Goal: Task Accomplishment & Management: Use online tool/utility

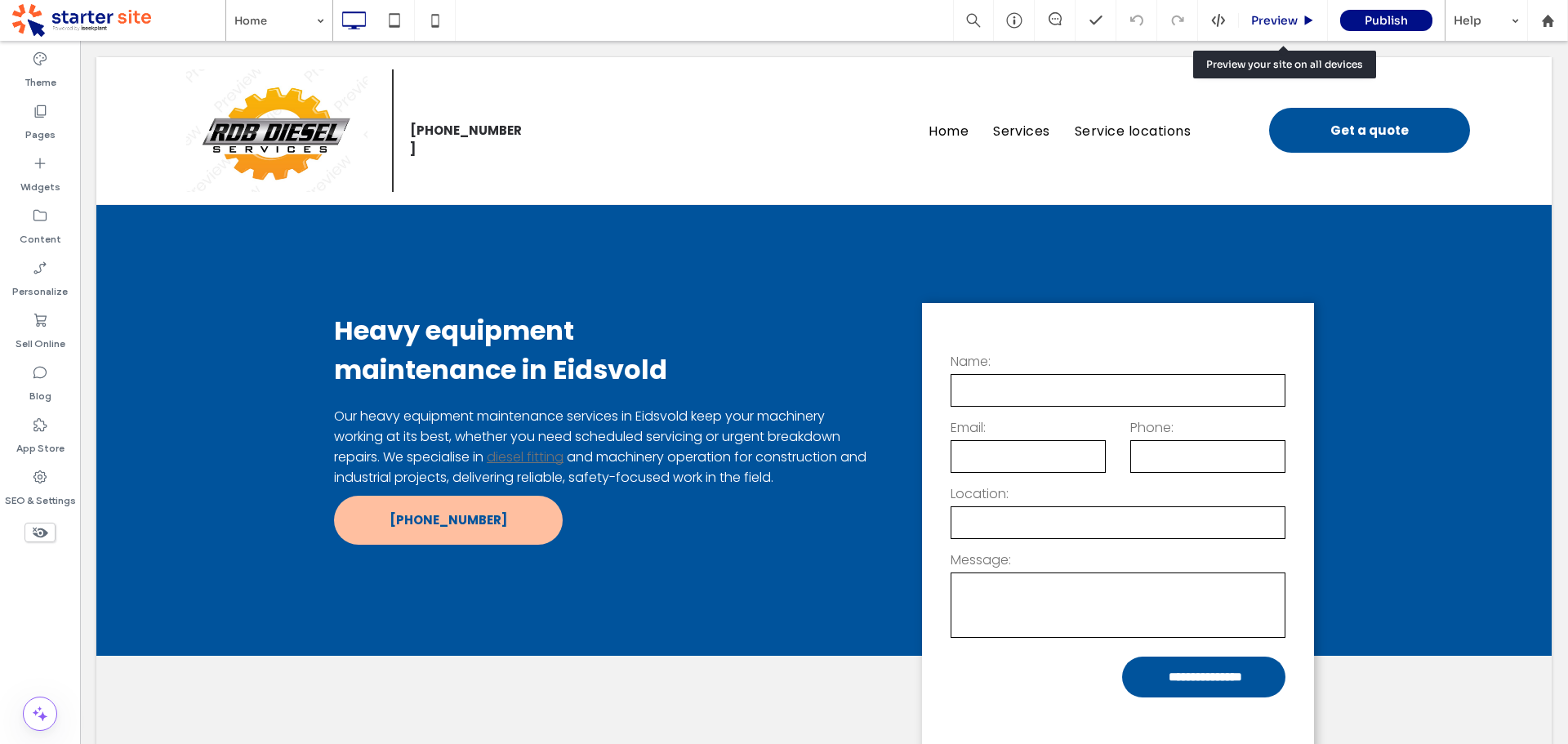
click at [1267, 19] on span "Preview" at bounding box center [1275, 20] width 47 height 14
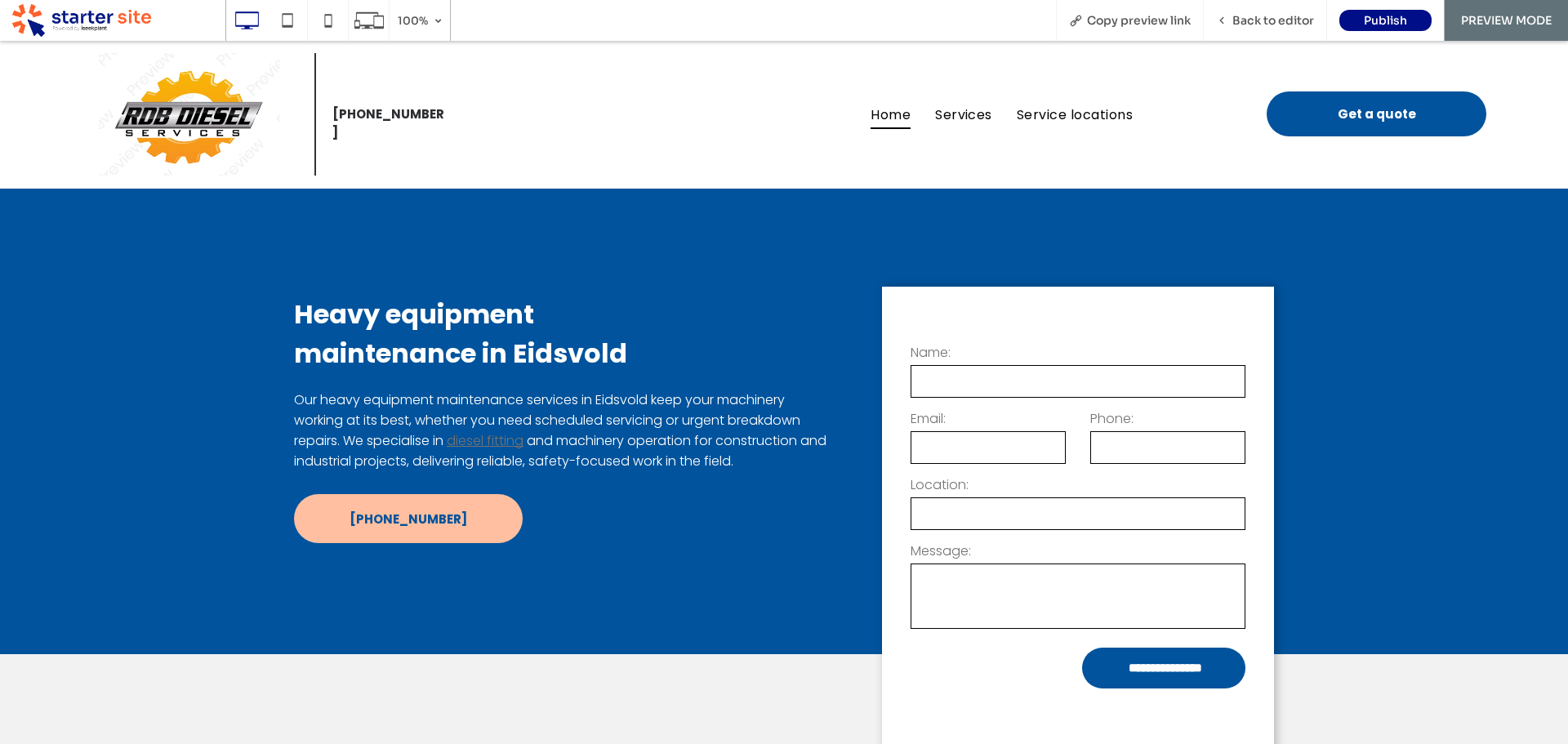
click at [487, 439] on link "diesel fitting" at bounding box center [484, 440] width 77 height 19
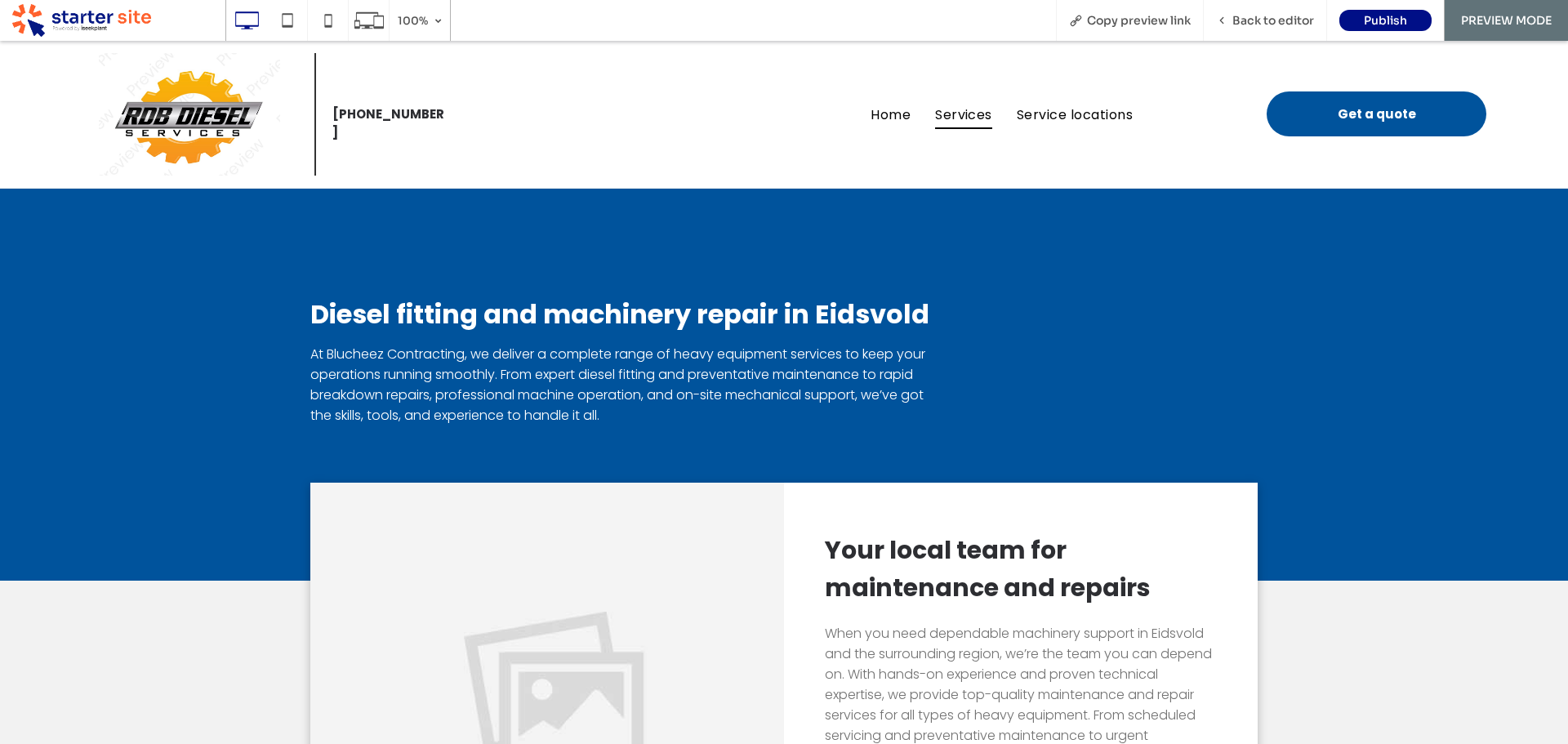
click at [208, 116] on img at bounding box center [189, 115] width 181 height 123
click at [1262, 16] on span "Back to editor" at bounding box center [1273, 20] width 82 height 14
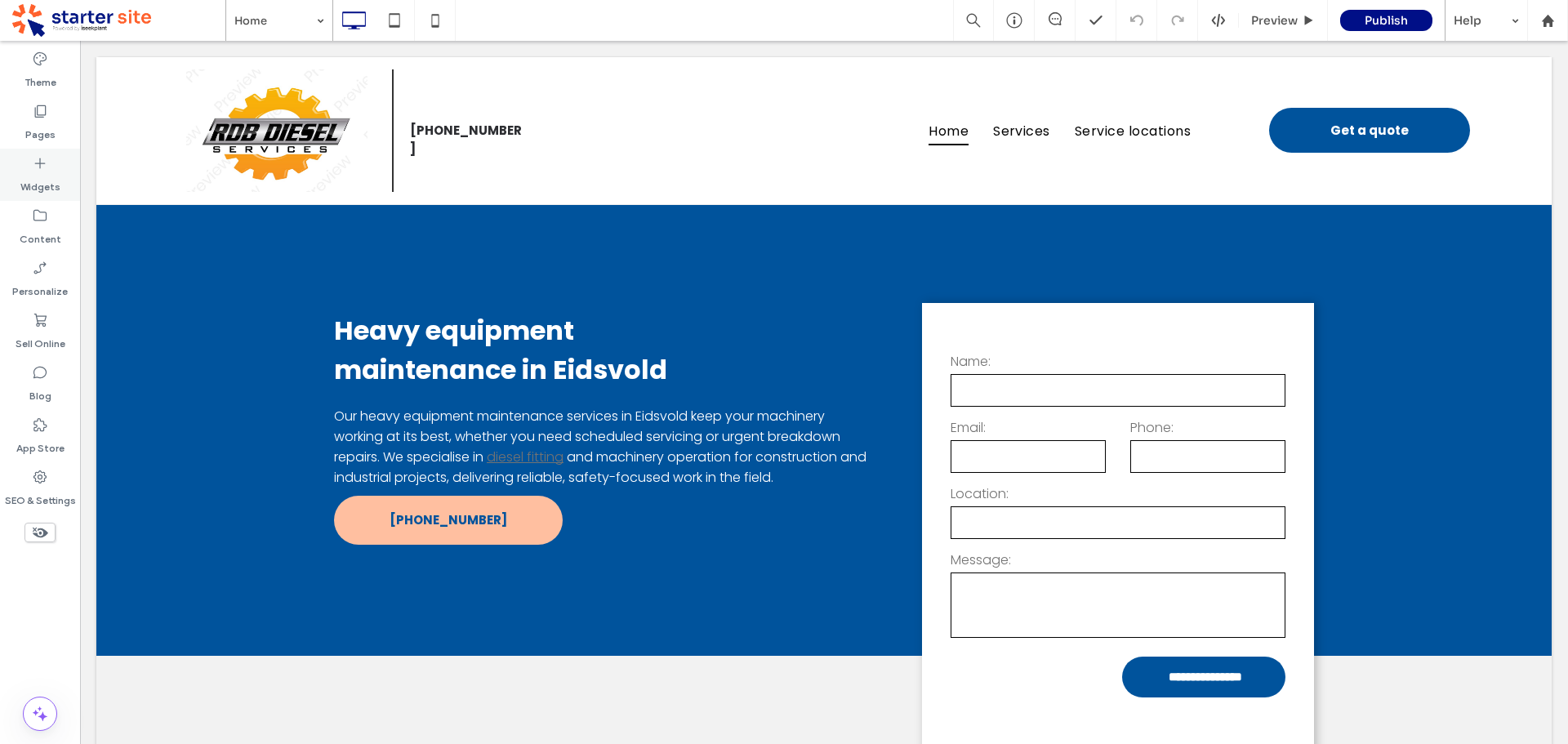
drag, startPoint x: 44, startPoint y: 124, endPoint x: 59, endPoint y: 158, distance: 37.2
click at [44, 124] on label "Pages" at bounding box center [40, 130] width 30 height 23
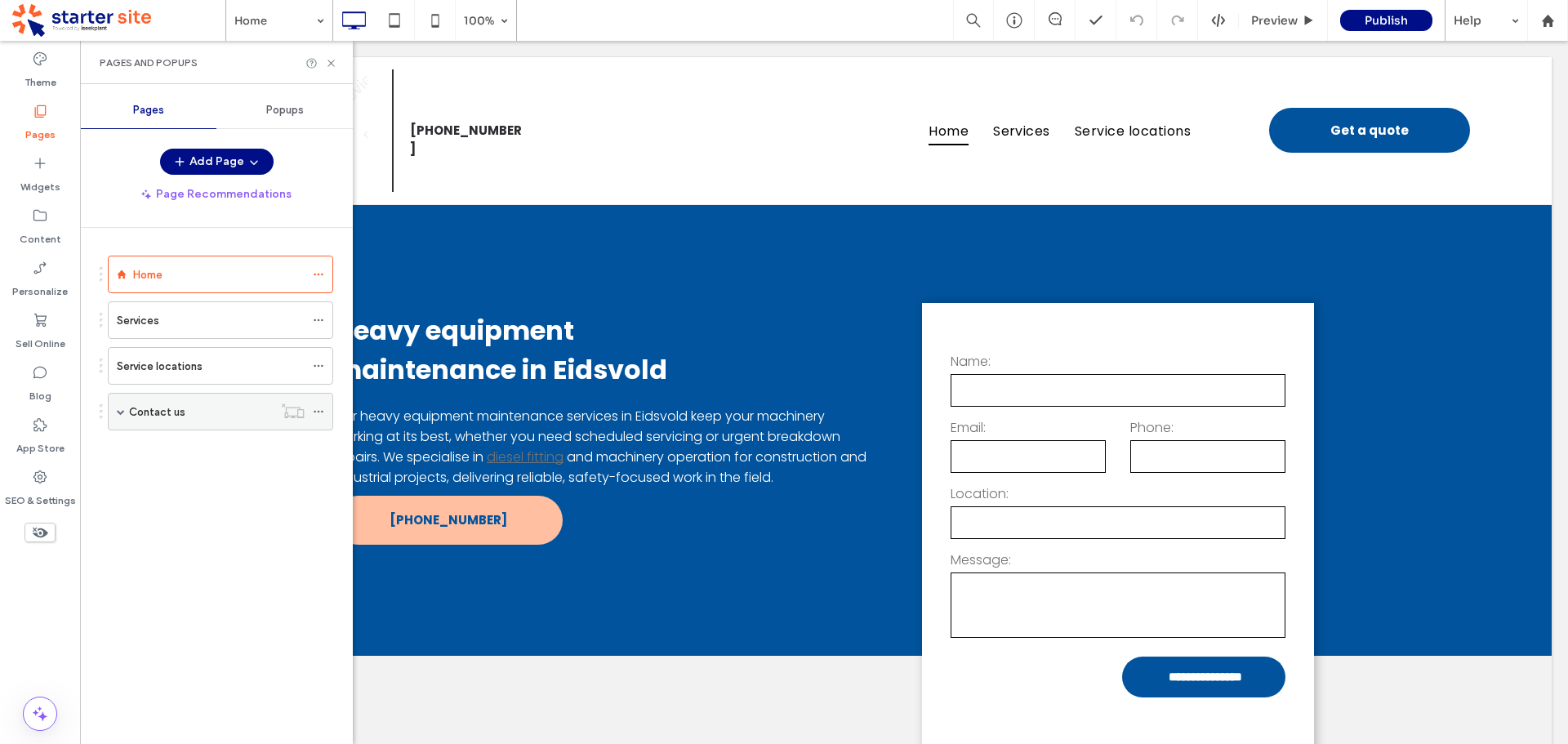
click at [125, 409] on span at bounding box center [120, 411] width 8 height 8
click at [173, 490] on label "Privacy policy" at bounding box center [179, 487] width 68 height 29
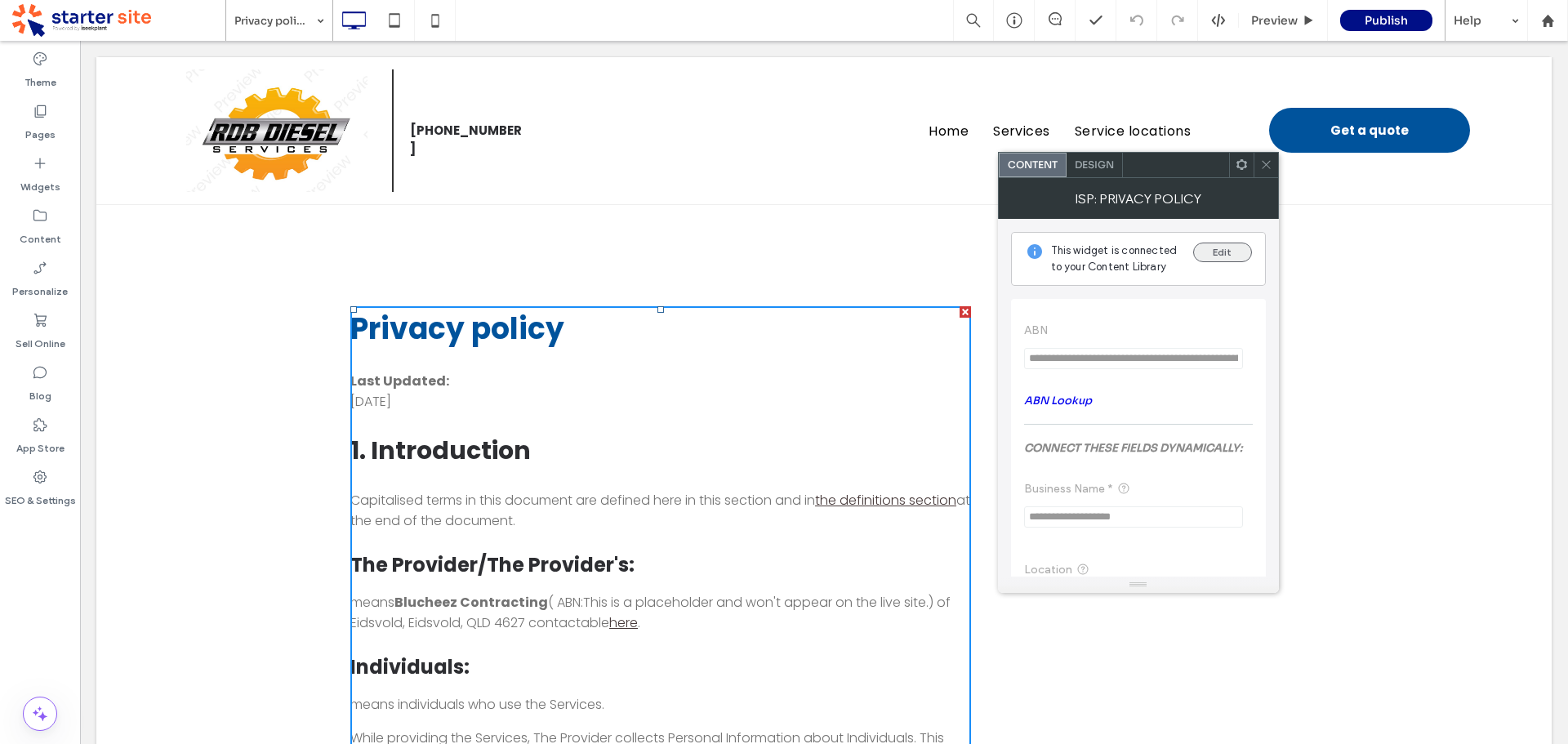
click at [1214, 246] on button "Edit" at bounding box center [1222, 253] width 59 height 20
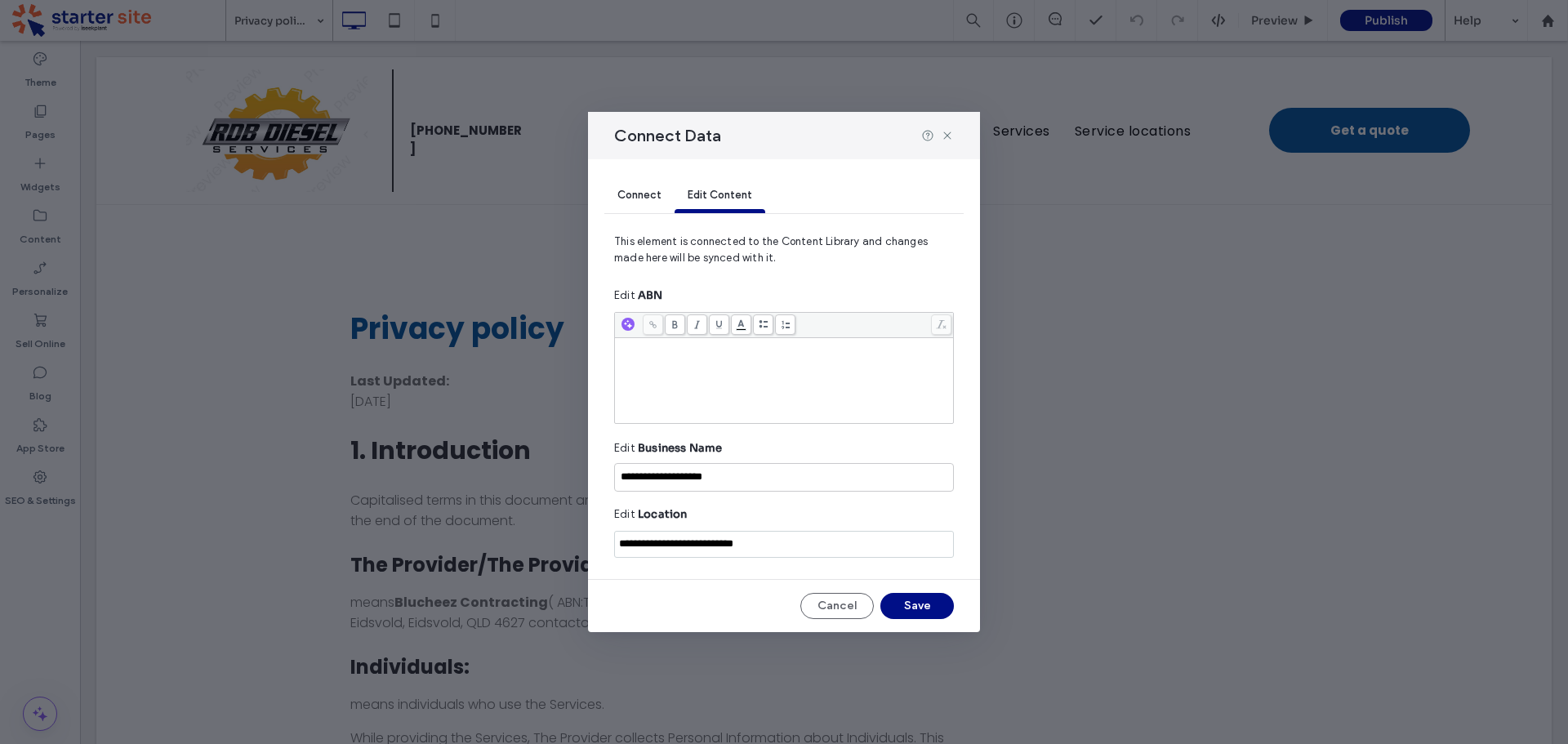
click at [751, 359] on div "Rich Text Editor" at bounding box center [784, 381] width 334 height 82
click at [947, 138] on icon at bounding box center [947, 135] width 13 height 13
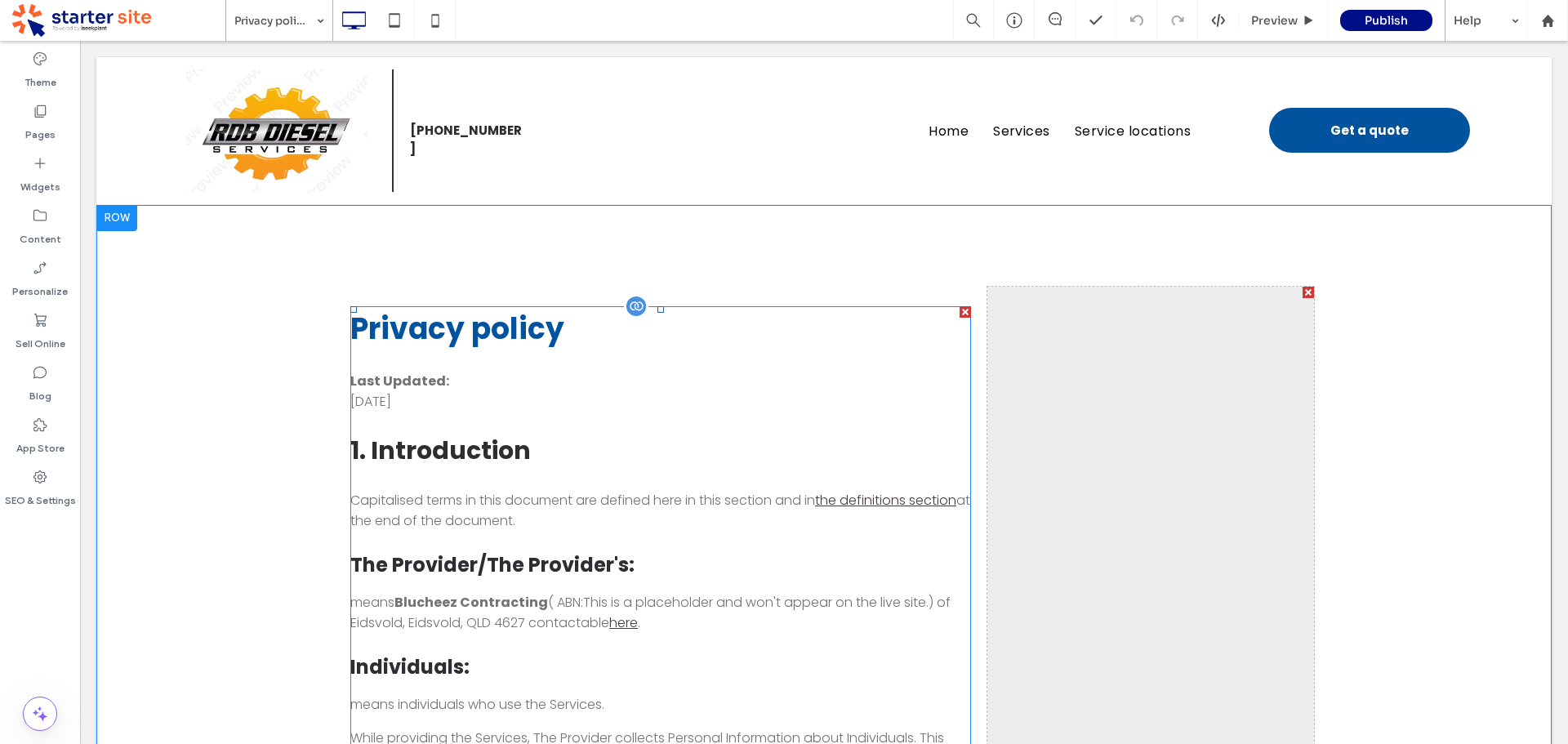
drag, startPoint x: 779, startPoint y: 443, endPoint x: 756, endPoint y: 436, distance: 24.0
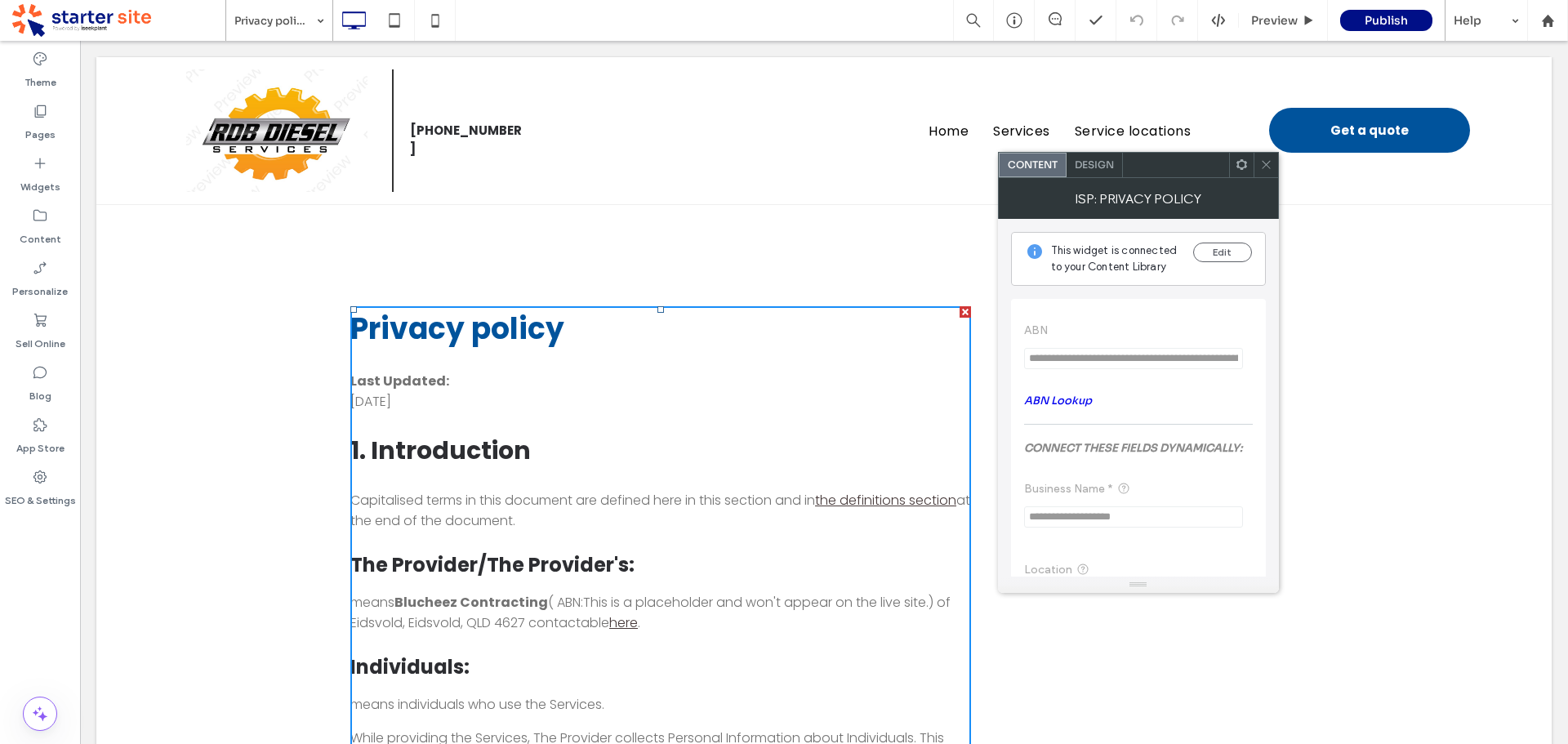
click at [1071, 397] on link "ABN Lookup" at bounding box center [1057, 400] width 68 height 14
click at [1220, 252] on button "Edit" at bounding box center [1222, 253] width 59 height 20
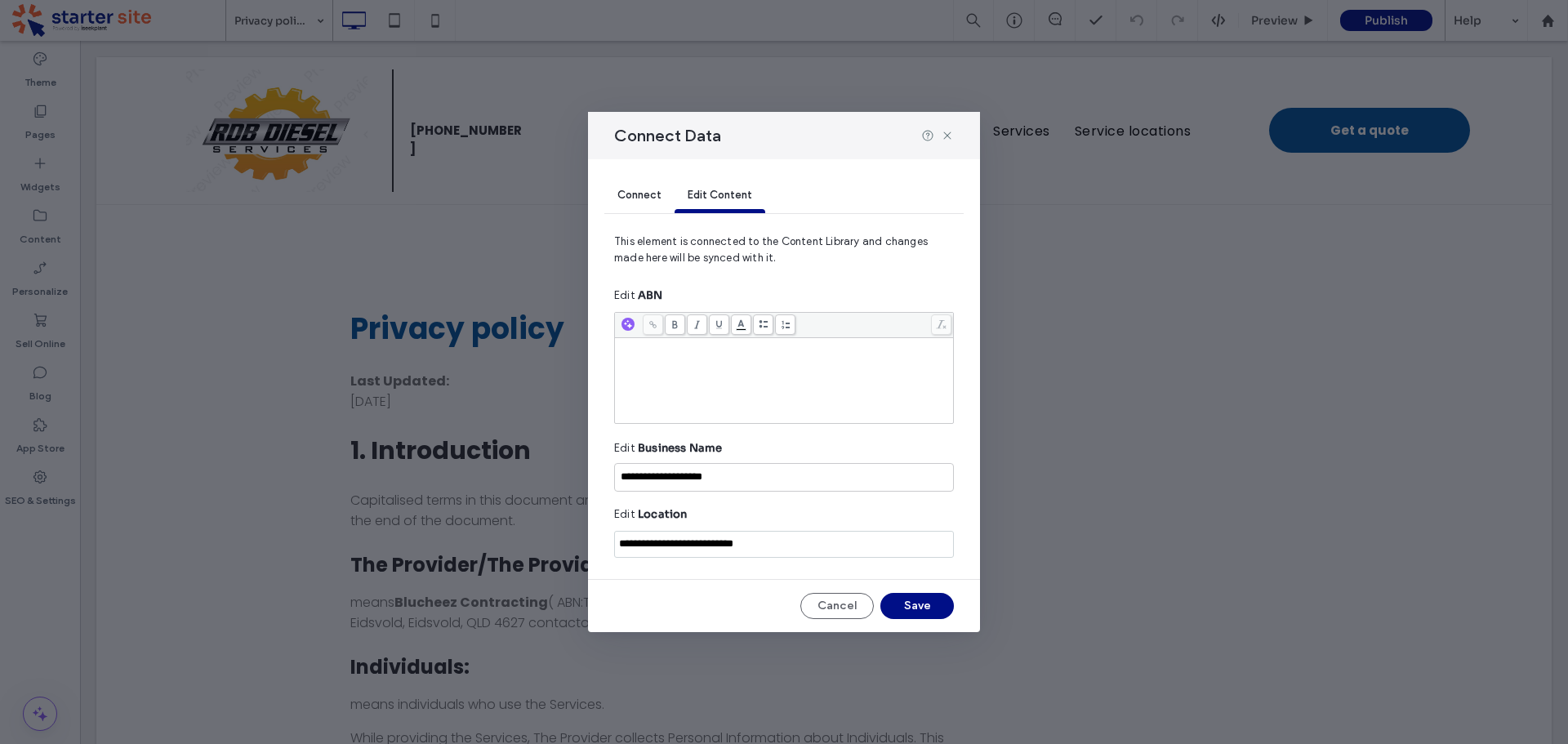
drag, startPoint x: 706, startPoint y: 377, endPoint x: 757, endPoint y: 370, distance: 51.5
click at [706, 376] on div "Rich Text Editor" at bounding box center [784, 381] width 334 height 82
click at [733, 351] on div "**********" at bounding box center [784, 345] width 334 height 12
click at [927, 607] on button "Save" at bounding box center [917, 605] width 73 height 26
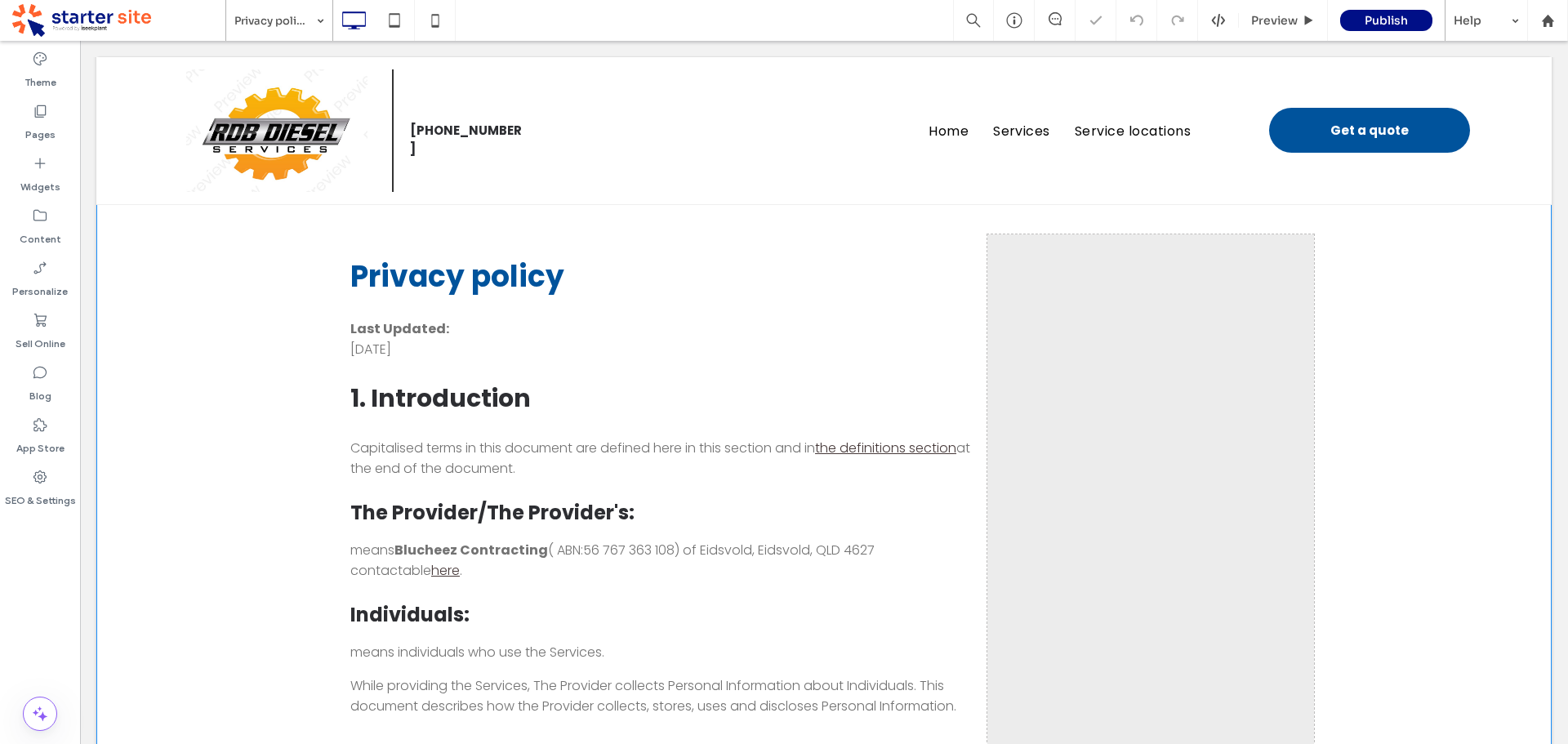
scroll to position [82, 0]
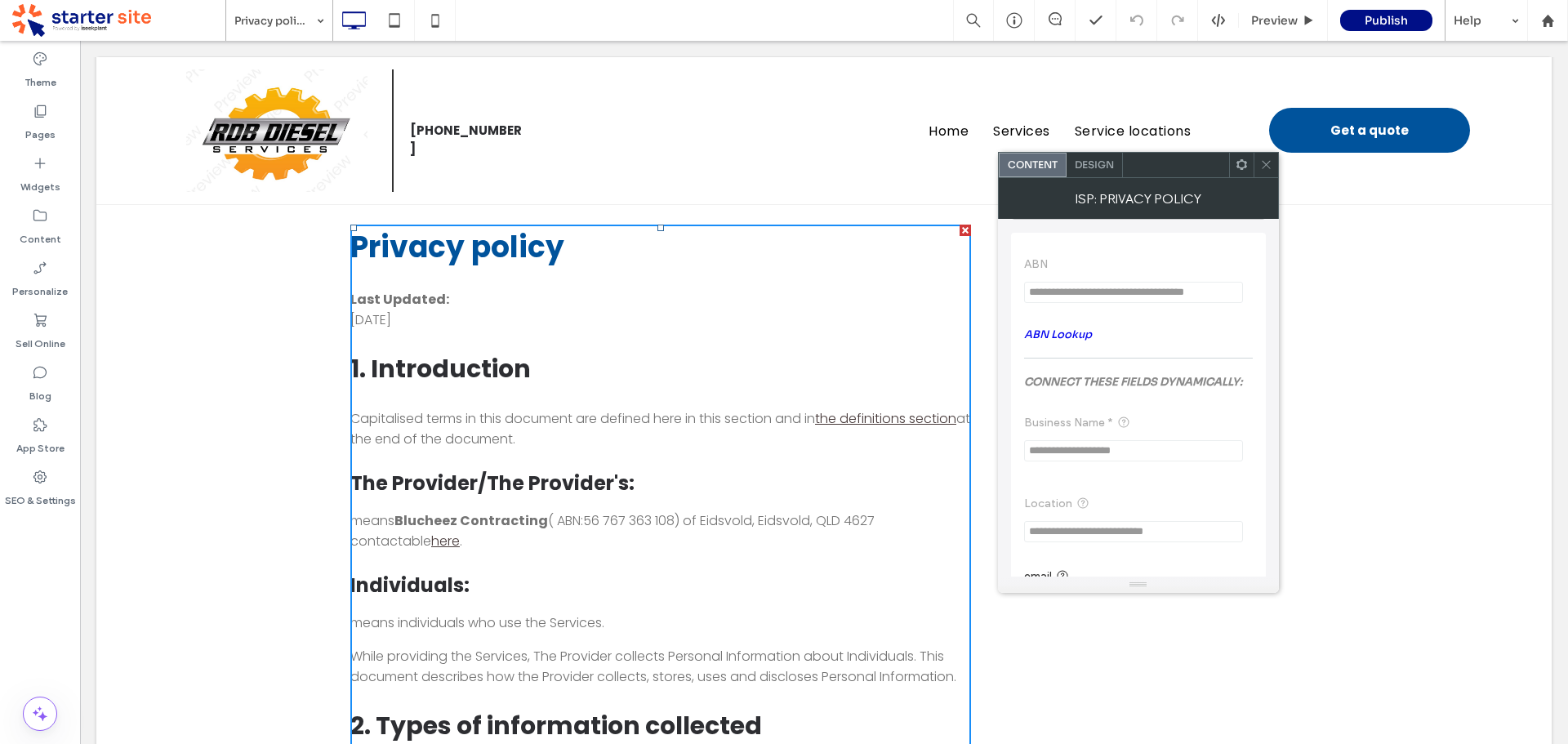
scroll to position [133, 0]
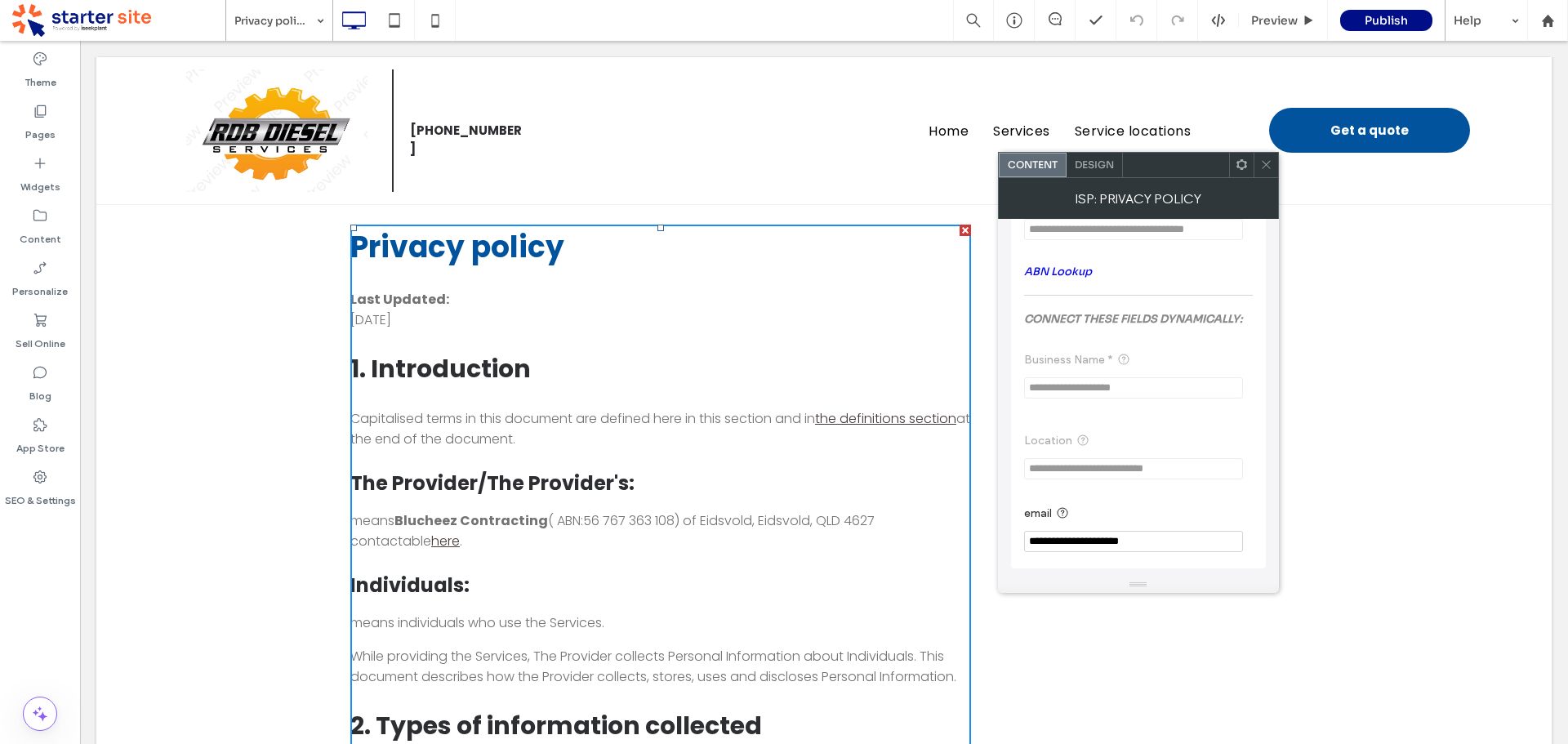
drag, startPoint x: 1262, startPoint y: 165, endPoint x: 1223, endPoint y: 180, distance: 41.8
click at [1263, 167] on icon at bounding box center [1267, 165] width 13 height 13
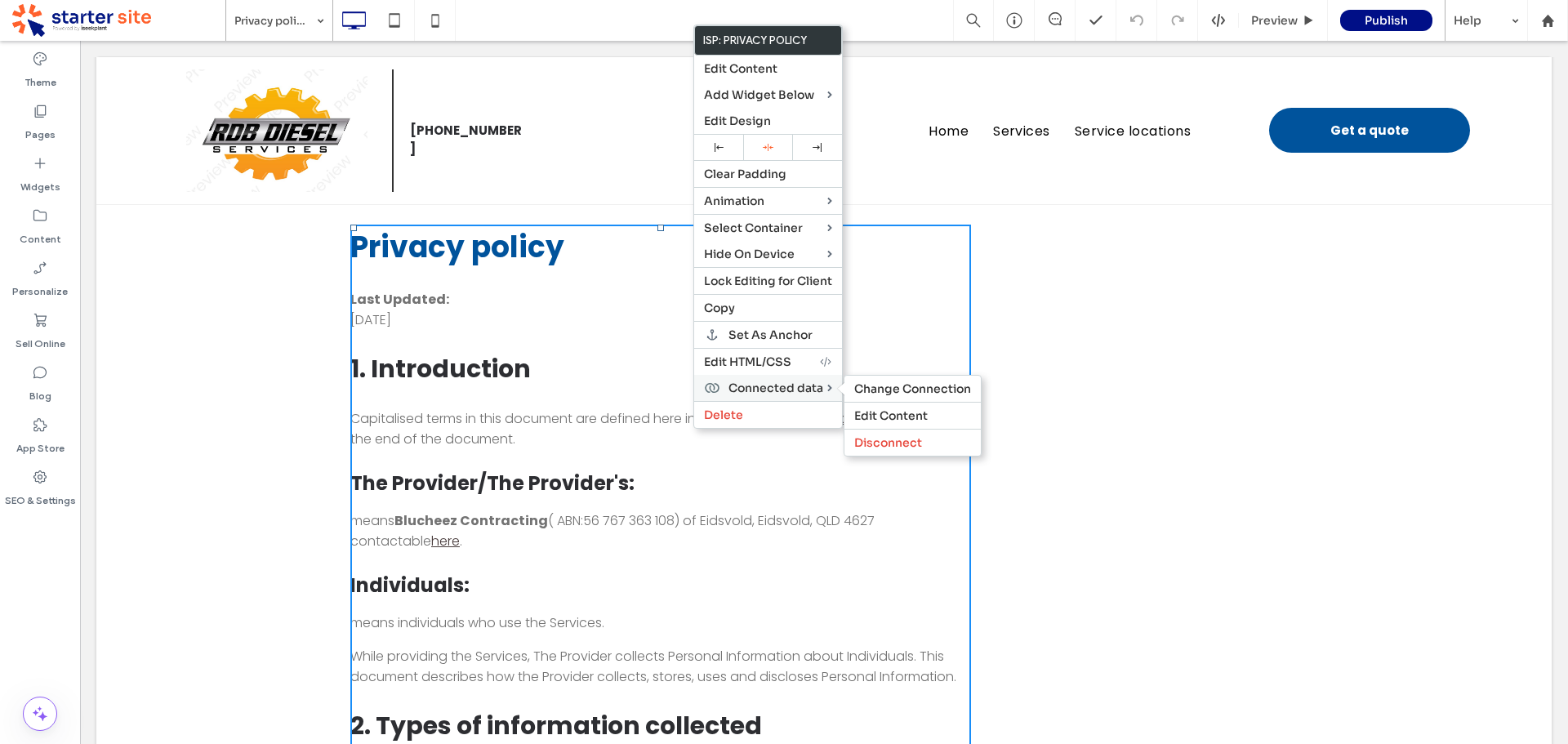
click at [781, 388] on span "Connected data" at bounding box center [775, 388] width 95 height 14
click at [892, 392] on span "Change Connection" at bounding box center [912, 389] width 116 height 14
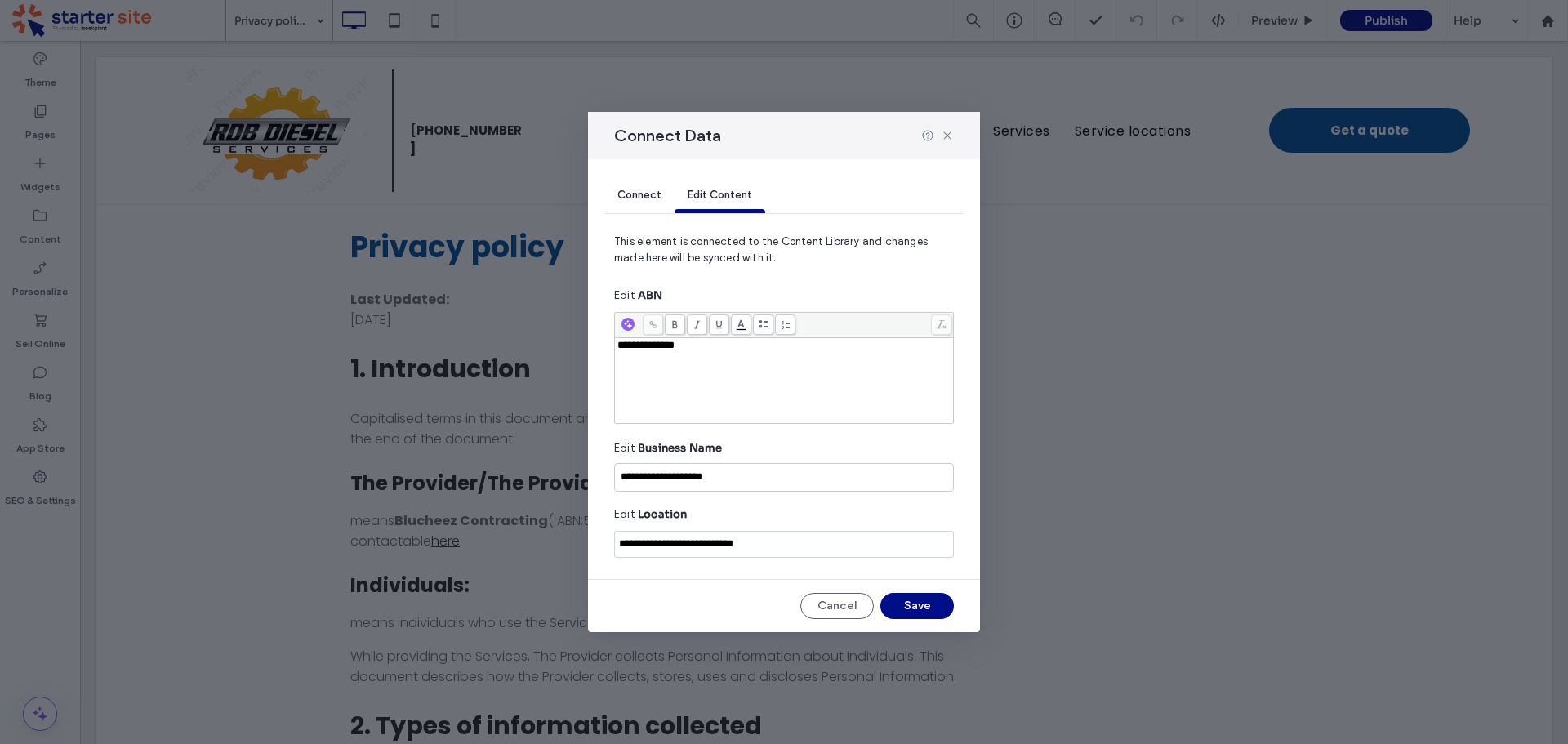
click at [633, 192] on span "Connect" at bounding box center [639, 195] width 44 height 13
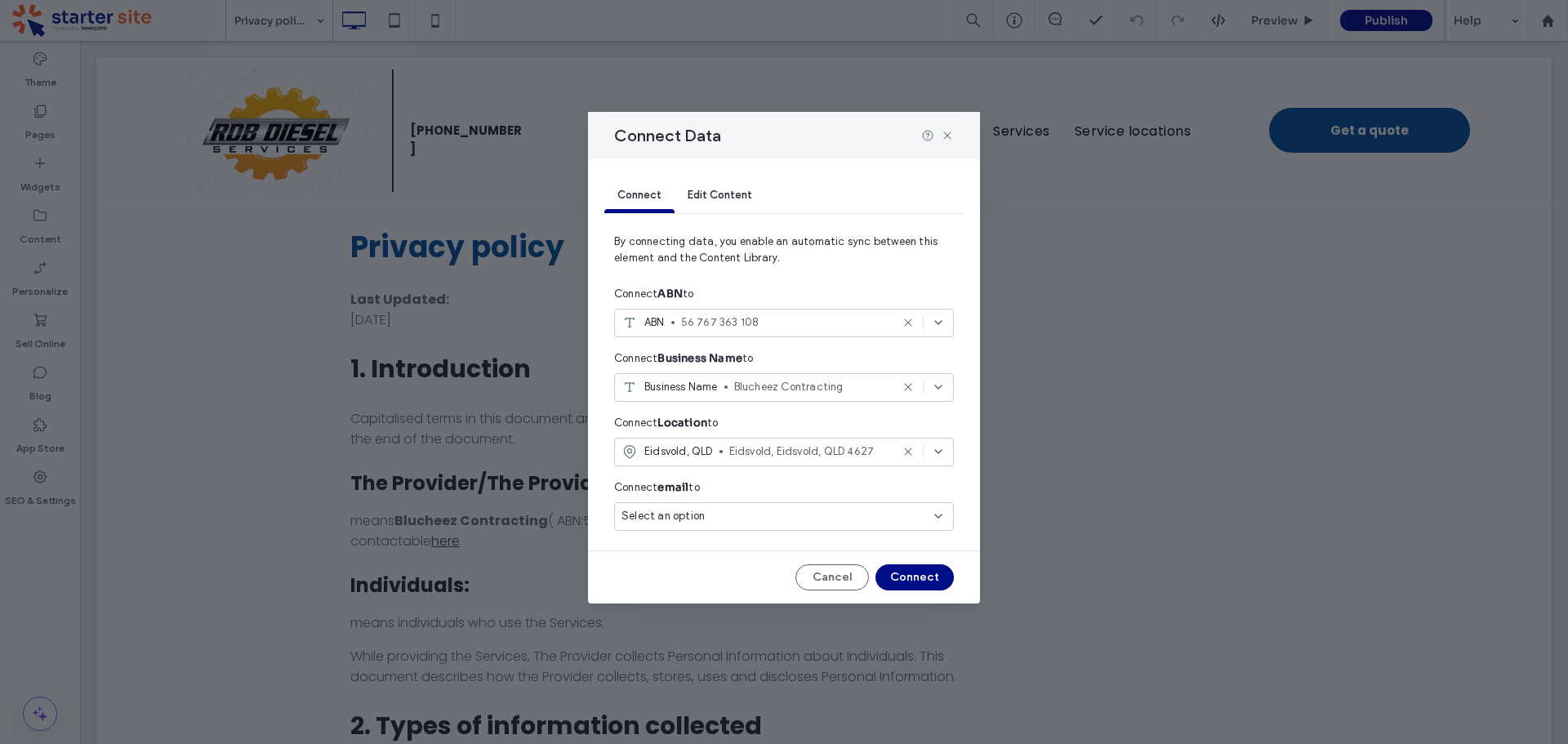
click at [760, 515] on div "Select an option" at bounding box center [774, 516] width 306 height 16
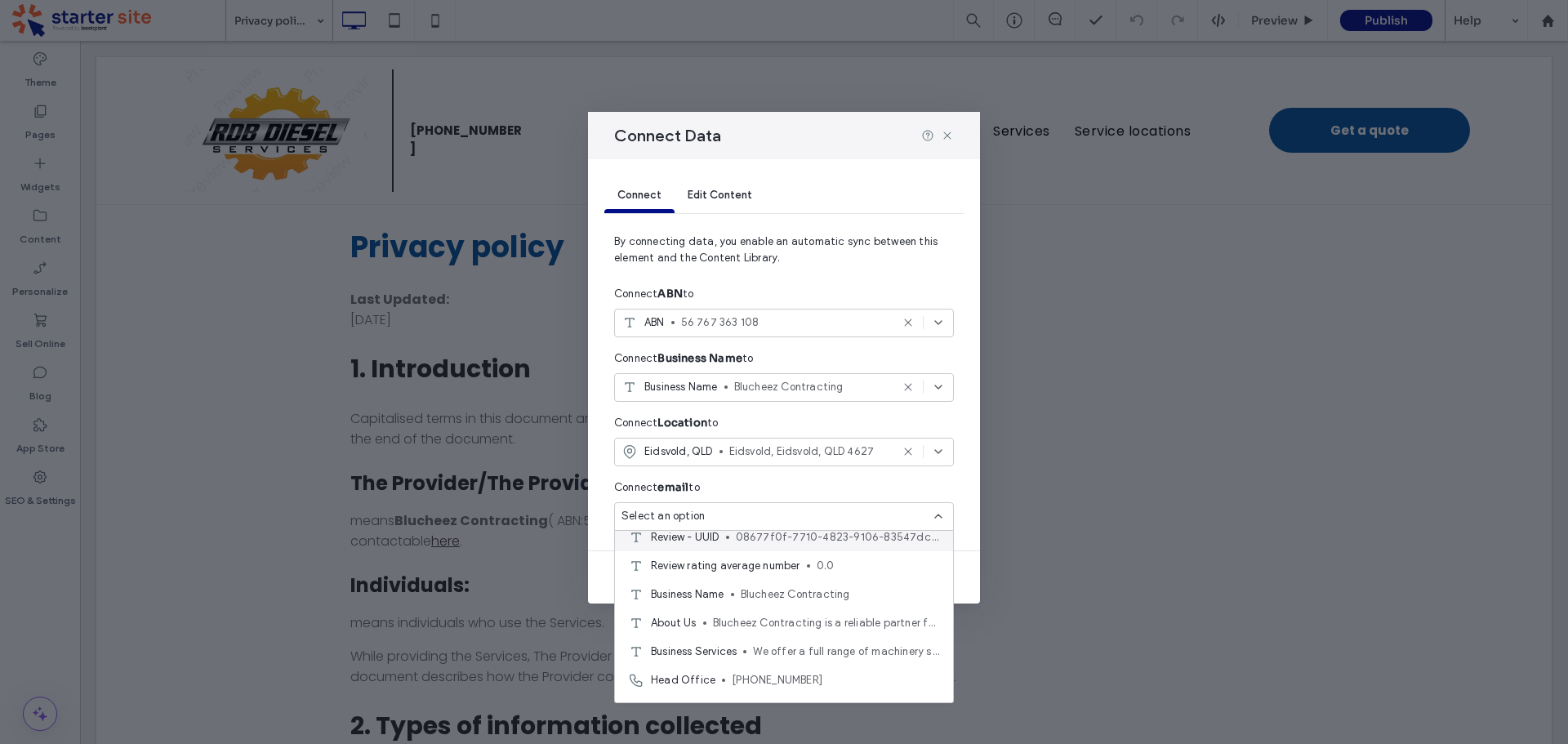
scroll to position [457, 0]
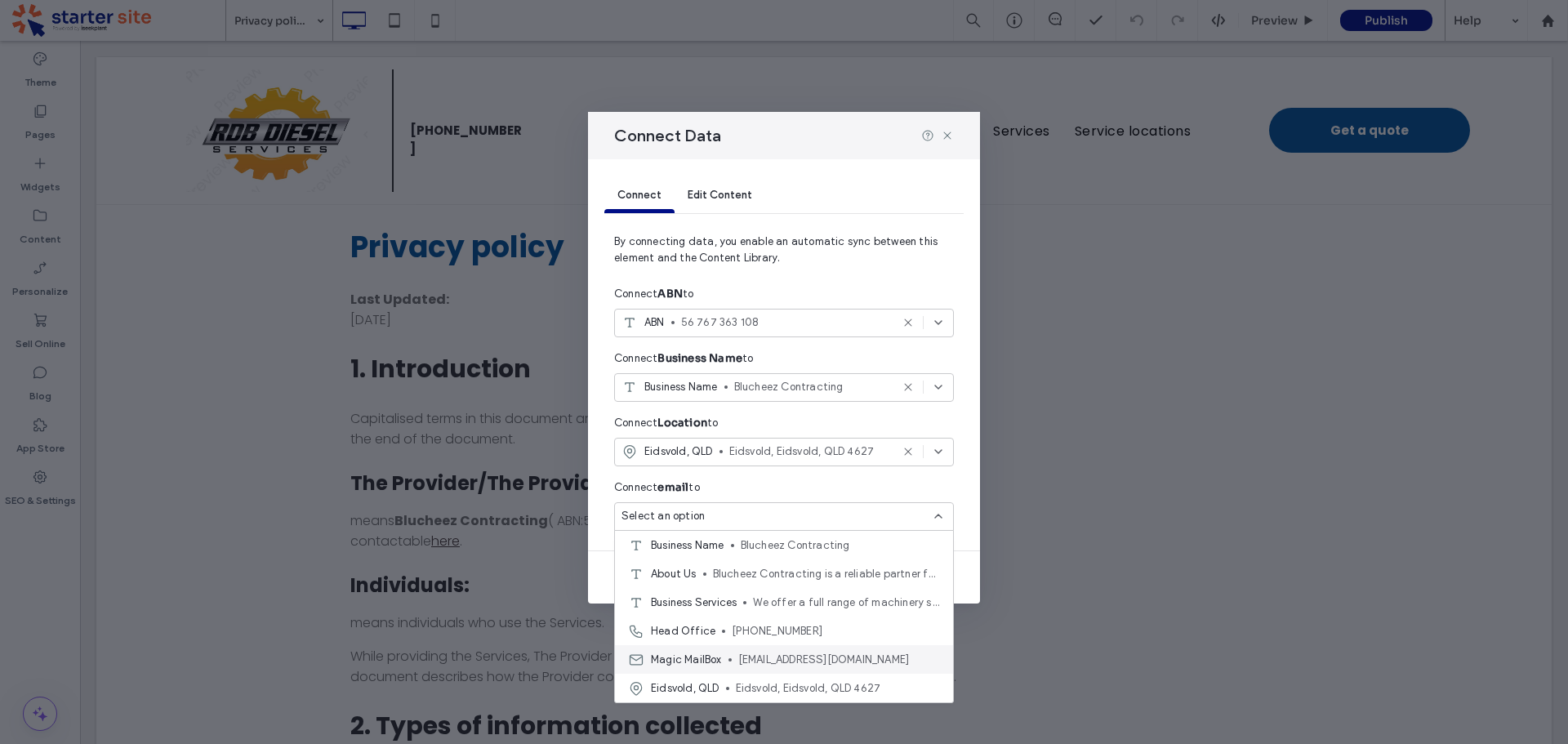
click at [846, 659] on span "21e03e69-ffba-43de-bd68-740adc5ec989@website-contact-form.iseekplant.com.au" at bounding box center [839, 659] width 202 height 16
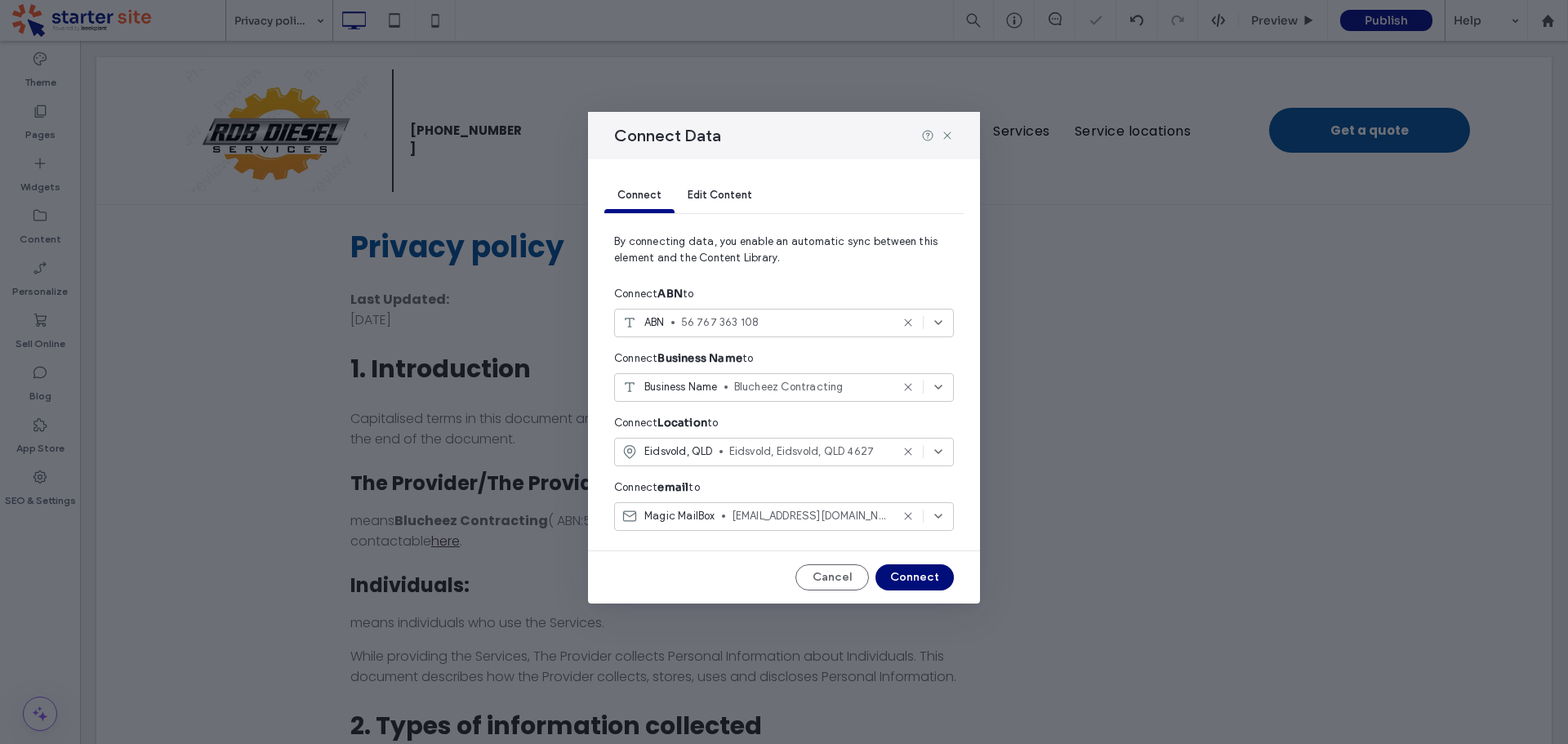
click at [923, 583] on button "Connect" at bounding box center [914, 577] width 78 height 26
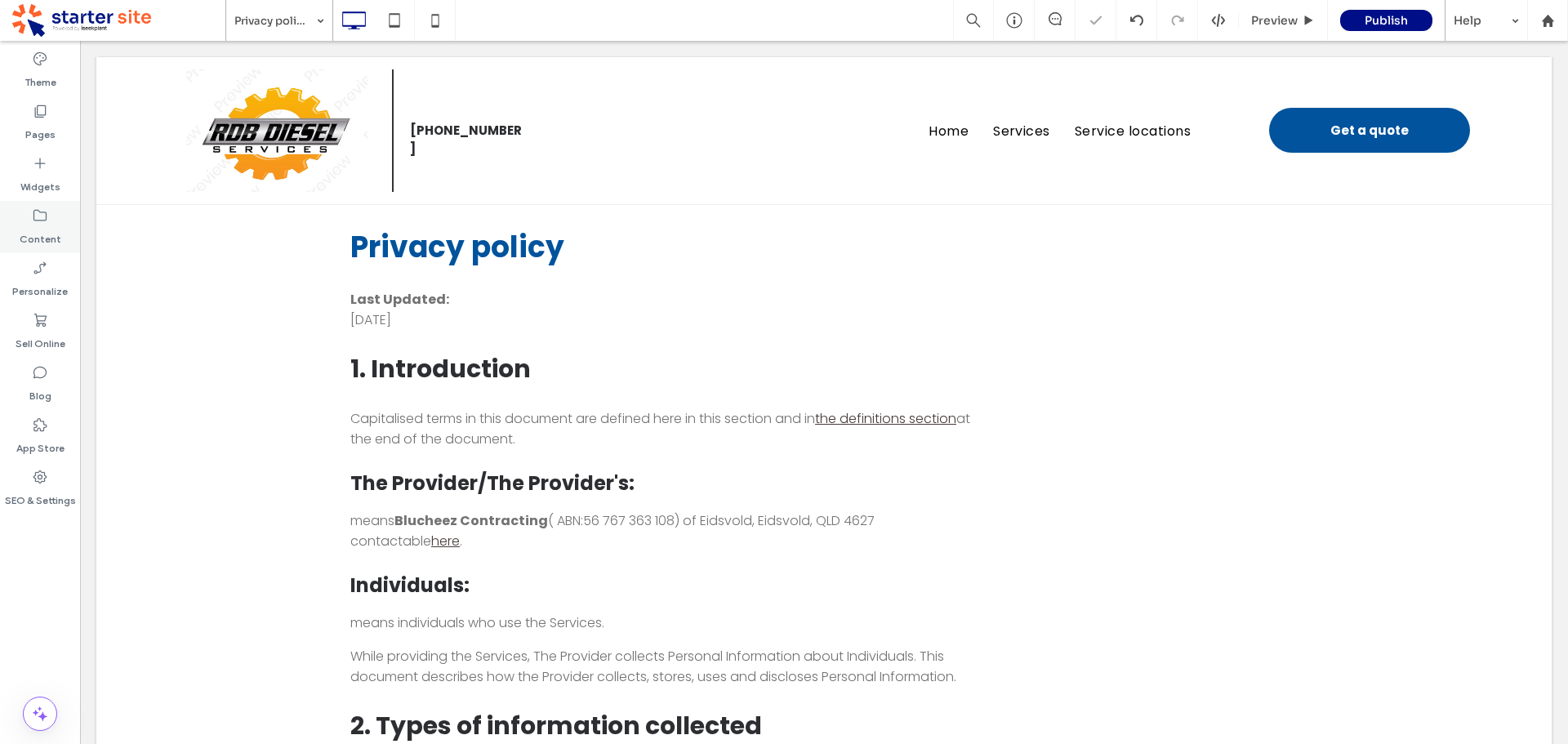
click at [43, 230] on label "Content" at bounding box center [41, 234] width 42 height 23
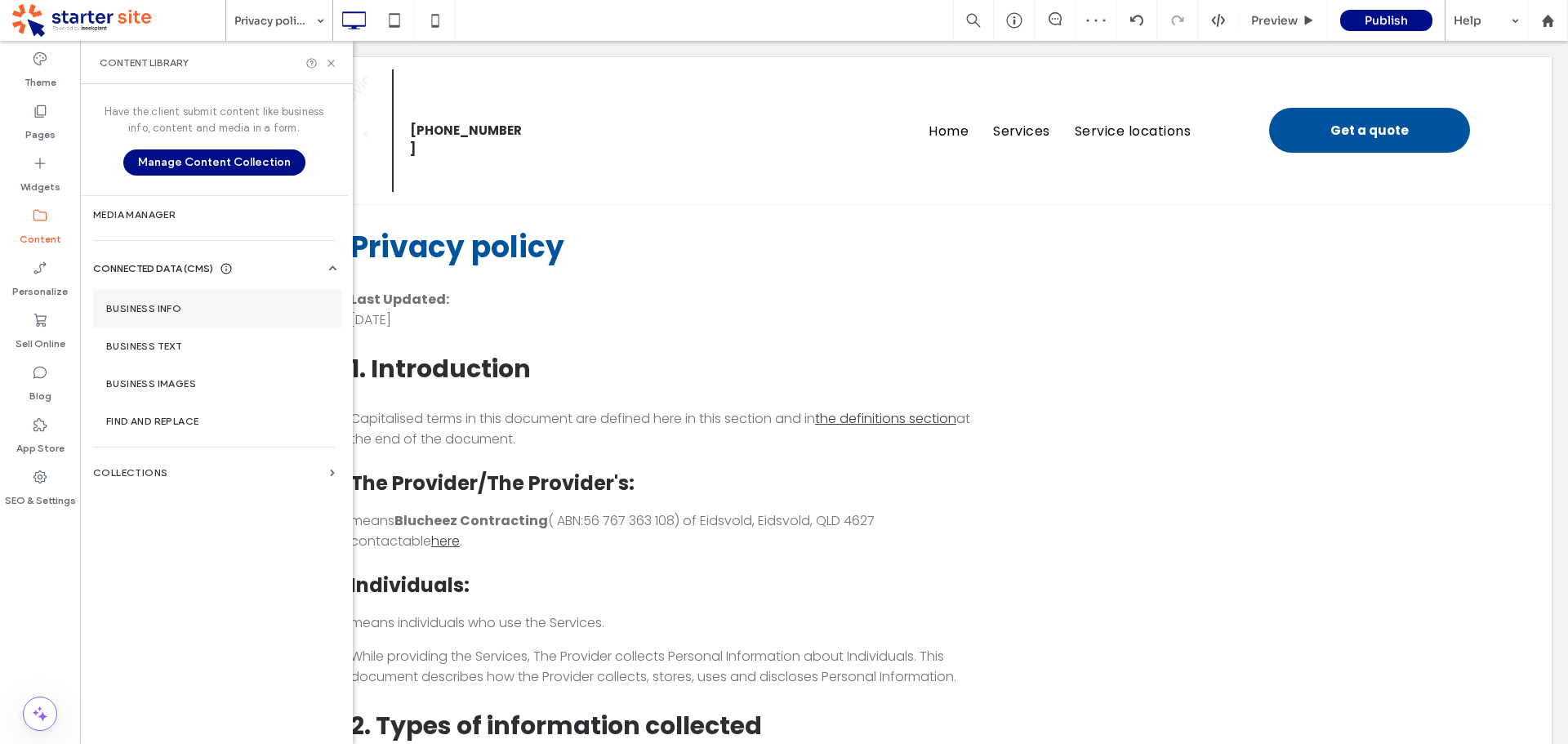
click at [147, 308] on label "Business Info" at bounding box center [217, 308] width 222 height 12
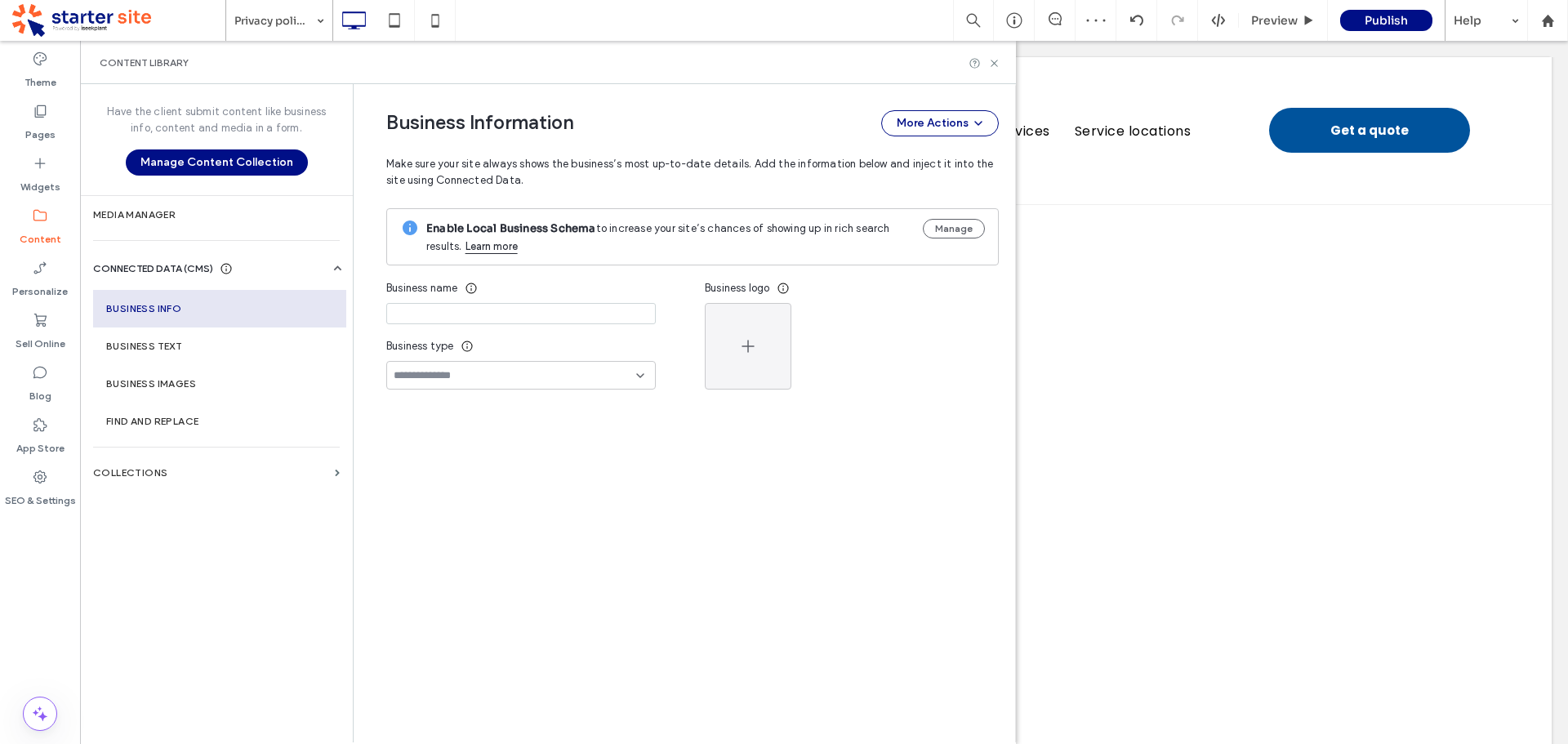
type input "**********"
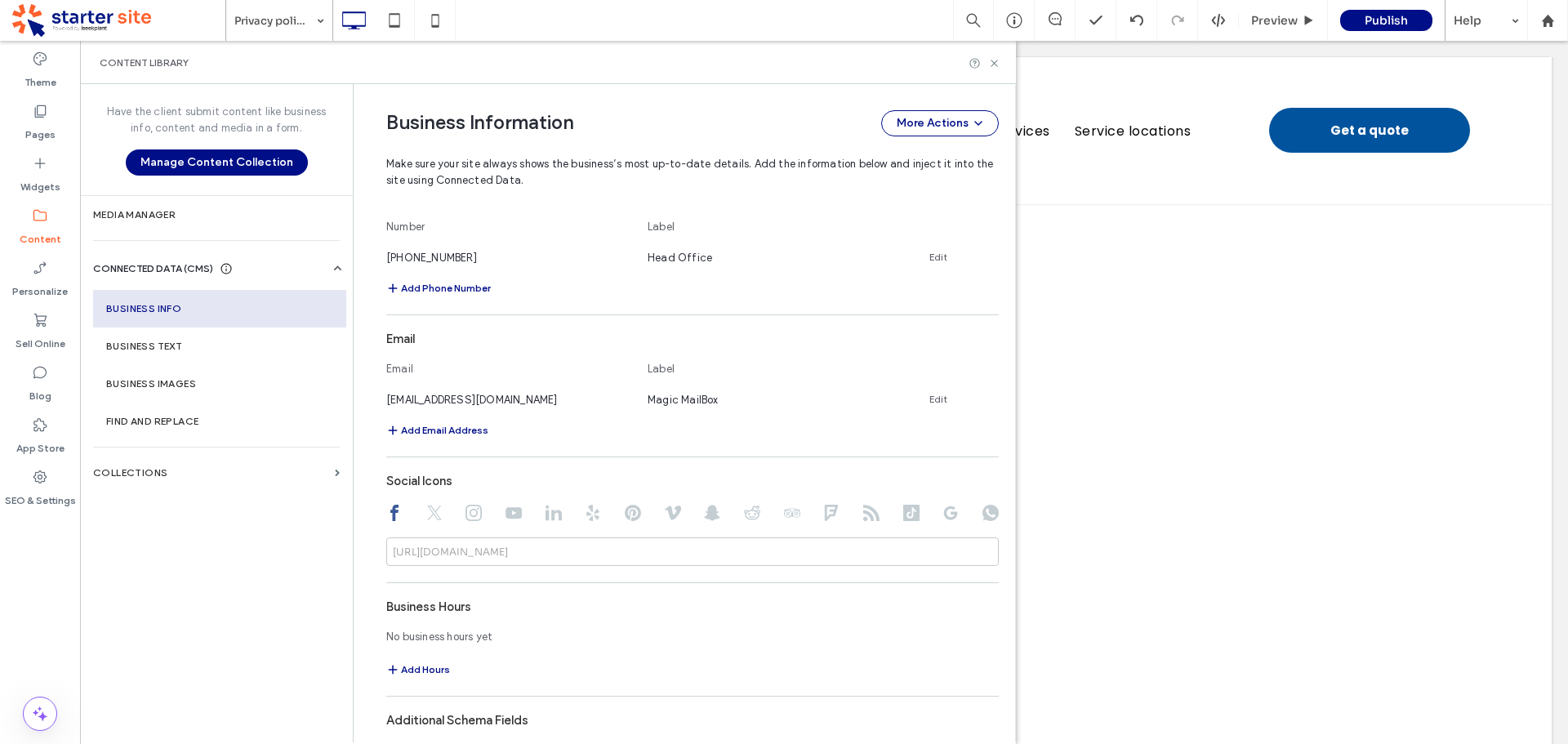
scroll to position [576, 0]
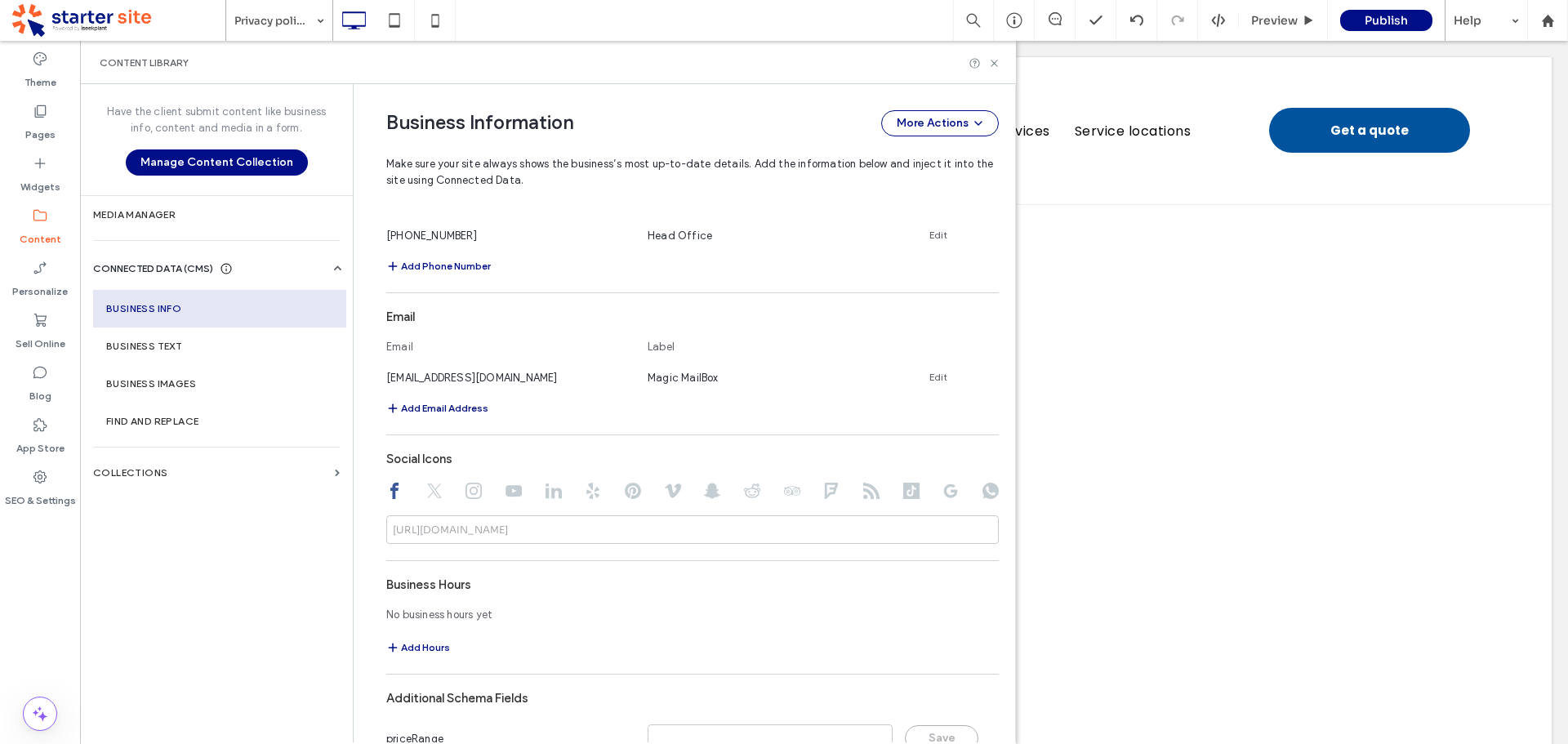
click at [446, 409] on button "Add Email Address" at bounding box center [437, 409] width 102 height 20
click at [471, 409] on input at bounding box center [509, 406] width 245 height 29
type input "**********"
click at [689, 409] on input at bounding box center [770, 406] width 245 height 29
click at [929, 376] on link "Edit" at bounding box center [938, 377] width 18 height 13
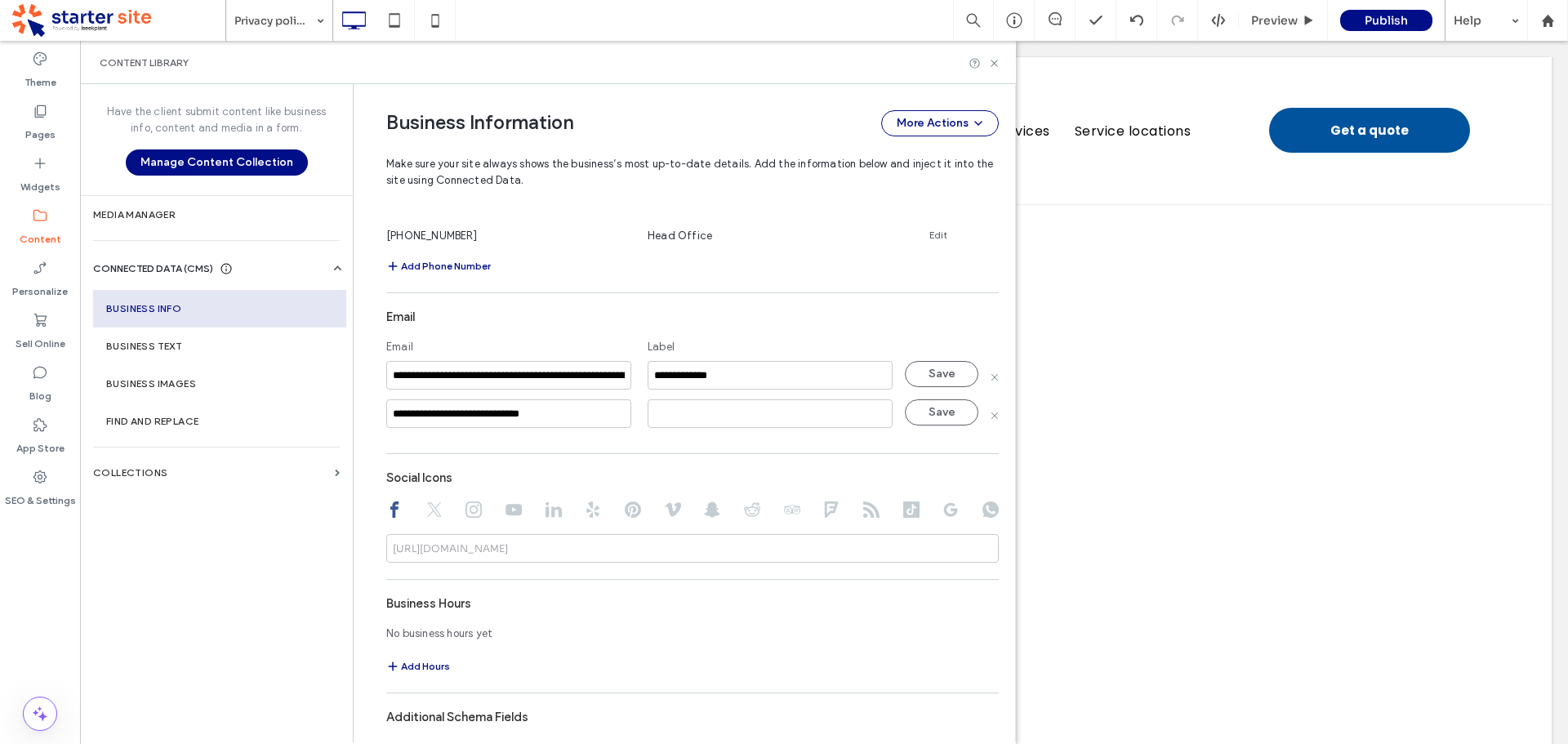
scroll to position [0, 192]
click at [739, 418] on input at bounding box center [770, 414] width 245 height 29
click at [917, 374] on button "Save" at bounding box center [941, 373] width 73 height 26
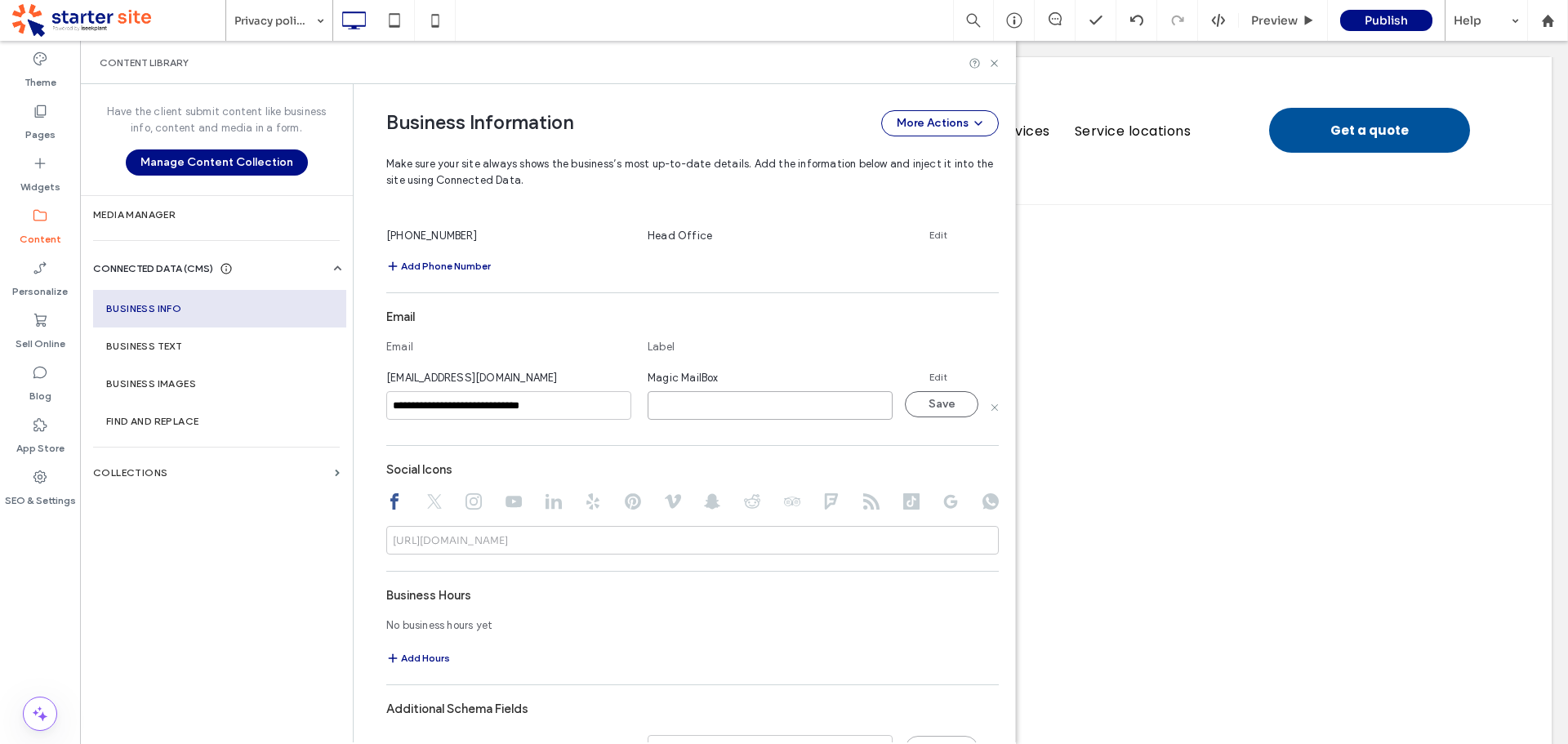
click at [724, 403] on input at bounding box center [770, 406] width 245 height 29
type input "*******"
click at [913, 408] on button "Save" at bounding box center [941, 404] width 73 height 26
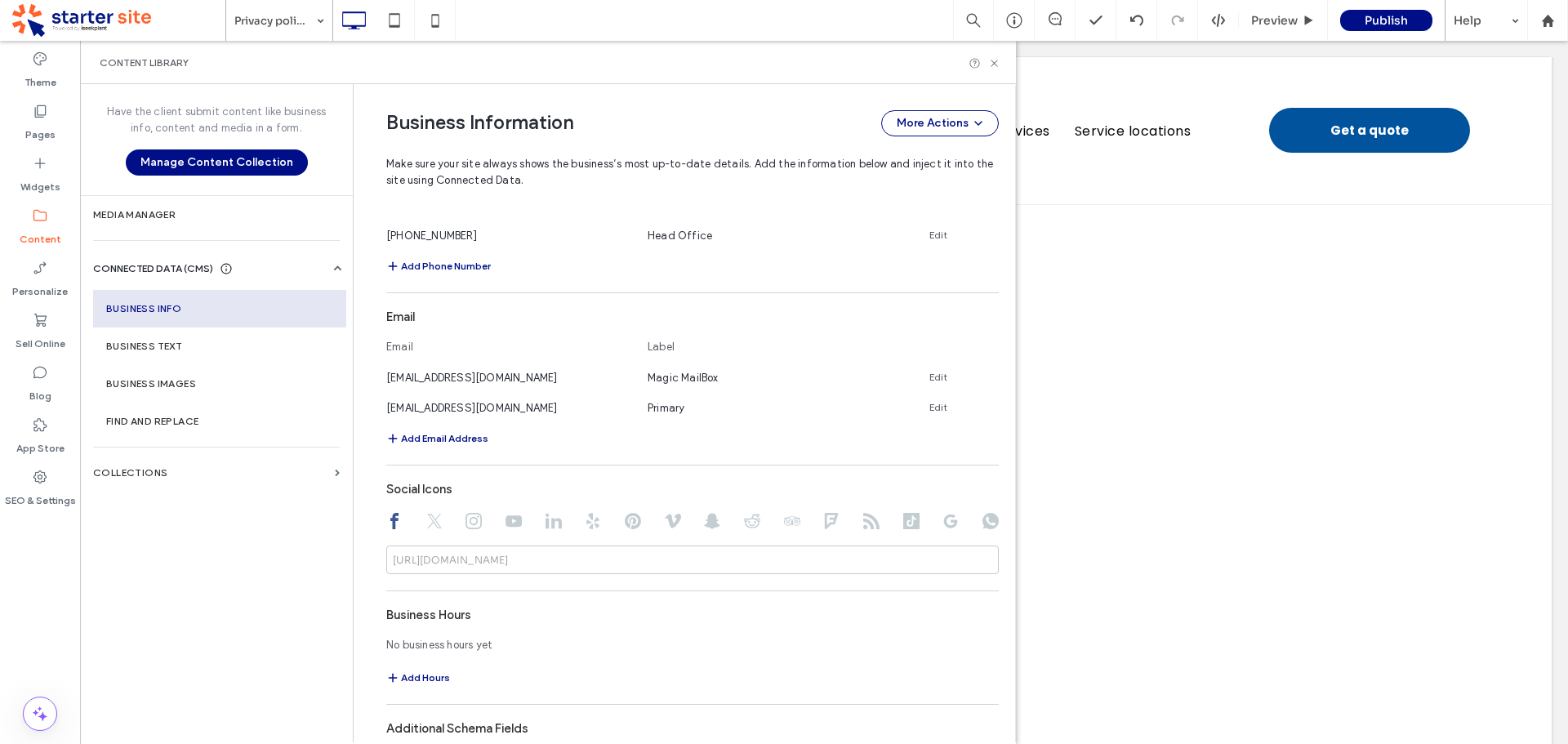
click at [582, 446] on div "Add Email Address" at bounding box center [692, 438] width 613 height 20
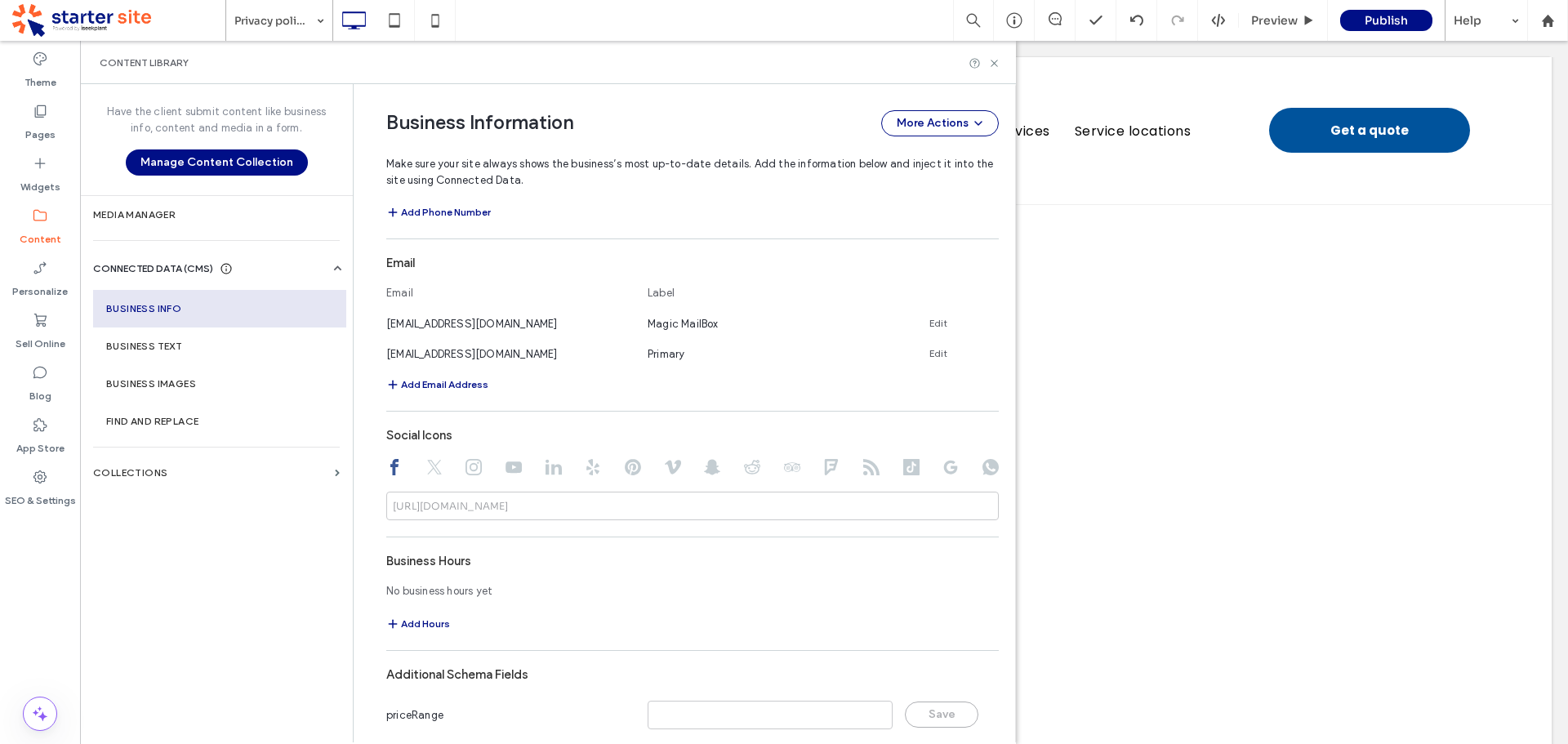
scroll to position [684, 0]
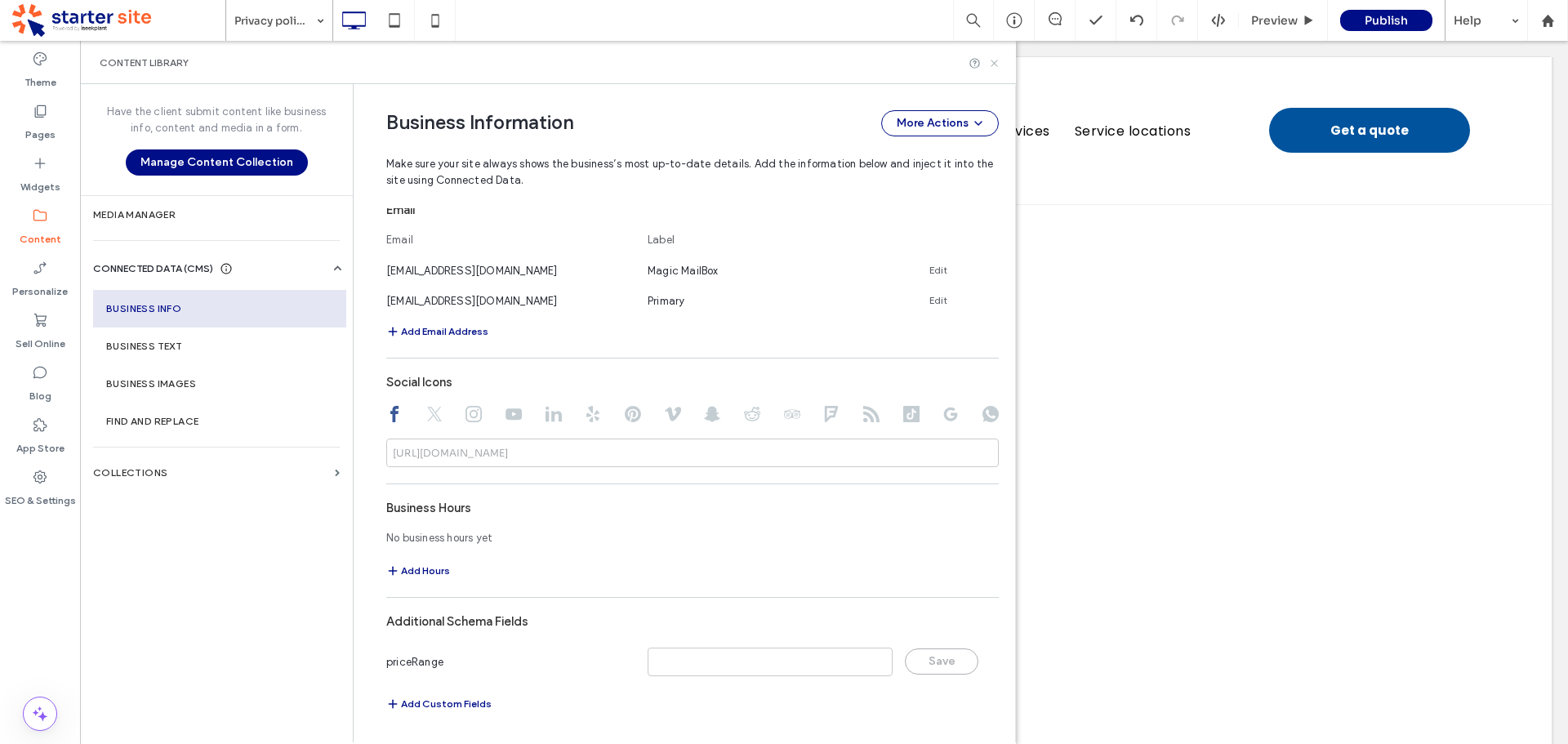
click at [996, 62] on use at bounding box center [993, 62] width 6 height 6
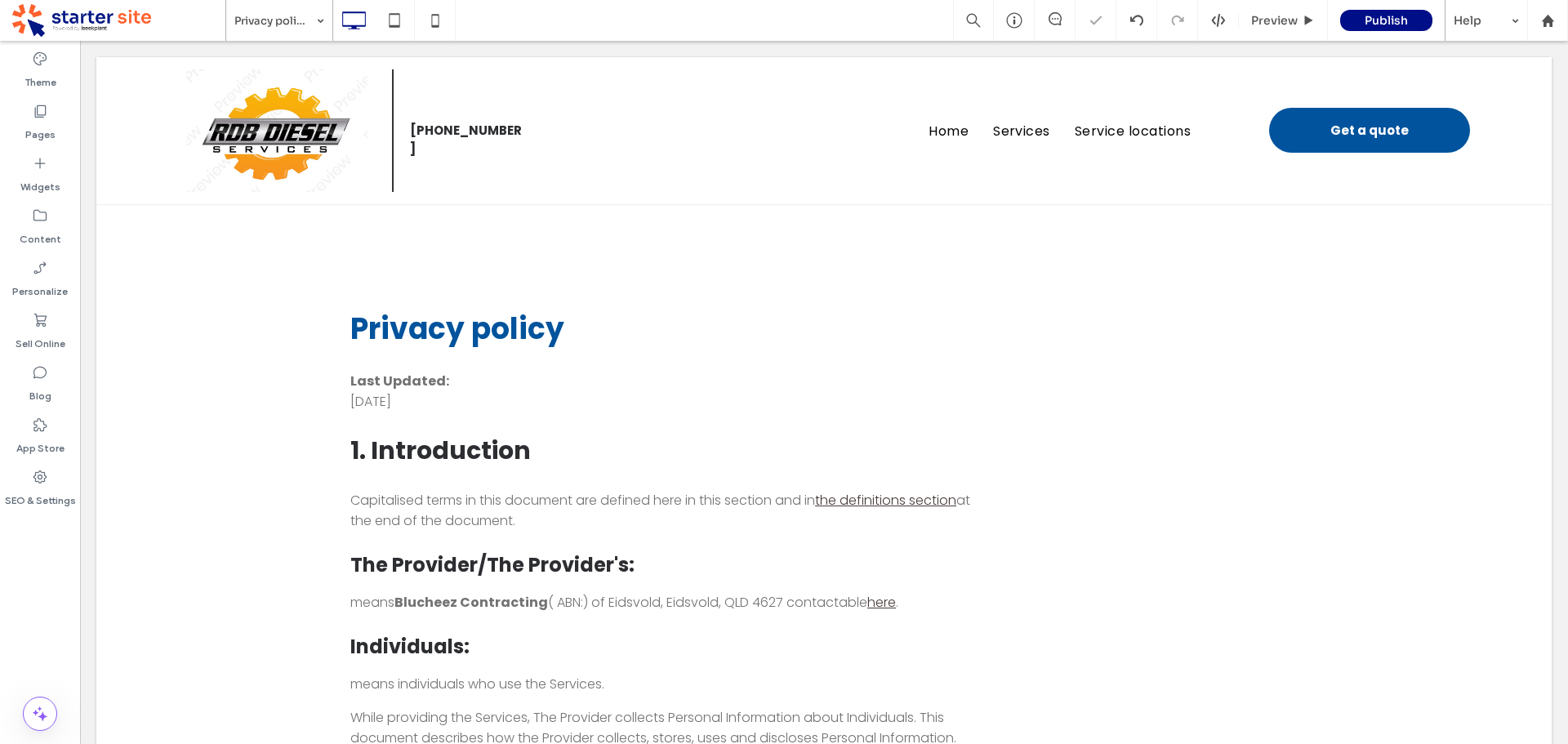
scroll to position [0, 0]
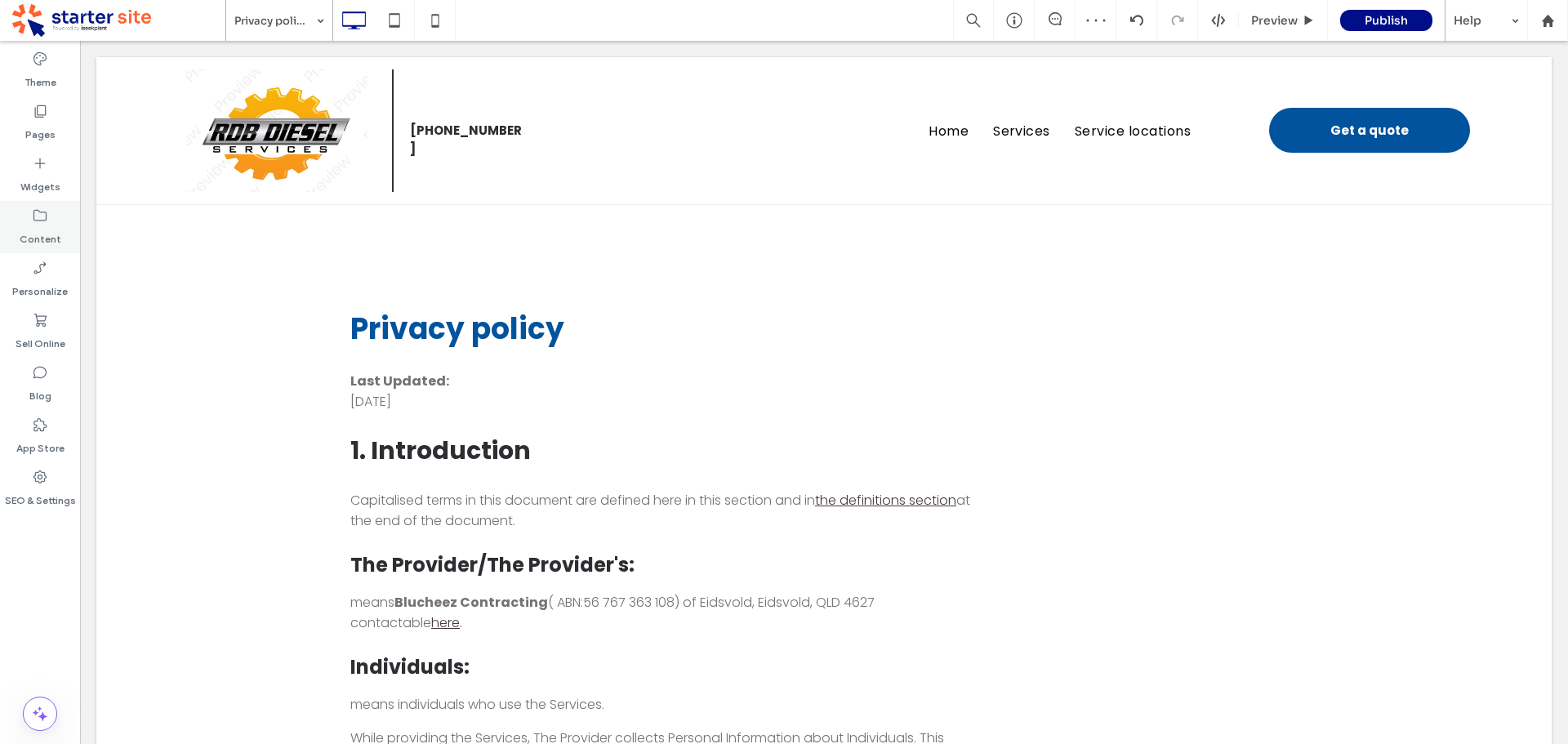
drag, startPoint x: 43, startPoint y: 218, endPoint x: 53, endPoint y: 227, distance: 13.5
click at [43, 219] on icon at bounding box center [40, 216] width 16 height 16
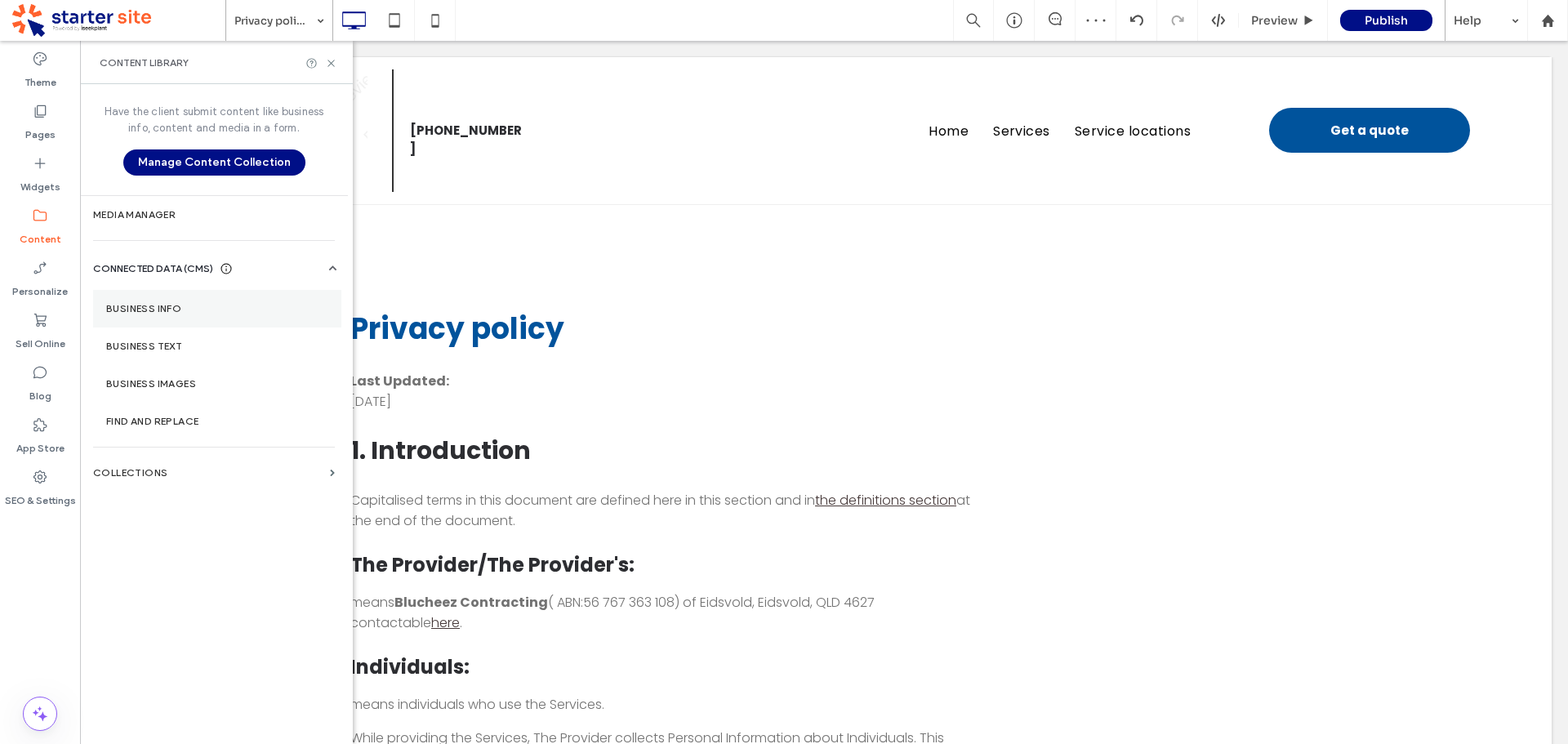
click at [161, 311] on label "Business Info" at bounding box center [217, 308] width 222 height 12
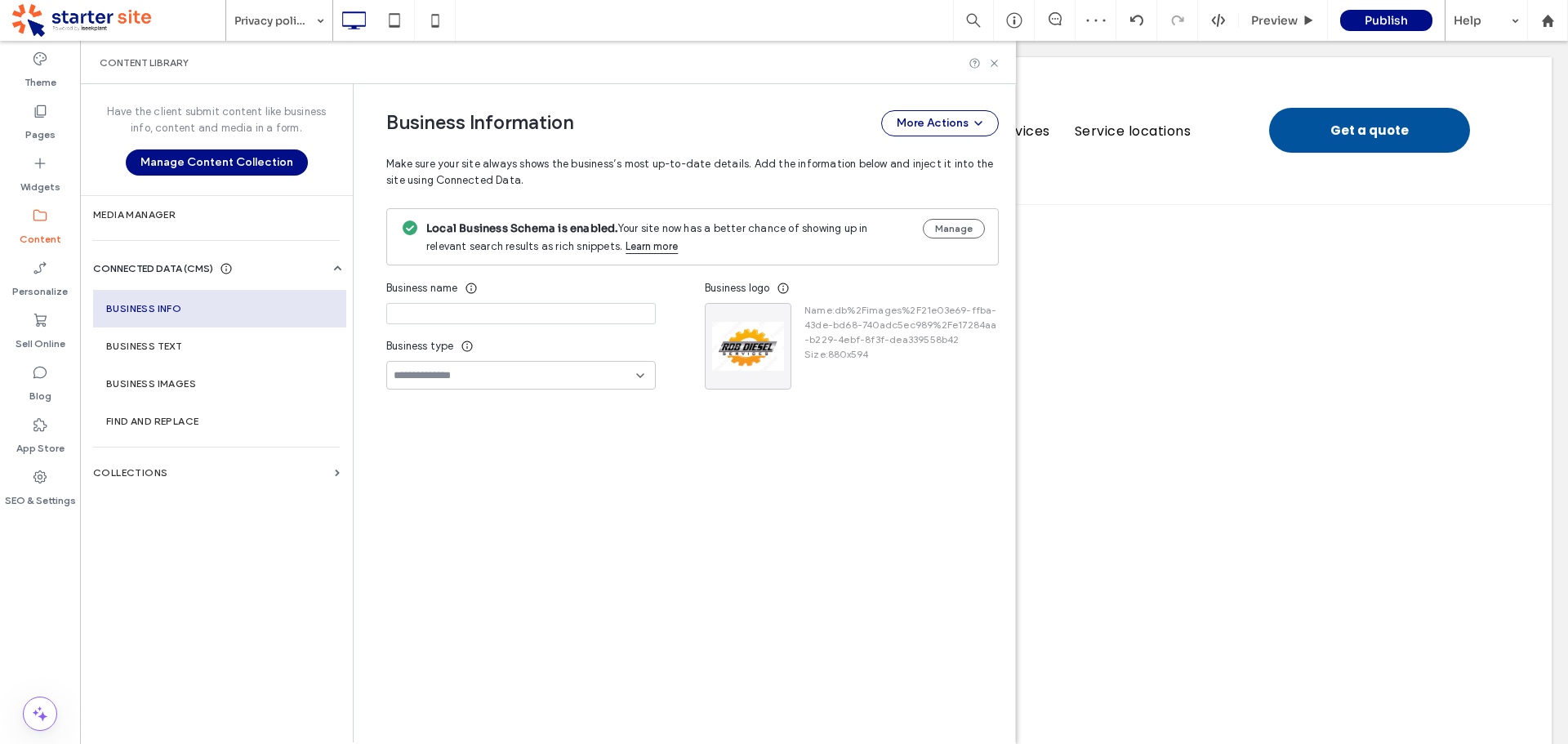
type input "**********"
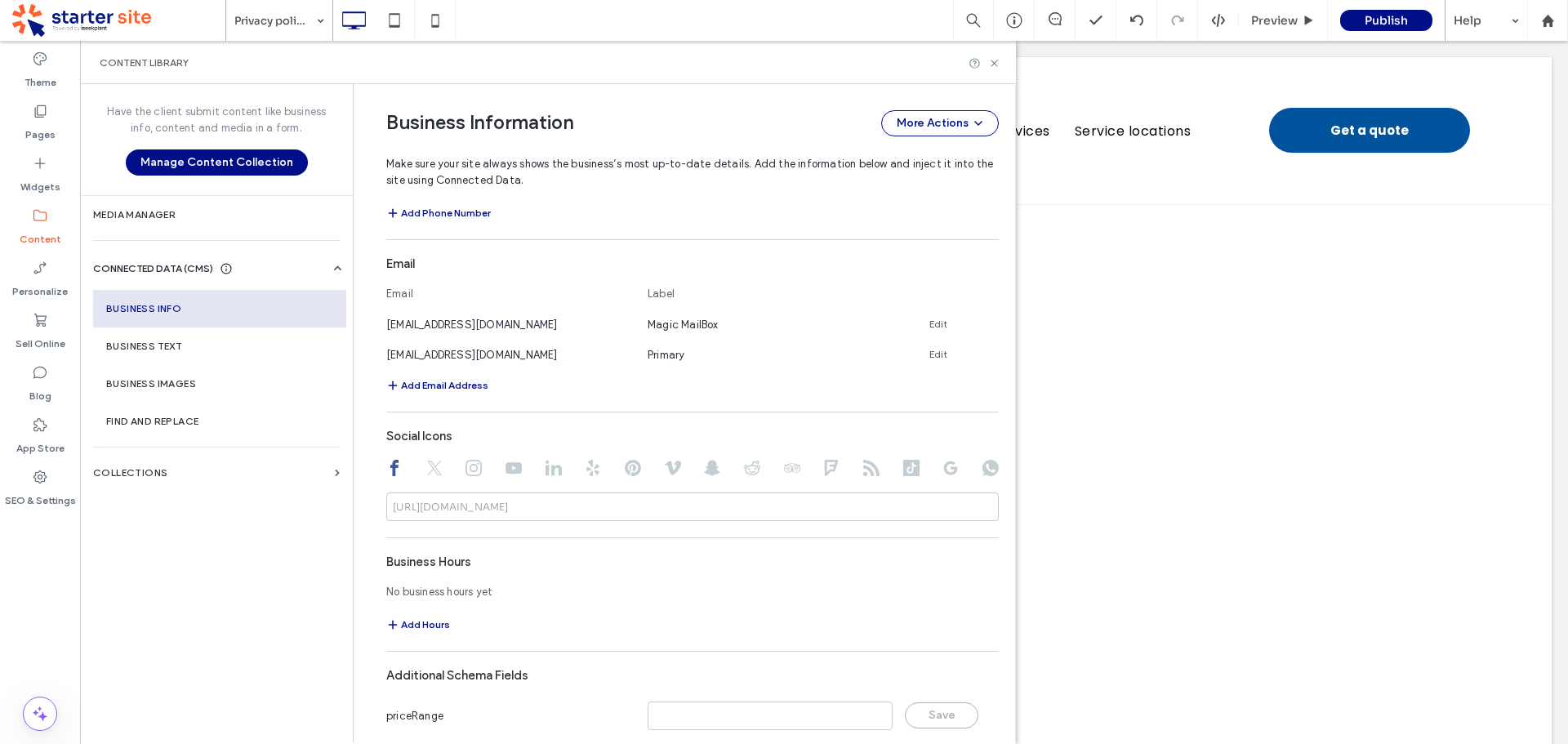
scroll to position [684, 0]
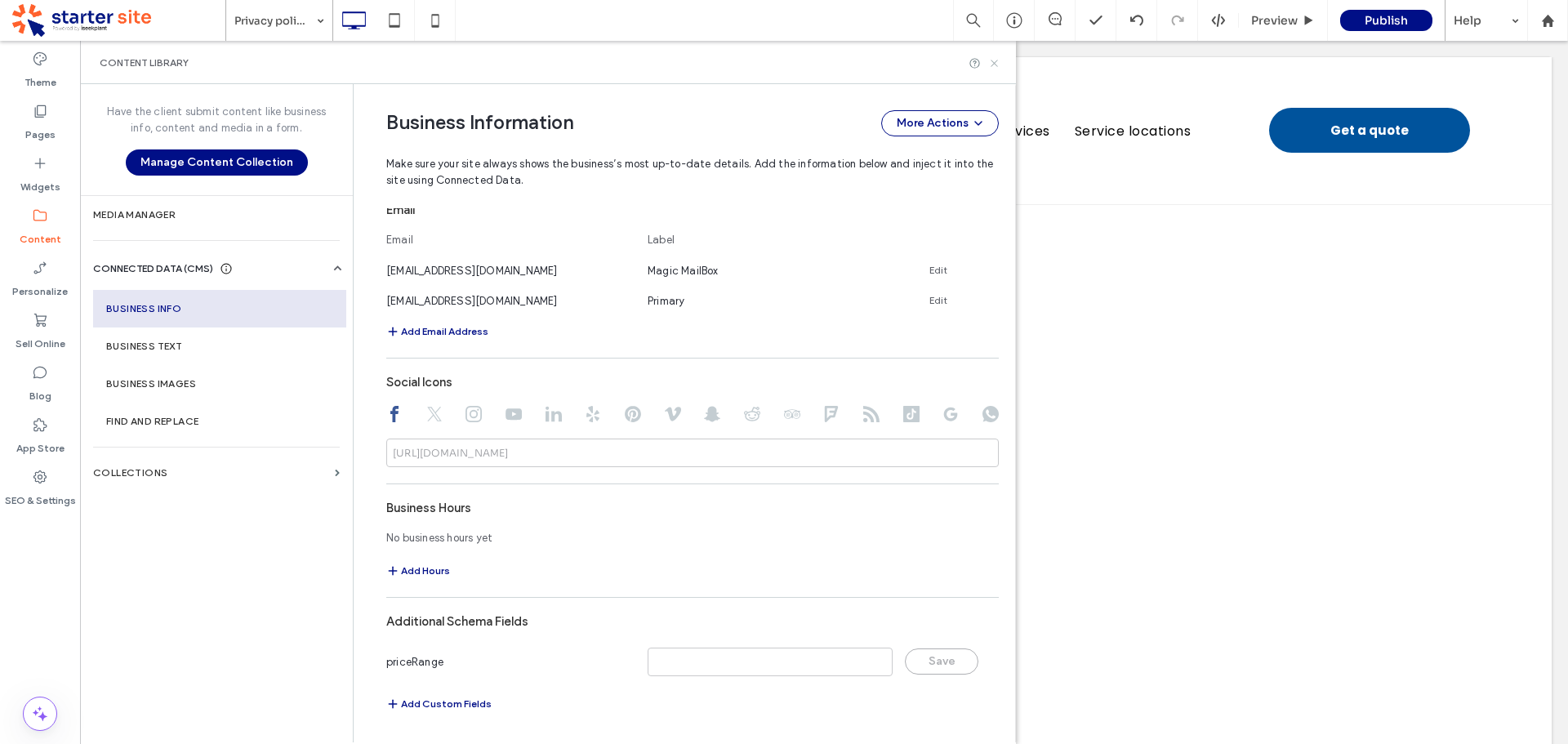
click at [992, 65] on icon at bounding box center [994, 63] width 13 height 13
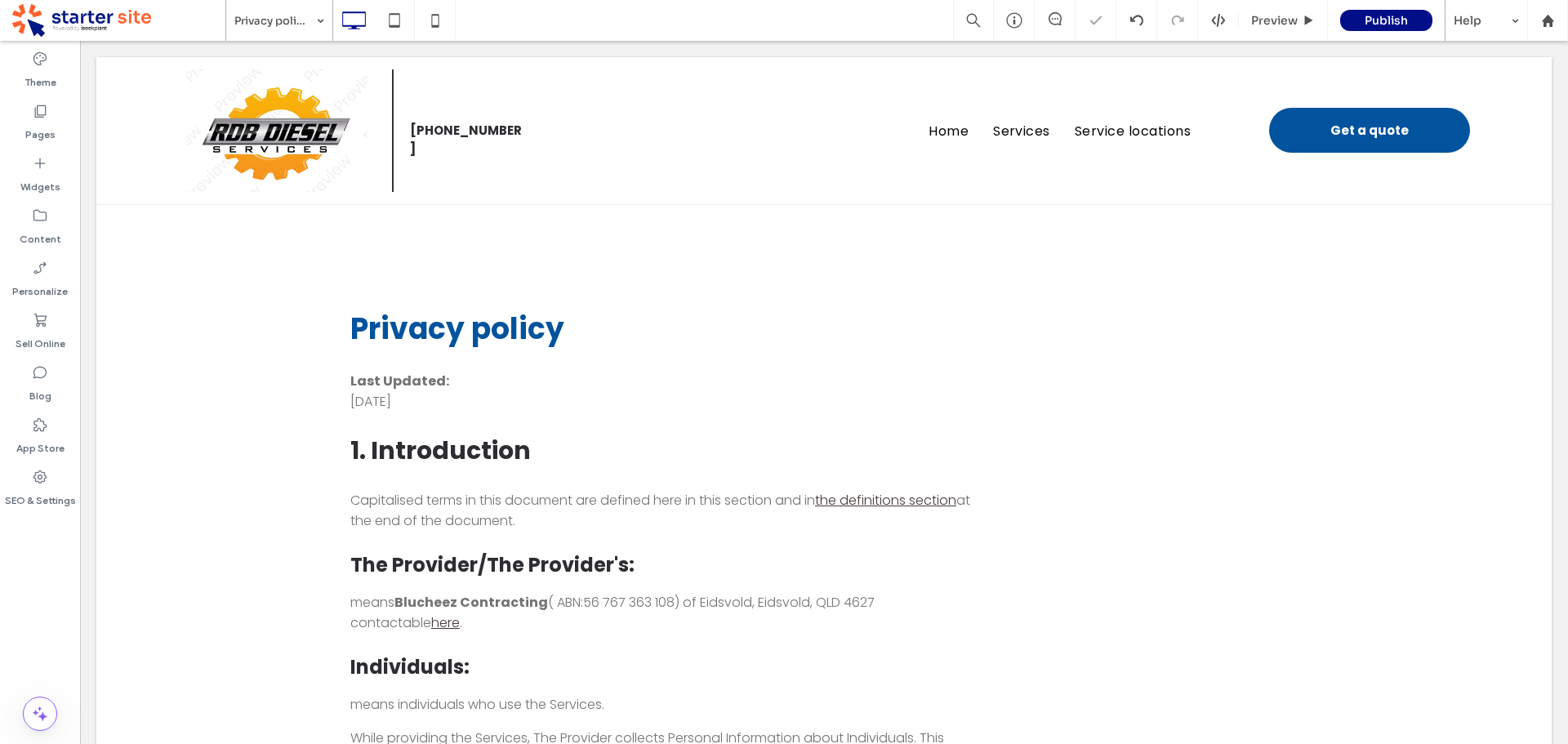
scroll to position [0, 0]
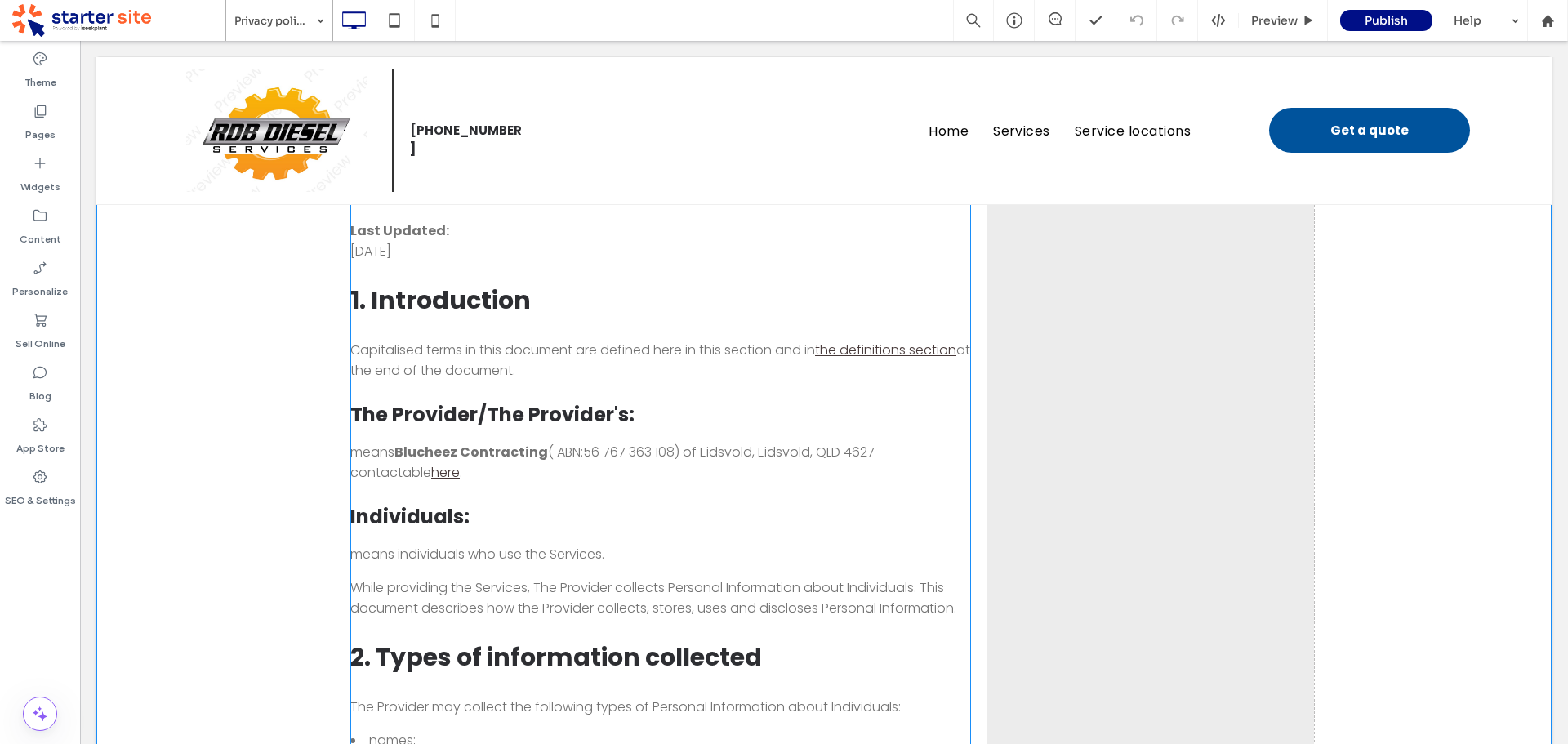
scroll to position [163, 0]
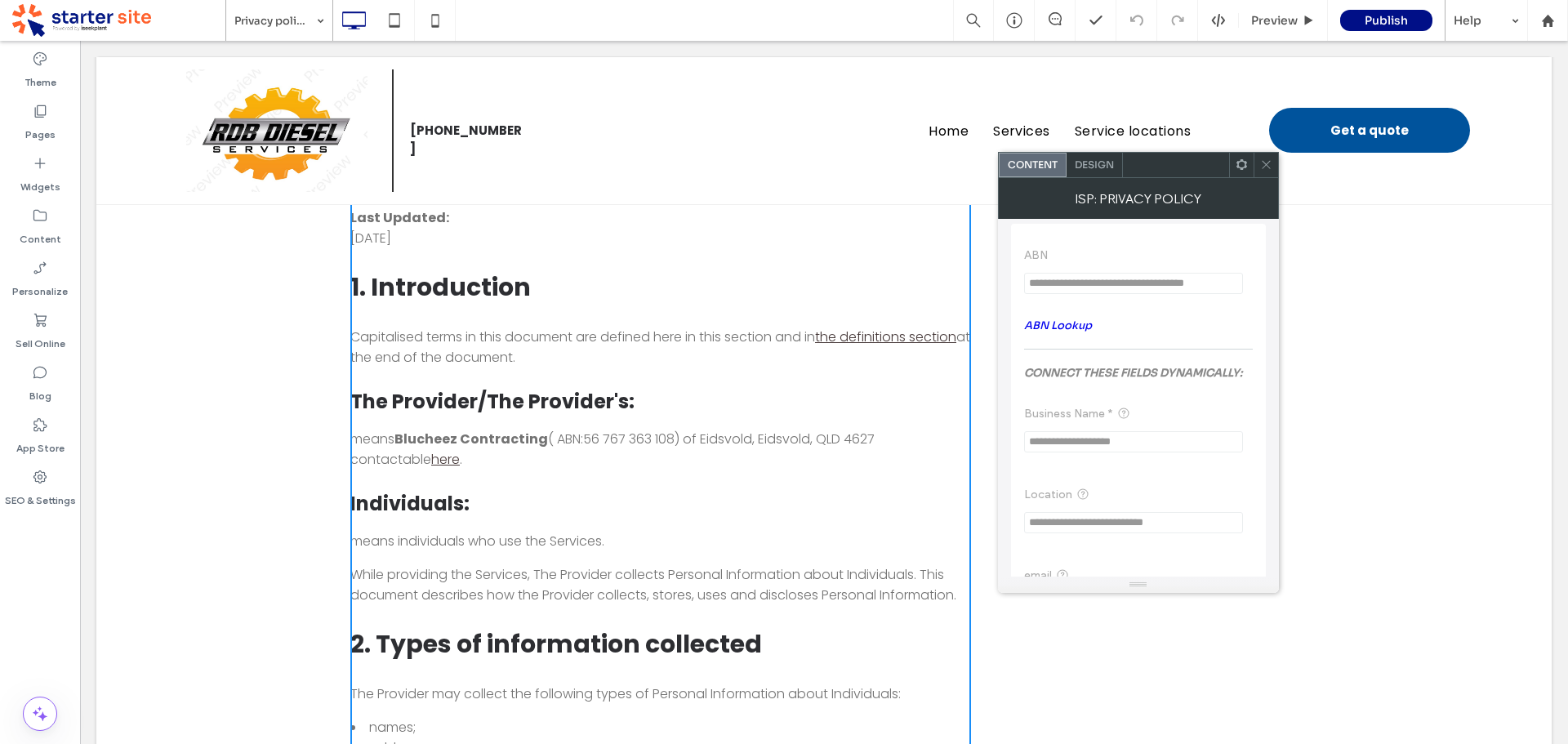
scroll to position [149, 0]
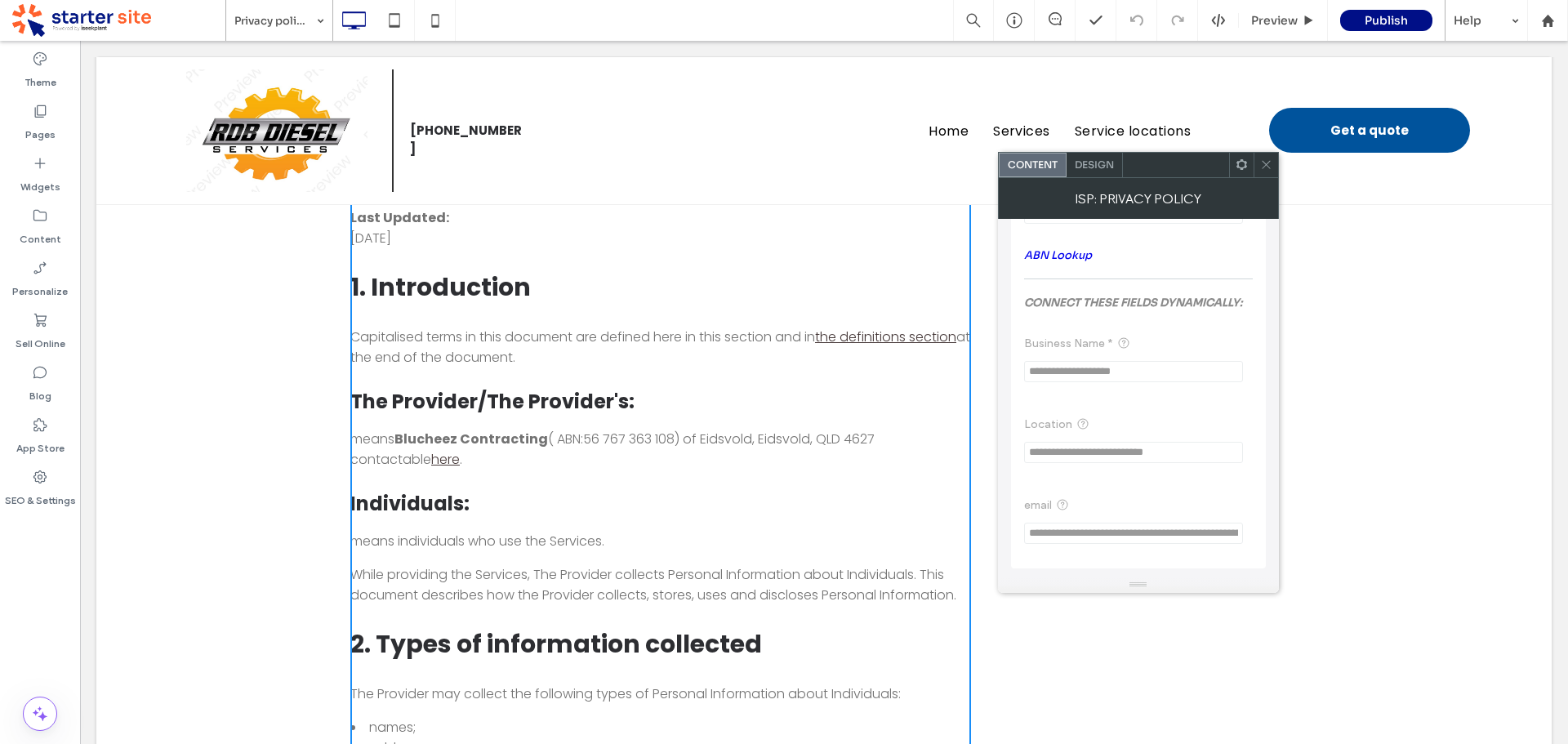
click at [1268, 166] on icon at bounding box center [1267, 165] width 13 height 13
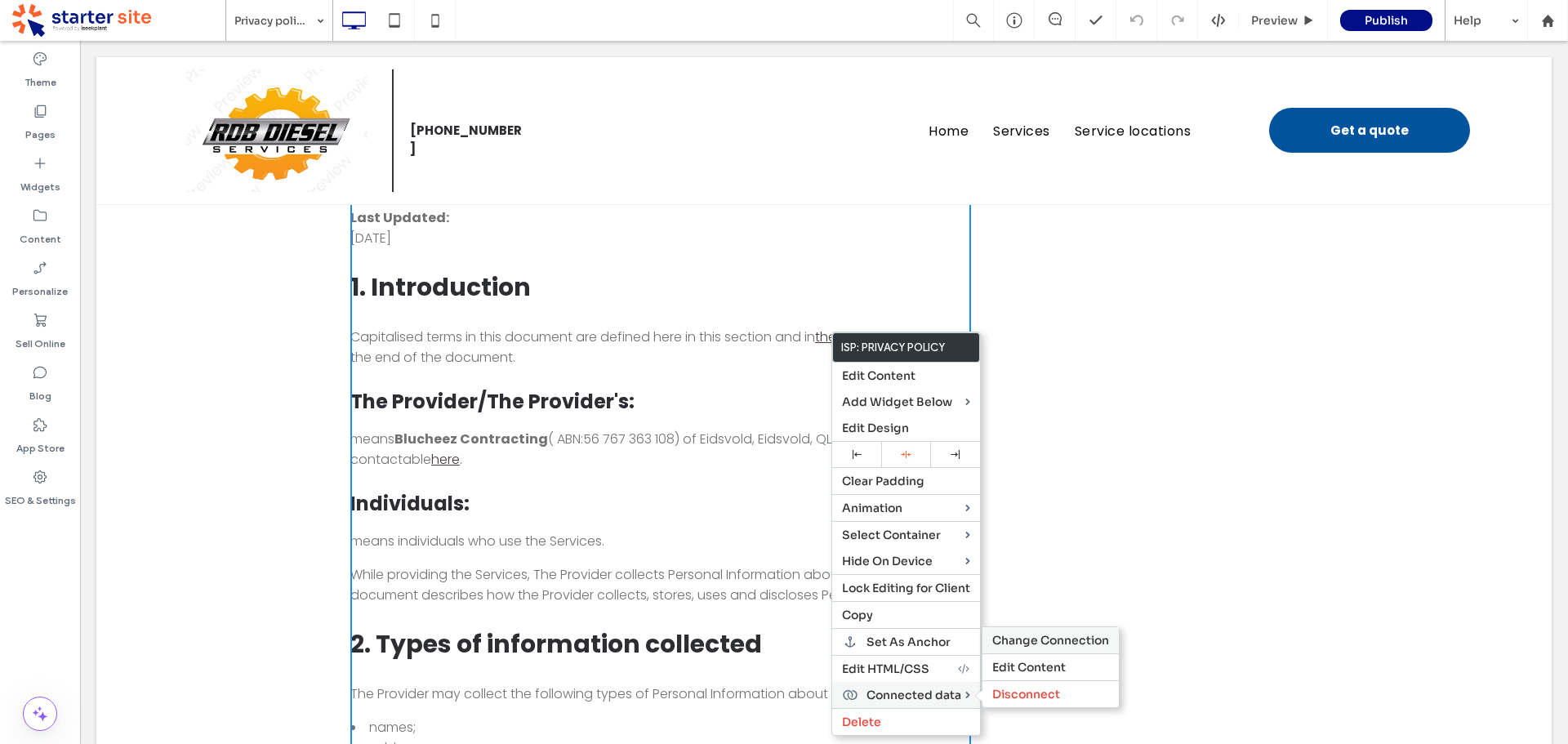
click at [1021, 642] on span "Change Connection" at bounding box center [1050, 640] width 116 height 14
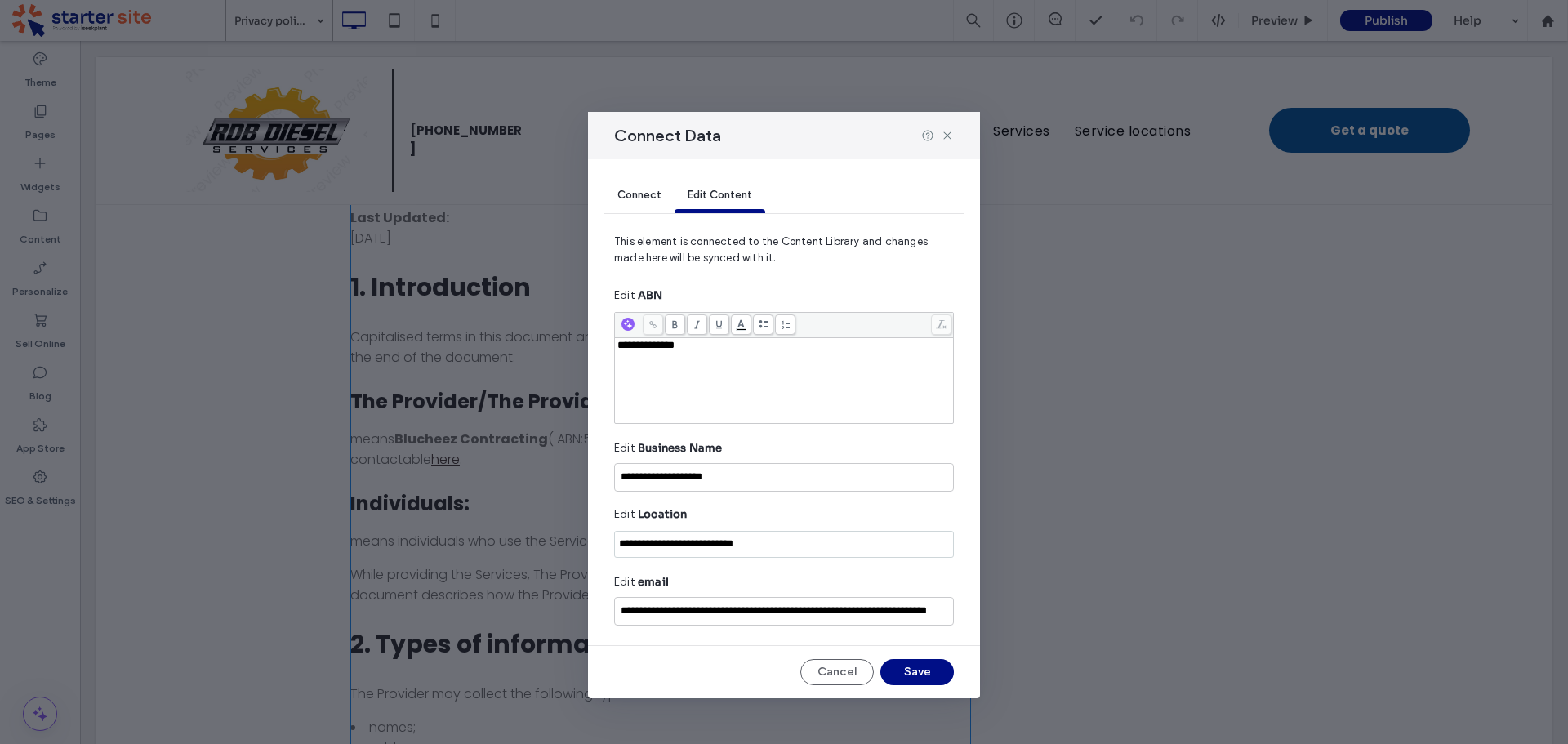
click at [650, 200] on span "Connect" at bounding box center [639, 195] width 44 height 13
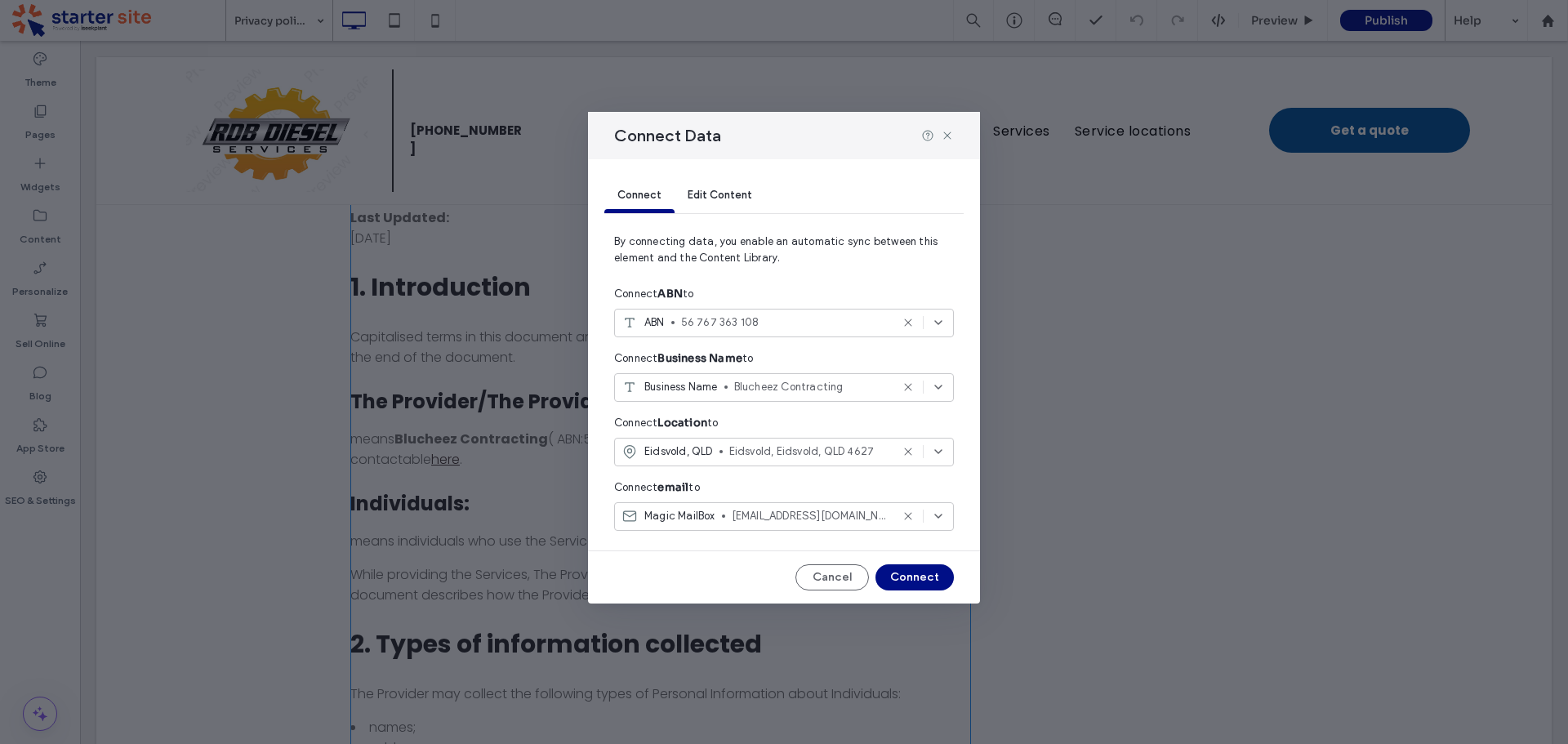
click at [908, 516] on icon at bounding box center [908, 516] width 13 height 13
click at [750, 521] on div "Select an option" at bounding box center [774, 516] width 306 height 16
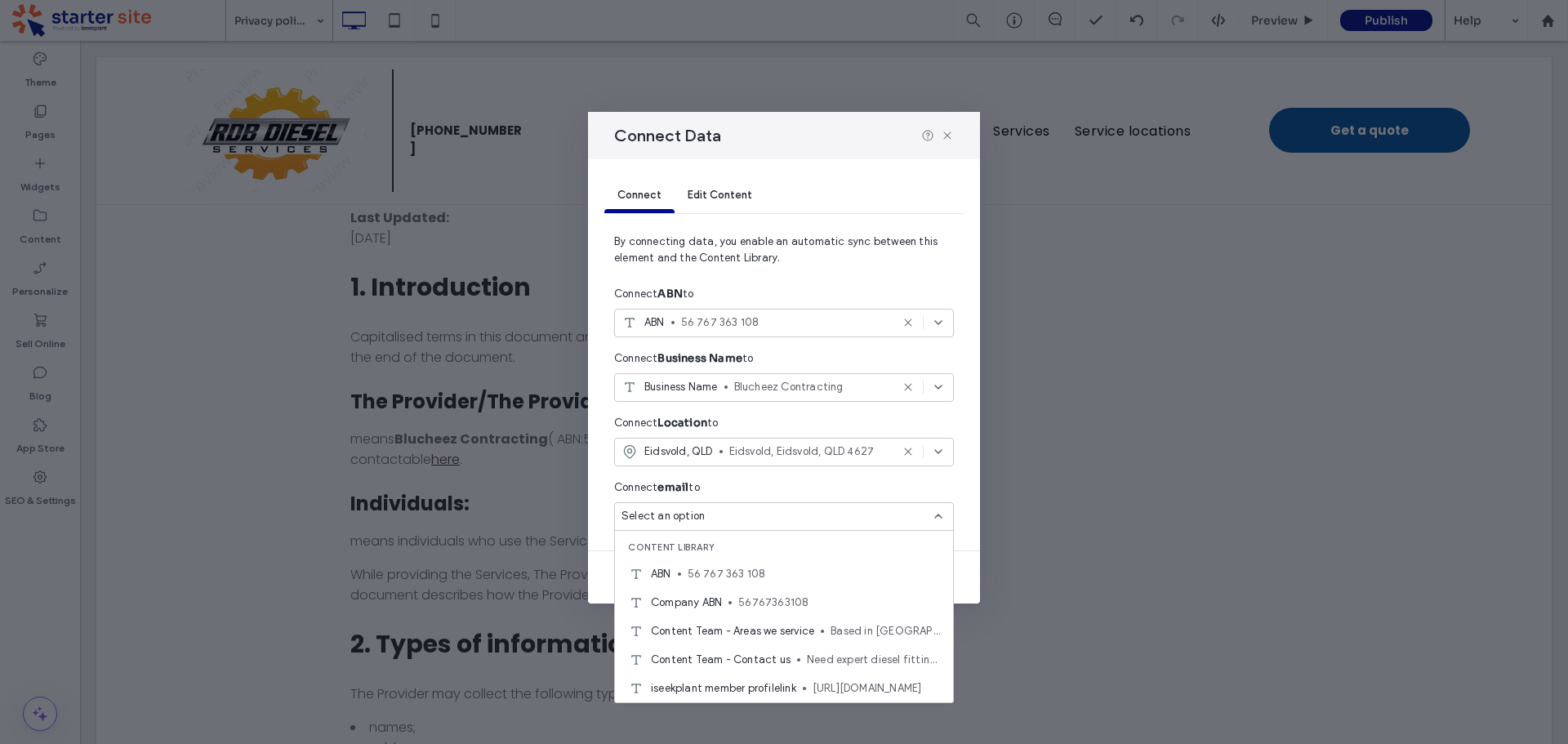
click at [936, 124] on div "Connect Data" at bounding box center [784, 135] width 392 height 48
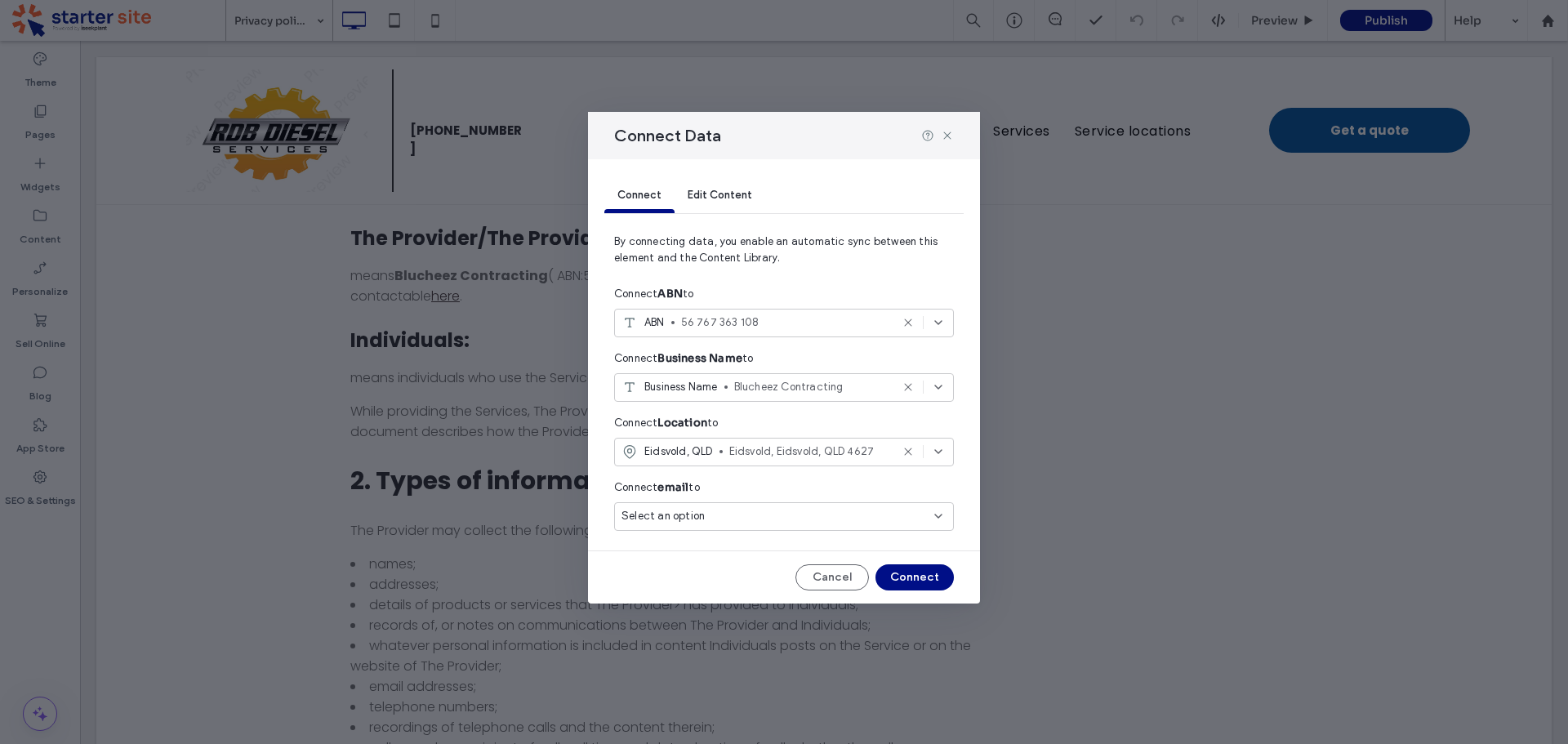
click at [695, 512] on span "Select an option" at bounding box center [663, 516] width 83 height 16
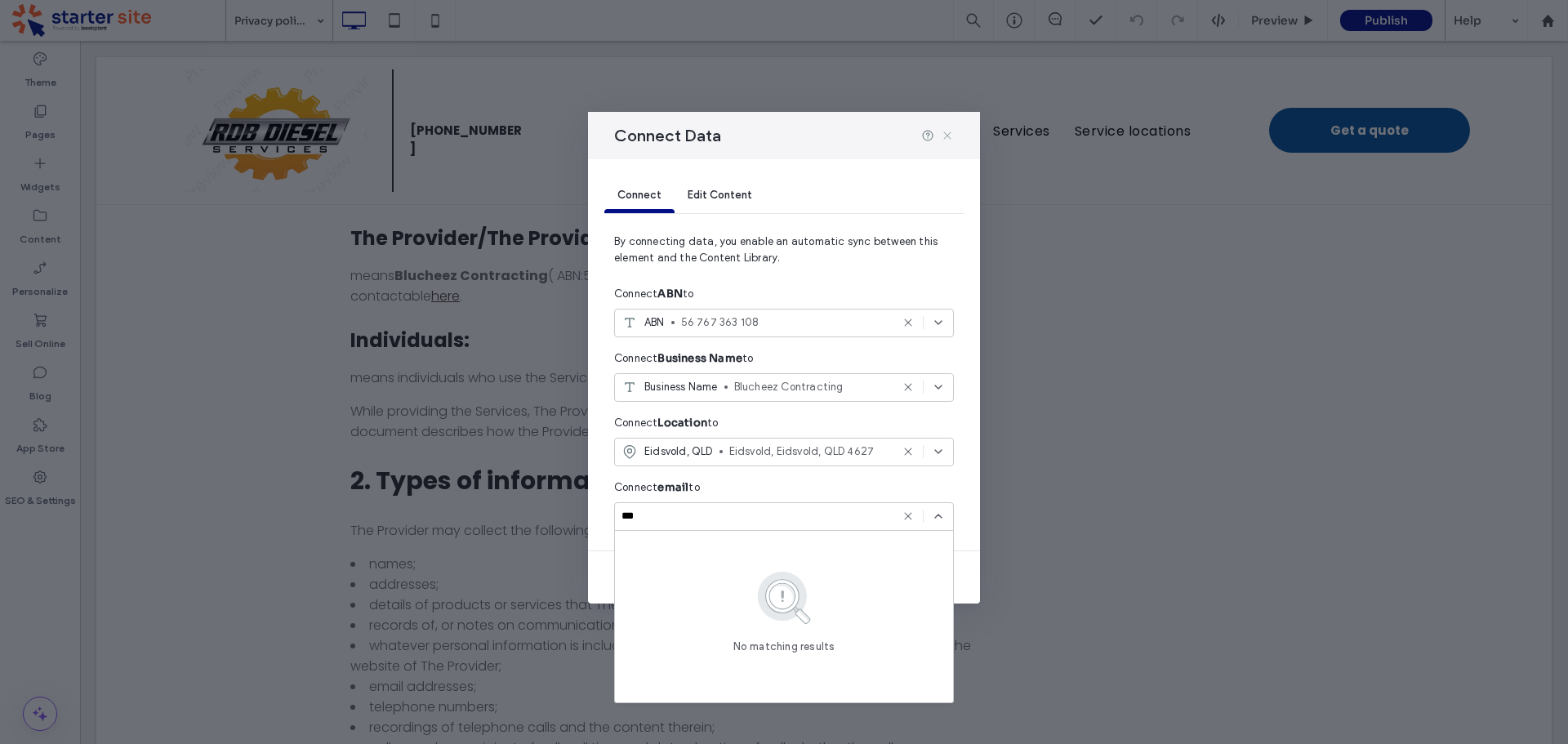
type input "***"
click at [949, 133] on use at bounding box center [947, 135] width 7 height 7
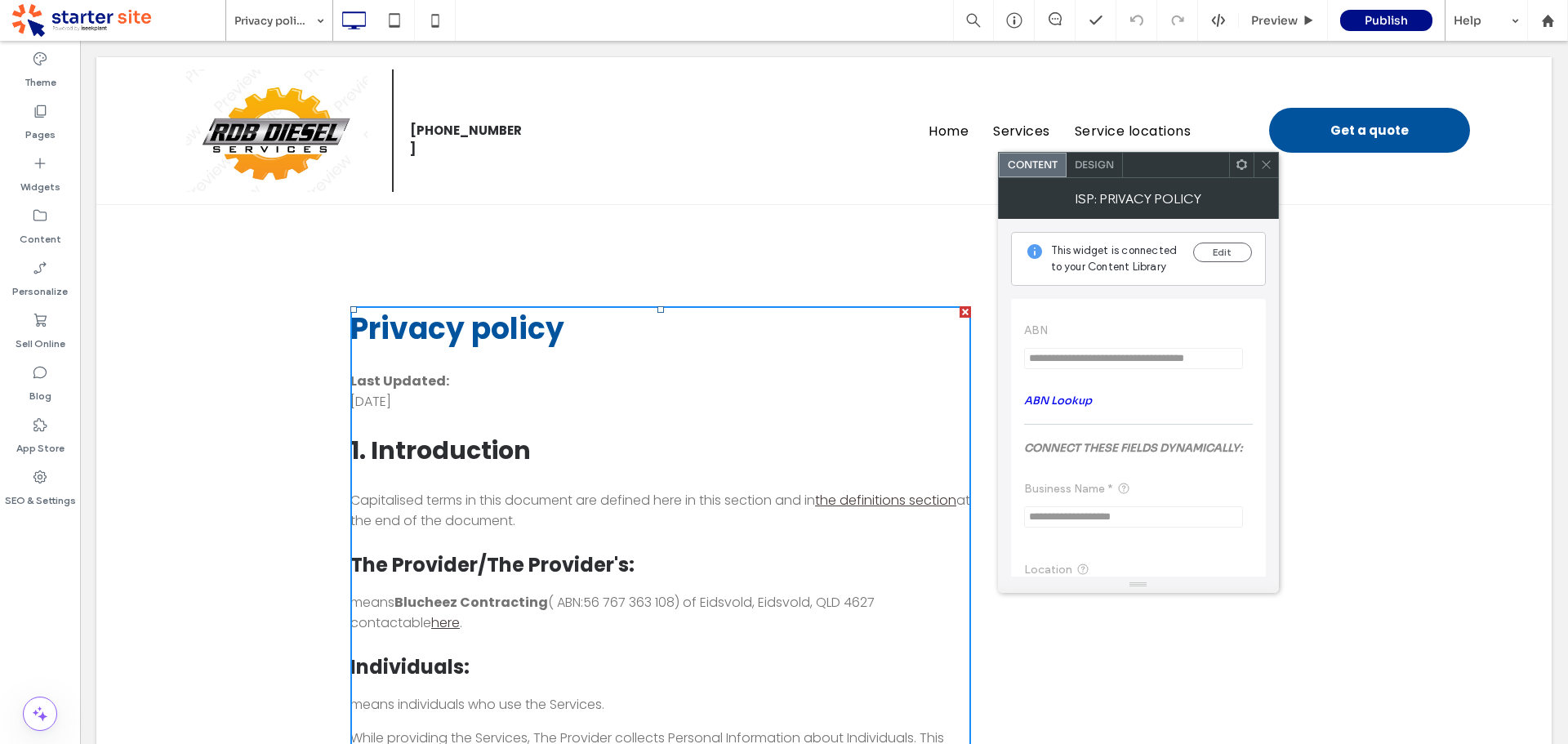
click at [1259, 170] on div at bounding box center [1266, 164] width 24 height 24
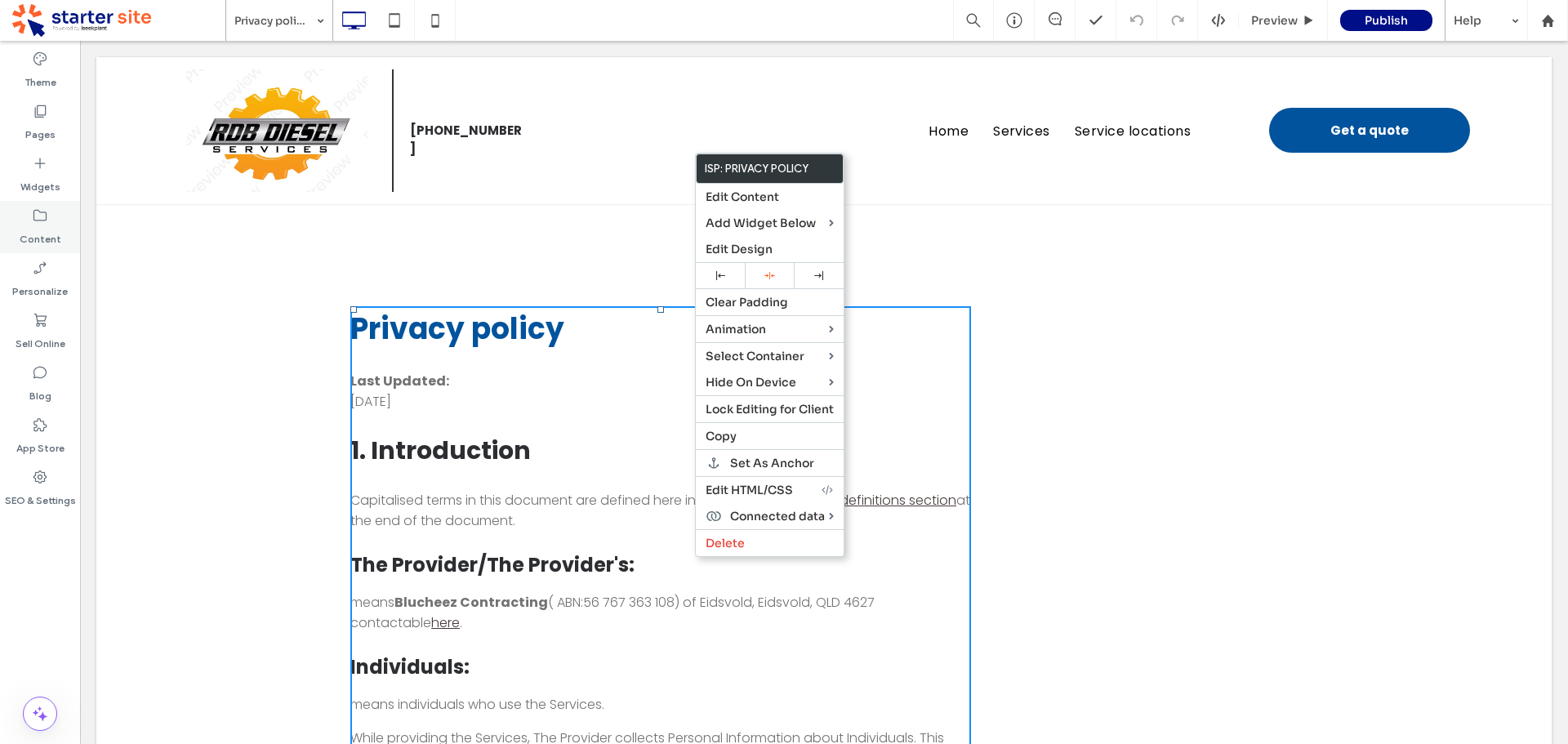
click at [30, 228] on label "Content" at bounding box center [41, 234] width 42 height 23
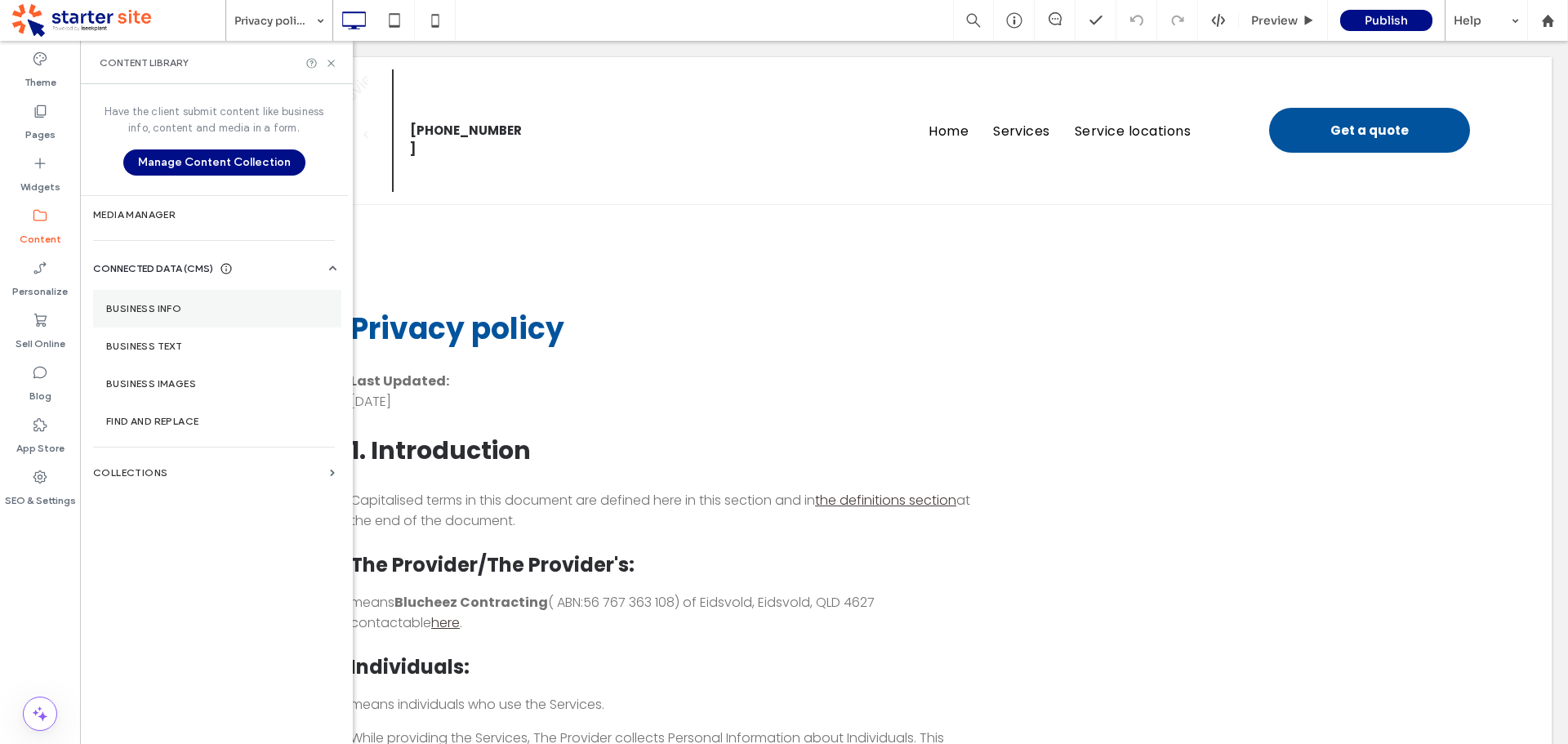
click at [158, 313] on label "Business Info" at bounding box center [217, 308] width 222 height 12
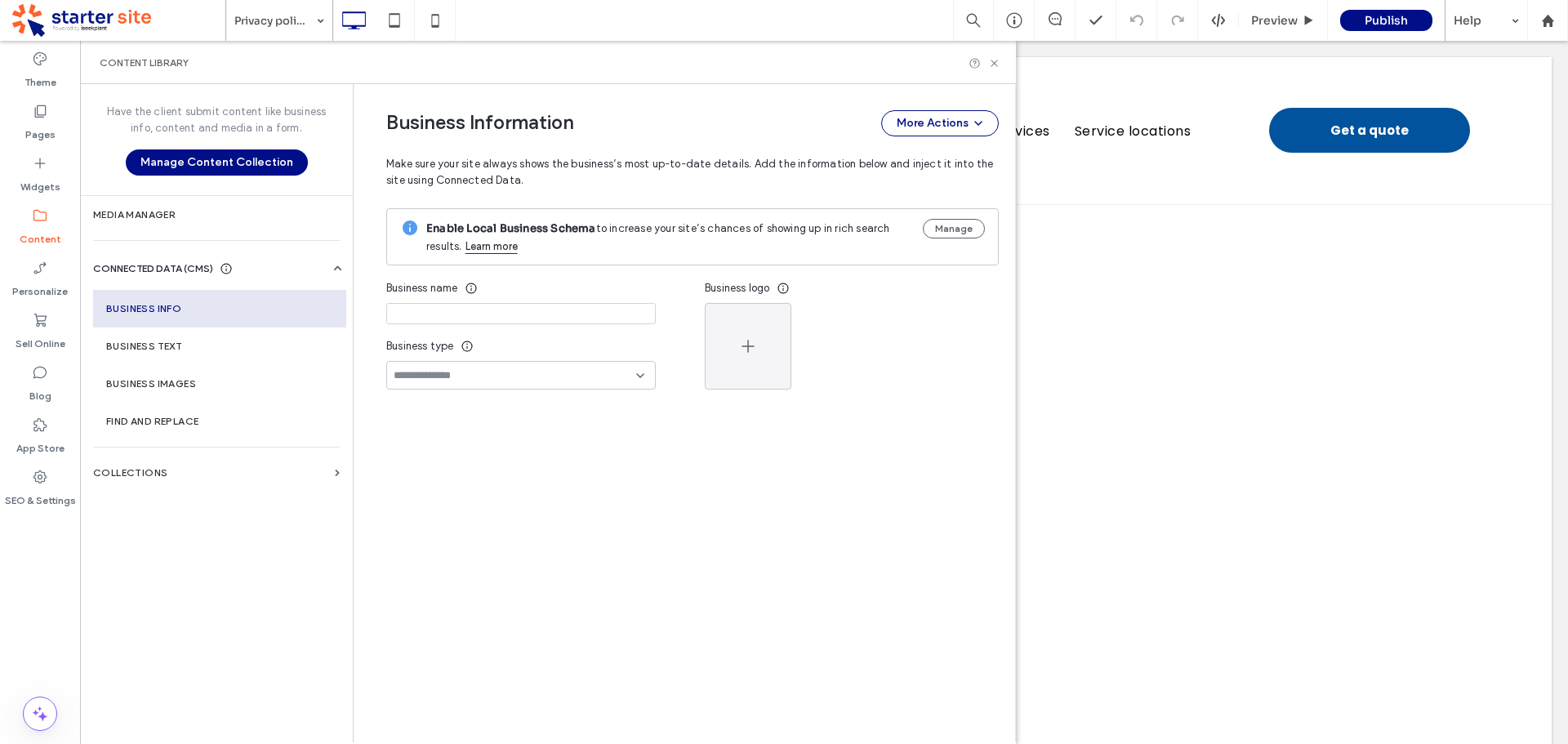
type input "**********"
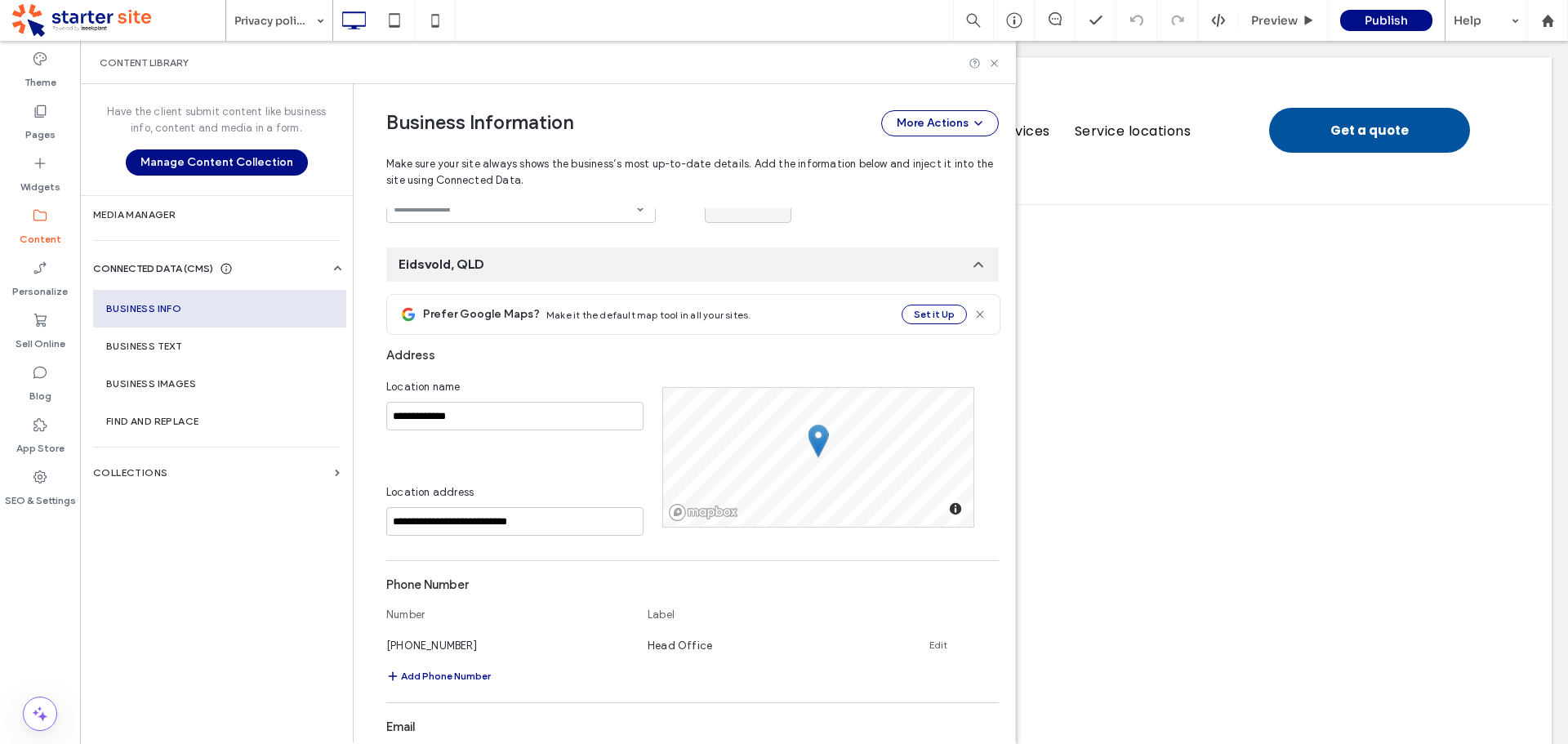
scroll to position [168, 0]
click at [387, 514] on input "**********" at bounding box center [514, 519] width 257 height 29
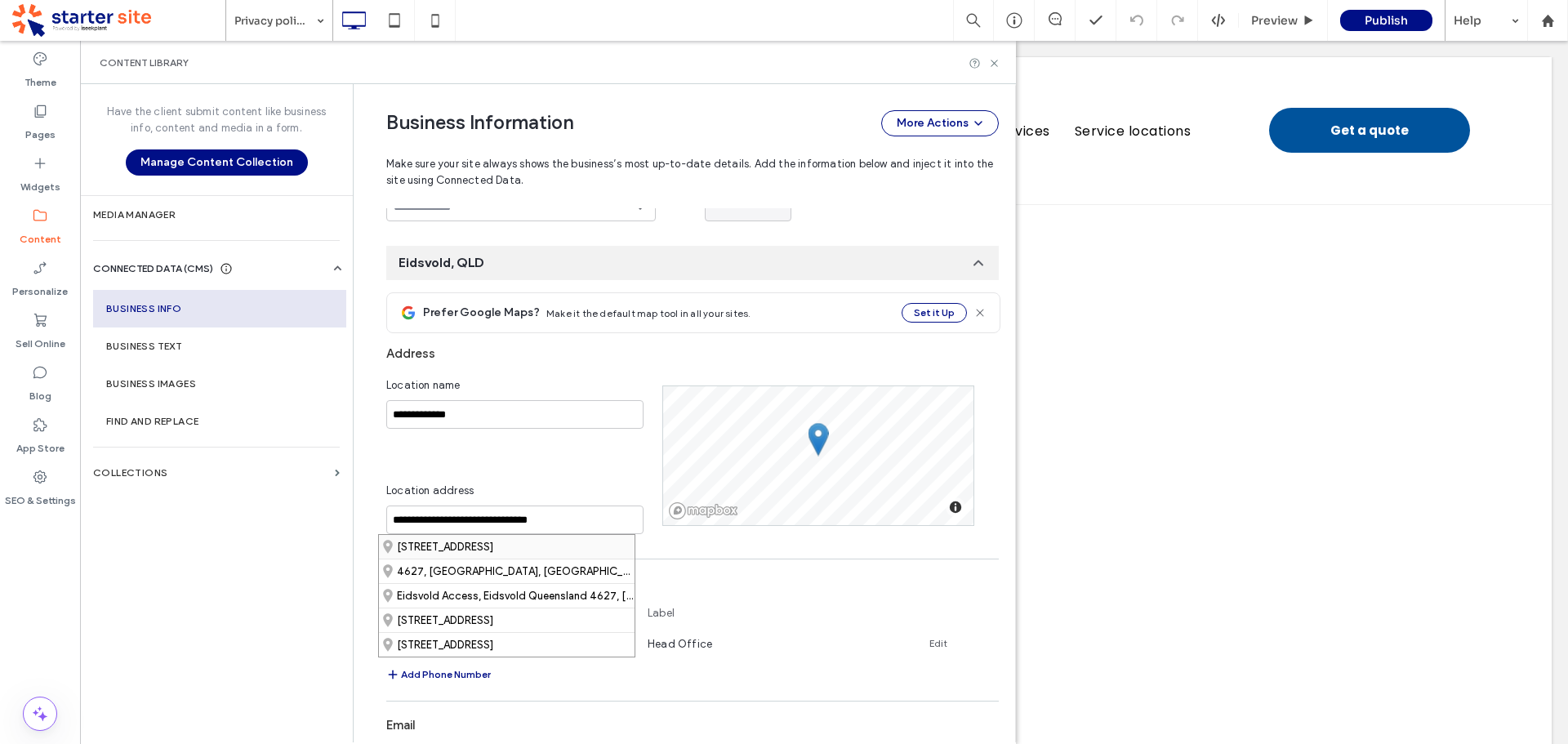
click at [545, 547] on div "[STREET_ADDRESS]" at bounding box center [506, 547] width 255 height 23
type input "**********"
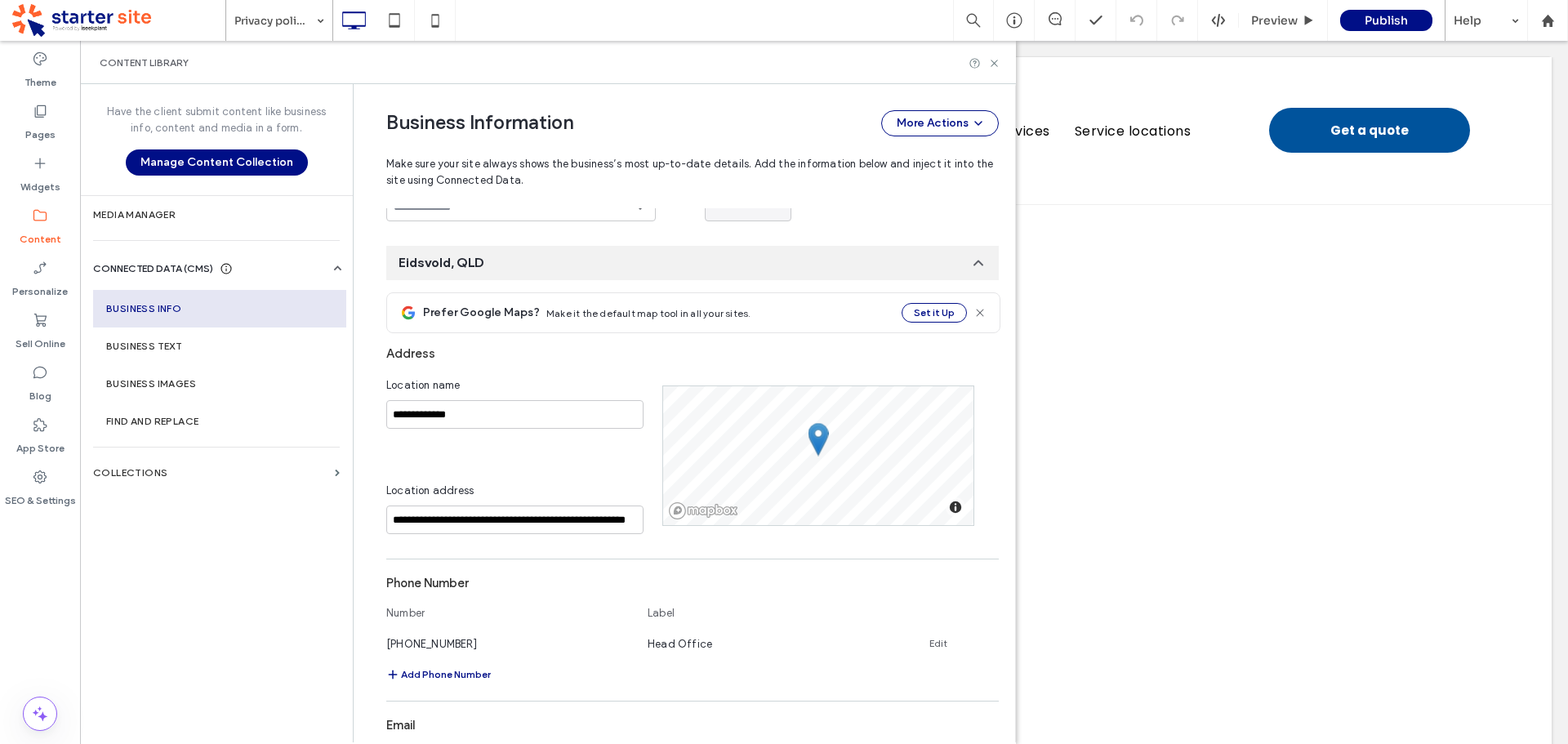
click at [562, 579] on div "Phone Number" at bounding box center [692, 583] width 613 height 31
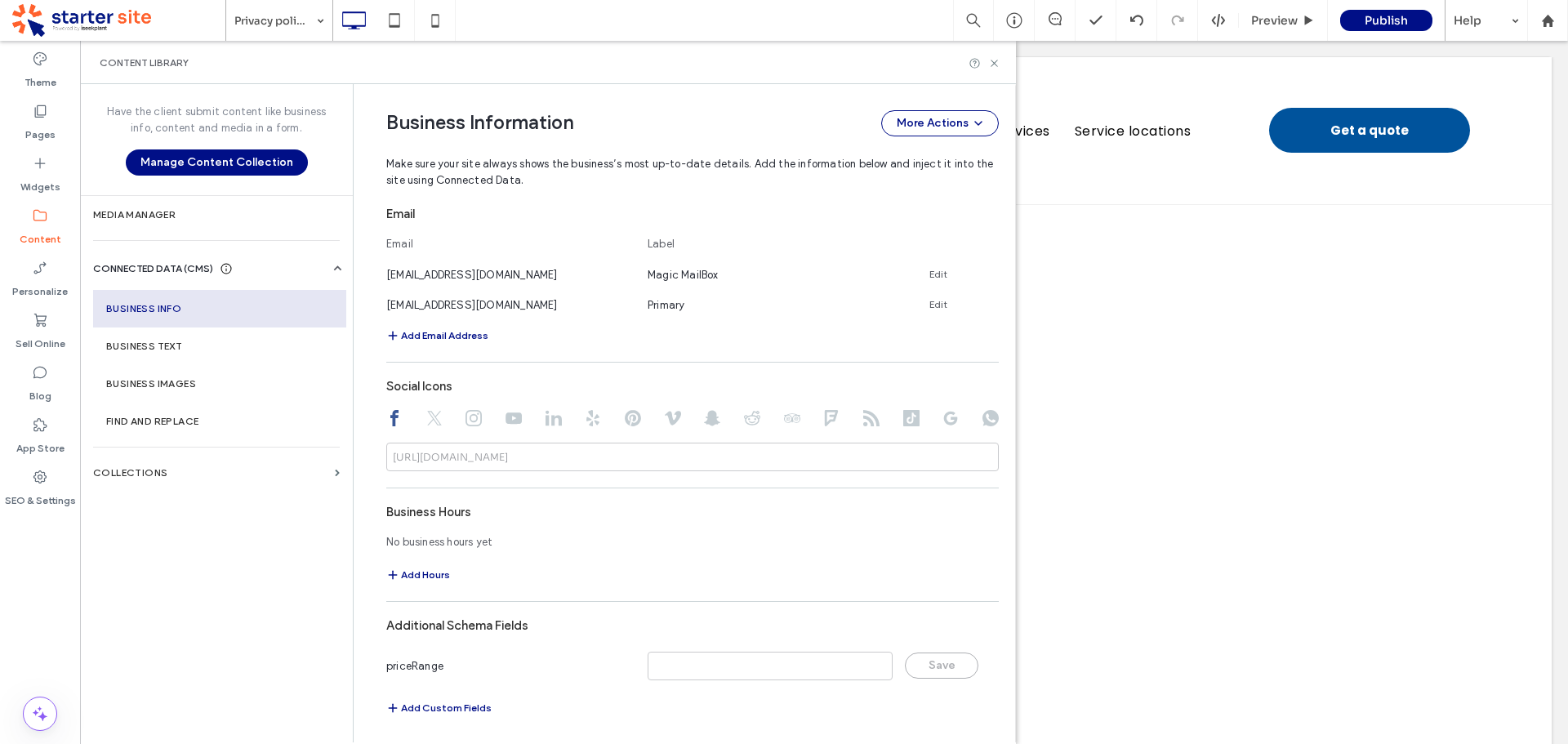
scroll to position [684, 0]
click at [427, 419] on icon at bounding box center [435, 414] width 16 height 16
drag, startPoint x: 470, startPoint y: 413, endPoint x: 485, endPoint y: 419, distance: 16.2
click at [470, 413] on icon at bounding box center [474, 414] width 16 height 16
click at [505, 415] on use at bounding box center [513, 414] width 16 height 12
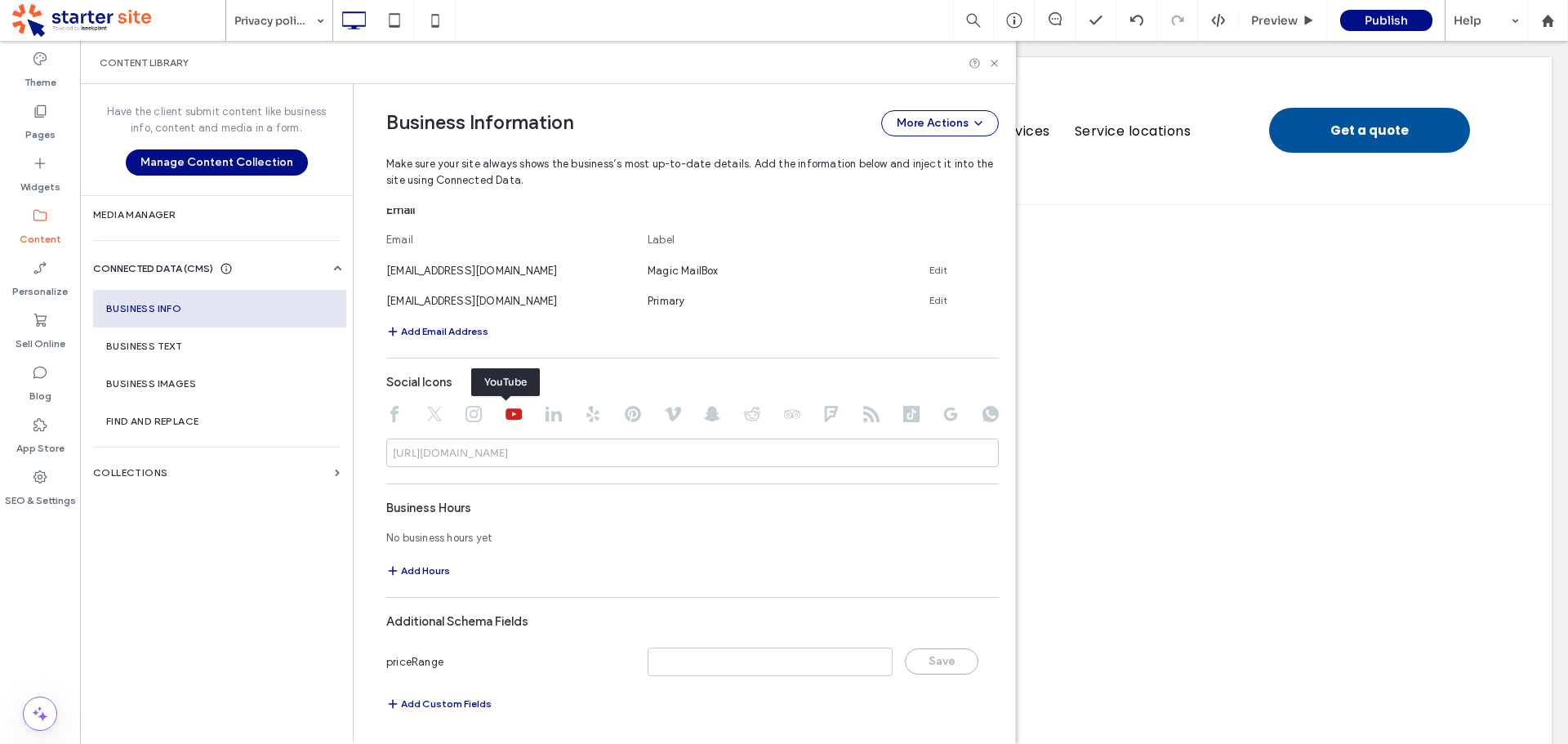
click at [546, 418] on use at bounding box center [554, 414] width 16 height 15
click at [586, 416] on icon at bounding box center [593, 414] width 16 height 16
click at [625, 415] on use at bounding box center [633, 414] width 16 height 16
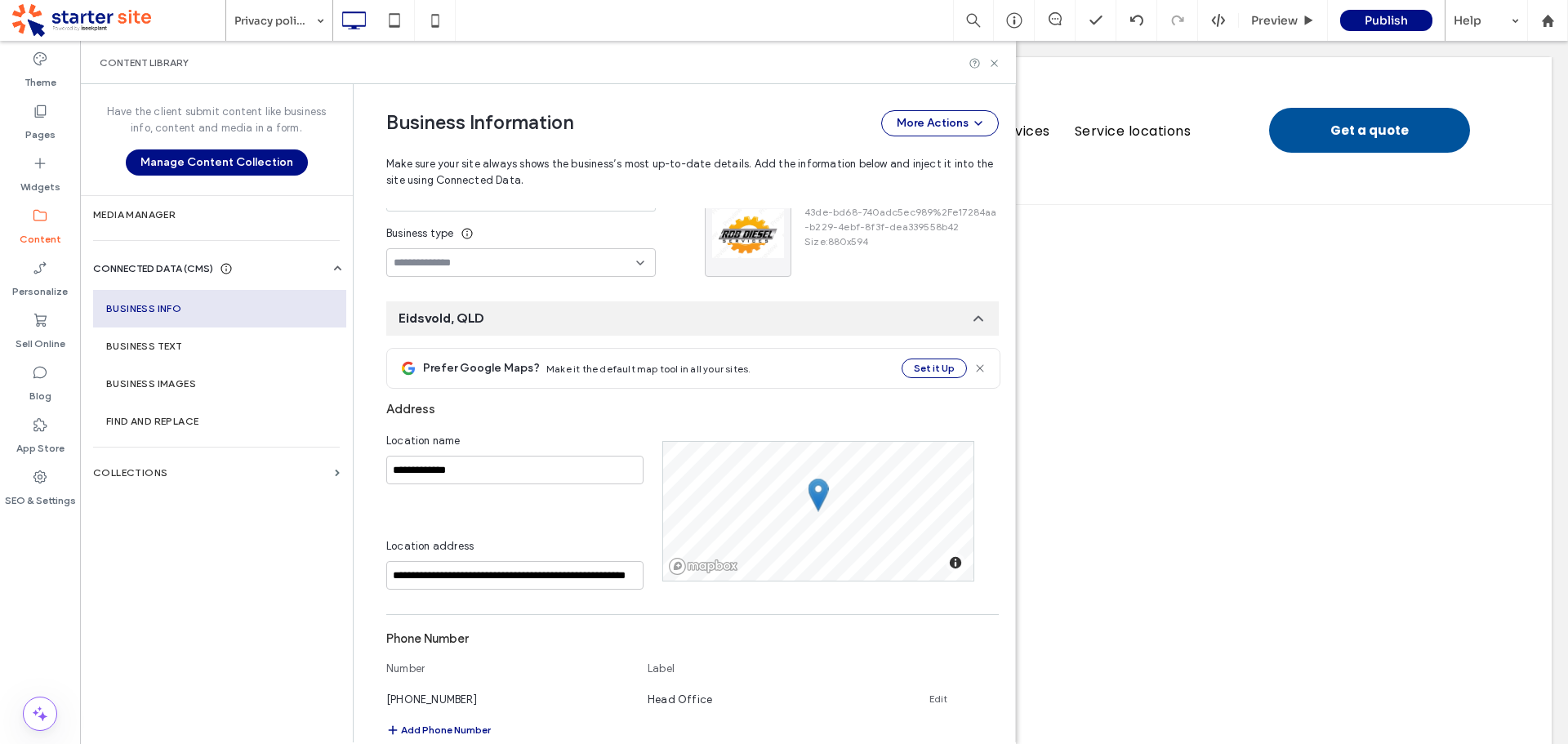
scroll to position [0, 0]
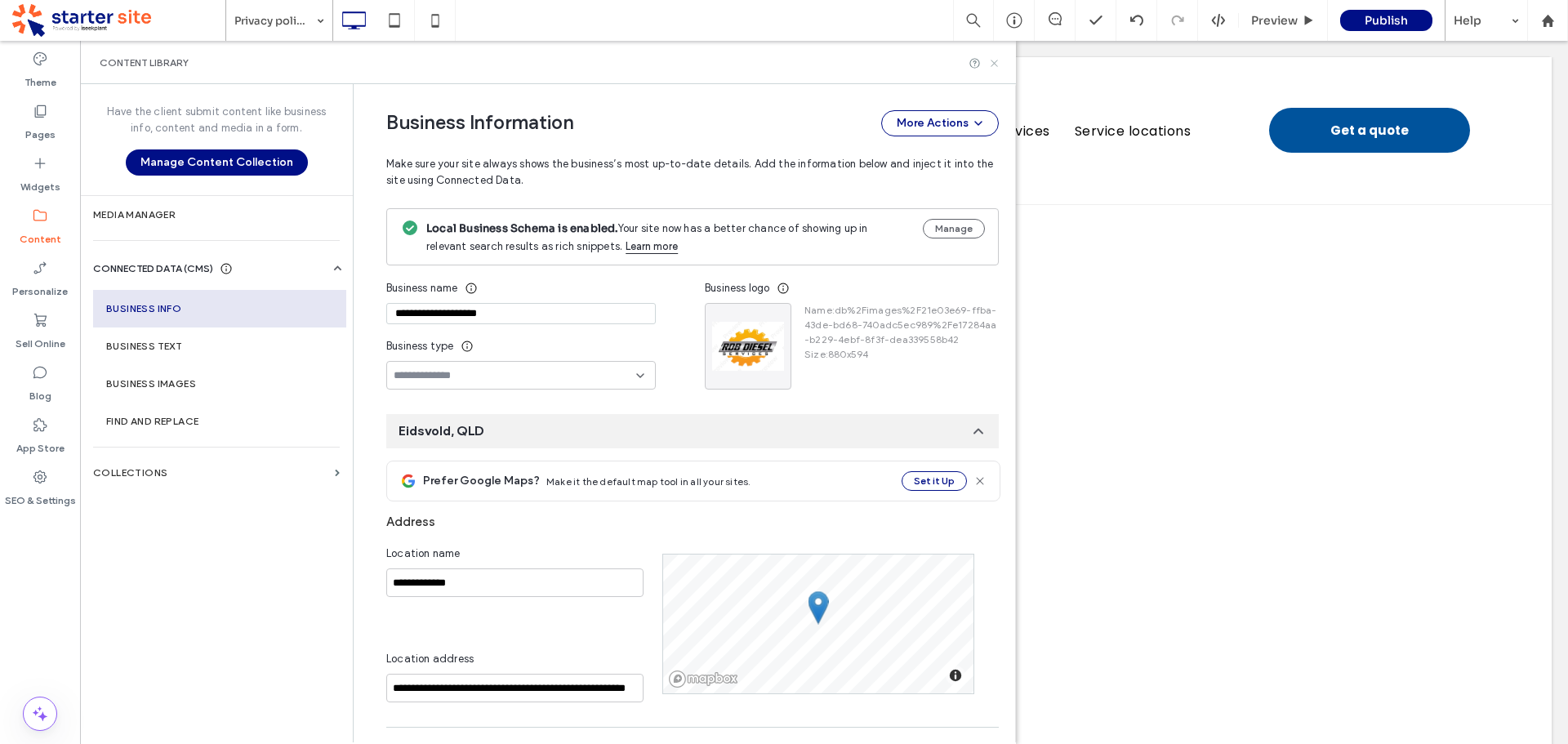
click at [996, 64] on icon at bounding box center [994, 63] width 13 height 13
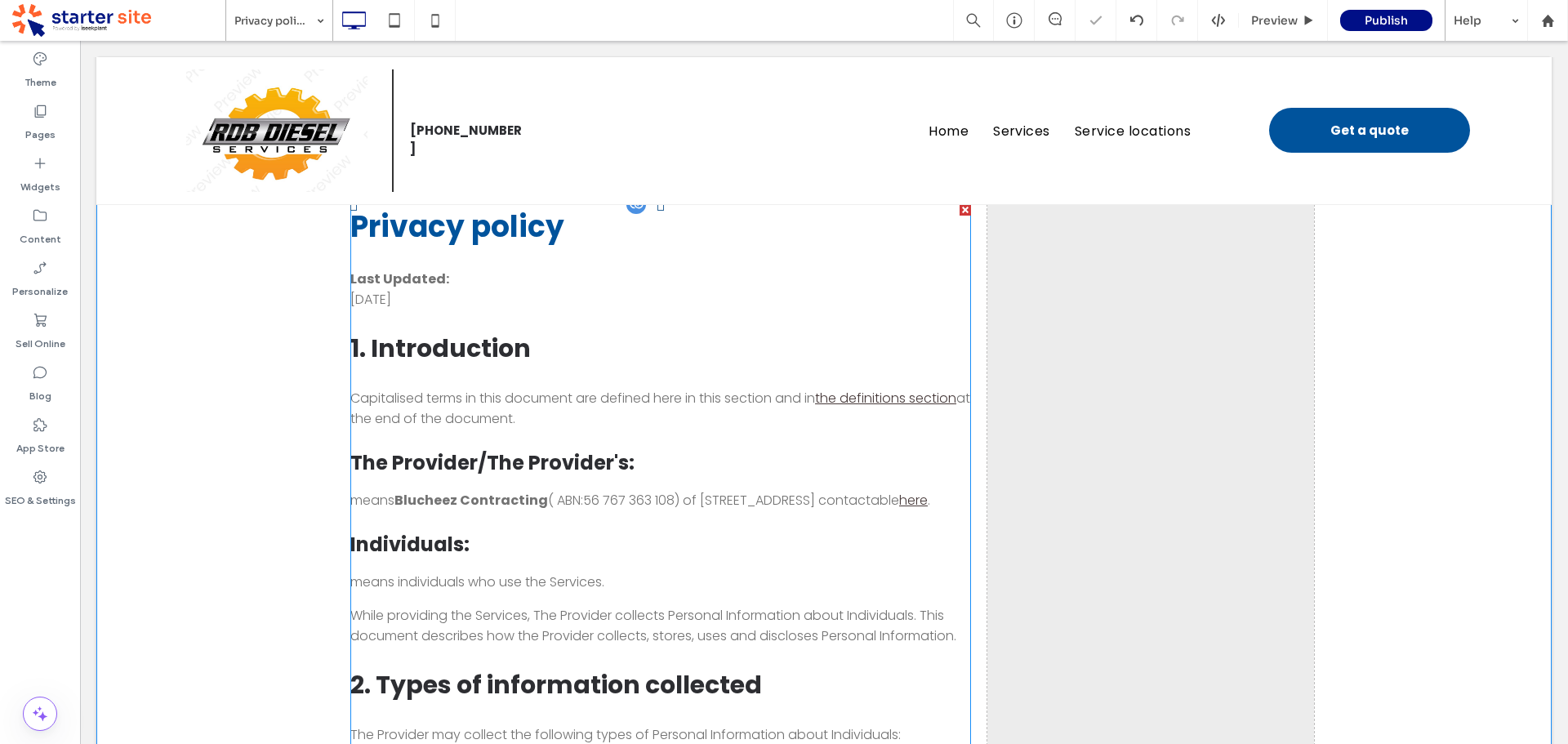
scroll to position [245, 0]
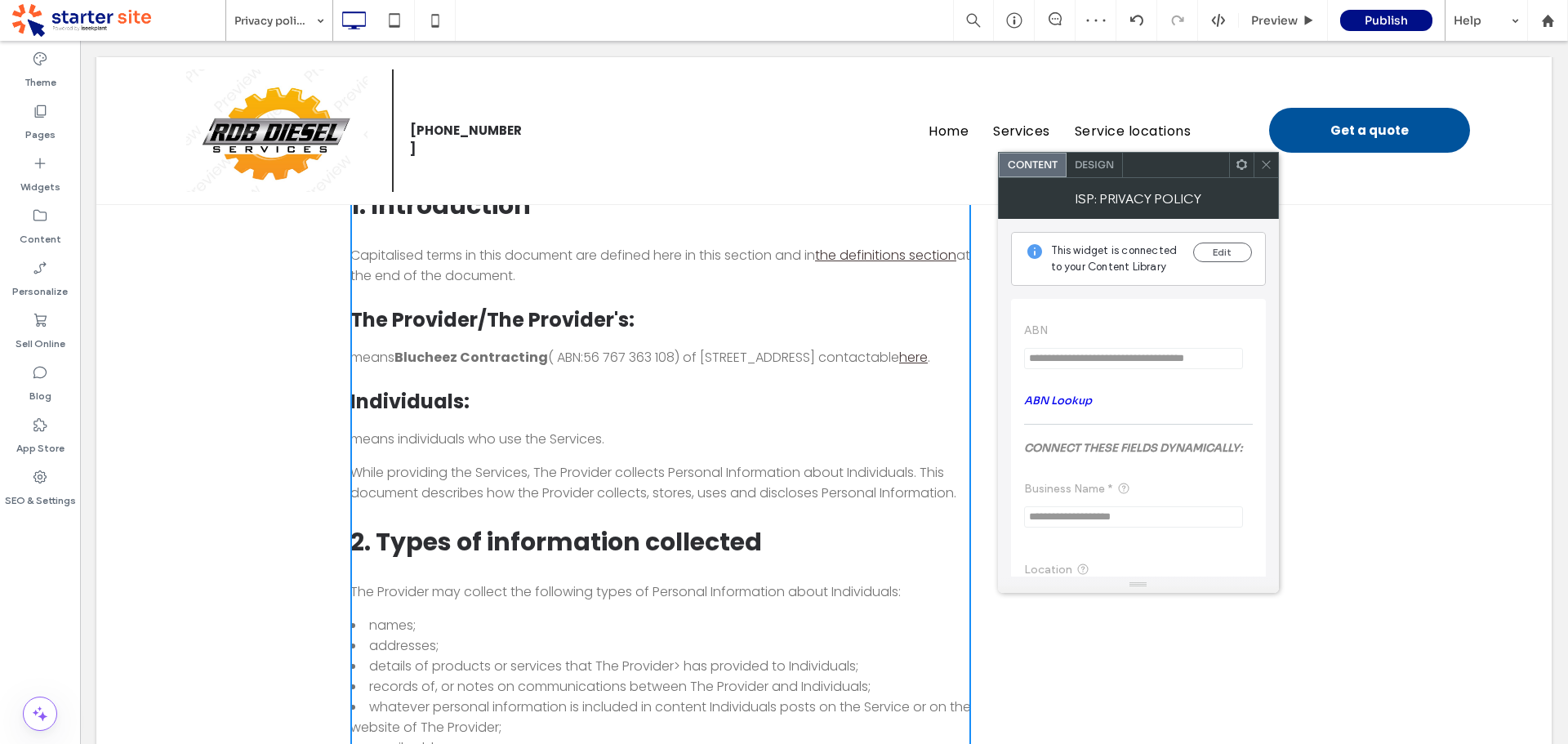
click at [1260, 159] on icon at bounding box center [1267, 165] width 13 height 13
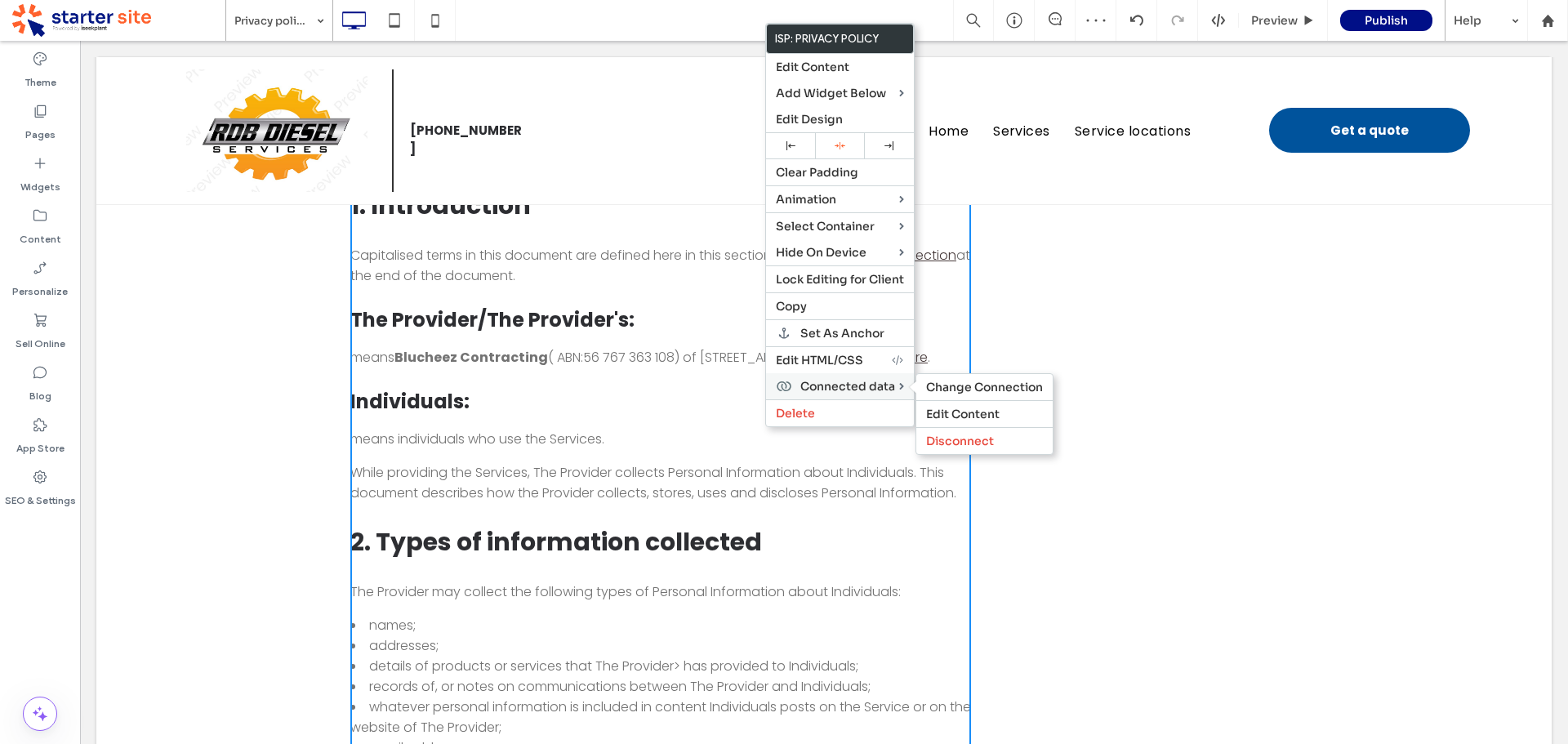
click at [856, 391] on span "Connected data" at bounding box center [847, 386] width 95 height 14
click at [958, 388] on span "Change Connection" at bounding box center [984, 387] width 116 height 14
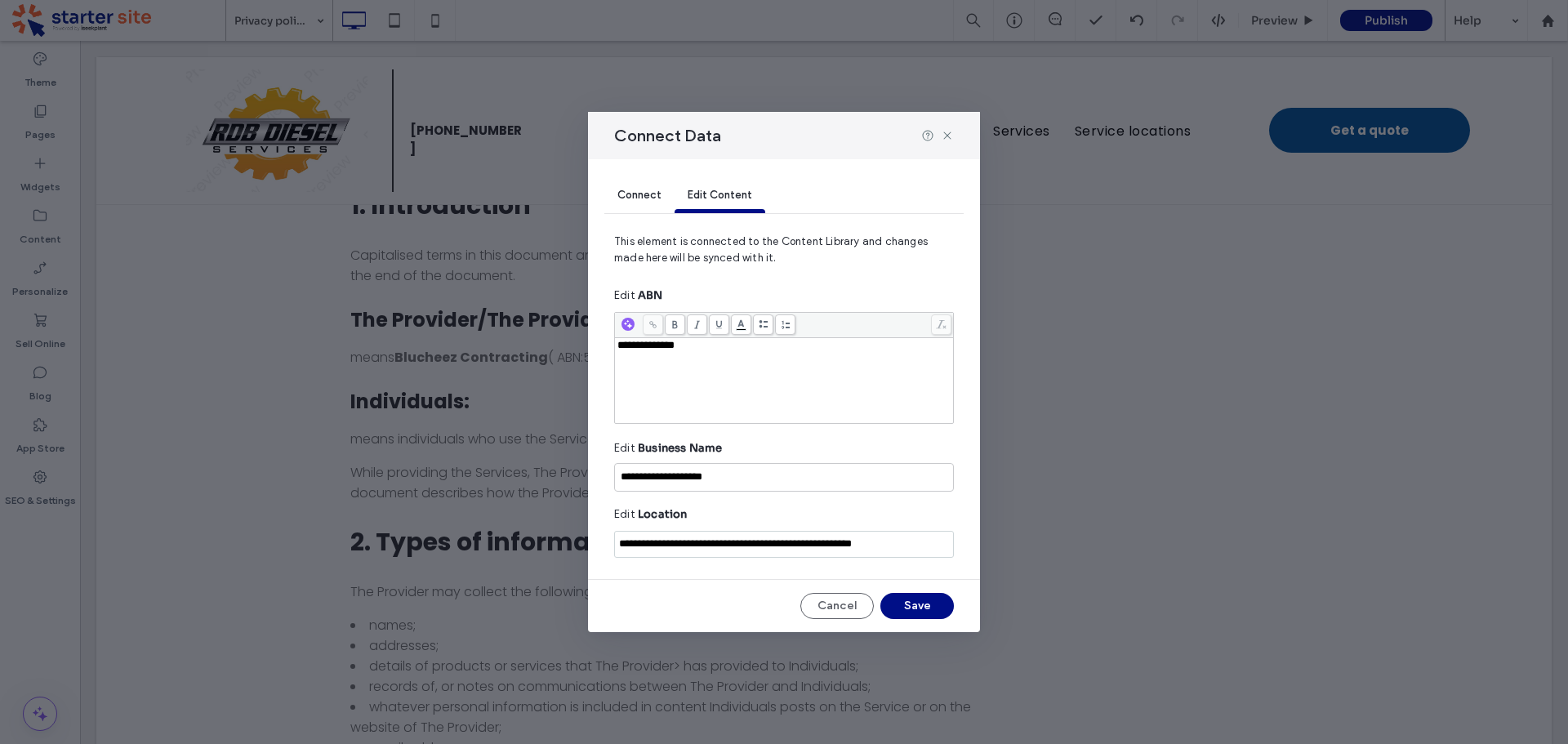
click at [642, 199] on span "Connect" at bounding box center [639, 195] width 44 height 13
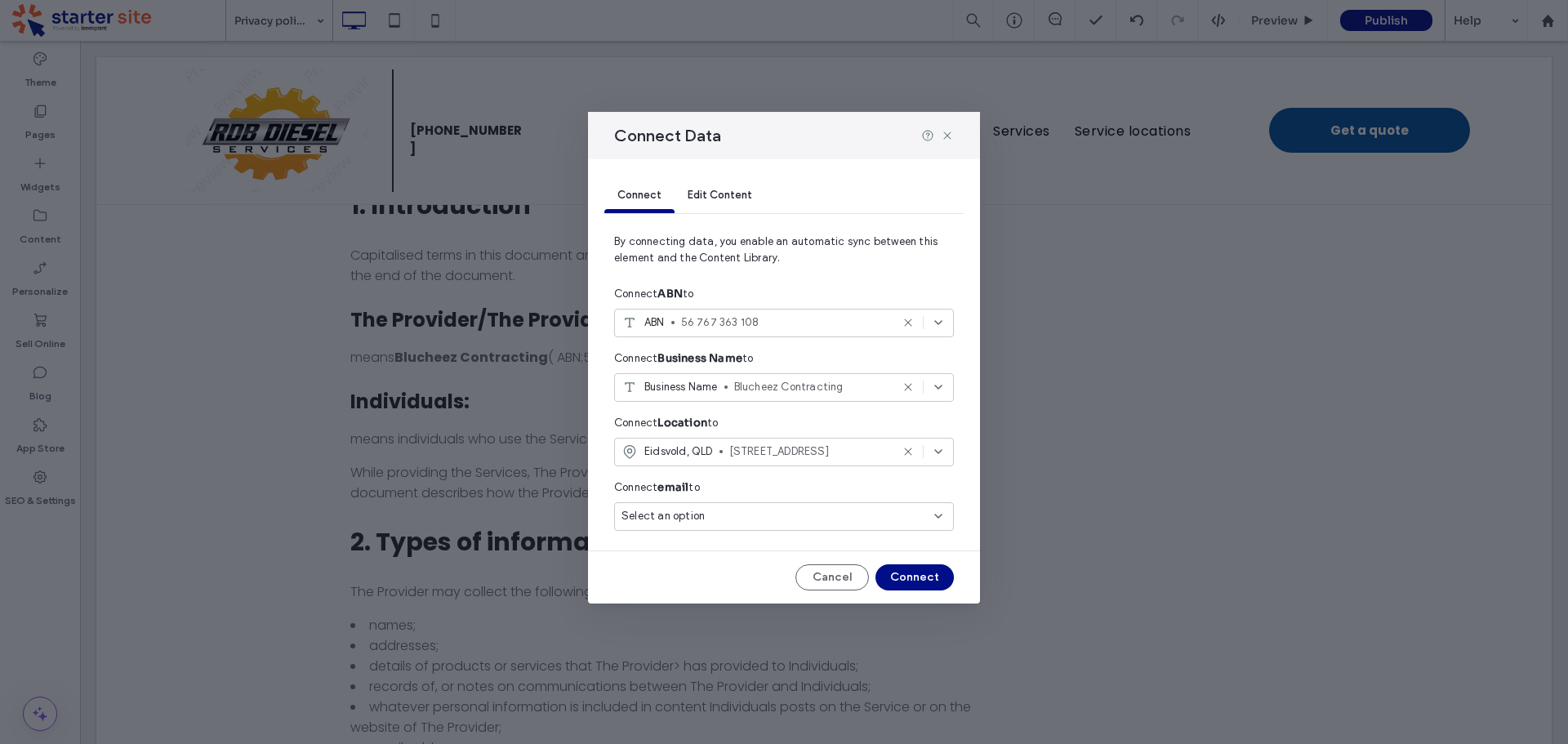
click at [752, 517] on div "Select an option" at bounding box center [774, 516] width 306 height 16
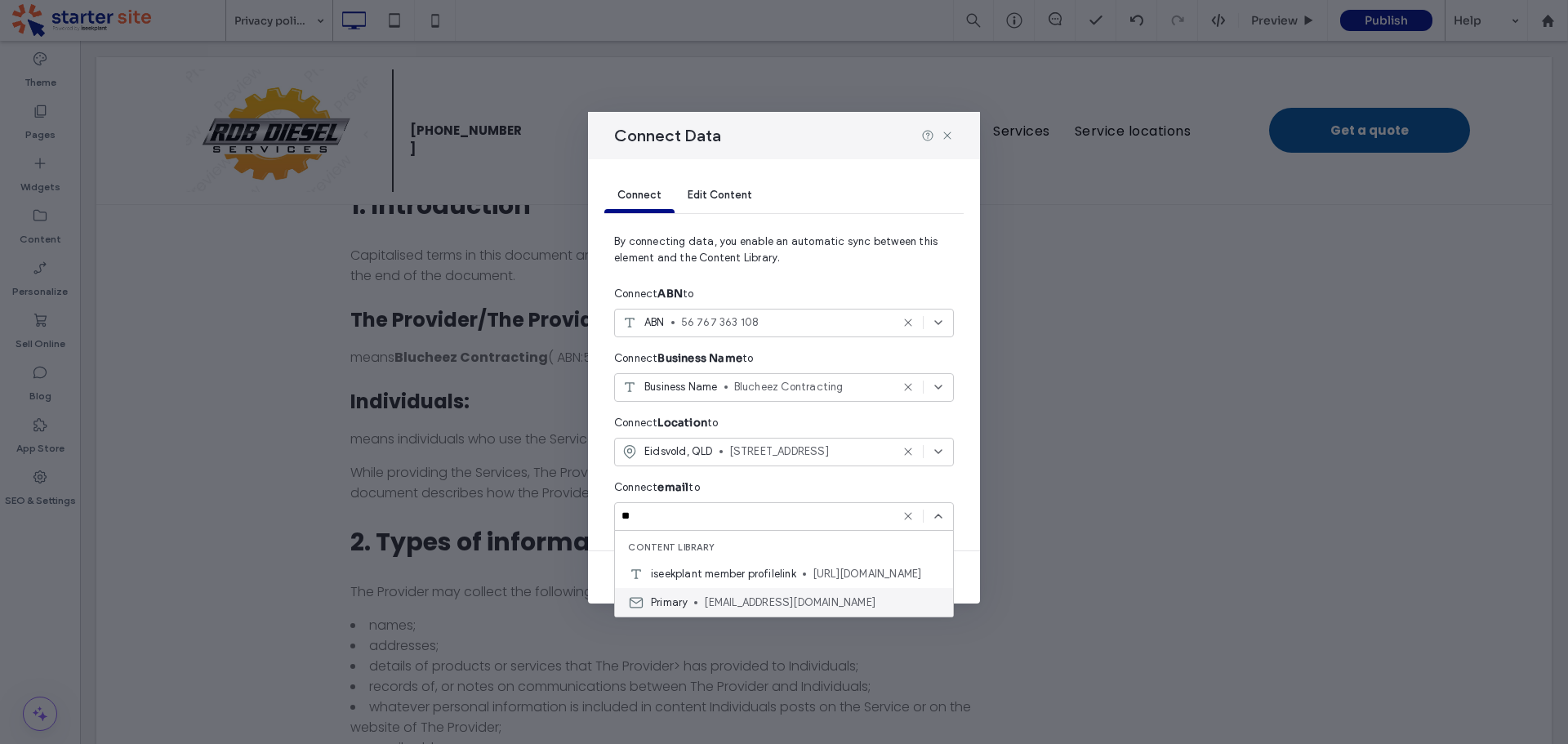
type input "**"
click at [778, 600] on span "blucheezcontracting@outlook.com" at bounding box center [822, 602] width 236 height 16
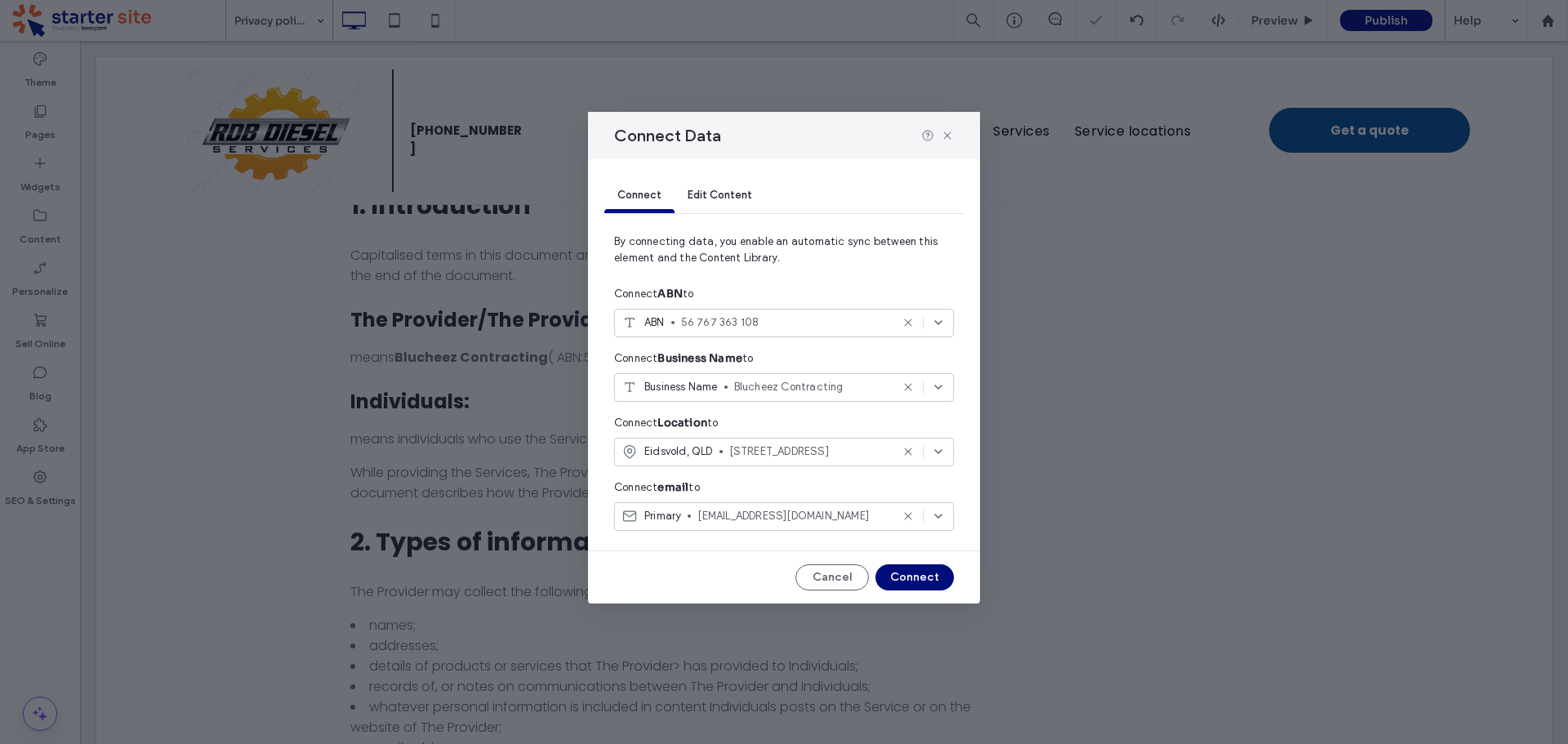
drag, startPoint x: 837, startPoint y: 531, endPoint x: 918, endPoint y: 573, distance: 91.2
click at [918, 573] on button "Connect" at bounding box center [914, 577] width 78 height 26
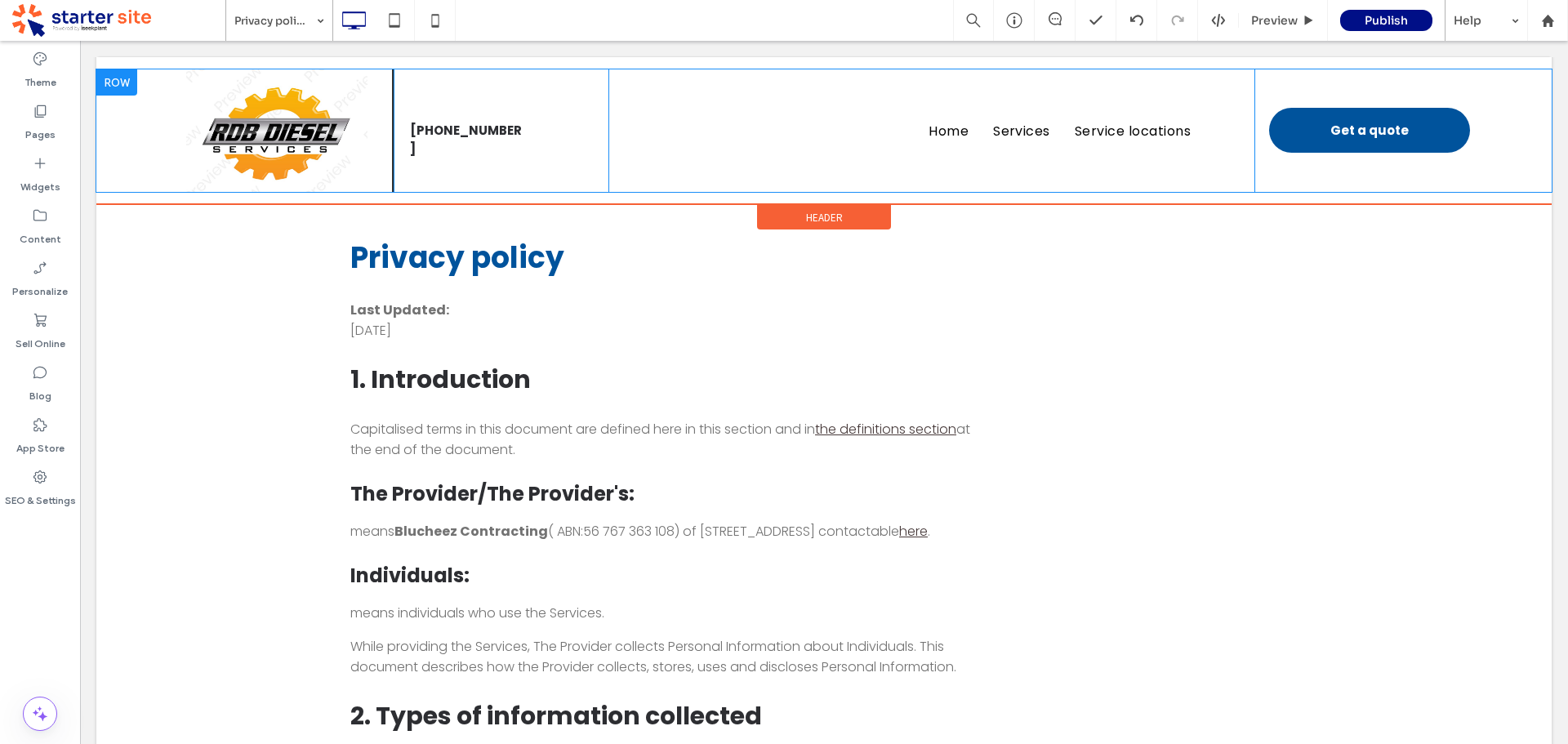
scroll to position [163, 0]
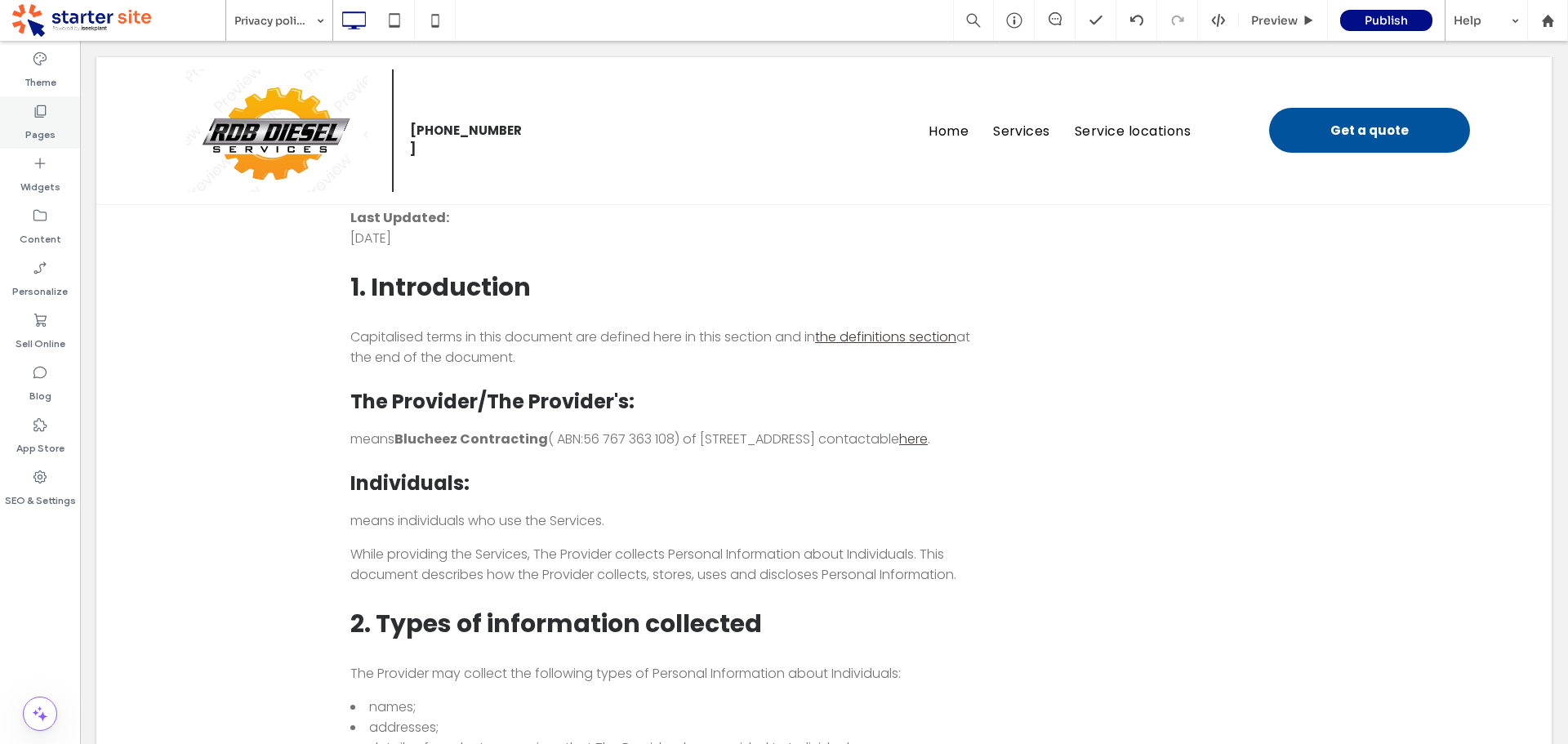
click at [46, 119] on label "Pages" at bounding box center [40, 130] width 30 height 23
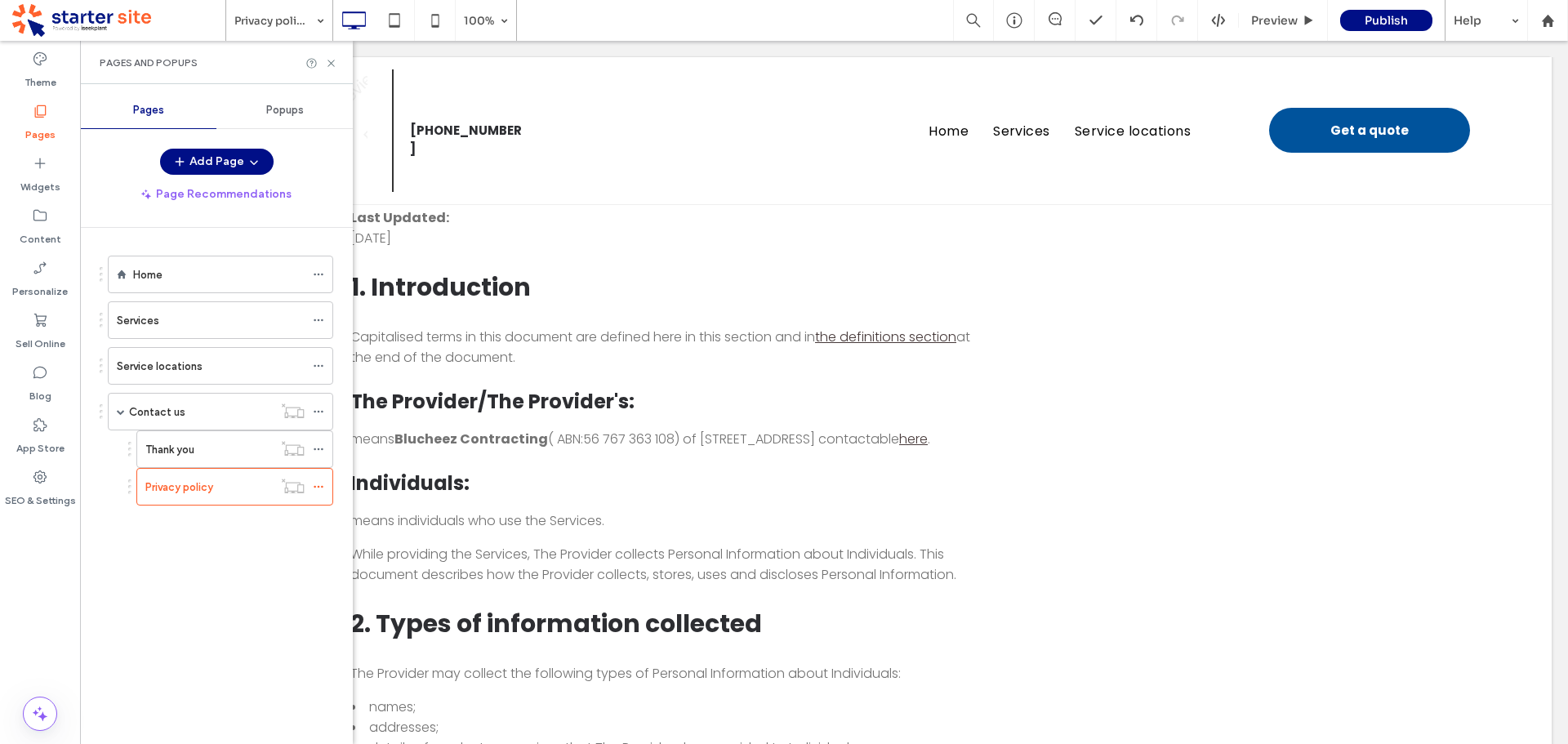
click at [198, 284] on div "Home" at bounding box center [219, 274] width 171 height 36
click at [332, 64] on use at bounding box center [330, 62] width 6 height 6
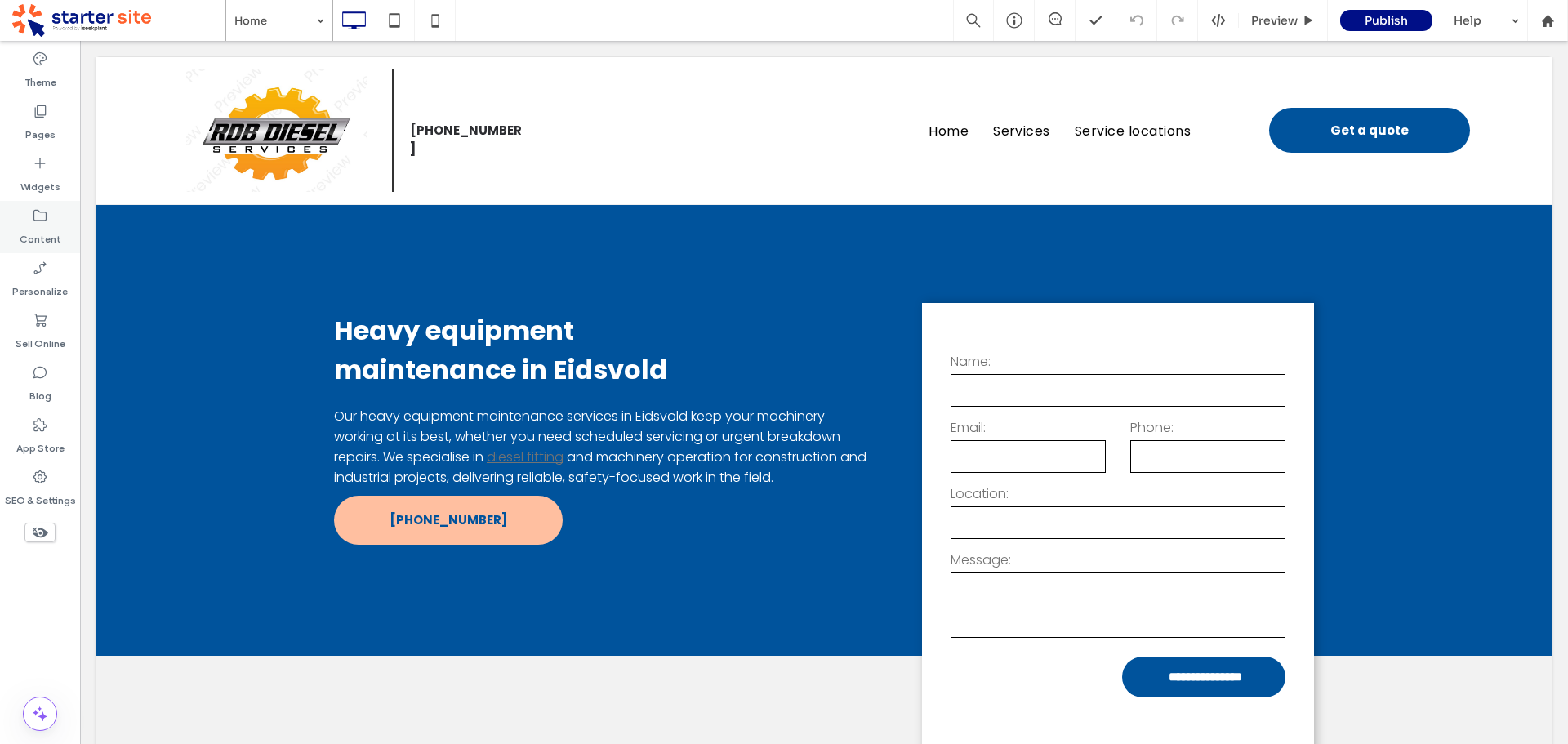
click at [18, 246] on div "Content" at bounding box center [40, 227] width 80 height 52
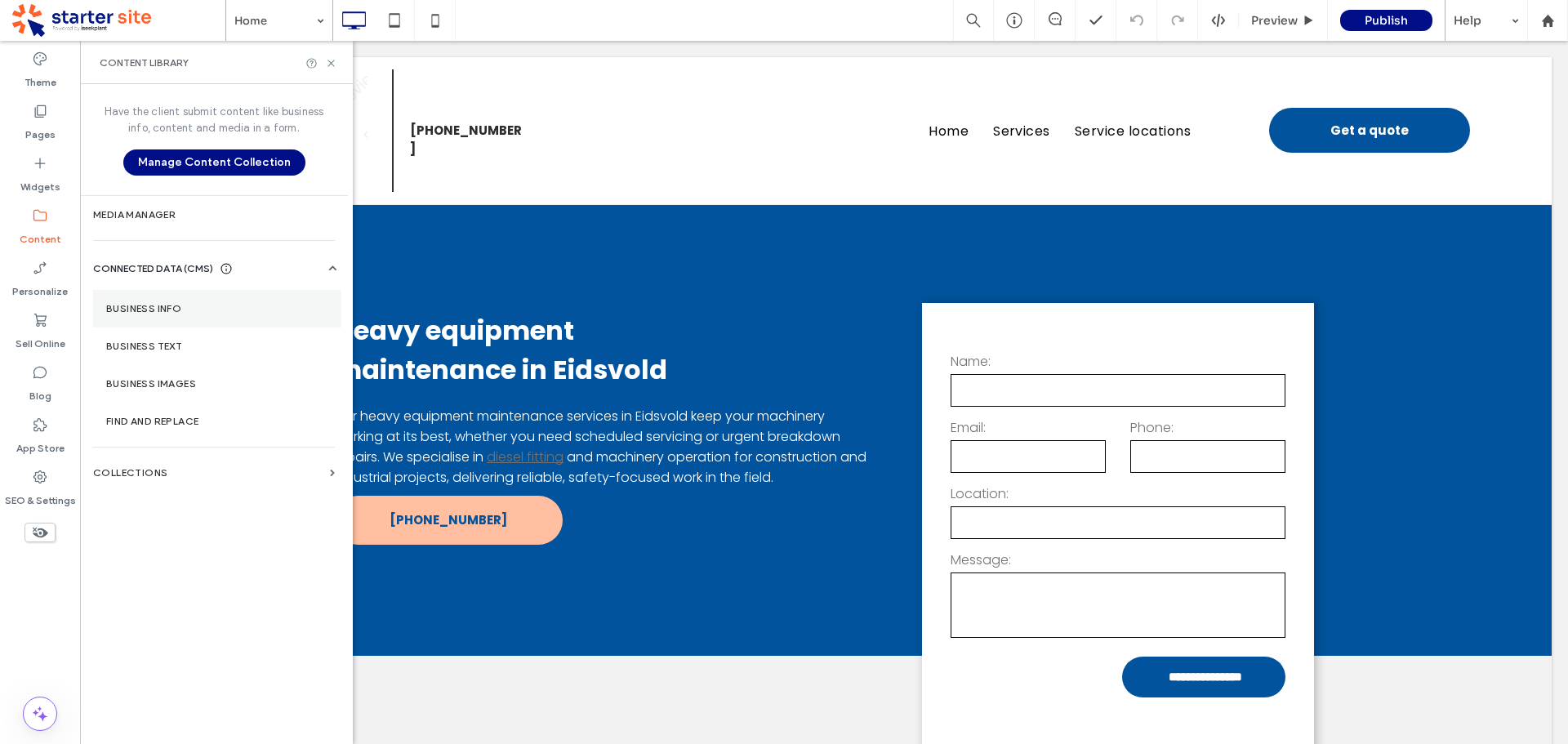
click at [156, 303] on label "Business Info" at bounding box center [217, 308] width 222 height 12
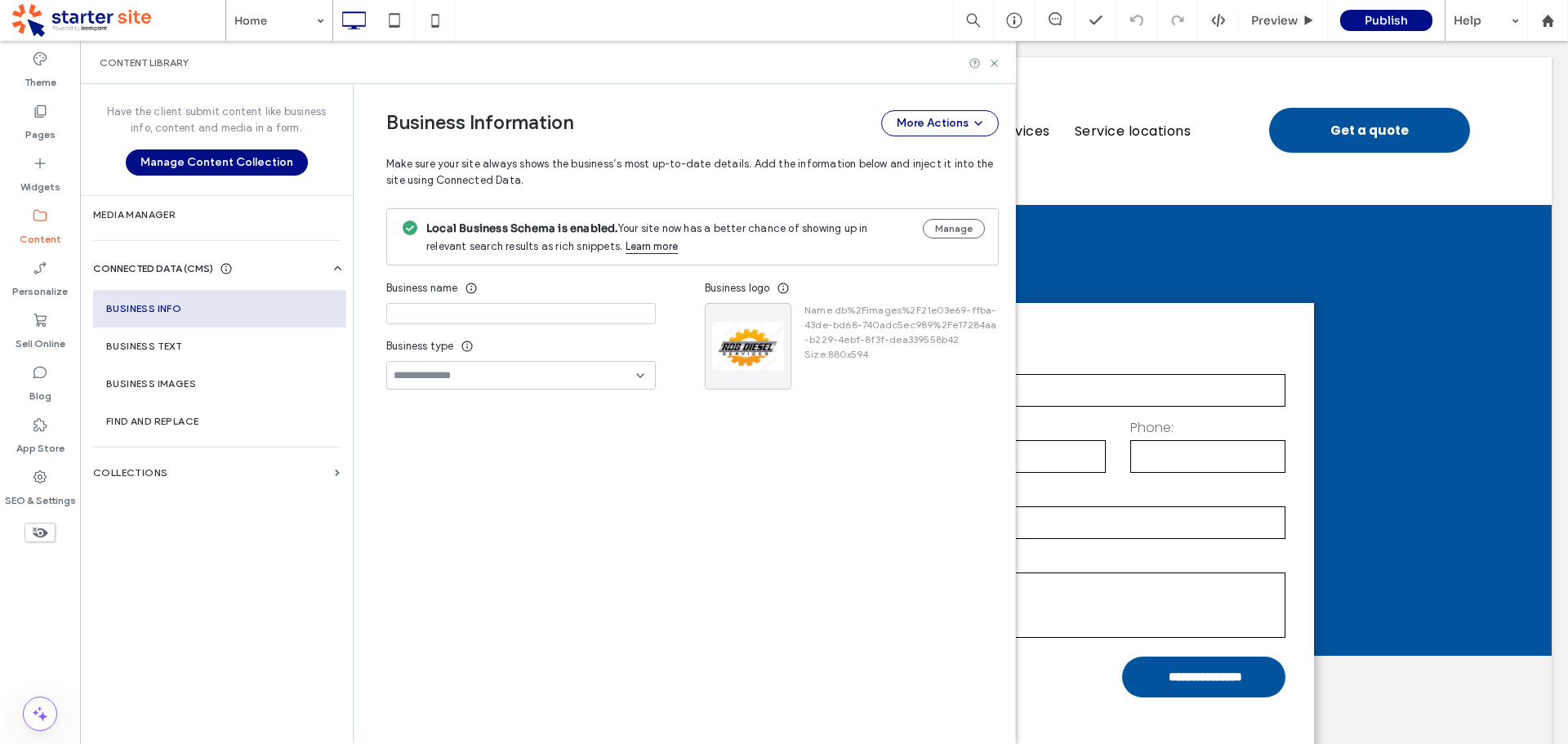
type input "**********"
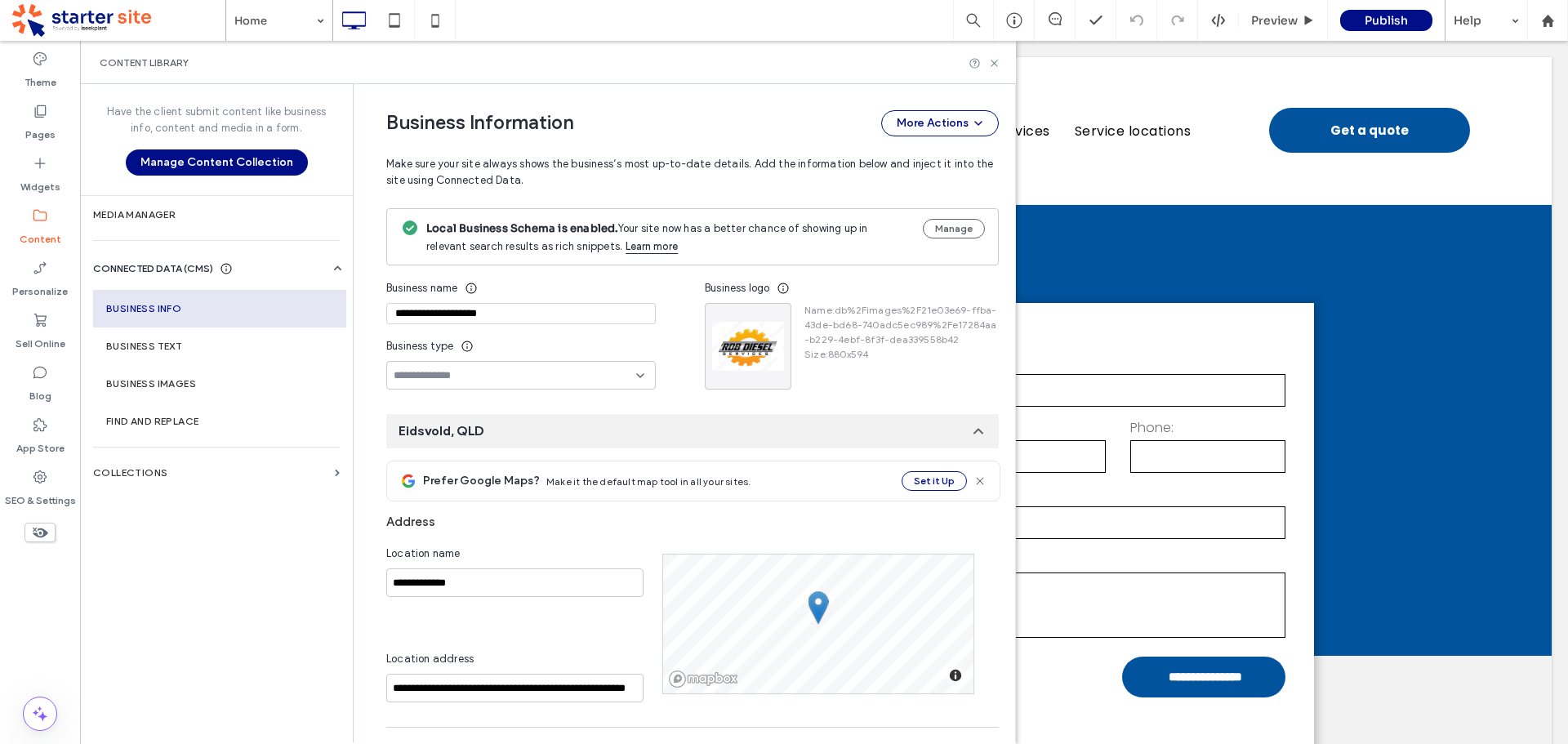
click at [521, 309] on input "**********" at bounding box center [521, 314] width 270 height 22
click at [998, 61] on icon at bounding box center [994, 63] width 13 height 13
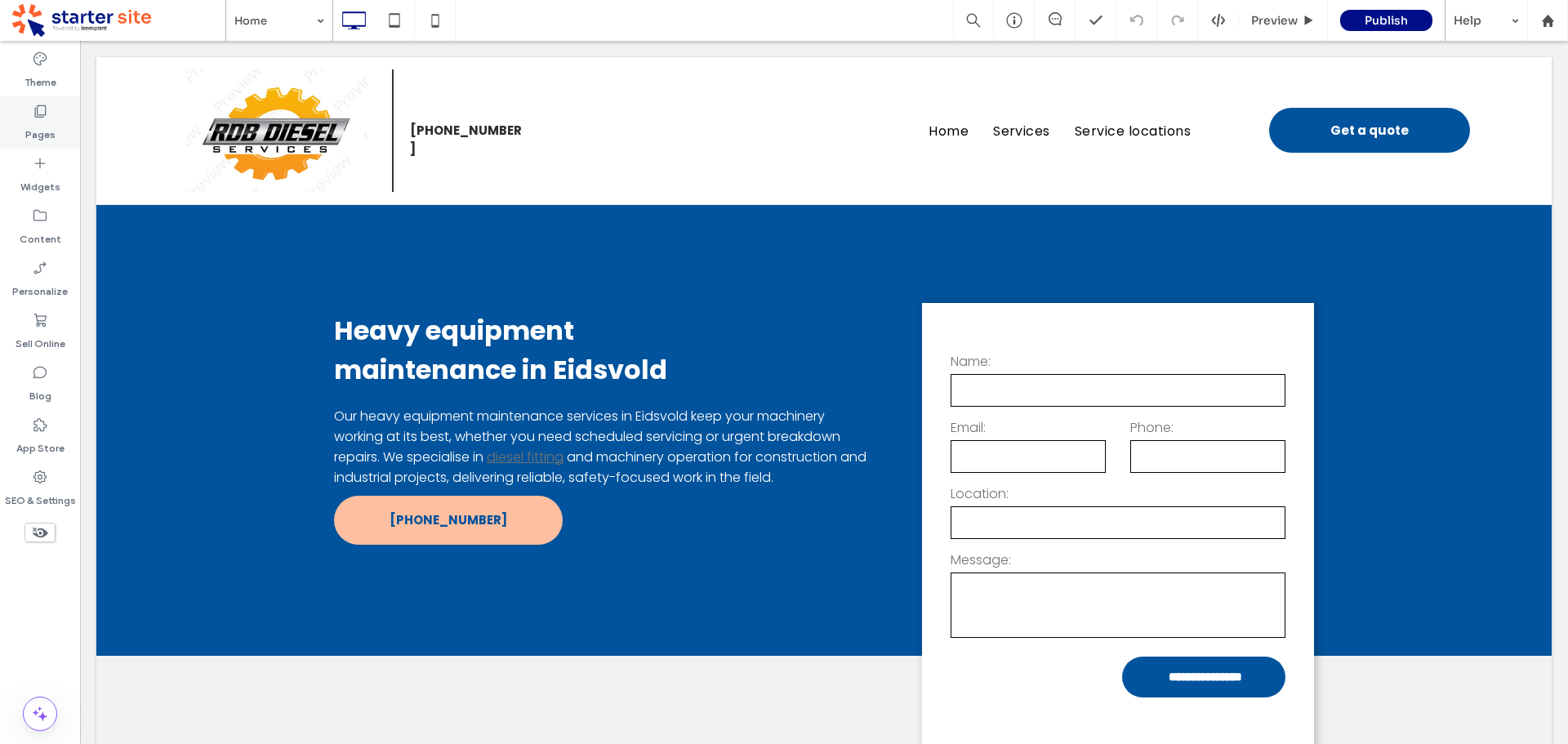
drag, startPoint x: 43, startPoint y: 66, endPoint x: 12, endPoint y: 143, distance: 83.0
click at [43, 66] on icon at bounding box center [40, 59] width 16 height 16
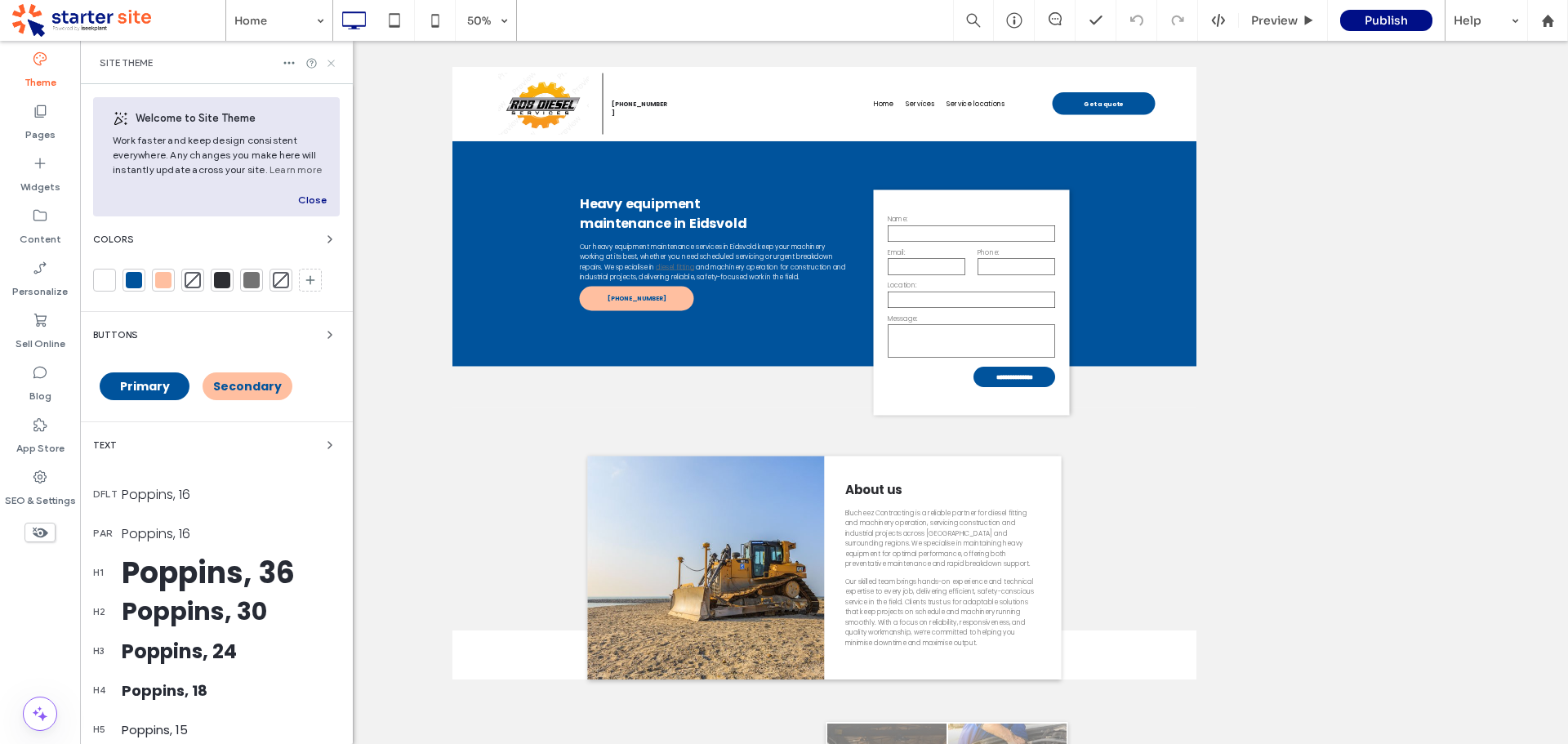
click at [332, 63] on use at bounding box center [330, 62] width 6 height 6
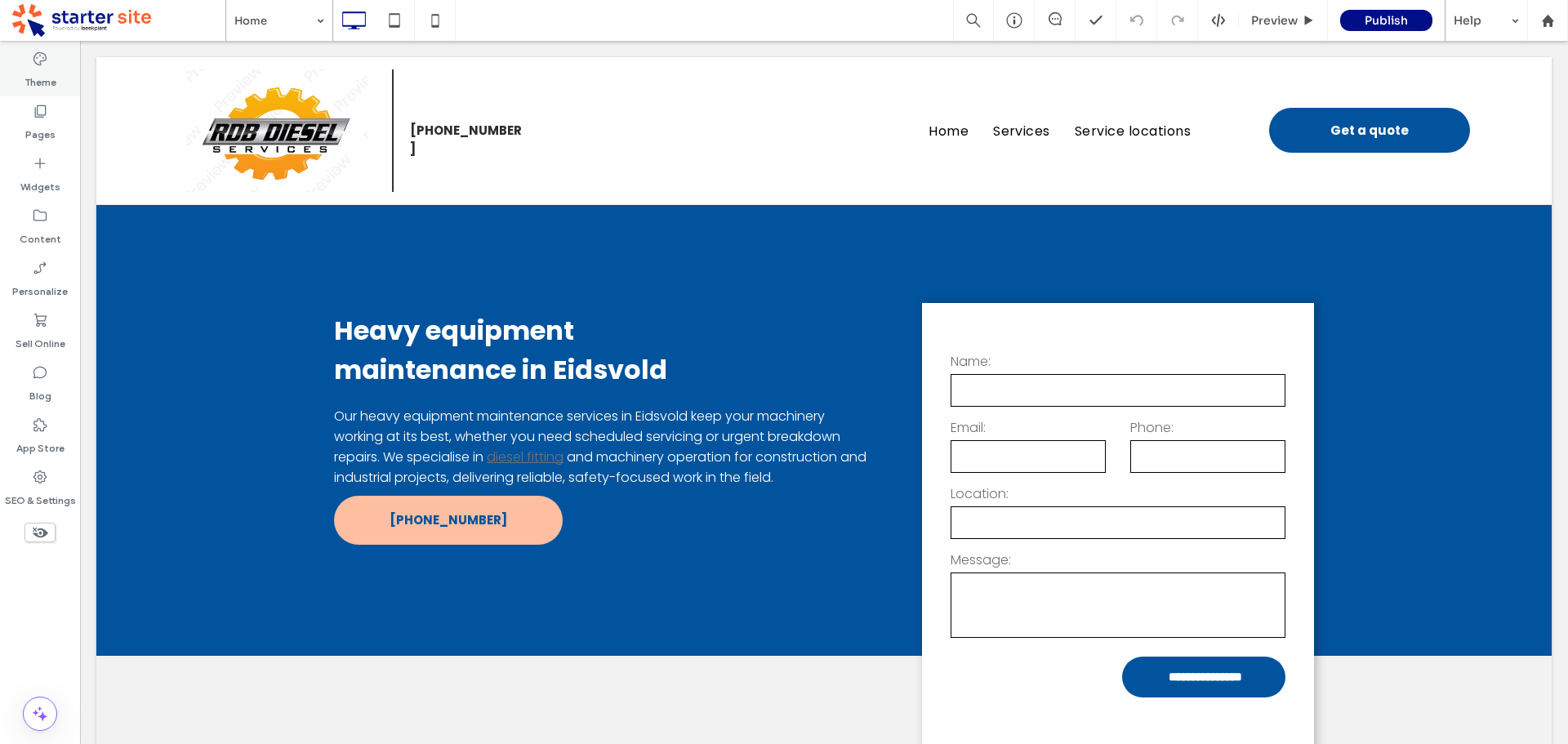
click at [37, 74] on label "Theme" at bounding box center [40, 78] width 32 height 23
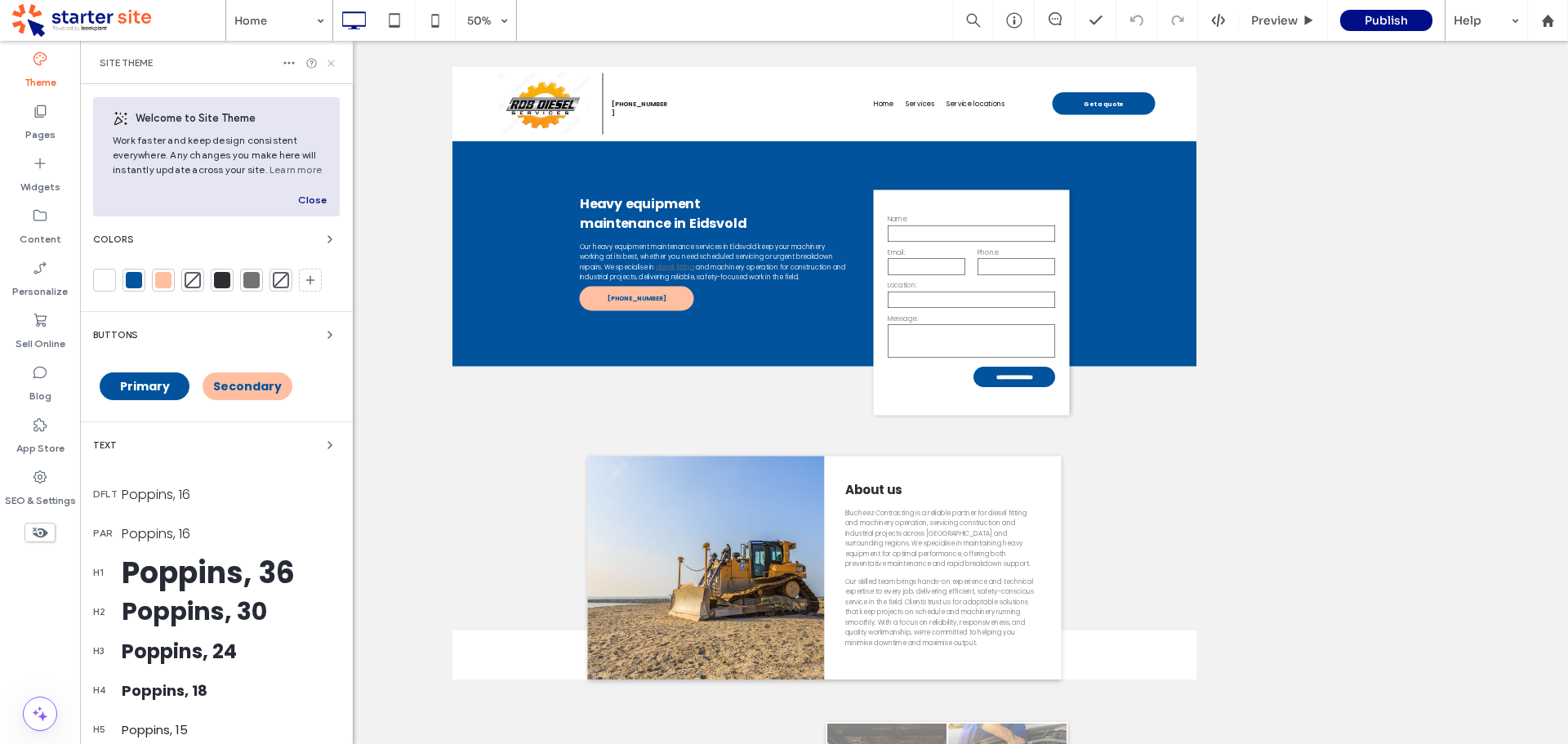
click at [328, 60] on use at bounding box center [330, 62] width 6 height 6
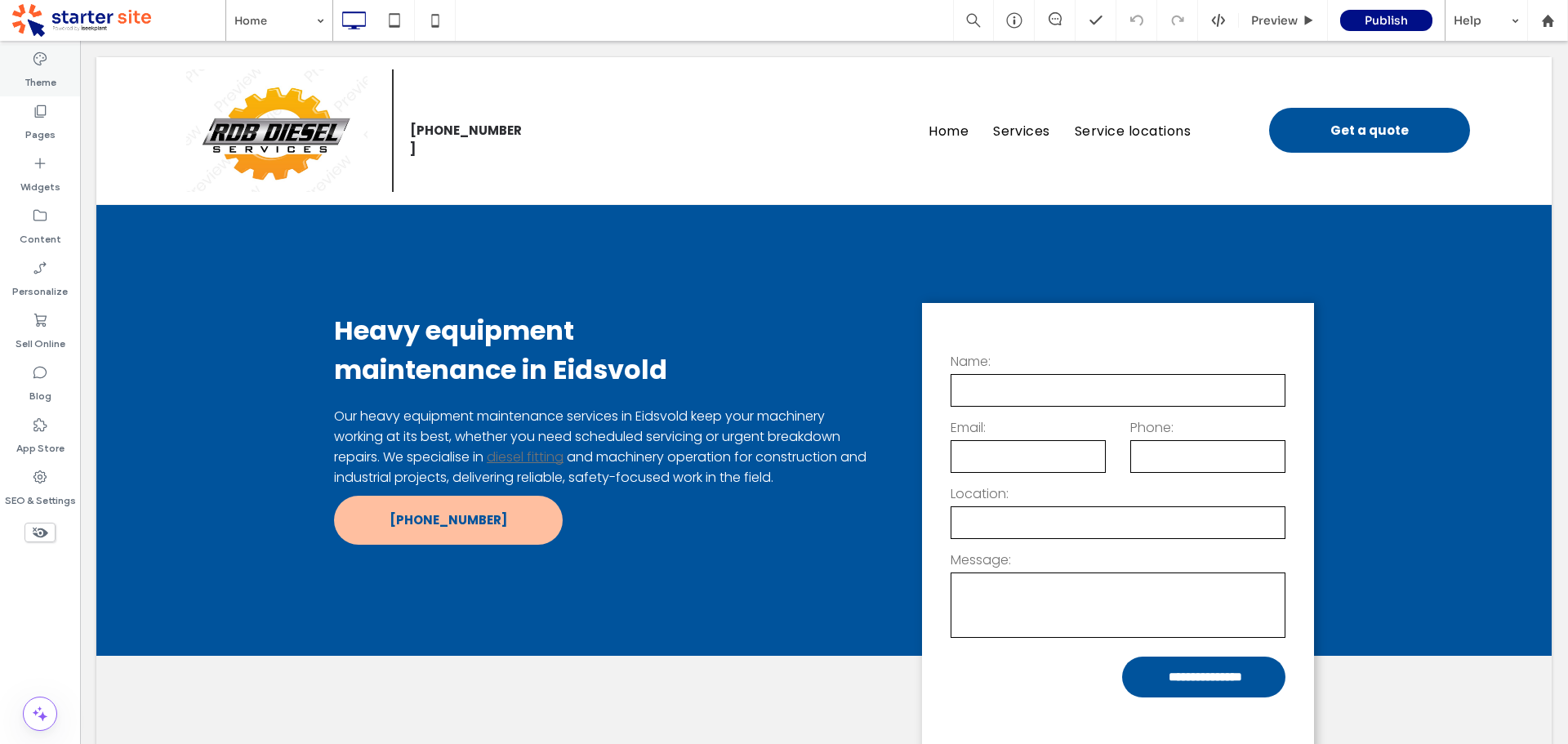
click at [34, 75] on label "Theme" at bounding box center [40, 78] width 32 height 23
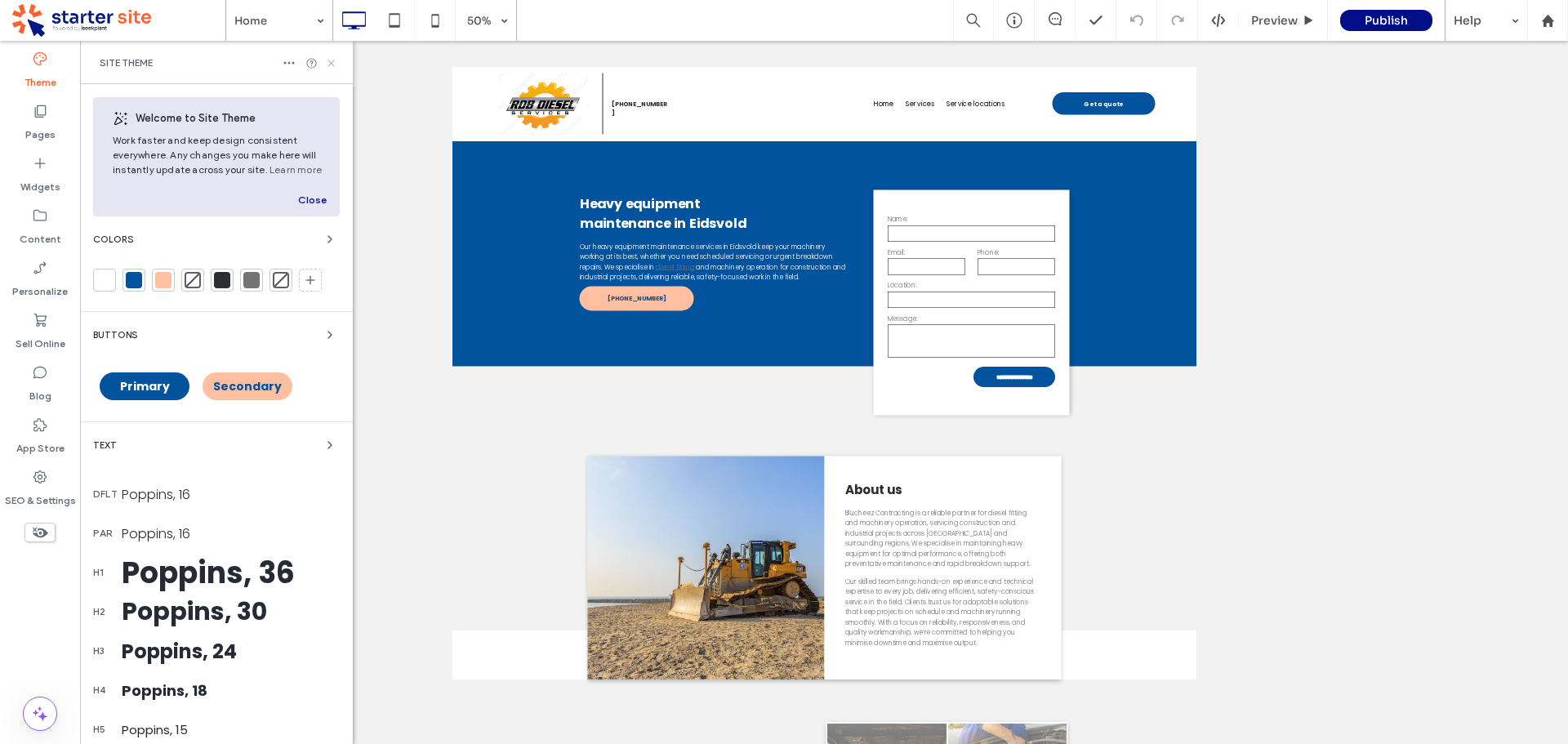
click at [330, 64] on use at bounding box center [330, 62] width 6 height 6
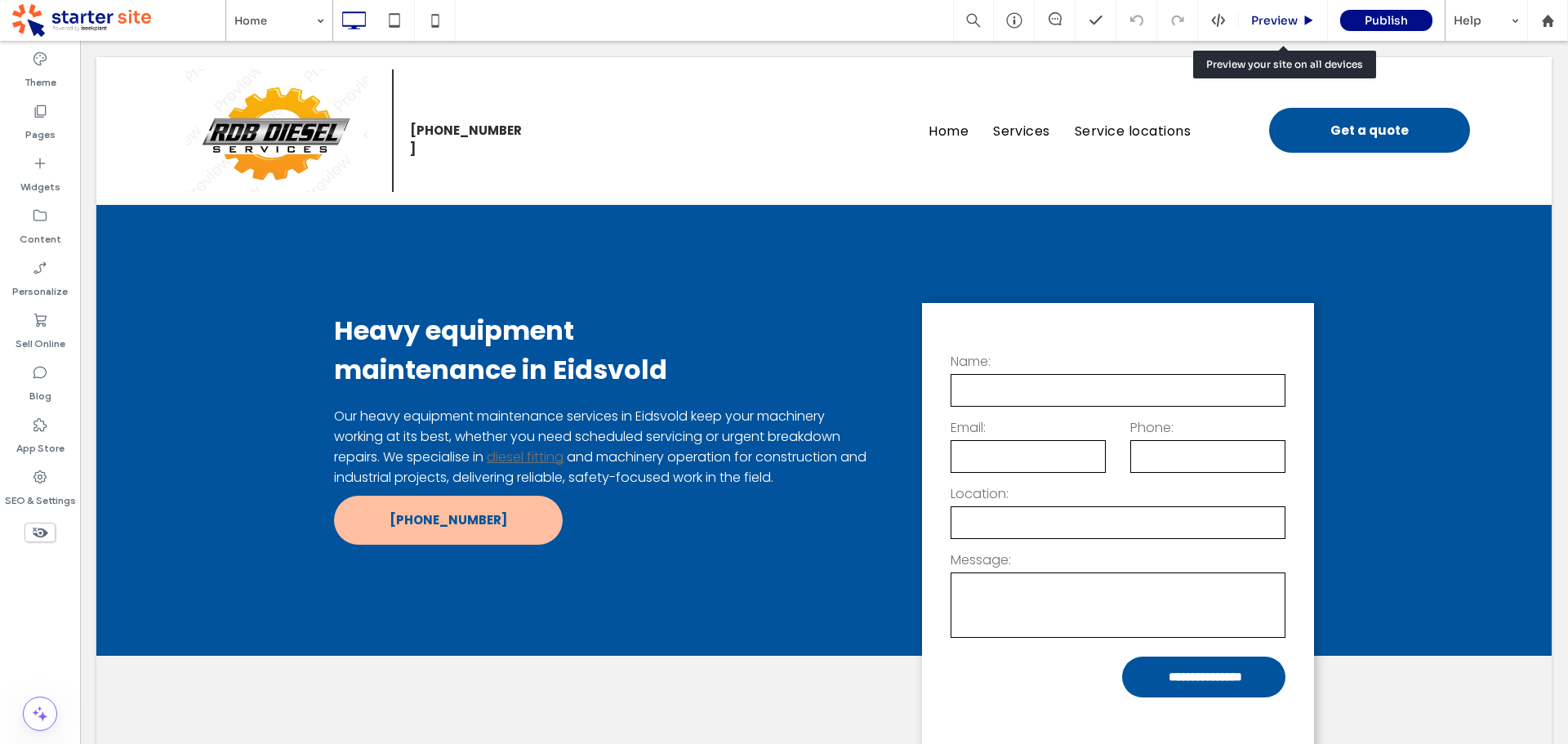
click at [1263, 20] on span "Preview" at bounding box center [1275, 20] width 47 height 14
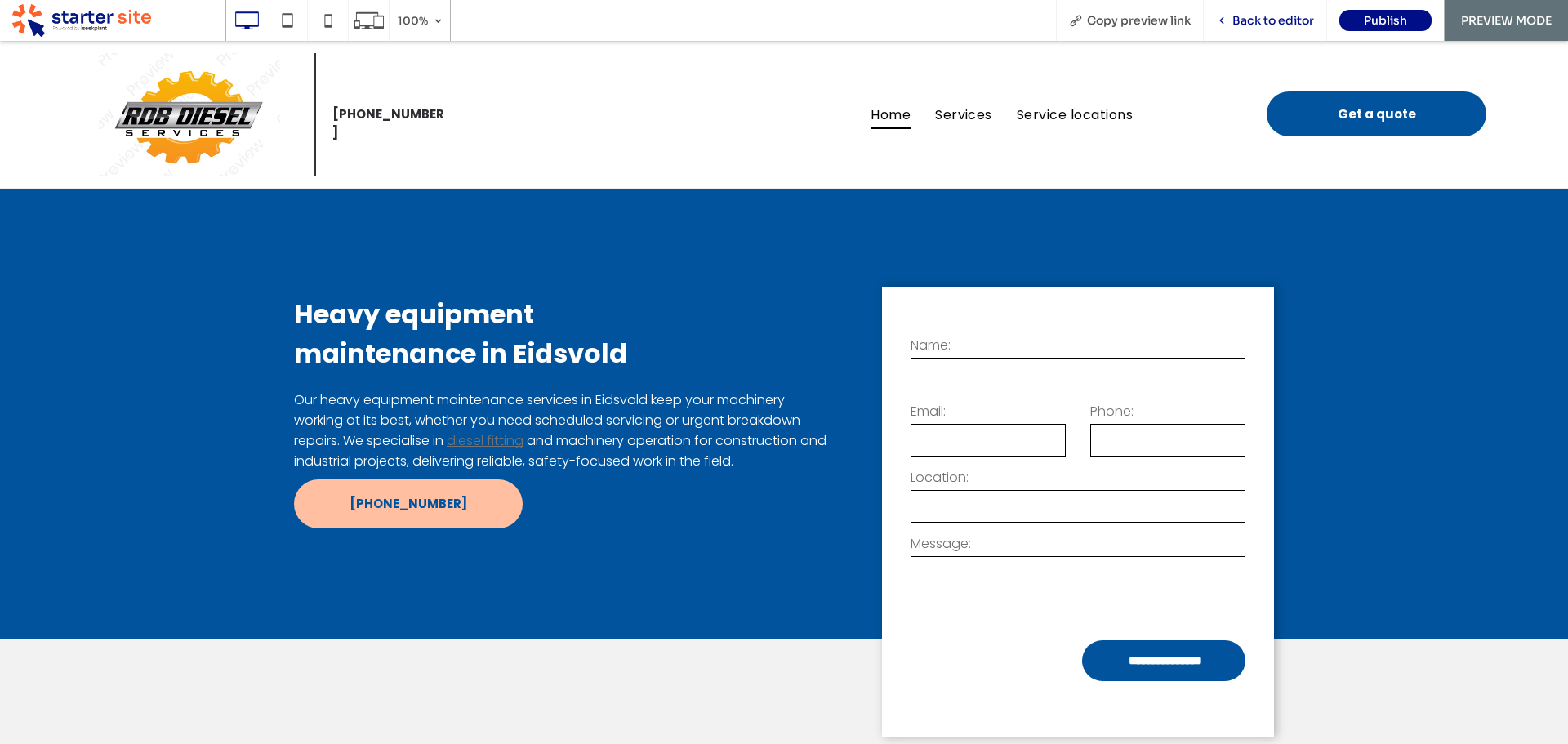
click at [1280, 14] on span "Back to editor" at bounding box center [1273, 20] width 82 height 14
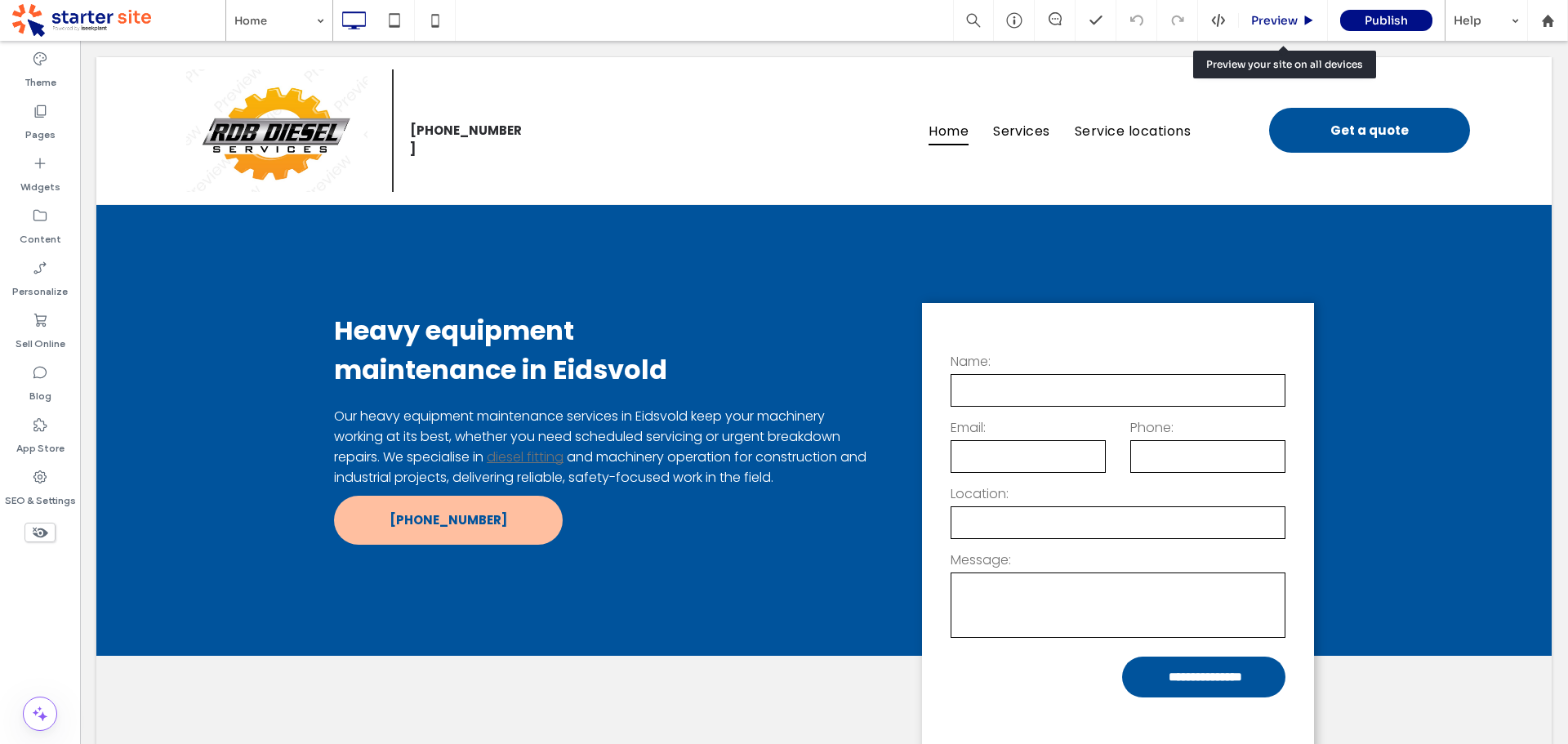
click at [1277, 24] on span "Preview" at bounding box center [1275, 20] width 47 height 14
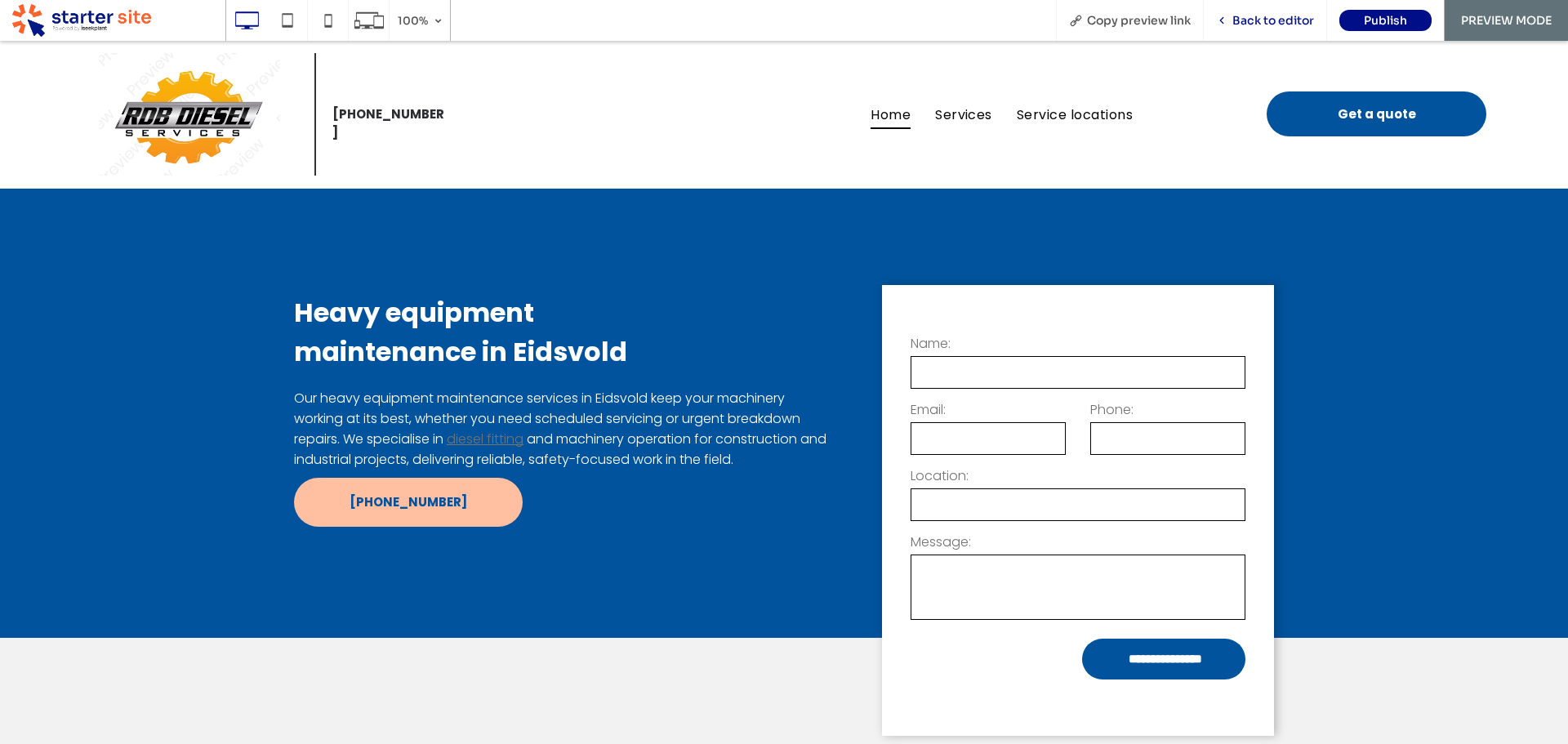
click at [1280, 28] on div "Back to editor" at bounding box center [1265, 20] width 124 height 41
drag, startPoint x: 1261, startPoint y: 25, endPoint x: 537, endPoint y: 248, distance: 757.6
click at [1261, 25] on span "Back to editor" at bounding box center [1273, 20] width 82 height 14
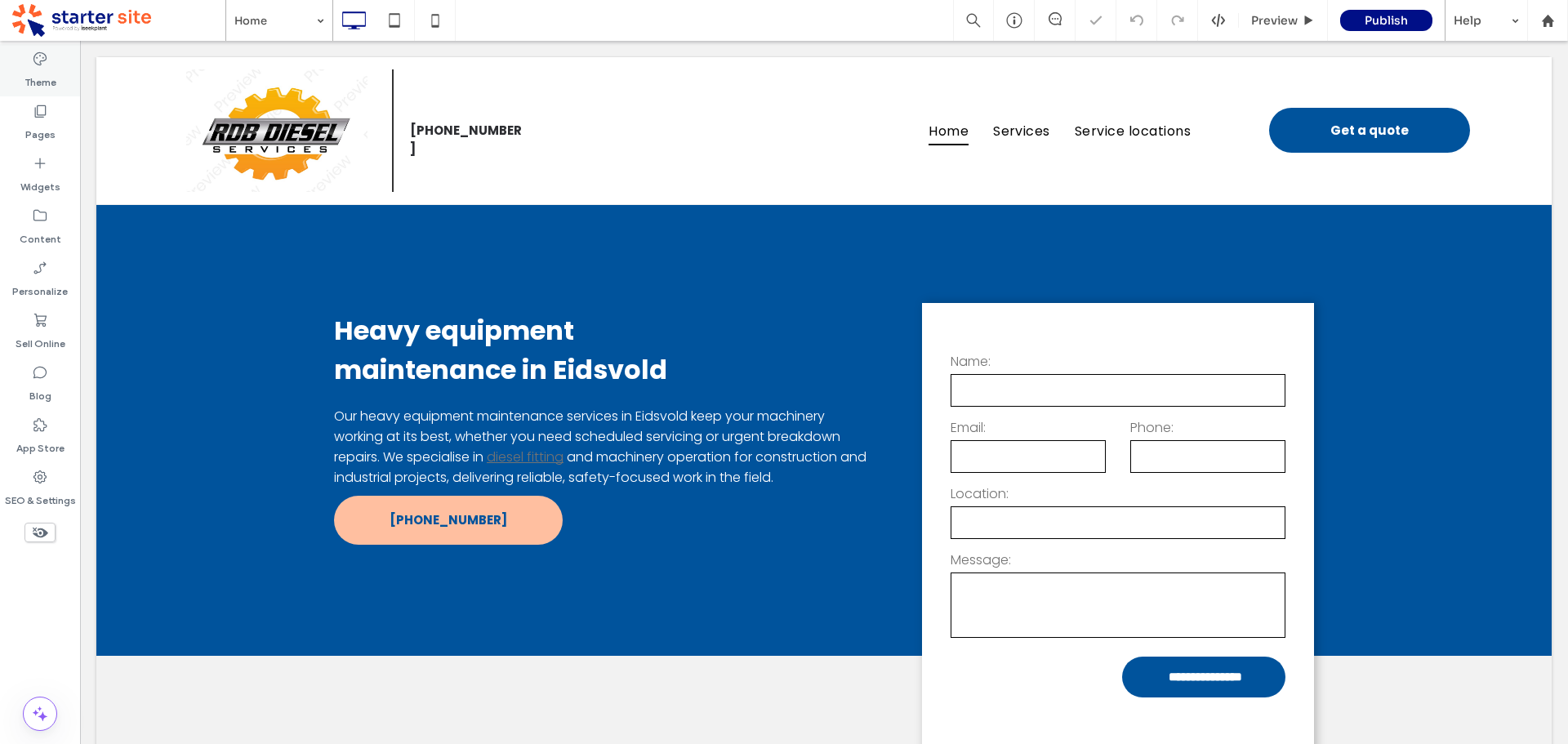
click at [42, 65] on icon at bounding box center [40, 59] width 16 height 16
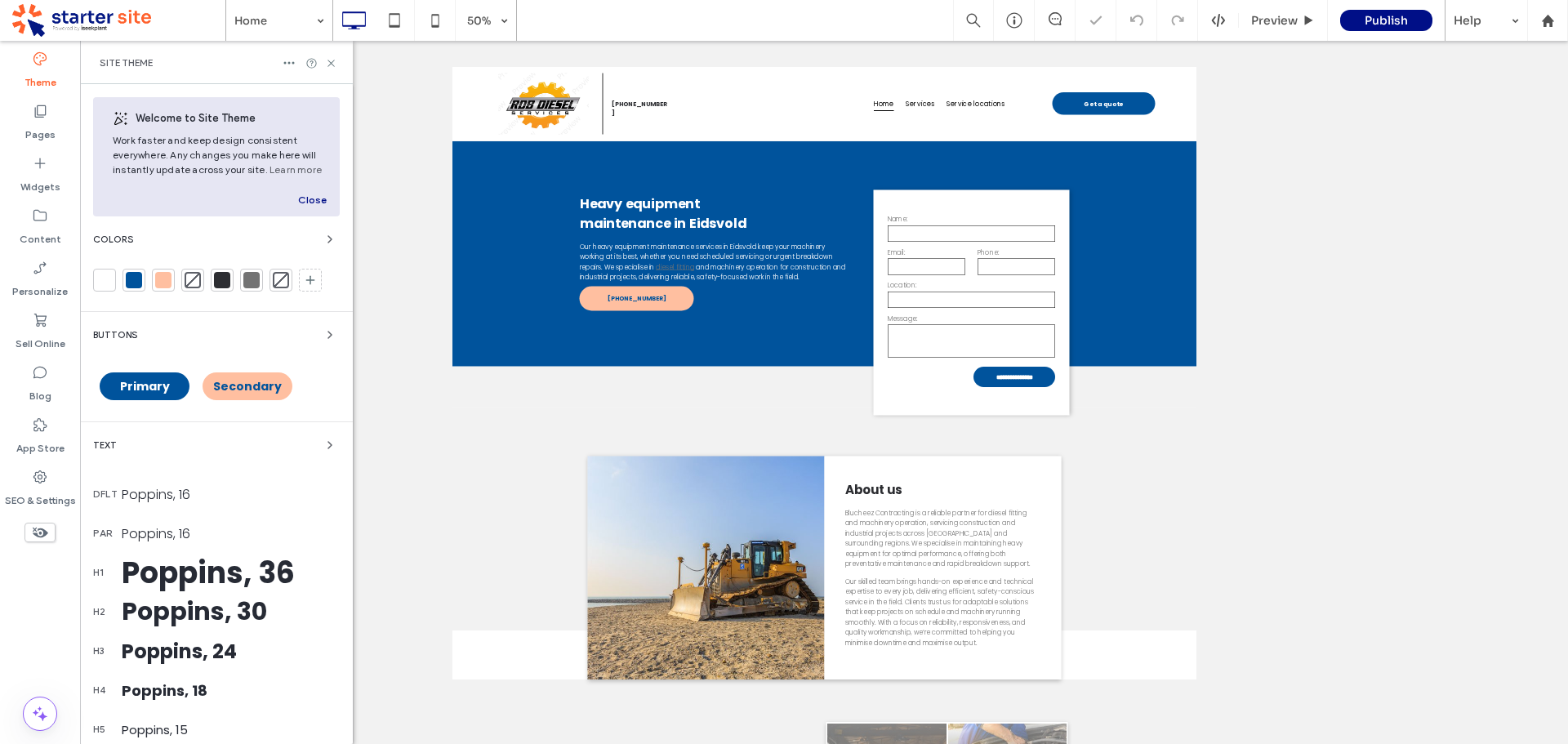
click at [134, 280] on div at bounding box center [134, 280] width 16 height 16
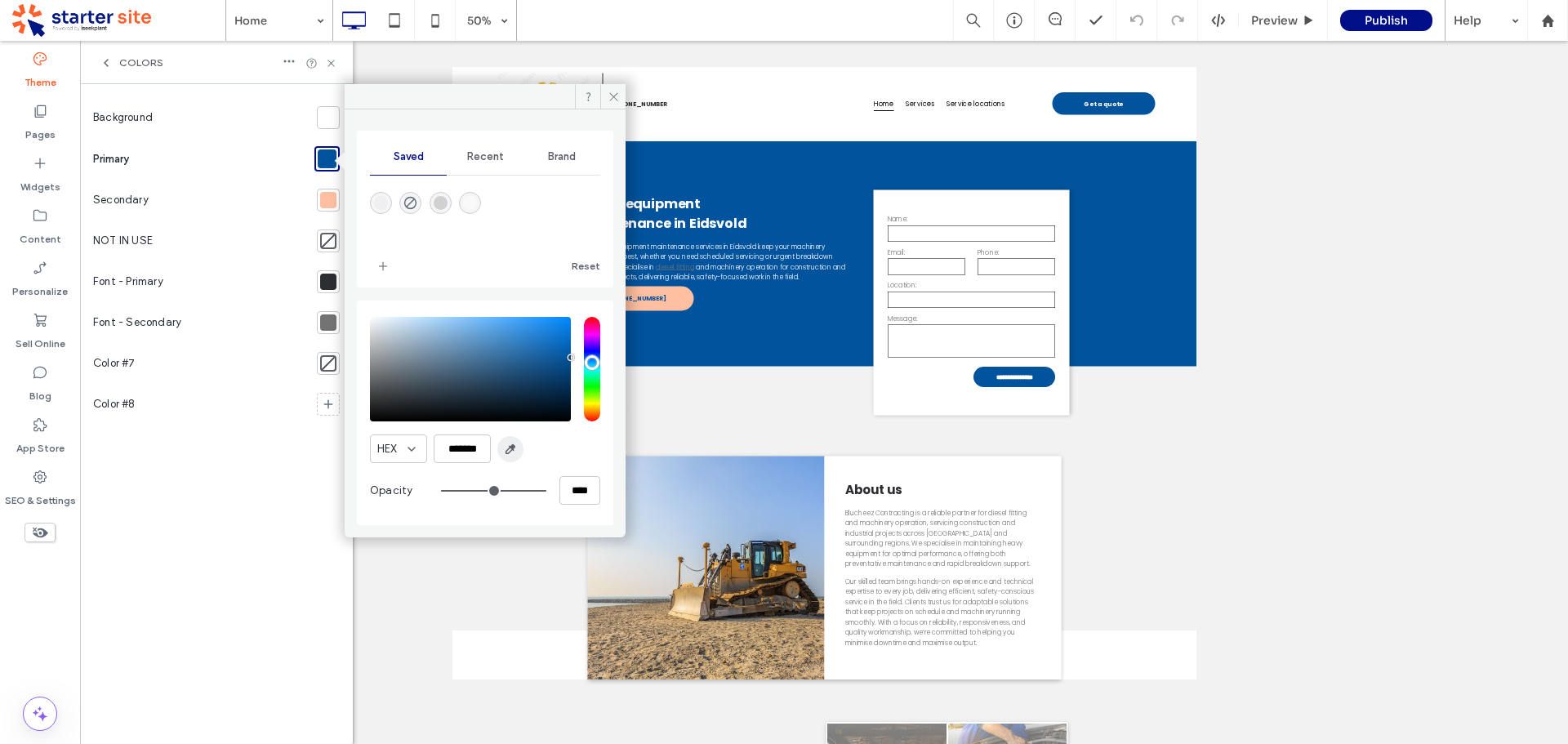
click at [508, 444] on icon "button" at bounding box center [511, 449] width 13 height 13
type input "*******"
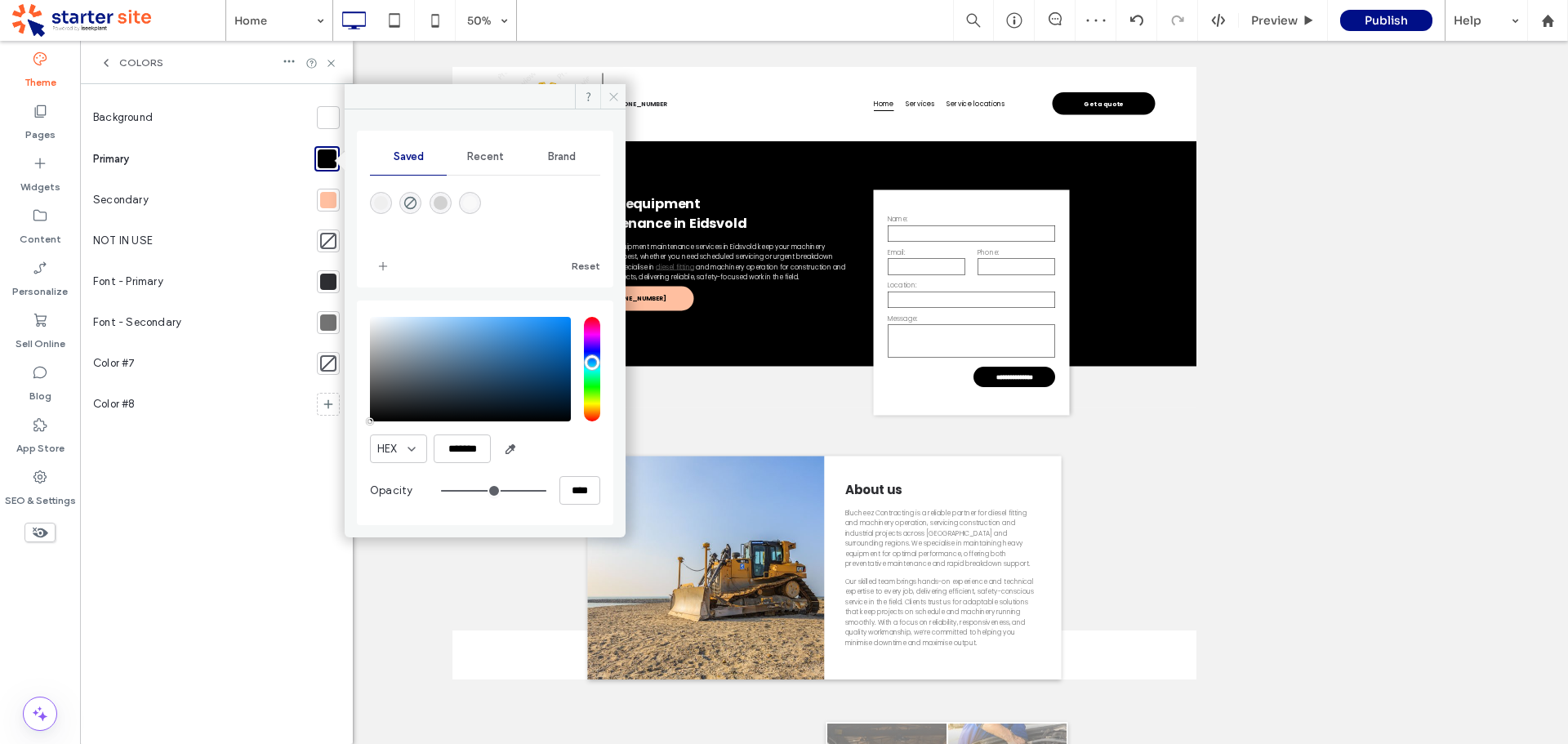
click at [620, 91] on span at bounding box center [613, 96] width 25 height 24
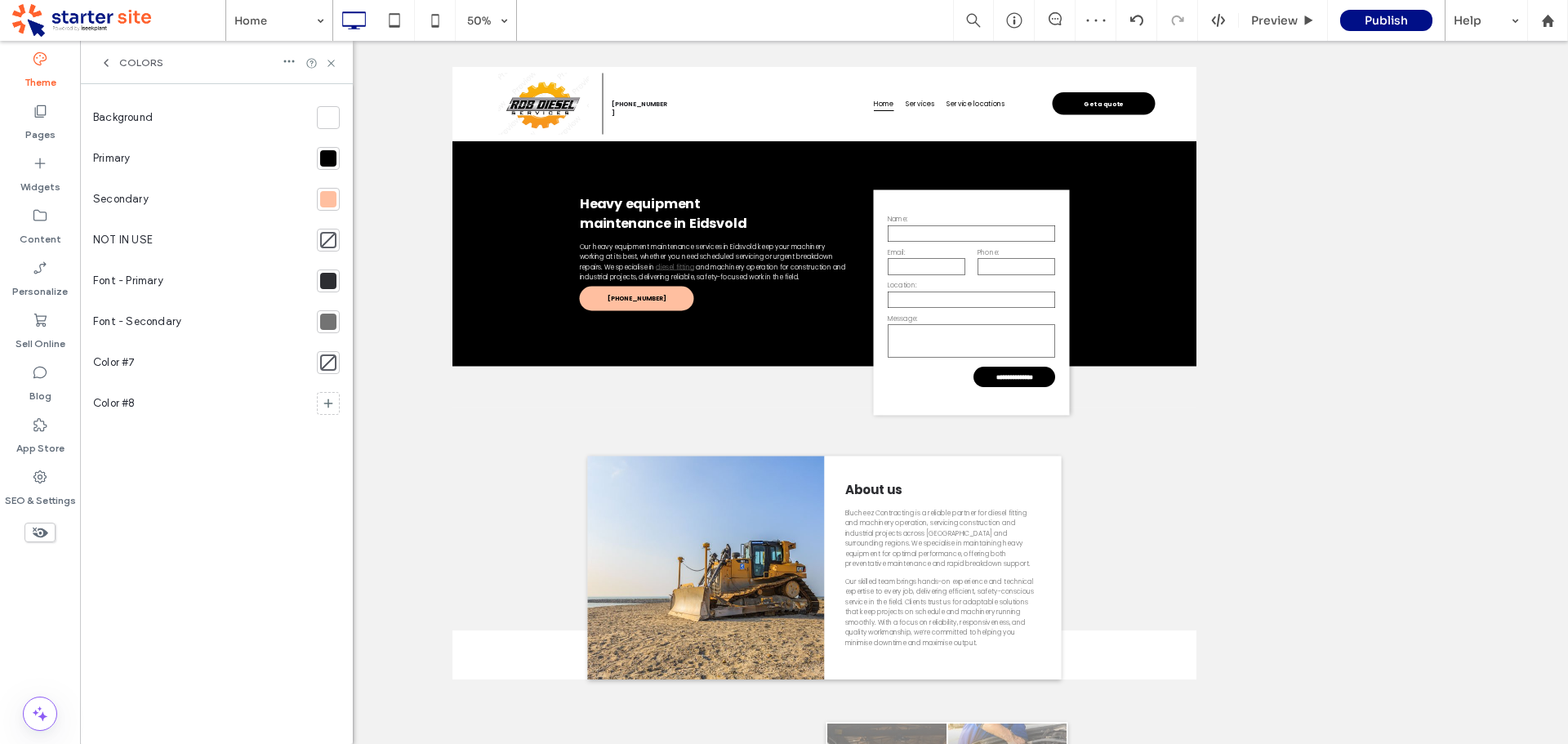
click at [332, 161] on div at bounding box center [328, 159] width 16 height 16
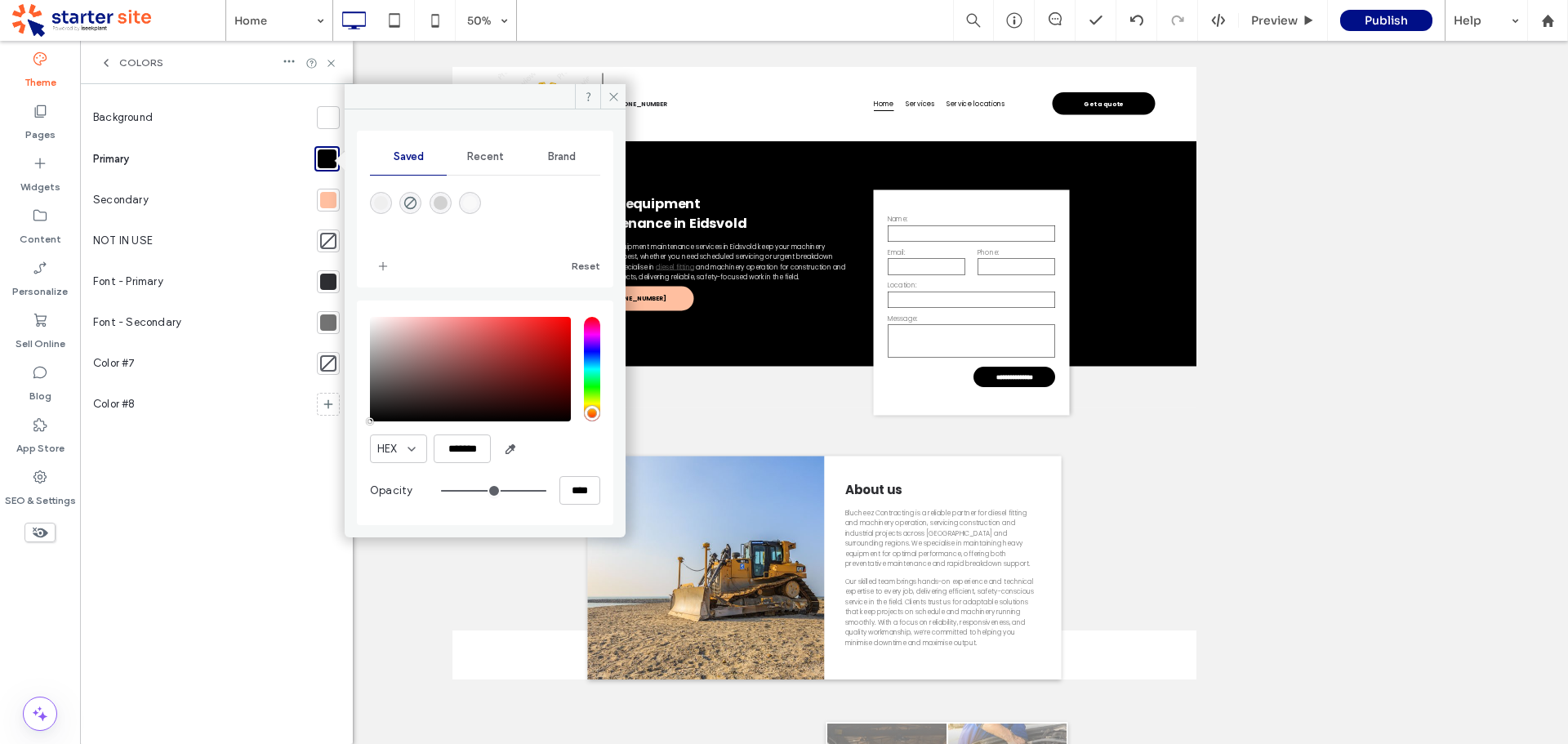
click at [375, 410] on div "saturation and value" at bounding box center [470, 369] width 201 height 105
type input "*******"
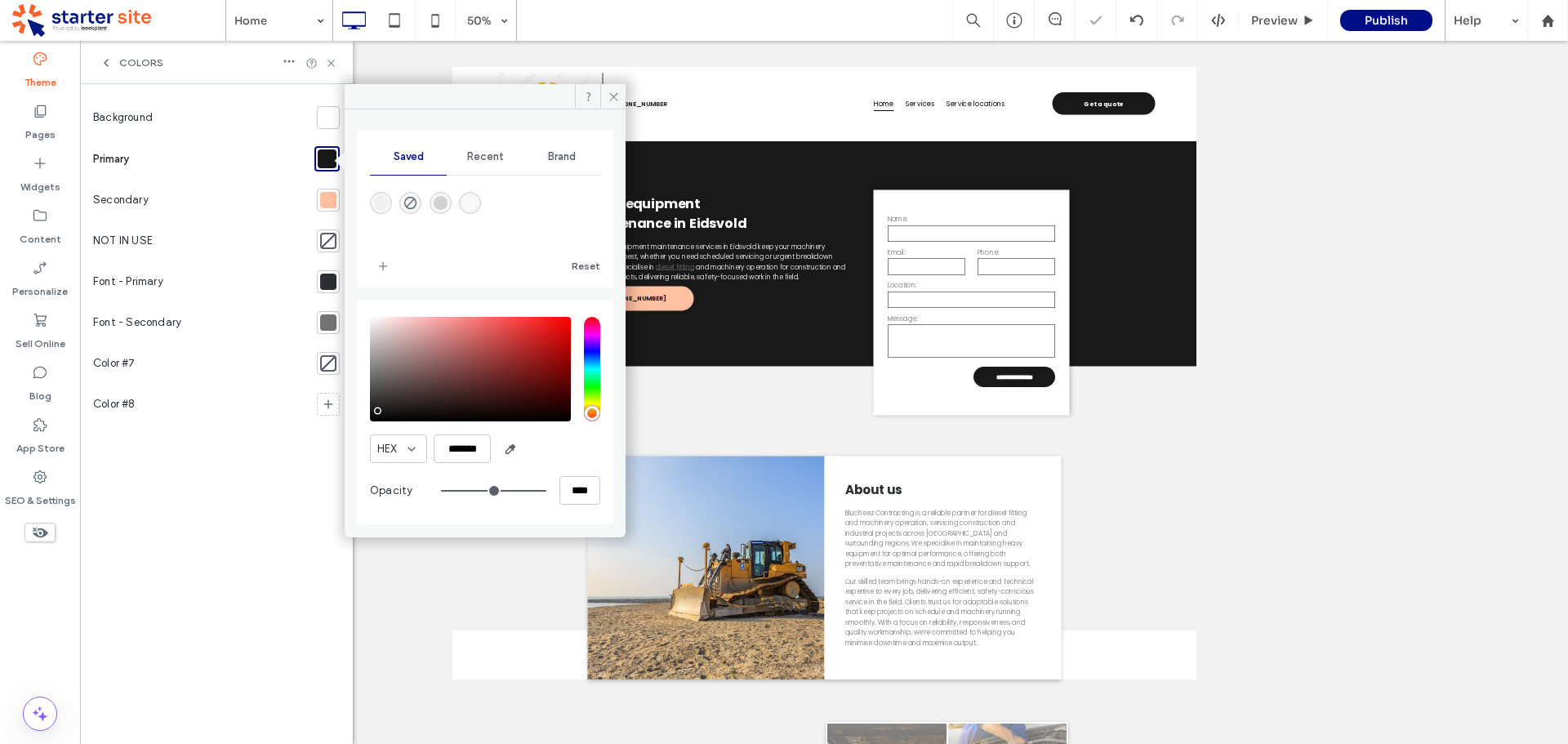
click at [369, 410] on div "HEX ******* Opacity ****" at bounding box center [485, 412] width 256 height 225
click at [615, 92] on icon at bounding box center [614, 96] width 13 height 13
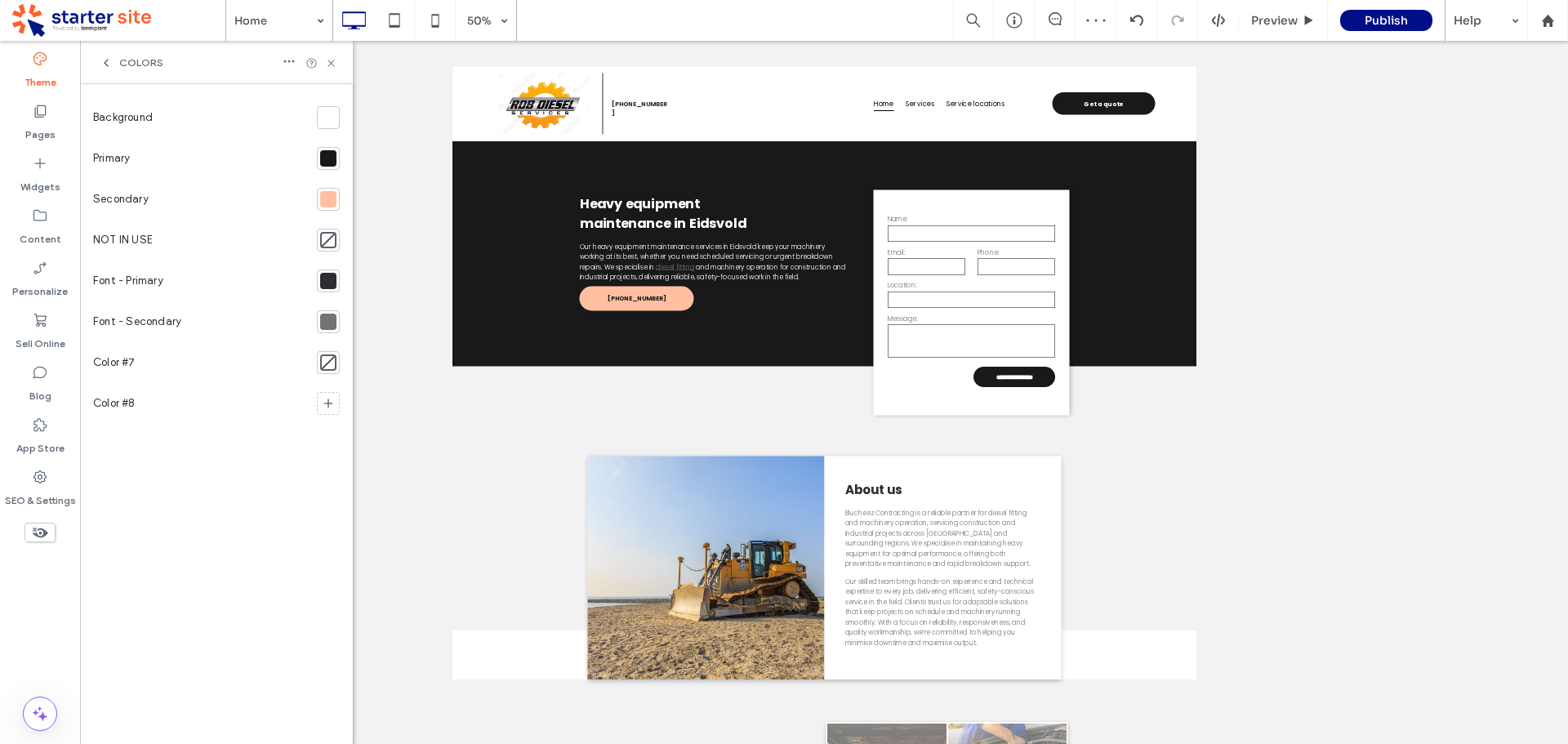
drag, startPoint x: 321, startPoint y: 196, endPoint x: 337, endPoint y: 206, distance: 18.9
click at [327, 197] on div at bounding box center [328, 199] width 16 height 16
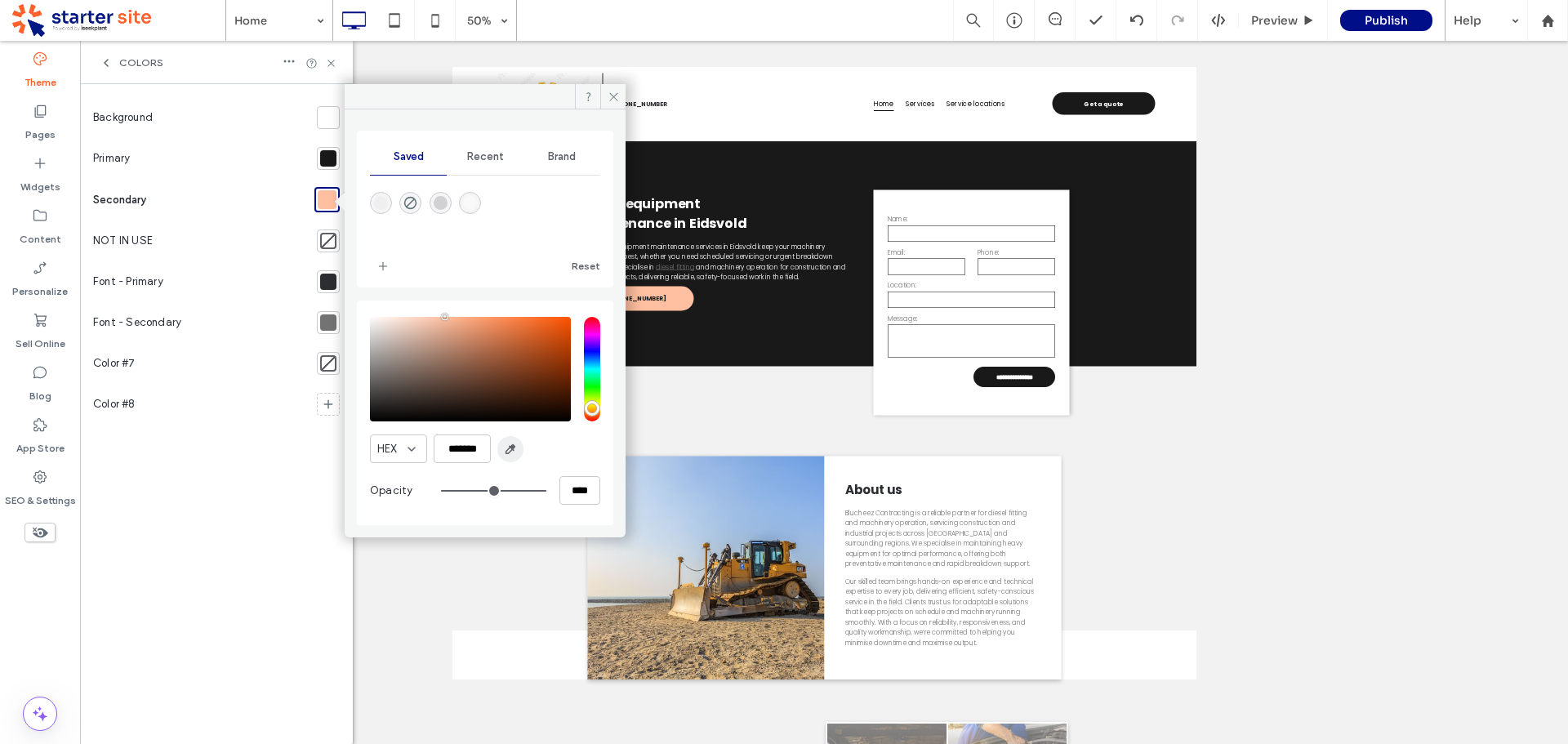
click at [513, 450] on use "button" at bounding box center [511, 449] width 9 height 9
type input "*******"
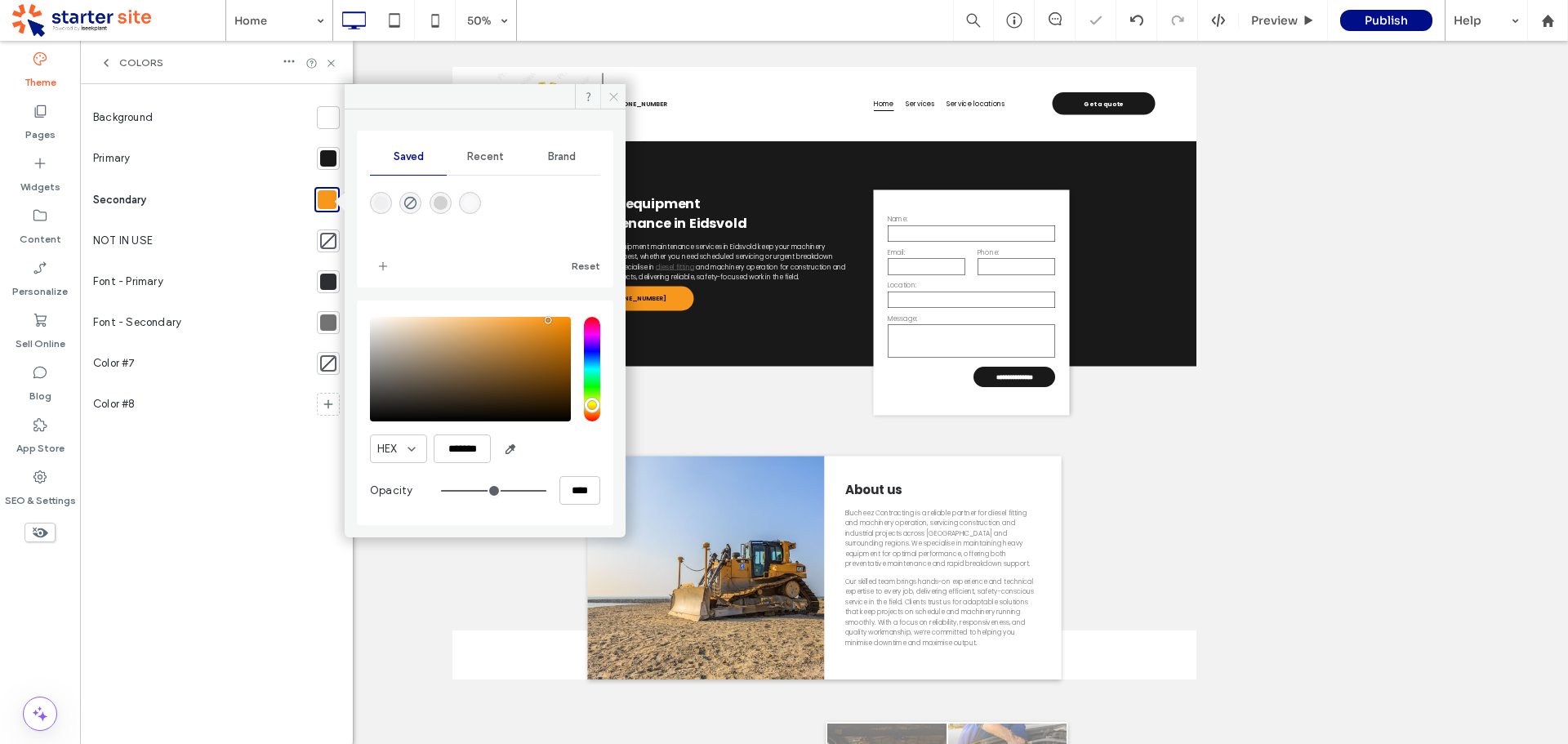
click at [614, 99] on icon at bounding box center [614, 96] width 13 height 13
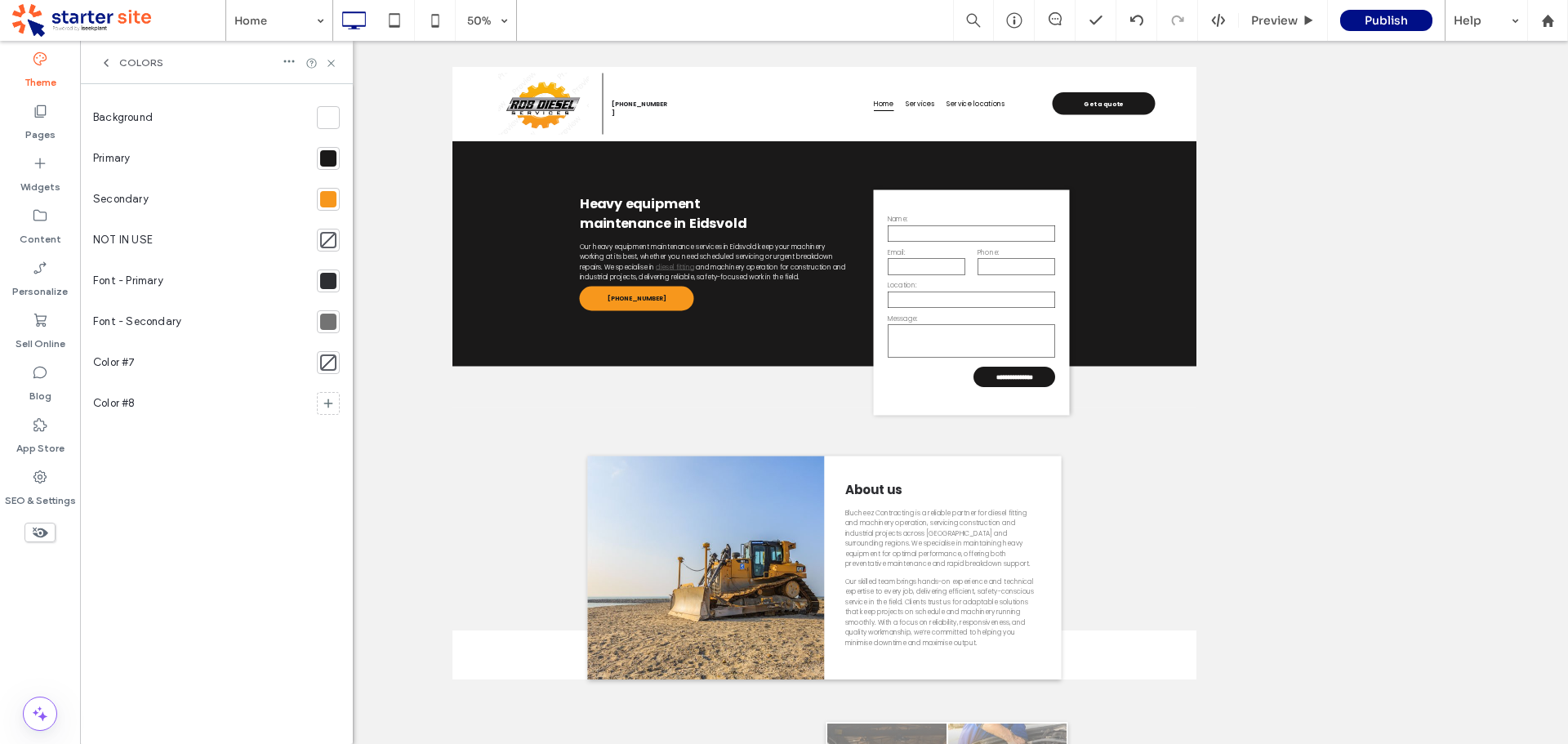
click at [107, 64] on icon at bounding box center [106, 62] width 13 height 13
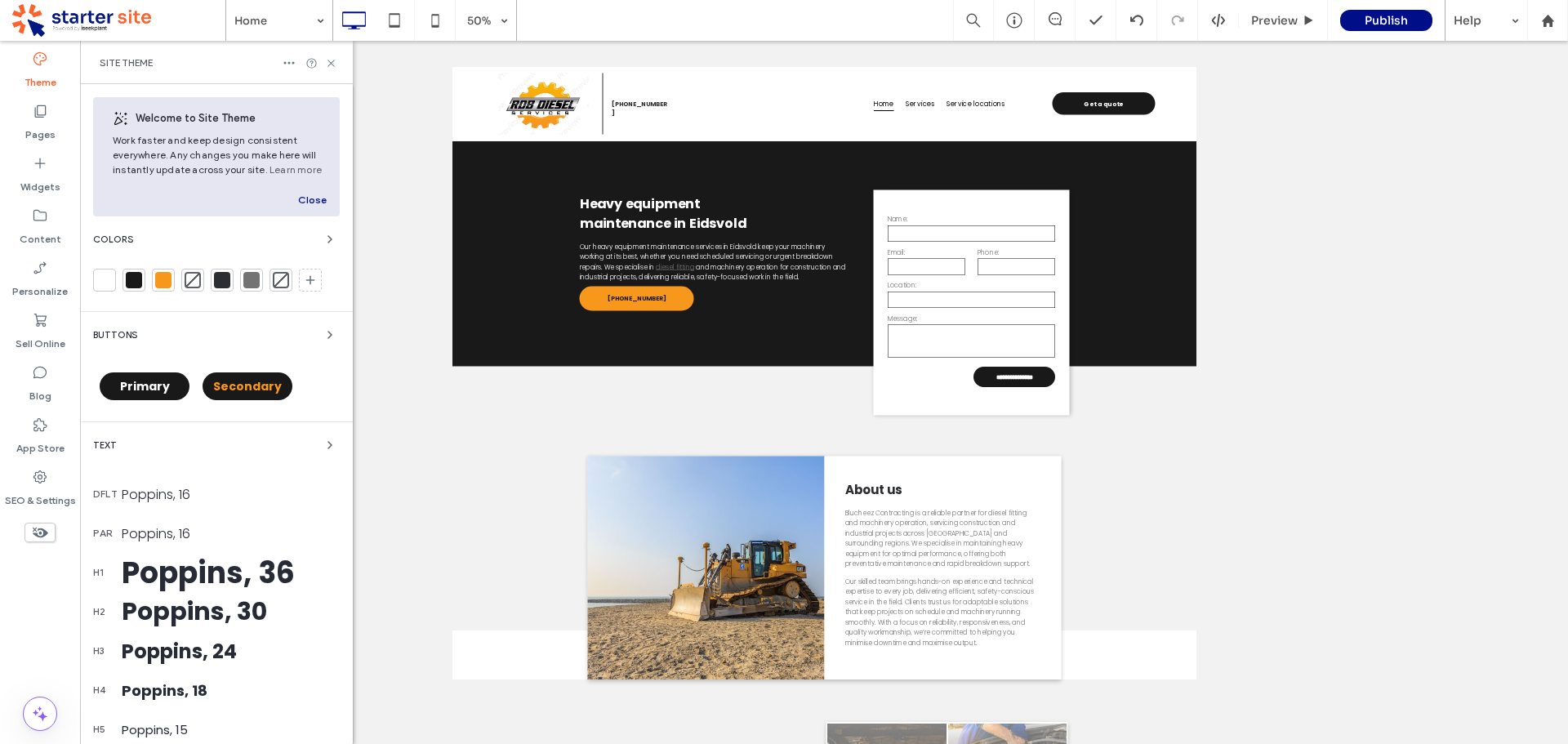
click at [234, 388] on span "Secondary" at bounding box center [247, 386] width 69 height 16
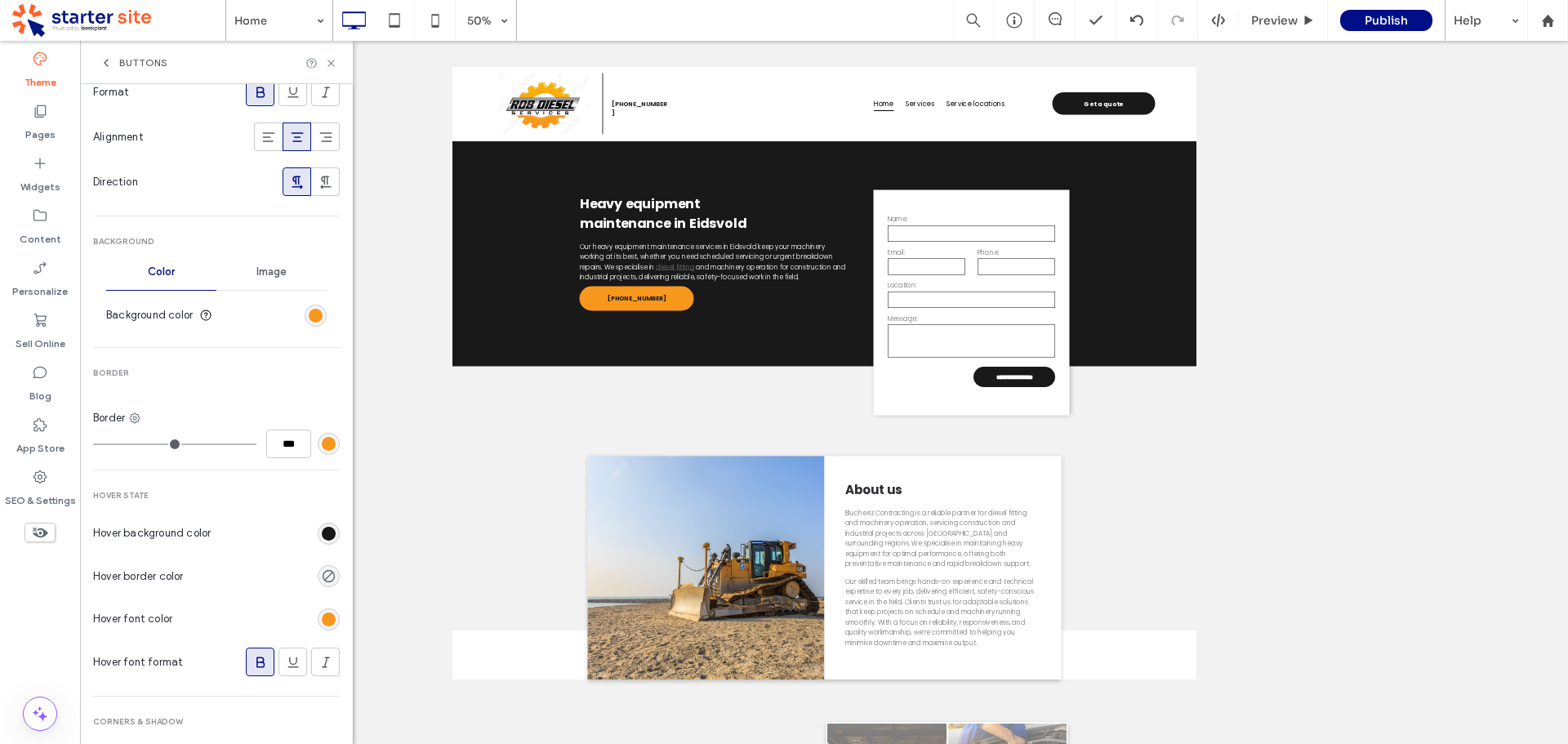
scroll to position [409, 0]
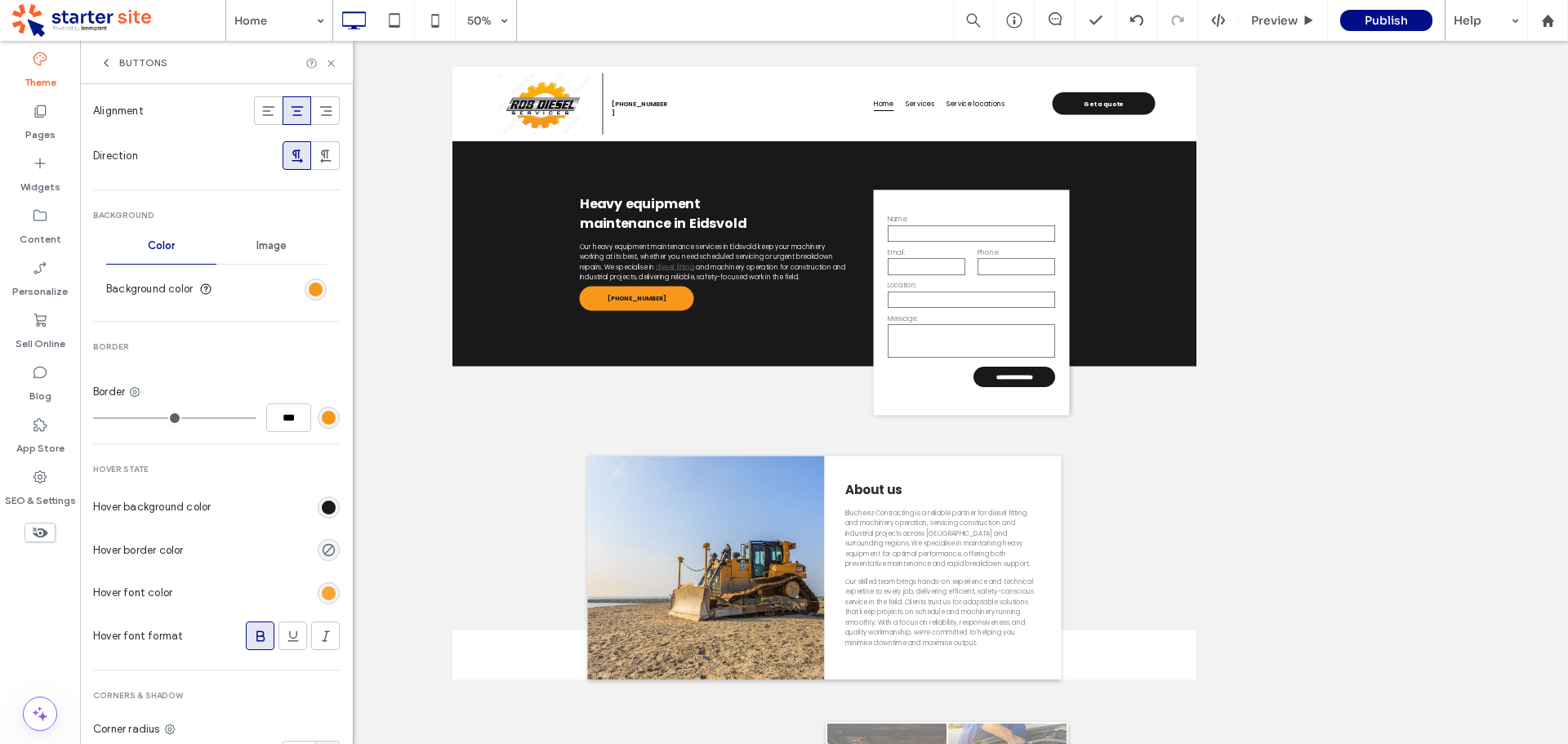
click at [322, 592] on div "rgb(247, 151, 28)" at bounding box center [328, 592] width 14 height 14
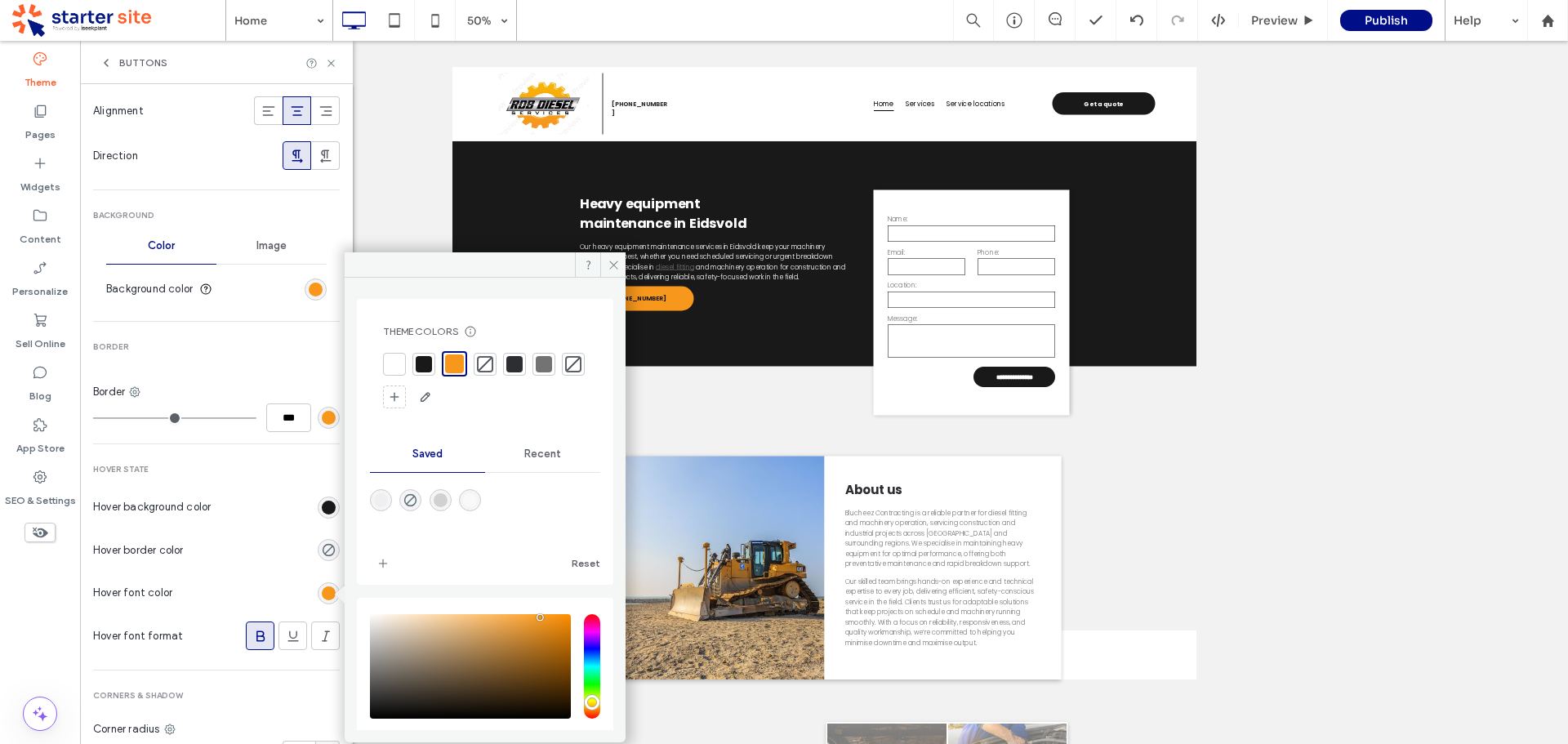
click at [387, 370] on div at bounding box center [394, 364] width 16 height 16
click at [333, 62] on icon at bounding box center [331, 63] width 13 height 13
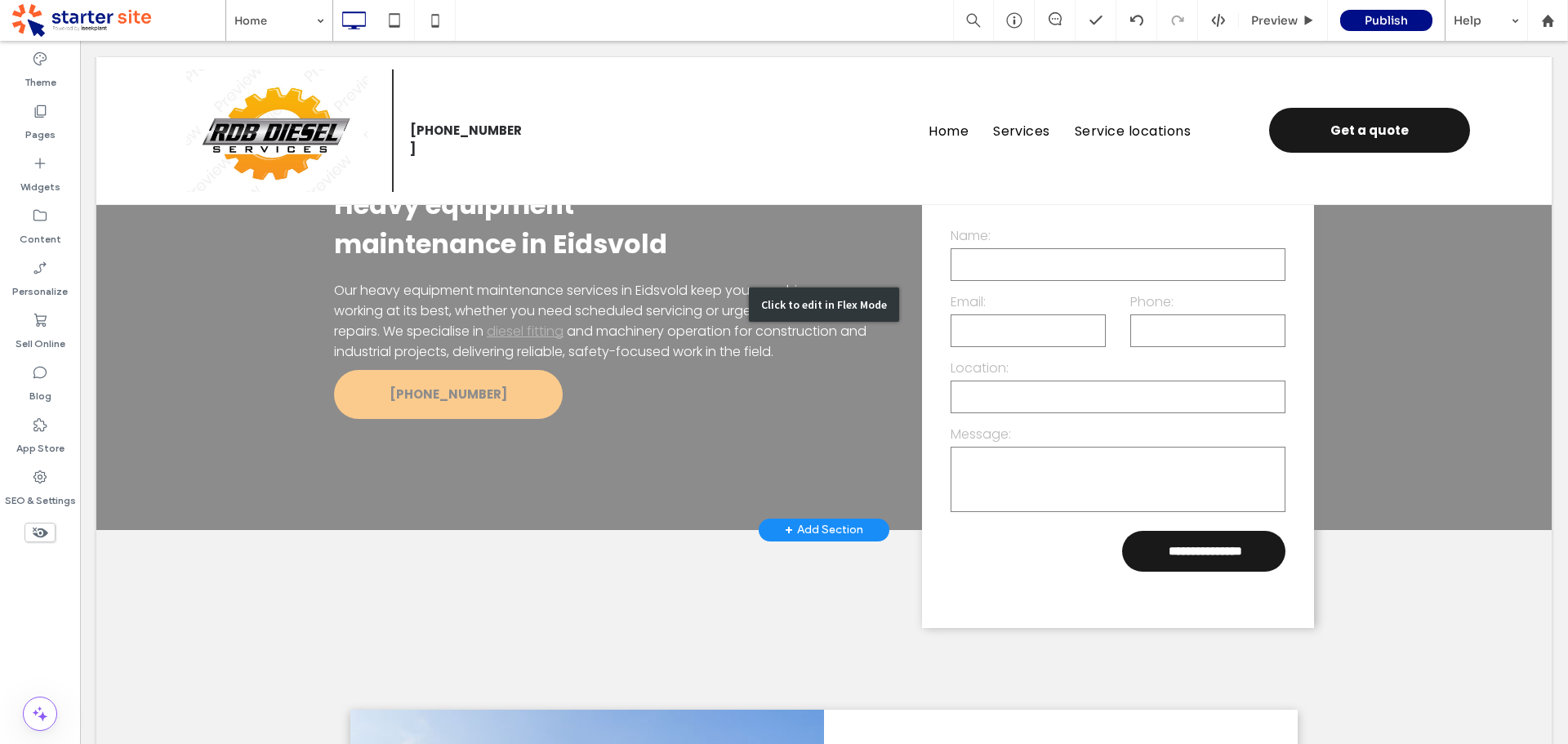
scroll to position [0, 0]
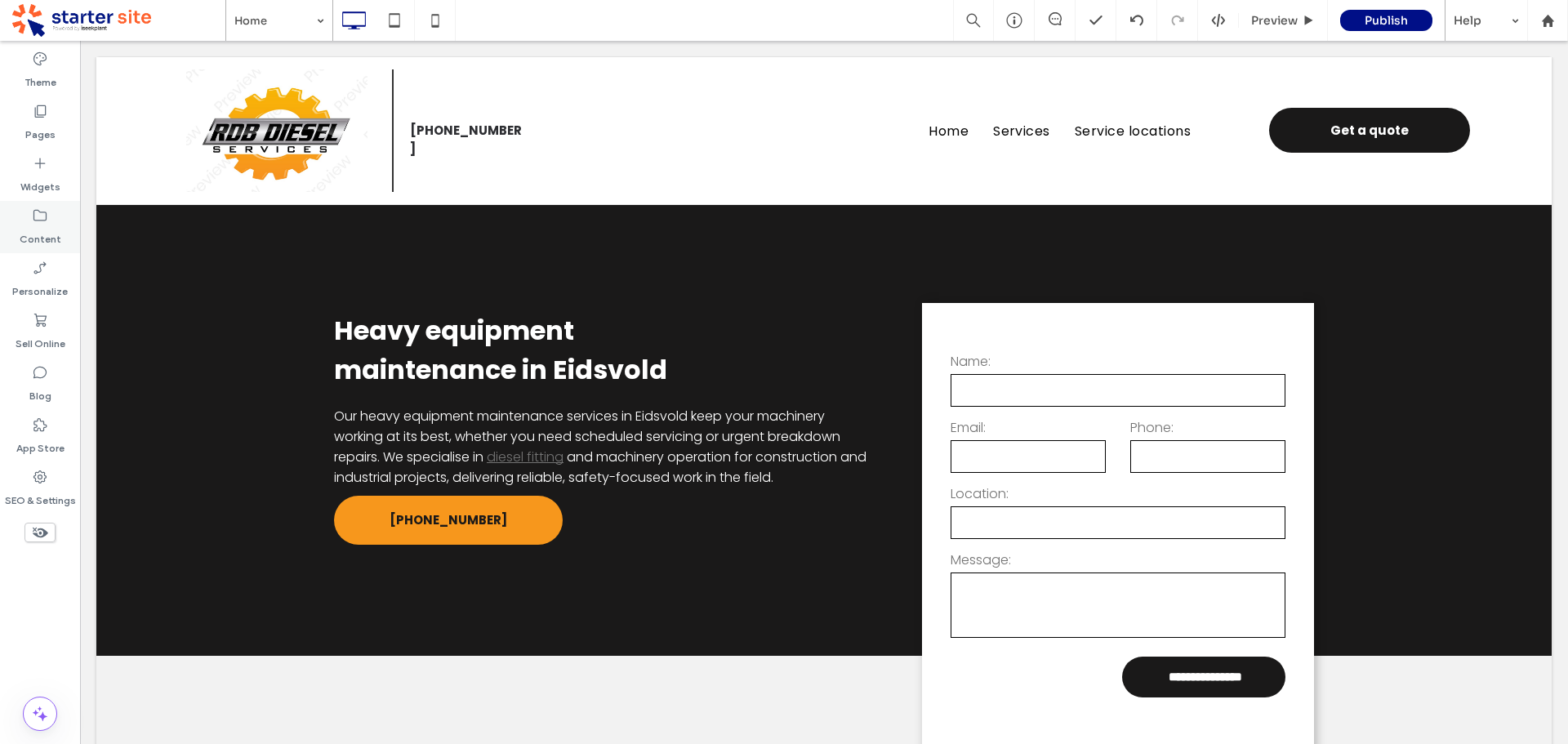
drag, startPoint x: 47, startPoint y: 237, endPoint x: 56, endPoint y: 244, distance: 11.4
click at [46, 237] on label "Content" at bounding box center [41, 234] width 42 height 23
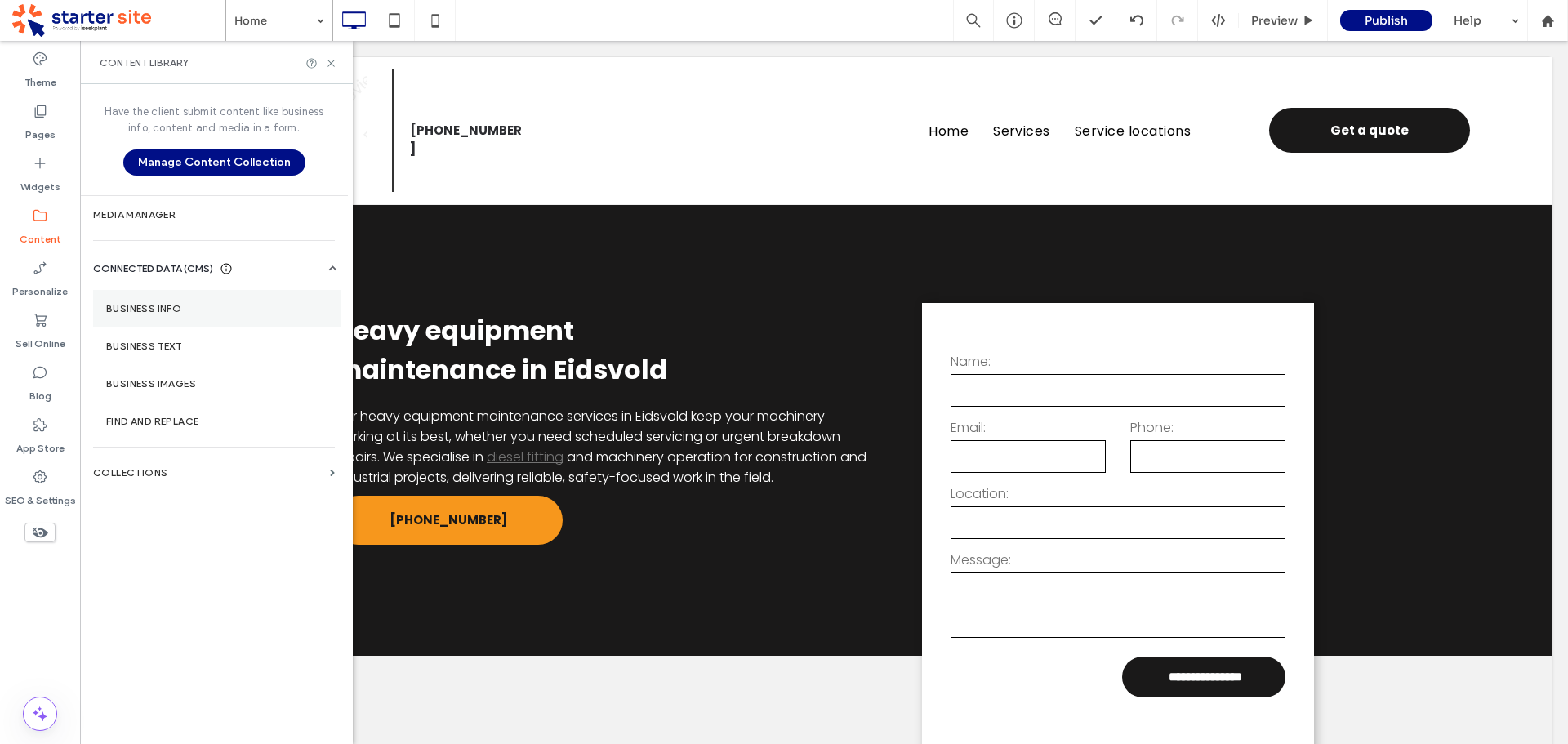
click at [165, 315] on section "Business Info" at bounding box center [217, 308] width 248 height 38
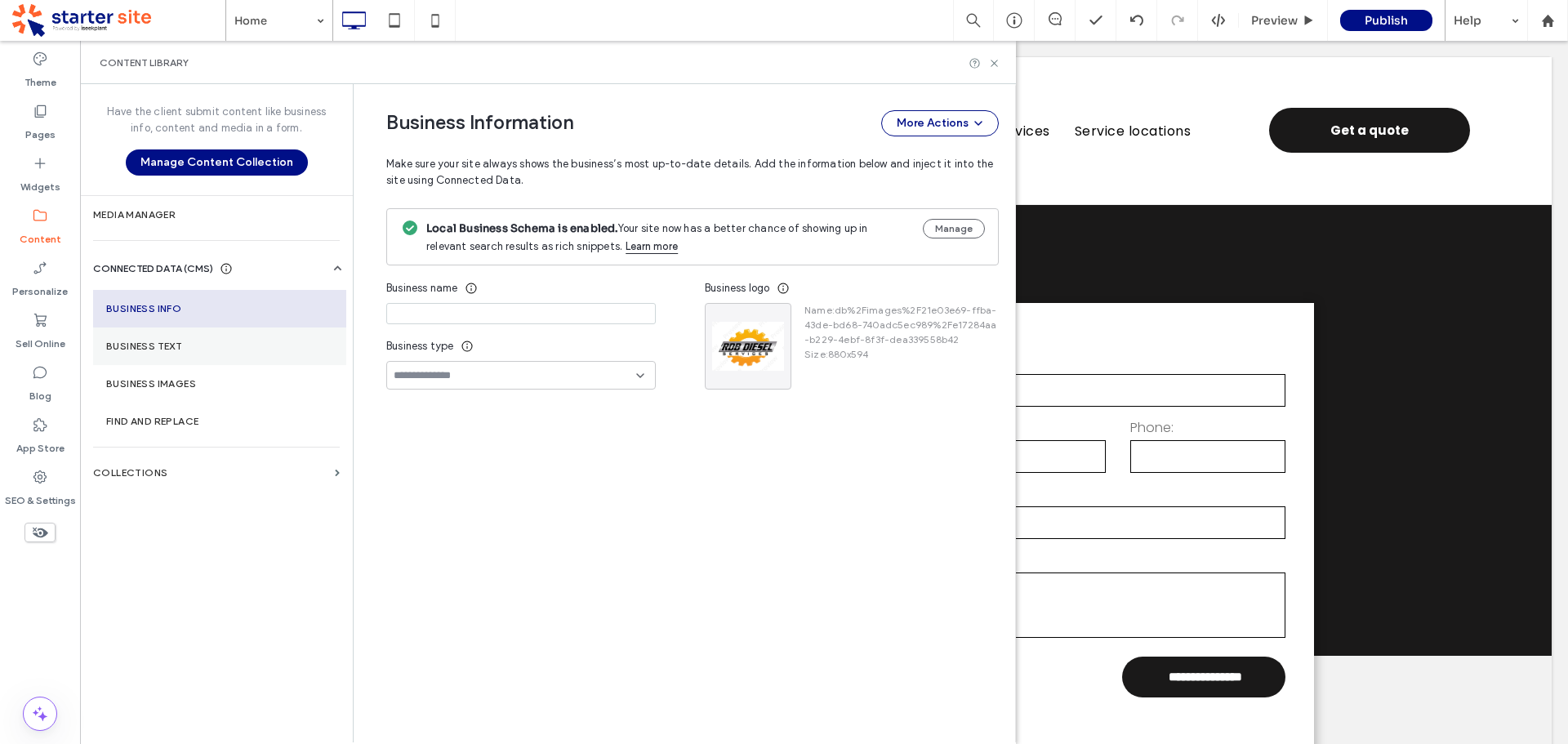
type input "**********"
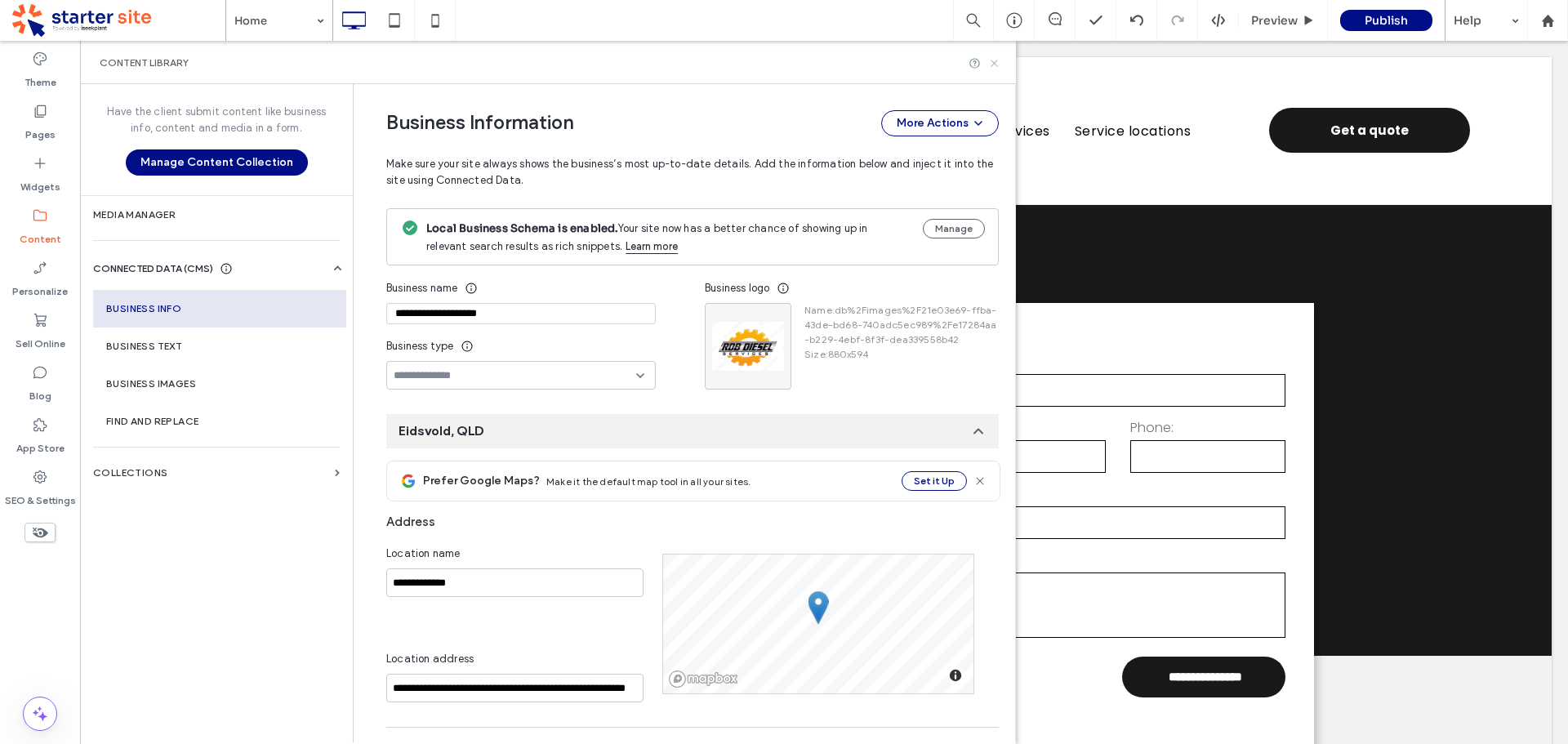
click at [992, 57] on icon at bounding box center [994, 63] width 13 height 13
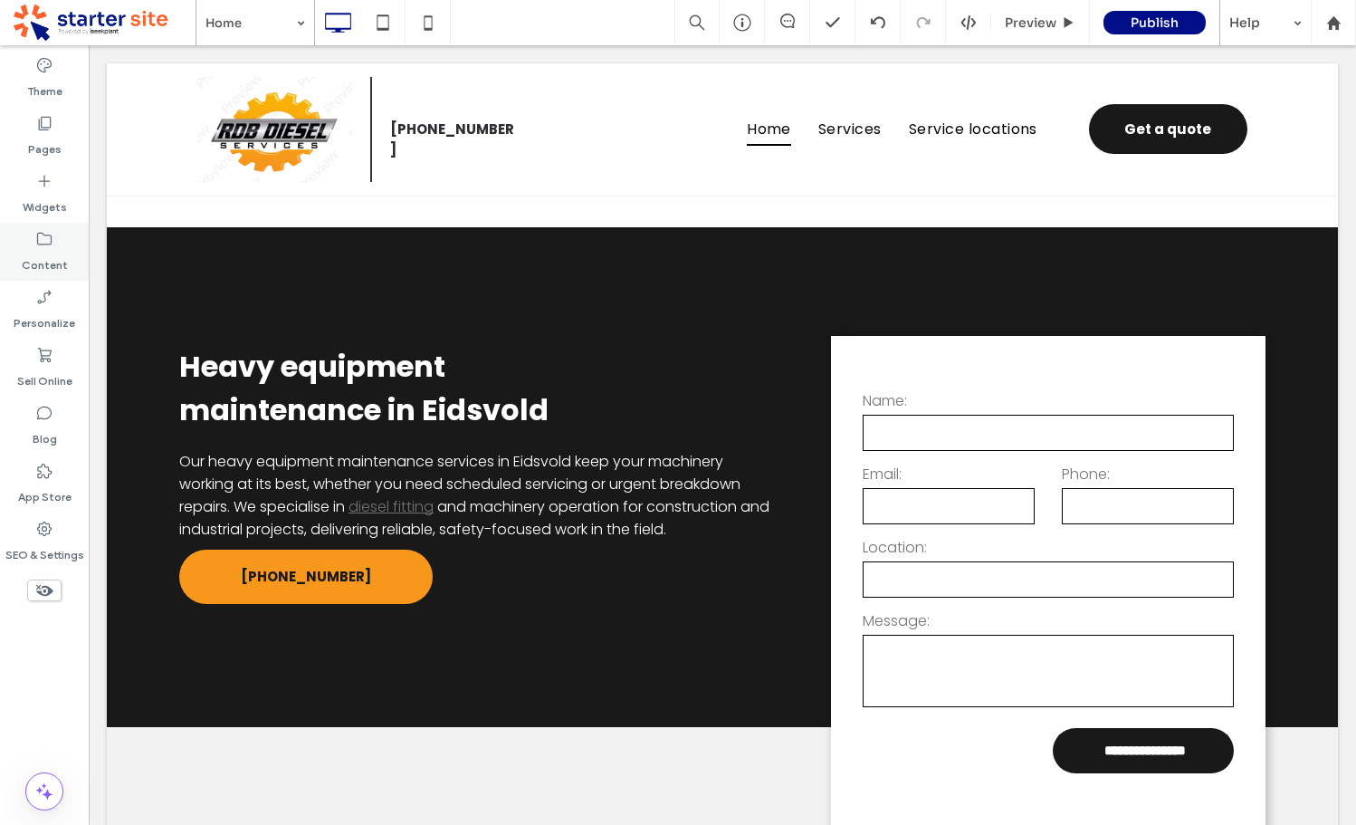
click at [36, 252] on label "Content" at bounding box center [45, 260] width 46 height 25
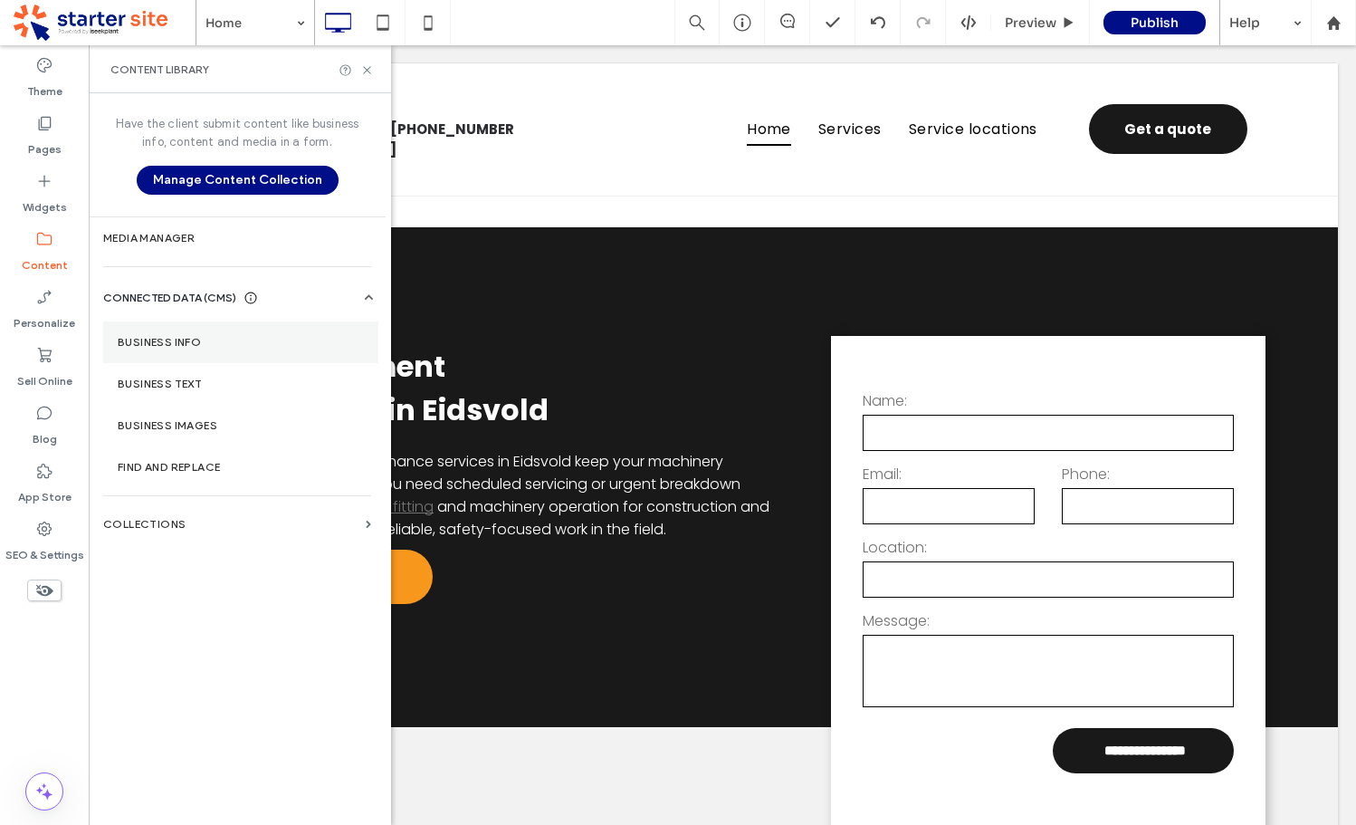
click at [166, 346] on label "Business Info" at bounding box center [241, 342] width 246 height 13
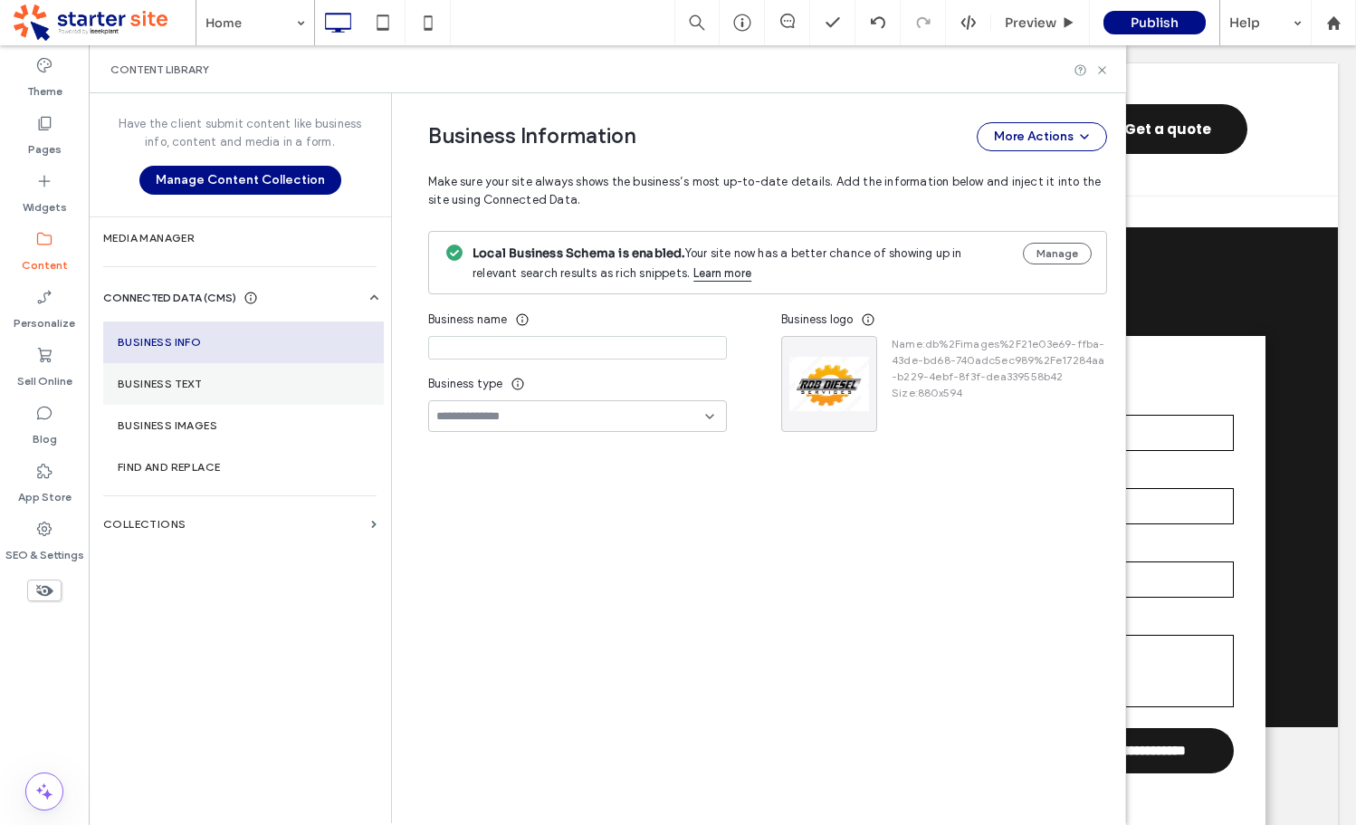
type input "**********"
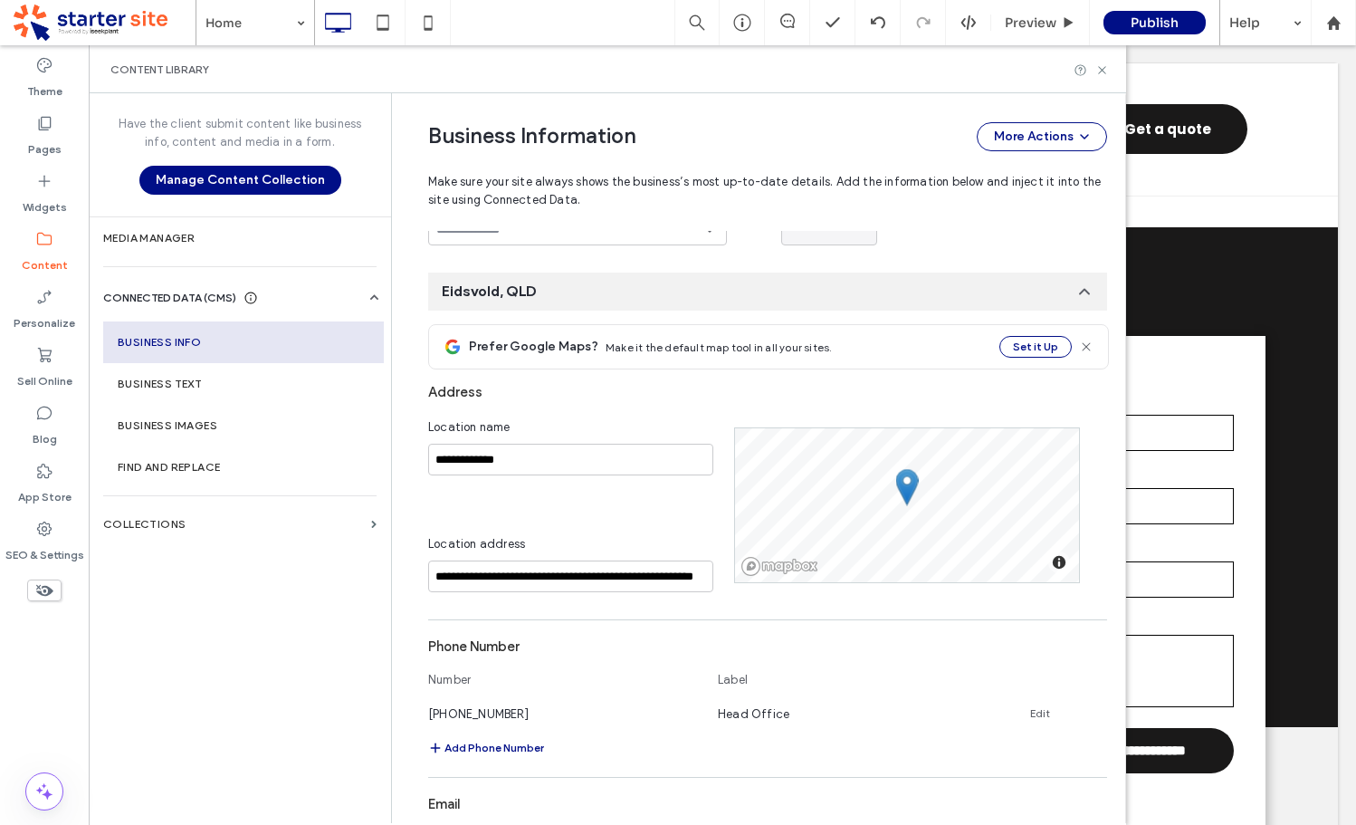
scroll to position [96, 0]
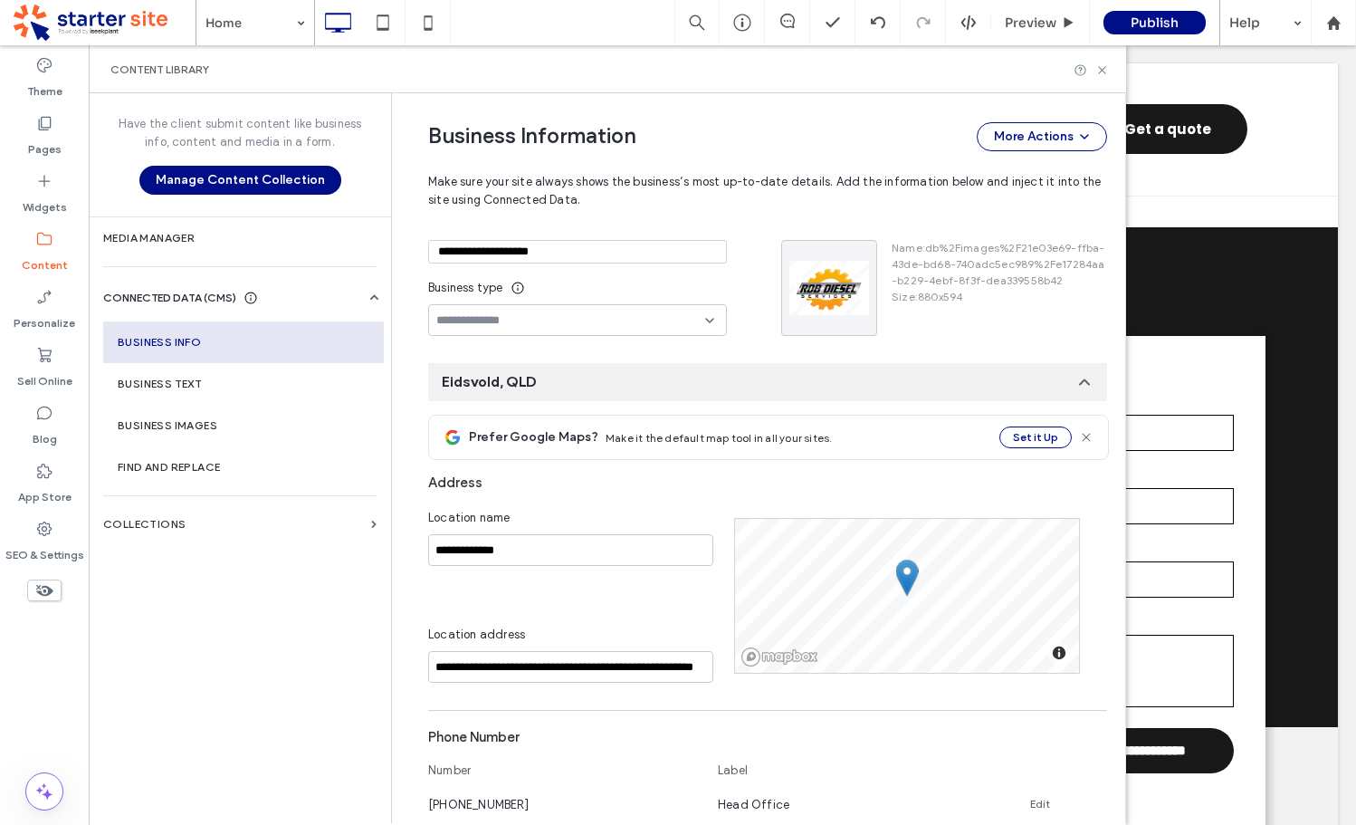
click at [558, 238] on div "Business name" at bounding box center [577, 223] width 299 height 33
click at [569, 250] on input "**********" at bounding box center [577, 252] width 299 height 24
drag, startPoint x: 1104, startPoint y: 69, endPoint x: 1197, endPoint y: 142, distance: 118.6
click at [1104, 69] on use at bounding box center [1101, 69] width 7 height 7
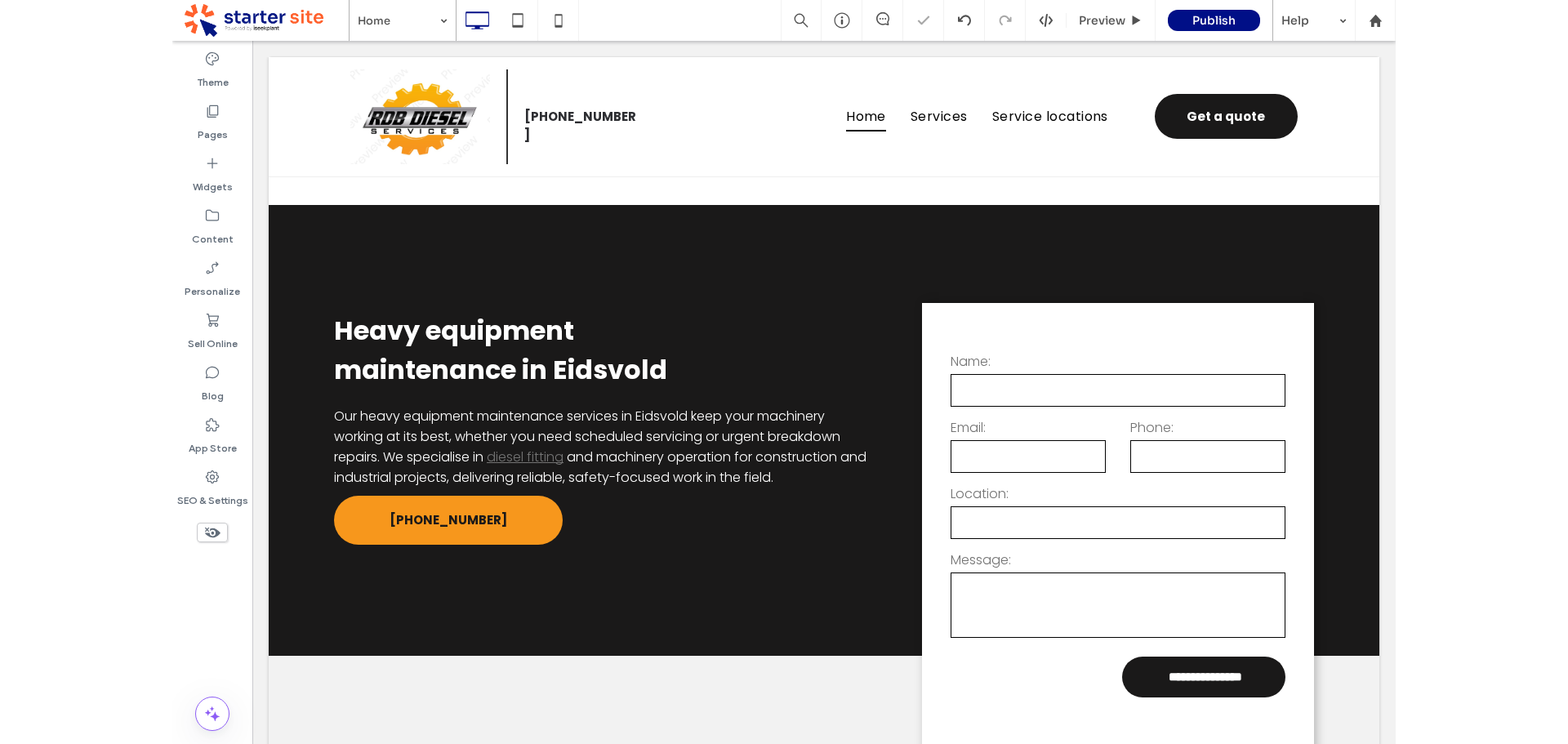
scroll to position [0, 0]
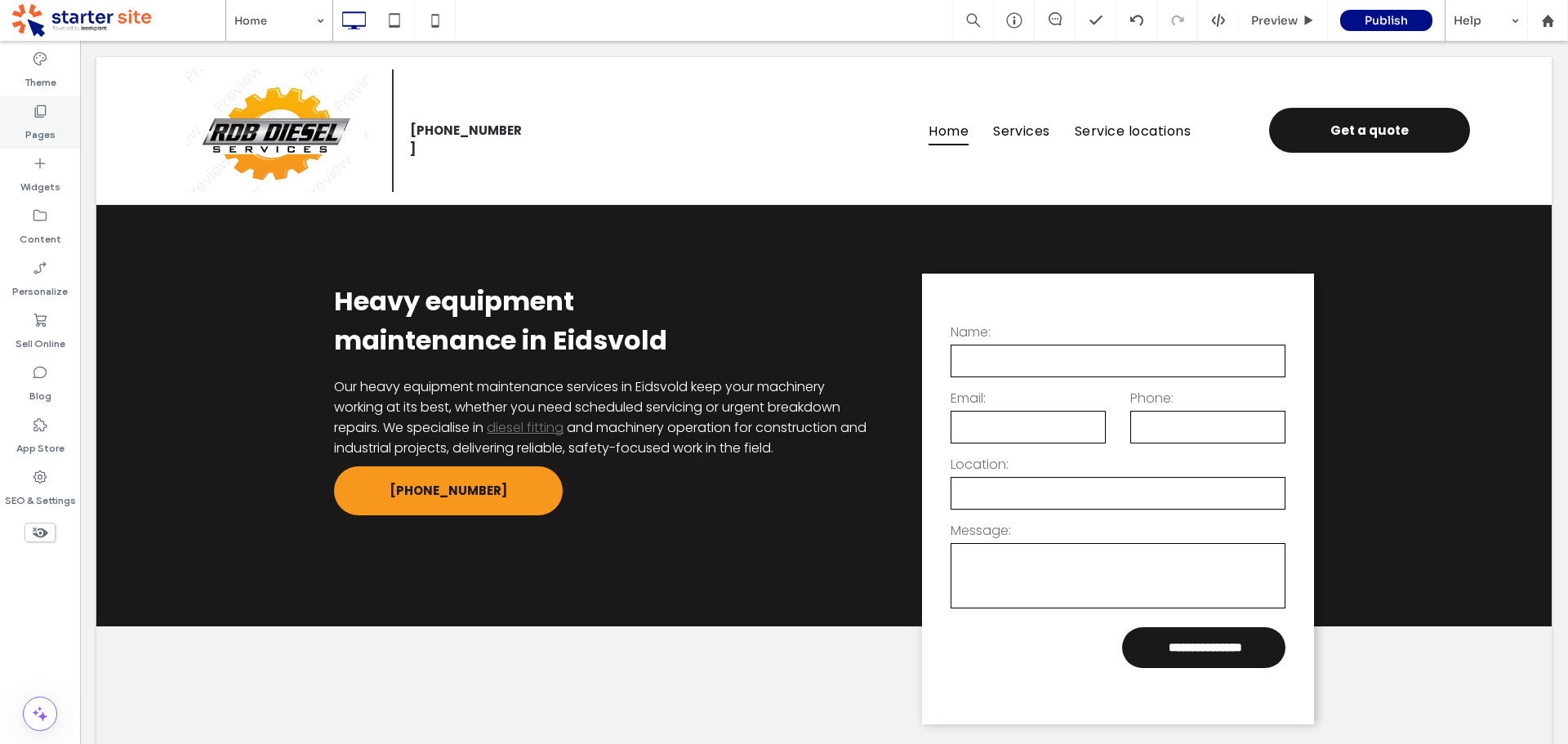
click at [48, 114] on icon at bounding box center [40, 111] width 16 height 16
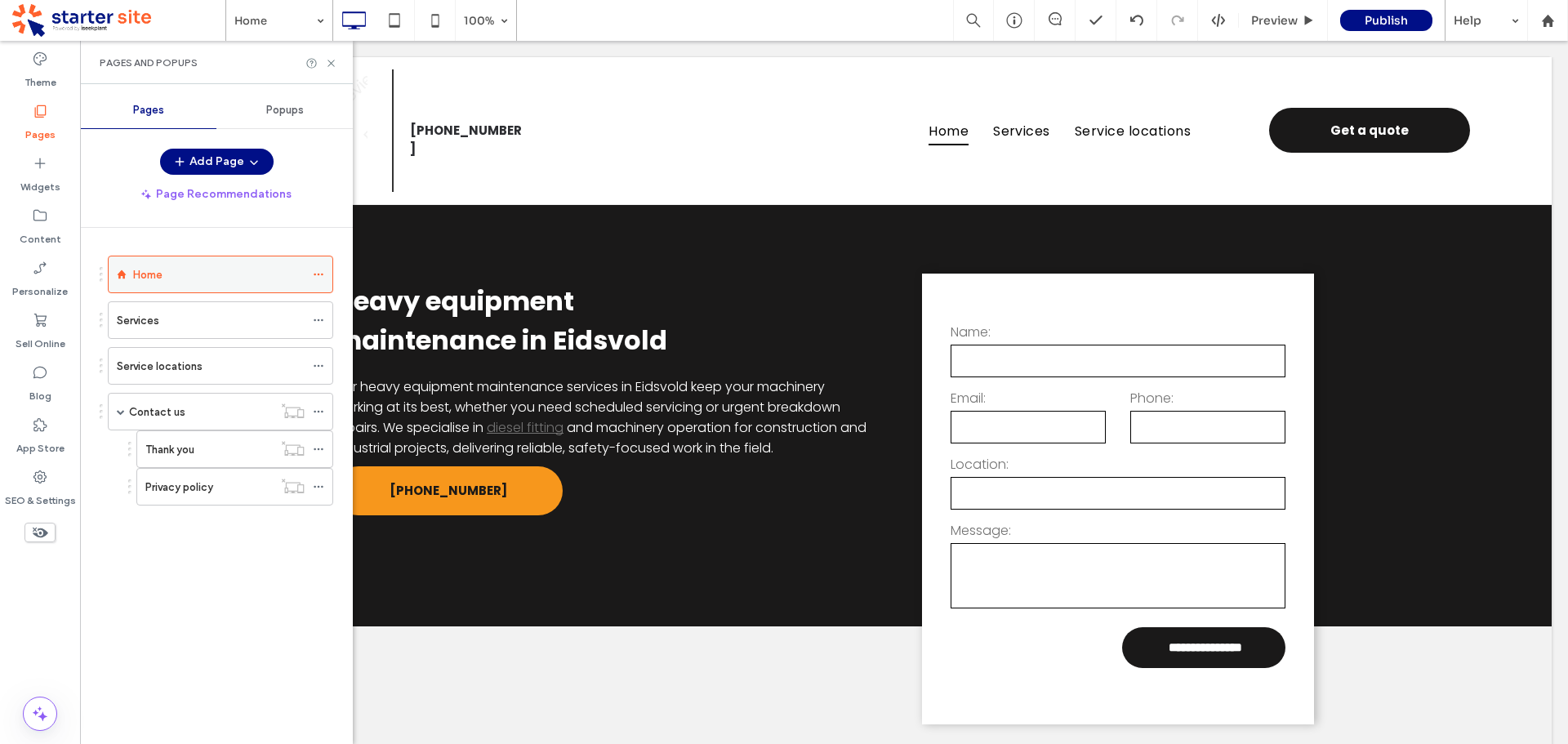
click at [318, 279] on icon at bounding box center [318, 274] width 12 height 12
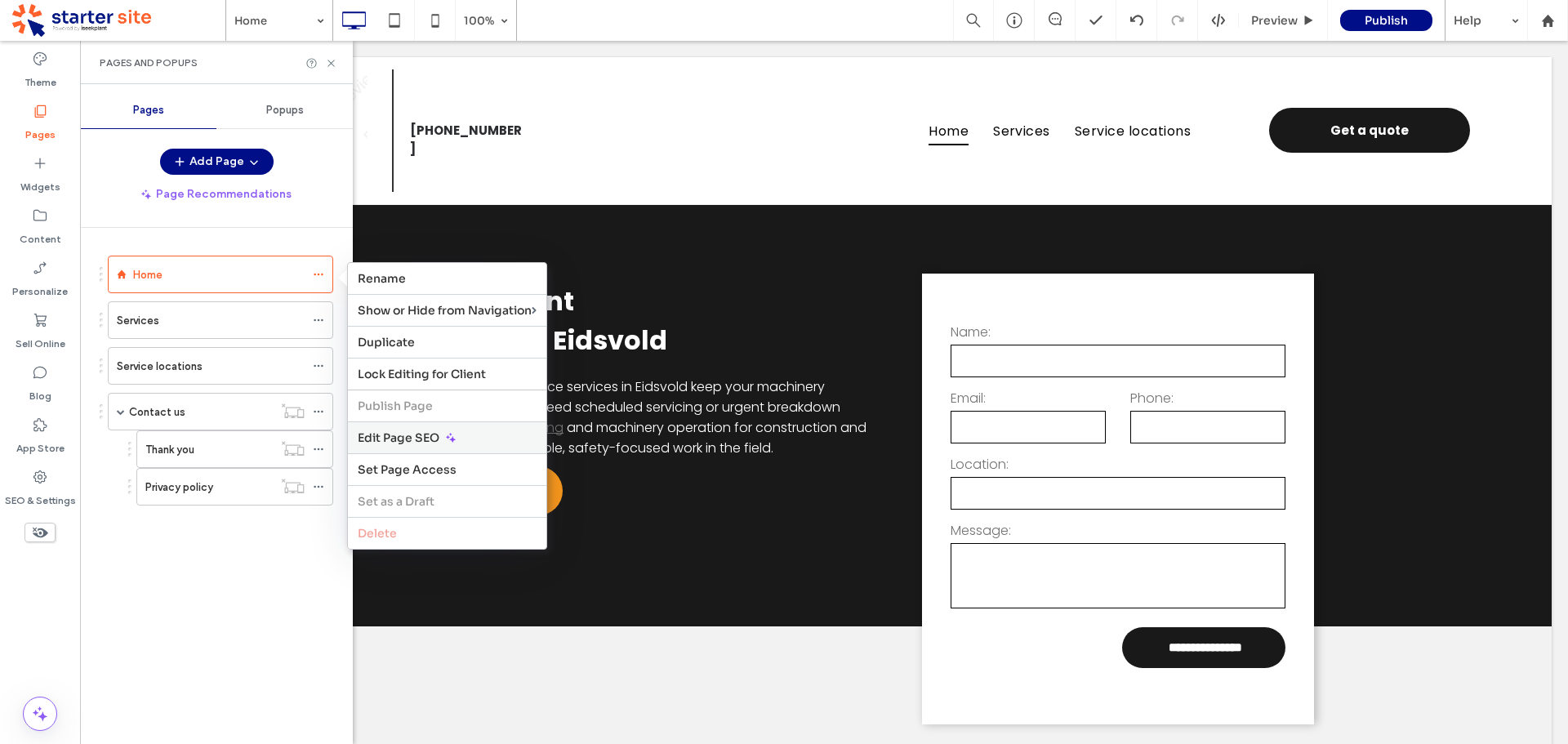
click at [410, 439] on span "Edit Page SEO" at bounding box center [399, 437] width 82 height 14
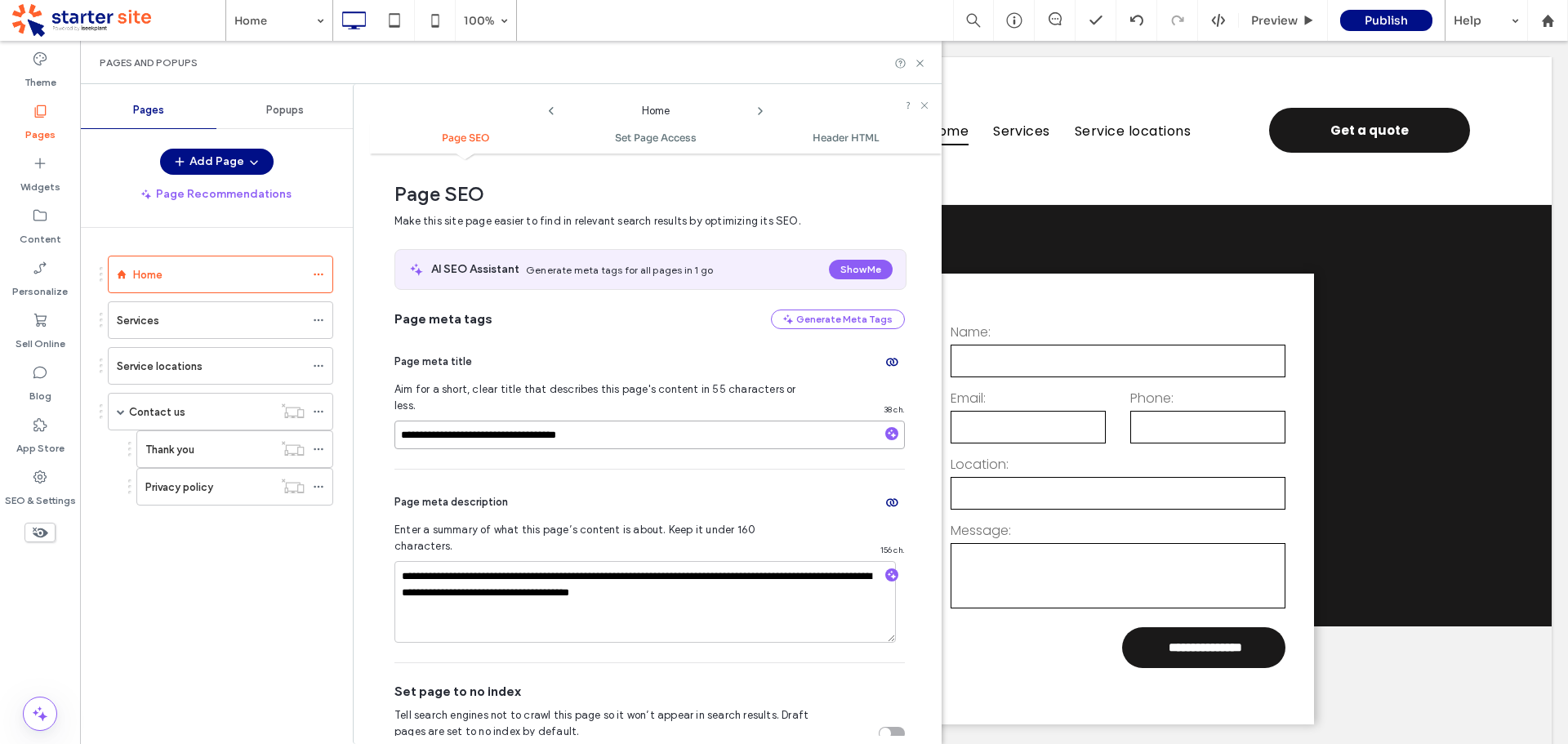
click at [589, 420] on input "**********" at bounding box center [650, 435] width 511 height 29
click at [918, 66] on icon at bounding box center [920, 63] width 13 height 13
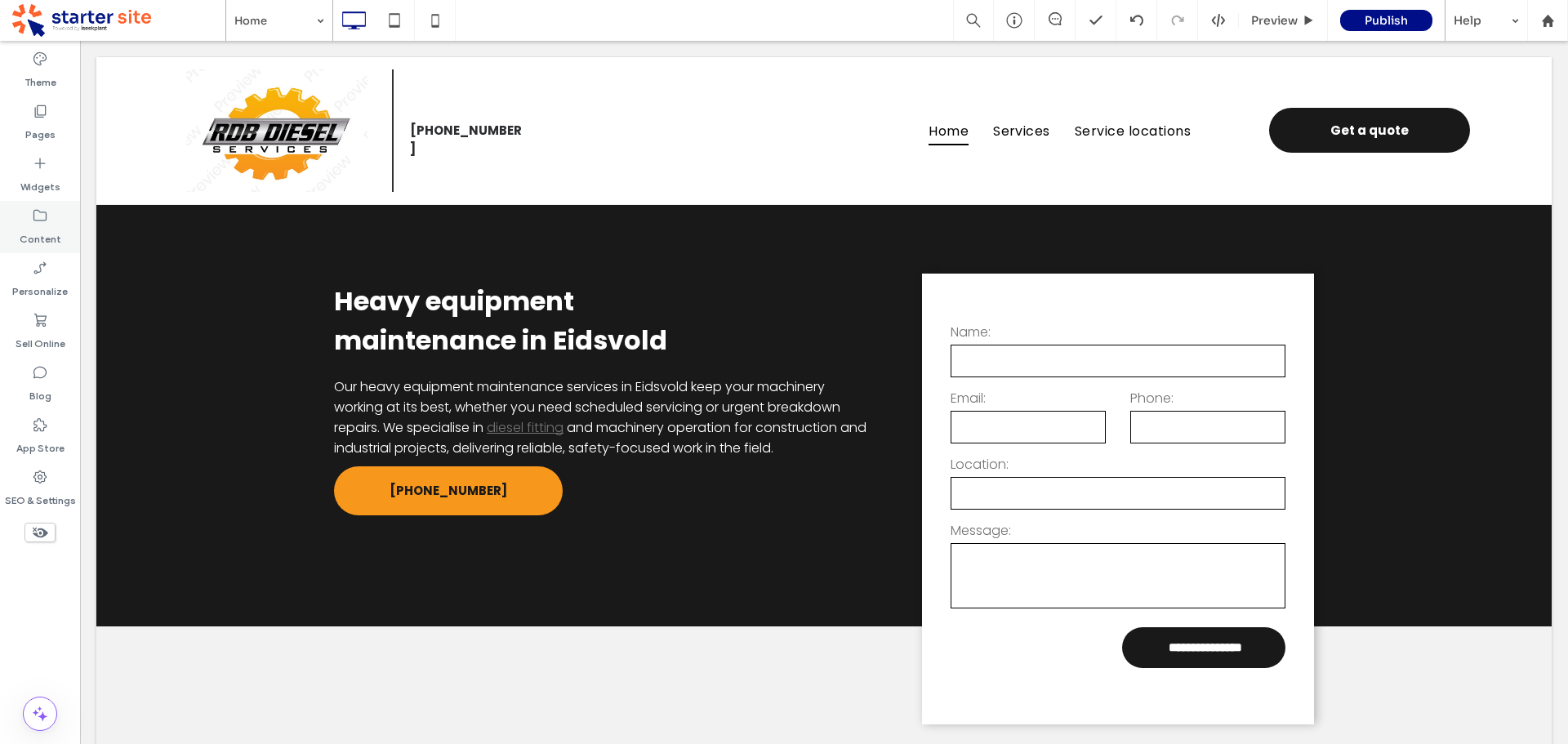
click at [42, 224] on label "Content" at bounding box center [41, 234] width 42 height 23
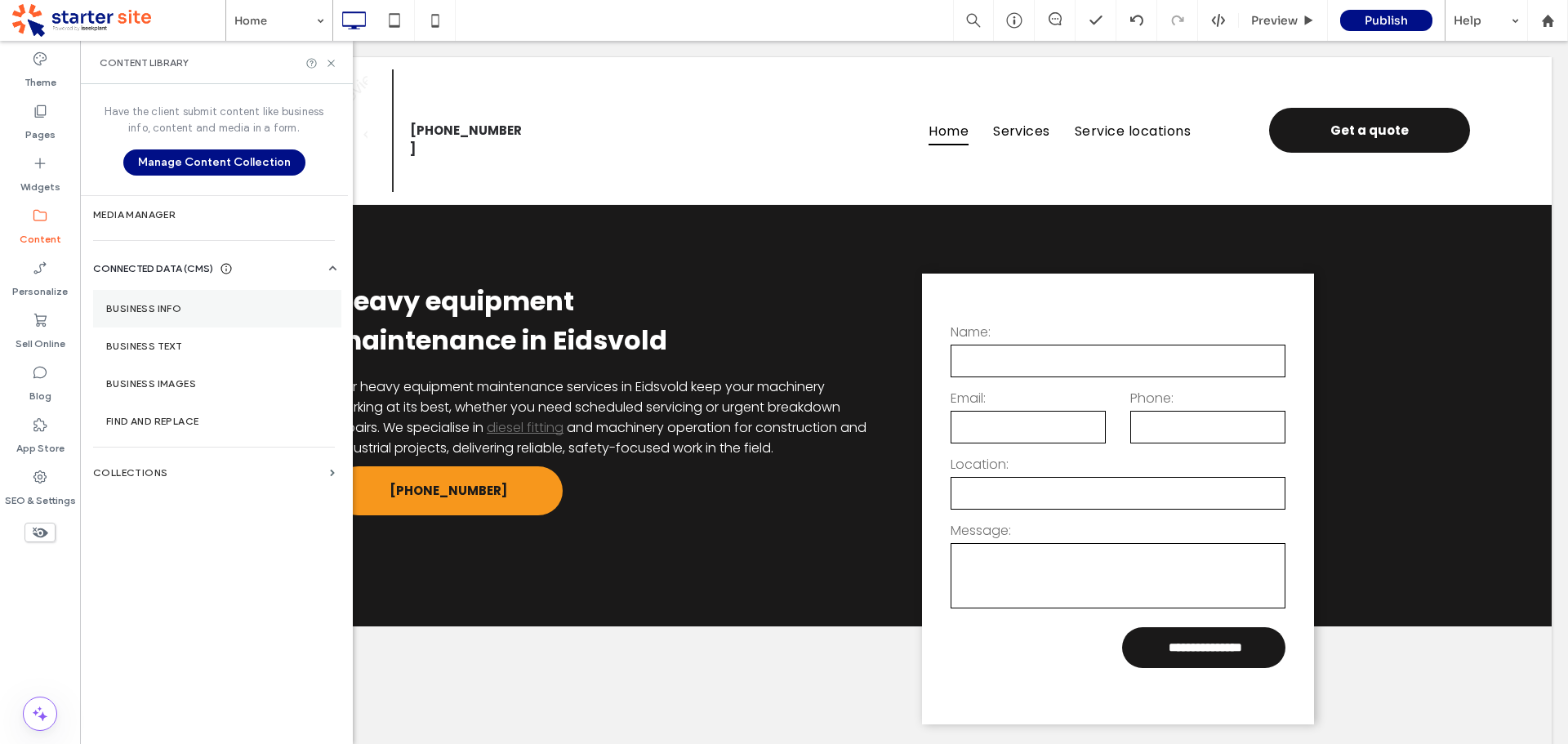
click at [185, 310] on label "Business Info" at bounding box center [217, 308] width 222 height 12
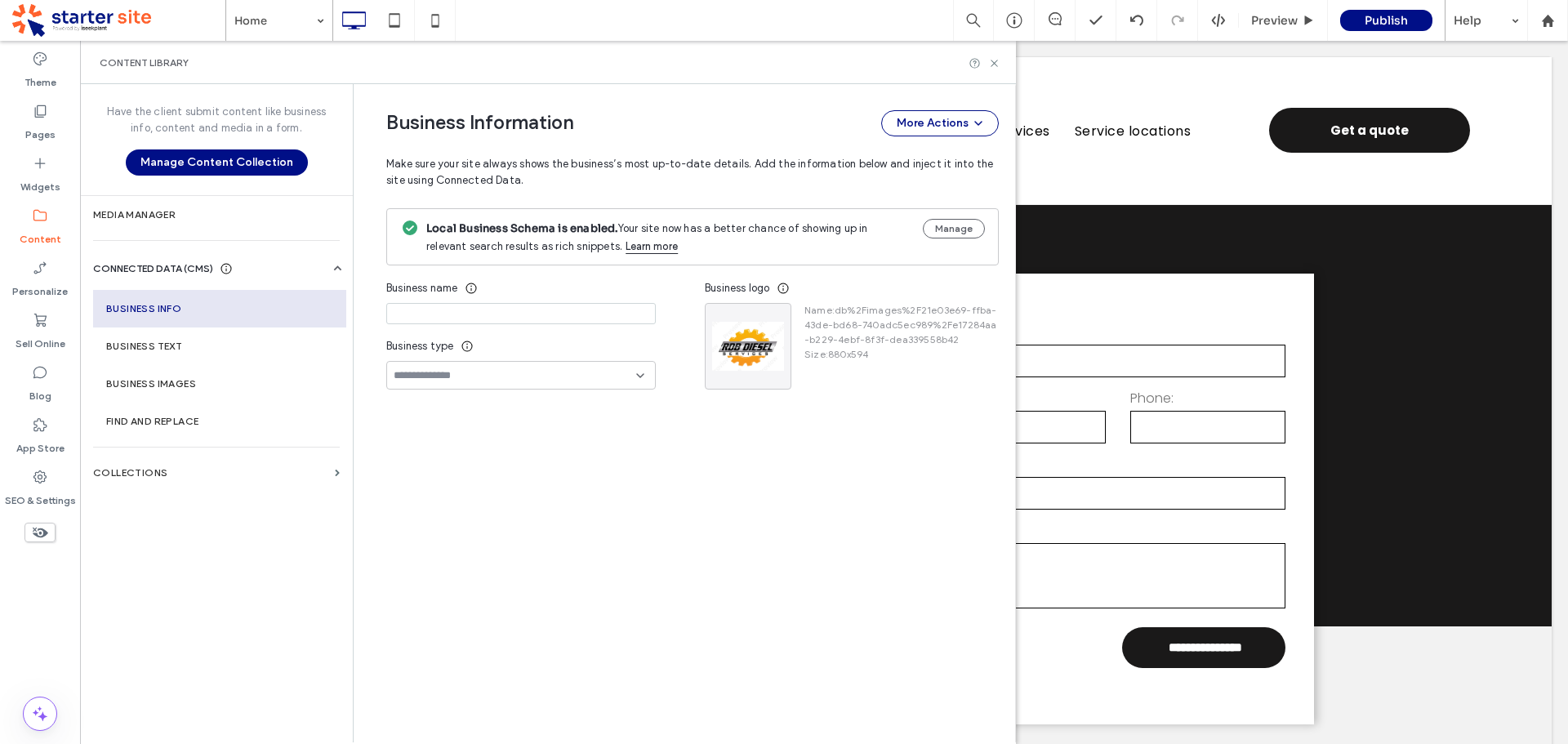
type input "**********"
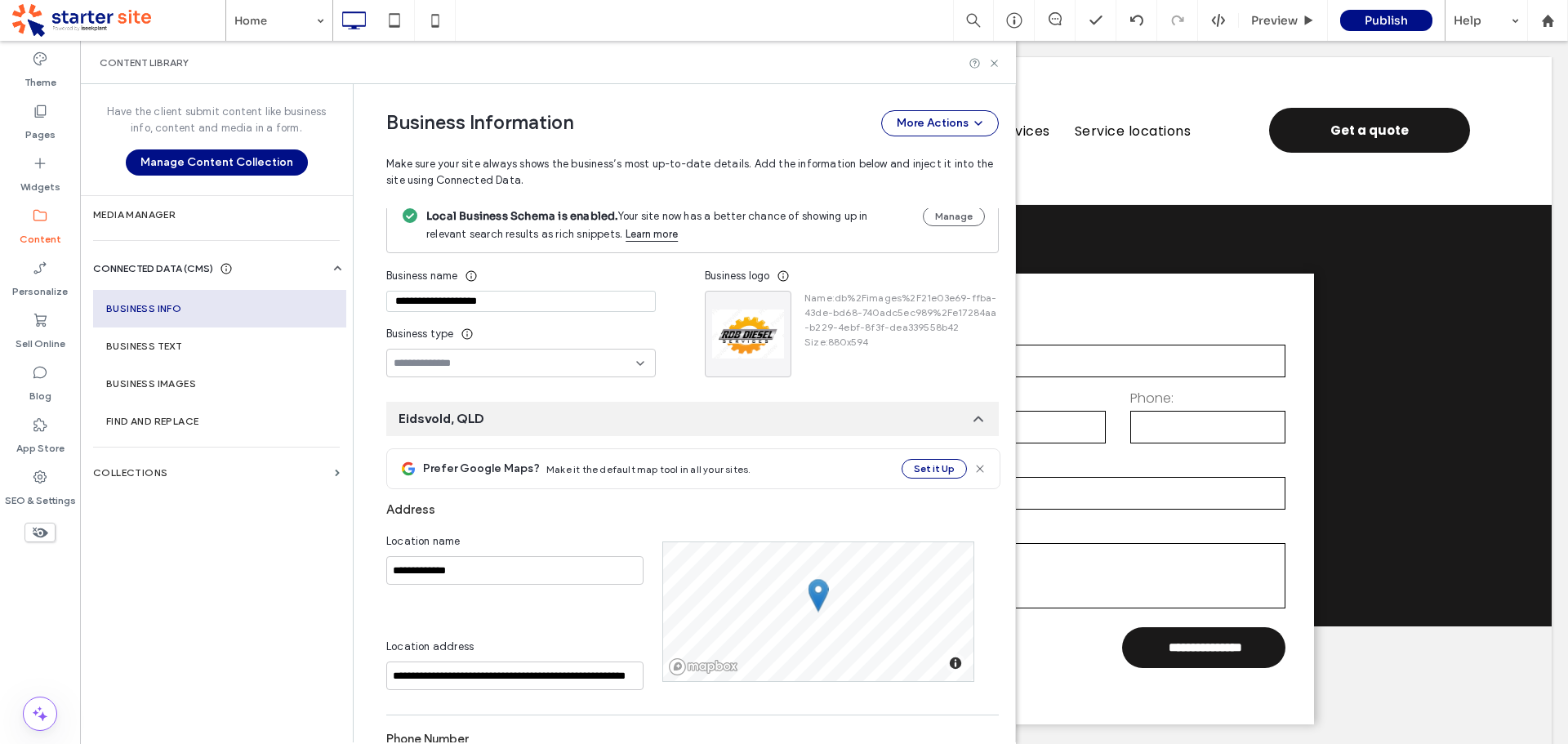
scroll to position [5, 0]
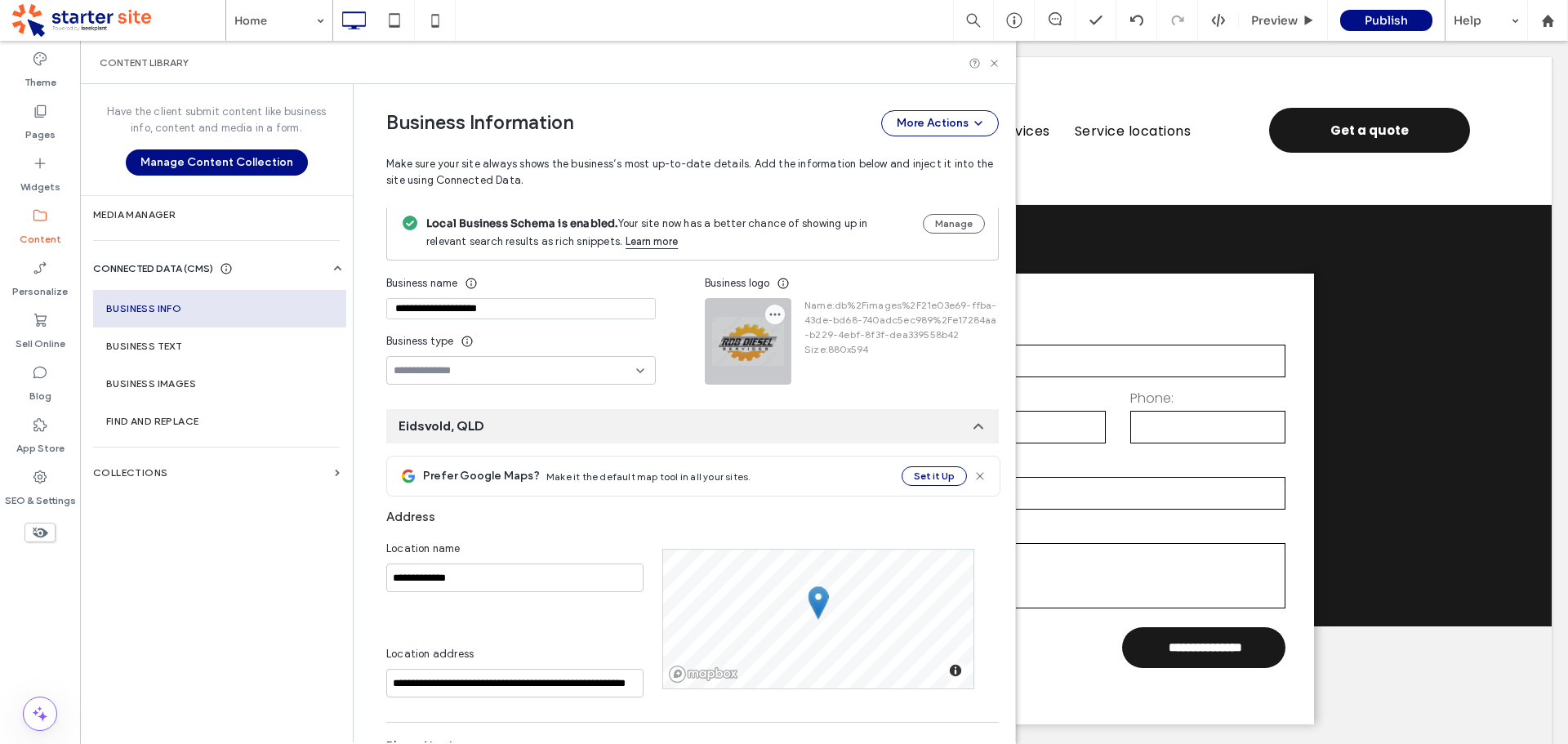
drag, startPoint x: 771, startPoint y: 315, endPoint x: 788, endPoint y: 328, distance: 21.4
click at [770, 315] on use "button" at bounding box center [776, 315] width 11 height 3
click at [818, 354] on span "Replace Image" at bounding box center [827, 354] width 75 height 16
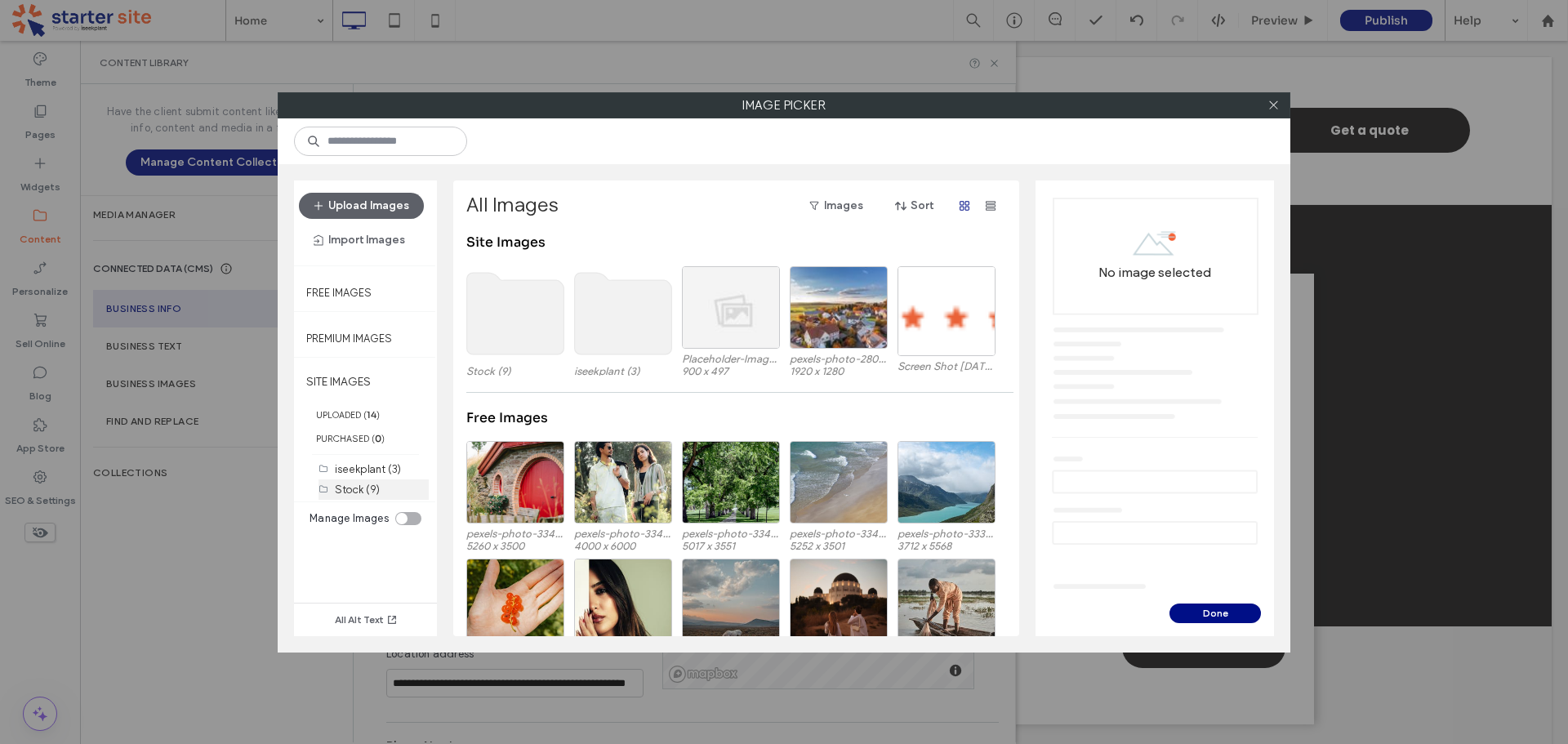
click at [350, 491] on label "Stock (9)" at bounding box center [357, 490] width 45 height 13
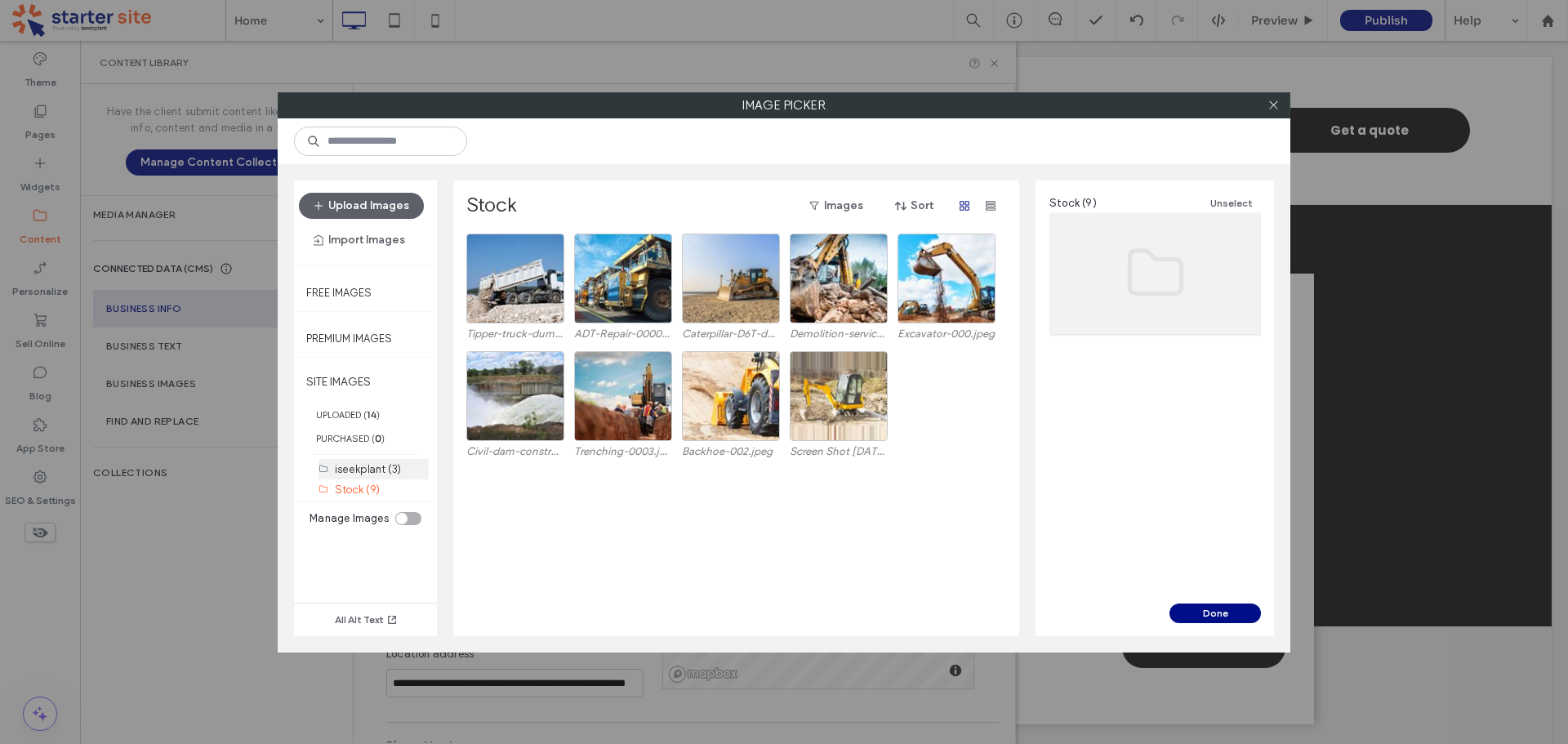
click at [375, 466] on label "iseekplant (3)" at bounding box center [367, 469] width 66 height 13
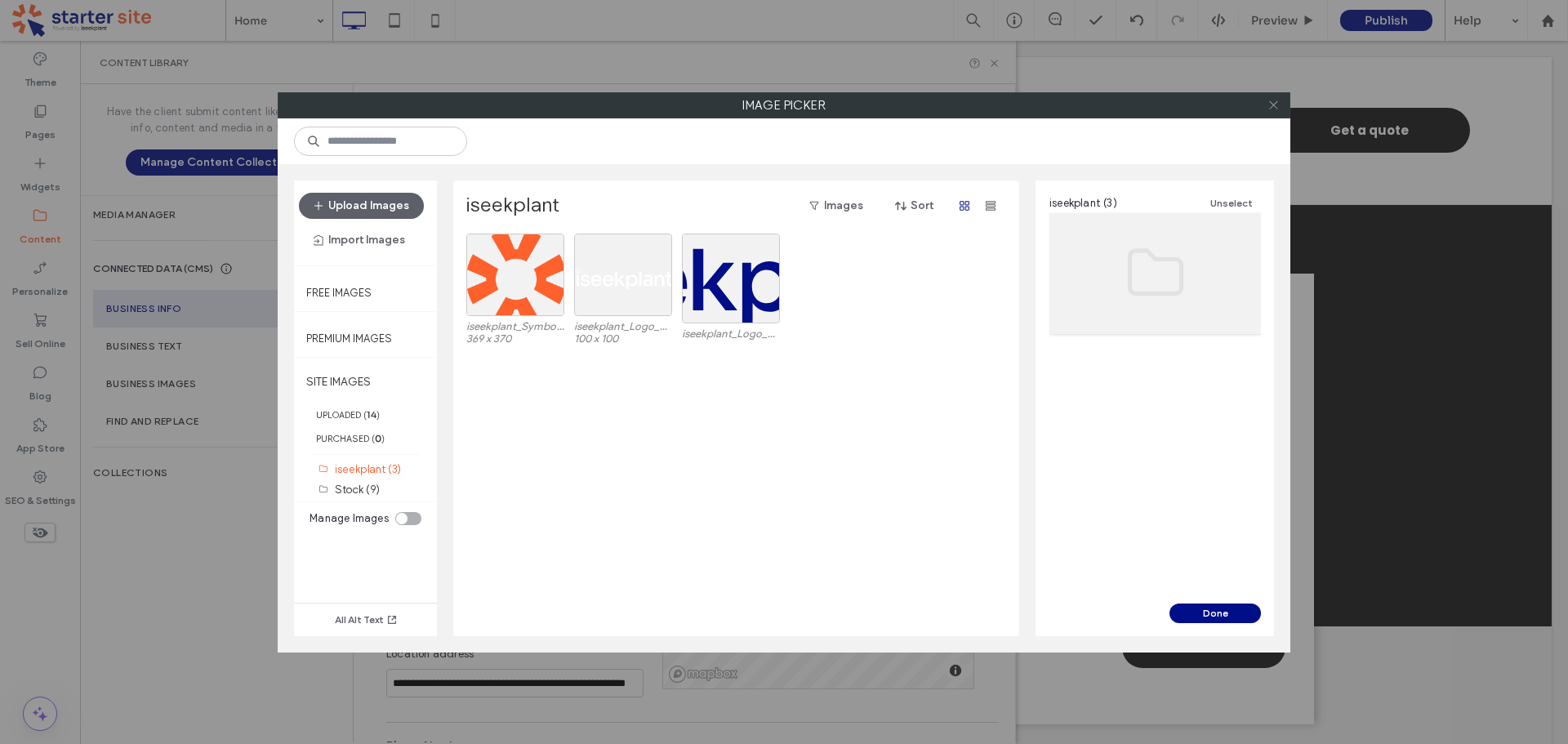
click at [1270, 105] on icon at bounding box center [1274, 106] width 13 height 13
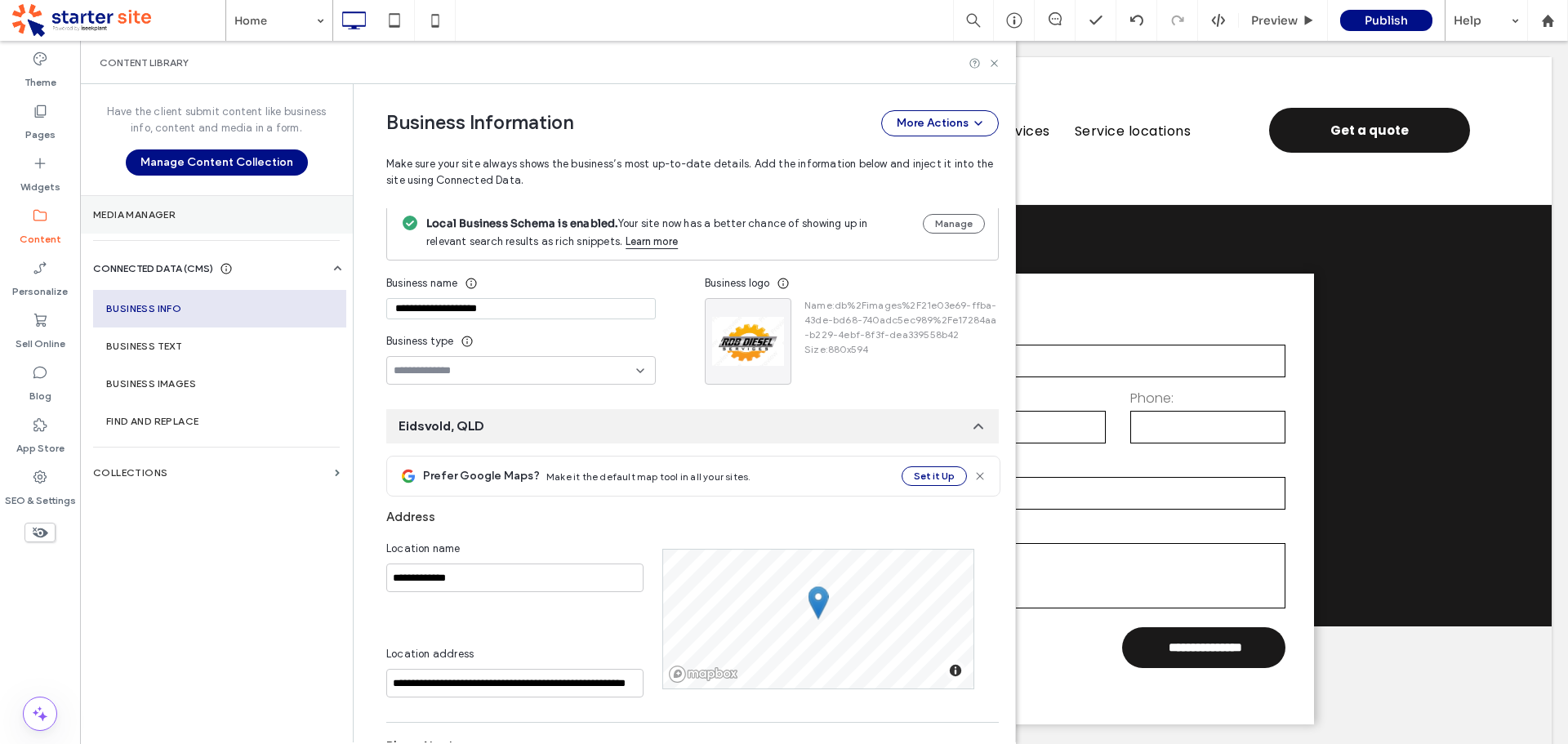
click at [151, 207] on section "Media Manager" at bounding box center [217, 215] width 272 height 38
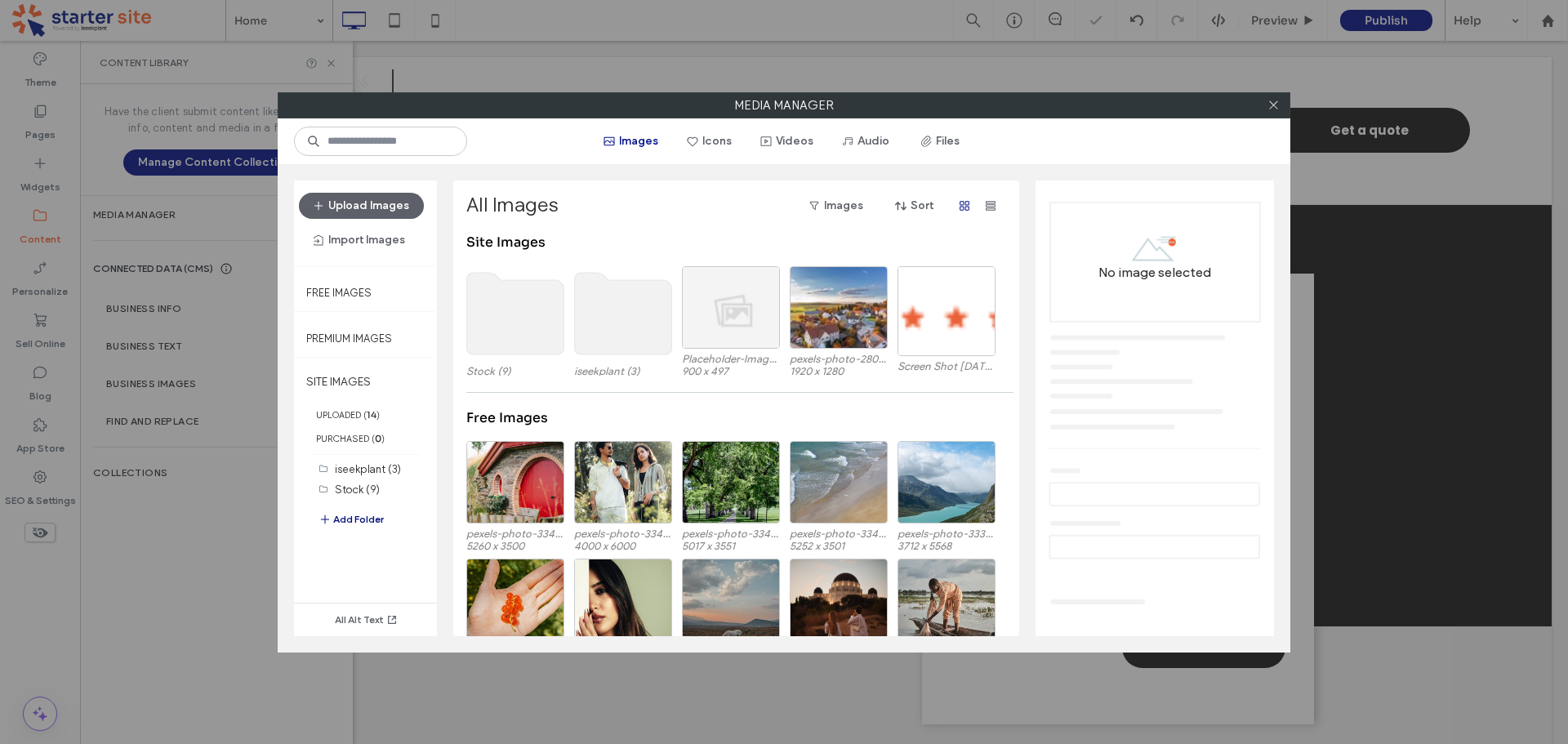
click at [359, 519] on button "Add Folder" at bounding box center [351, 519] width 65 height 20
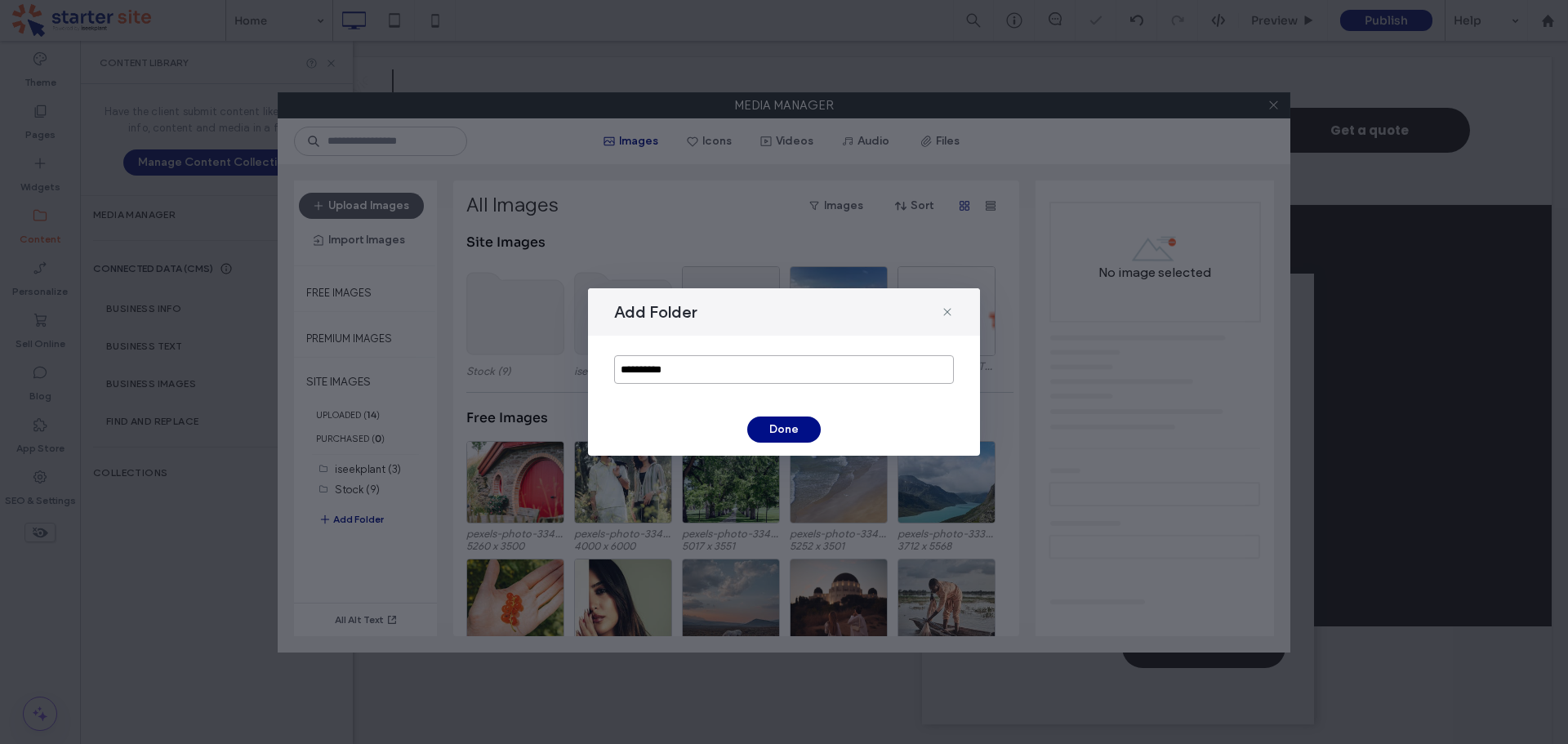
click at [688, 371] on input "**********" at bounding box center [784, 370] width 340 height 29
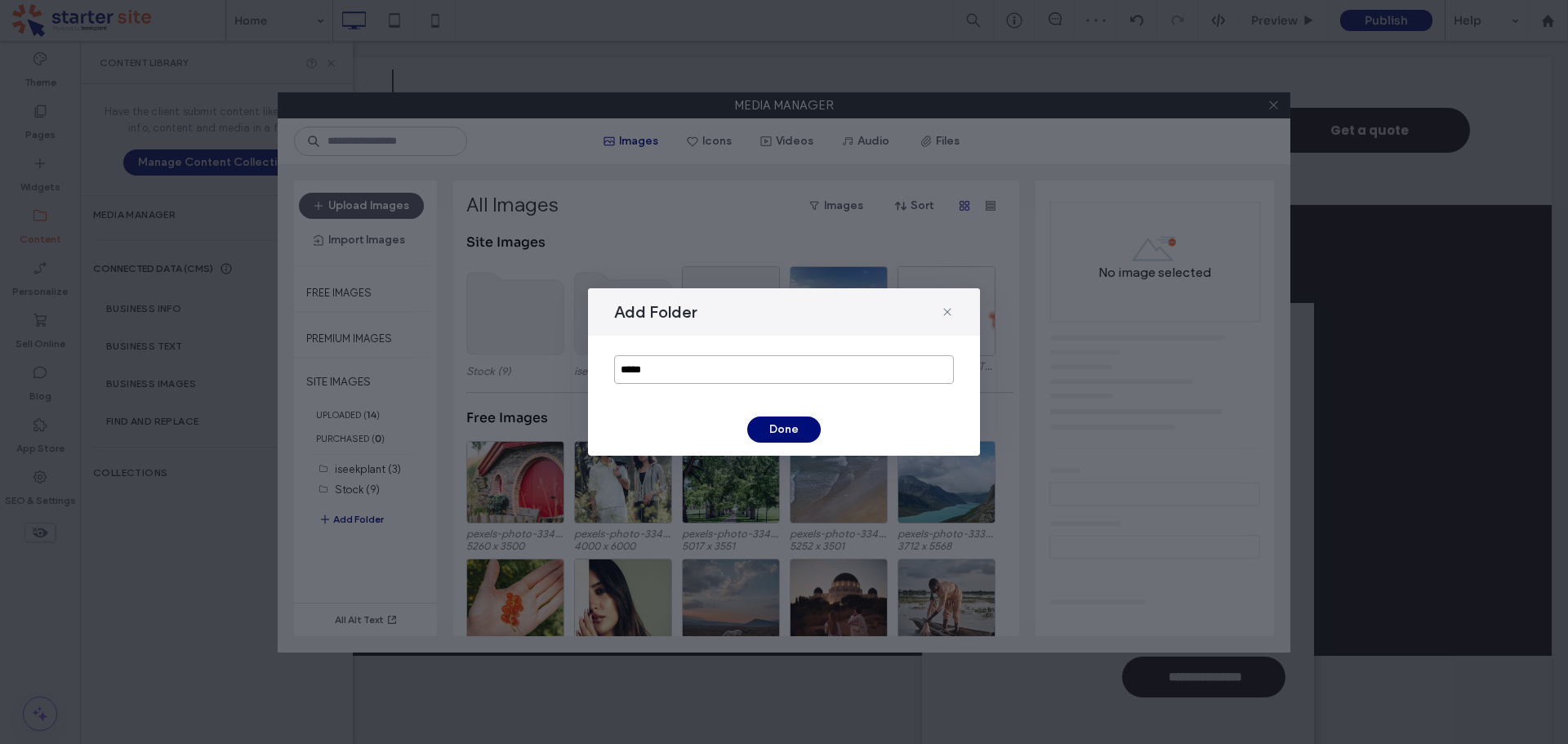
type input "*****"
click at [798, 430] on button "Done" at bounding box center [783, 429] width 73 height 26
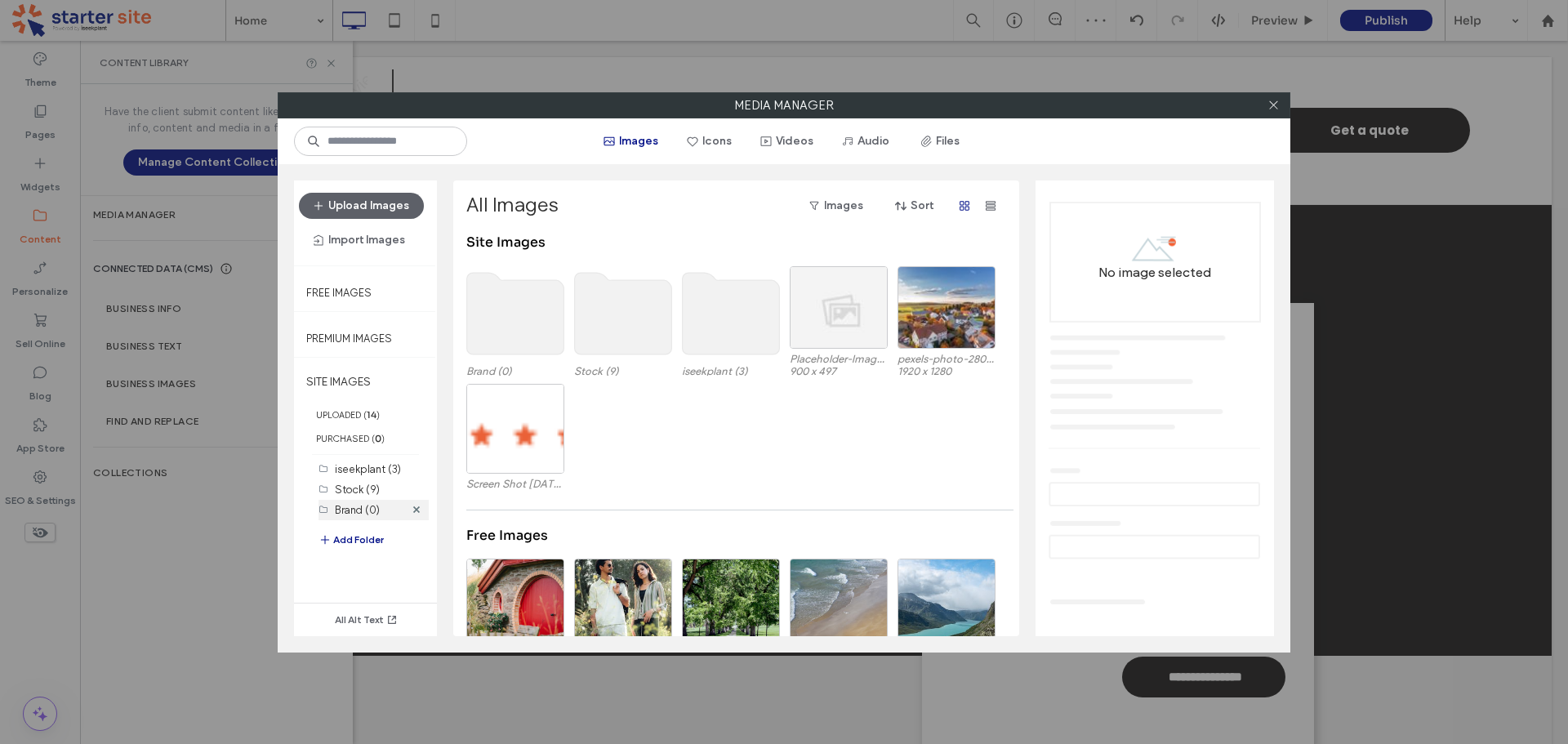
click at [355, 513] on label "Brand (0)" at bounding box center [357, 510] width 45 height 13
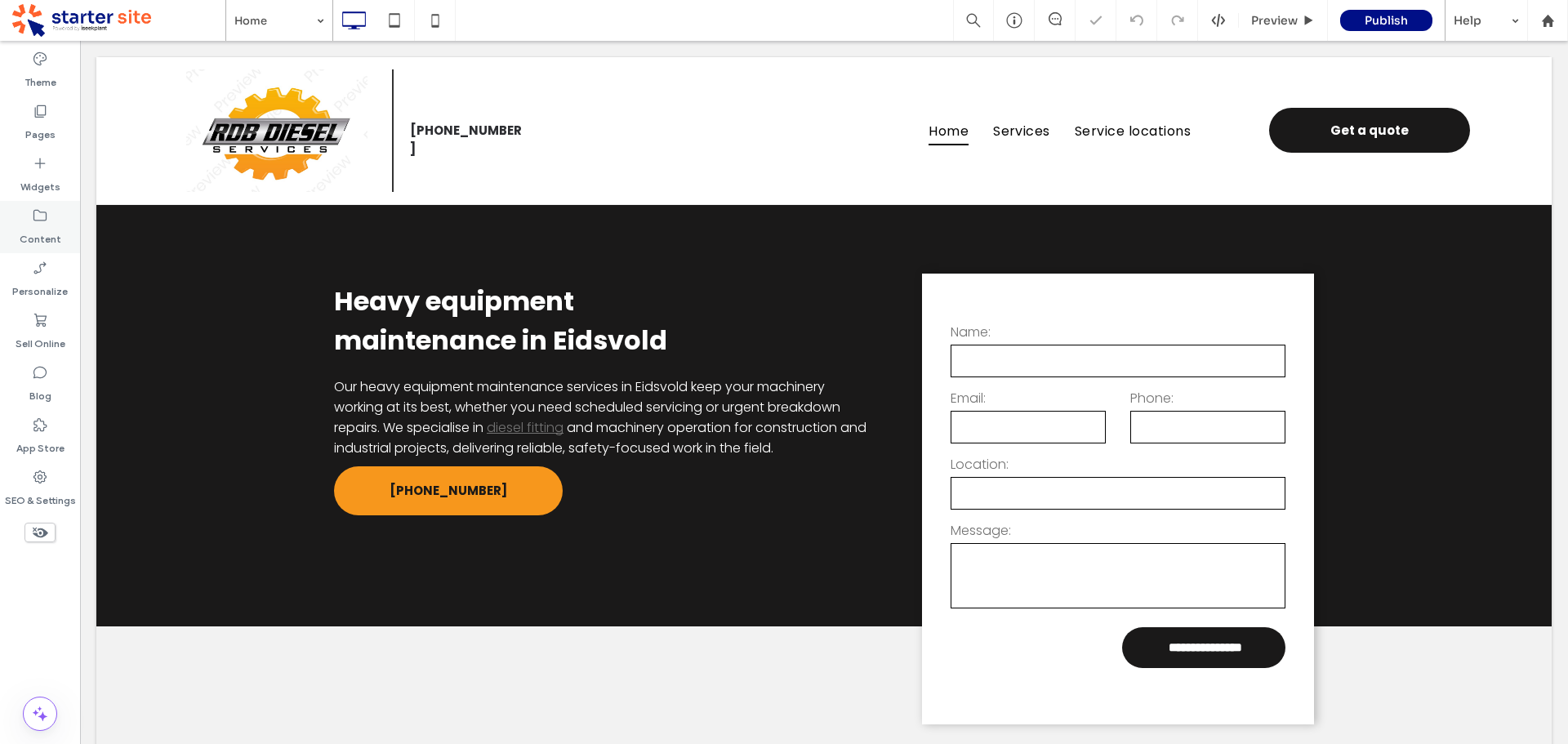
click at [30, 217] on div "Content" at bounding box center [40, 227] width 80 height 52
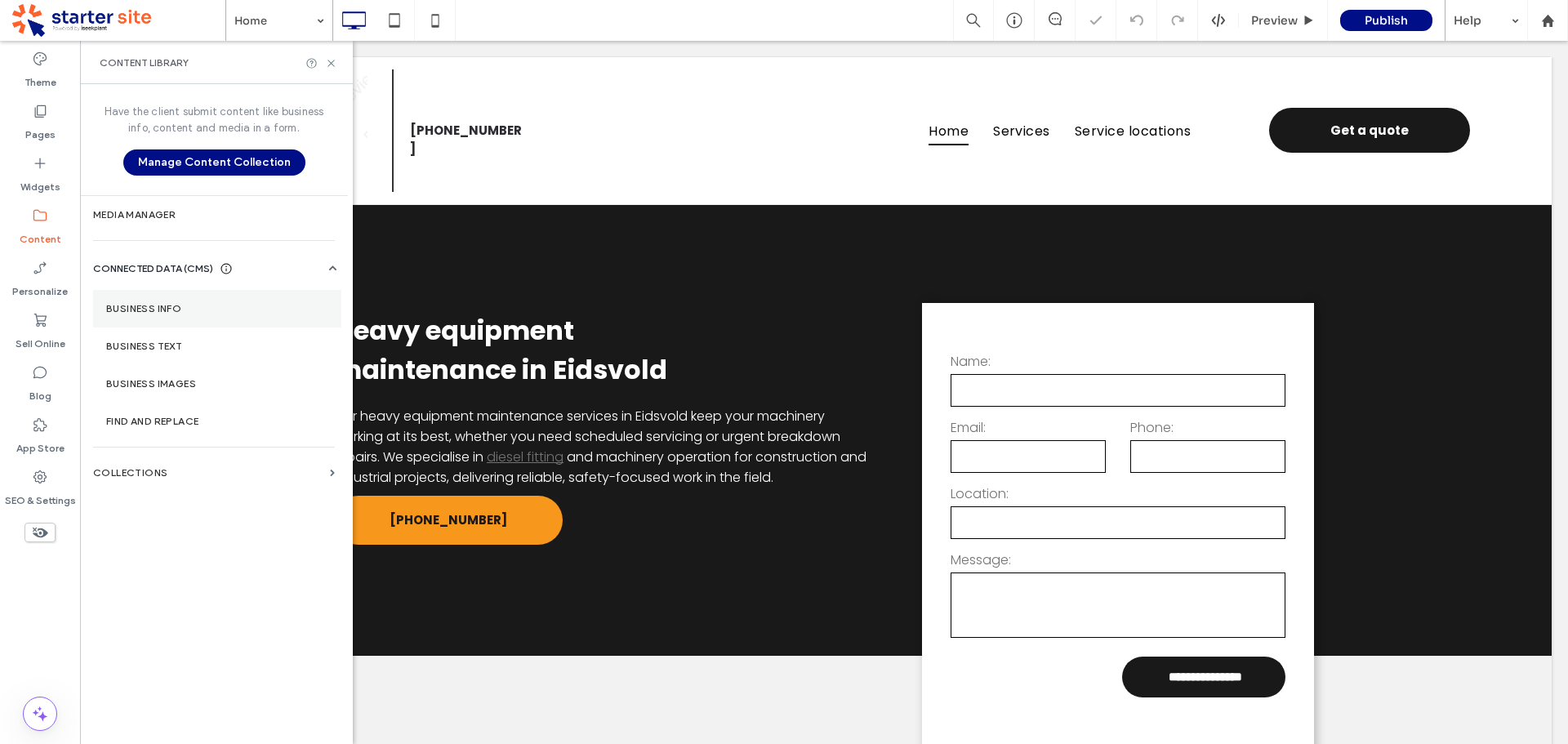
click at [146, 310] on label "Business Info" at bounding box center [217, 308] width 222 height 12
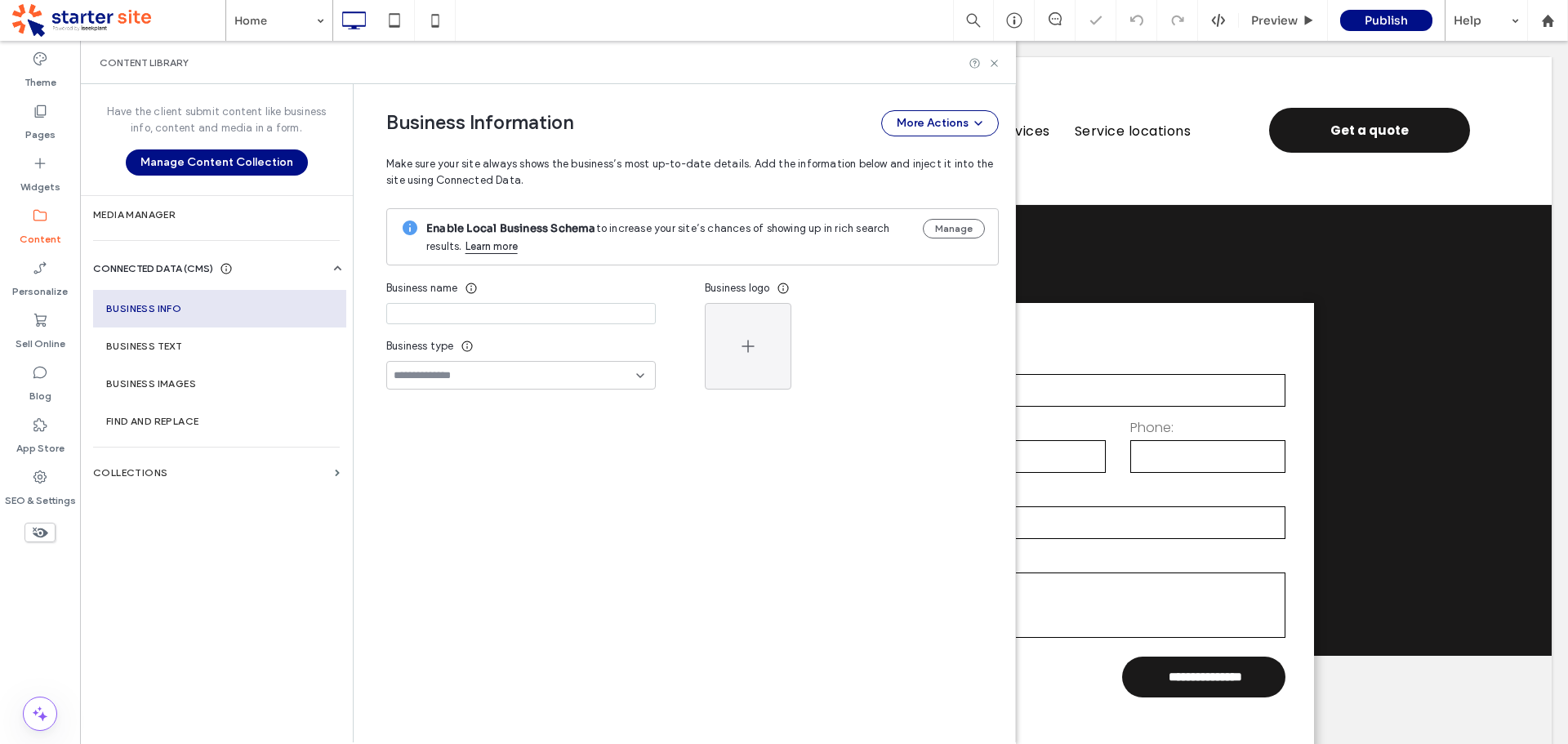
type input "**********"
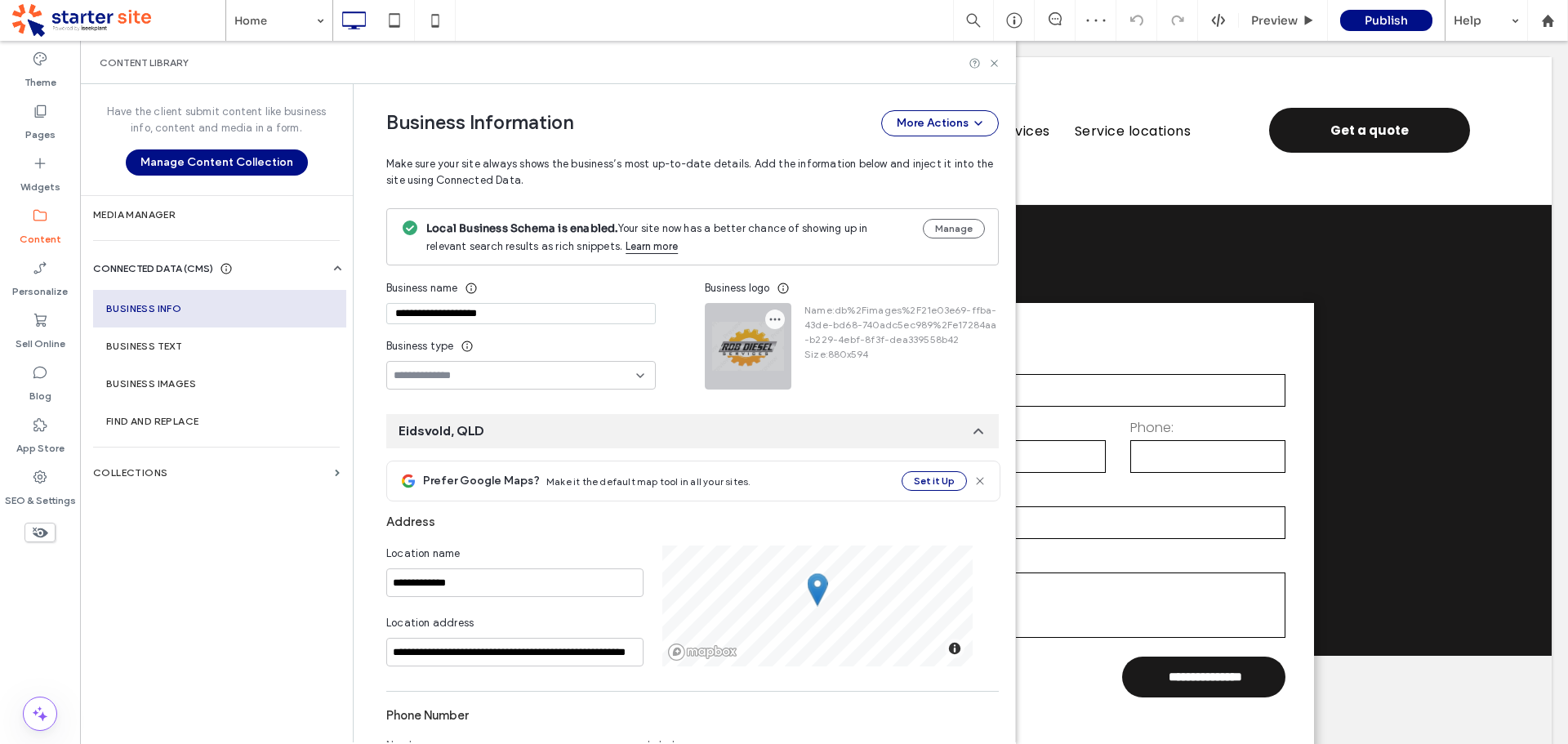
click at [769, 315] on icon "button" at bounding box center [775, 319] width 13 height 13
click at [805, 360] on span "Replace Image" at bounding box center [827, 359] width 75 height 16
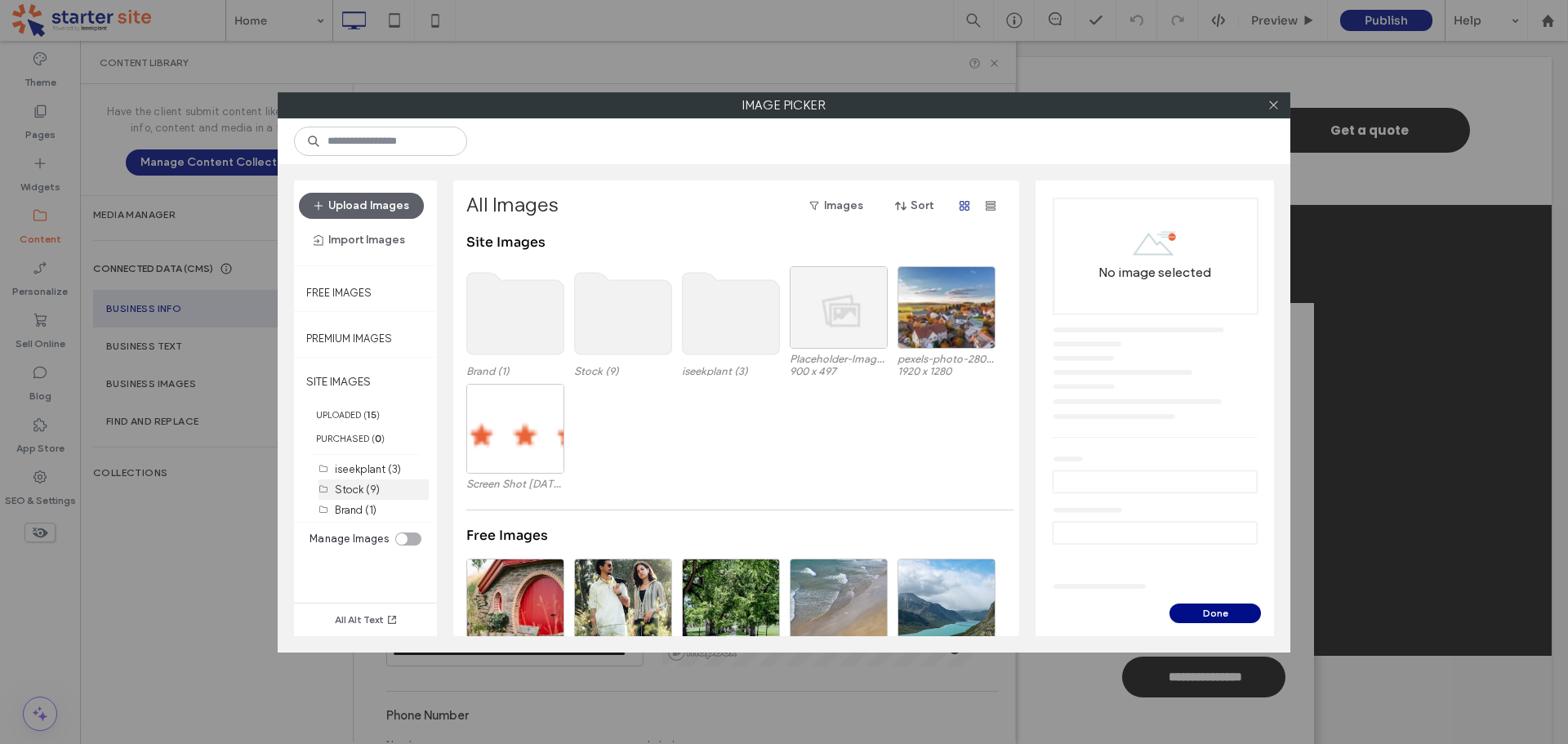
click at [358, 487] on label "Stock (9)" at bounding box center [357, 490] width 45 height 13
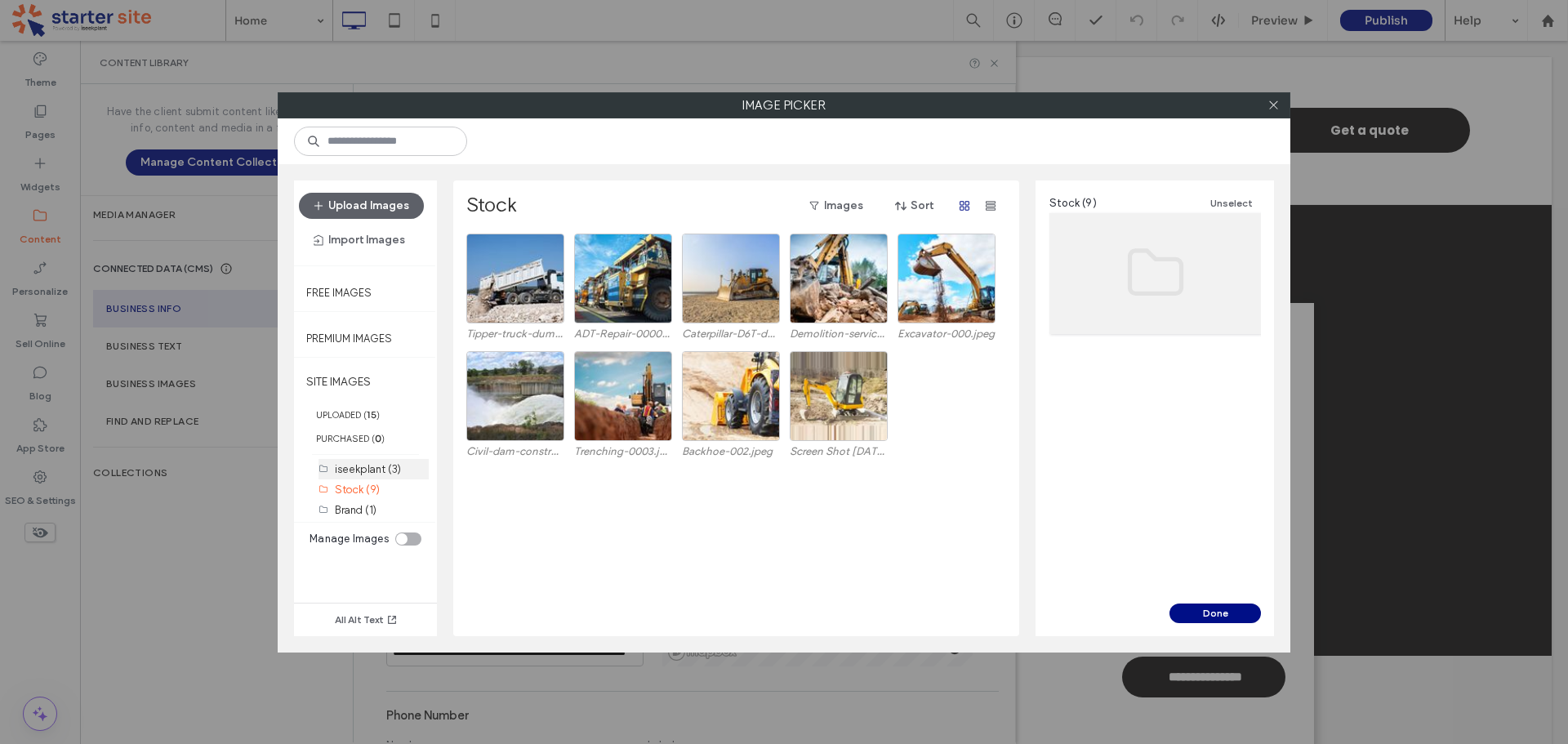
click at [368, 470] on label "iseekplant (3)" at bounding box center [367, 469] width 66 height 13
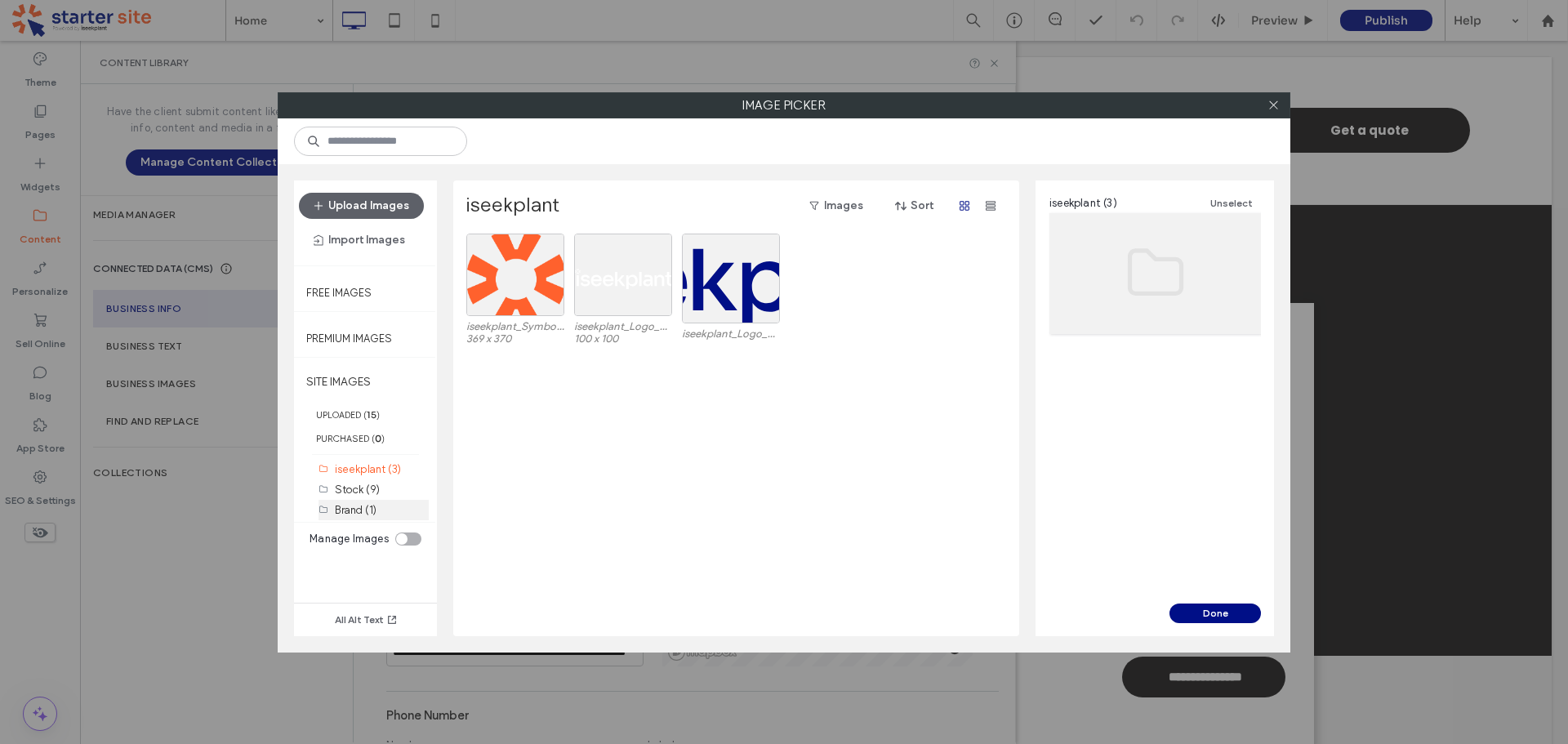
click at [366, 504] on label "Brand (1)" at bounding box center [355, 510] width 42 height 13
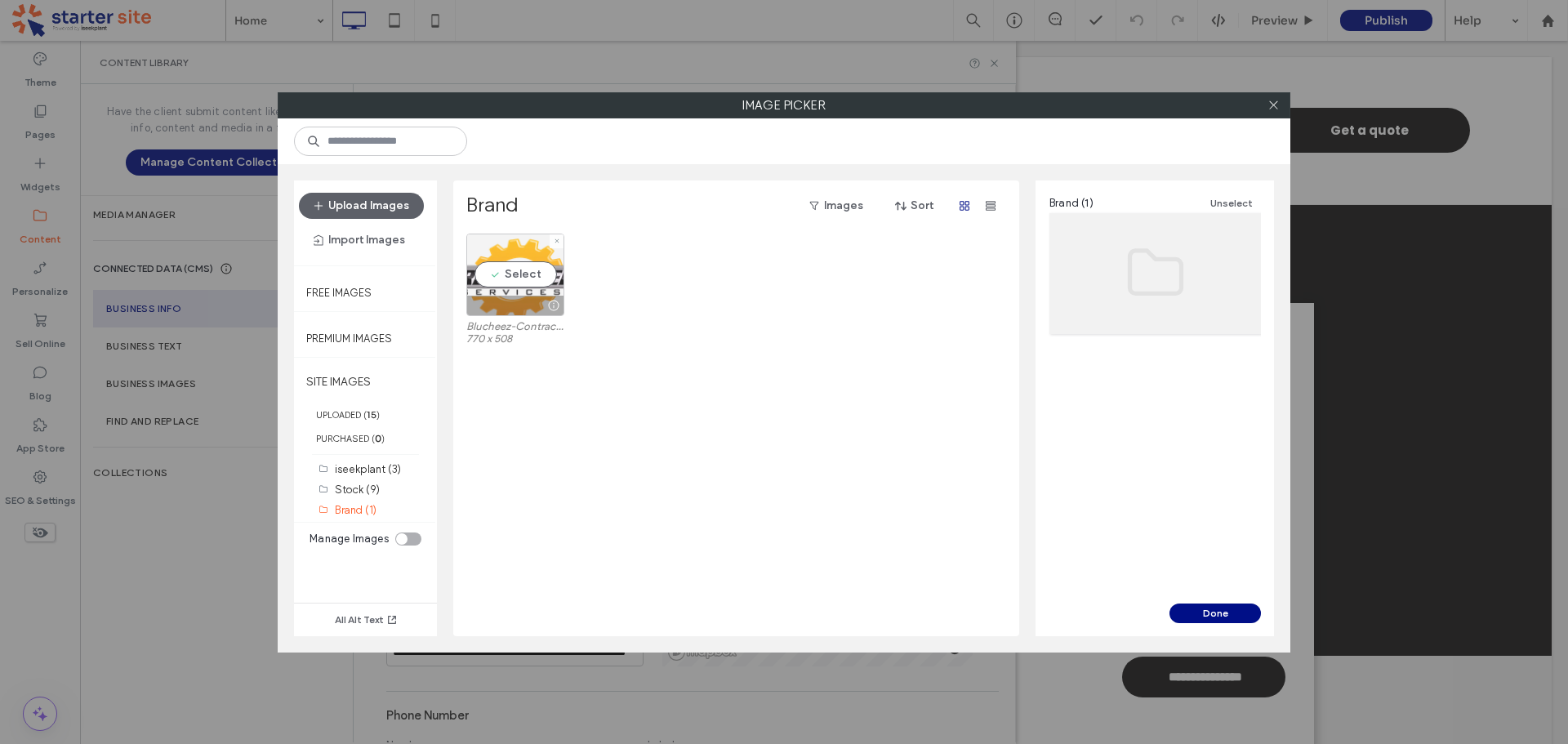
click at [520, 267] on div "Select" at bounding box center [515, 274] width 98 height 82
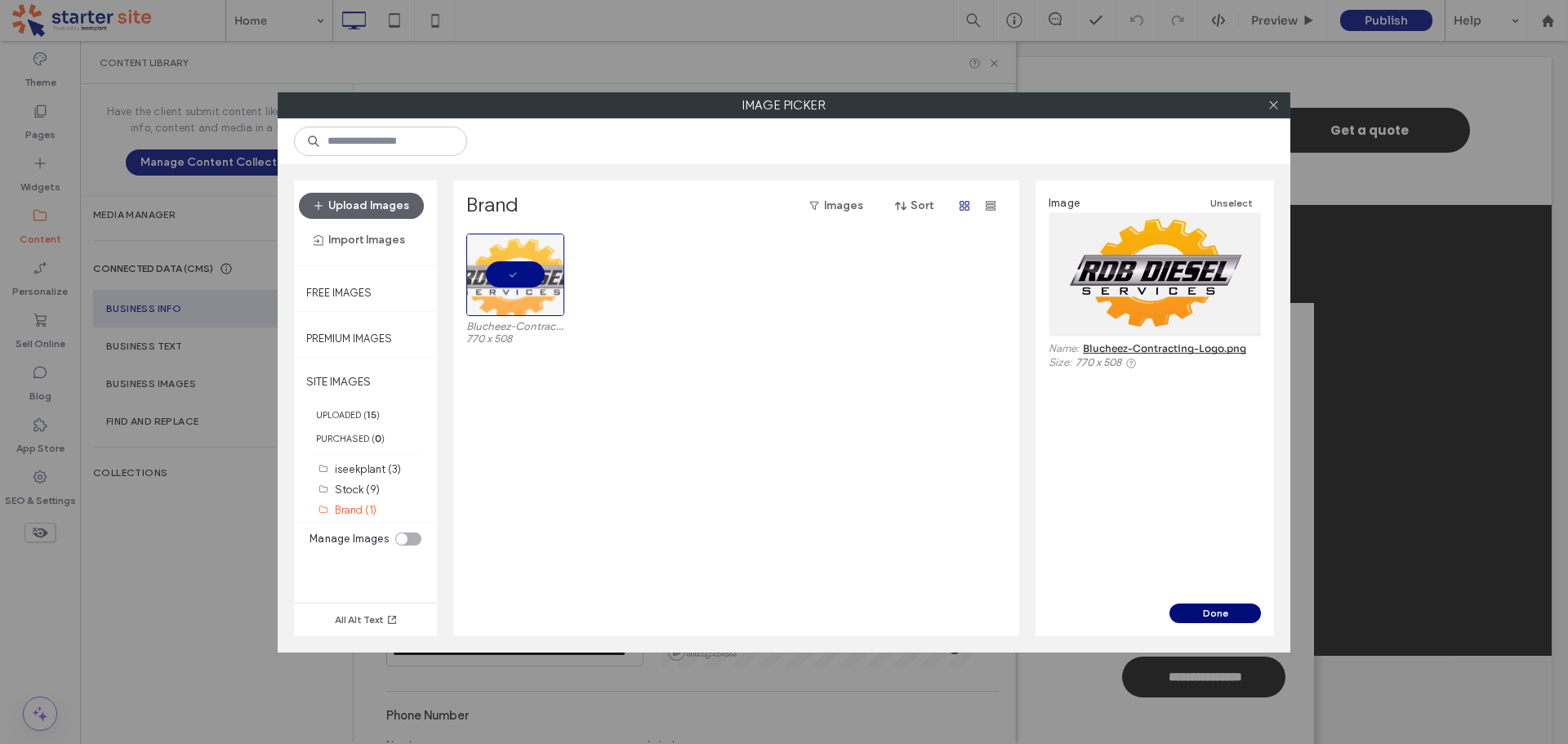
drag, startPoint x: 1219, startPoint y: 610, endPoint x: 1137, endPoint y: 569, distance: 91.7
click at [1220, 610] on button "Done" at bounding box center [1214, 613] width 91 height 20
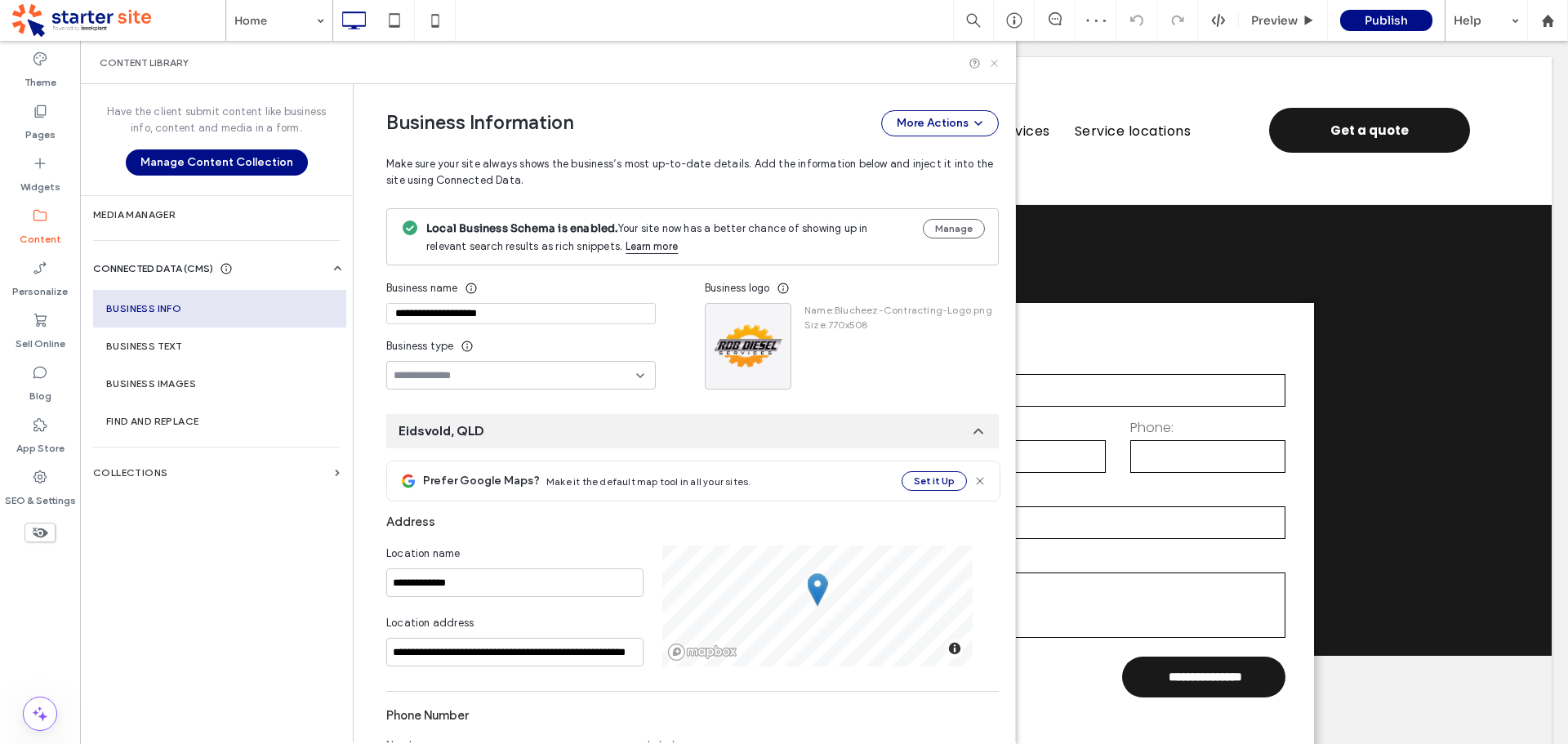
drag, startPoint x: 994, startPoint y: 63, endPoint x: 417, endPoint y: 378, distance: 657.4
click at [994, 63] on use at bounding box center [993, 62] width 6 height 6
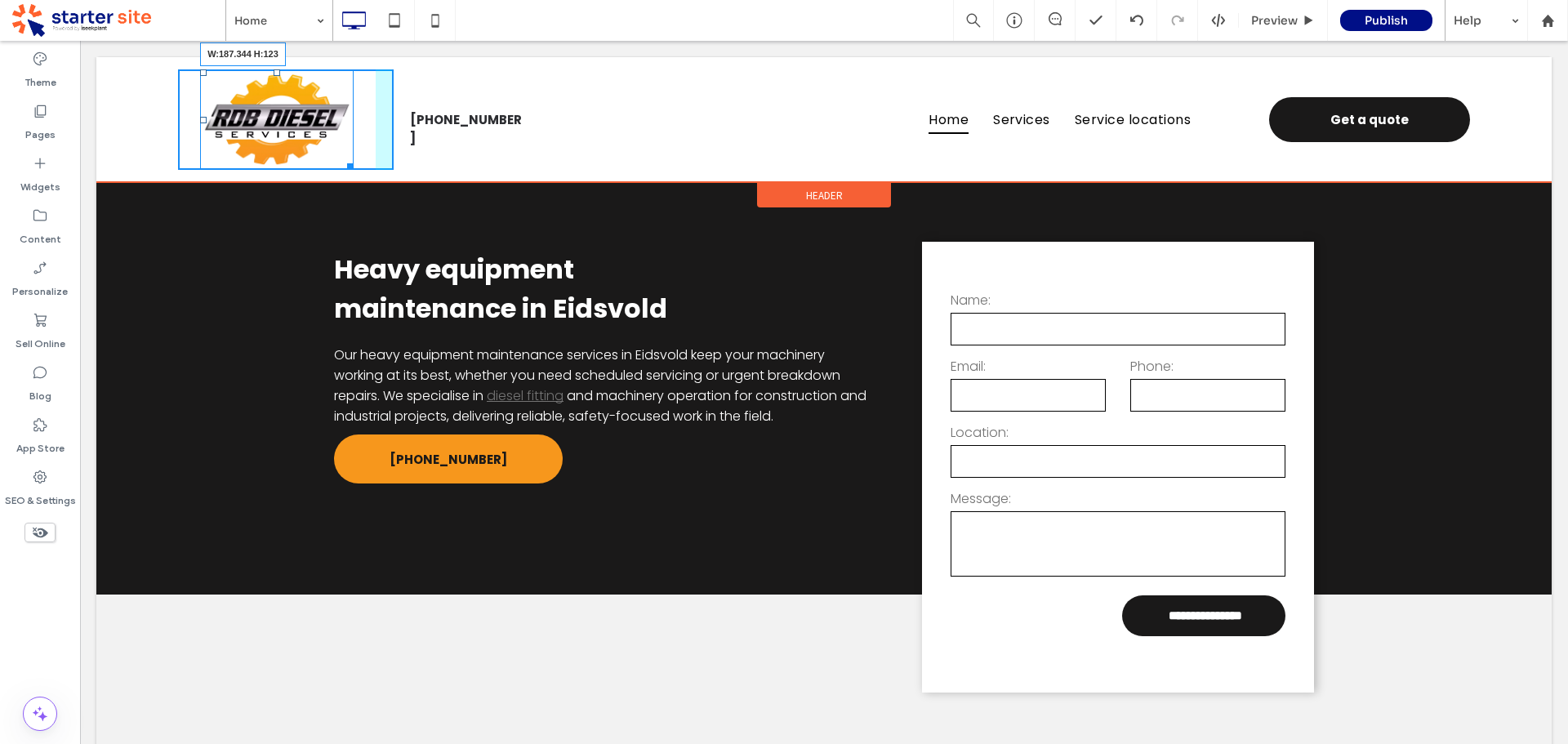
drag, startPoint x: 364, startPoint y: 187, endPoint x: 348, endPoint y: 175, distance: 20.0
click at [348, 175] on div "W:187.344 H:123 Click To Paste (07) 4120 7008 Click To Paste Home Services Serv…" at bounding box center [824, 119] width 1455 height 125
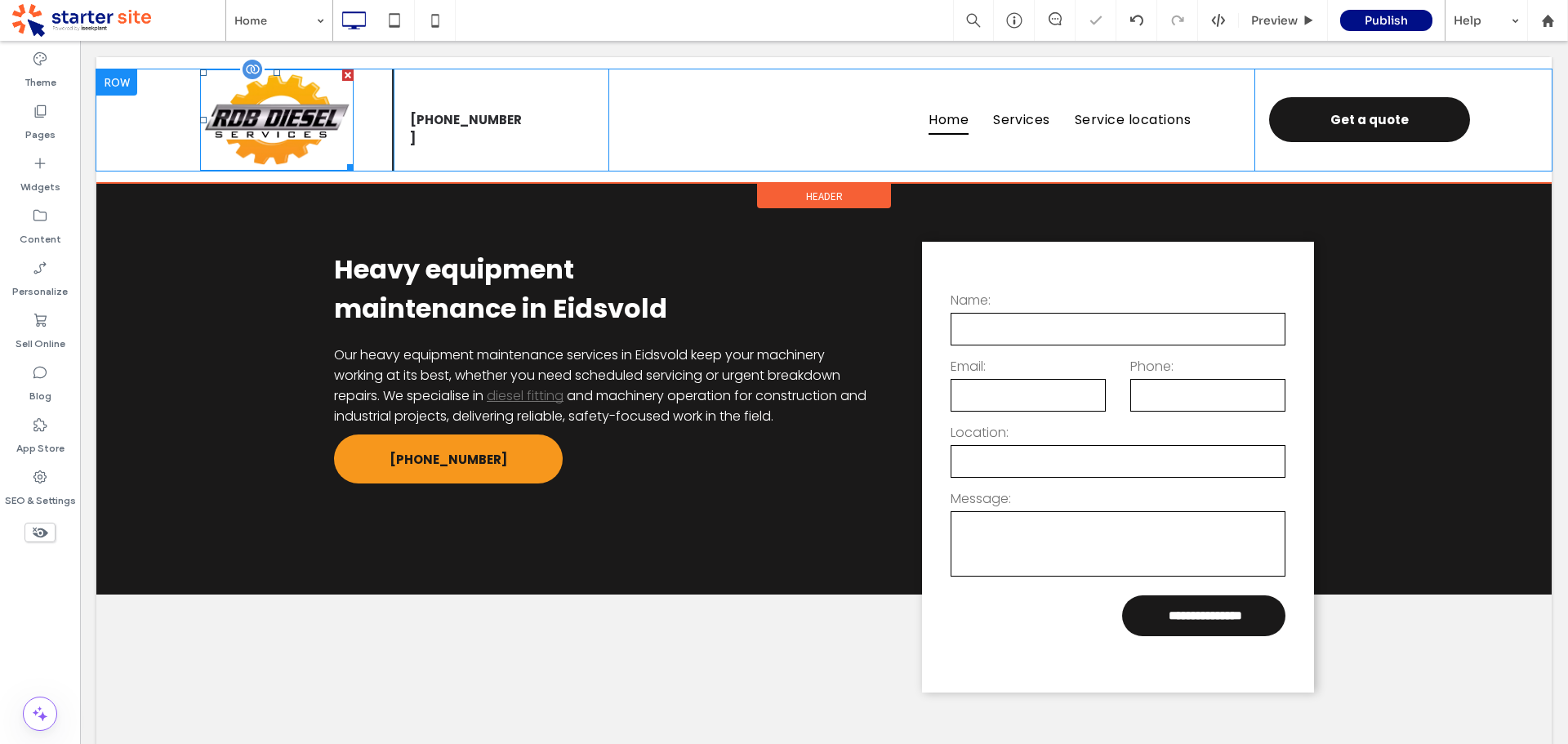
click at [295, 137] on img at bounding box center [276, 120] width 152 height 101
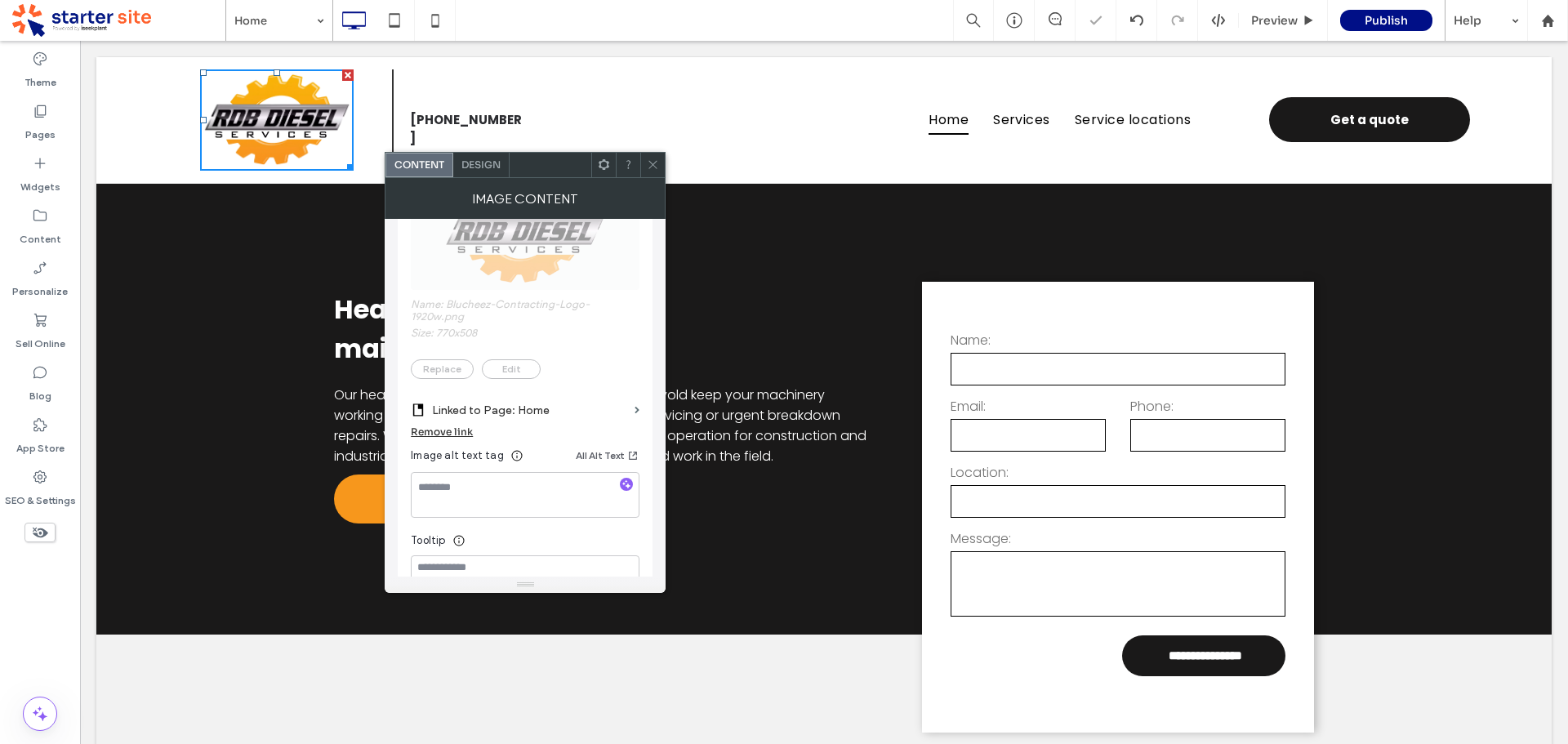
scroll to position [409, 0]
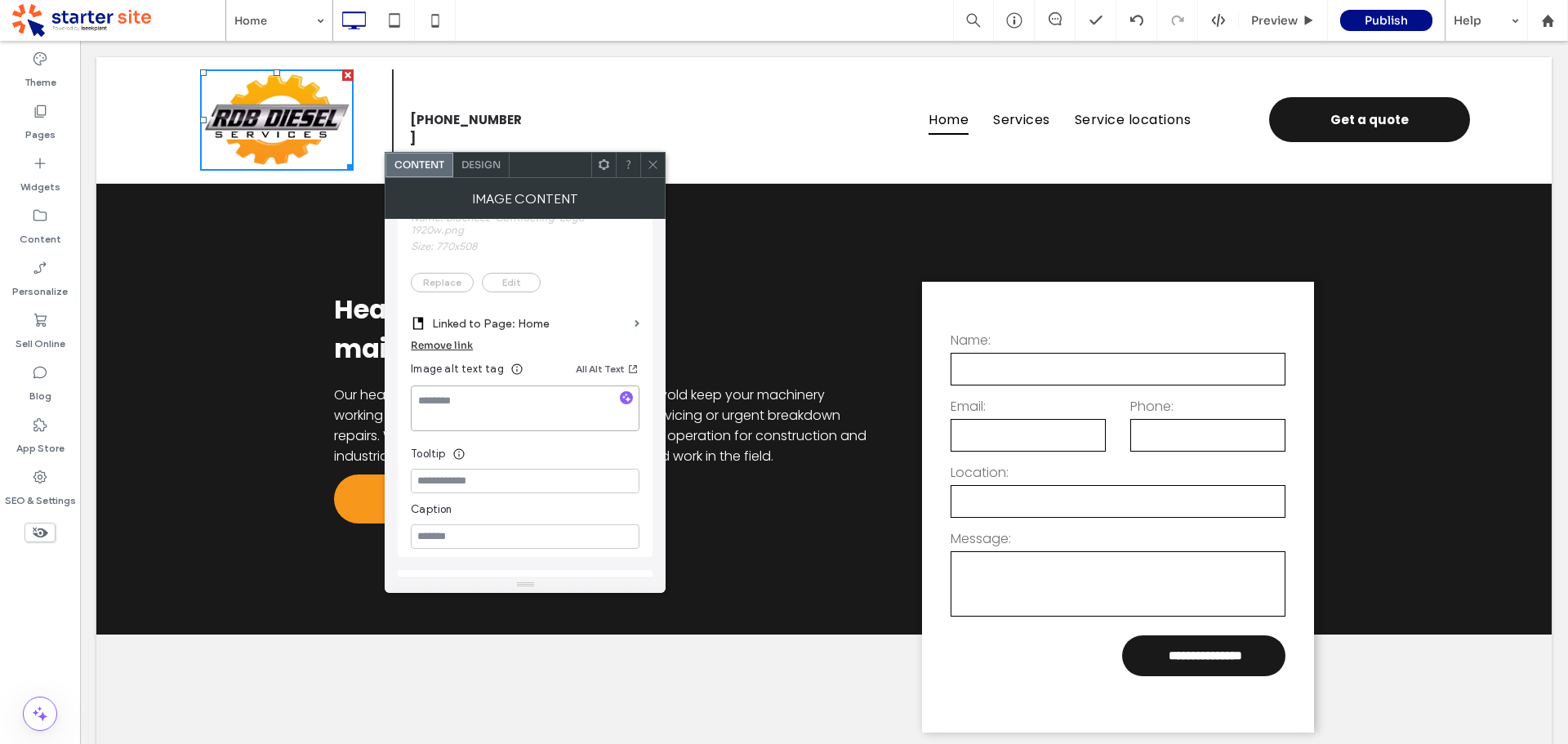
drag, startPoint x: 472, startPoint y: 402, endPoint x: 561, endPoint y: 400, distance: 89.0
click at [472, 401] on textarea at bounding box center [524, 408] width 228 height 46
paste textarea "**********"
type textarea "**********"
click at [543, 453] on div "Tooltip" at bounding box center [524, 449] width 228 height 24
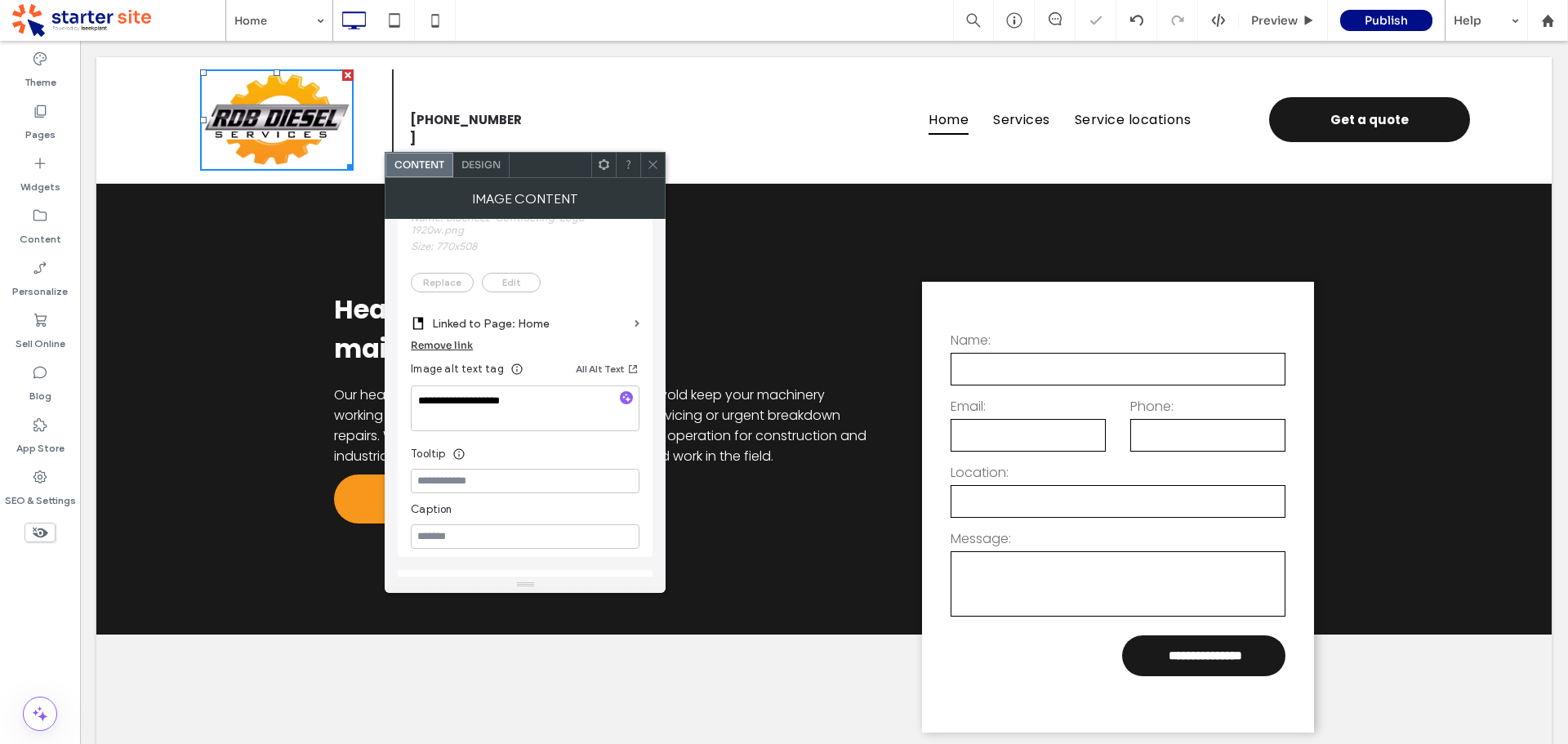
click at [650, 157] on span at bounding box center [653, 164] width 13 height 24
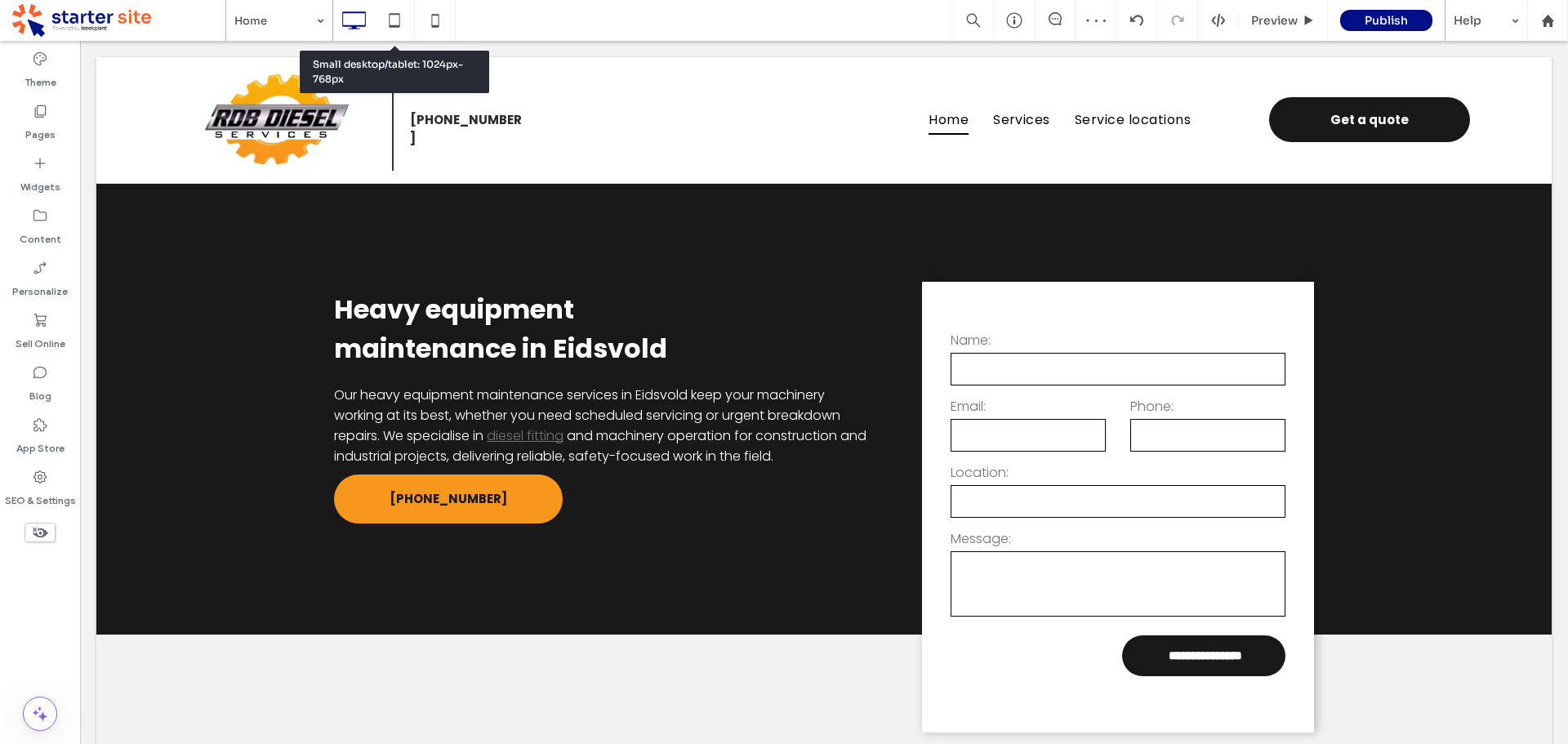
drag, startPoint x: 395, startPoint y: 14, endPoint x: 420, endPoint y: 93, distance: 82.9
click at [396, 16] on icon at bounding box center [394, 21] width 32 height 32
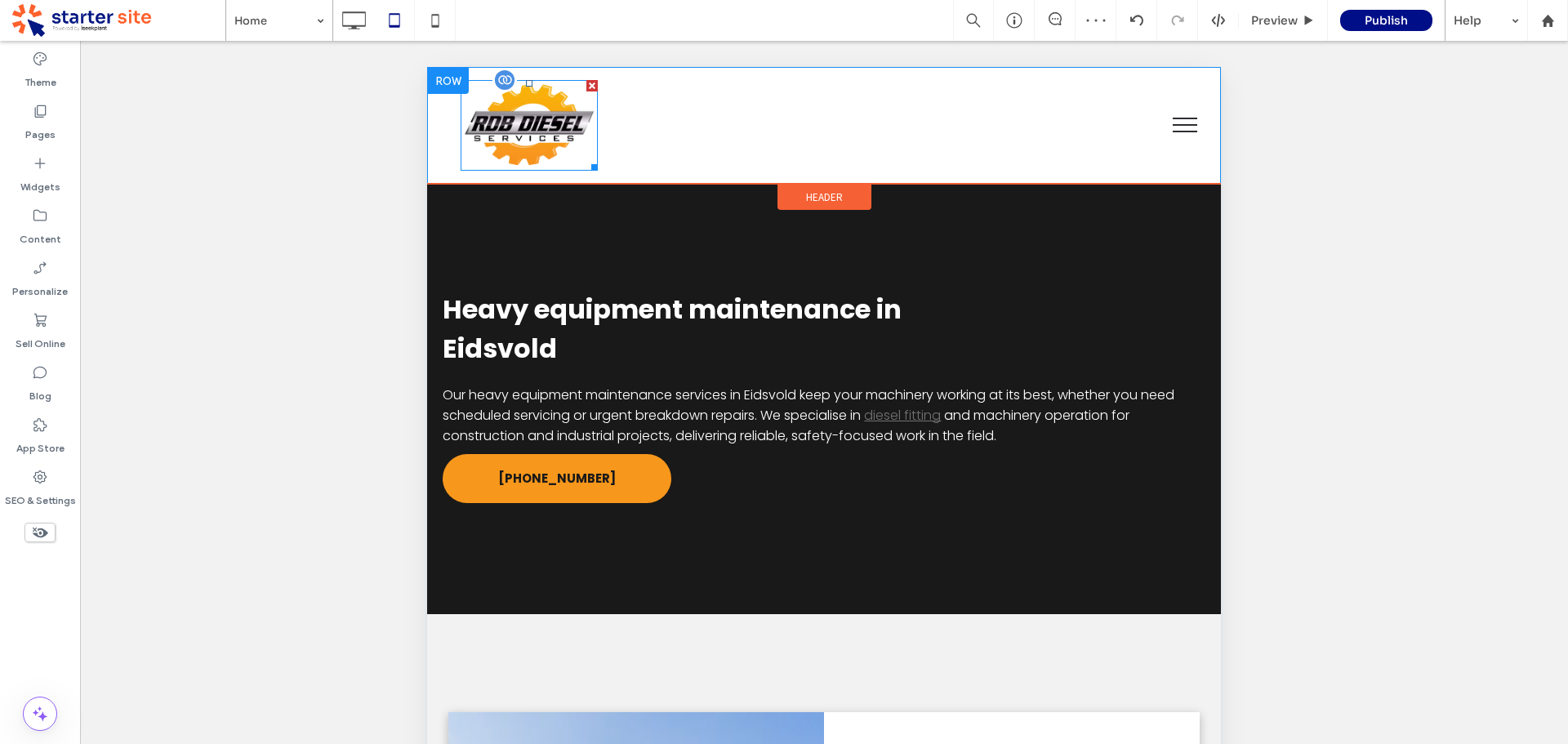
click at [521, 133] on img at bounding box center [530, 125] width 137 height 90
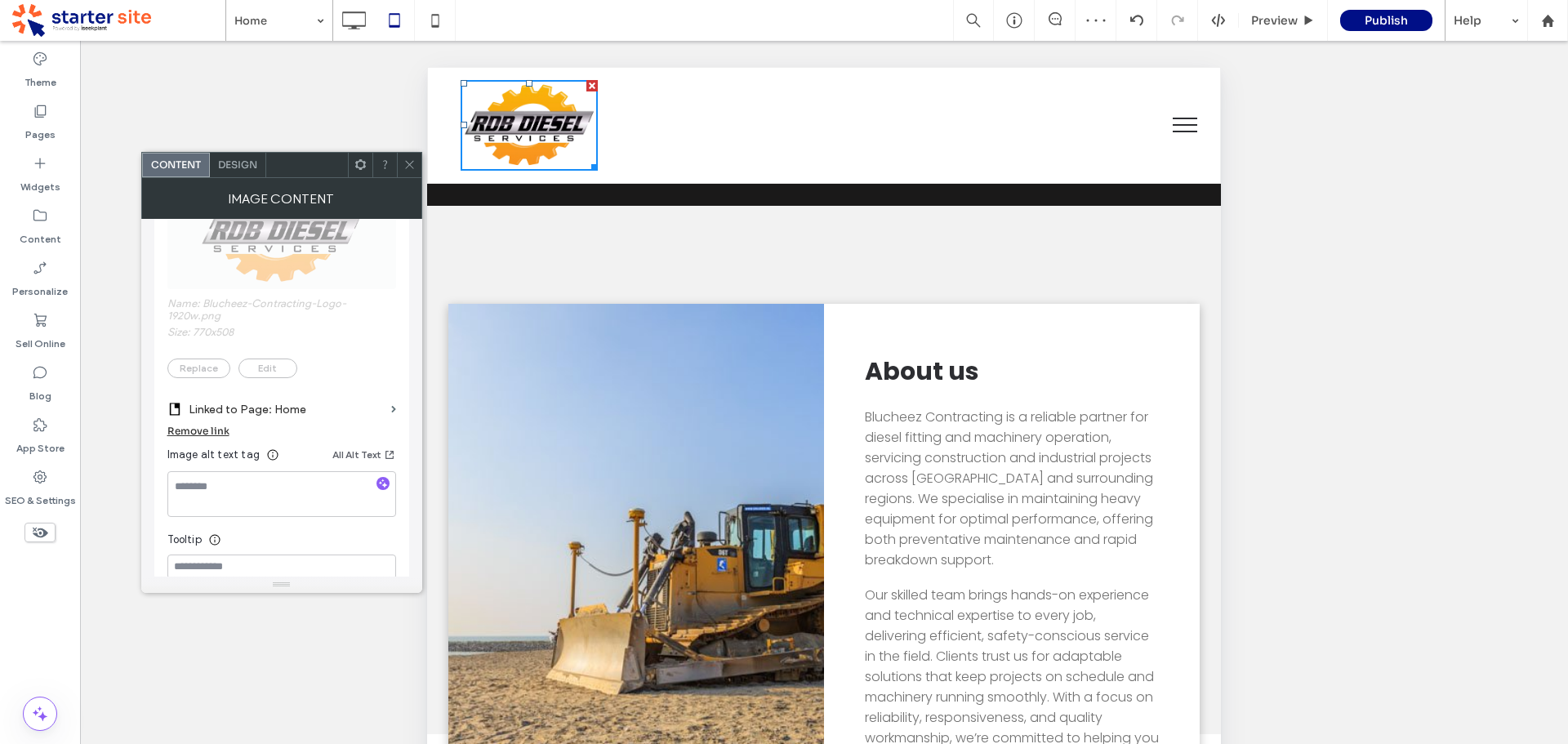
scroll to position [326, 0]
click at [237, 488] on textarea at bounding box center [281, 490] width 228 height 46
paste textarea "**********"
type textarea "**********"
click at [410, 159] on icon at bounding box center [410, 165] width 13 height 13
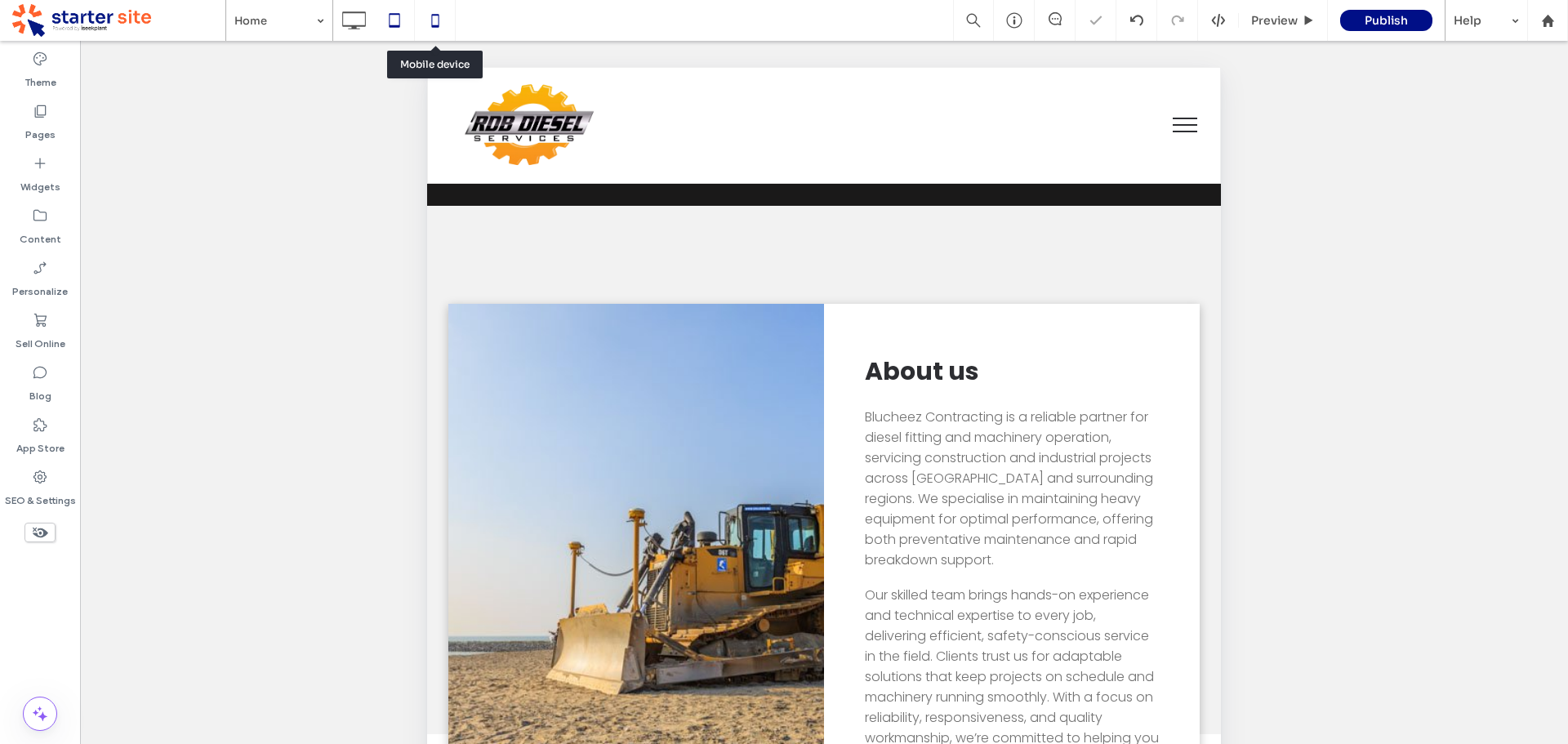
click at [437, 18] on icon at bounding box center [435, 21] width 32 height 32
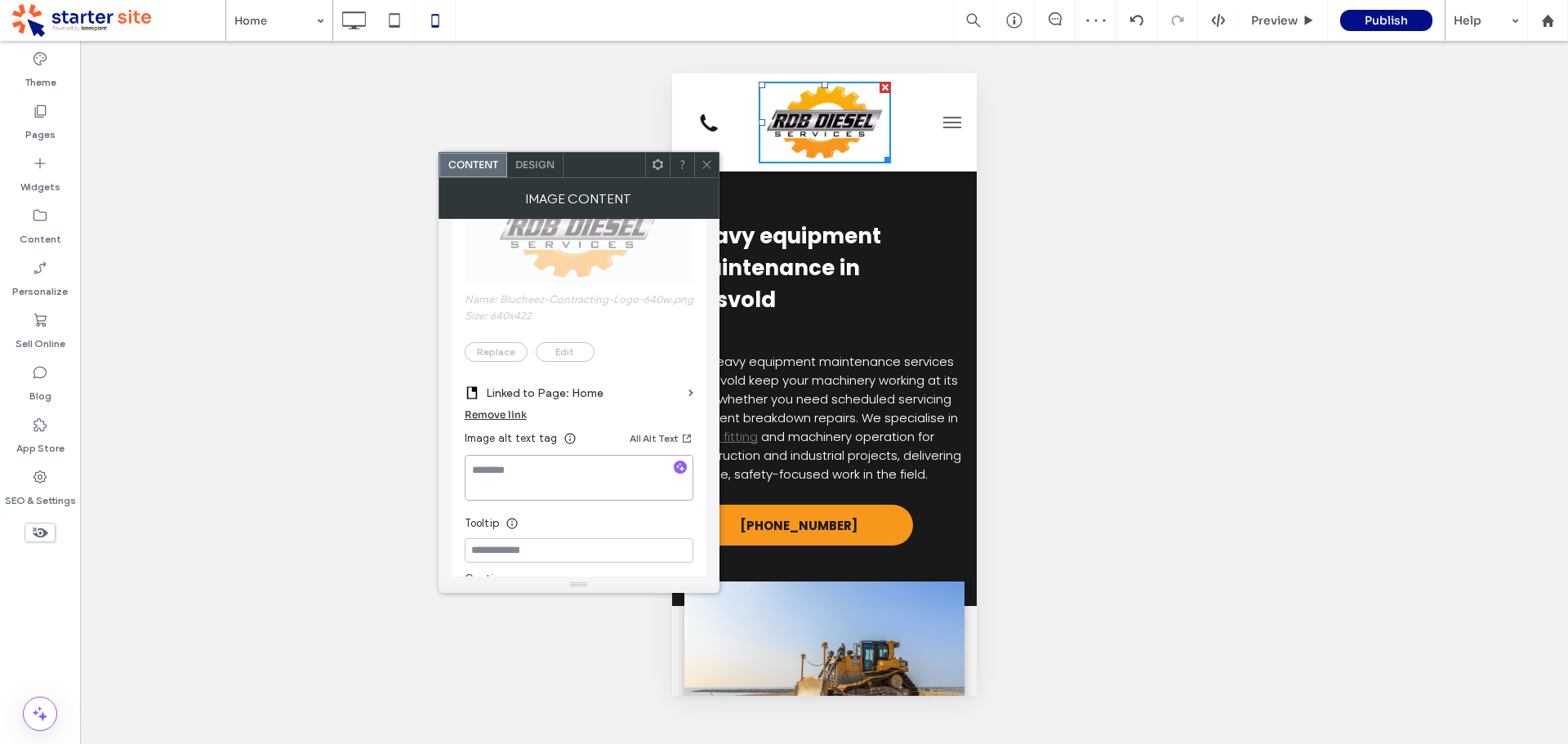
click at [521, 487] on textarea at bounding box center [578, 477] width 228 height 46
type textarea "**********"
click at [706, 163] on icon at bounding box center [707, 165] width 13 height 13
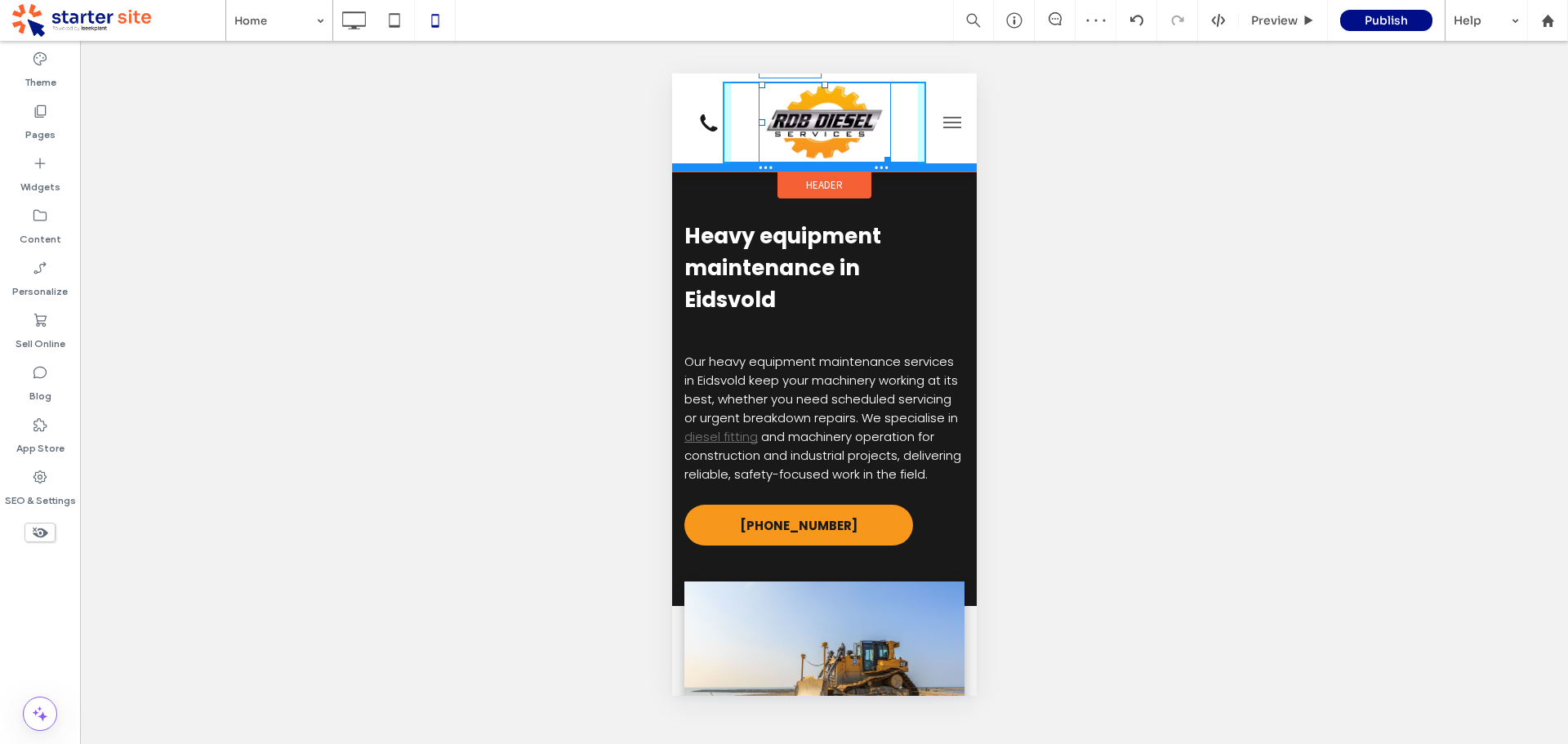
drag, startPoint x: 868, startPoint y: 154, endPoint x: 1544, endPoint y: 228, distance: 680.0
click at [872, 155] on div "W:146 H:90" at bounding box center [824, 122] width 305 height 98
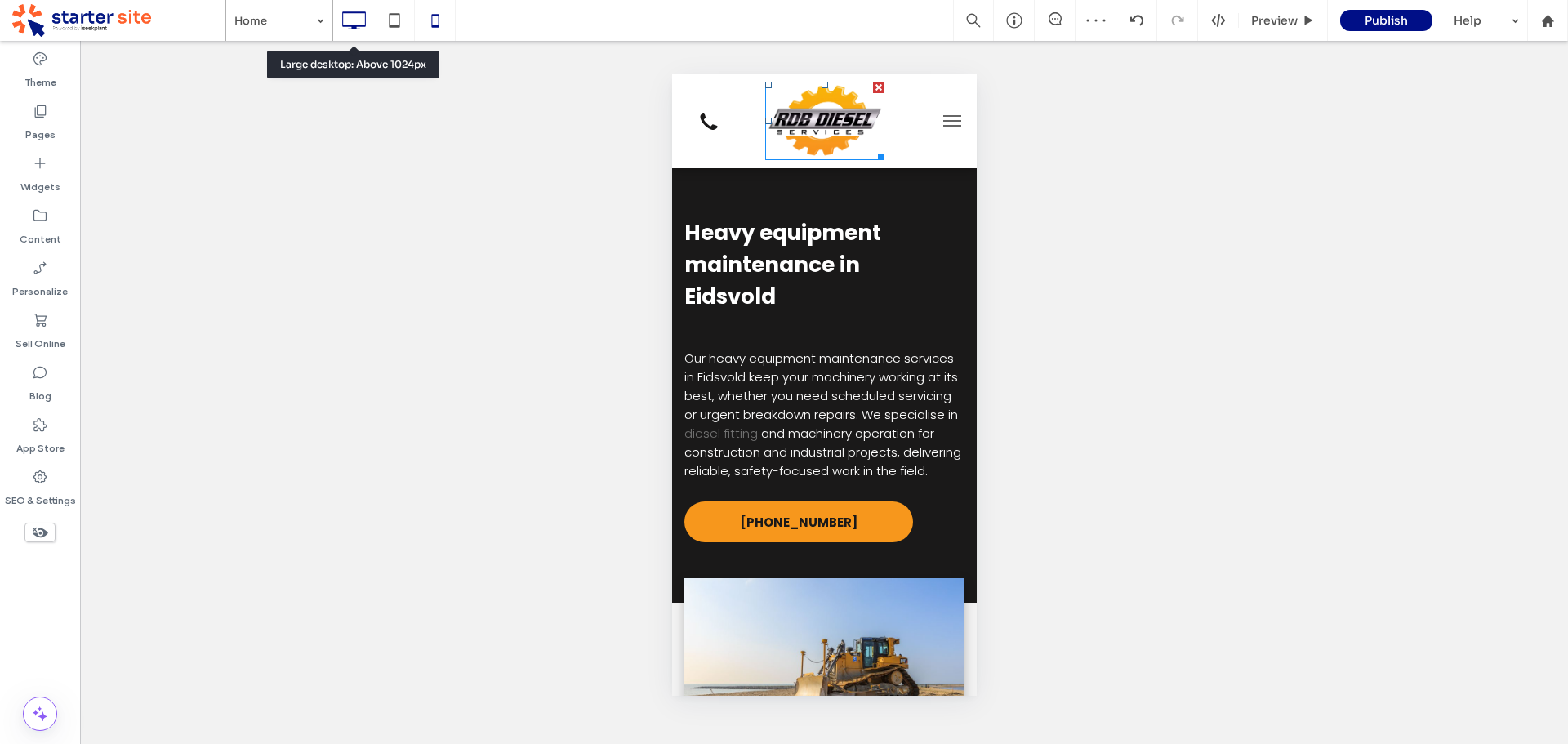
click at [356, 17] on icon at bounding box center [354, 21] width 32 height 32
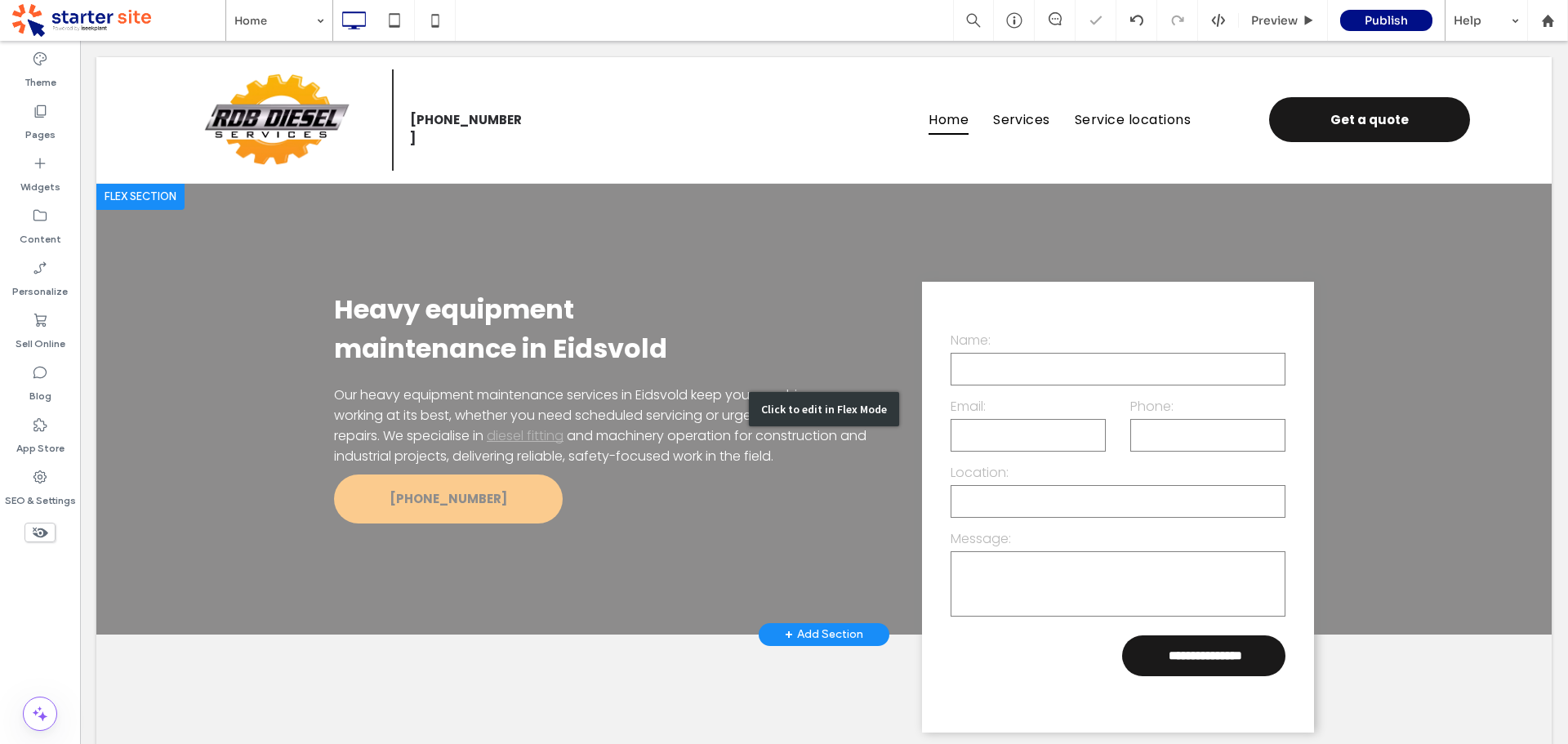
scroll to position [0, 0]
click at [288, 528] on div "Click to edit in Flex Mode" at bounding box center [824, 409] width 1455 height 451
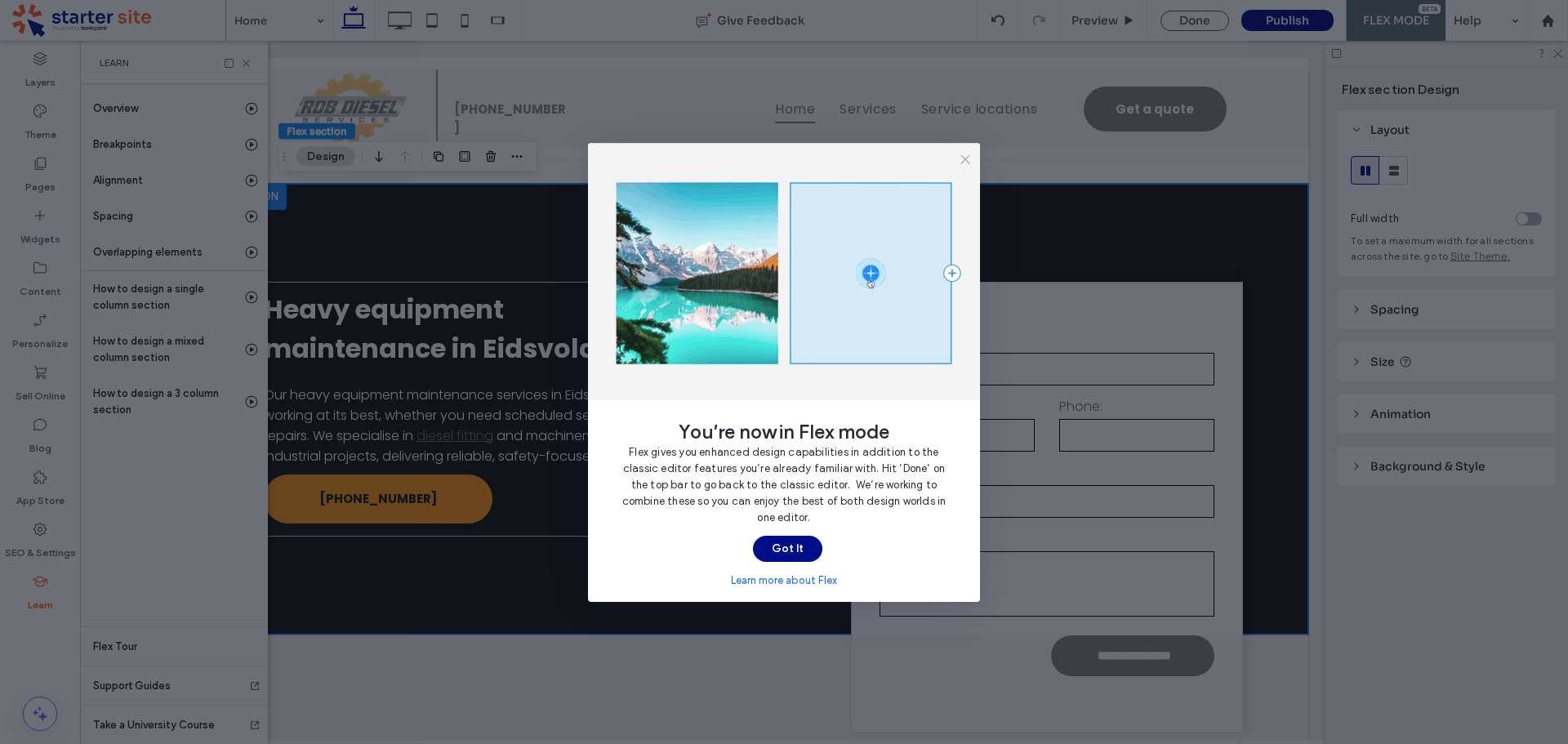
scroll to position [0, 86]
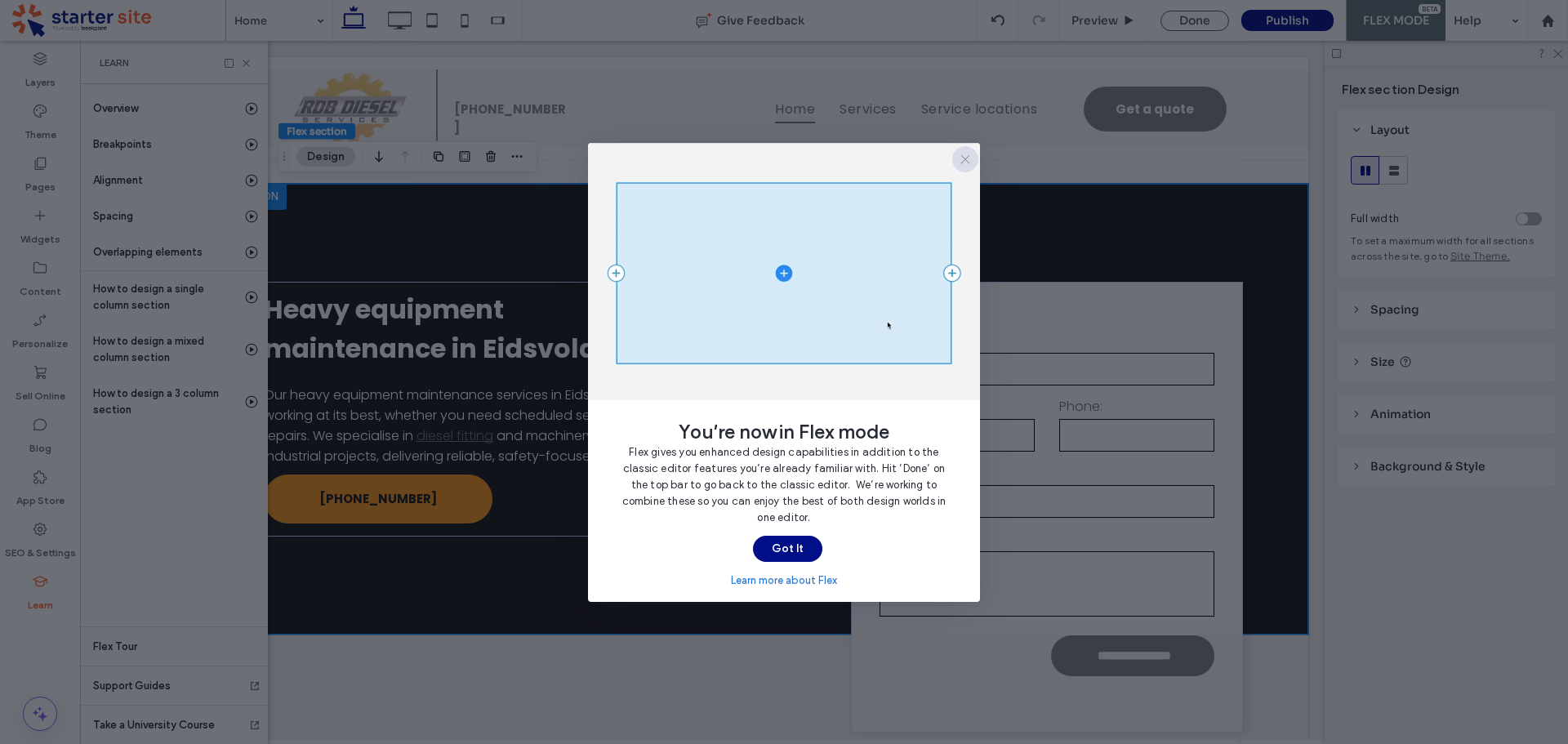
click at [965, 166] on span "button" at bounding box center [965, 159] width 26 height 26
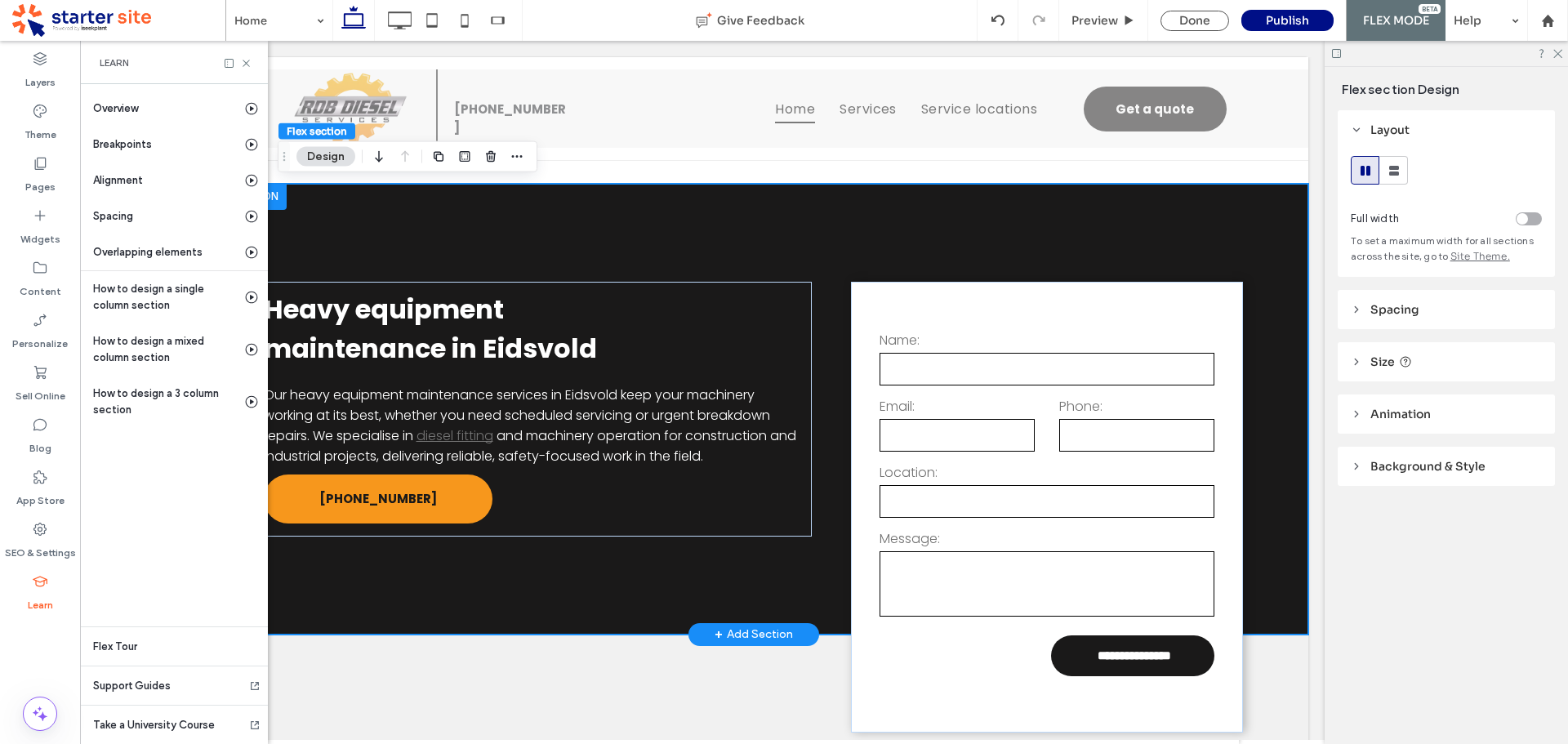
click at [414, 241] on div "**********" at bounding box center [753, 409] width 980 height 451
click at [247, 61] on use at bounding box center [245, 62] width 6 height 6
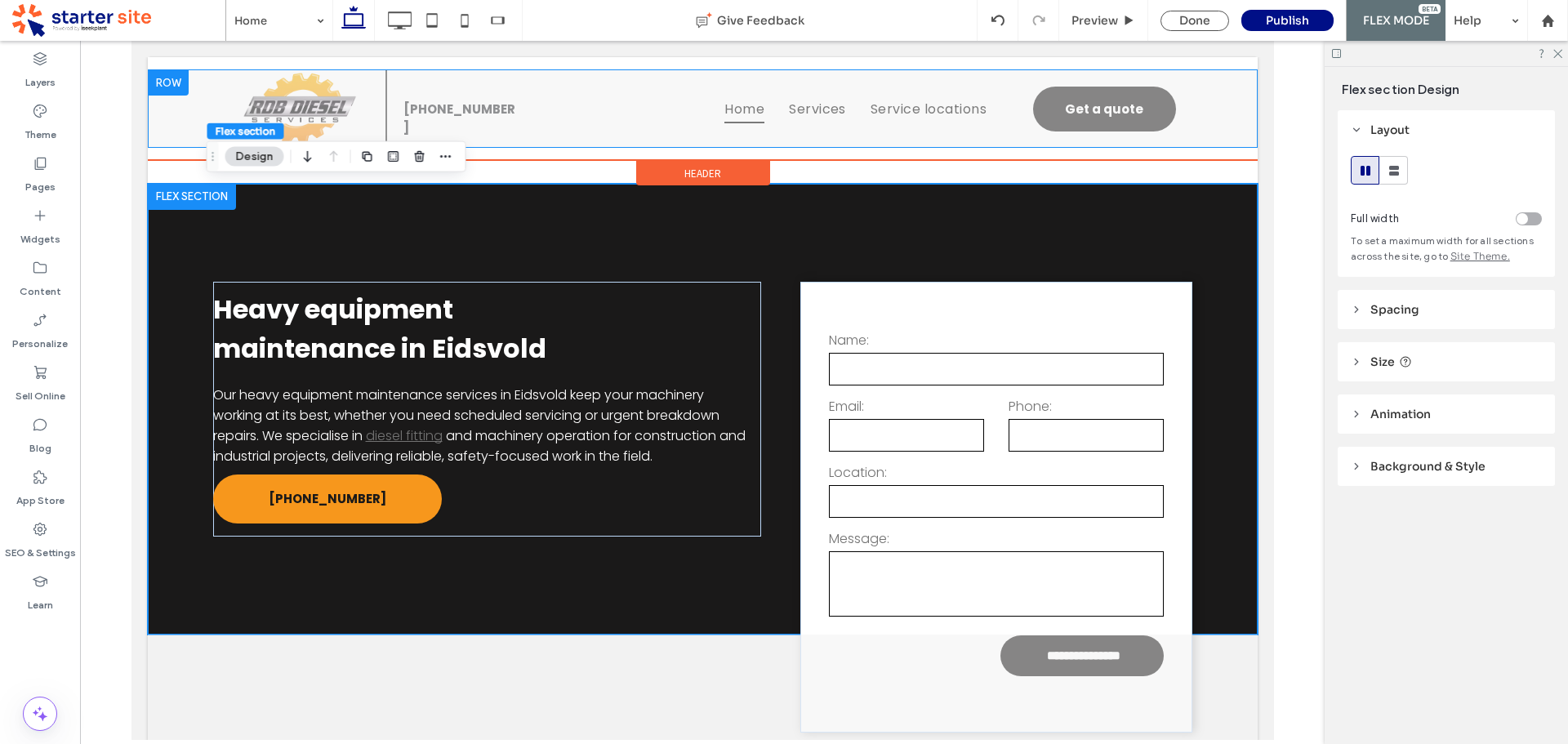
scroll to position [0, 0]
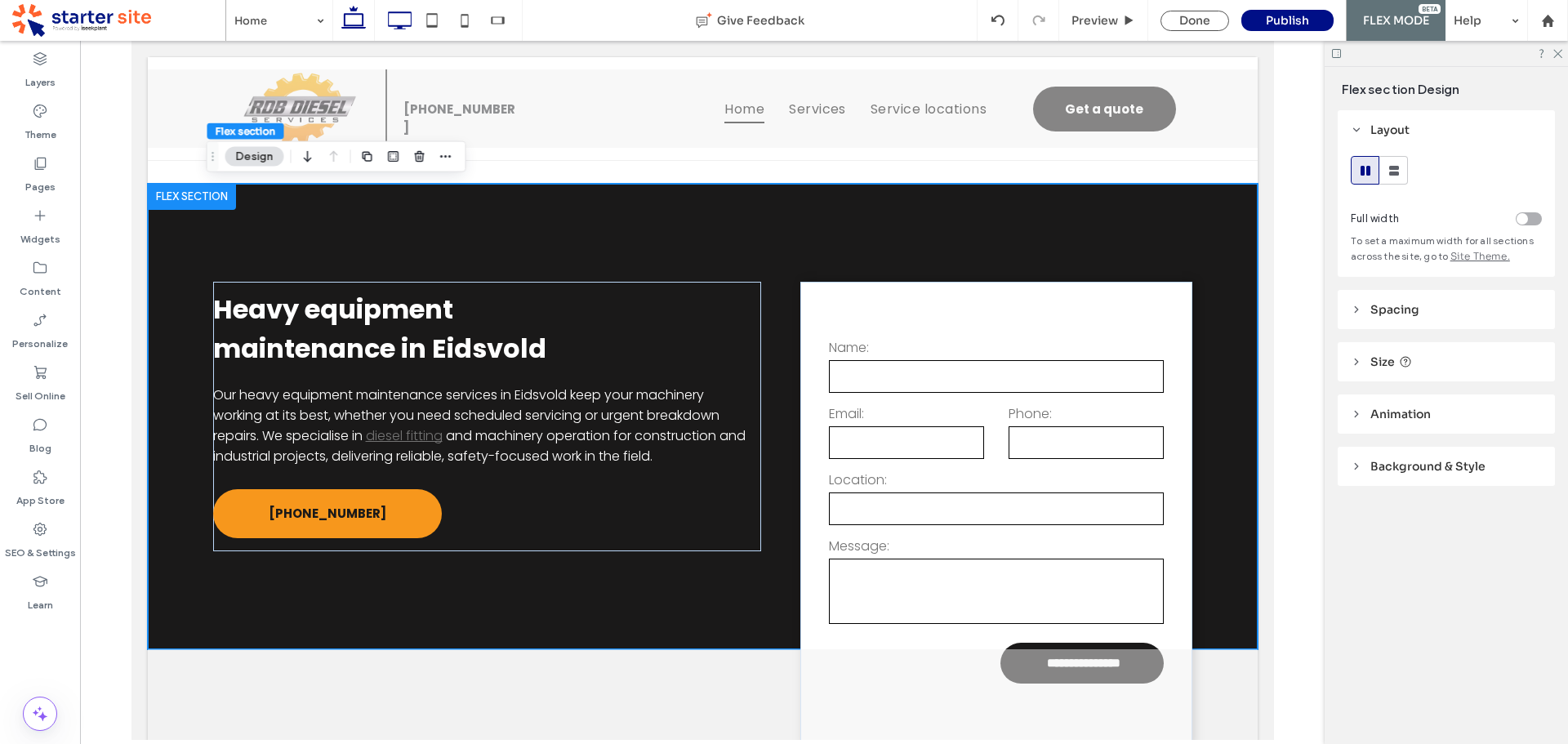
click at [392, 14] on icon at bounding box center [400, 21] width 32 height 32
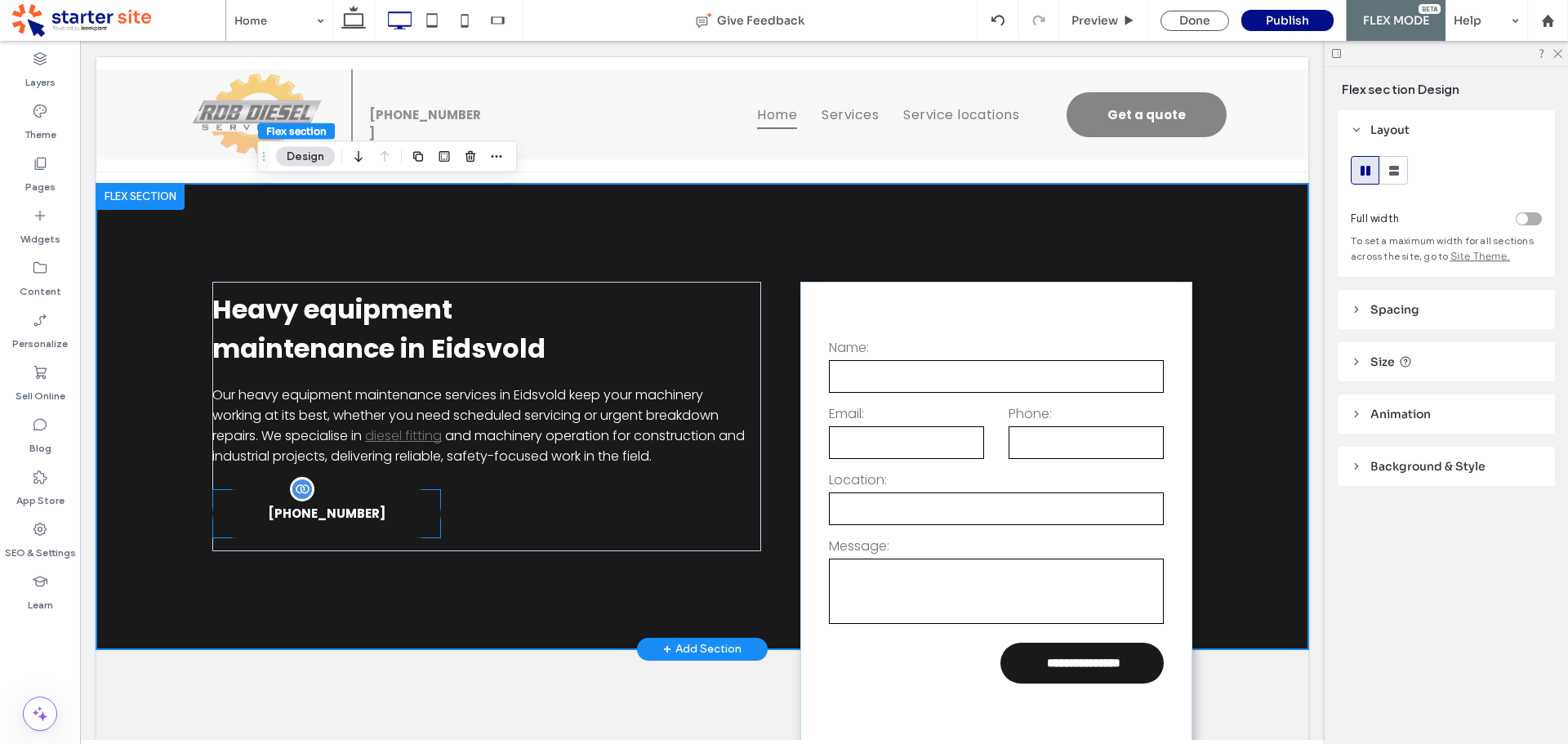
click at [380, 524] on link "[PHONE_NUMBER]" at bounding box center [326, 513] width 228 height 49
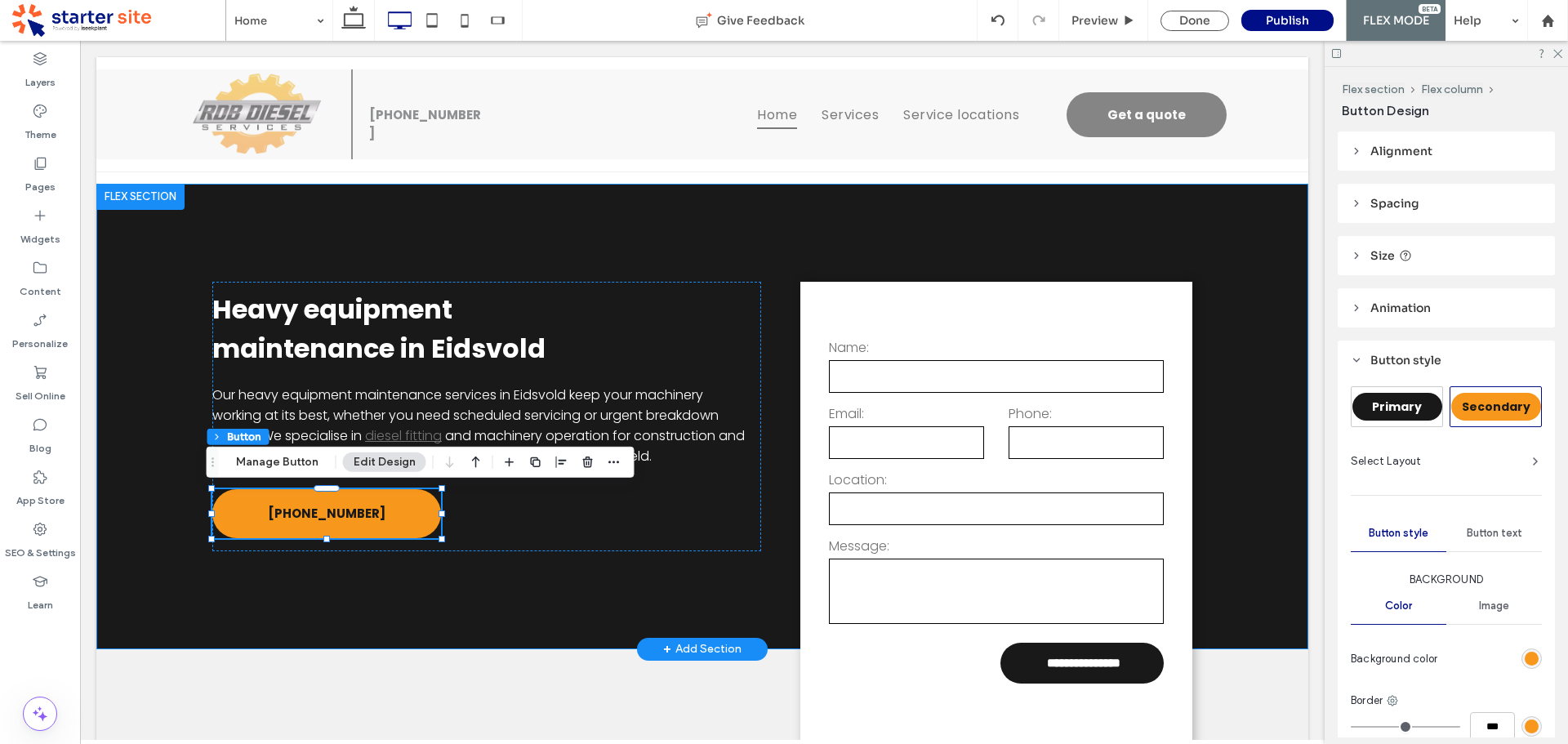
click at [593, 599] on div "**********" at bounding box center [702, 417] width 980 height 465
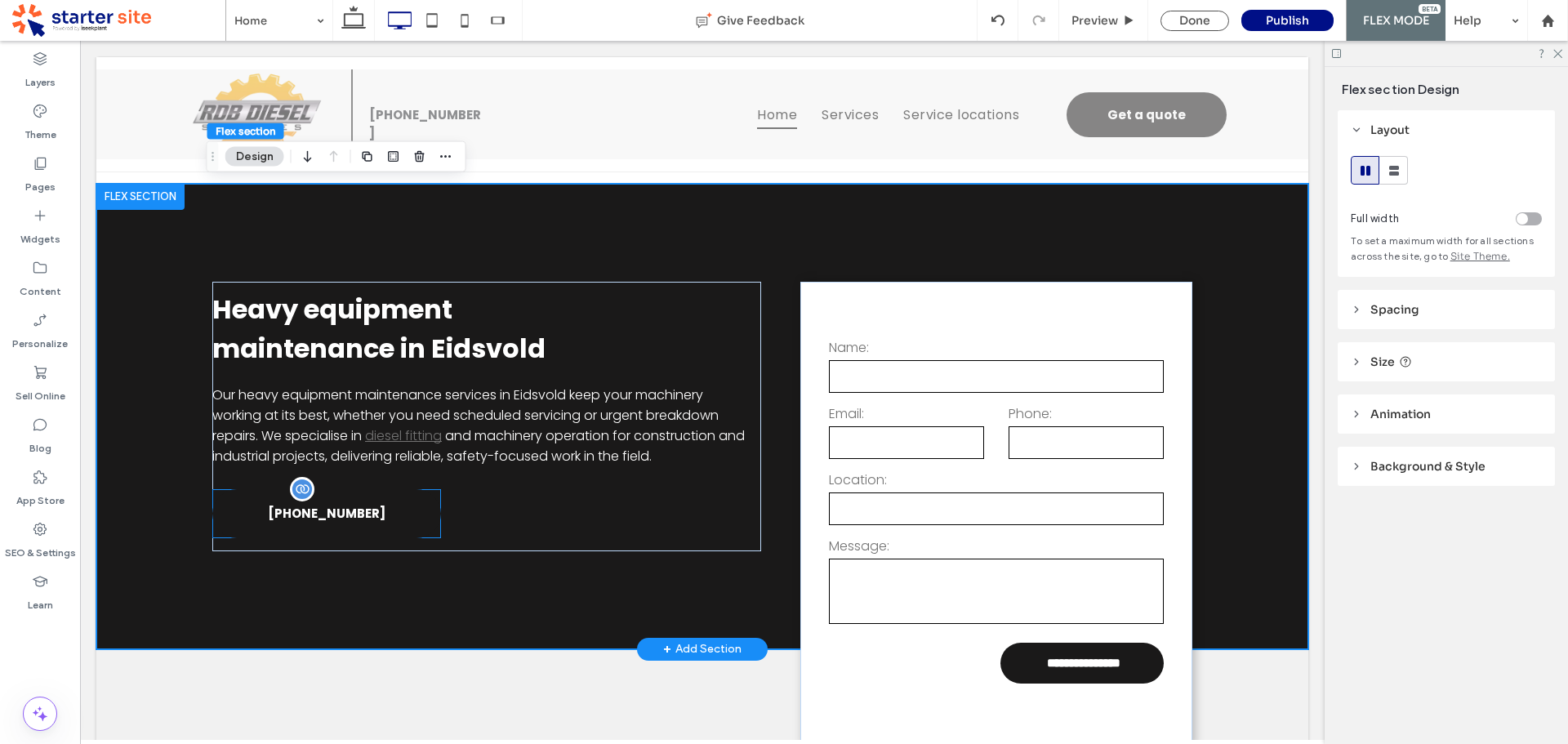
click at [312, 523] on span "[PHONE_NUMBER]" at bounding box center [327, 512] width 117 height 35
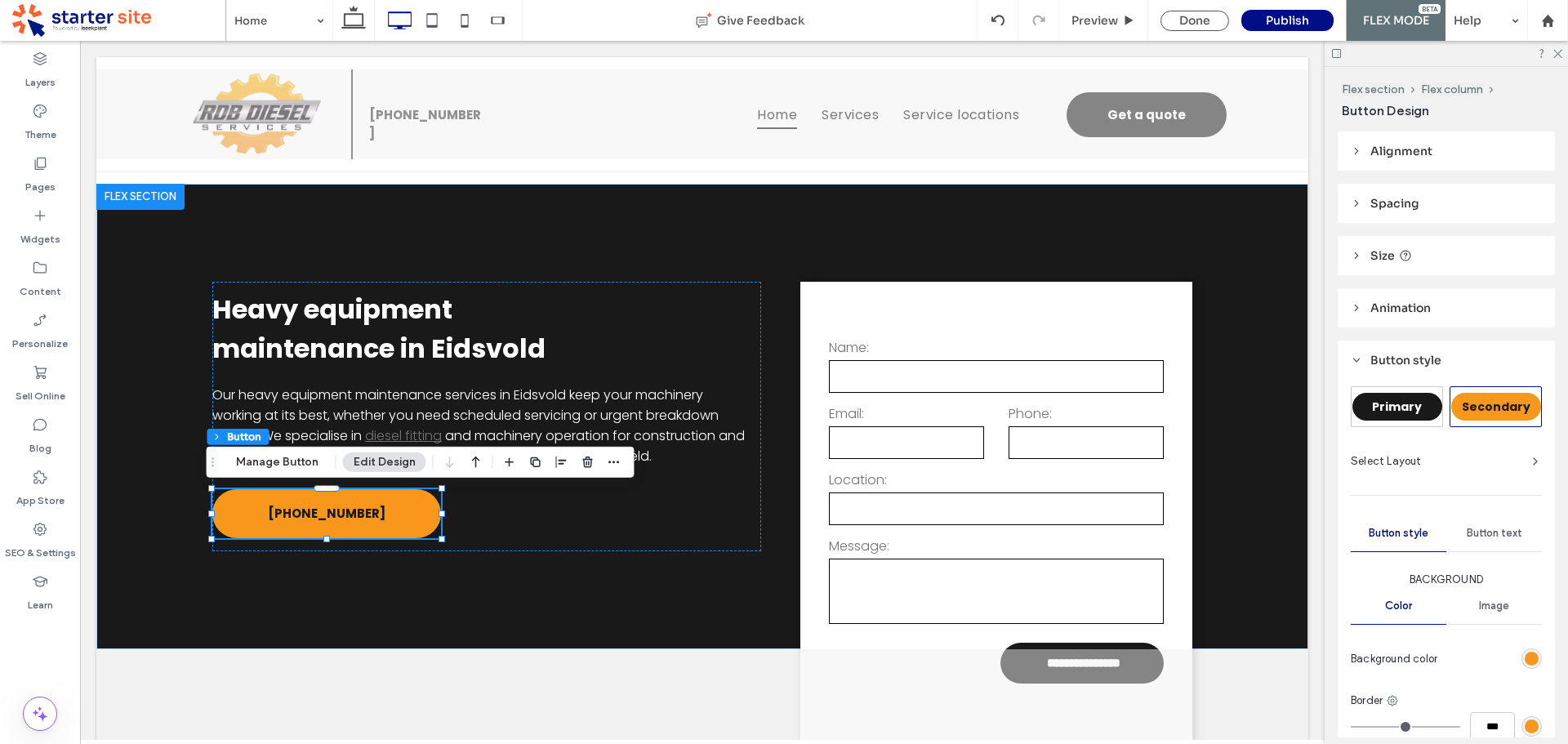
drag, startPoint x: 1383, startPoint y: 250, endPoint x: 1398, endPoint y: 271, distance: 25.8
click at [1383, 251] on span "Size" at bounding box center [1382, 255] width 24 height 14
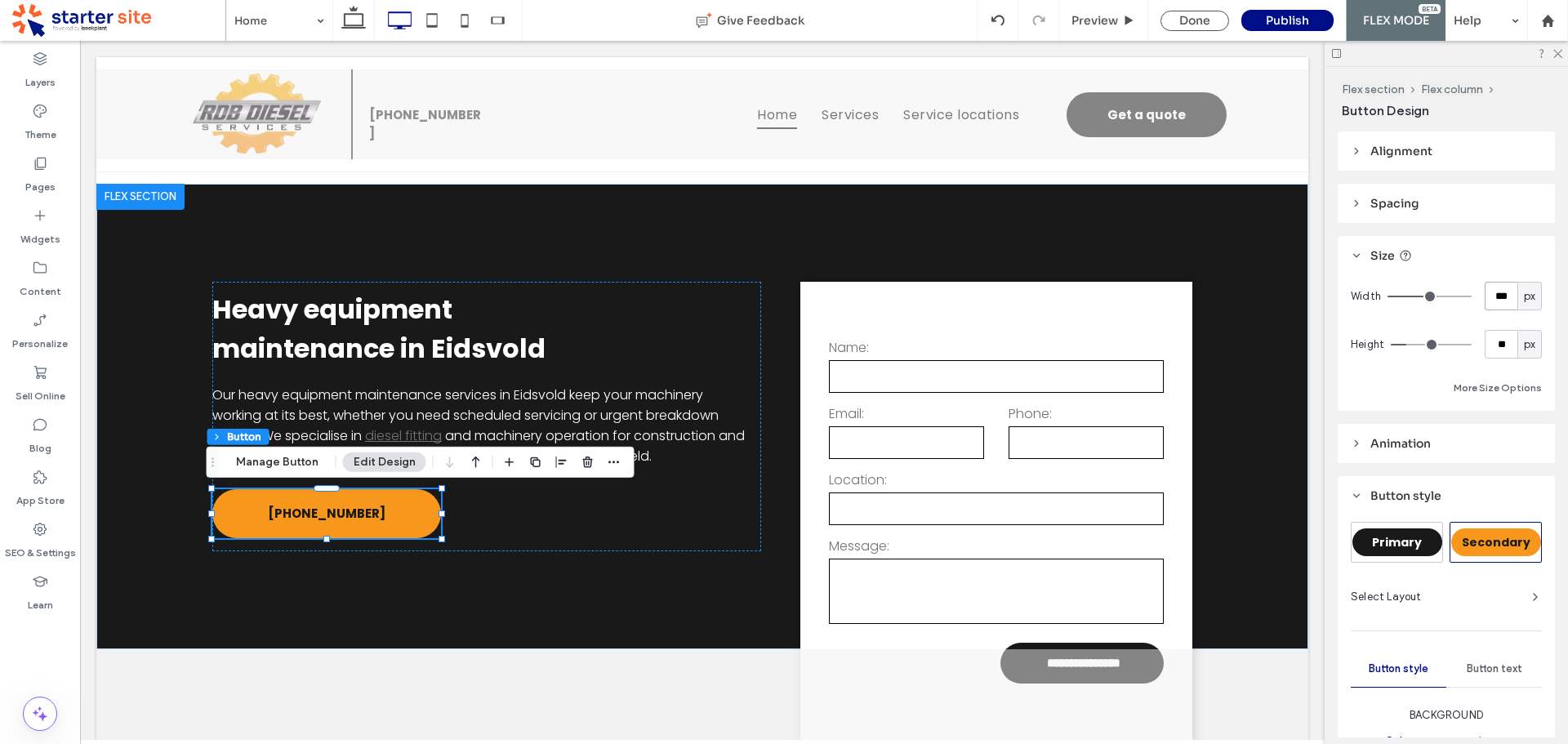
drag, startPoint x: 1484, startPoint y: 298, endPoint x: 1536, endPoint y: 289, distance: 52.8
click at [1536, 289] on div "Width *** px Height ** px More Size Options" at bounding box center [1446, 343] width 217 height 135
type input "***"
drag, startPoint x: 1481, startPoint y: 296, endPoint x: 1511, endPoint y: 297, distance: 30.0
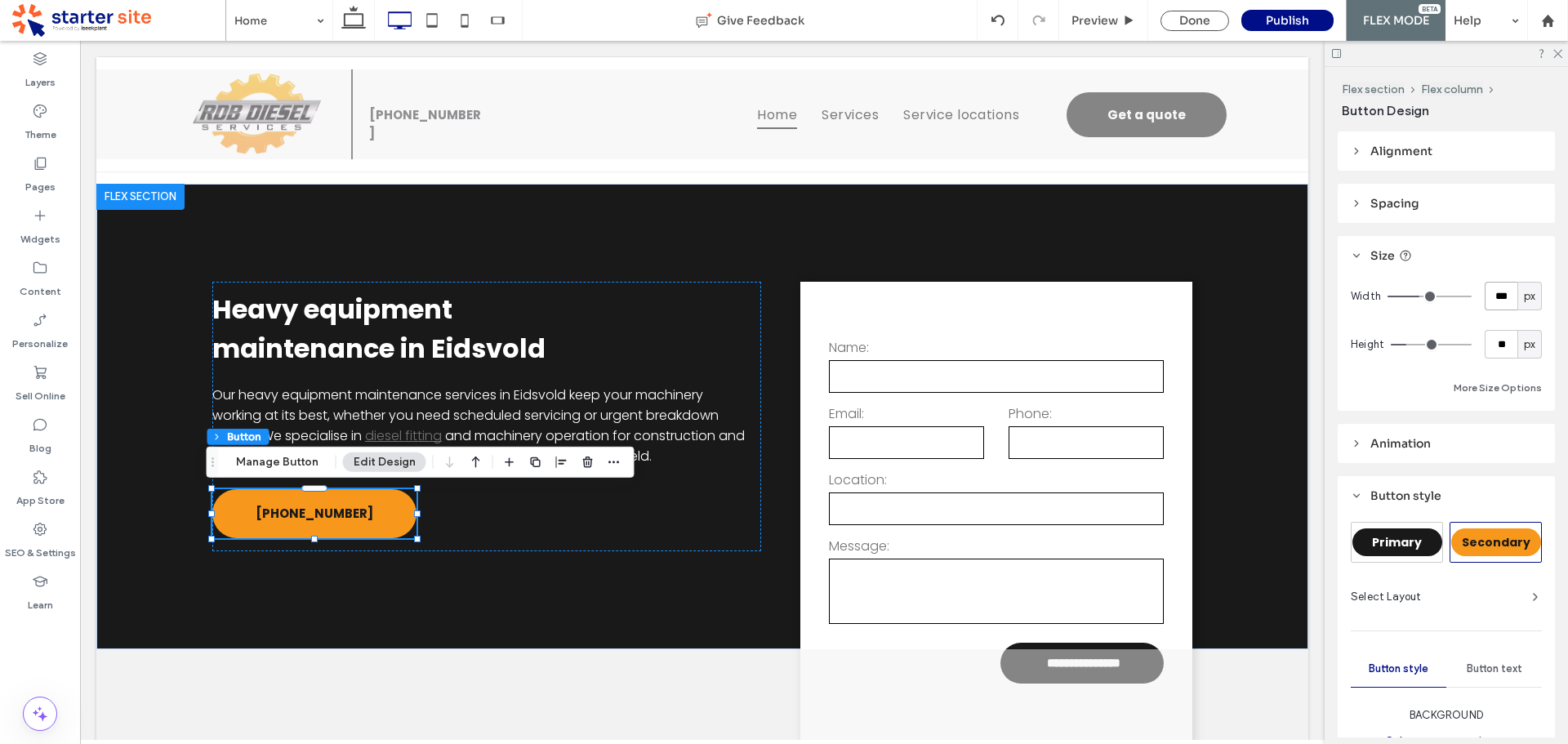
click at [1511, 298] on div "*** px" at bounding box center [1513, 296] width 57 height 29
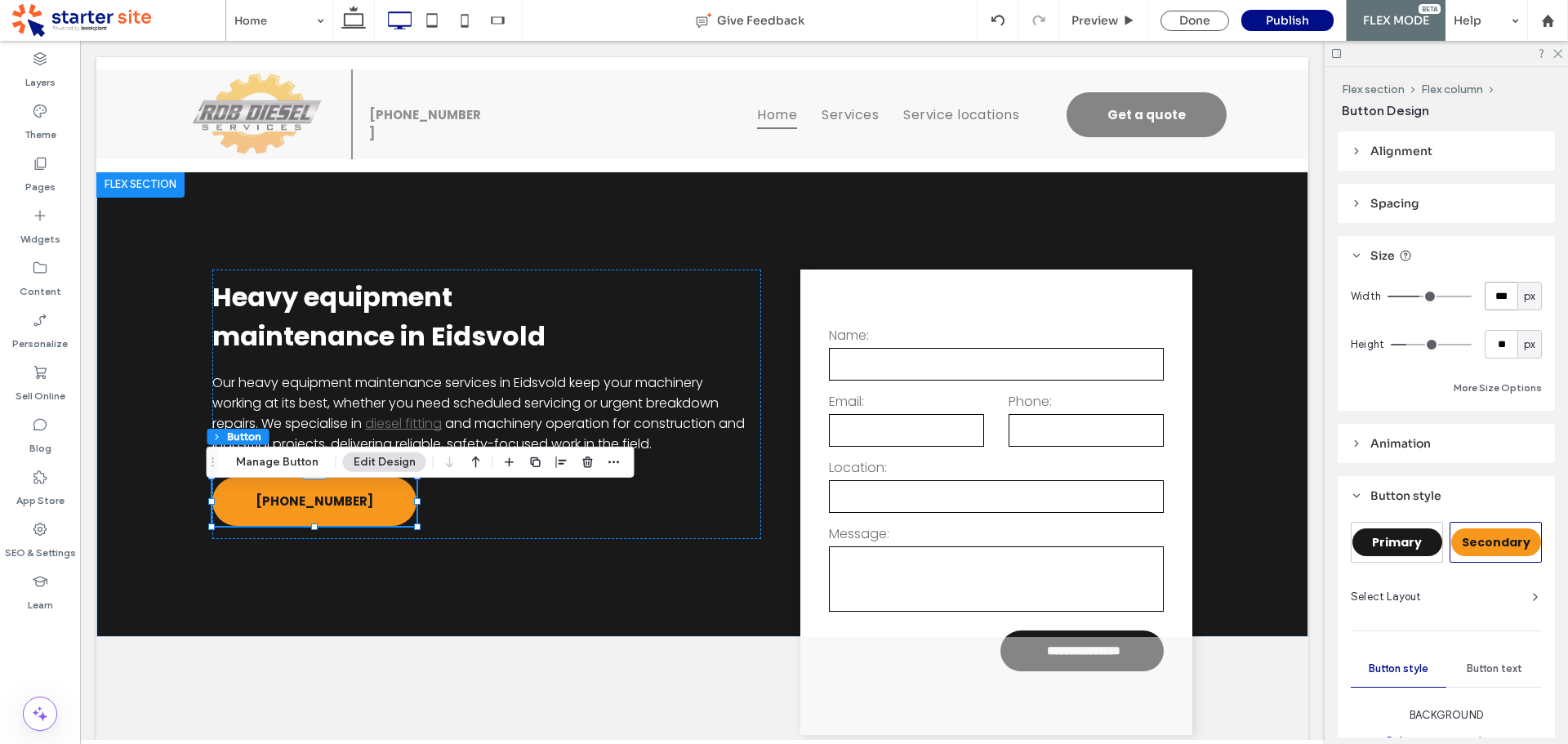
type input "***"
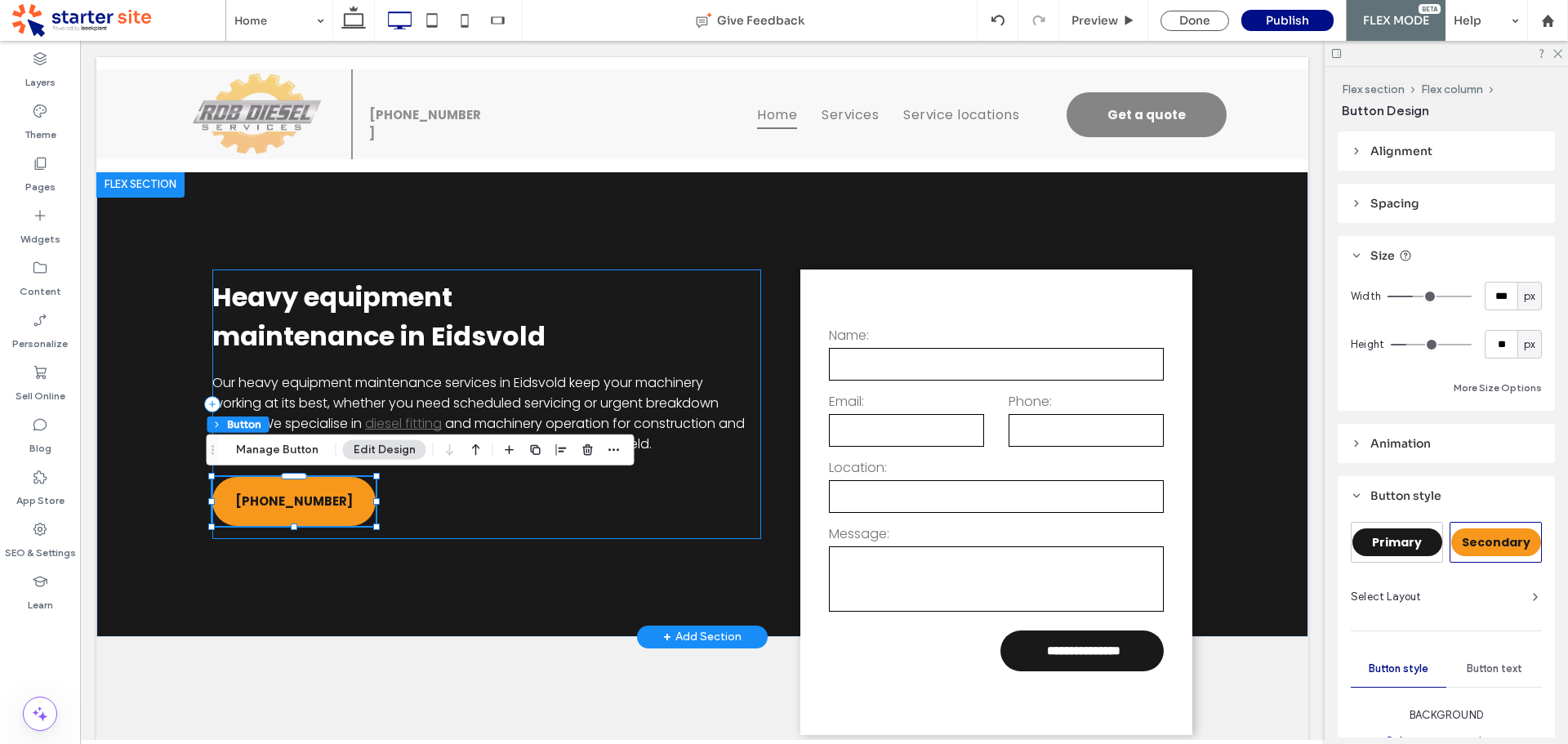
click at [672, 519] on div "Heavy equipment maintenance in Eidsvold Our heavy equipment maintenance service…" at bounding box center [486, 404] width 549 height 270
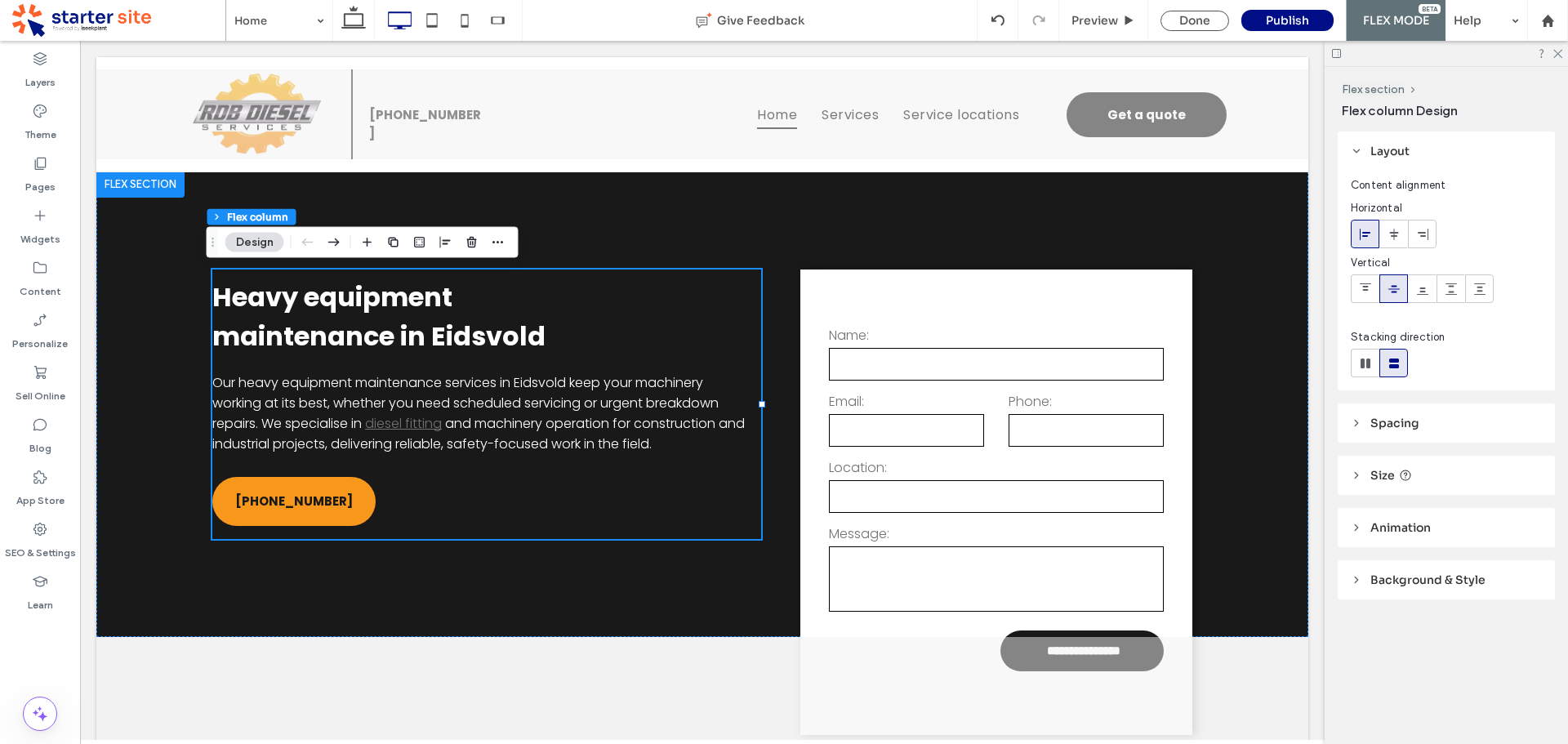
click at [401, 19] on icon at bounding box center [400, 21] width 32 height 32
click at [1186, 21] on div "Done" at bounding box center [1194, 21] width 69 height 21
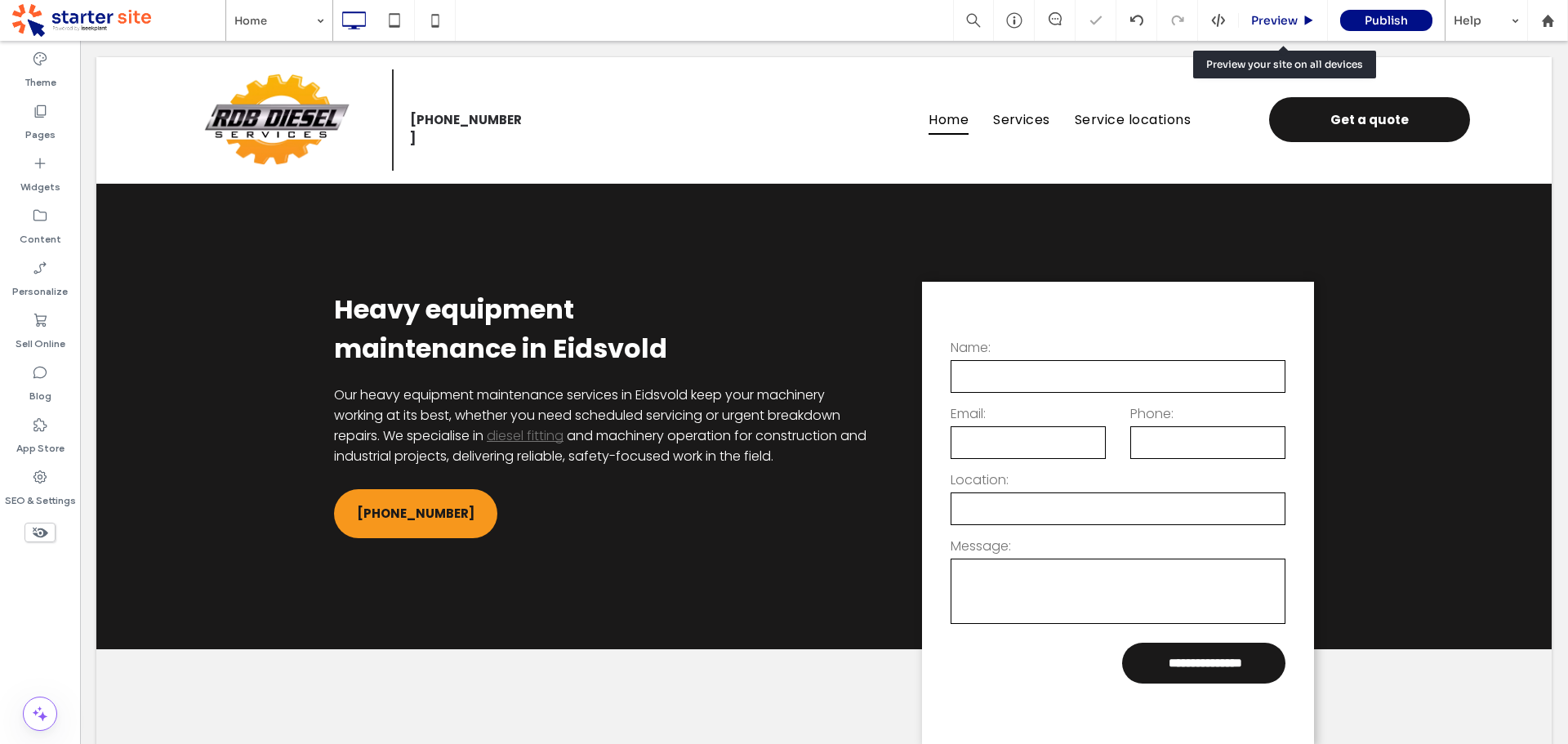
click at [1264, 17] on span "Preview" at bounding box center [1275, 20] width 47 height 14
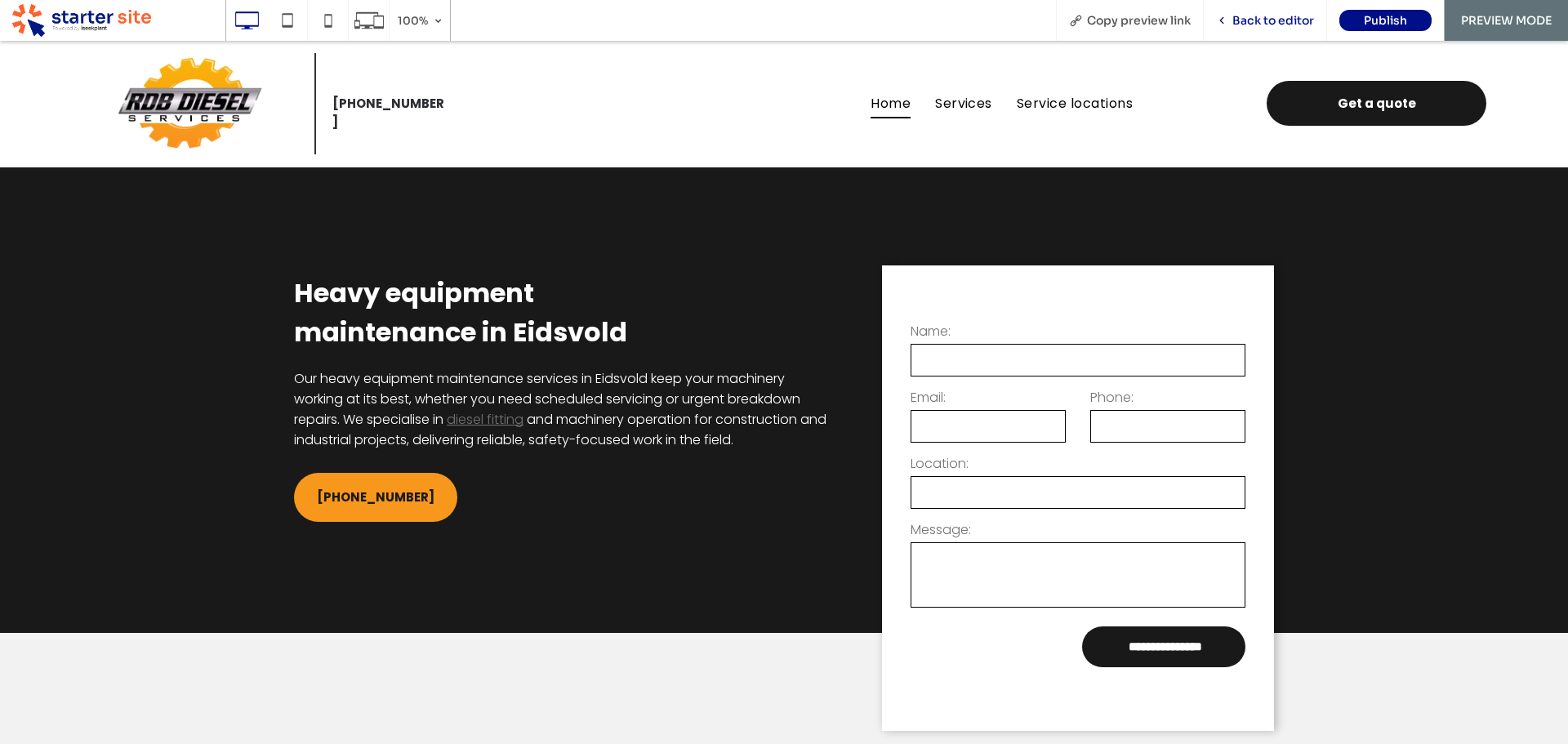
click at [1257, 28] on div "Back to editor" at bounding box center [1265, 20] width 124 height 41
click at [1263, 24] on span "Back to editor" at bounding box center [1273, 20] width 82 height 14
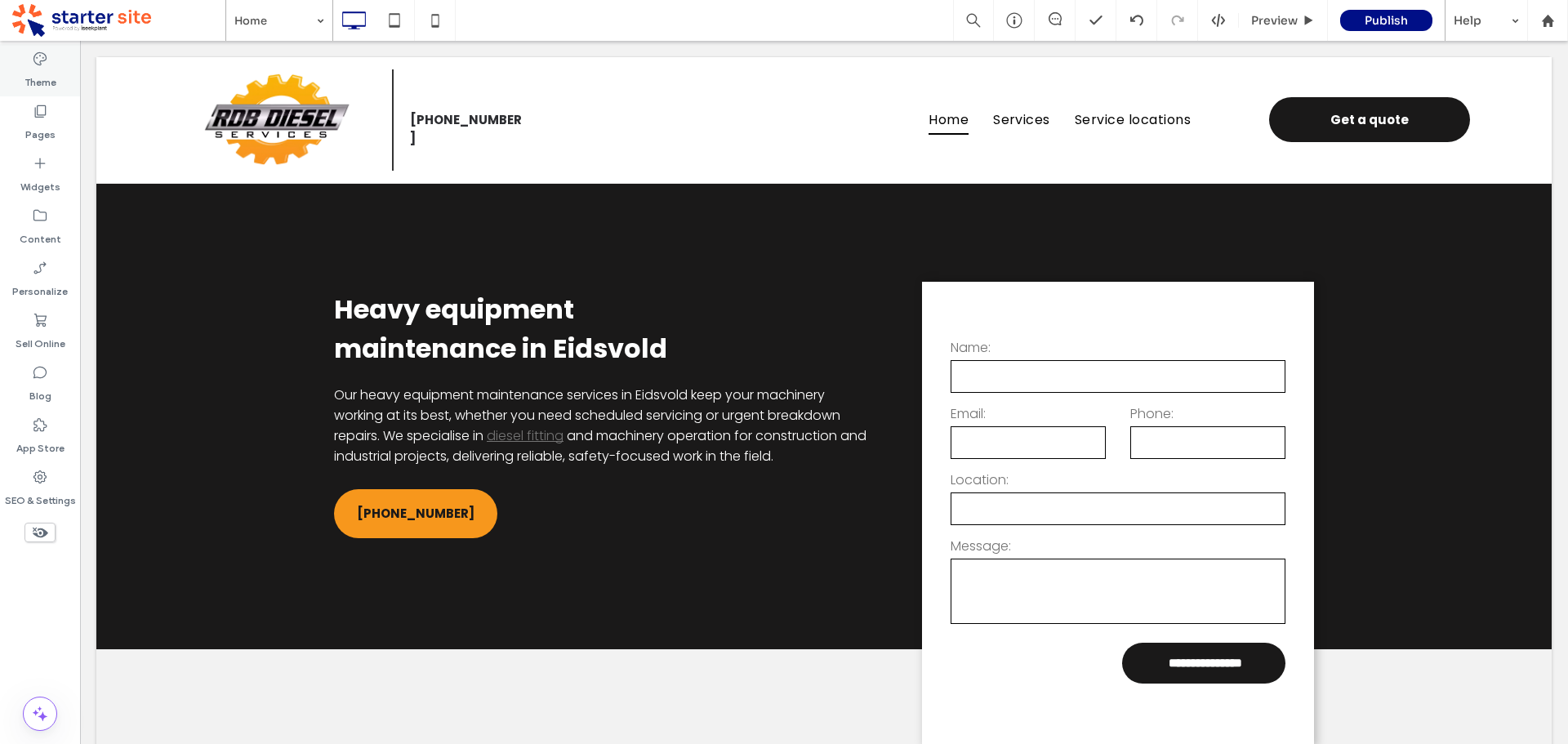
click at [39, 69] on label "Theme" at bounding box center [40, 78] width 32 height 23
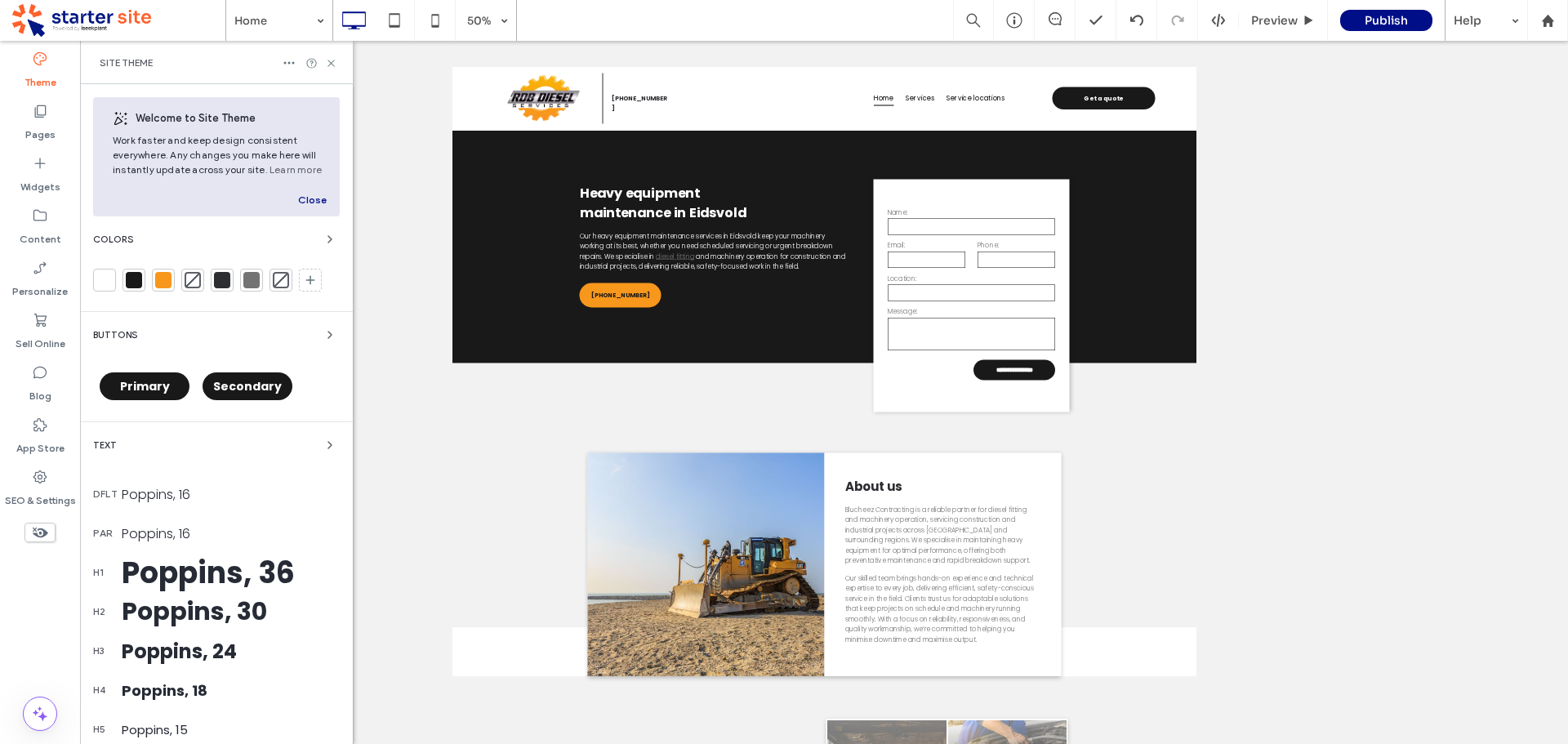
click at [255, 387] on span "Secondary" at bounding box center [247, 386] width 69 height 16
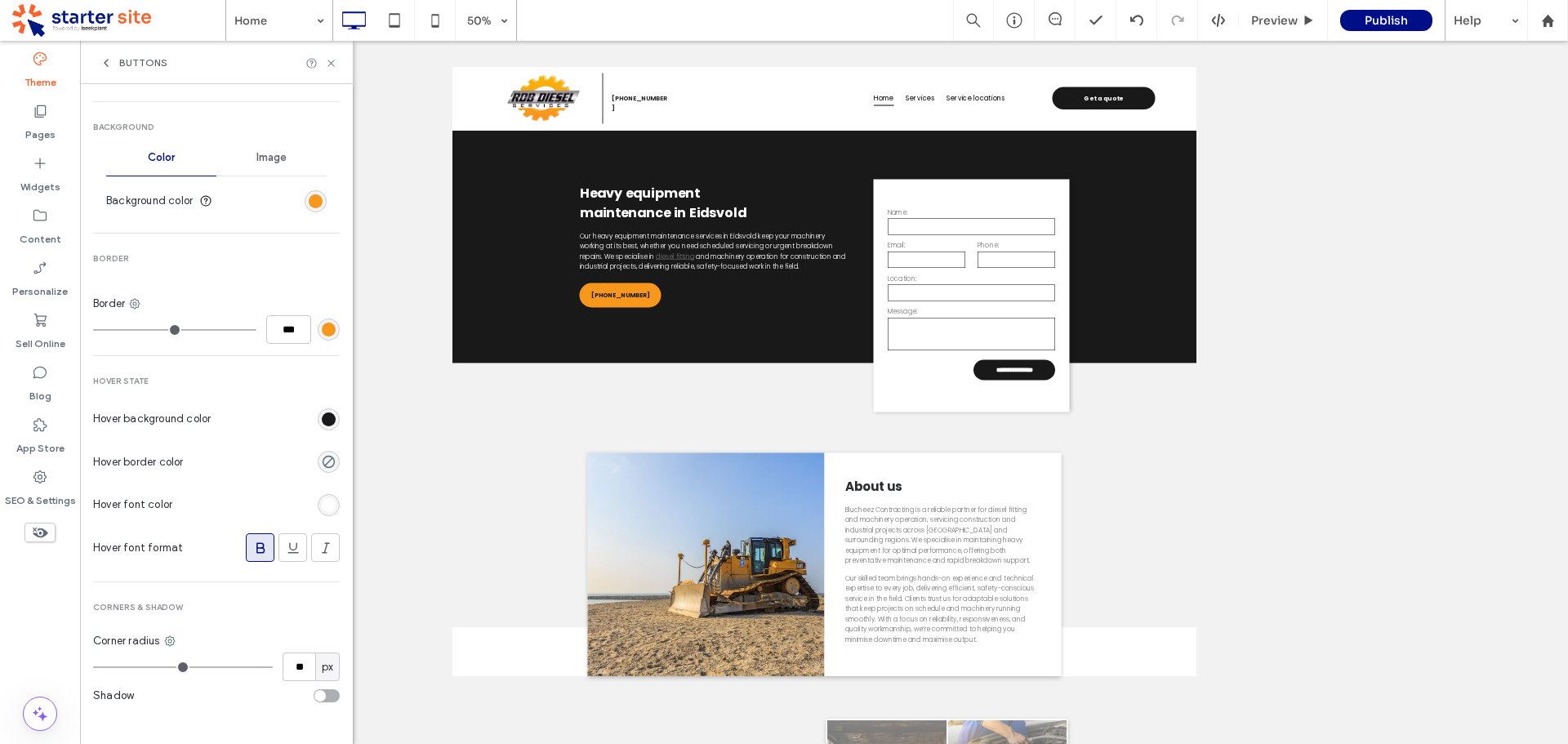
scroll to position [503, 0]
click at [323, 417] on div "rgb(26, 25, 25)" at bounding box center [328, 412] width 14 height 14
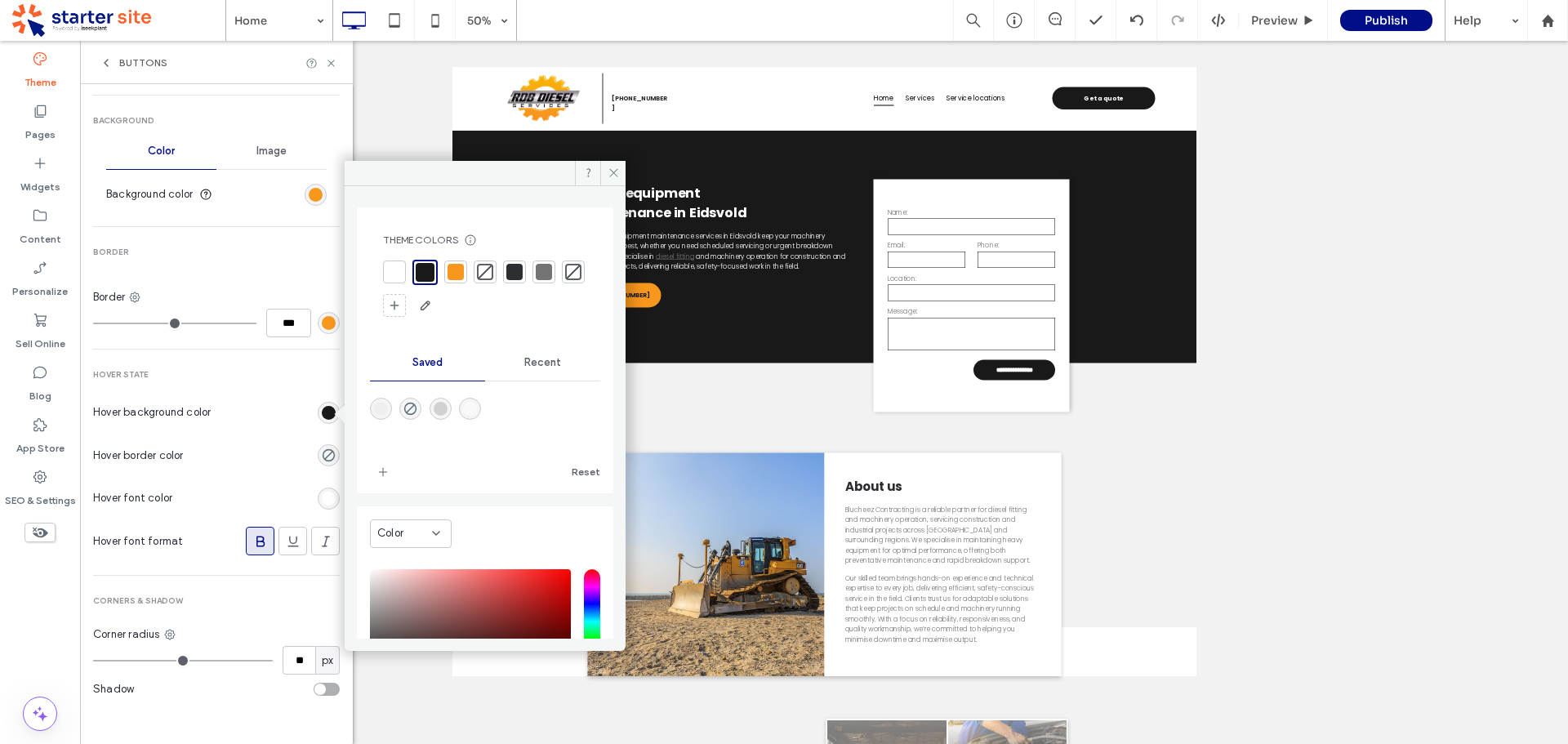
click at [521, 279] on div at bounding box center [514, 271] width 16 height 16
click at [540, 275] on div at bounding box center [544, 271] width 16 height 16
click at [335, 67] on icon at bounding box center [331, 63] width 13 height 13
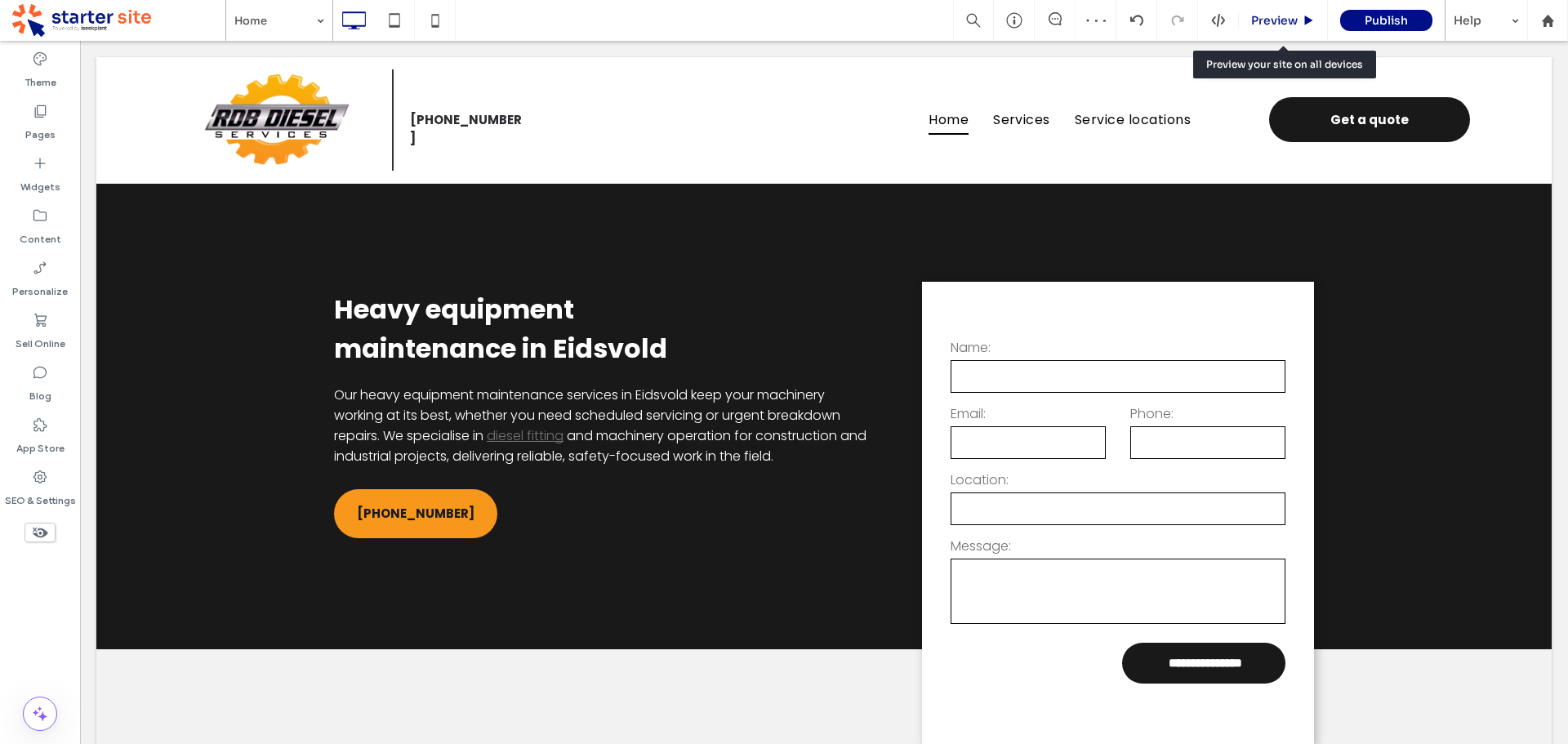
click at [1285, 22] on span "Preview" at bounding box center [1275, 20] width 47 height 14
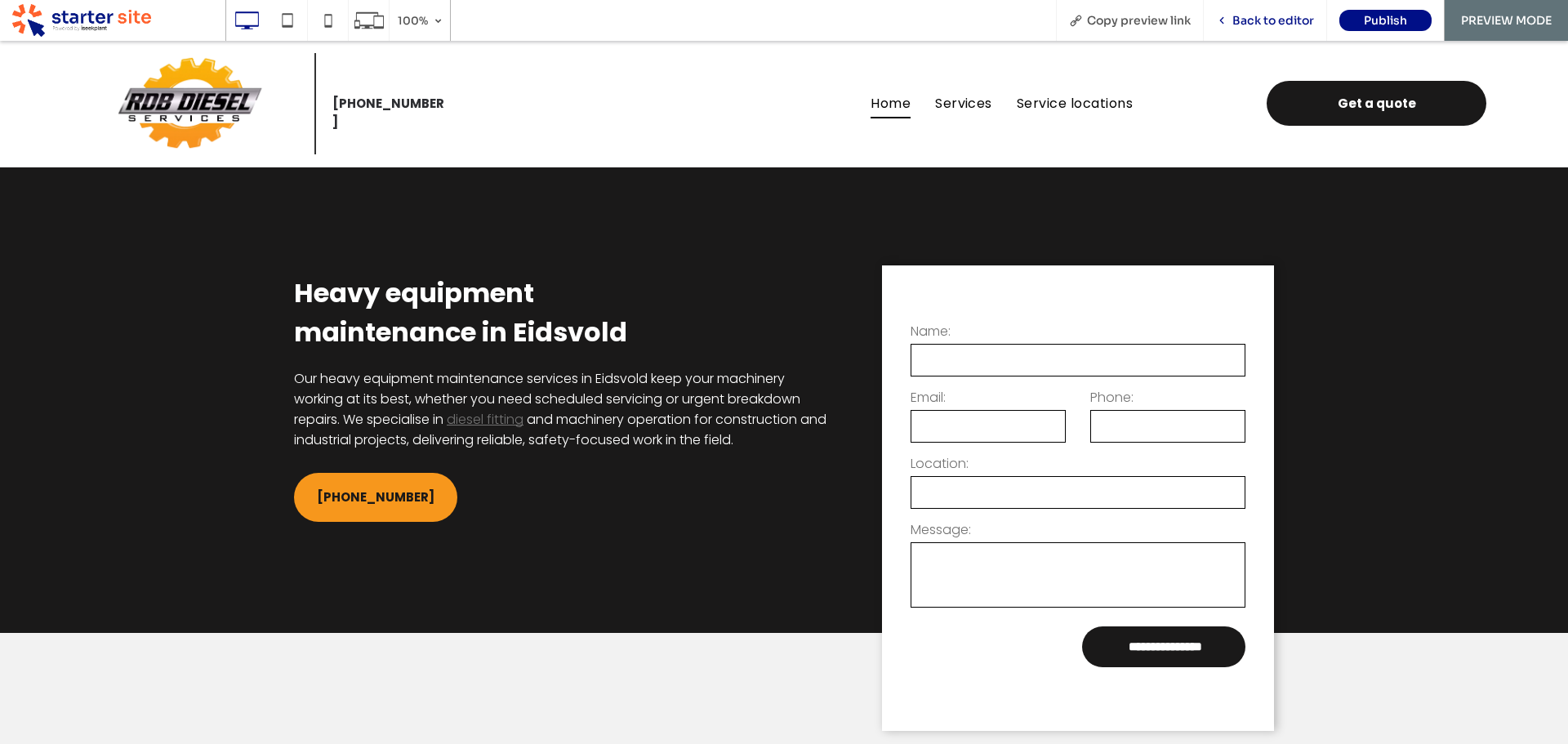
click at [1263, 21] on span "Back to editor" at bounding box center [1273, 20] width 82 height 14
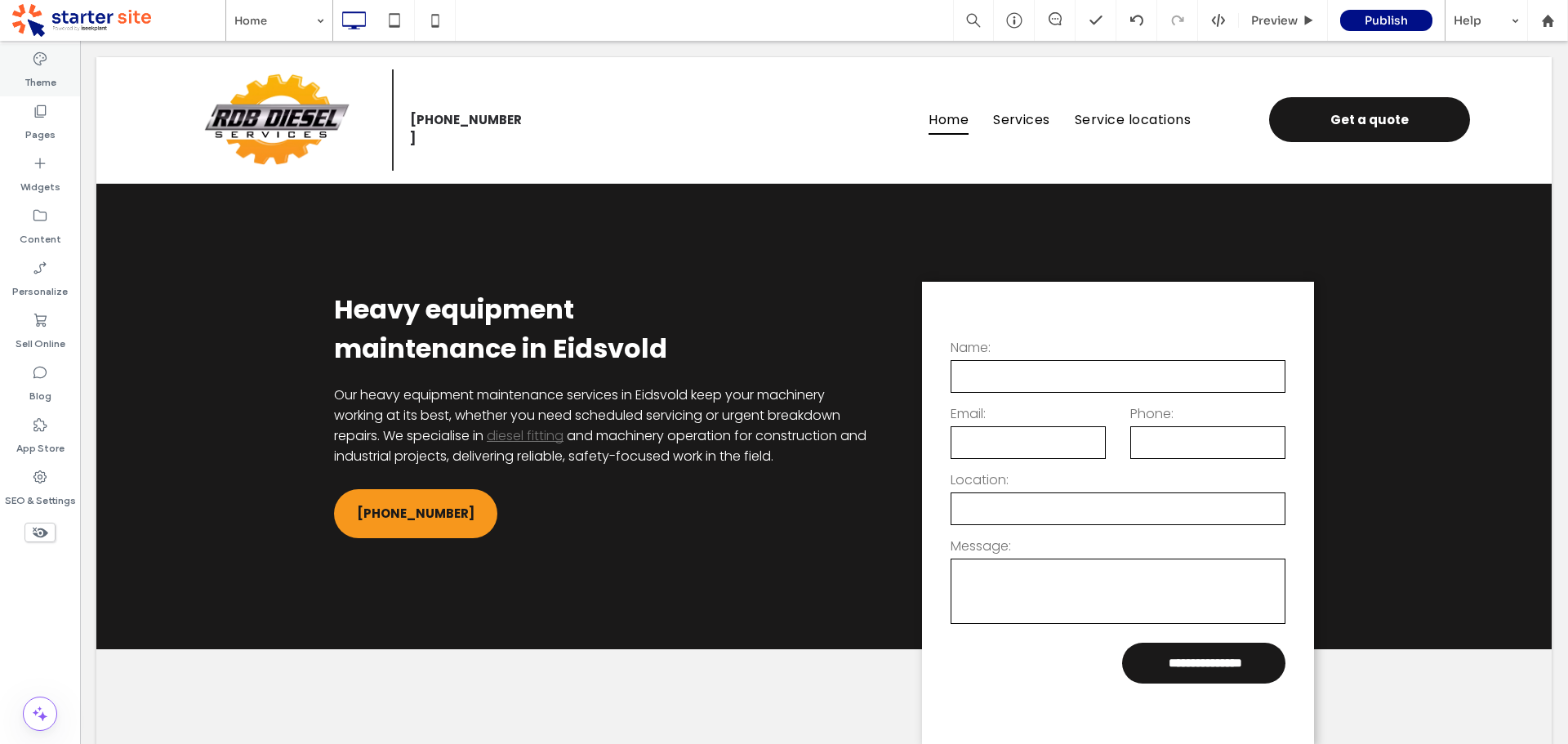
click at [36, 73] on label "Theme" at bounding box center [40, 78] width 32 height 23
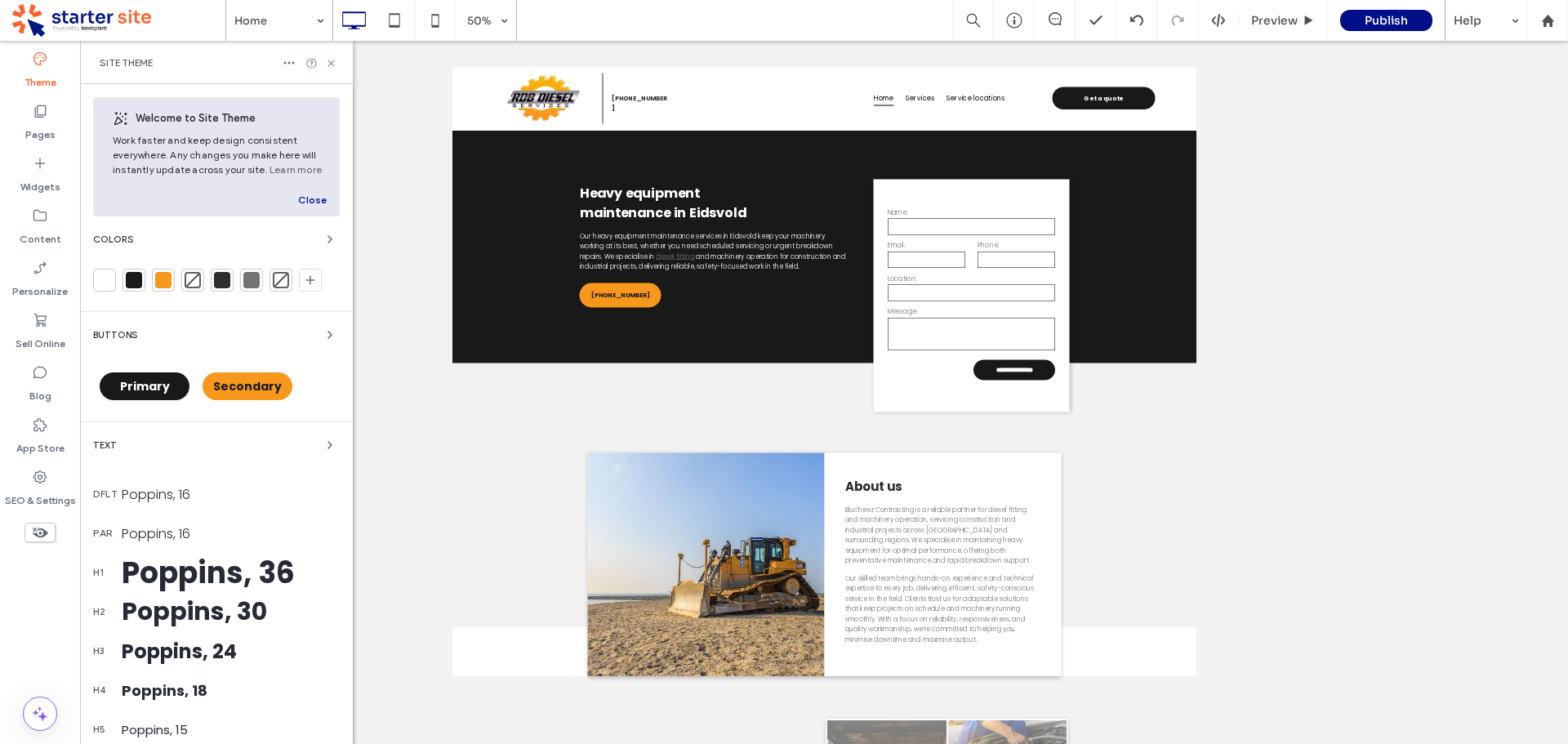
click at [171, 495] on div "Poppins, 16" at bounding box center [231, 494] width 218 height 21
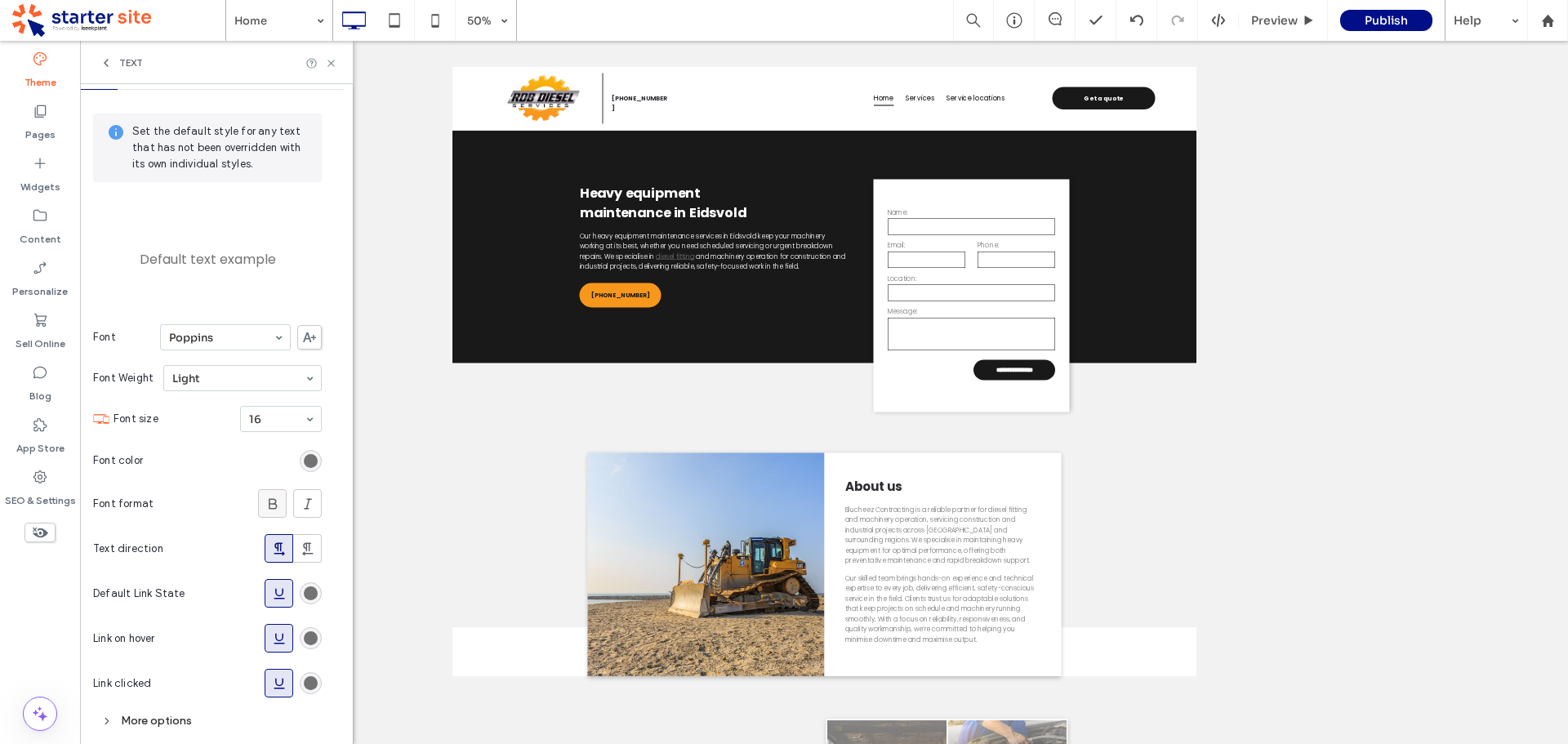
scroll to position [69, 0]
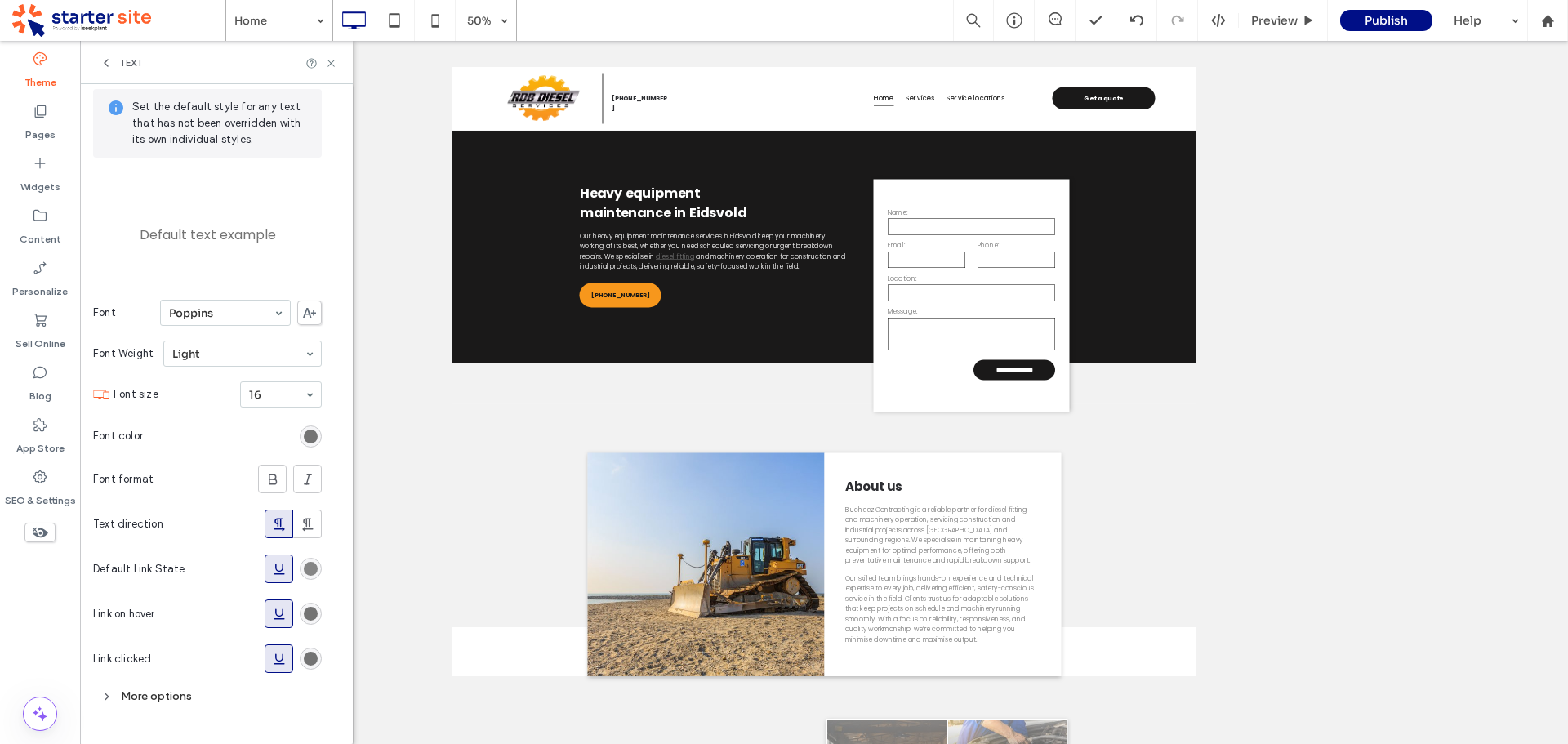
click at [314, 567] on div "rgb(115, 115, 115)" at bounding box center [310, 568] width 14 height 14
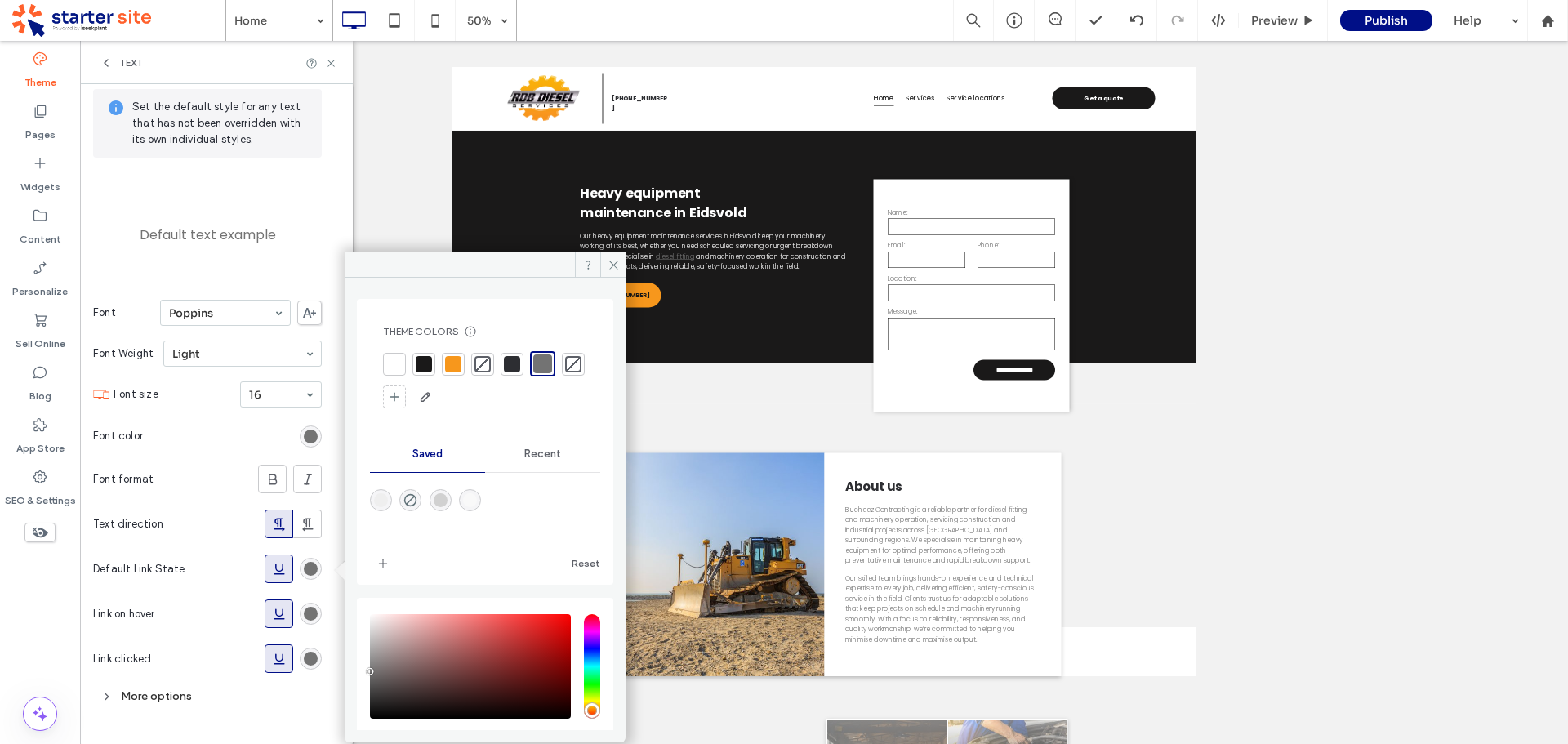
click at [452, 369] on div at bounding box center [453, 364] width 16 height 16
click at [610, 261] on icon at bounding box center [614, 265] width 13 height 13
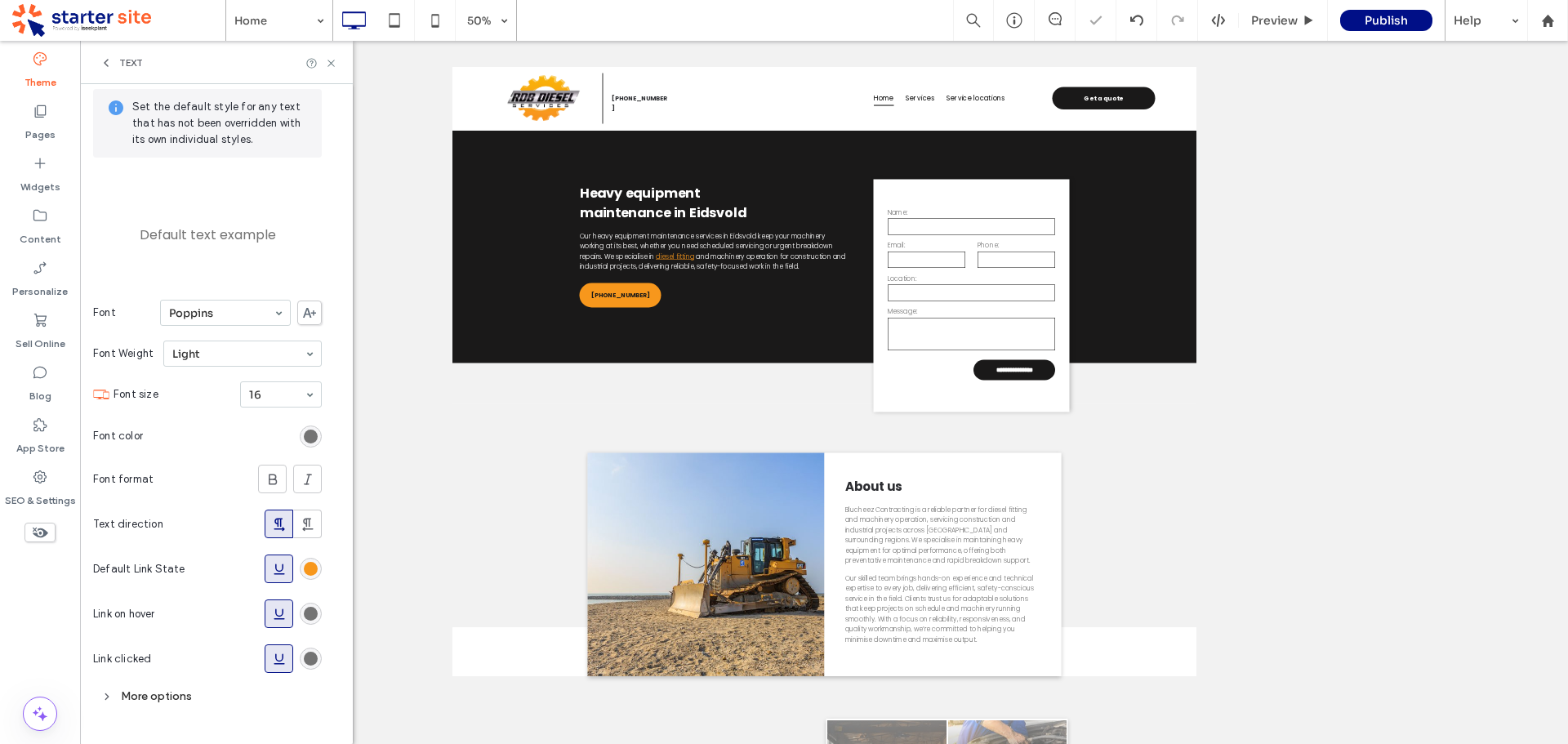
drag, startPoint x: 311, startPoint y: 614, endPoint x: 319, endPoint y: 608, distance: 10.0
click at [312, 614] on div "rgb(115, 115, 115)" at bounding box center [310, 613] width 14 height 14
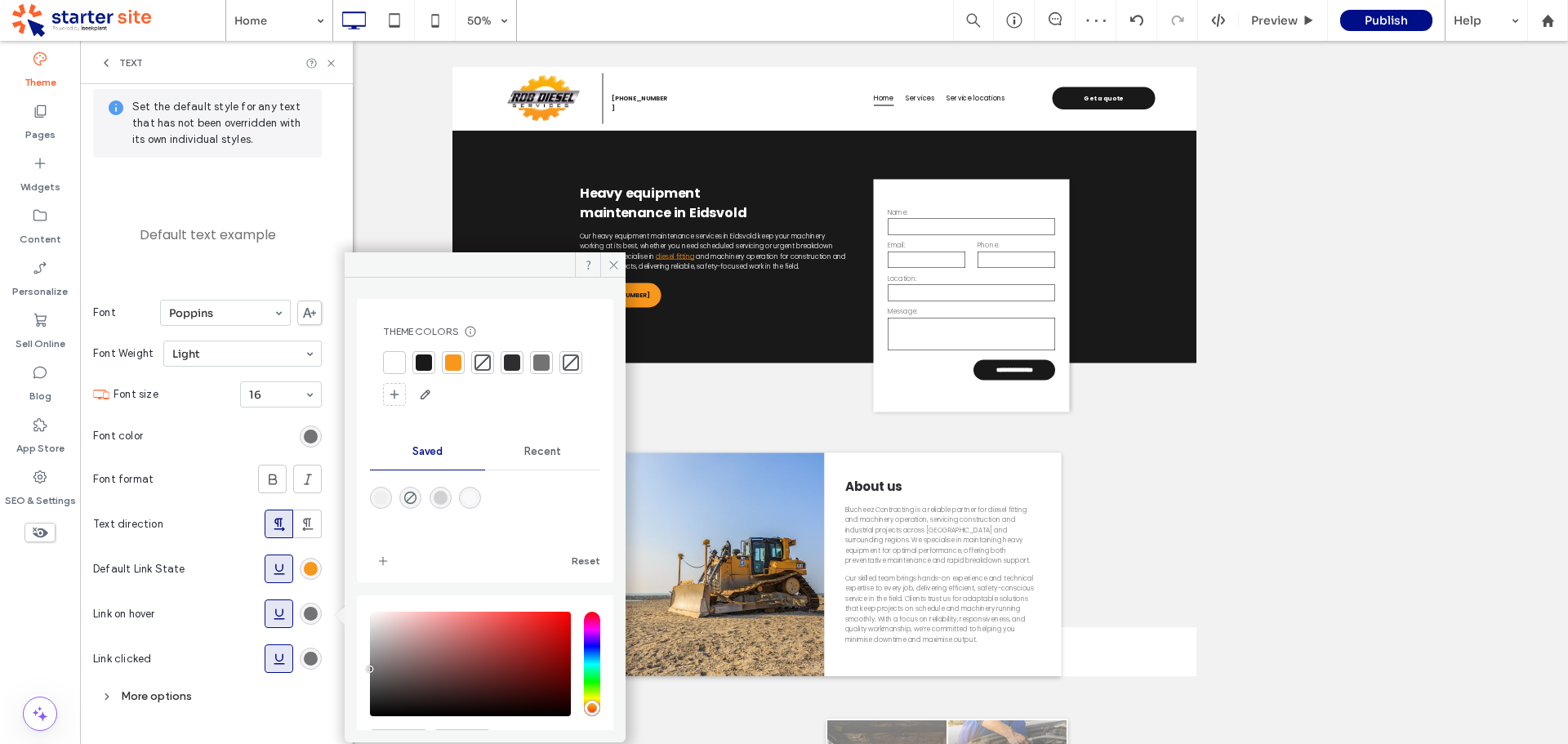
click at [395, 364] on div at bounding box center [394, 363] width 16 height 16
click at [309, 659] on div "rgb(115, 115, 115)" at bounding box center [310, 657] width 14 height 14
type input "****"
click at [397, 365] on div at bounding box center [394, 363] width 16 height 16
click at [328, 64] on icon at bounding box center [331, 63] width 13 height 13
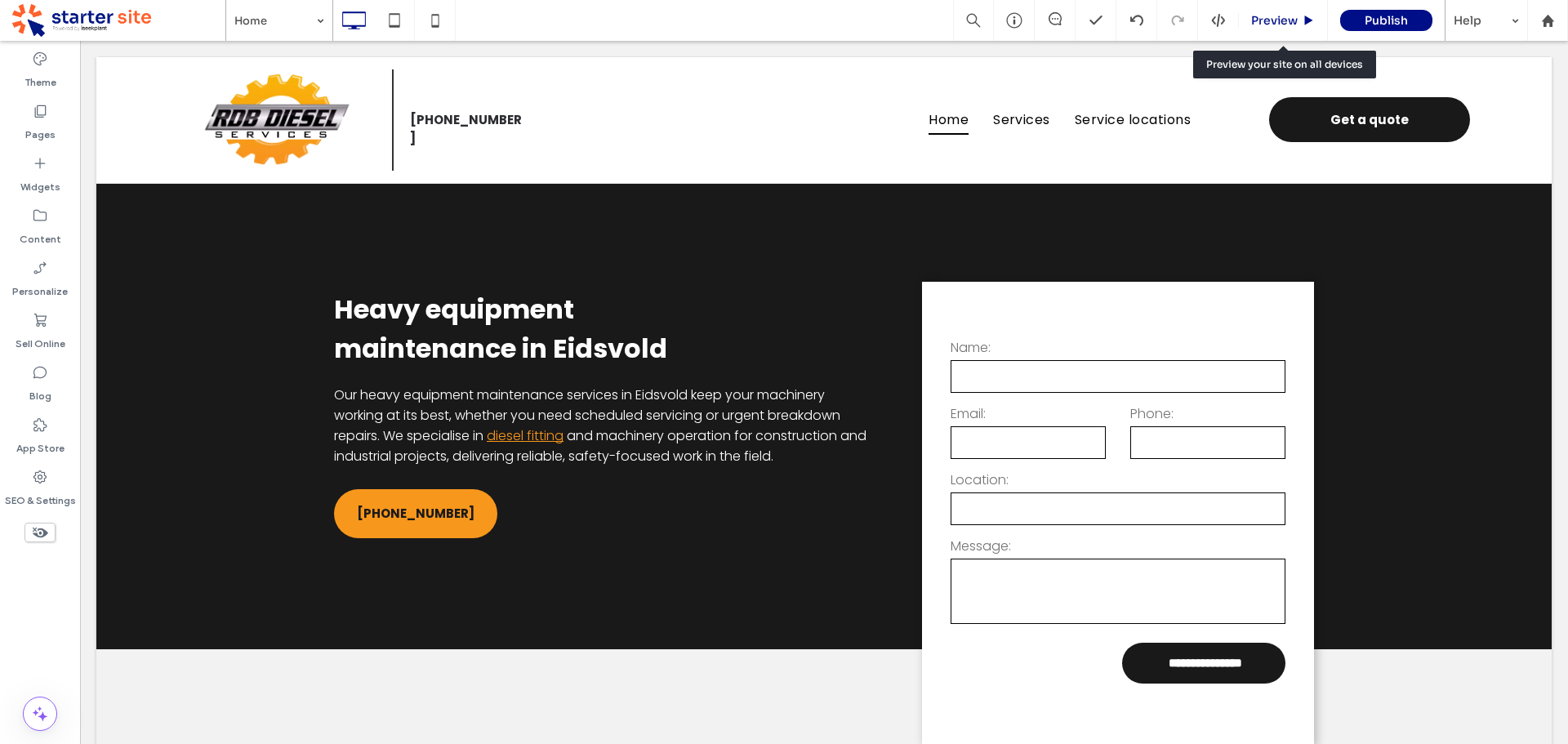
click at [1269, 11] on div "Preview" at bounding box center [1283, 20] width 89 height 41
click at [1271, 23] on span "Preview" at bounding box center [1275, 20] width 47 height 14
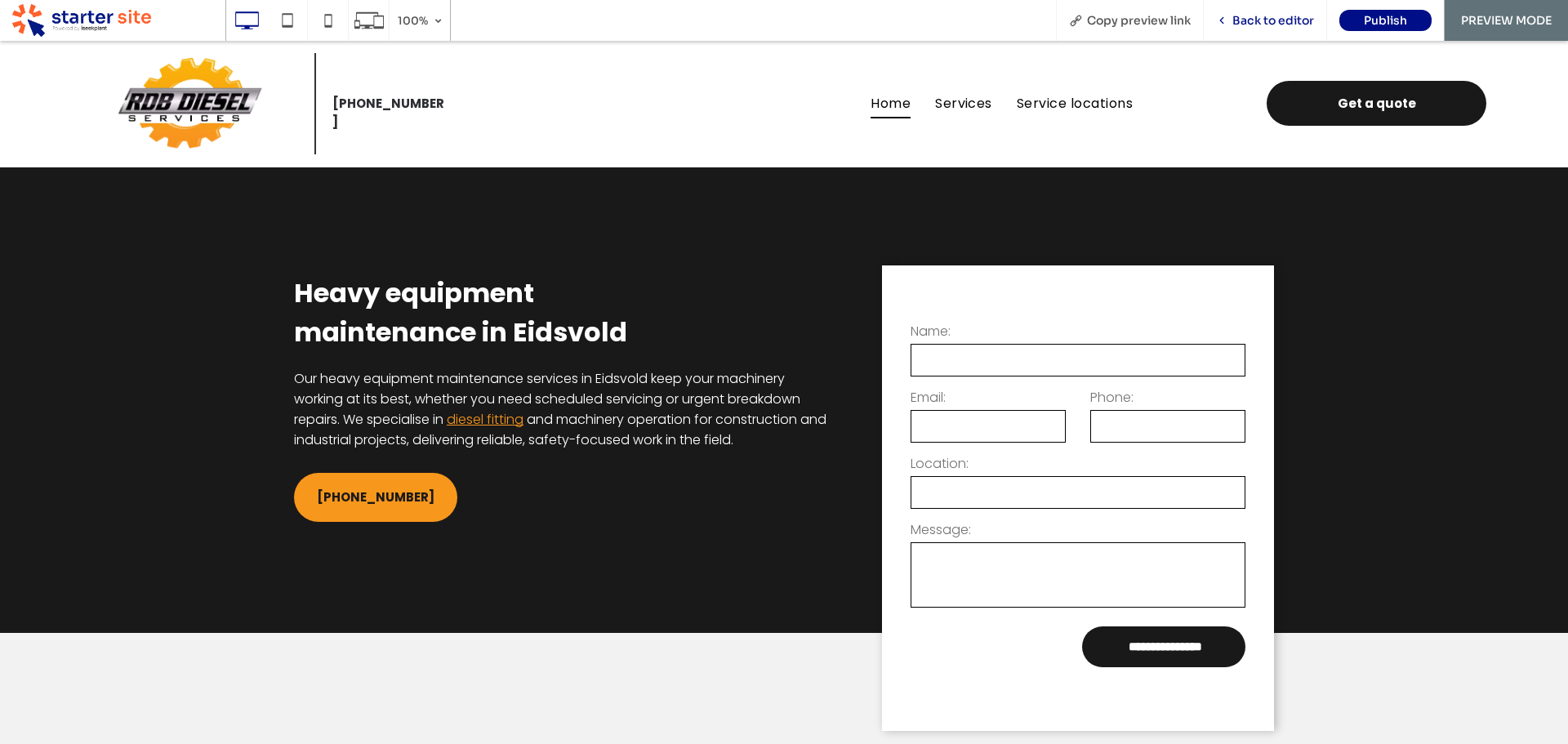
drag, startPoint x: 1291, startPoint y: 25, endPoint x: 528, endPoint y: 298, distance: 810.4
click at [1291, 25] on span "Back to editor" at bounding box center [1273, 20] width 82 height 14
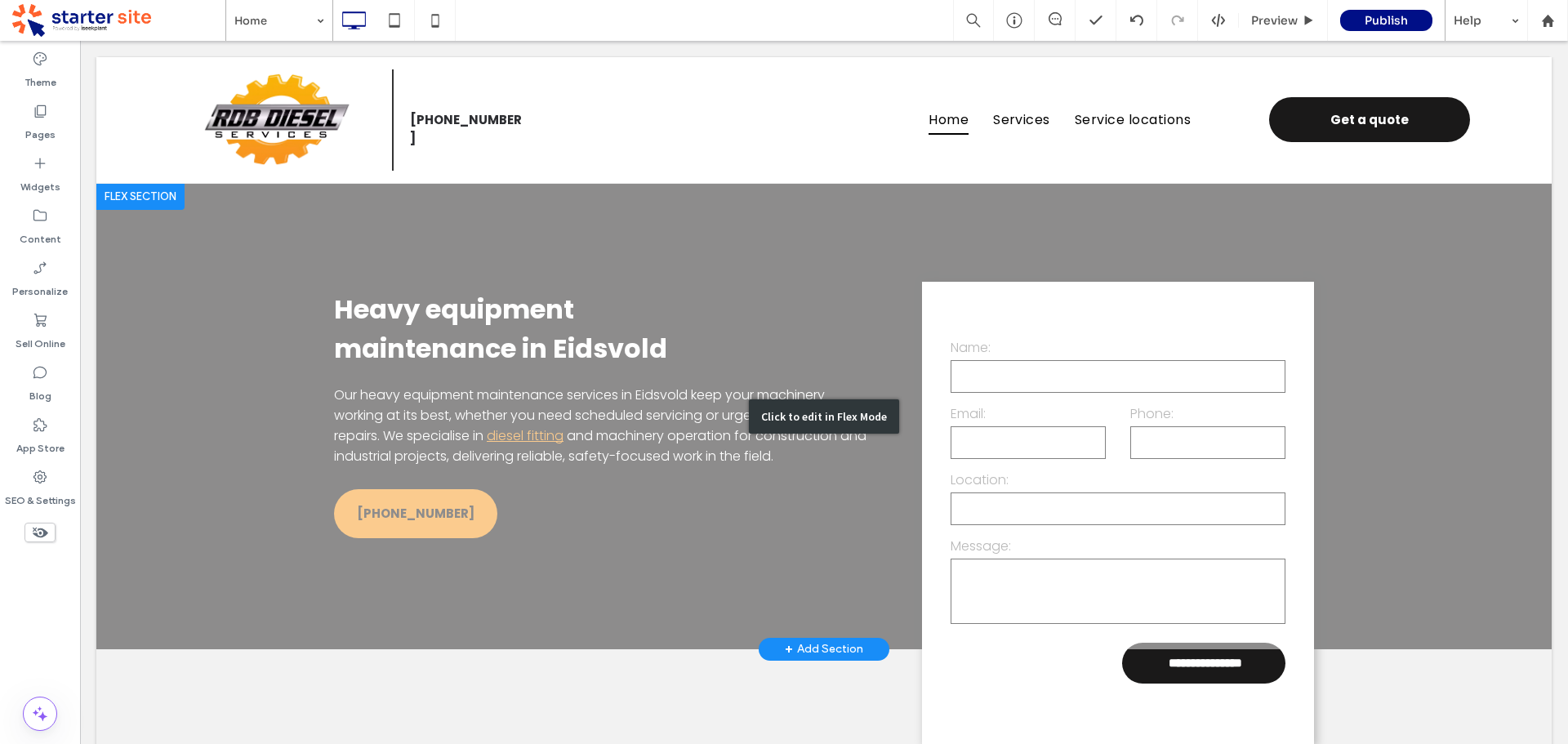
click at [583, 417] on div "Click to edit in Flex Mode" at bounding box center [824, 417] width 1455 height 465
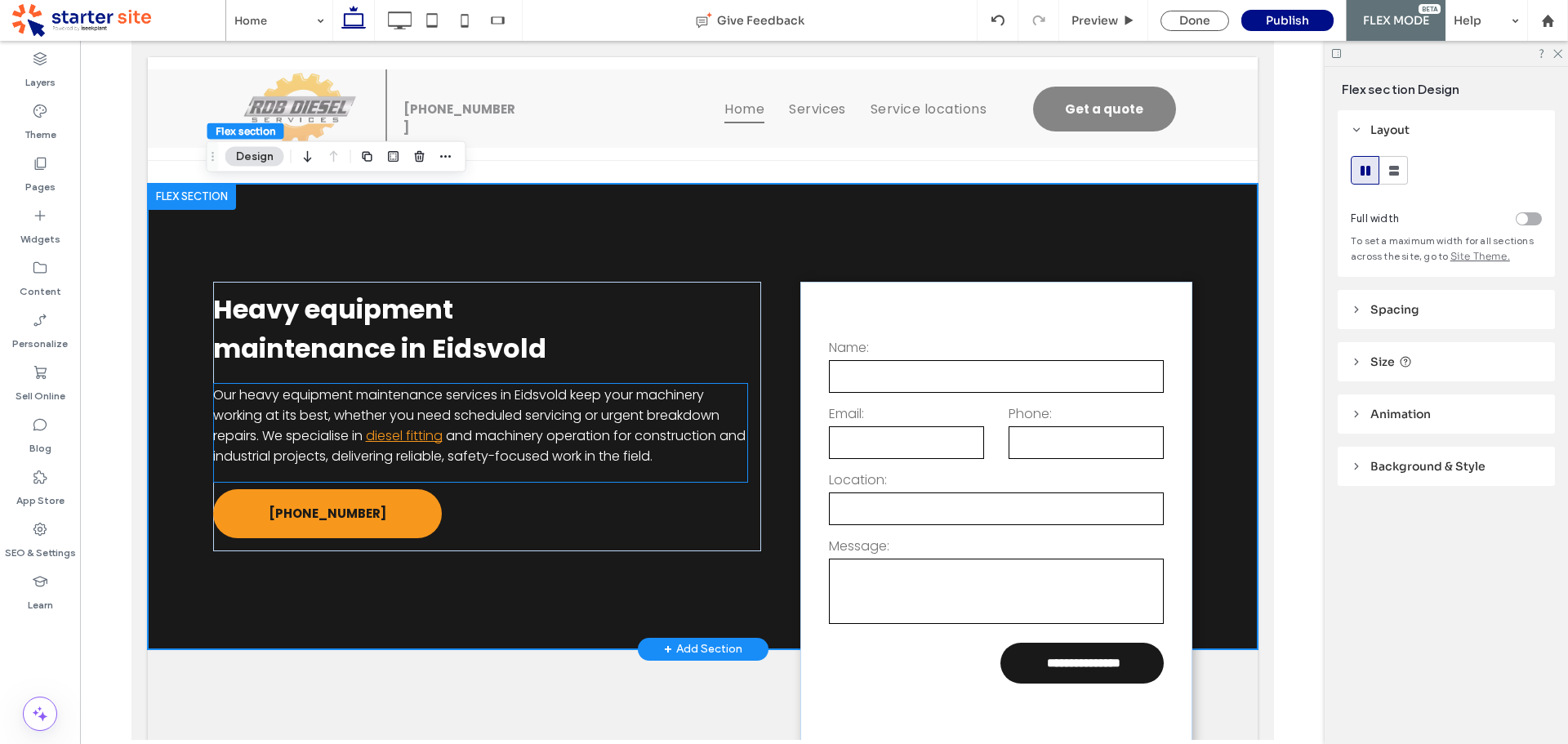
click at [611, 440] on span "and machinery operation for construction and industrial projects, delivering re…" at bounding box center [478, 445] width 532 height 39
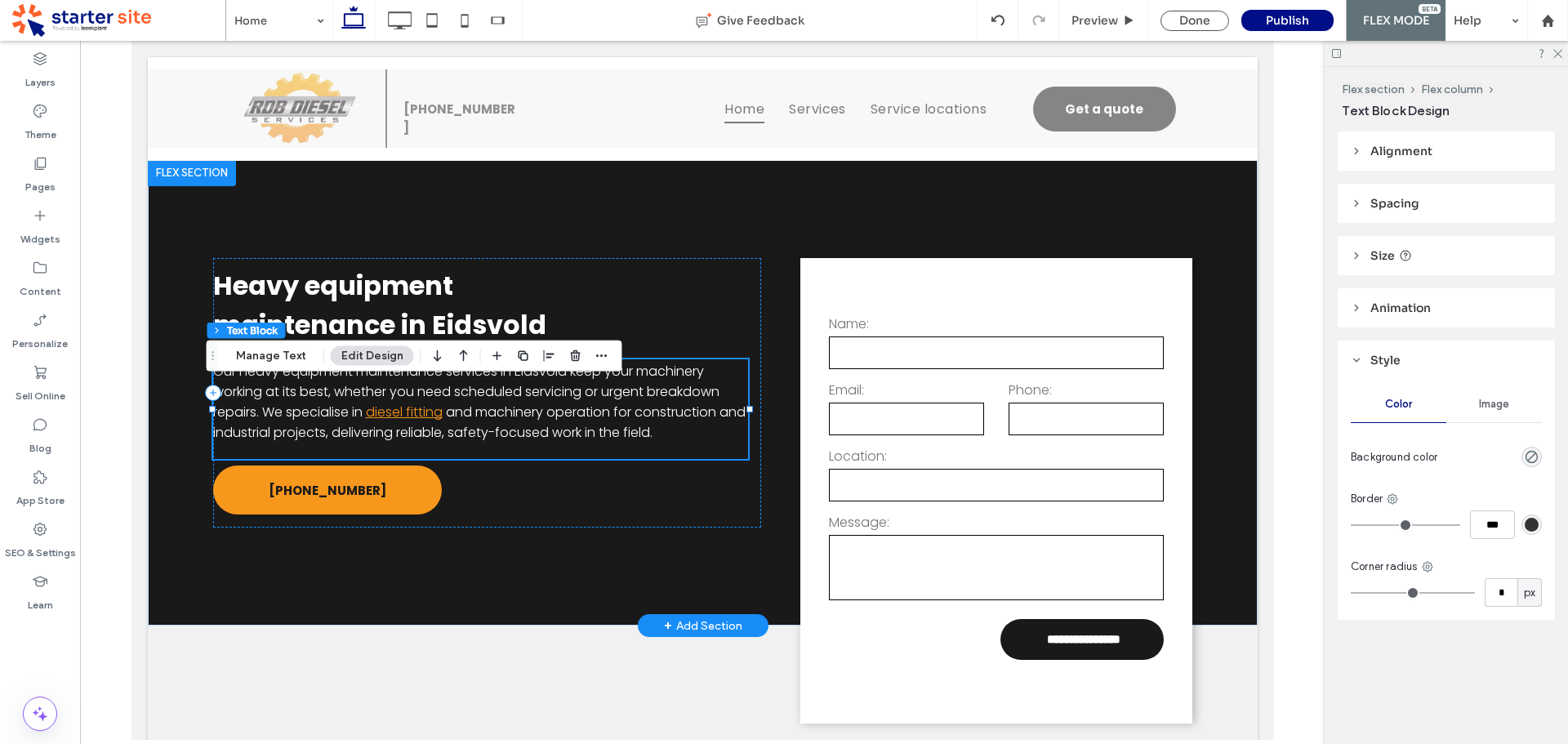
click at [404, 426] on span "and machinery operation for construction and industrial projects, delivering re…" at bounding box center [478, 421] width 532 height 39
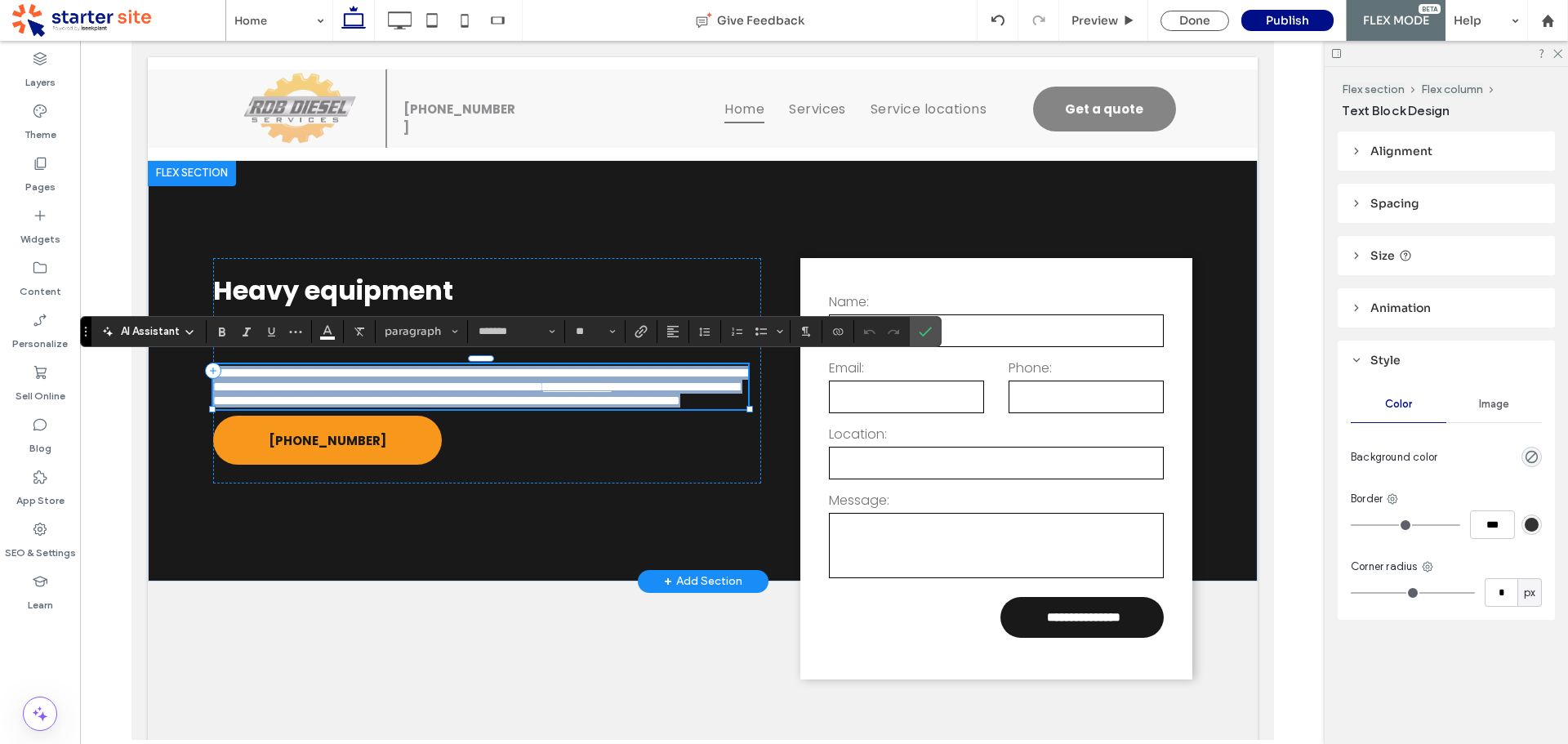
click at [542, 392] on link "**********" at bounding box center [576, 387] width 69 height 13
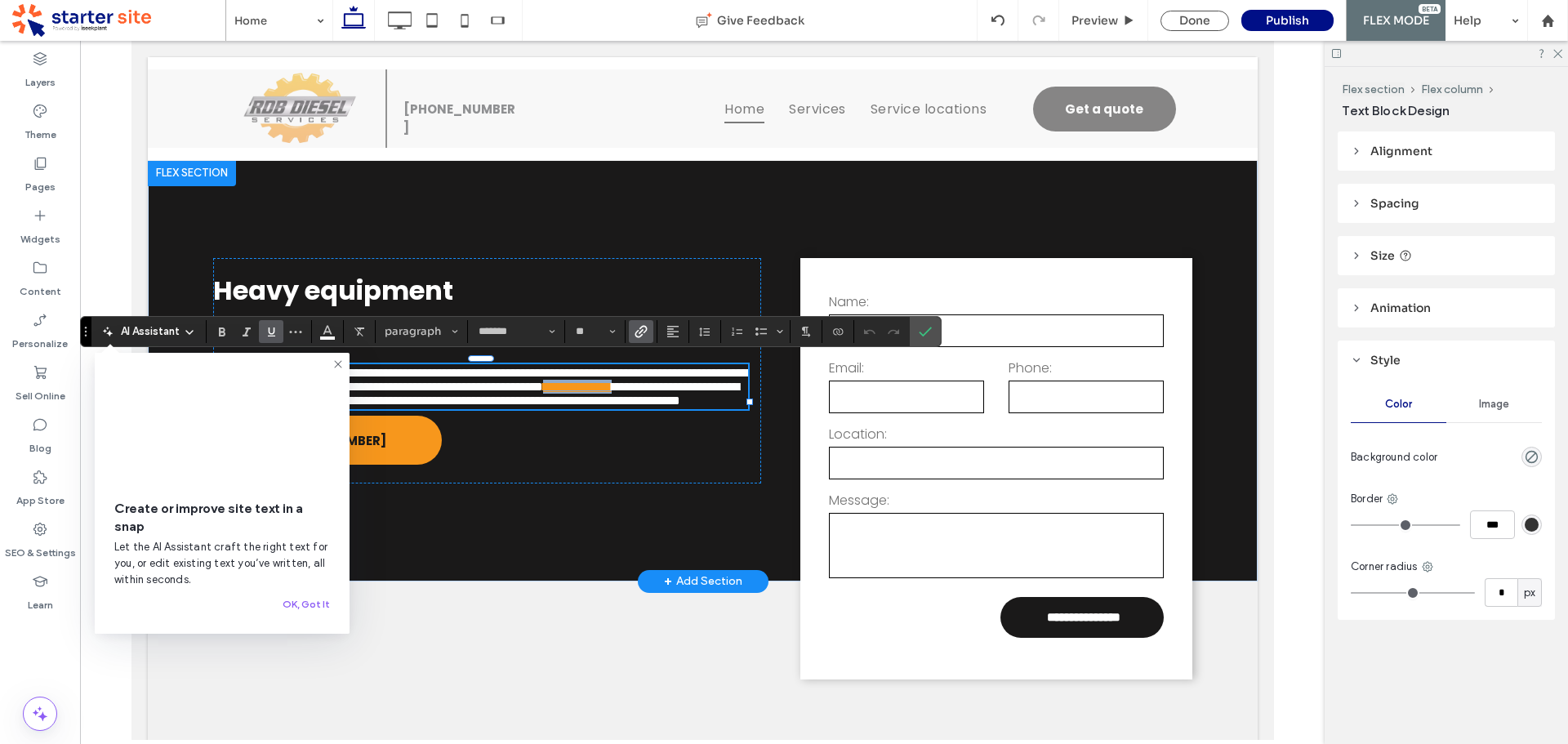
drag, startPoint x: 366, startPoint y: 409, endPoint x: 441, endPoint y: 409, distance: 75.0
click at [441, 408] on p "**********" at bounding box center [480, 387] width 536 height 41
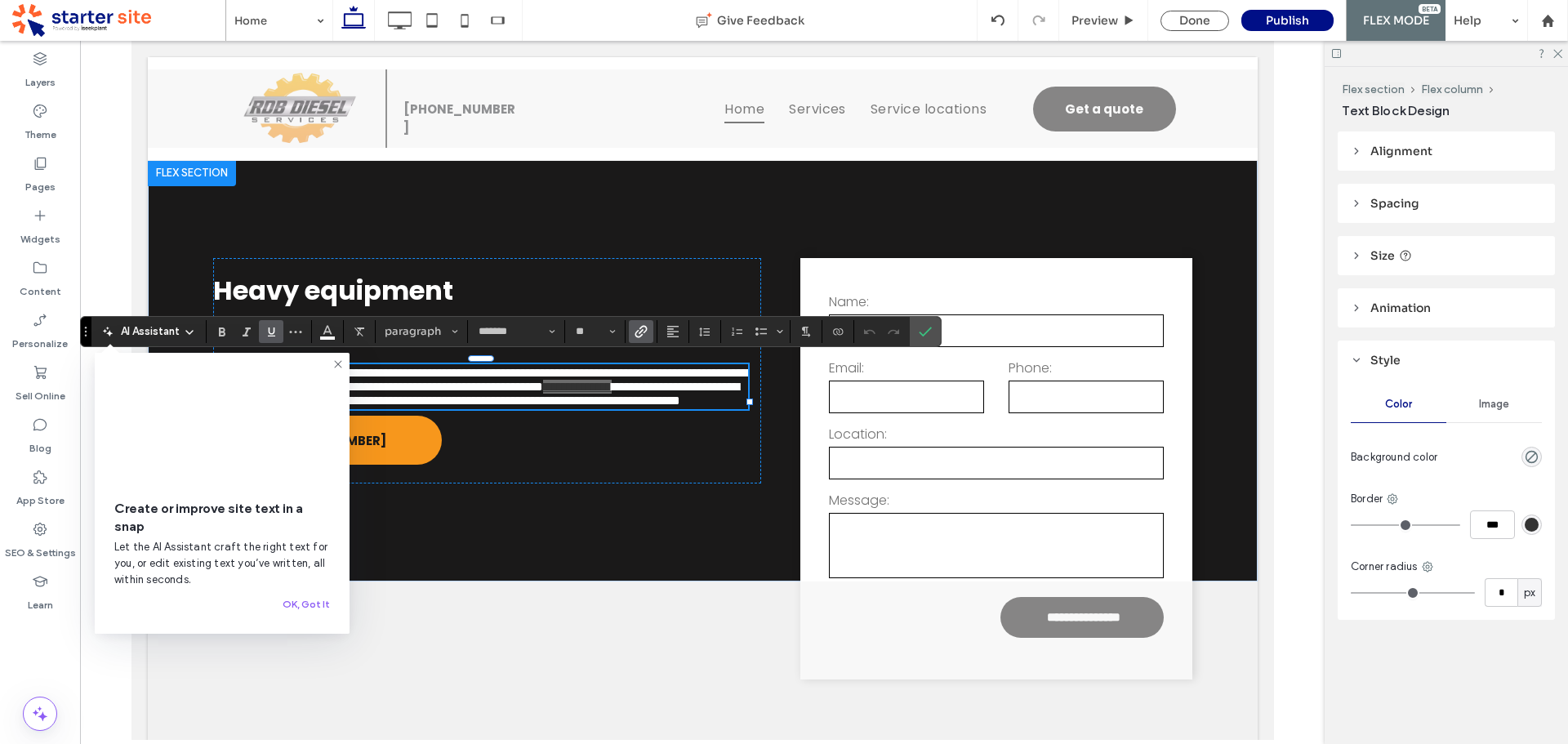
click at [191, 334] on icon at bounding box center [189, 332] width 13 height 13
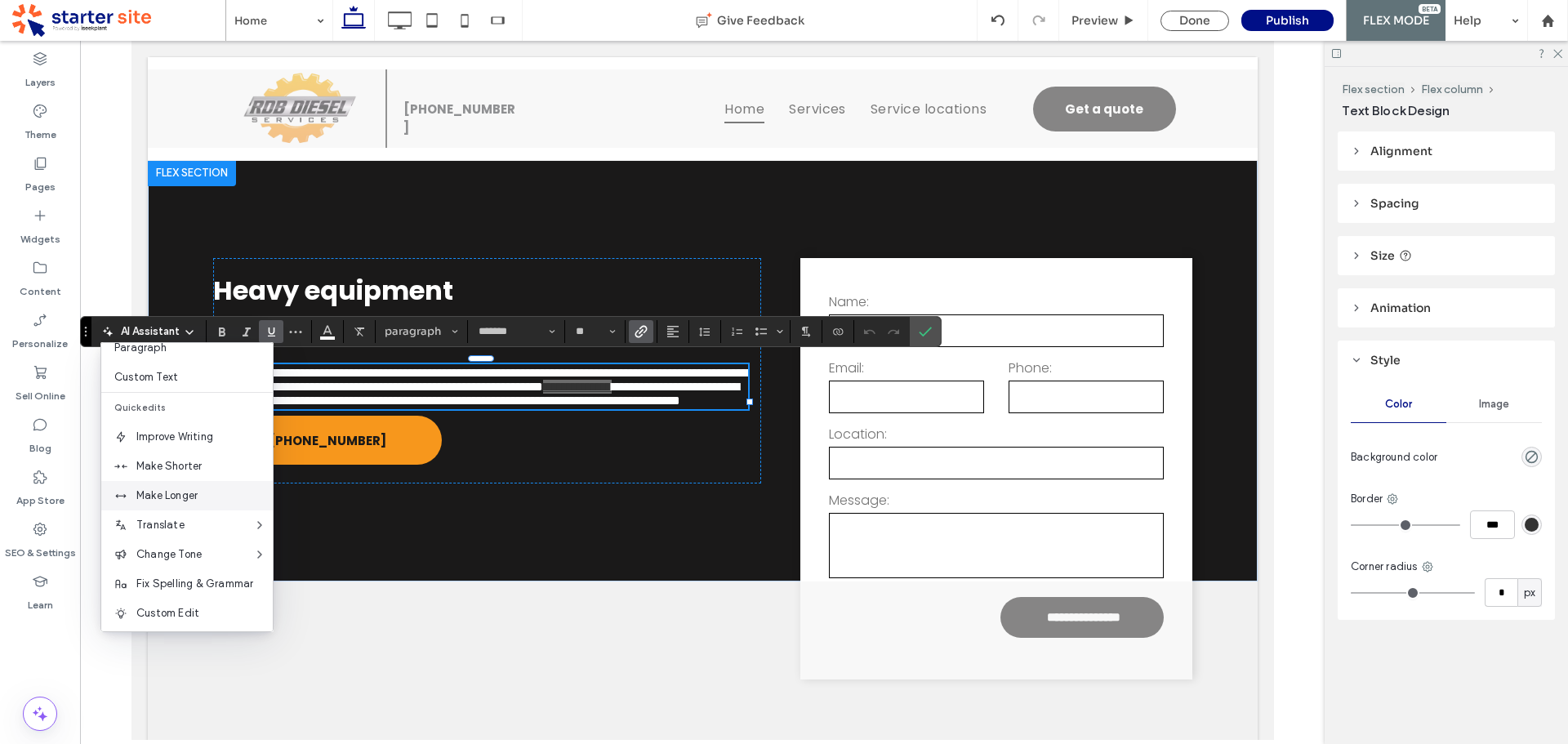
scroll to position [107, 0]
click at [642, 334] on use "Link" at bounding box center [641, 331] width 13 height 13
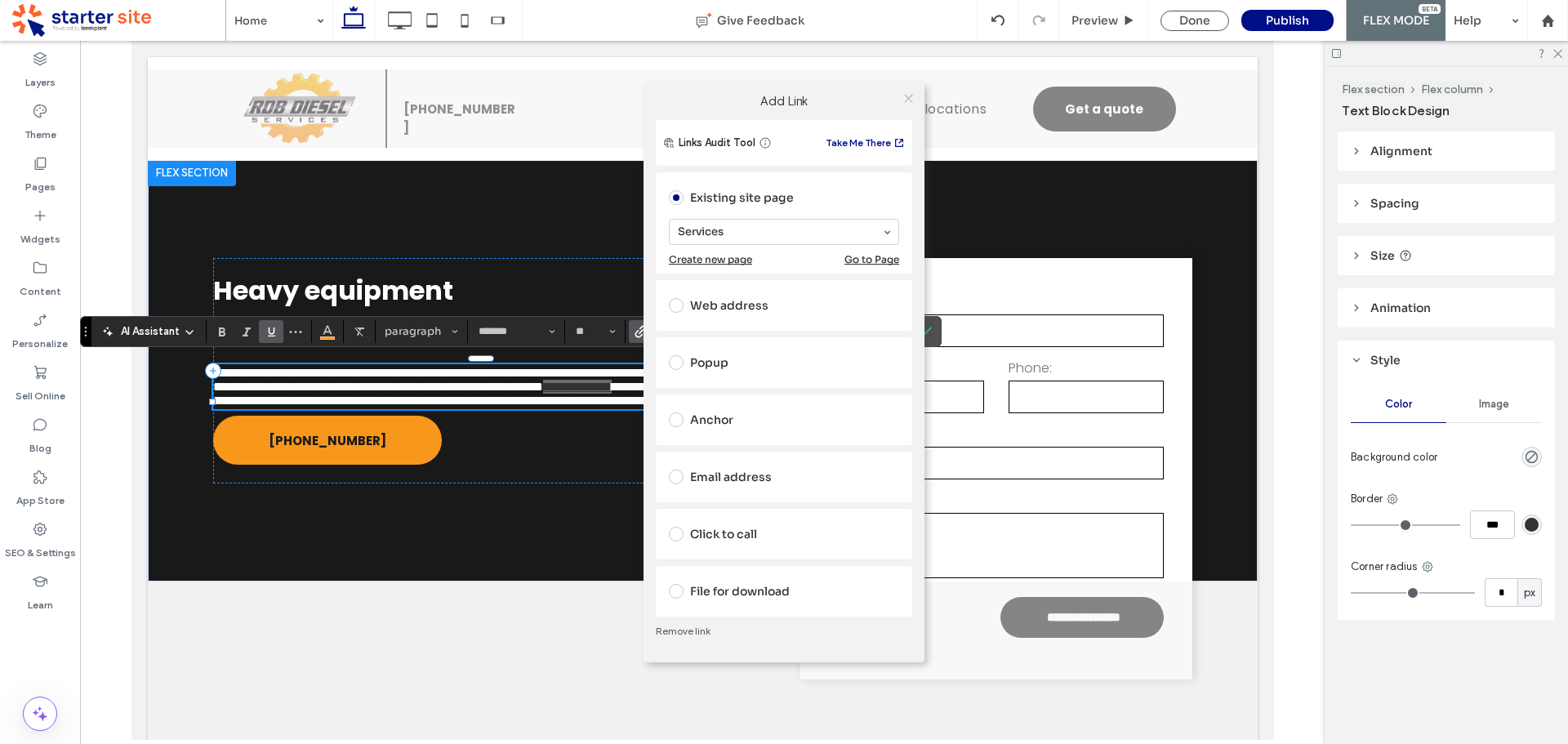
drag, startPoint x: 901, startPoint y: 90, endPoint x: 909, endPoint y: 101, distance: 13.6
click at [905, 98] on span at bounding box center [909, 98] width 13 height 24
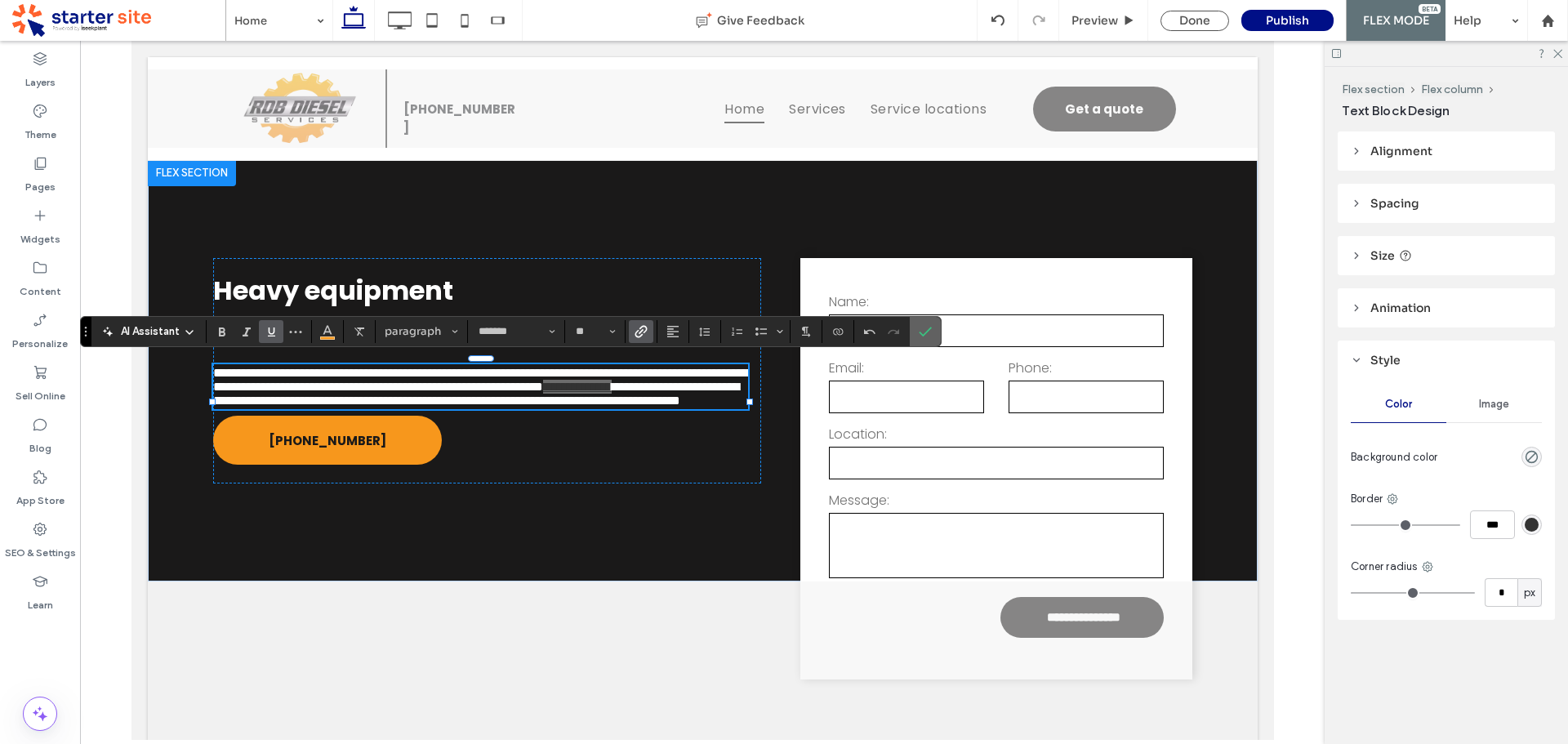
drag, startPoint x: 926, startPoint y: 344, endPoint x: 742, endPoint y: 307, distance: 187.7
click at [926, 344] on span "Confirm" at bounding box center [922, 331] width 7 height 30
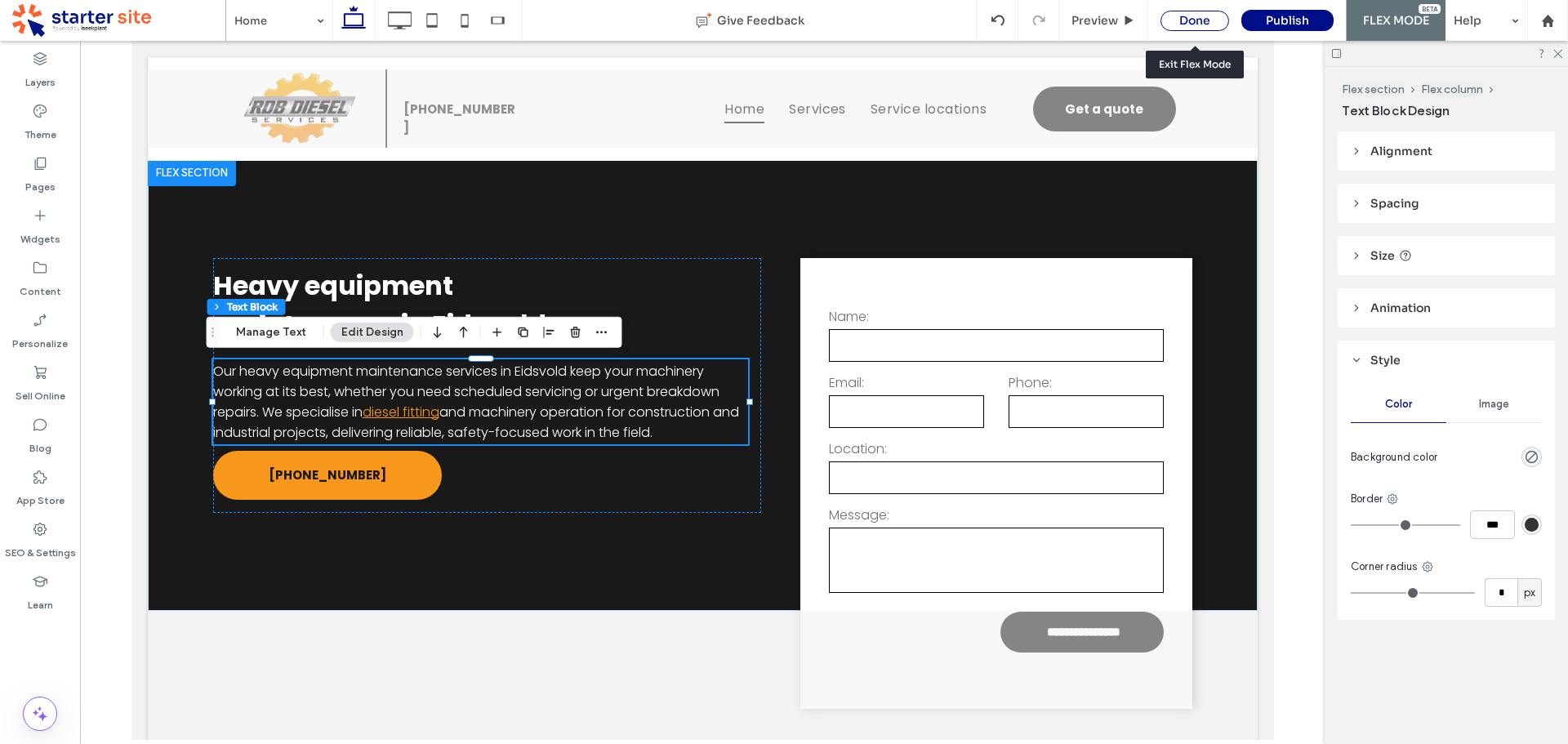
drag, startPoint x: 1196, startPoint y: 13, endPoint x: 1056, endPoint y: 123, distance: 178.0
click at [1196, 13] on div "Done" at bounding box center [1194, 21] width 69 height 21
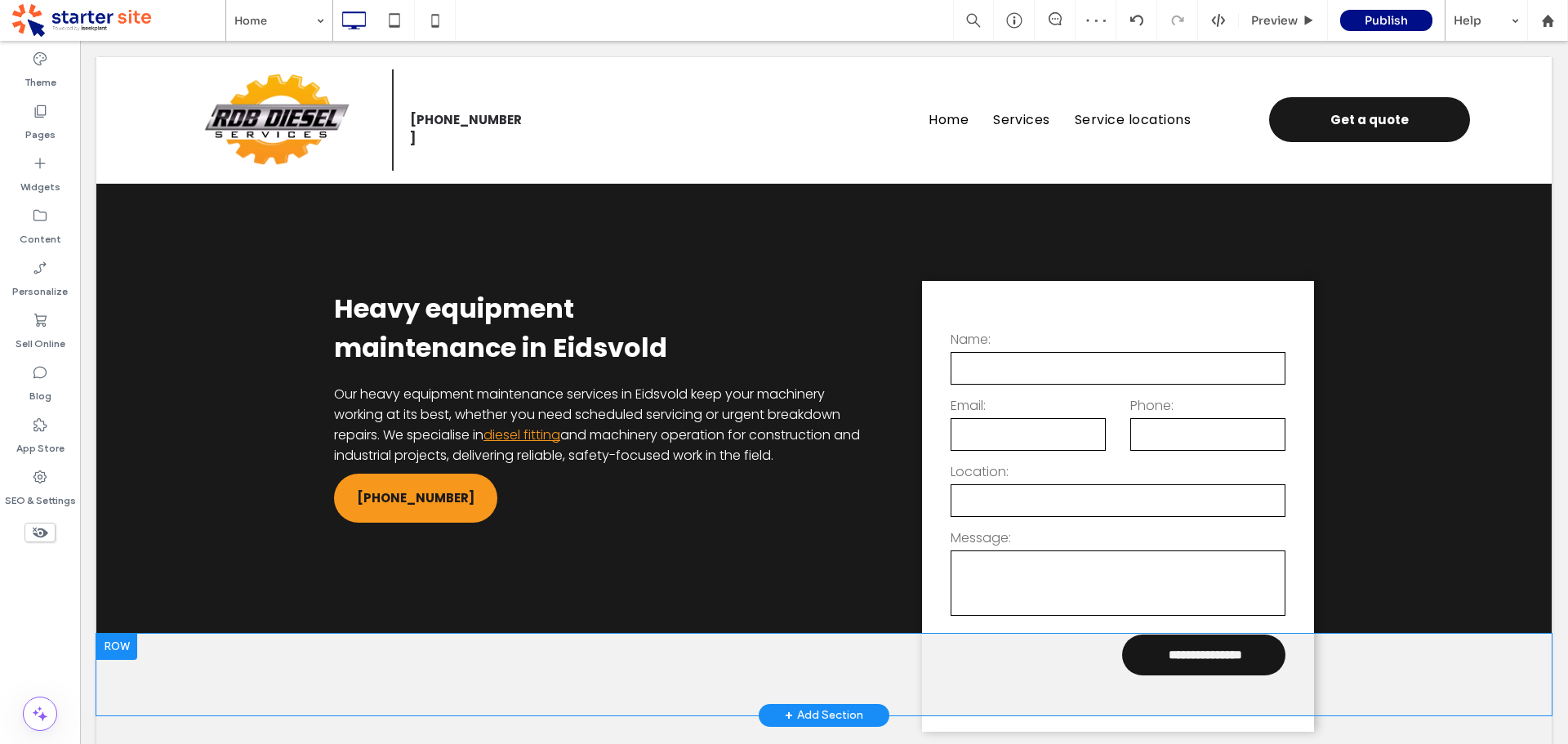
scroll to position [0, 0]
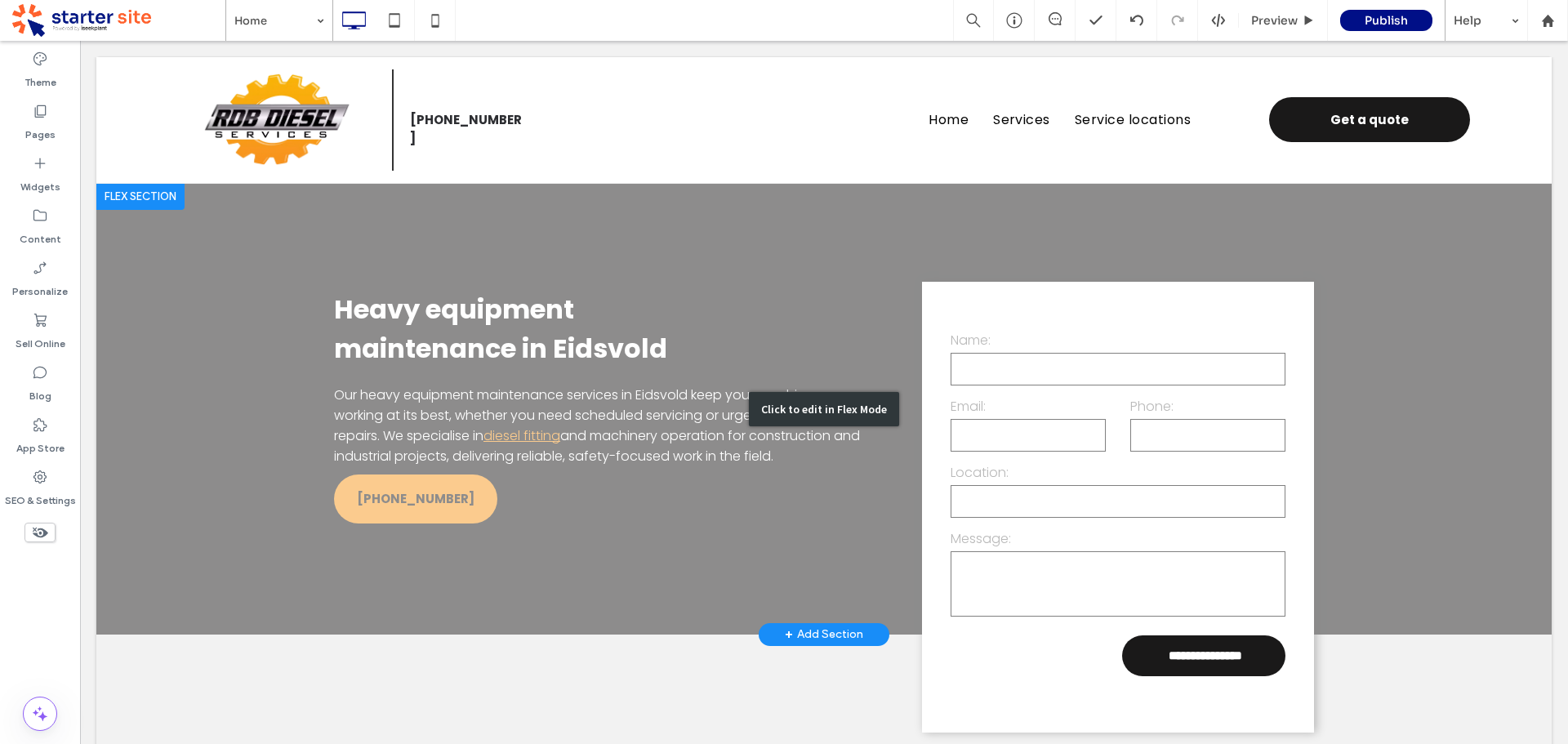
click at [228, 517] on div "Click to edit in Flex Mode" at bounding box center [824, 409] width 1455 height 451
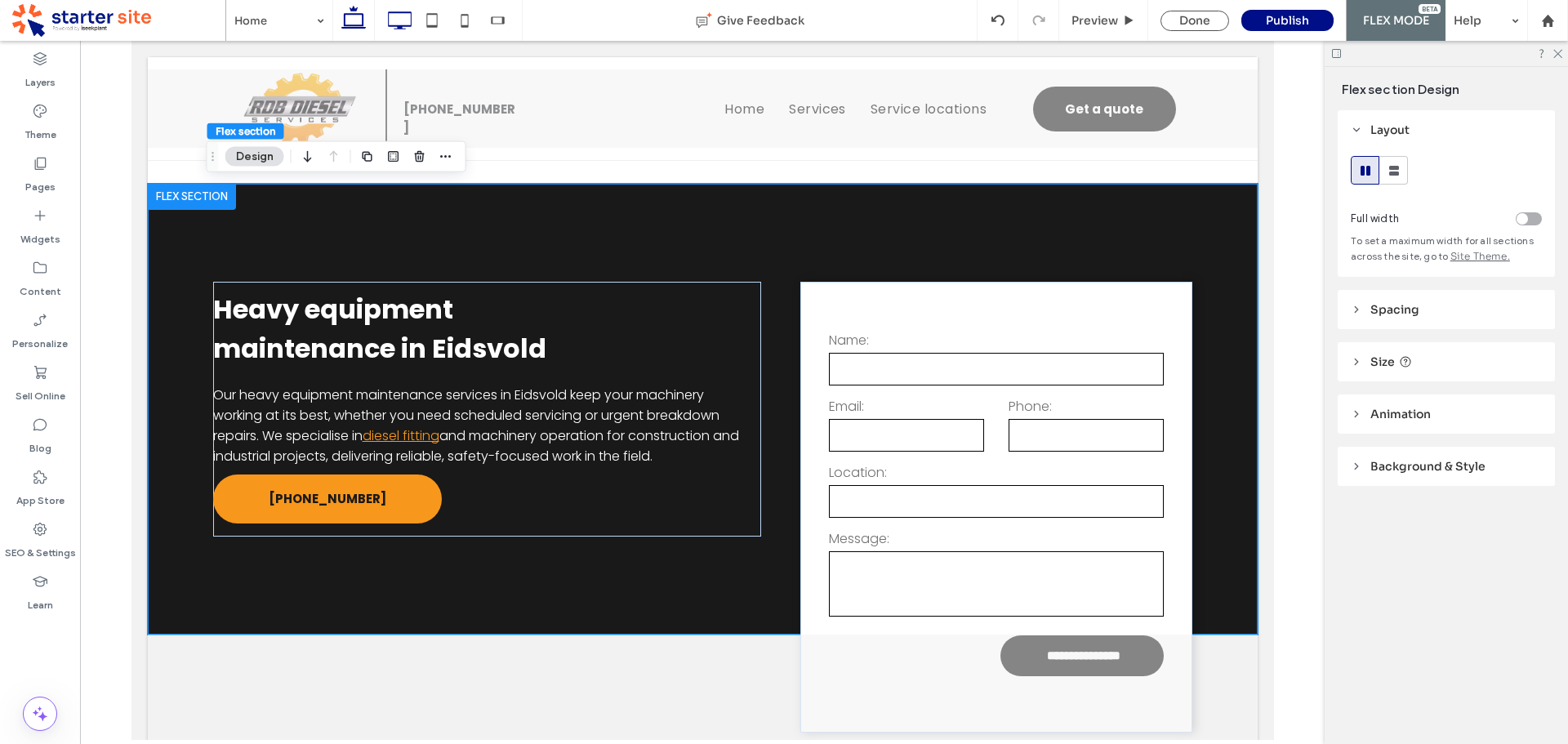
click at [401, 30] on icon at bounding box center [400, 21] width 32 height 32
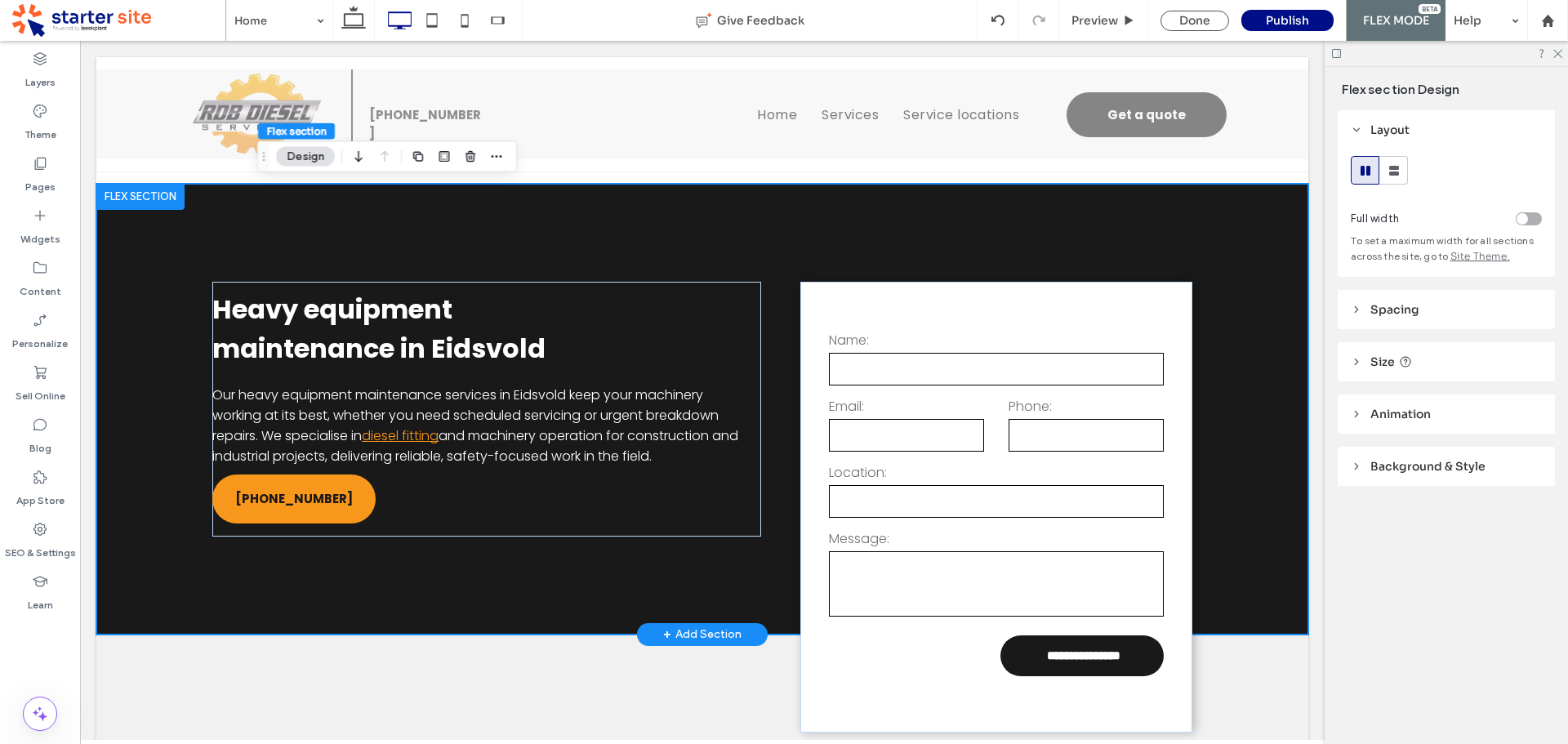
click at [371, 224] on div "**********" at bounding box center [702, 409] width 980 height 451
click at [1429, 466] on span "Background & Style" at bounding box center [1428, 466] width 115 height 14
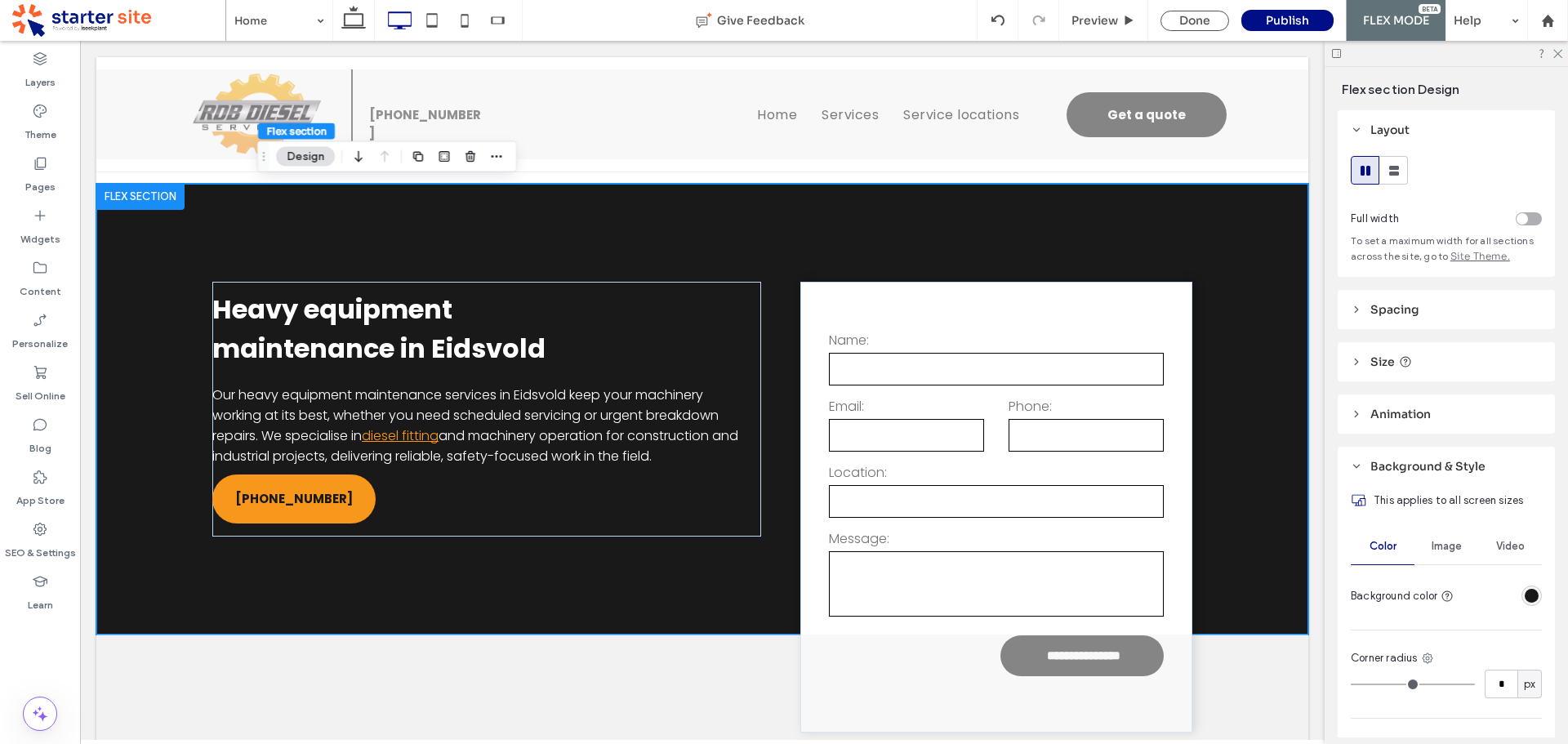
click at [1447, 547] on span "Image" at bounding box center [1446, 546] width 30 height 13
click at [1451, 616] on div "Add multiple images for a background slider" at bounding box center [1446, 637] width 189 height 107
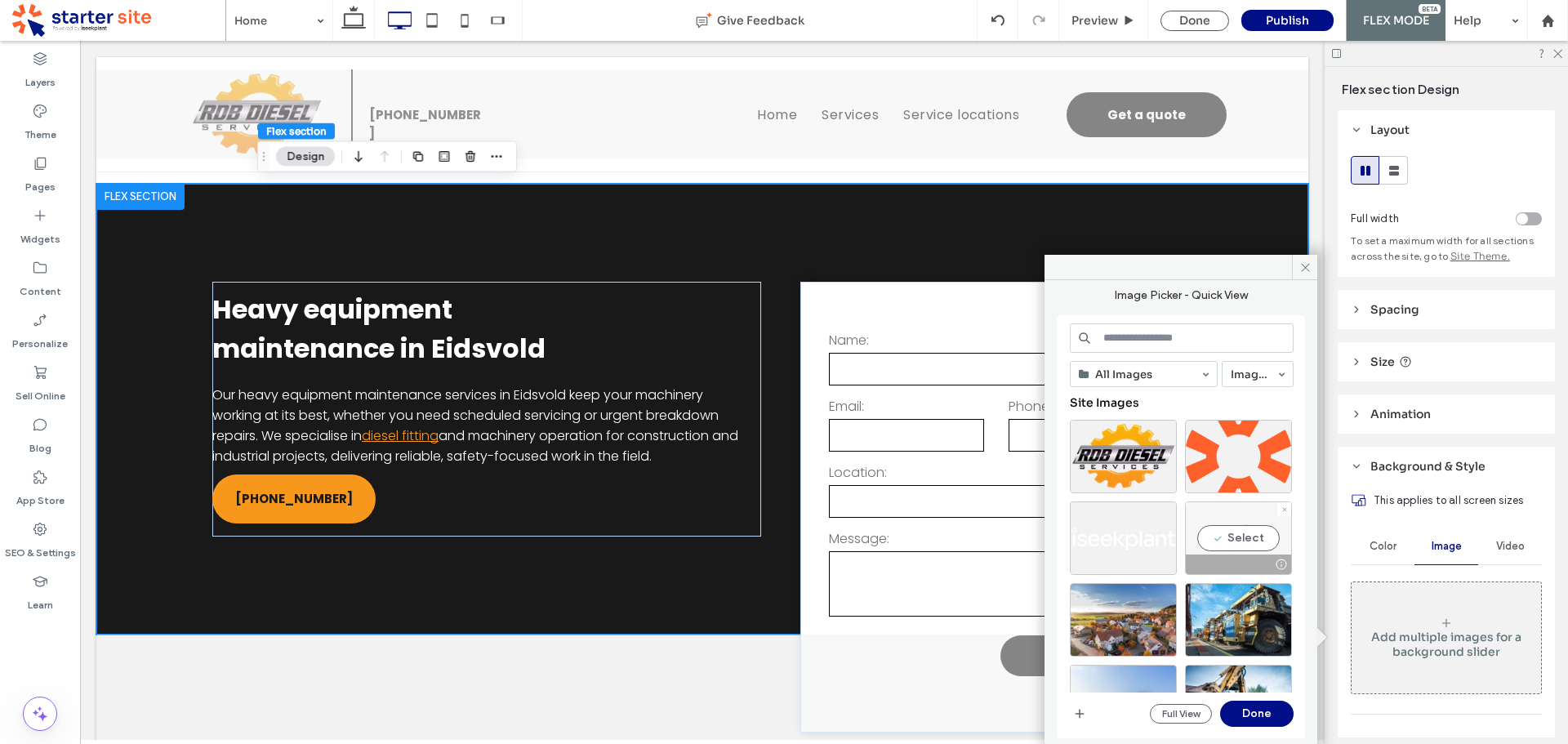
click at [1257, 526] on div "Select" at bounding box center [1239, 537] width 107 height 73
click at [1277, 712] on button "Done" at bounding box center [1256, 713] width 73 height 26
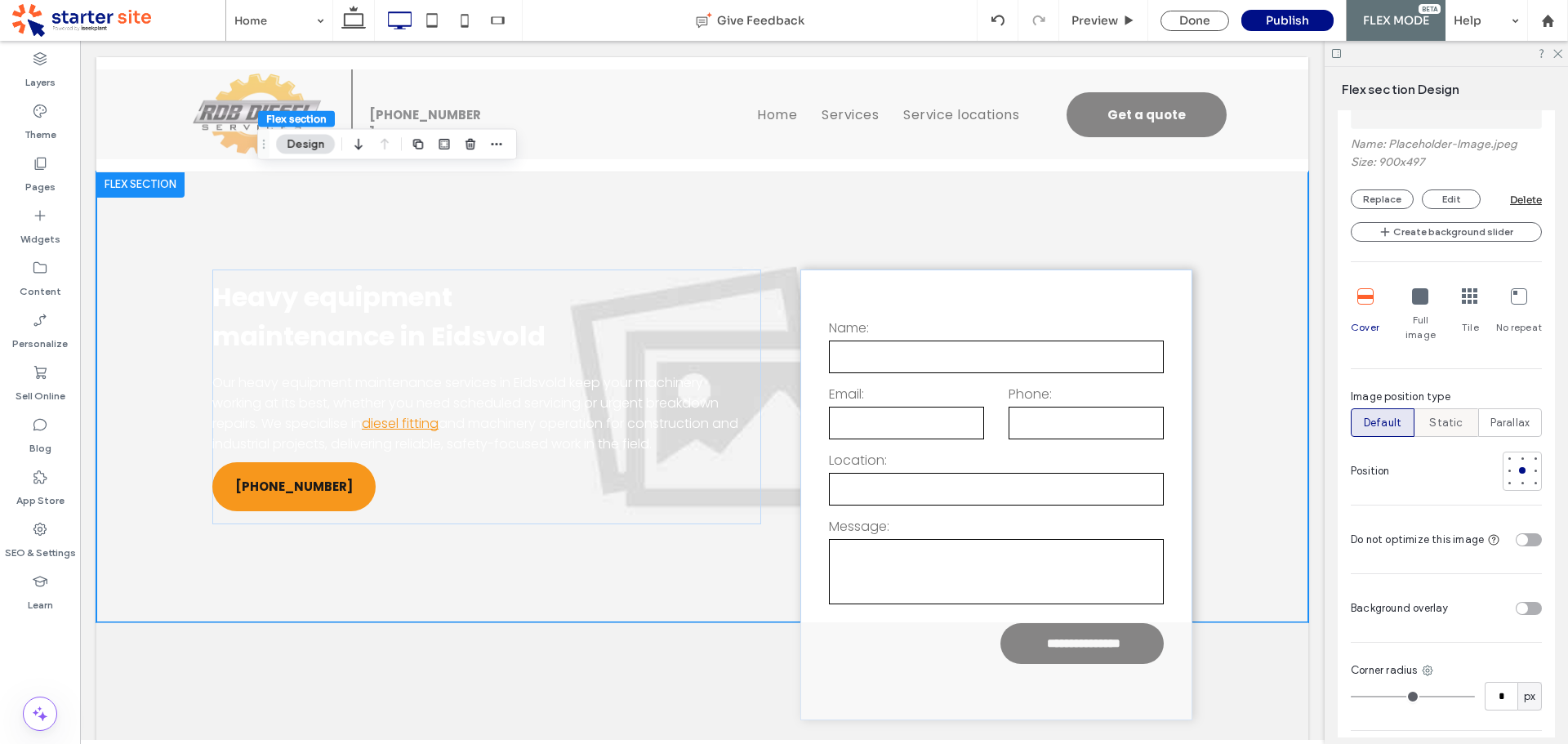
click at [1445, 415] on span "Static" at bounding box center [1445, 423] width 33 height 16
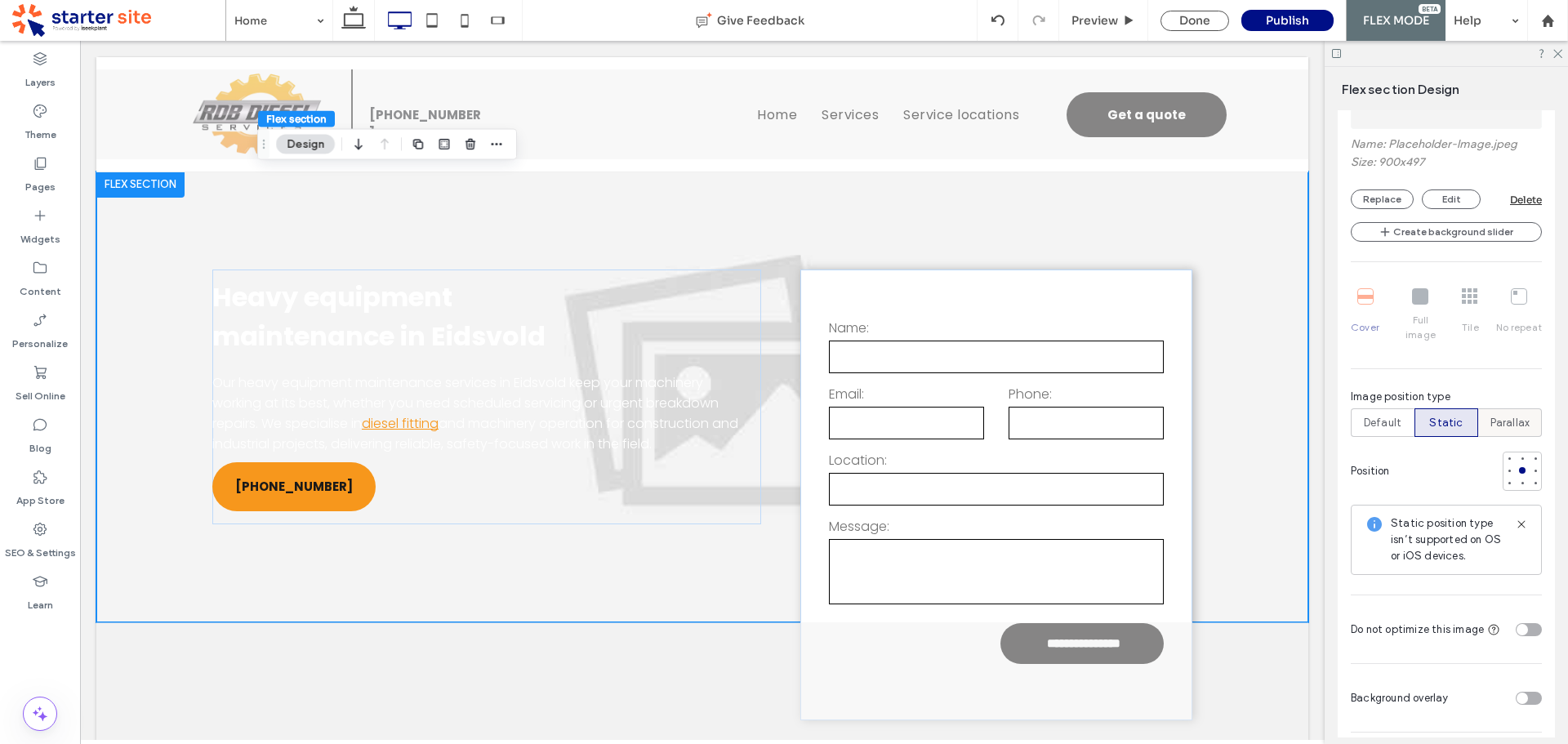
click at [1493, 415] on span "Parallax" at bounding box center [1510, 423] width 40 height 16
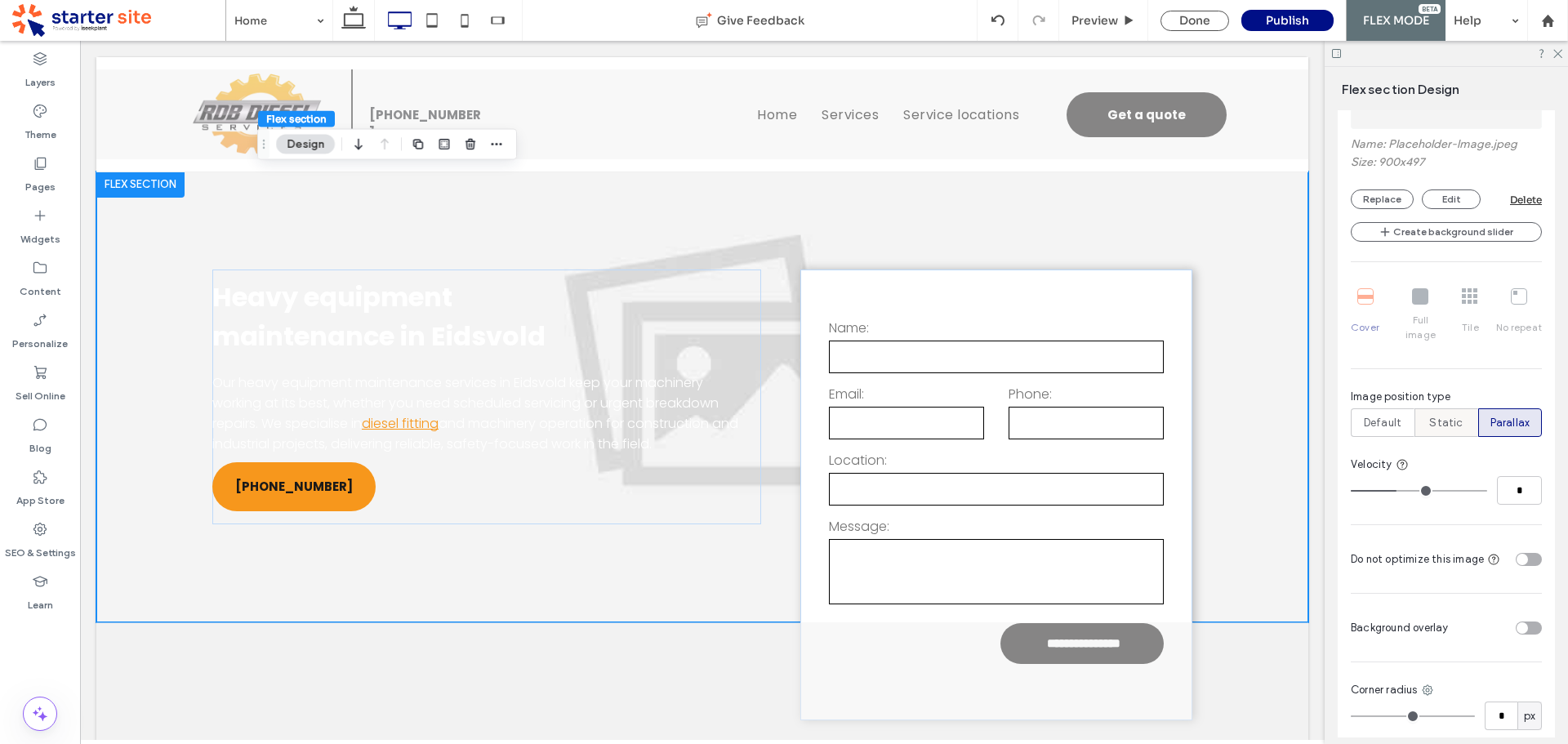
click at [1449, 415] on span "Static" at bounding box center [1445, 423] width 33 height 16
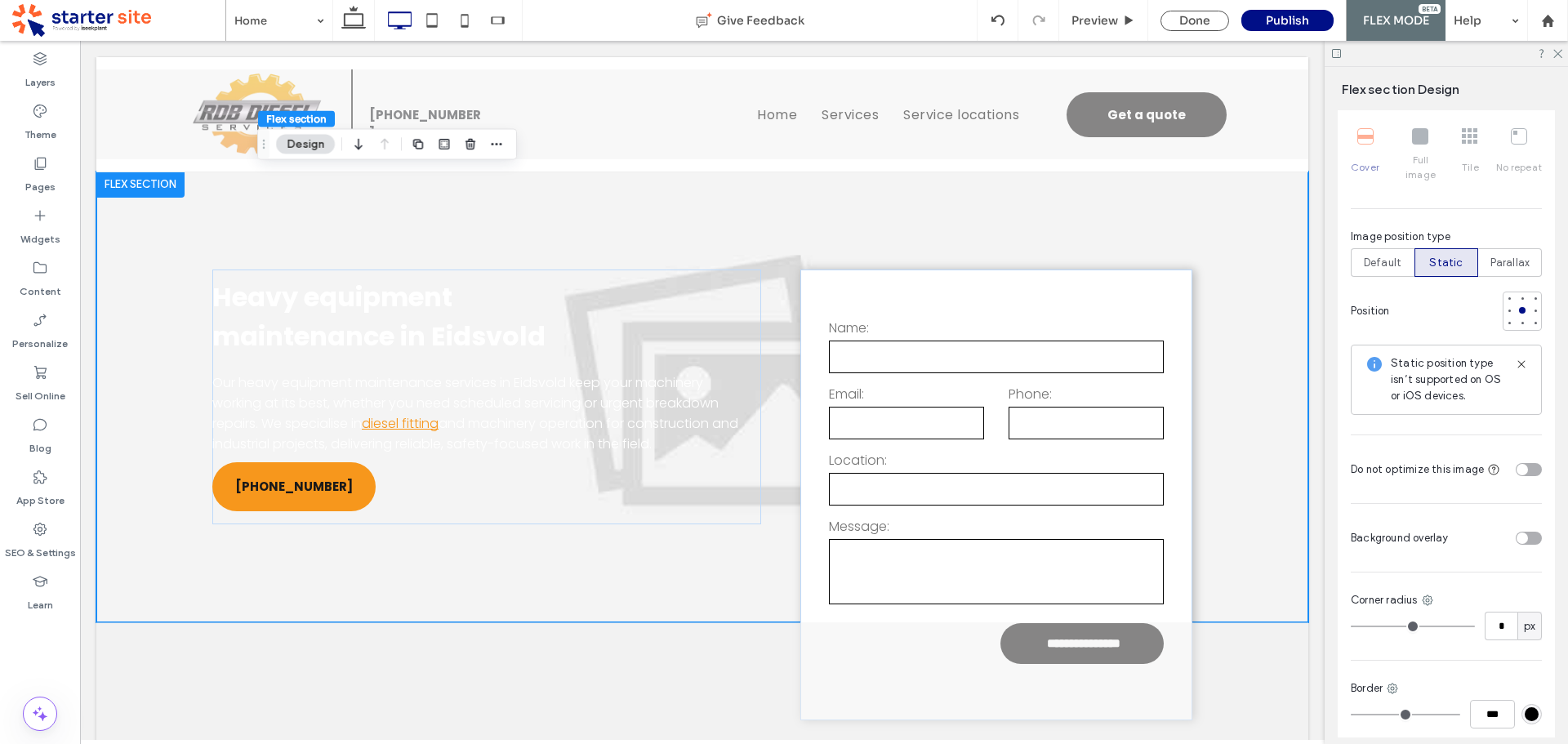
scroll to position [735, 0]
click at [1522, 528] on div "toggle" at bounding box center [1528, 535] width 26 height 13
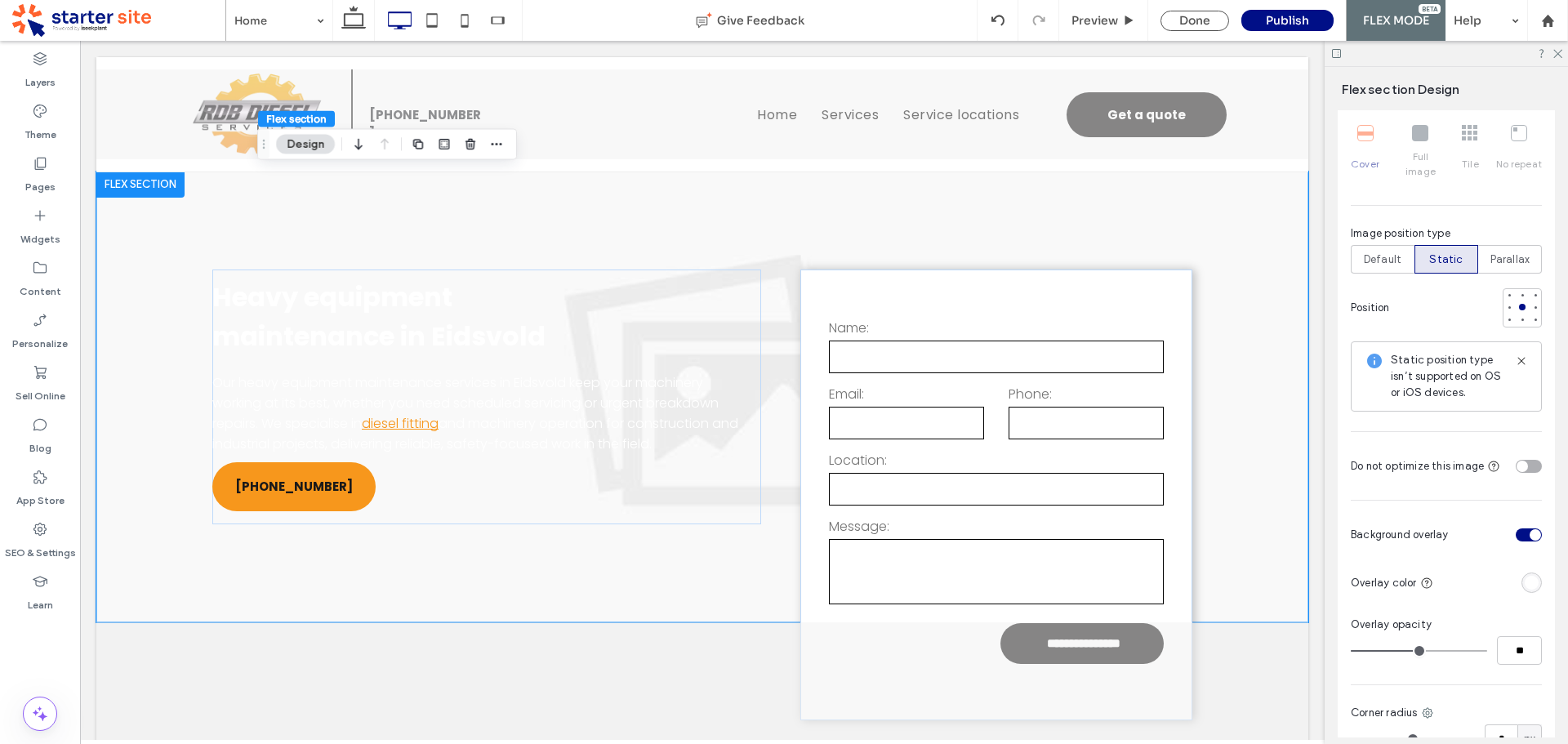
click at [1525, 575] on div "rgba(255, 255, 255, 1)" at bounding box center [1531, 582] width 14 height 14
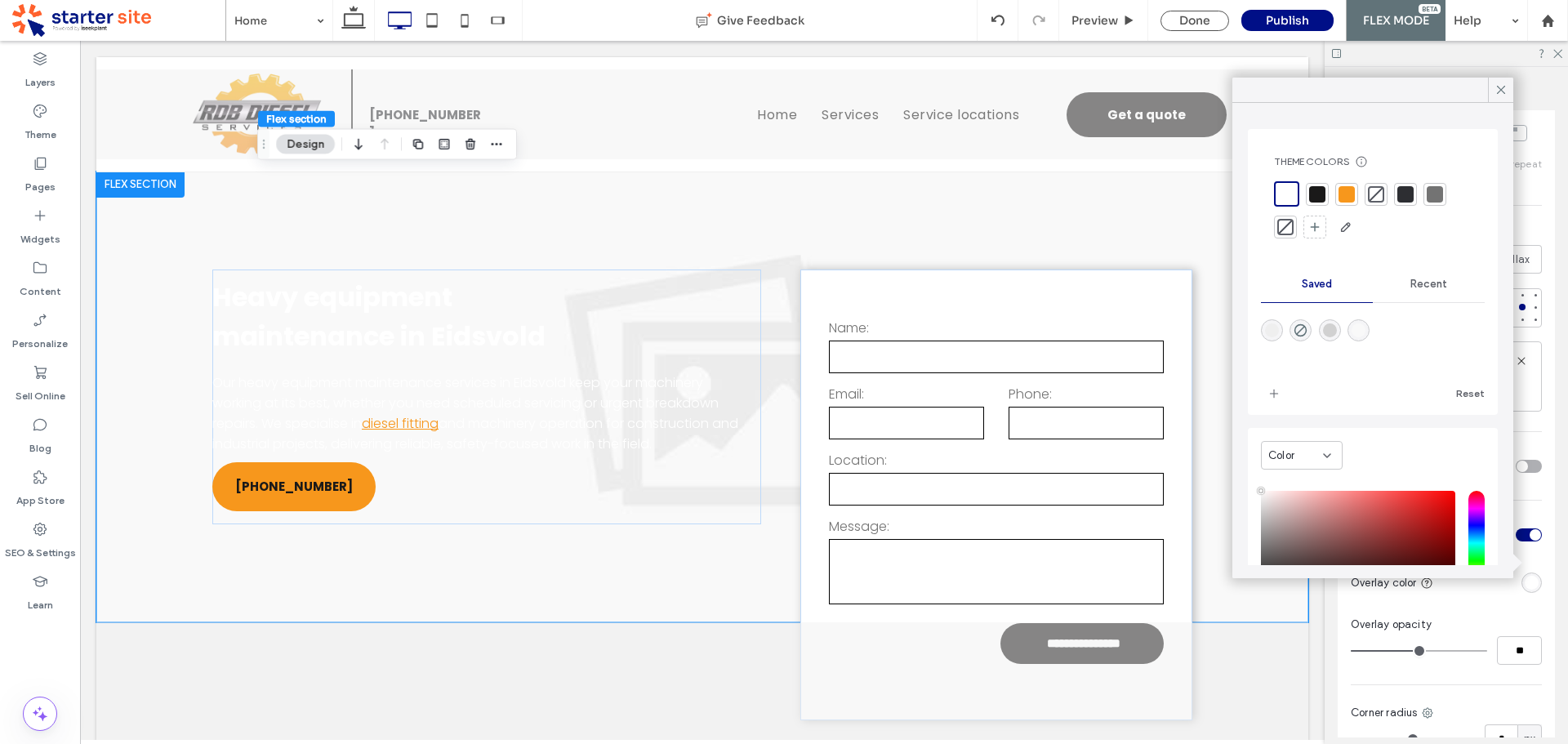
click at [1321, 191] on div at bounding box center [1317, 194] width 16 height 16
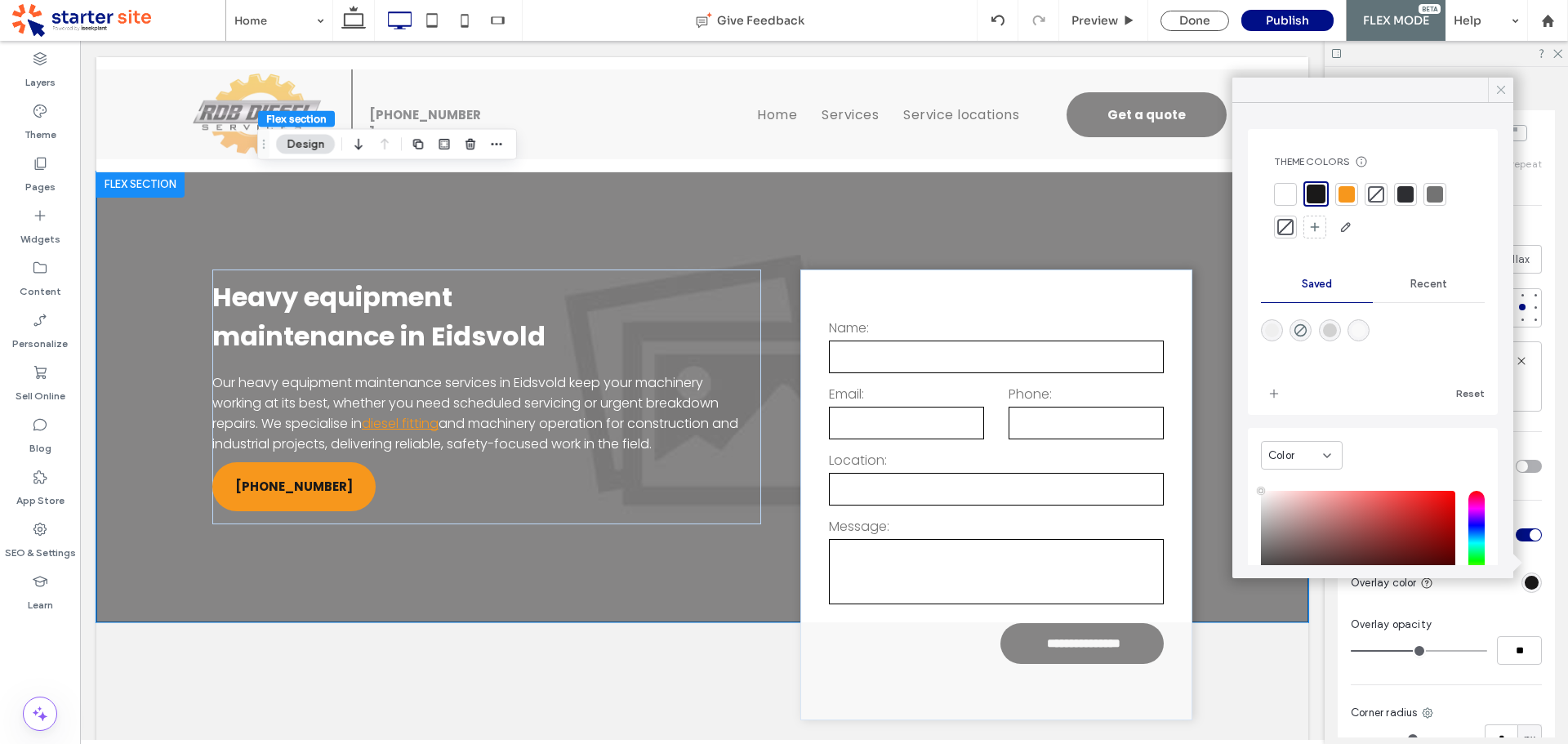
click at [1497, 91] on icon at bounding box center [1501, 89] width 14 height 14
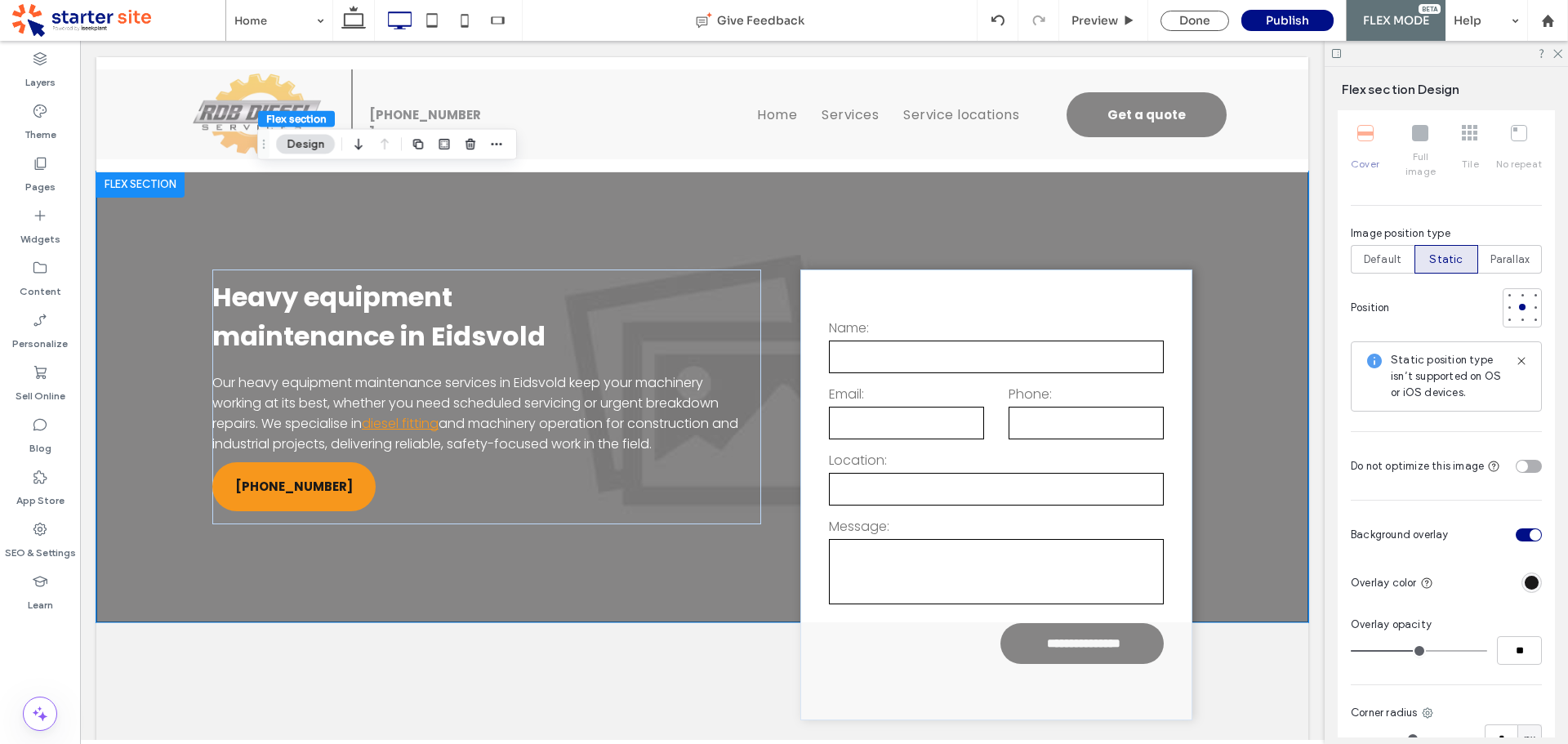
type input "**"
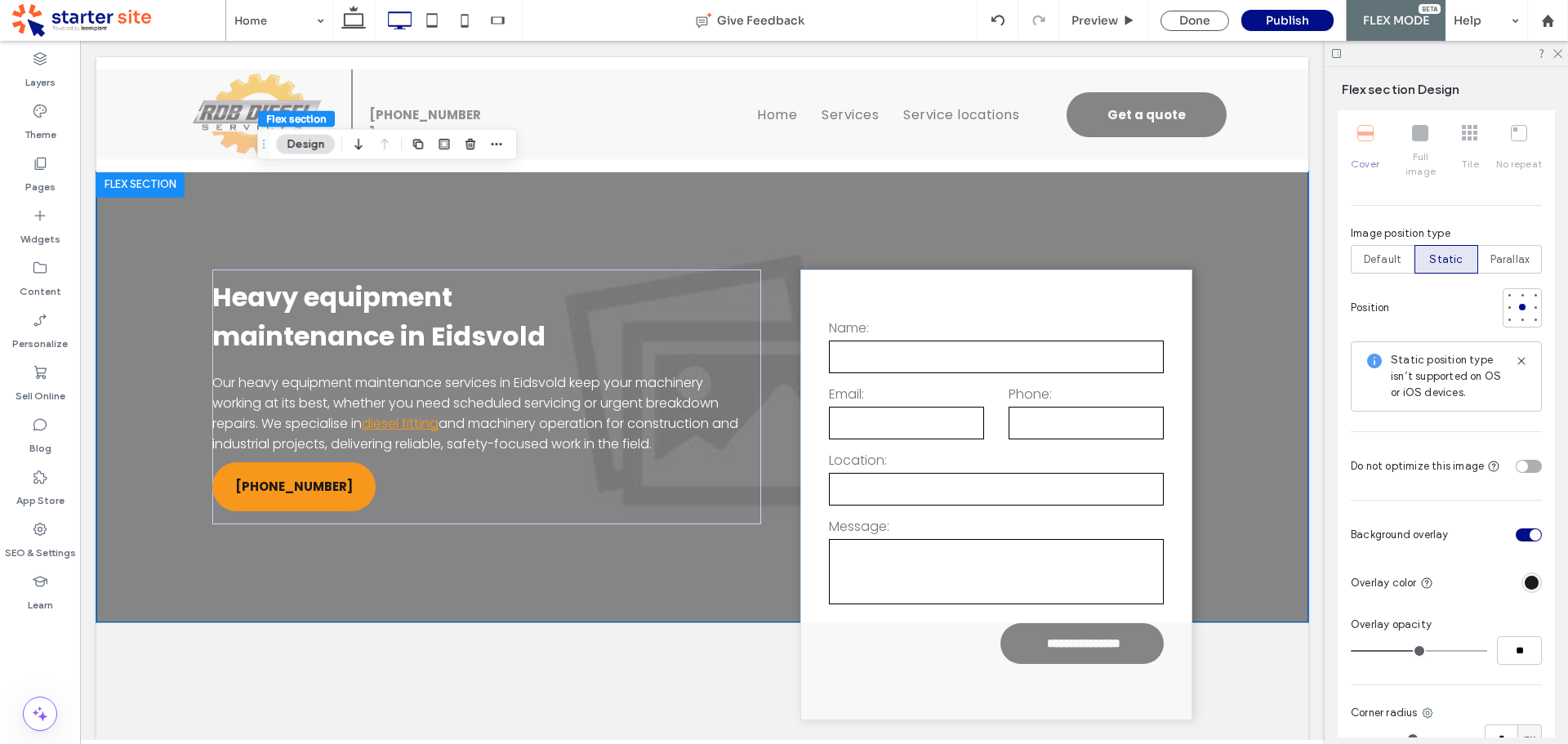
type input "**"
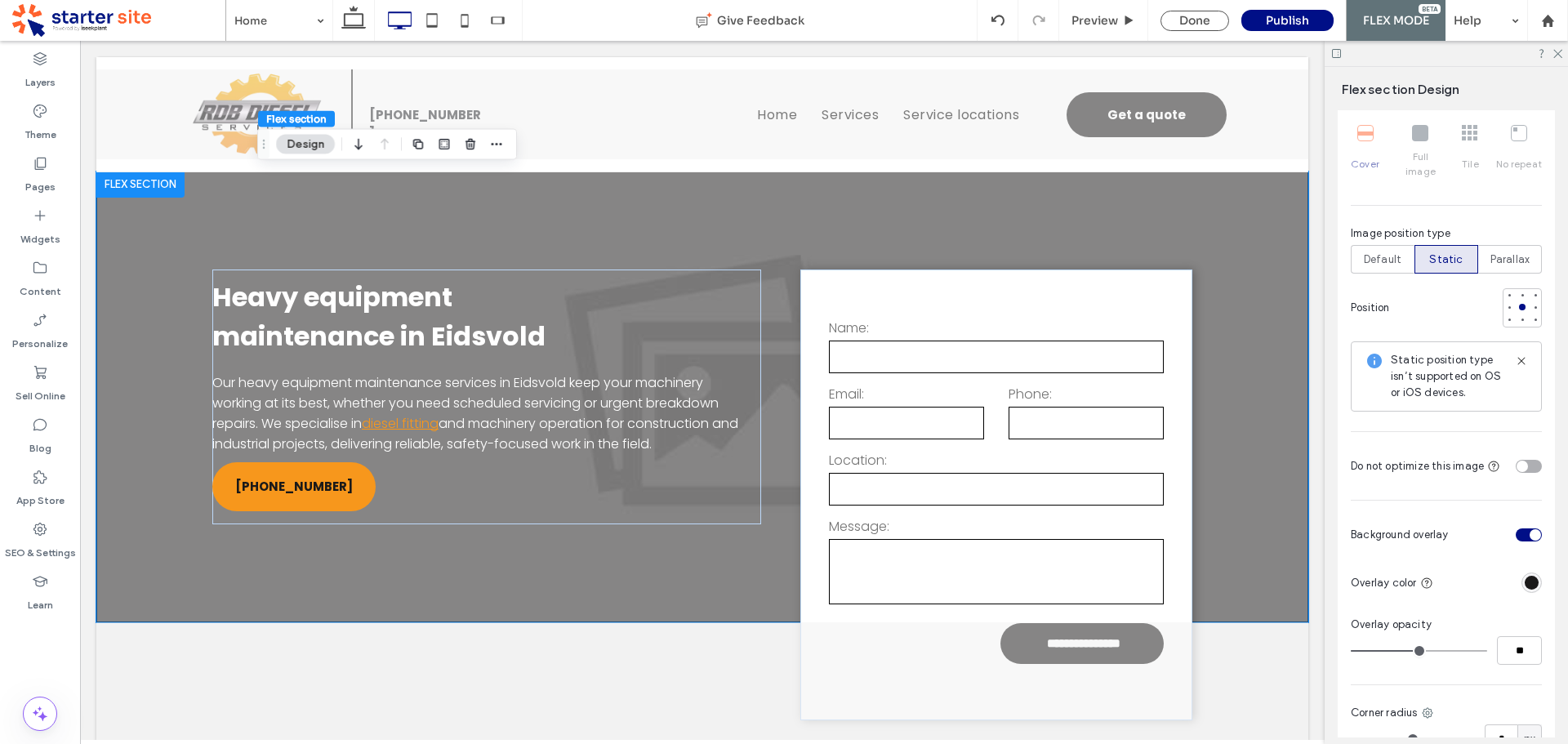
type input "**"
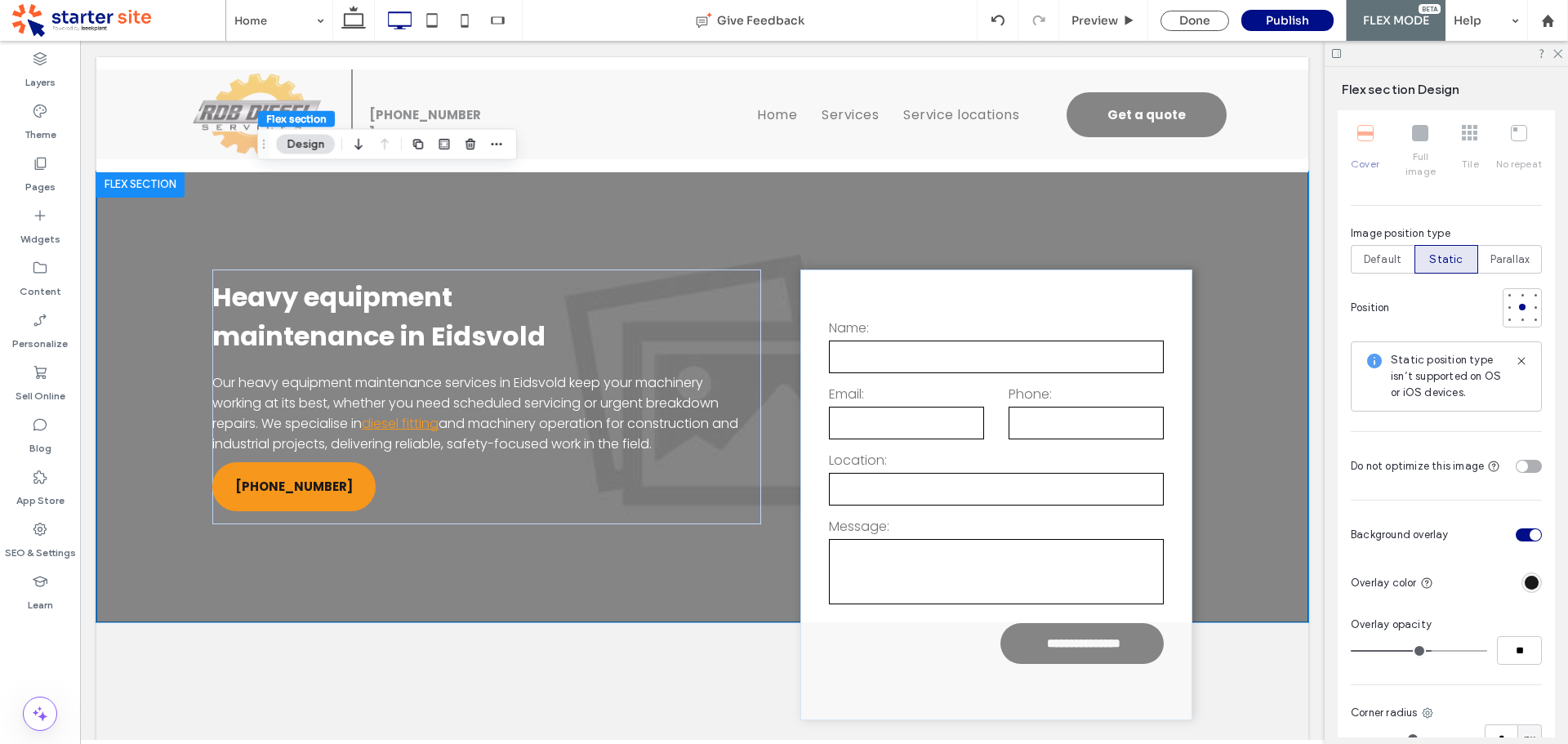
type input "**"
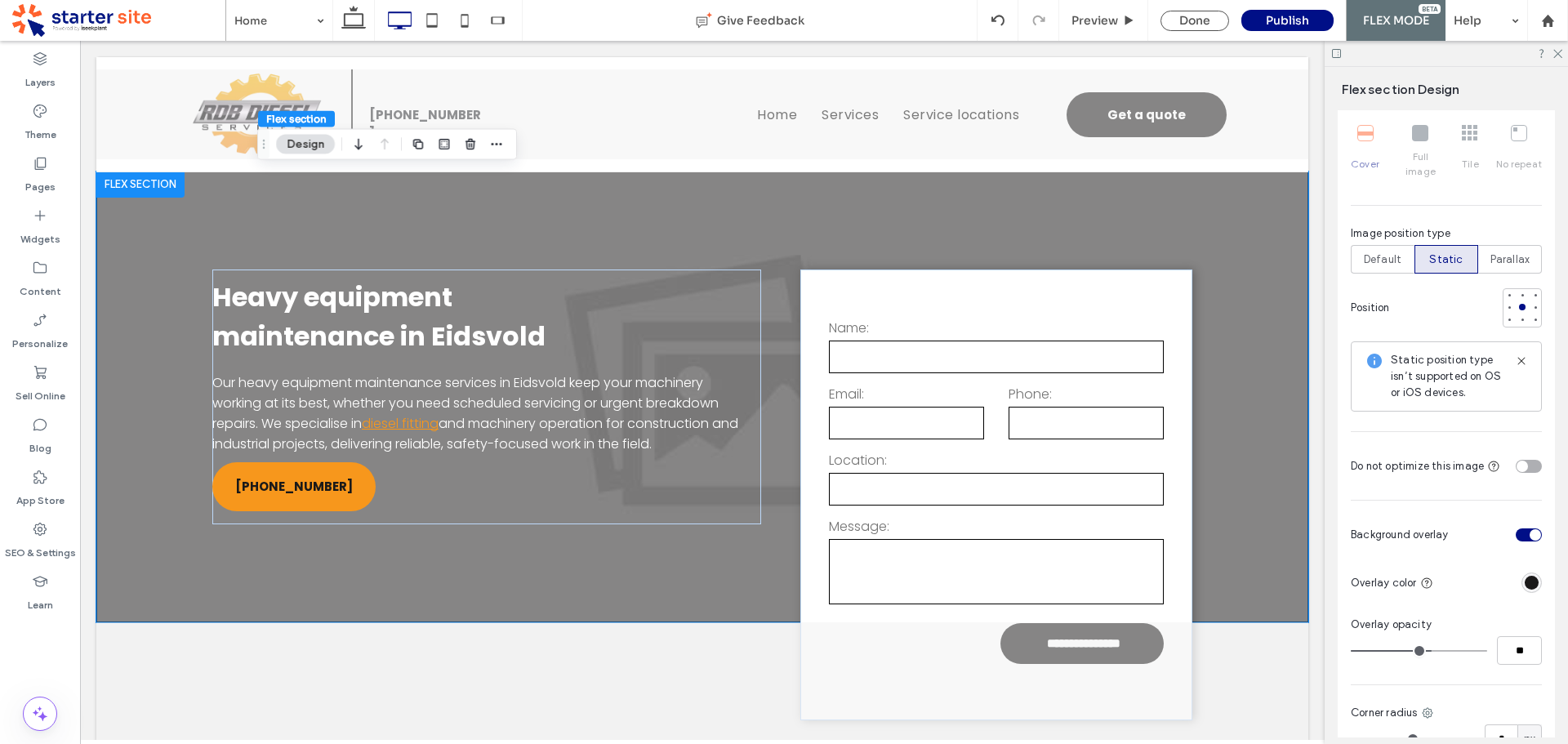
type input "**"
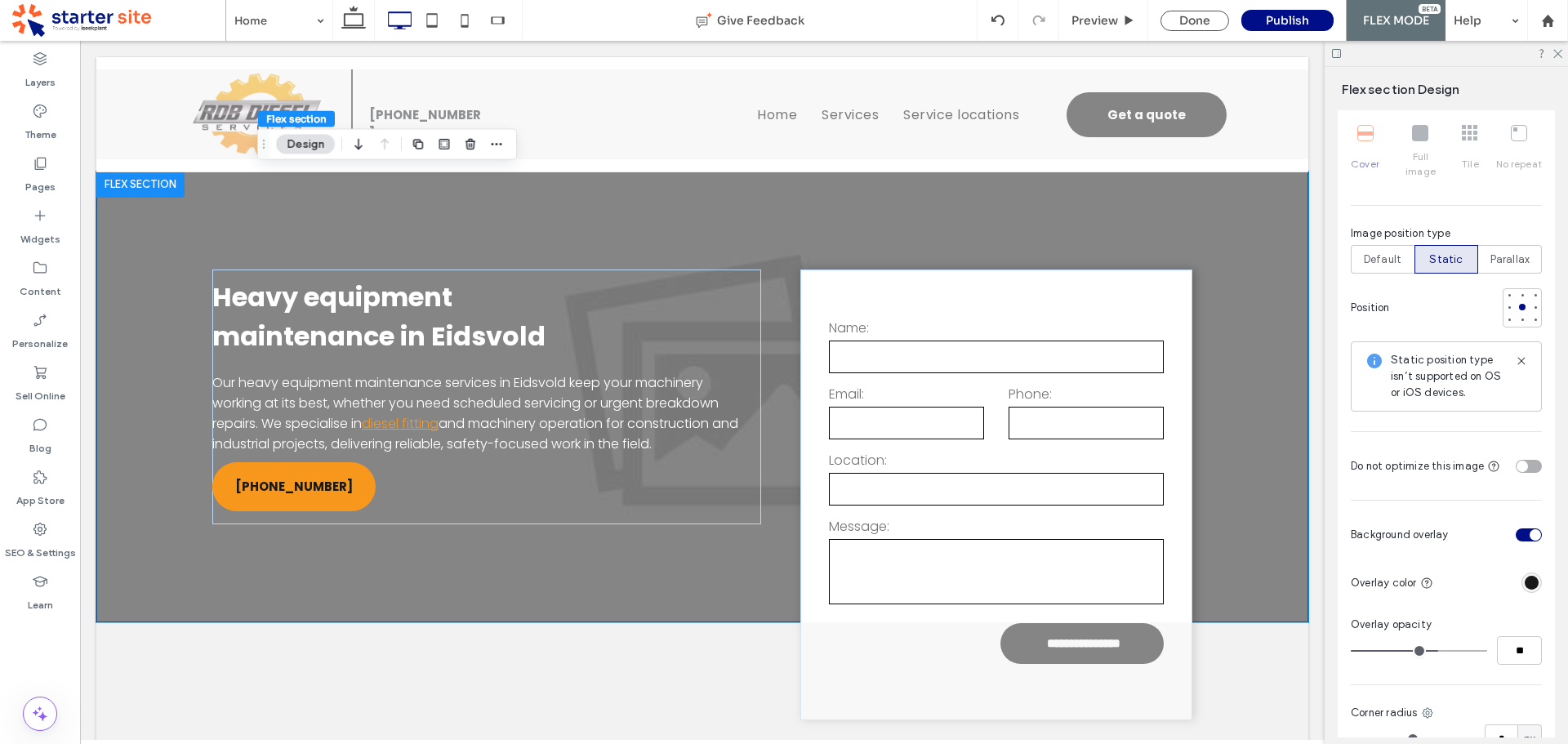
type input "**"
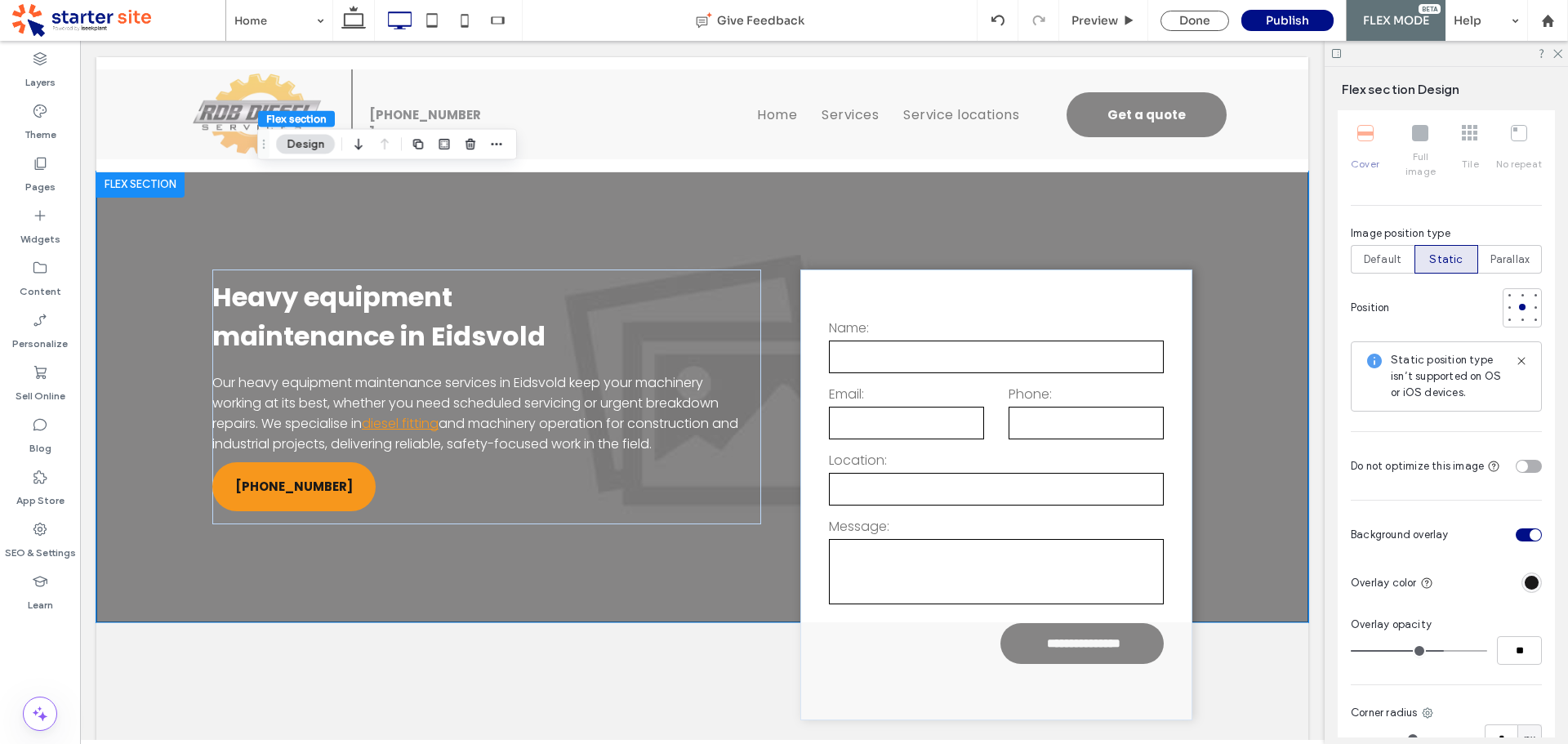
type input "**"
drag, startPoint x: 1416, startPoint y: 637, endPoint x: 1437, endPoint y: 633, distance: 21.4
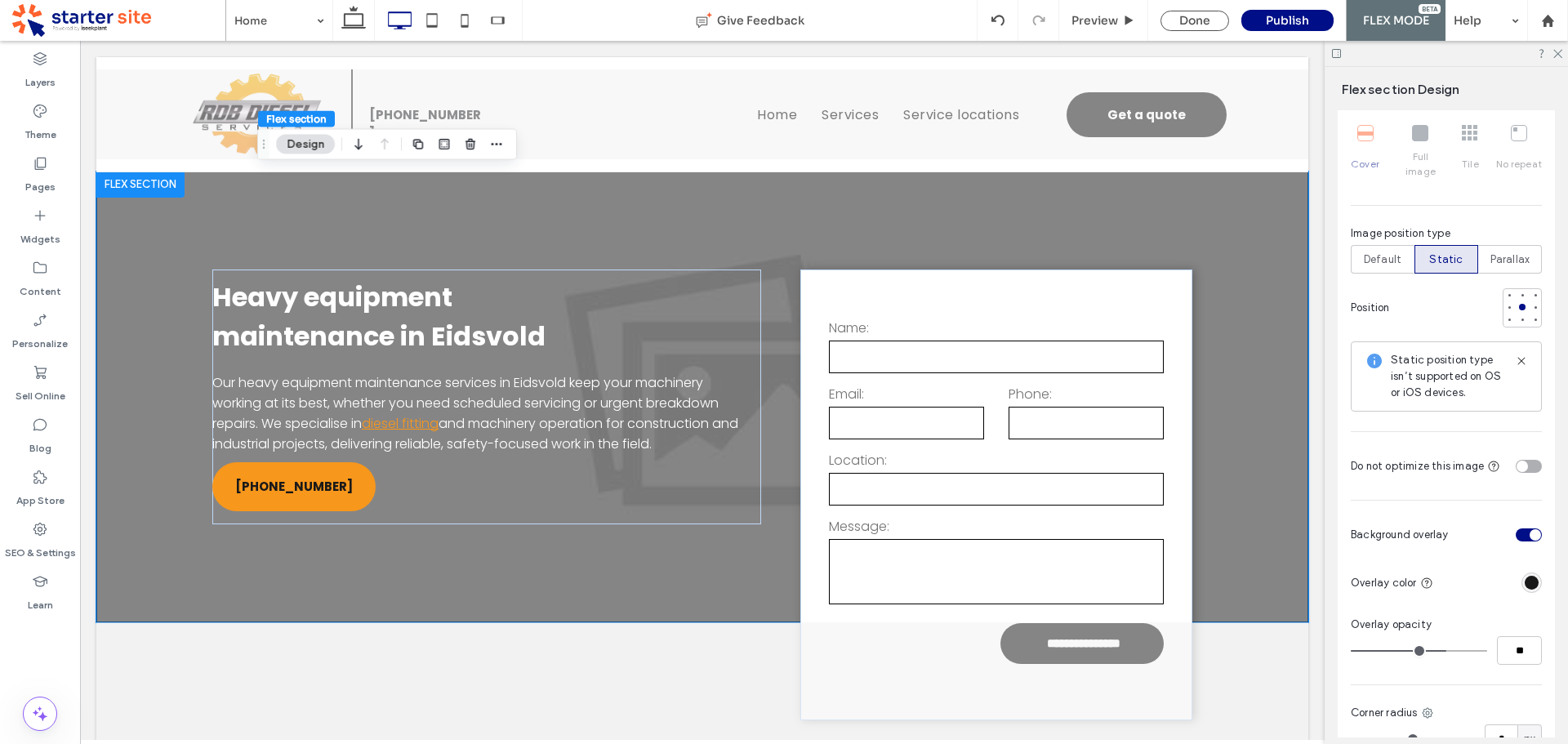
click at [1437, 650] on input "range" at bounding box center [1418, 651] width 136 height 2
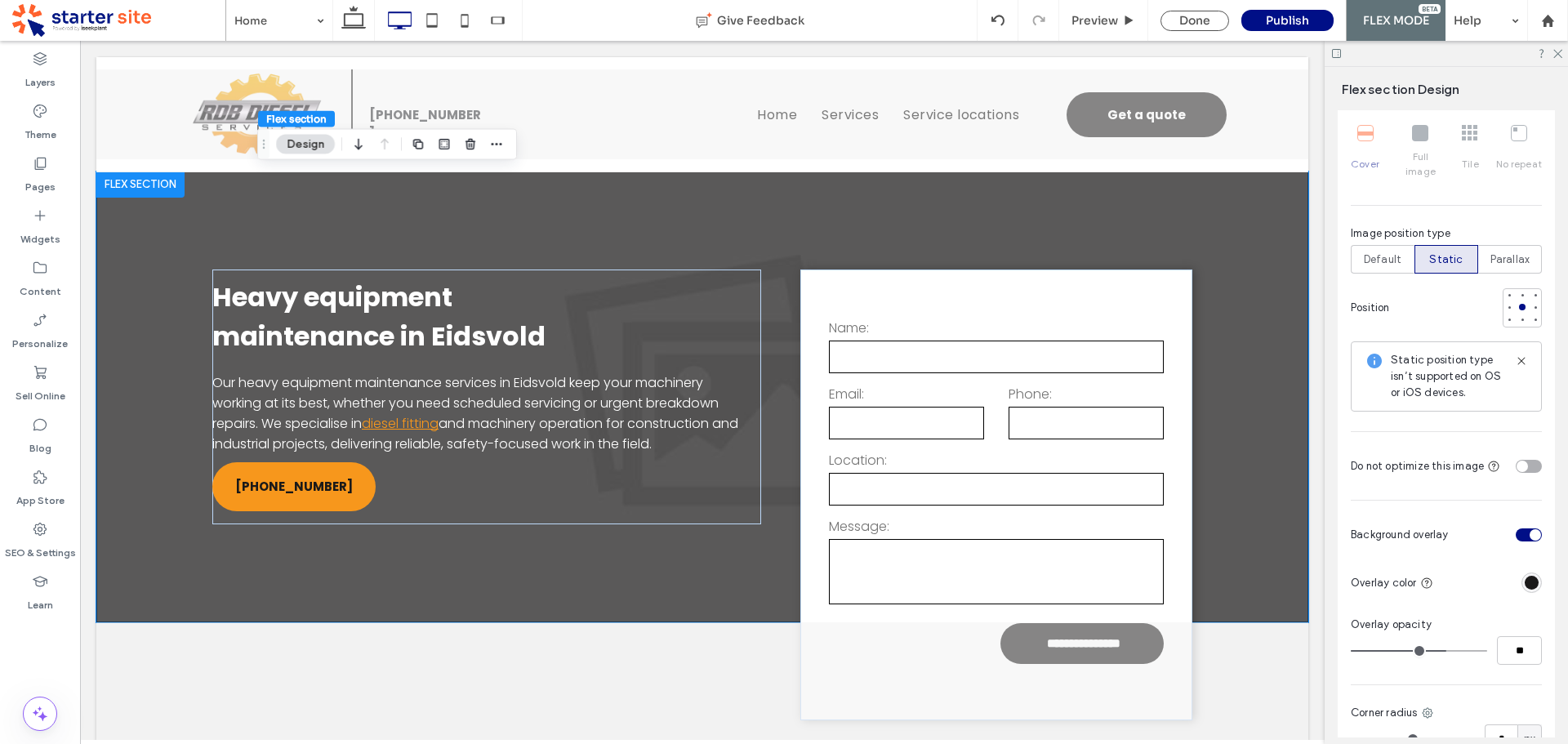
type input "**"
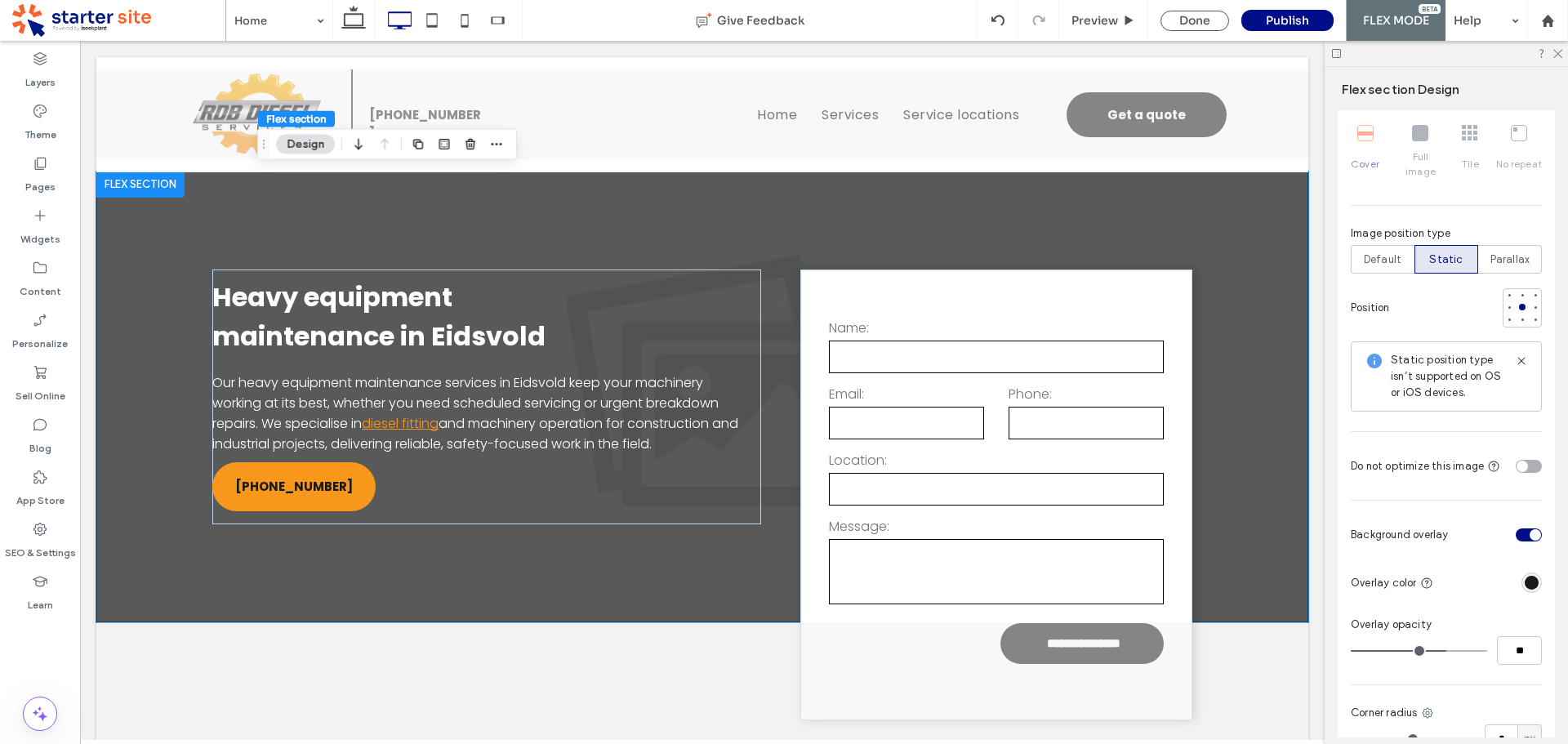
type input "**"
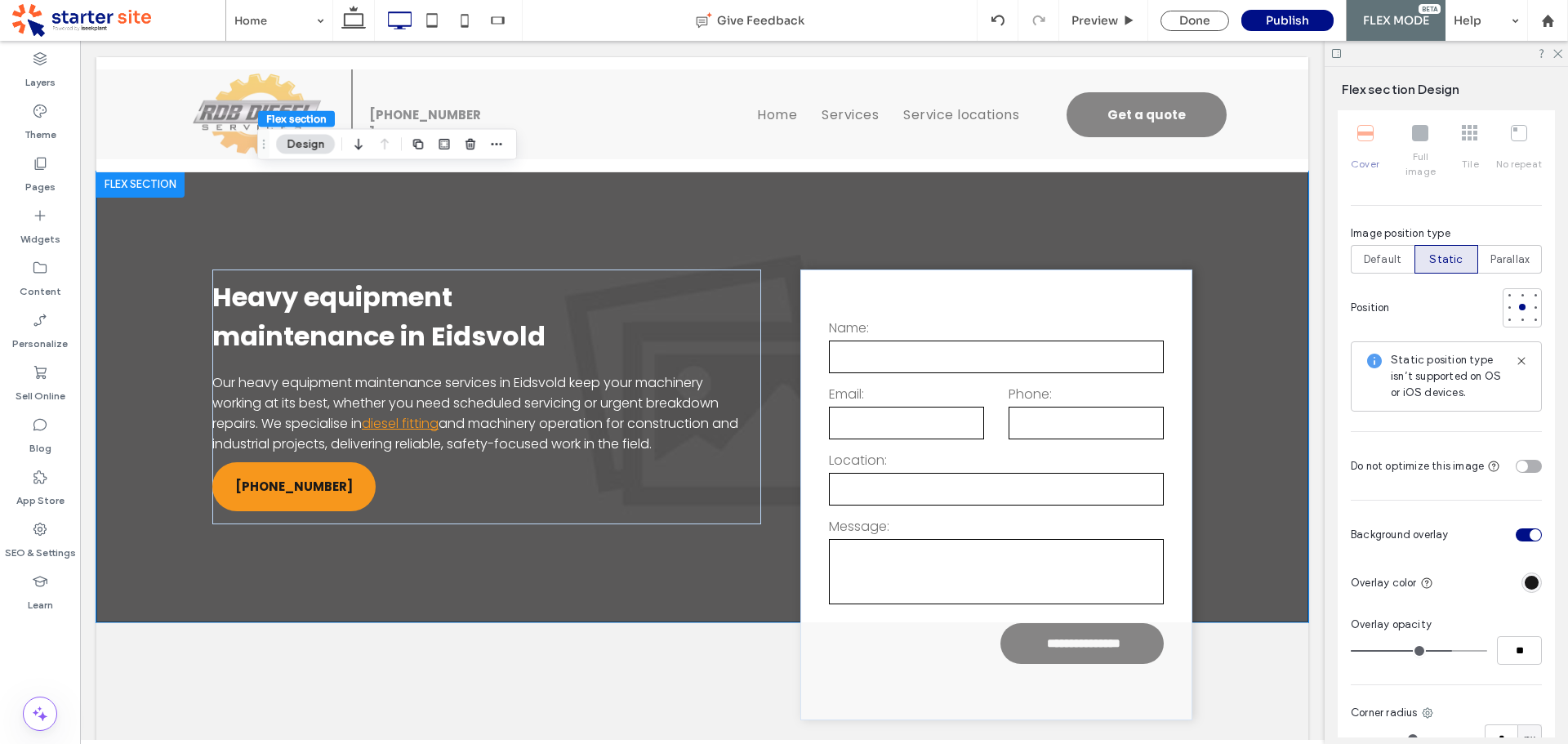
type input "**"
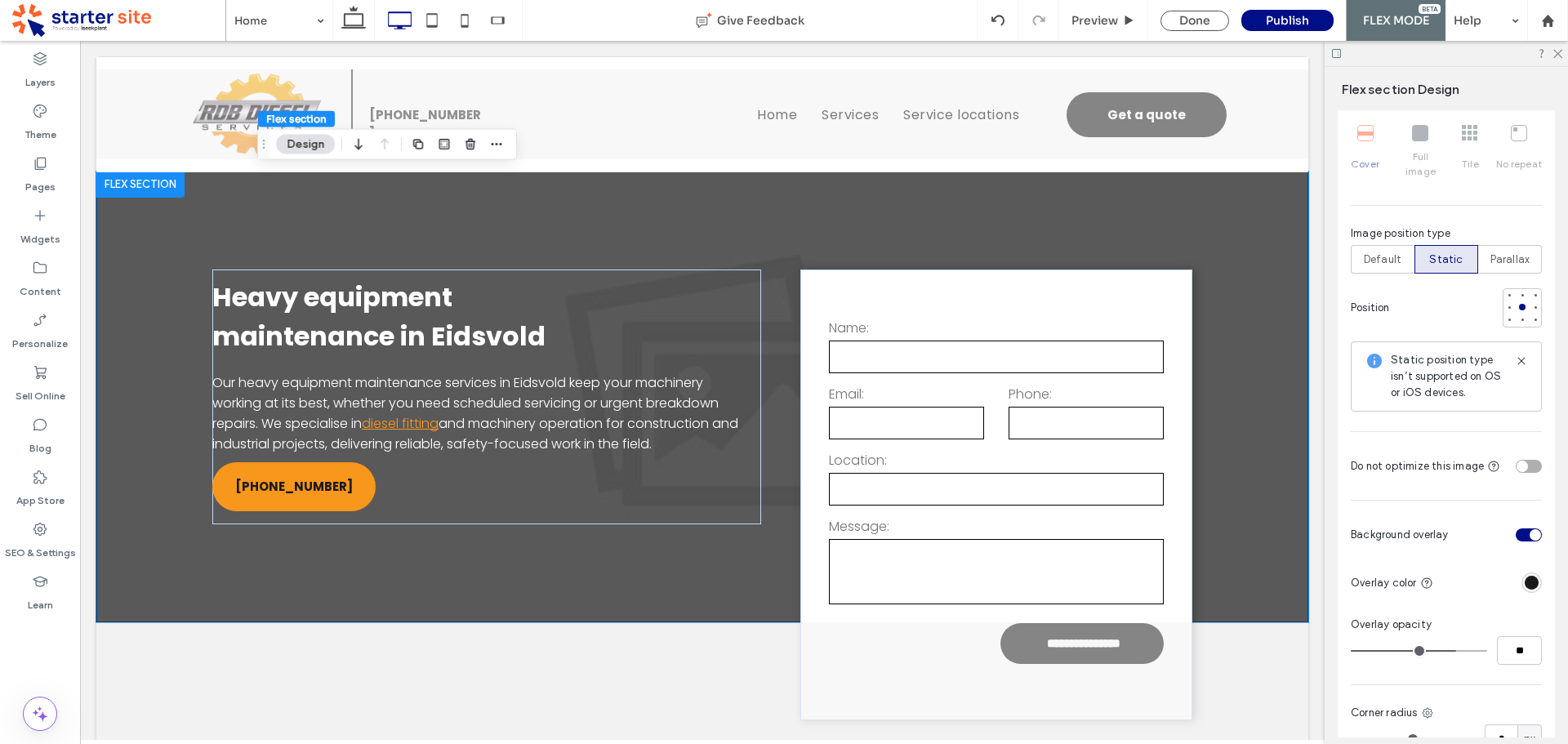
type input "**"
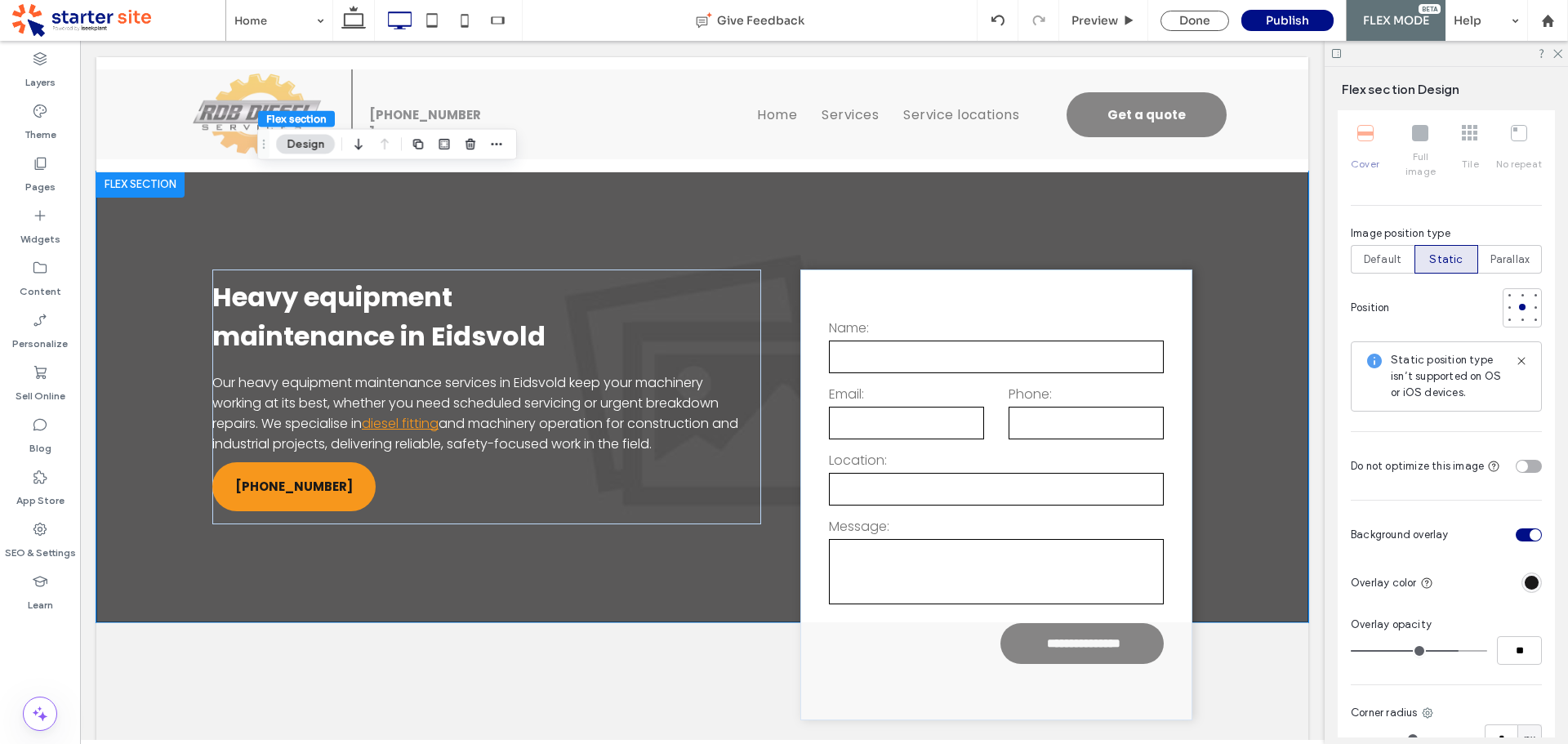
type input "**"
drag, startPoint x: 1437, startPoint y: 633, endPoint x: 1452, endPoint y: 633, distance: 15.0
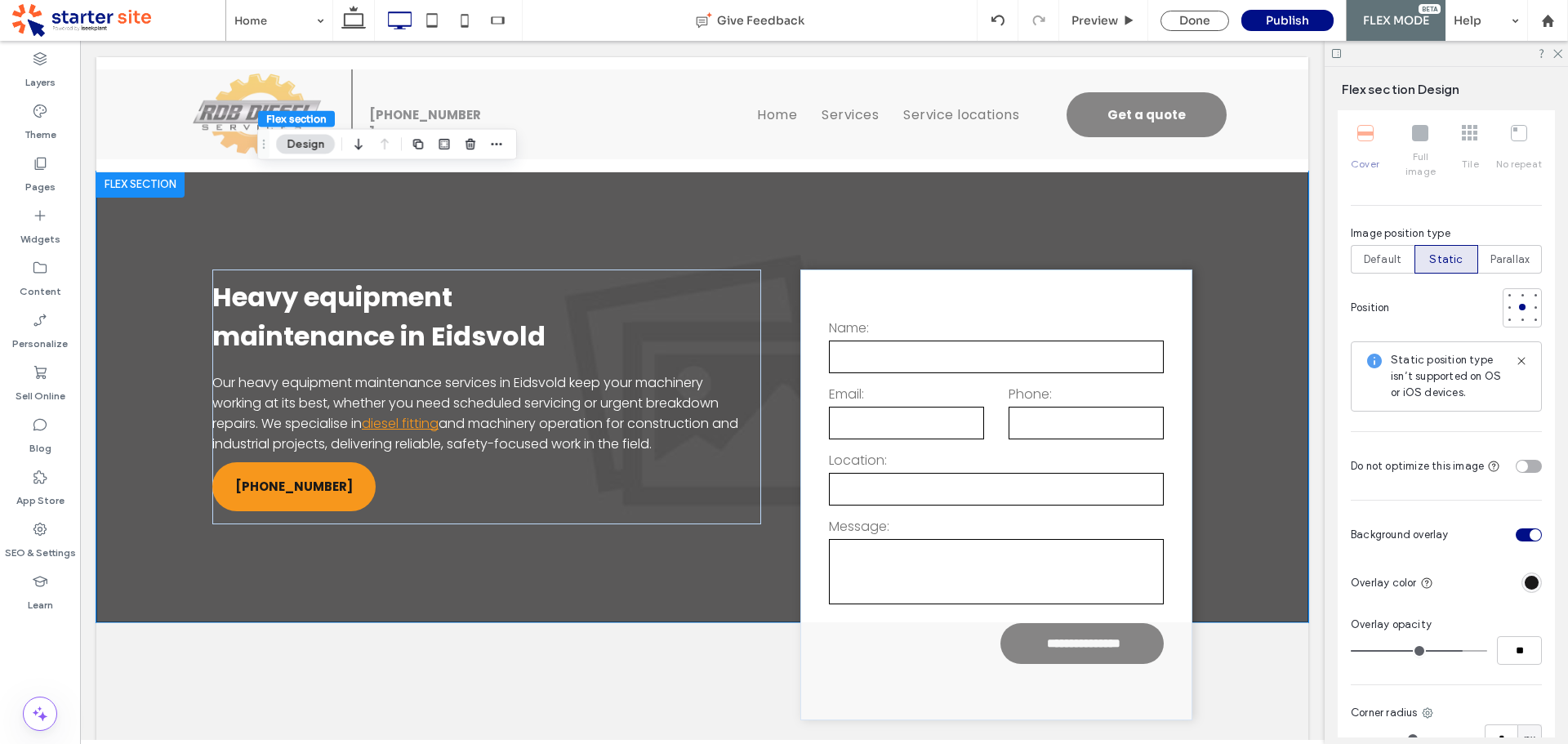
type input "**"
click at [1452, 650] on input "range" at bounding box center [1418, 651] width 136 height 2
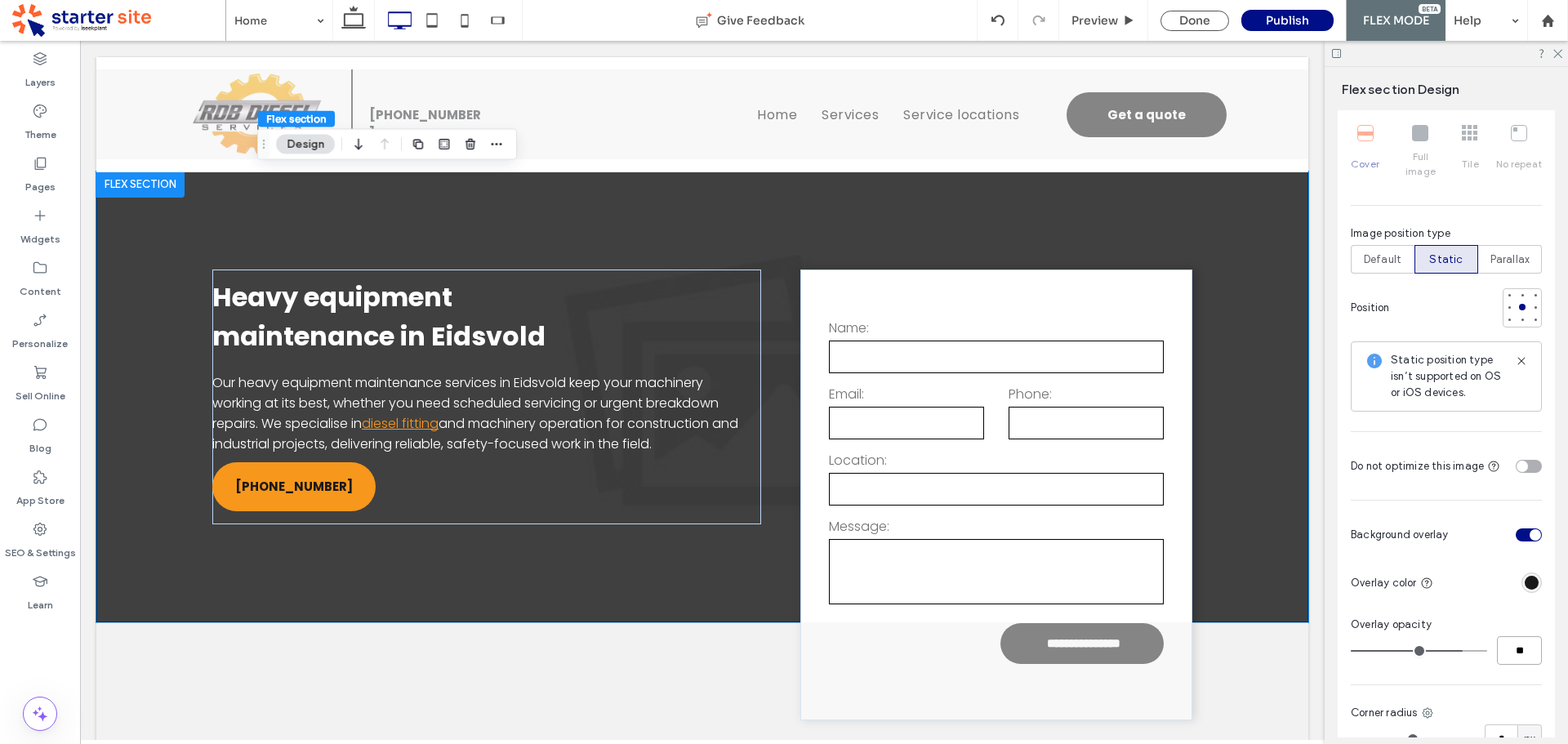
drag, startPoint x: 1503, startPoint y: 639, endPoint x: 1547, endPoint y: 646, distance: 44.6
click at [1547, 647] on div "Layout Full width To set a maximum width for all sections across the site, go t…" at bounding box center [1452, 423] width 228 height 627
type input "**"
click at [1197, 21] on div "Done" at bounding box center [1194, 21] width 69 height 21
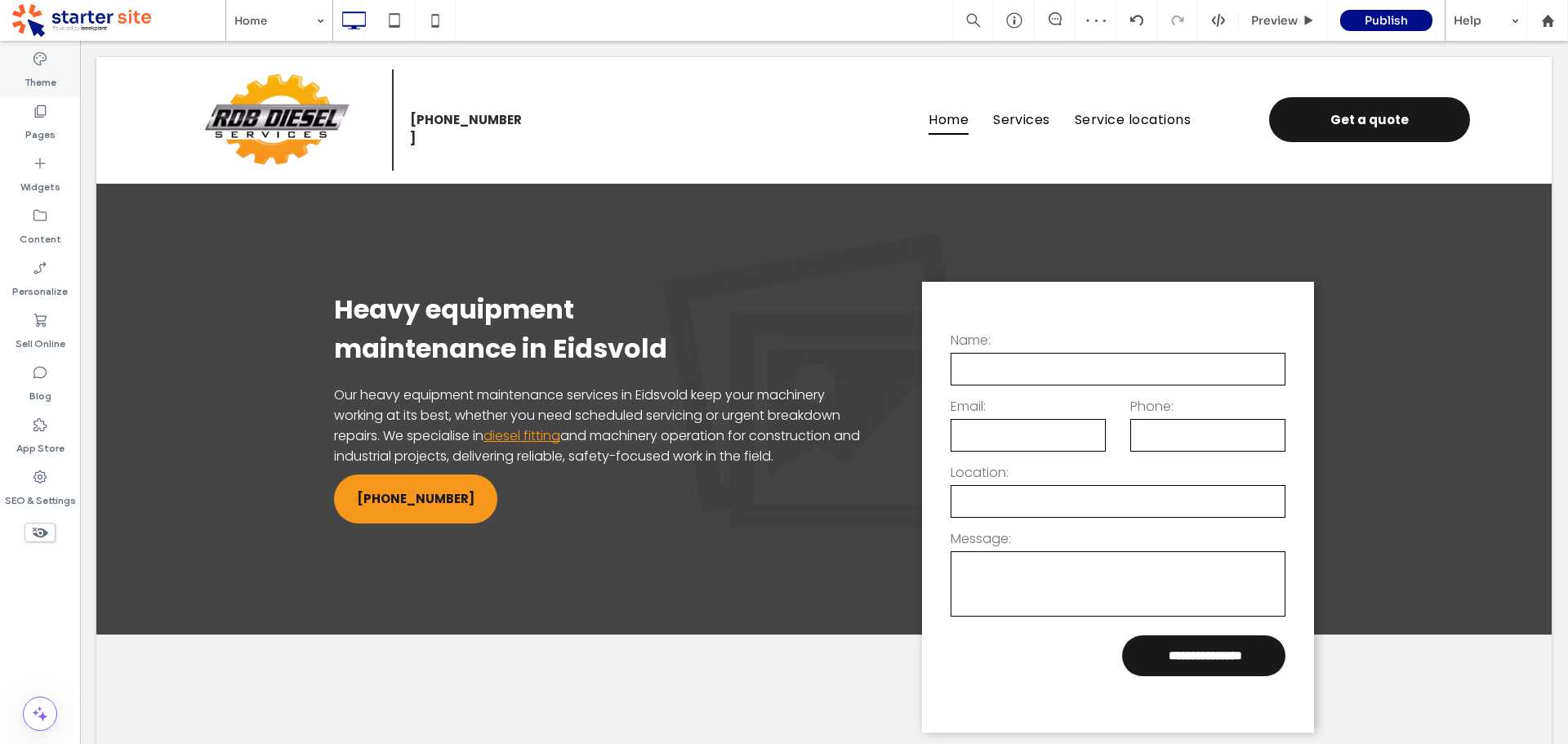
click at [42, 69] on label "Theme" at bounding box center [40, 78] width 32 height 23
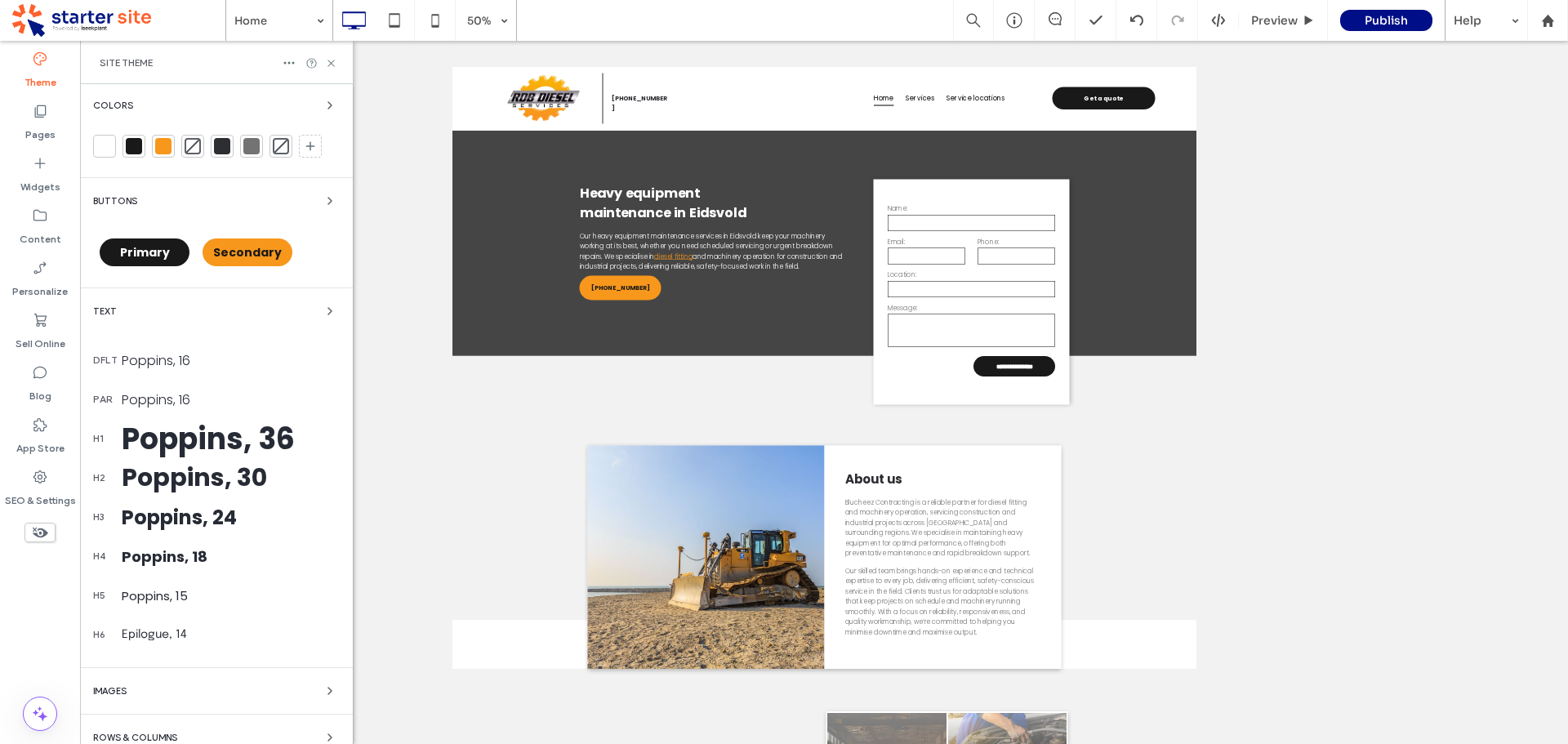
scroll to position [163, 0]
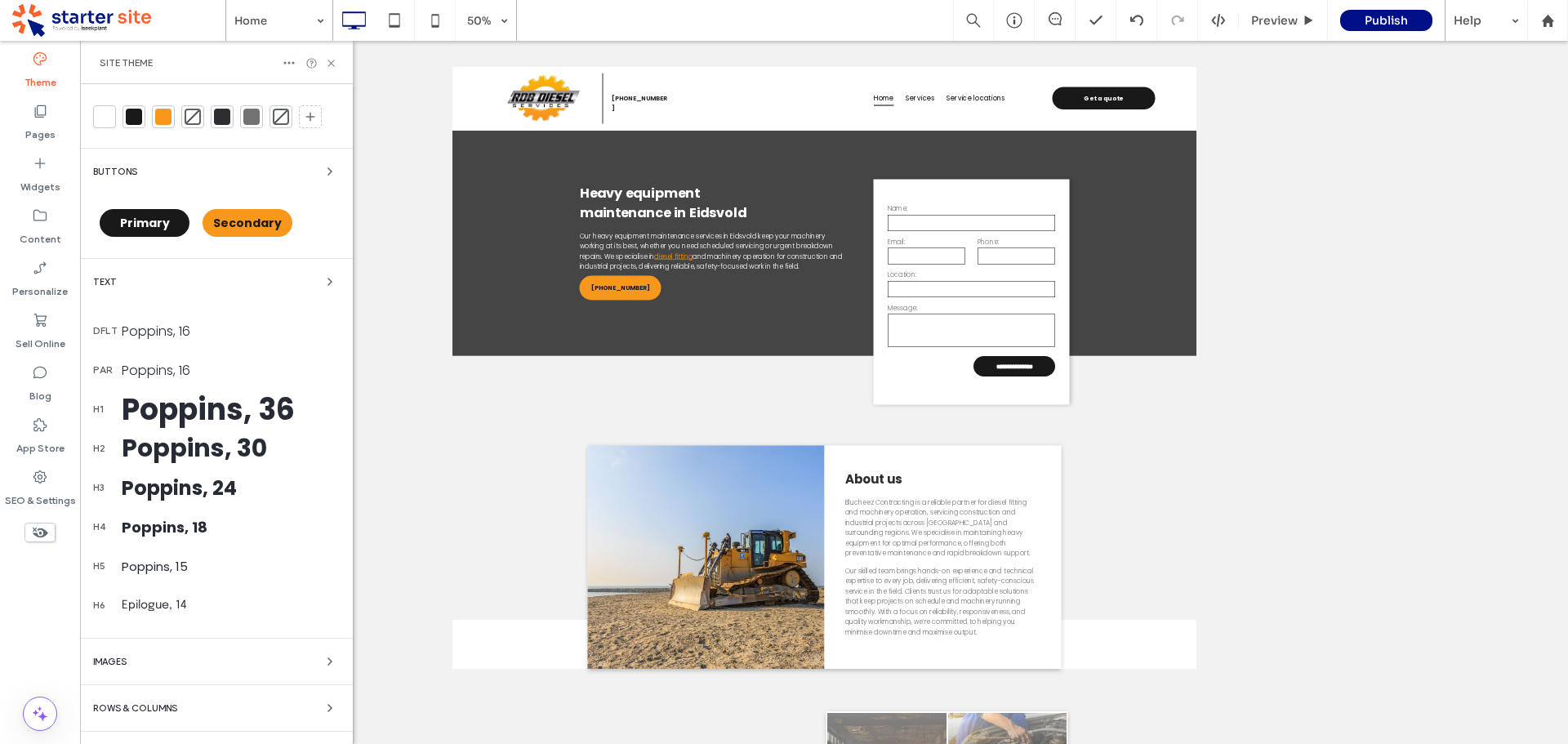
click at [191, 526] on div "Poppins, 18" at bounding box center [231, 527] width 218 height 22
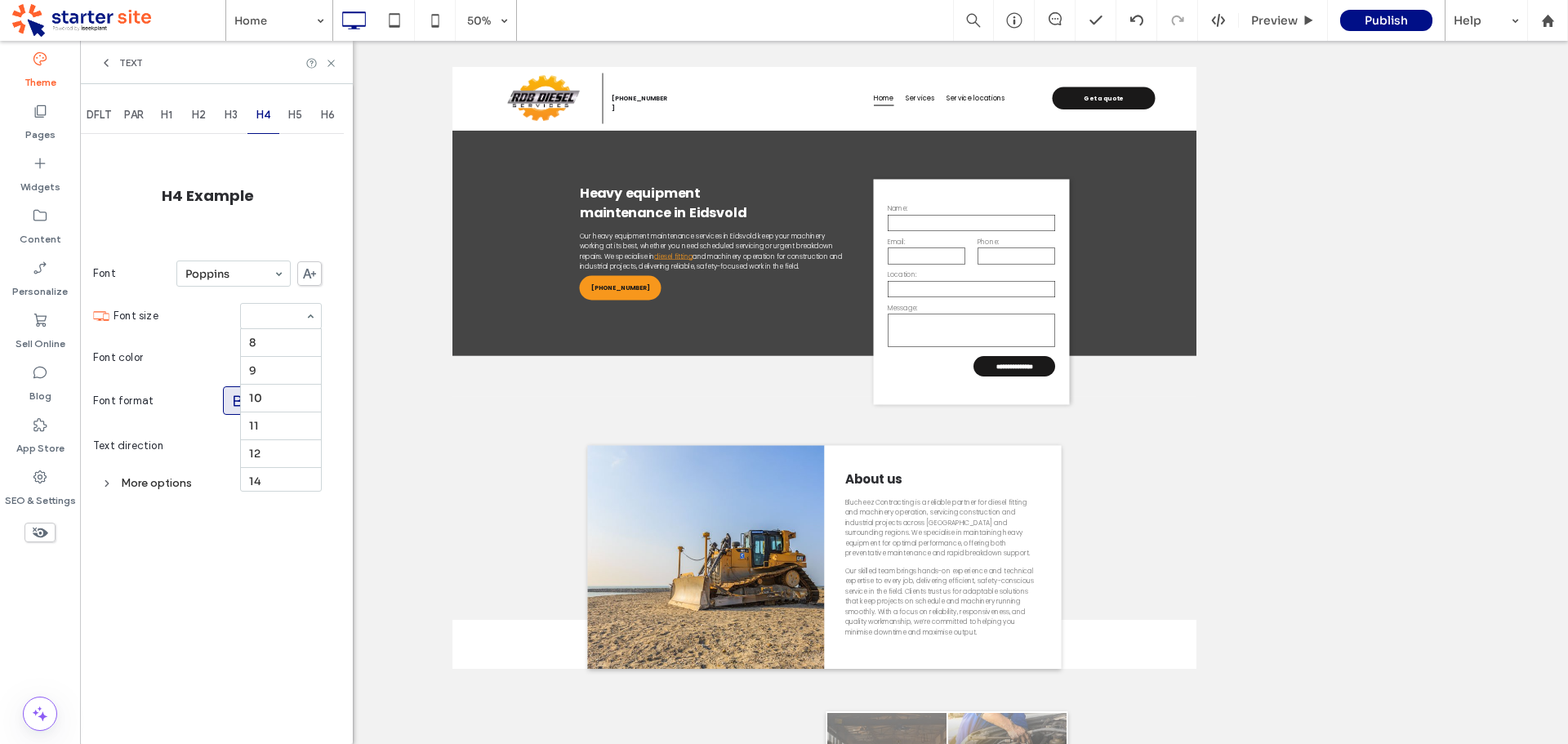
scroll to position [194, 0]
type input "**"
click at [298, 112] on span "H5" at bounding box center [295, 115] width 14 height 13
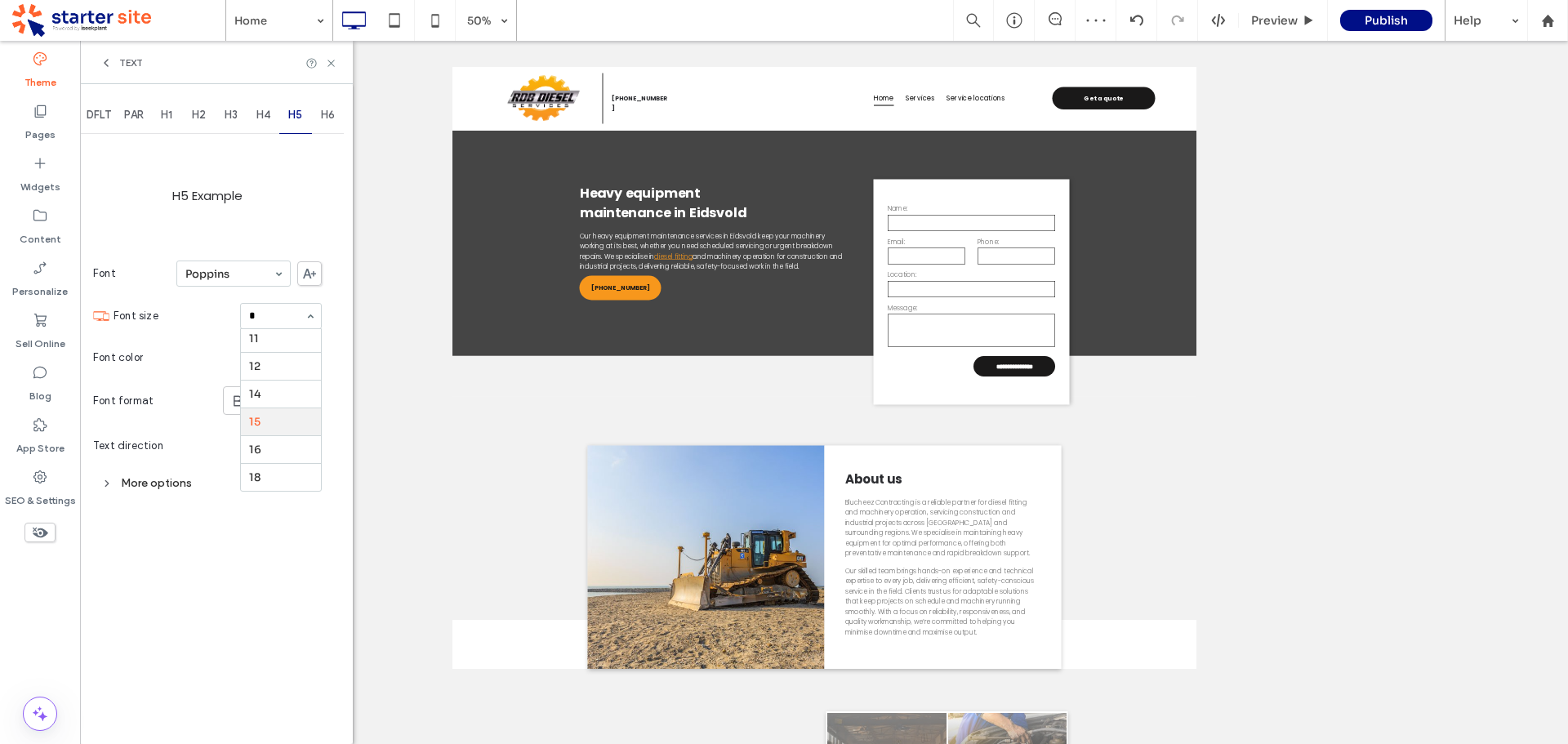
type input "**"
click at [323, 116] on span "H6" at bounding box center [327, 115] width 14 height 13
type input "**"
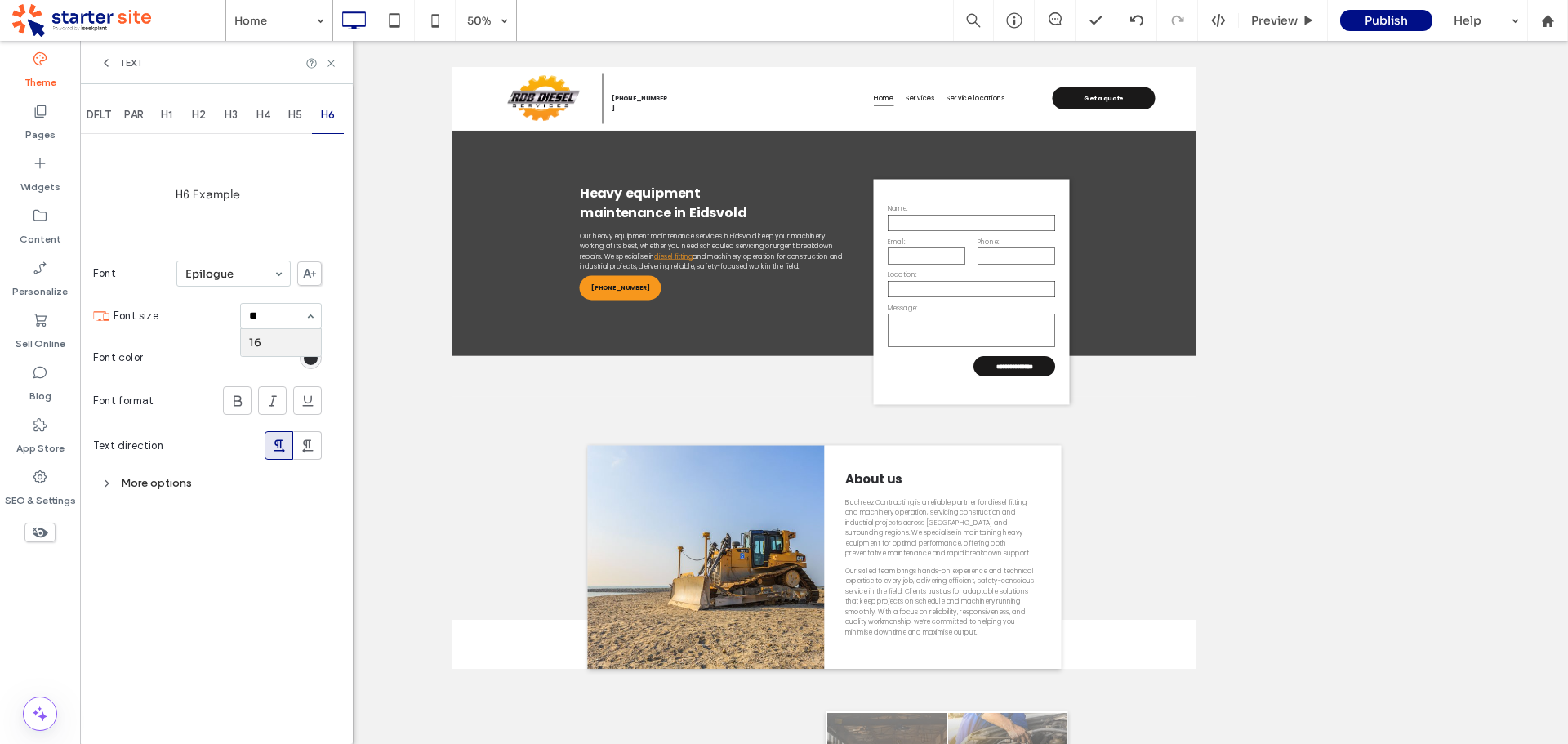
scroll to position [0, 0]
click at [108, 58] on icon at bounding box center [106, 62] width 13 height 13
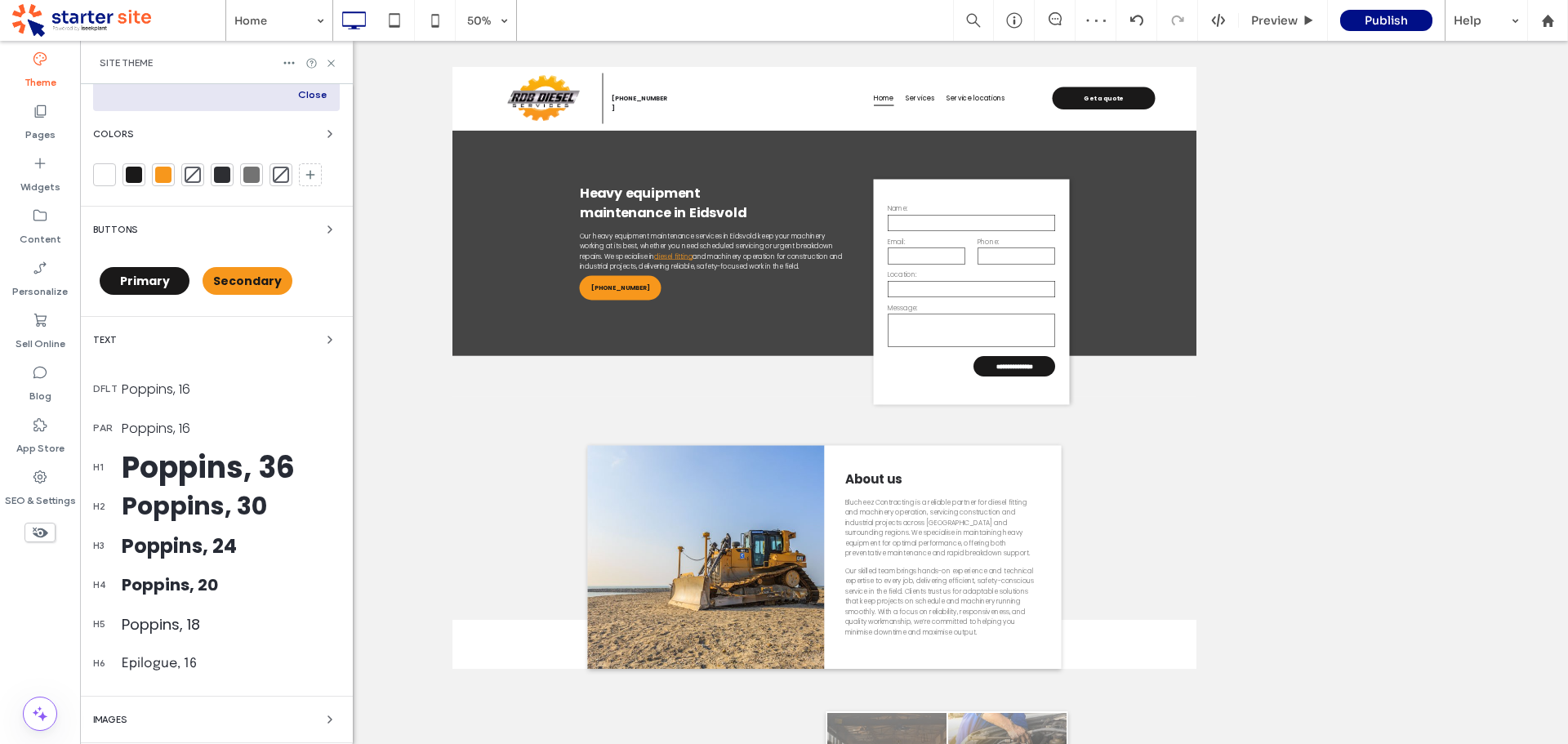
scroll to position [244, 0]
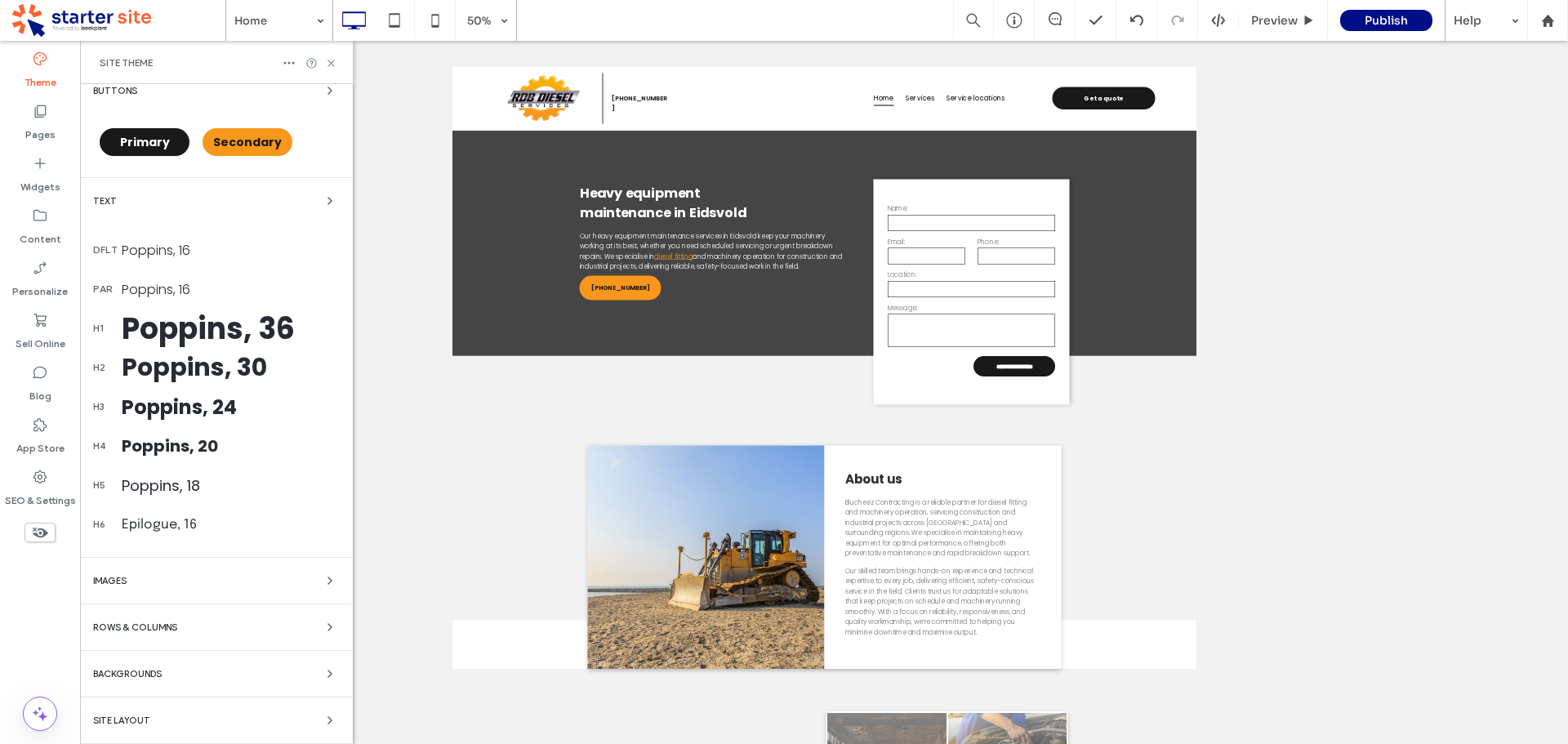
click at [160, 523] on div "Epilogue, 16" at bounding box center [231, 524] width 218 height 14
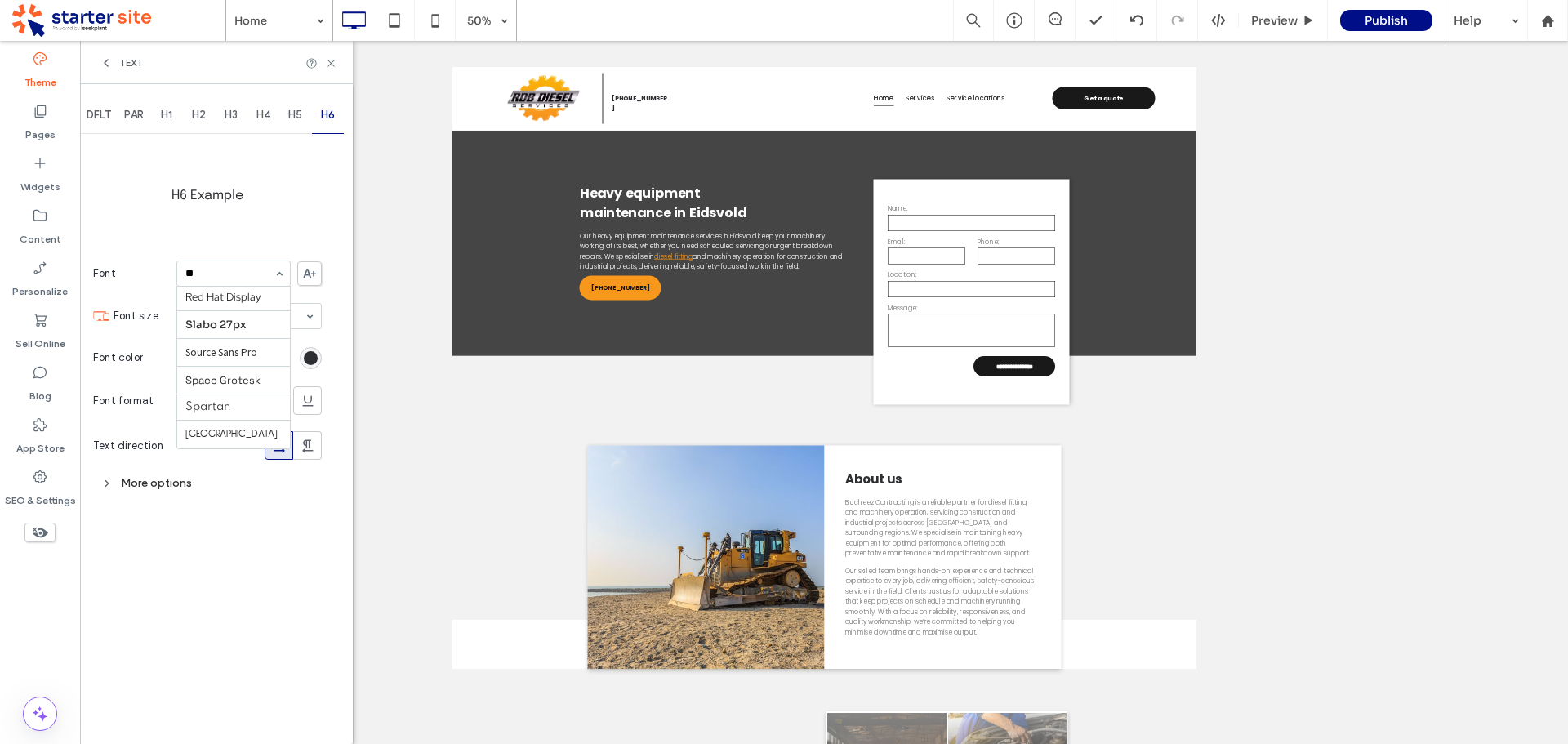
scroll to position [0, 0]
type input "***"
click at [331, 60] on icon at bounding box center [331, 63] width 13 height 13
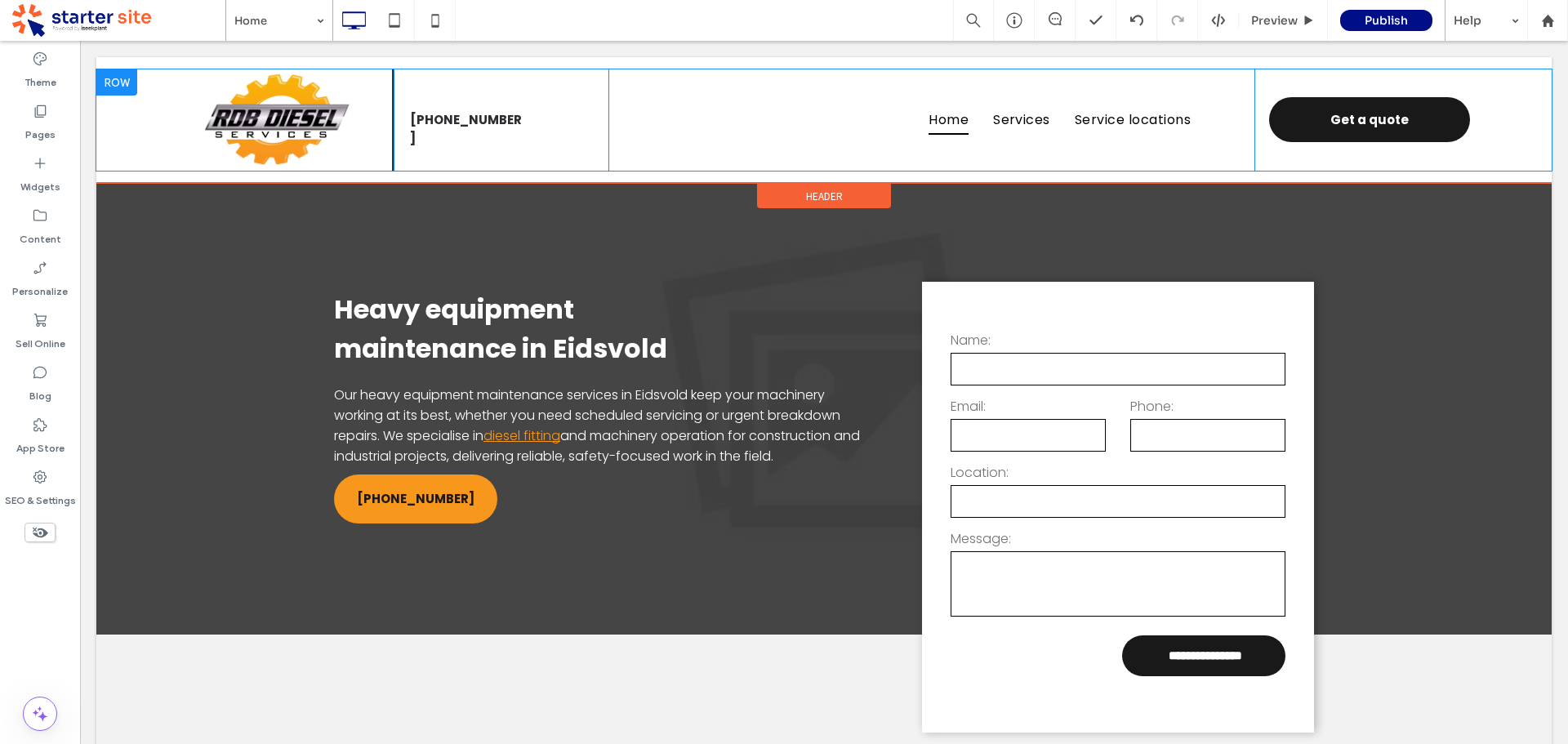
click at [419, 146] on div "(07) 4120 7008 Click To Paste Click To Paste Click To Paste Click To Paste Clic…" at bounding box center [501, 120] width 216 height 101
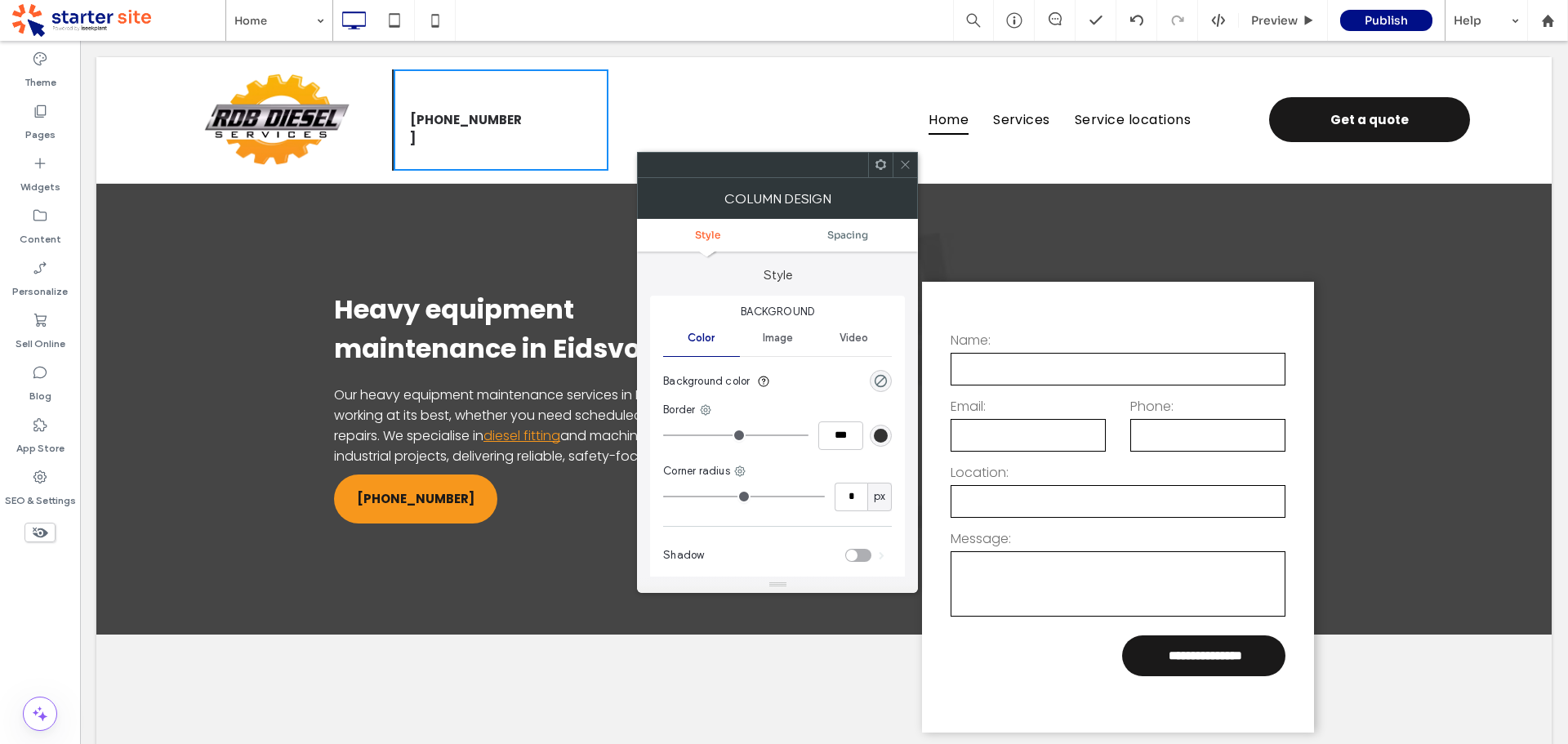
drag, startPoint x: 908, startPoint y: 170, endPoint x: 880, endPoint y: 162, distance: 29.1
click at [908, 170] on span at bounding box center [906, 164] width 13 height 24
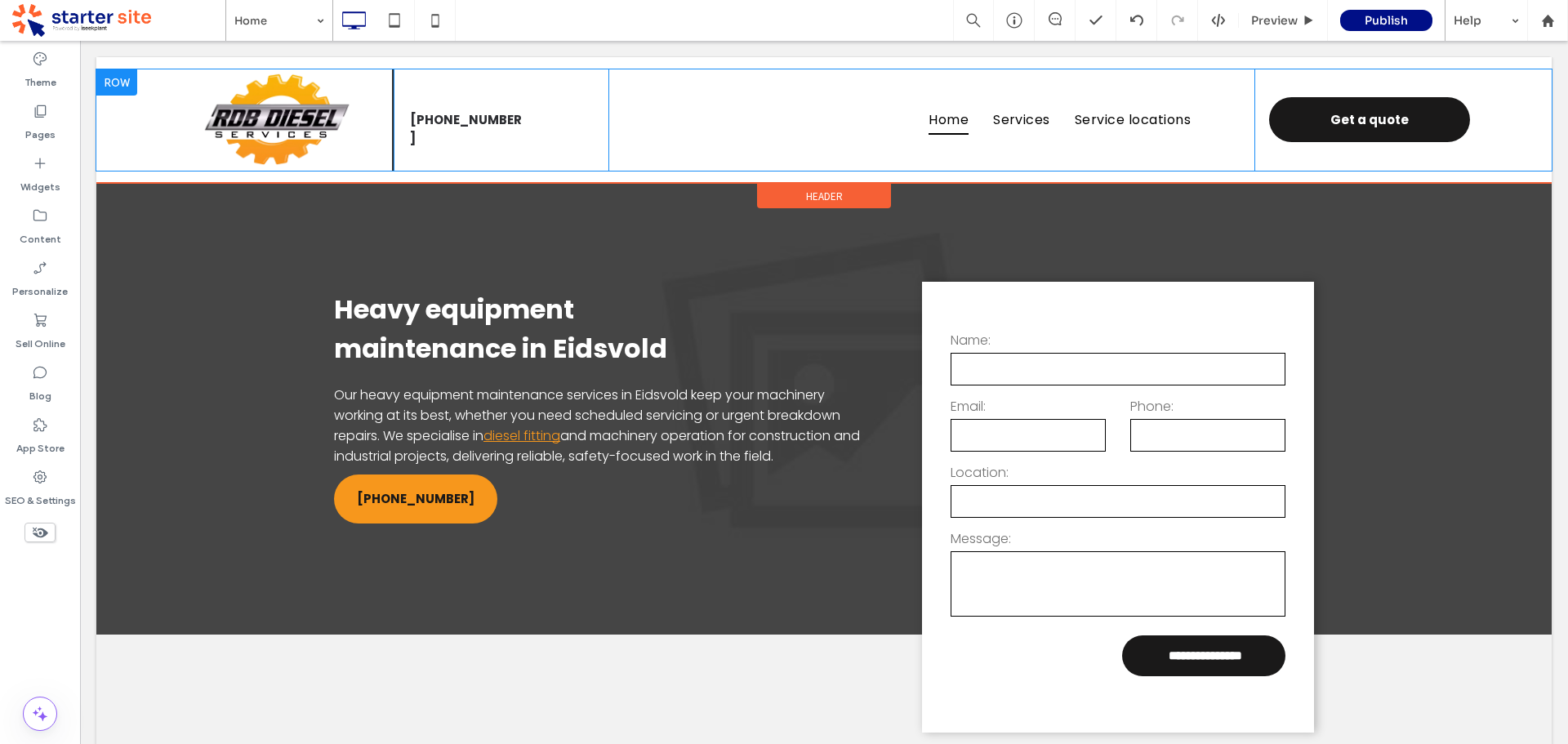
click at [359, 155] on div "Click To Paste Click To Paste Click To Paste Click To Paste Click To Paste Clic…" at bounding box center [285, 120] width 216 height 101
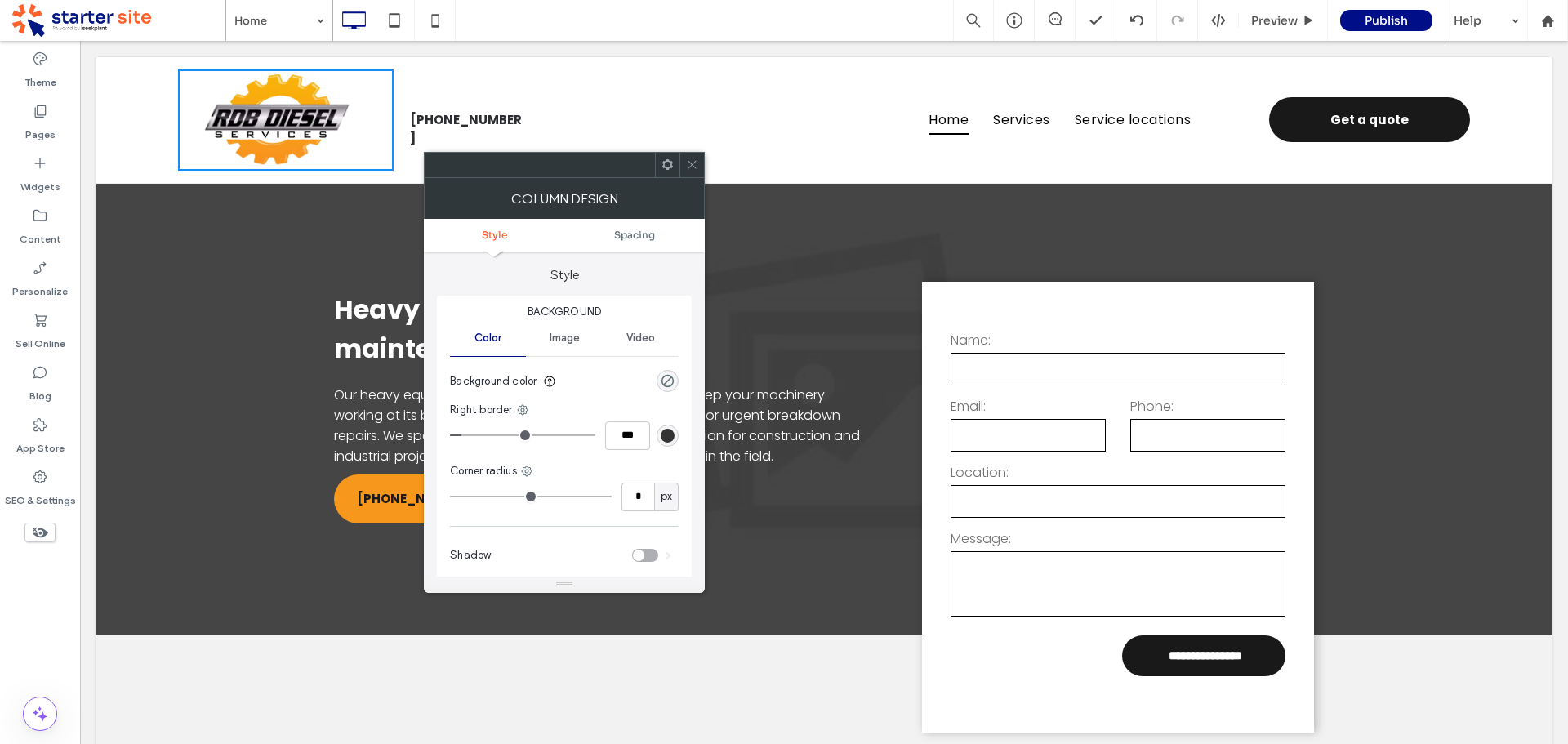
click at [669, 442] on div "rgb(51, 51, 51)" at bounding box center [667, 435] width 14 height 14
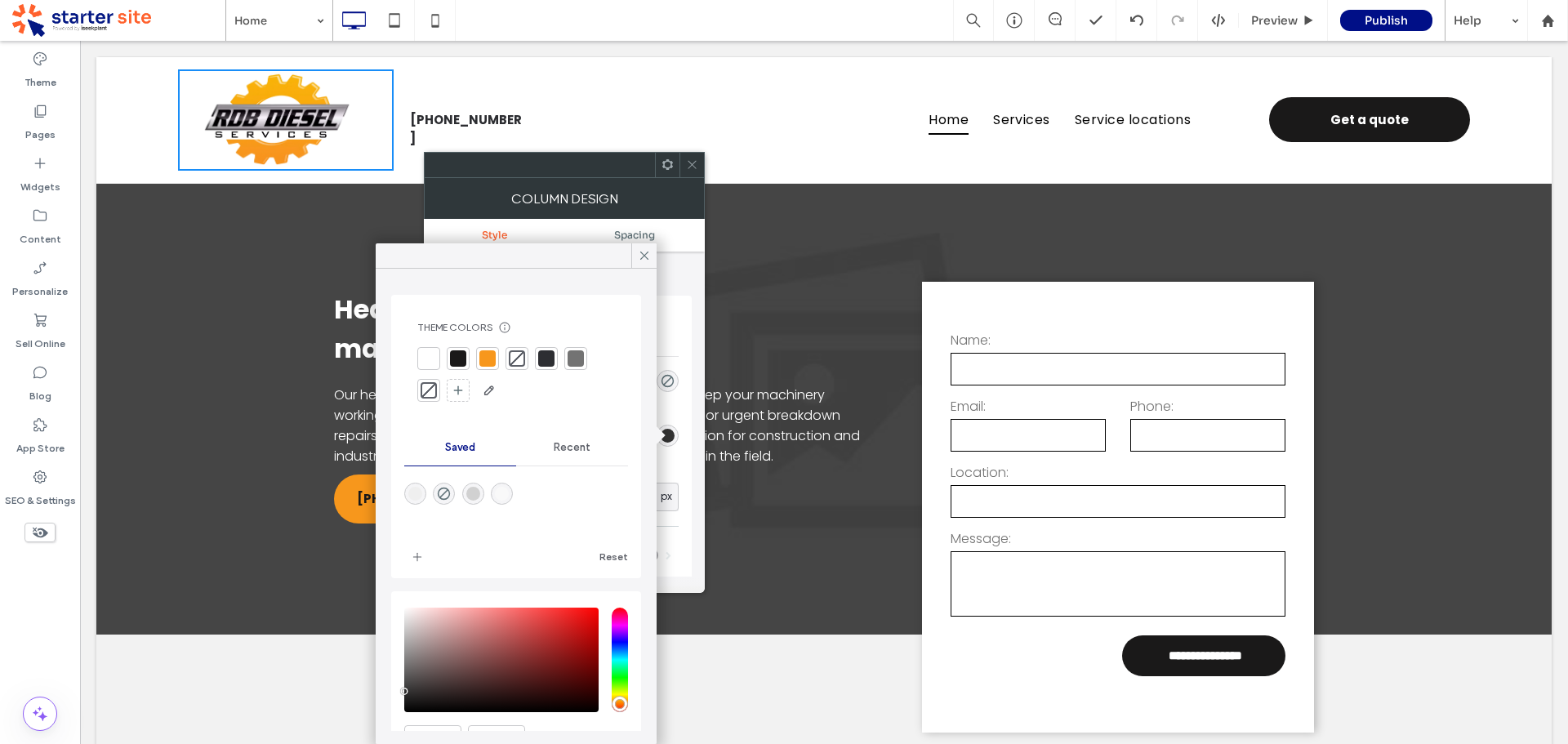
click at [578, 359] on div at bounding box center [576, 358] width 16 height 16
click at [641, 248] on icon at bounding box center [644, 255] width 14 height 14
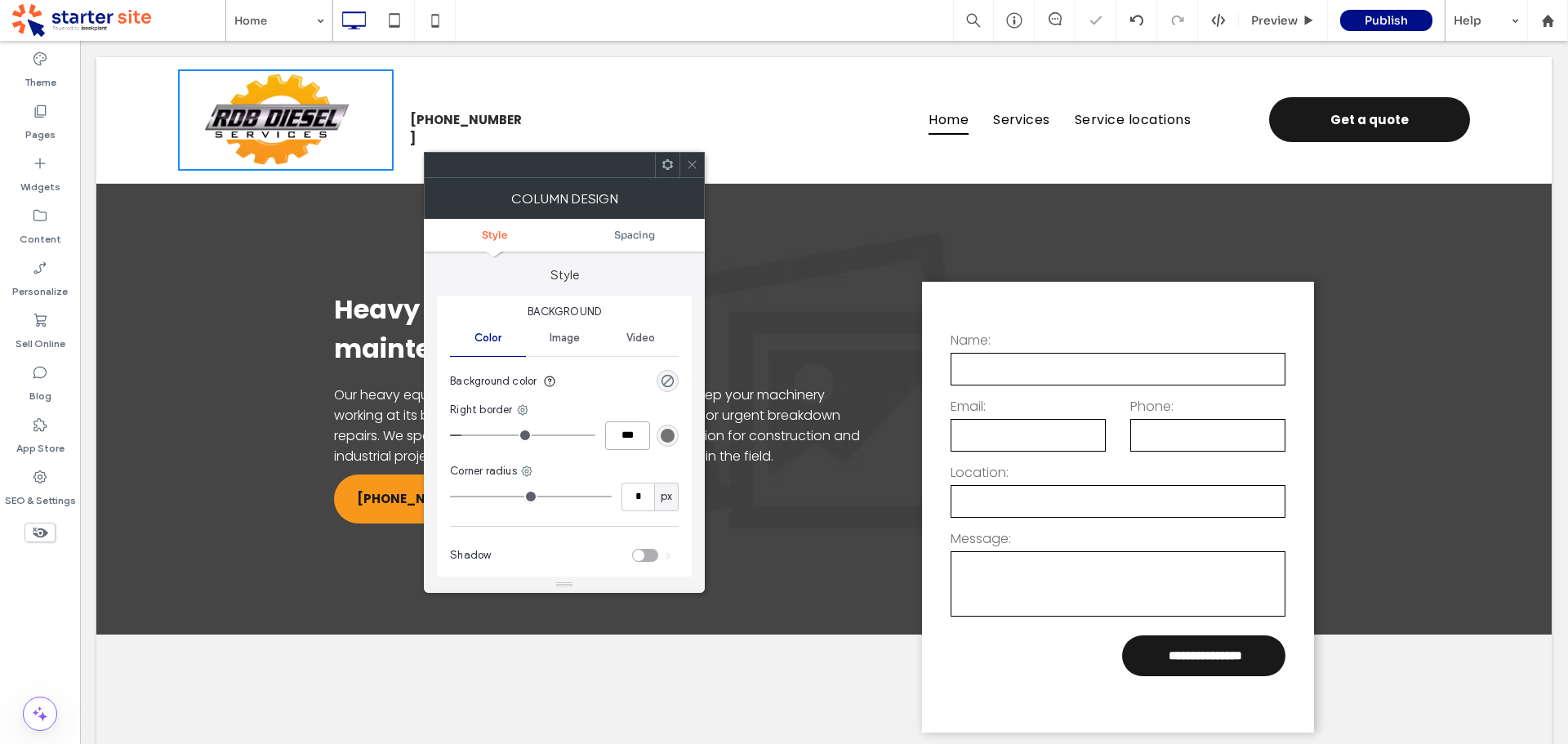
click at [642, 432] on input "***" at bounding box center [628, 436] width 45 height 29
type input "*"
type input "***"
click at [695, 163] on icon at bounding box center [692, 165] width 13 height 13
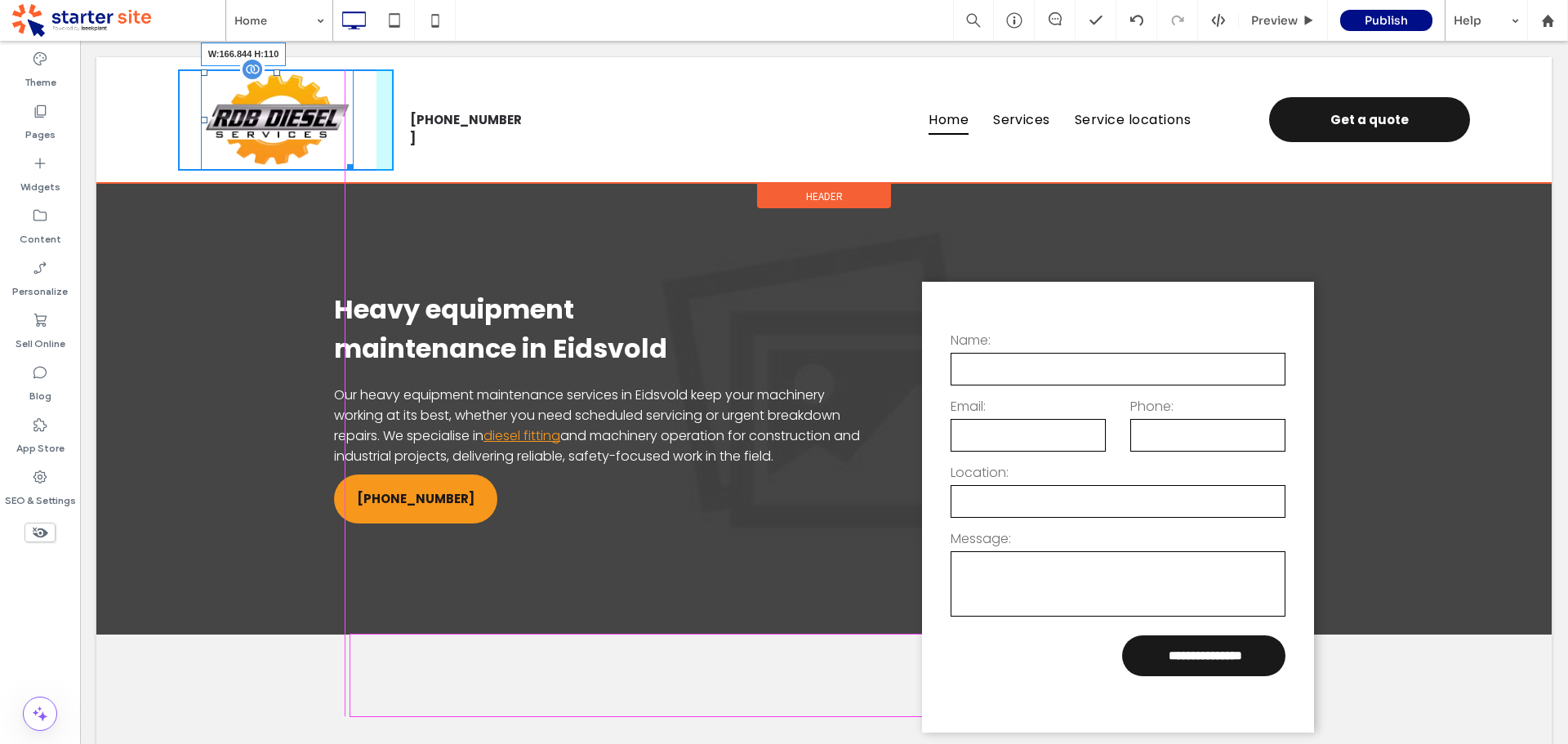
drag, startPoint x: 346, startPoint y: 162, endPoint x: 338, endPoint y: 160, distance: 8.2
click at [338, 160] on div "W:166.844 H:110" at bounding box center [277, 120] width 152 height 101
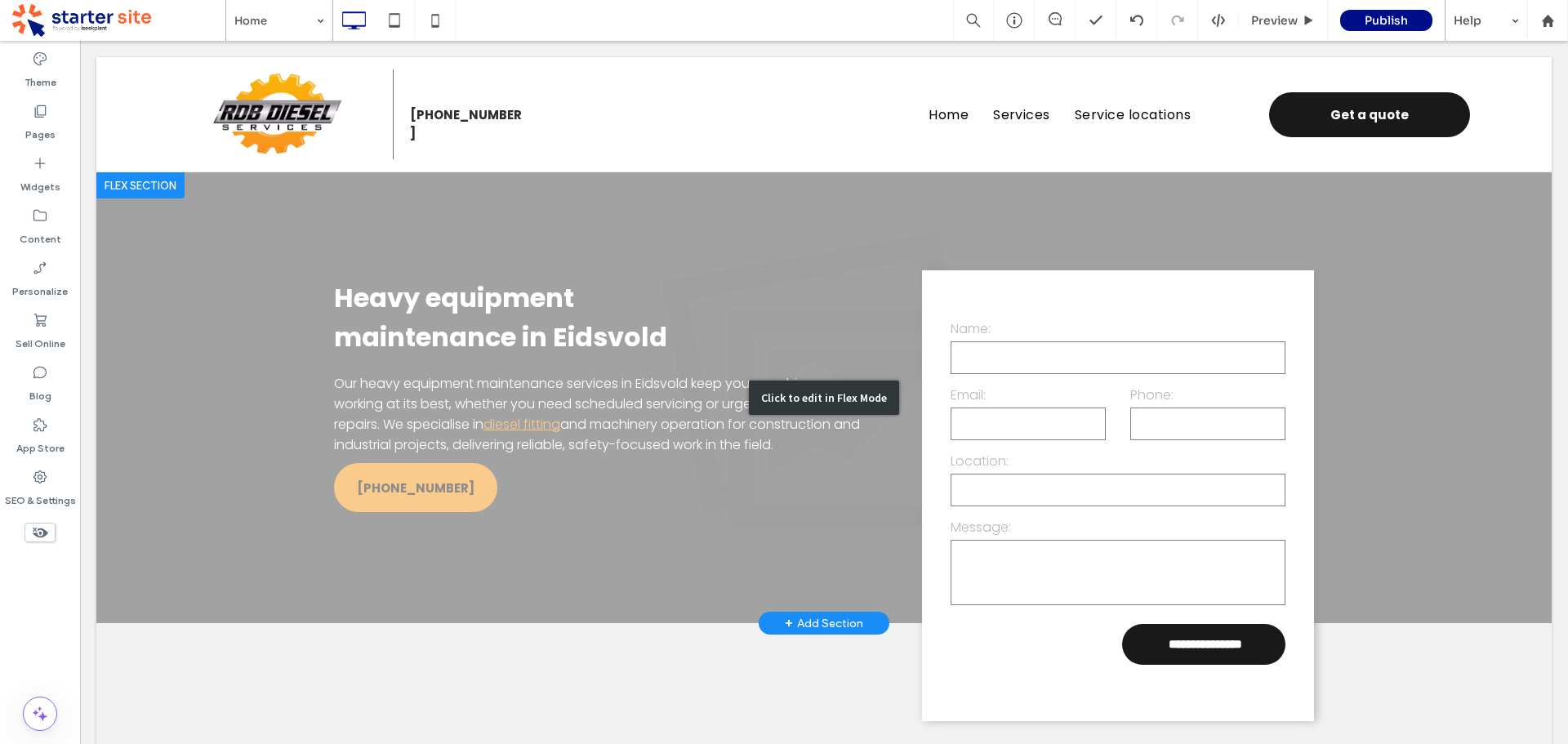
click at [818, 458] on div "Click to edit in Flex Mode" at bounding box center [824, 398] width 1455 height 451
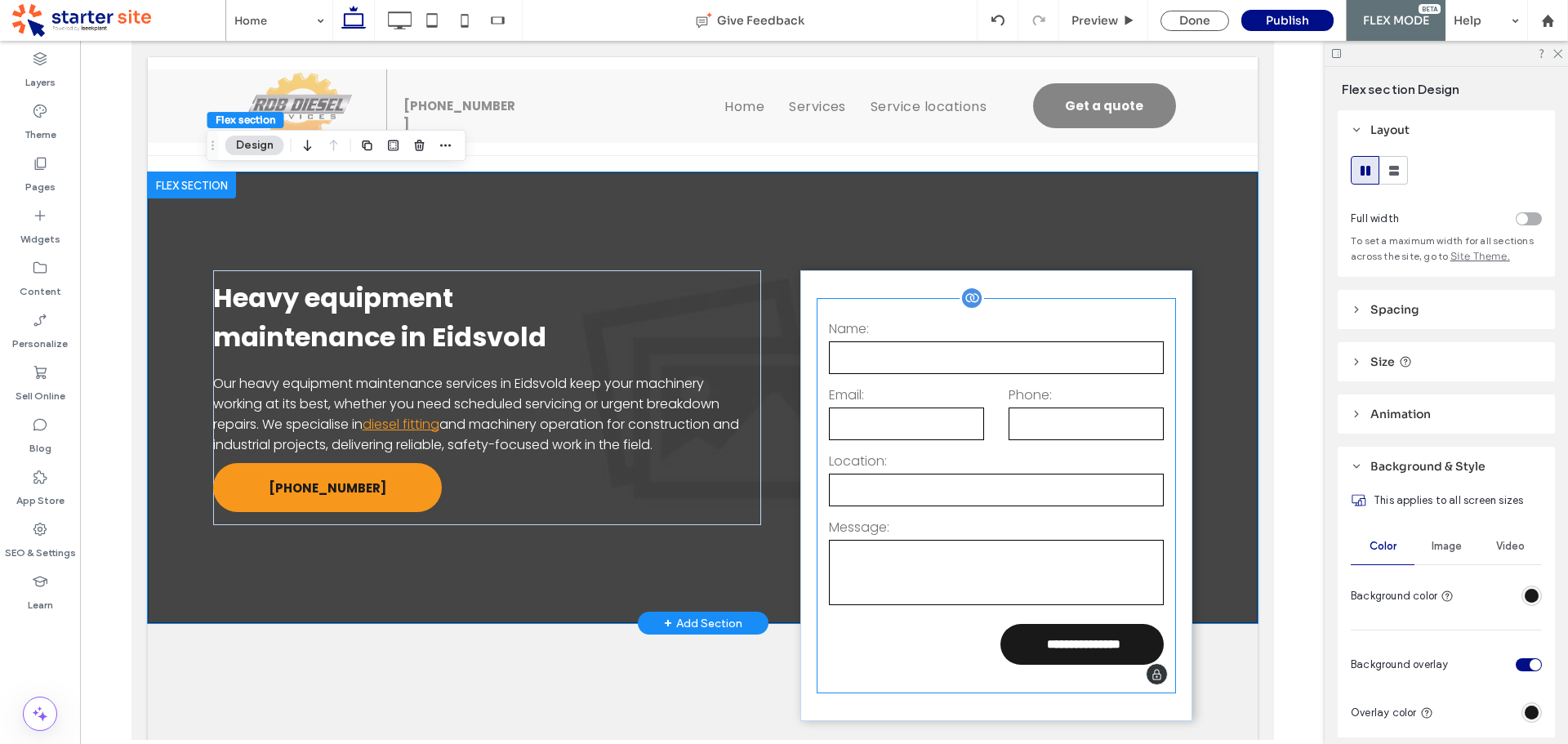
click at [931, 635] on form "**********" at bounding box center [995, 495] width 359 height 395
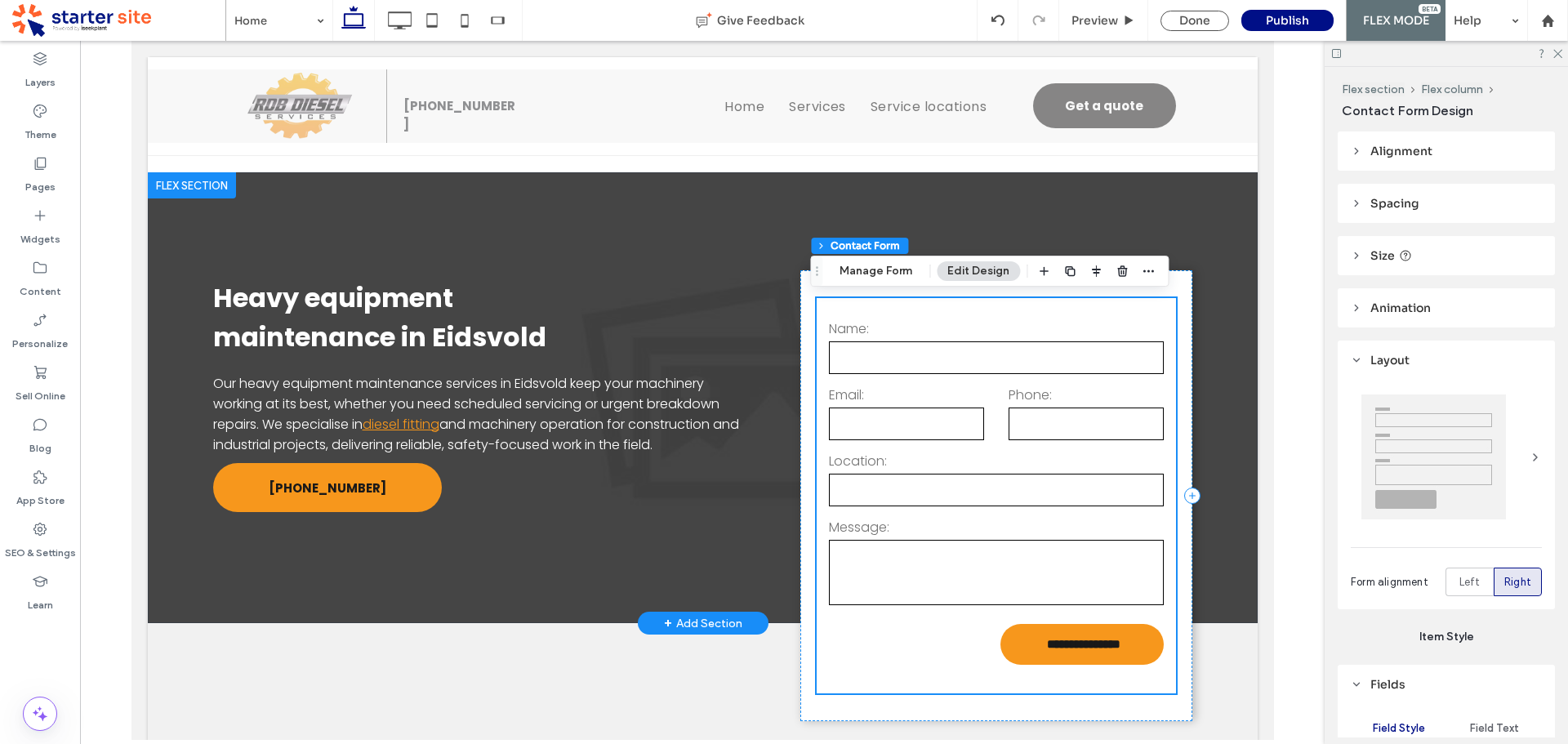
type input "*"
type input "***"
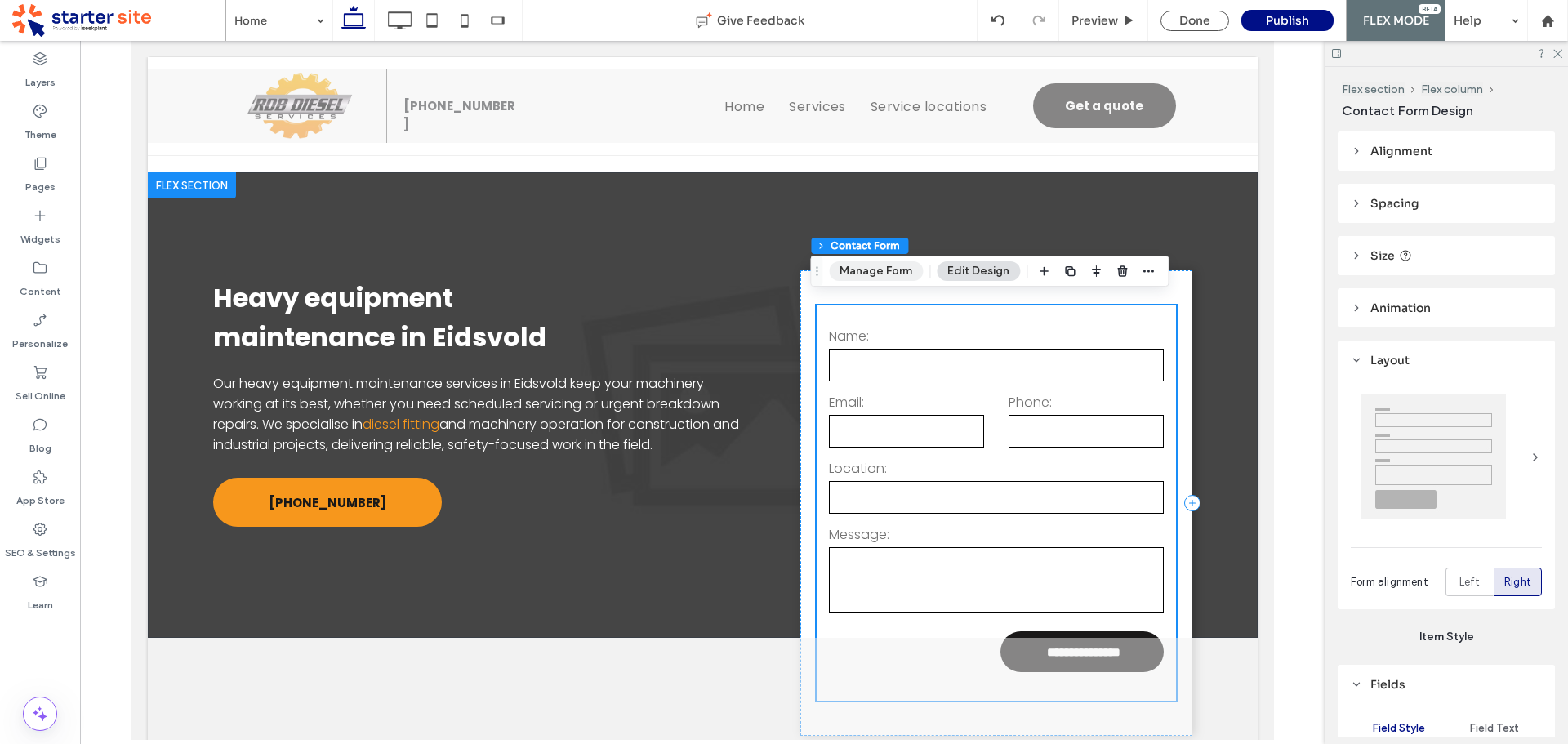
click at [906, 274] on button "Manage Form" at bounding box center [876, 271] width 94 height 20
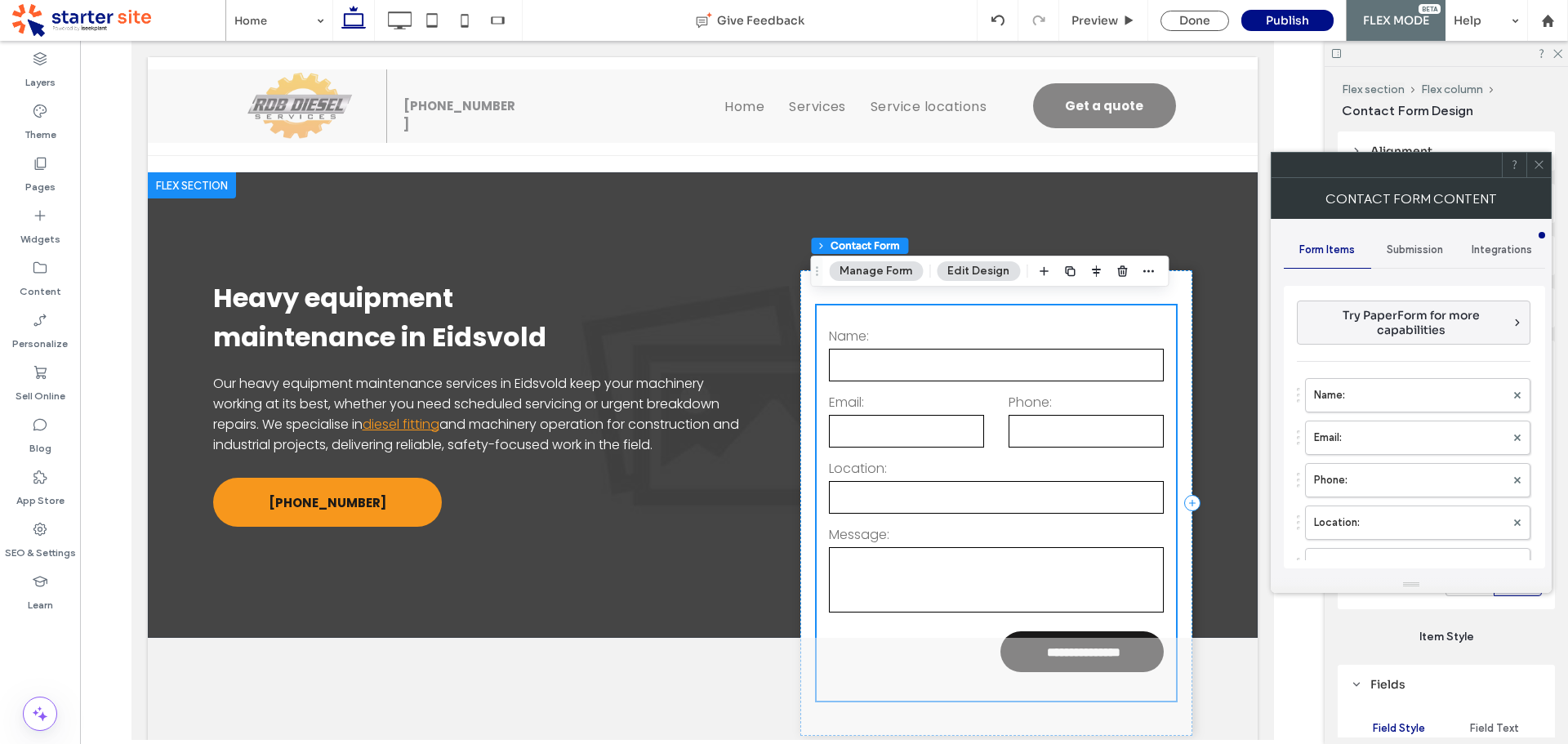
click at [1409, 245] on span "Submission" at bounding box center [1415, 250] width 56 height 13
click at [1371, 318] on label "New submission notification" at bounding box center [1416, 327] width 218 height 32
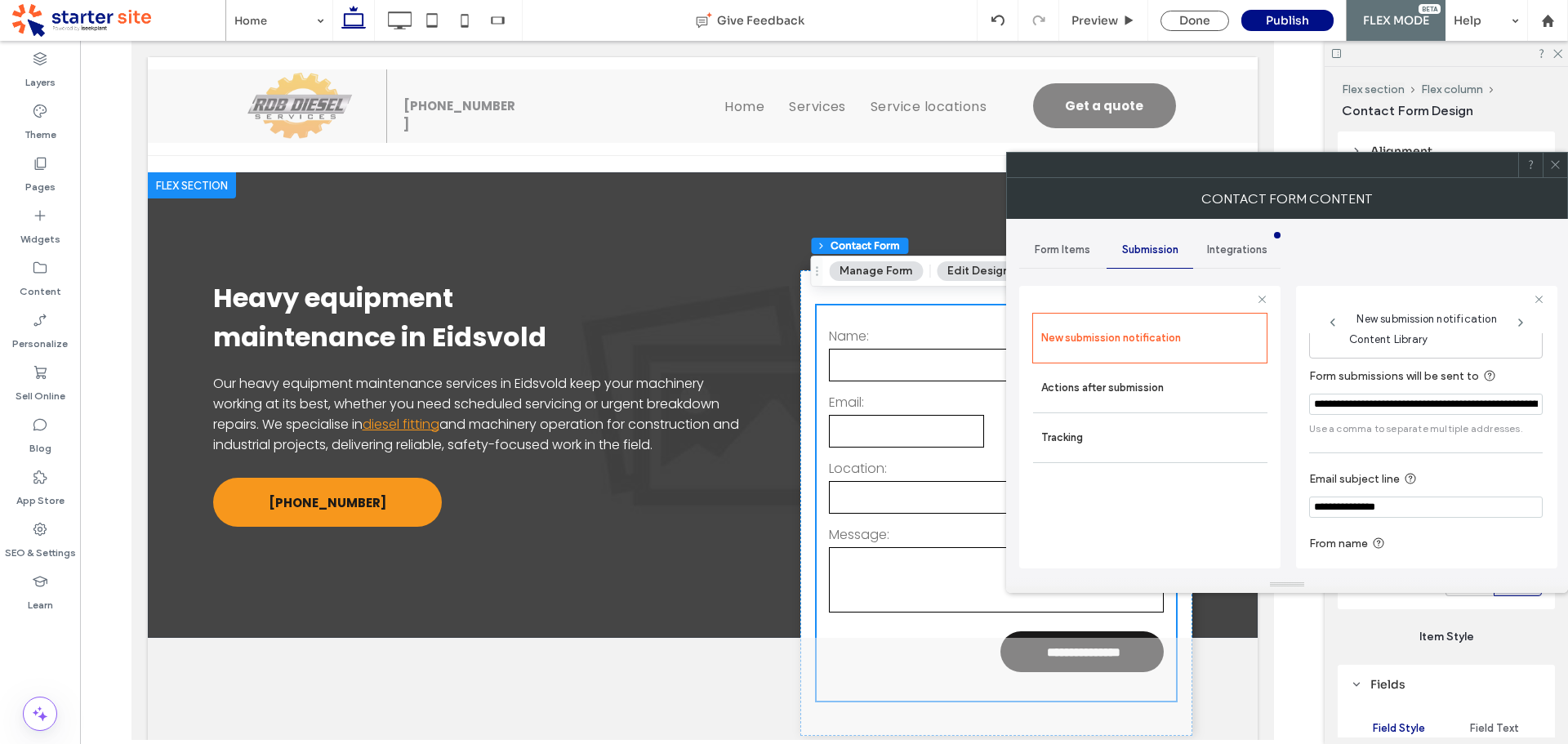
scroll to position [85, 0]
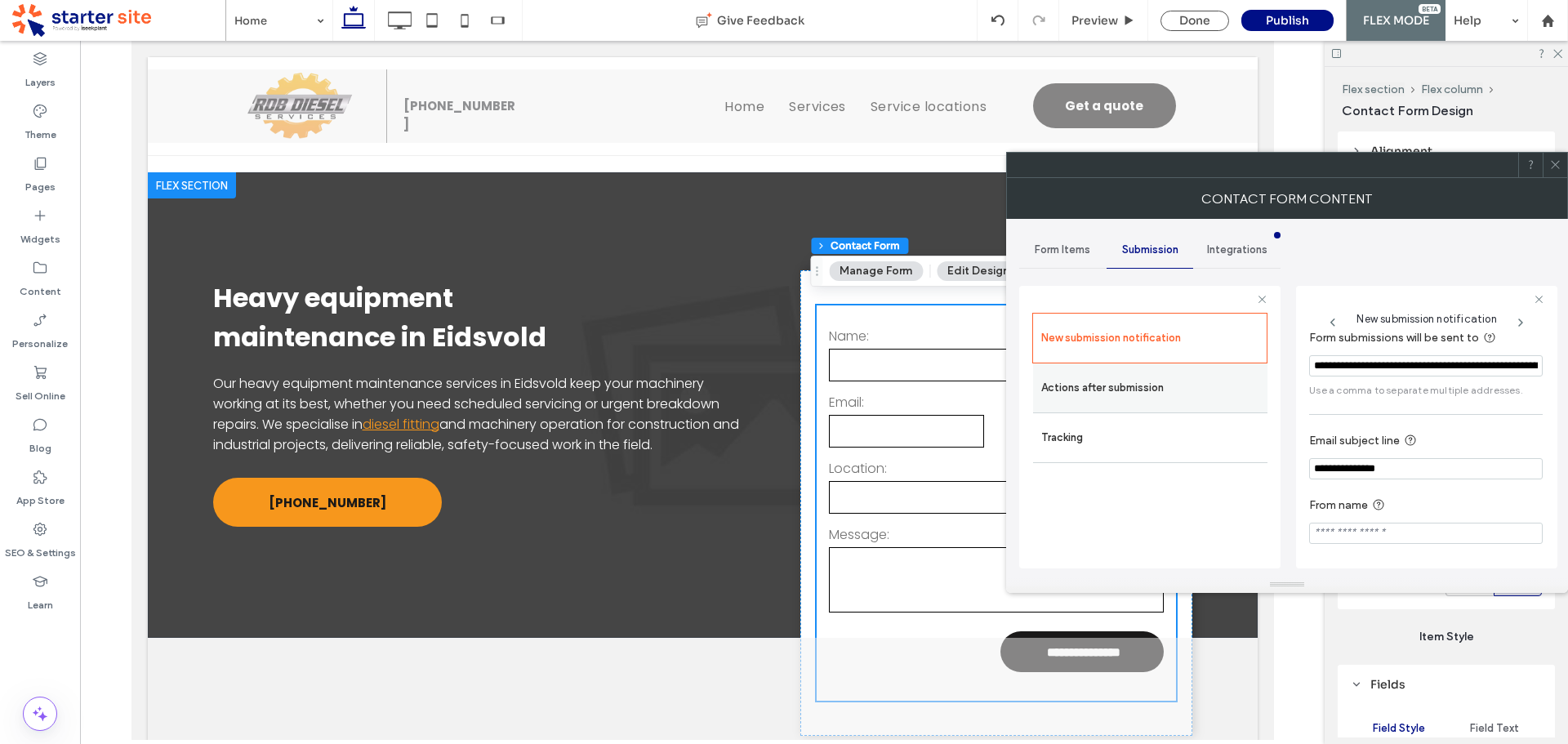
click at [1121, 379] on label "Actions after submission" at bounding box center [1150, 388] width 218 height 32
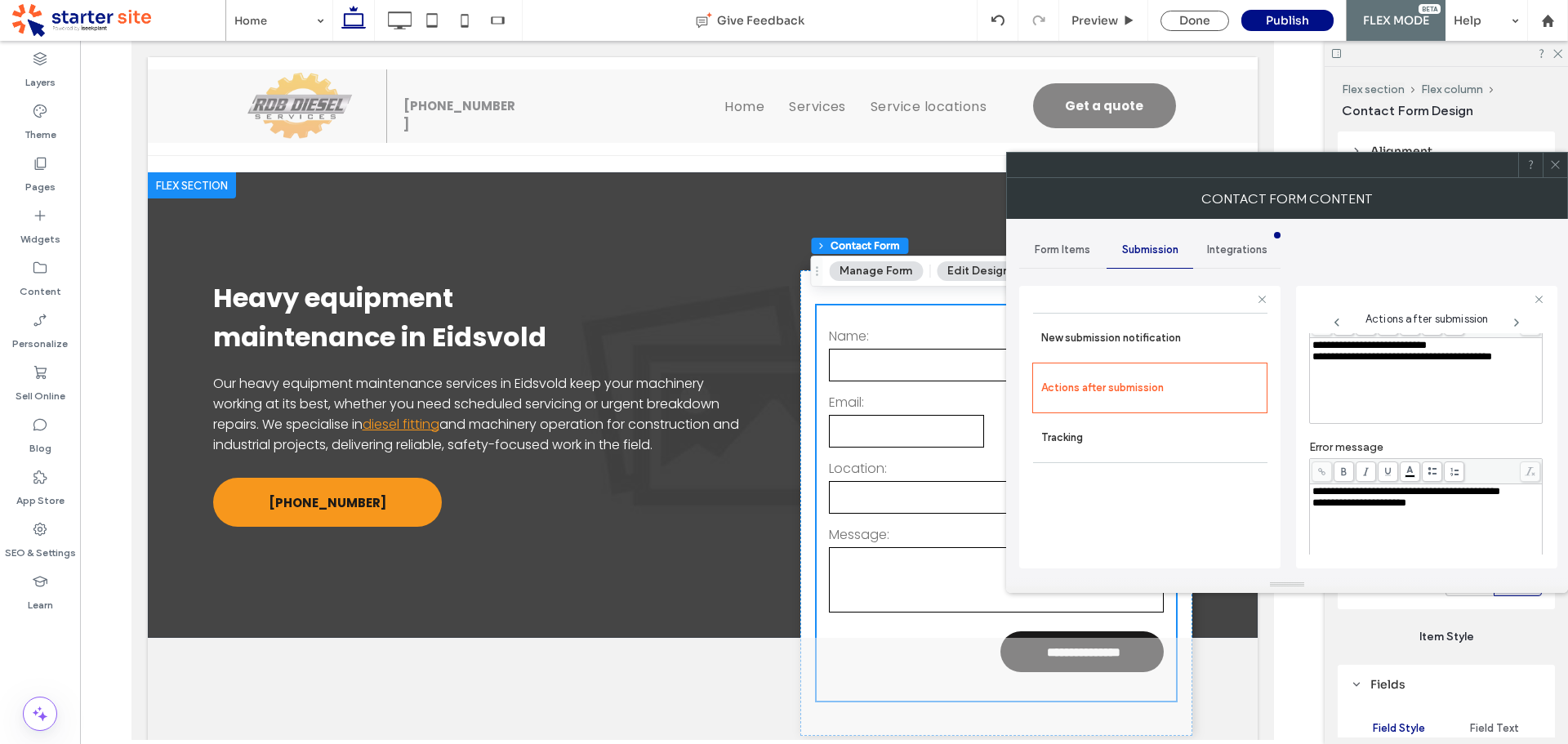
scroll to position [302, 0]
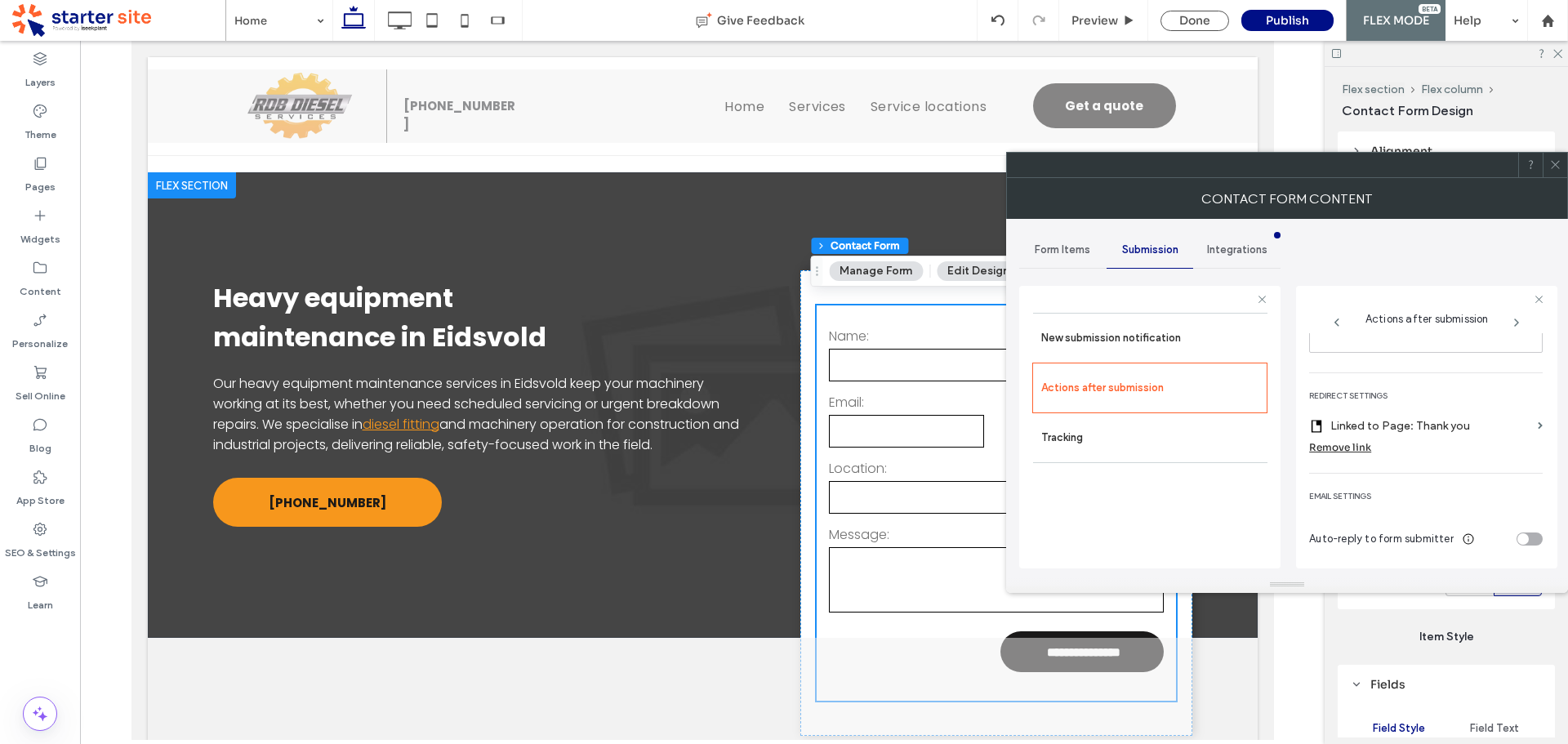
click at [1556, 169] on icon at bounding box center [1555, 165] width 13 height 13
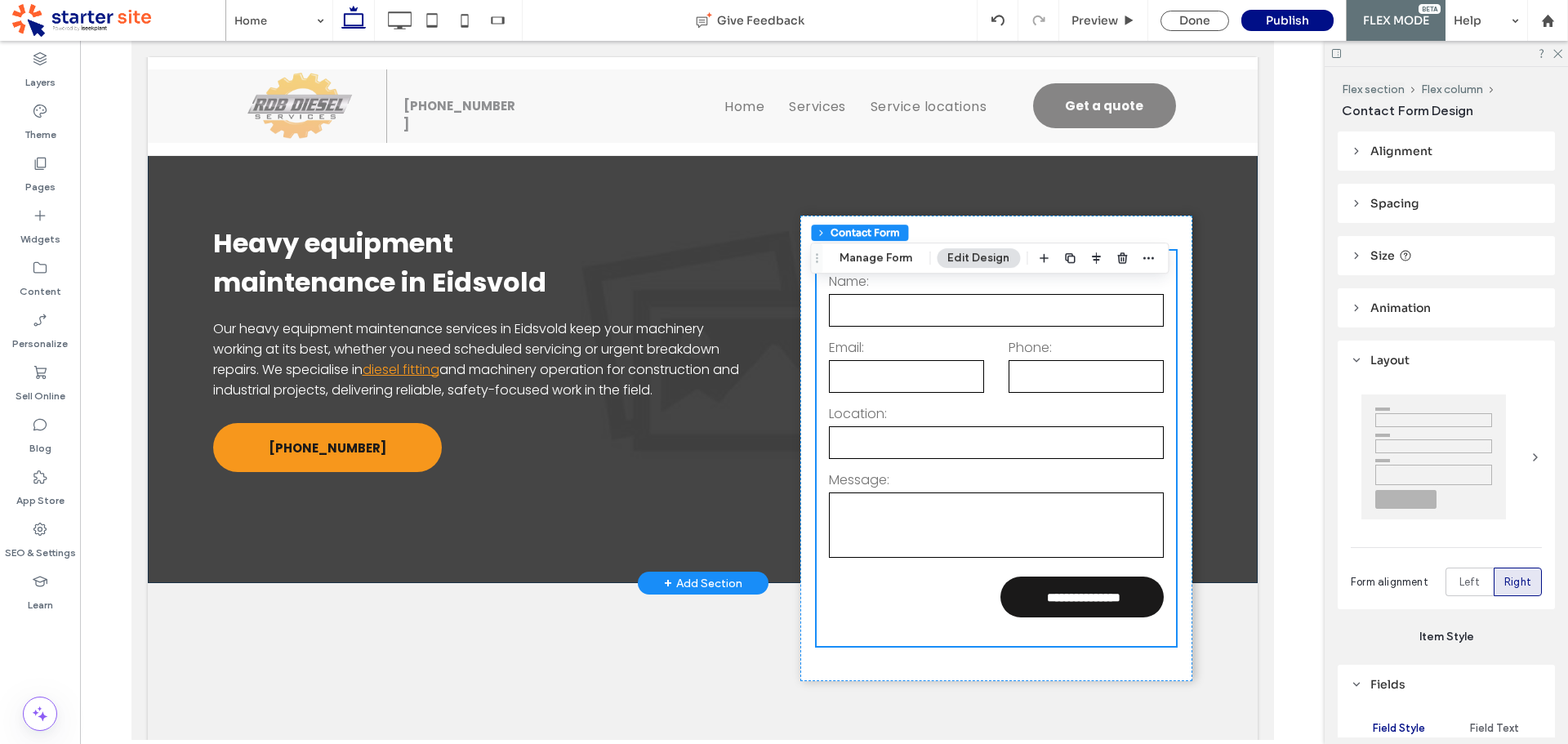
scroll to position [82, 0]
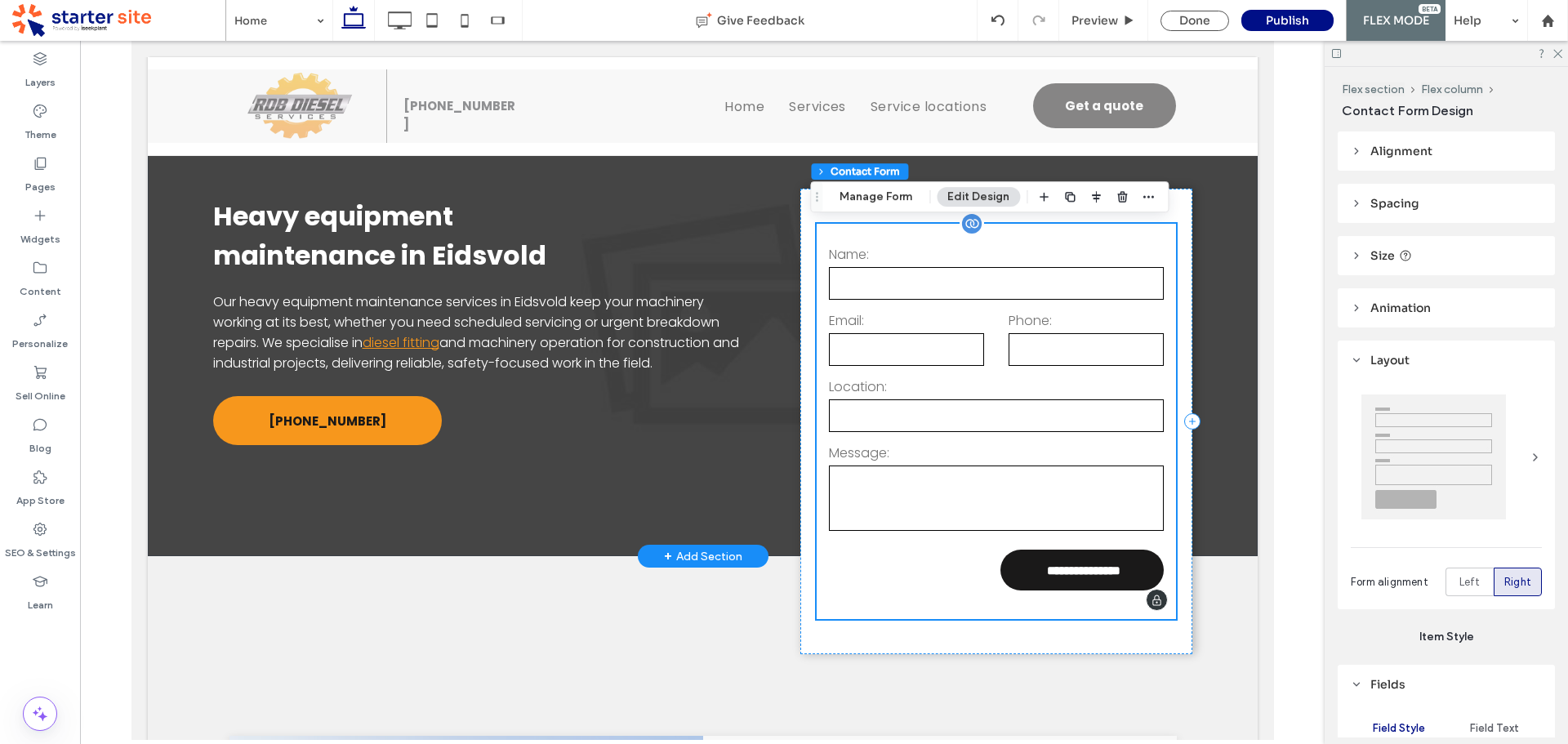
click at [856, 545] on form "**********" at bounding box center [995, 421] width 359 height 395
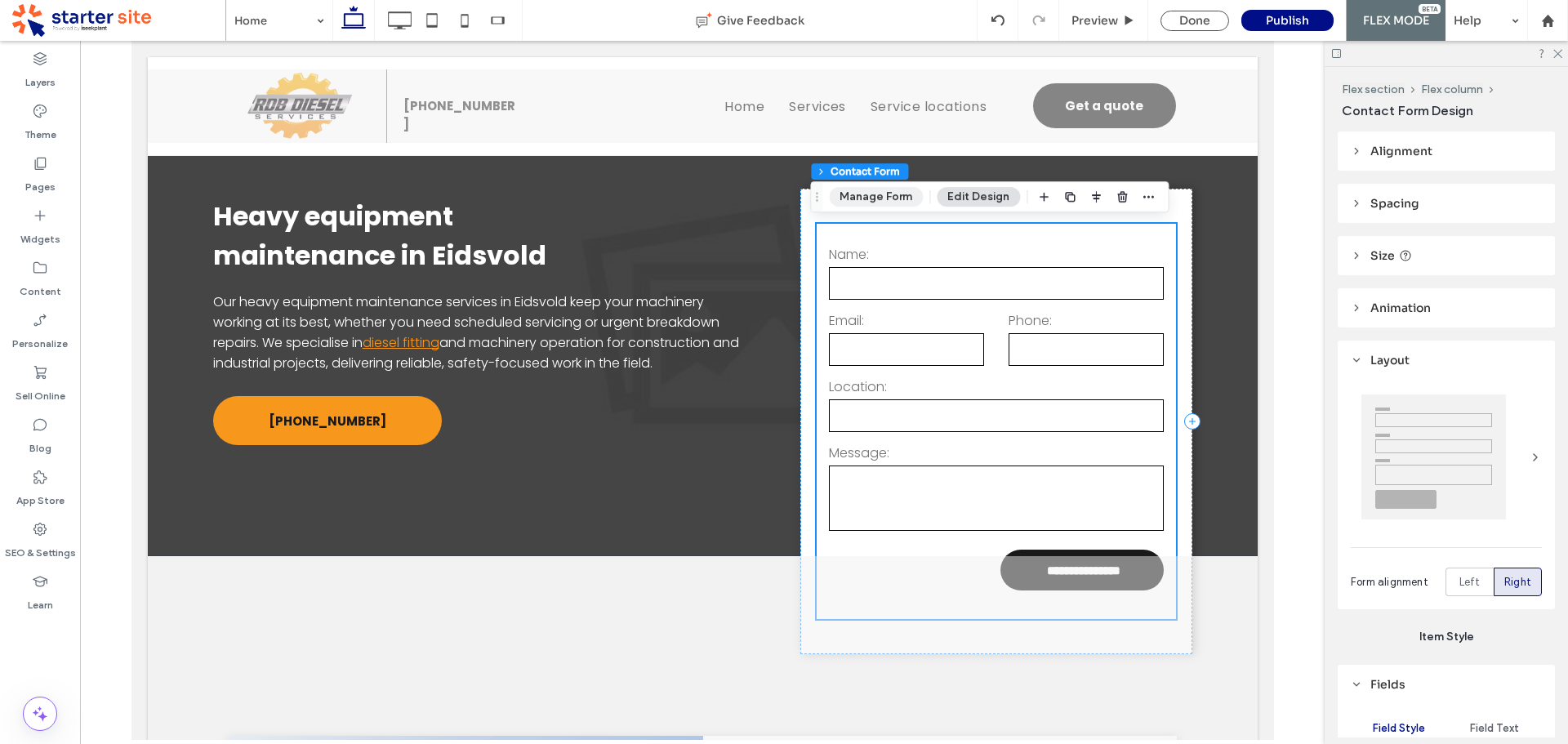
click at [876, 196] on button "Manage Form" at bounding box center [876, 197] width 94 height 20
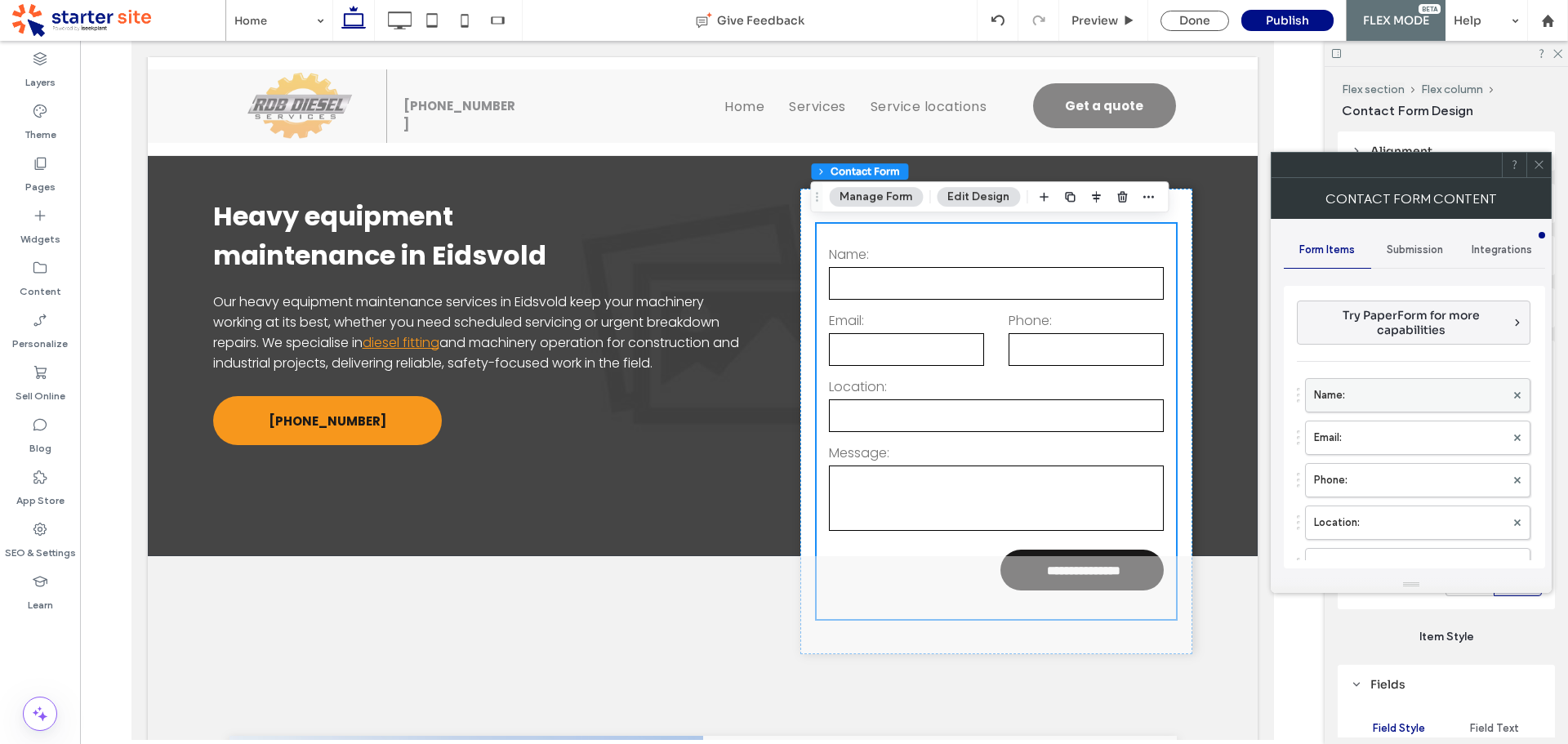
click at [1373, 392] on label "Name:" at bounding box center [1410, 395] width 191 height 32
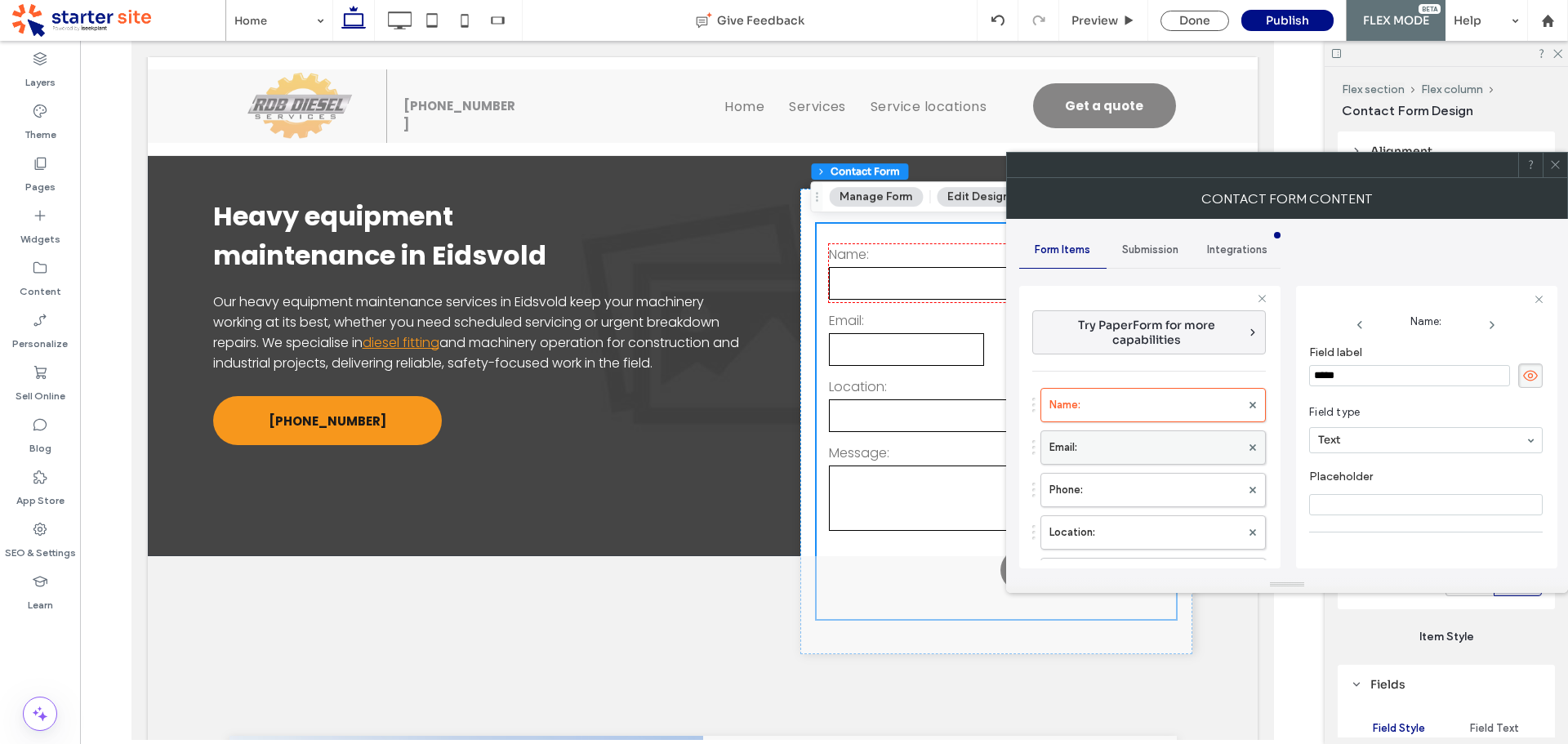
click at [1111, 445] on label "Email:" at bounding box center [1145, 447] width 191 height 32
click at [1111, 490] on label "Phone:" at bounding box center [1145, 490] width 191 height 32
click at [1120, 525] on label "Location:" at bounding box center [1145, 532] width 191 height 32
type input "**"
click at [1554, 168] on icon at bounding box center [1555, 165] width 13 height 13
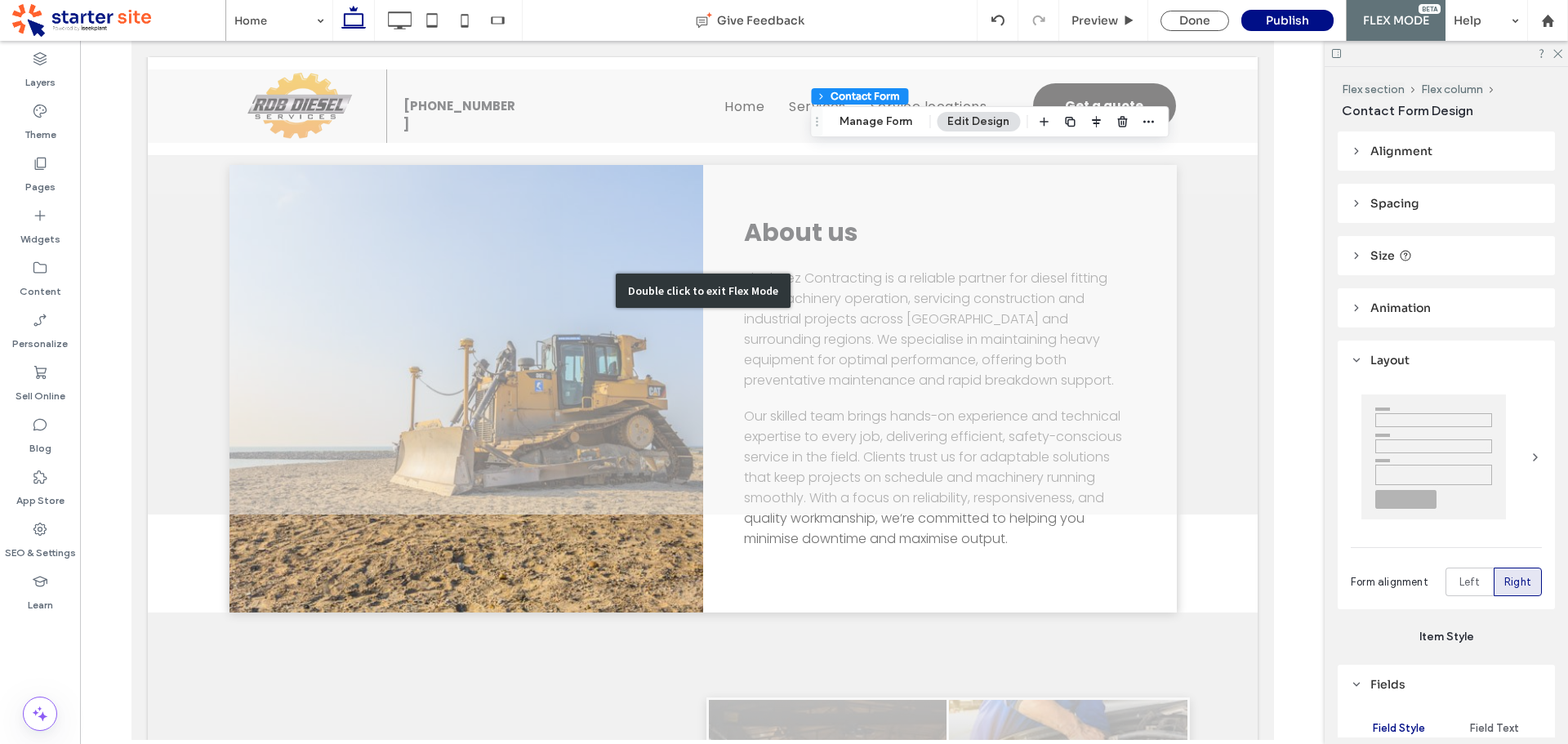
scroll to position [653, 0]
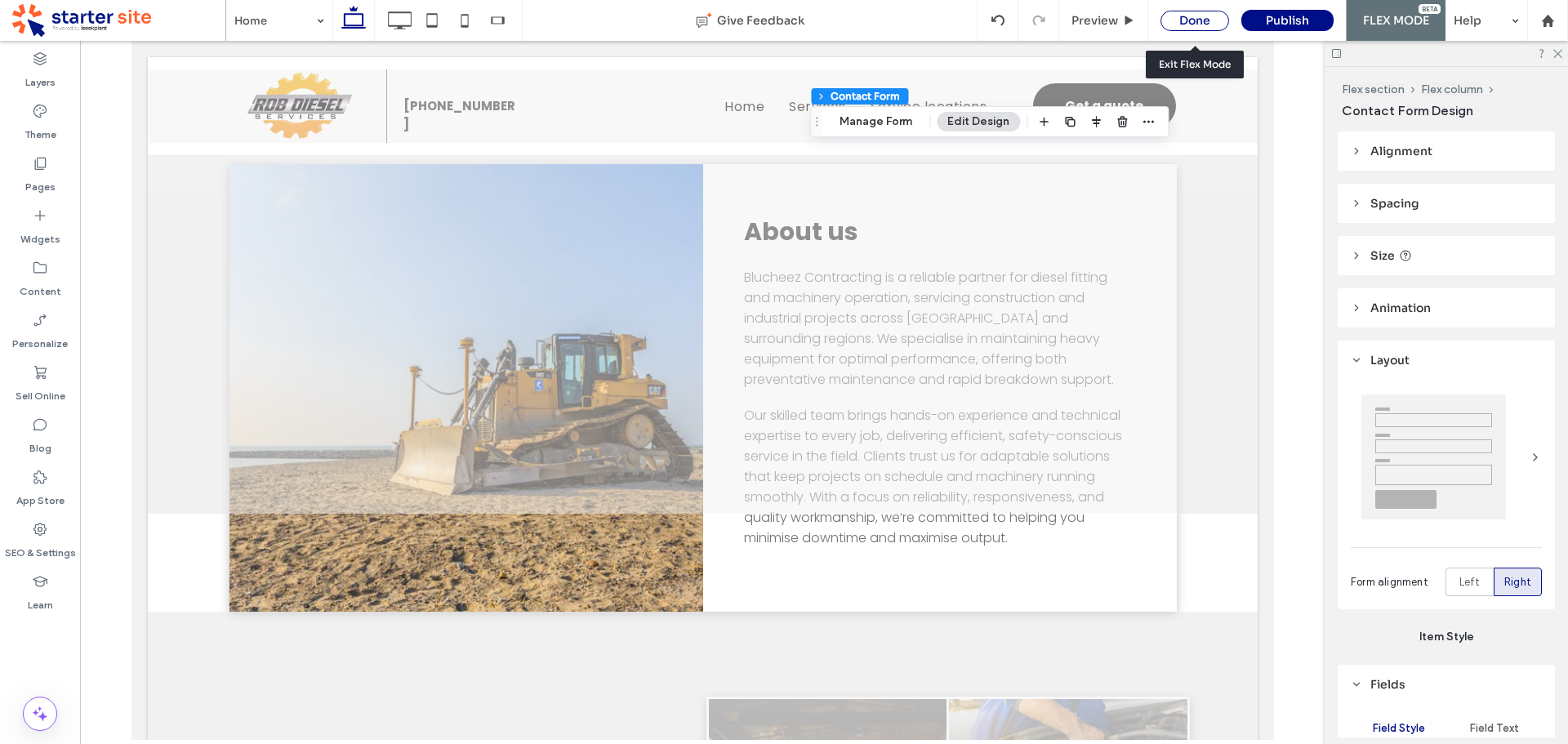
drag, startPoint x: 1191, startPoint y: 20, endPoint x: 1121, endPoint y: 21, distance: 70.0
click at [1191, 20] on div "Done" at bounding box center [1194, 21] width 69 height 21
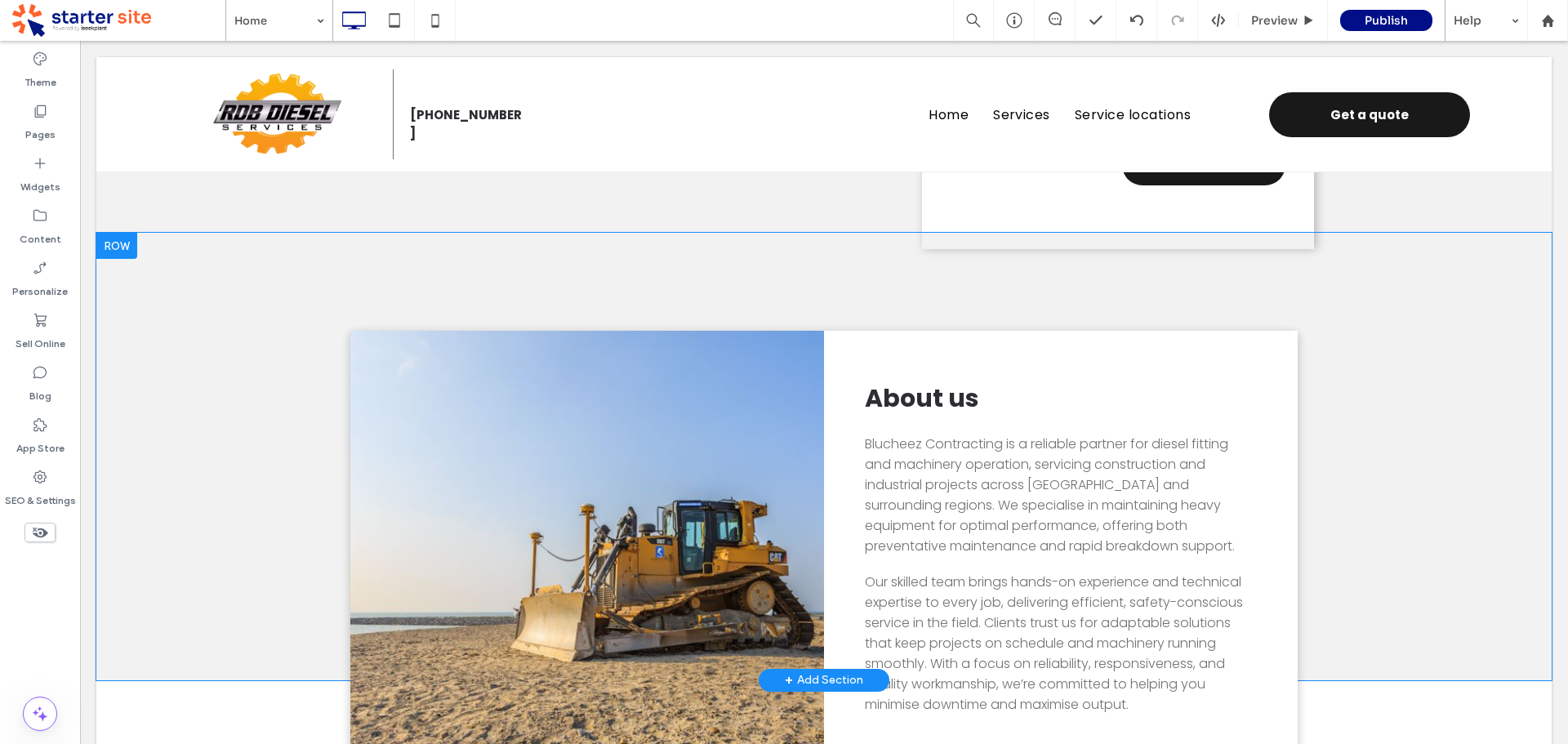
scroll to position [572, 0]
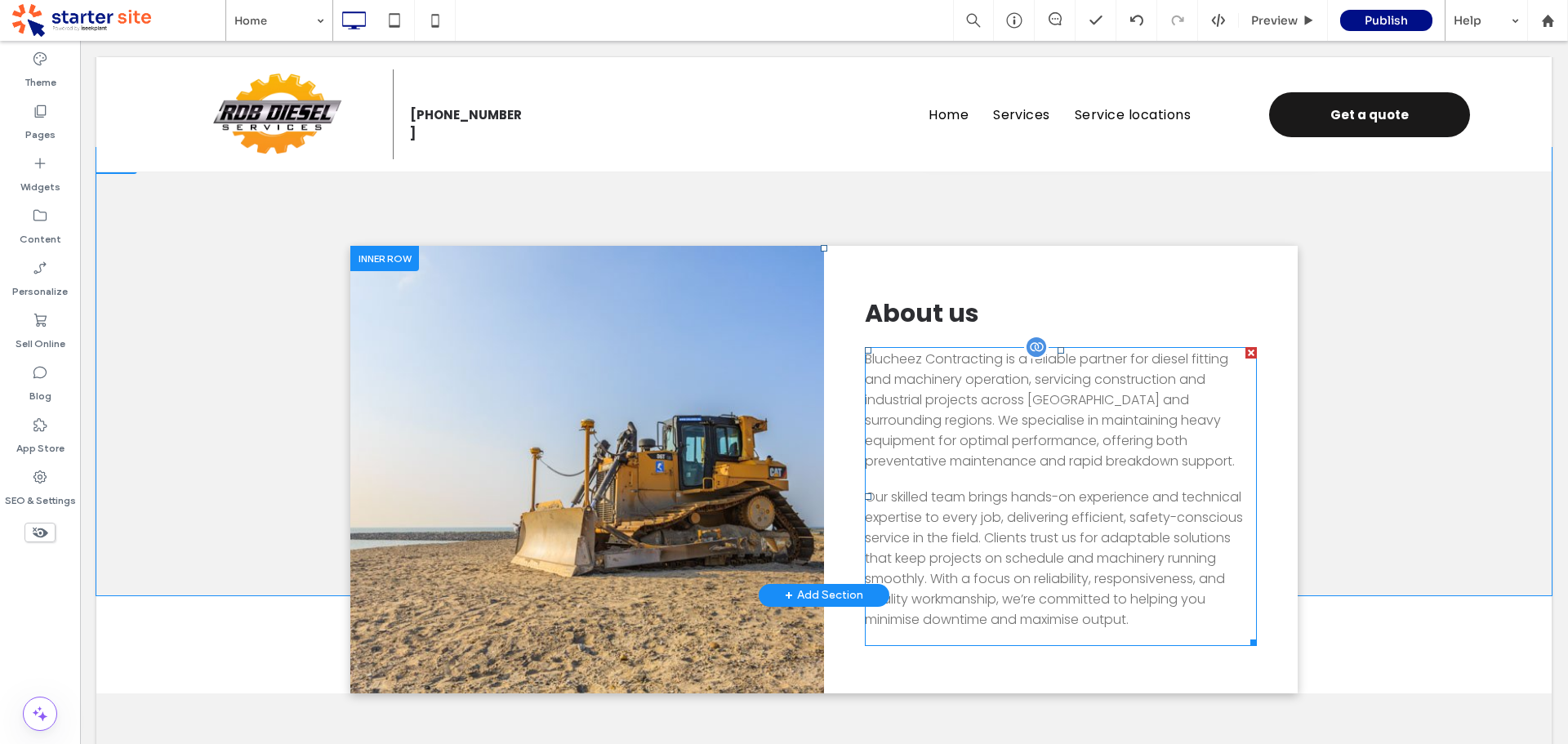
click at [1010, 422] on p "Blucheez Contracting is a reliable partner for diesel fitting and machinery ope…" at bounding box center [1061, 410] width 392 height 123
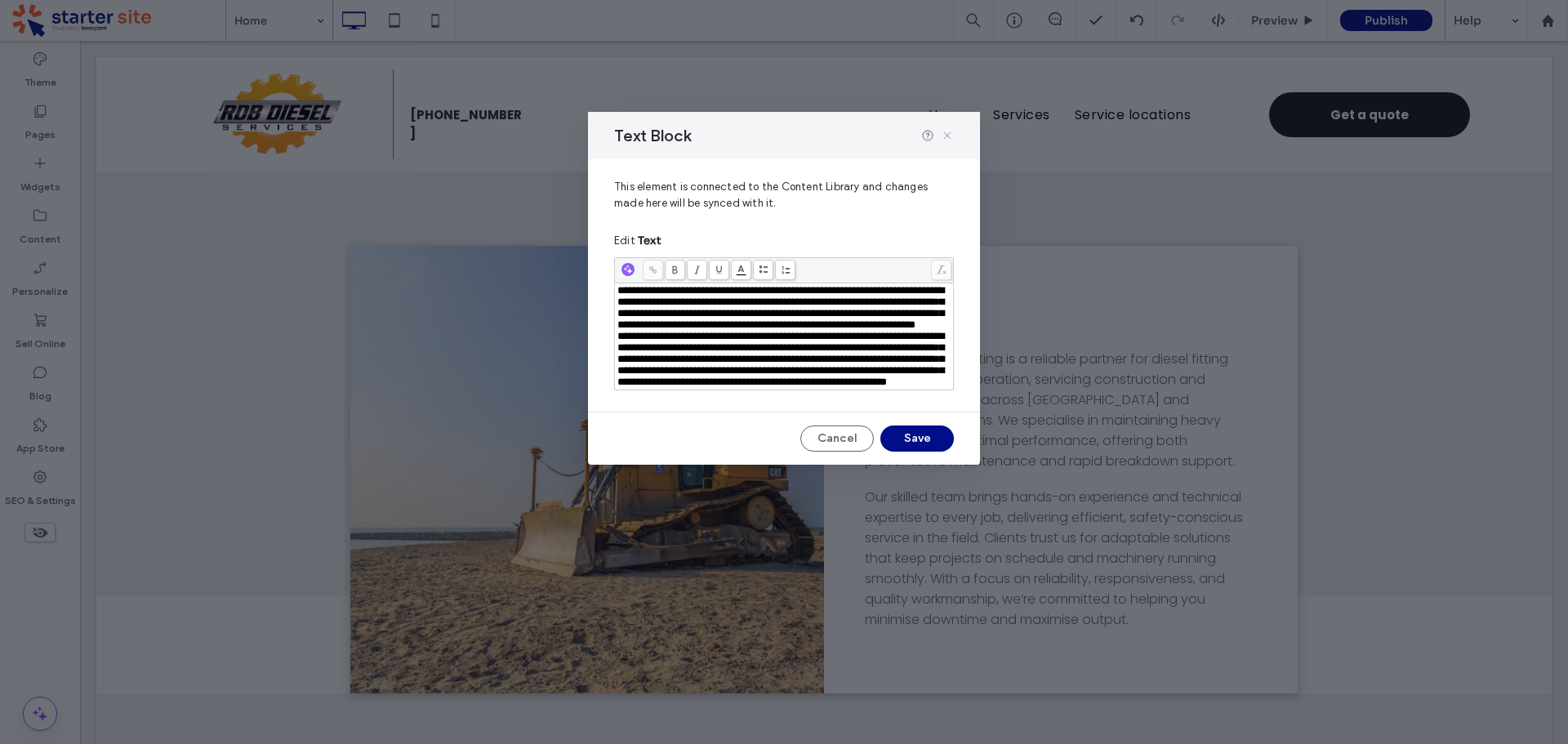
click at [948, 141] on icon at bounding box center [947, 135] width 13 height 13
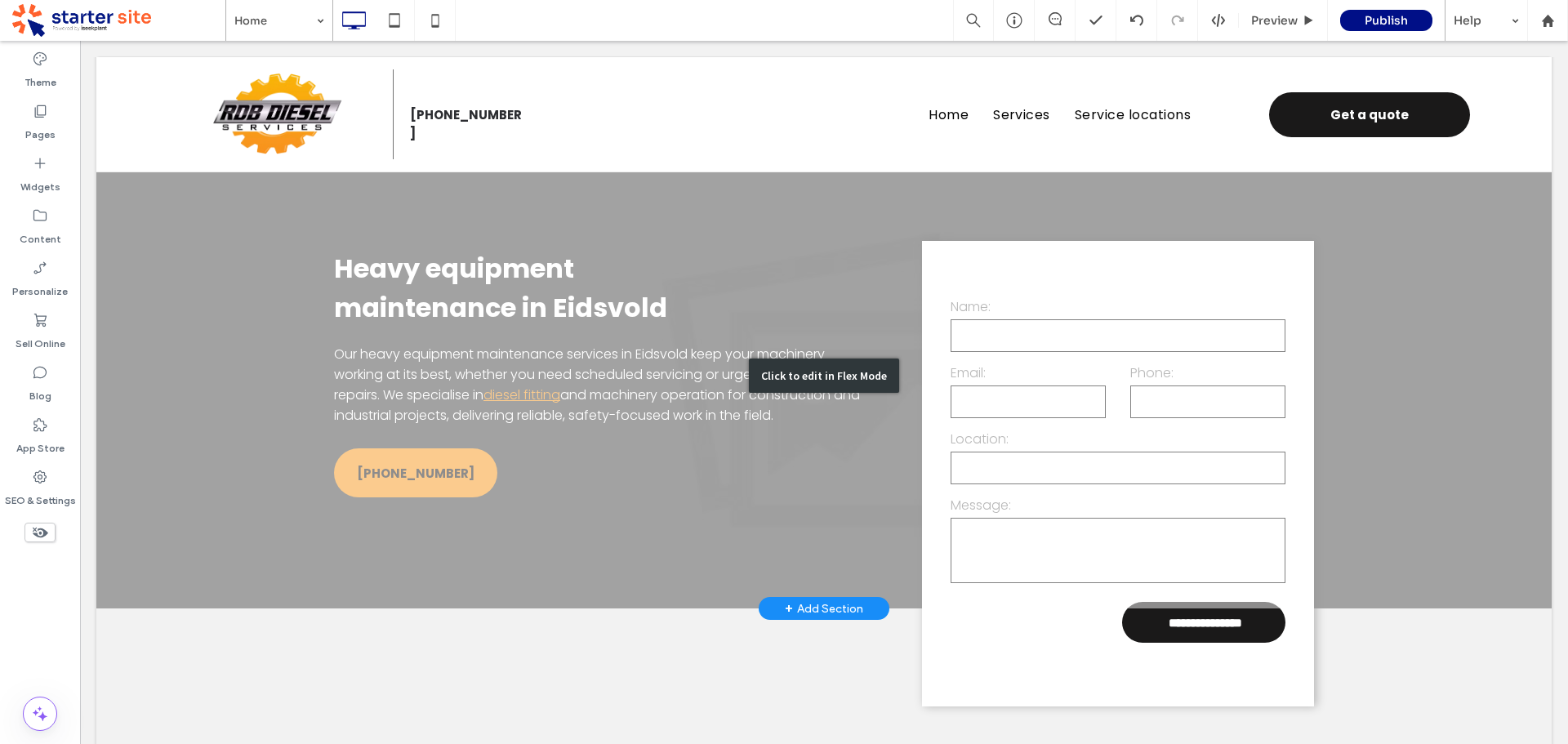
scroll to position [0, 0]
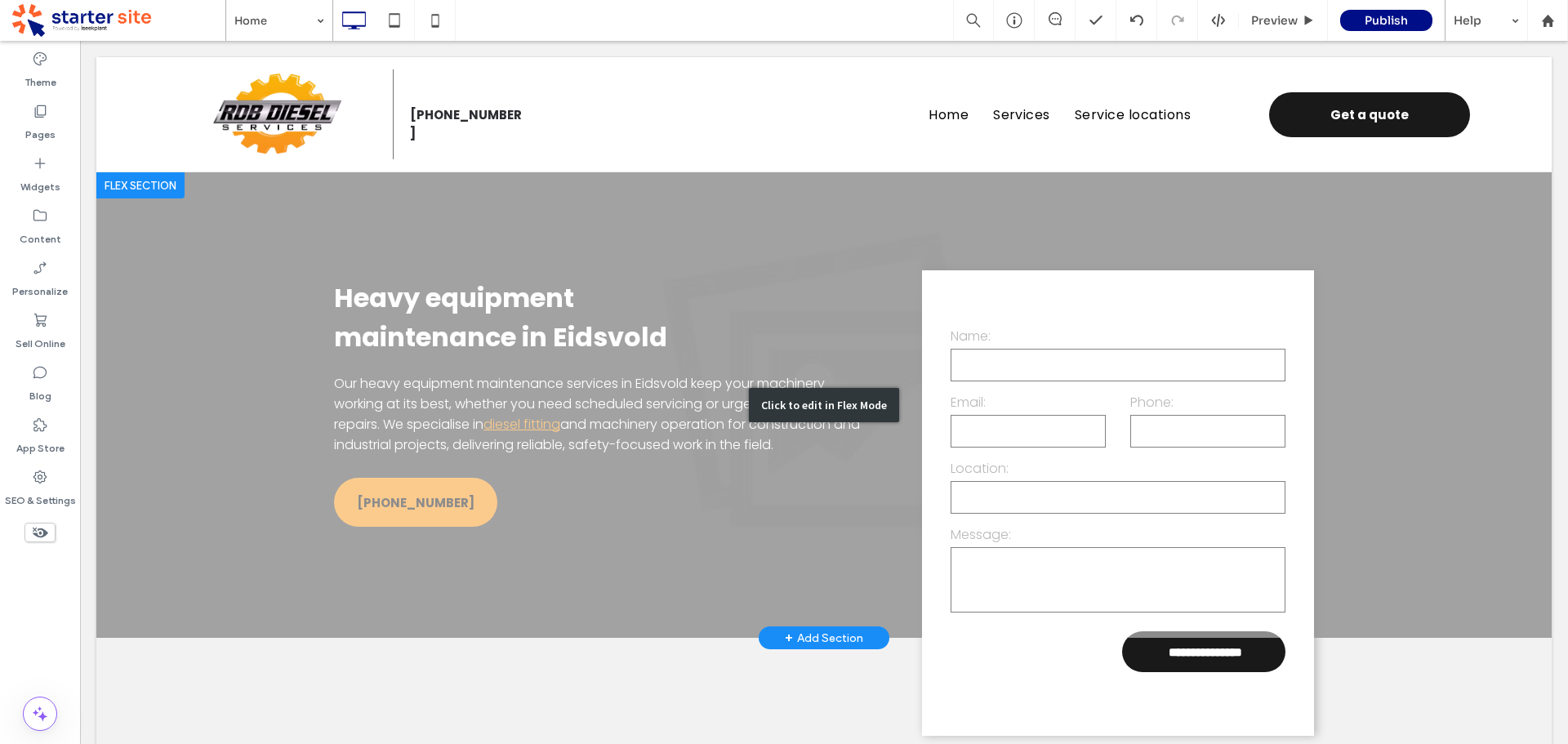
drag, startPoint x: 1409, startPoint y: 257, endPoint x: 746, endPoint y: 335, distance: 667.6
click at [1409, 257] on div "Click to edit in Flex Mode" at bounding box center [824, 405] width 1455 height 465
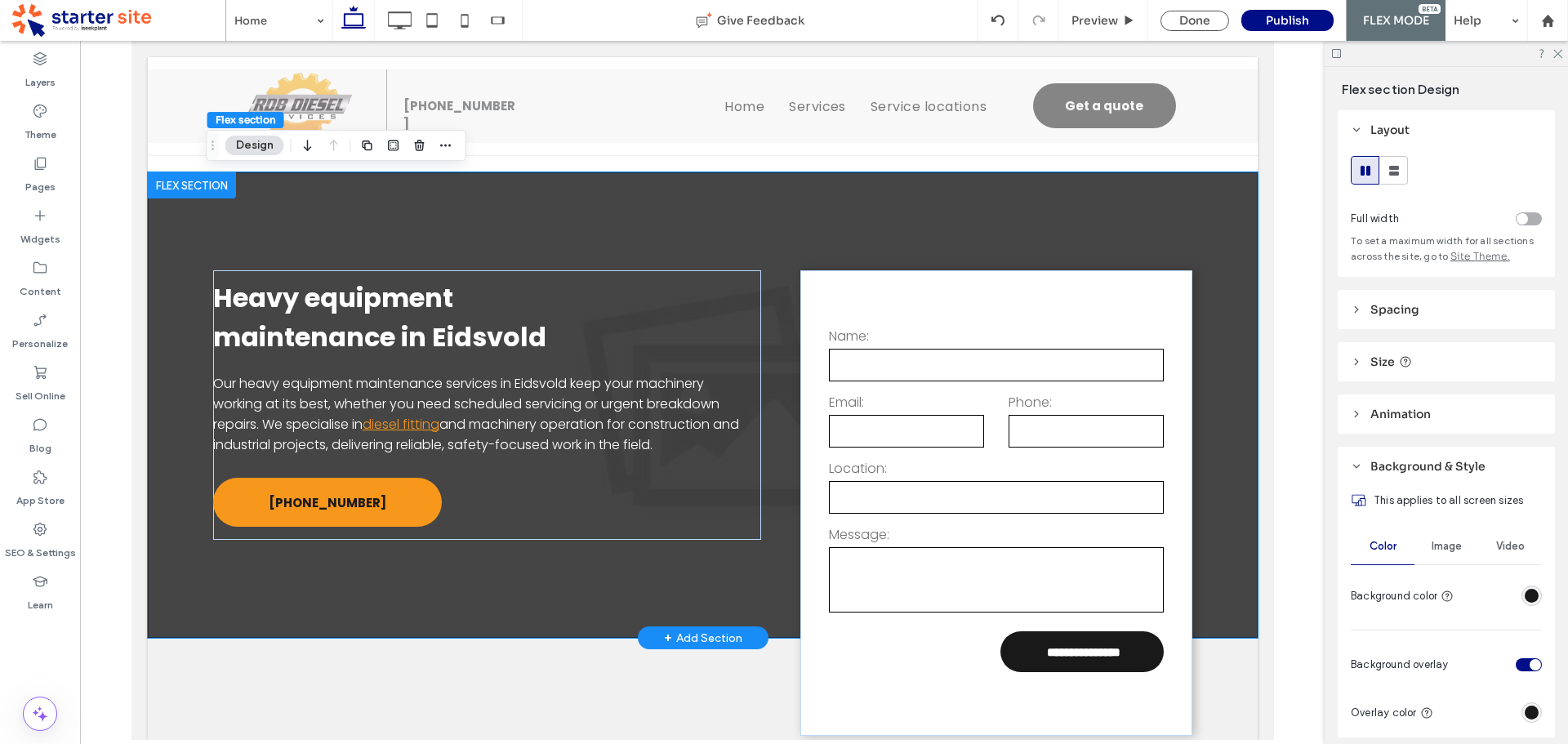
click at [956, 216] on div "**********" at bounding box center [702, 405] width 980 height 465
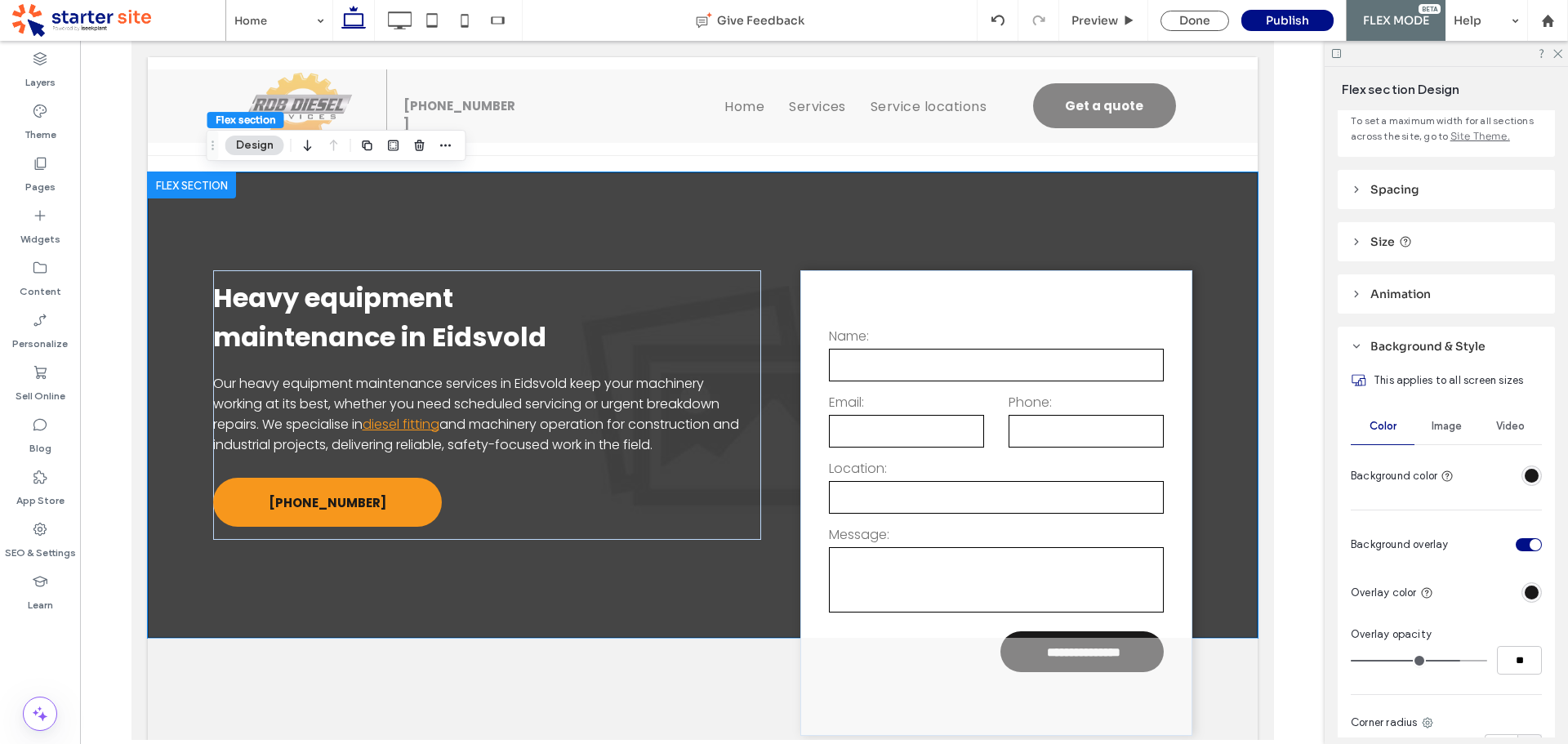
scroll to position [245, 0]
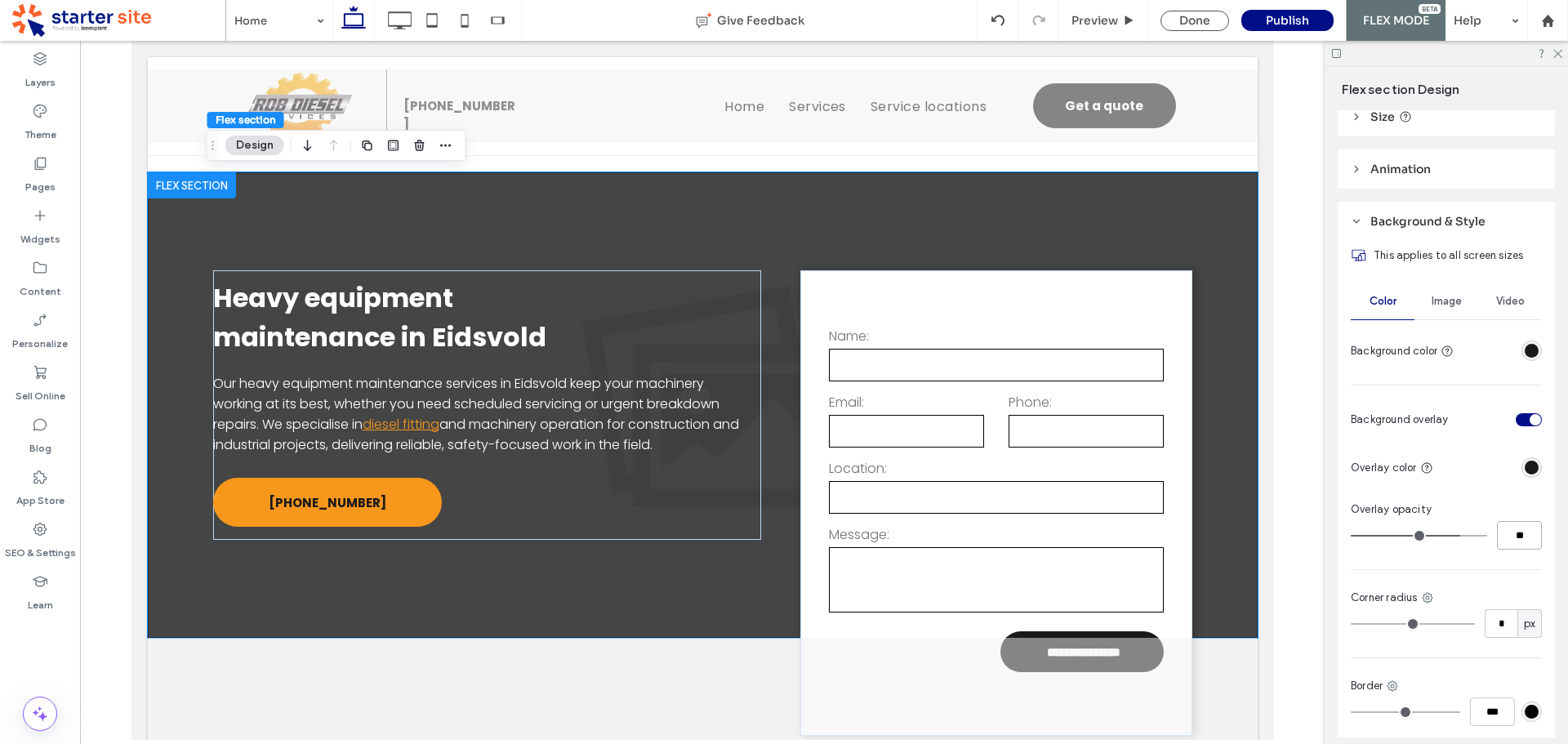
drag, startPoint x: 1501, startPoint y: 536, endPoint x: 1545, endPoint y: 537, distance: 44.0
click at [1545, 537] on div "This applies to all screen sizes Color Image Video Background color Background …" at bounding box center [1446, 524] width 217 height 566
type input "**"
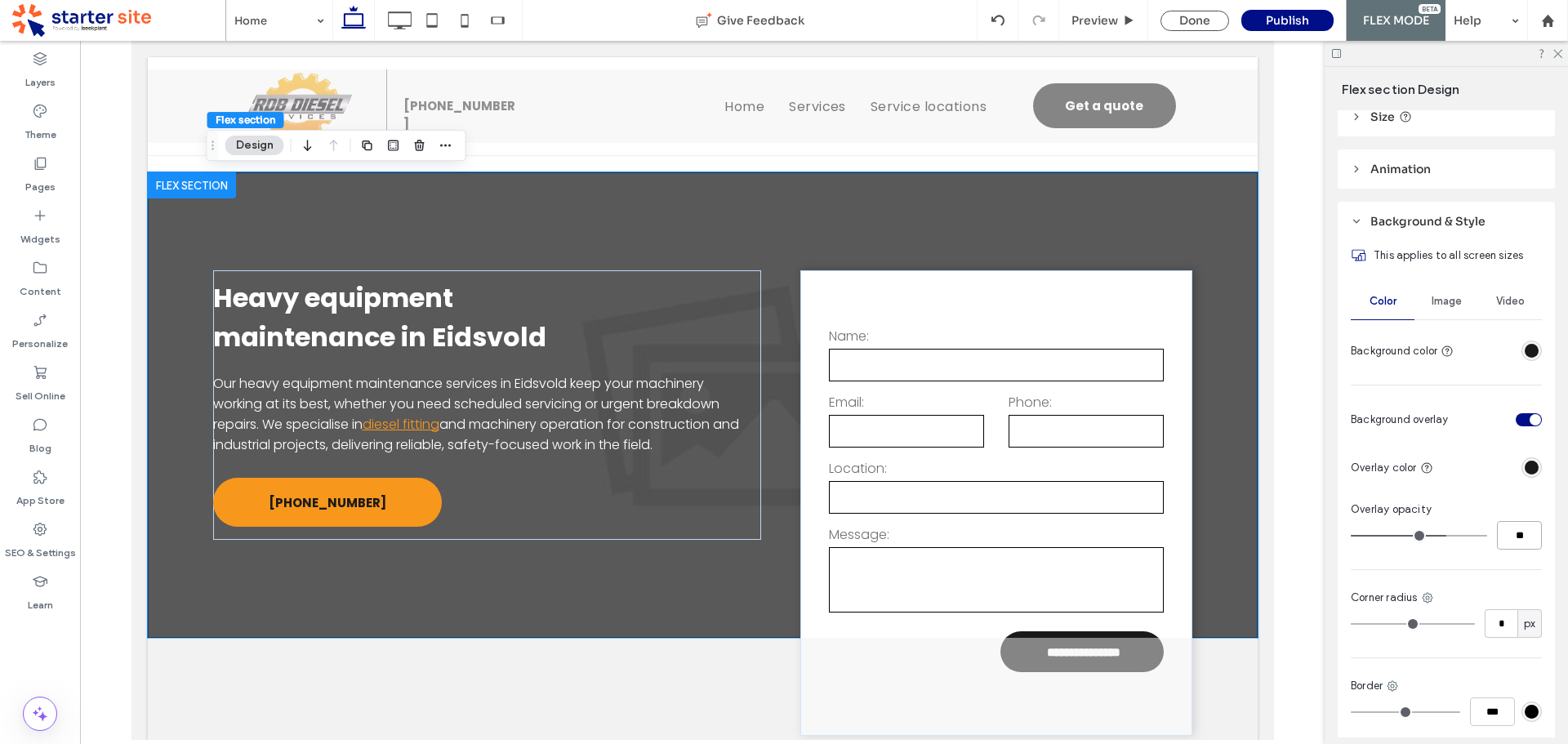
drag, startPoint x: 1535, startPoint y: 540, endPoint x: 1551, endPoint y: 538, distance: 16.1
click at [1555, 541] on div "Layout Full width To set a maximum width for all sections across the site, go t…" at bounding box center [1452, 423] width 228 height 627
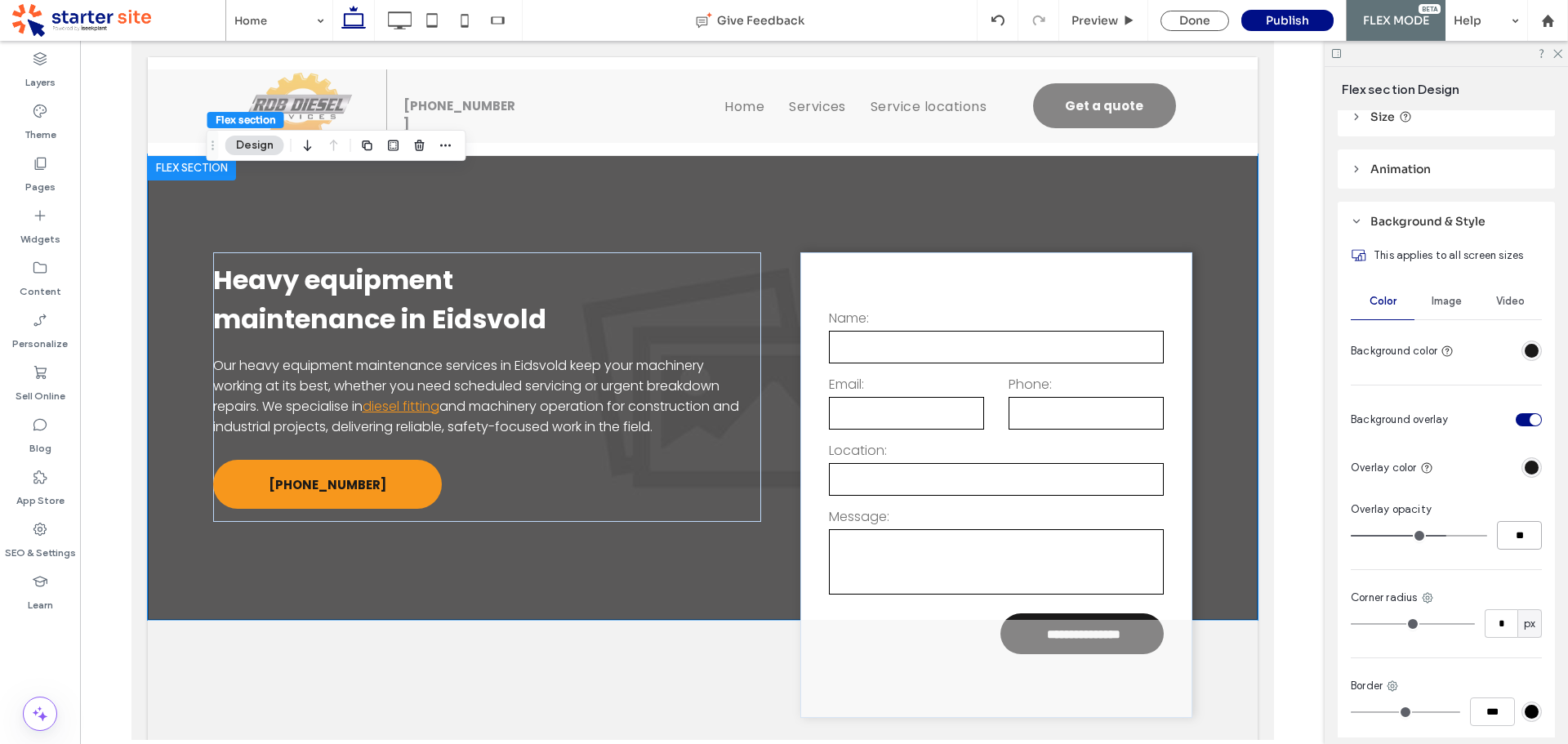
type input "**"
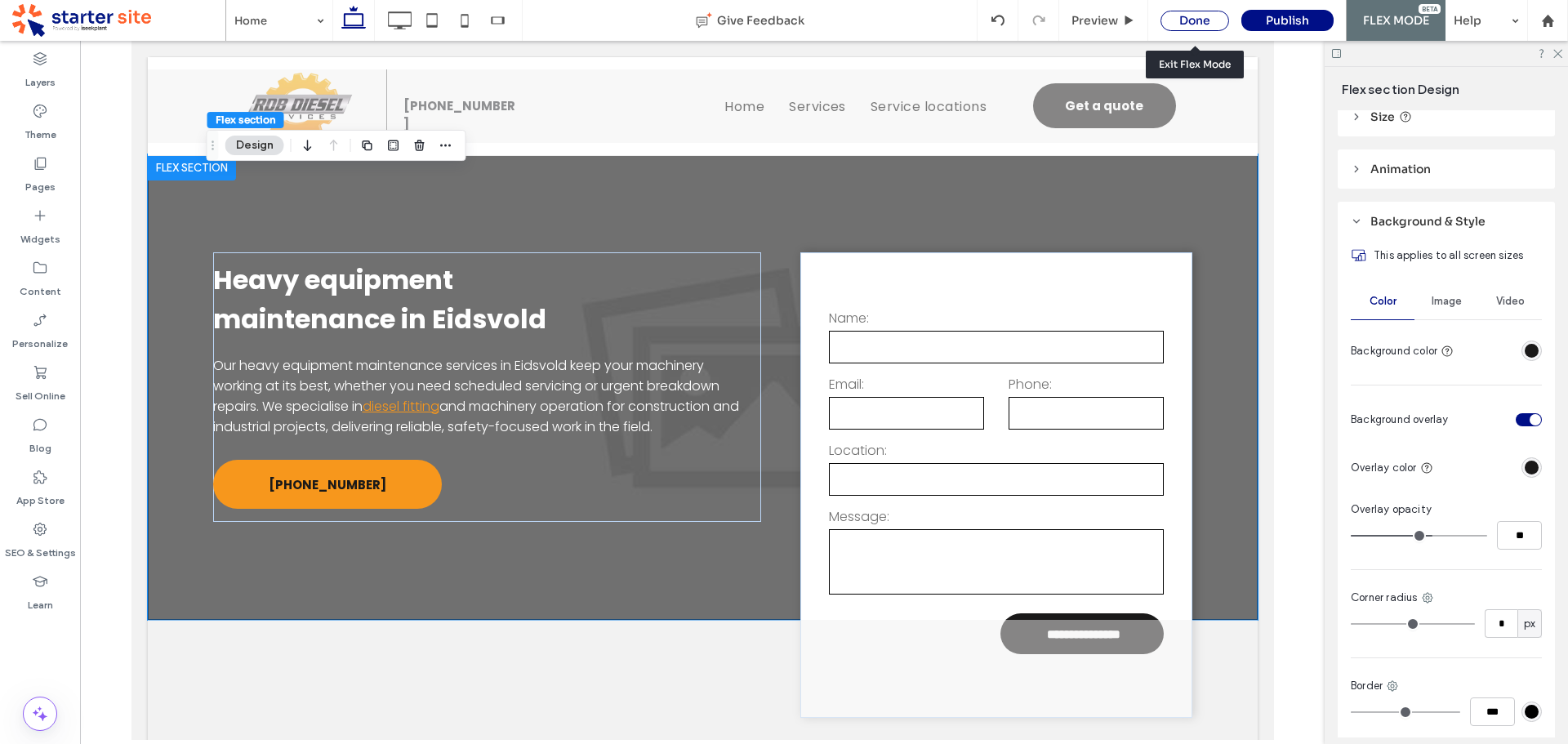
click at [1203, 22] on div "Done" at bounding box center [1194, 21] width 69 height 21
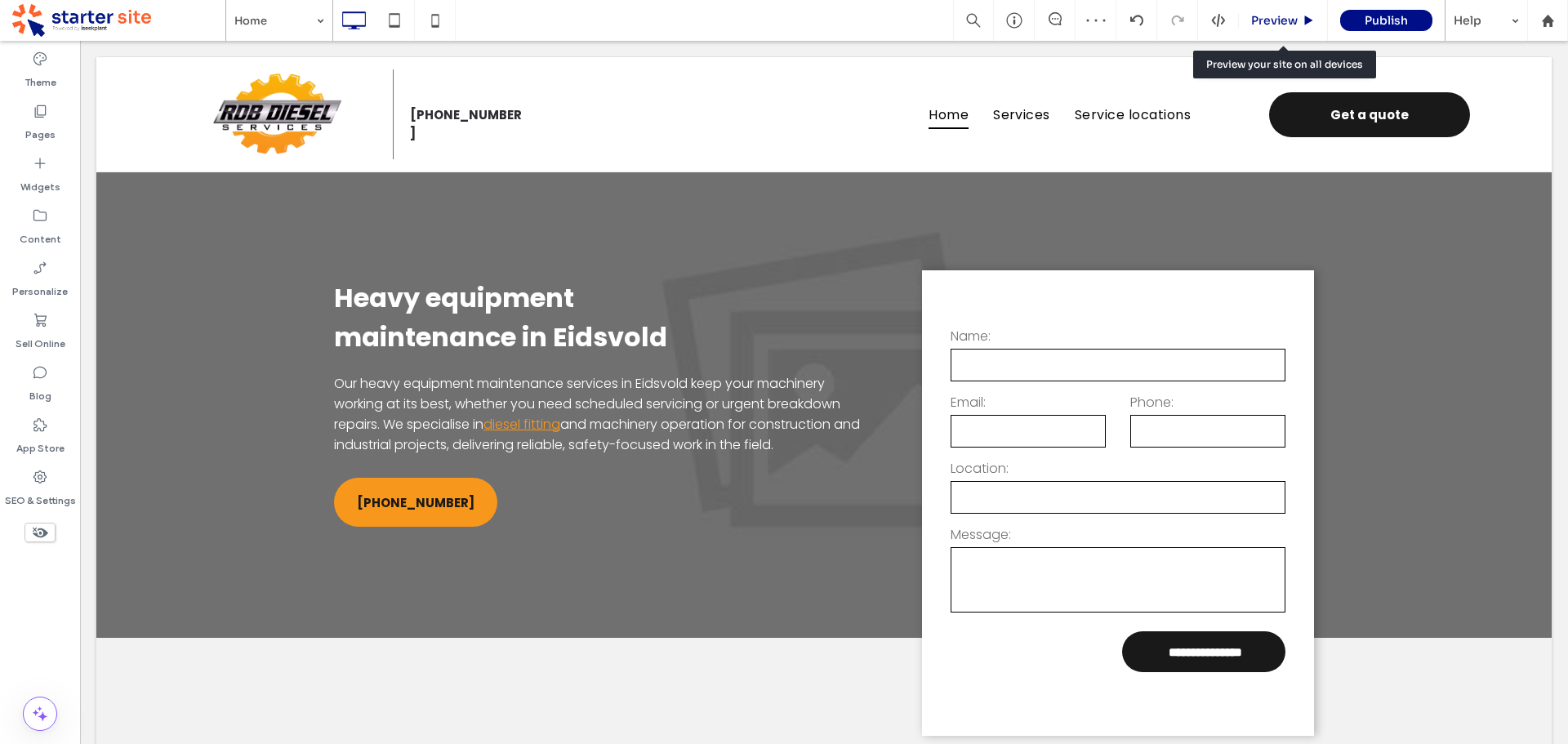
click at [1277, 18] on span "Preview" at bounding box center [1275, 20] width 47 height 14
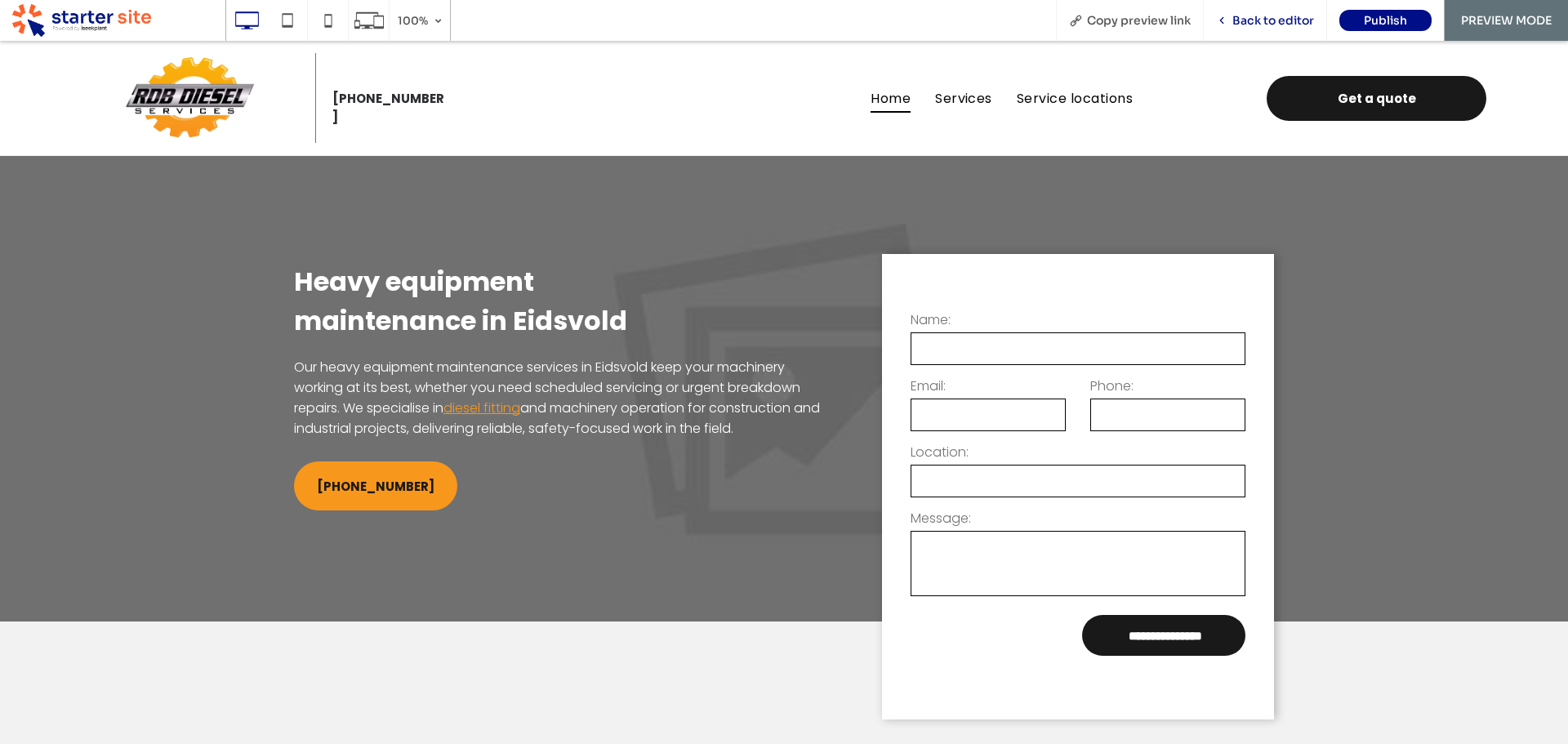
click at [1283, 23] on span "Back to editor" at bounding box center [1273, 20] width 82 height 14
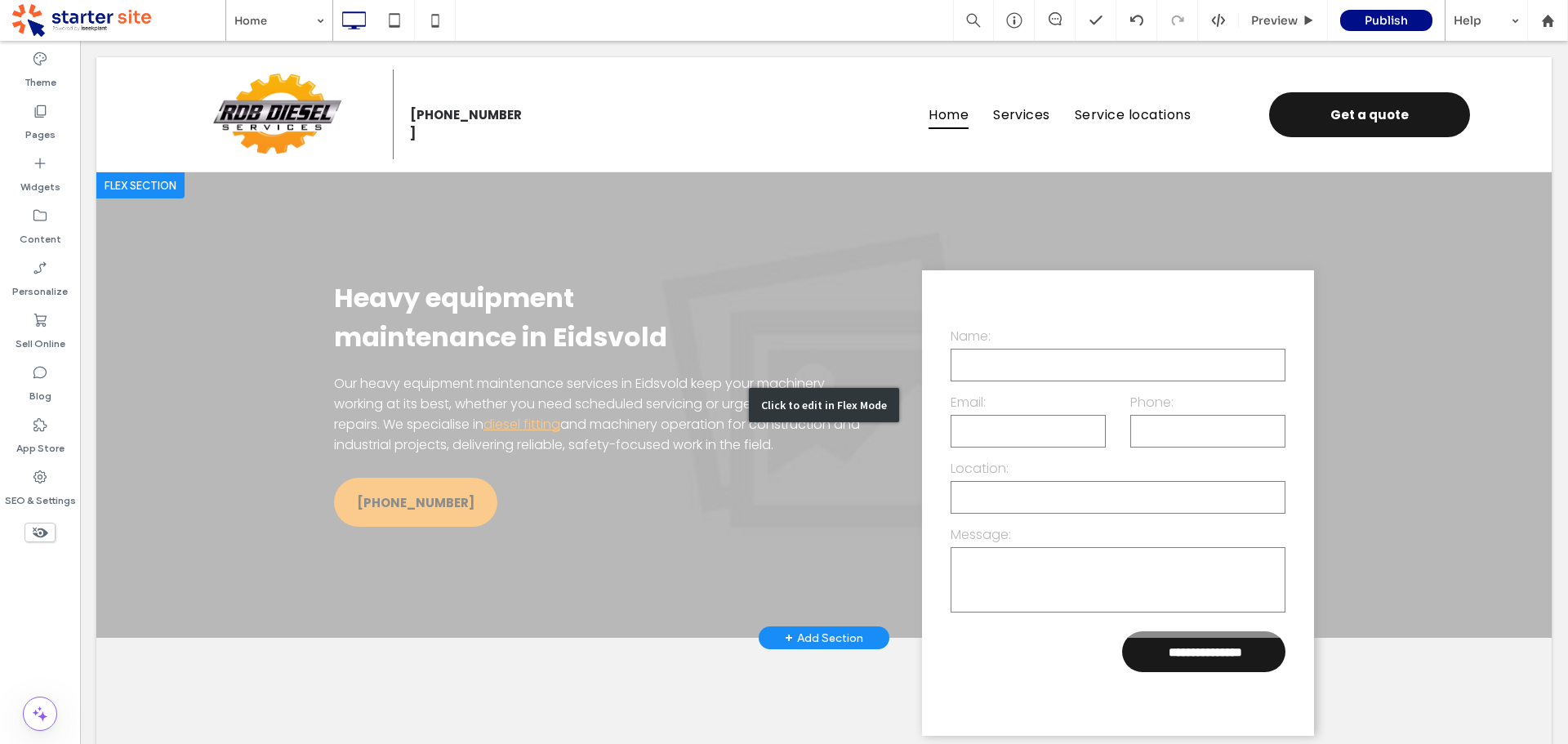
click at [715, 445] on div "Click to edit in Flex Mode" at bounding box center [824, 405] width 1455 height 465
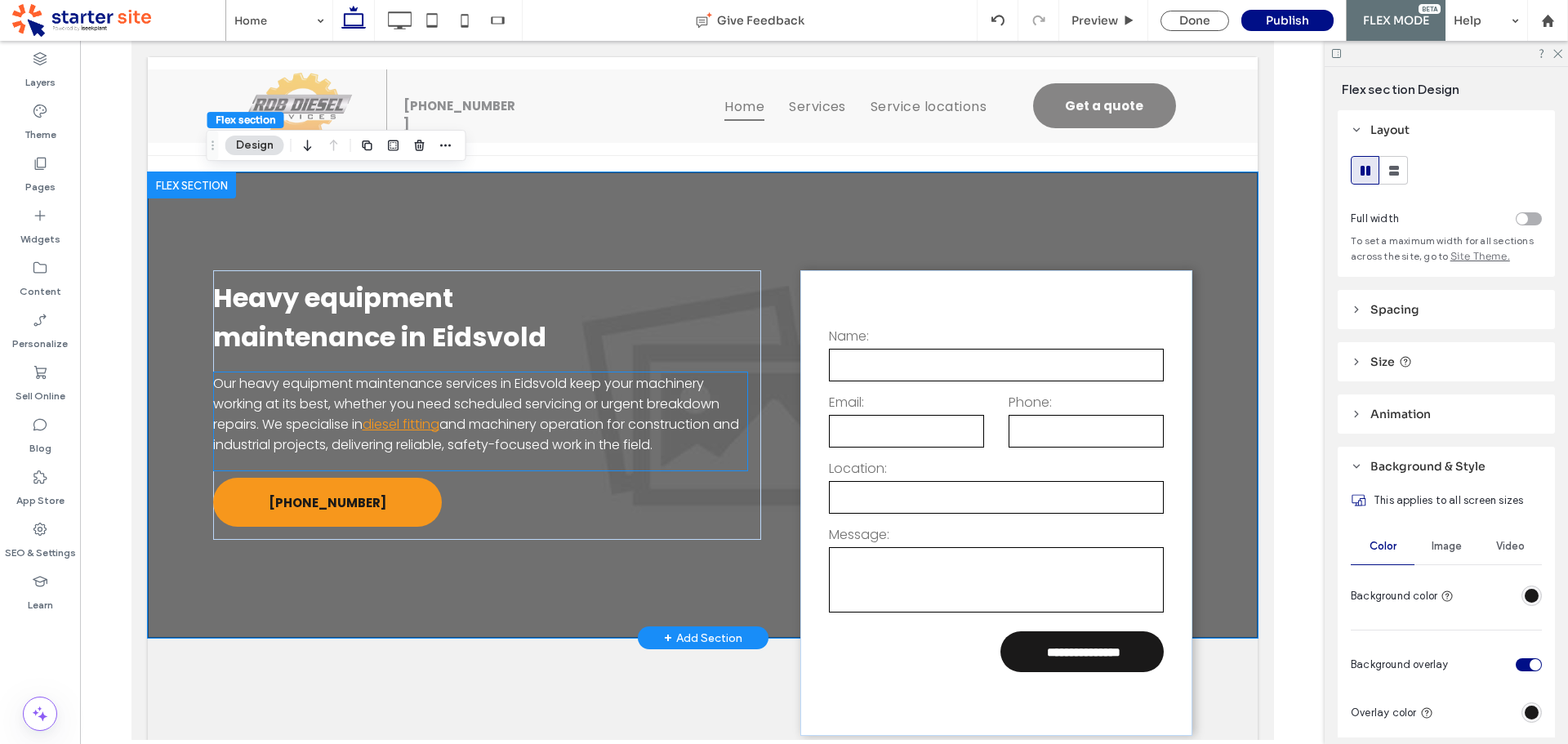
click at [576, 425] on span "and machinery operation for construction and industrial projects, delivering re…" at bounding box center [475, 434] width 526 height 39
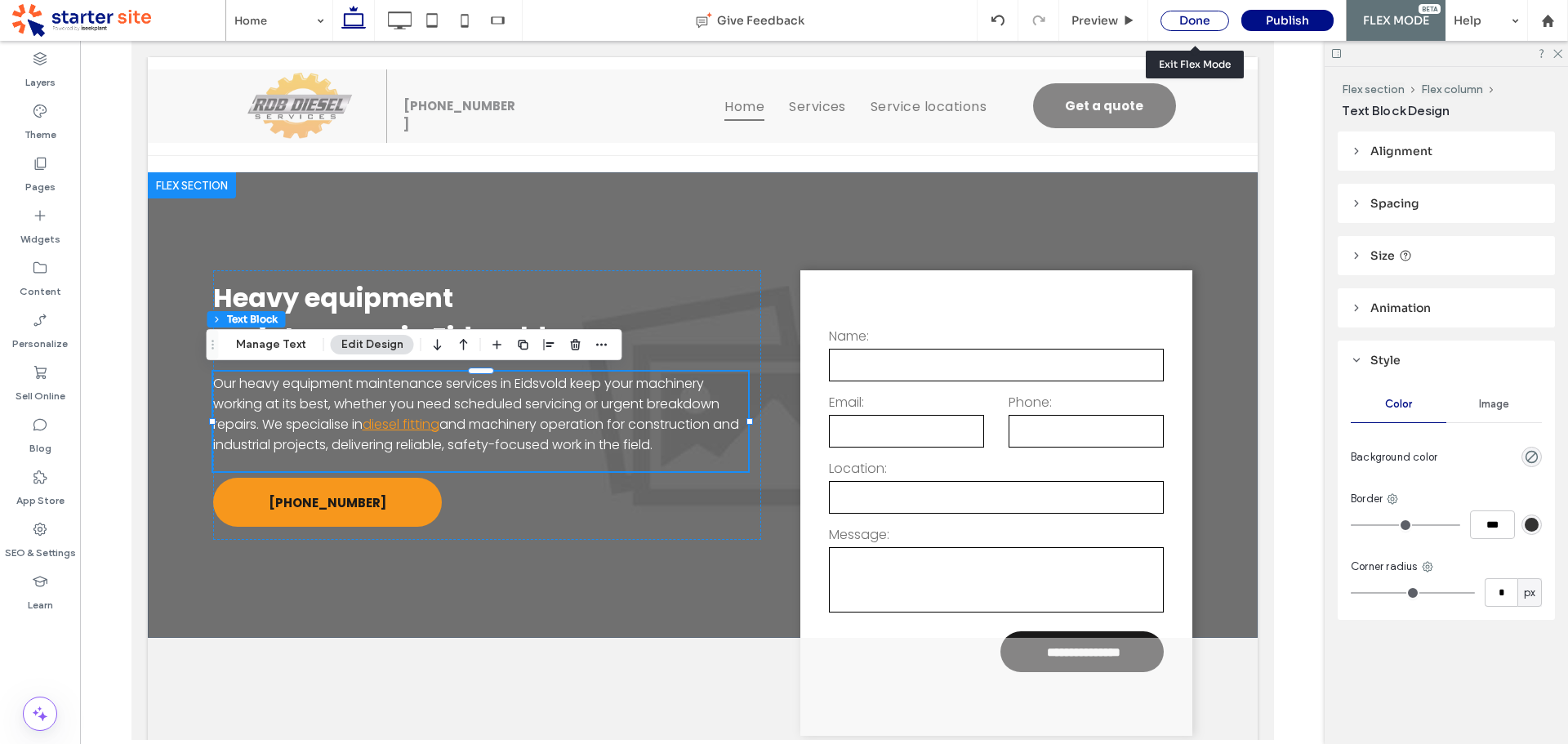
click at [1184, 22] on div "Done" at bounding box center [1194, 21] width 69 height 21
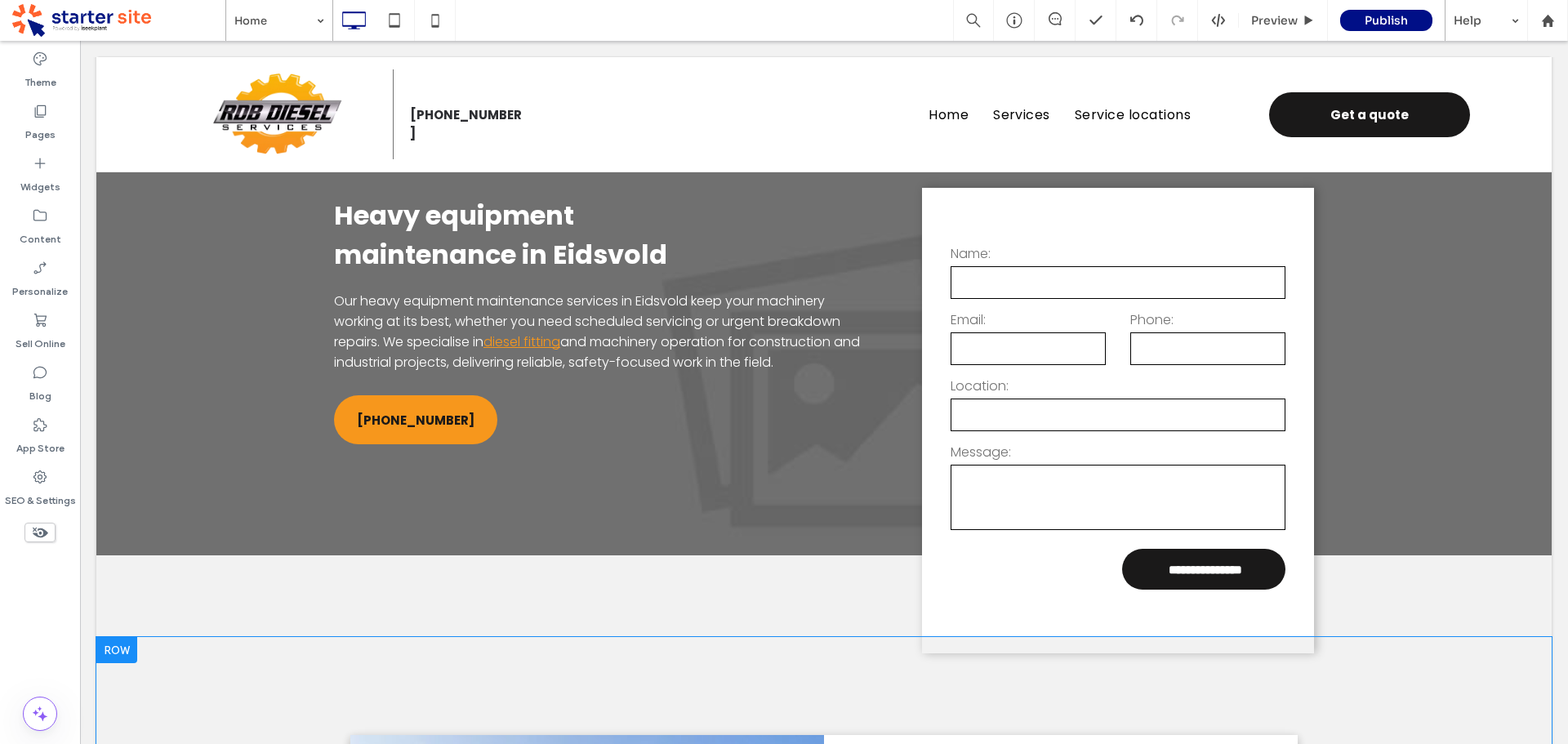
scroll to position [82, 0]
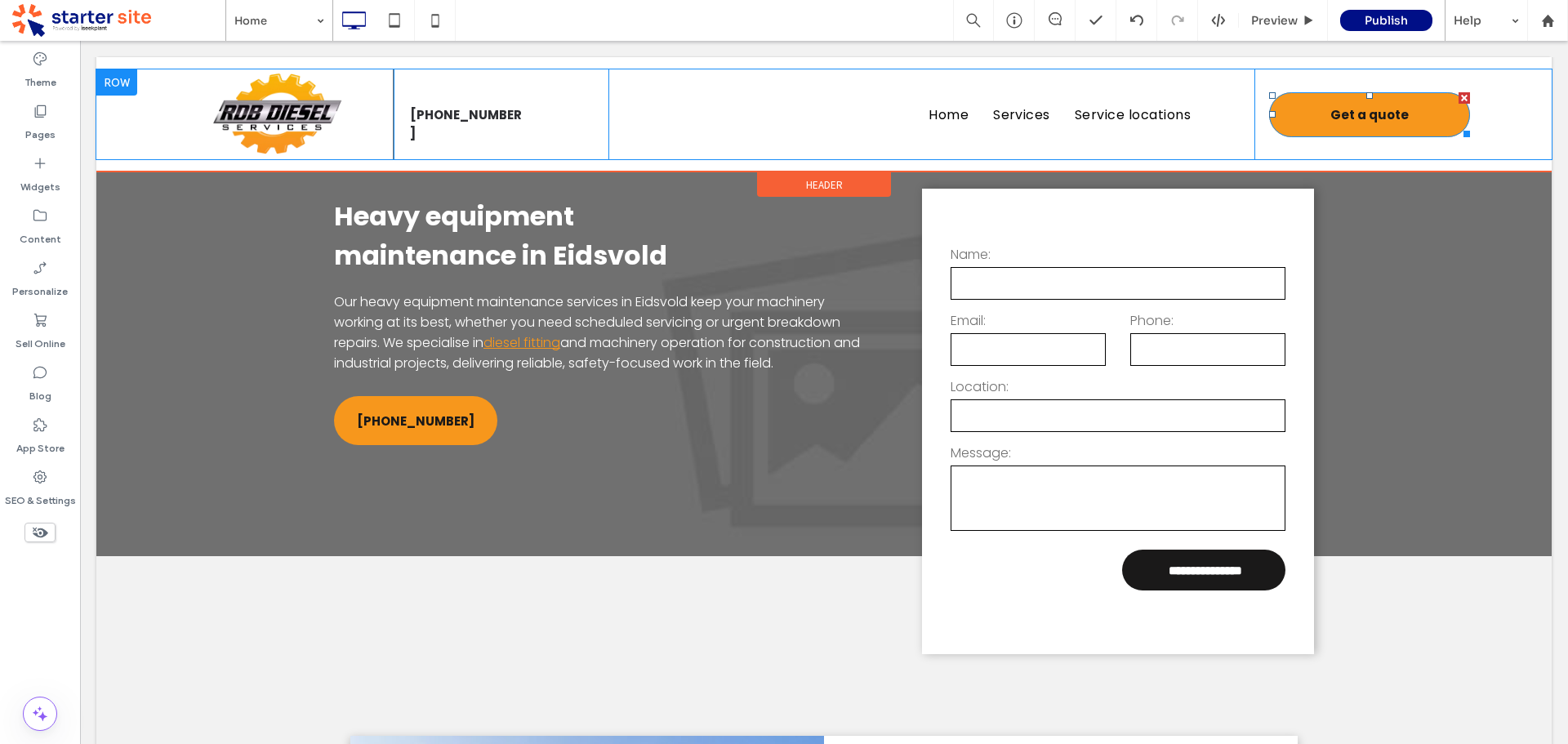
click at [1397, 111] on link "Get a quote" at bounding box center [1370, 115] width 201 height 45
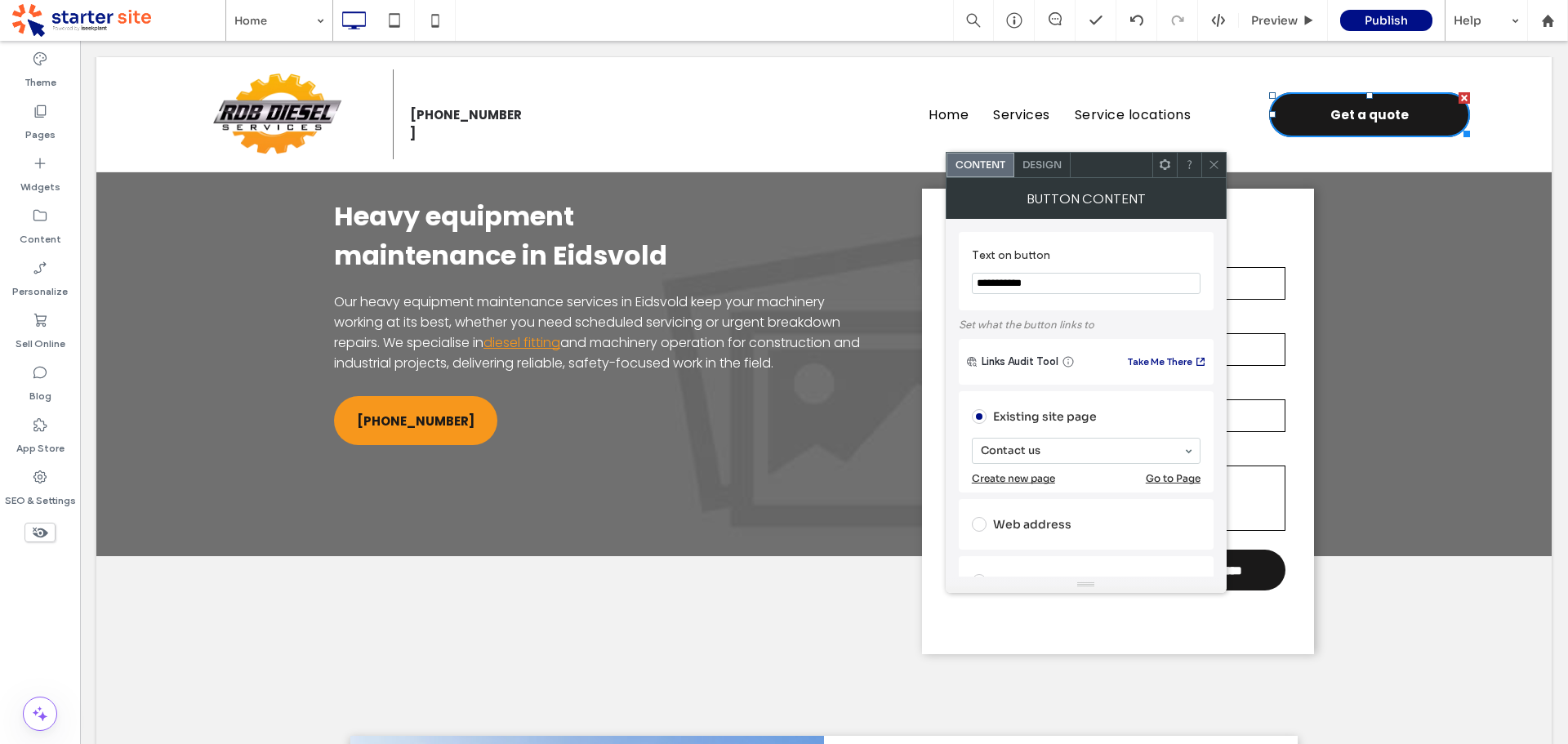
drag, startPoint x: 1208, startPoint y: 162, endPoint x: 1216, endPoint y: 163, distance: 8.1
click at [1213, 163] on div at bounding box center [1213, 164] width 24 height 24
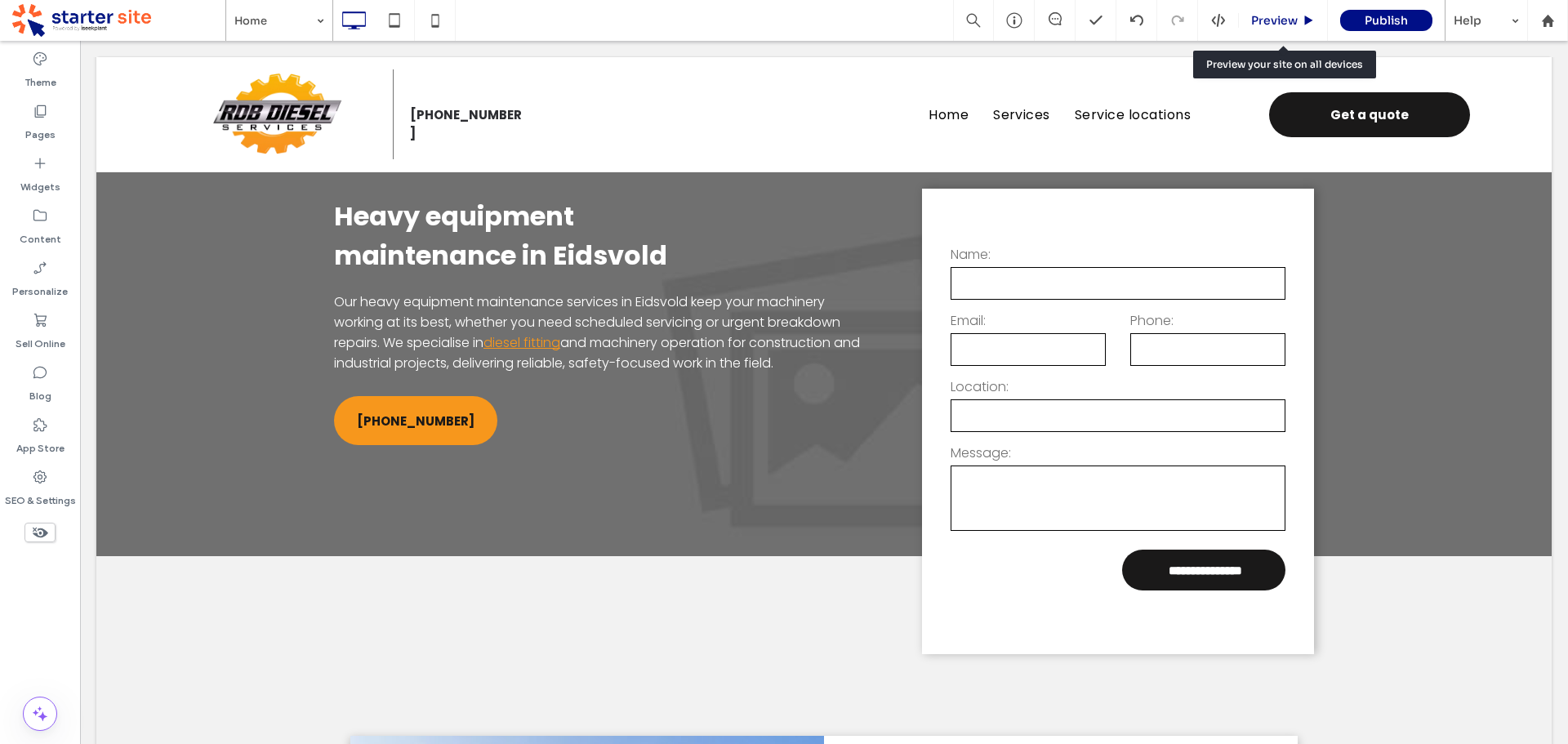
click at [1284, 16] on span "Preview" at bounding box center [1275, 20] width 47 height 14
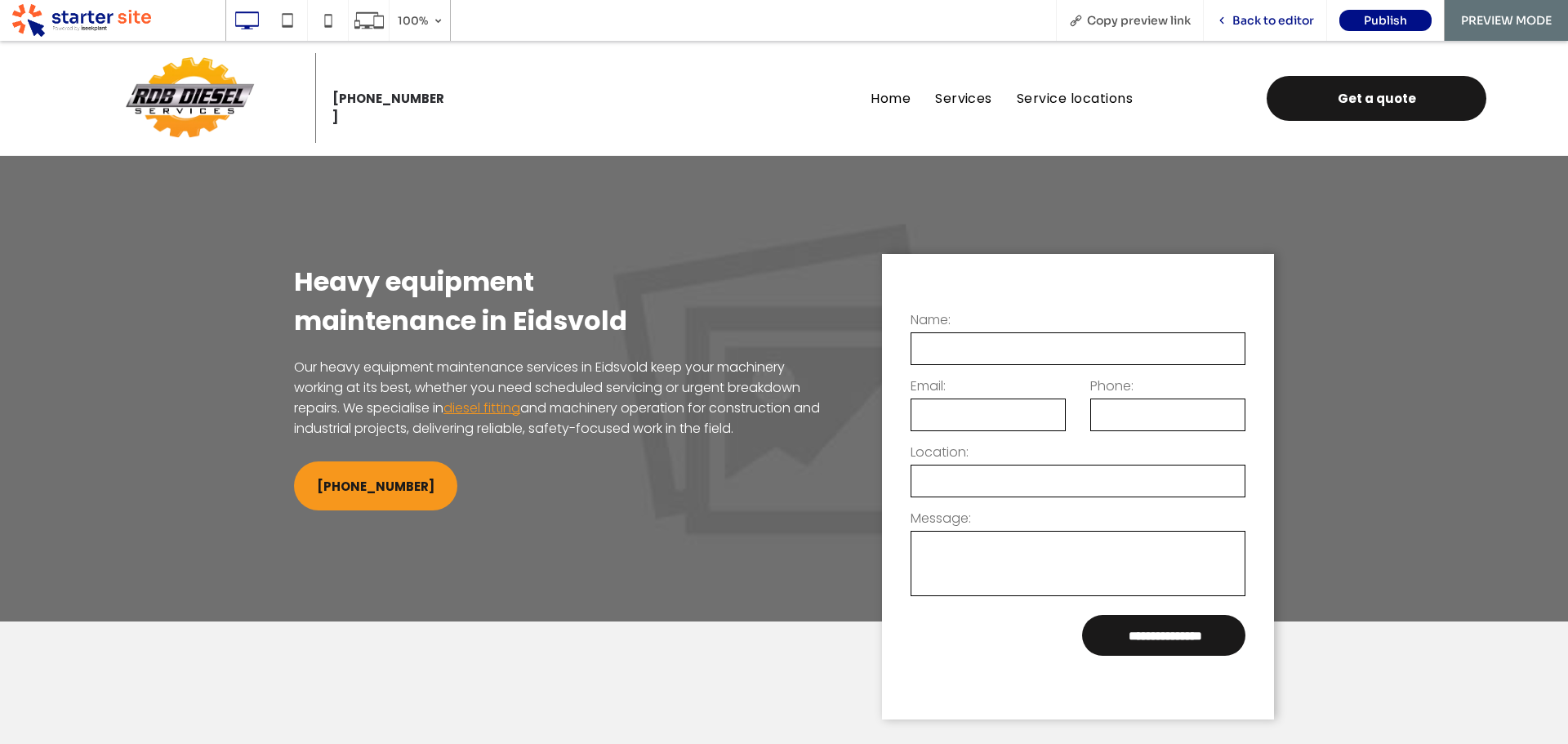
click at [1265, 22] on span "Back to editor" at bounding box center [1273, 20] width 82 height 14
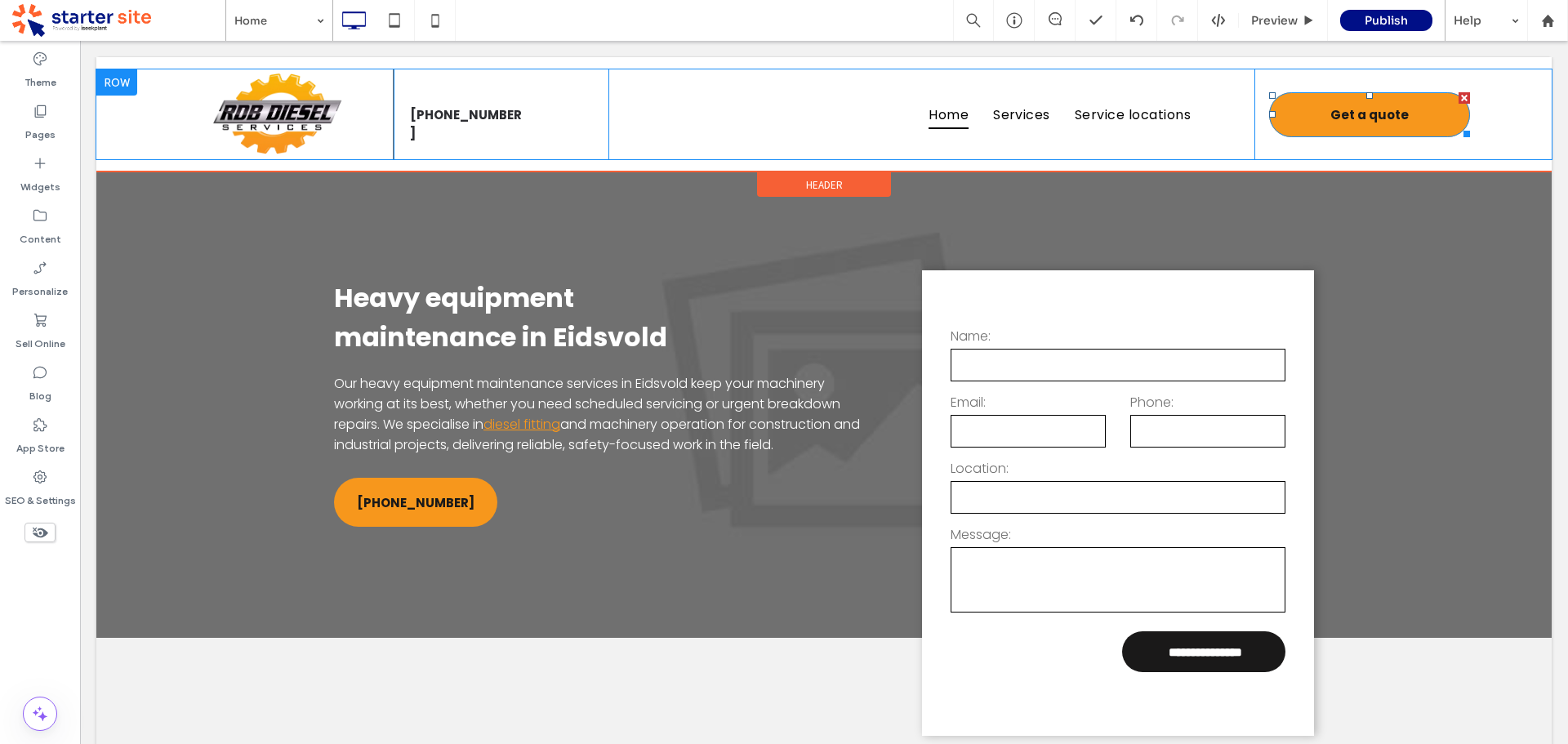
click at [1372, 109] on span "Get a quote" at bounding box center [1370, 115] width 78 height 35
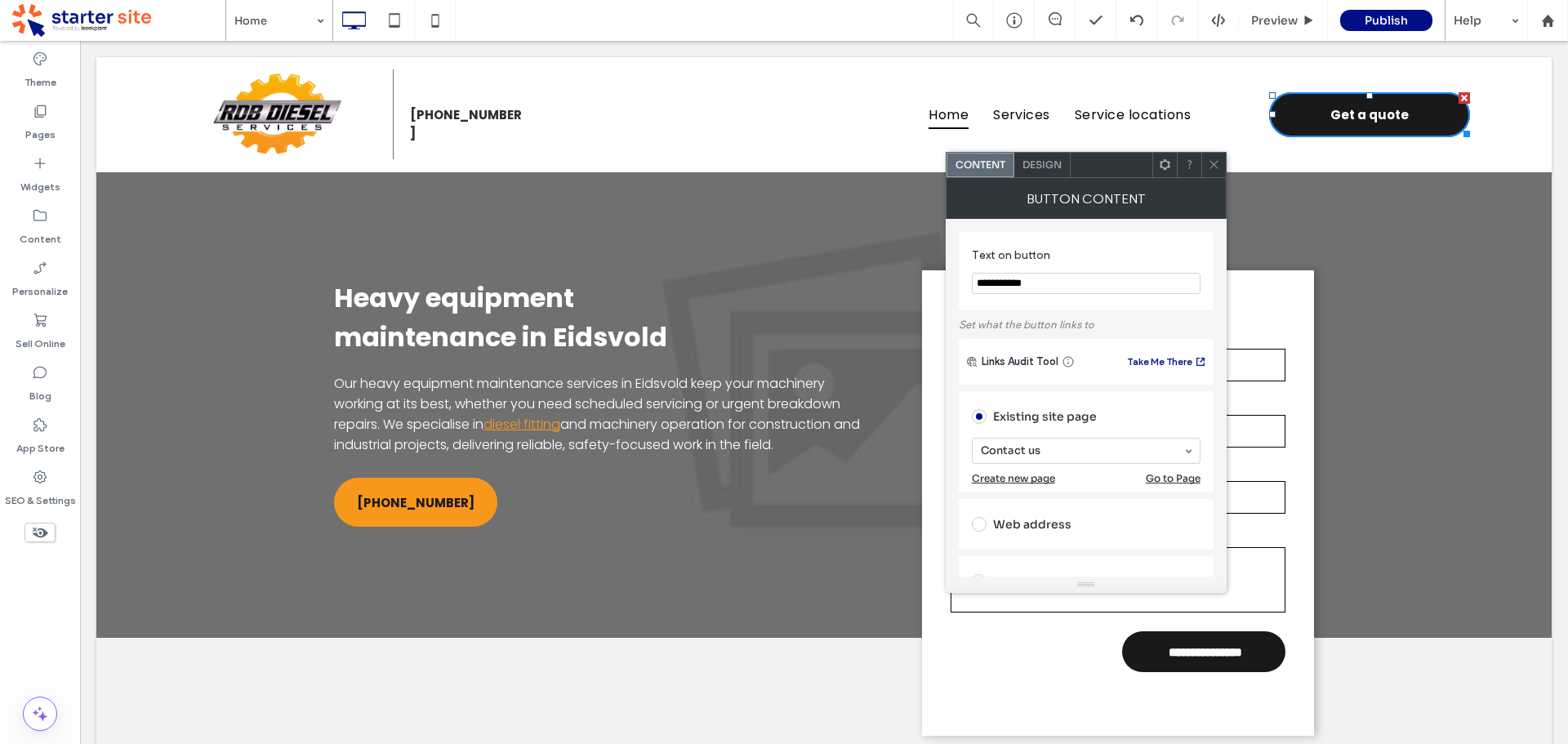
click at [1039, 168] on span "Design" at bounding box center [1041, 165] width 39 height 13
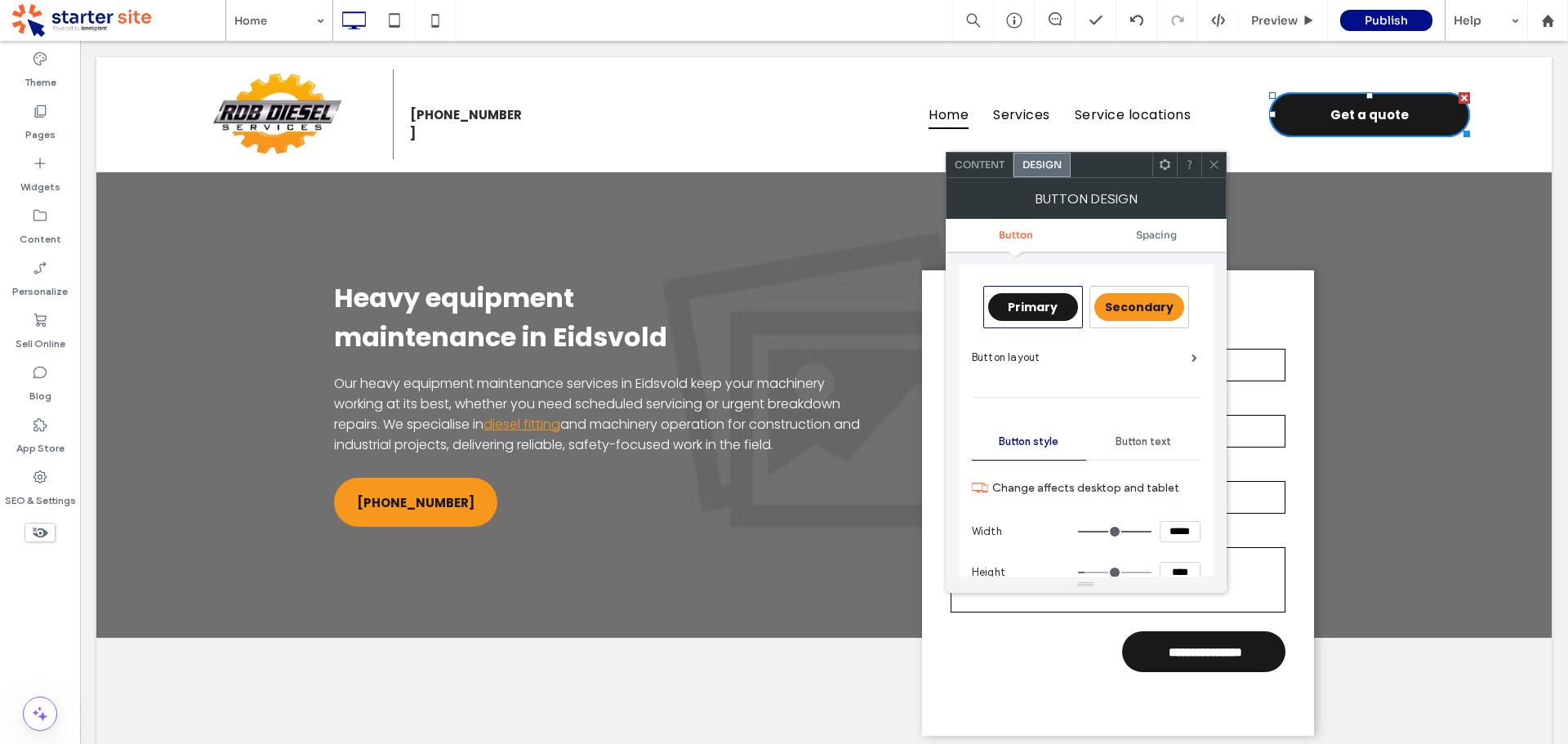
drag, startPoint x: 1190, startPoint y: 530, endPoint x: 1224, endPoint y: 536, distance: 34.5
click at [1224, 536] on div "Primary Secondary Button layout Button style Button text Change affects desktop…" at bounding box center [1085, 414] width 281 height 325
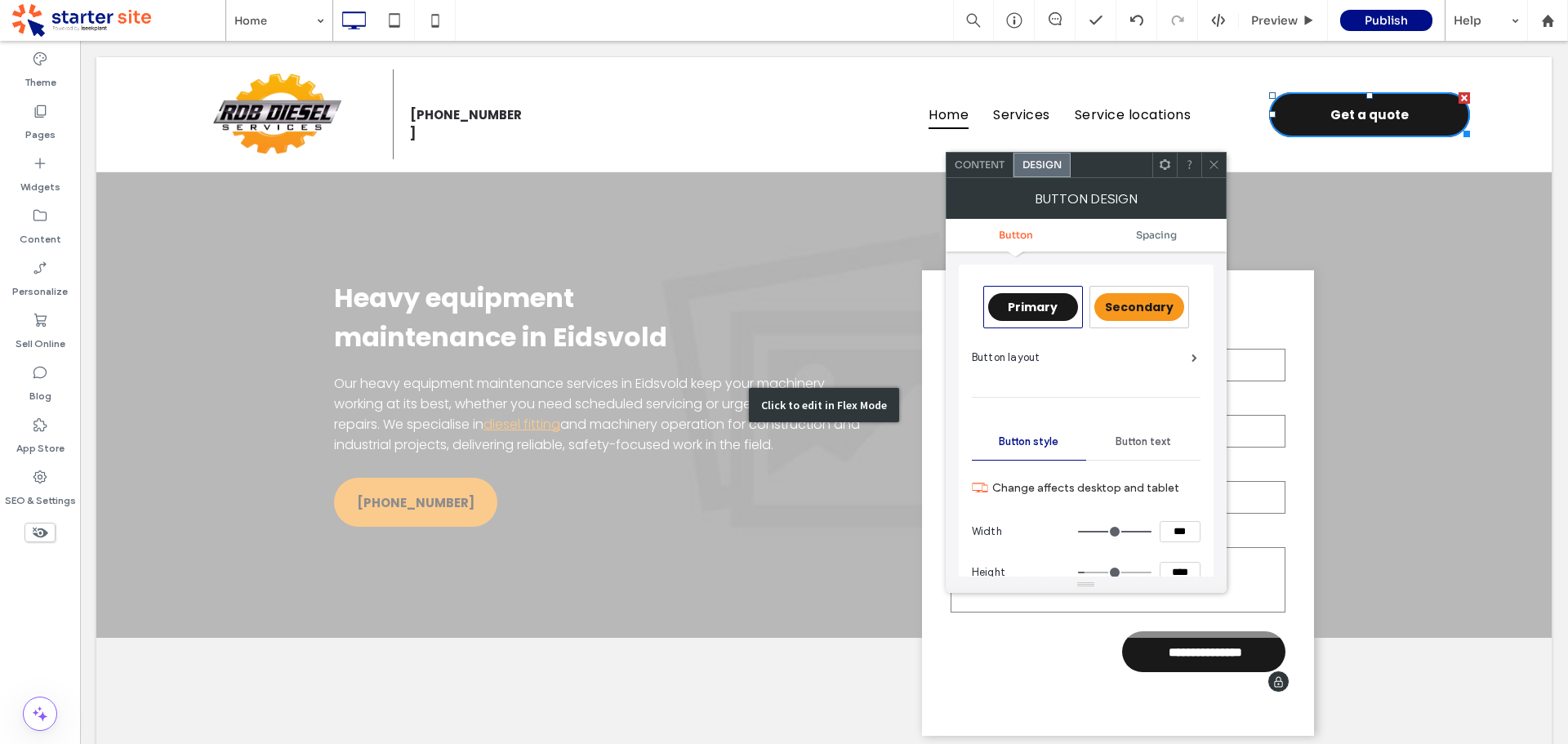
type input "*****"
type input "***"
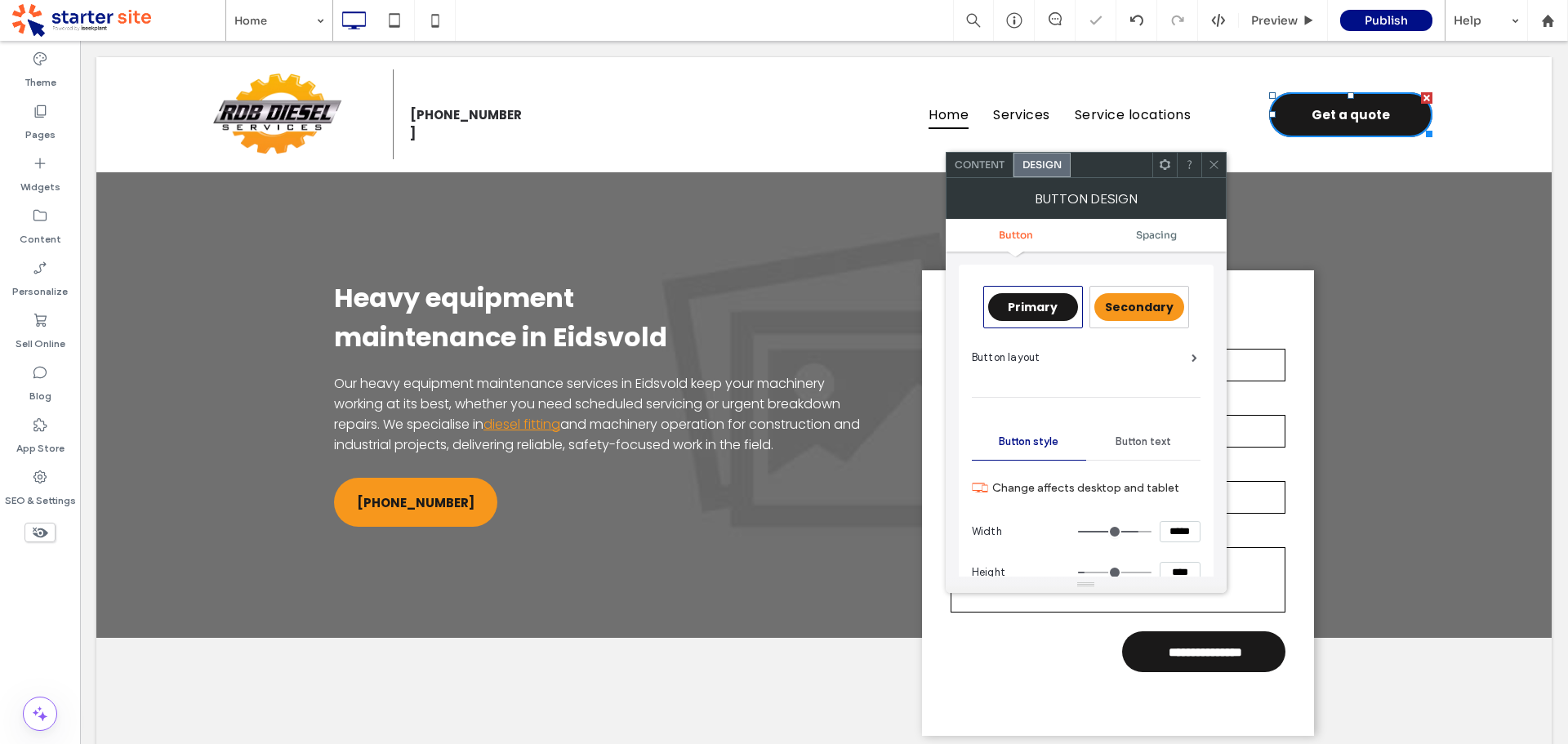
click at [1206, 160] on div at bounding box center [1213, 164] width 24 height 24
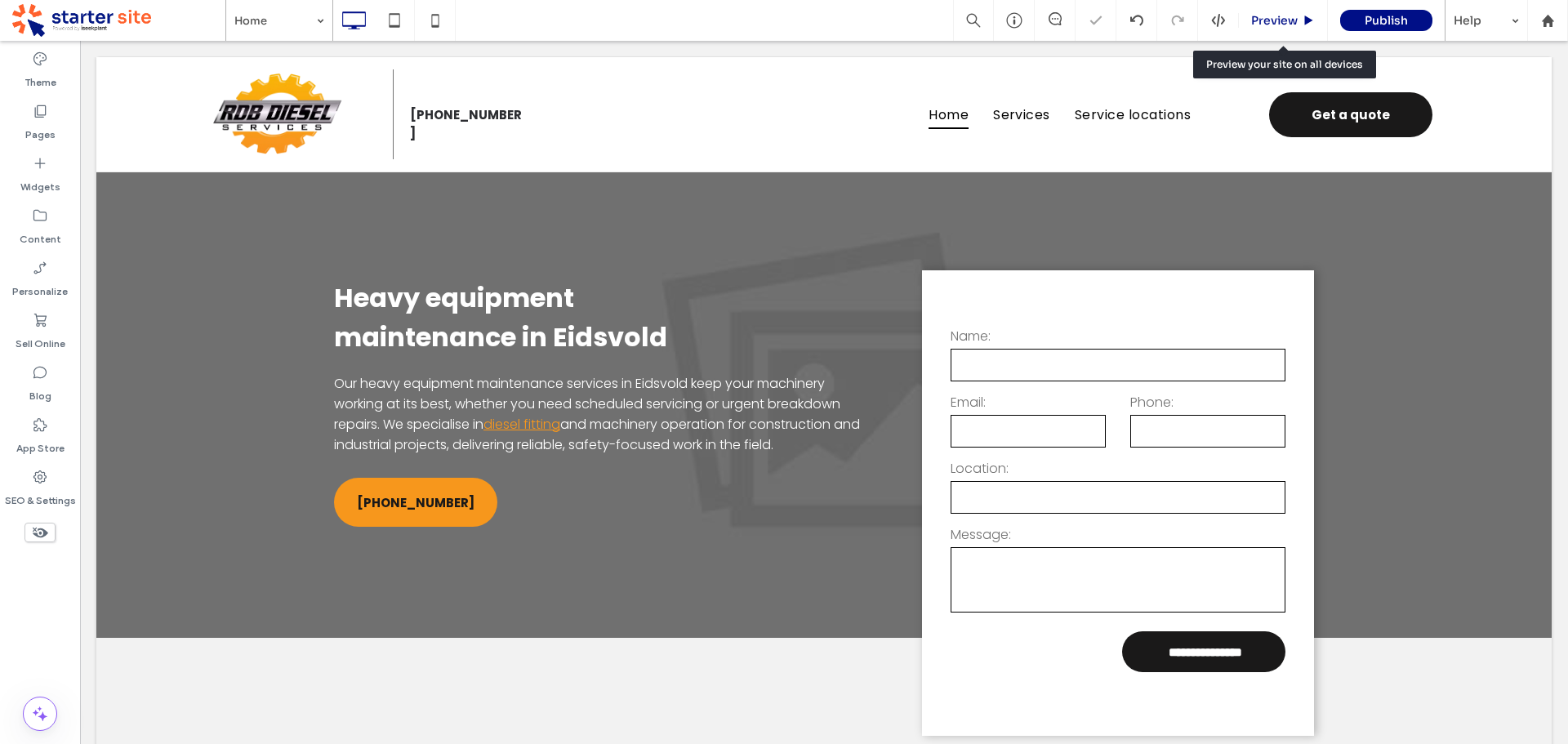
click at [1284, 18] on span "Preview" at bounding box center [1275, 20] width 47 height 14
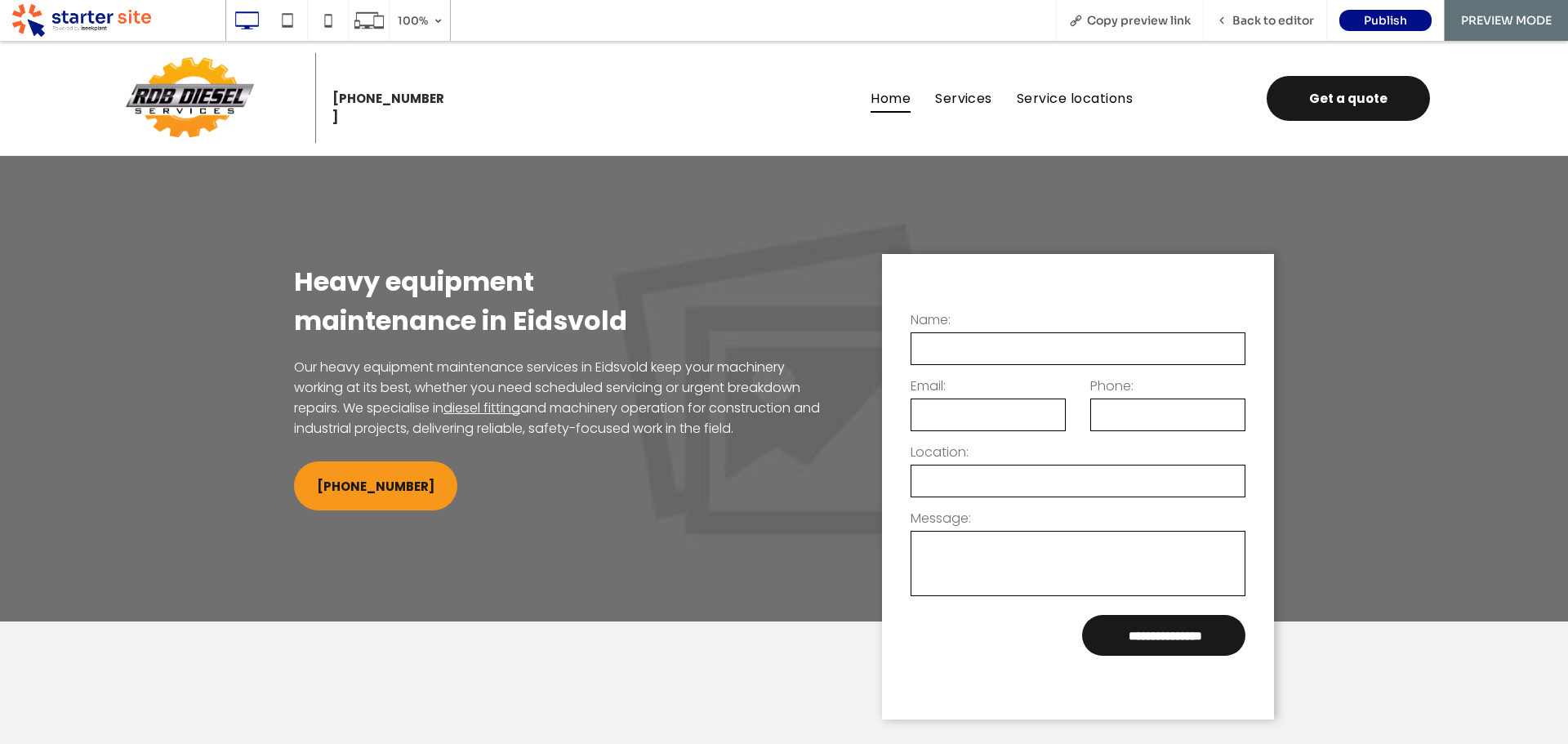
click at [496, 409] on link "diesel fitting" at bounding box center [482, 408] width 77 height 19
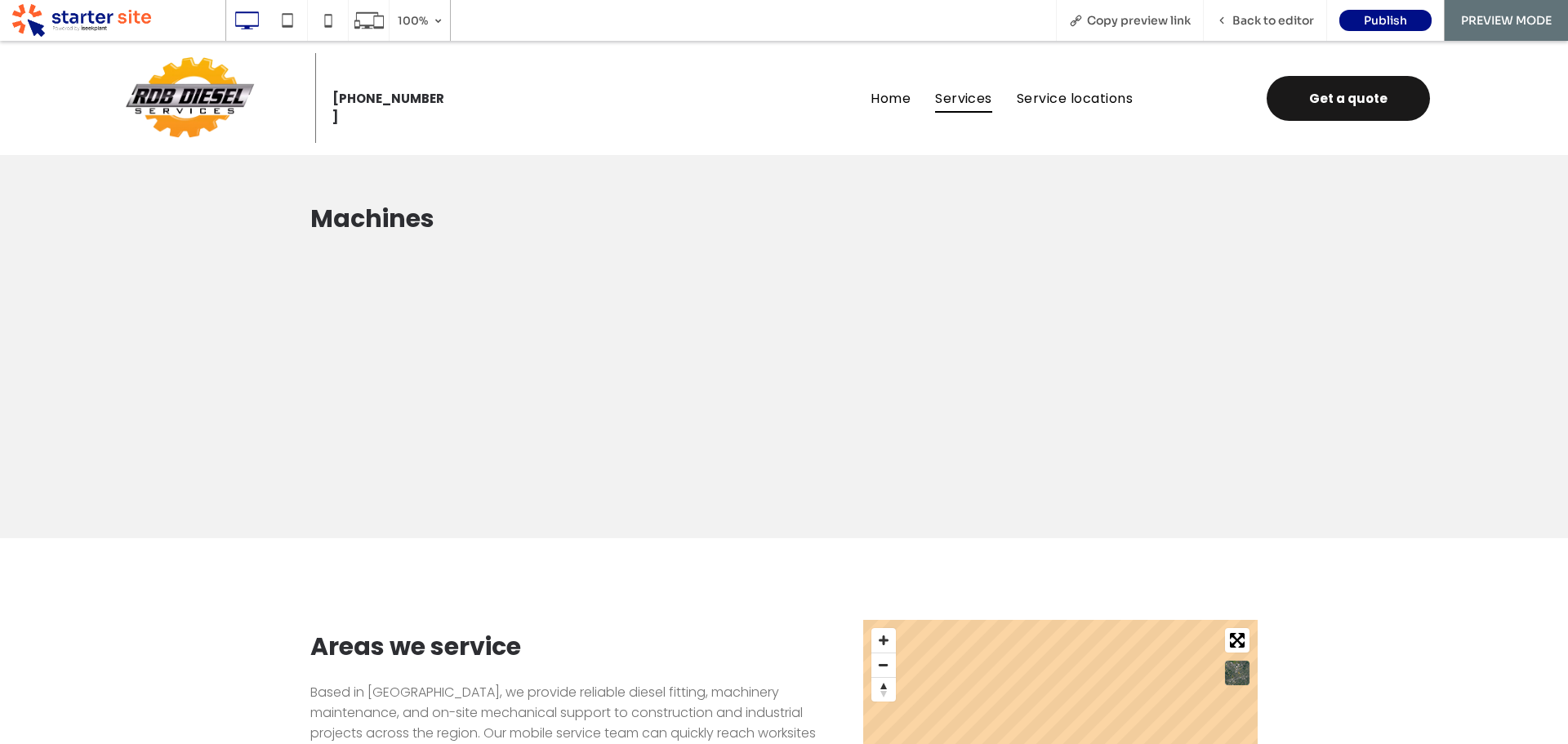
scroll to position [1225, 0]
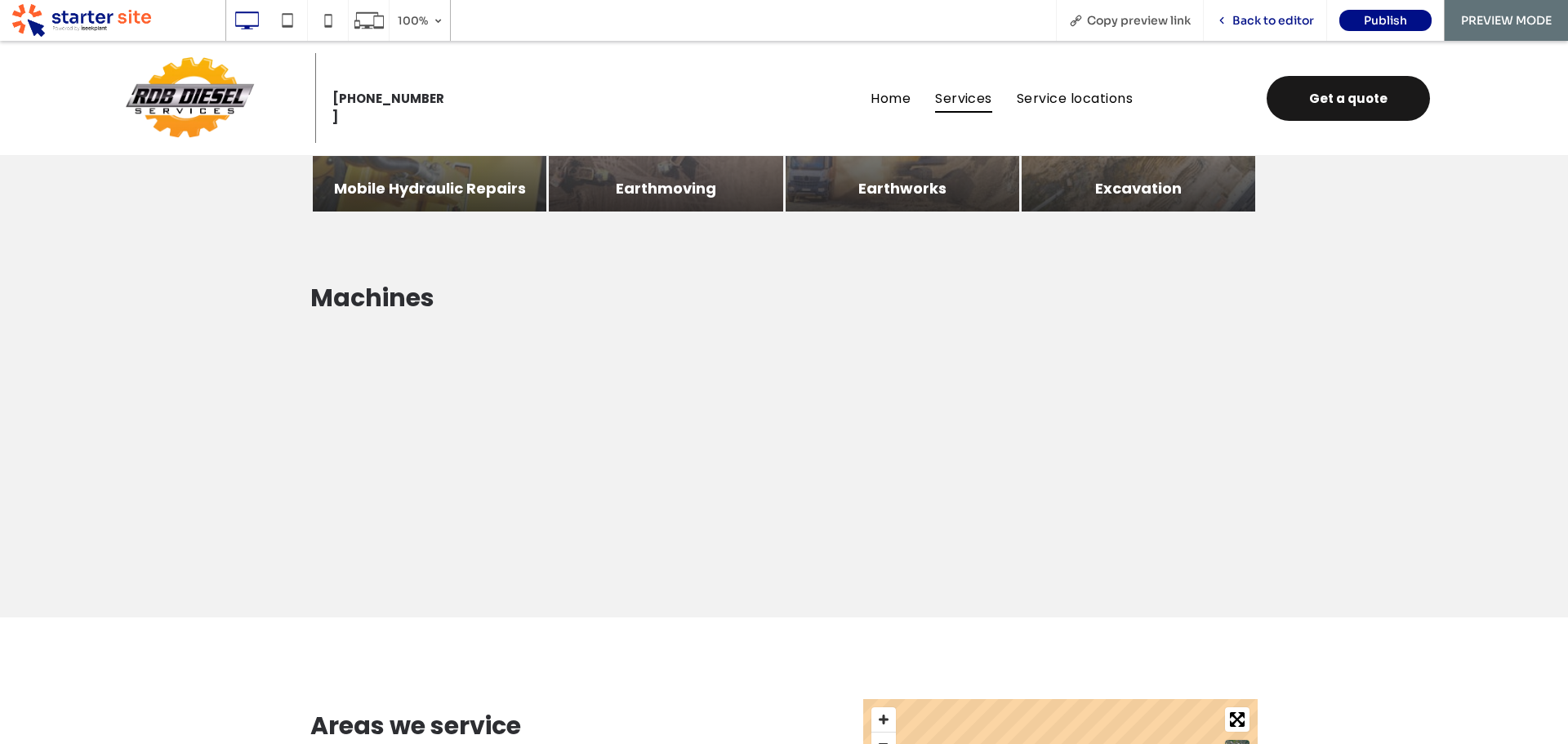
click at [1291, 24] on span "Back to editor" at bounding box center [1273, 20] width 82 height 14
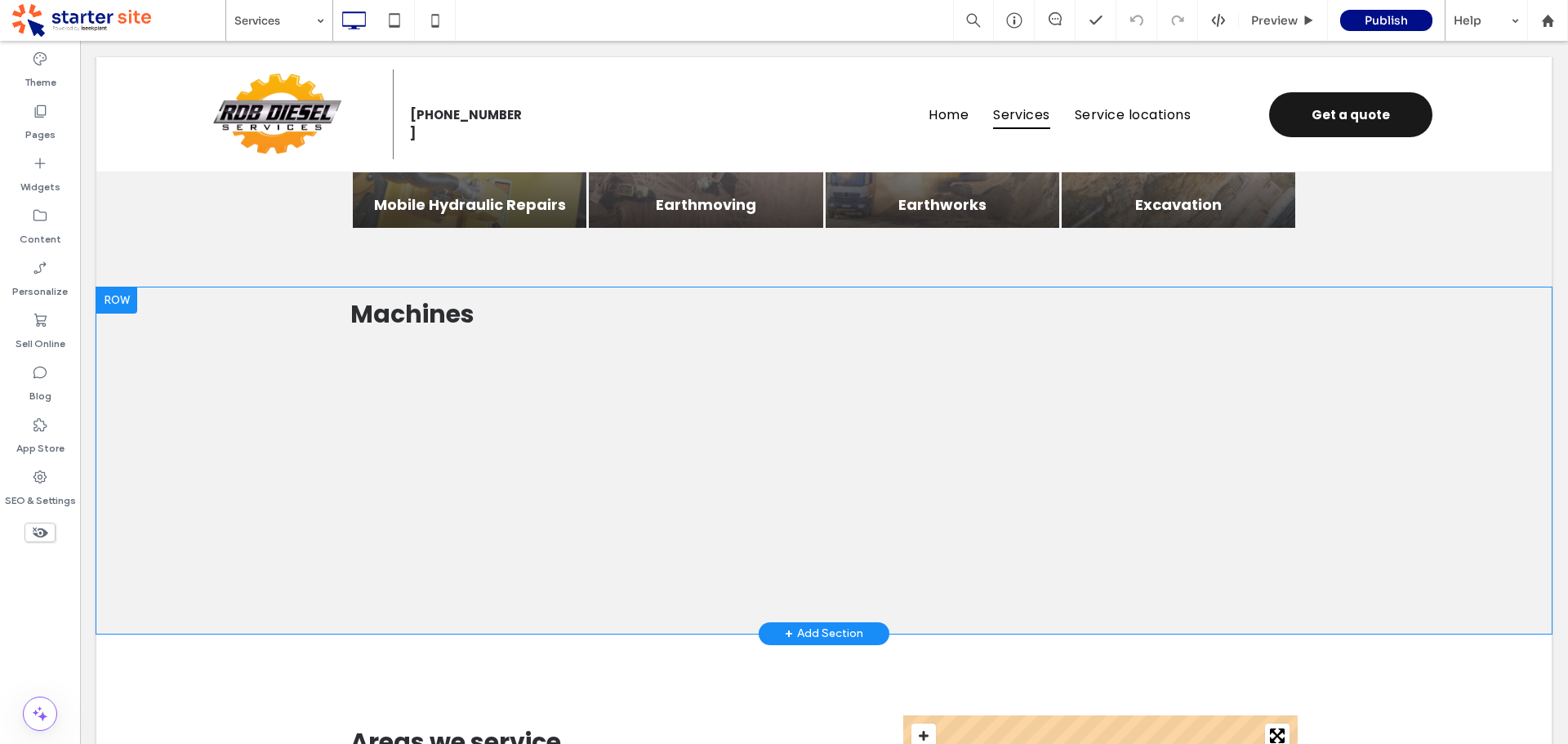
drag, startPoint x: 185, startPoint y: 453, endPoint x: 210, endPoint y: 455, distance: 25.1
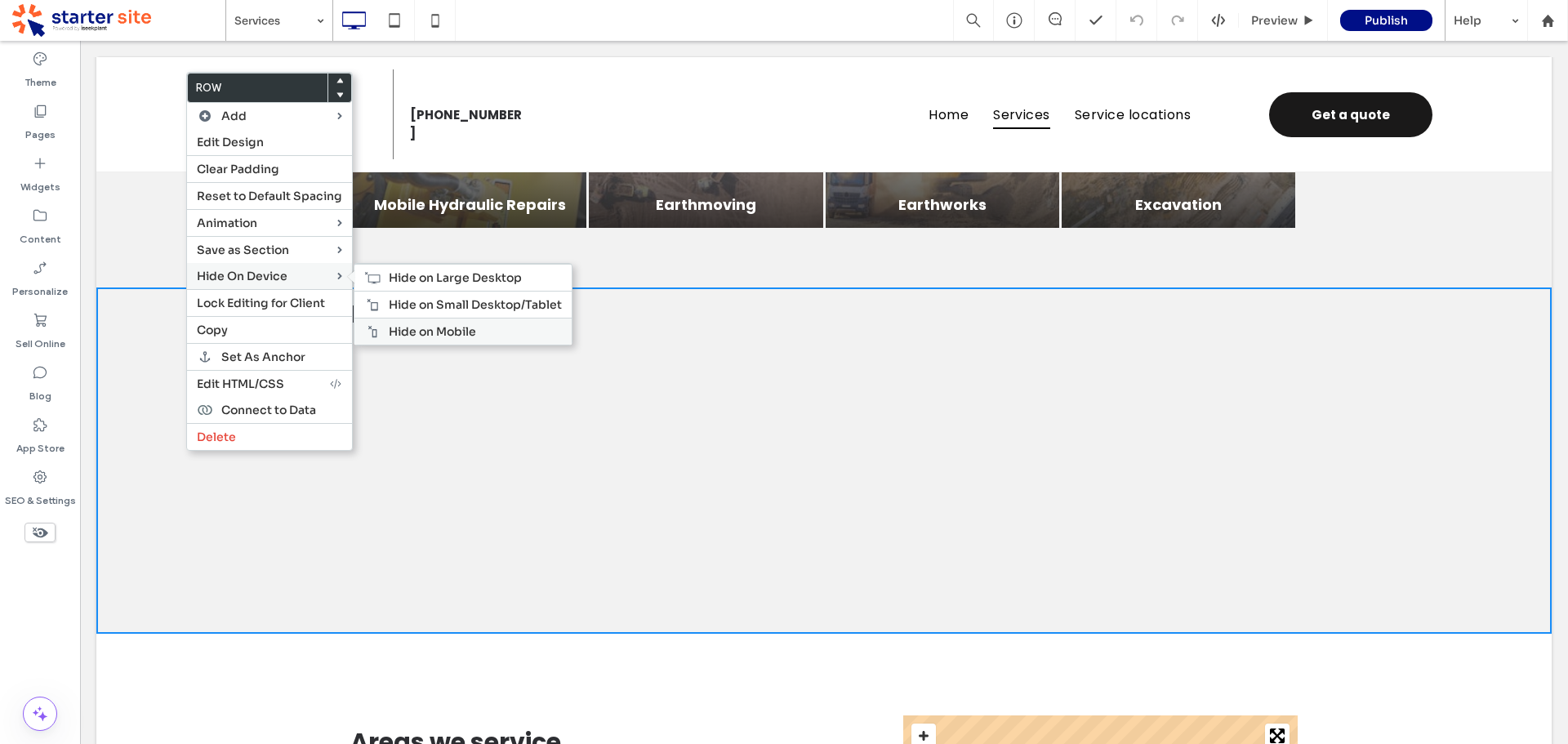
click at [409, 334] on span "Hide on Mobile" at bounding box center [432, 331] width 88 height 14
click at [420, 307] on span "Hide on Small Desktop/Tablet" at bounding box center [475, 305] width 173 height 14
click at [404, 277] on span "Hide on Large Desktop" at bounding box center [456, 278] width 134 height 14
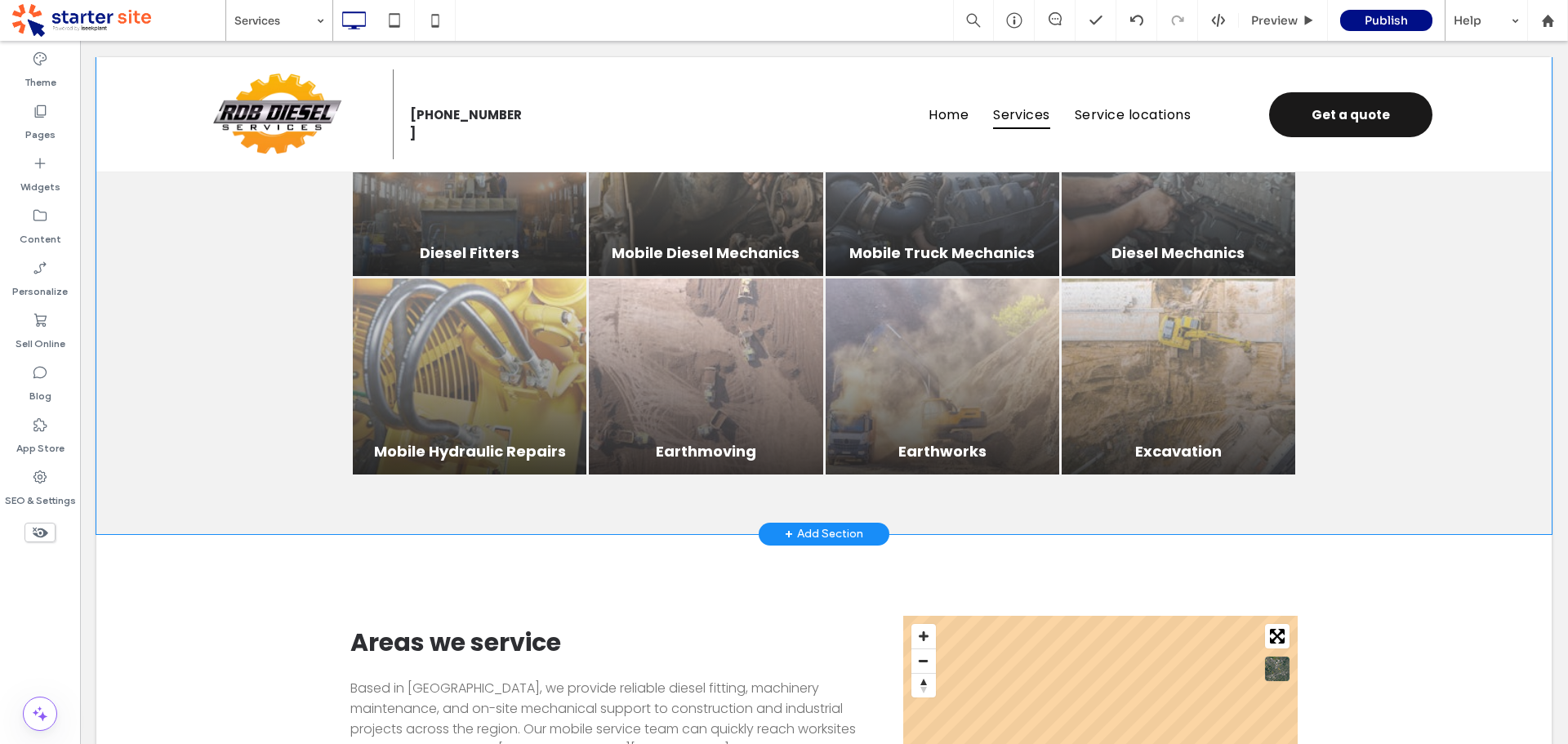
scroll to position [898, 0]
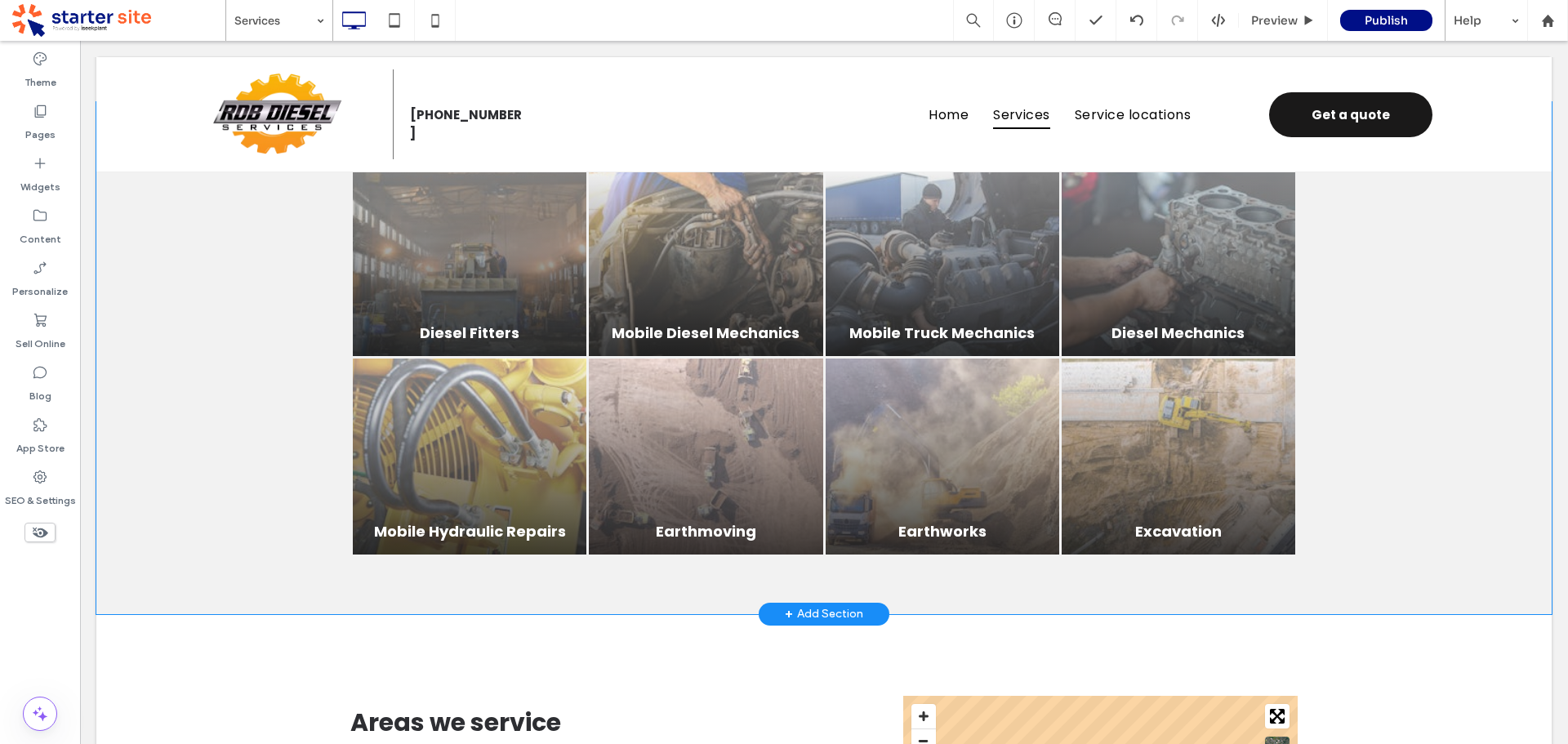
click at [154, 430] on div "Services Diesel Fitters Button Mobile Diesel Mechanics Button Mobile Truck Mech…" at bounding box center [824, 358] width 1455 height 512
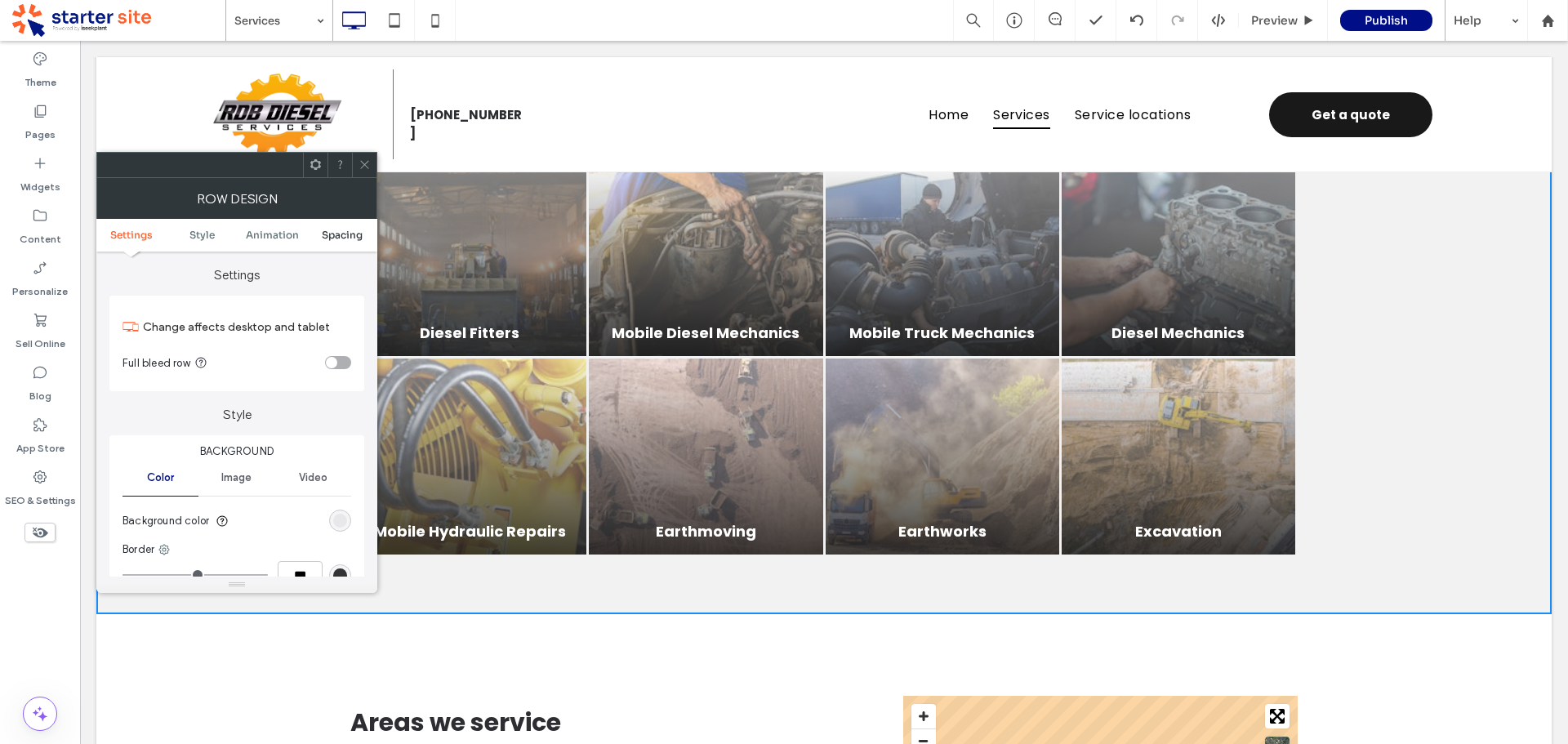
click at [332, 234] on span "Spacing" at bounding box center [342, 234] width 41 height 13
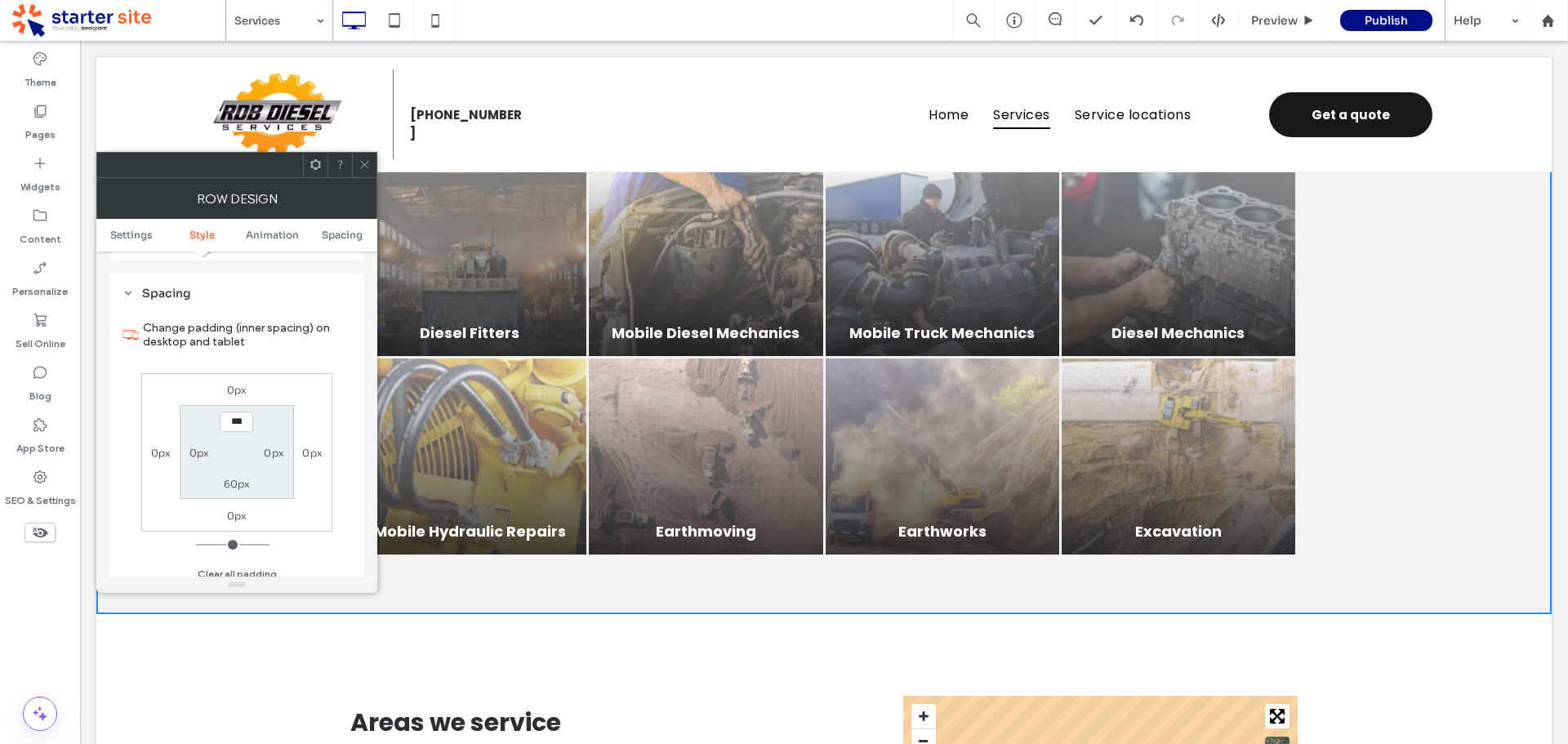
scroll to position [463, 0]
click at [242, 479] on label "60px" at bounding box center [237, 475] width 27 height 13
type input "**"
type input "***"
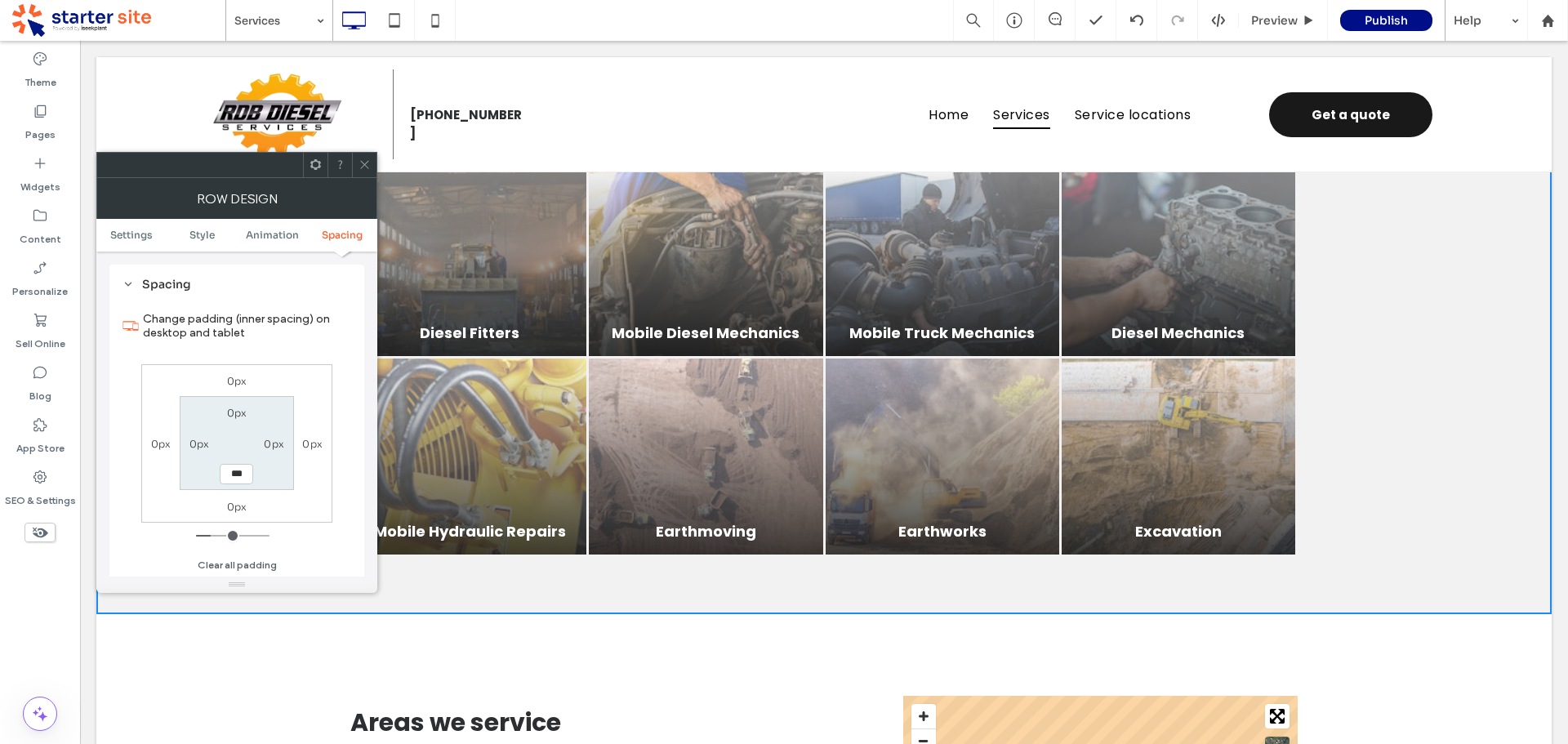
type input "*****"
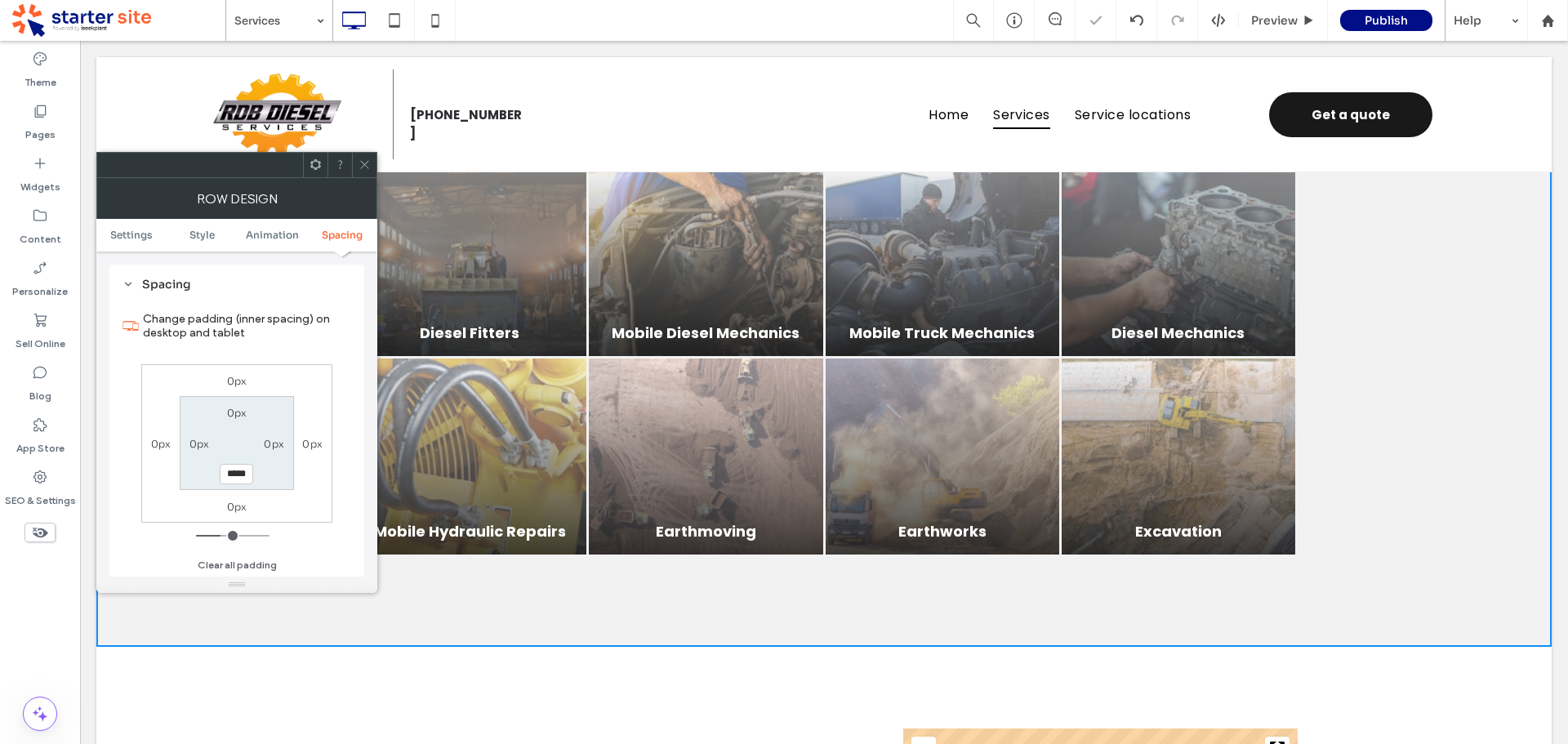
click at [355, 166] on div at bounding box center [364, 164] width 24 height 24
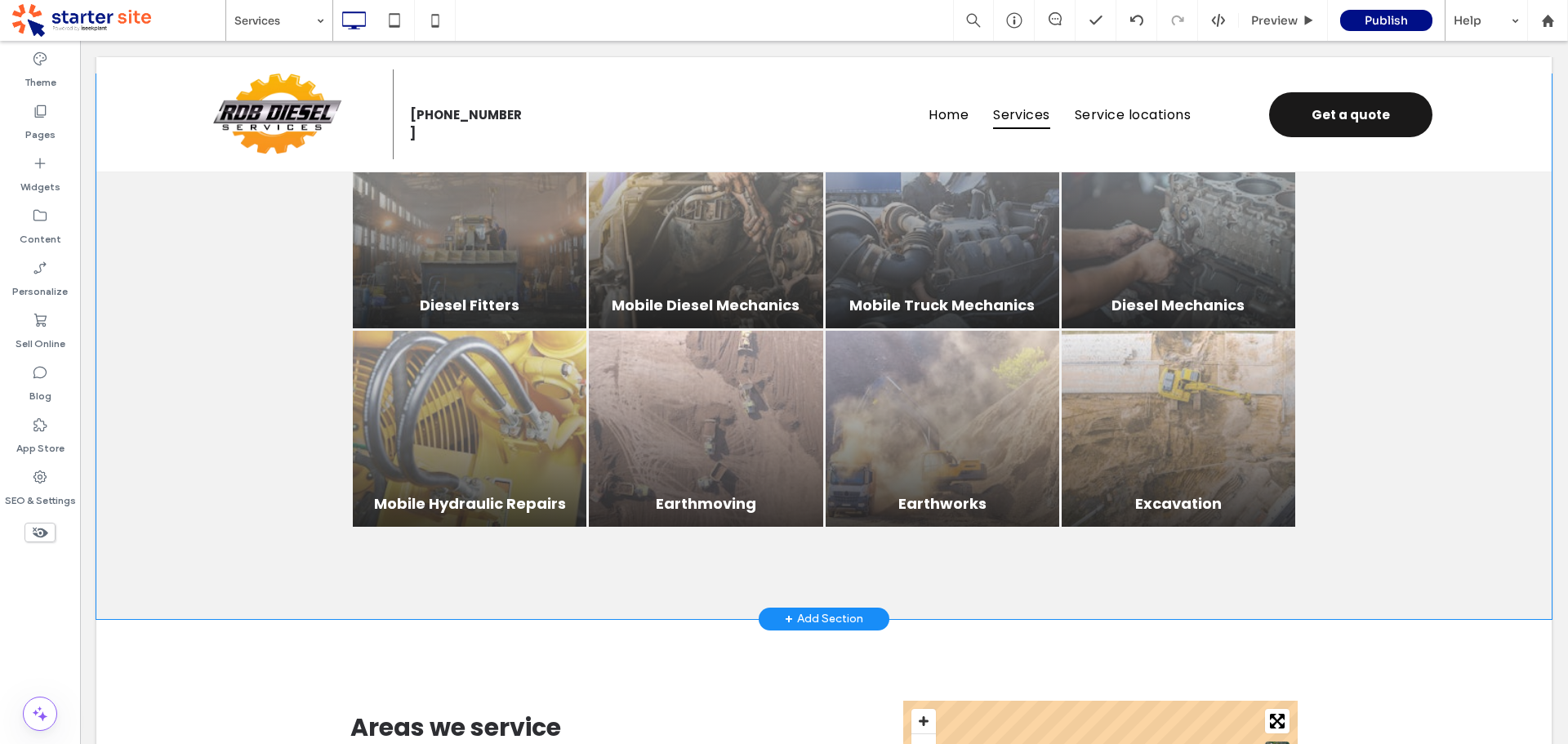
scroll to position [816, 0]
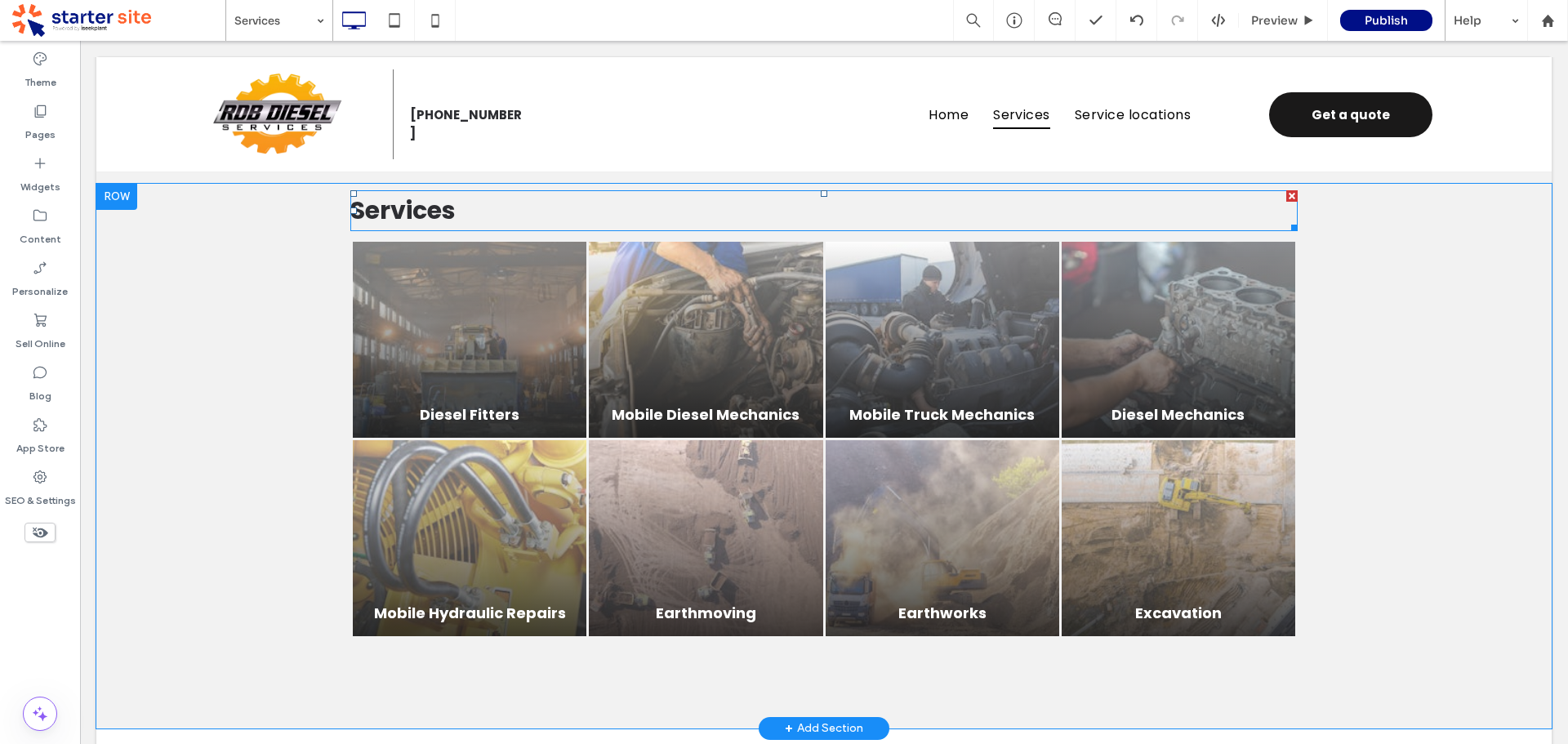
click at [414, 215] on span "Services" at bounding box center [402, 210] width 106 height 35
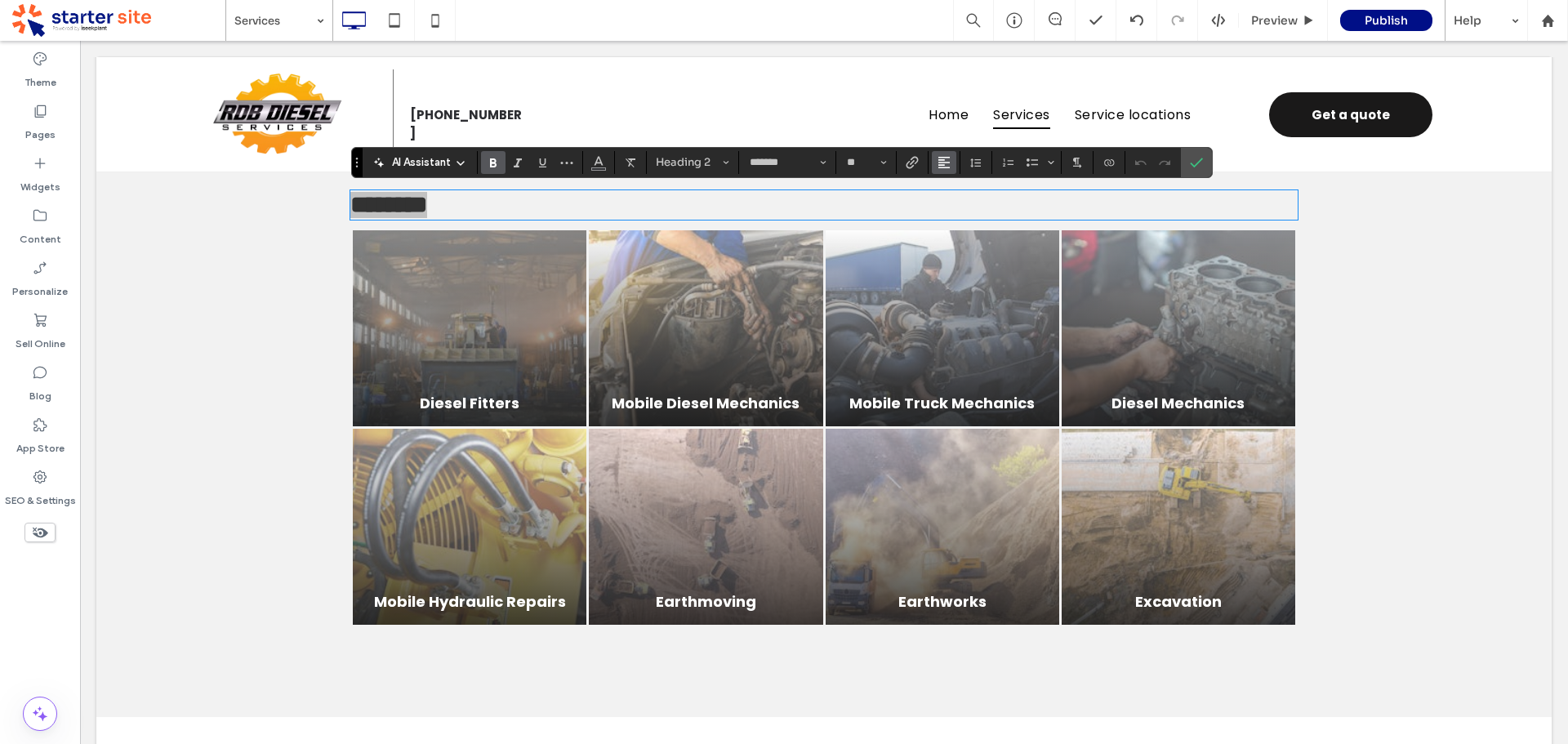
click at [945, 160] on icon "Alignment" at bounding box center [944, 162] width 13 height 13
click at [955, 211] on icon "ui.textEditor.alignment.center" at bounding box center [956, 212] width 13 height 13
click at [1194, 168] on icon "Confirm" at bounding box center [1196, 162] width 13 height 13
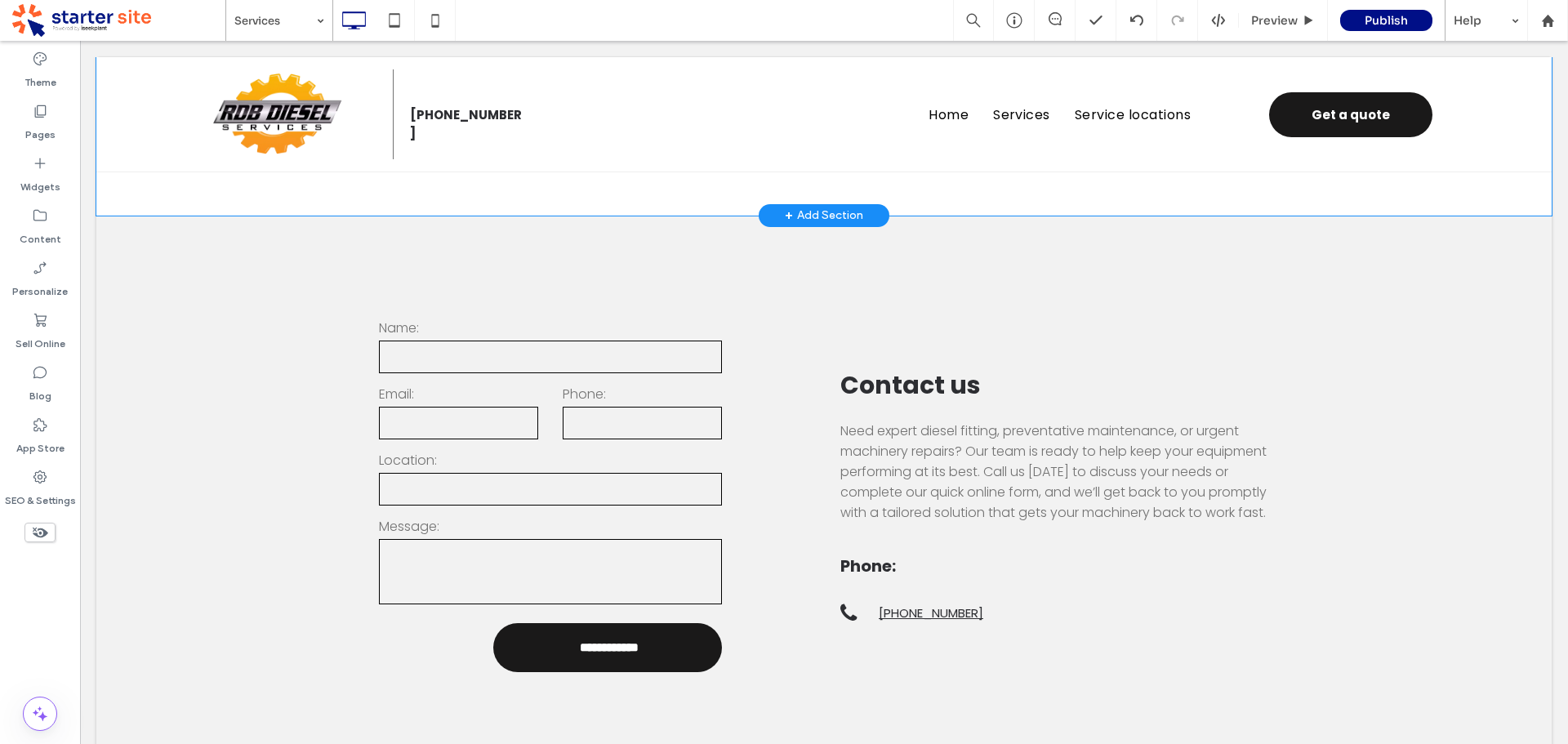
scroll to position [1878, 0]
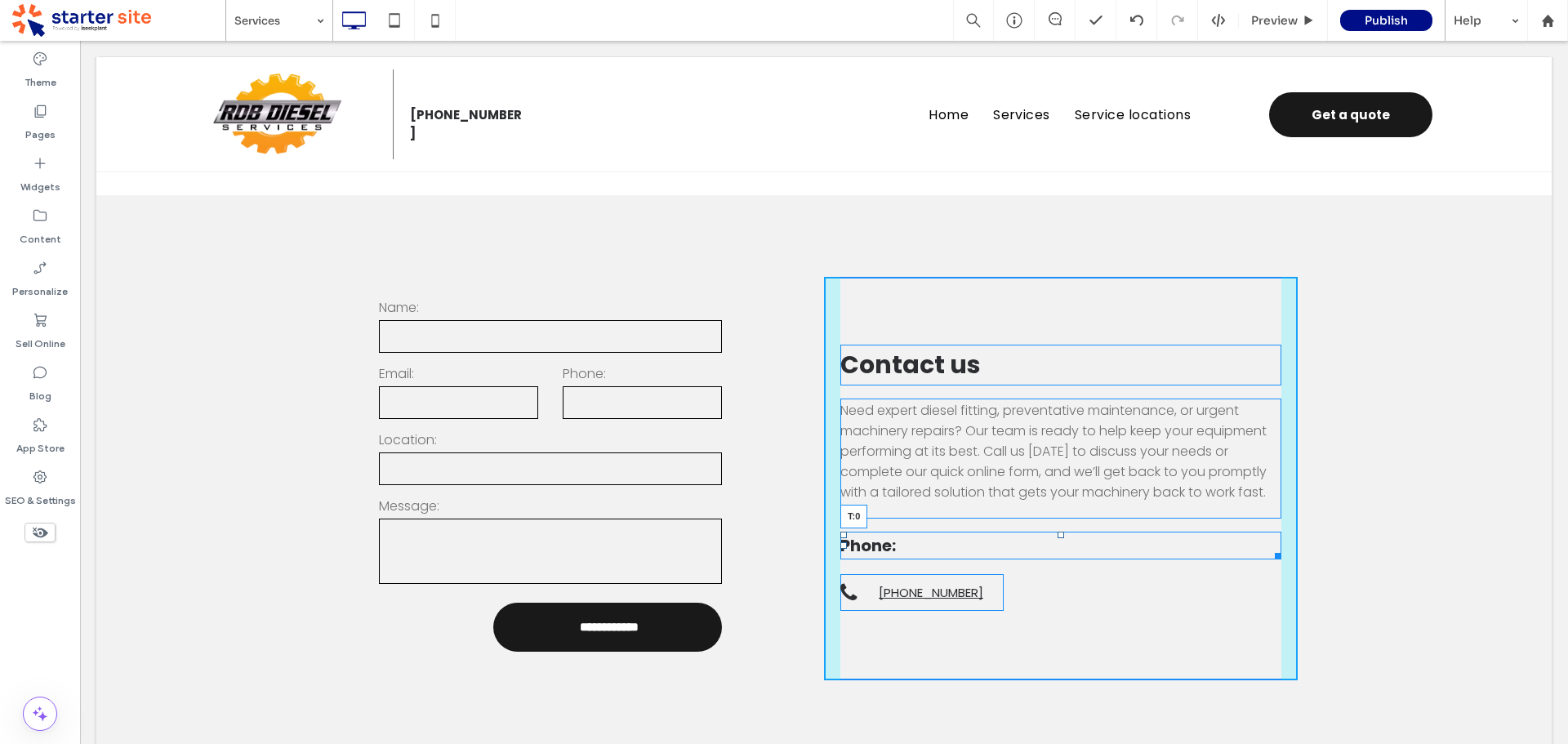
drag, startPoint x: 1052, startPoint y: 535, endPoint x: 1138, endPoint y: 565, distance: 91.1
click at [1057, 525] on div "Contact us Need expert diesel fitting, preventative maintenance, or urgent mach…" at bounding box center [1060, 478] width 474 height 403
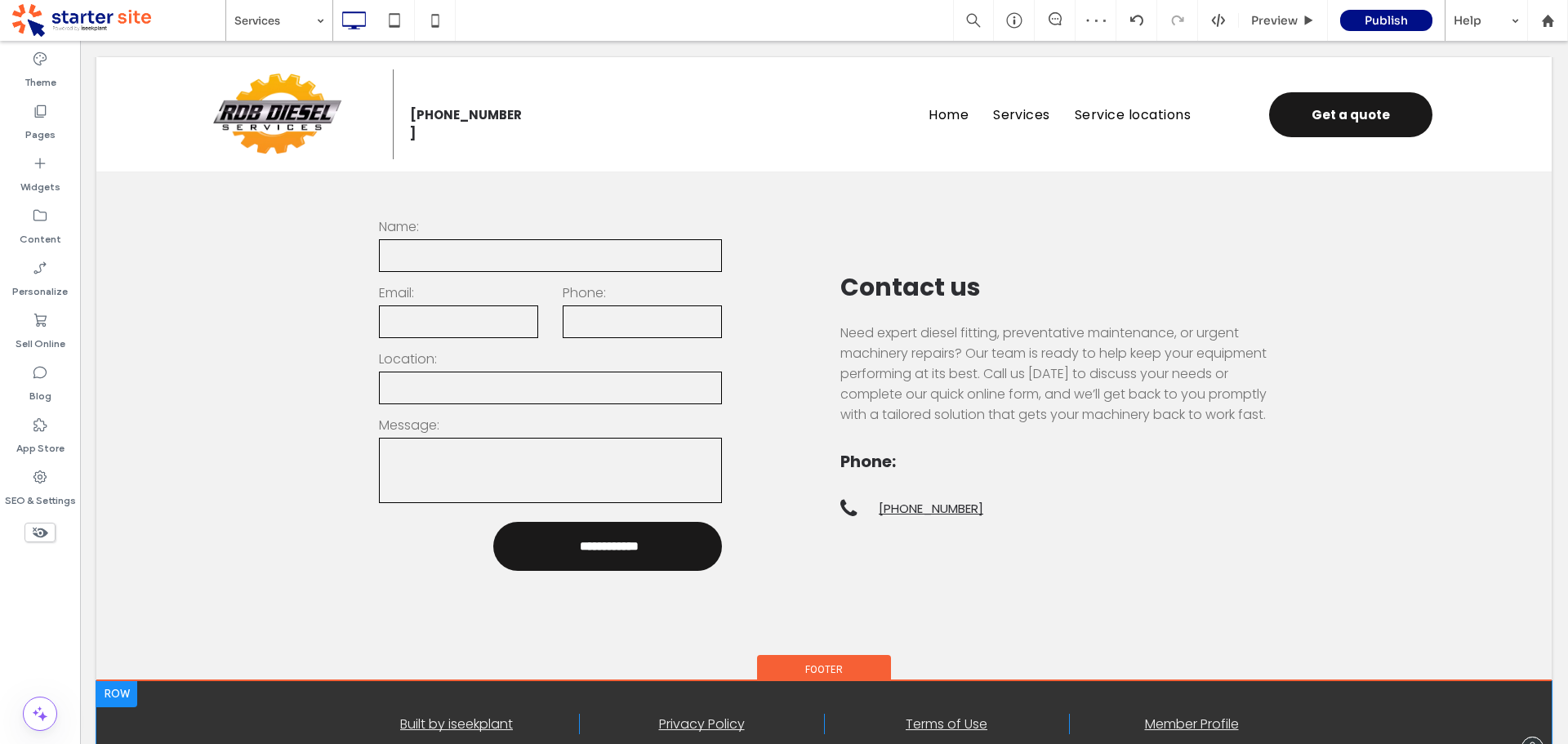
scroll to position [1960, 0]
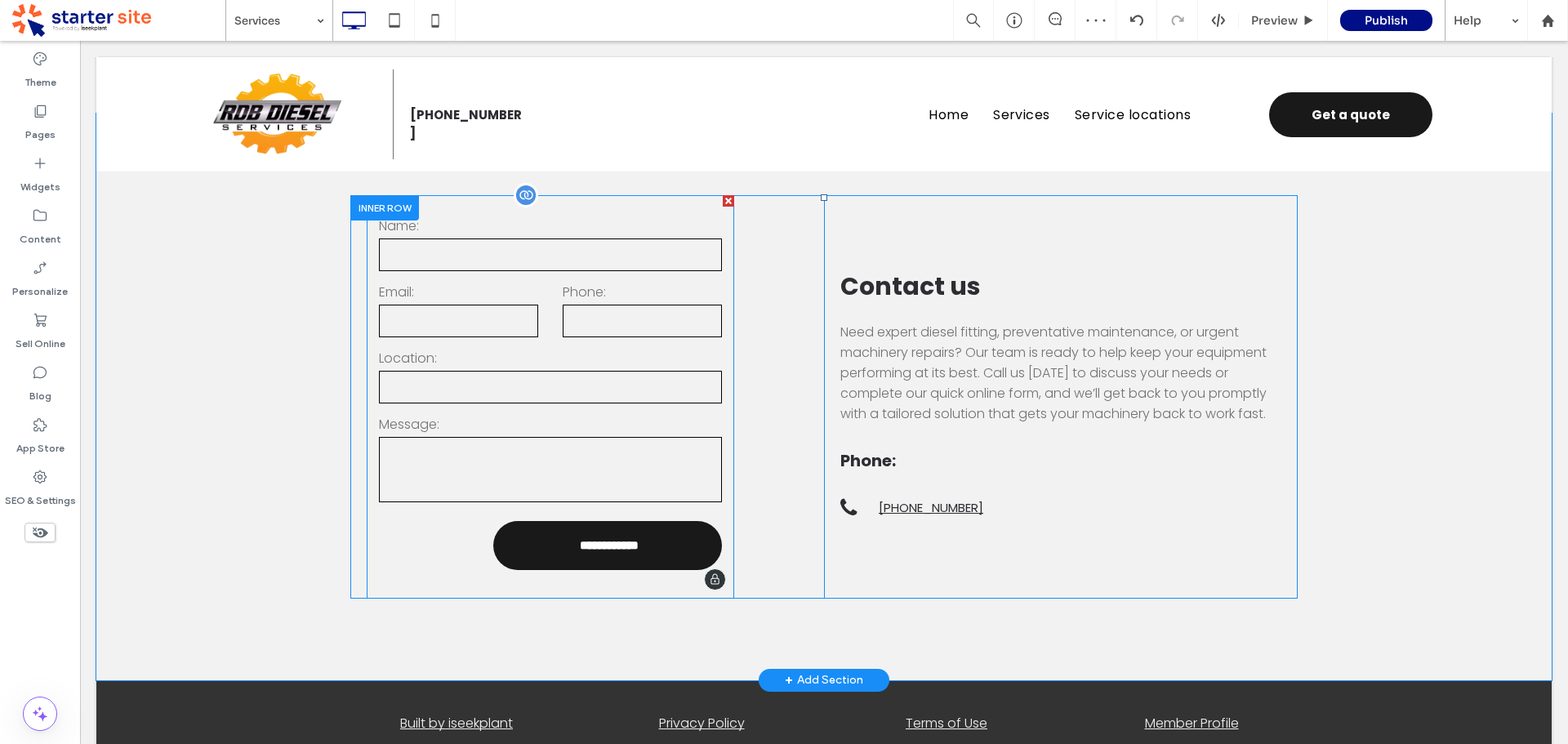
click at [438, 539] on form "**********" at bounding box center [549, 396] width 367 height 403
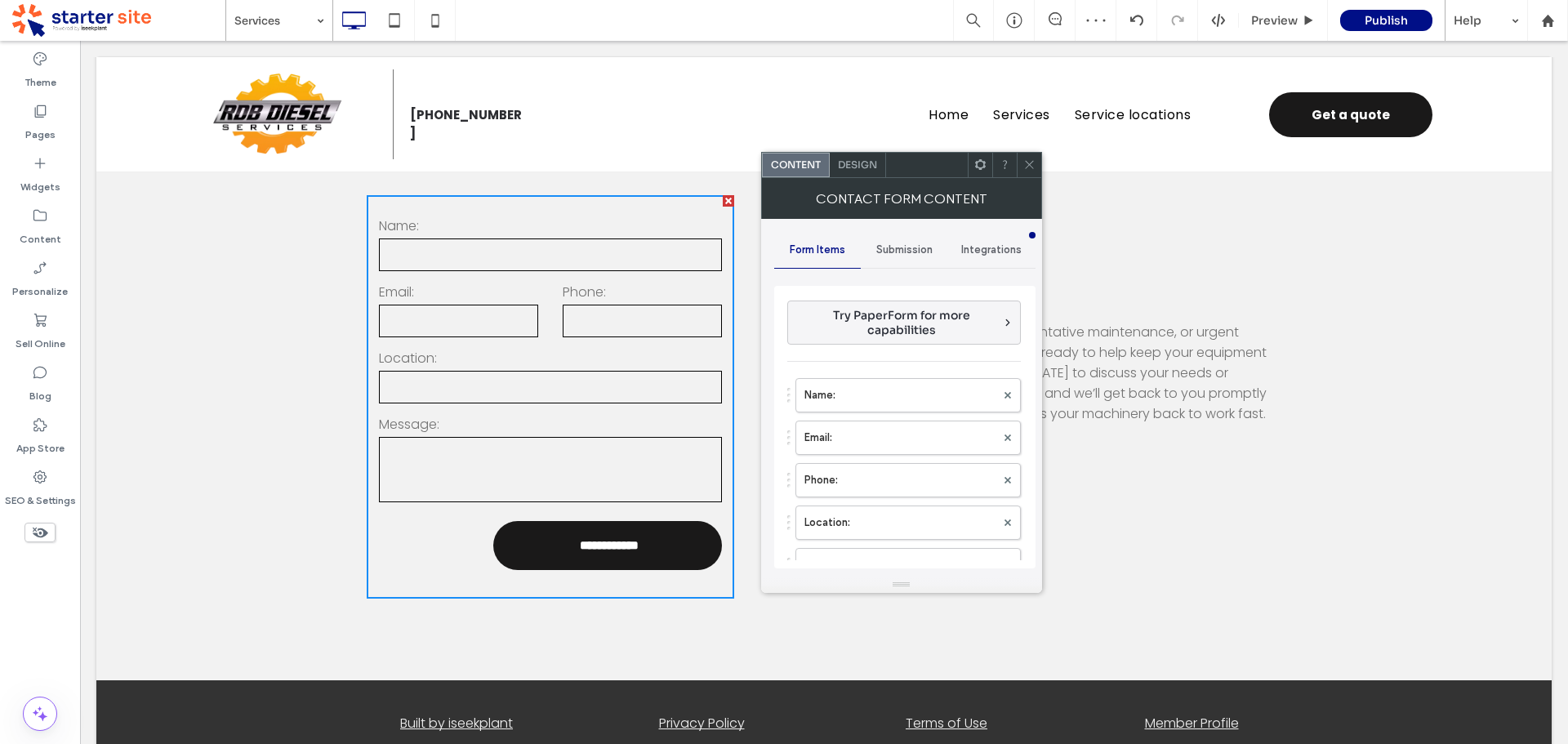
click at [855, 170] on div "Design" at bounding box center [858, 164] width 56 height 24
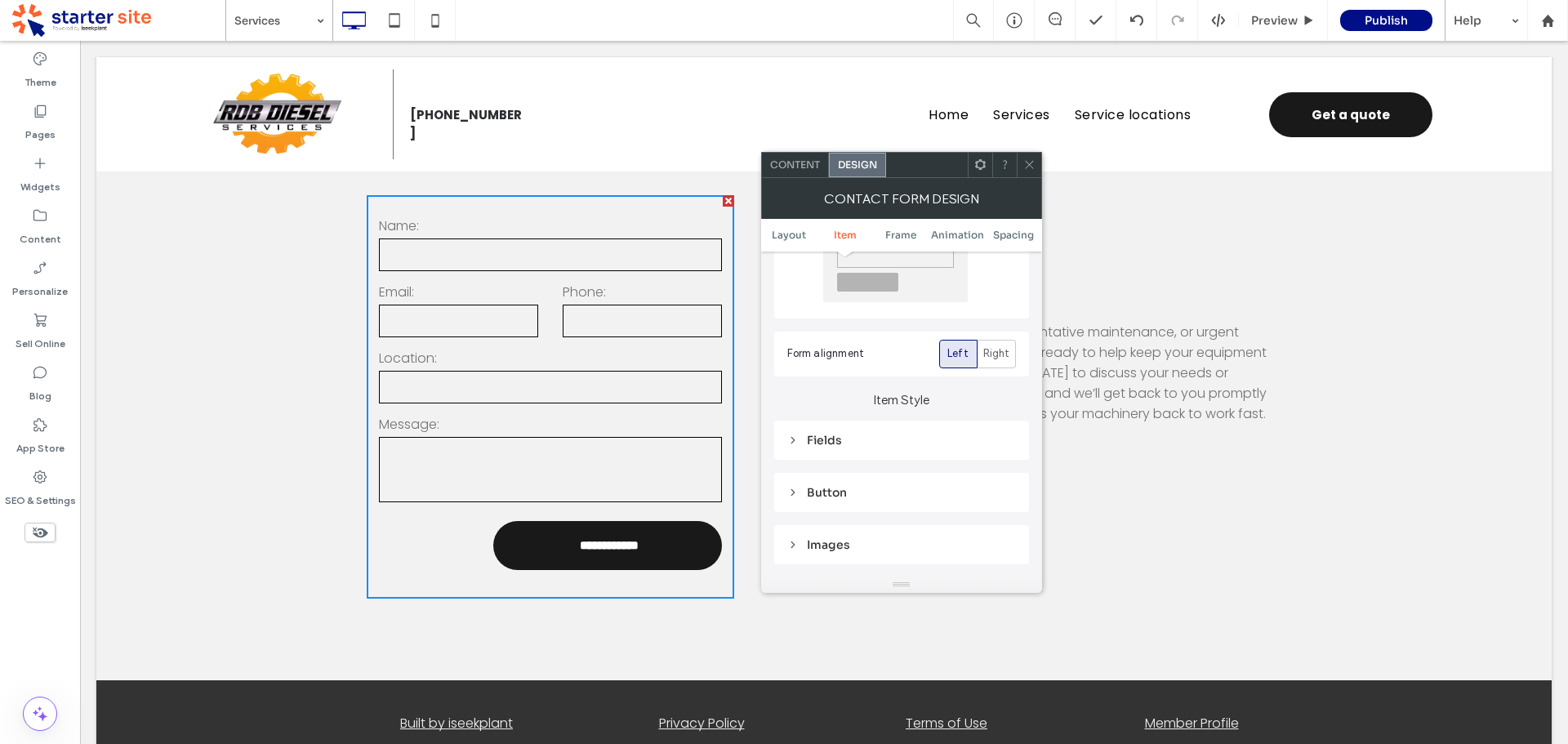
scroll to position [326, 0]
click at [835, 304] on div "Button" at bounding box center [901, 300] width 228 height 14
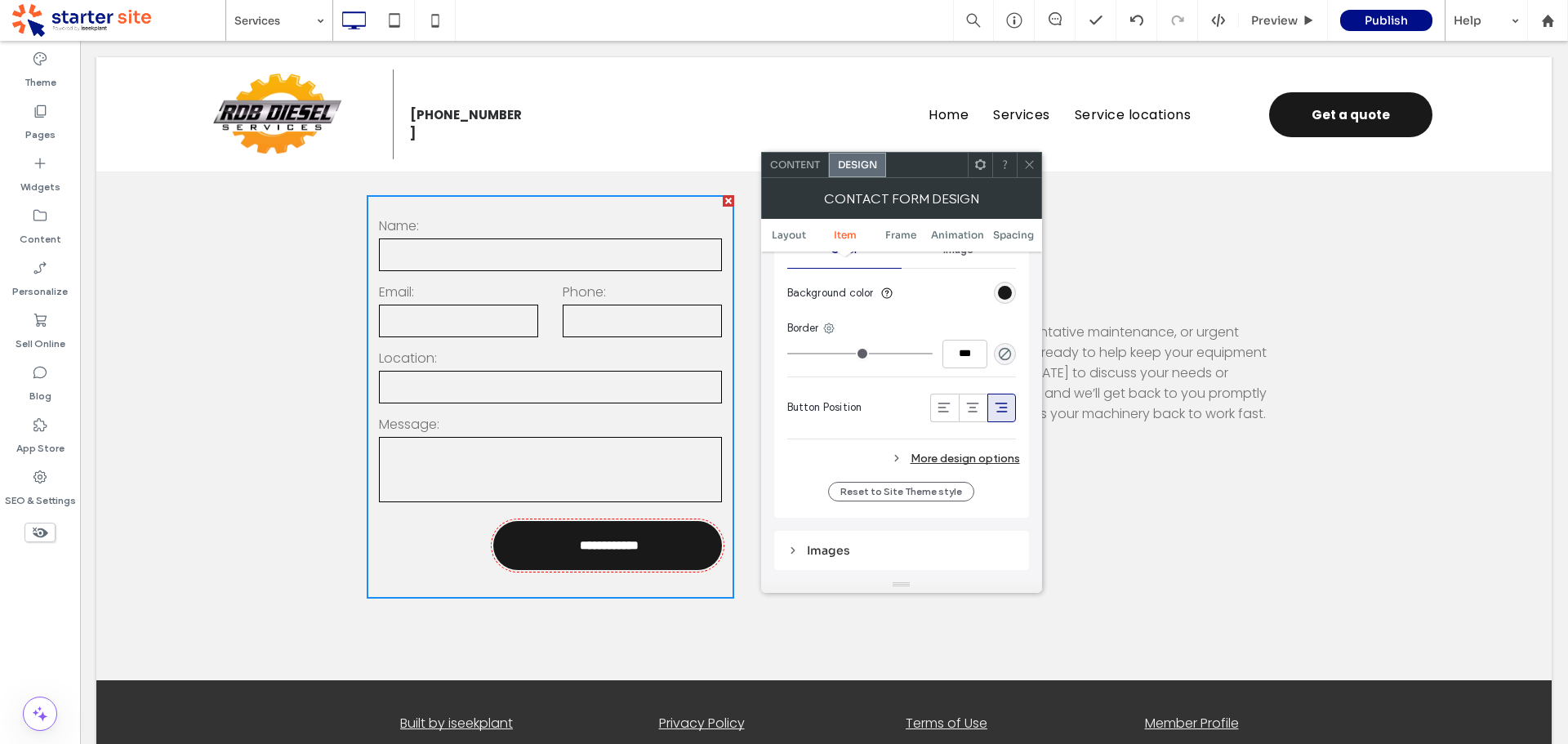
scroll to position [735, 0]
drag, startPoint x: 944, startPoint y: 413, endPoint x: 945, endPoint y: 372, distance: 41.0
click at [945, 412] on icon at bounding box center [944, 406] width 16 height 16
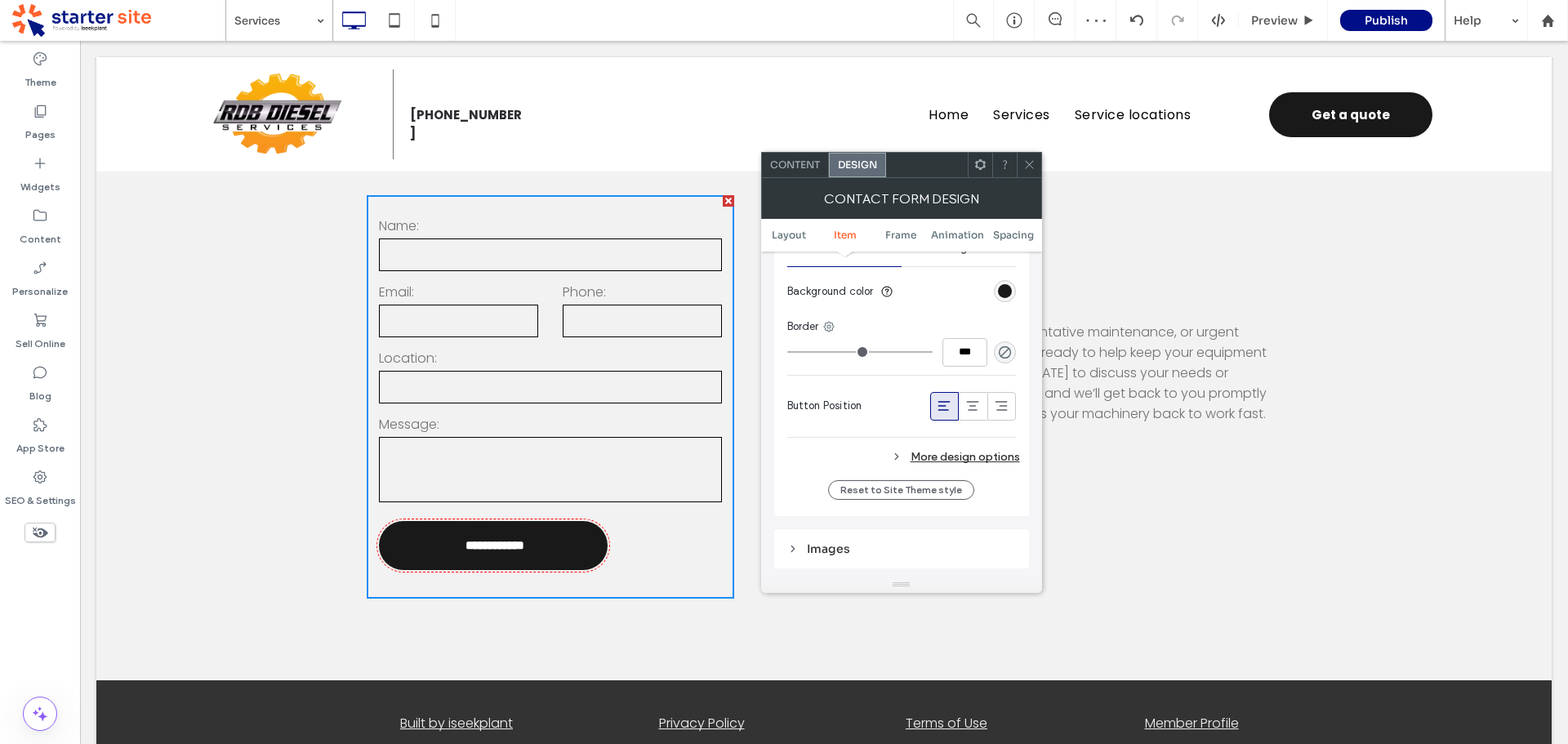
click at [1036, 162] on div at bounding box center [1028, 164] width 24 height 24
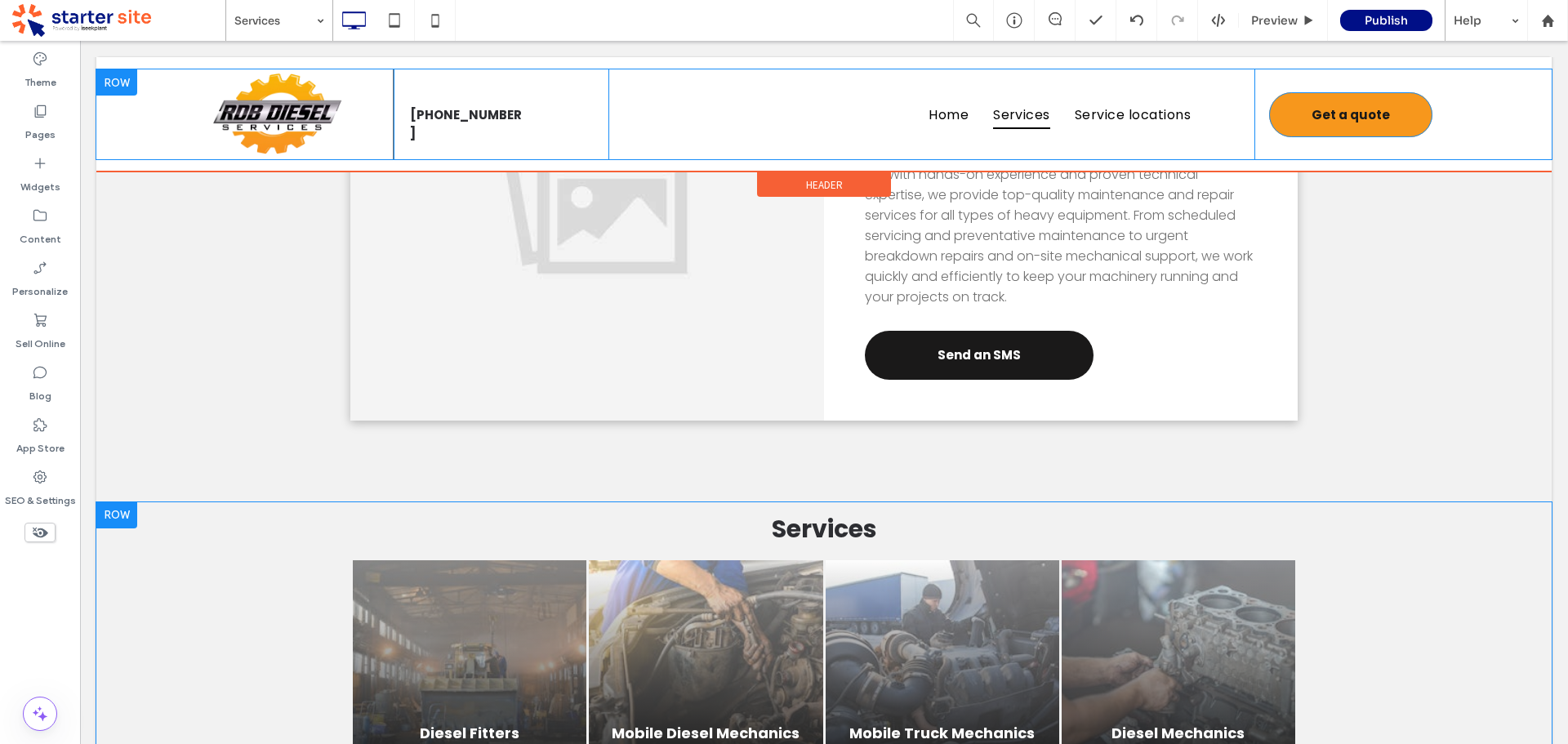
scroll to position [490, 0]
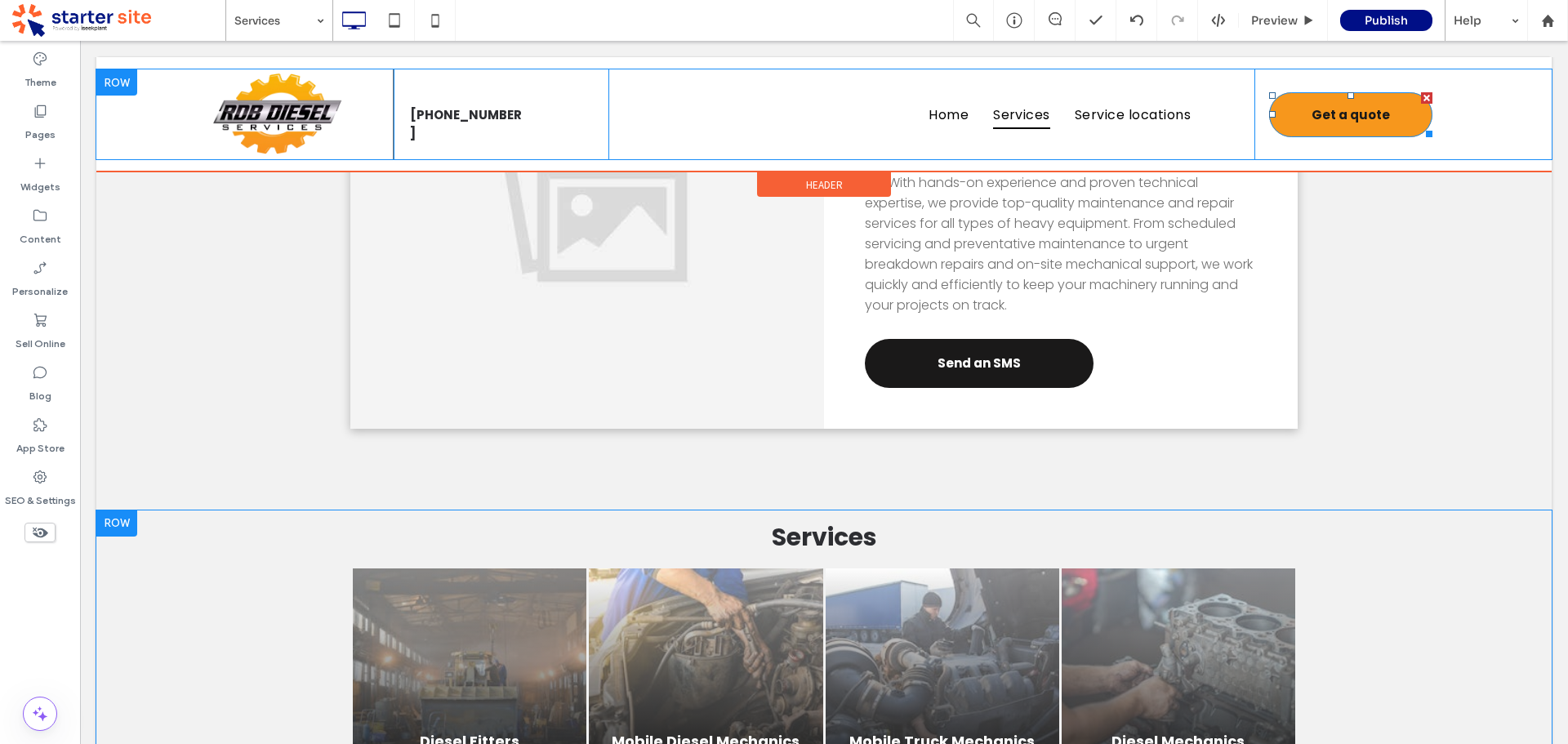
click at [1312, 119] on span "Get a quote" at bounding box center [1351, 115] width 78 height 35
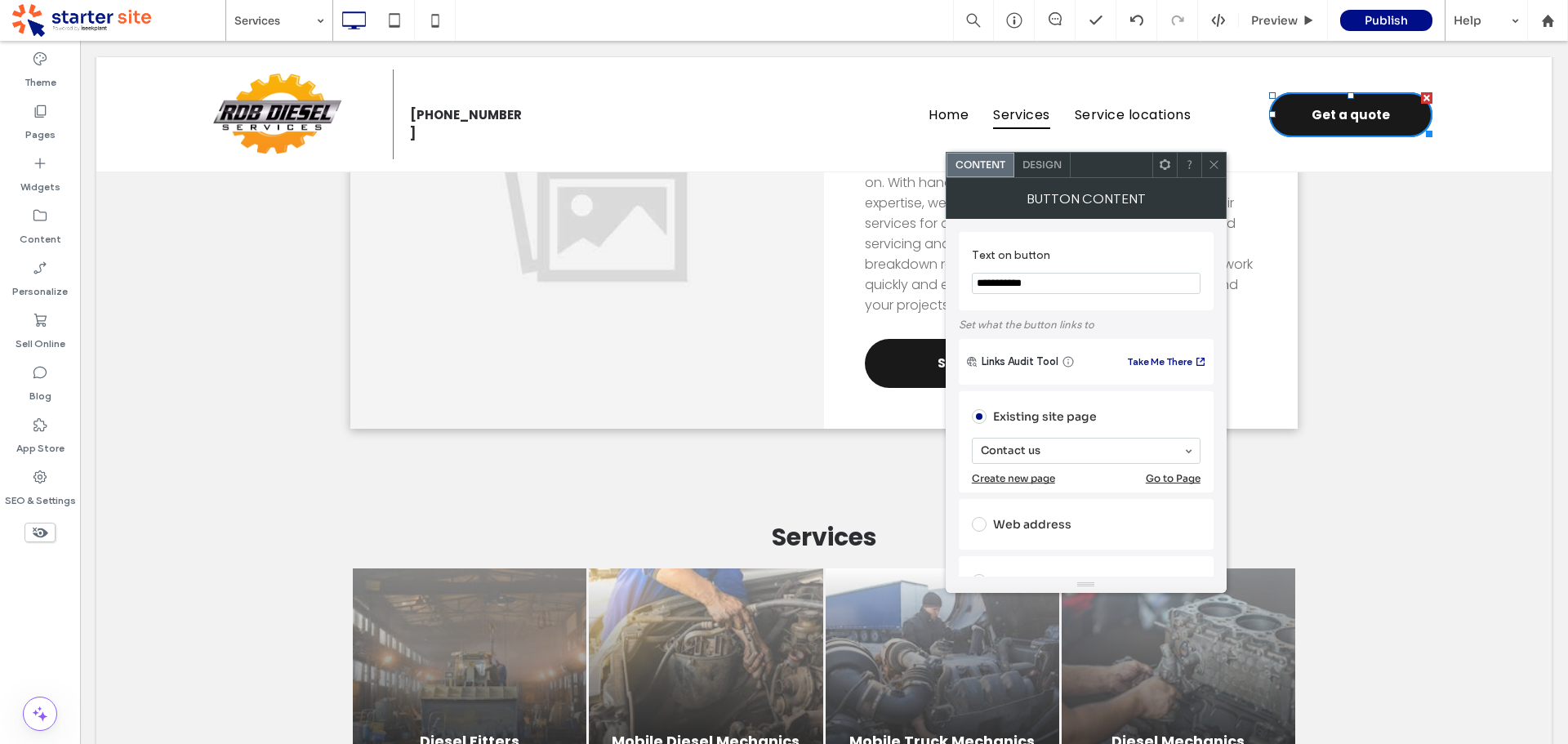
click at [1041, 161] on span "Design" at bounding box center [1041, 165] width 39 height 13
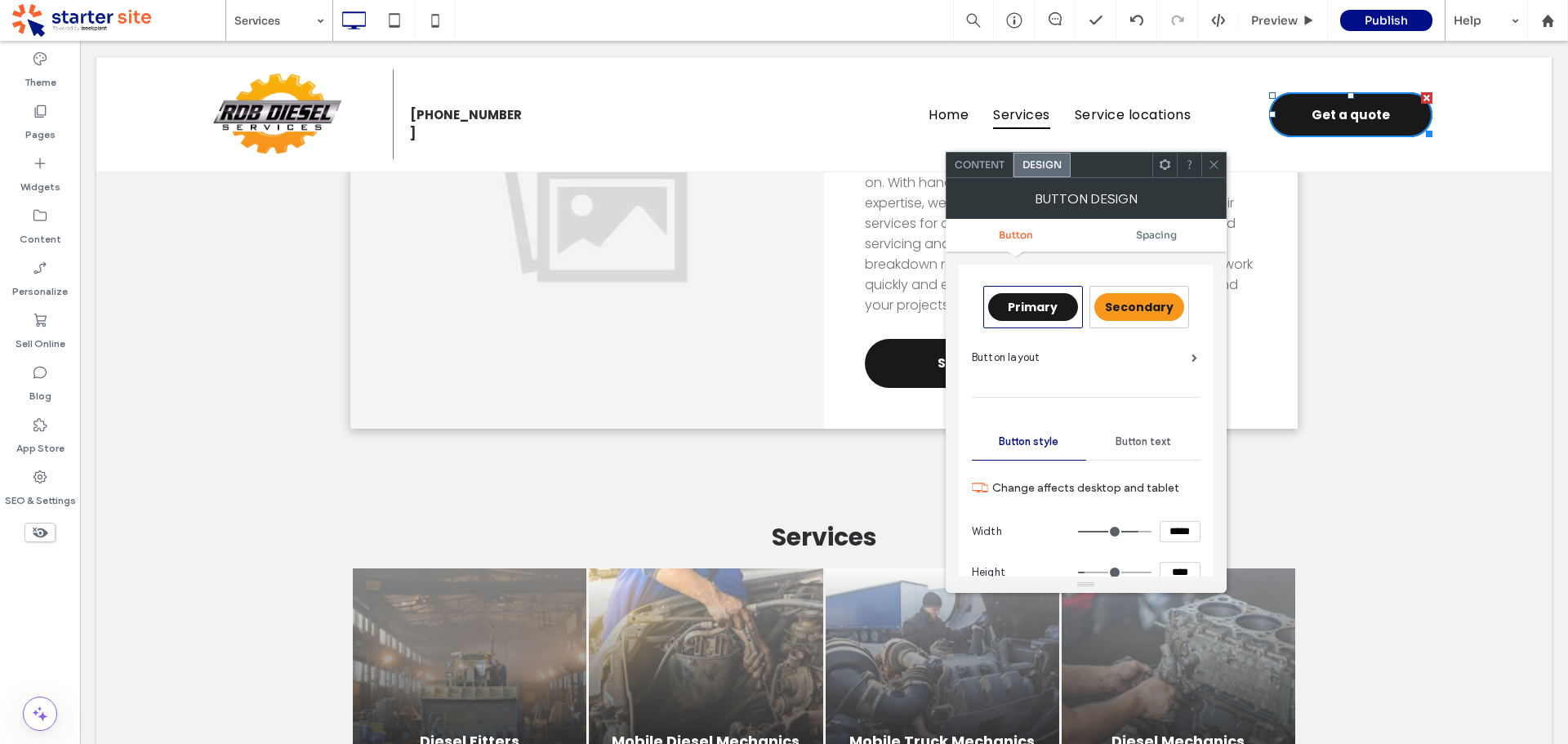
click at [1135, 295] on div "Secondary" at bounding box center [1139, 307] width 90 height 28
click at [1210, 153] on span at bounding box center [1214, 164] width 13 height 24
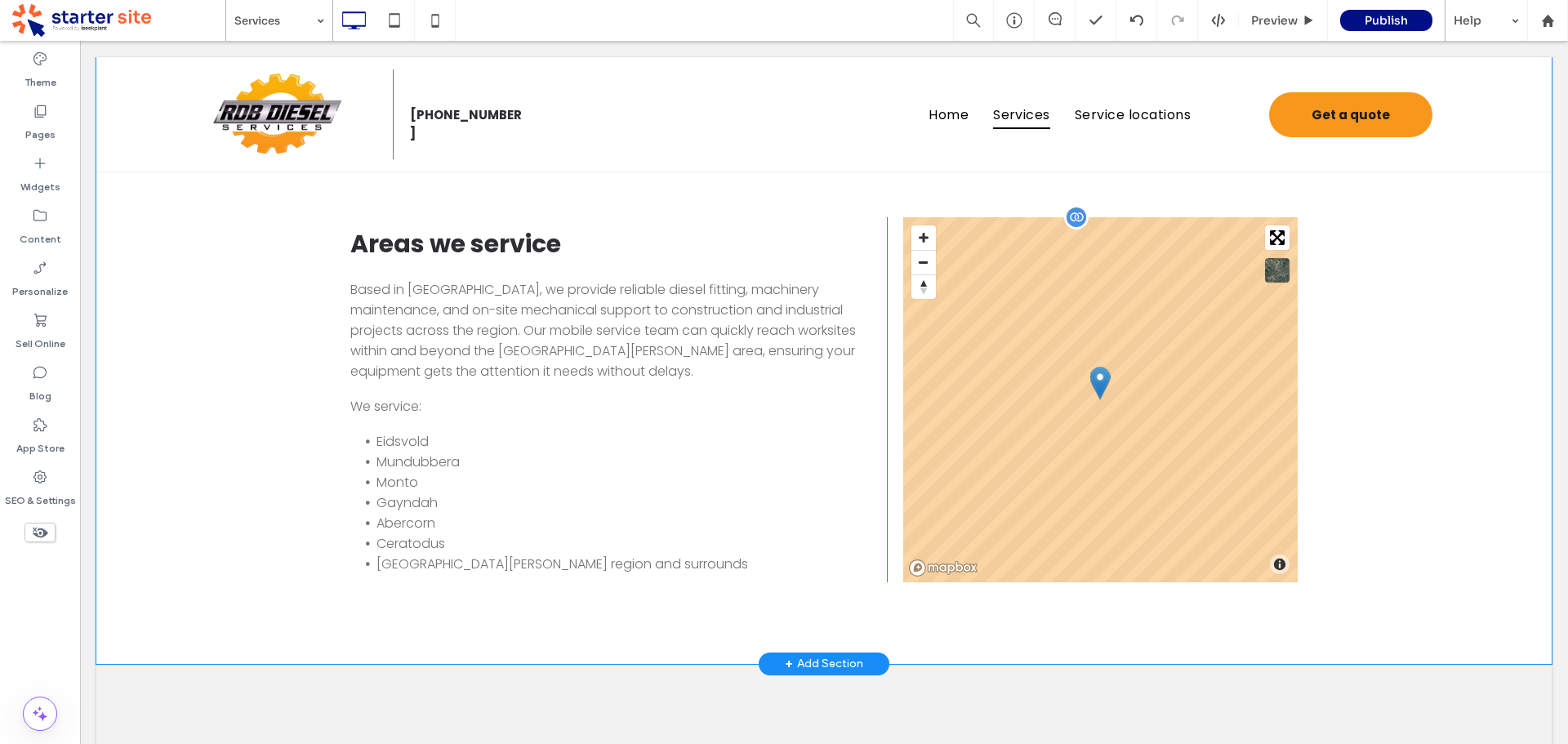
scroll to position [1388, 0]
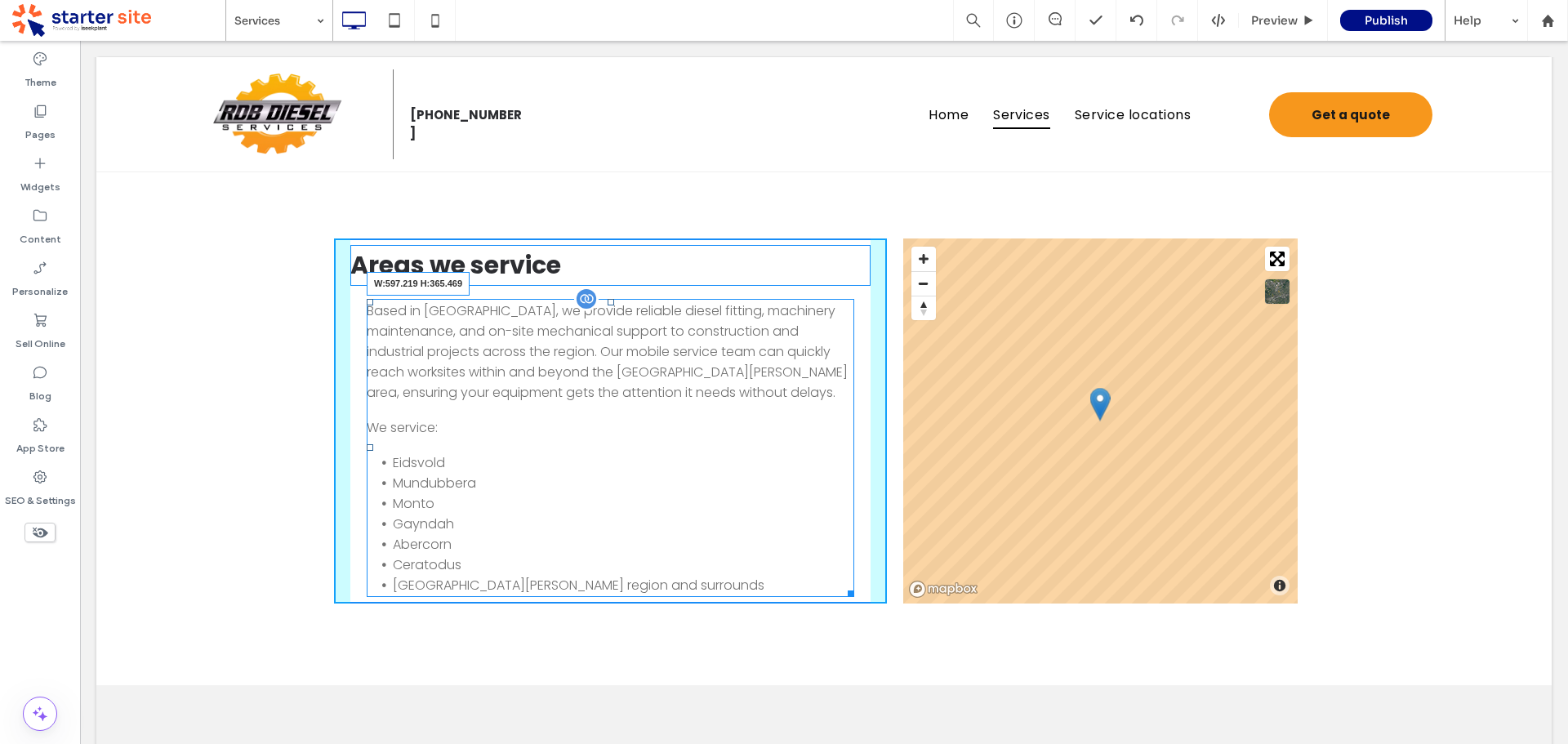
drag, startPoint x: 858, startPoint y: 589, endPoint x: 841, endPoint y: 589, distance: 17.0
click at [842, 589] on div at bounding box center [848, 591] width 13 height 13
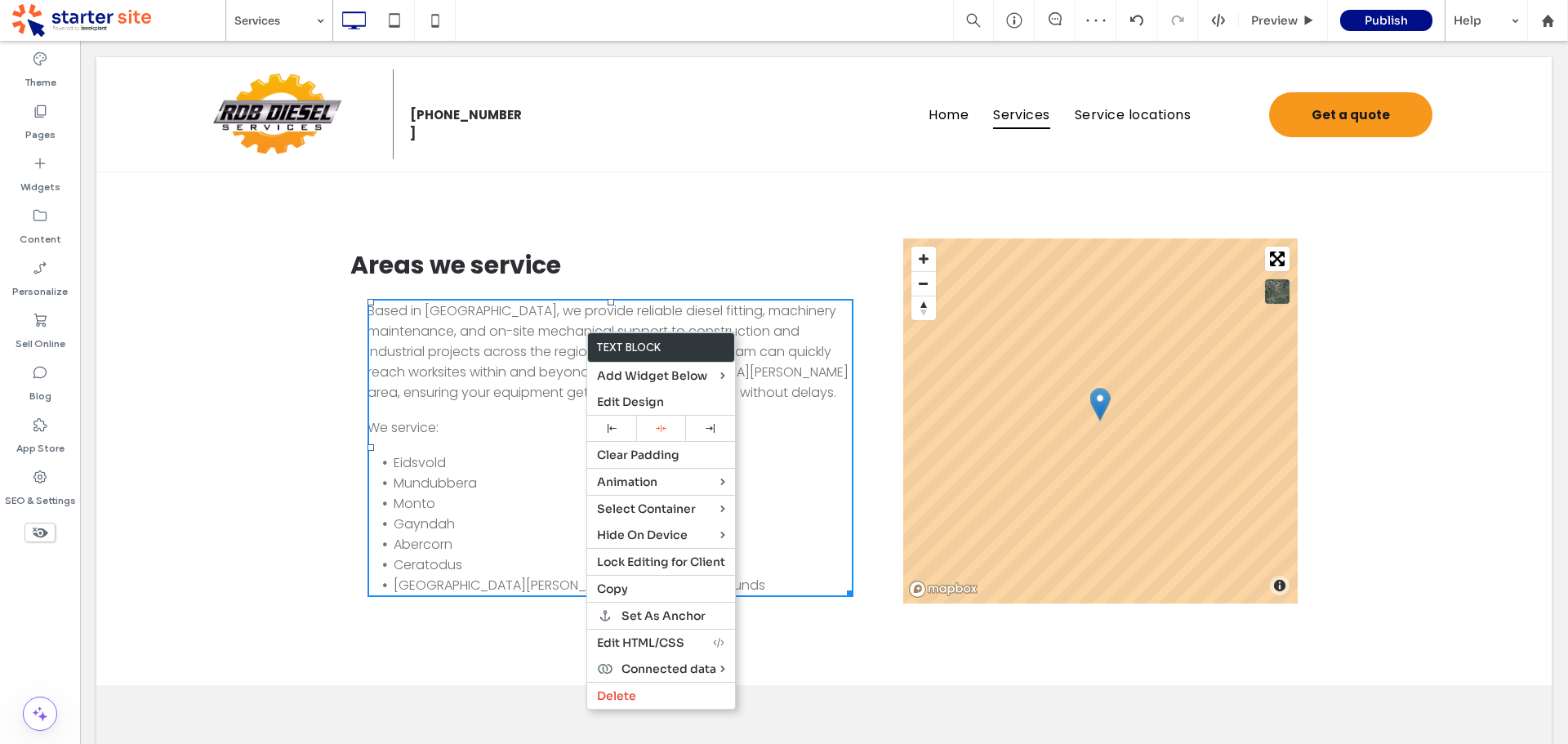
drag, startPoint x: 614, startPoint y: 427, endPoint x: 687, endPoint y: 349, distance: 106.8
click at [614, 426] on icon at bounding box center [613, 428] width 9 height 9
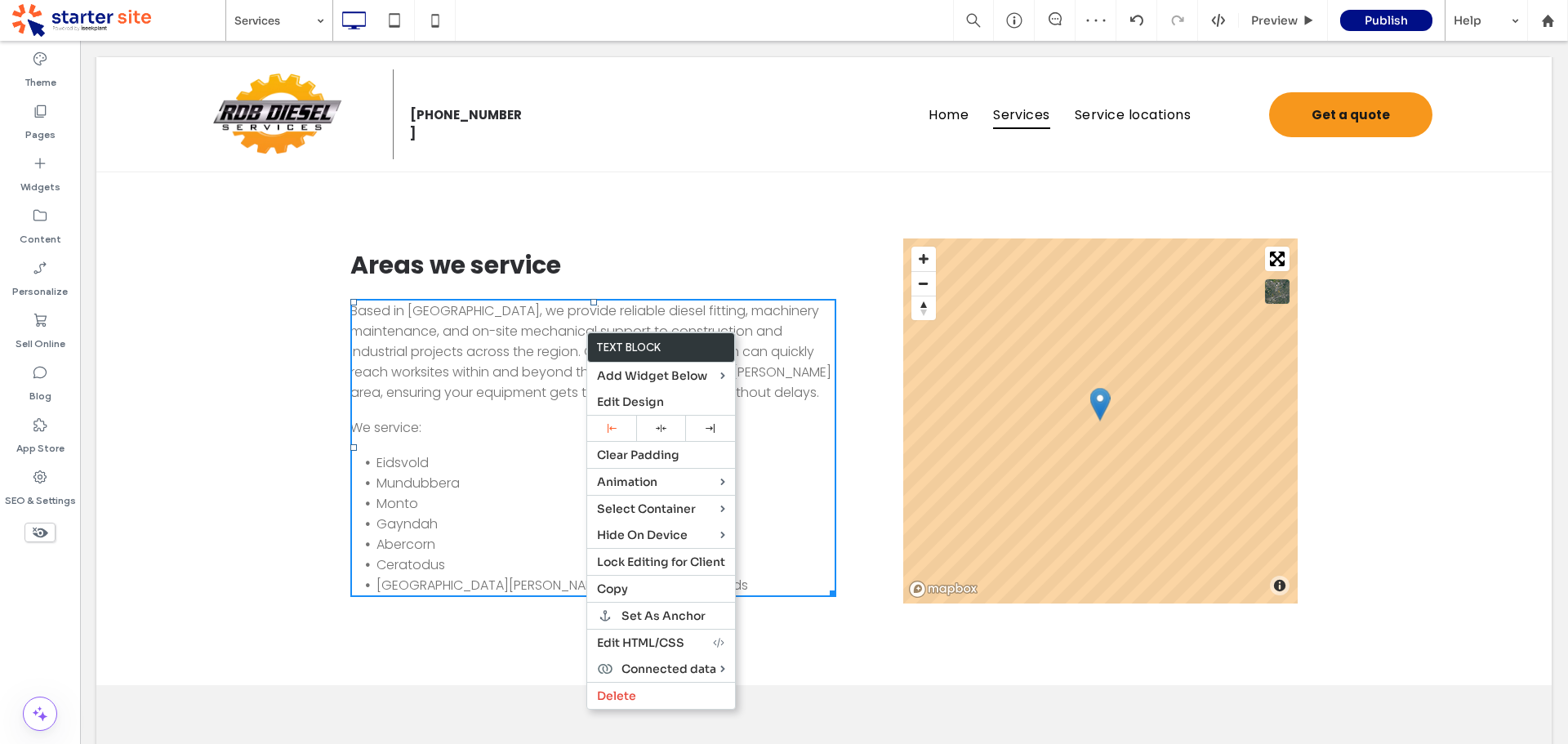
click at [847, 280] on h2 "Areas we service" at bounding box center [610, 265] width 521 height 38
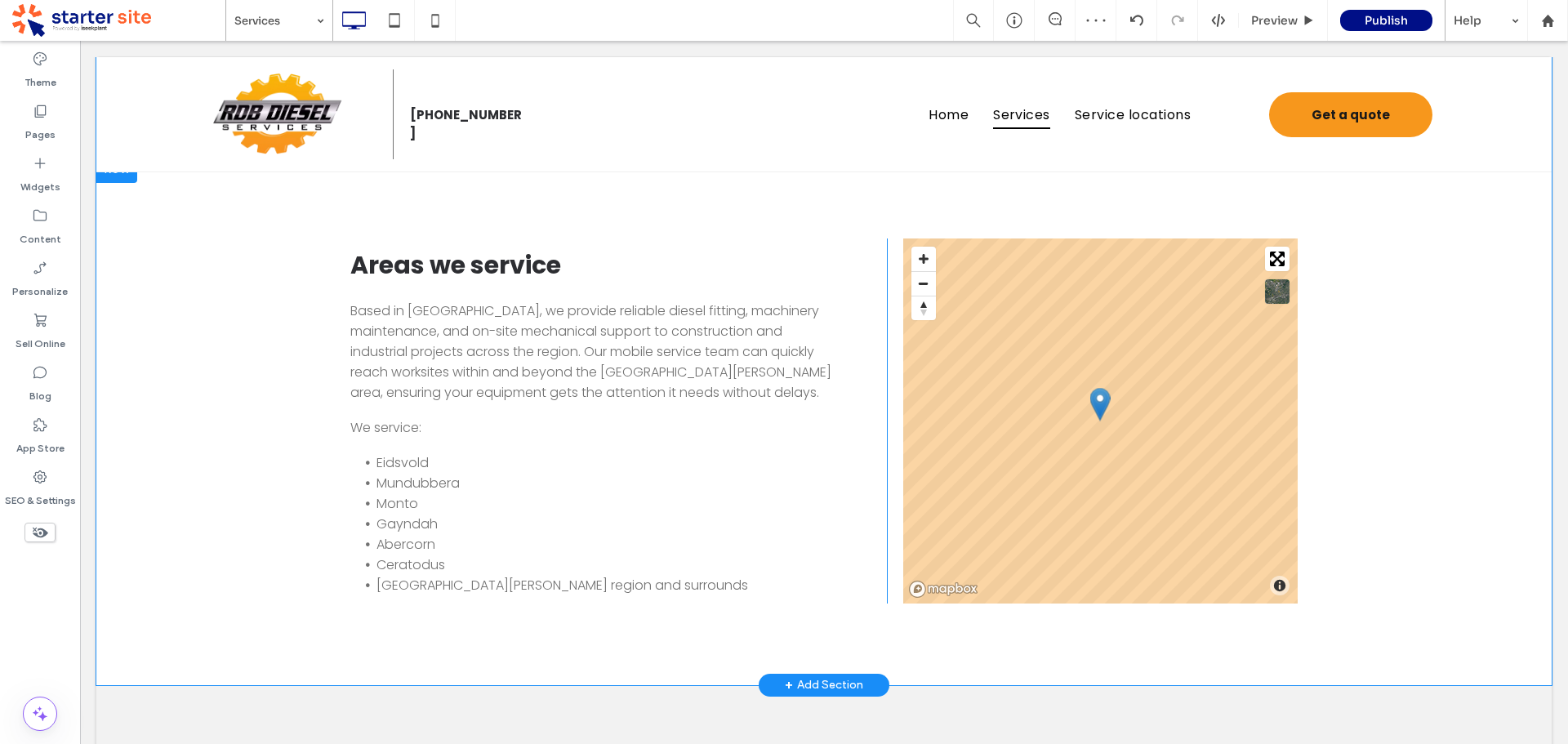
click at [857, 317] on div "Areas we service Based in Eidsvold, we provide reliable diesel fitting, machine…" at bounding box center [610, 420] width 553 height 365
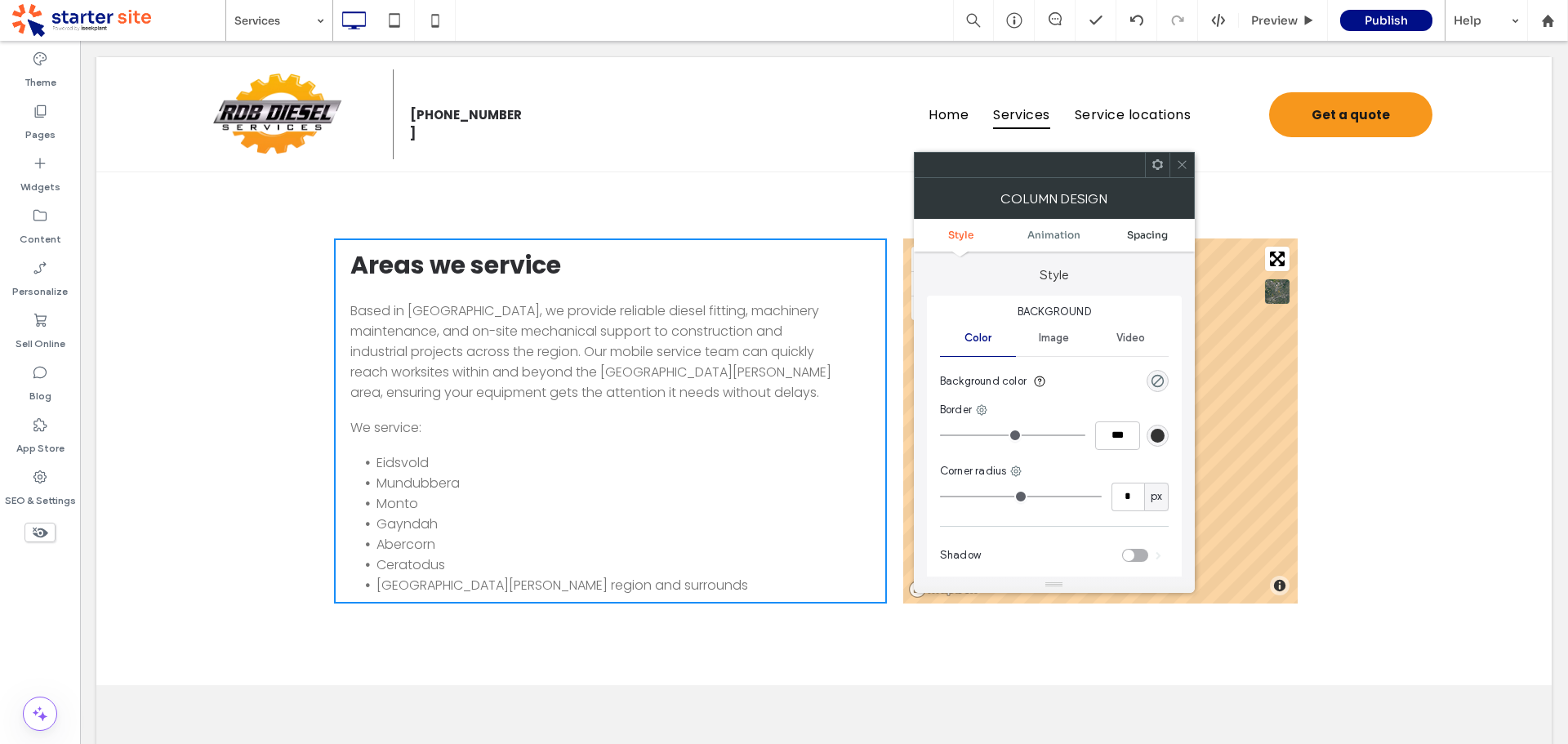
click at [1151, 232] on span "Spacing" at bounding box center [1147, 234] width 41 height 13
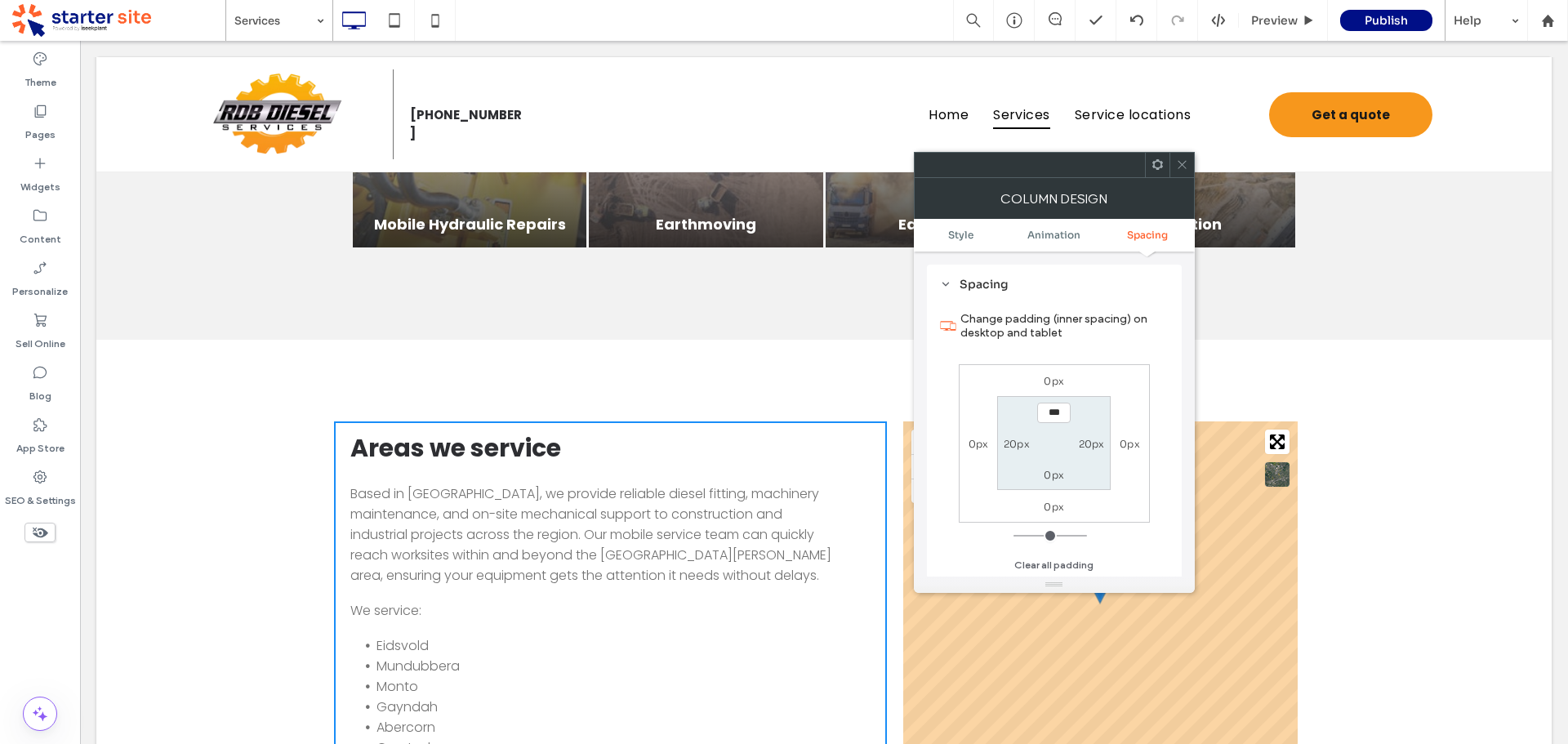
scroll to position [1306, 0]
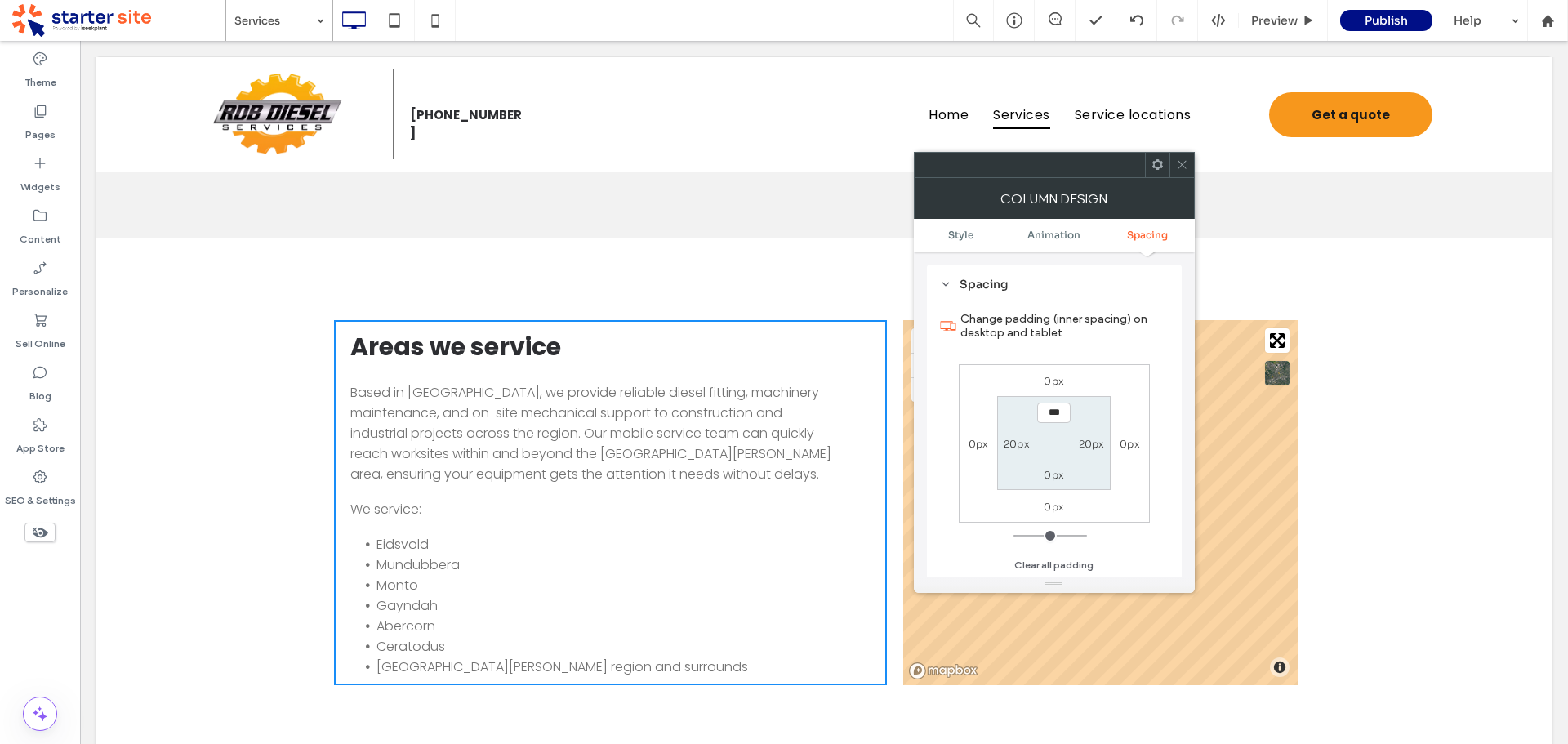
click at [1092, 443] on label "20px" at bounding box center [1092, 444] width 26 height 13
type input "**"
type input "****"
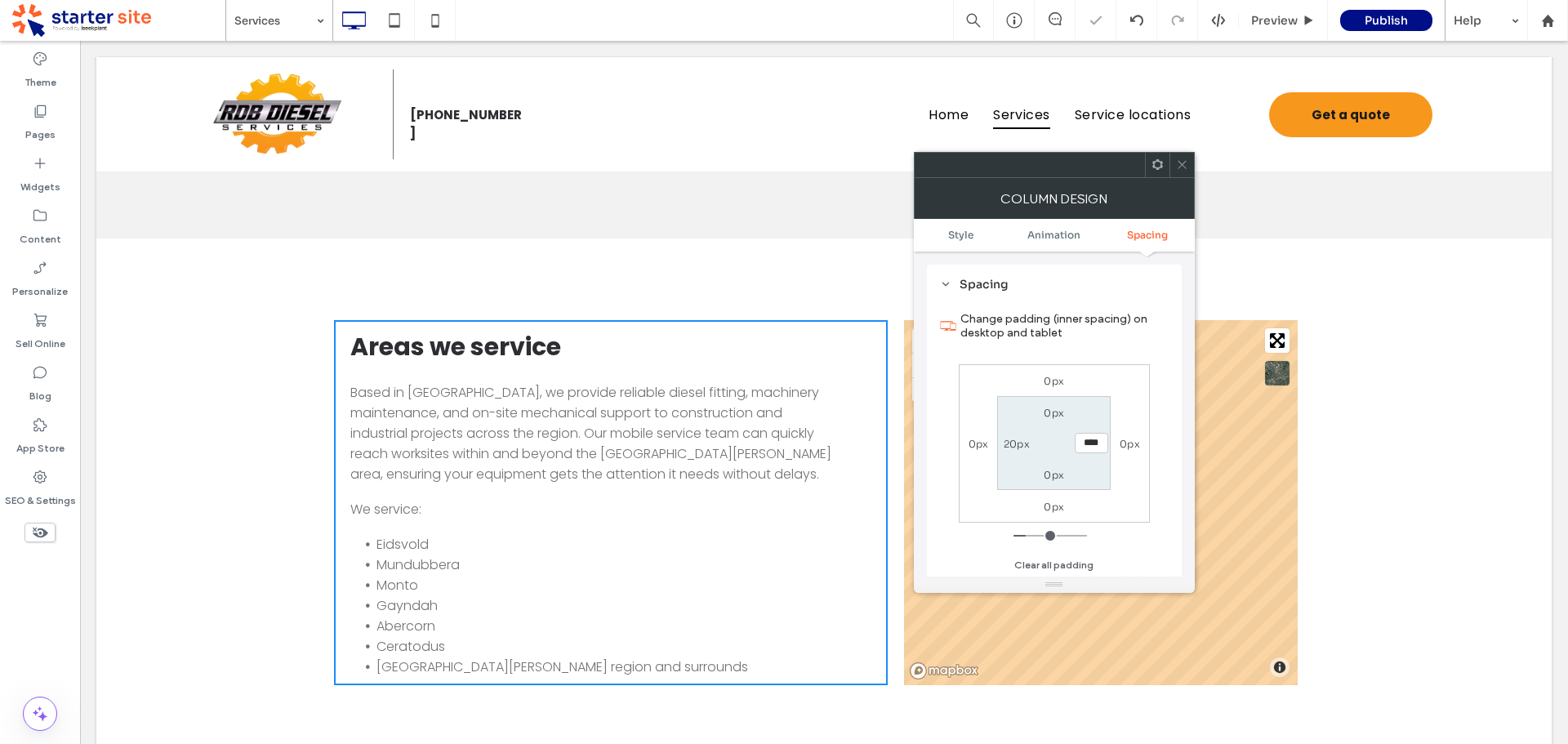
click at [1185, 164] on icon at bounding box center [1183, 165] width 13 height 13
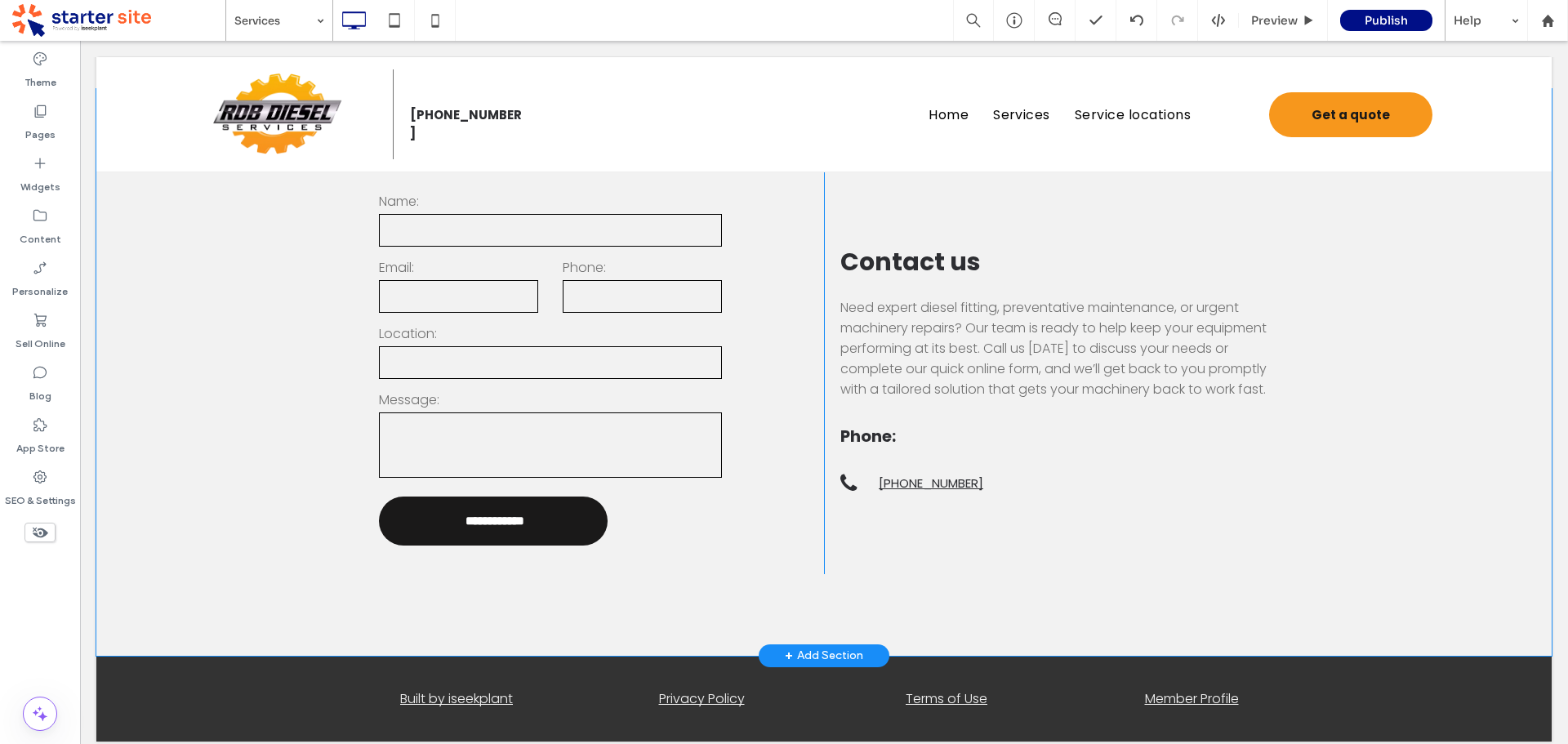
scroll to position [1998, 0]
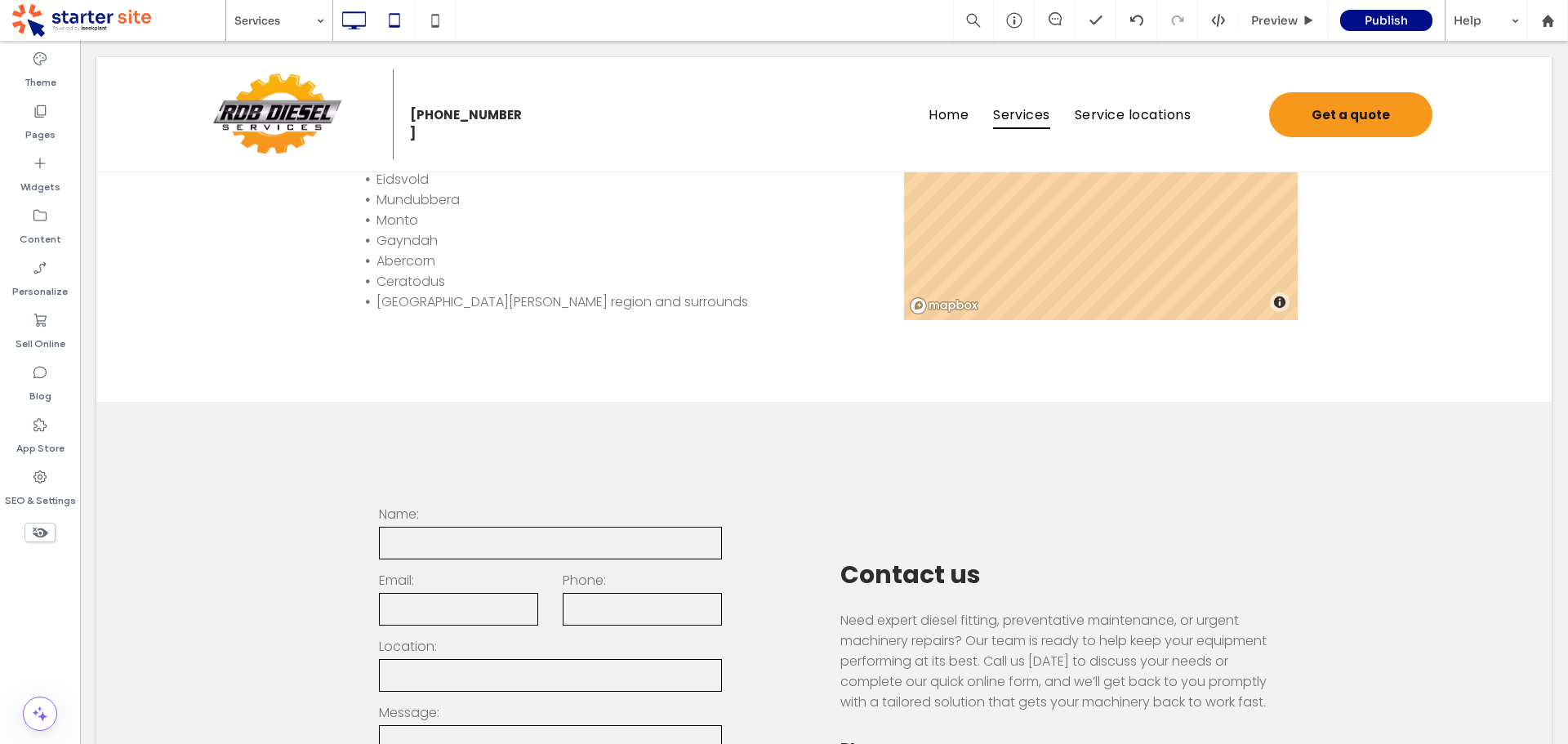
click at [386, 23] on icon at bounding box center [394, 21] width 32 height 32
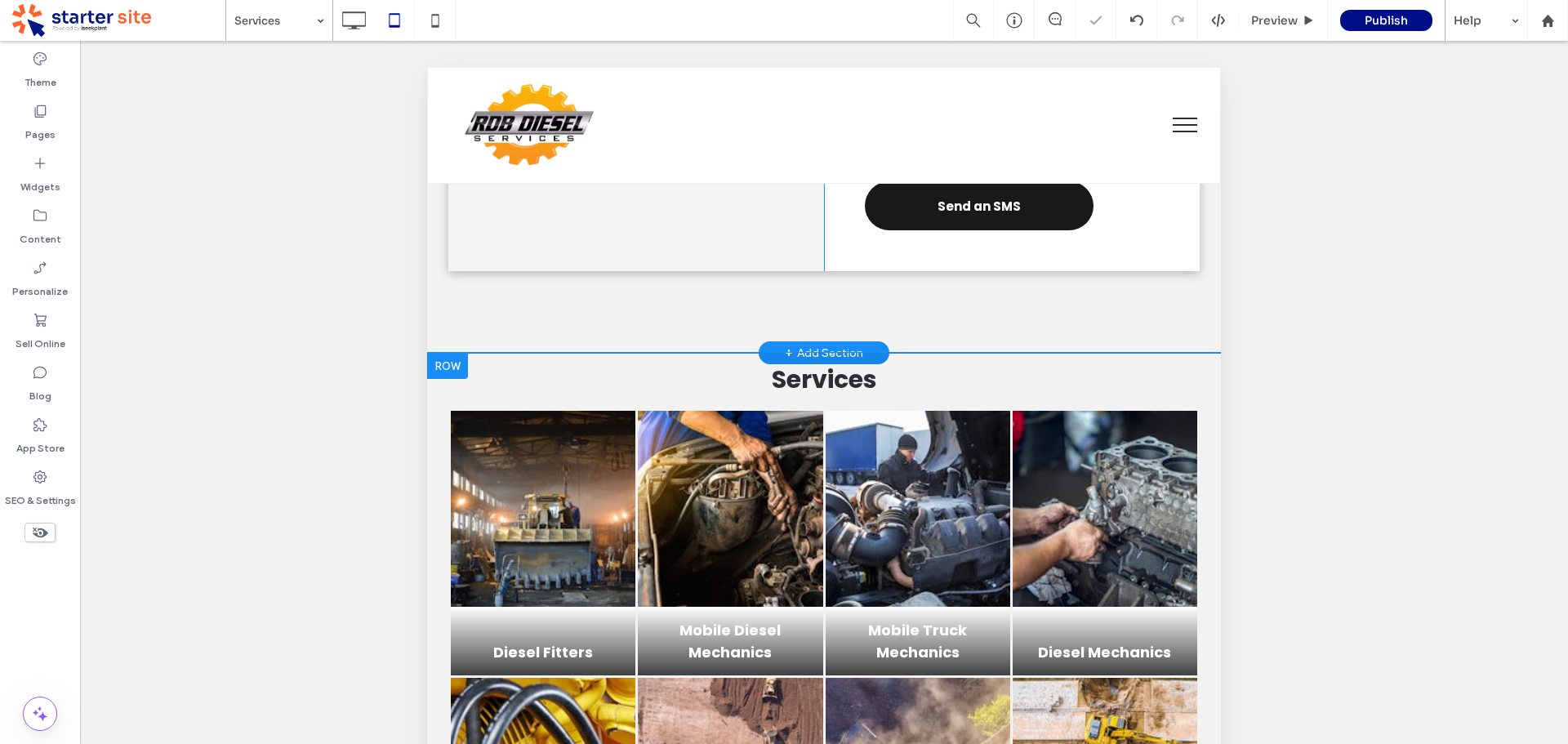
scroll to position [936, 0]
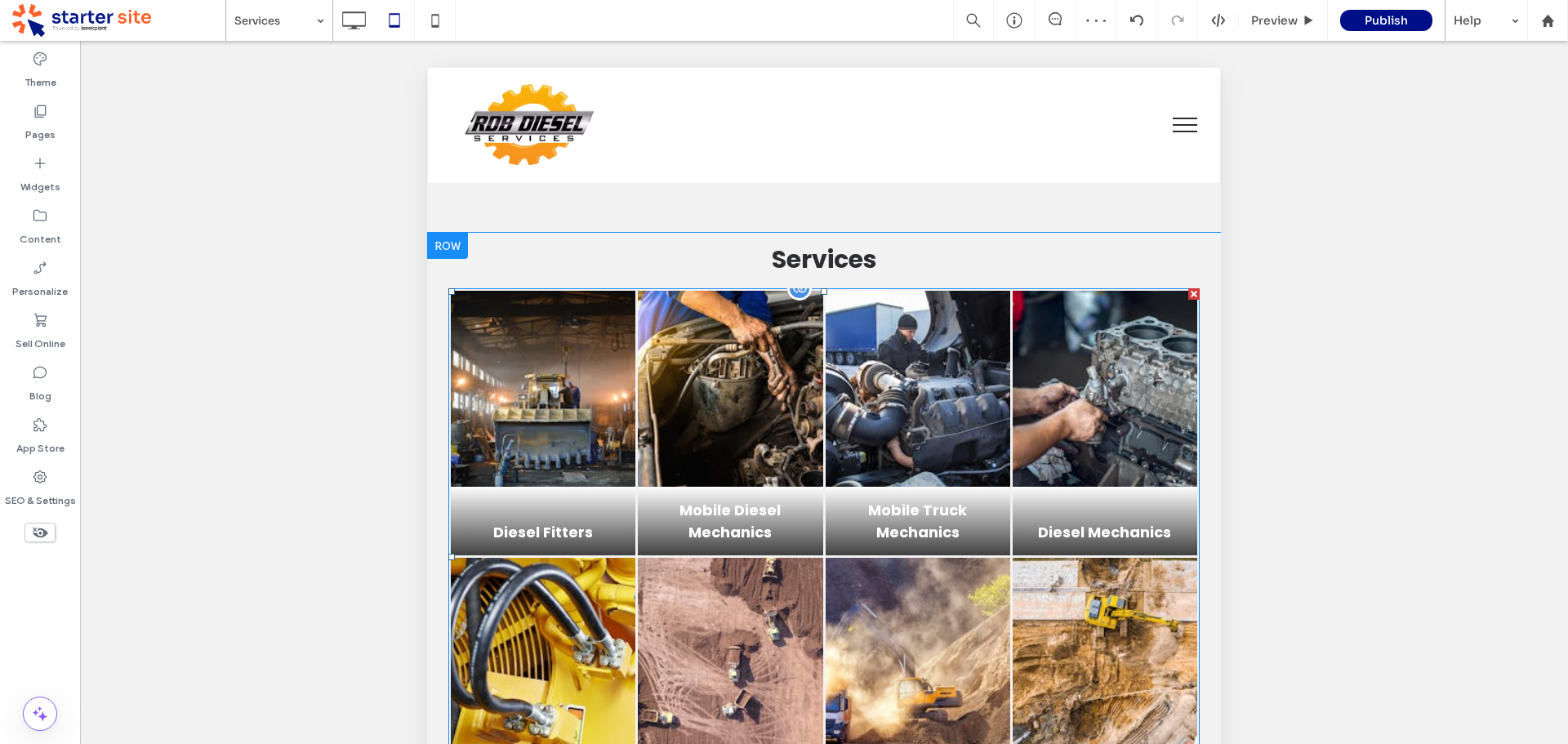
click at [702, 422] on link at bounding box center [730, 388] width 185 height 196
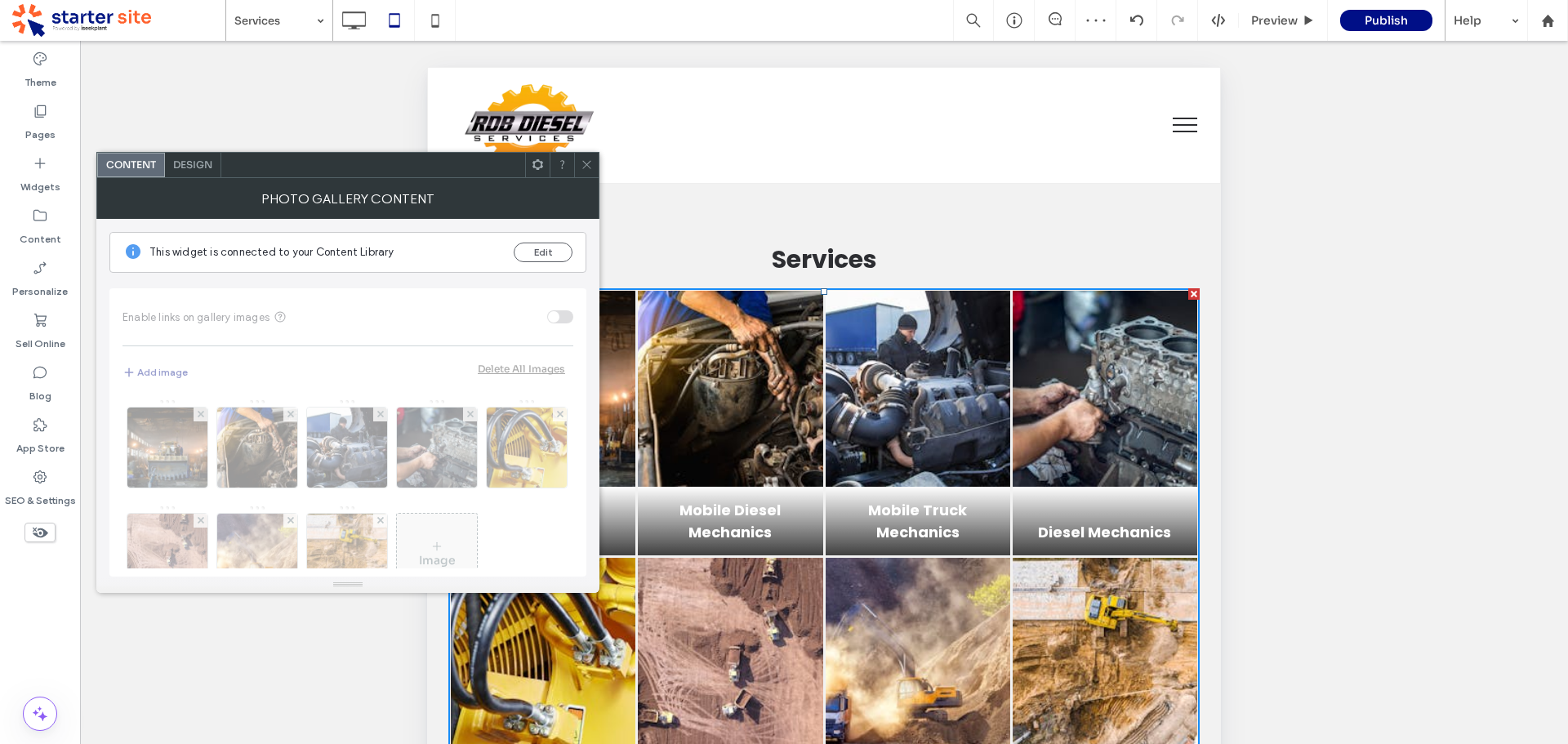
click at [205, 165] on span "Design" at bounding box center [192, 165] width 39 height 13
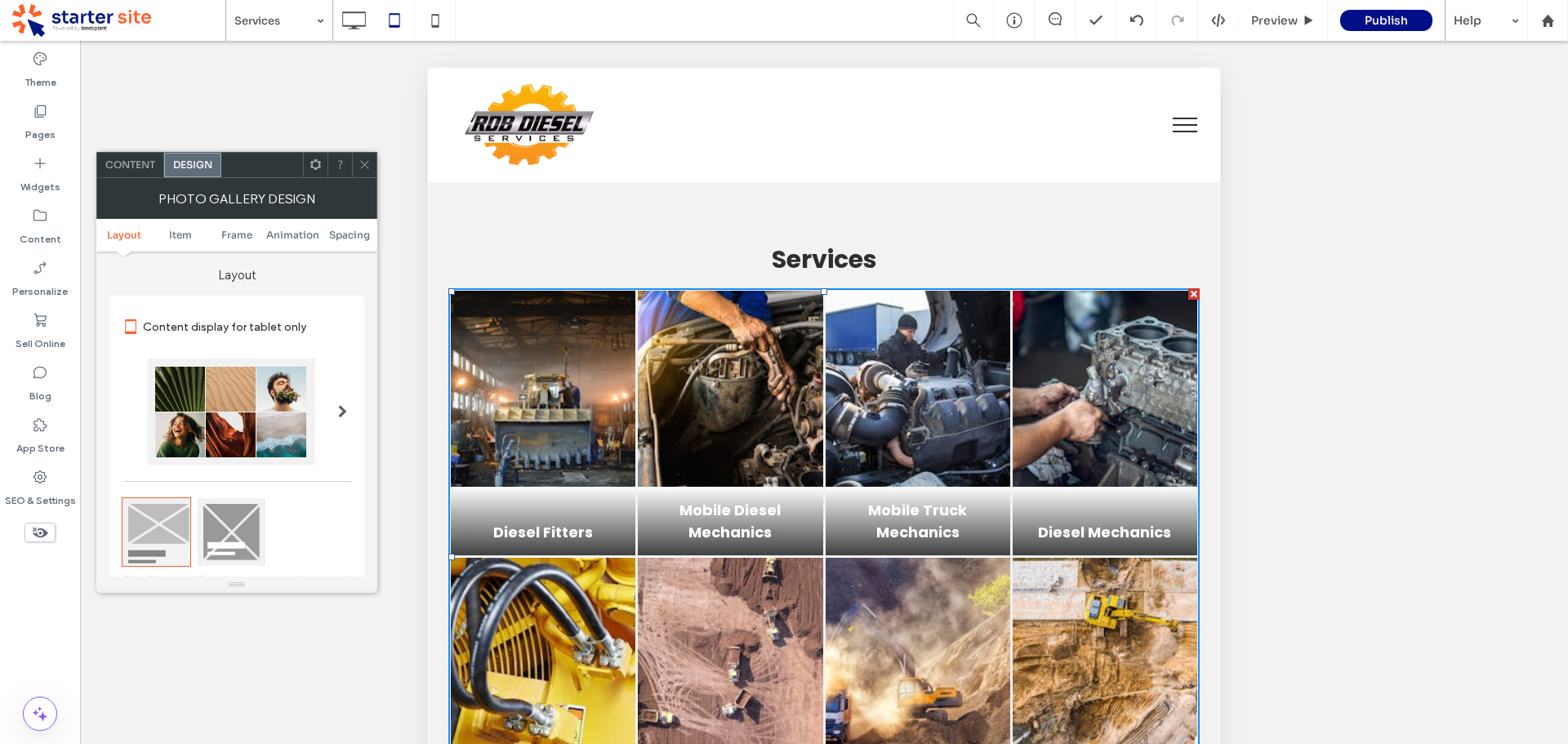
click at [243, 532] on div at bounding box center [231, 531] width 68 height 68
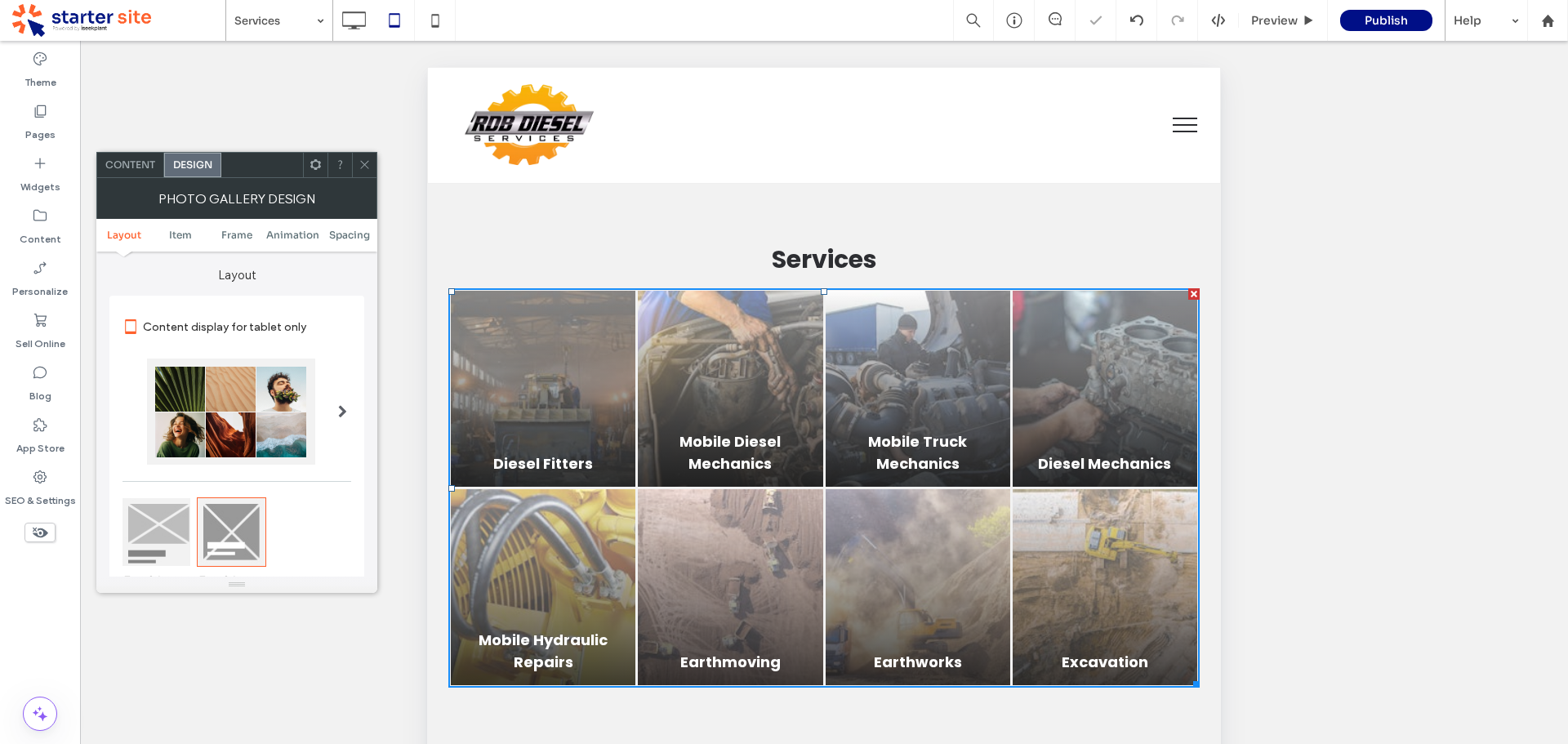
drag, startPoint x: 369, startPoint y: 167, endPoint x: 3, endPoint y: 210, distance: 368.5
click at [369, 167] on icon at bounding box center [364, 165] width 13 height 13
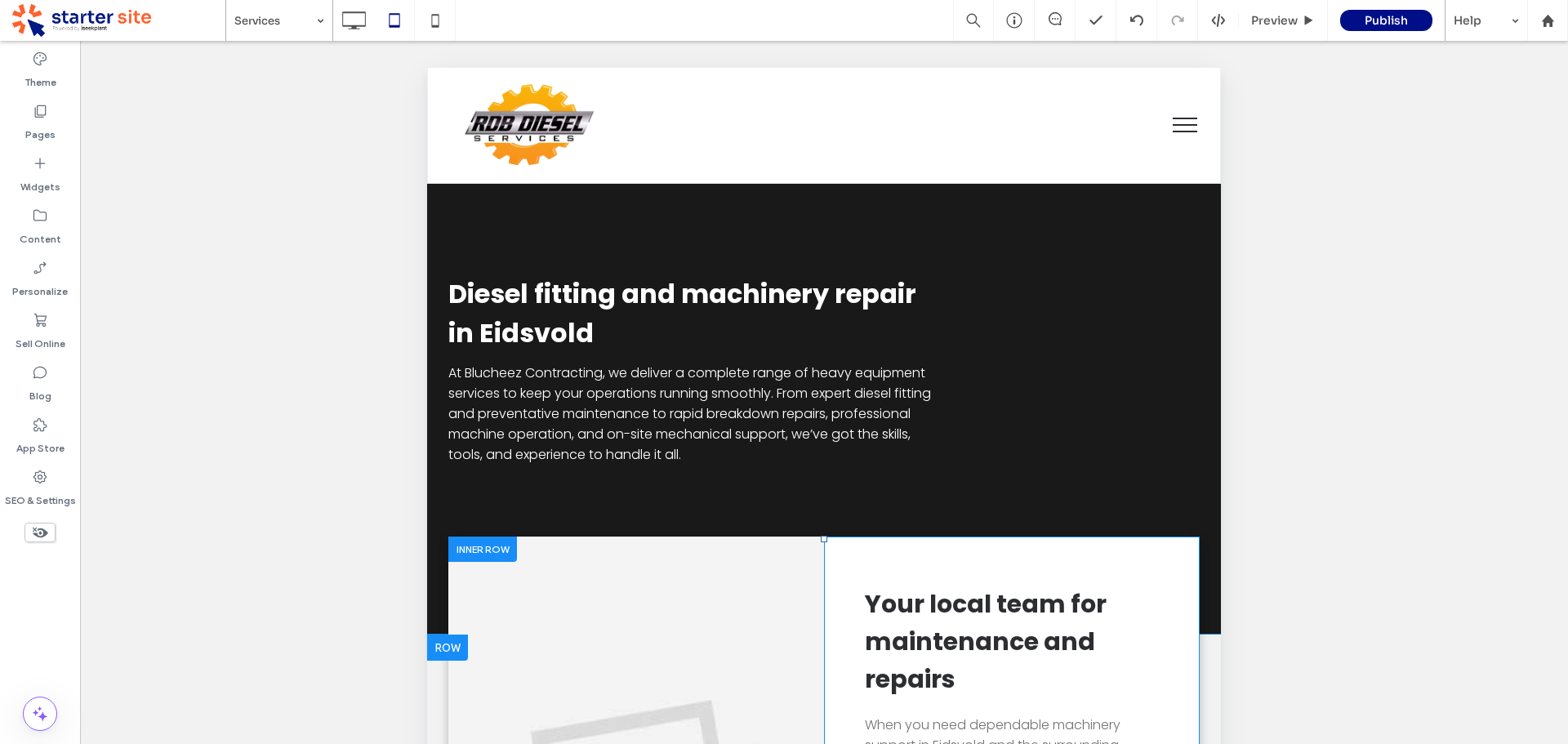
scroll to position [0, 0]
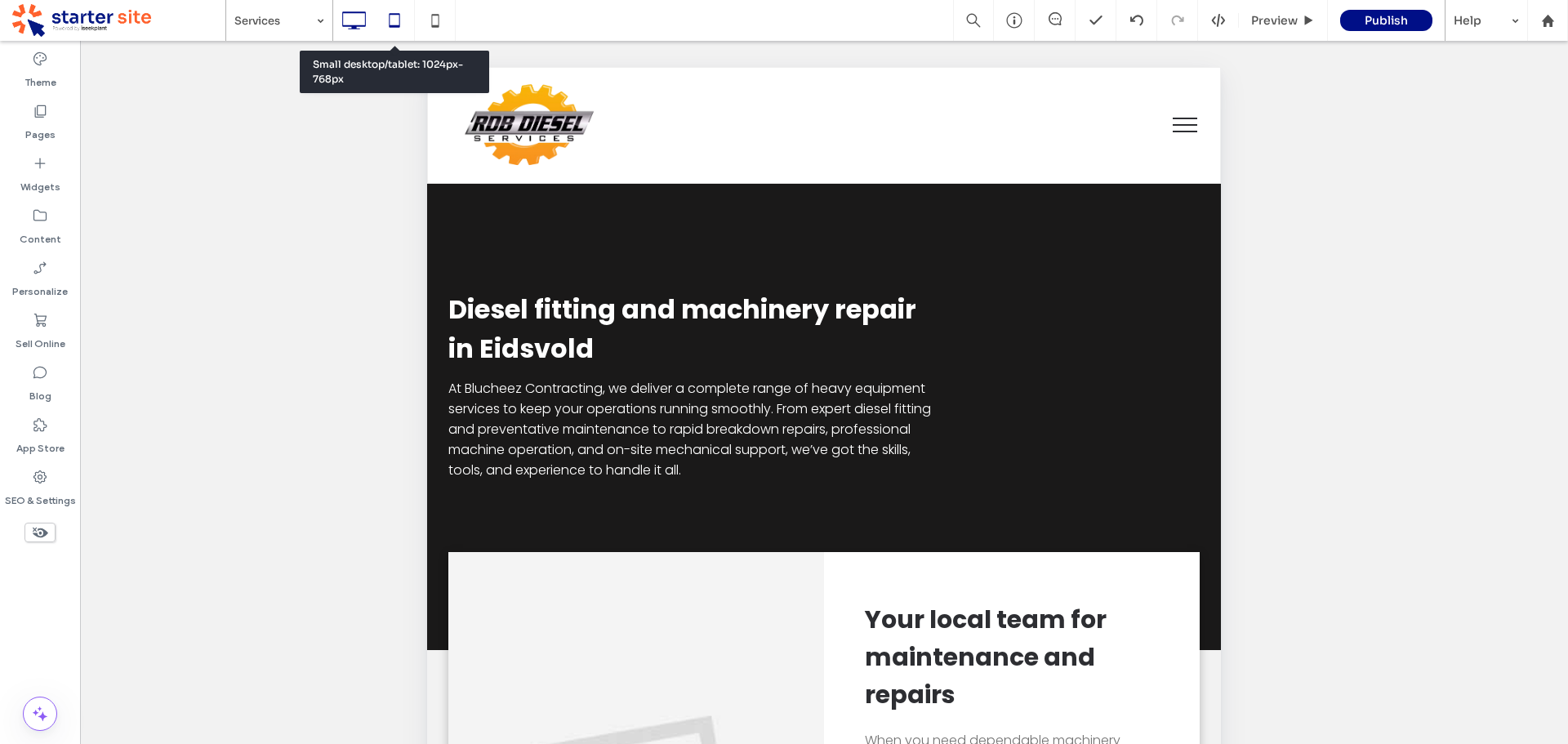
click at [350, 19] on icon at bounding box center [354, 21] width 32 height 32
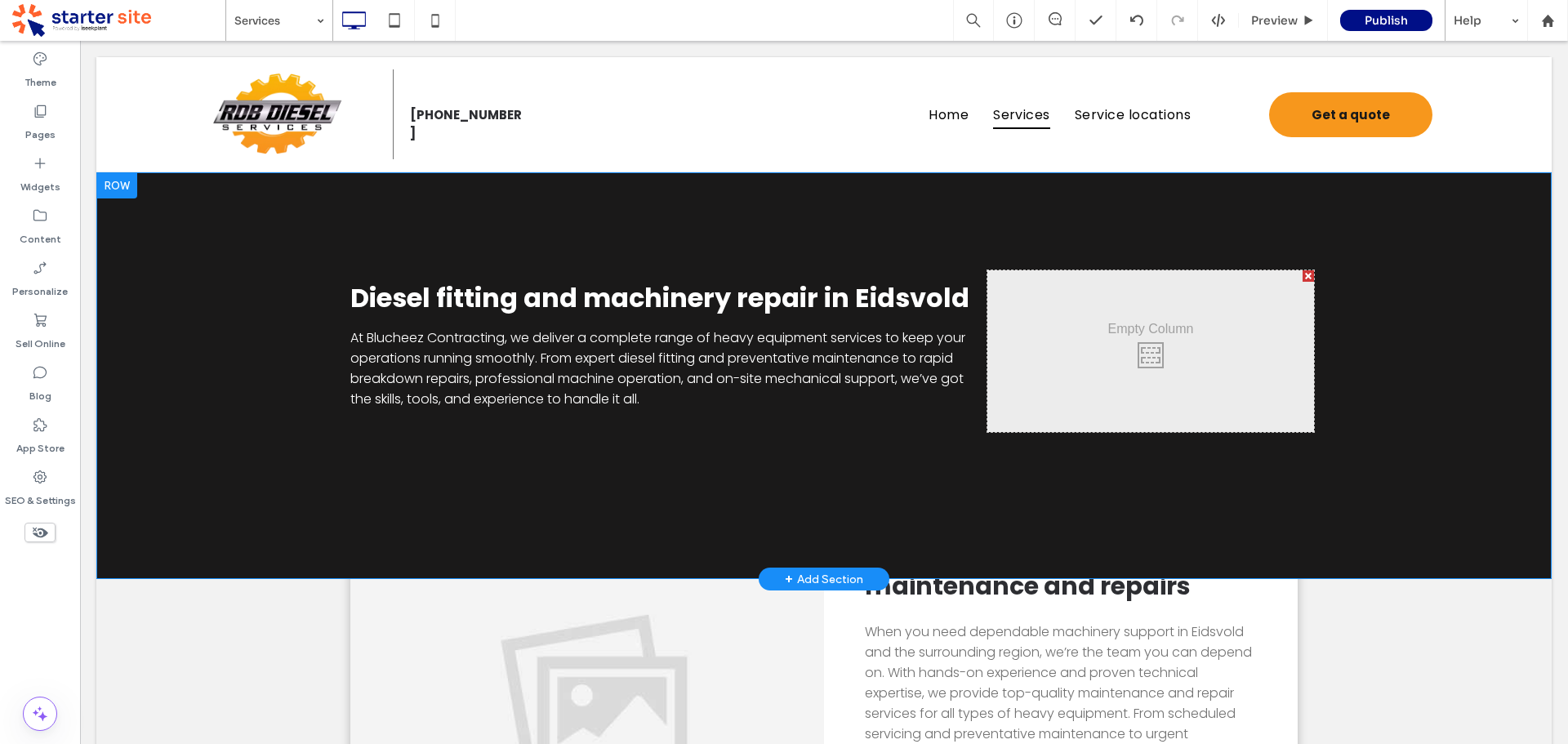
click at [227, 238] on div "Diesel fitting and machinery repair in Eidsvold At Blucheez Contracting, we del…" at bounding box center [824, 375] width 1455 height 407
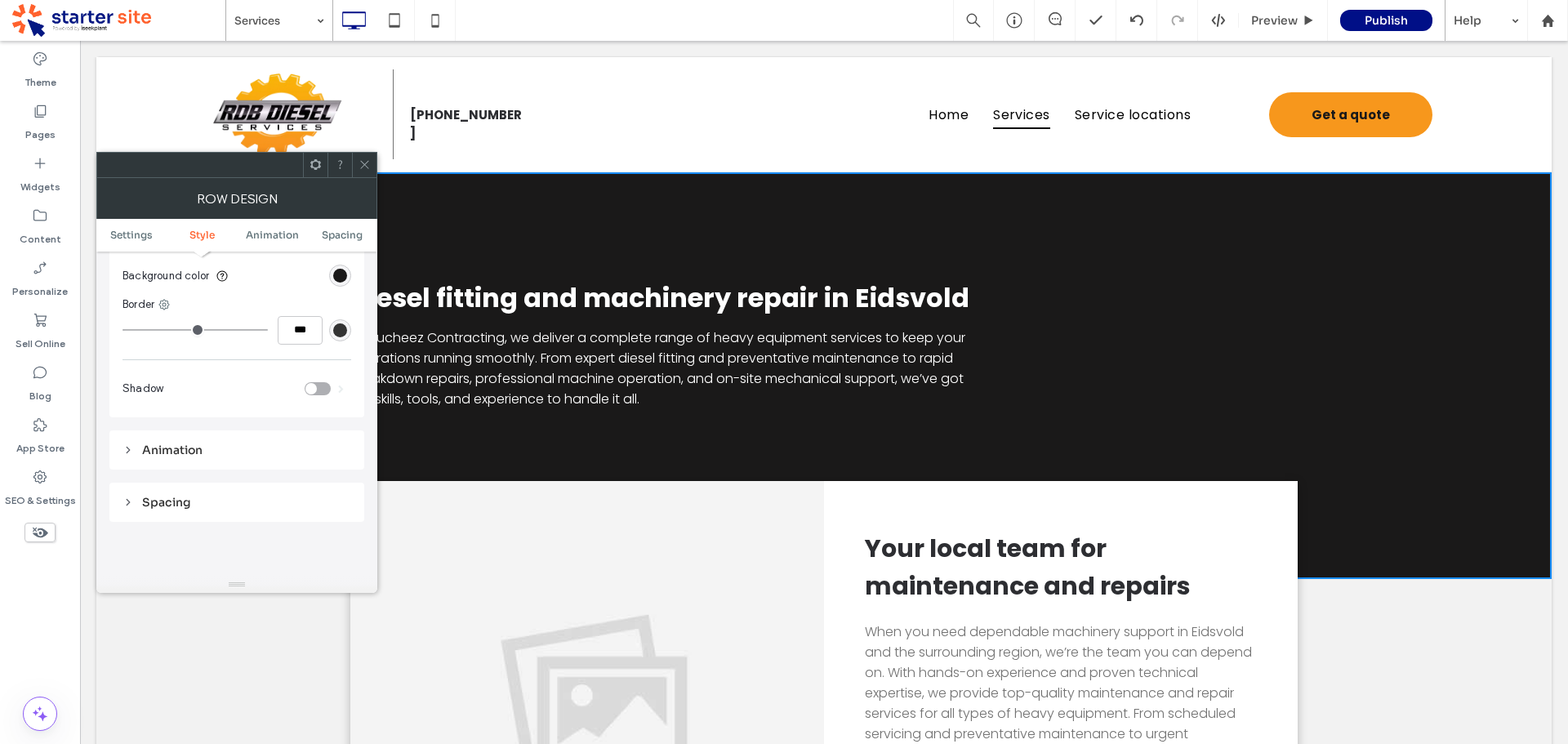
scroll to position [82, 0]
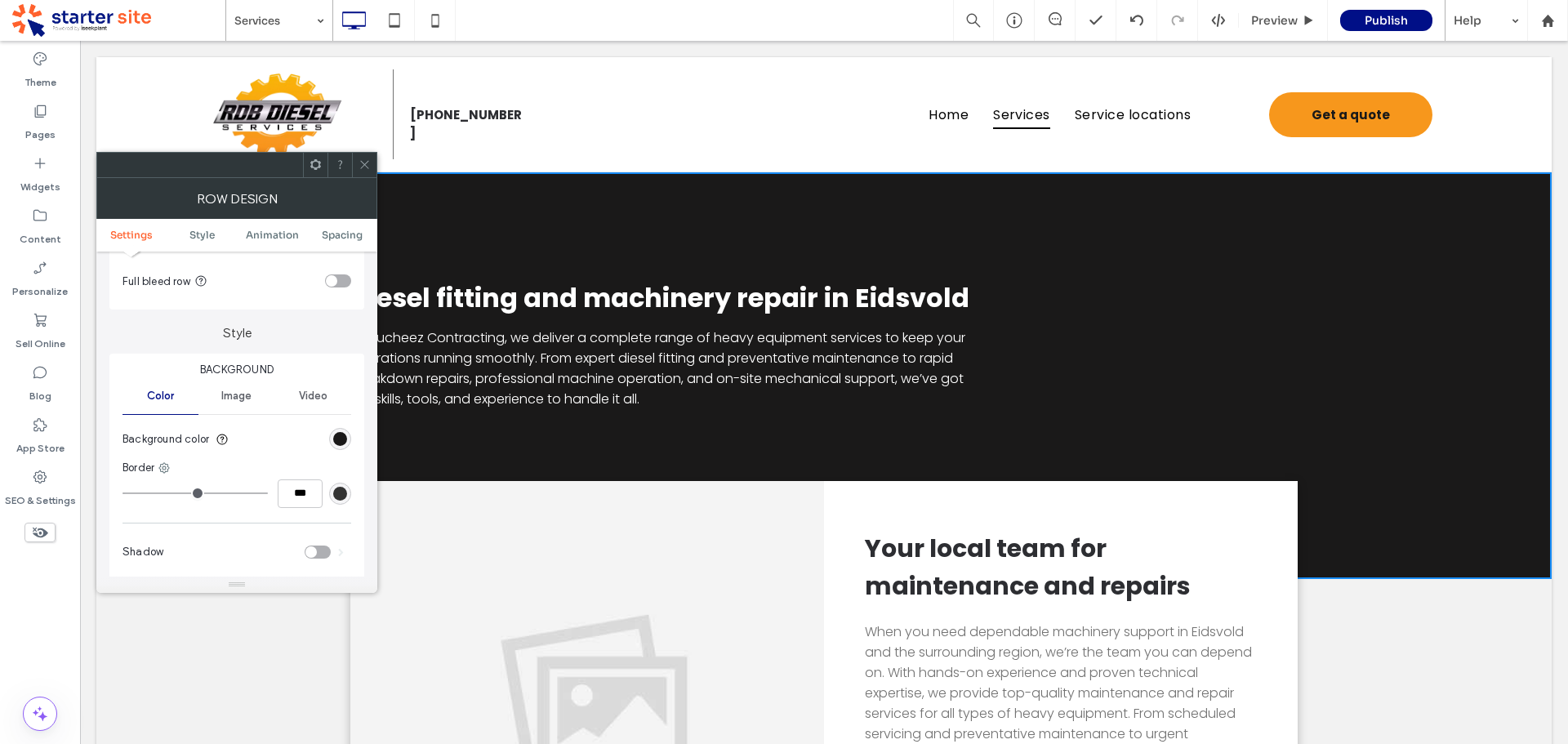
click at [235, 379] on div "Image" at bounding box center [236, 396] width 76 height 36
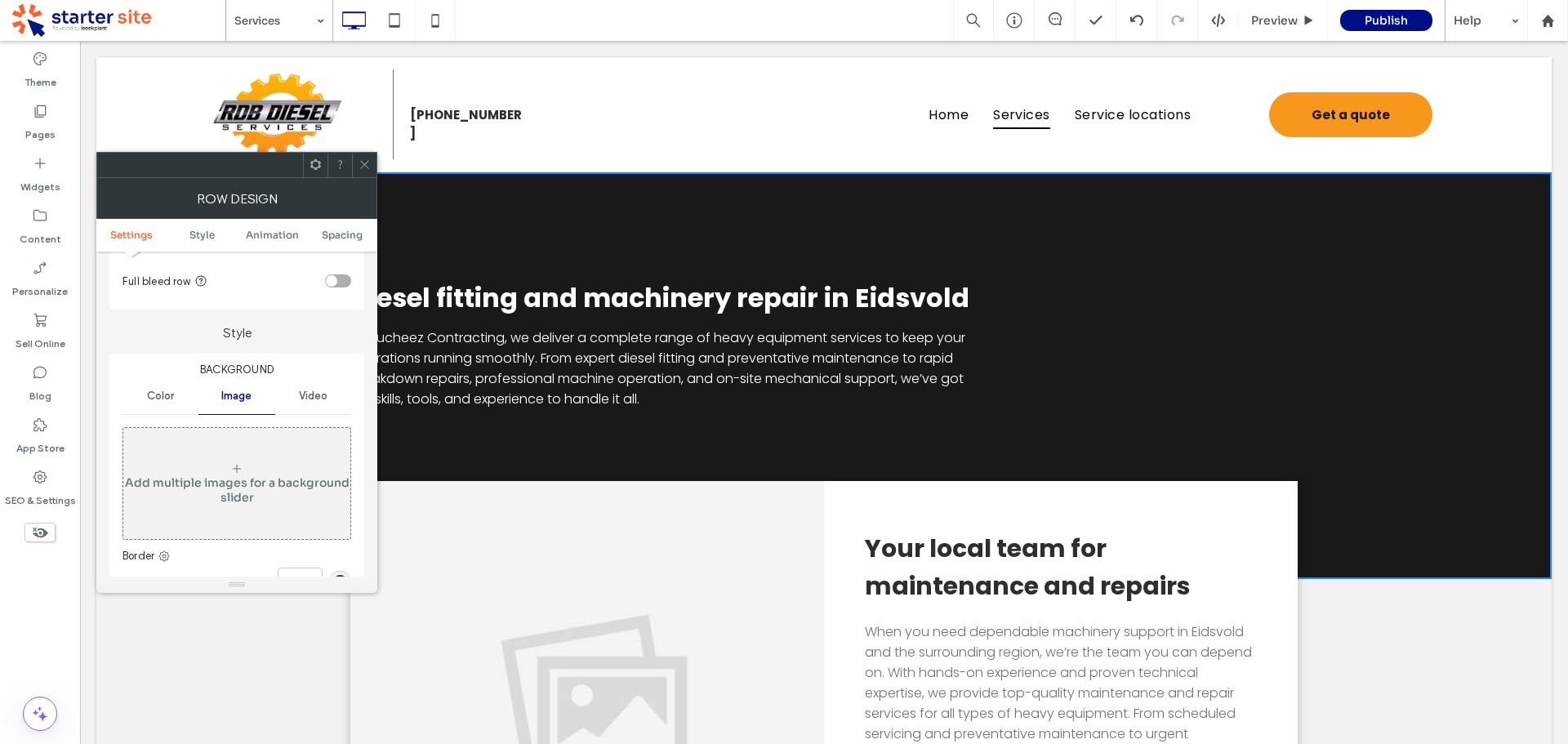
click at [246, 471] on div "Add multiple images for a background slider" at bounding box center [237, 482] width 227 height 107
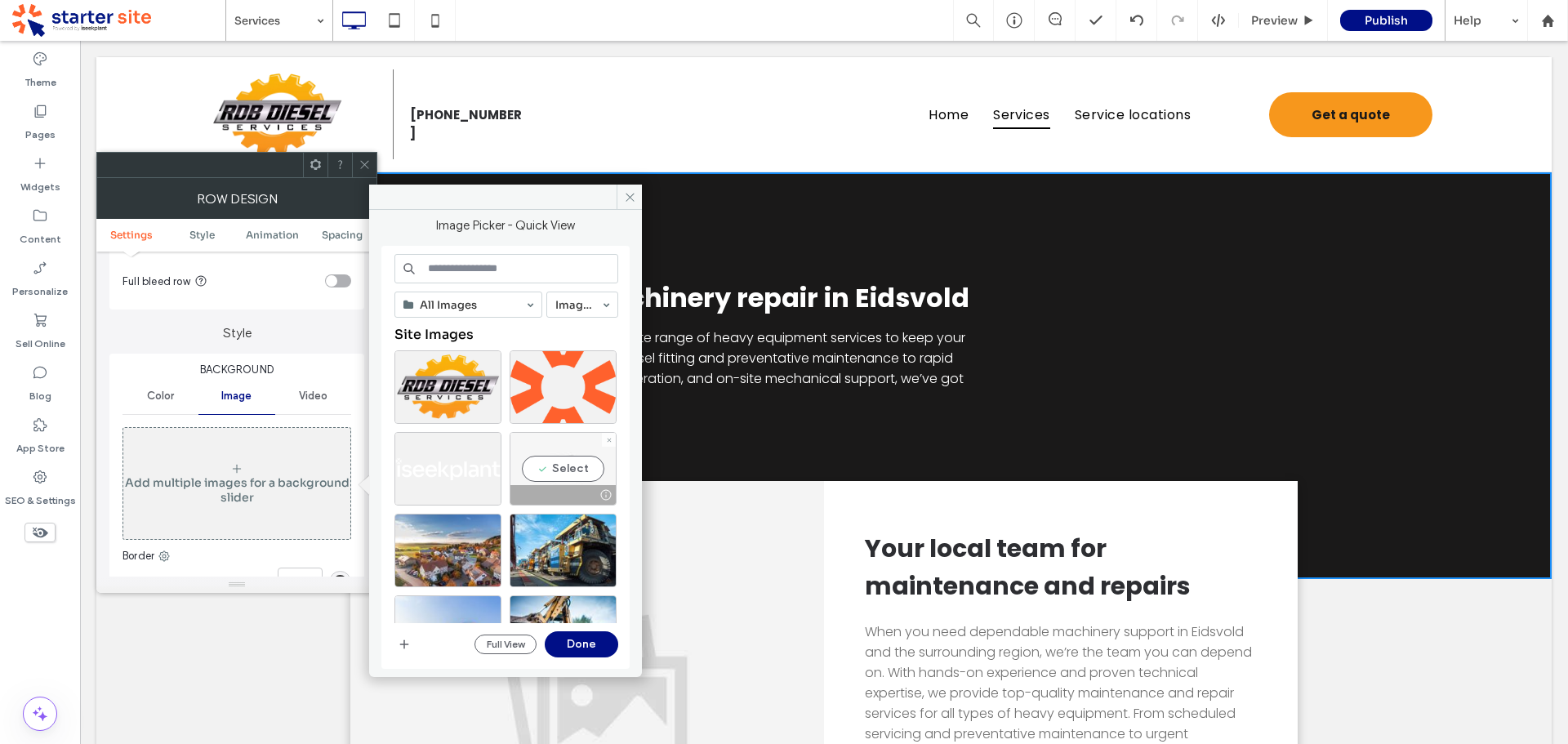
click at [548, 456] on div "Select" at bounding box center [563, 468] width 107 height 73
click at [599, 646] on button "Done" at bounding box center [581, 644] width 73 height 26
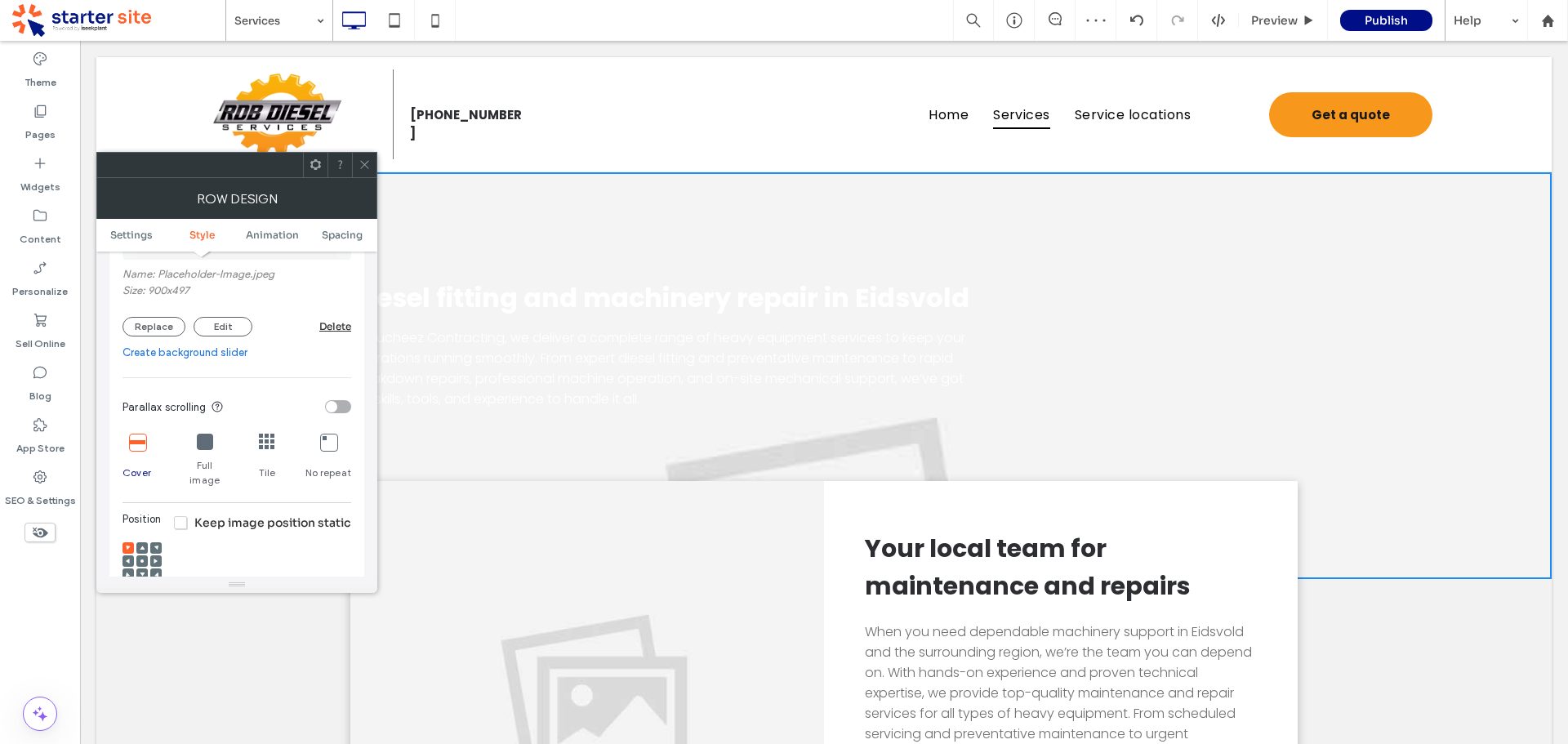
scroll to position [409, 0]
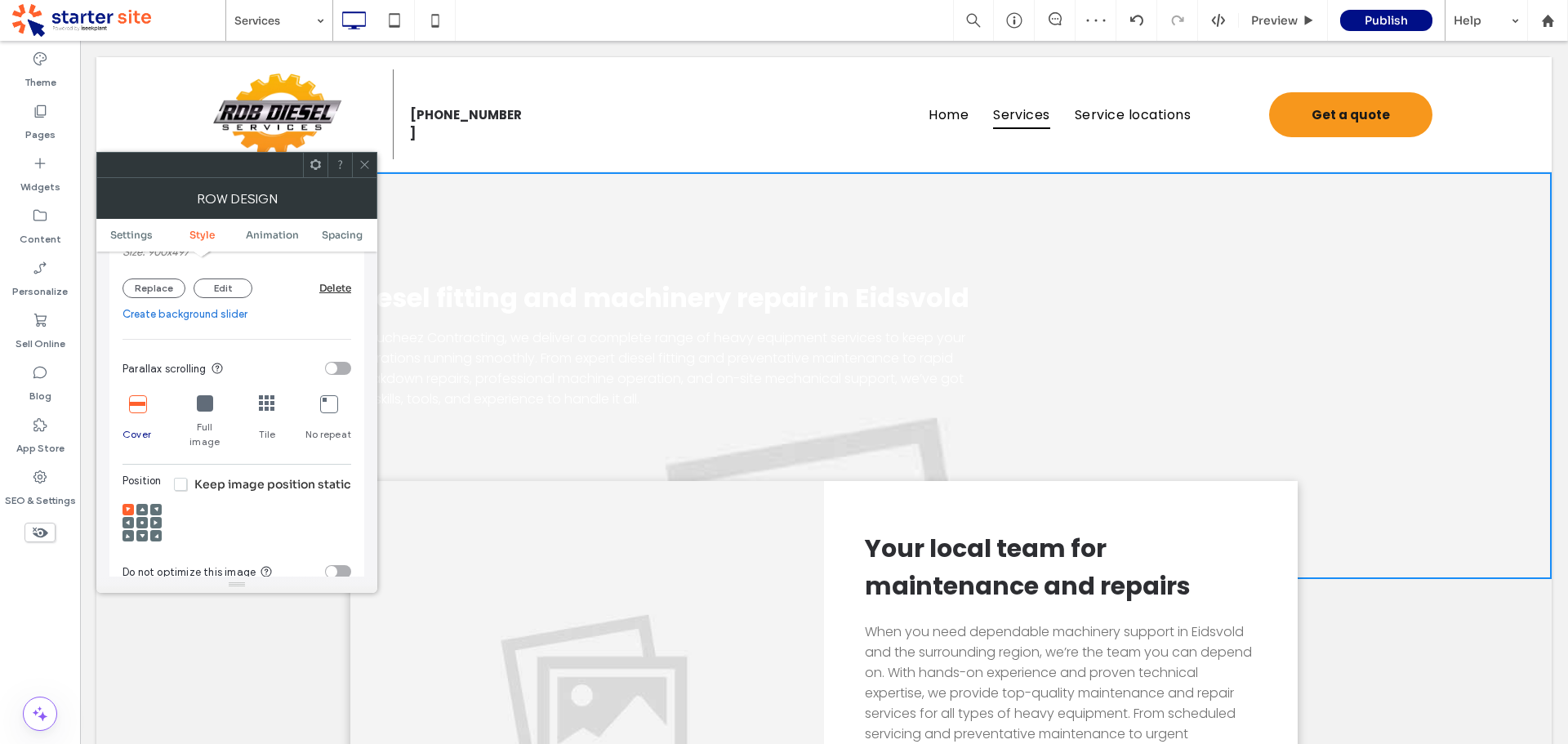
click at [143, 521] on use at bounding box center [143, 523] width 4 height 4
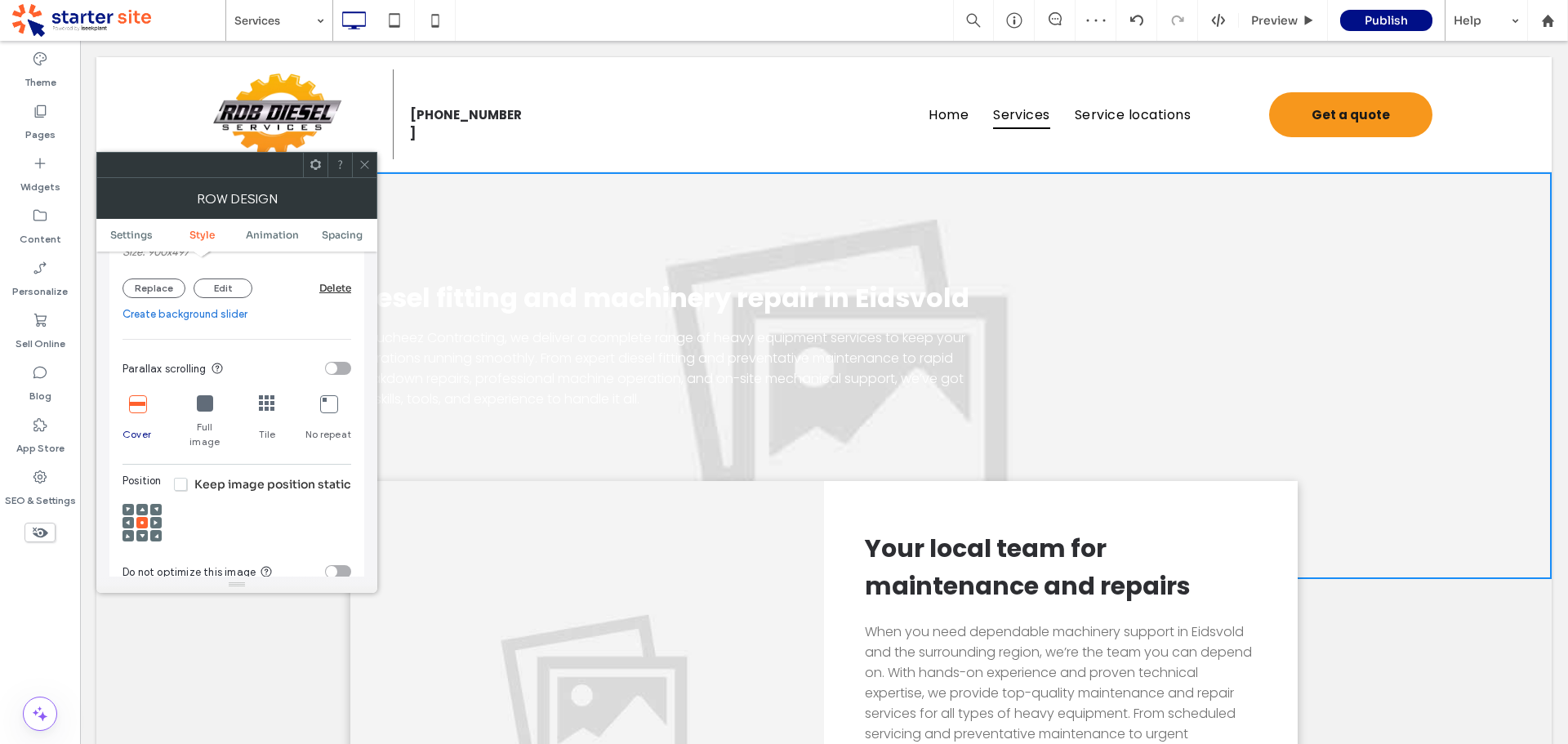
click at [180, 477] on span "Keep image position static" at bounding box center [263, 484] width 177 height 14
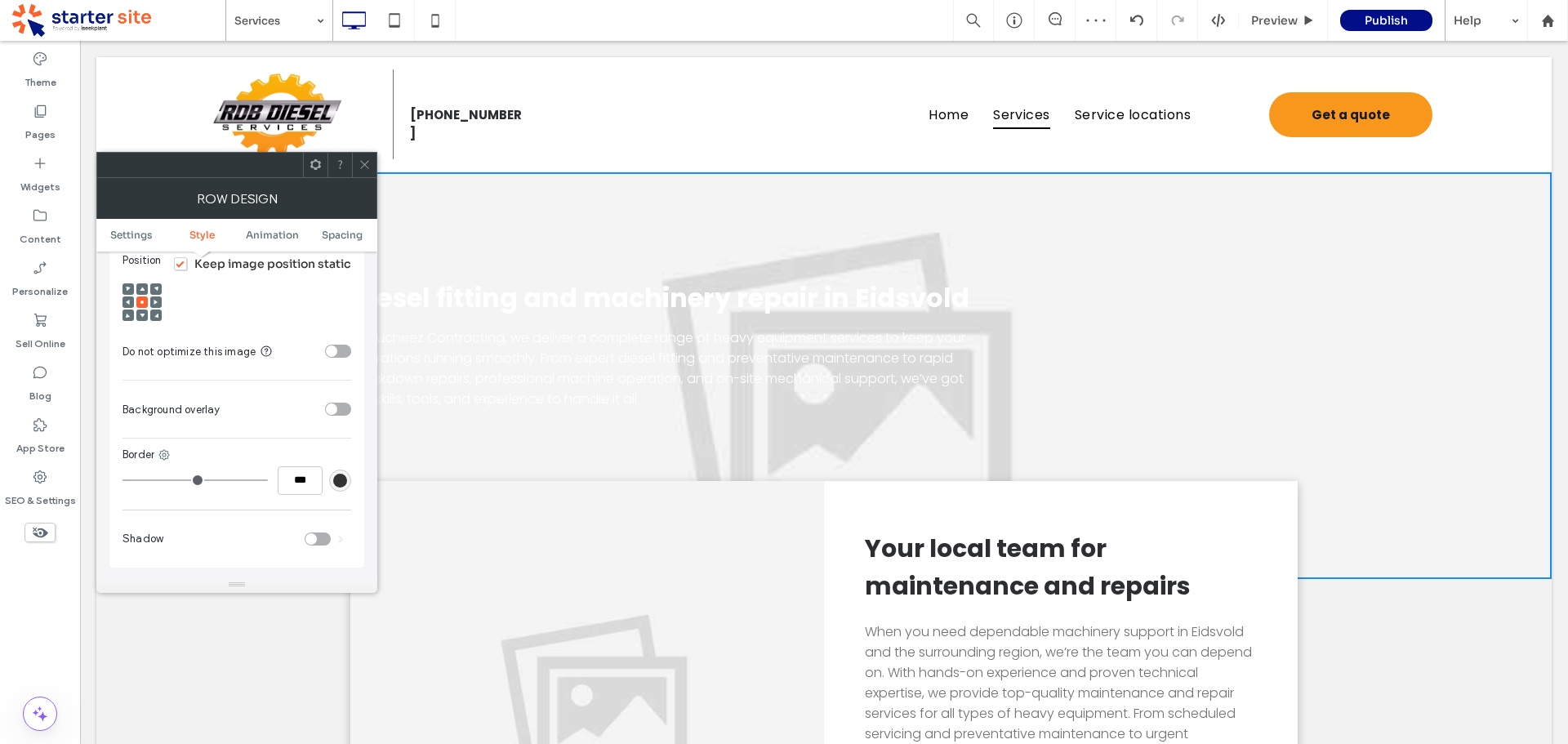
scroll to position [653, 0]
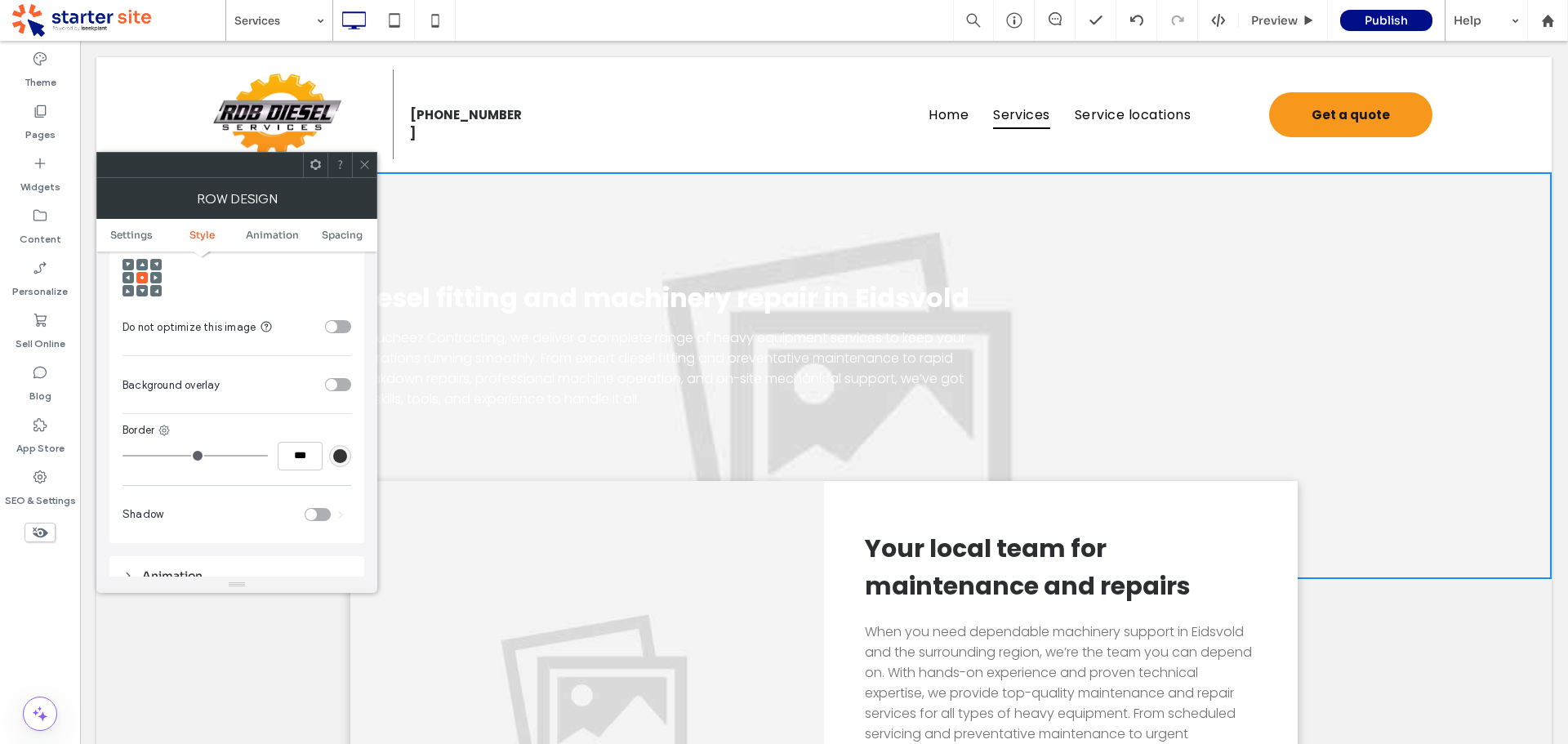
click at [341, 378] on div "toggle" at bounding box center [337, 384] width 26 height 13
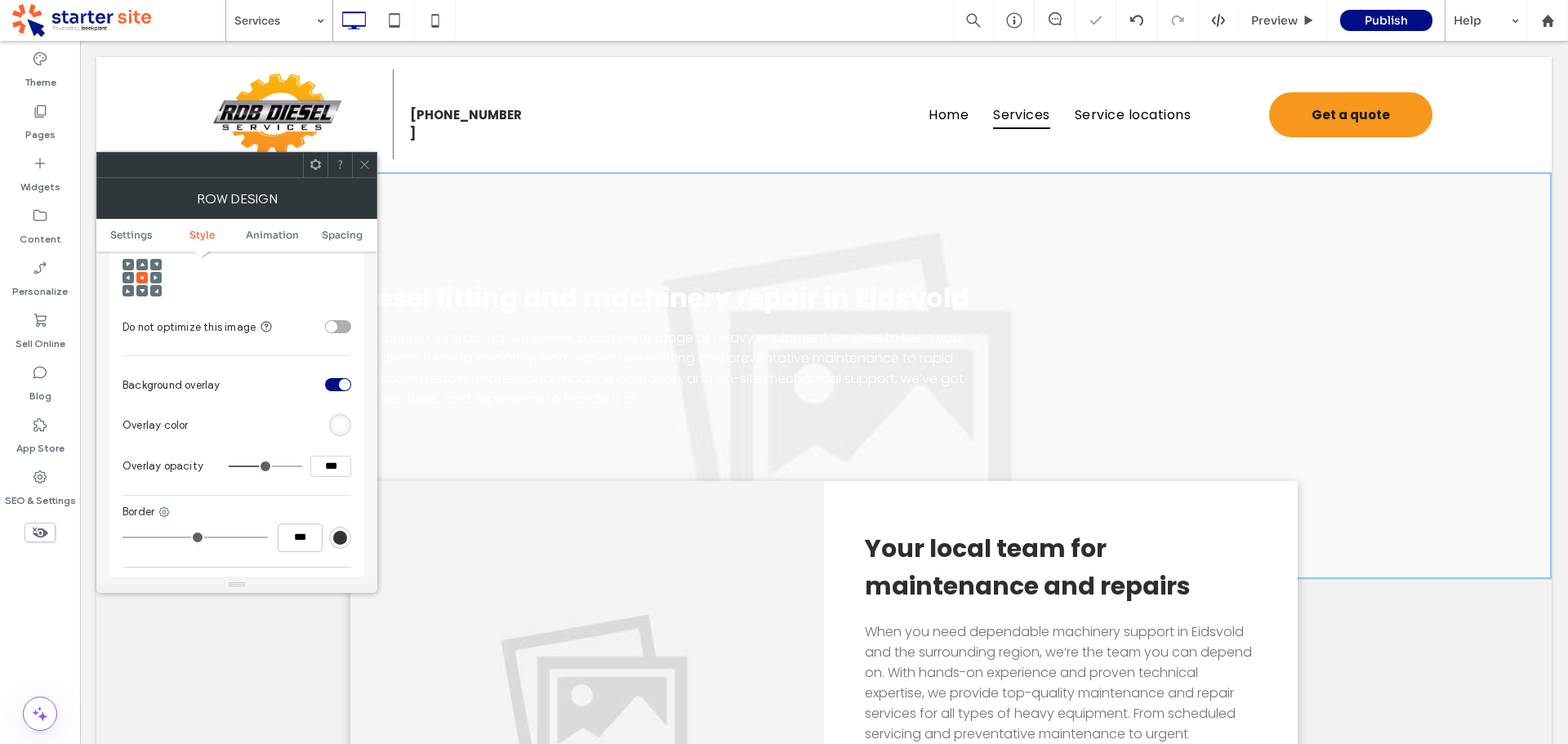
click at [342, 418] on div "rgb(255,255,255)" at bounding box center [339, 424] width 14 height 14
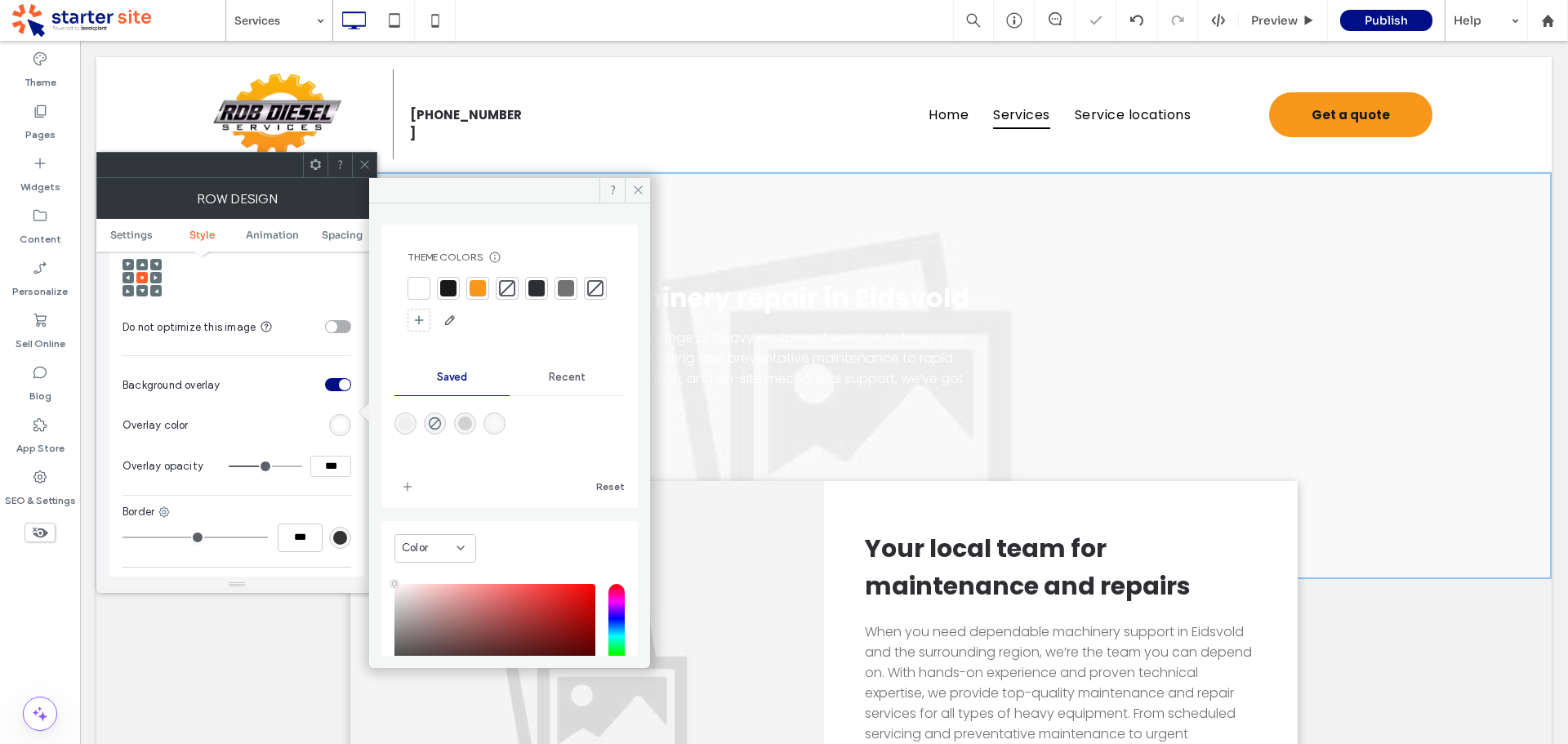
click at [451, 289] on div at bounding box center [448, 289] width 16 height 16
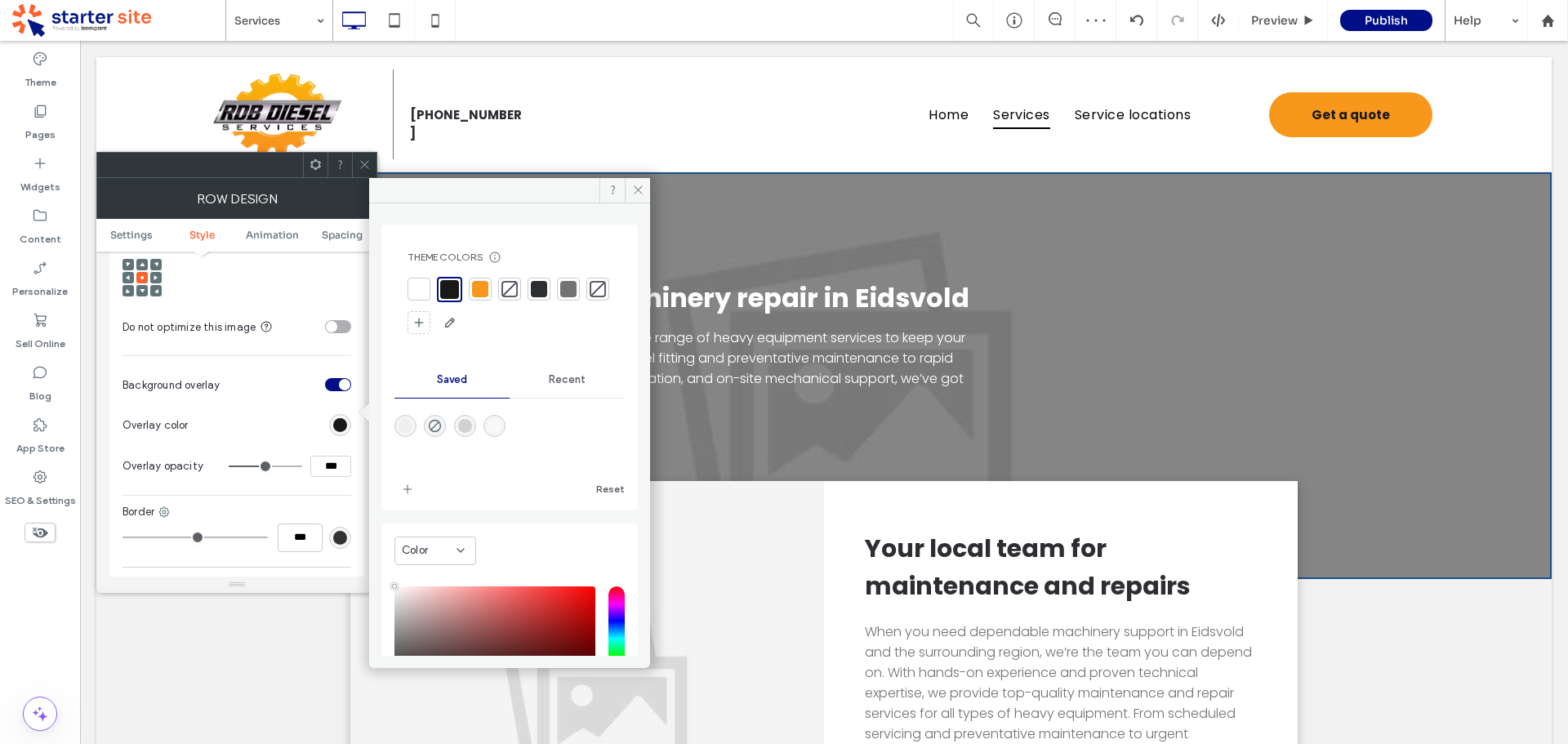
click at [323, 455] on input "***" at bounding box center [330, 466] width 41 height 22
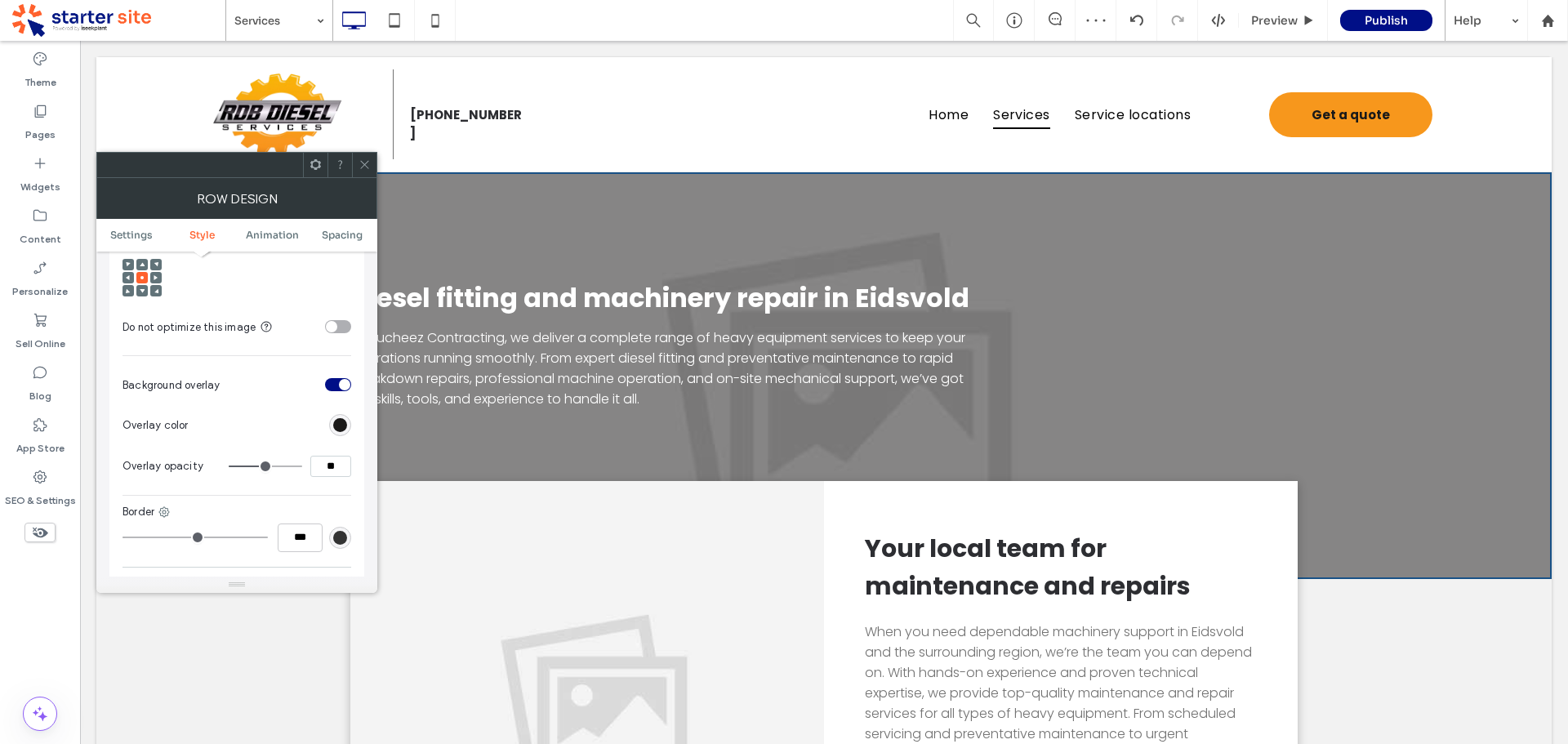
type input "***"
type input "**"
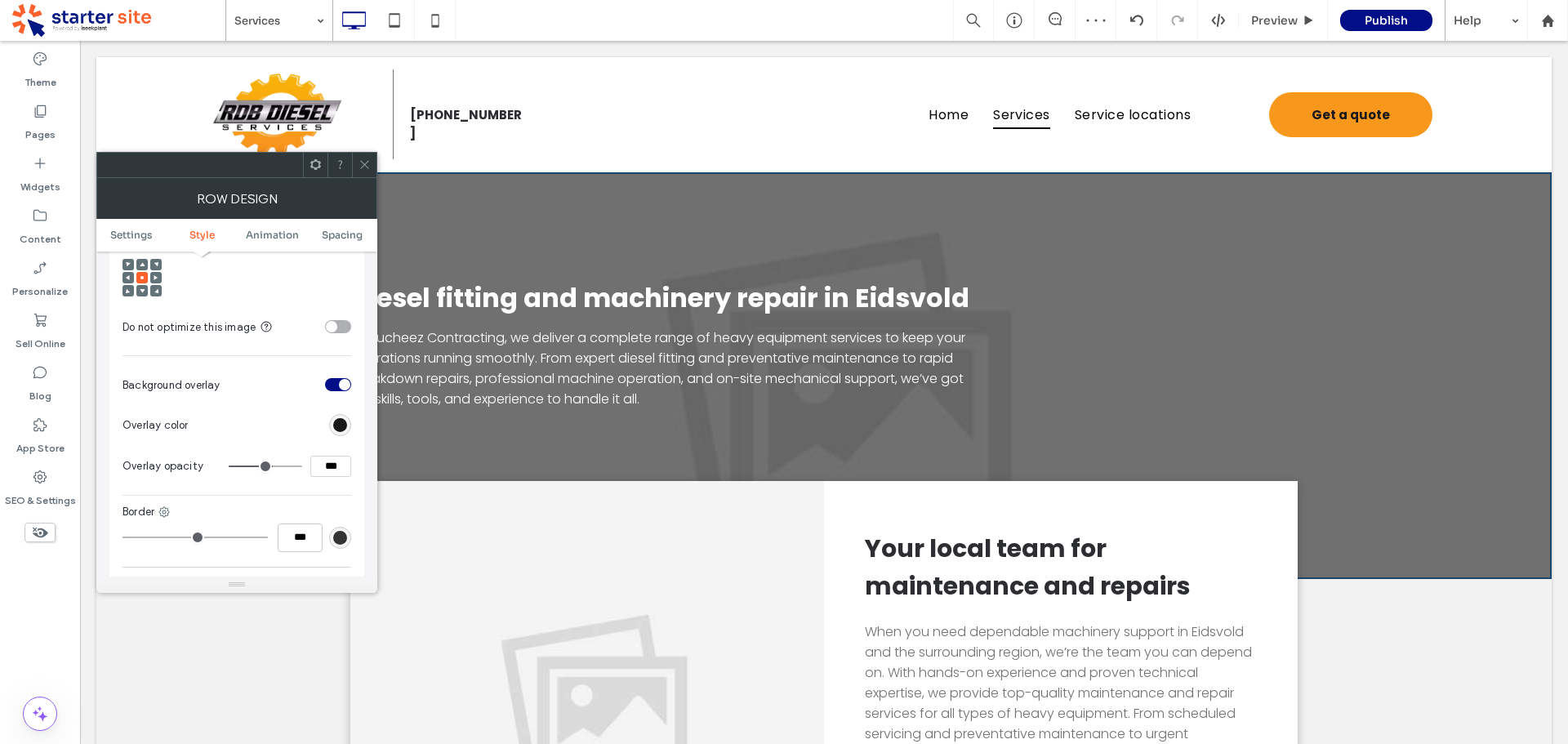
click at [361, 168] on icon at bounding box center [364, 165] width 13 height 13
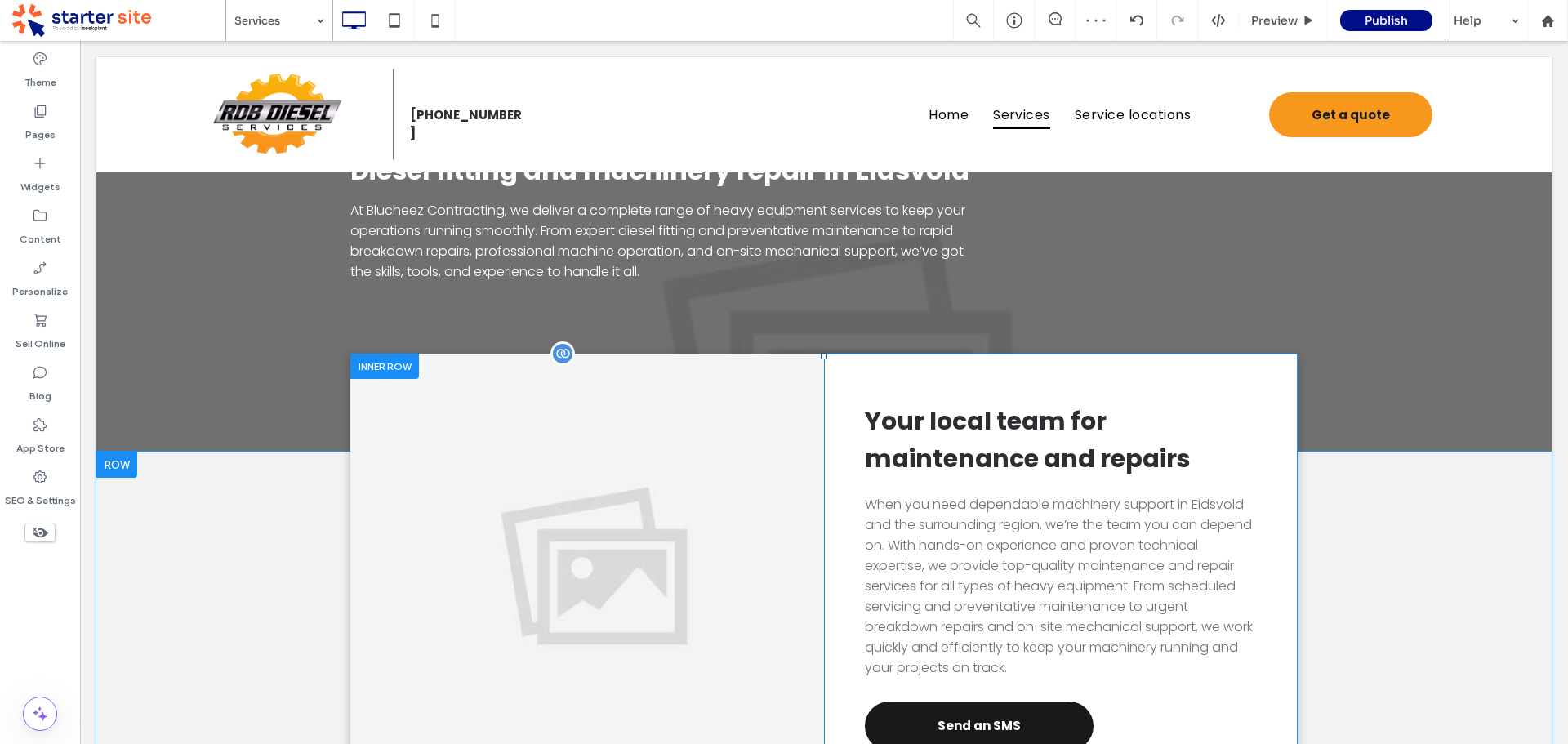
scroll to position [0, 0]
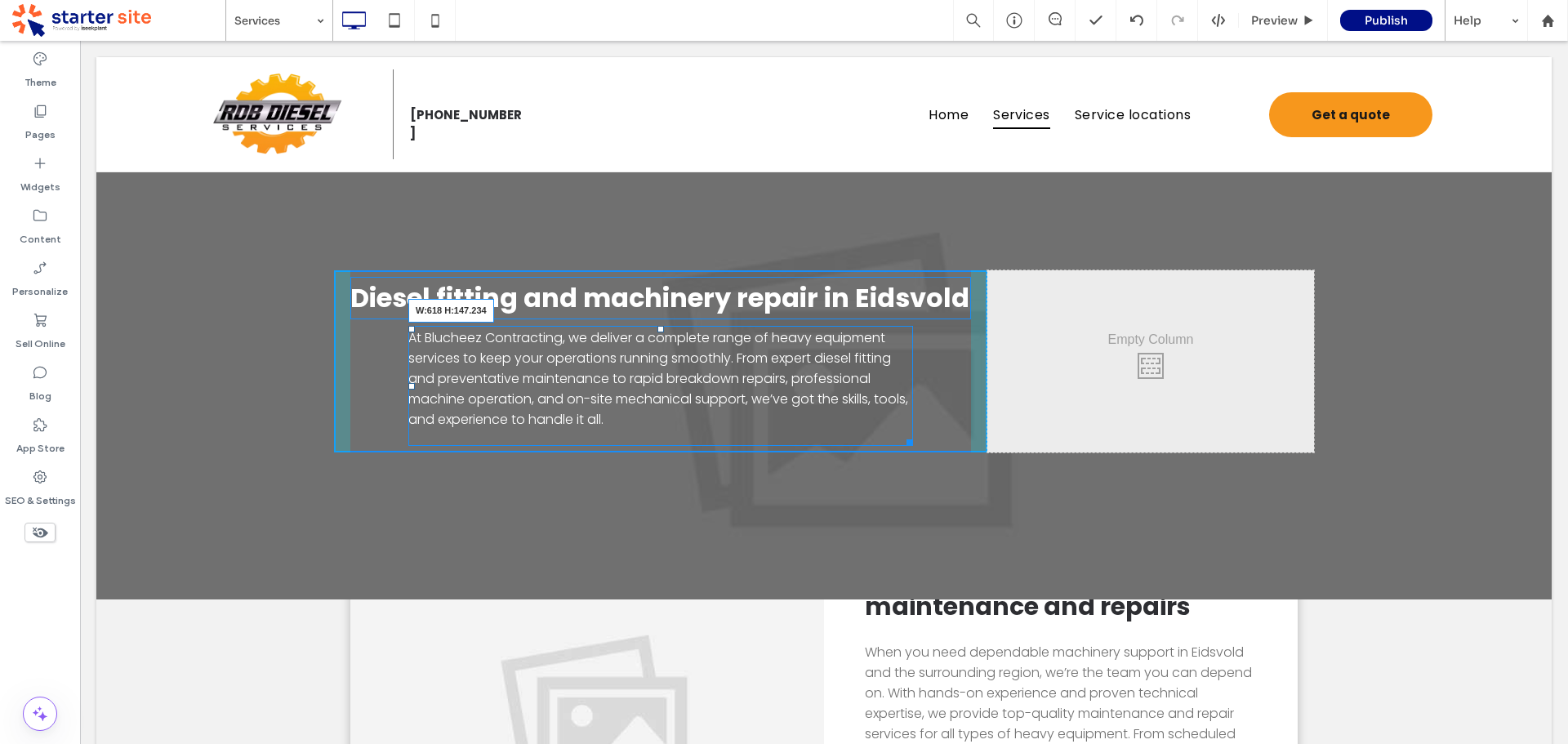
drag, startPoint x: 954, startPoint y: 424, endPoint x: 902, endPoint y: 426, distance: 52.0
click at [902, 426] on div "At Blucheez Contracting, we deliver a complete range of heavy equipment service…" at bounding box center [660, 385] width 504 height 120
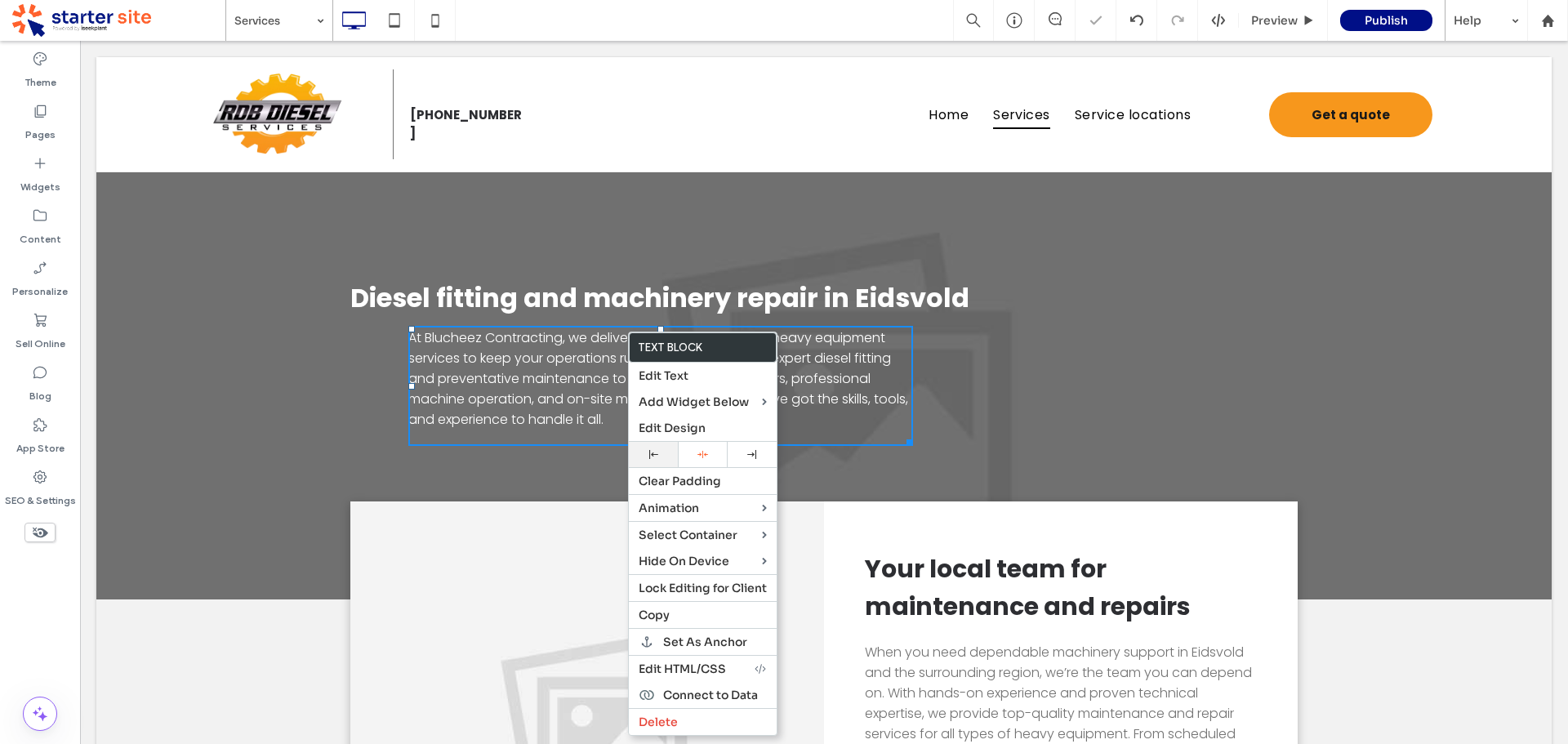
drag, startPoint x: 664, startPoint y: 451, endPoint x: 567, endPoint y: 336, distance: 150.4
click at [664, 452] on div at bounding box center [653, 455] width 32 height 9
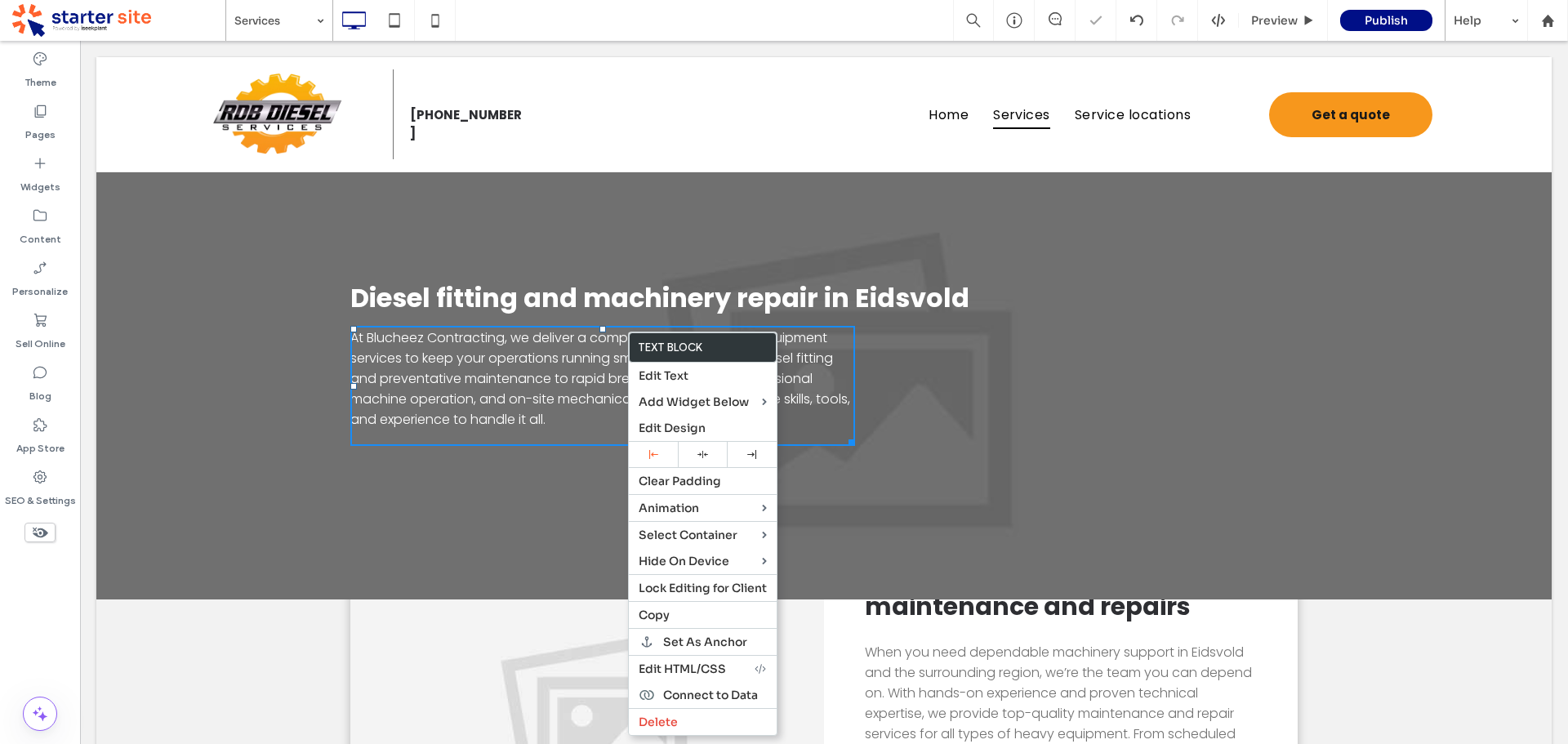
click at [561, 298] on span "Diesel fitting and machinery repair in Eidsvold" at bounding box center [659, 298] width 619 height 37
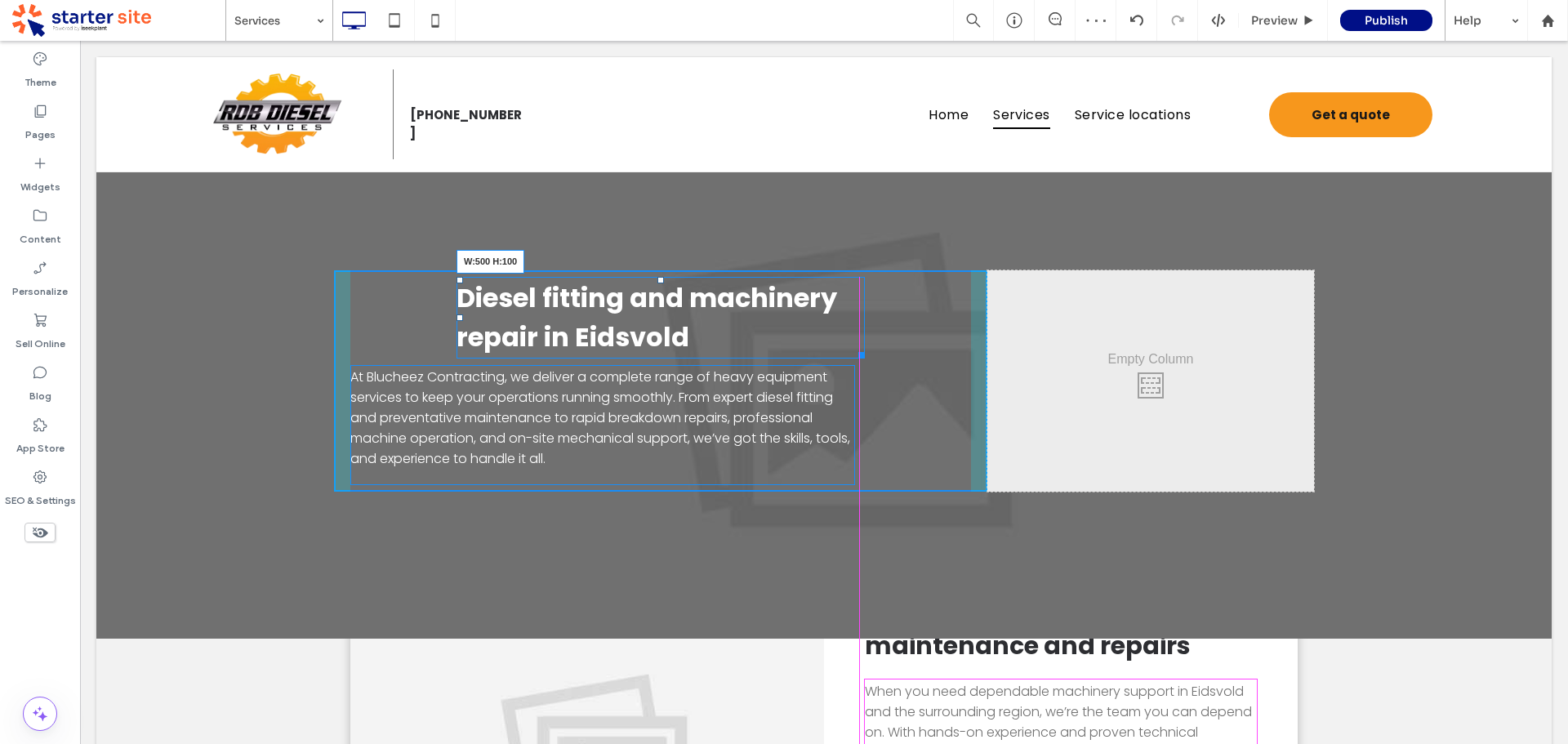
drag, startPoint x: 962, startPoint y: 316, endPoint x: 852, endPoint y: 323, distance: 110.2
click at [852, 323] on div "Diesel fitting and machinery repair in Eidsvold W:500 H:100" at bounding box center [660, 317] width 409 height 82
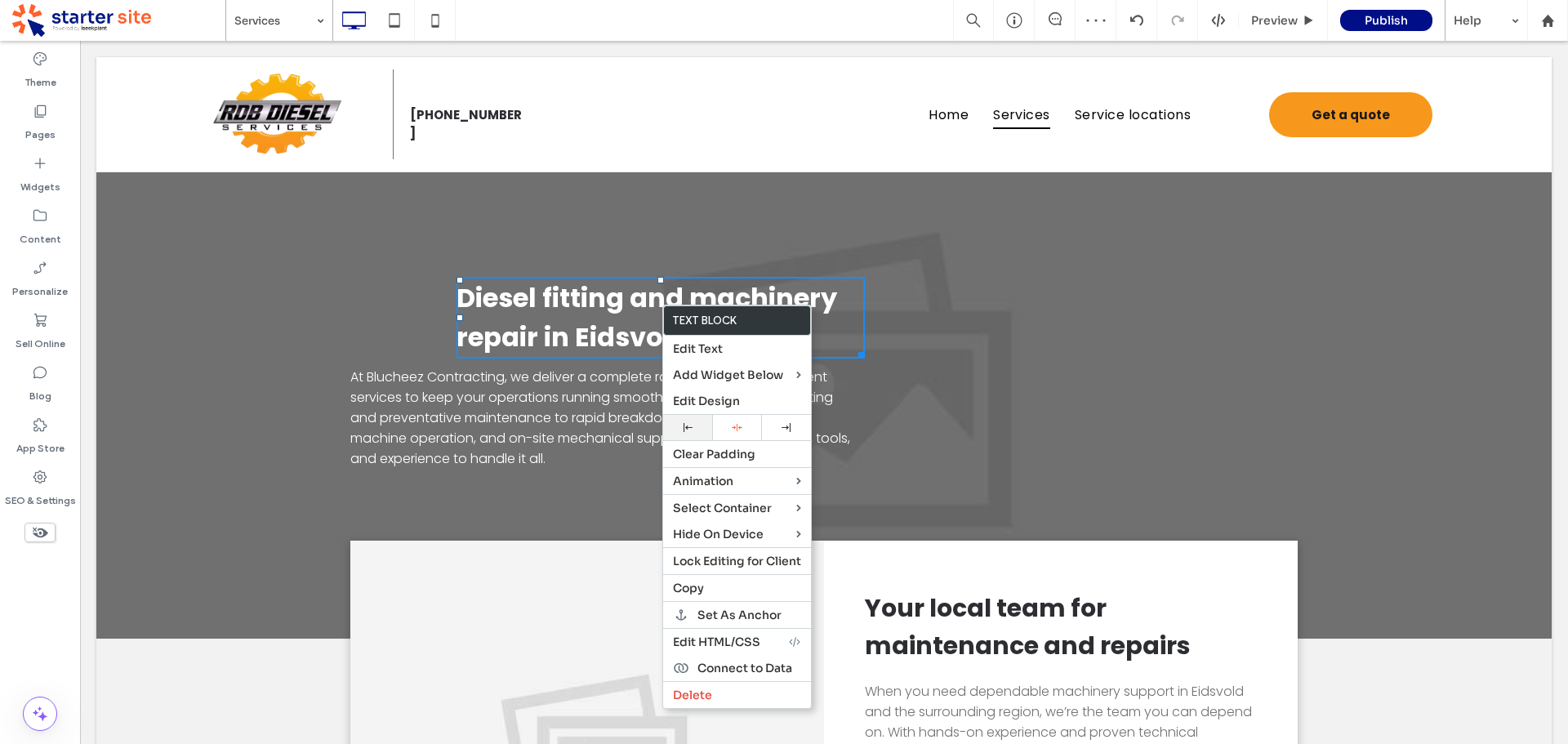
click at [690, 431] on icon at bounding box center [688, 427] width 9 height 9
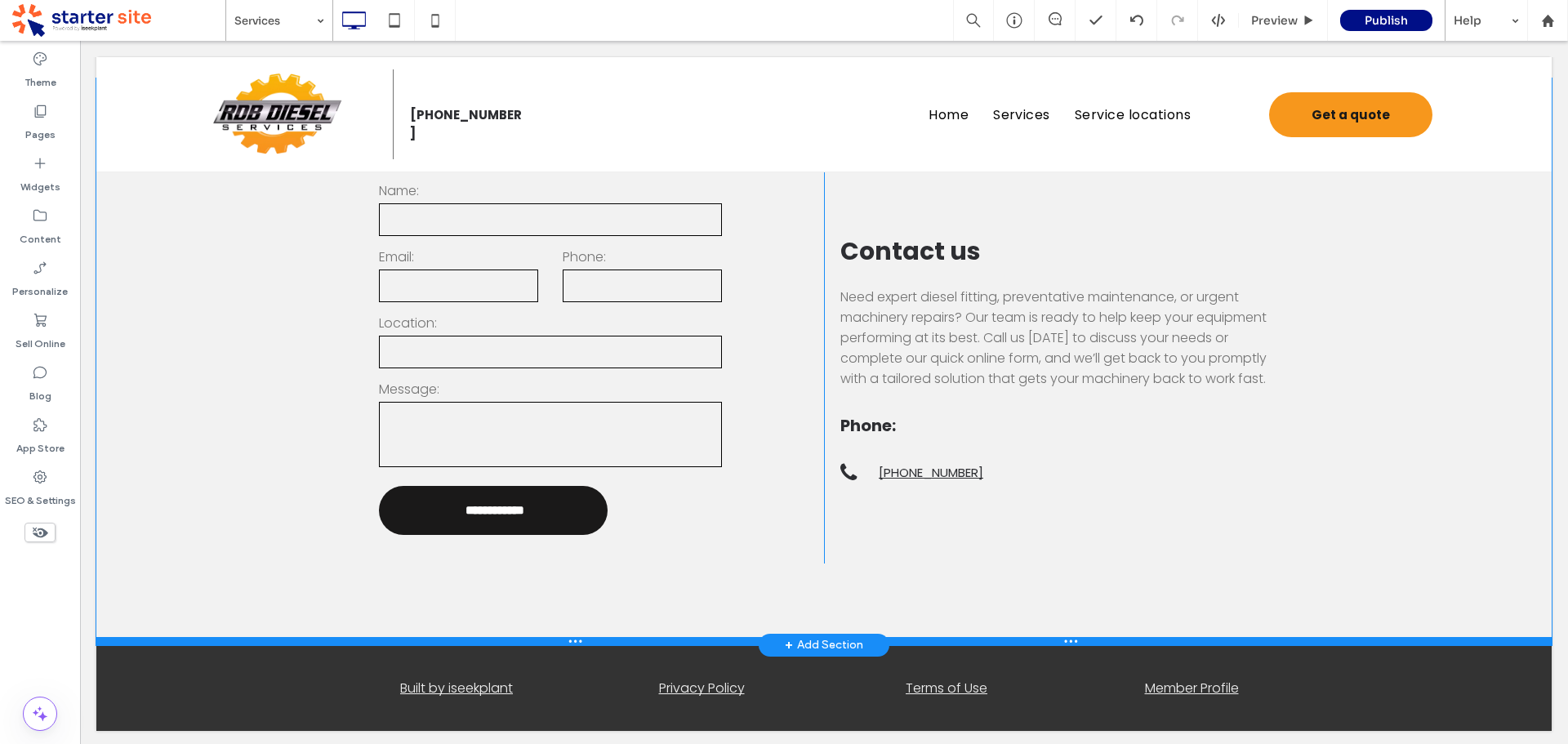
scroll to position [2057, 0]
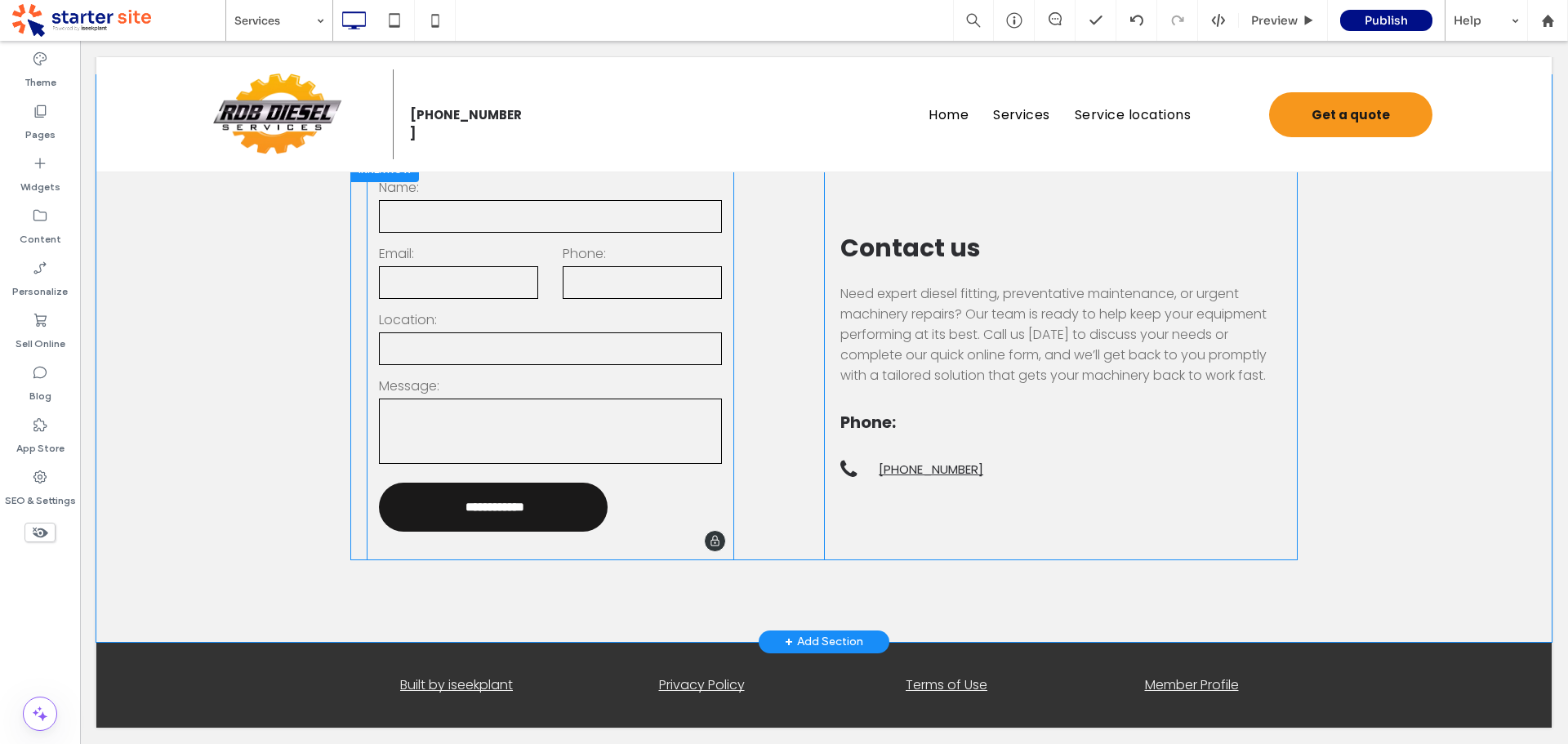
drag, startPoint x: 668, startPoint y: 547, endPoint x: 722, endPoint y: 314, distance: 239.2
click at [667, 546] on form "**********" at bounding box center [549, 358] width 367 height 403
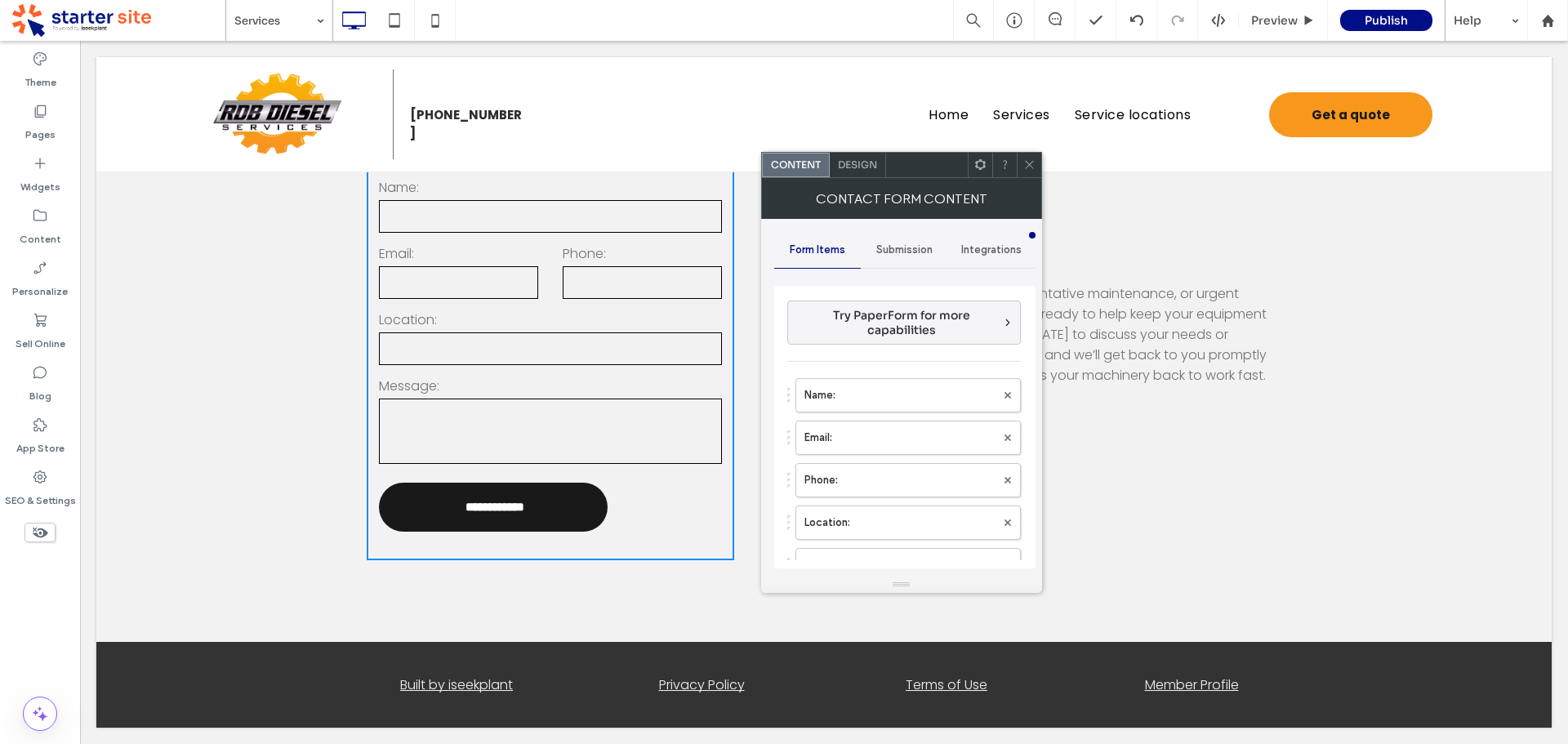
click at [852, 160] on span "Design" at bounding box center [857, 165] width 39 height 13
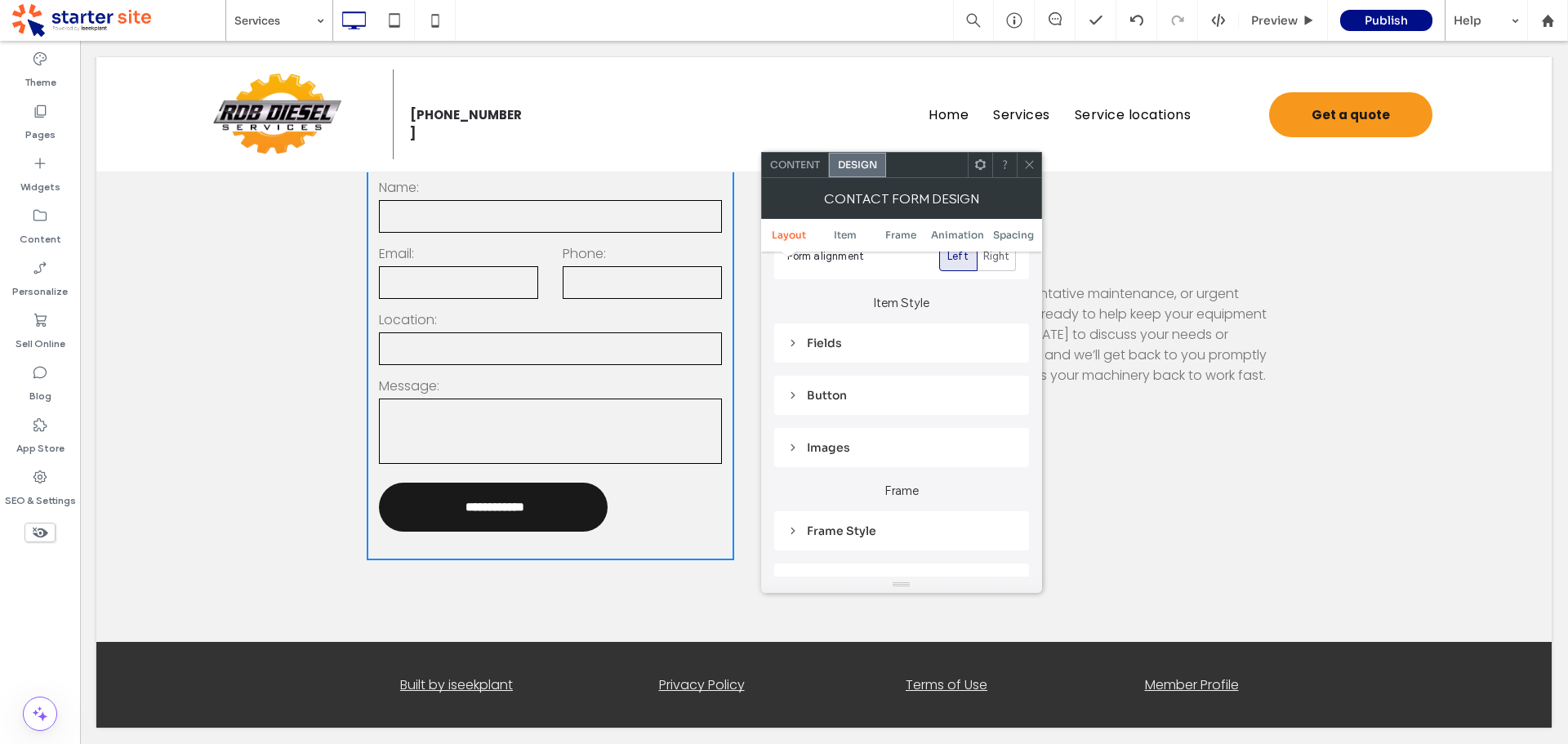
scroll to position [245, 0]
click at [836, 388] on div "Button" at bounding box center [901, 382] width 228 height 14
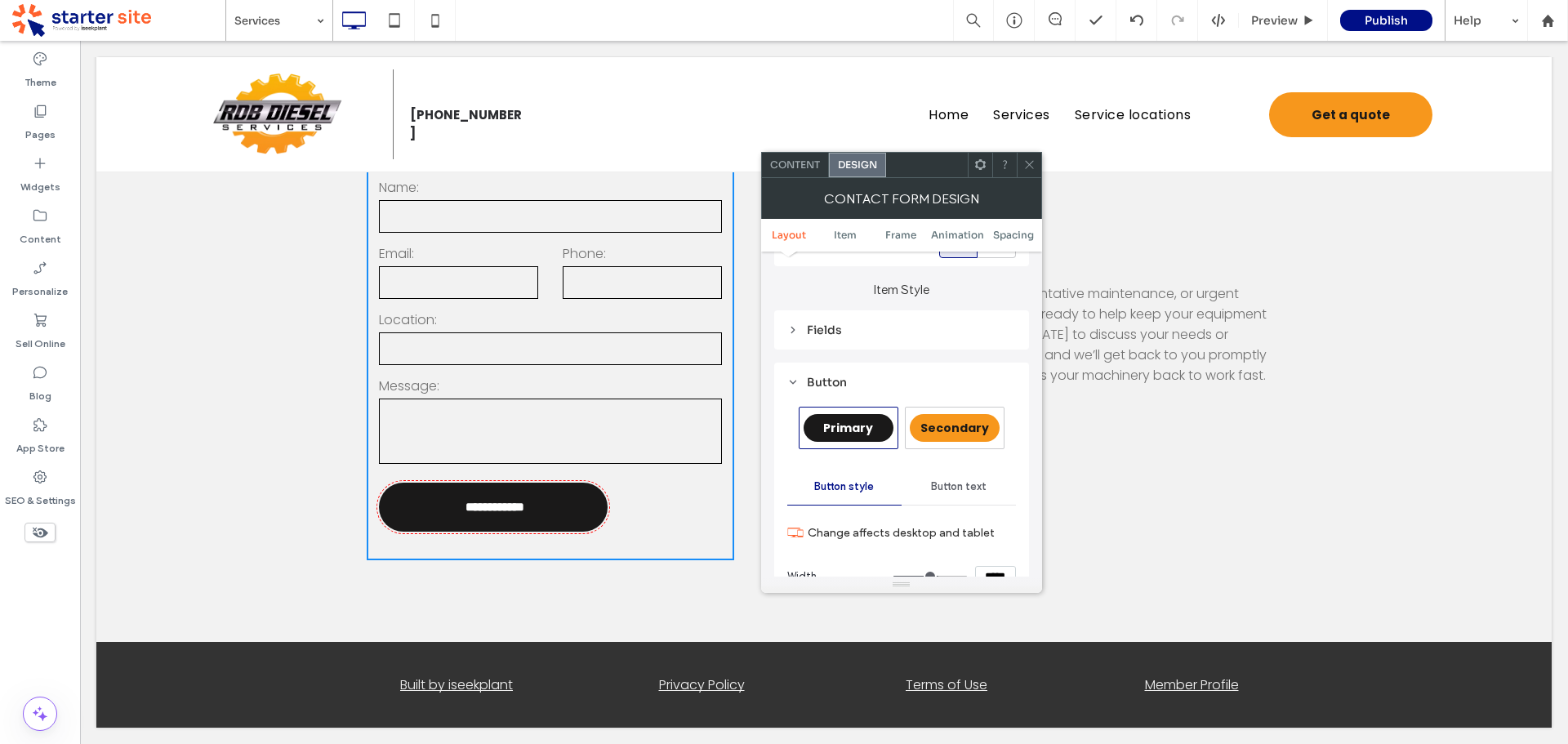
click at [950, 427] on span "Secondary" at bounding box center [955, 427] width 69 height 16
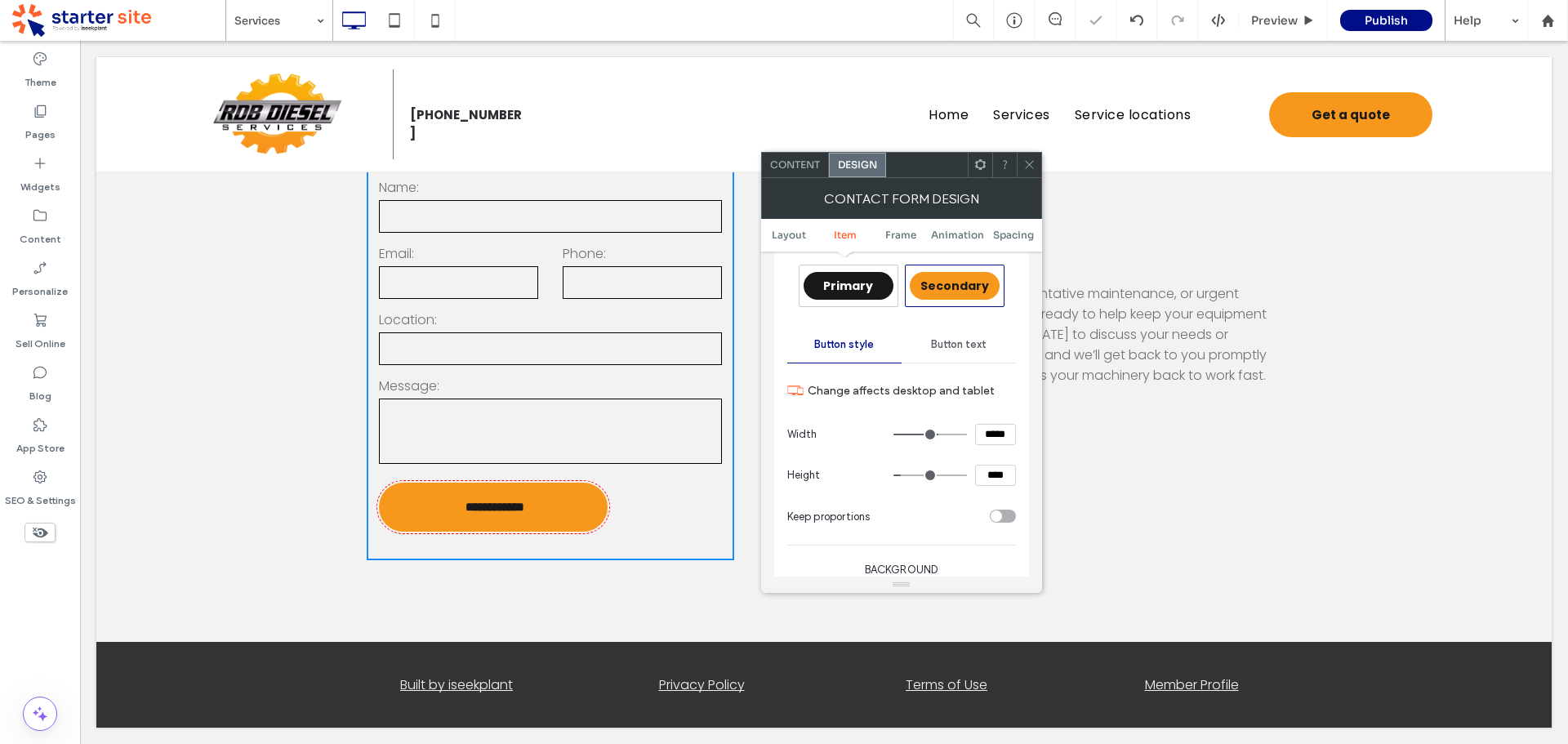
scroll to position [409, 0]
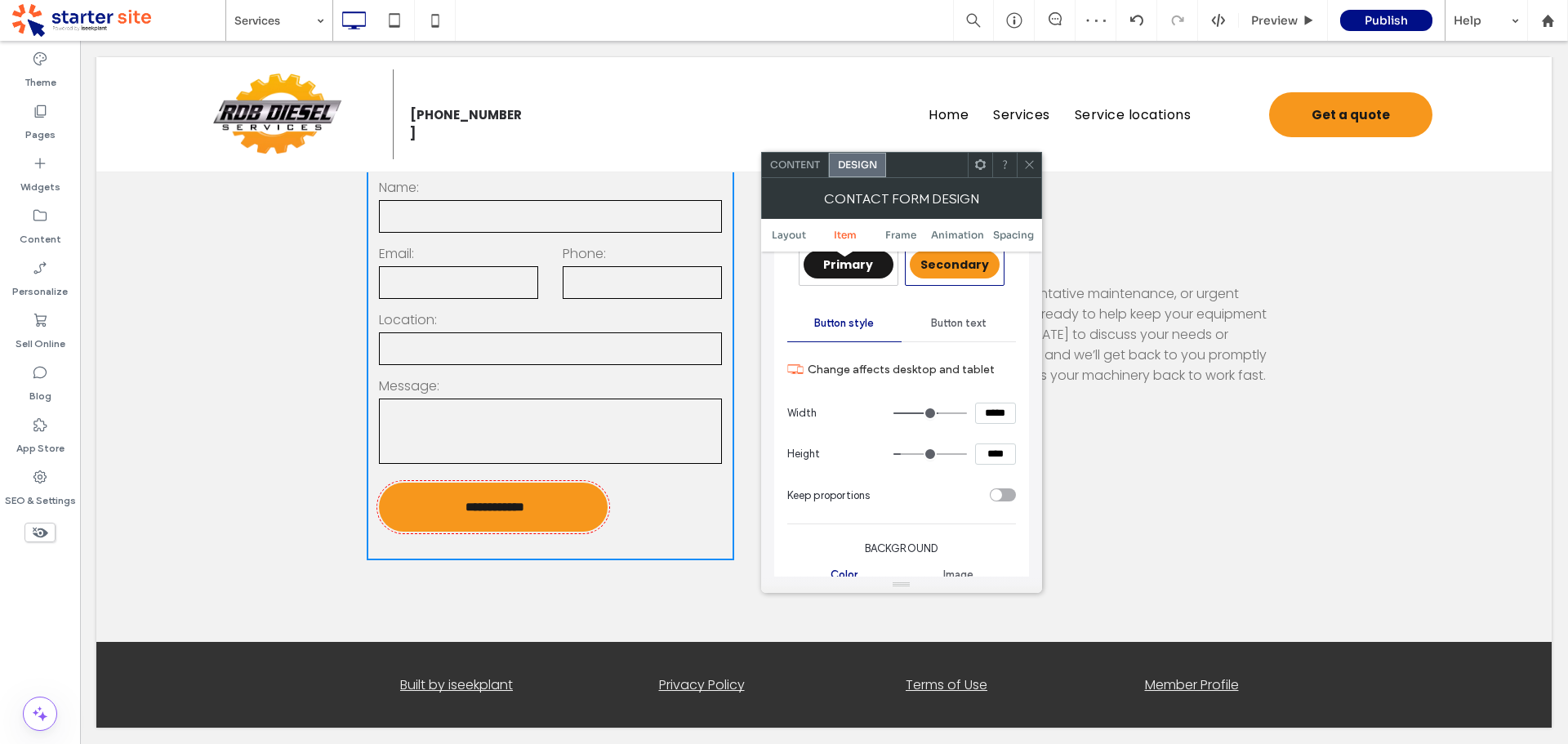
click at [994, 416] on input "*****" at bounding box center [995, 413] width 41 height 22
type input "*****"
type input "***"
click at [996, 409] on input "*****" at bounding box center [995, 413] width 41 height 22
type input "*****"
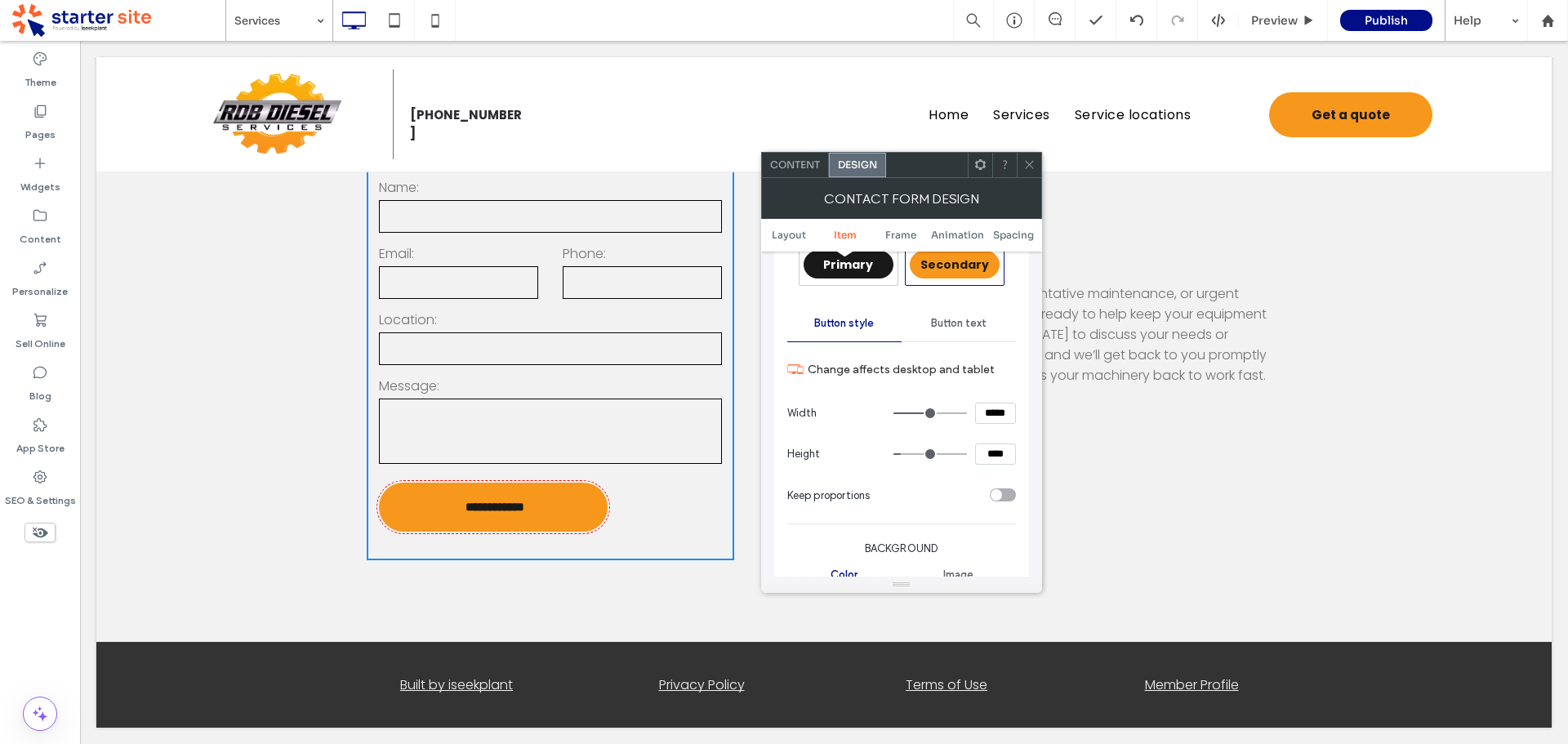
type input "***"
type input "*****"
type input "***"
click at [1030, 157] on span at bounding box center [1029, 164] width 13 height 24
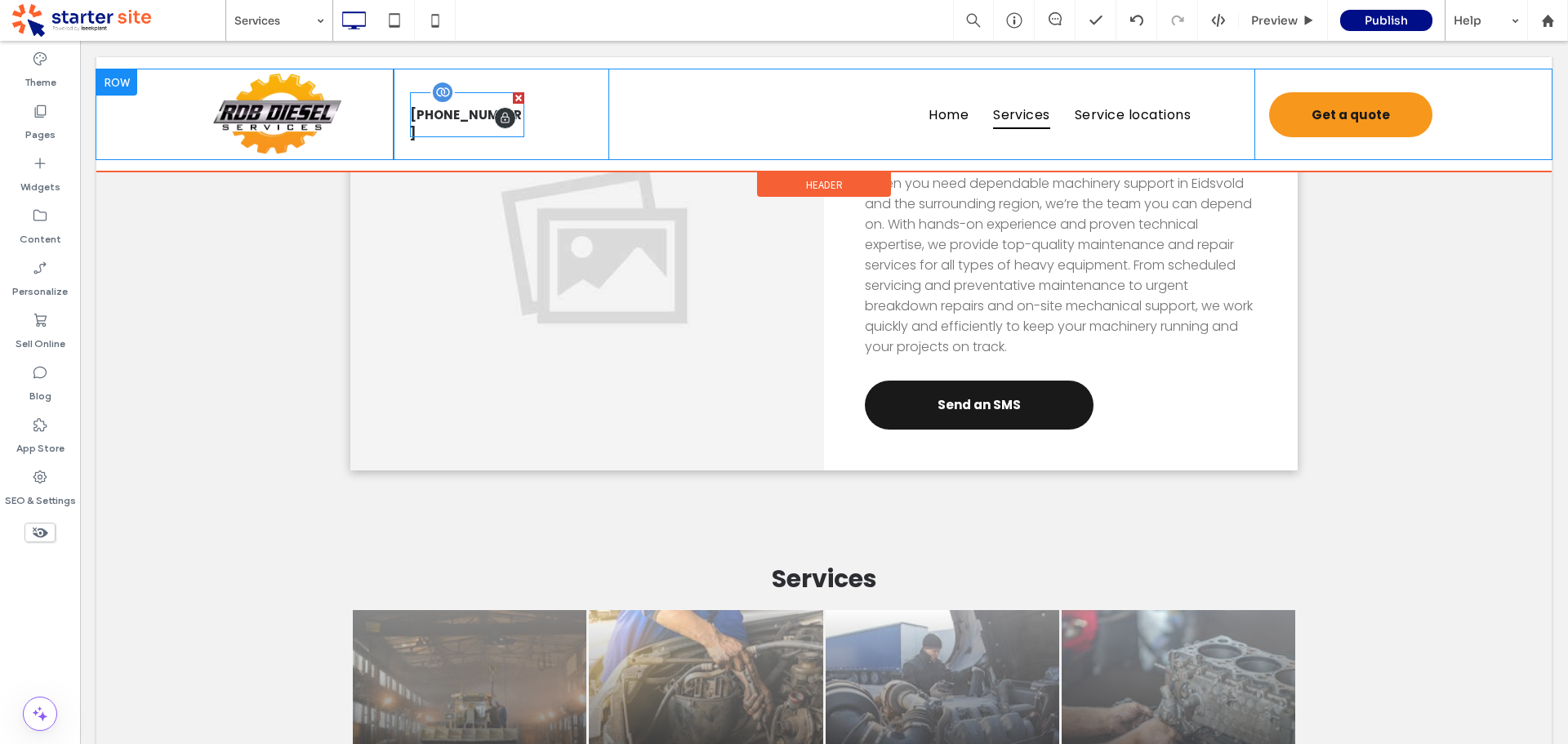
scroll to position [506, 0]
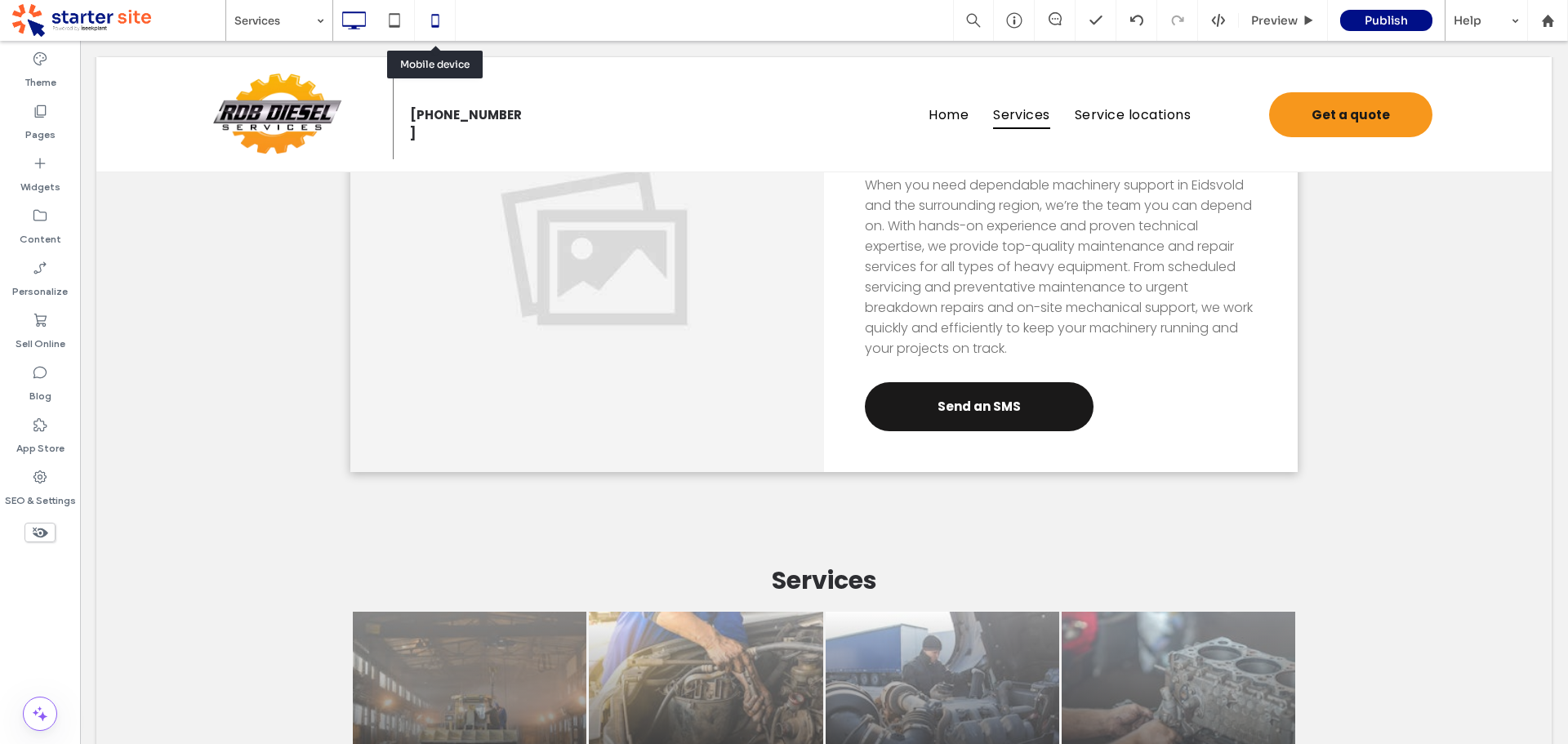
click at [434, 23] on icon at bounding box center [435, 21] width 32 height 32
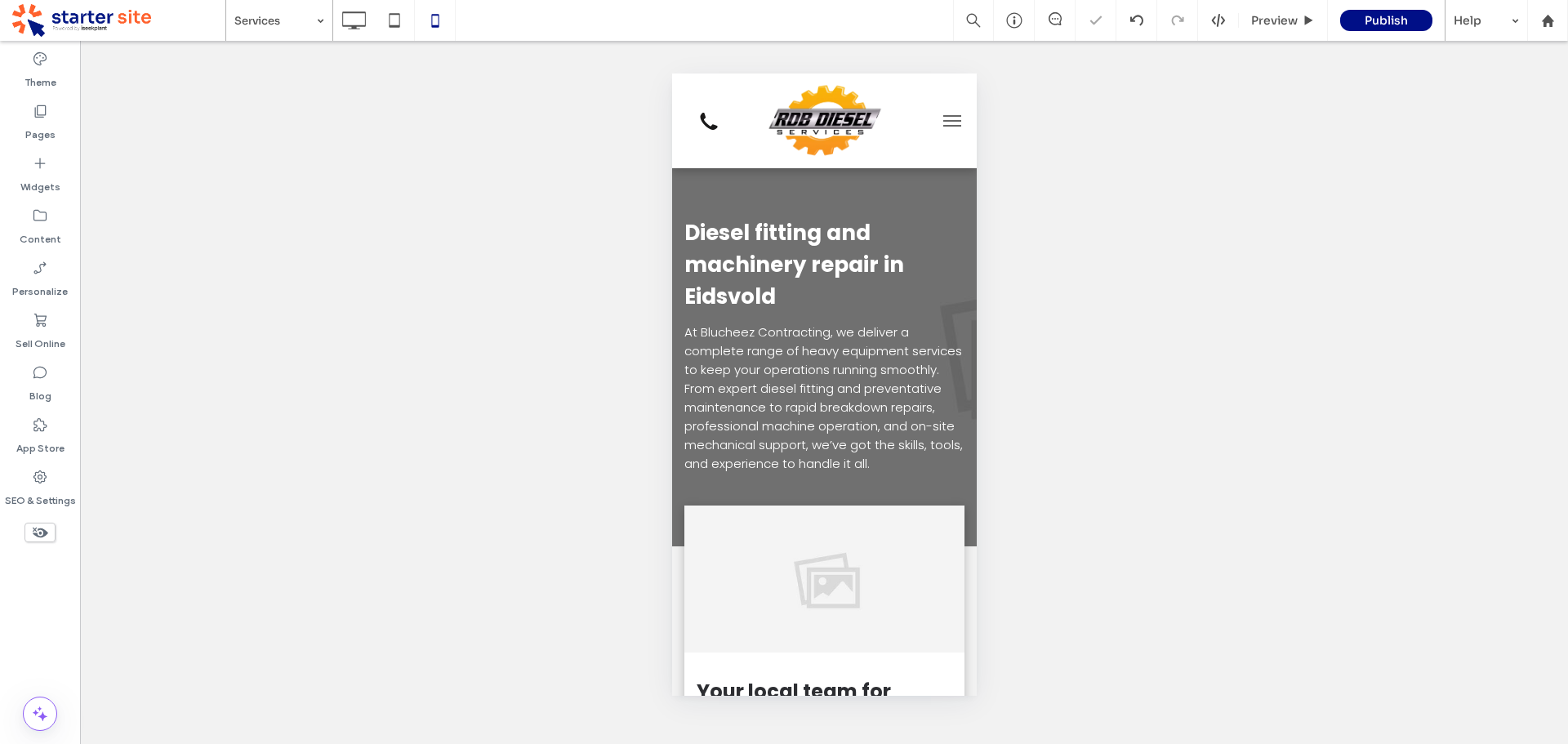
scroll to position [0, 0]
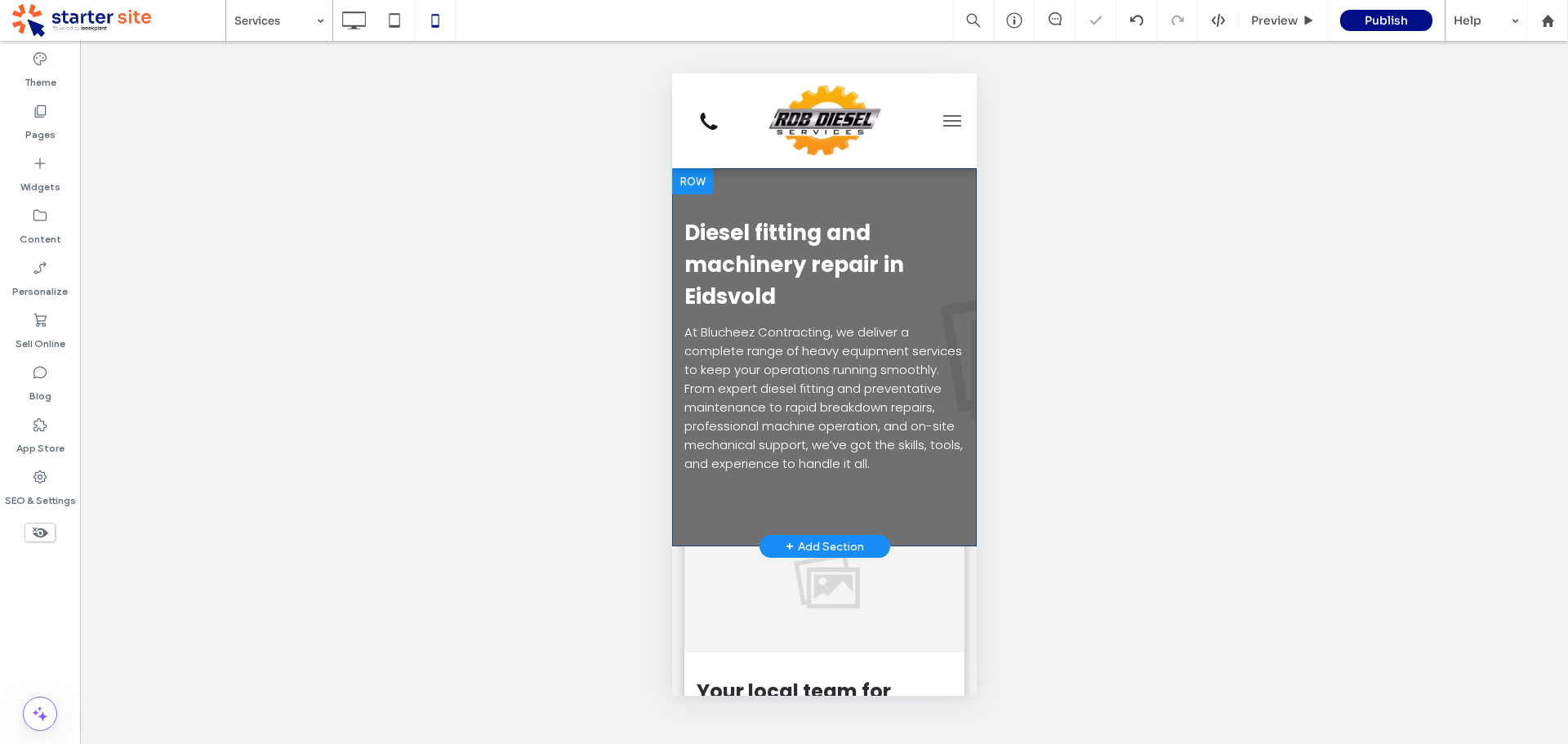
click at [875, 194] on div "Diesel fitting and machinery repair in Eidsvold At Blucheez Contracting, we del…" at bounding box center [824, 356] width 305 height 378
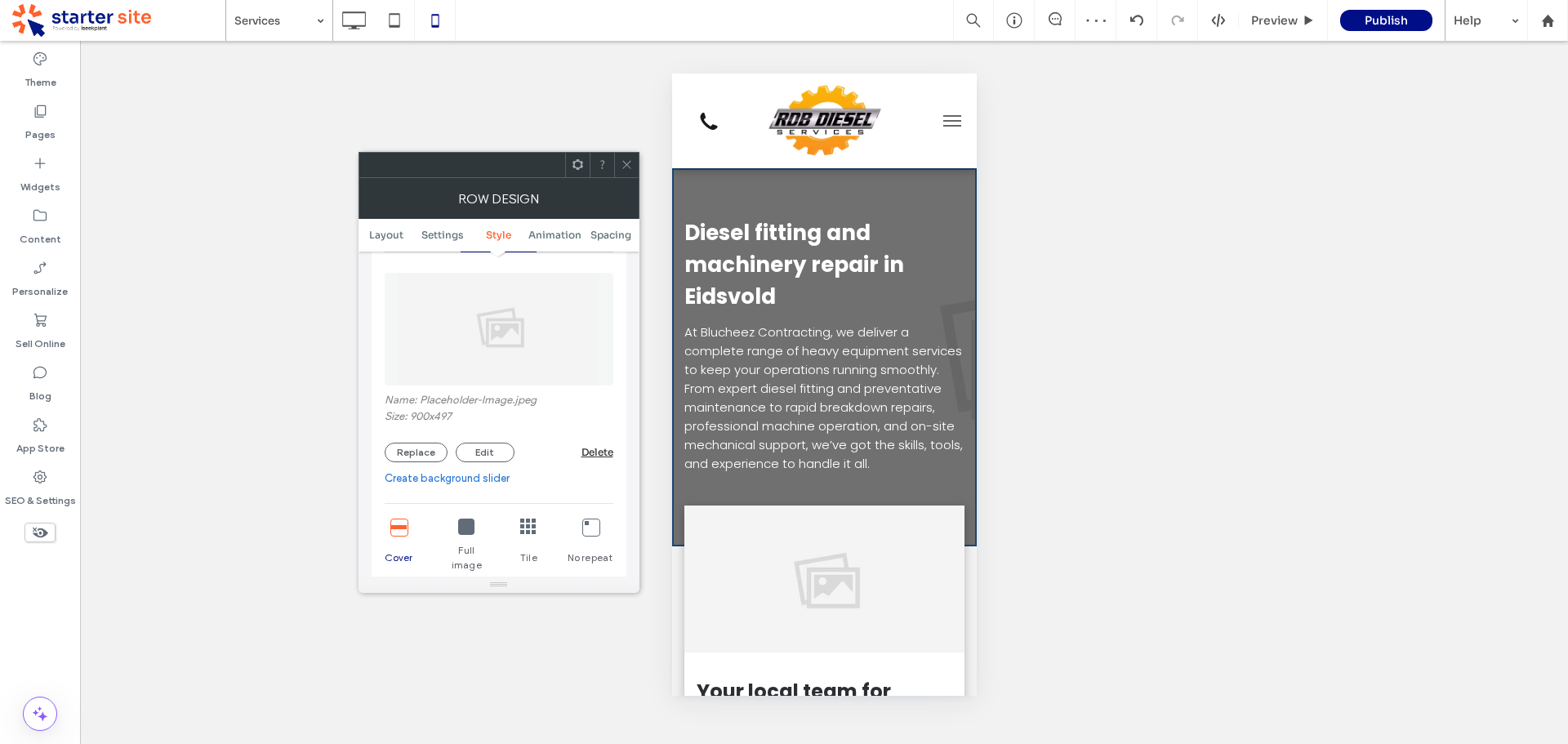
scroll to position [572, 0]
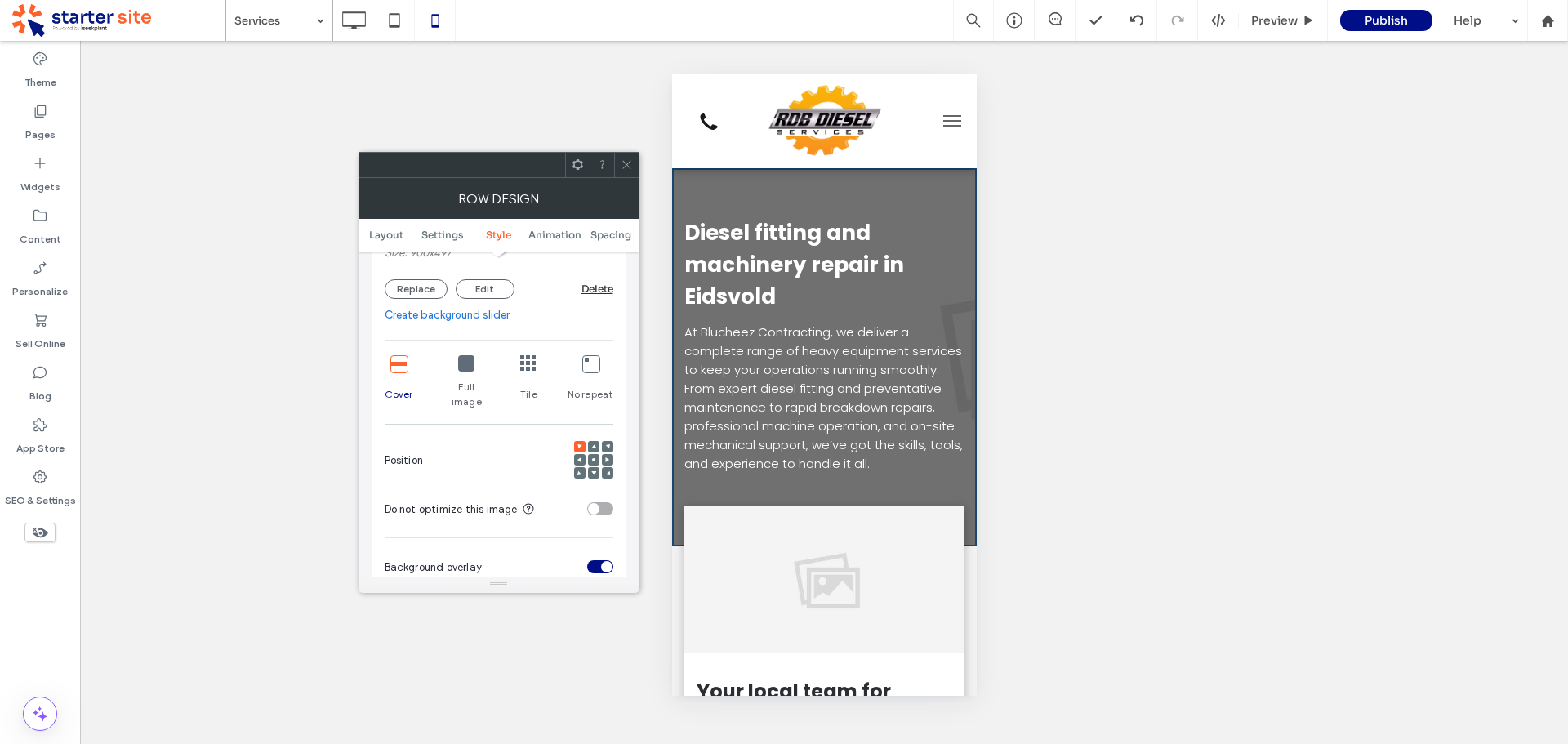
click at [596, 454] on div at bounding box center [594, 459] width 12 height 12
click at [592, 458] on use at bounding box center [594, 460] width 4 height 4
click at [632, 163] on icon at bounding box center [627, 165] width 13 height 13
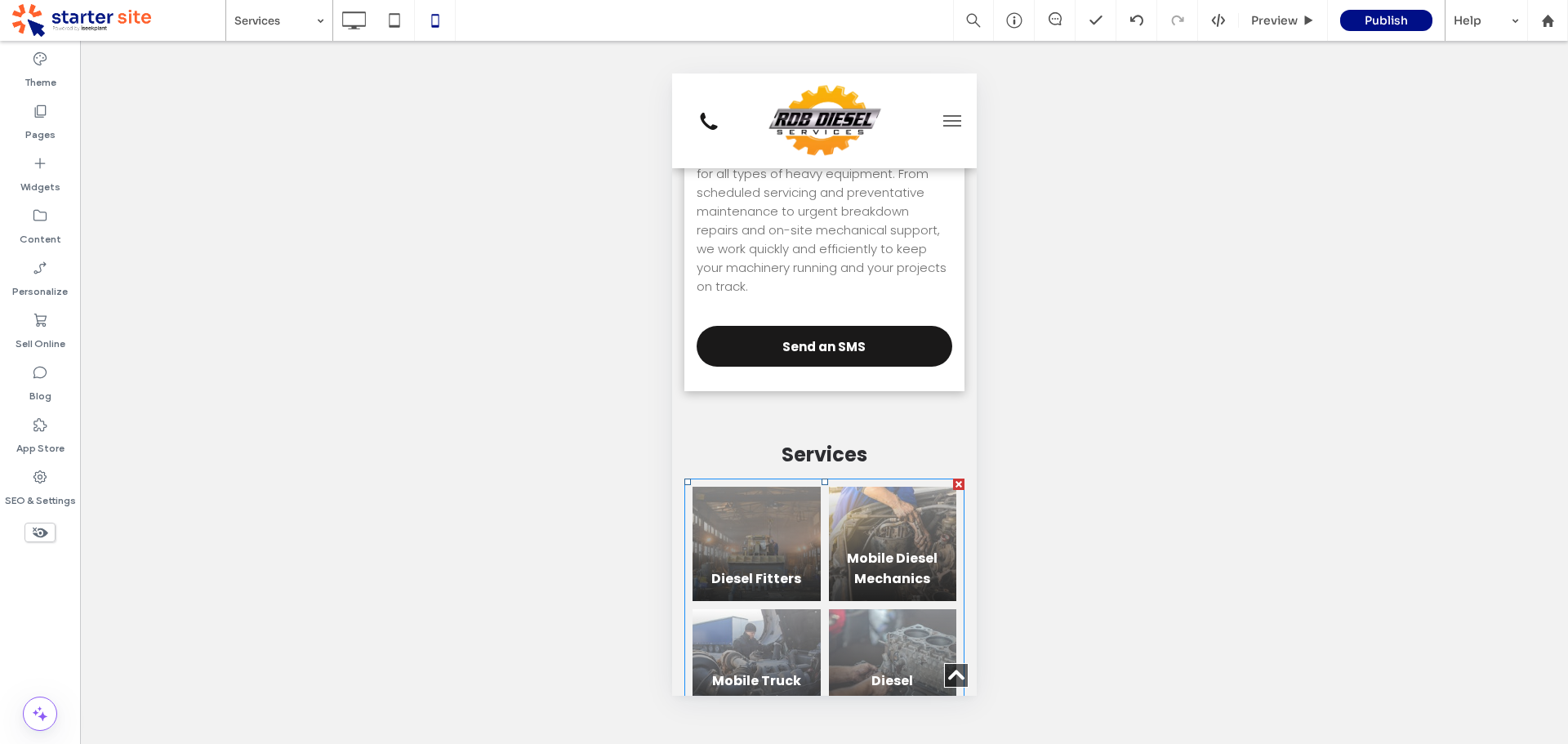
scroll to position [653, 0]
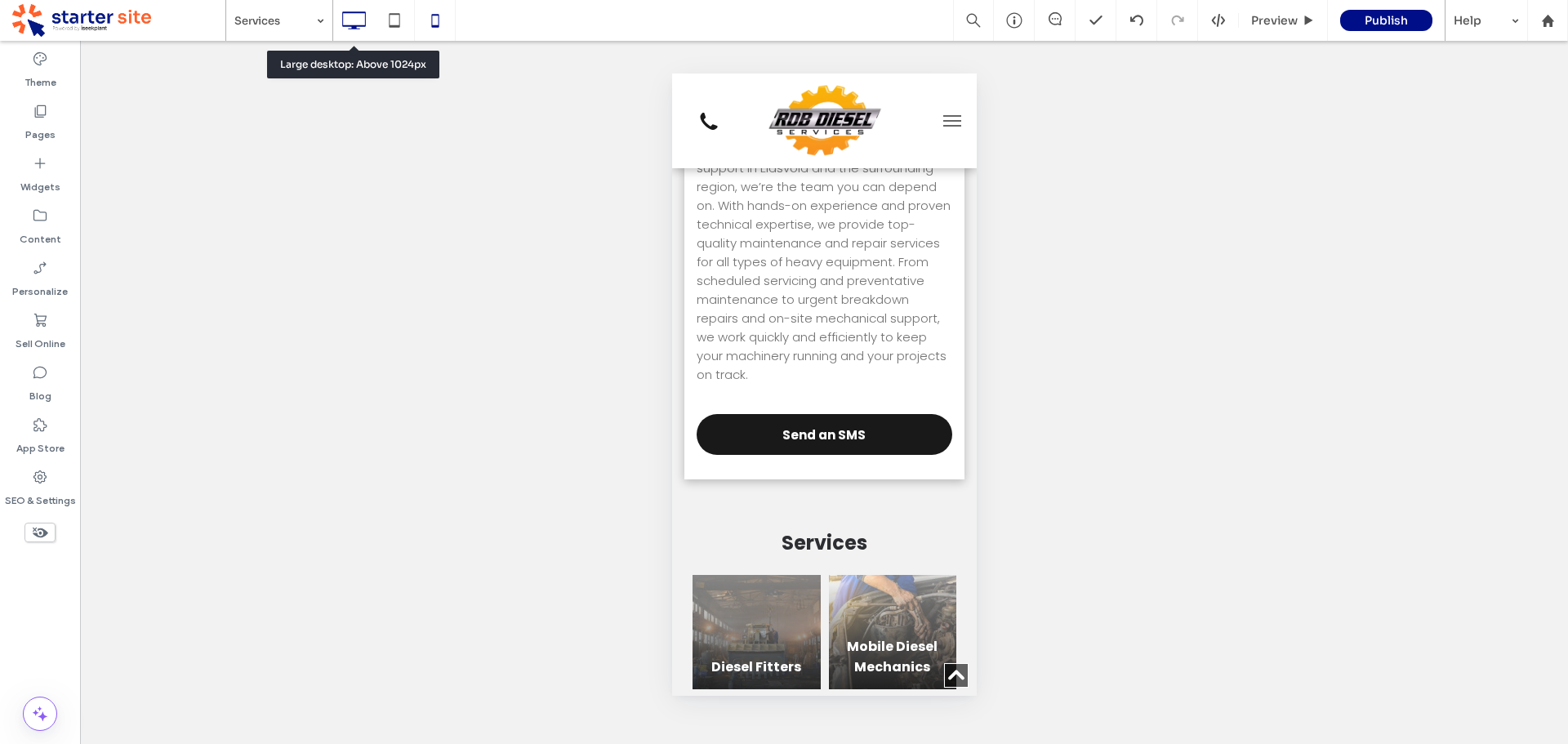
click at [359, 18] on icon at bounding box center [354, 21] width 32 height 32
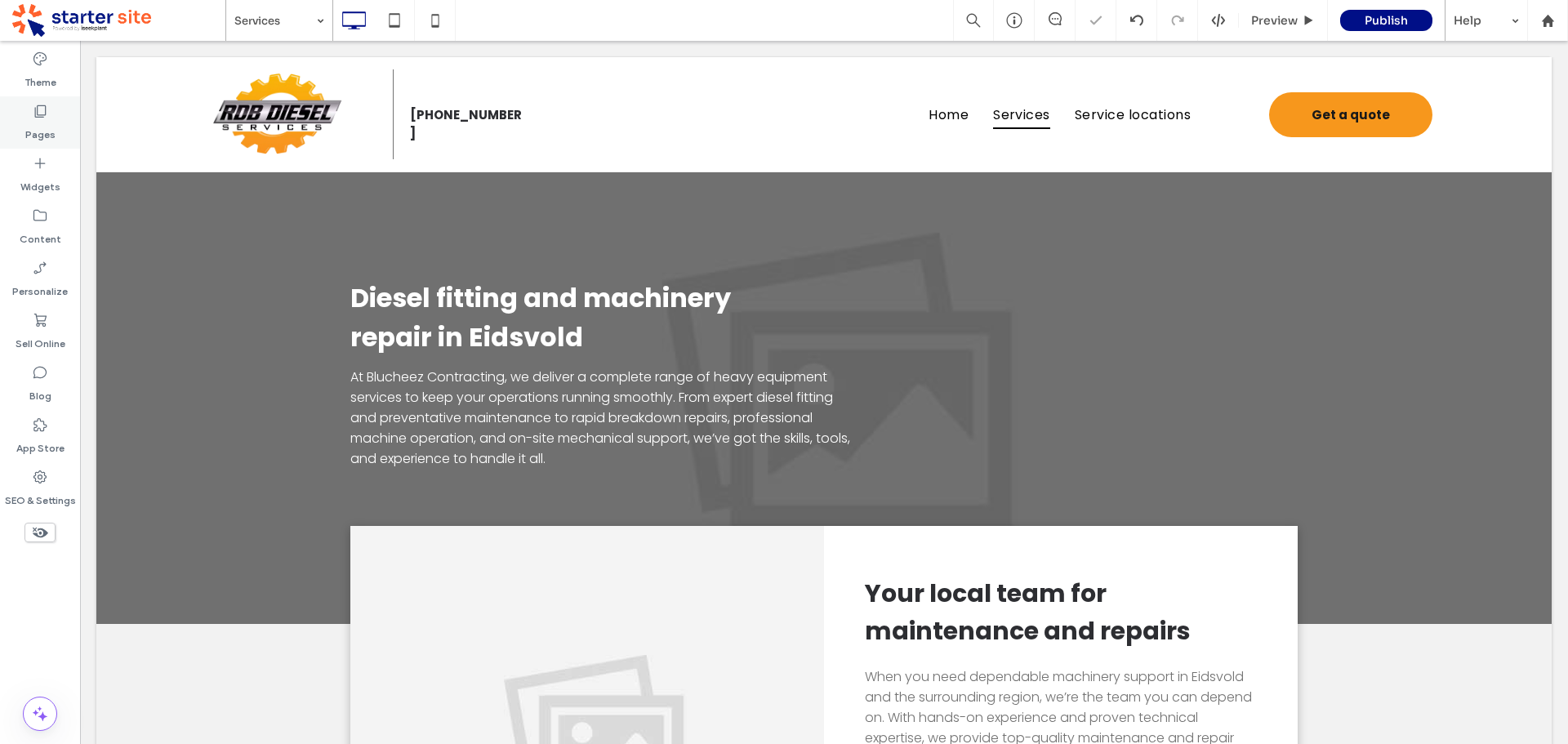
scroll to position [0, 0]
click at [53, 120] on label "Pages" at bounding box center [40, 130] width 30 height 23
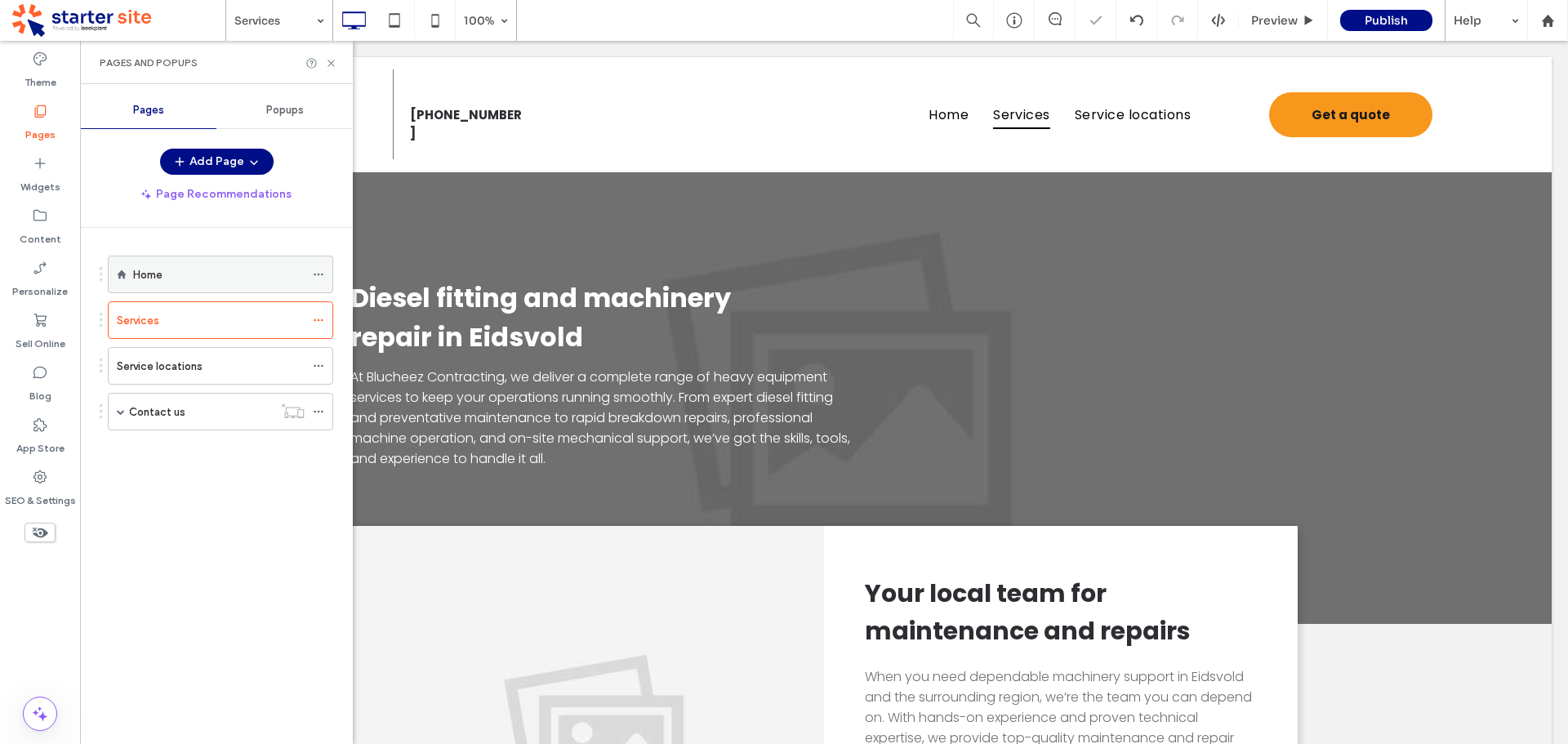
click at [170, 276] on div "Home" at bounding box center [219, 274] width 171 height 18
click at [333, 66] on icon at bounding box center [331, 63] width 13 height 13
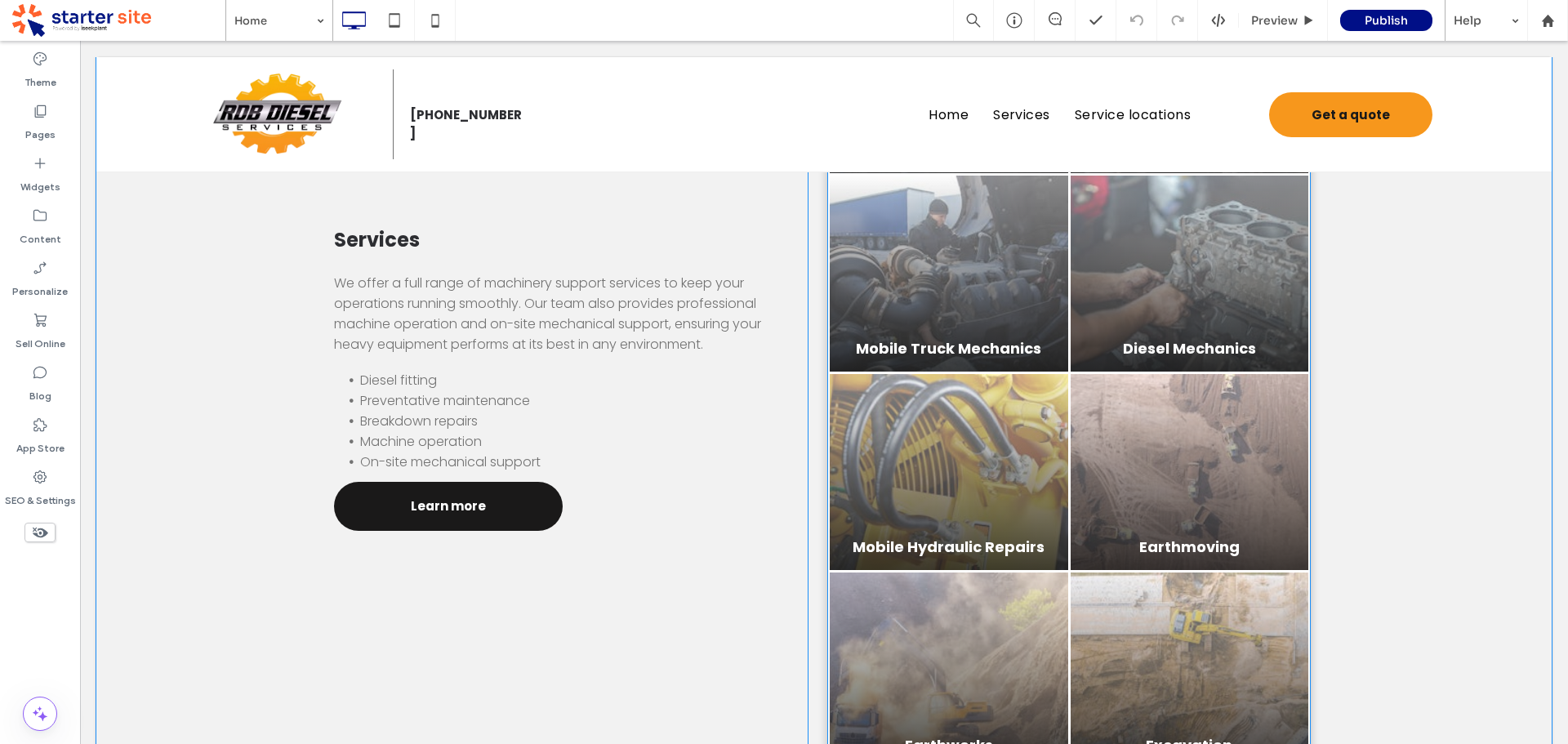
scroll to position [1388, 0]
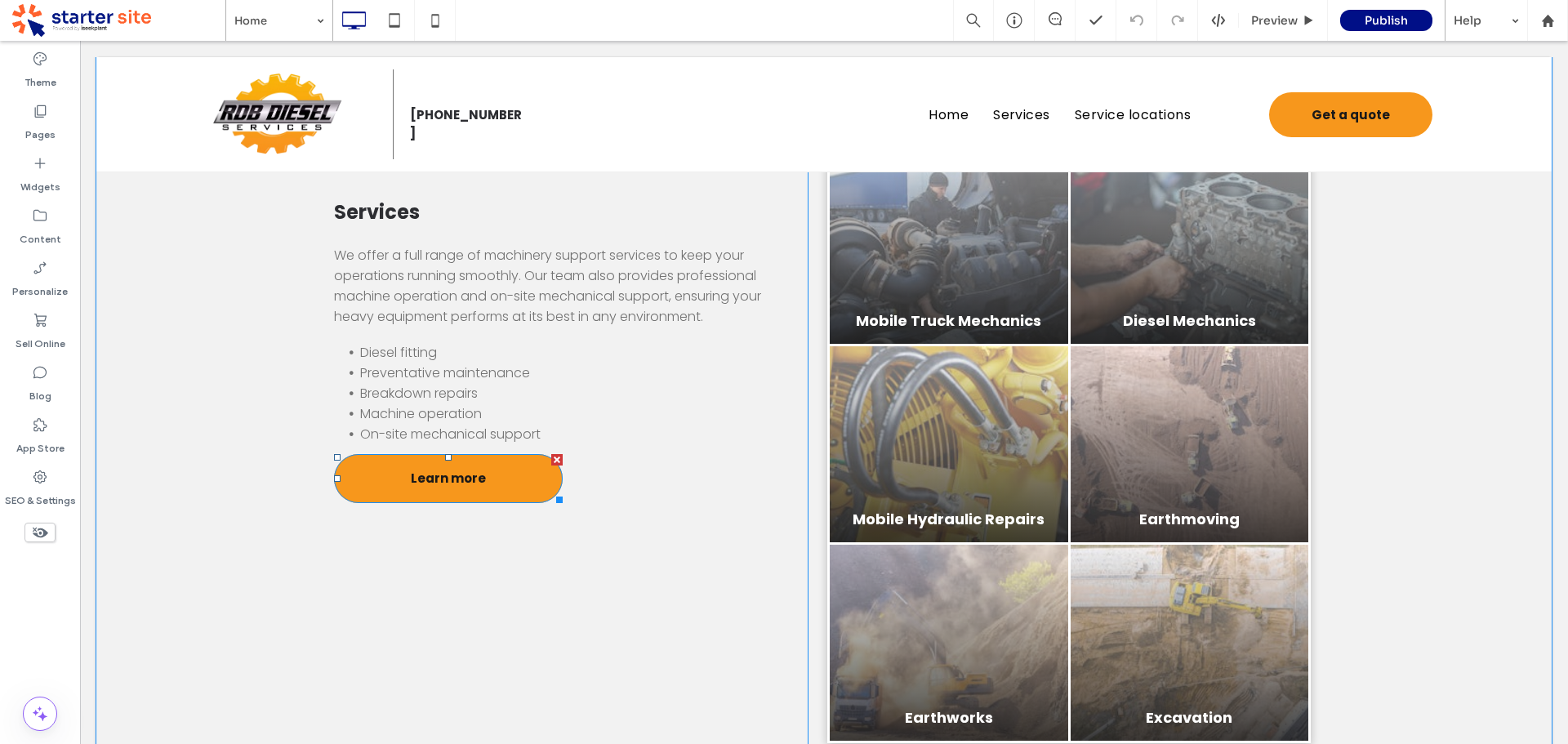
drag, startPoint x: 444, startPoint y: 493, endPoint x: 544, endPoint y: 470, distance: 102.6
click at [444, 493] on span "Learn more" at bounding box center [447, 478] width 75 height 35
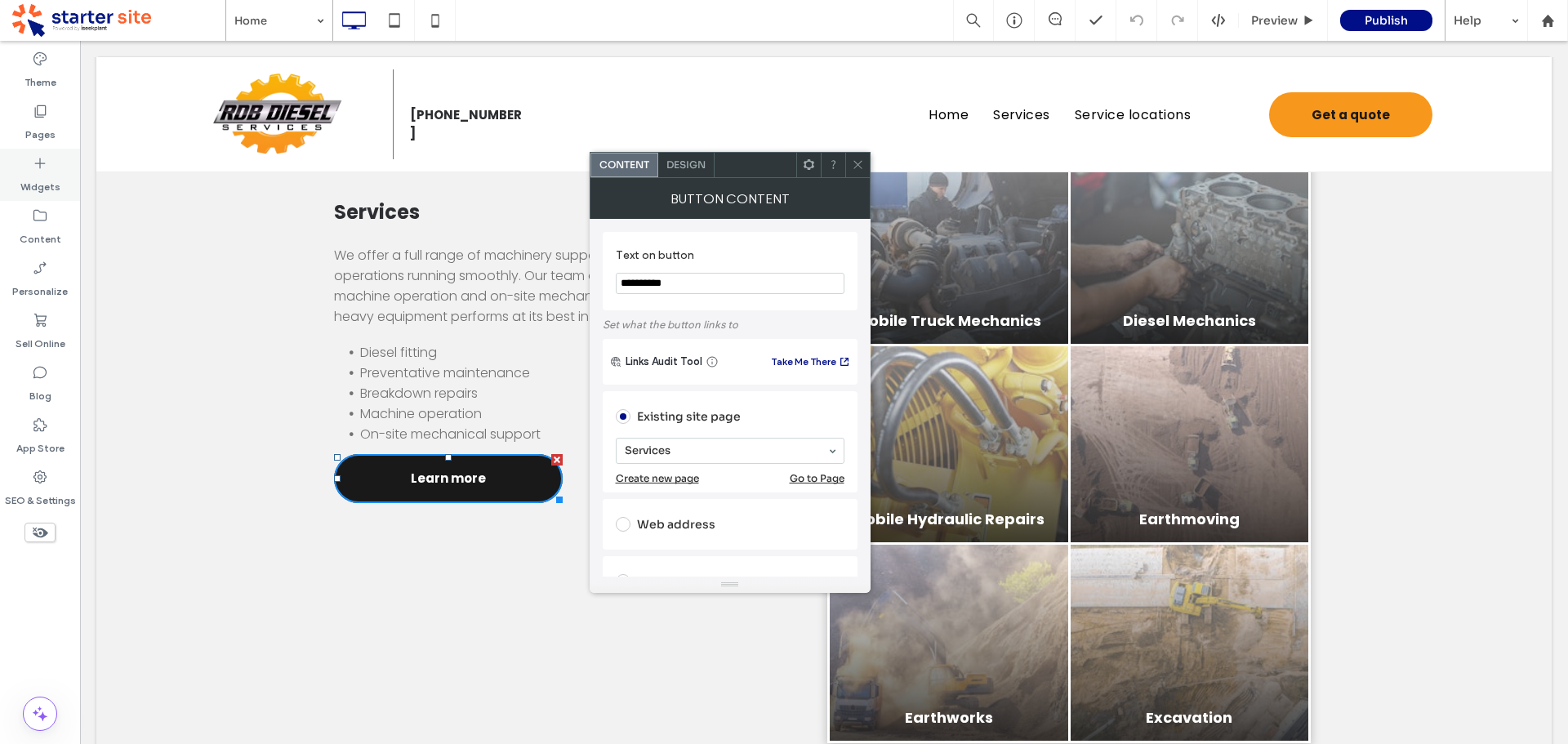
click at [35, 129] on label "Pages" at bounding box center [40, 130] width 30 height 23
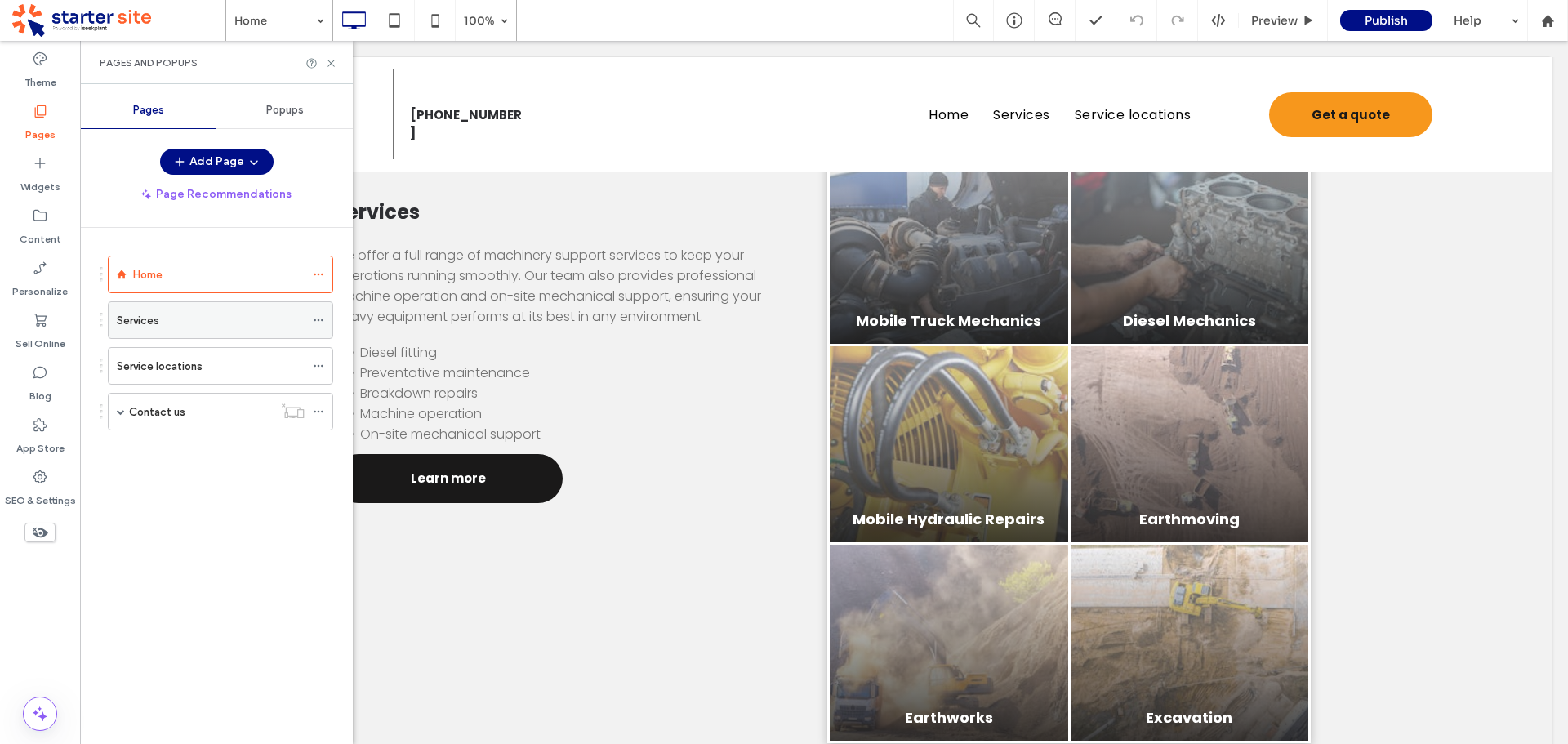
click at [315, 318] on icon at bounding box center [318, 320] width 12 height 12
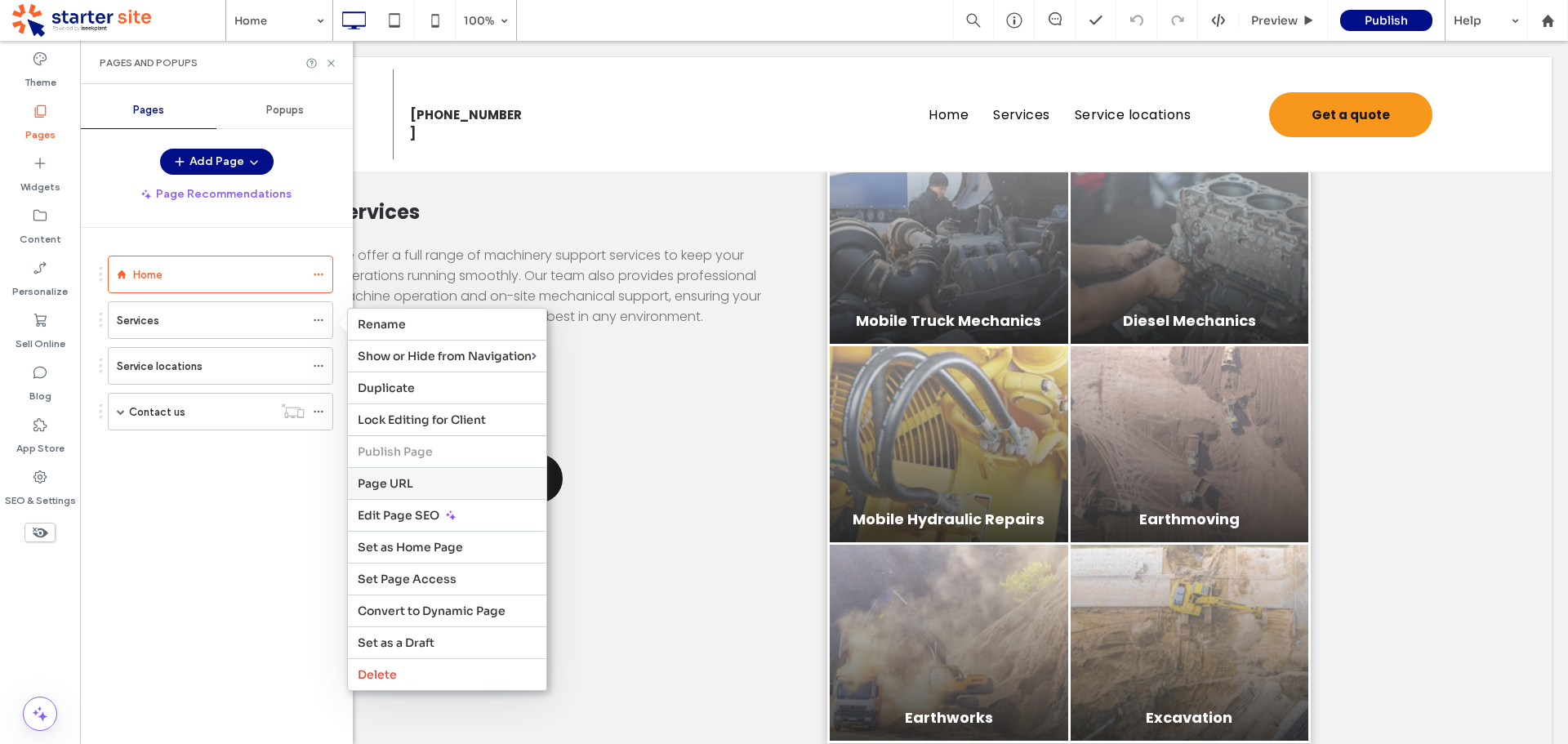
click at [435, 489] on label "Page URL" at bounding box center [447, 483] width 179 height 14
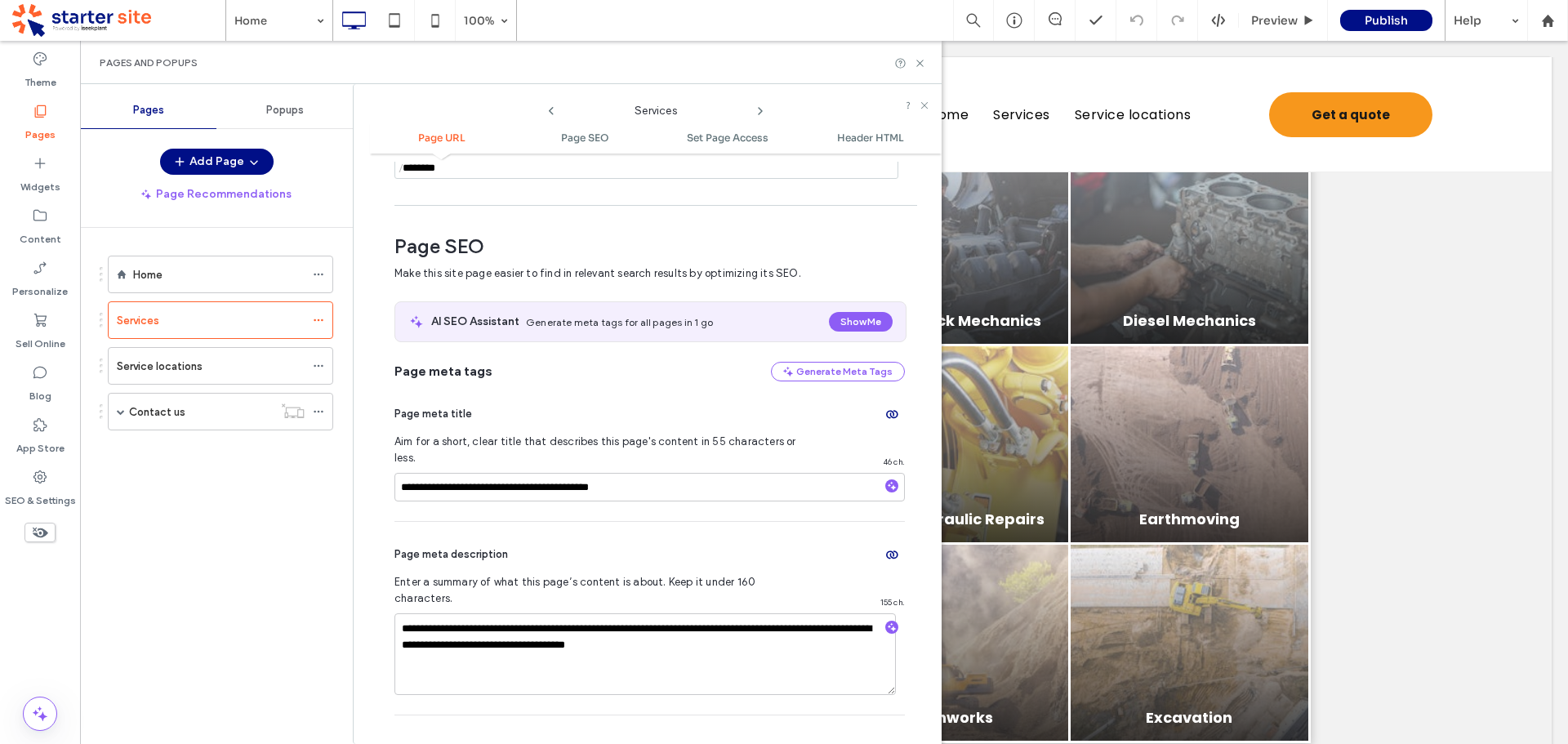
scroll to position [171, 0]
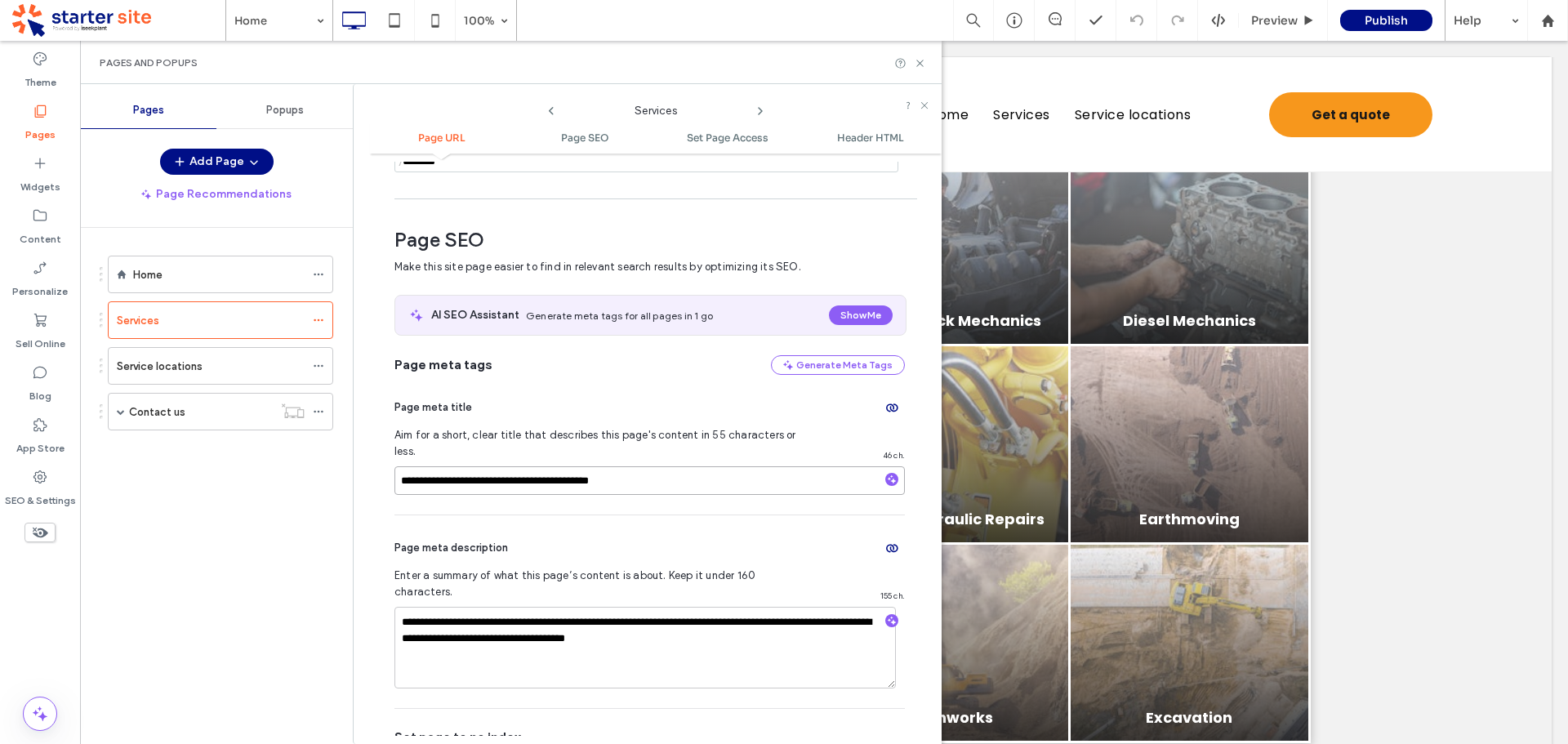
drag, startPoint x: 399, startPoint y: 464, endPoint x: 568, endPoint y: 464, distance: 169.0
click at [568, 466] on input "**********" at bounding box center [650, 481] width 511 height 29
drag, startPoint x: 866, startPoint y: 15, endPoint x: 923, endPoint y: 64, distance: 75.2
click at [923, 64] on icon at bounding box center [920, 63] width 13 height 13
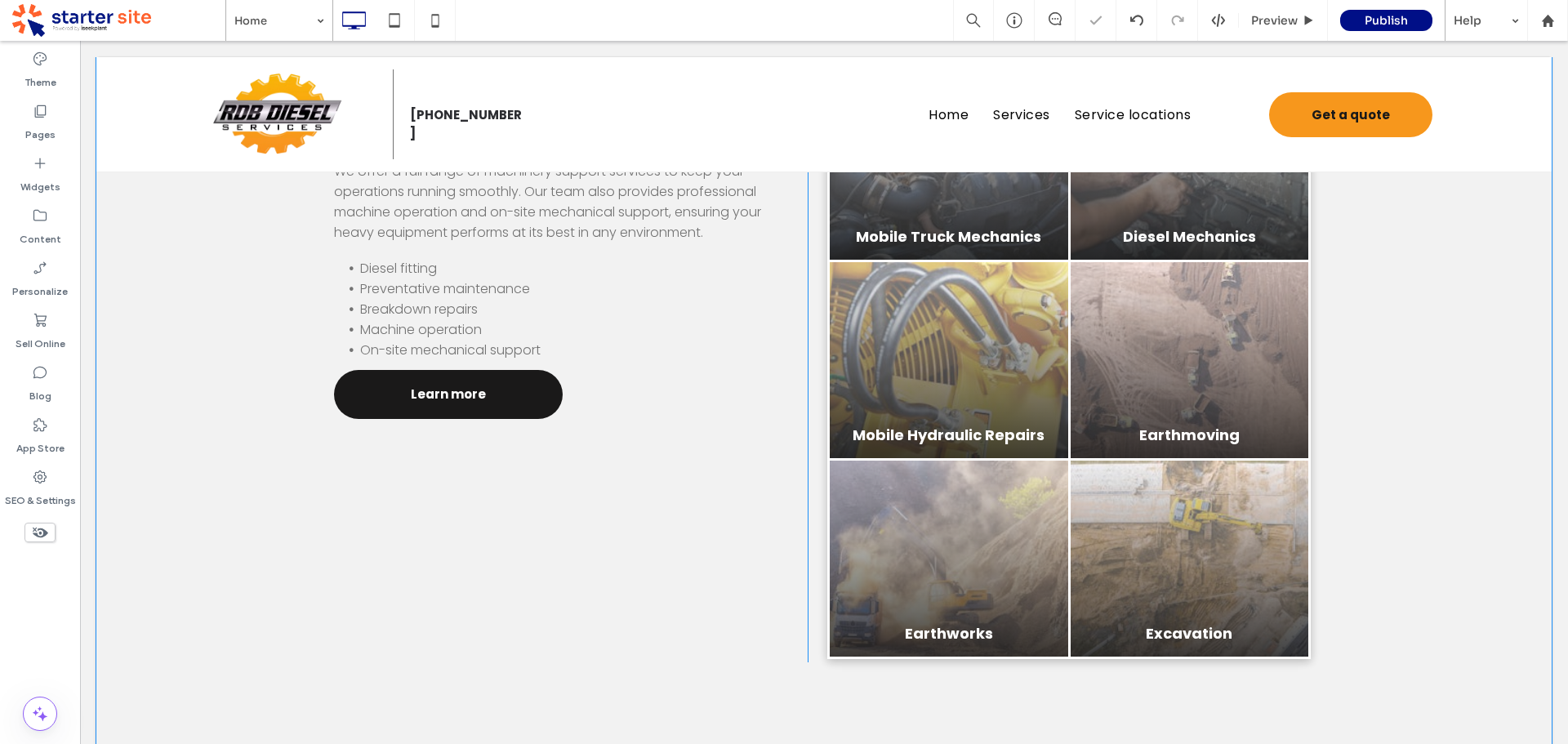
scroll to position [1469, 0]
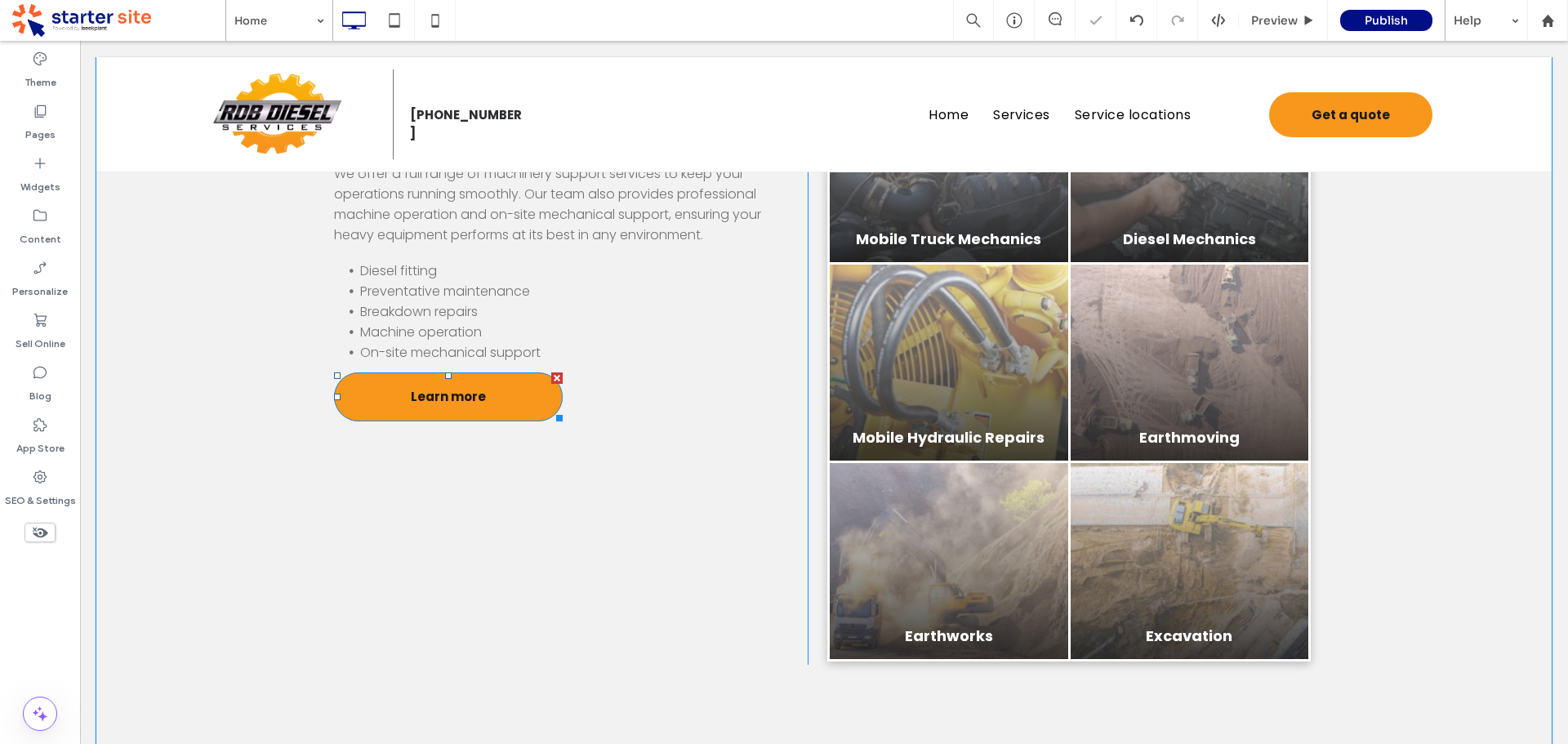
click at [459, 389] on span "Learn more" at bounding box center [447, 396] width 75 height 35
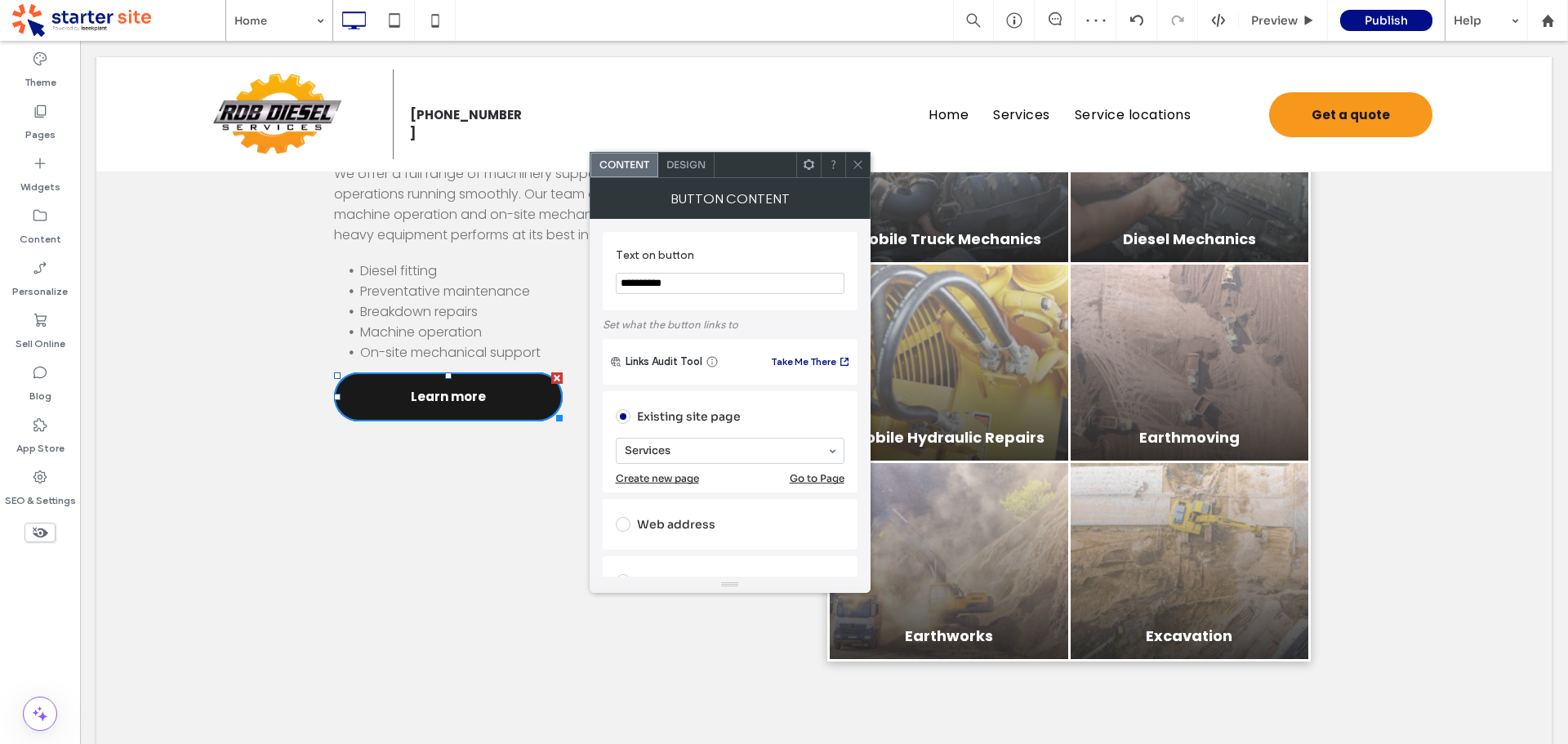
click at [686, 165] on span "Design" at bounding box center [686, 165] width 39 height 13
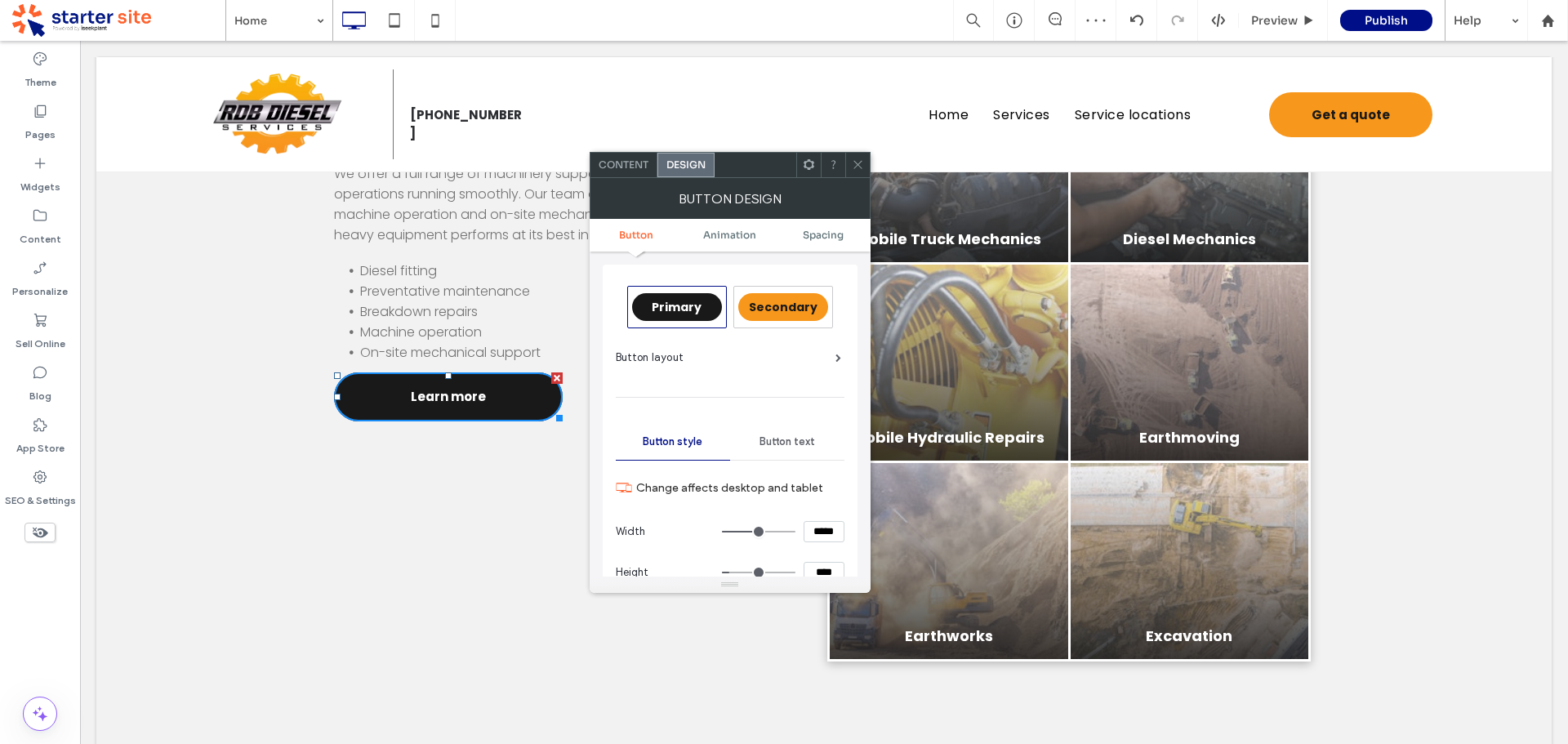
click at [855, 164] on icon at bounding box center [858, 165] width 13 height 13
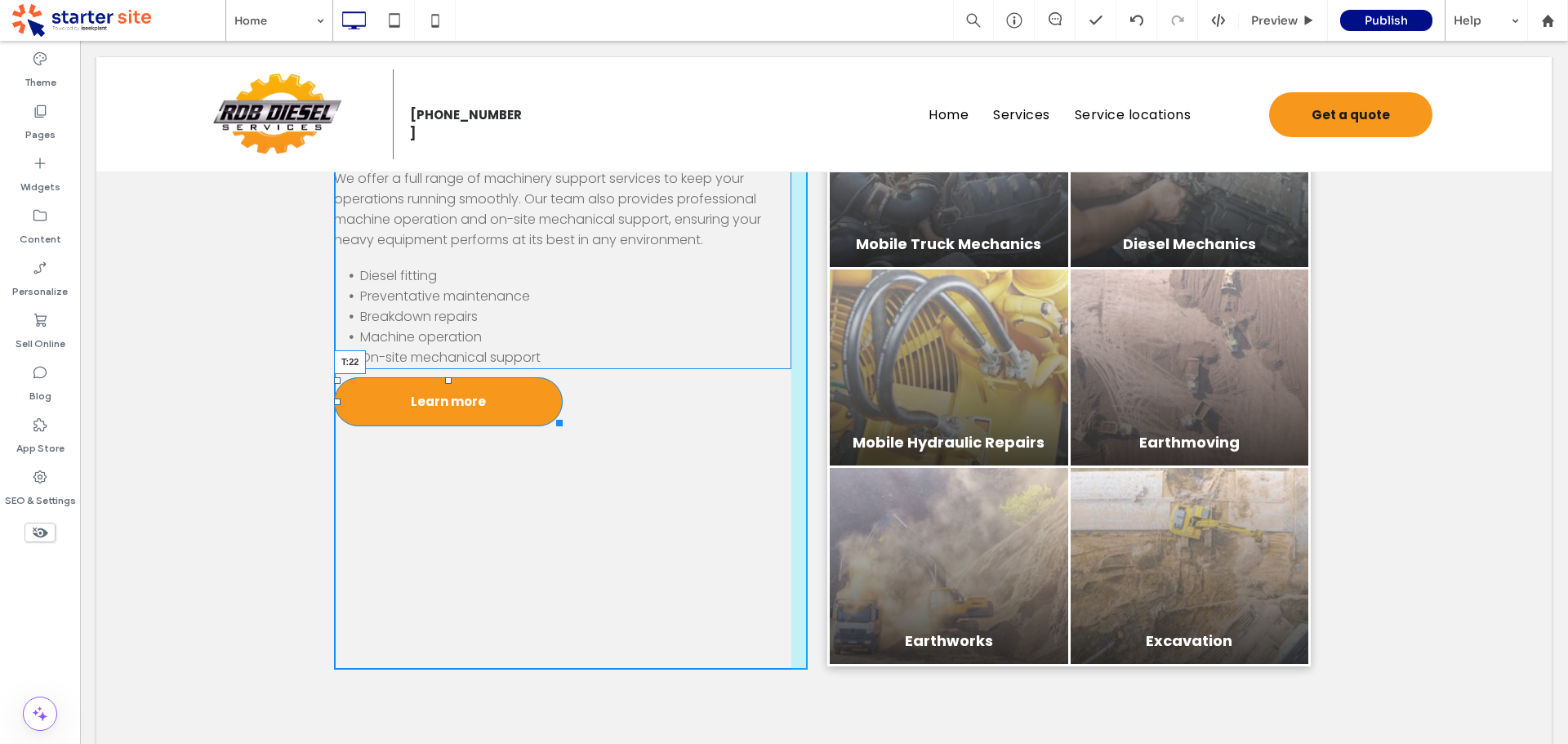
scroll to position [1464, 0]
drag, startPoint x: 442, startPoint y: 375, endPoint x: 442, endPoint y: 392, distance: 17.0
click at [442, 392] on div "Services We offer a full range of machinery support services to keep your opera…" at bounding box center [570, 269] width 474 height 803
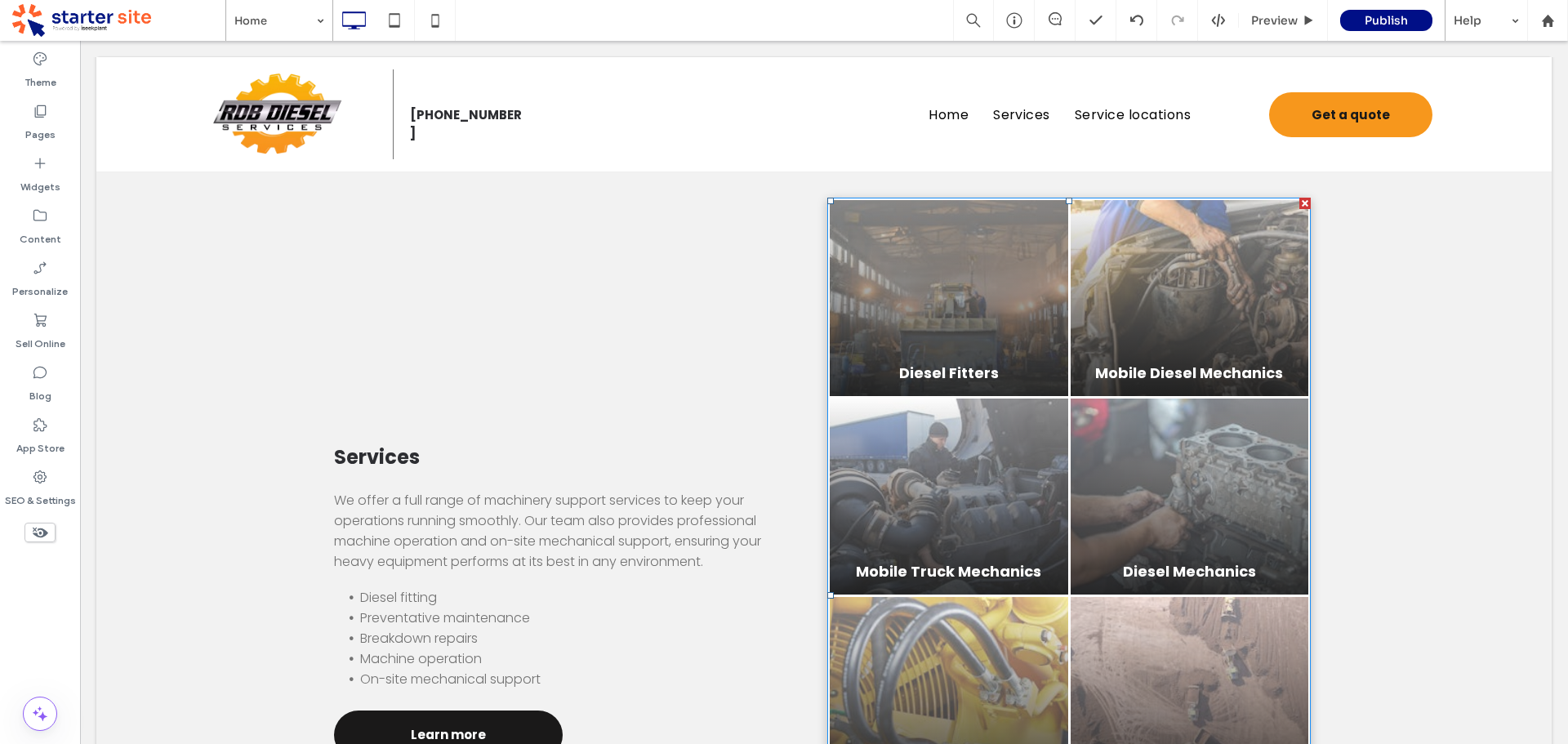
scroll to position [1300, 0]
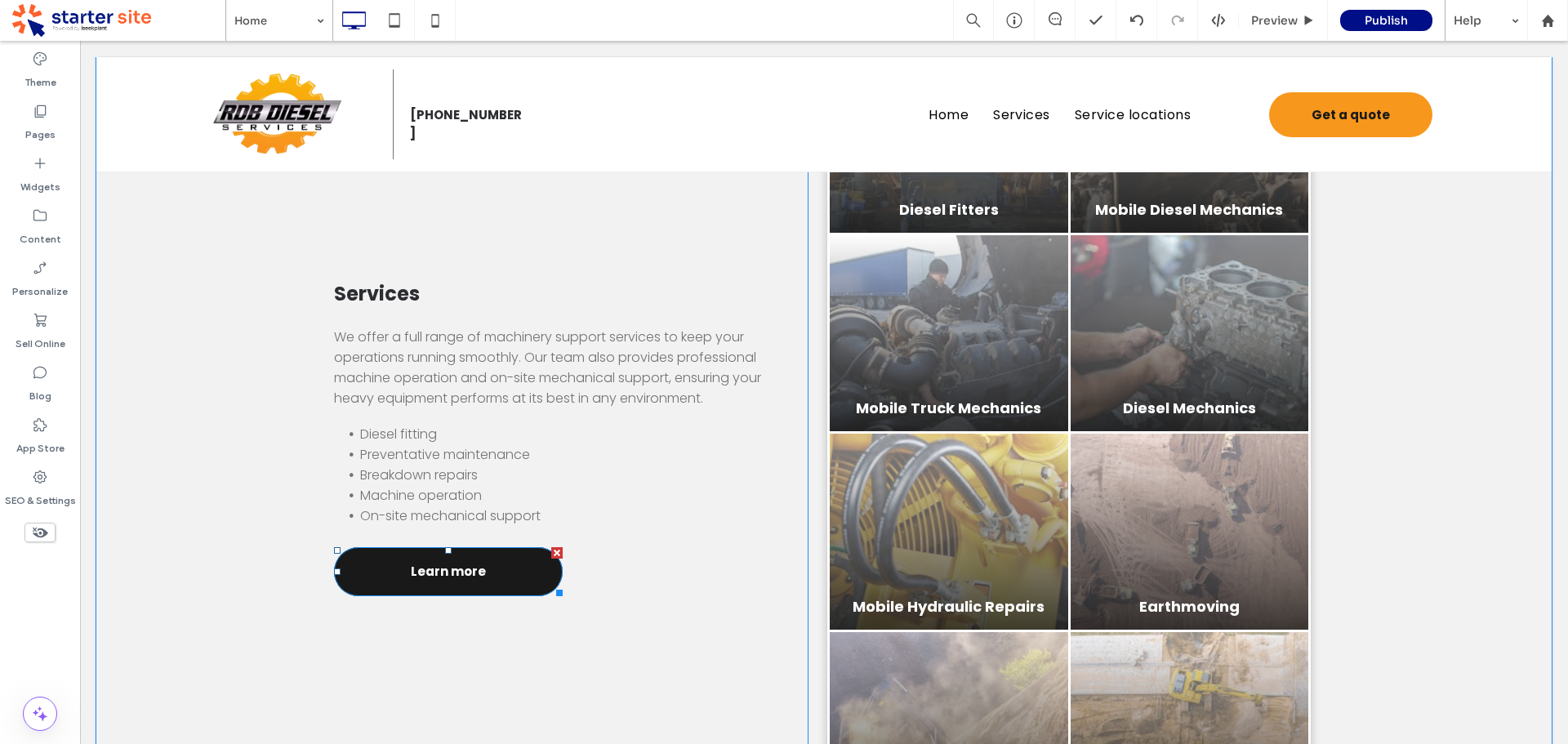
drag, startPoint x: 472, startPoint y: 572, endPoint x: 494, endPoint y: 540, distance: 38.8
click at [473, 571] on span "Learn more" at bounding box center [447, 571] width 75 height 35
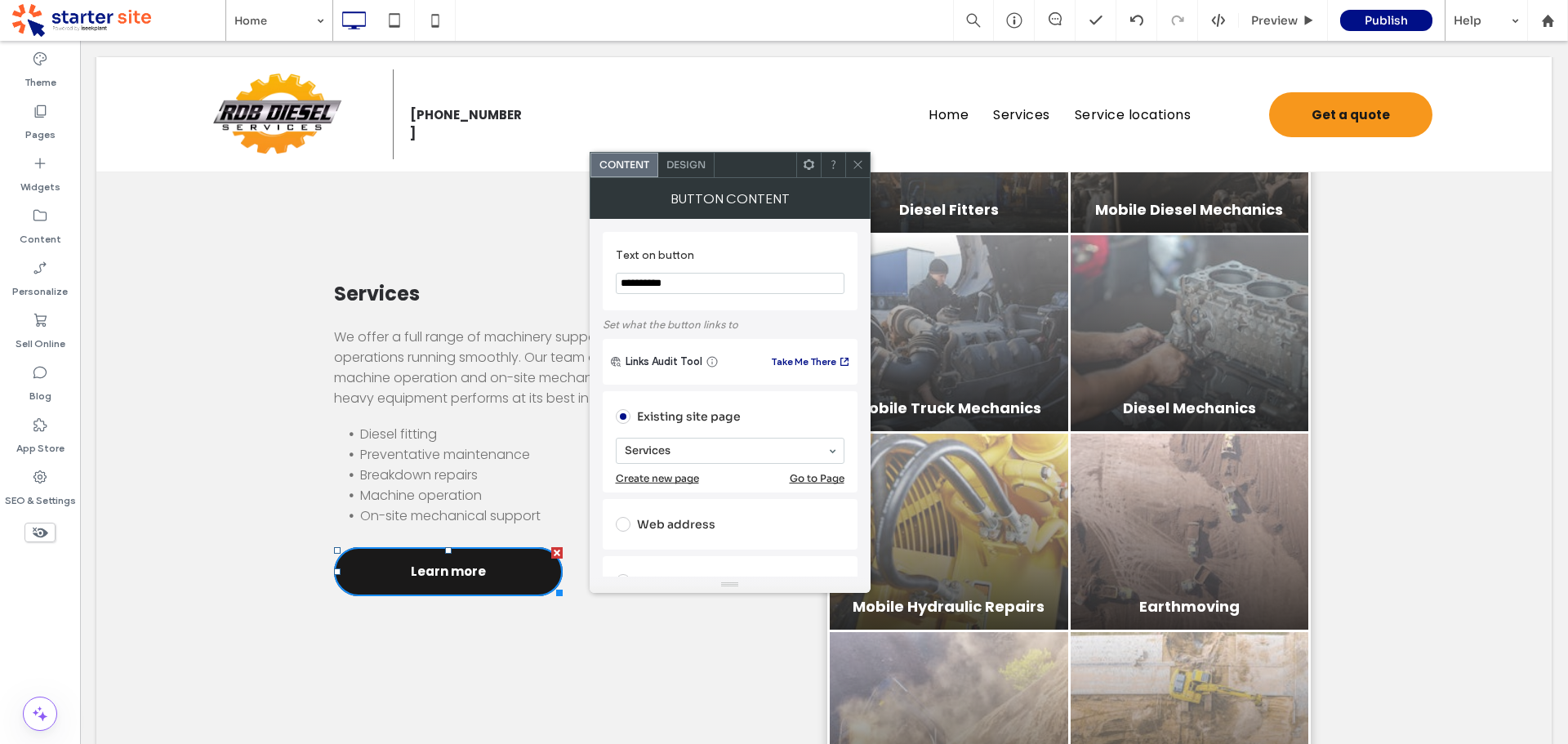
click at [678, 164] on span "Design" at bounding box center [686, 165] width 39 height 13
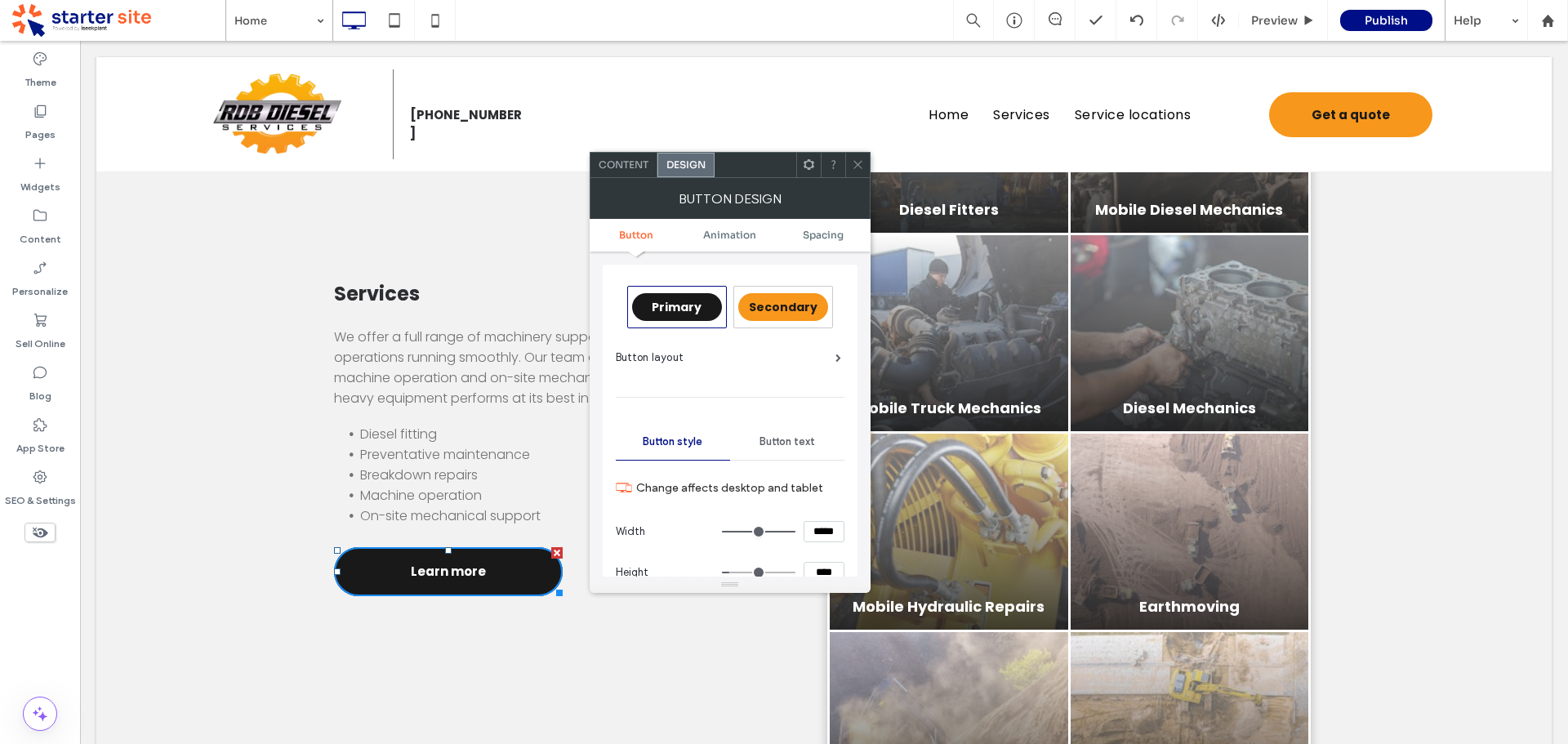
click at [823, 536] on input "*****" at bounding box center [824, 532] width 41 height 22
type input "*****"
type input "***"
click at [767, 307] on span "Secondary" at bounding box center [783, 307] width 69 height 16
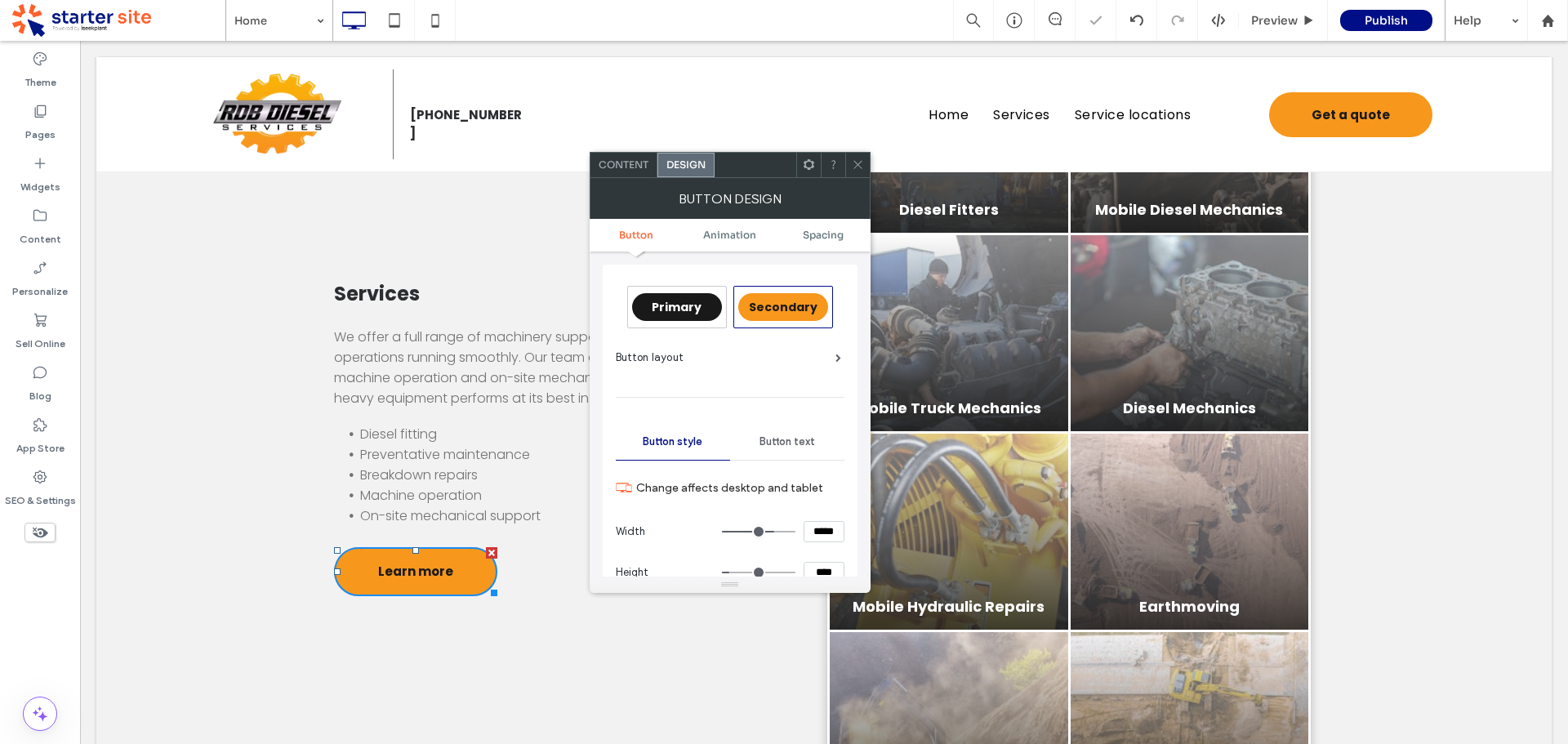
click at [857, 161] on icon at bounding box center [858, 165] width 13 height 13
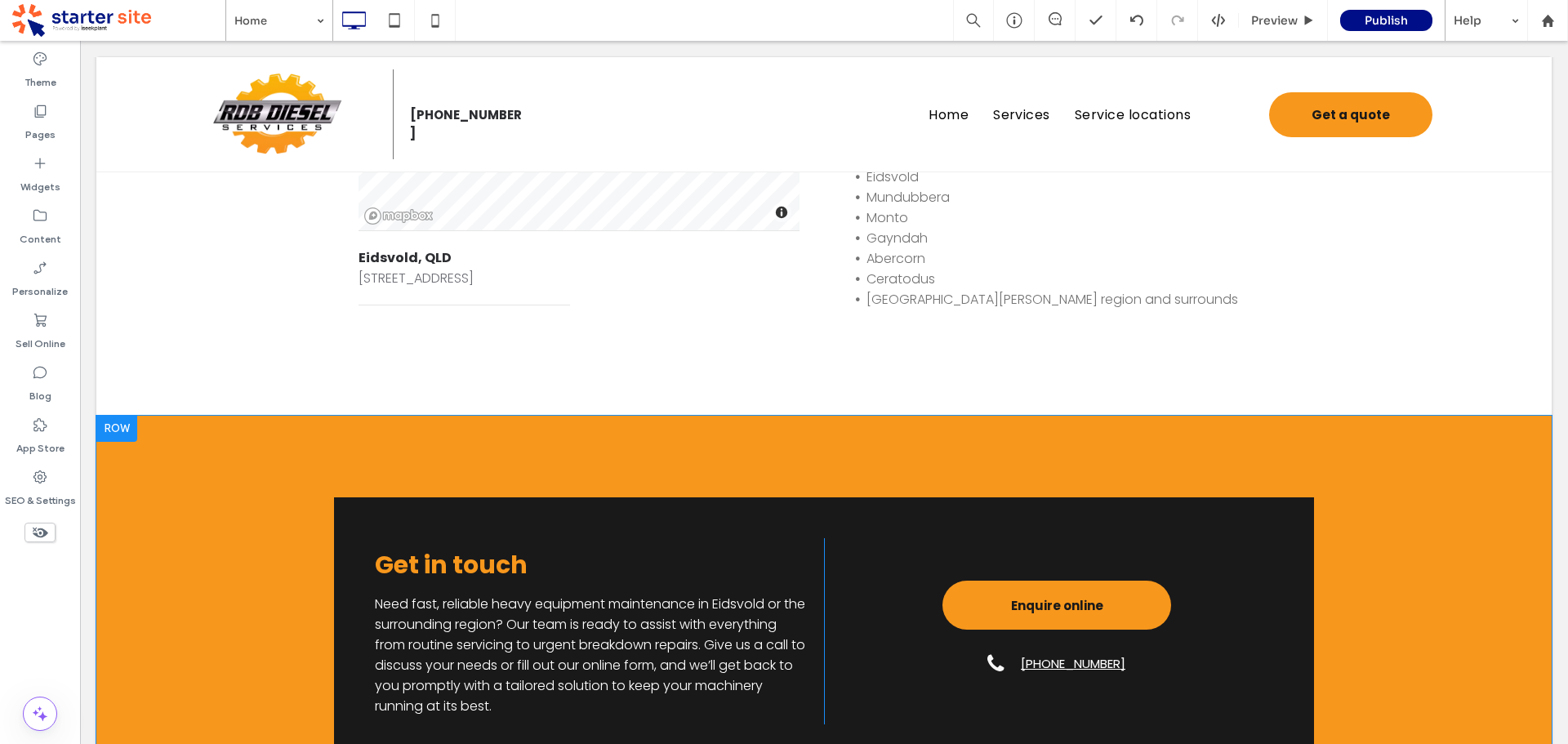
scroll to position [2611, 0]
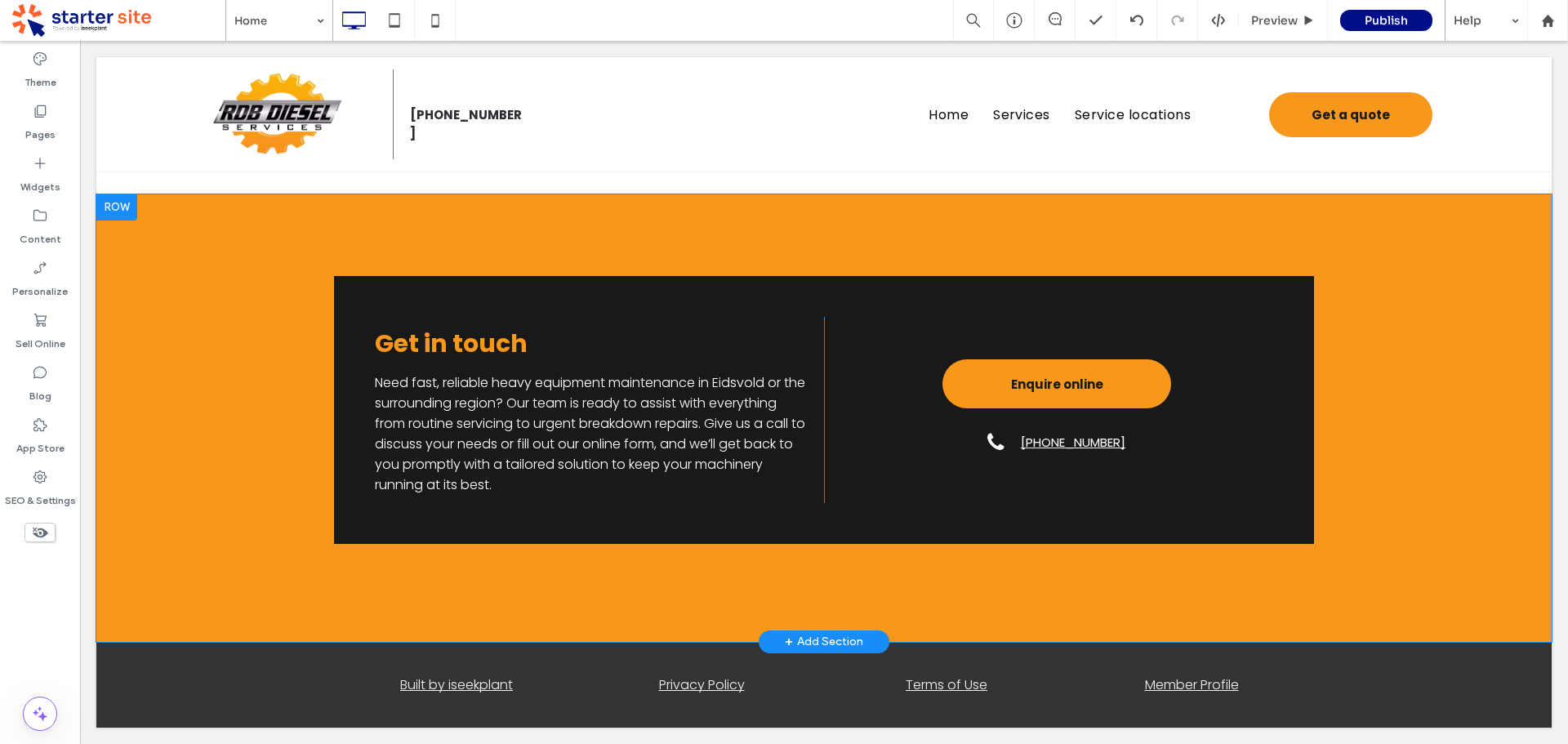
click at [201, 514] on div "Get in touch Need fast, reliable heavy equipment maintenance in Eidsvold or the…" at bounding box center [824, 418] width 1455 height 447
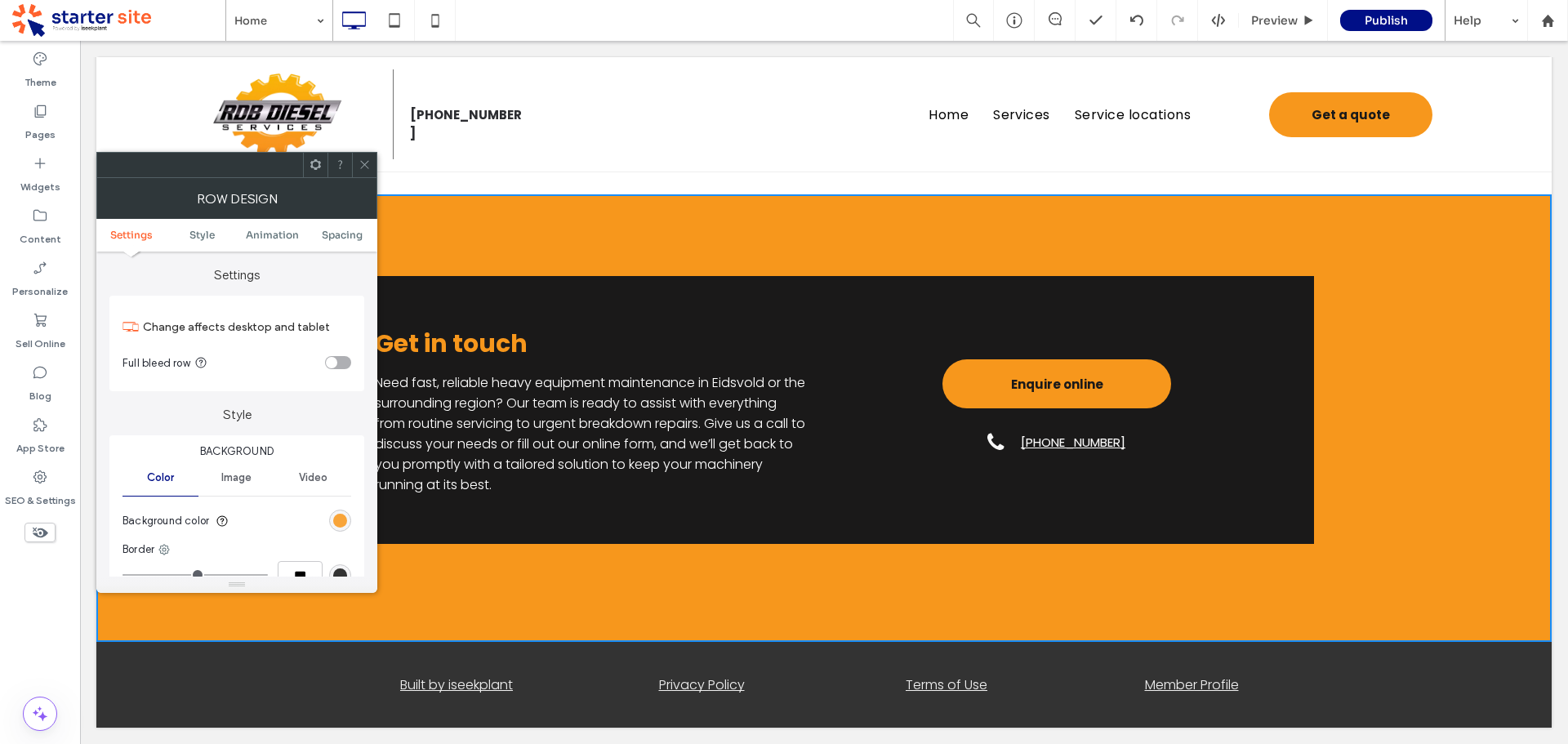
click at [340, 521] on div "rgb(247, 151, 28)" at bounding box center [339, 519] width 14 height 14
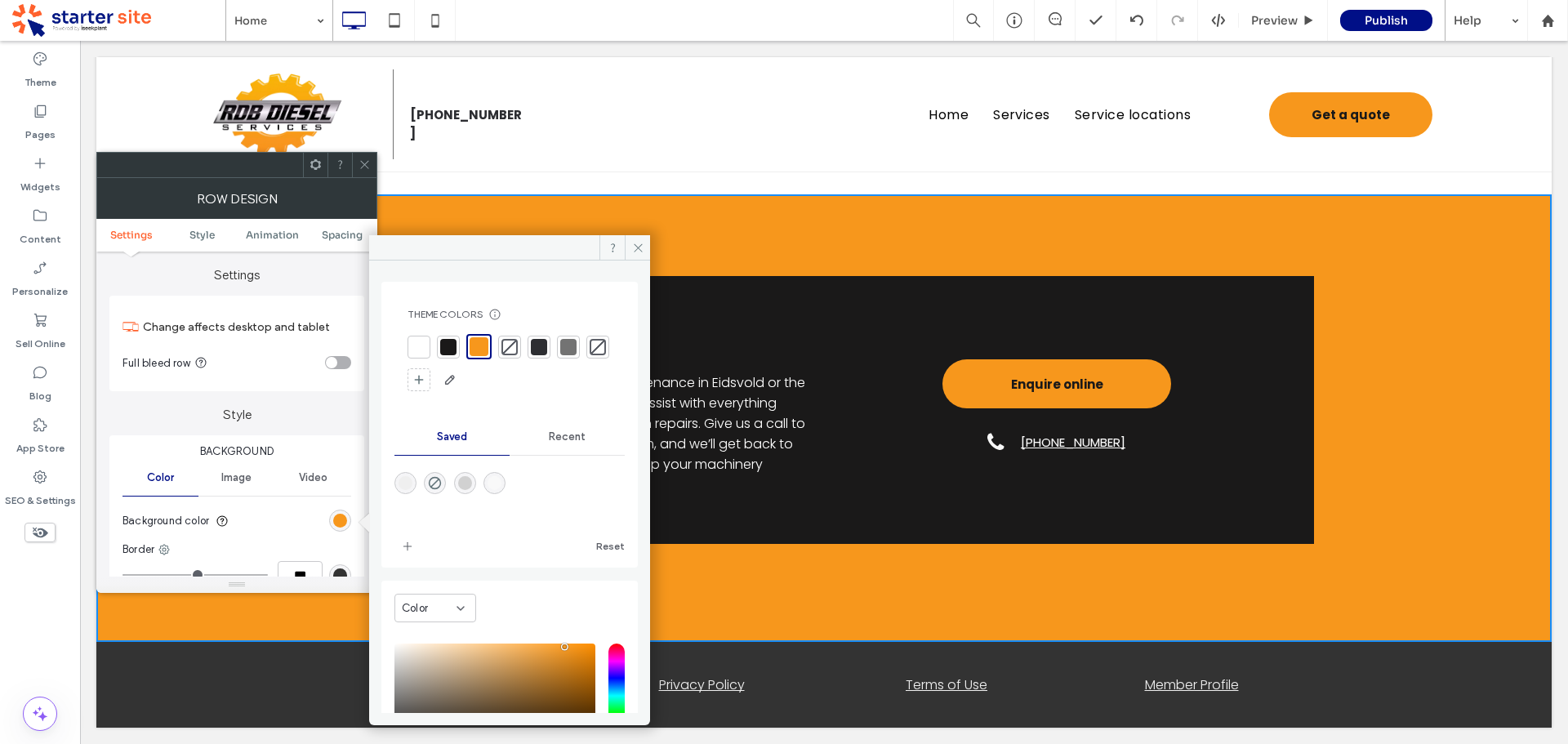
drag, startPoint x: 448, startPoint y: 352, endPoint x: 372, endPoint y: 238, distance: 137.0
click at [448, 351] on div at bounding box center [448, 347] width 16 height 16
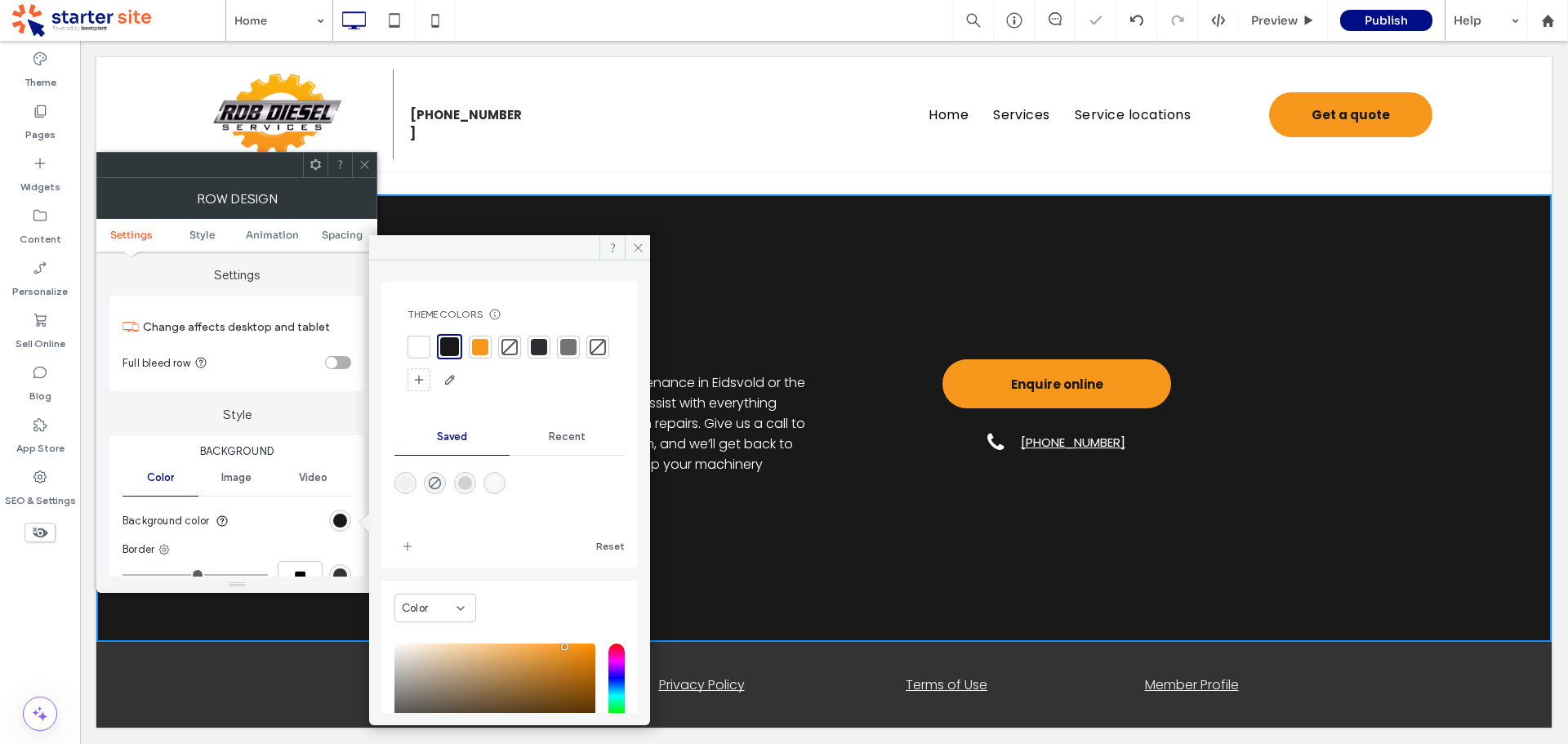
click at [358, 169] on icon at bounding box center [364, 165] width 13 height 13
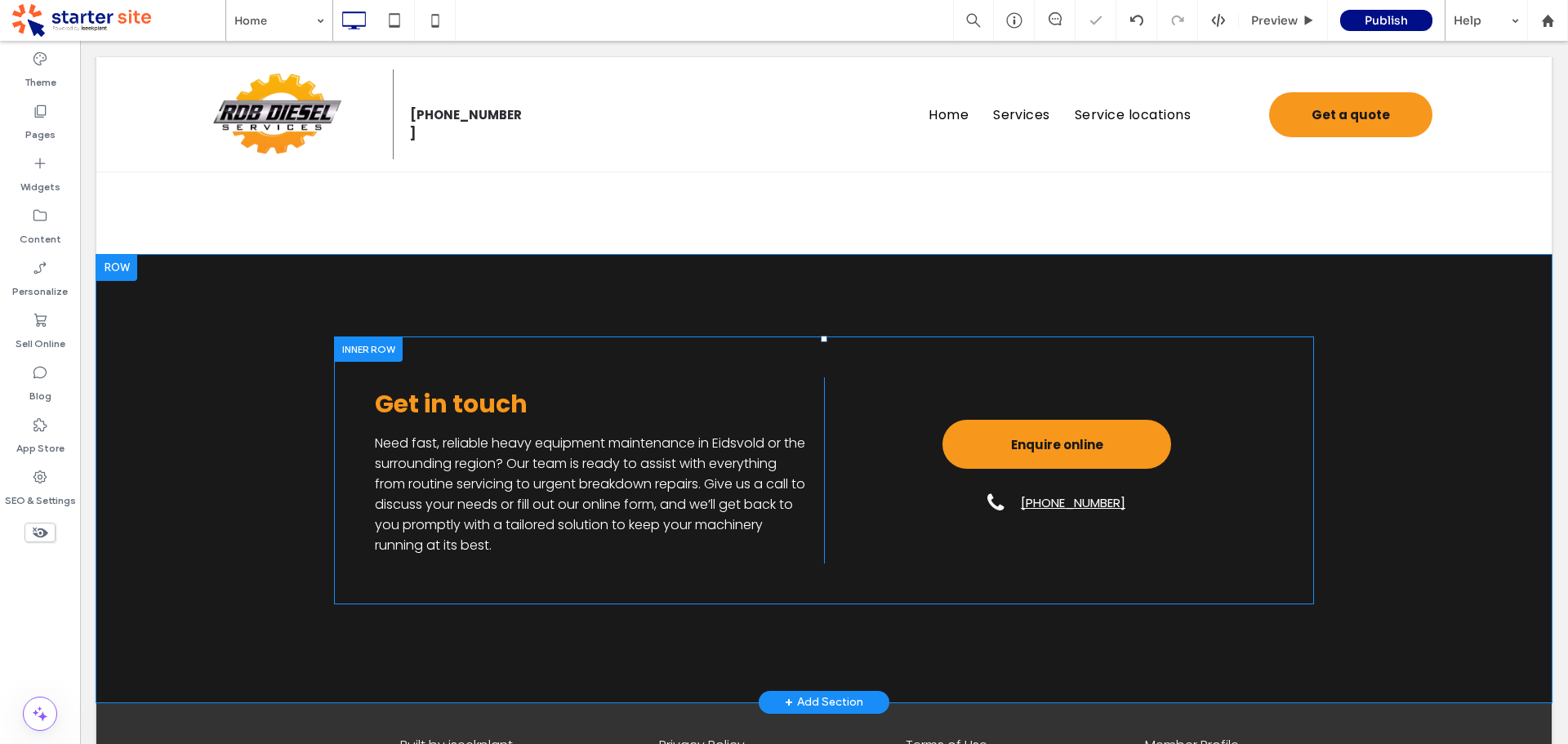
scroll to position [2448, 0]
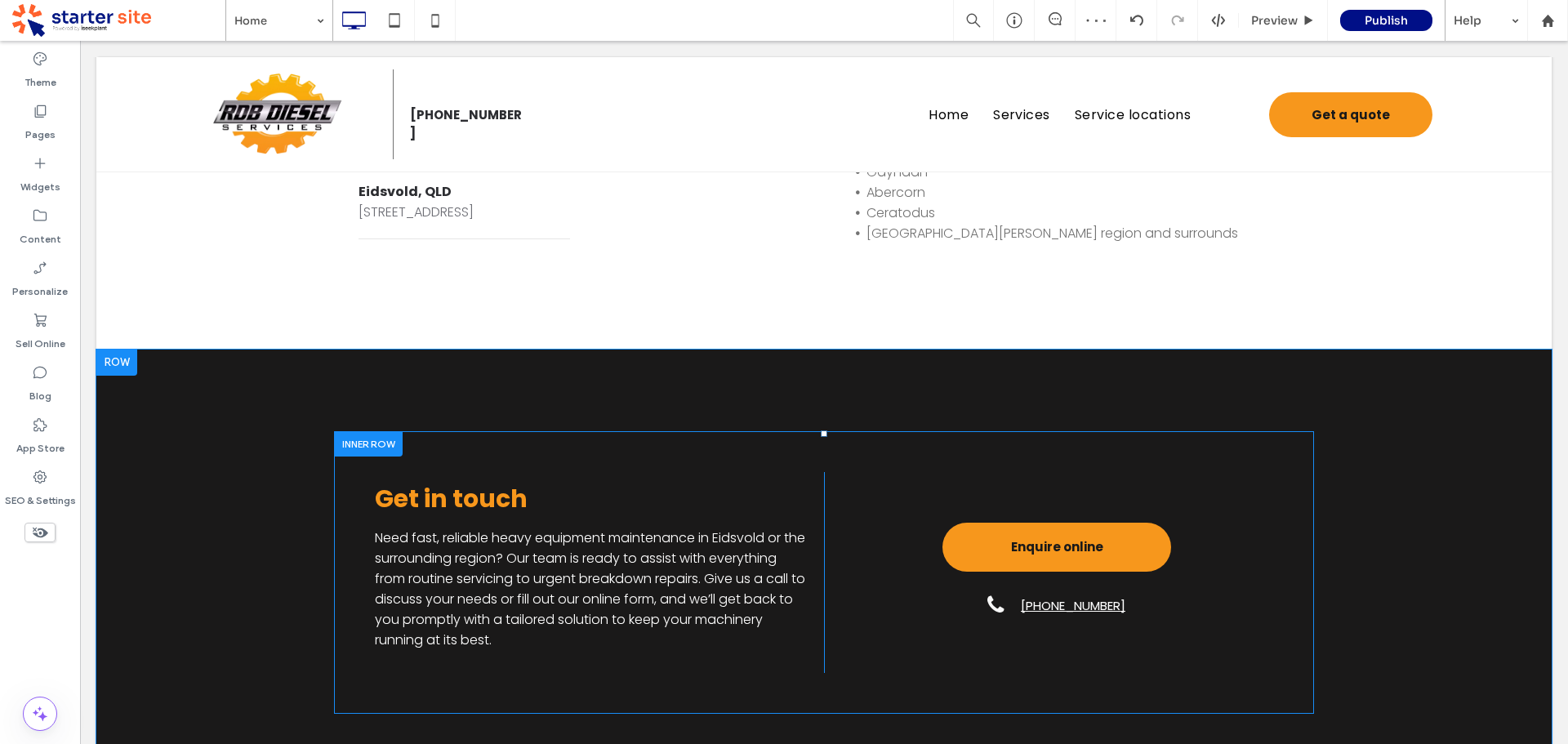
click at [483, 450] on div "Get in touch Need fast, reliable heavy equipment maintenance in Eidsvold or the…" at bounding box center [824, 572] width 980 height 282
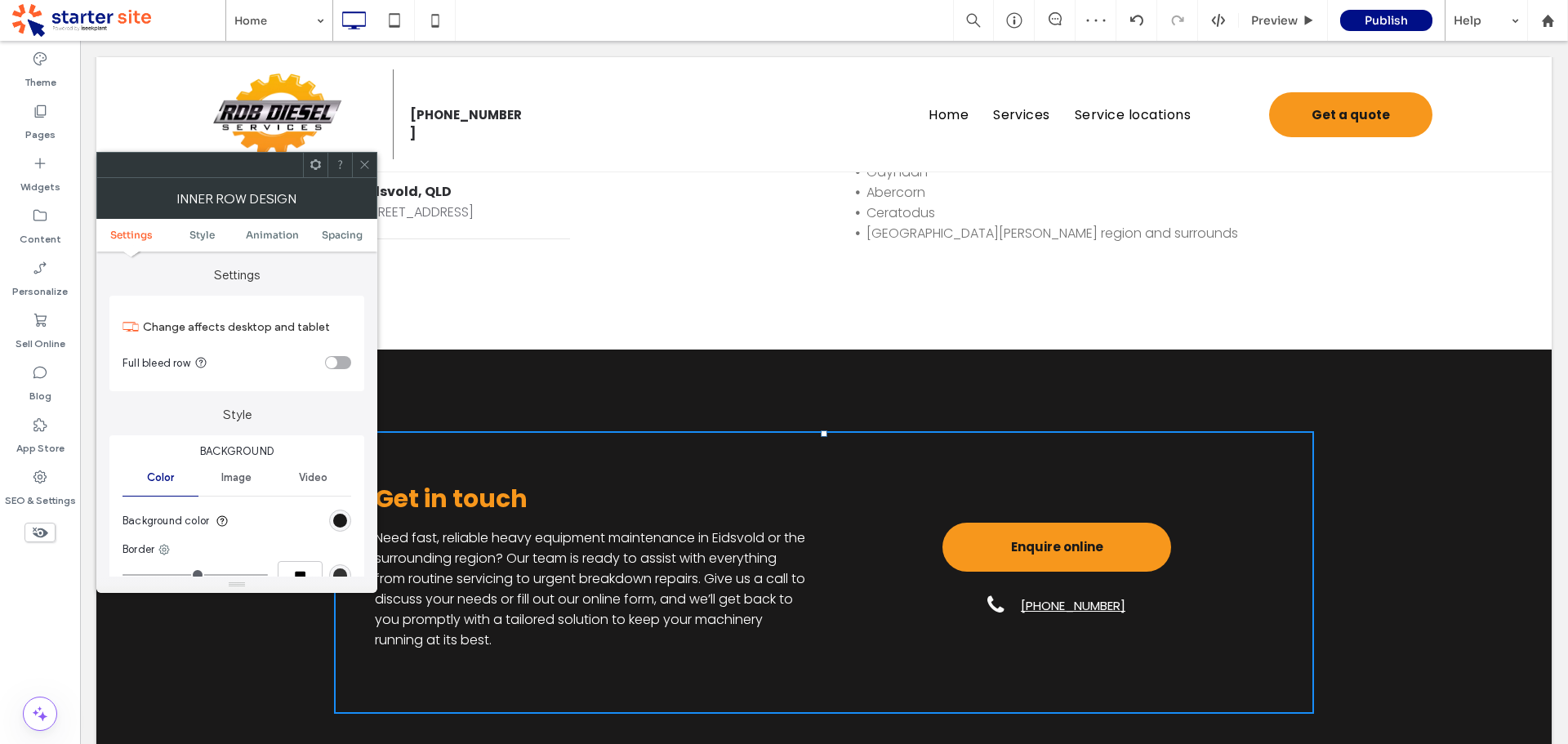
drag, startPoint x: 344, startPoint y: 528, endPoint x: 353, endPoint y: 491, distance: 38.1
click at [344, 525] on div "rgb(26, 25, 25)" at bounding box center [340, 520] width 22 height 22
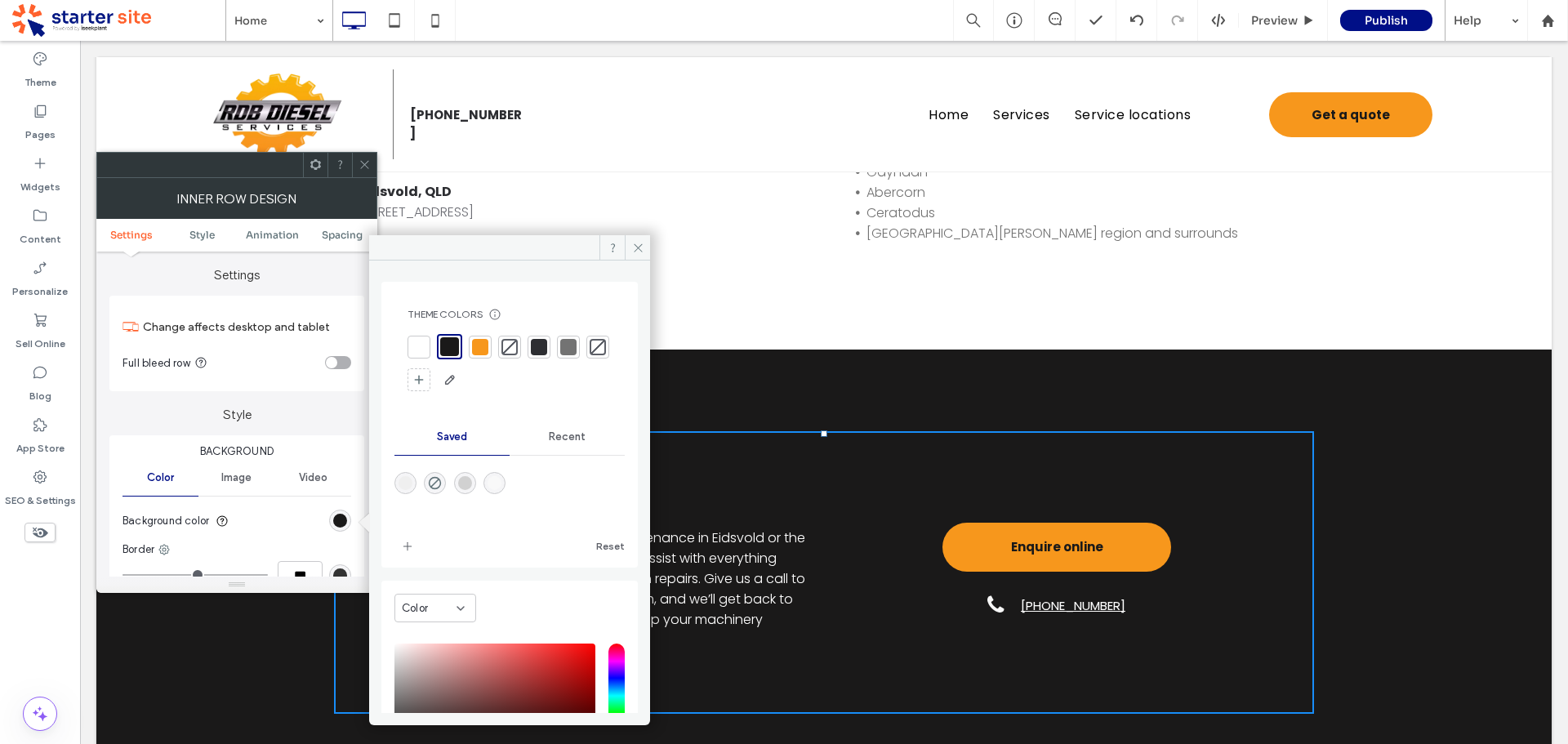
click at [474, 352] on div at bounding box center [480, 346] width 23 height 23
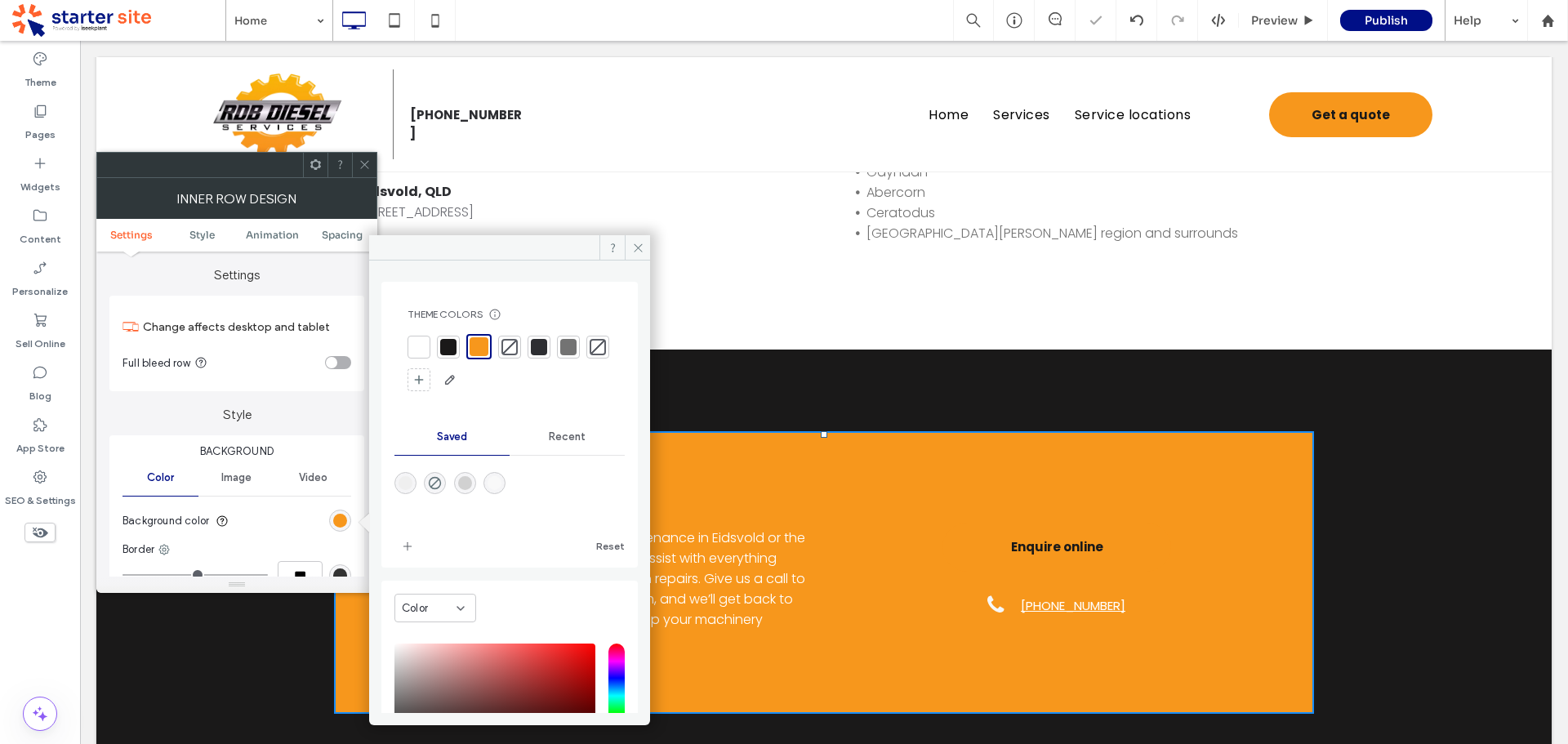
click at [367, 161] on use at bounding box center [364, 164] width 8 height 8
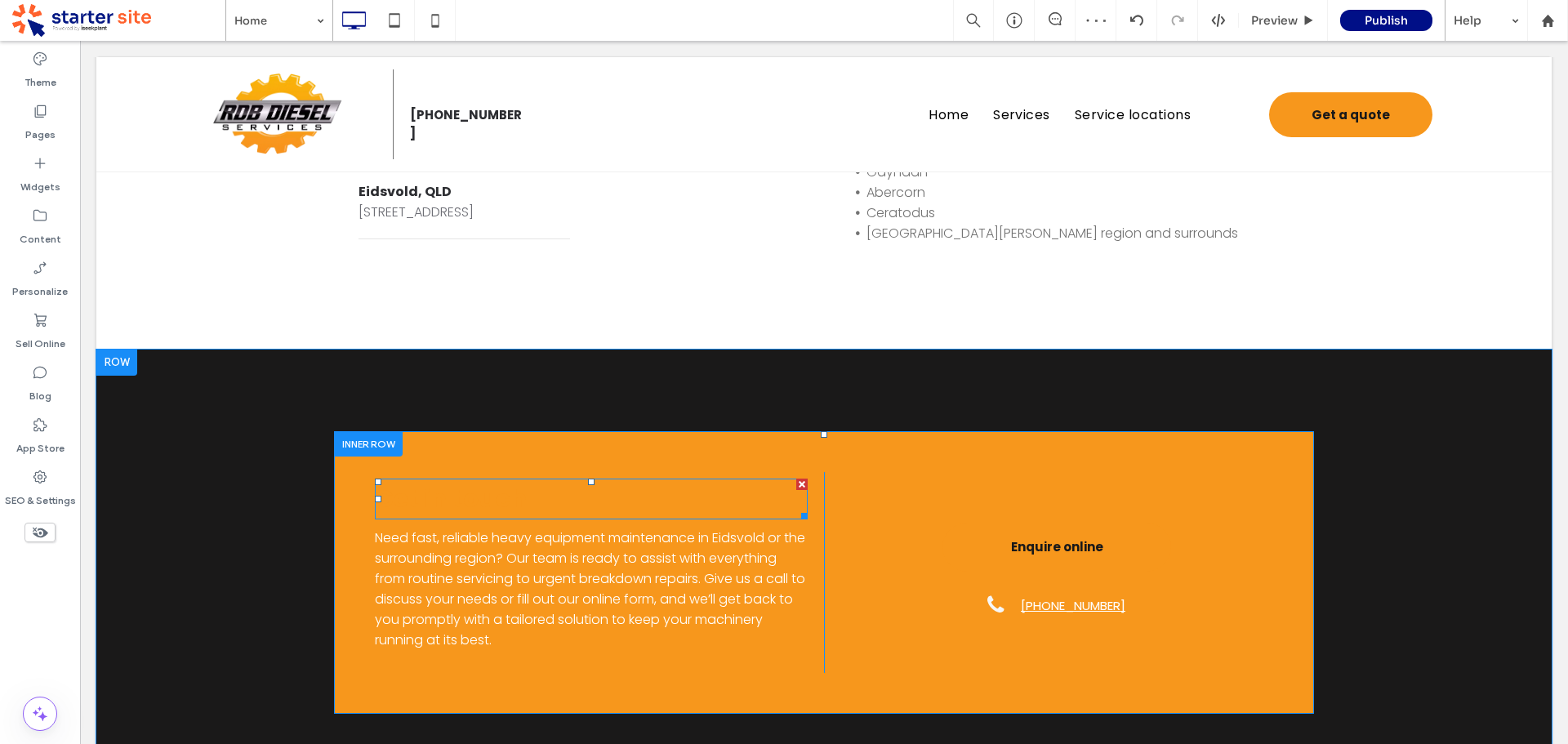
click at [450, 510] on span "Get in touch" at bounding box center [451, 498] width 152 height 35
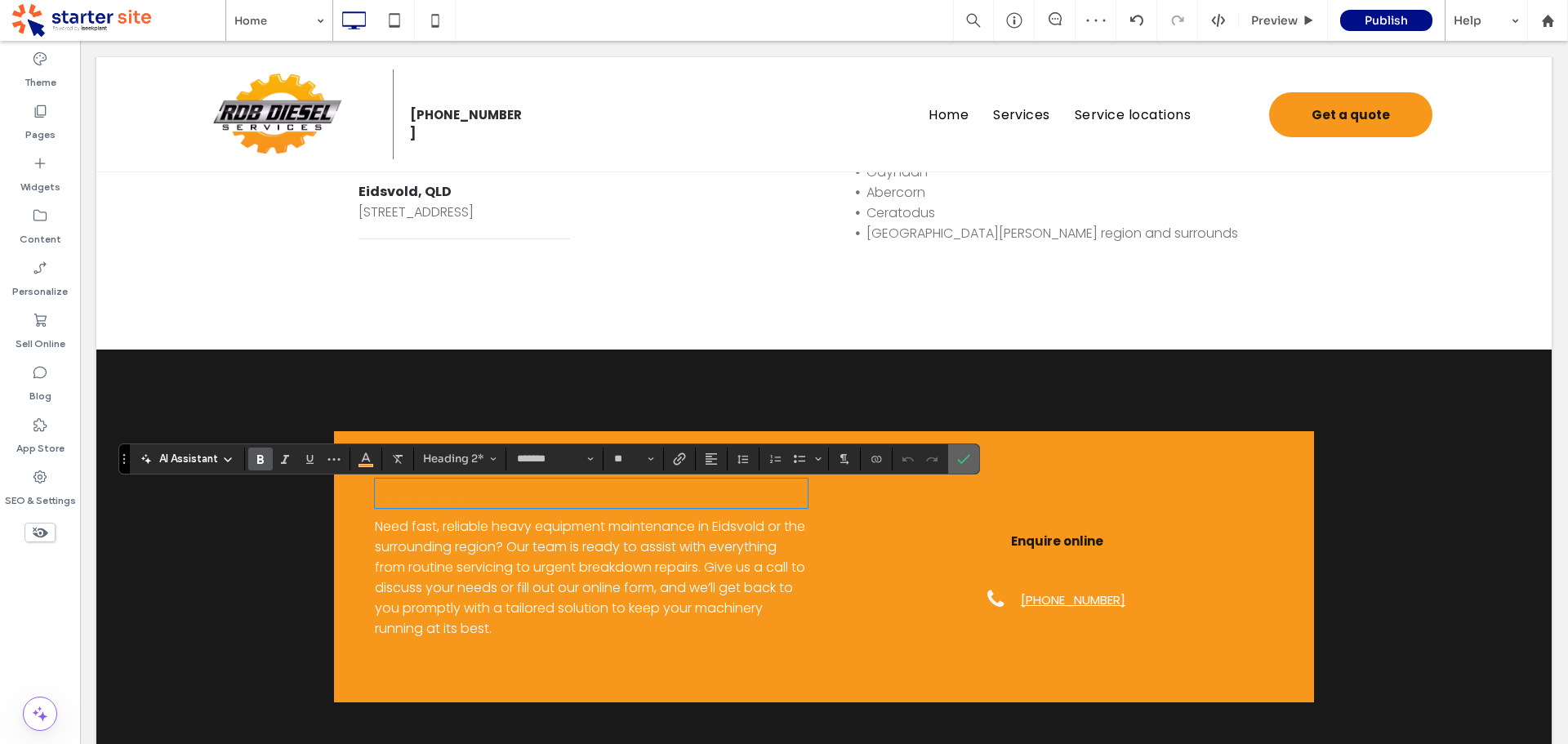
drag, startPoint x: 964, startPoint y: 461, endPoint x: 544, endPoint y: 412, distance: 422.8
click at [964, 461] on icon "Confirm" at bounding box center [964, 459] width 13 height 13
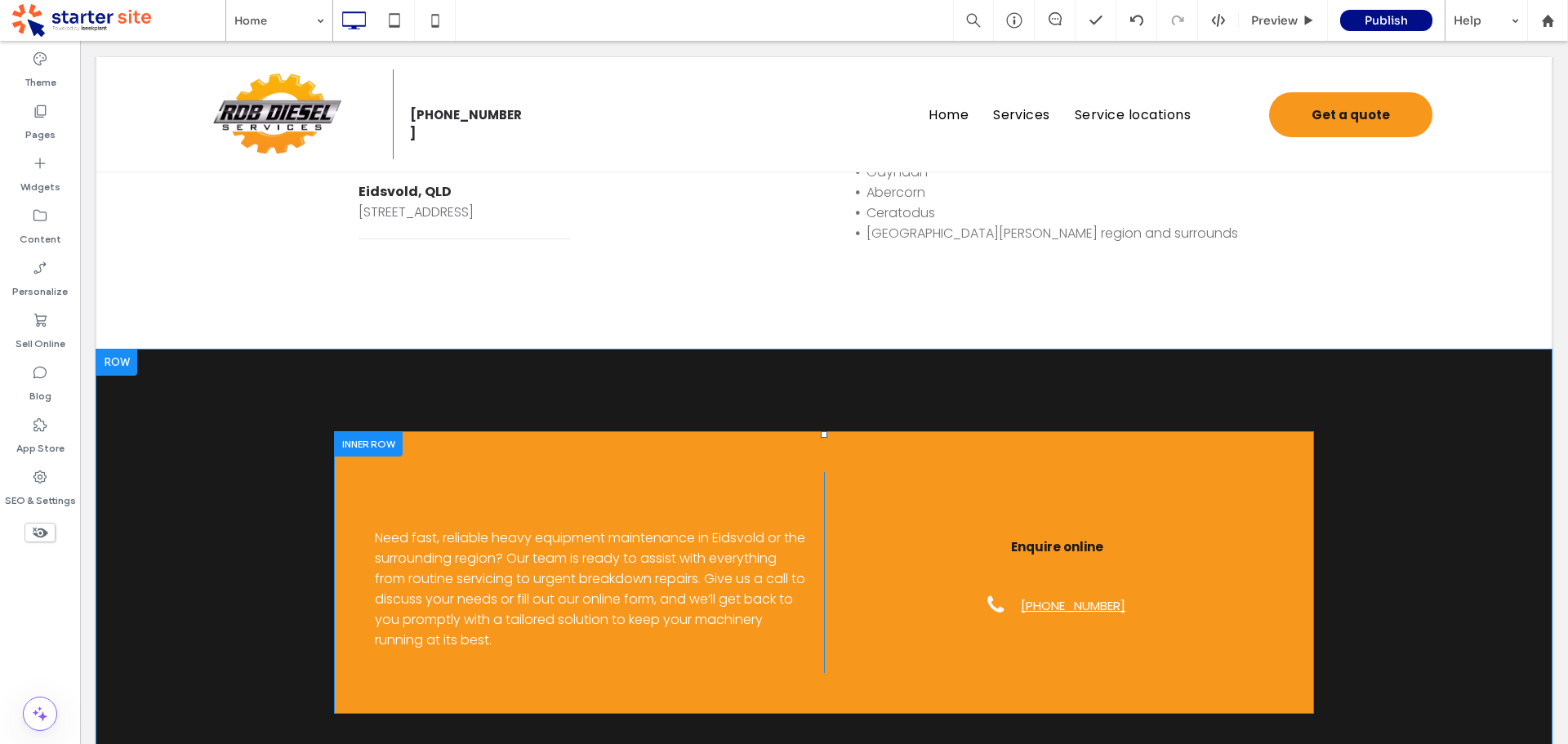
click at [598, 449] on div "Get in touch Need fast, reliable heavy equipment maintenance in Eidsvold or the…" at bounding box center [824, 572] width 980 height 282
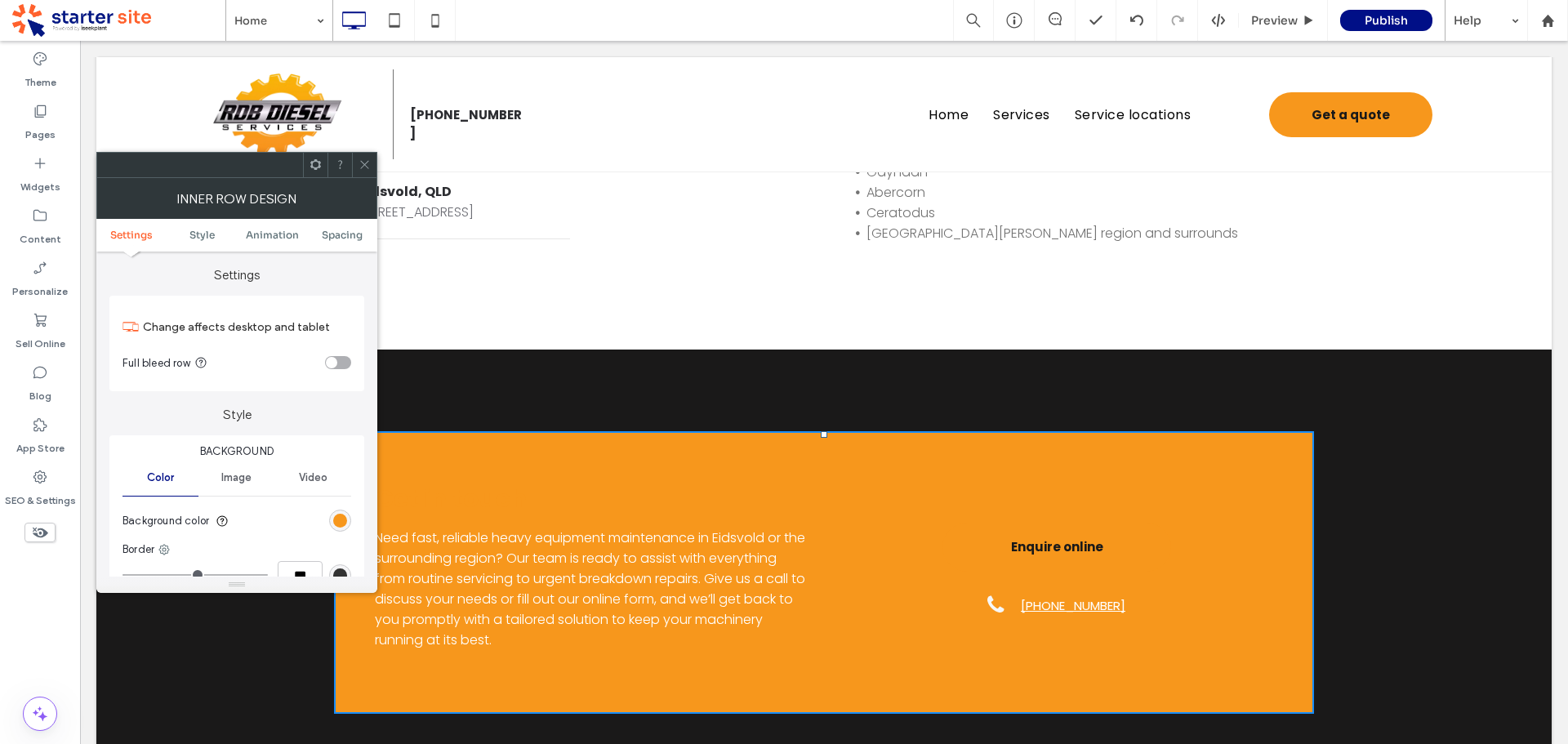
click at [345, 521] on div "rgb(247, 151, 28)" at bounding box center [339, 519] width 14 height 14
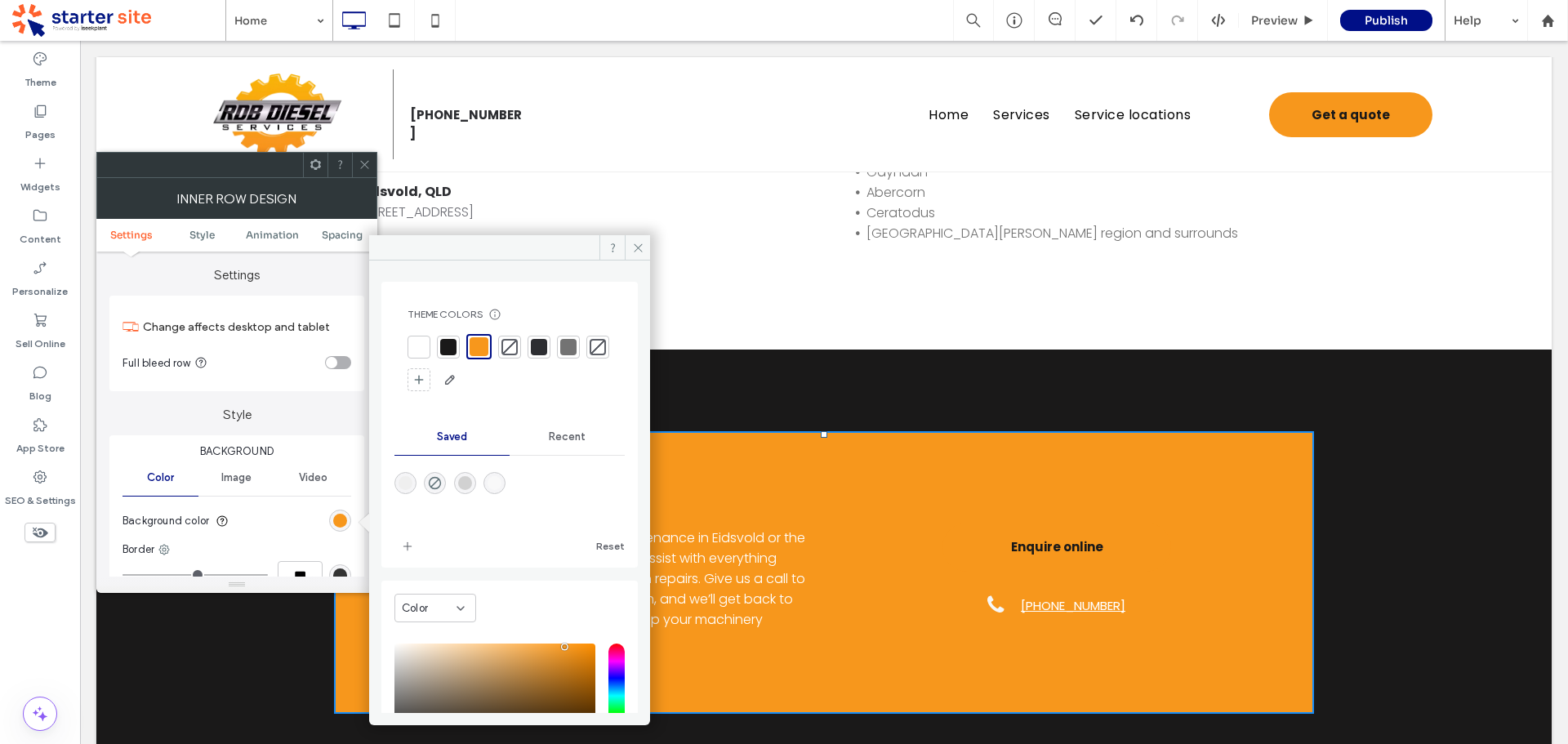
click at [576, 346] on div at bounding box center [568, 347] width 16 height 16
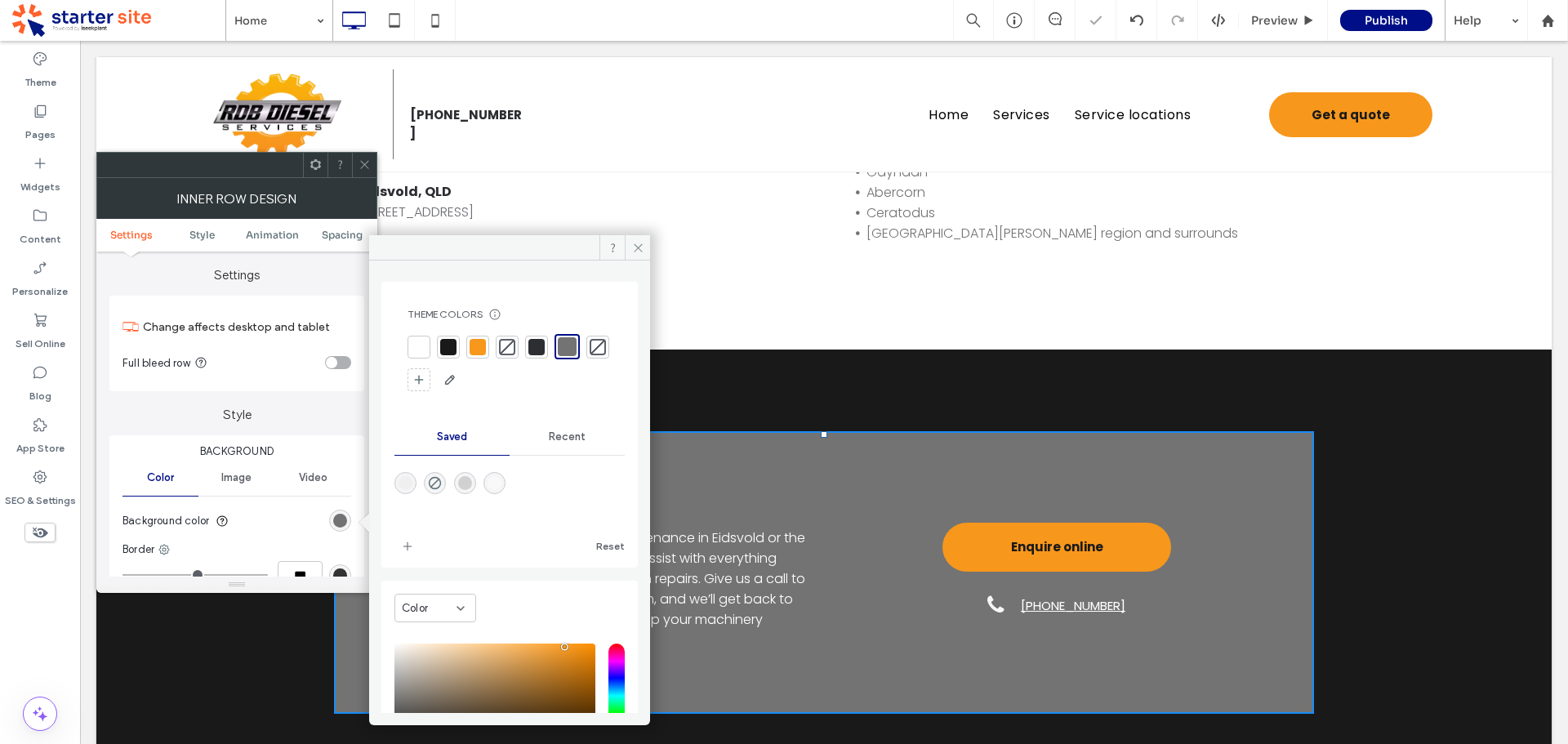
drag, startPoint x: 363, startPoint y: 166, endPoint x: 226, endPoint y: 528, distance: 387.1
click at [364, 167] on icon at bounding box center [364, 165] width 13 height 13
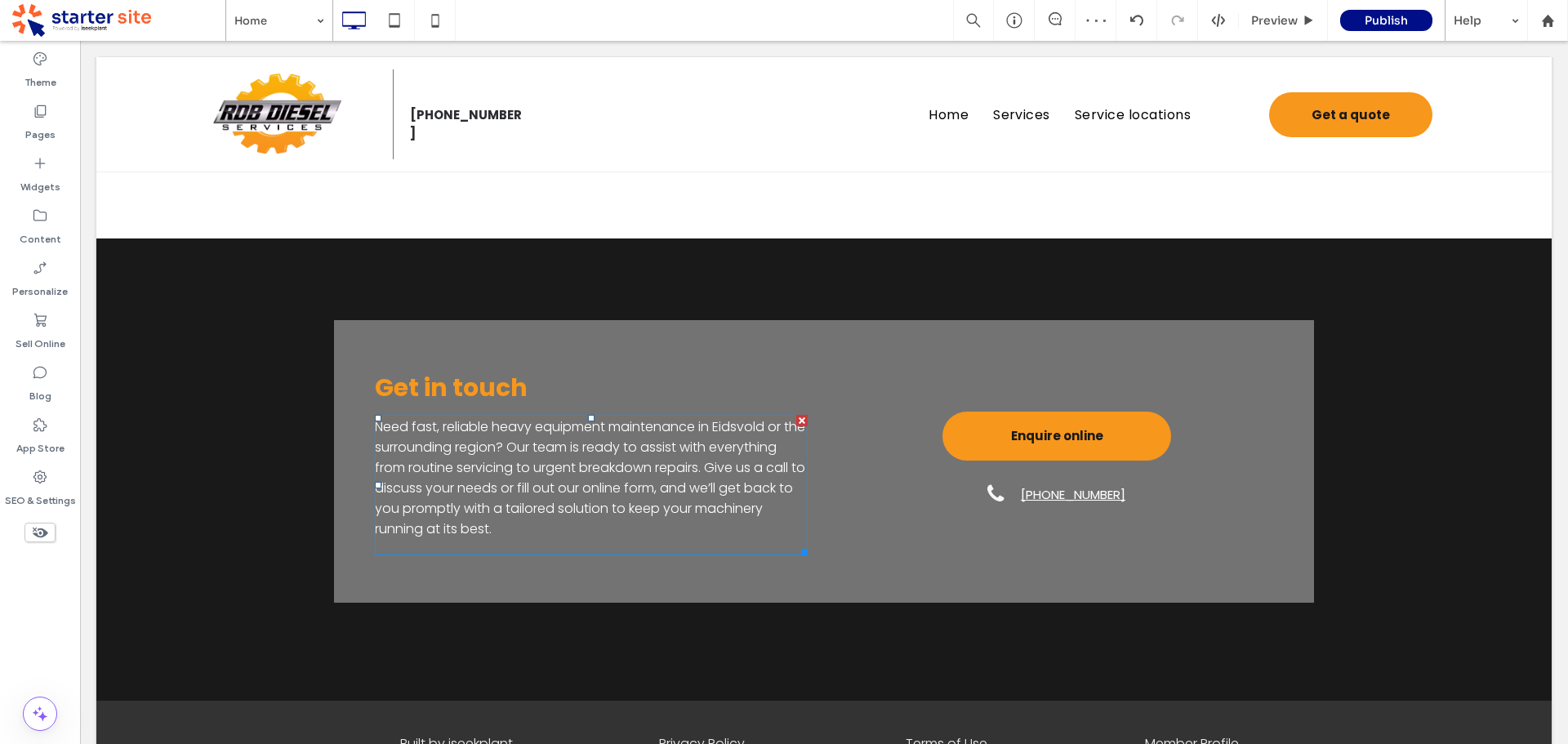
scroll to position [2529, 0]
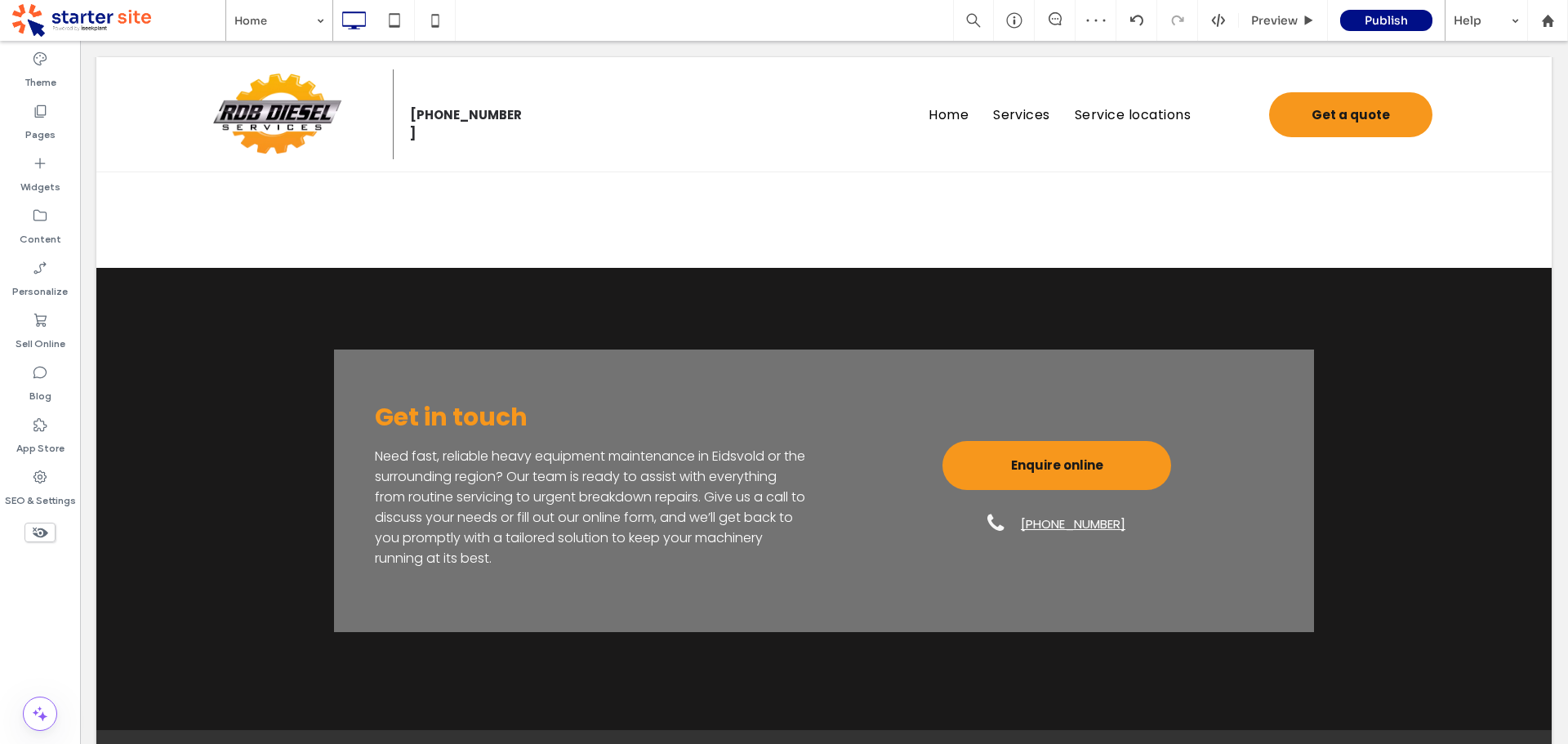
click at [449, 387] on div "Get in touch Need fast, reliable heavy equipment maintenance in Eidsvold or the…" at bounding box center [824, 490] width 980 height 282
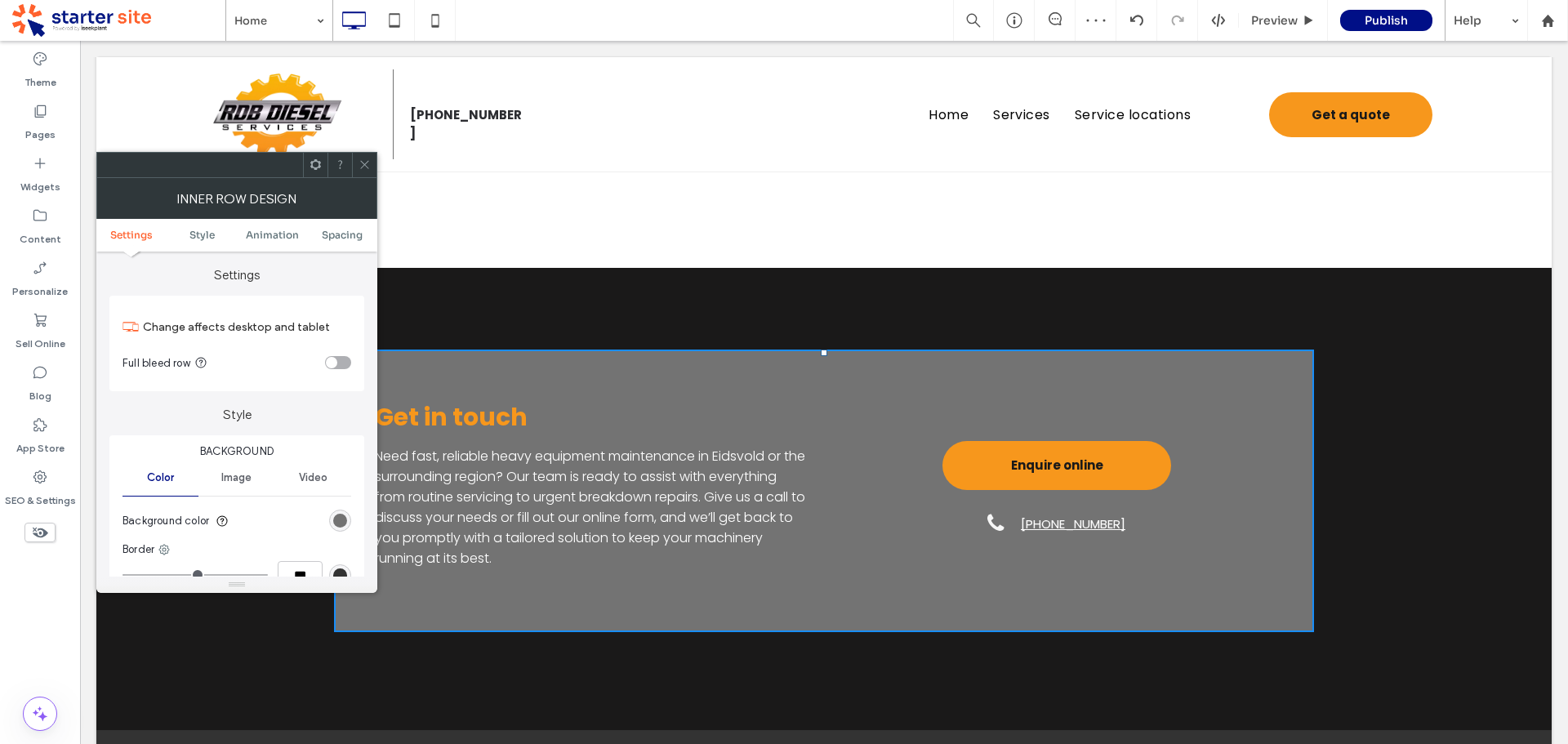
click at [345, 521] on div "rgb(115, 115, 115)" at bounding box center [339, 519] width 14 height 14
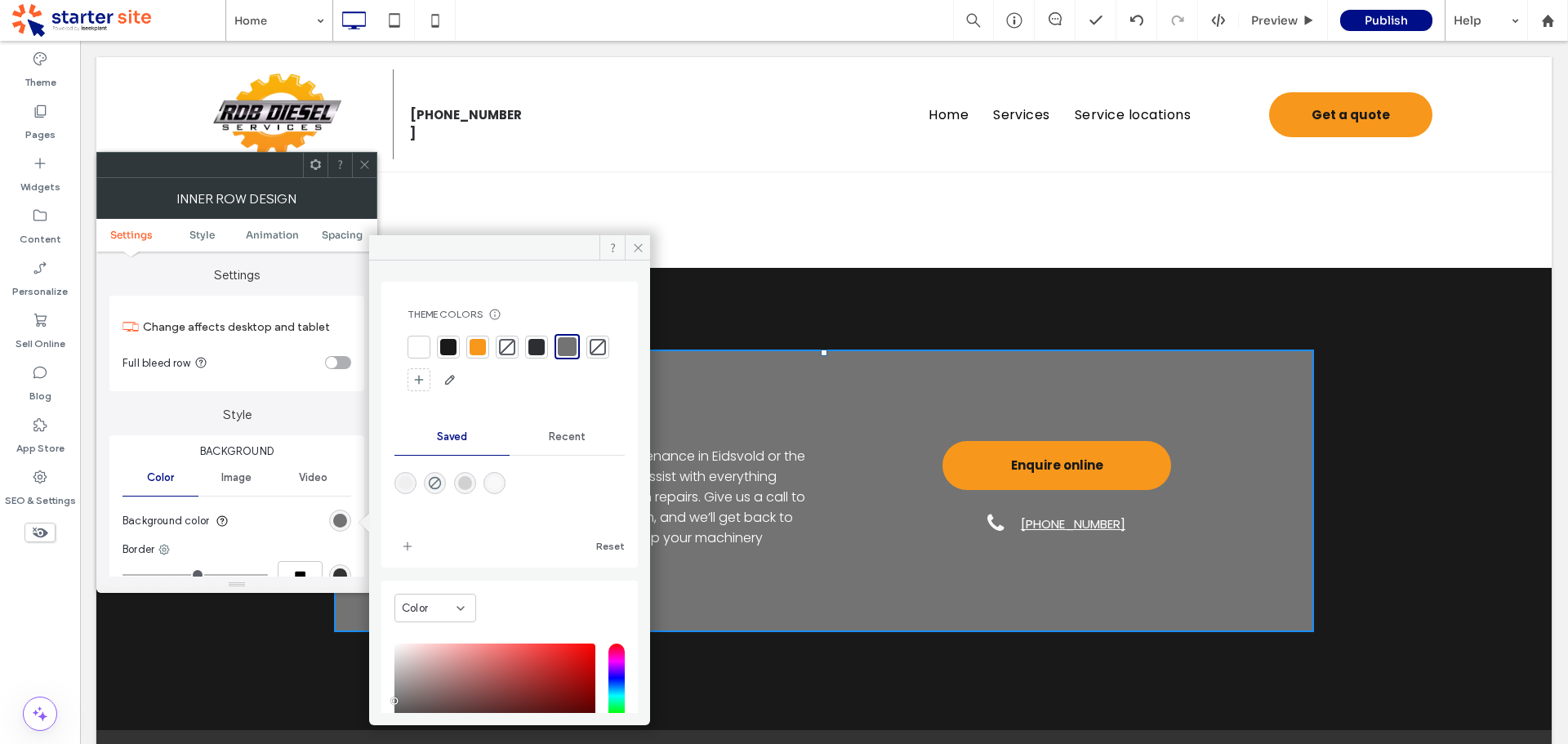
click at [473, 348] on div at bounding box center [478, 347] width 16 height 16
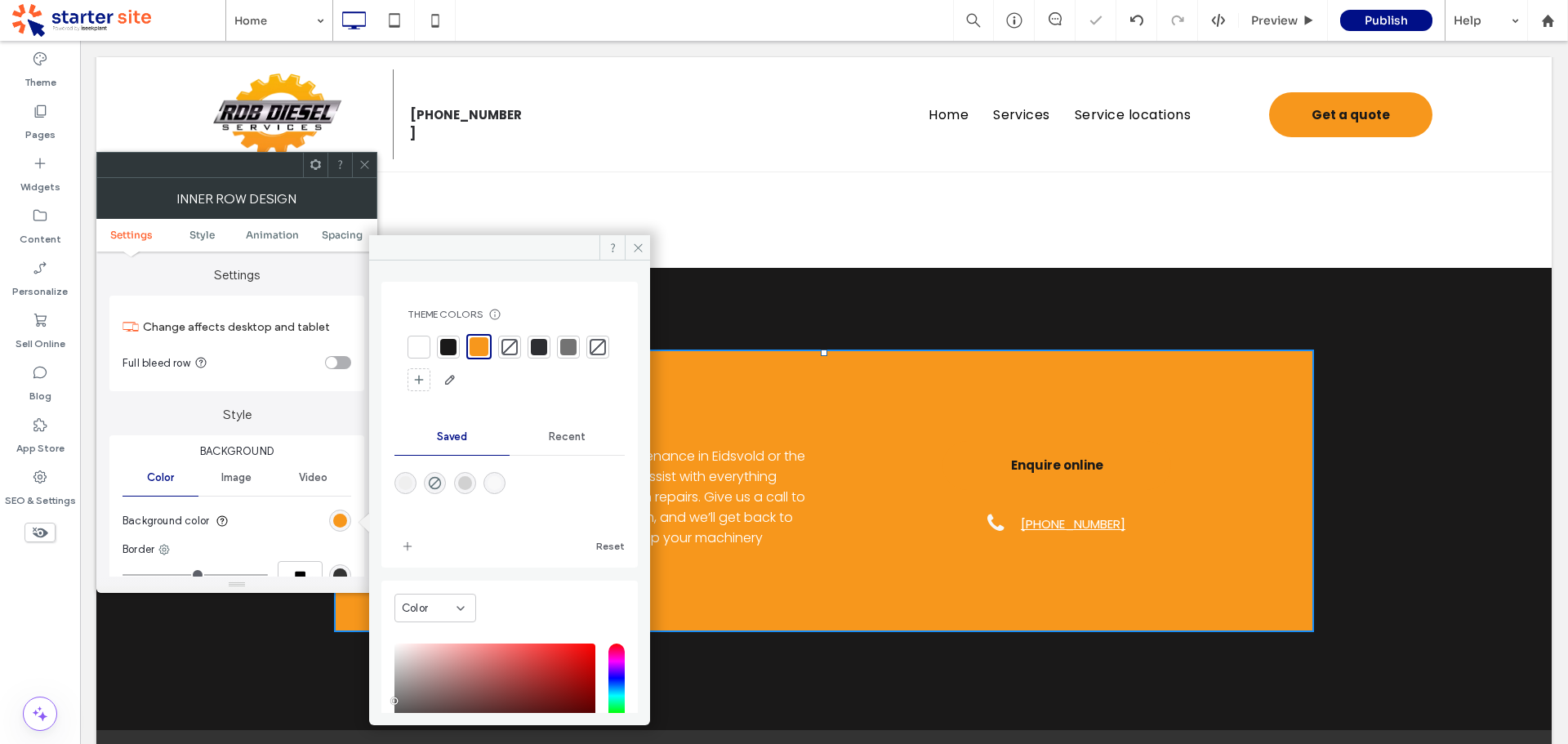
drag, startPoint x: 363, startPoint y: 163, endPoint x: 410, endPoint y: 326, distance: 169.6
click at [364, 163] on icon at bounding box center [364, 165] width 13 height 13
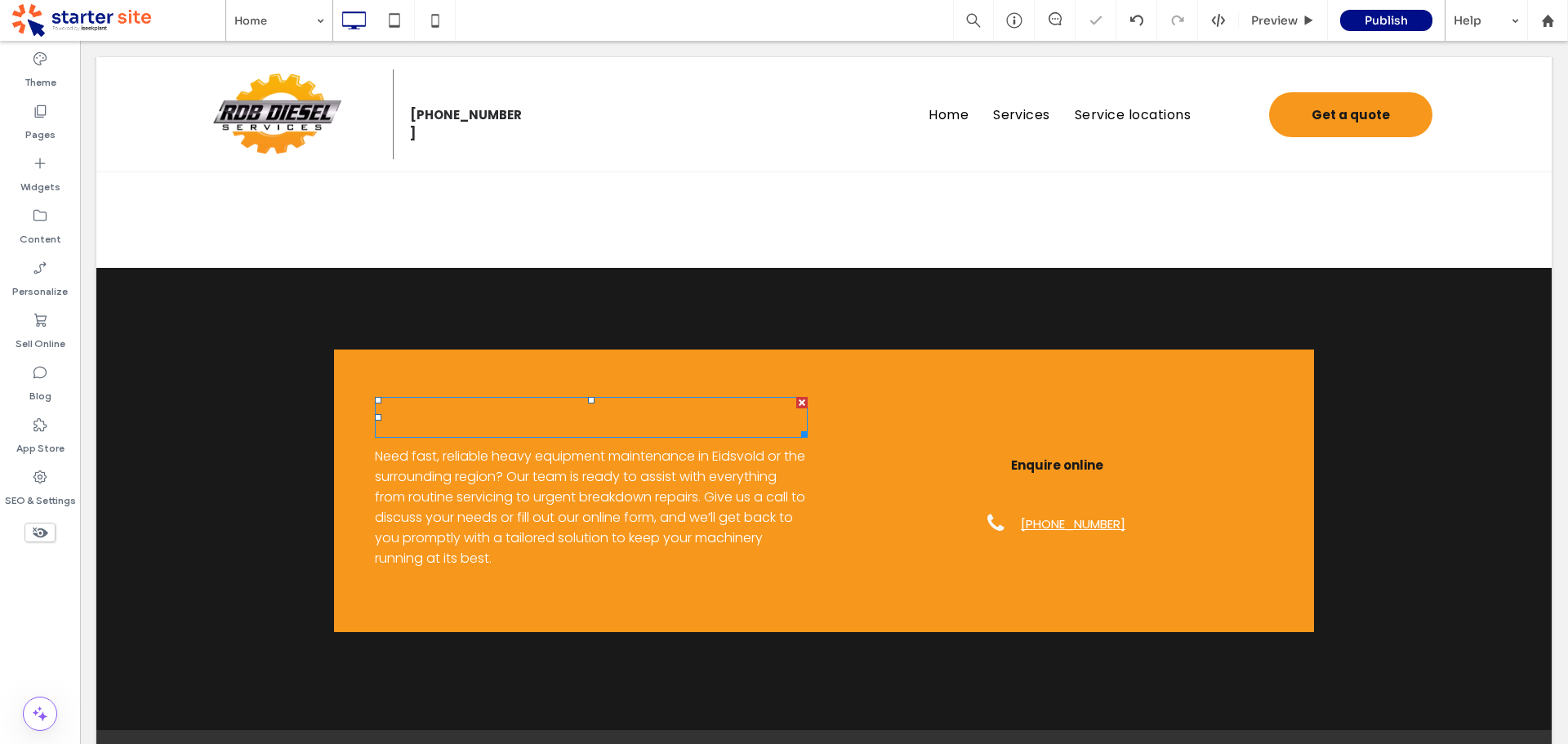
click at [469, 430] on span "Get in touch" at bounding box center [451, 417] width 152 height 35
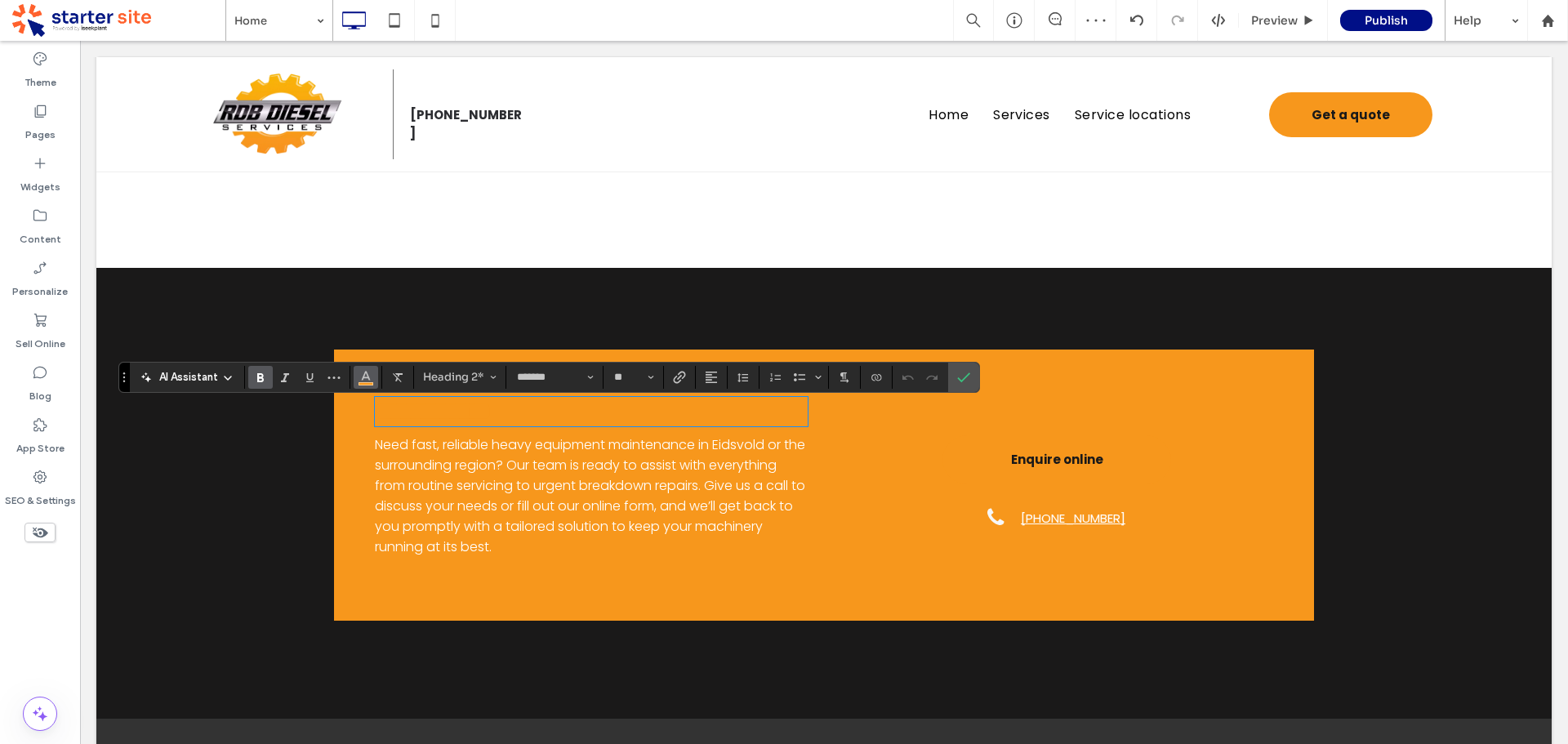
click at [366, 380] on icon "Color" at bounding box center [365, 375] width 13 height 13
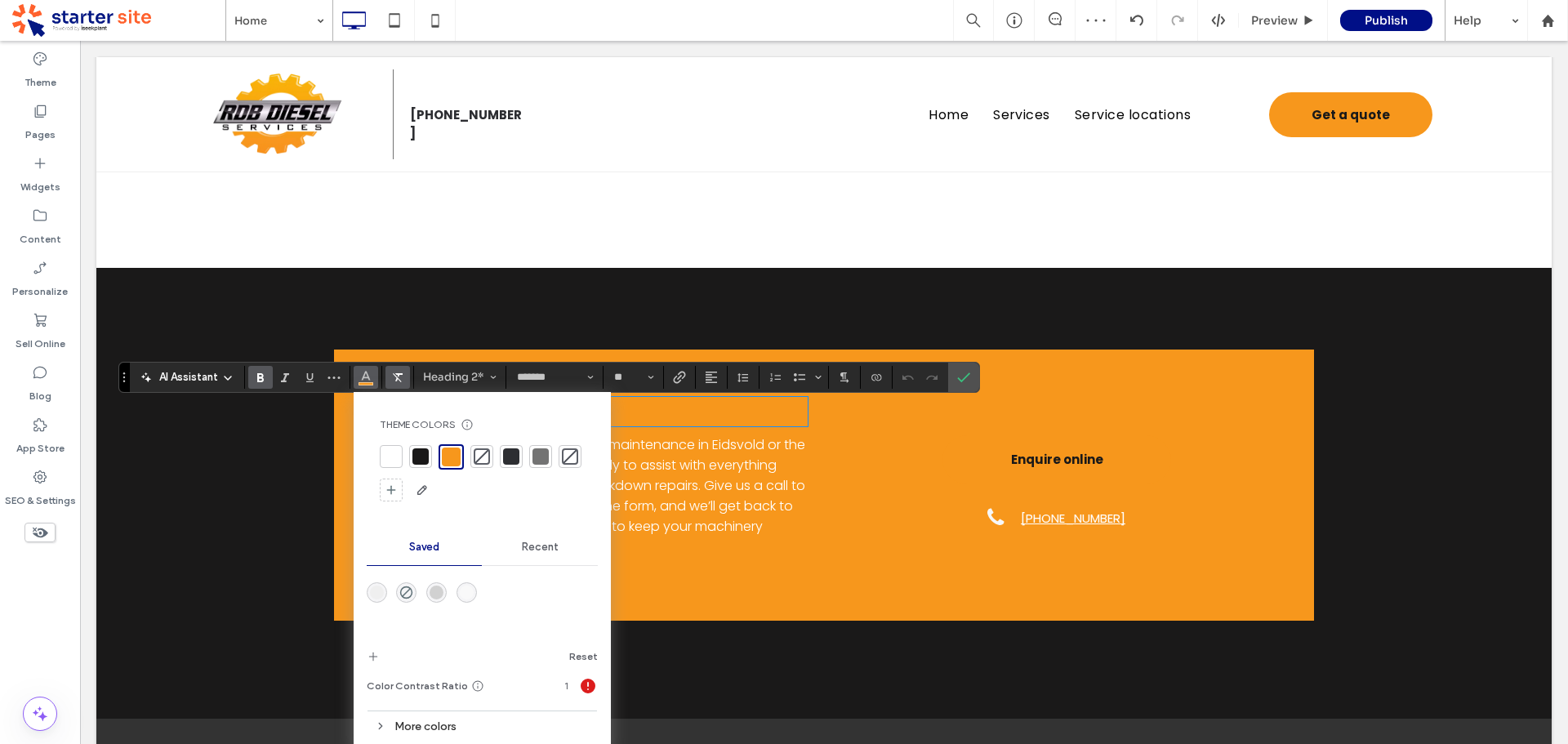
click at [396, 373] on use "Clear Format" at bounding box center [397, 378] width 10 height 9
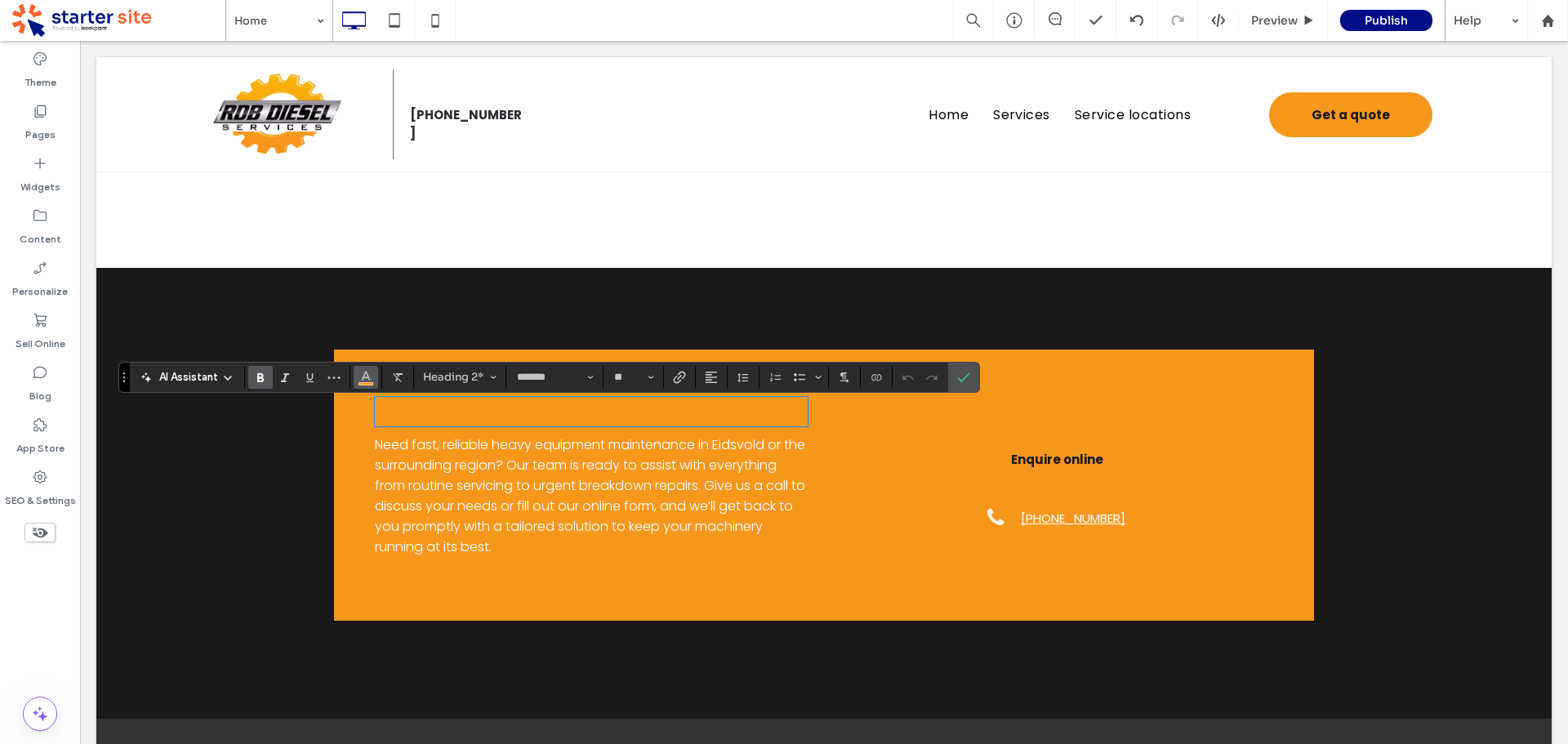
click at [375, 381] on button "Color" at bounding box center [365, 377] width 24 height 23
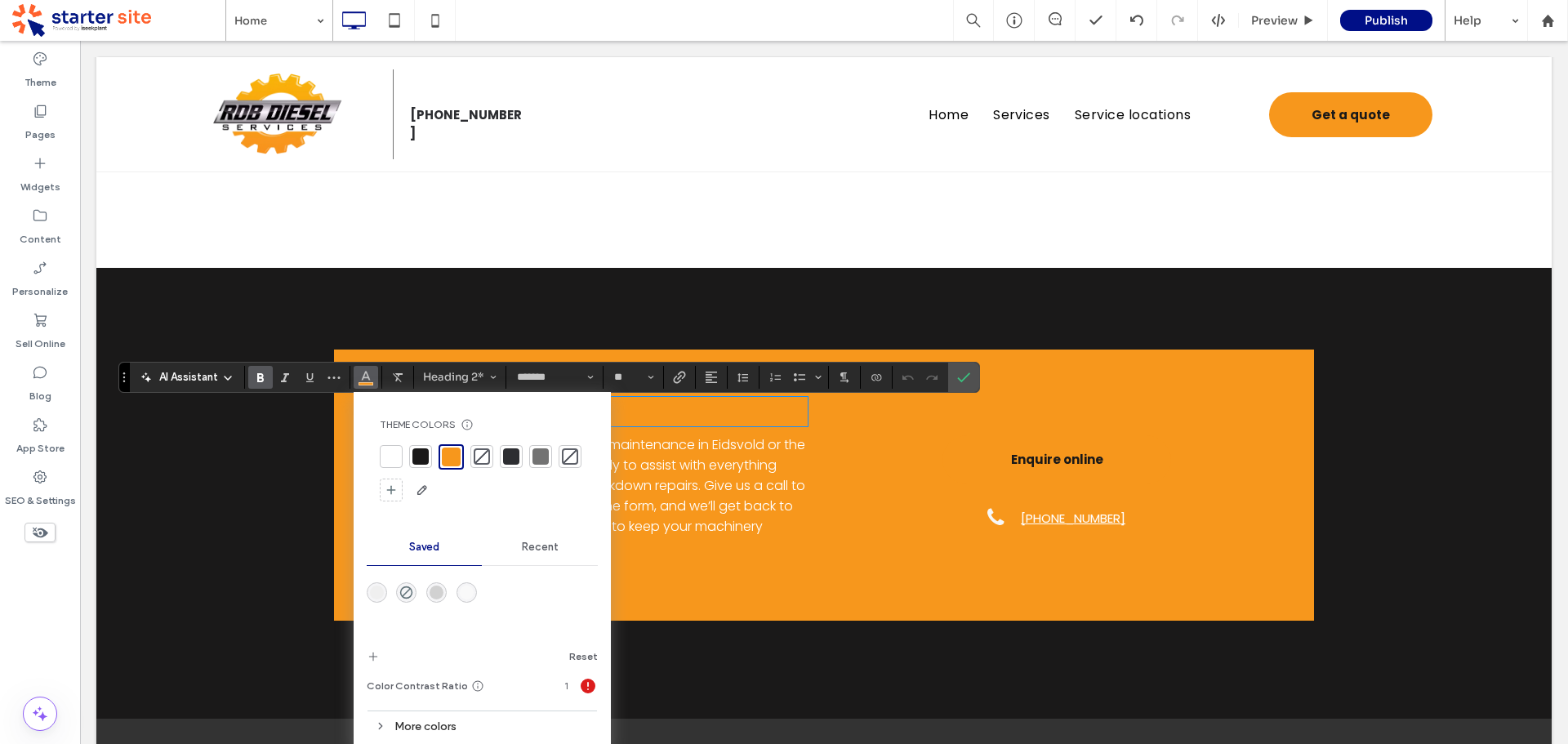
click at [513, 458] on div at bounding box center [512, 456] width 16 height 16
click at [970, 378] on icon "Confirm" at bounding box center [964, 377] width 13 height 13
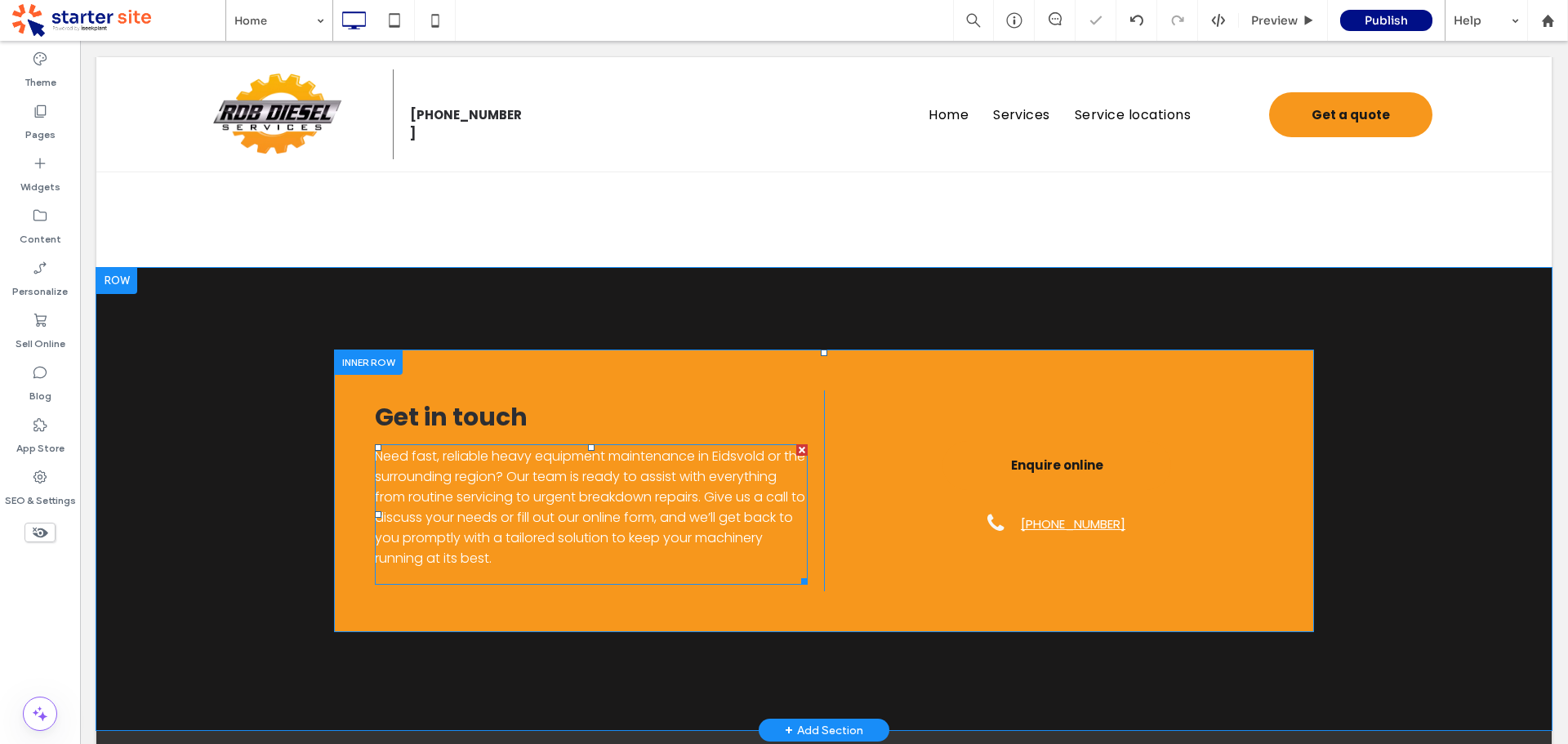
click at [580, 517] on span "Need fast, reliable heavy equipment maintenance in Eidsvold or the surrounding …" at bounding box center [590, 507] width 430 height 121
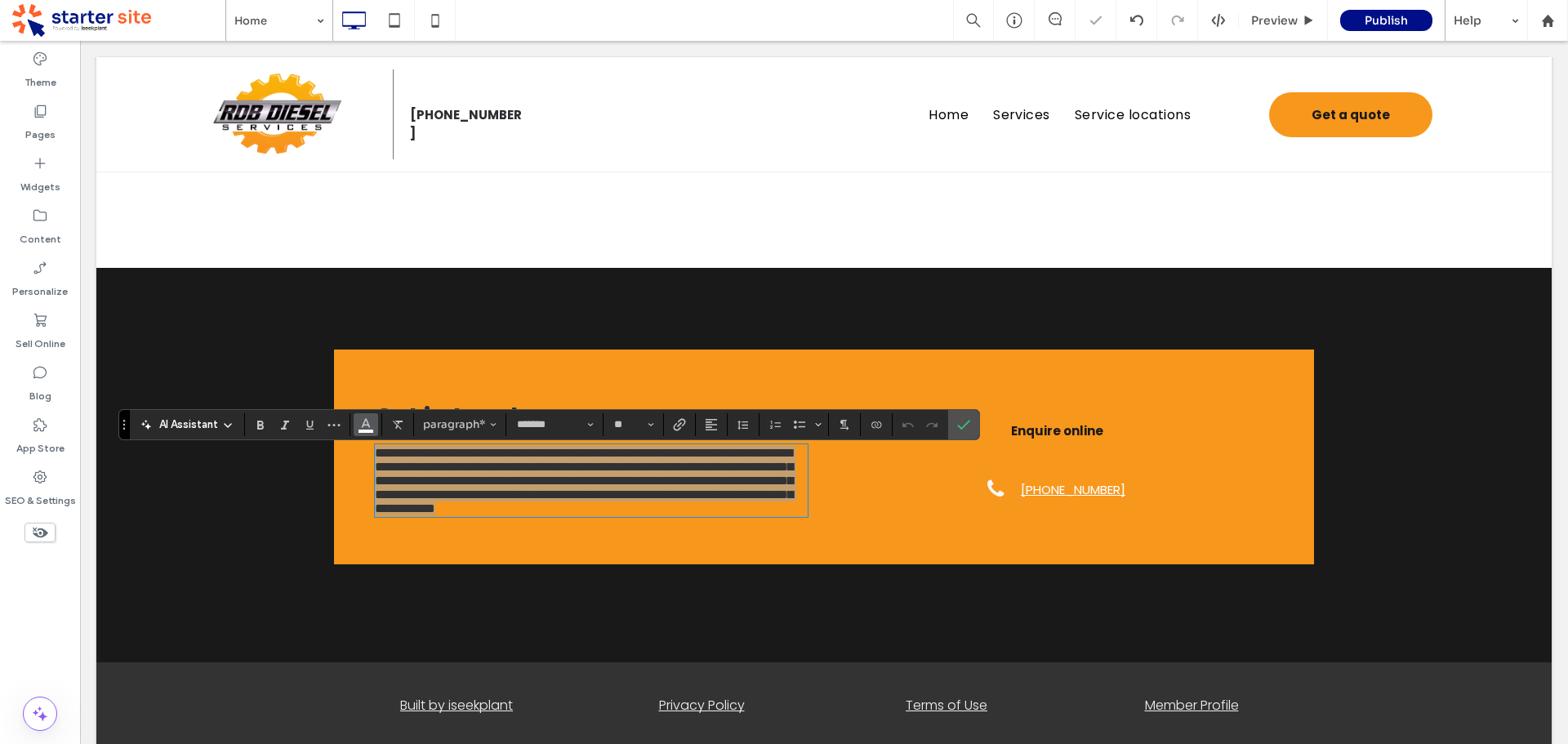
click at [364, 426] on icon "Color" at bounding box center [365, 423] width 13 height 13
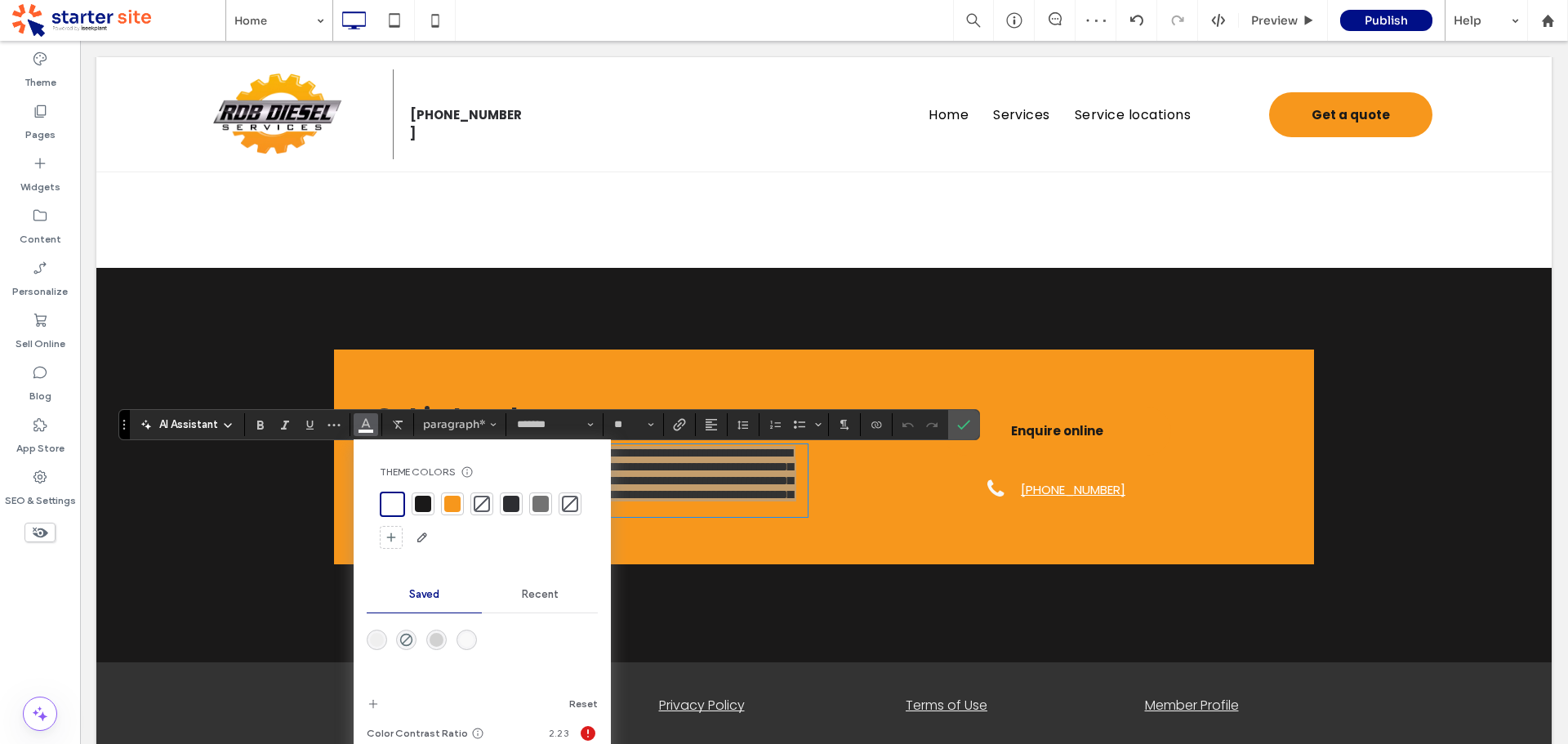
click at [507, 506] on div at bounding box center [512, 503] width 16 height 16
click at [960, 416] on span "Confirm" at bounding box center [961, 424] width 7 height 30
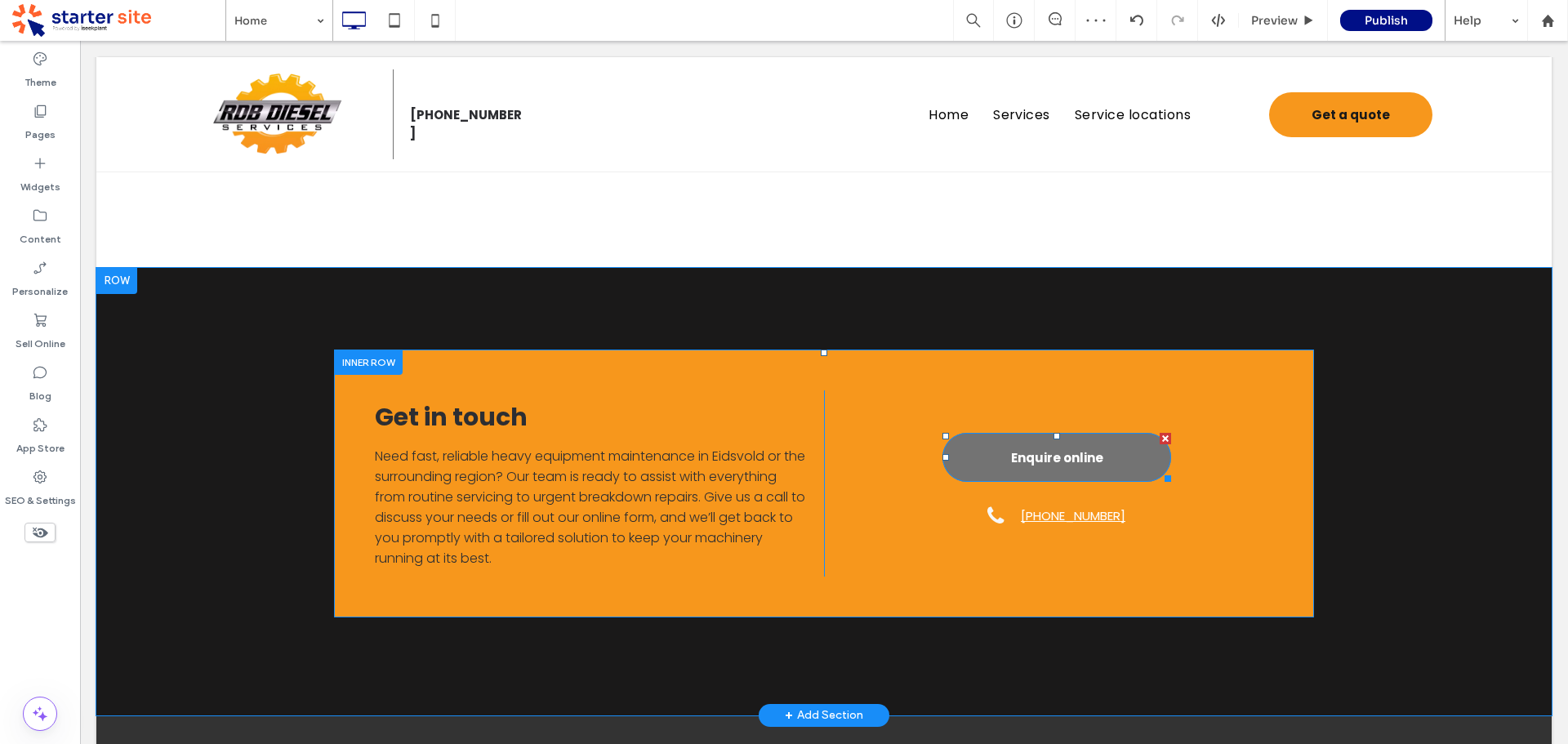
click at [1038, 473] on span "Enquire online" at bounding box center [1057, 457] width 92 height 35
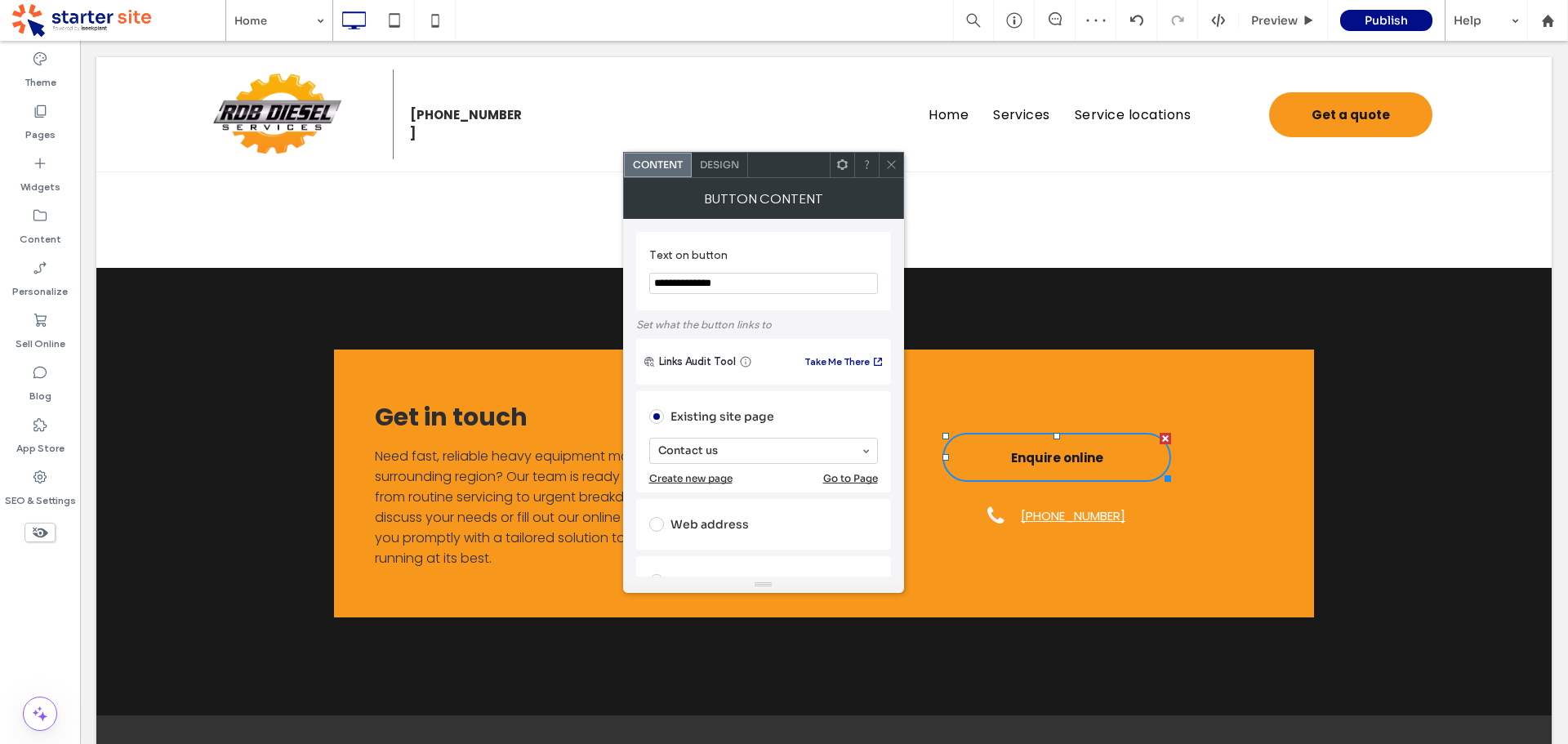
click at [721, 153] on div "Design" at bounding box center [720, 164] width 56 height 24
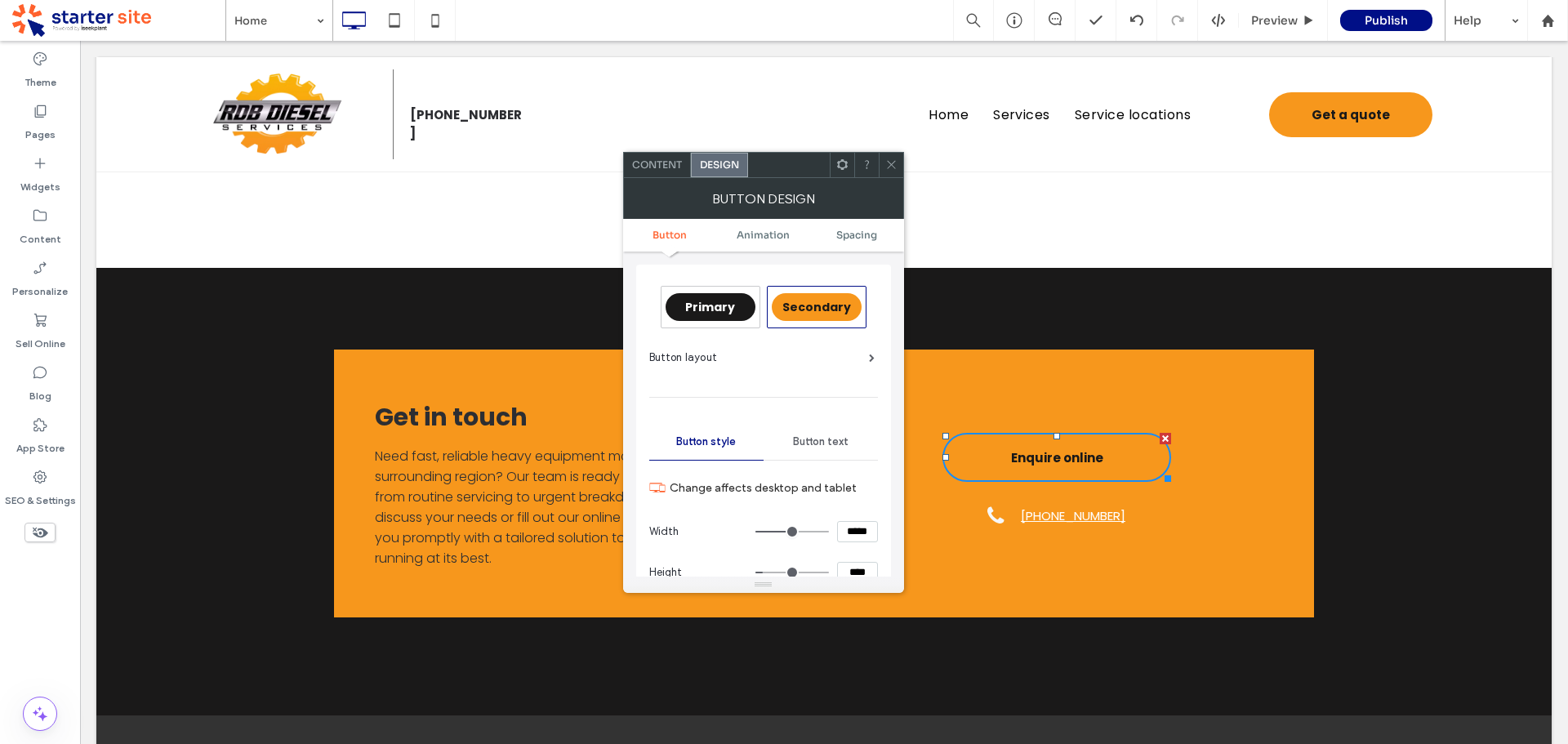
click at [732, 313] on span "Primary" at bounding box center [710, 307] width 50 height 16
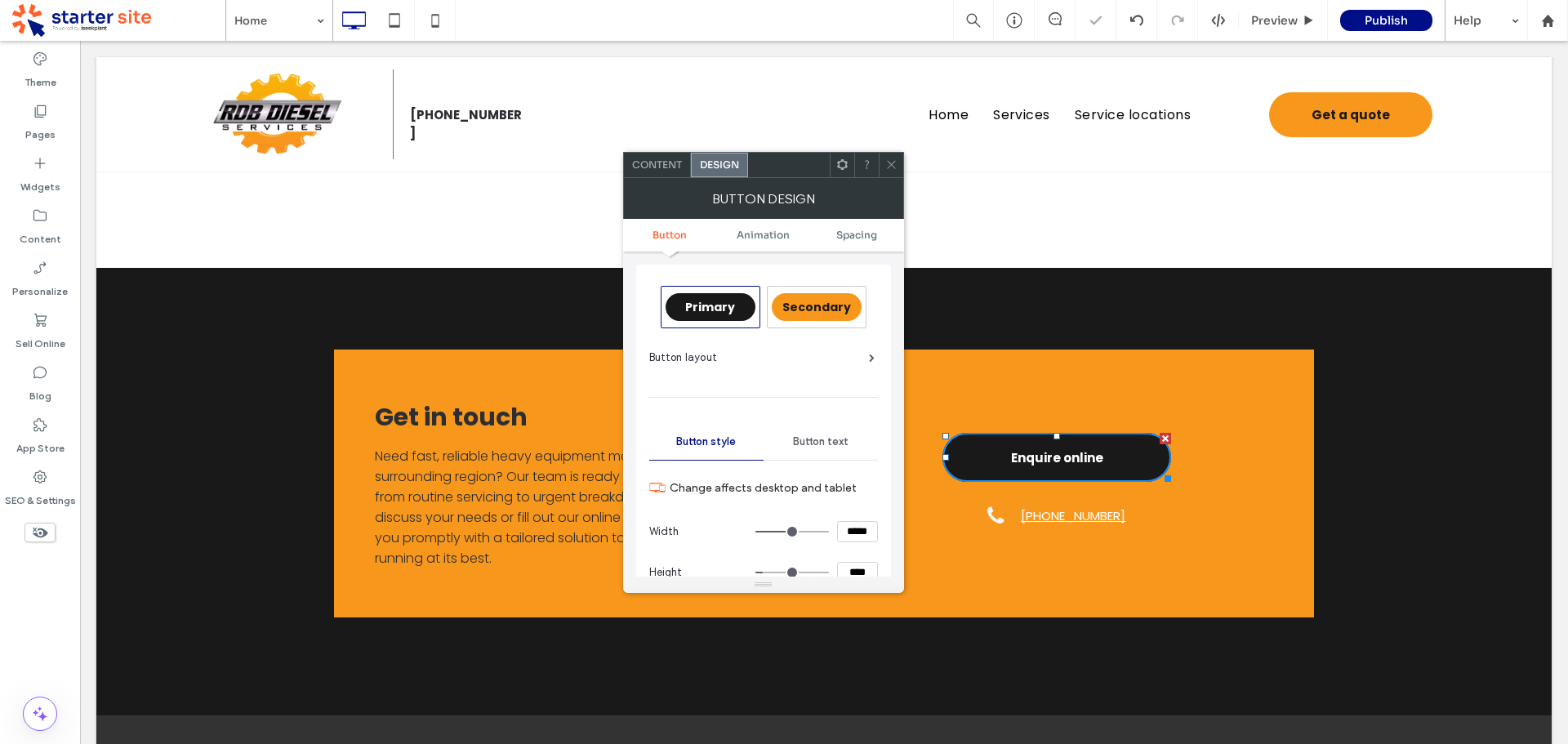
click at [894, 170] on span at bounding box center [891, 164] width 13 height 24
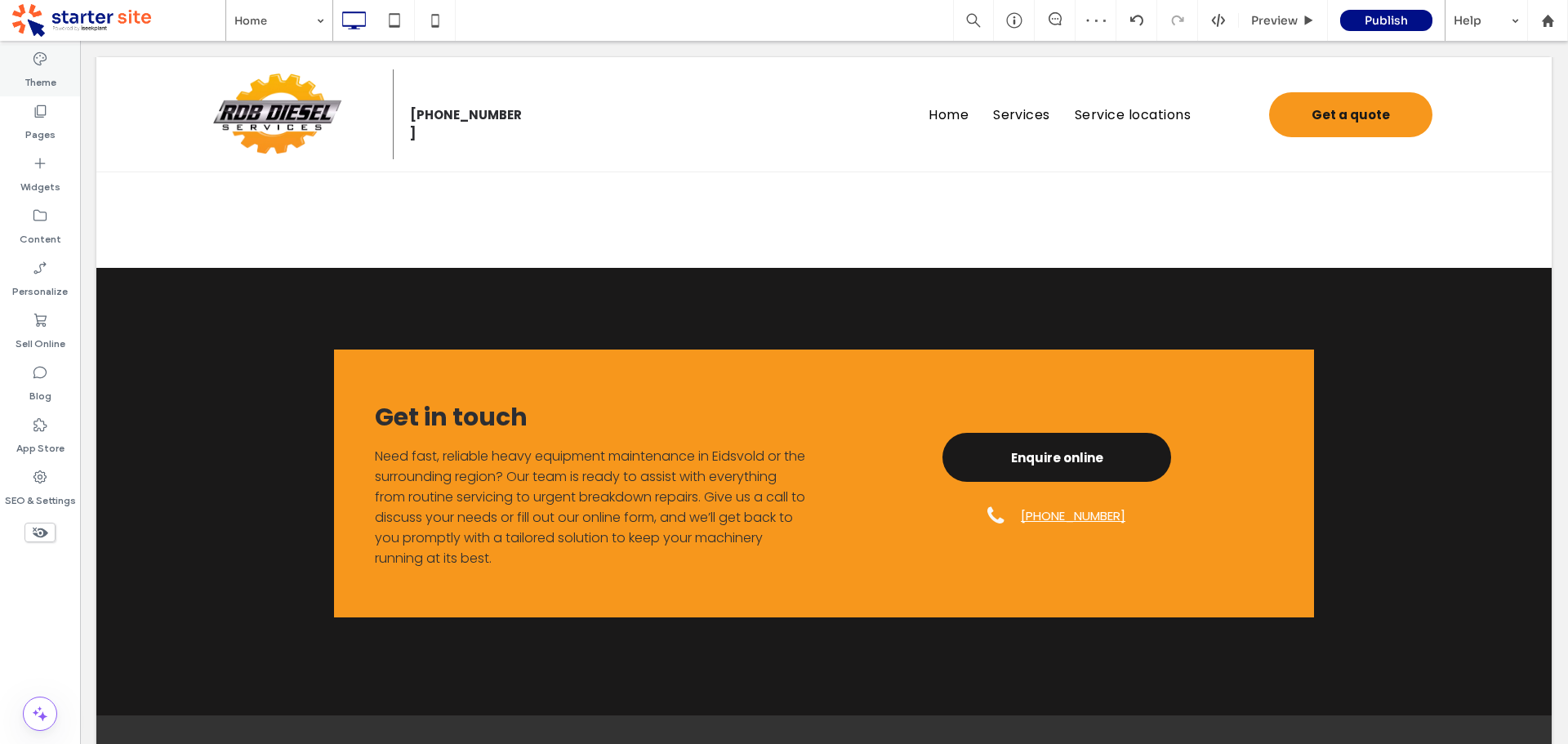
click at [54, 70] on label "Theme" at bounding box center [40, 78] width 32 height 23
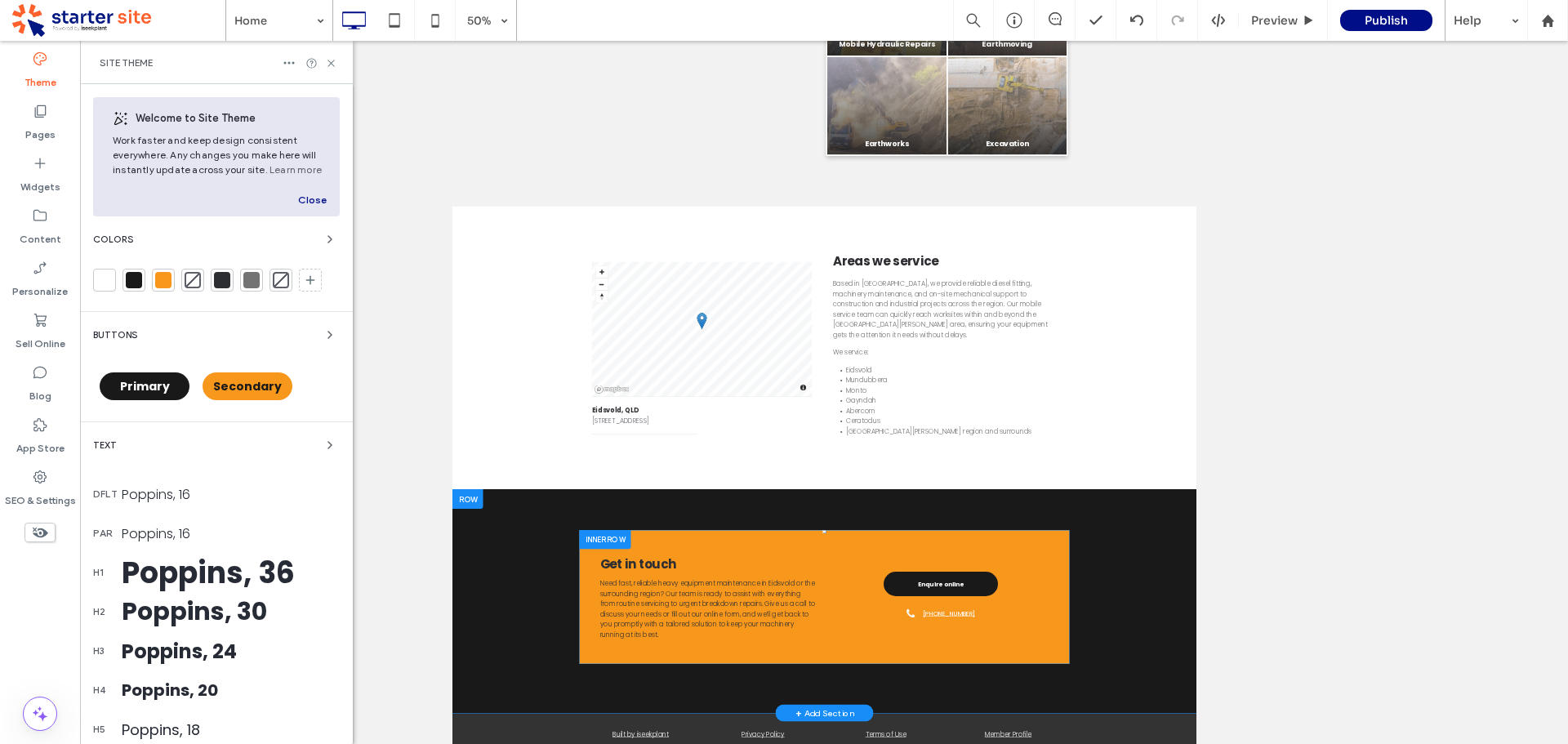
scroll to position [409, 0]
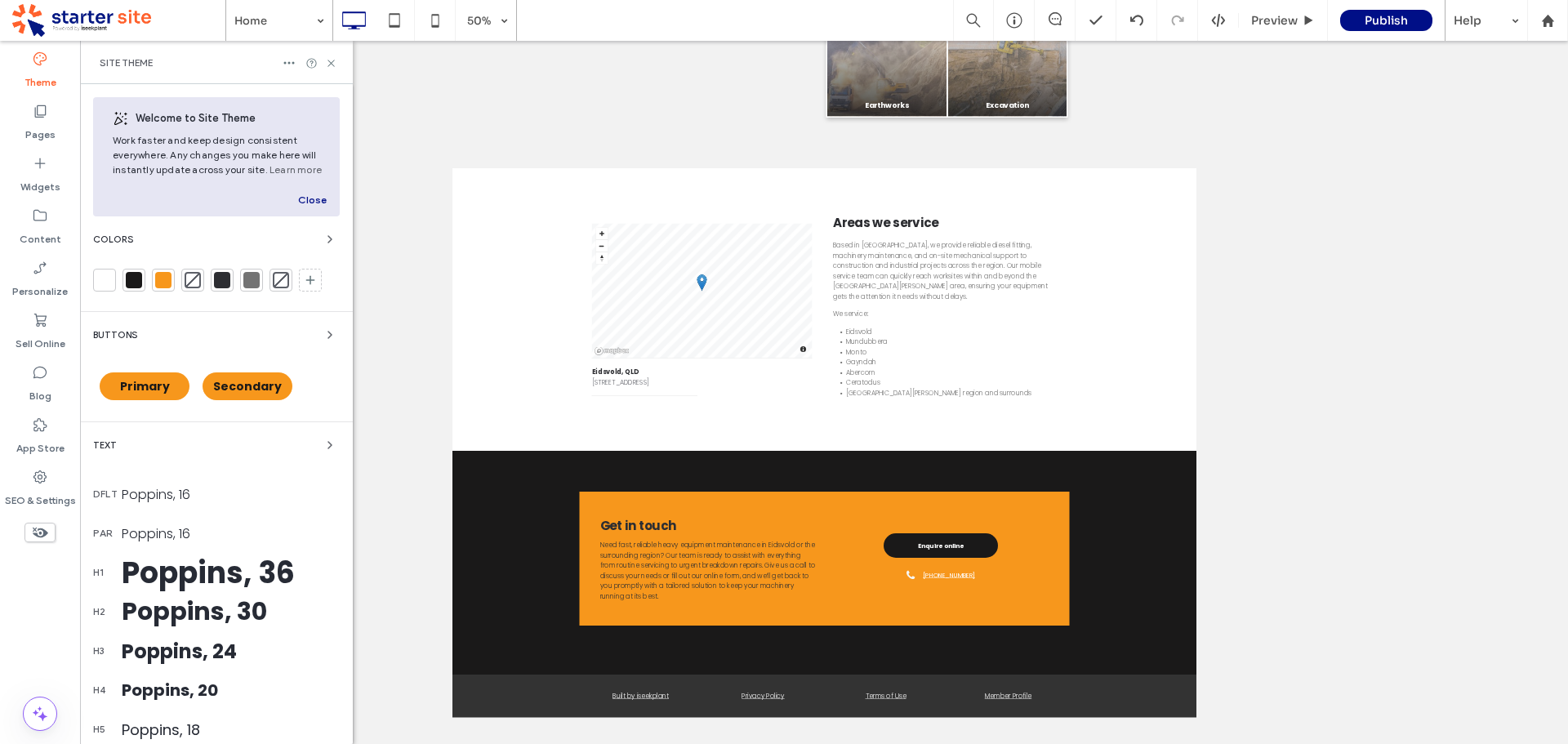
click at [166, 387] on span "Primary" at bounding box center [144, 386] width 50 height 16
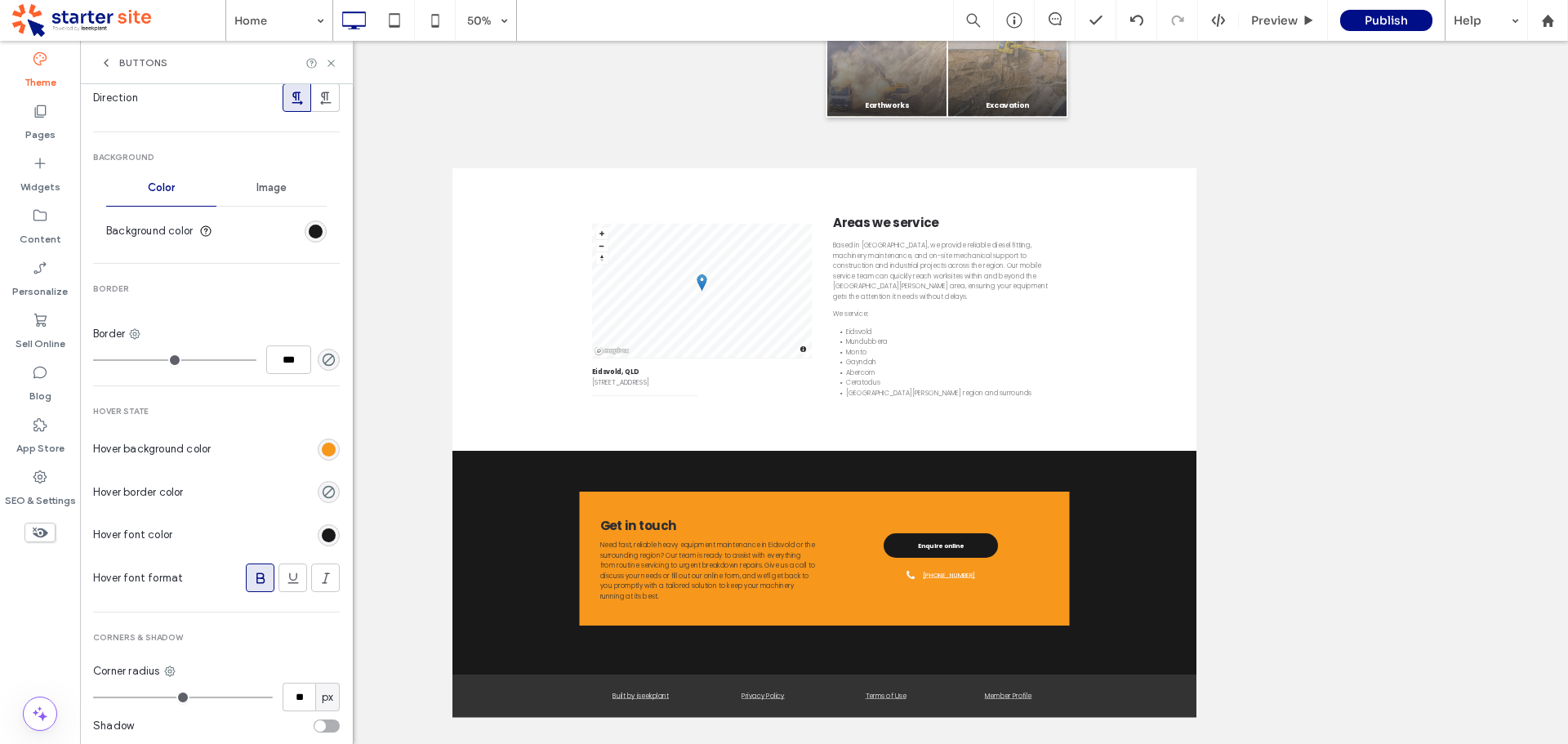
scroll to position [490, 0]
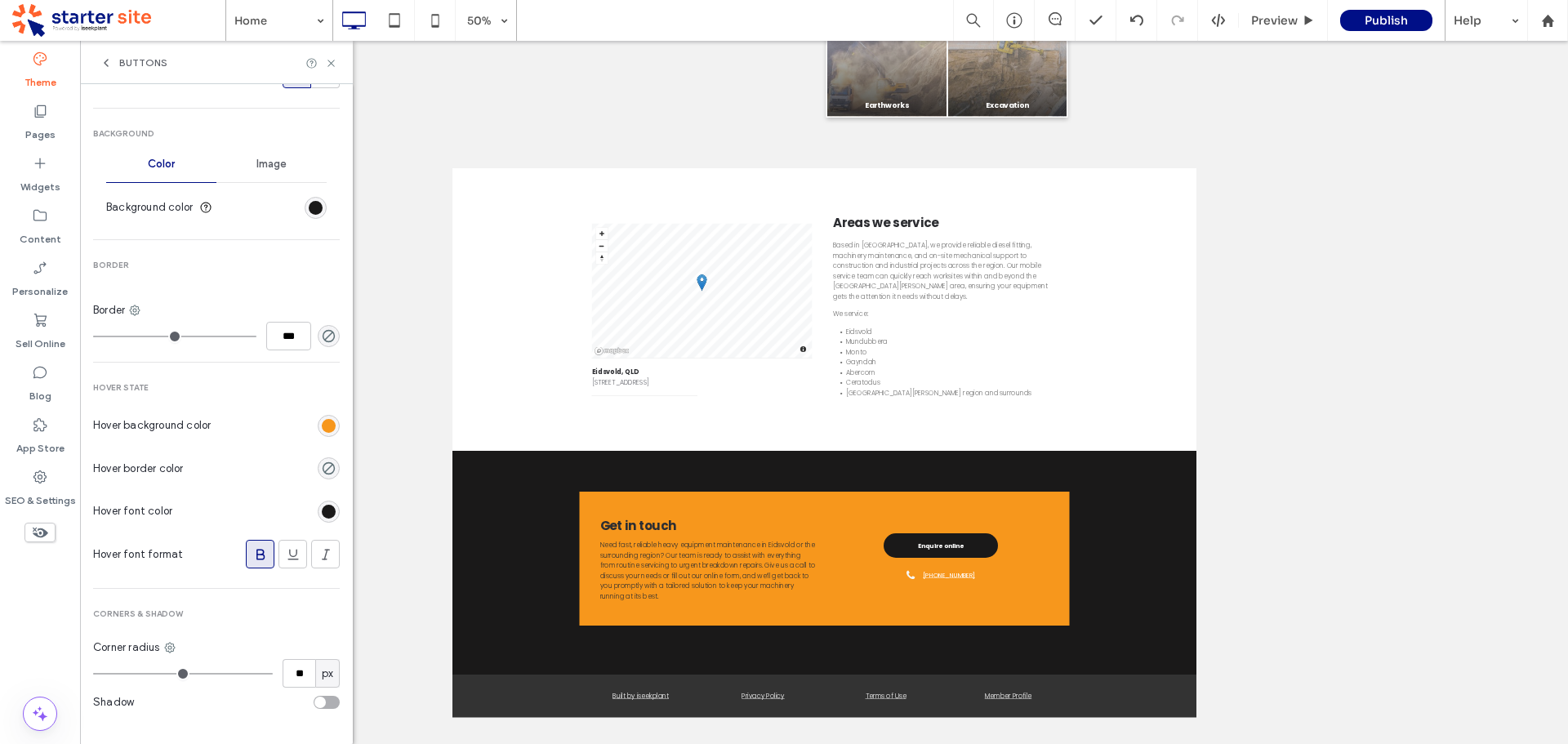
click at [320, 435] on div "rgb(247, 151, 28)" at bounding box center [328, 426] width 22 height 22
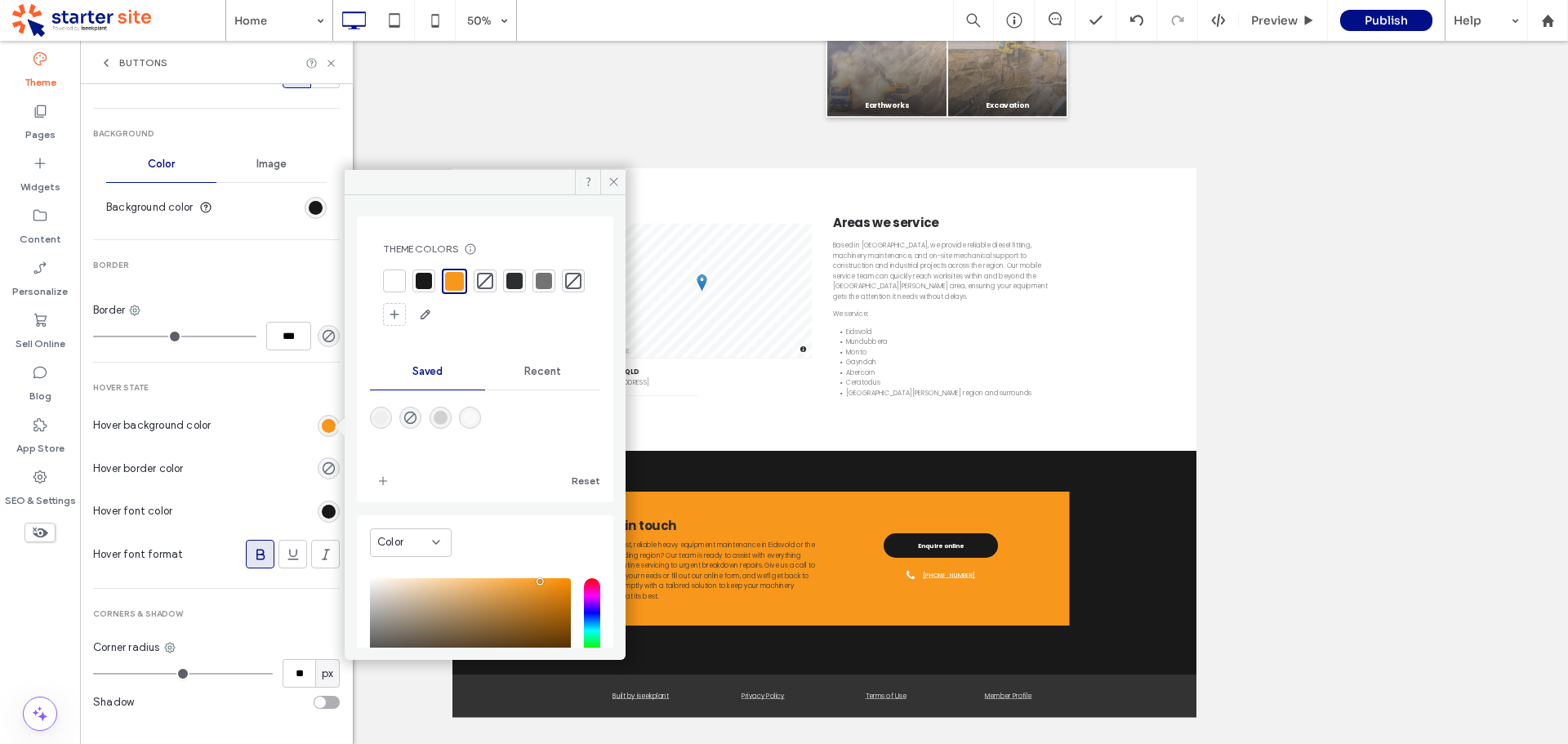
click at [509, 582] on div "saturation and value" at bounding box center [470, 630] width 201 height 105
type input "*******"
click at [609, 183] on icon at bounding box center [614, 182] width 13 height 13
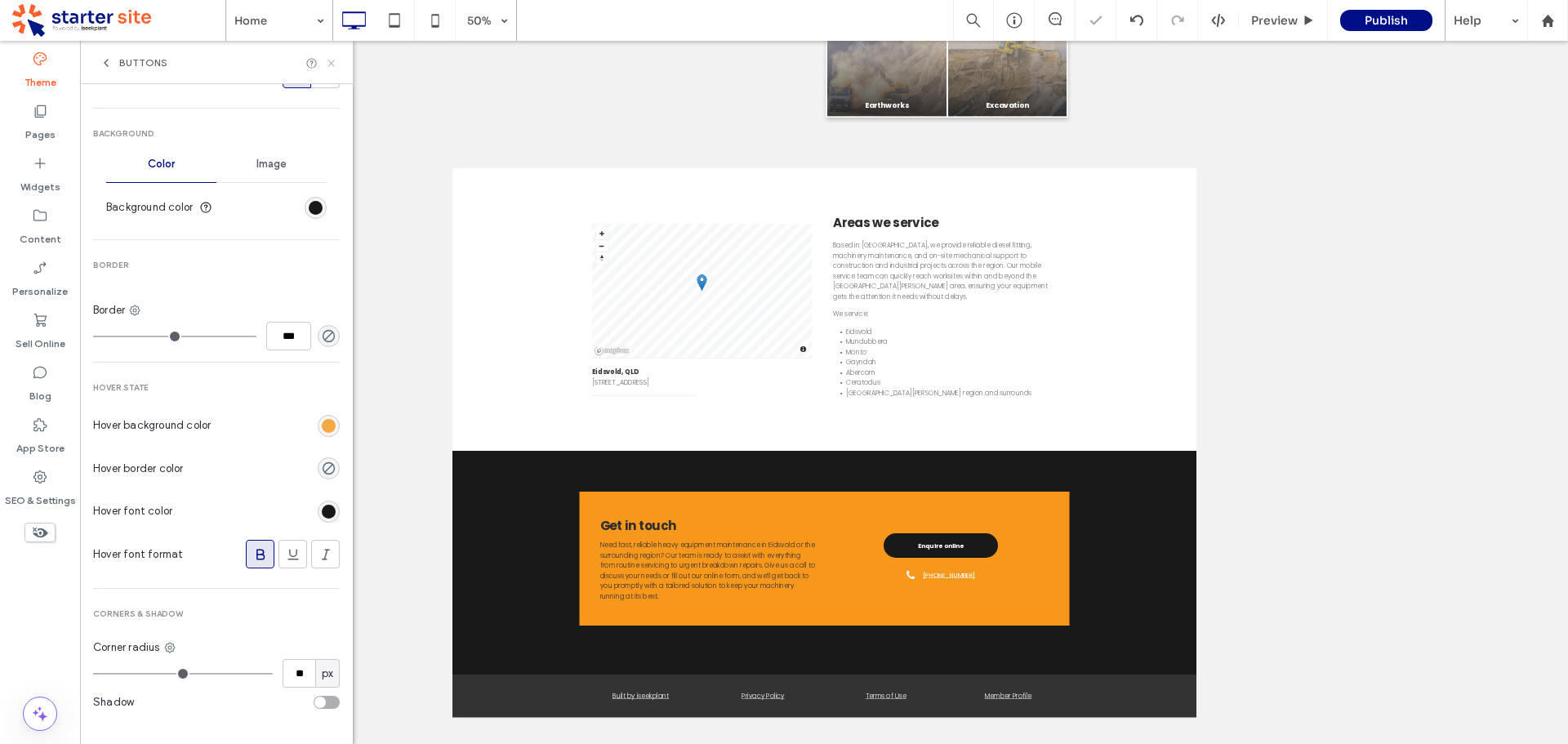
click at [332, 62] on use at bounding box center [330, 62] width 6 height 6
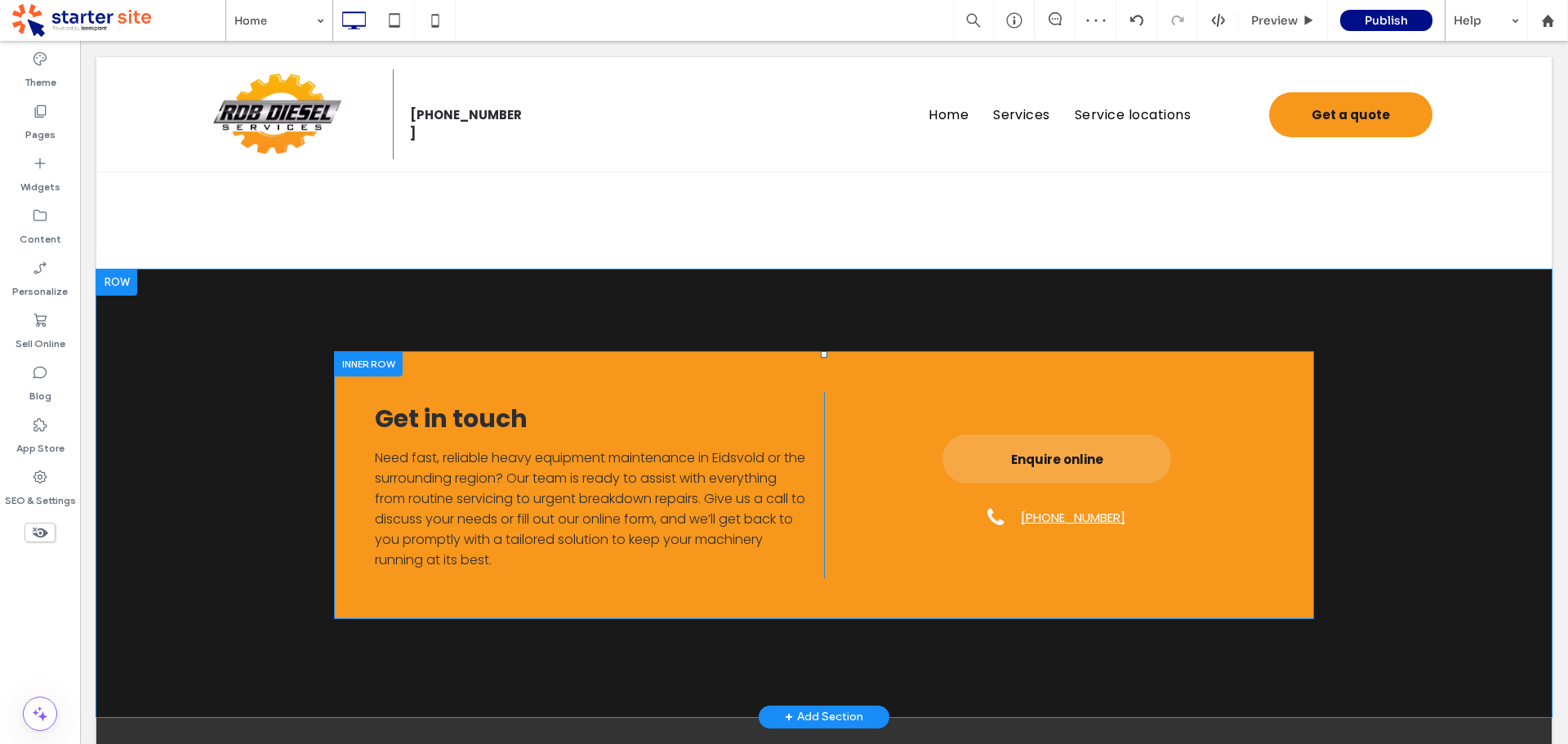
scroll to position [2448, 0]
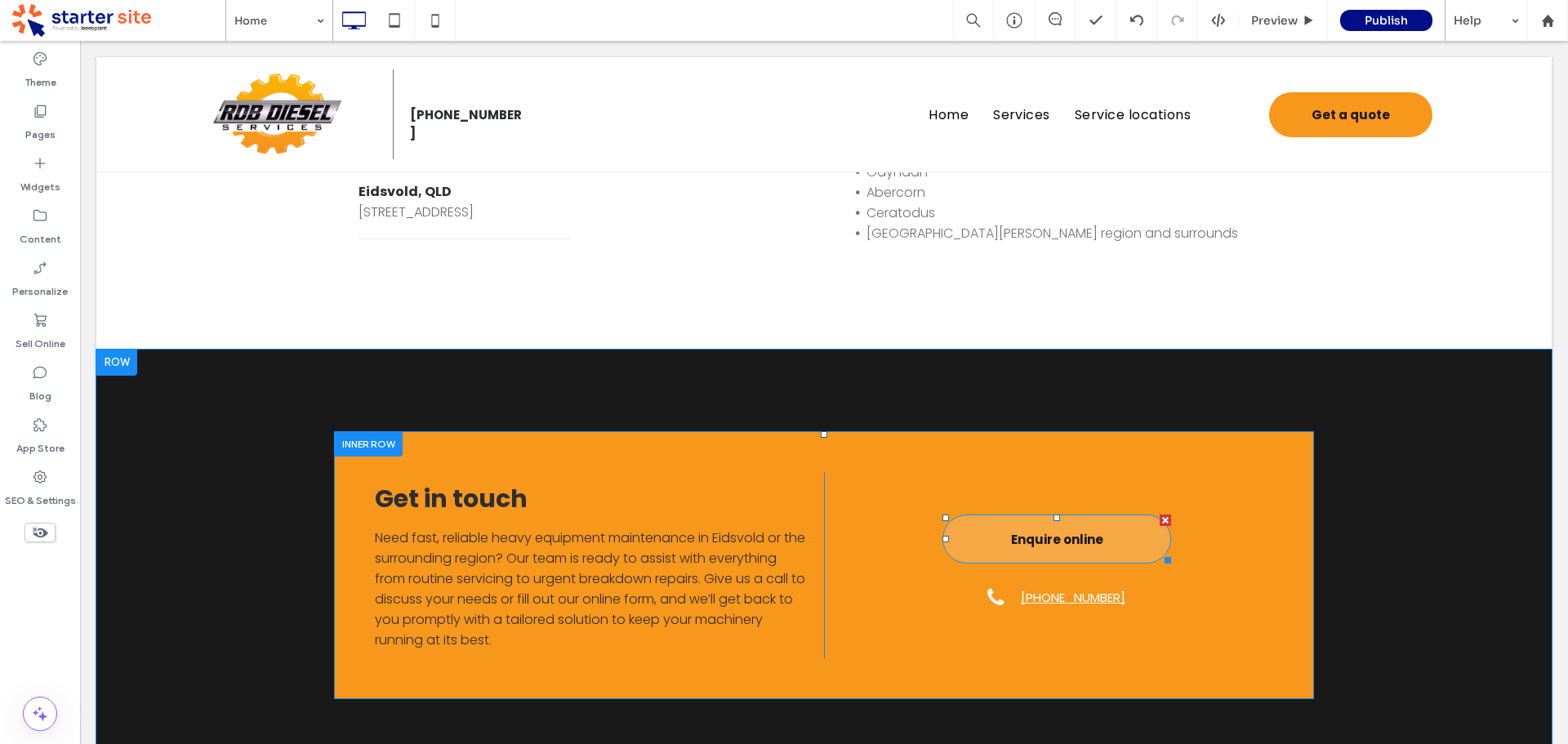
click at [1084, 546] on span "Enquire online" at bounding box center [1057, 538] width 92 height 35
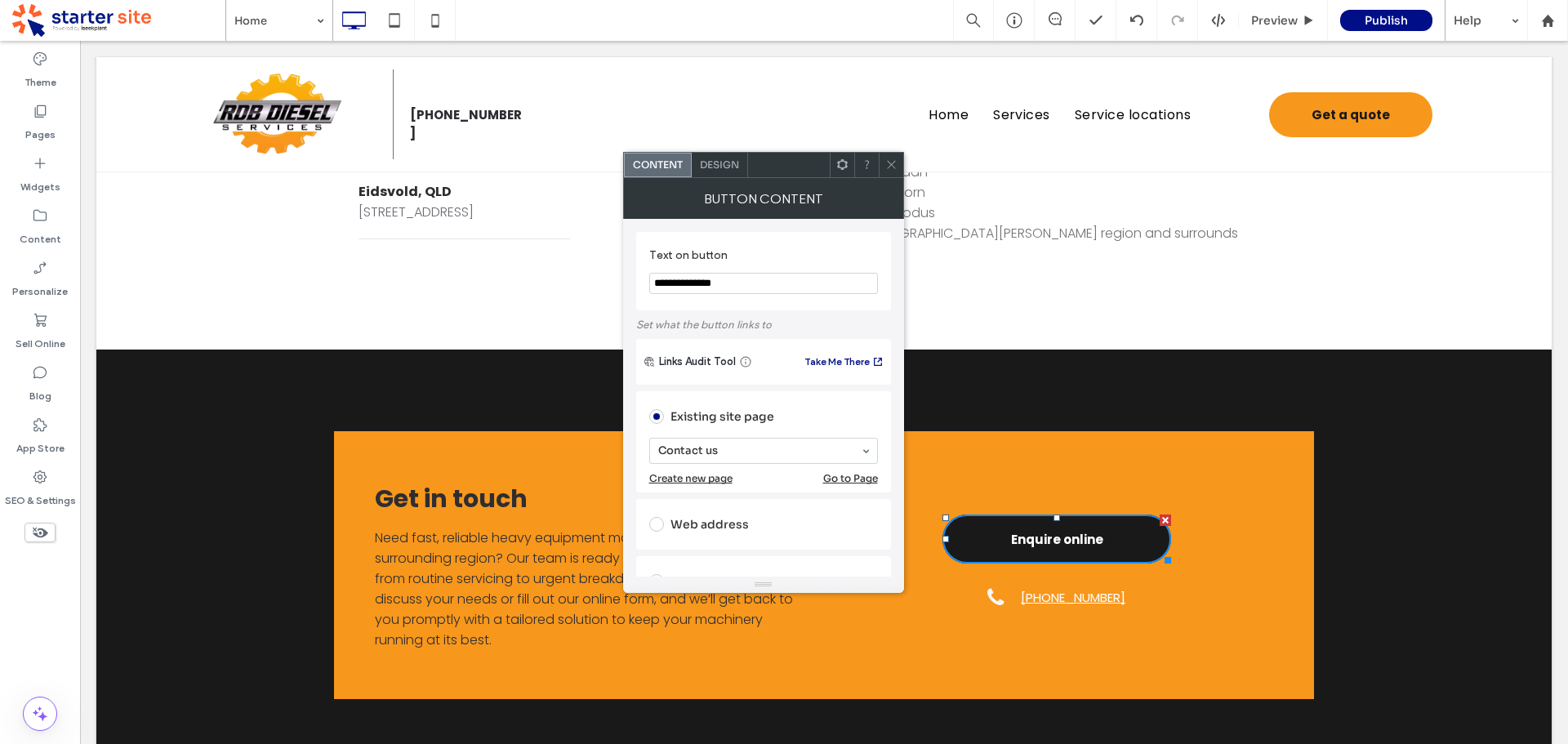
click at [716, 172] on div "Design" at bounding box center [720, 164] width 56 height 24
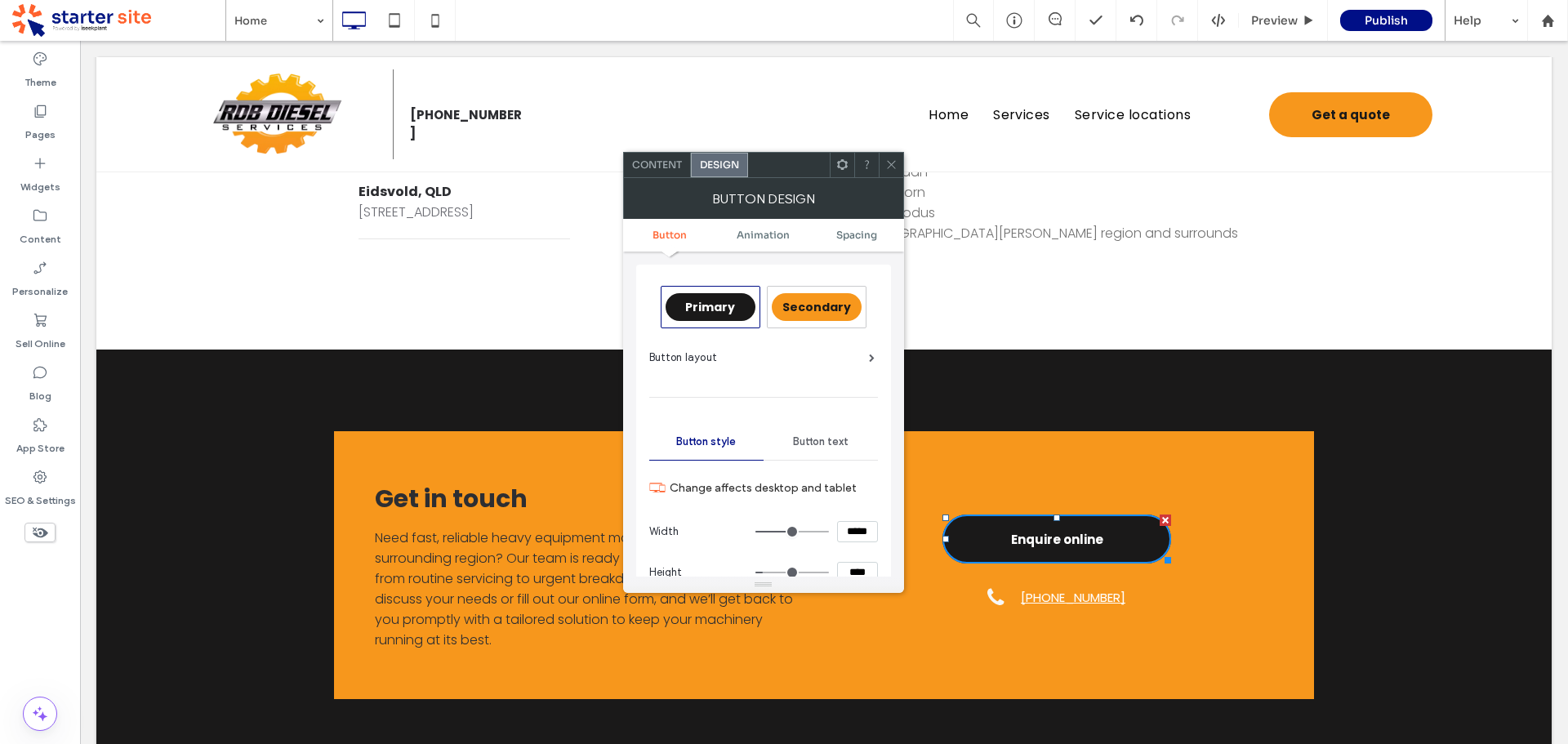
click at [849, 530] on input "*****" at bounding box center [857, 532] width 41 height 22
type input "*****"
type input "***"
click at [901, 166] on div at bounding box center [890, 164] width 24 height 24
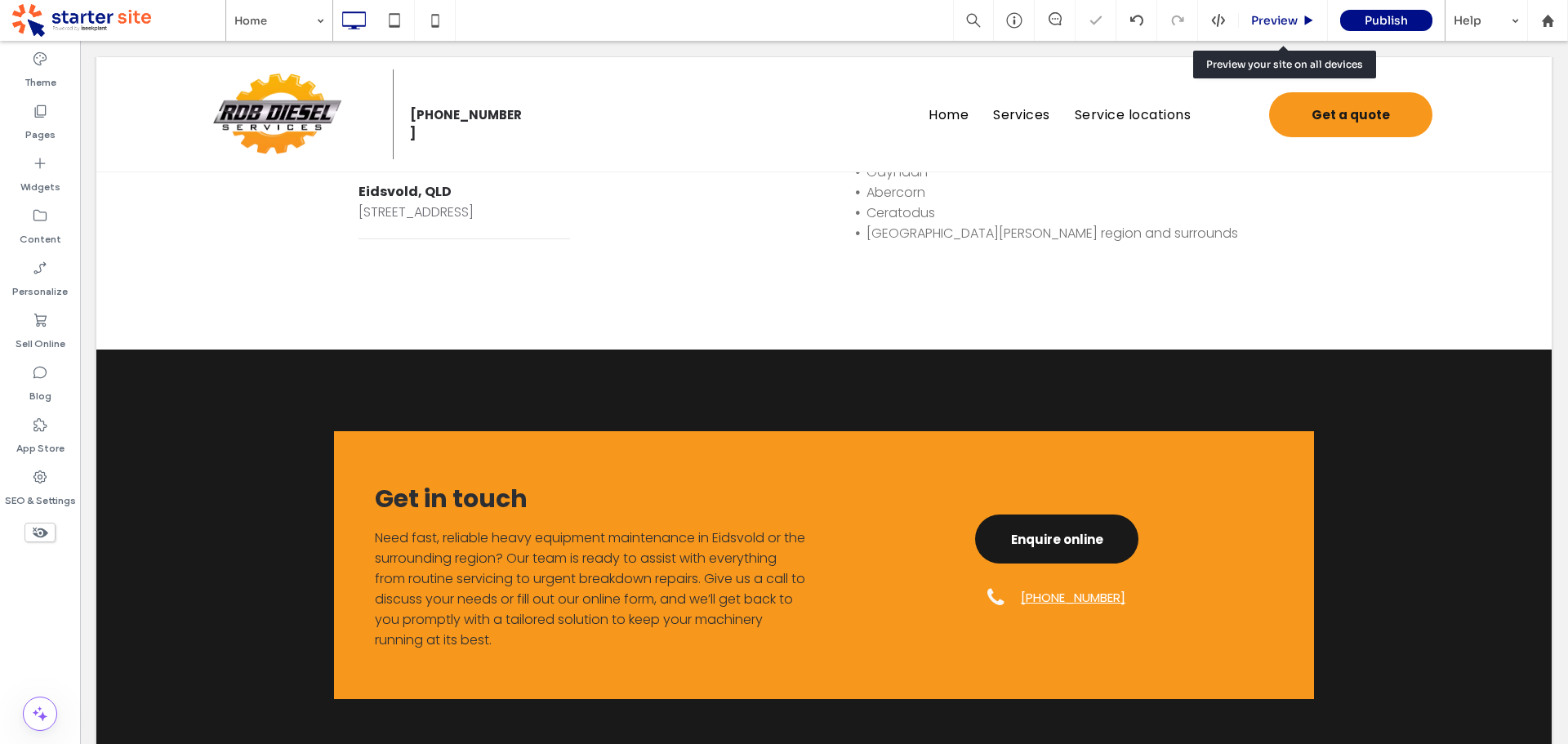
click at [1276, 20] on span "Preview" at bounding box center [1275, 20] width 47 height 14
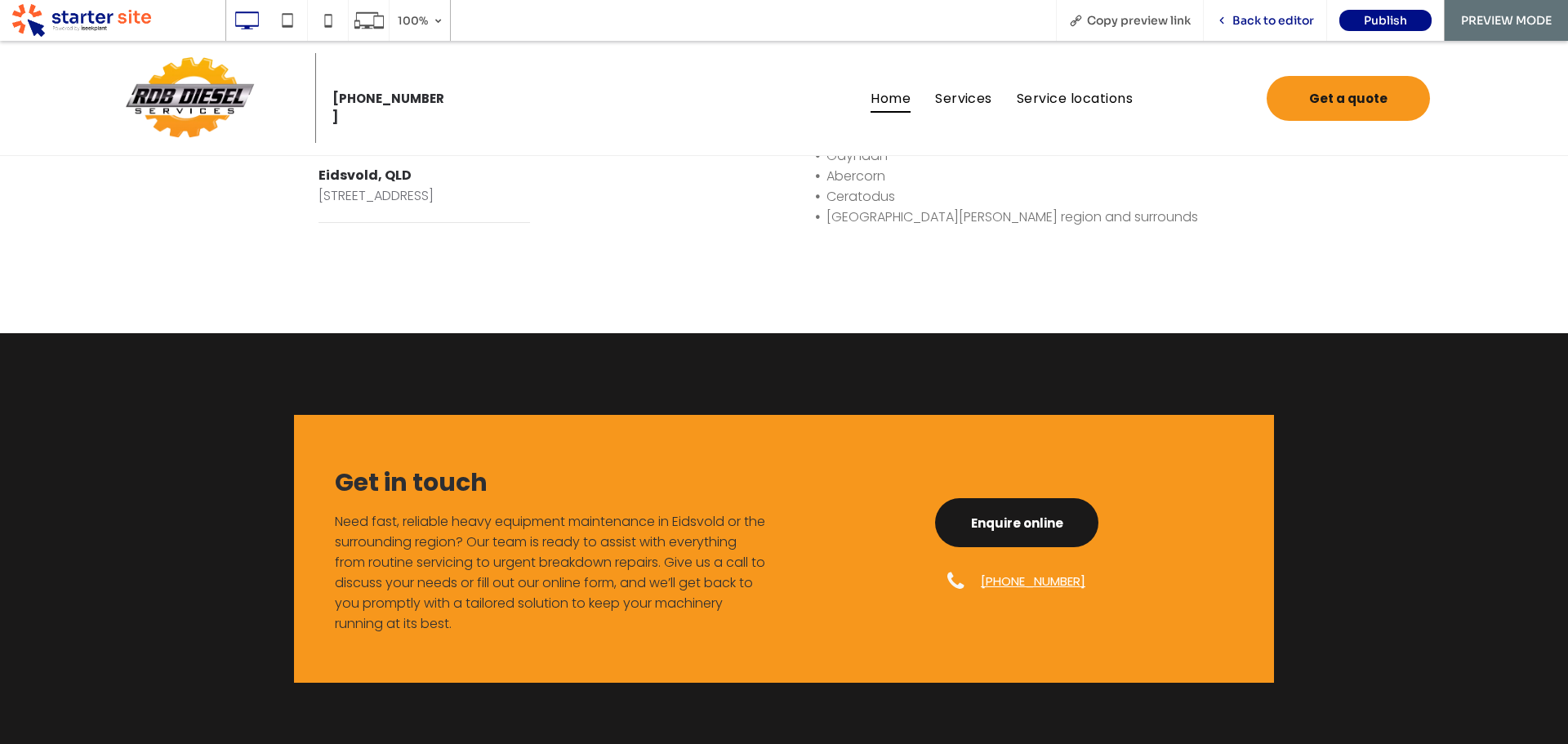
click at [1256, 24] on span "Back to editor" at bounding box center [1273, 20] width 82 height 14
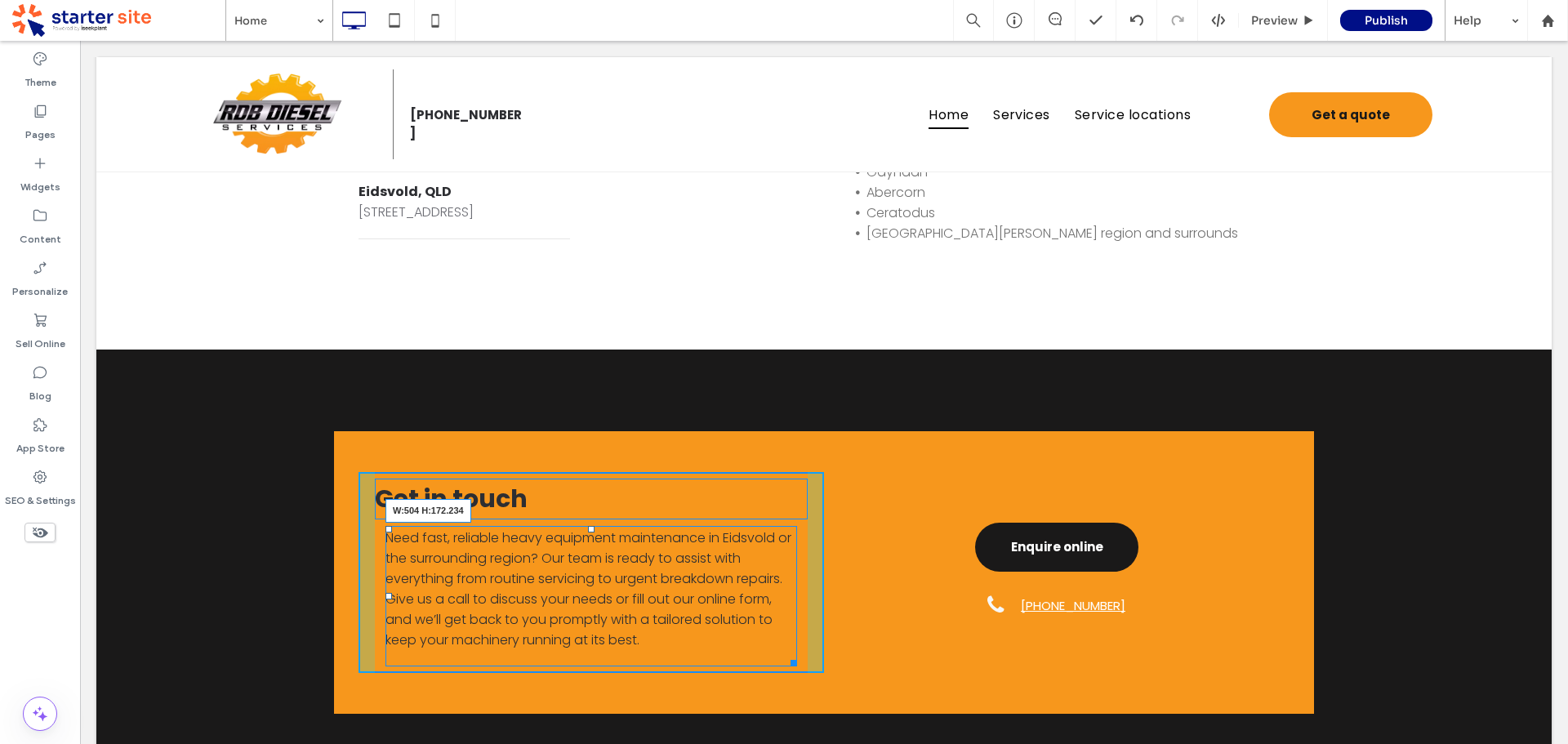
drag, startPoint x: 793, startPoint y: 668, endPoint x: 782, endPoint y: 670, distance: 11.2
click at [785, 666] on div at bounding box center [791, 660] width 13 height 13
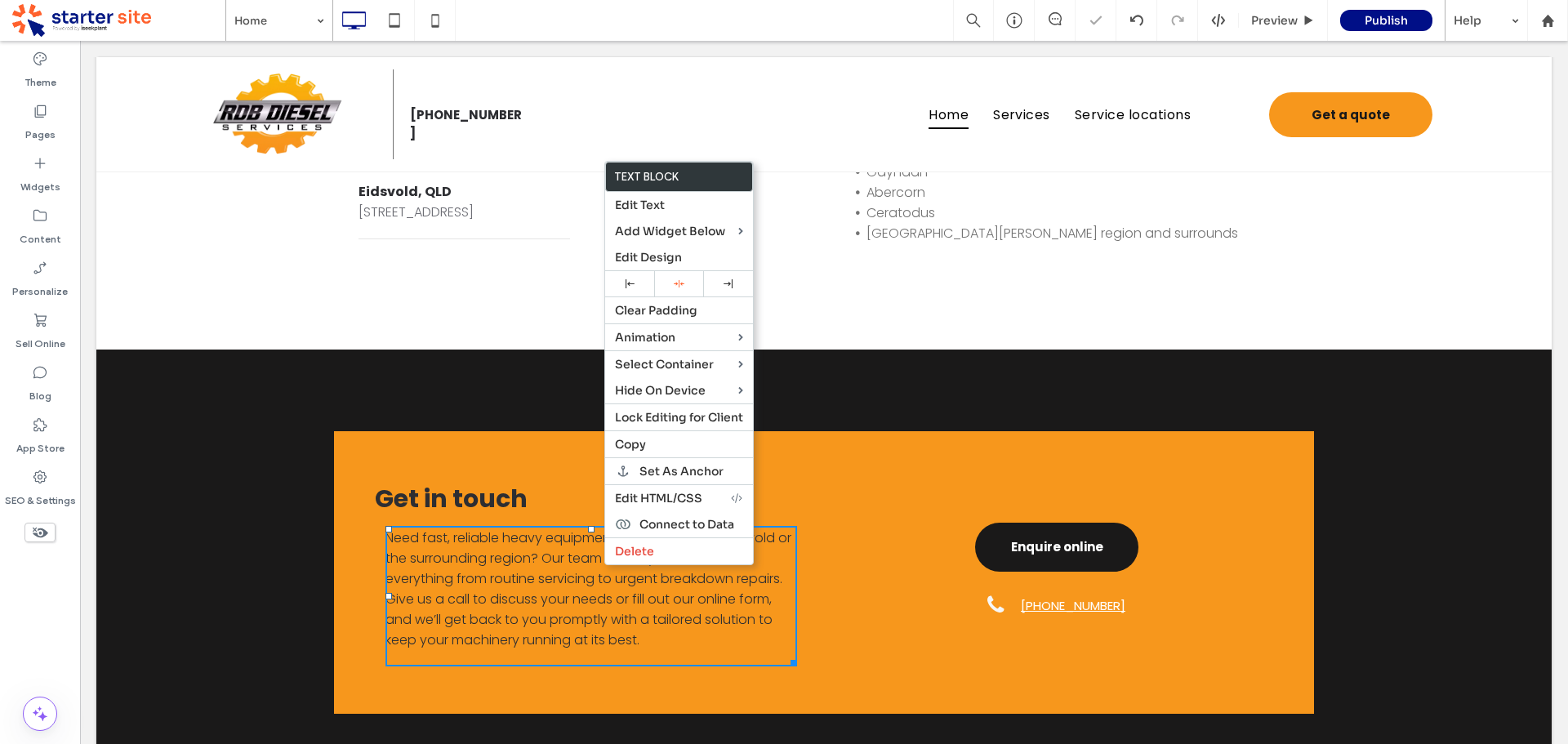
drag, startPoint x: 633, startPoint y: 283, endPoint x: 429, endPoint y: 453, distance: 265.5
click at [633, 284] on icon at bounding box center [630, 284] width 9 height 9
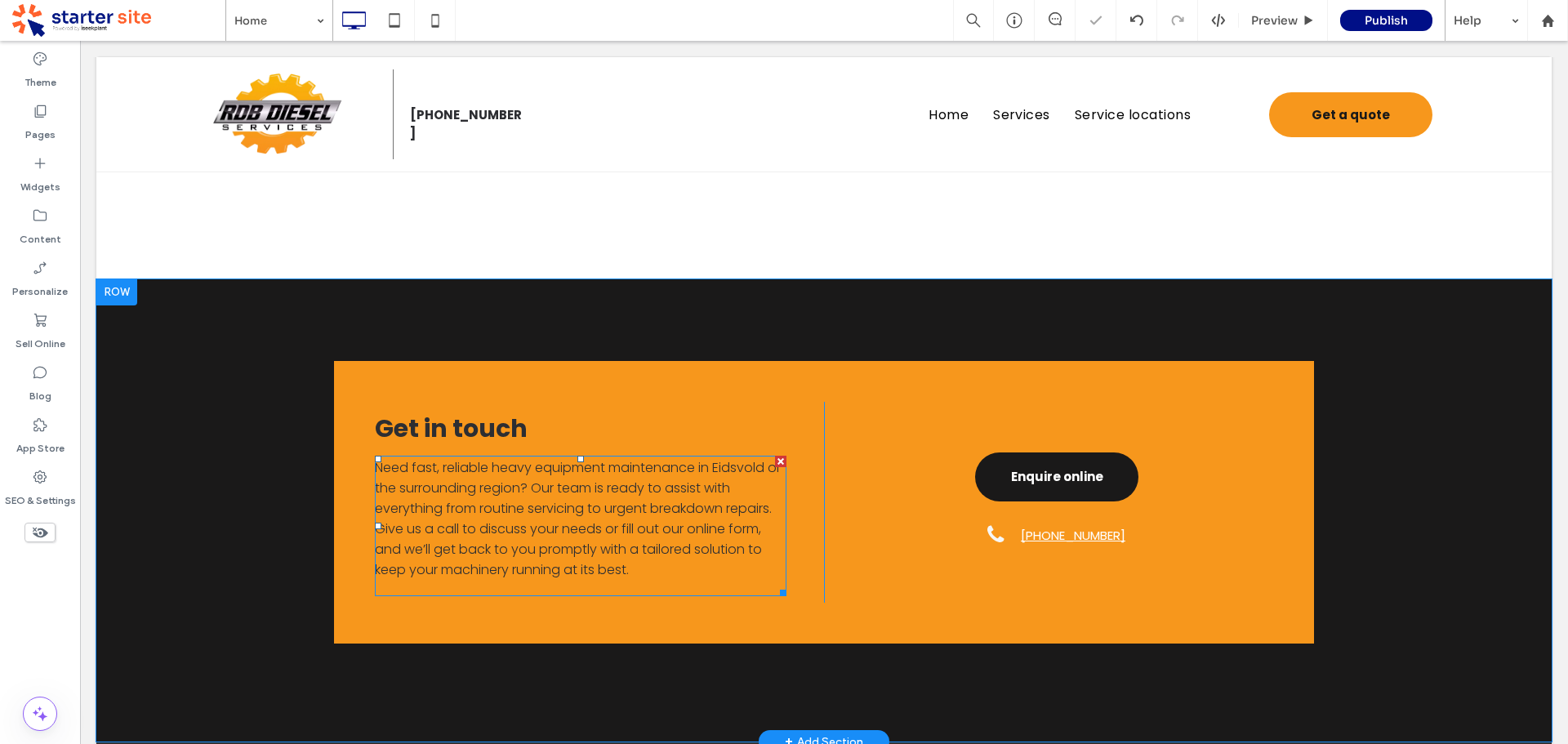
scroll to position [2611, 0]
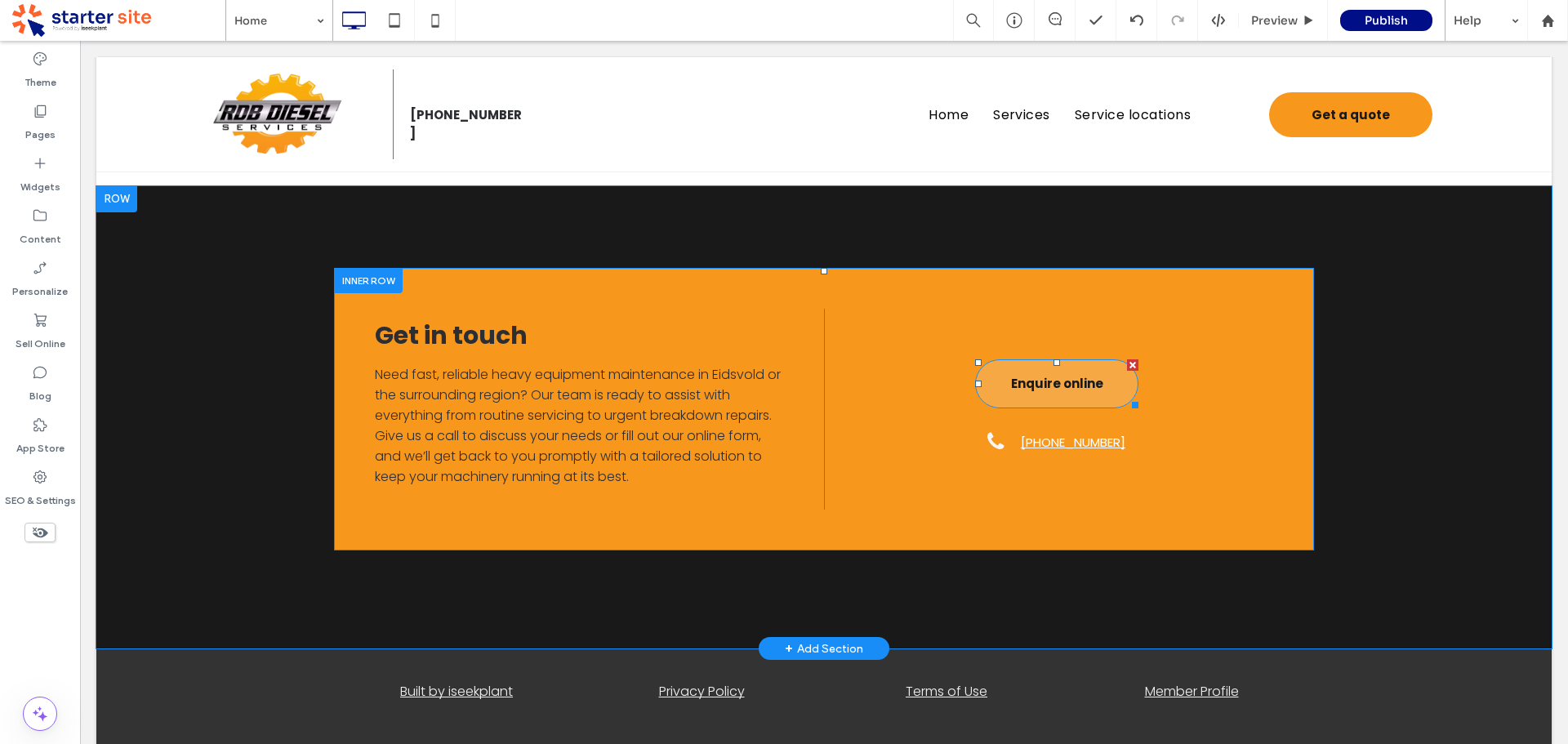
click at [1011, 400] on span "Enquire online" at bounding box center [1057, 383] width 92 height 35
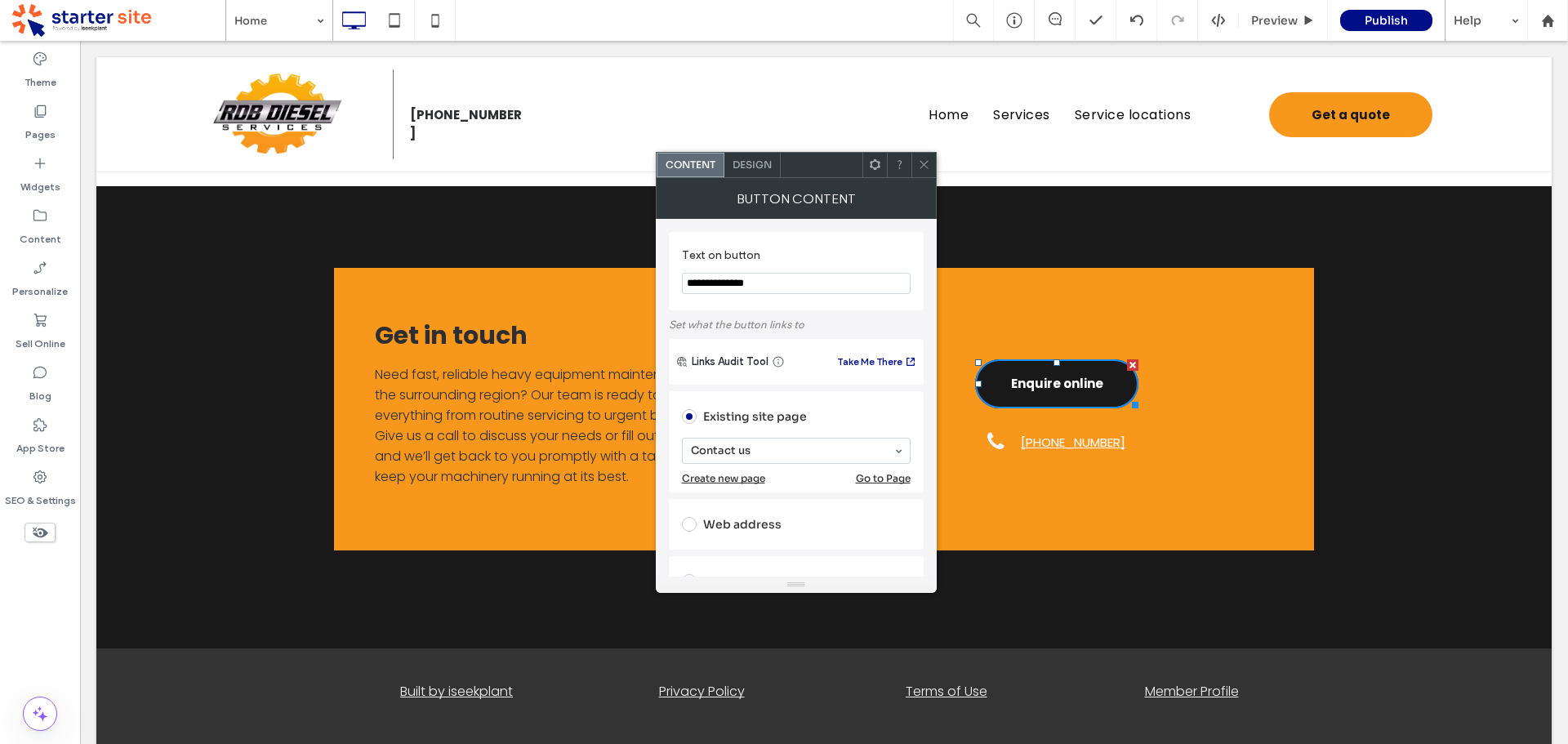
click at [927, 165] on icon at bounding box center [925, 165] width 13 height 13
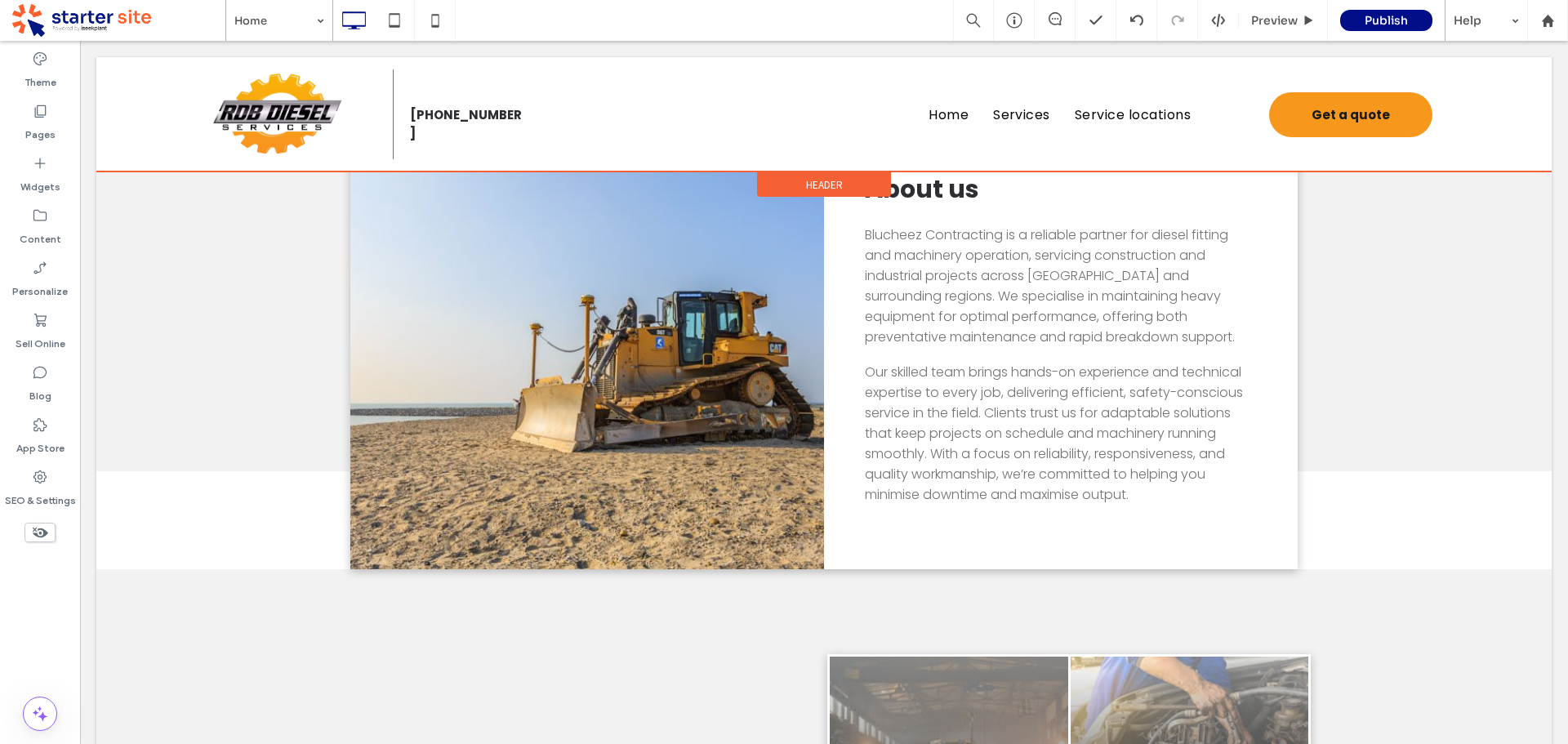
scroll to position [436, 0]
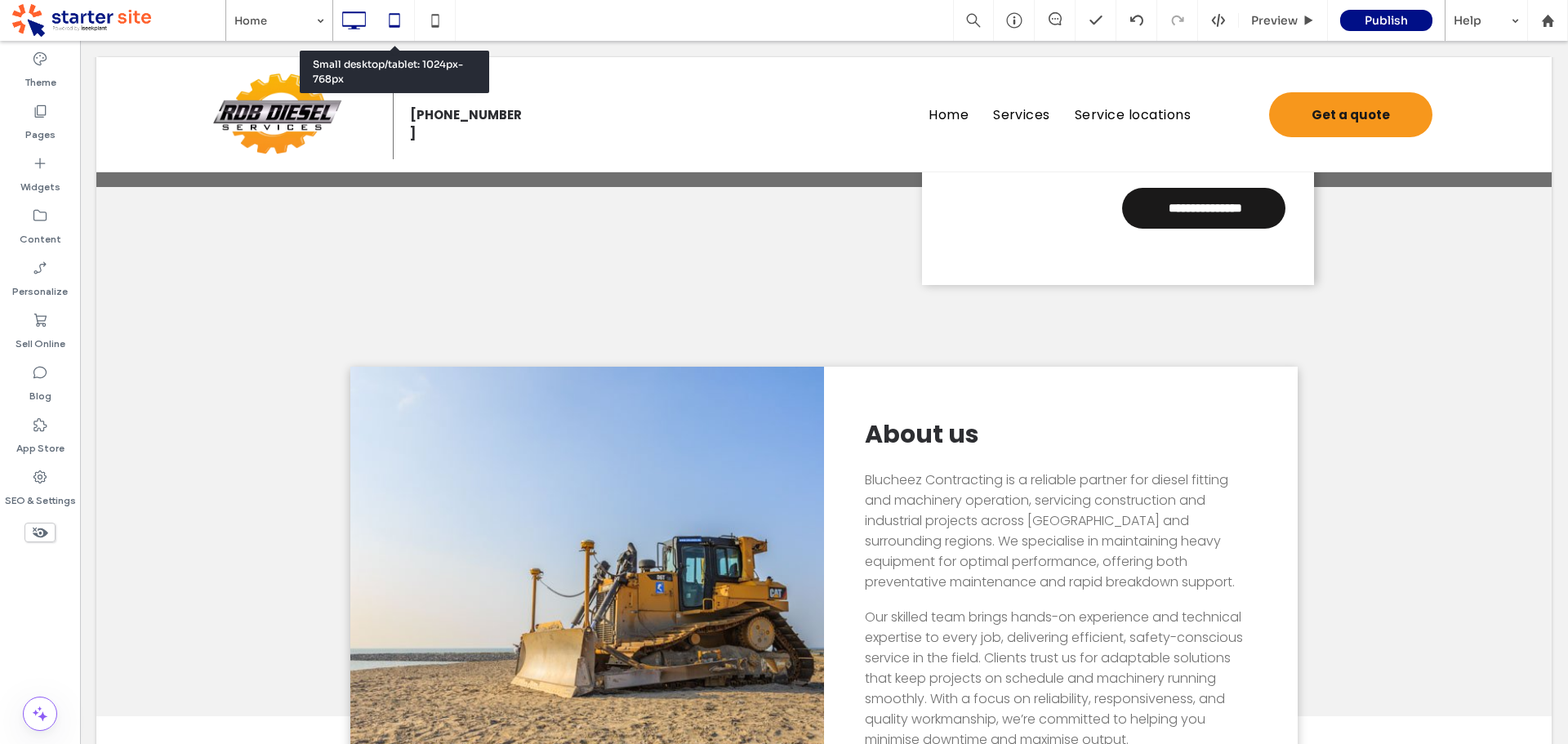
click at [390, 24] on use at bounding box center [394, 19] width 11 height 14
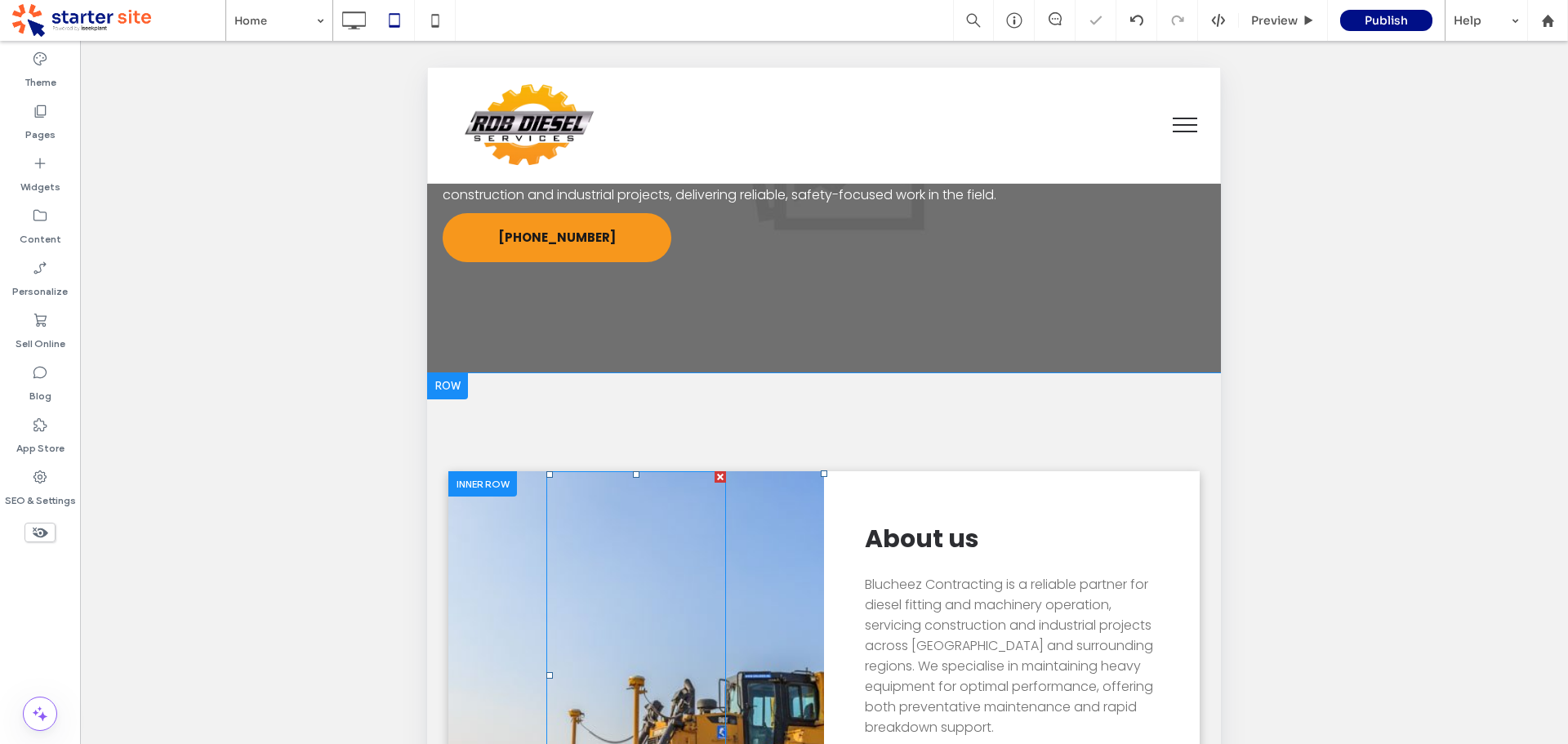
scroll to position [409, 0]
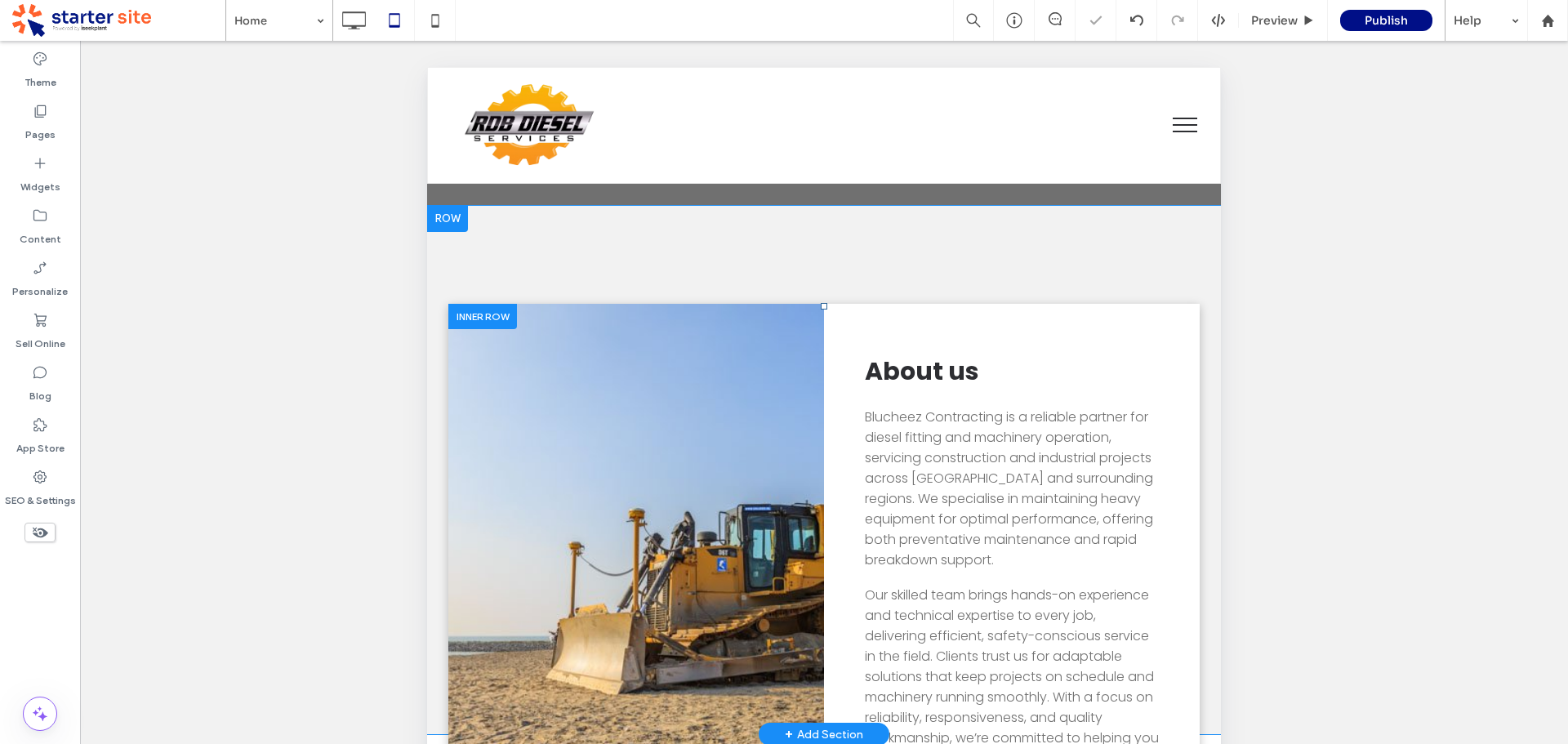
drag, startPoint x: 467, startPoint y: 538, endPoint x: 529, endPoint y: 572, distance: 70.7
click at [466, 538] on div "Click To Paste" at bounding box center [636, 568] width 375 height 528
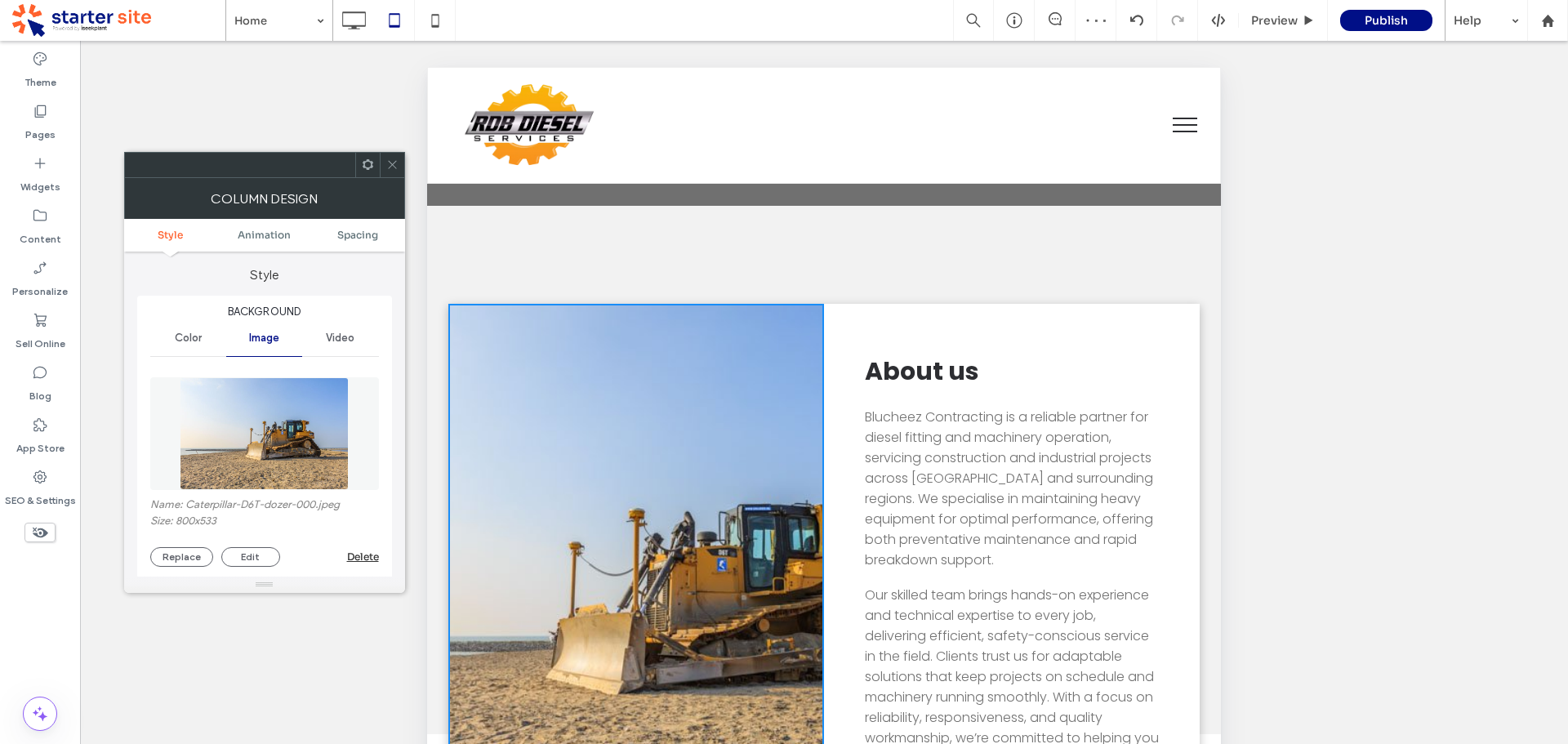
click at [274, 451] on img at bounding box center [263, 433] width 168 height 113
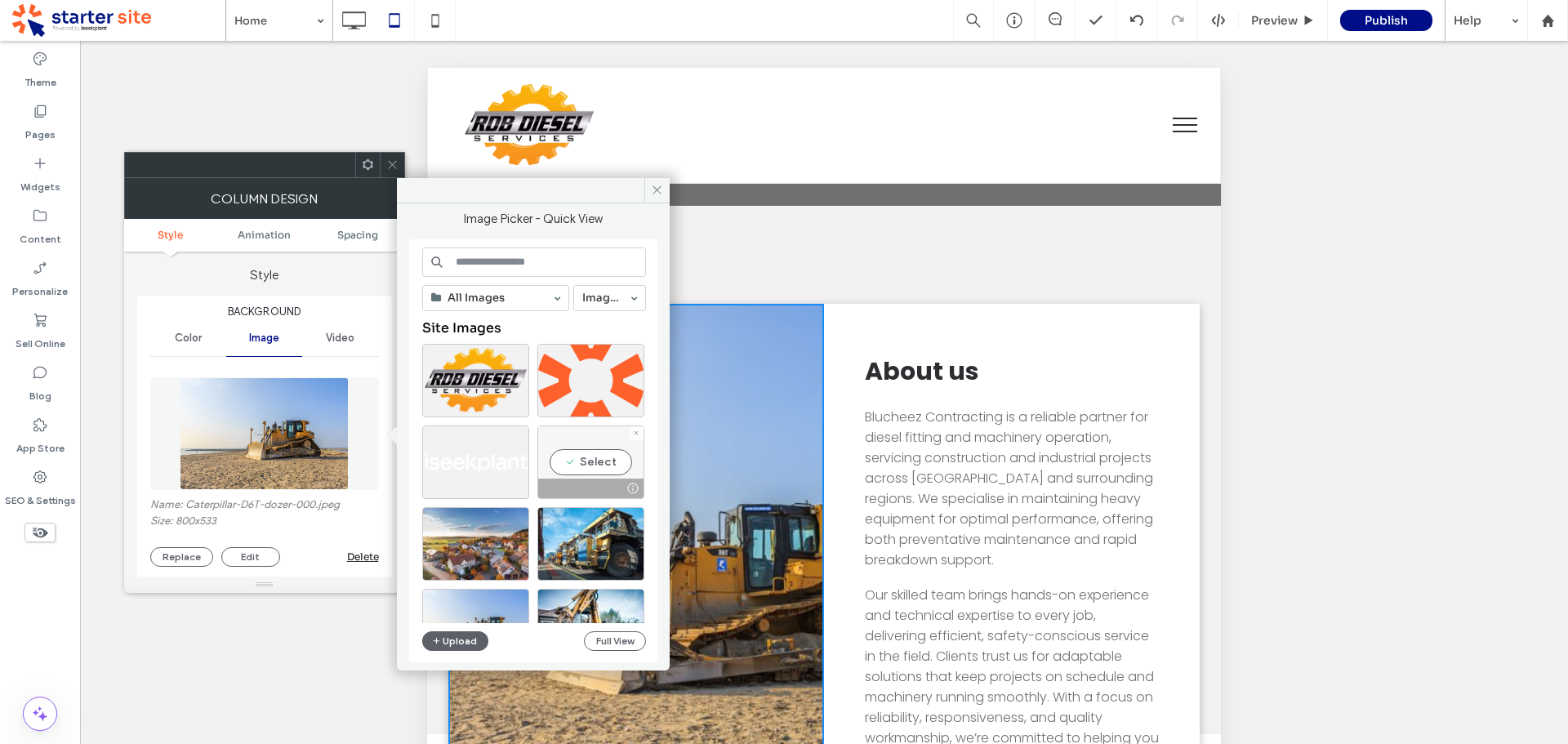
drag, startPoint x: 168, startPoint y: 399, endPoint x: 596, endPoint y: 468, distance: 433.5
click at [596, 468] on div "Select" at bounding box center [591, 462] width 107 height 73
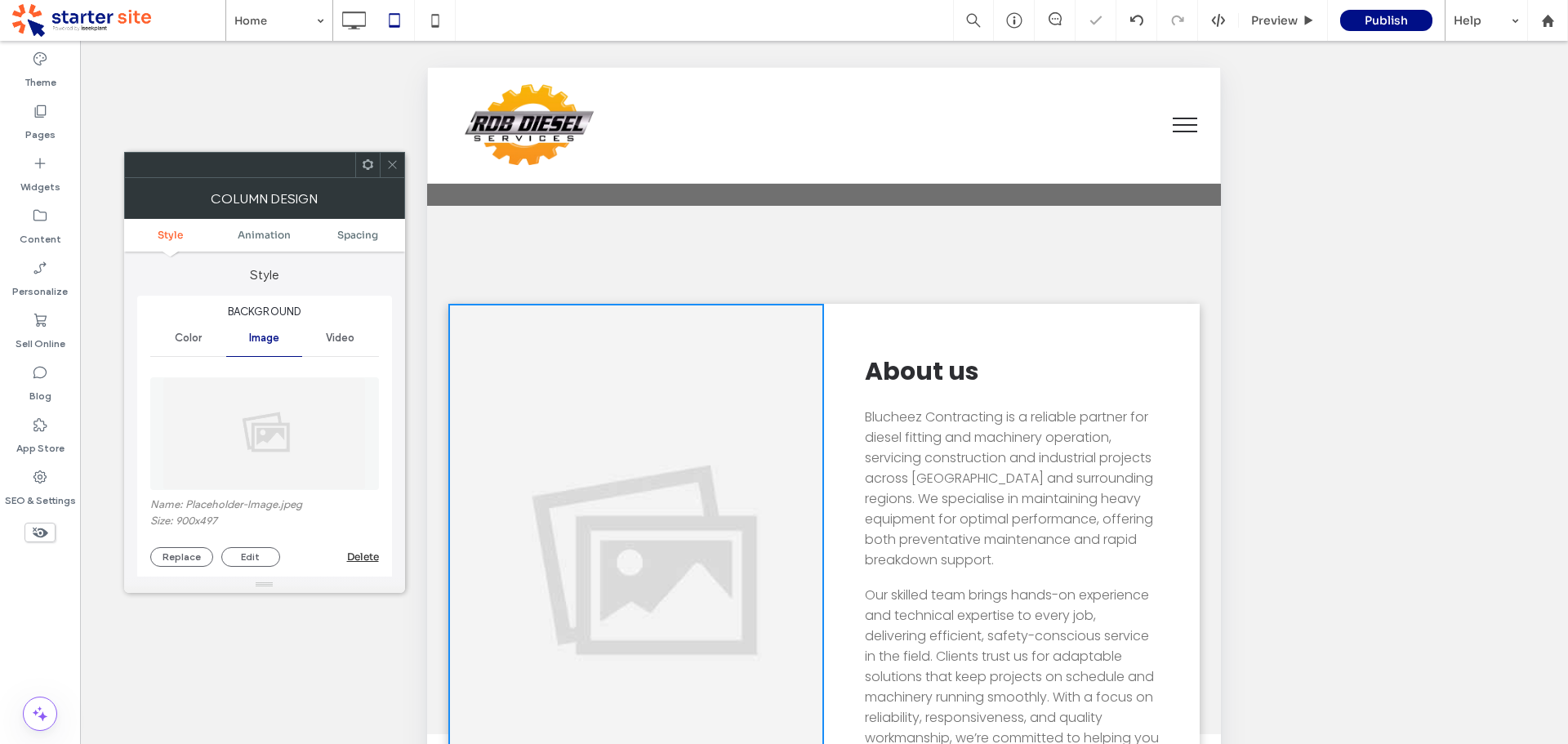
click at [393, 164] on icon at bounding box center [392, 165] width 13 height 13
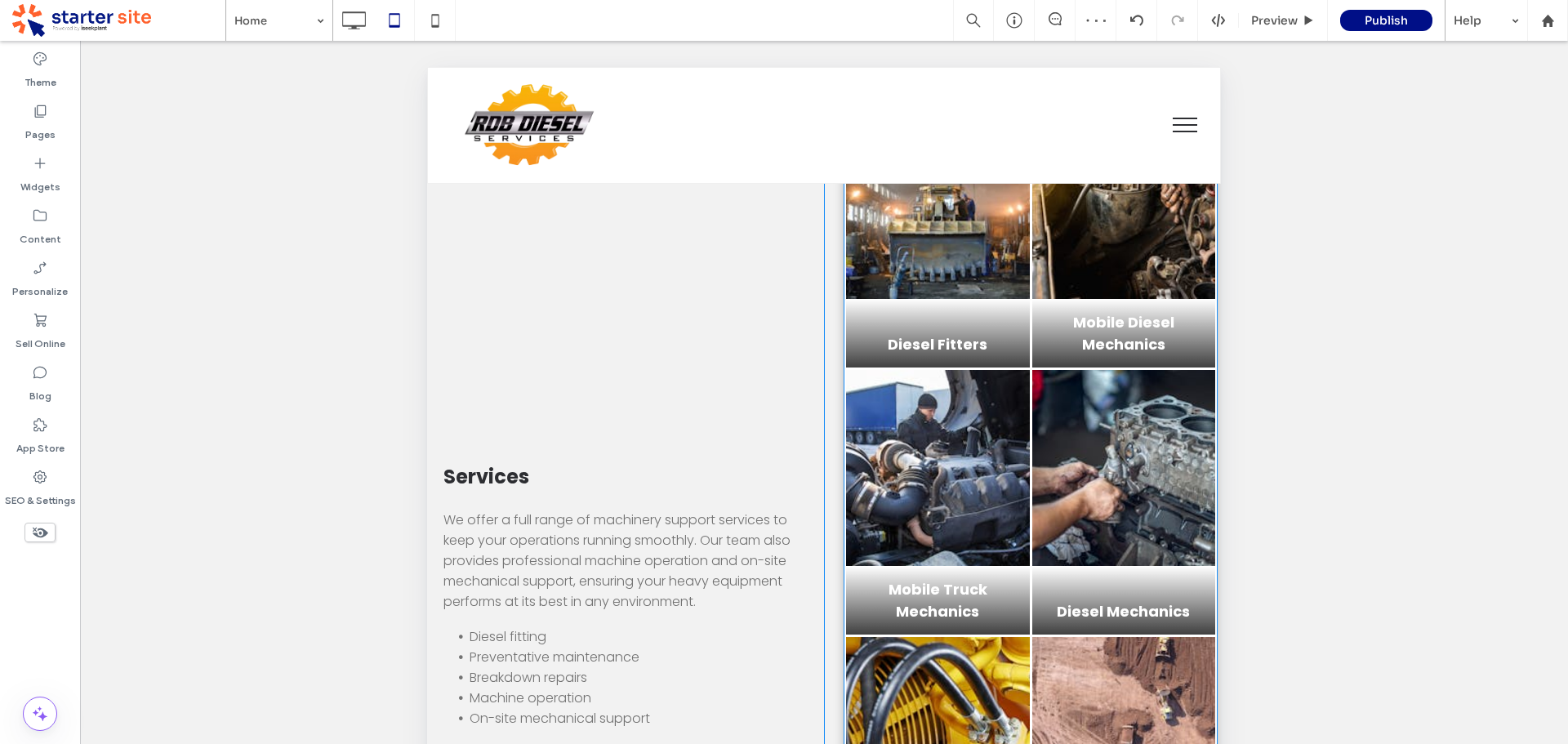
scroll to position [1061, 0]
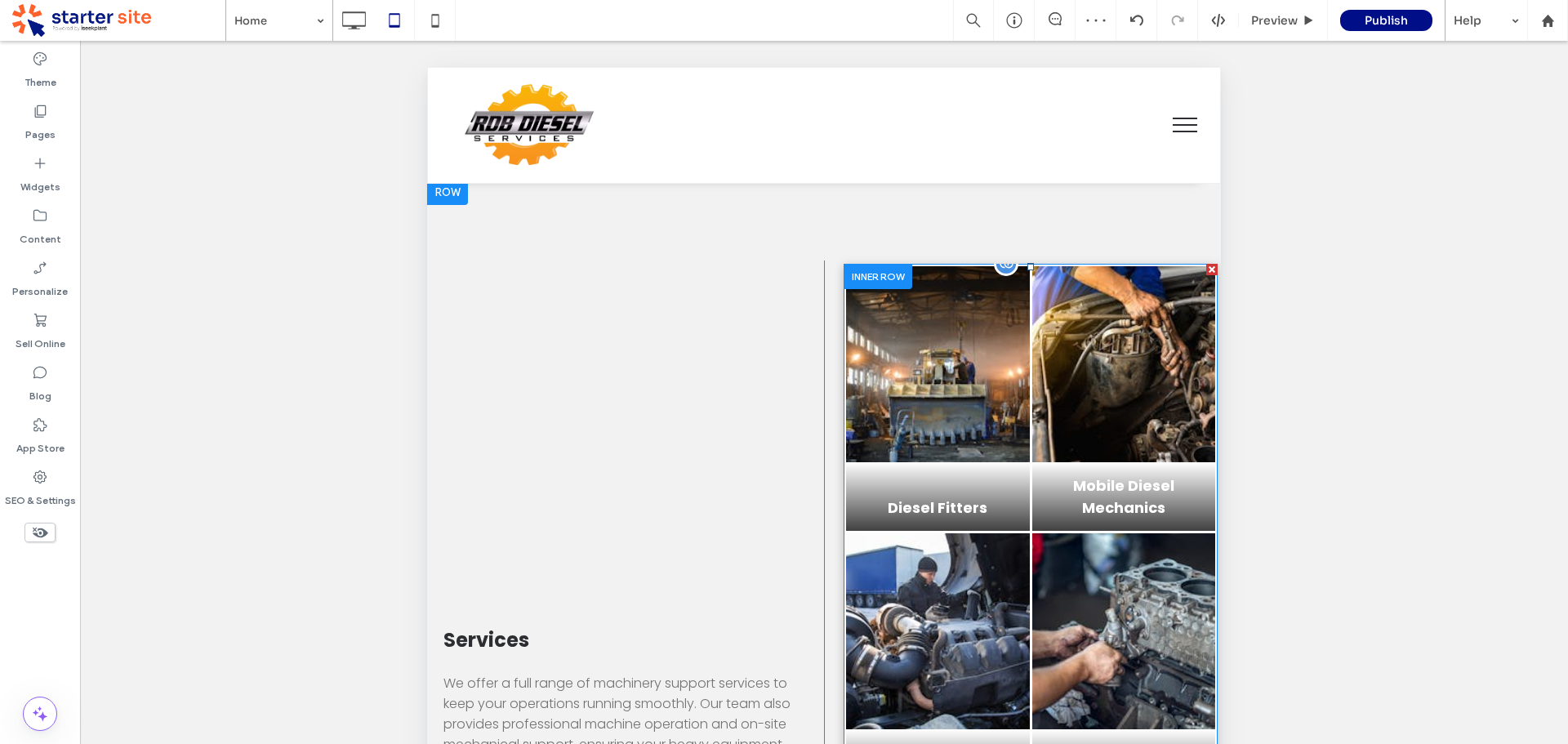
click at [918, 426] on link at bounding box center [938, 363] width 184 height 196
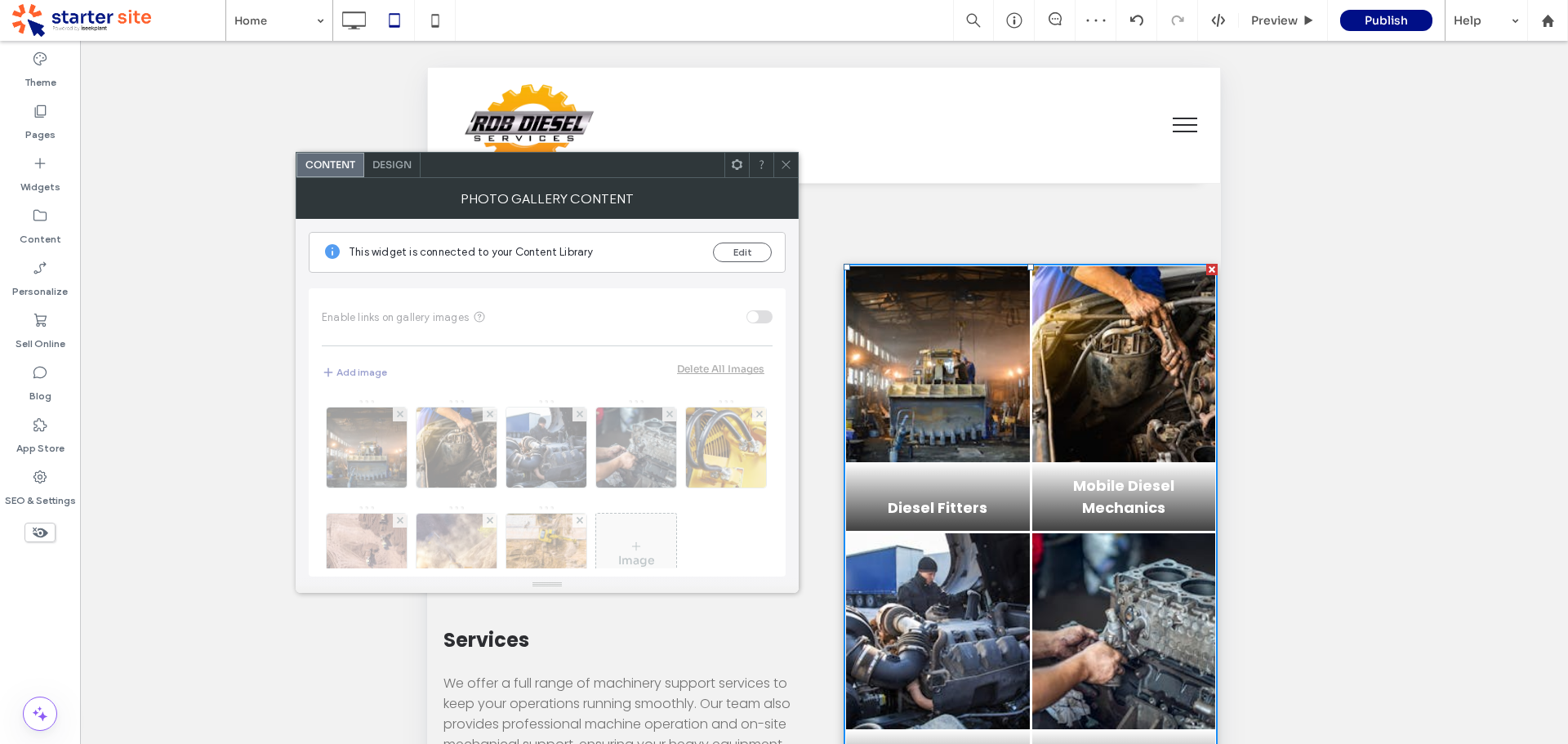
click at [394, 170] on span "Design" at bounding box center [392, 165] width 39 height 13
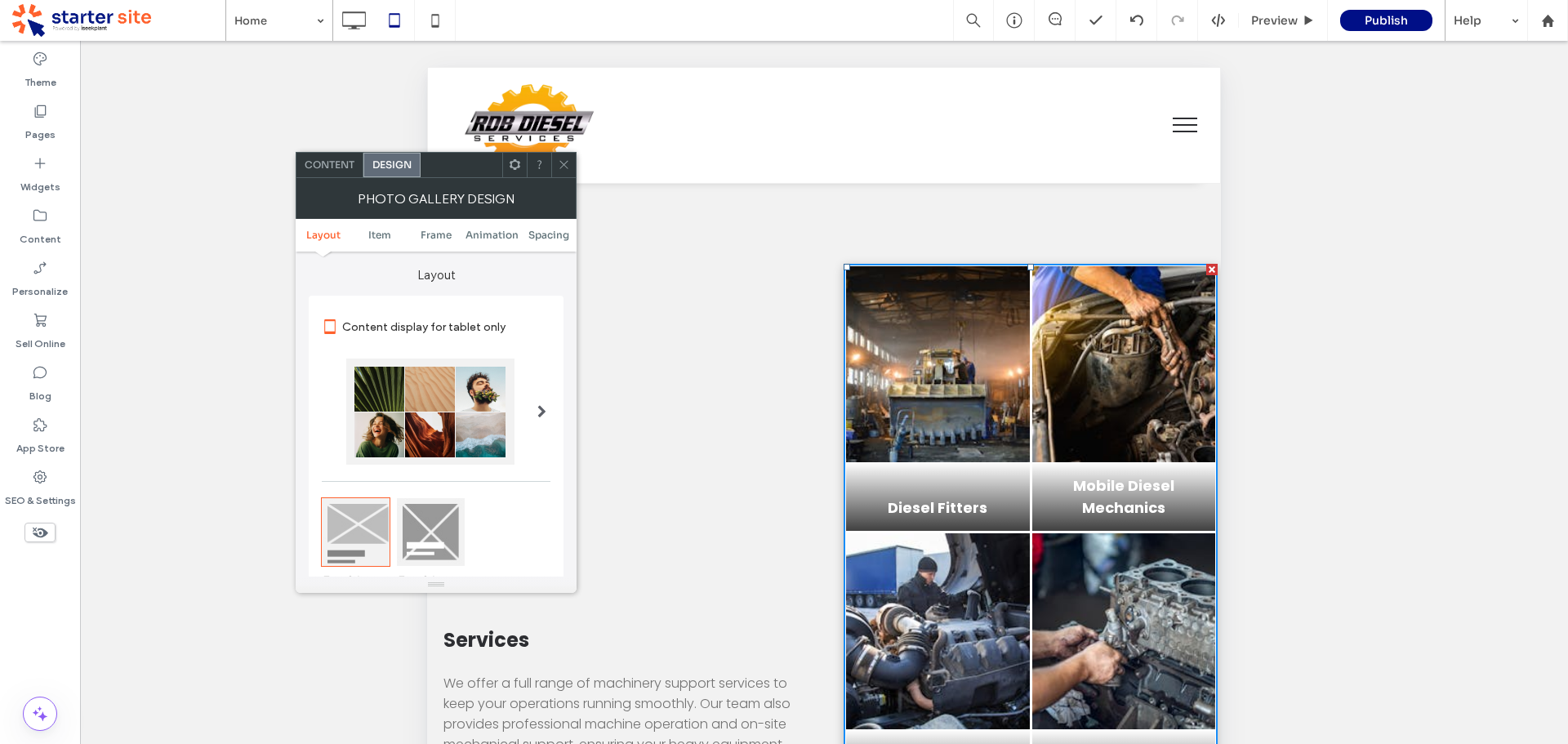
click at [435, 532] on div at bounding box center [430, 531] width 68 height 68
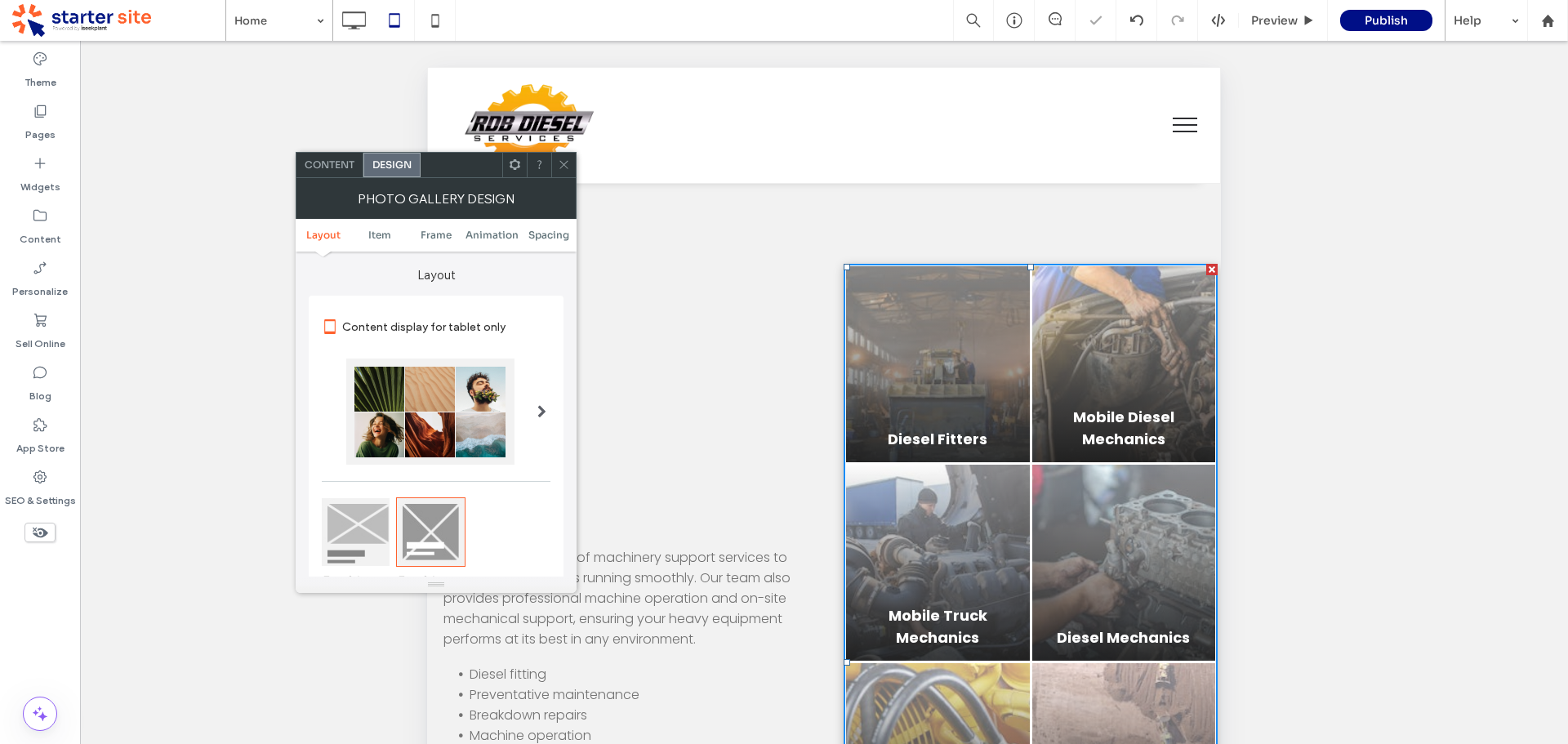
drag, startPoint x: 560, startPoint y: 162, endPoint x: 575, endPoint y: 169, distance: 16.6
click at [567, 165] on icon at bounding box center [564, 165] width 13 height 13
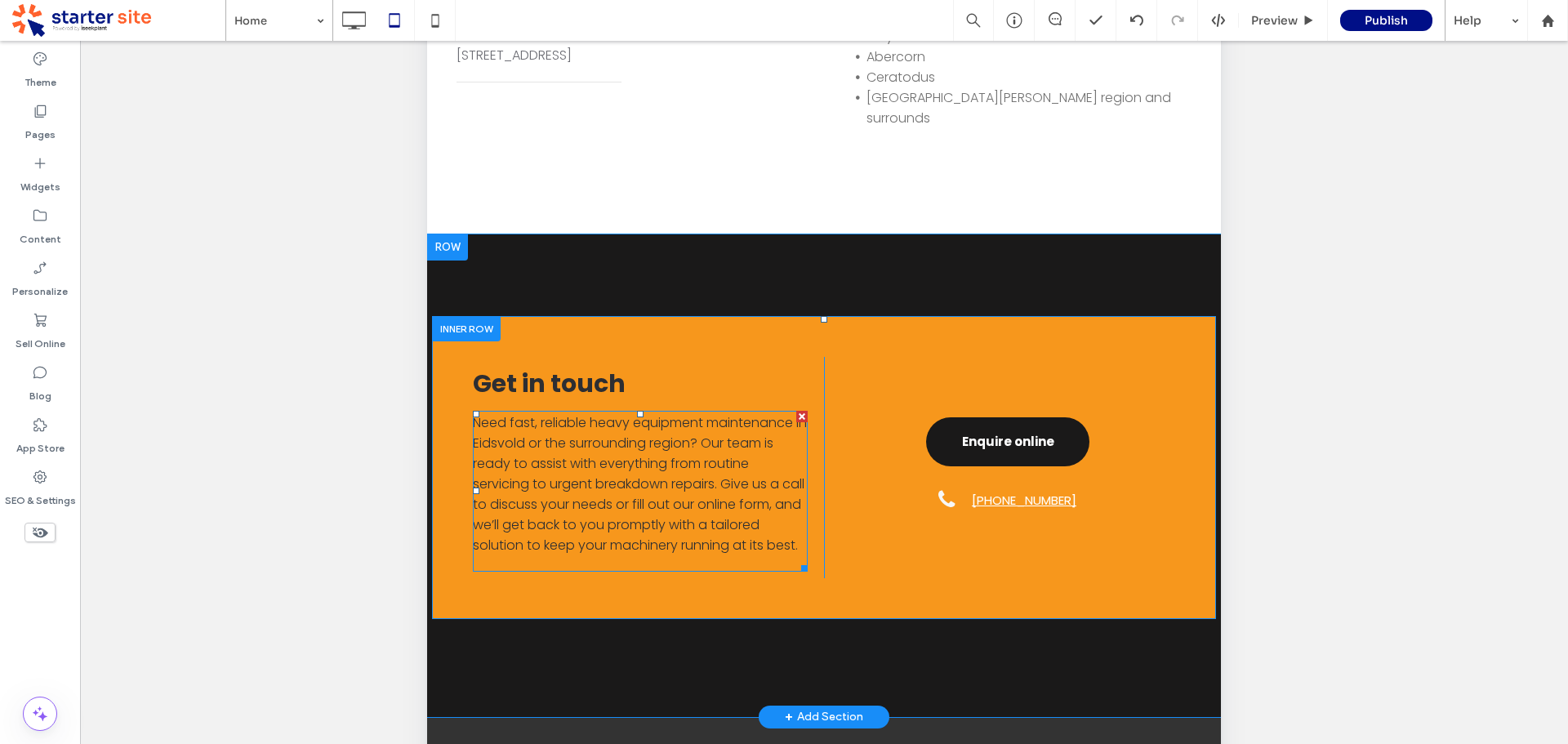
scroll to position [326, 0]
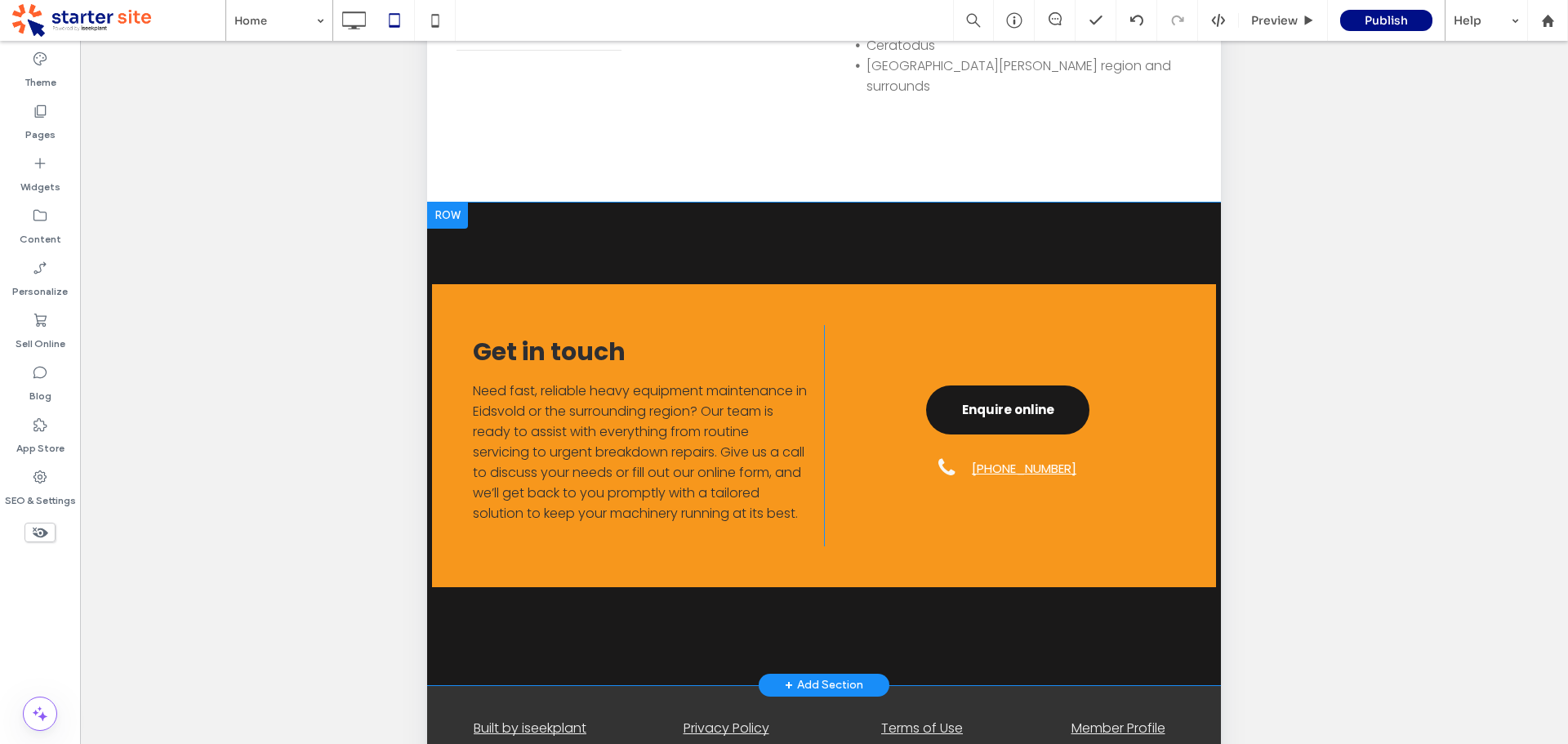
click at [495, 260] on div "Get in touch Need fast, reliable heavy equipment maintenance in Eidsvold or the…" at bounding box center [824, 444] width 794 height 482
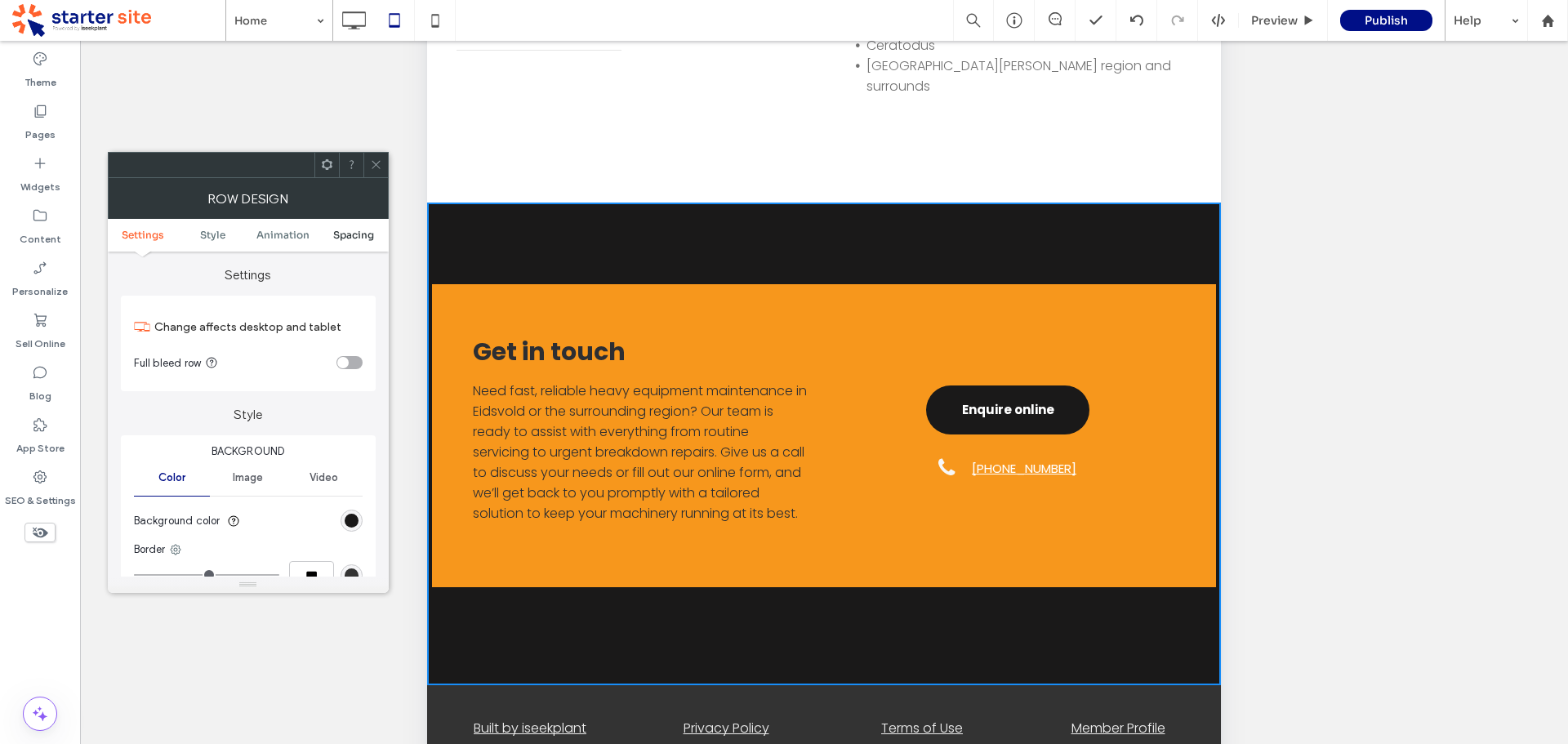
click at [338, 238] on span "Spacing" at bounding box center [353, 234] width 41 height 13
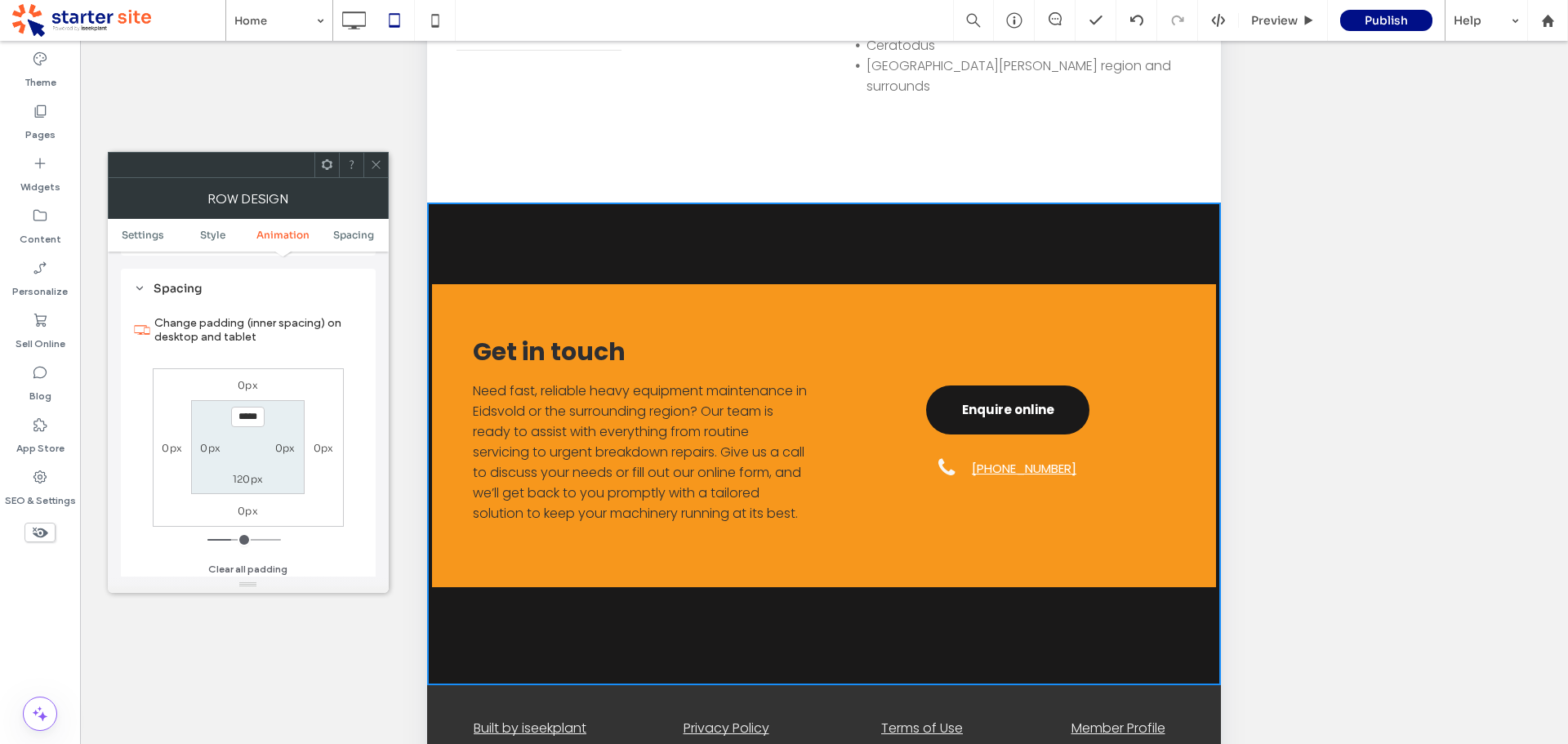
scroll to position [463, 0]
drag, startPoint x: 380, startPoint y: 167, endPoint x: 419, endPoint y: 176, distance: 40.0
click at [381, 166] on icon at bounding box center [376, 165] width 13 height 13
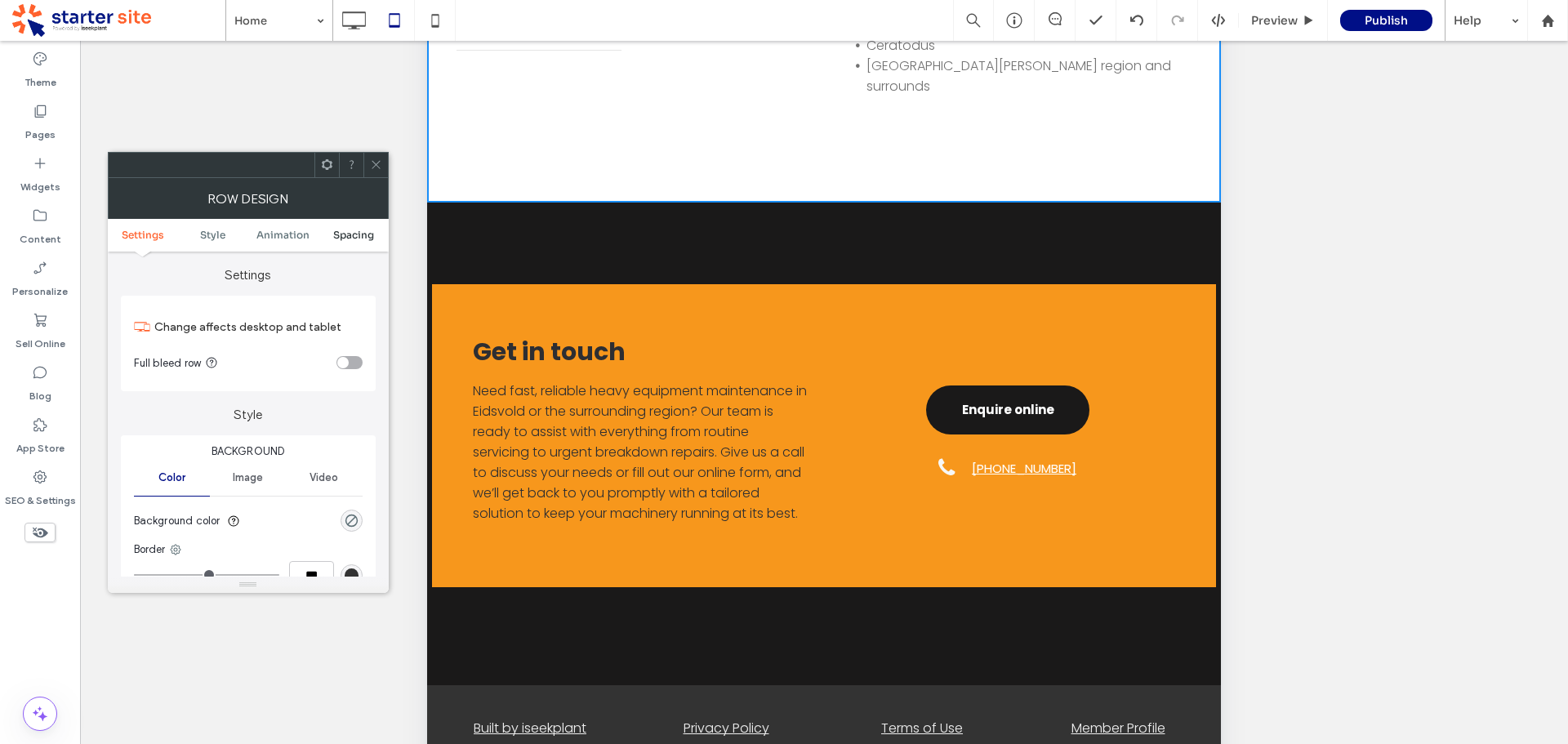
drag, startPoint x: 370, startPoint y: 232, endPoint x: 380, endPoint y: 198, distance: 35.4
click at [369, 233] on span "Spacing" at bounding box center [353, 234] width 41 height 13
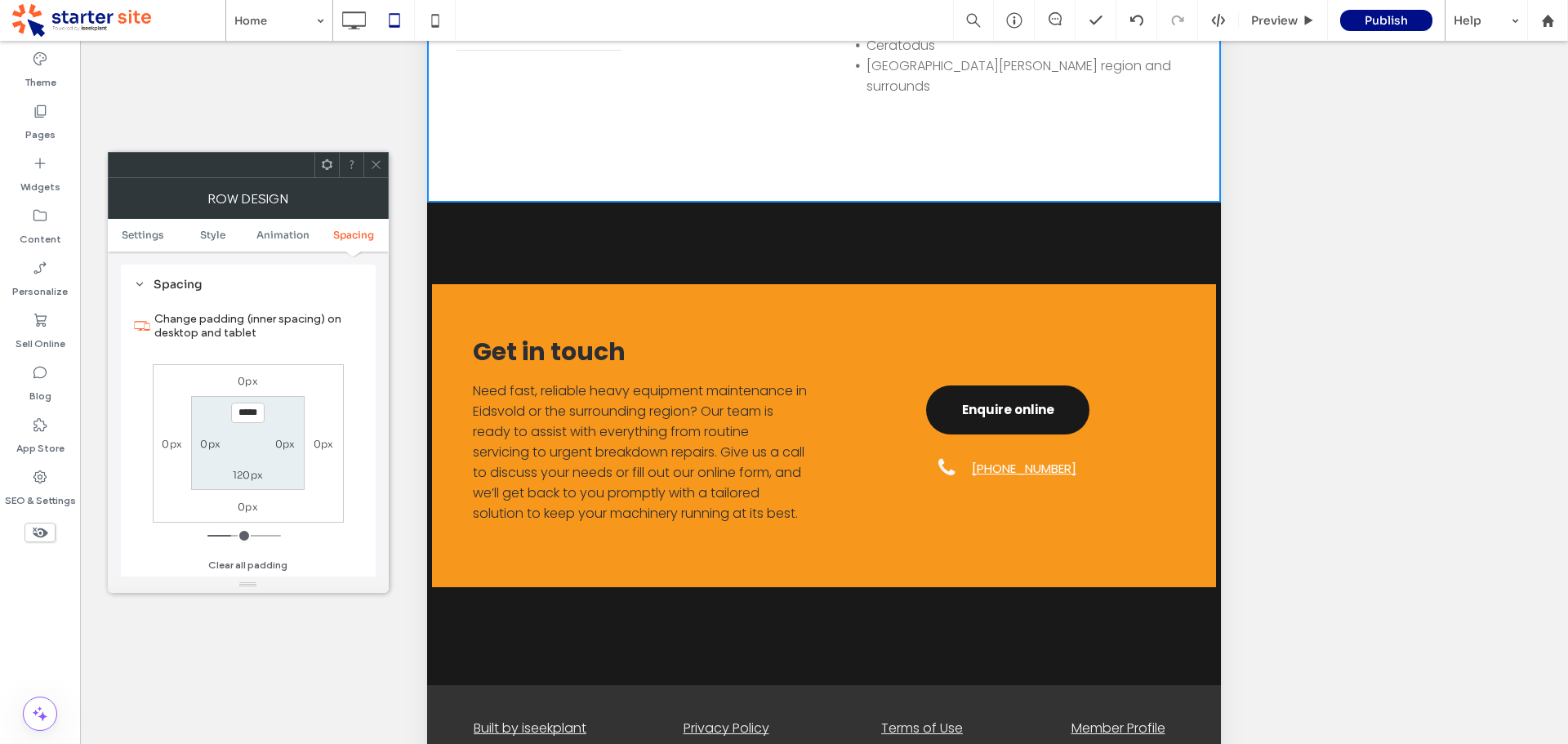
click at [381, 161] on icon at bounding box center [376, 165] width 13 height 13
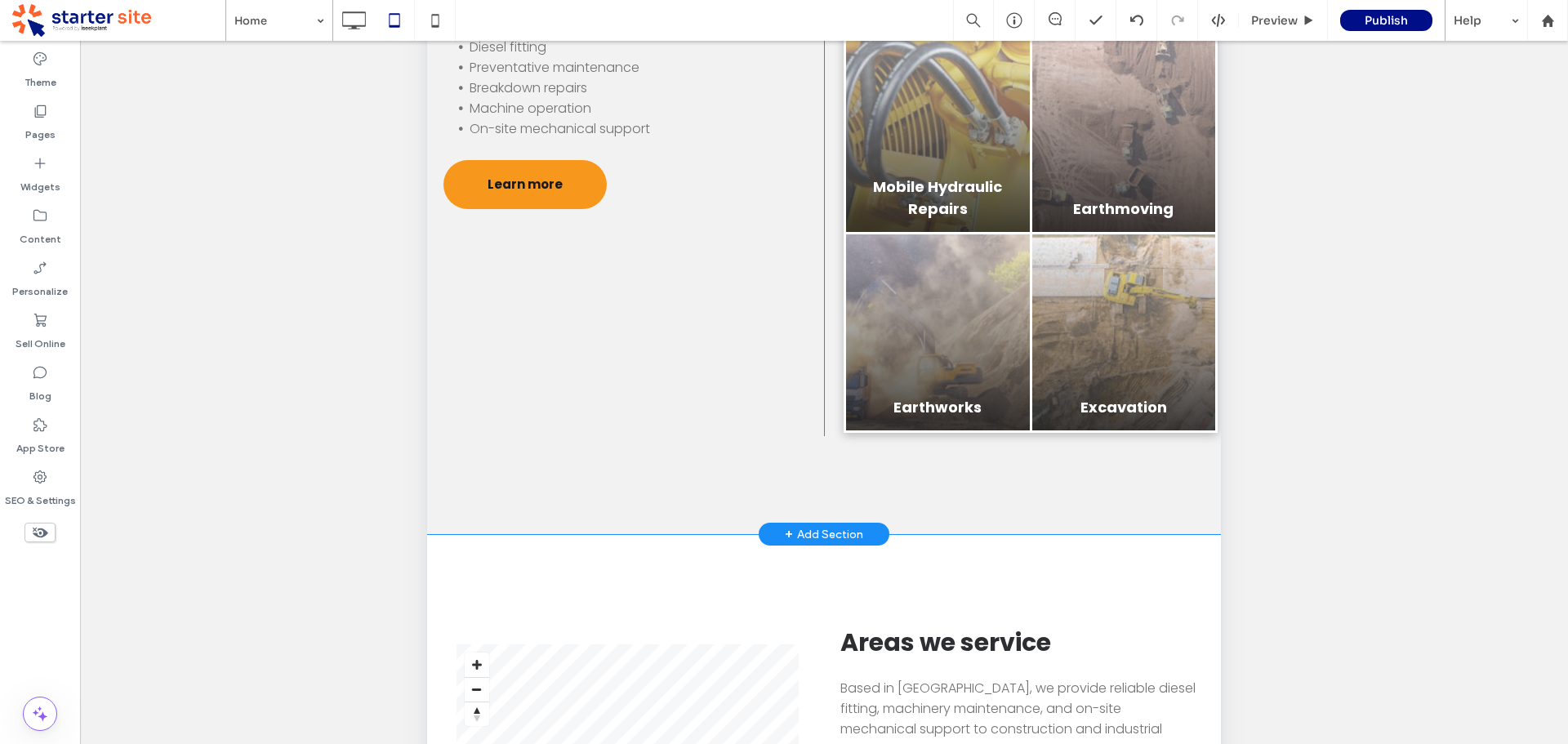
scroll to position [1328, 0]
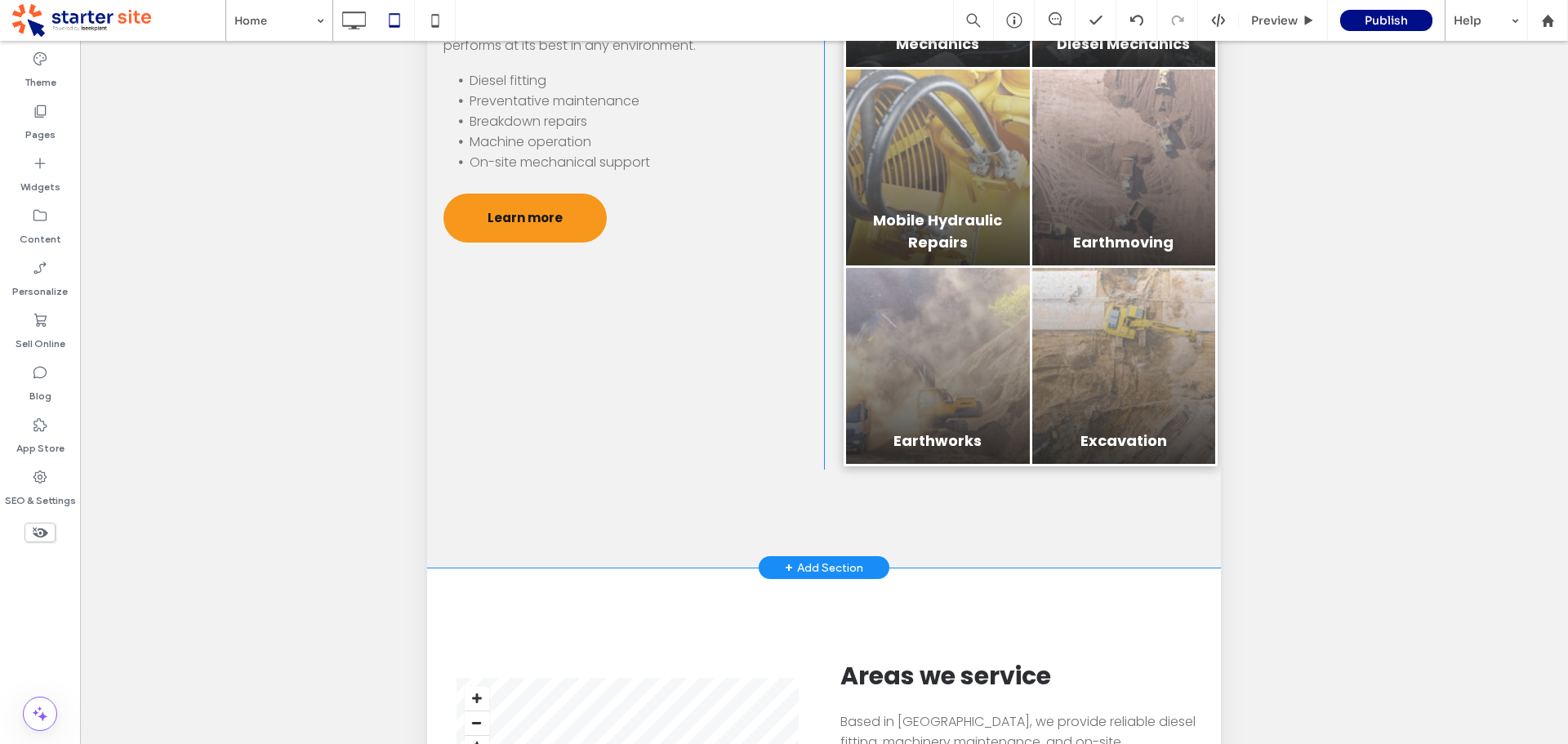
drag, startPoint x: 513, startPoint y: 482, endPoint x: 475, endPoint y: 472, distance: 39.3
click at [514, 470] on div "Services We offer a full range of machinery support services to keep your opera…" at bounding box center [634, 69] width 381 height 803
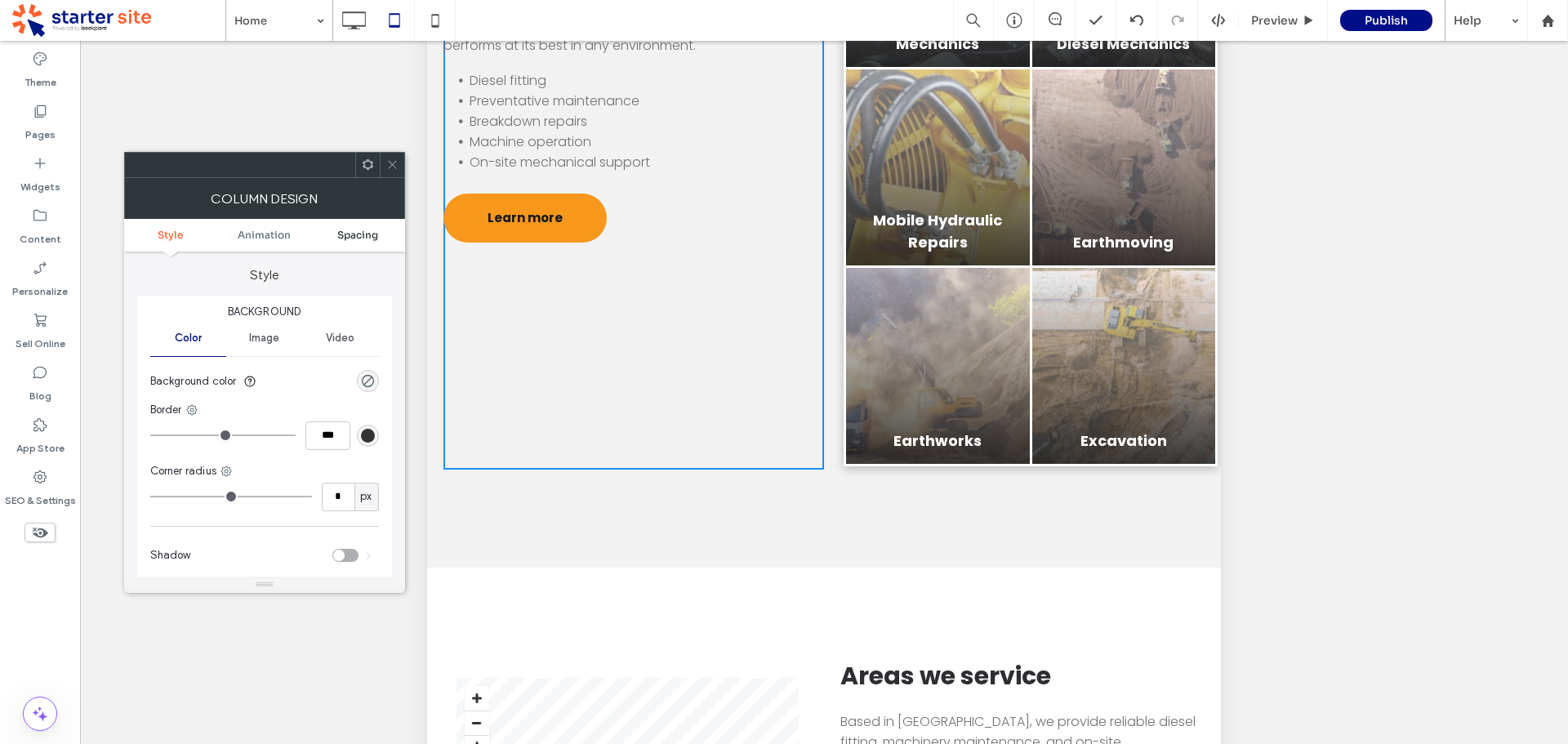
click at [355, 232] on span "Spacing" at bounding box center [357, 234] width 41 height 13
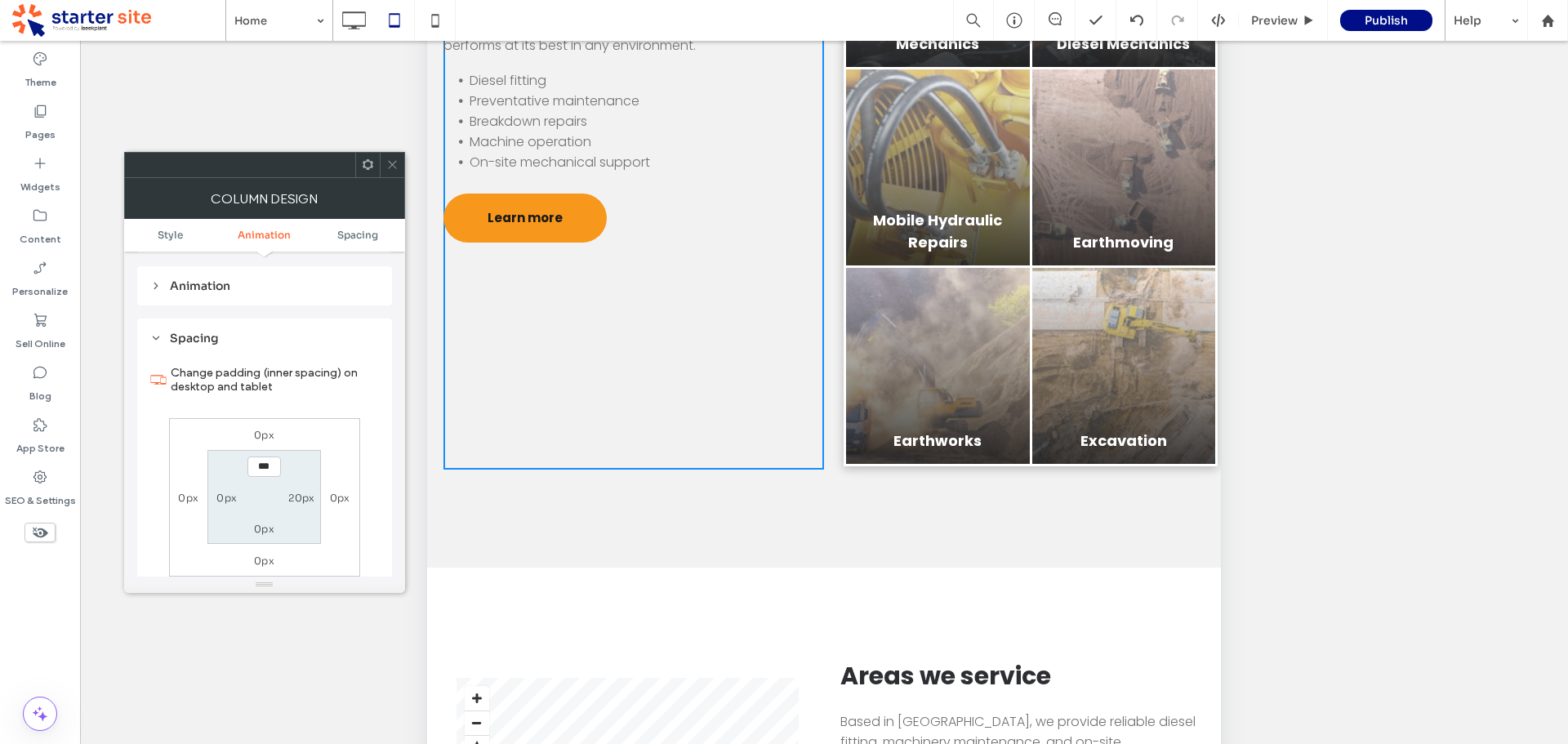
scroll to position [384, 0]
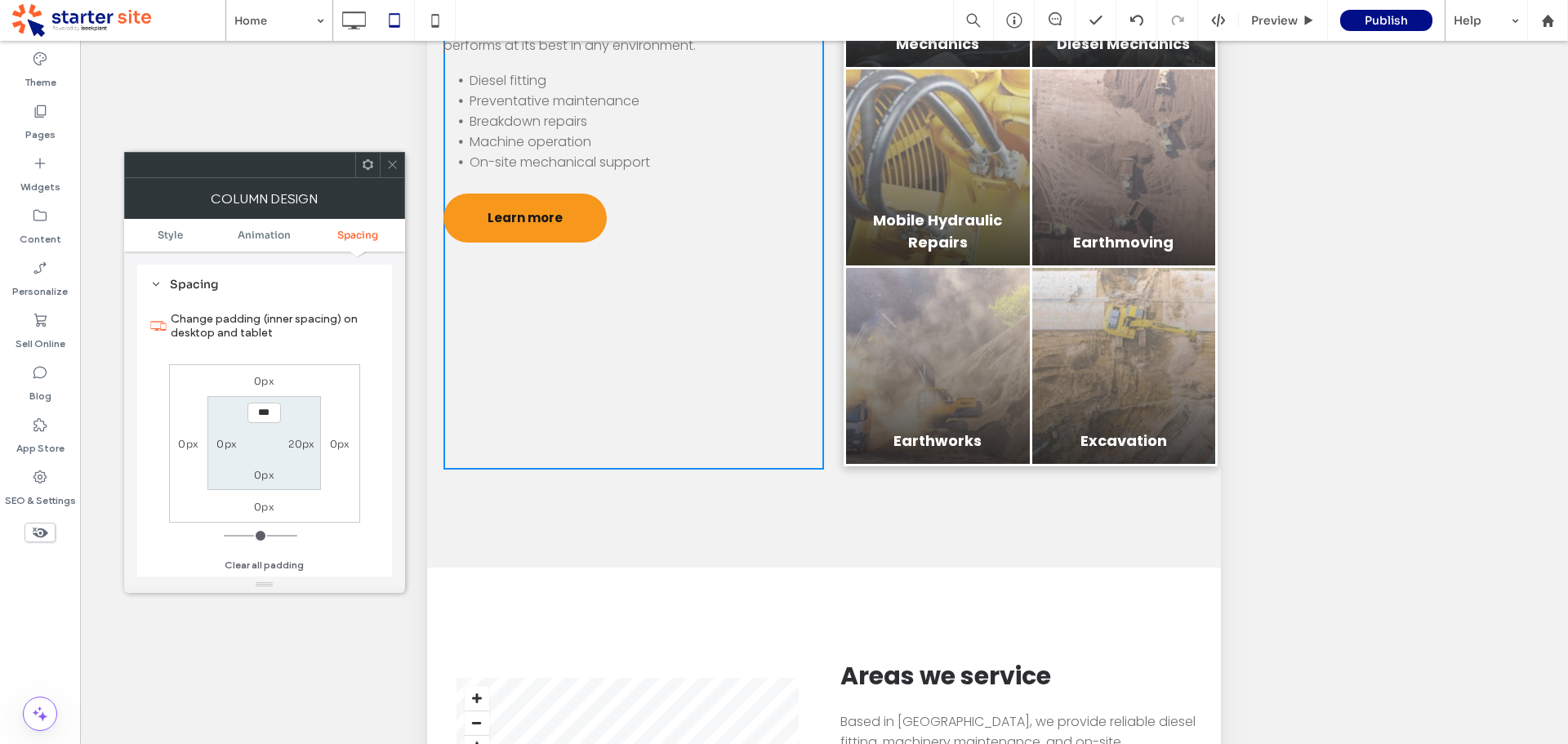
click at [392, 164] on icon at bounding box center [392, 165] width 13 height 13
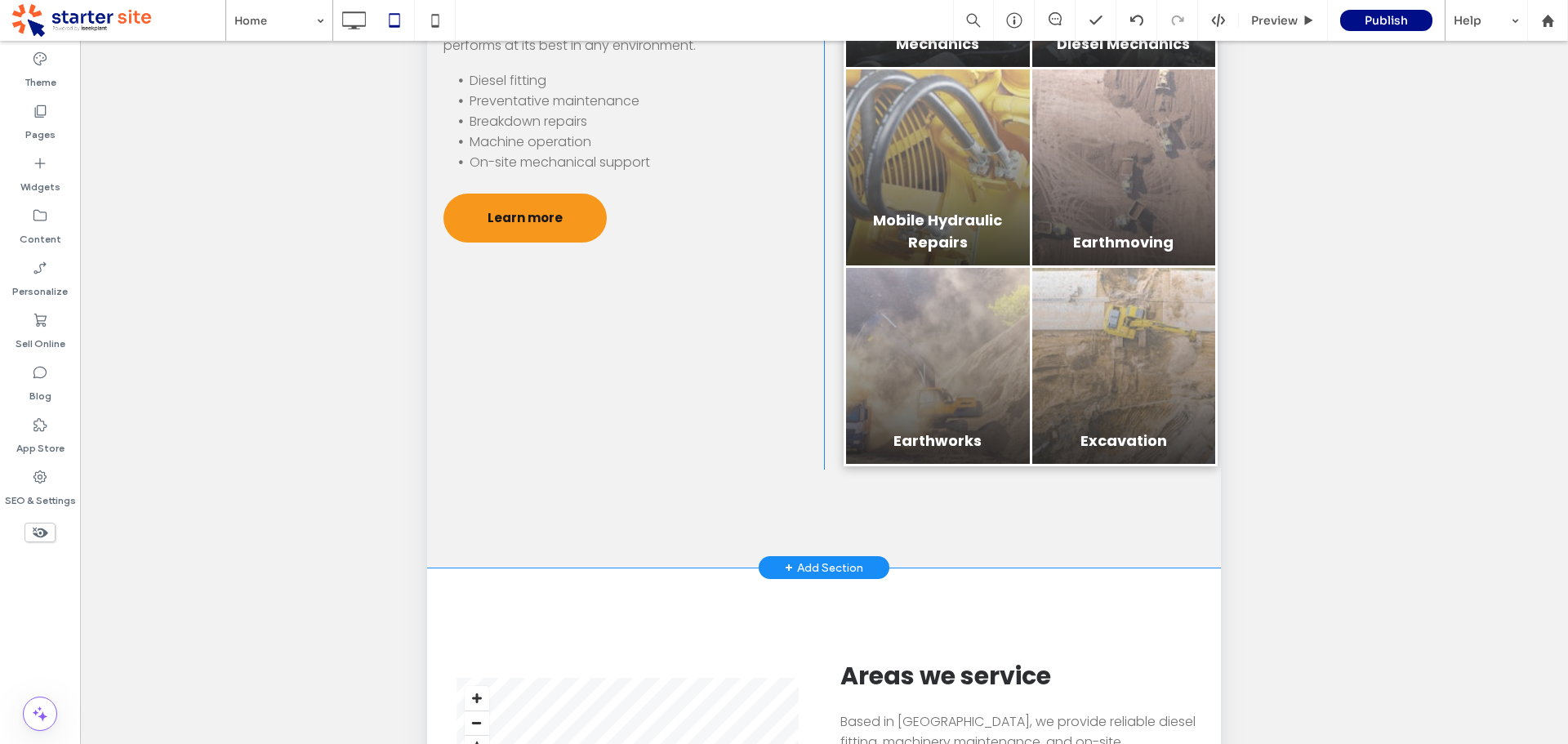
click at [532, 539] on div "Services We offer a full range of machinery support services to keep your opera…" at bounding box center [824, 76] width 794 height 982
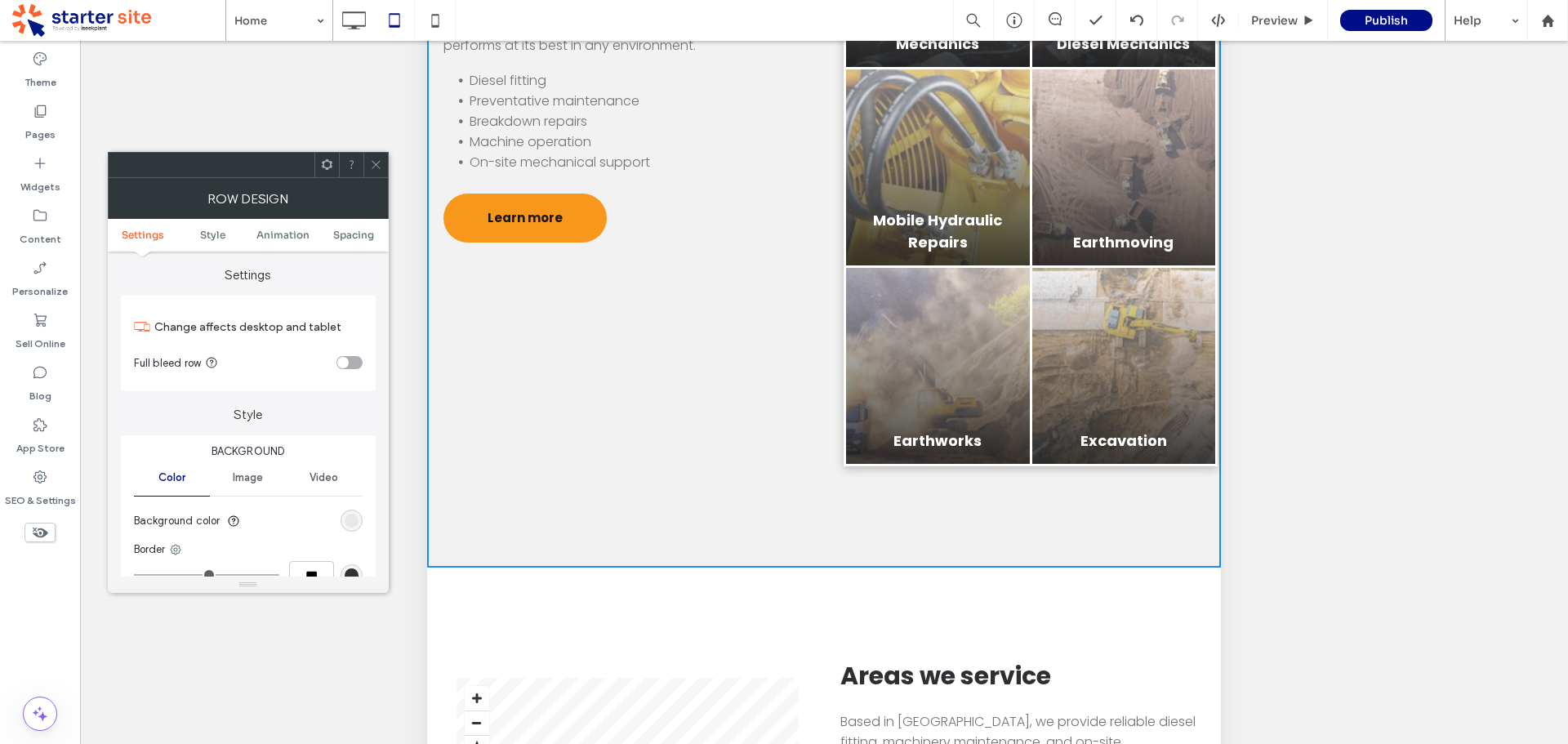
drag, startPoint x: 374, startPoint y: 169, endPoint x: 410, endPoint y: 203, distance: 49.5
click at [374, 168] on icon at bounding box center [376, 165] width 13 height 13
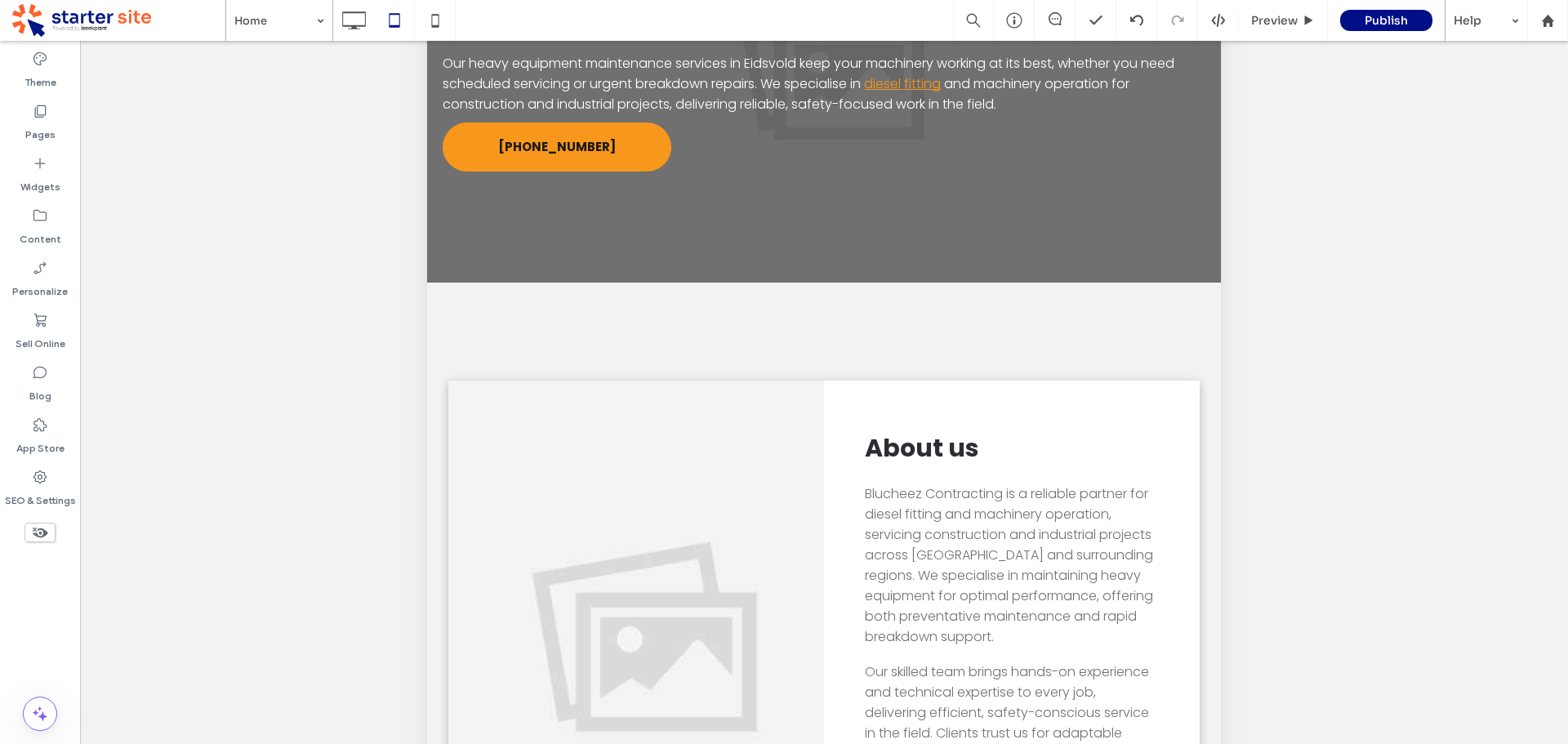
scroll to position [0, 0]
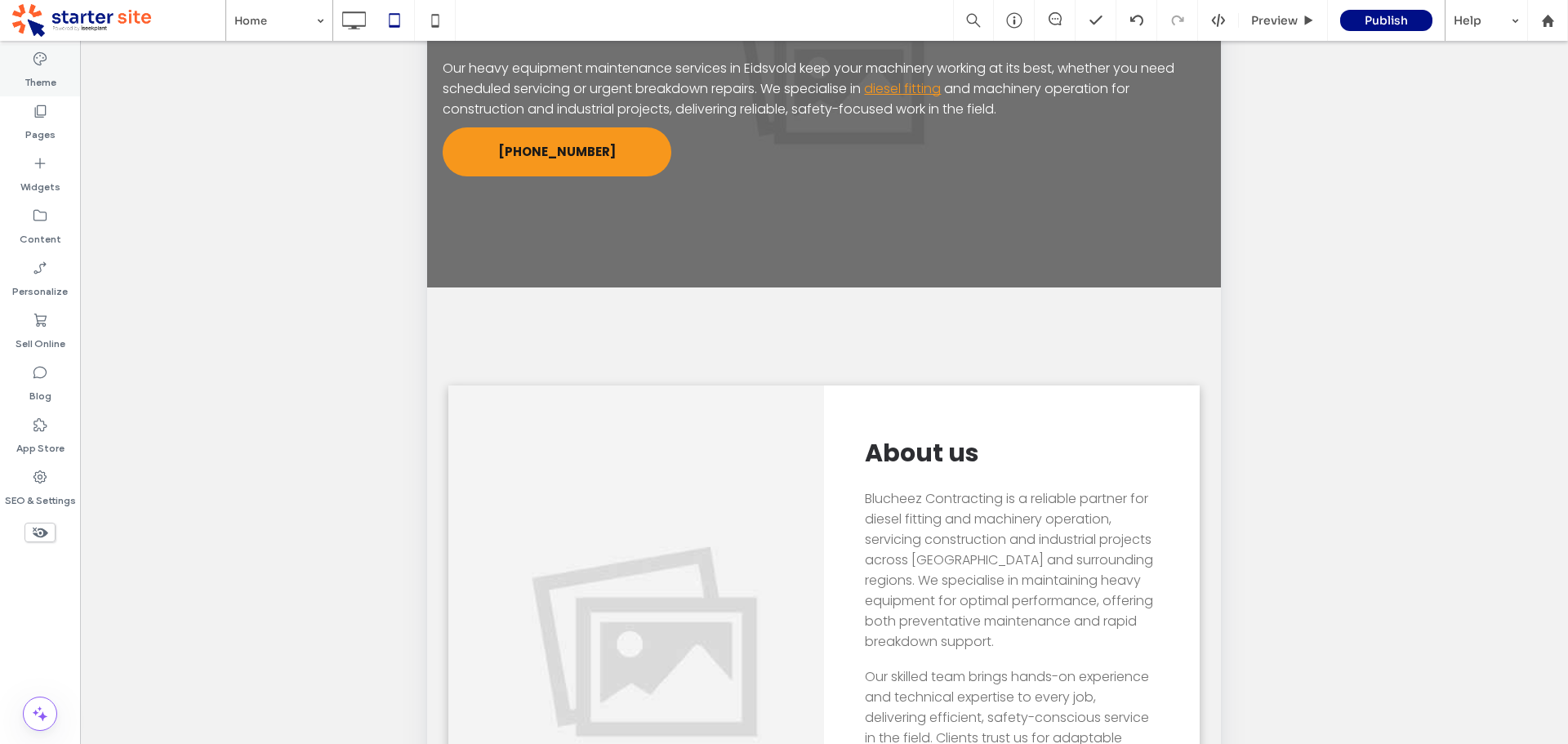
click at [42, 75] on label "Theme" at bounding box center [40, 78] width 32 height 23
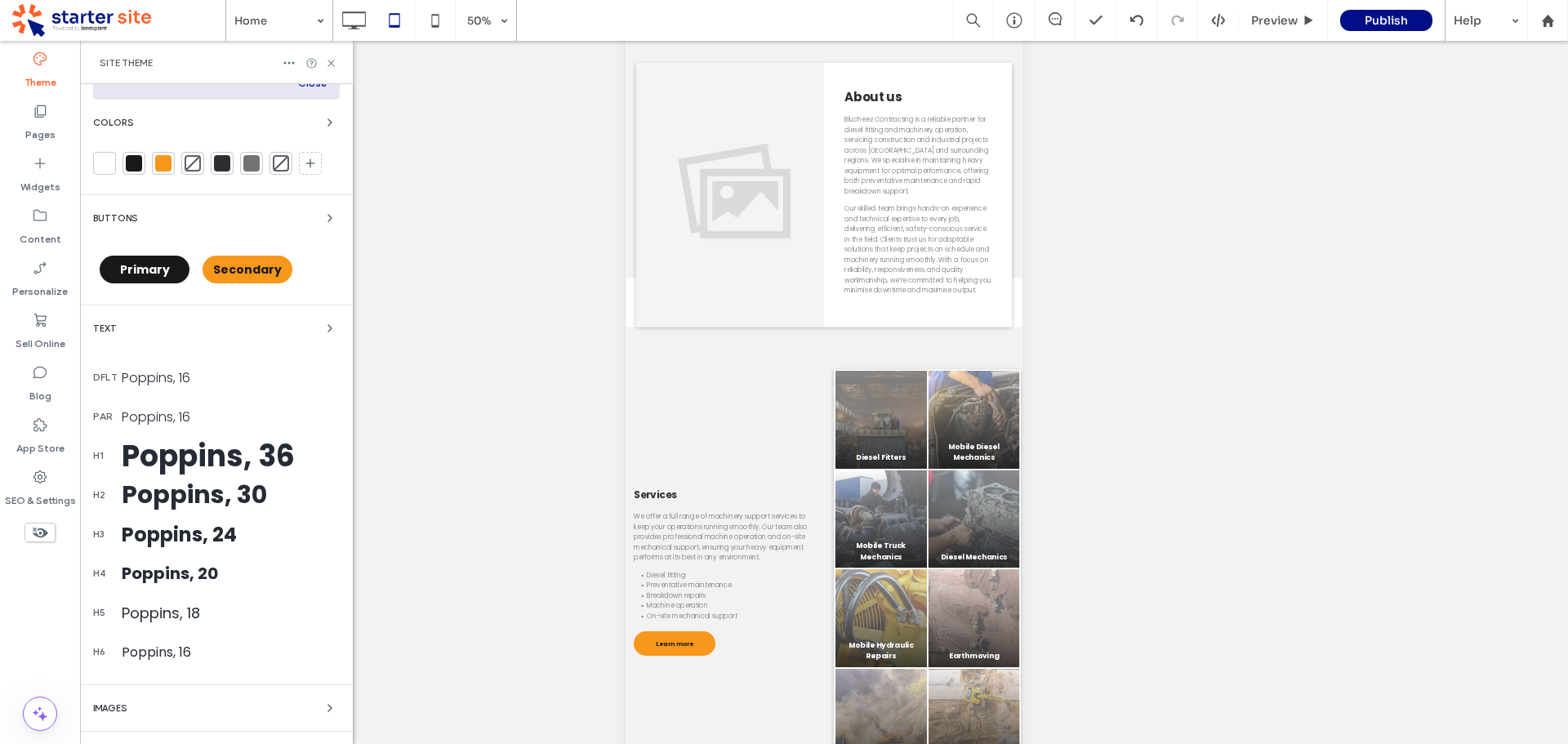
scroll to position [244, 0]
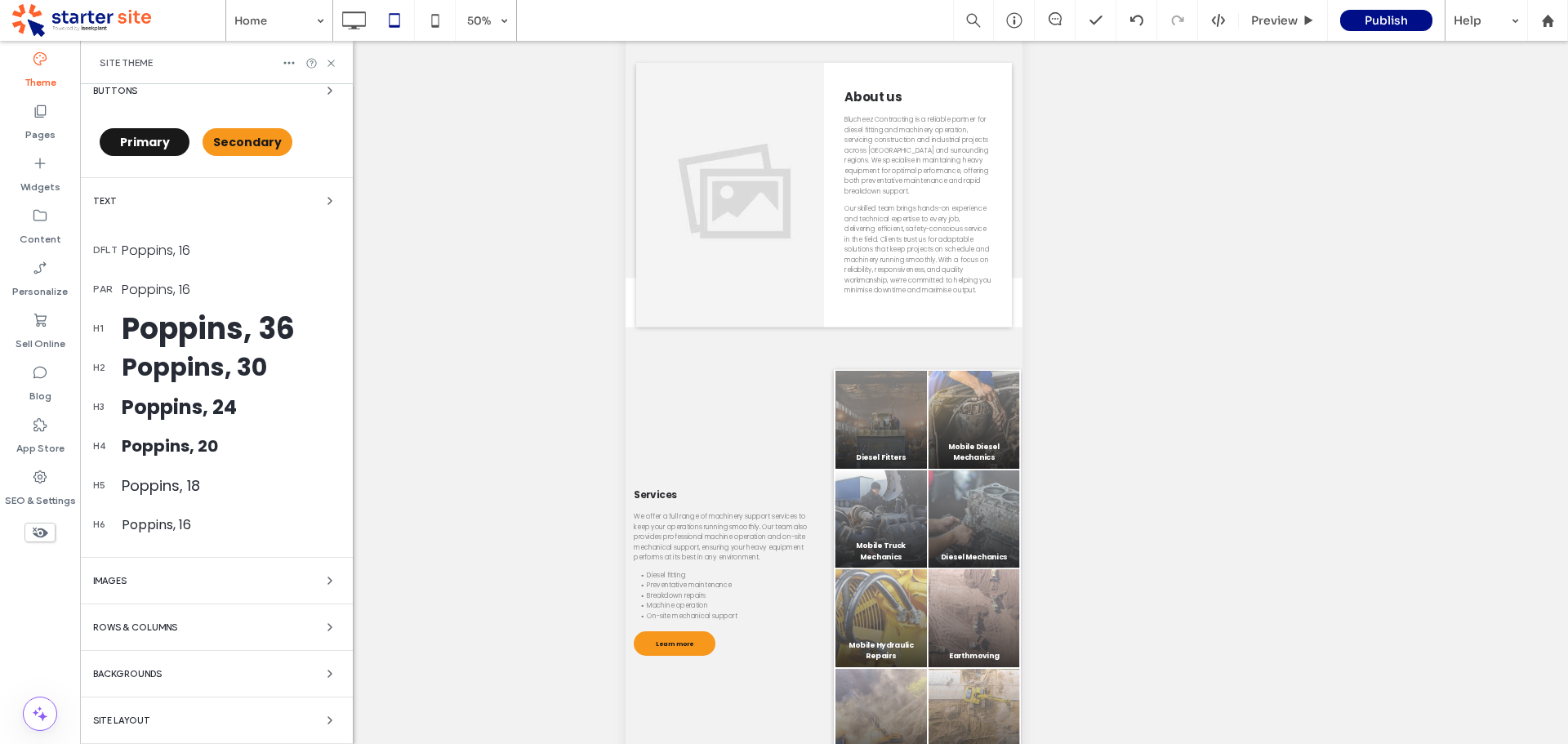
click at [339, 581] on div "Welcome to Site Theme Work faster and keep design consistent everywhere. Any ch…" at bounding box center [217, 292] width 272 height 904
click at [323, 580] on icon "button" at bounding box center [329, 580] width 13 height 13
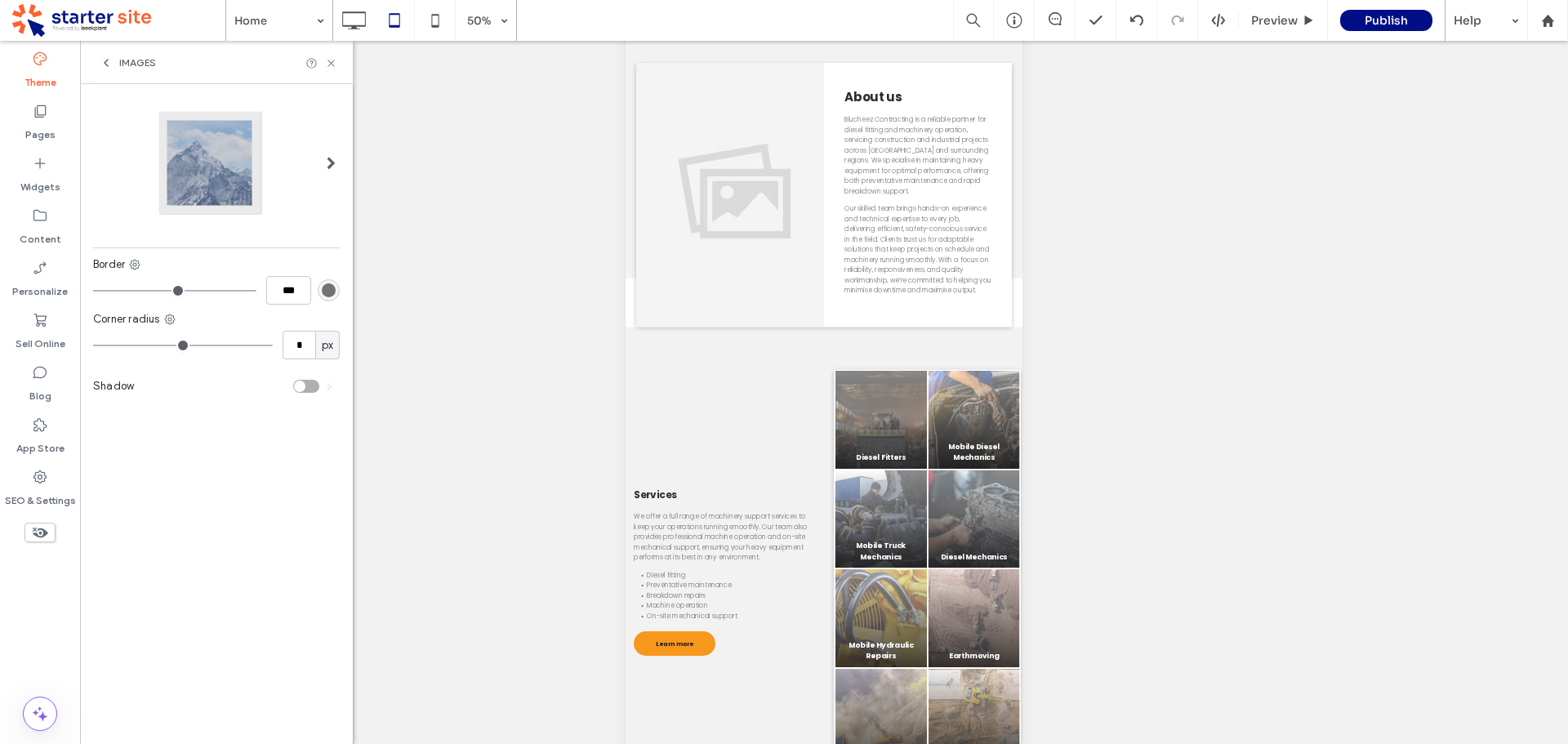
scroll to position [0, 0]
click at [125, 56] on div "Images" at bounding box center [217, 62] width 272 height 43
click at [115, 59] on div "Images" at bounding box center [127, 62] width 56 height 13
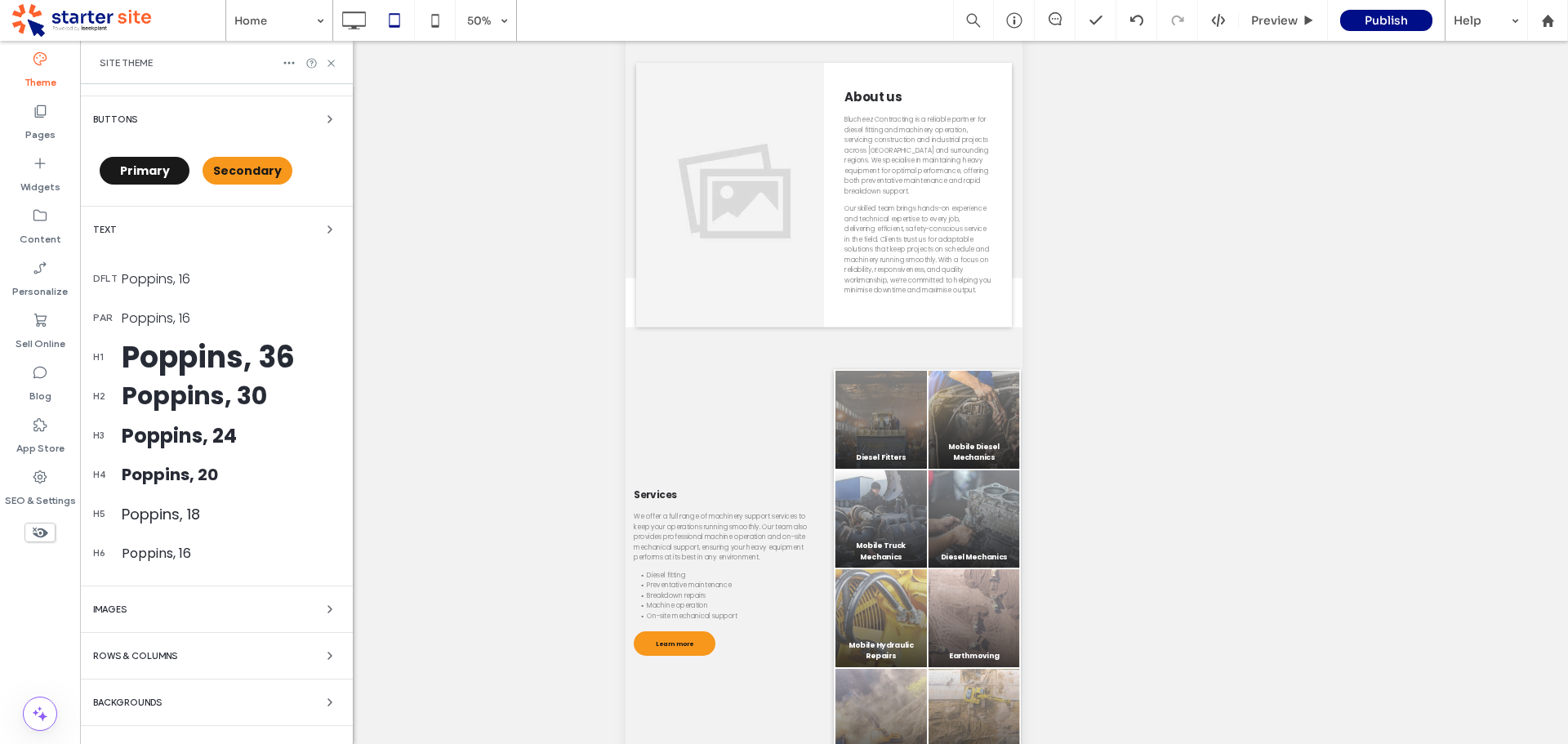
scroll to position [244, 0]
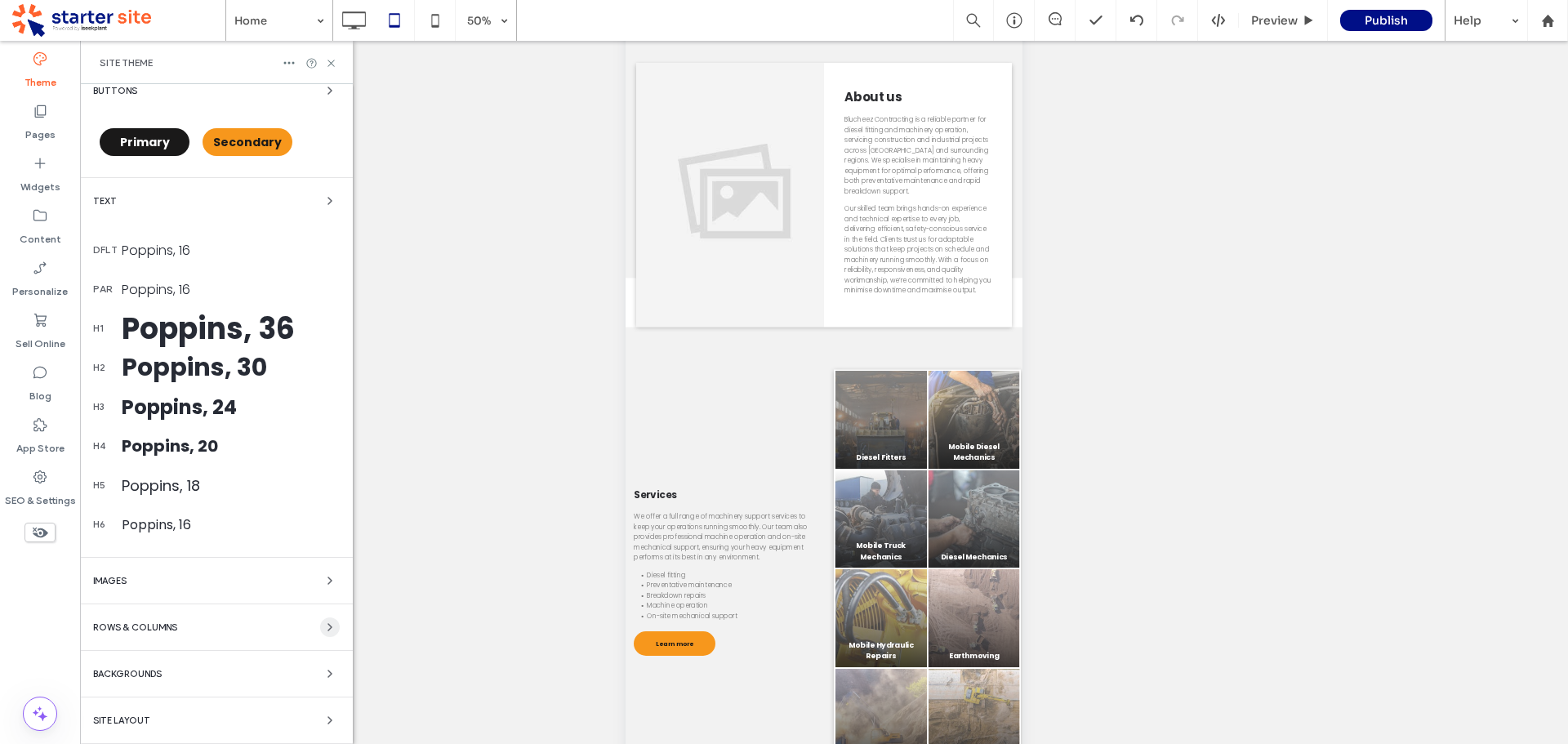
click at [323, 629] on icon "button" at bounding box center [329, 627] width 13 height 13
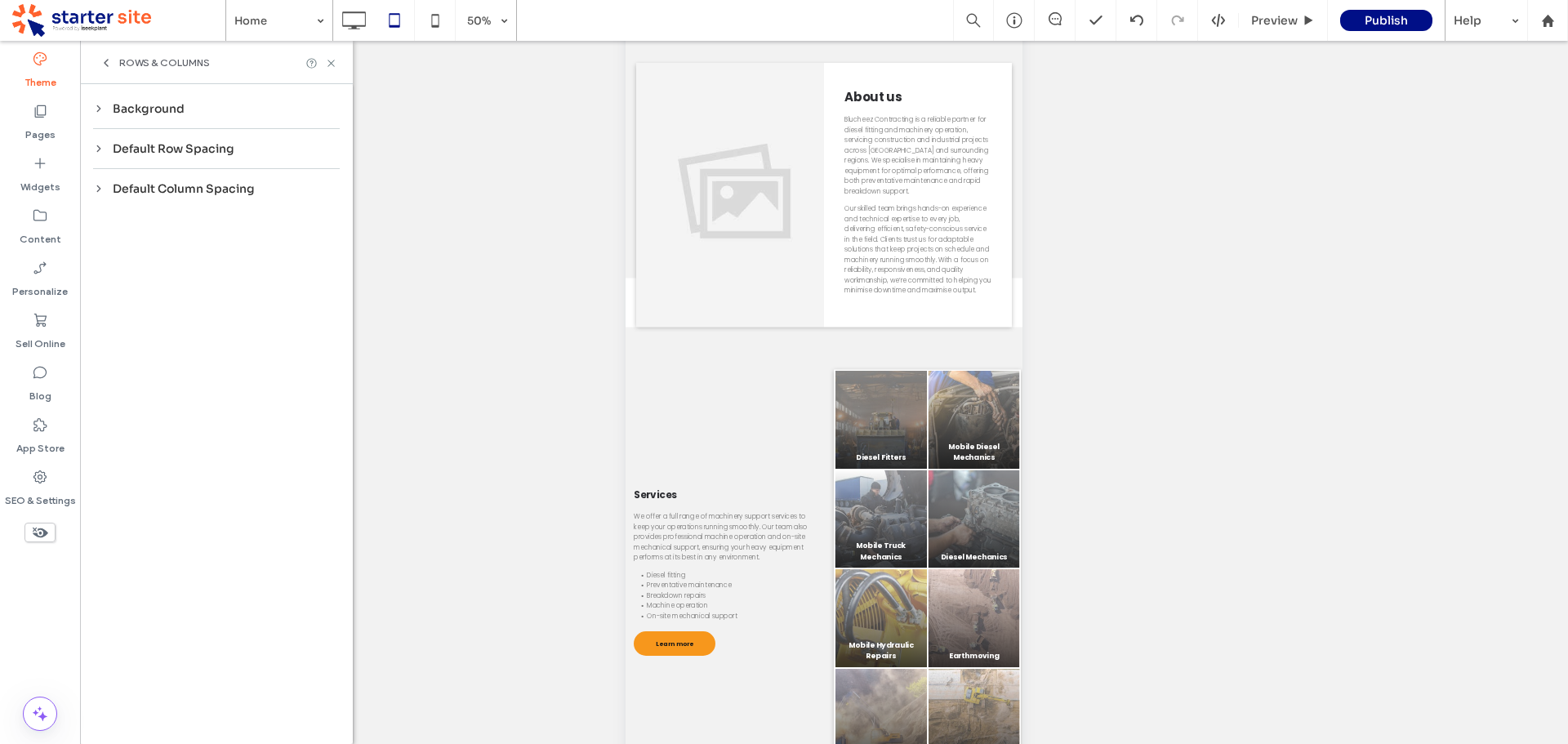
scroll to position [0, 0]
click at [141, 148] on div "Default Row Spacing" at bounding box center [216, 149] width 246 height 14
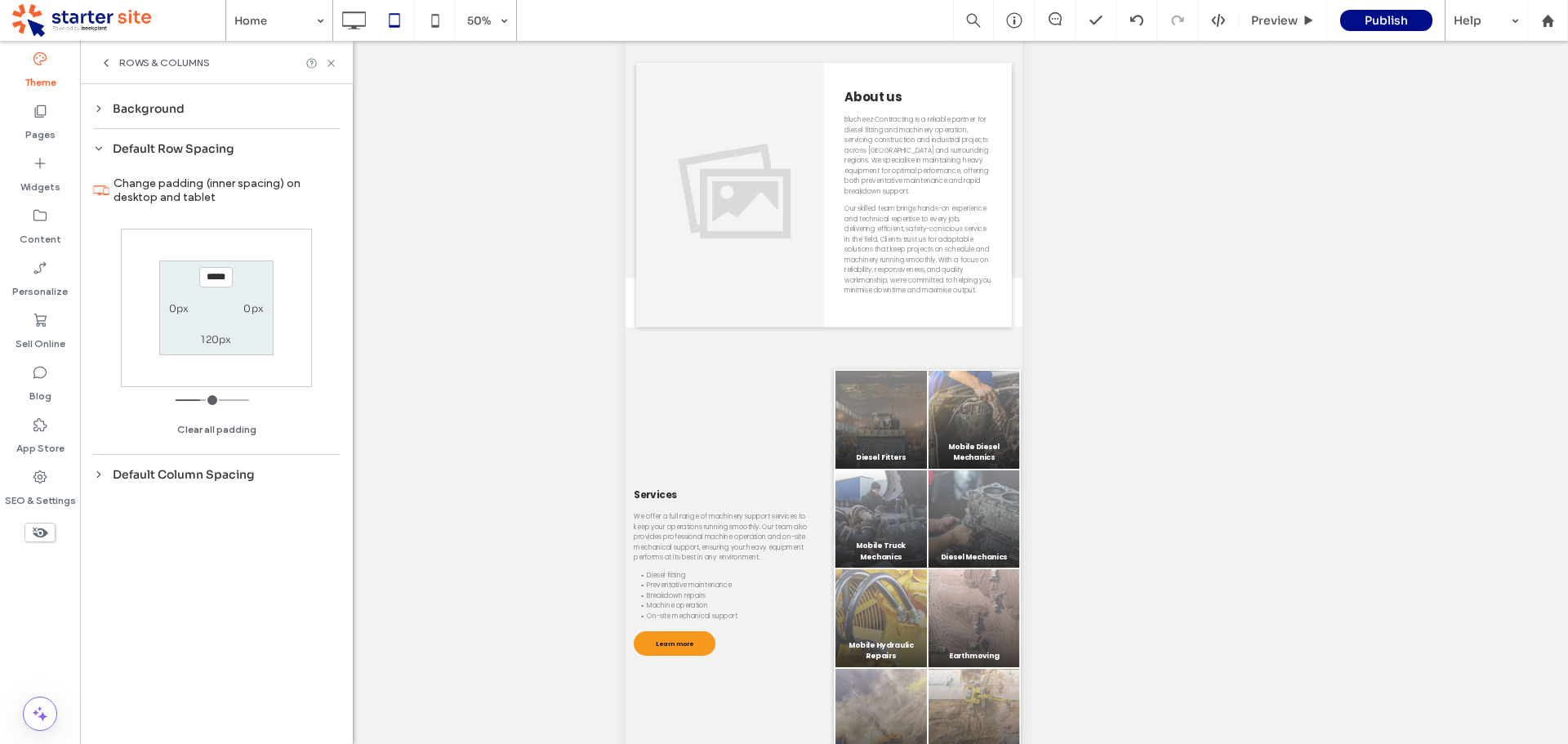
click at [184, 310] on label "0px" at bounding box center [179, 308] width 21 height 13
type input "*"
type input "**"
type input "****"
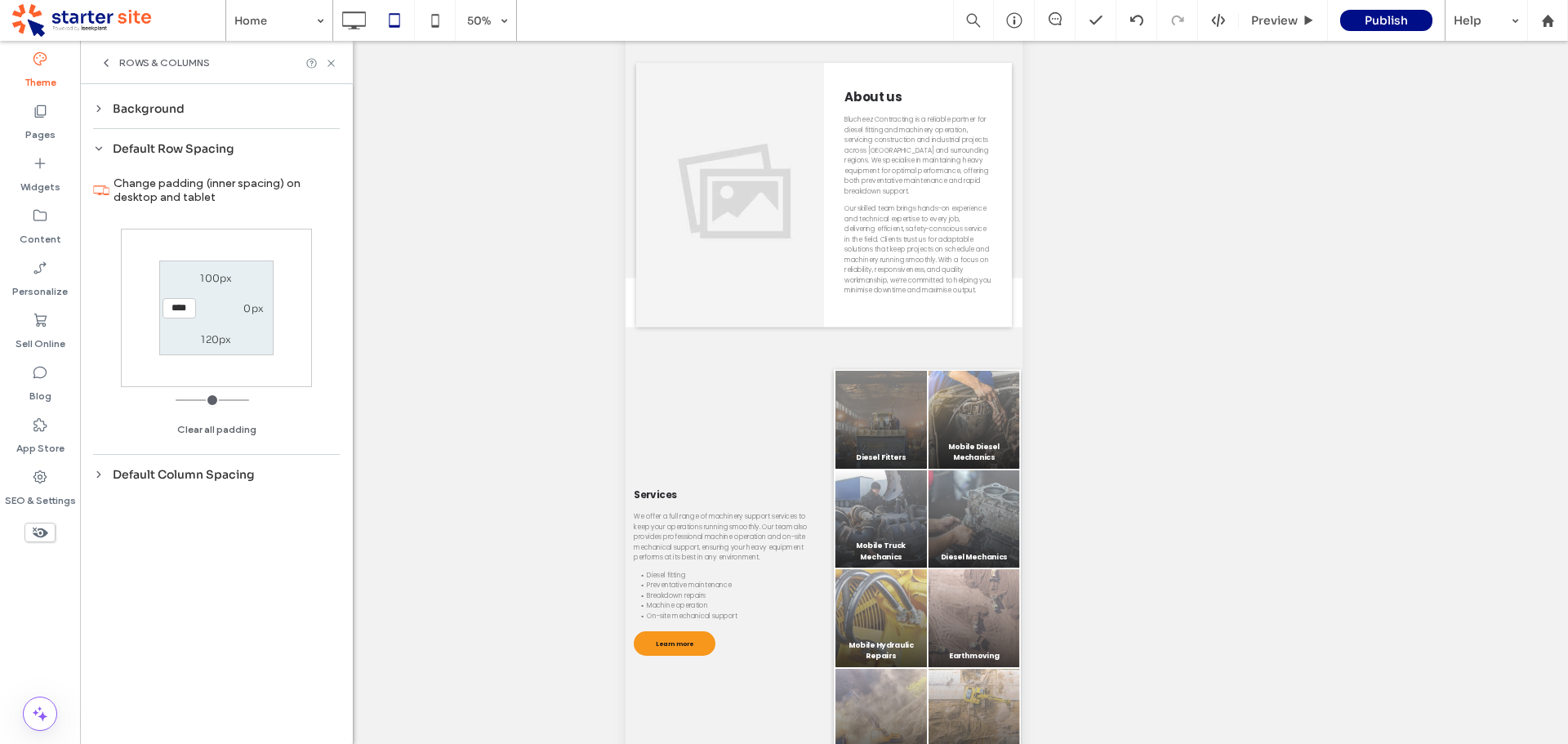
click at [253, 308] on label "0px" at bounding box center [254, 308] width 21 height 13
type input "*"
type input "**"
type input "****"
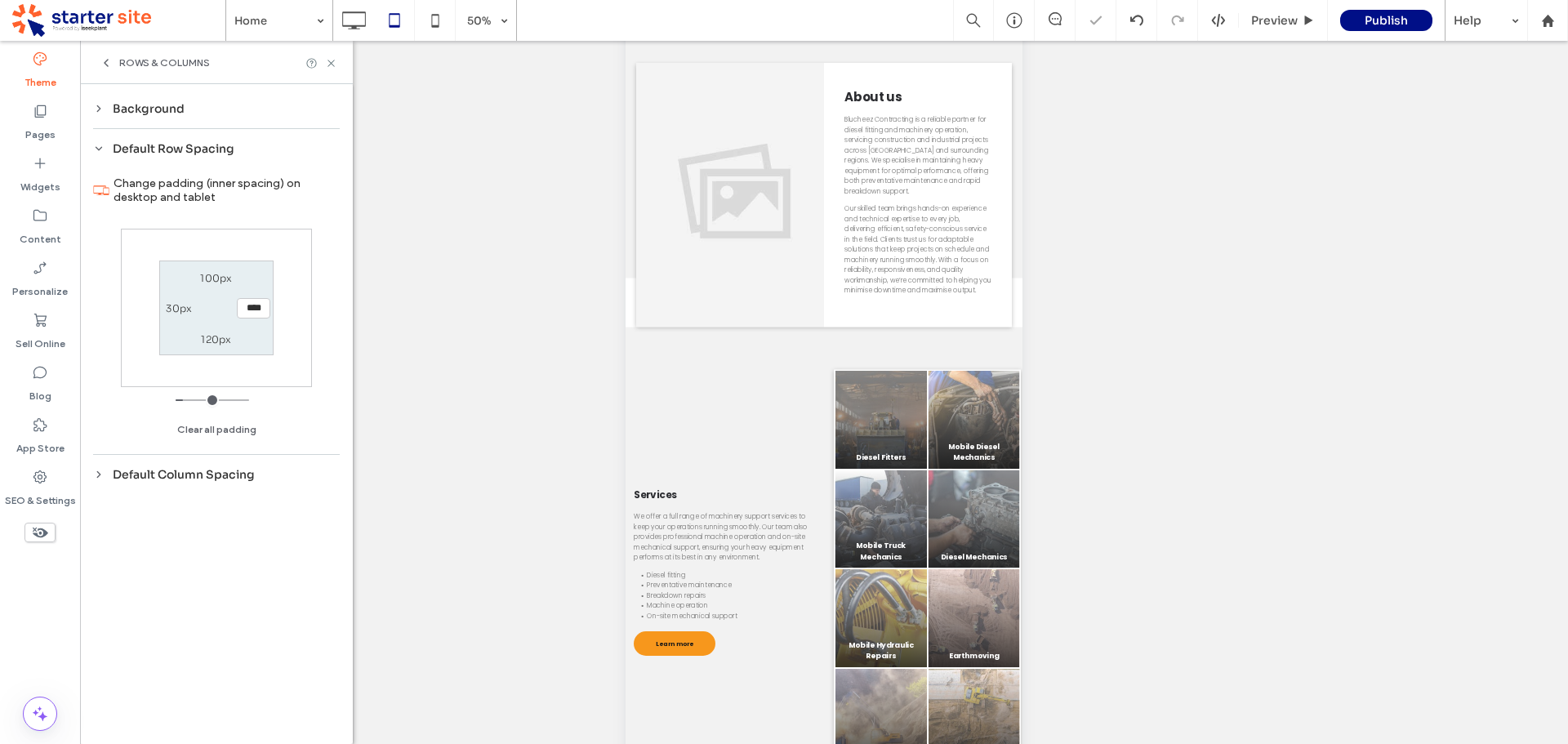
click at [258, 290] on section "100px **** 120px 30px" at bounding box center [217, 308] width 114 height 94
click at [330, 64] on icon at bounding box center [331, 63] width 13 height 13
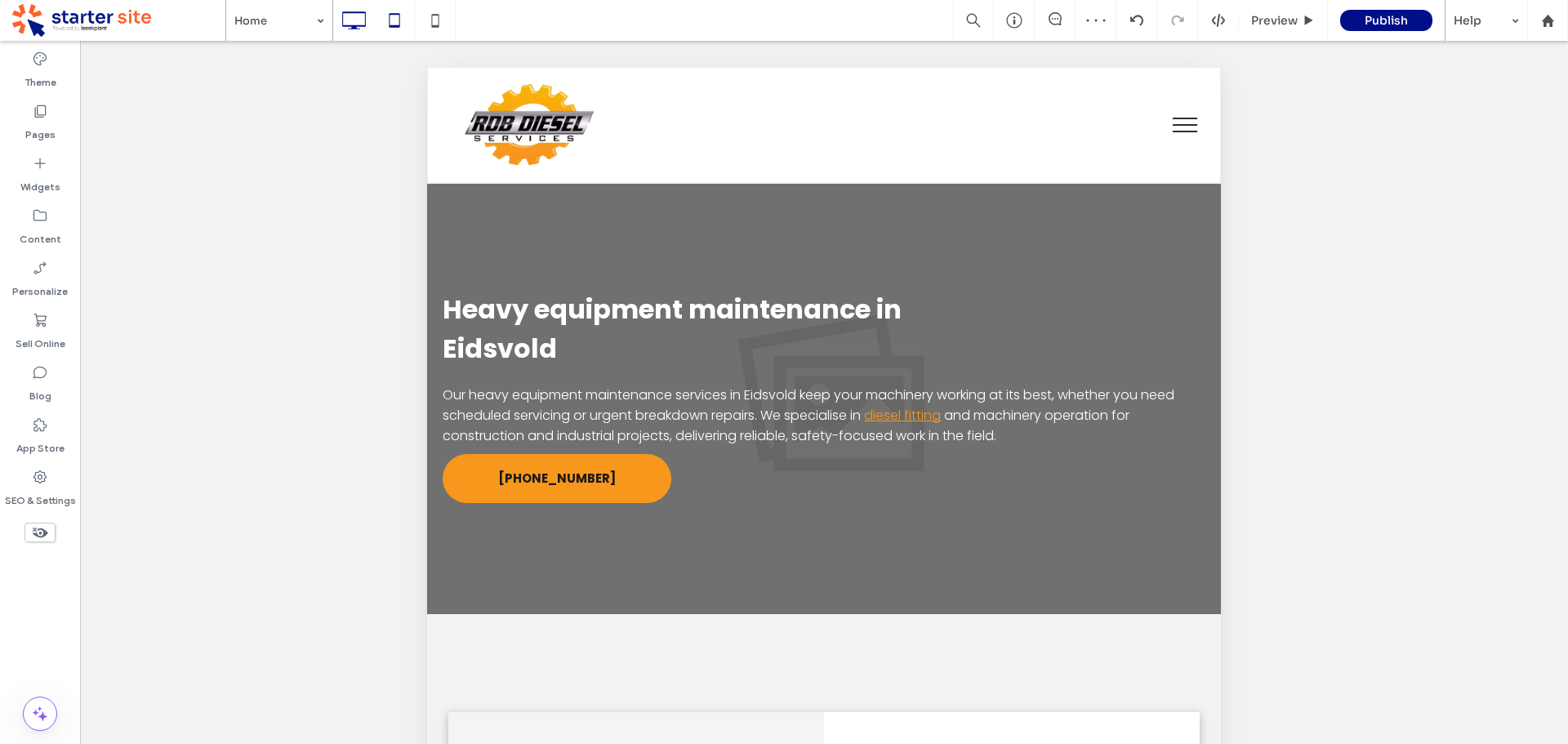
click at [352, 25] on use at bounding box center [355, 21] width 23 height 18
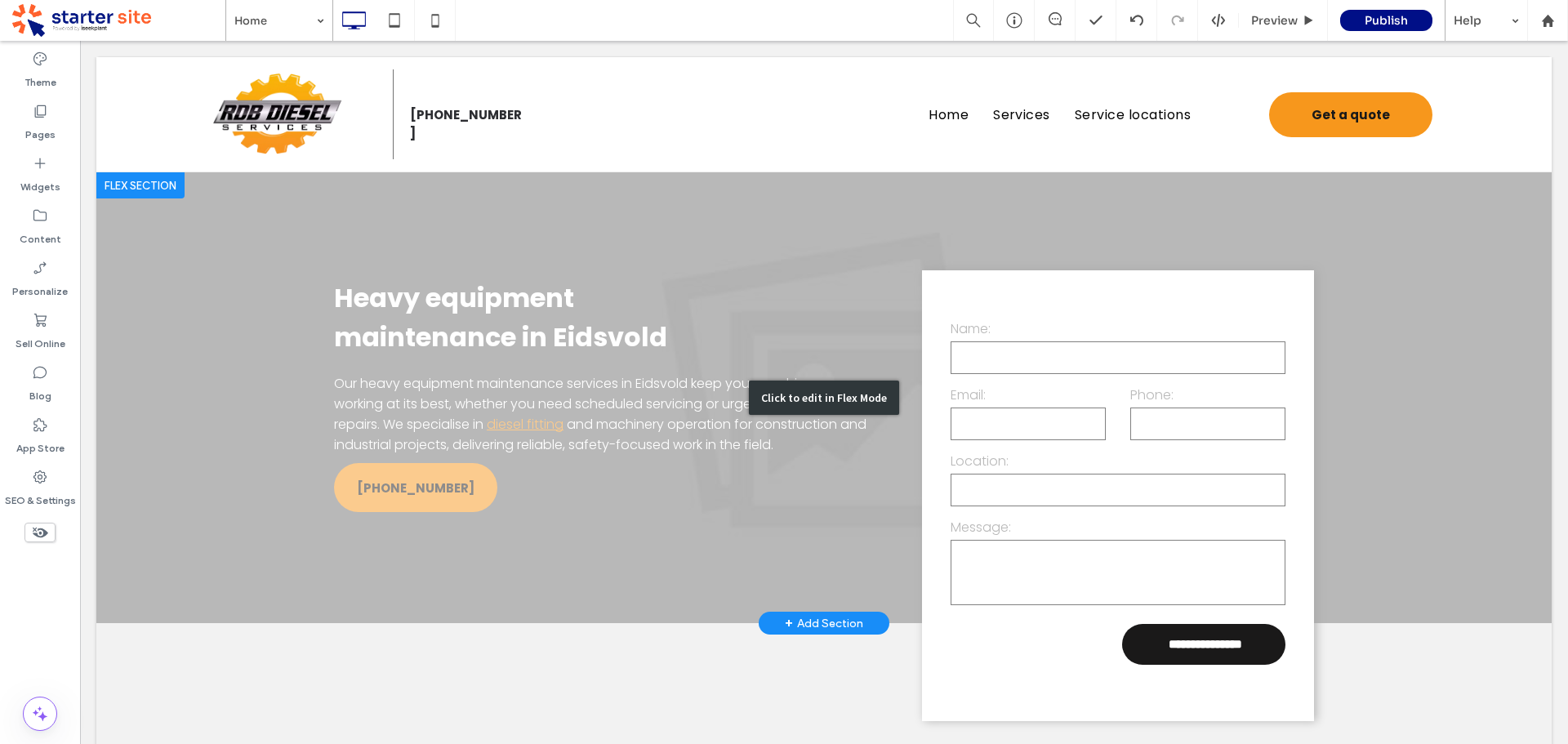
click at [194, 459] on div "Click to edit in Flex Mode" at bounding box center [824, 398] width 1455 height 451
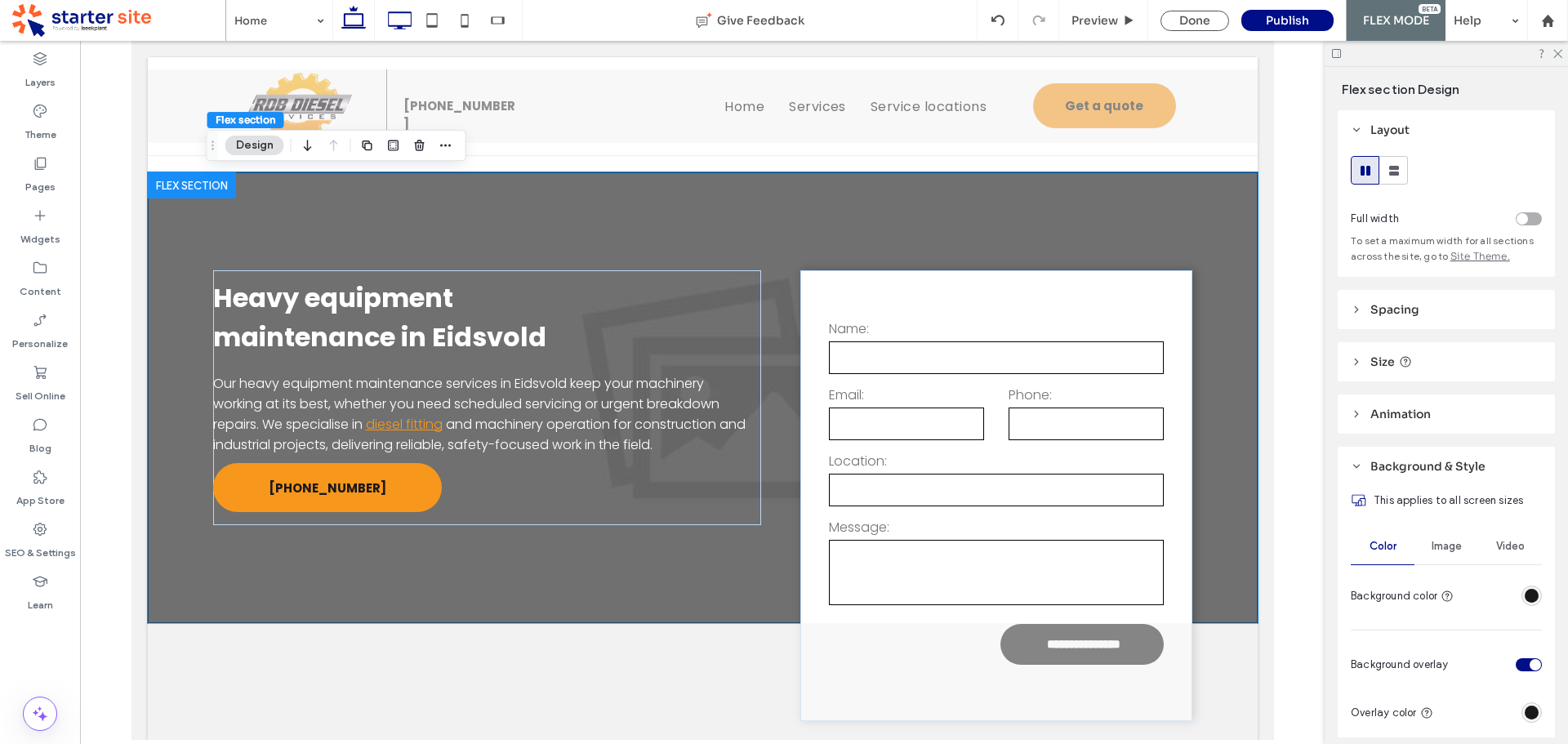
click at [397, 14] on icon at bounding box center [400, 21] width 32 height 32
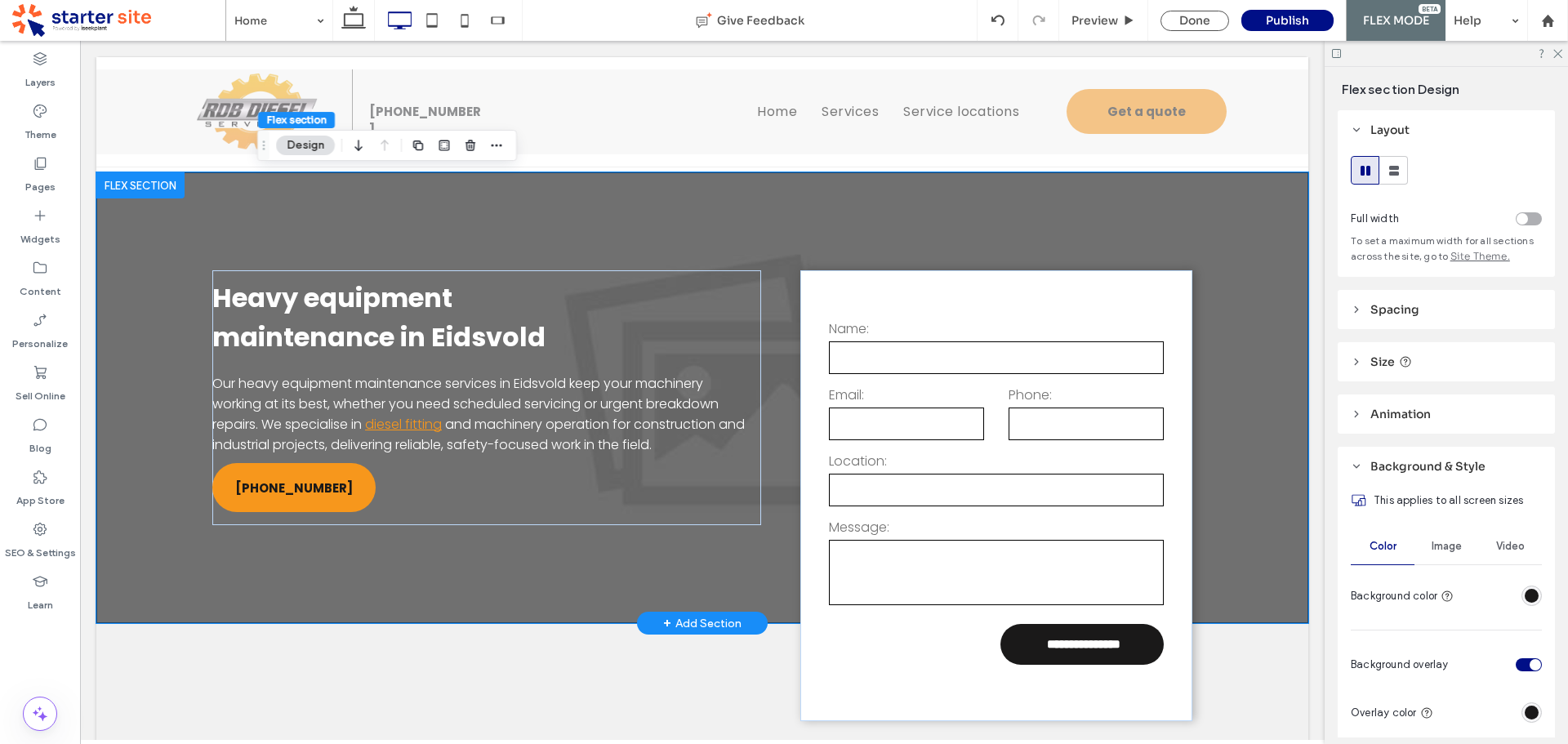
click at [165, 392] on div "**********" at bounding box center [702, 398] width 1212 height 451
click at [1397, 310] on span "Spacing" at bounding box center [1395, 309] width 49 height 14
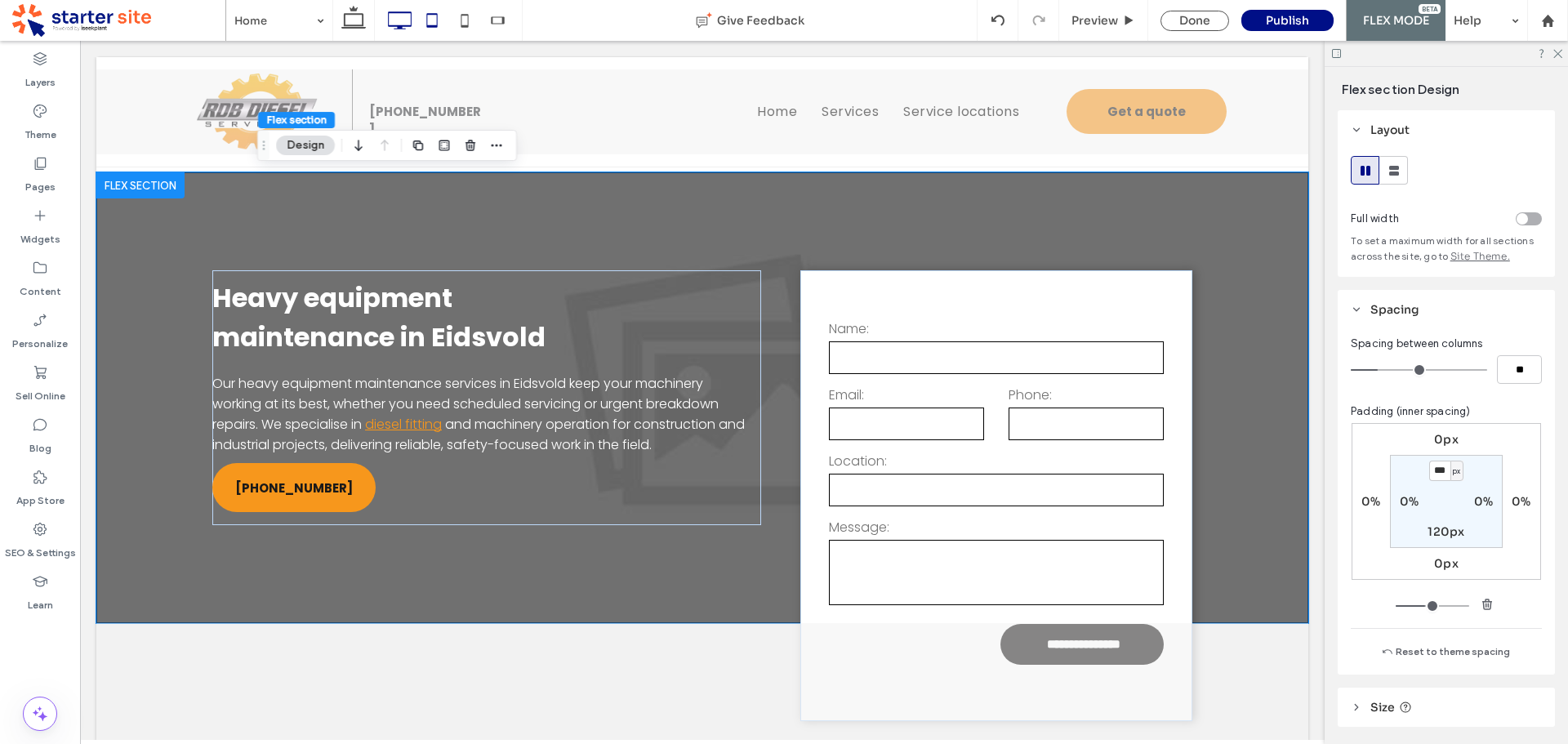
click at [432, 27] on use at bounding box center [432, 19] width 11 height 14
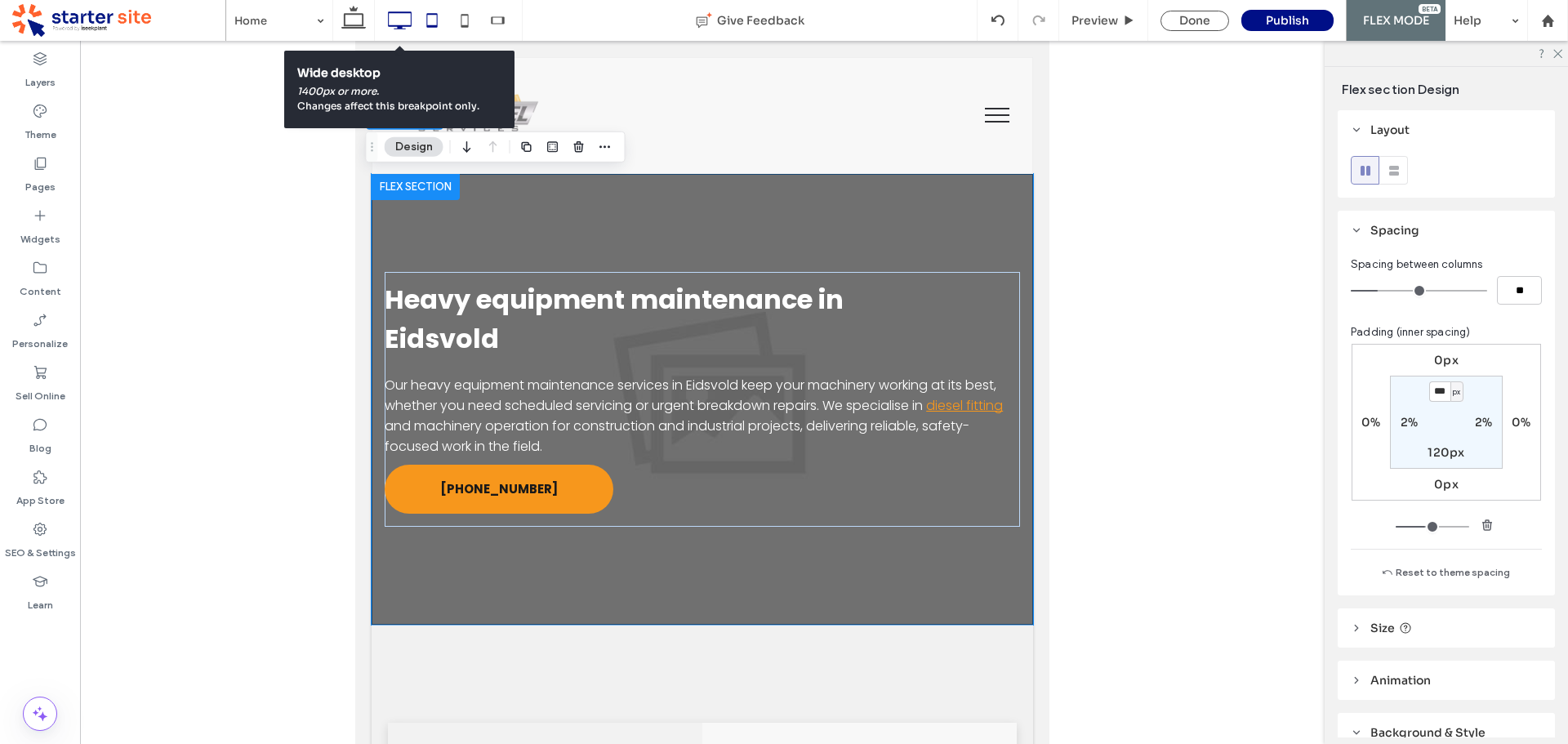
click at [406, 18] on icon at bounding box center [400, 21] width 32 height 32
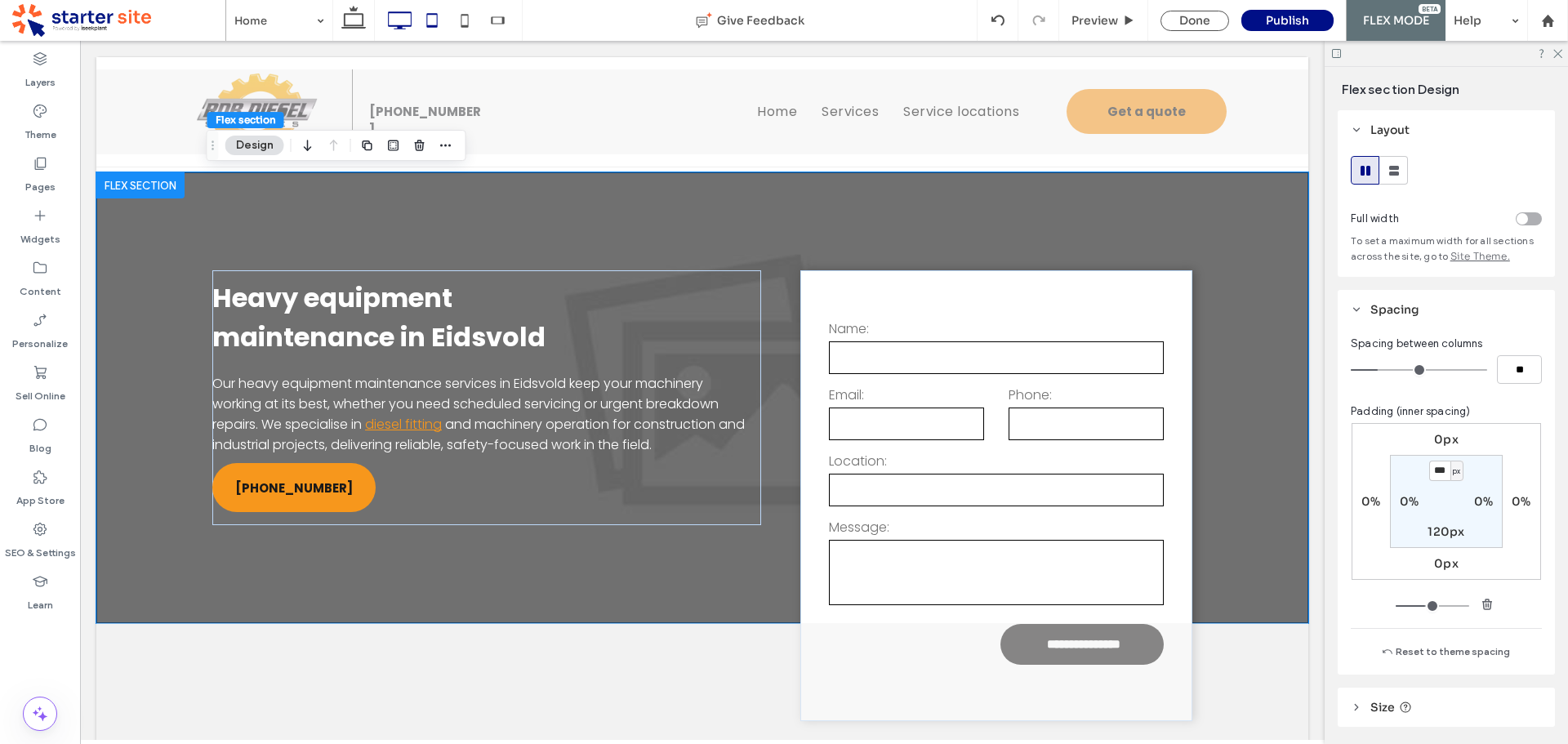
click at [435, 21] on icon at bounding box center [432, 21] width 32 height 32
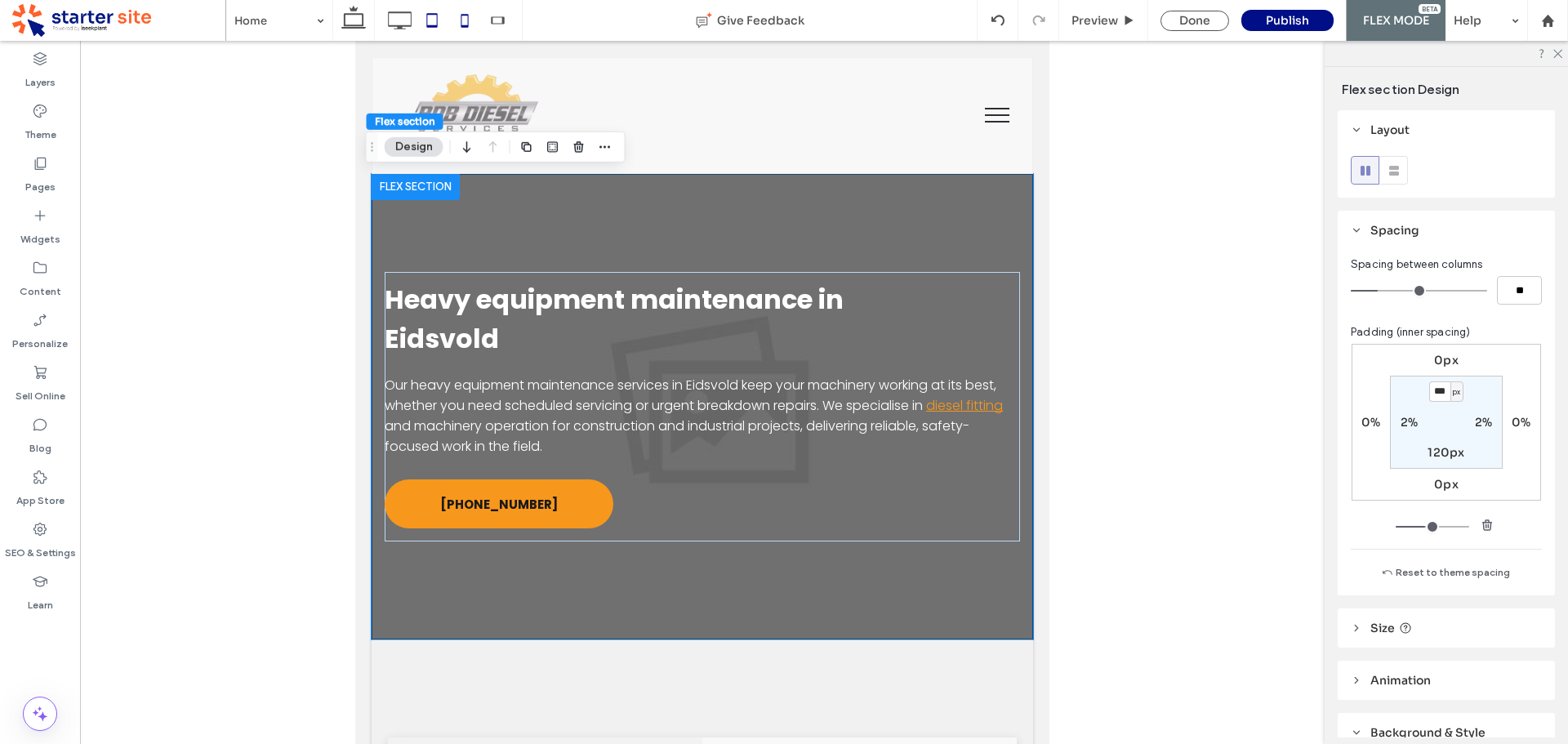
click at [449, 21] on icon at bounding box center [465, 21] width 32 height 32
type input "**"
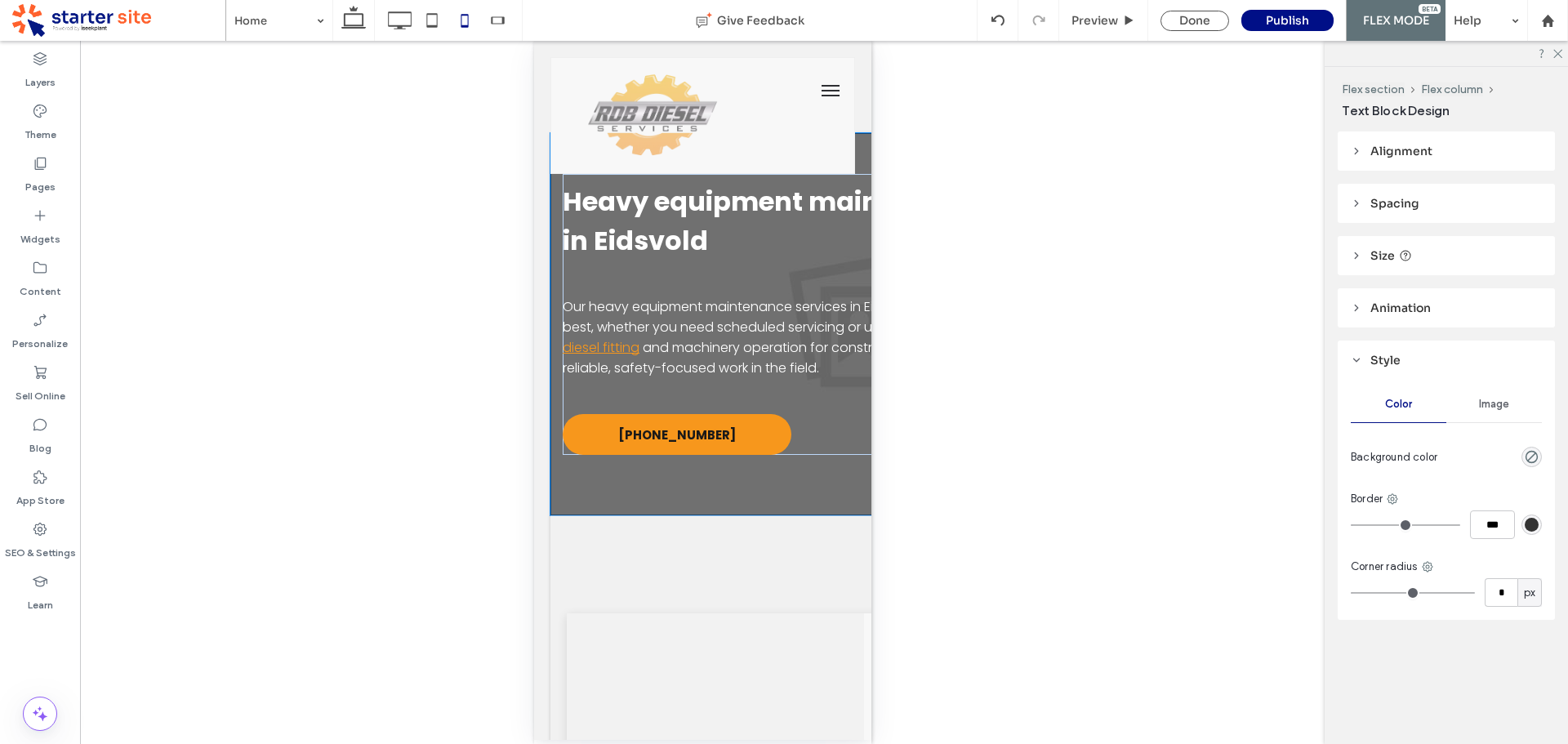
type input "***"
click at [1393, 206] on span "Spacing" at bounding box center [1395, 203] width 49 height 14
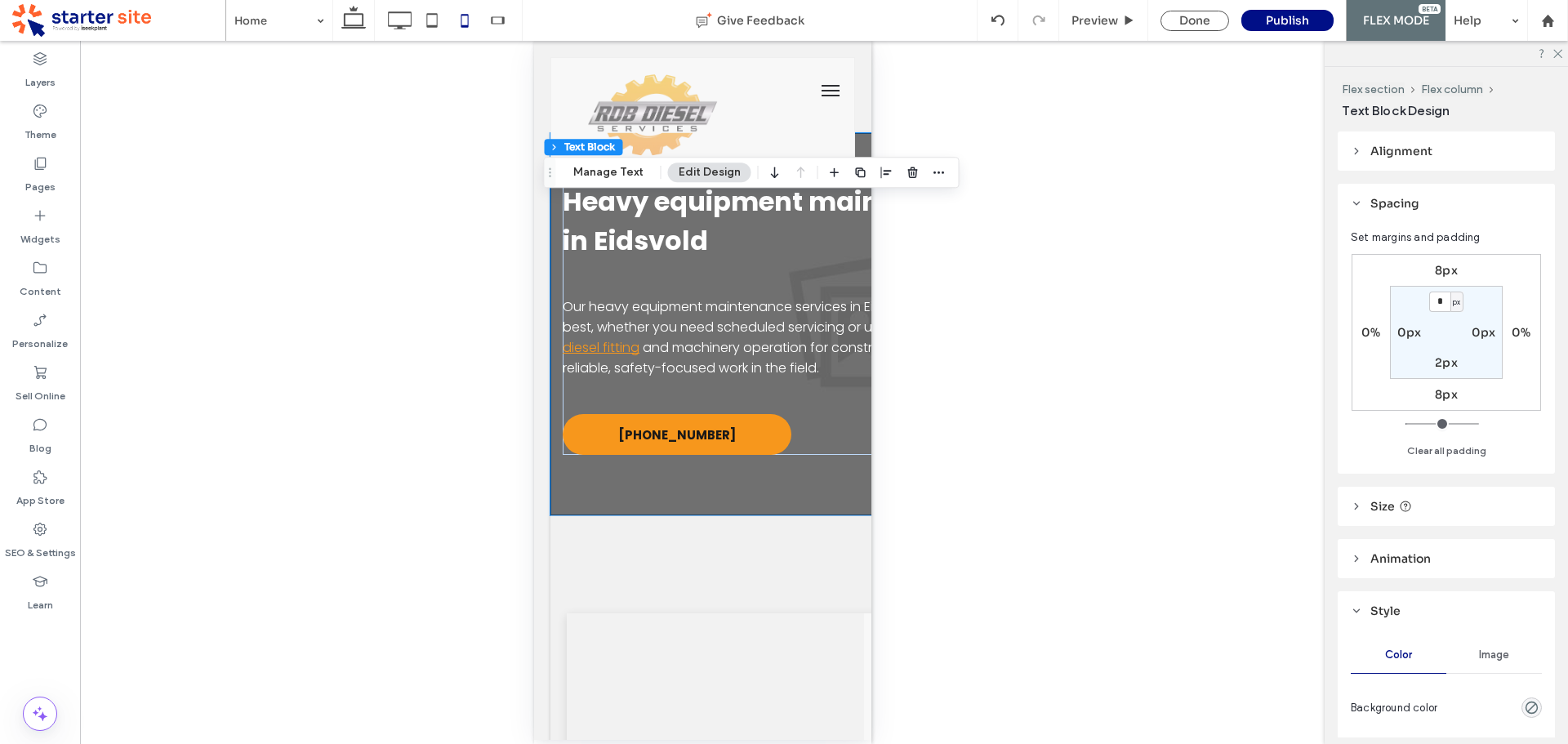
click at [1393, 206] on span "Spacing" at bounding box center [1395, 203] width 49 height 14
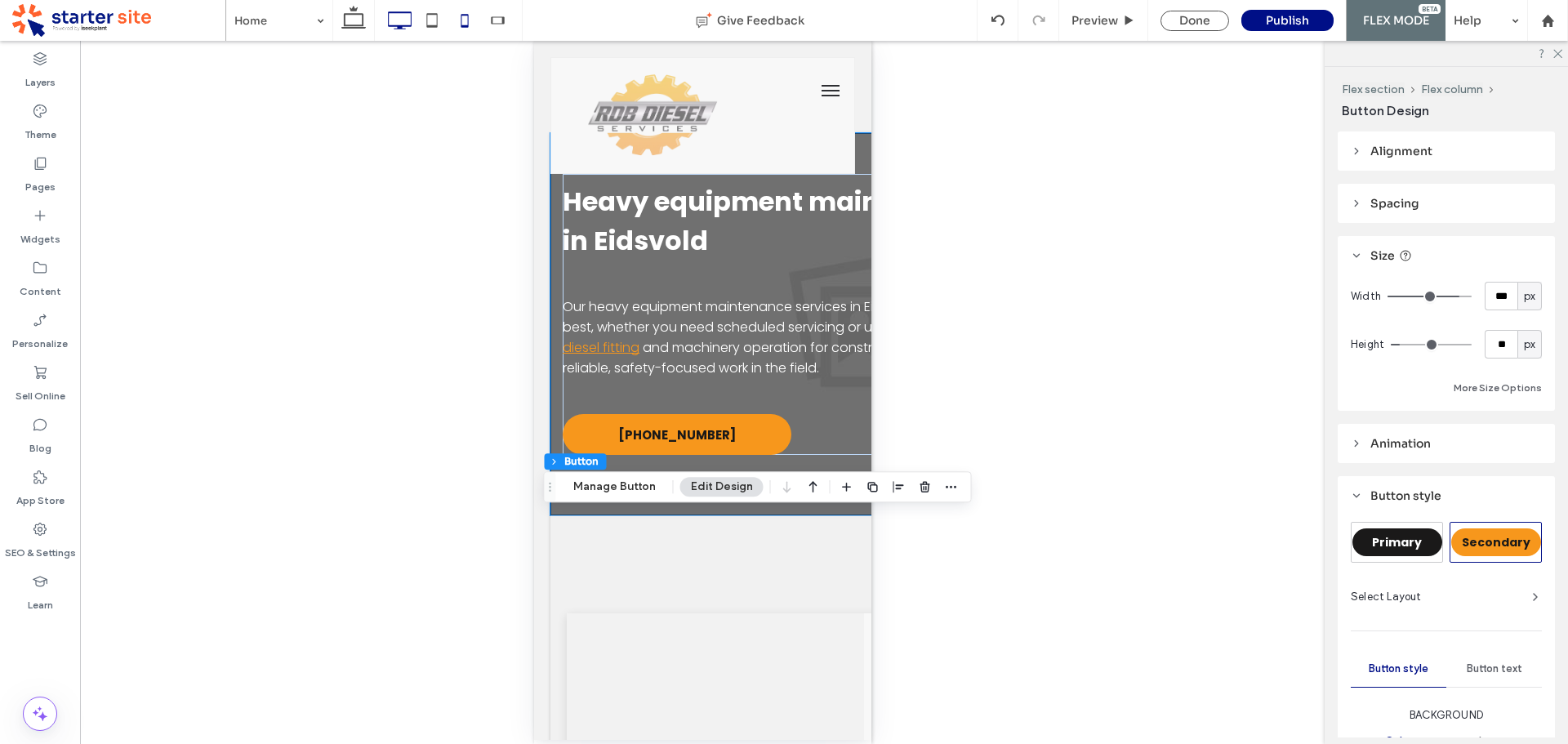
click at [392, 13] on use at bounding box center [401, 21] width 23 height 18
type input "***"
type input "**"
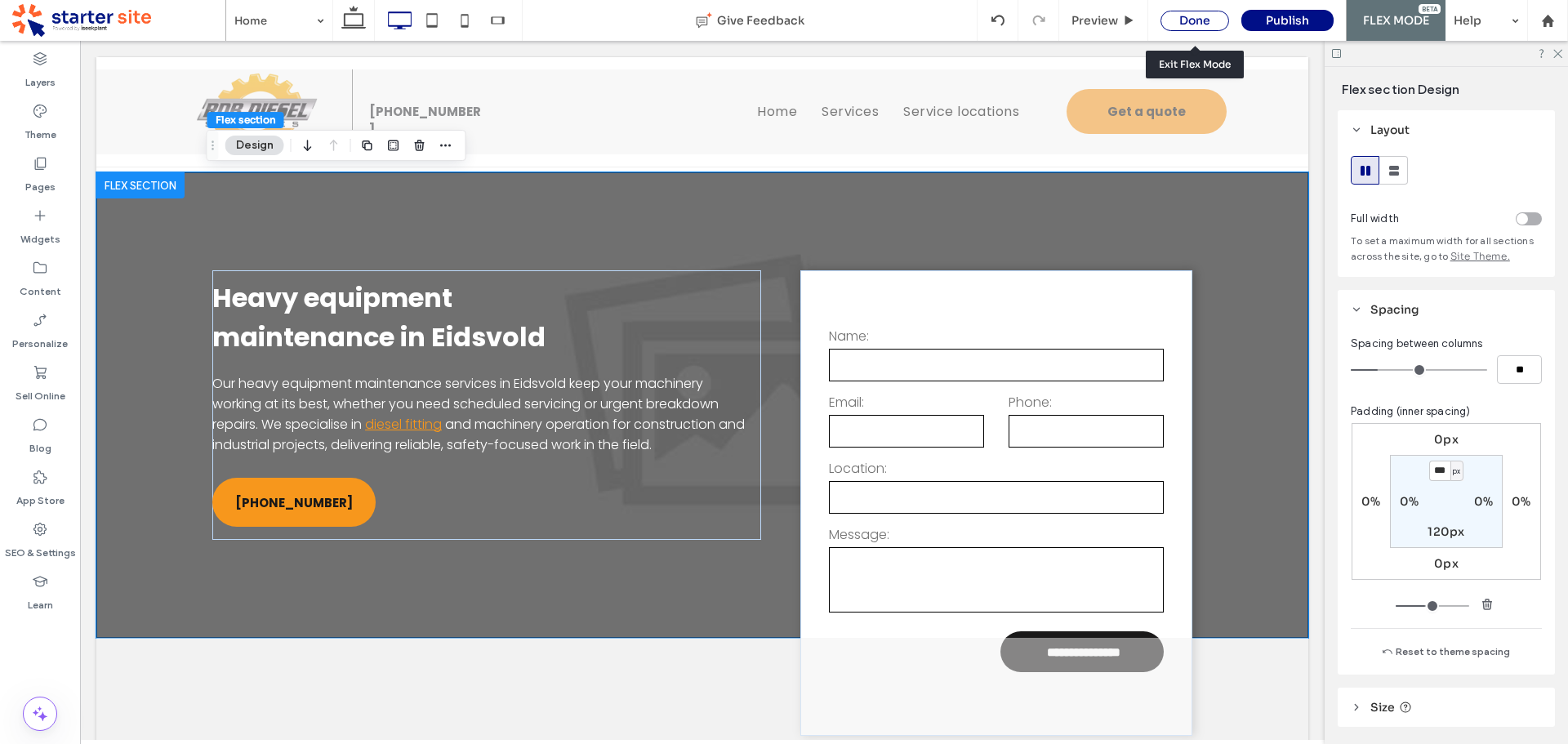
click at [1187, 22] on div "Done" at bounding box center [1194, 21] width 69 height 21
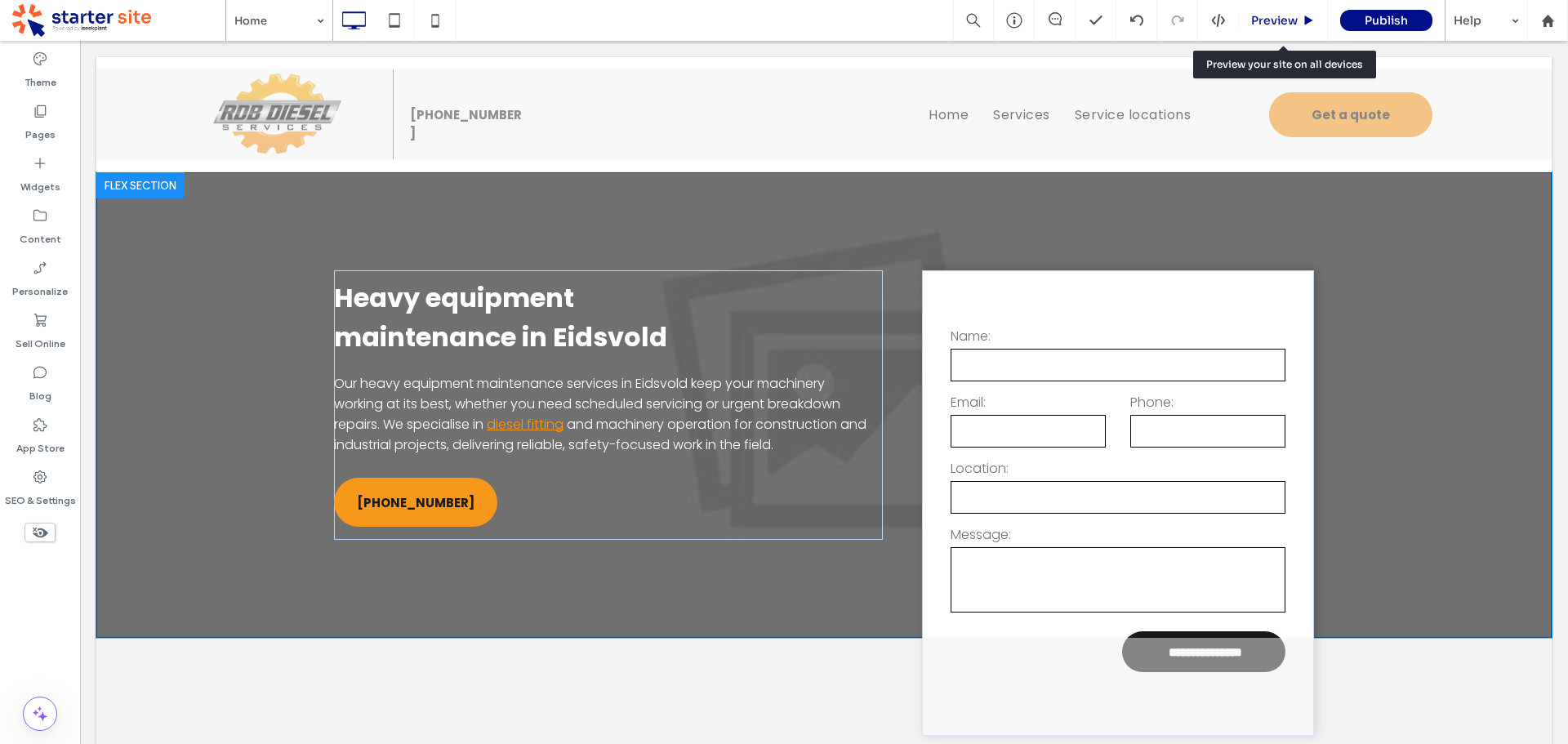
click at [1256, 17] on span "Preview" at bounding box center [1275, 20] width 47 height 14
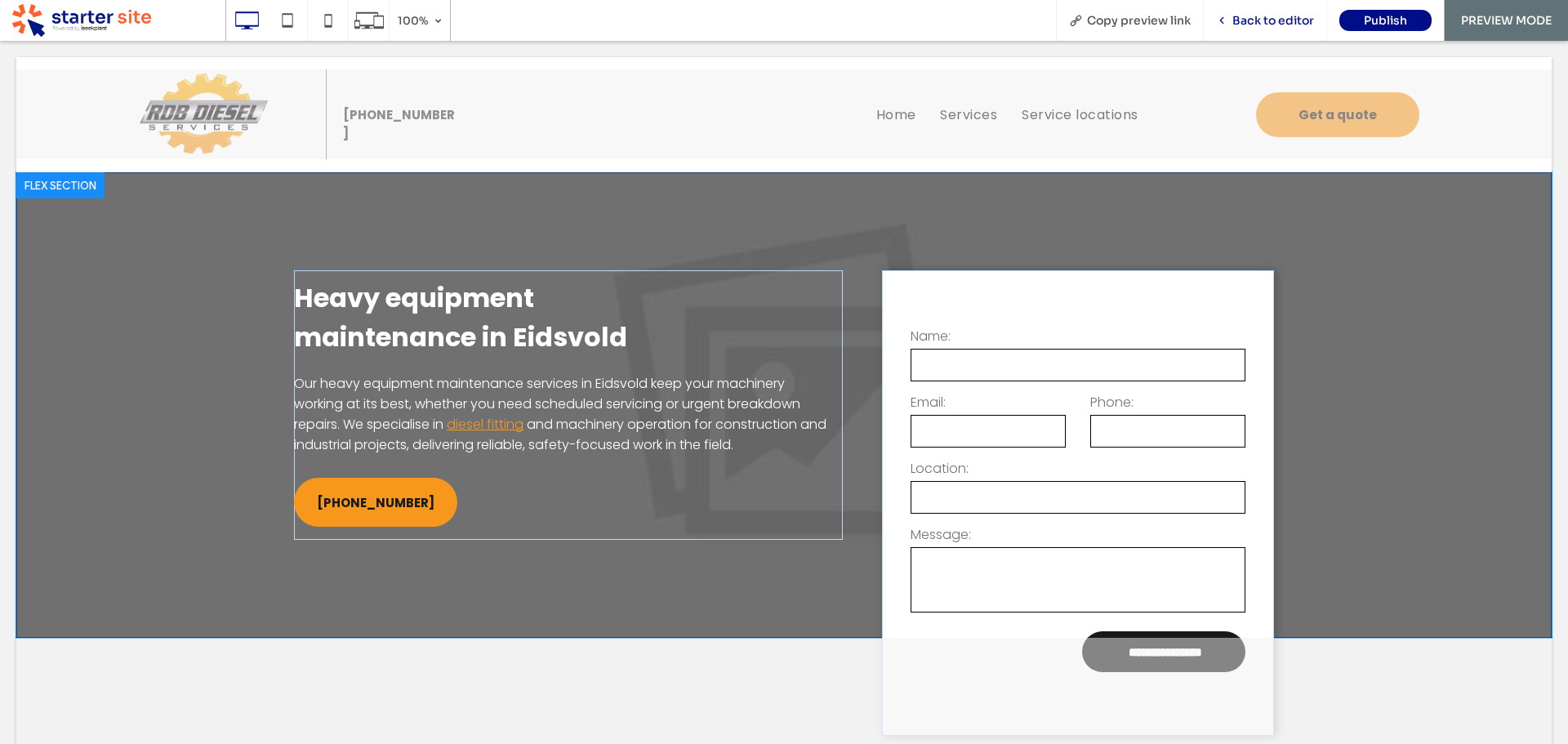
click at [1276, 14] on span "Back to editor" at bounding box center [1273, 20] width 82 height 14
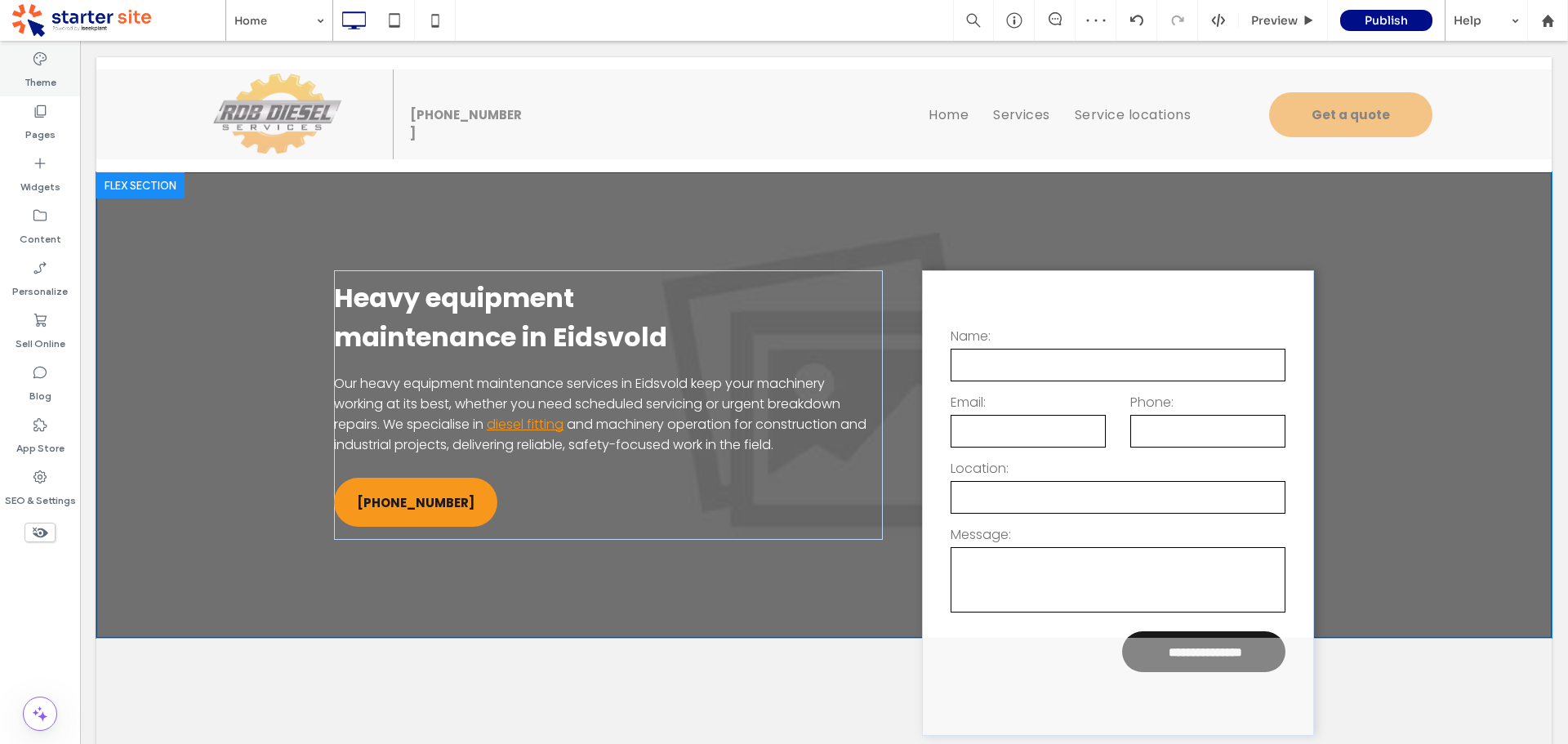
click at [38, 68] on label "Theme" at bounding box center [40, 78] width 32 height 23
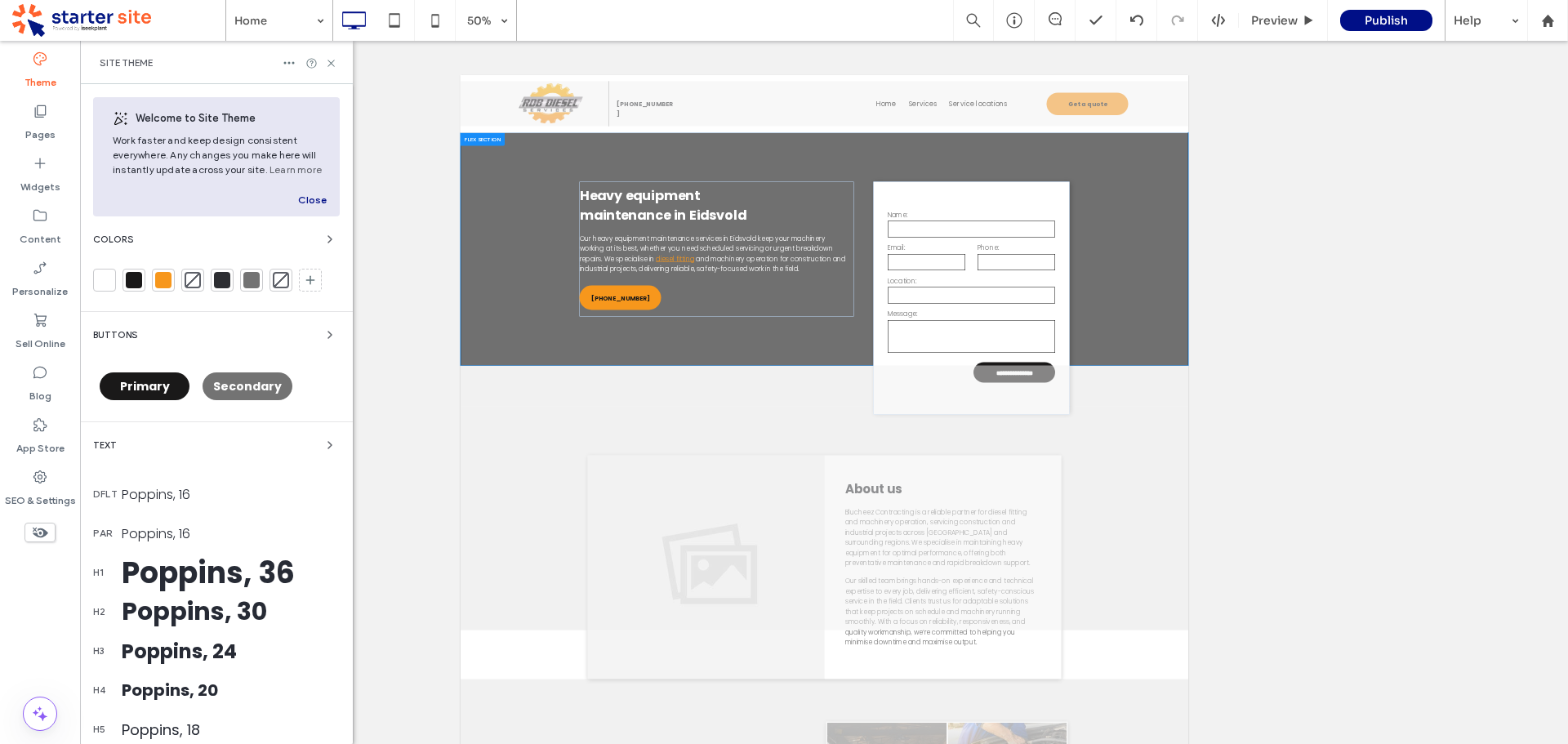
click at [237, 386] on span "Secondary" at bounding box center [247, 386] width 69 height 16
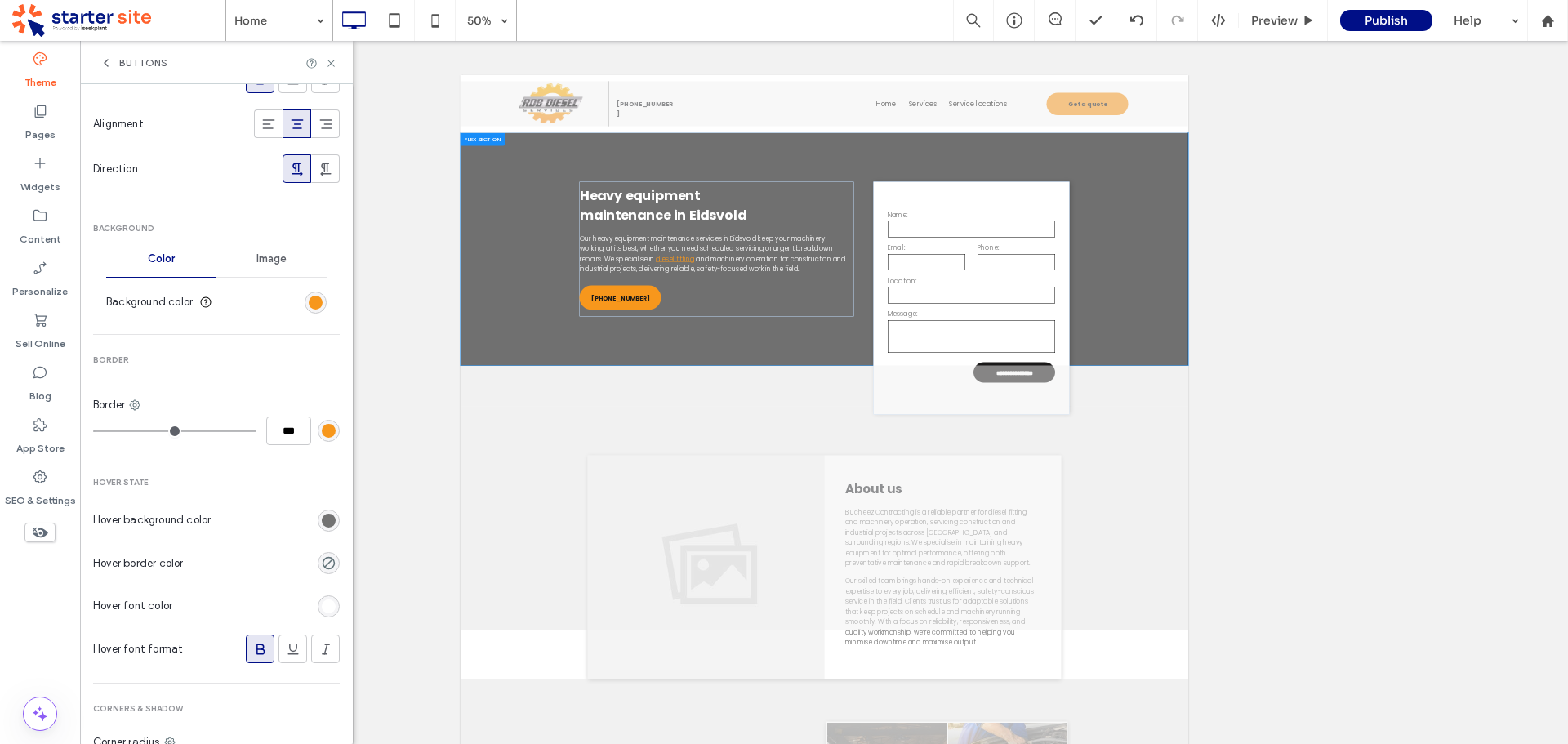
scroll to position [409, 0]
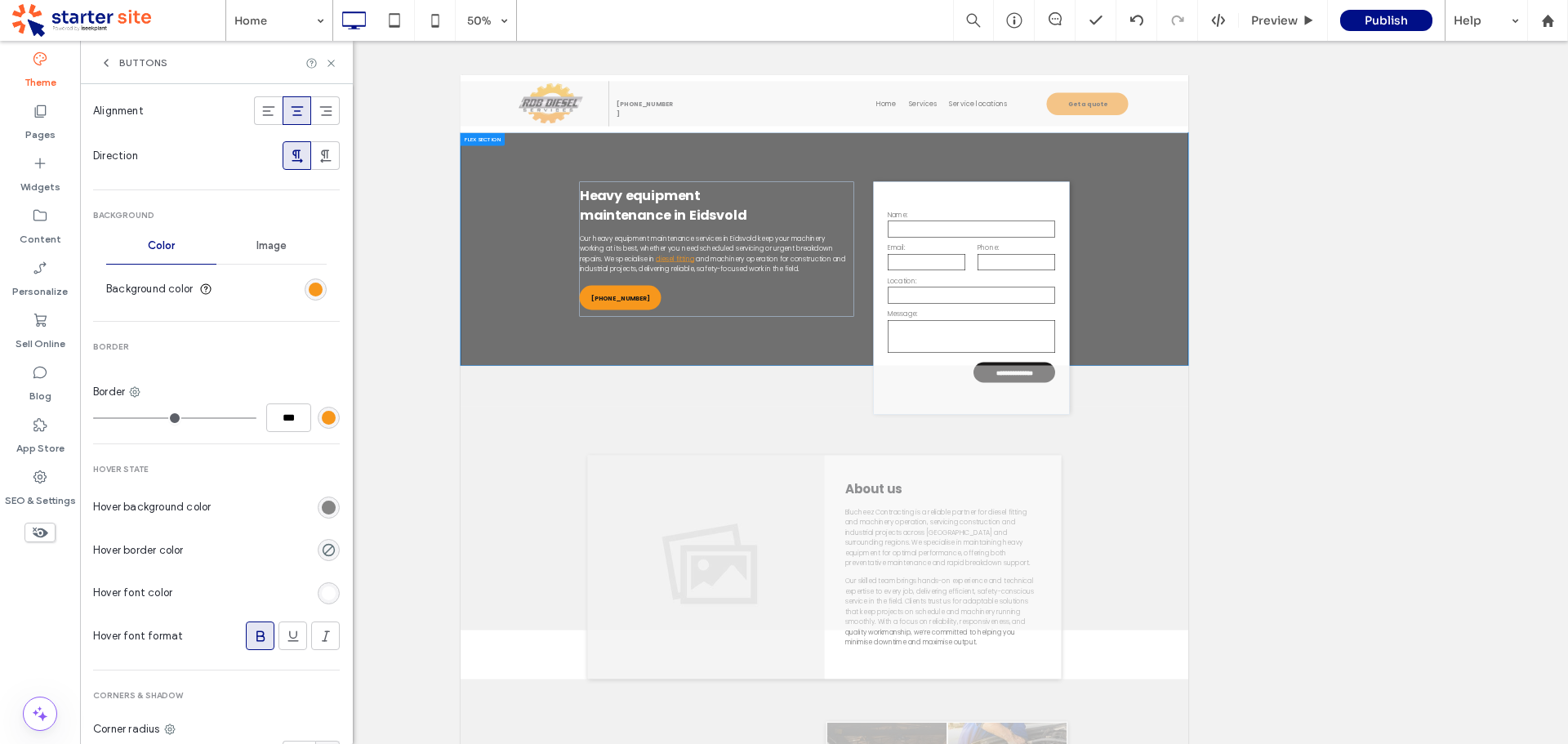
click at [322, 509] on div "rgb(115, 115, 115)" at bounding box center [328, 507] width 14 height 14
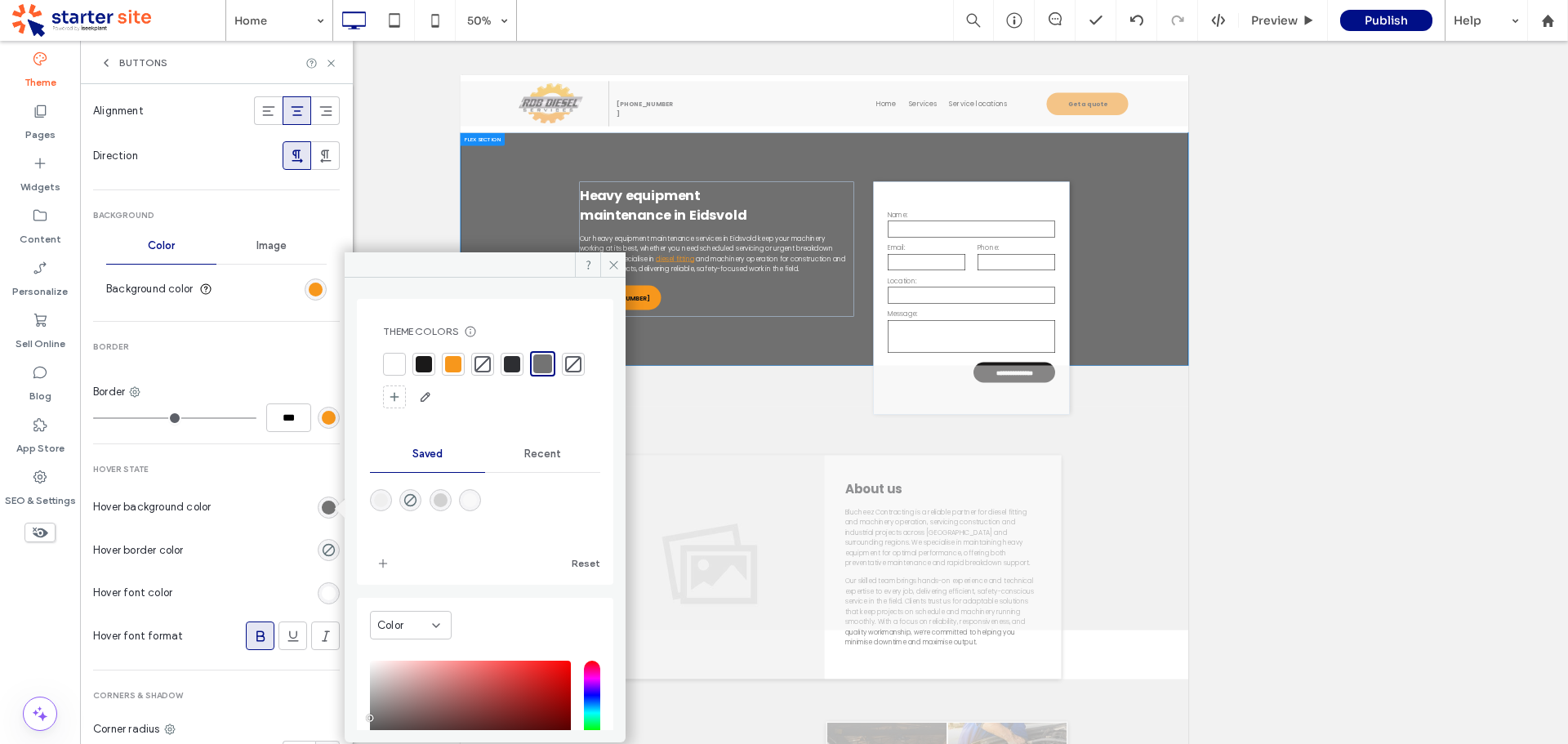
click at [418, 369] on div at bounding box center [424, 364] width 16 height 16
click at [332, 60] on icon at bounding box center [331, 63] width 13 height 13
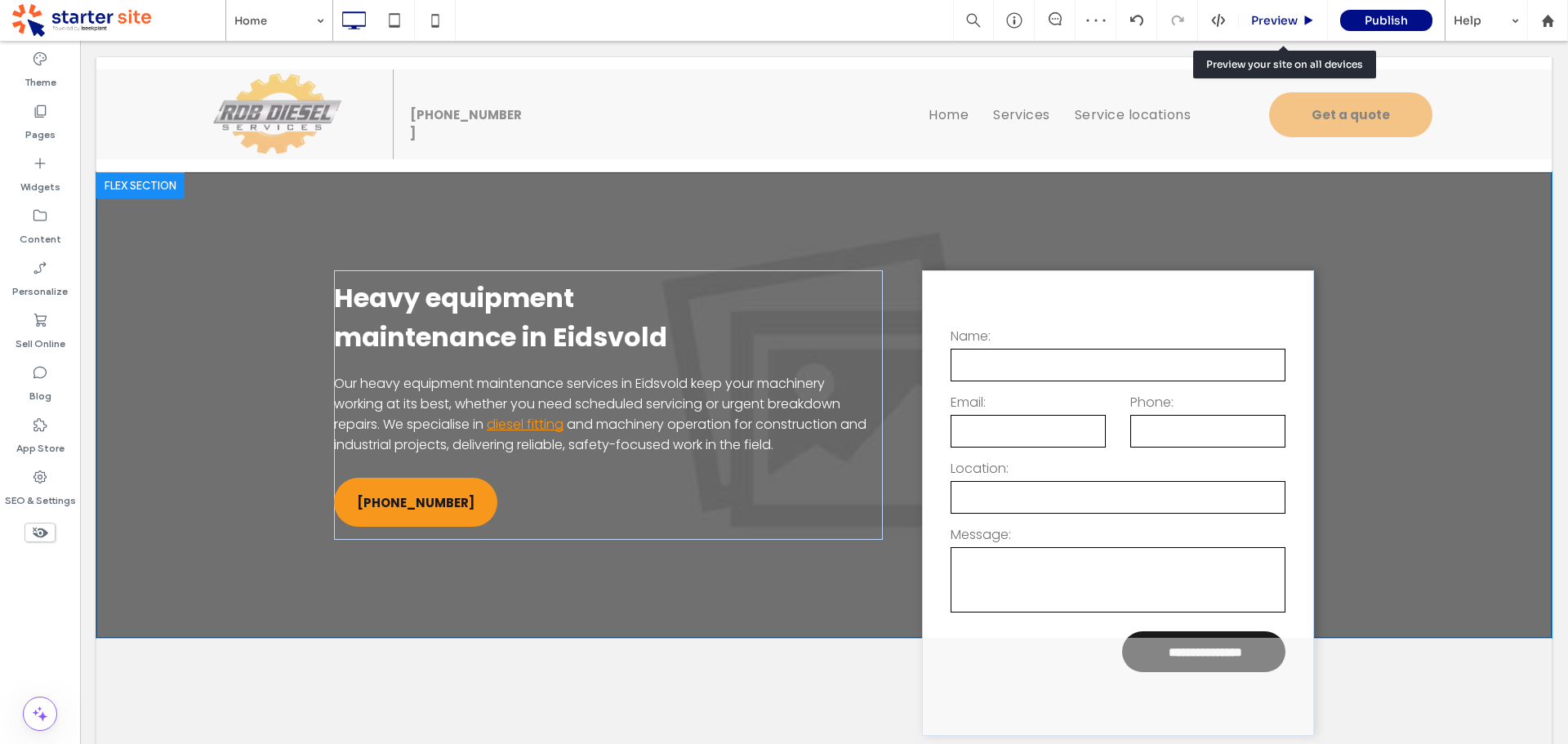
click at [1268, 19] on span "Preview" at bounding box center [1275, 20] width 47 height 14
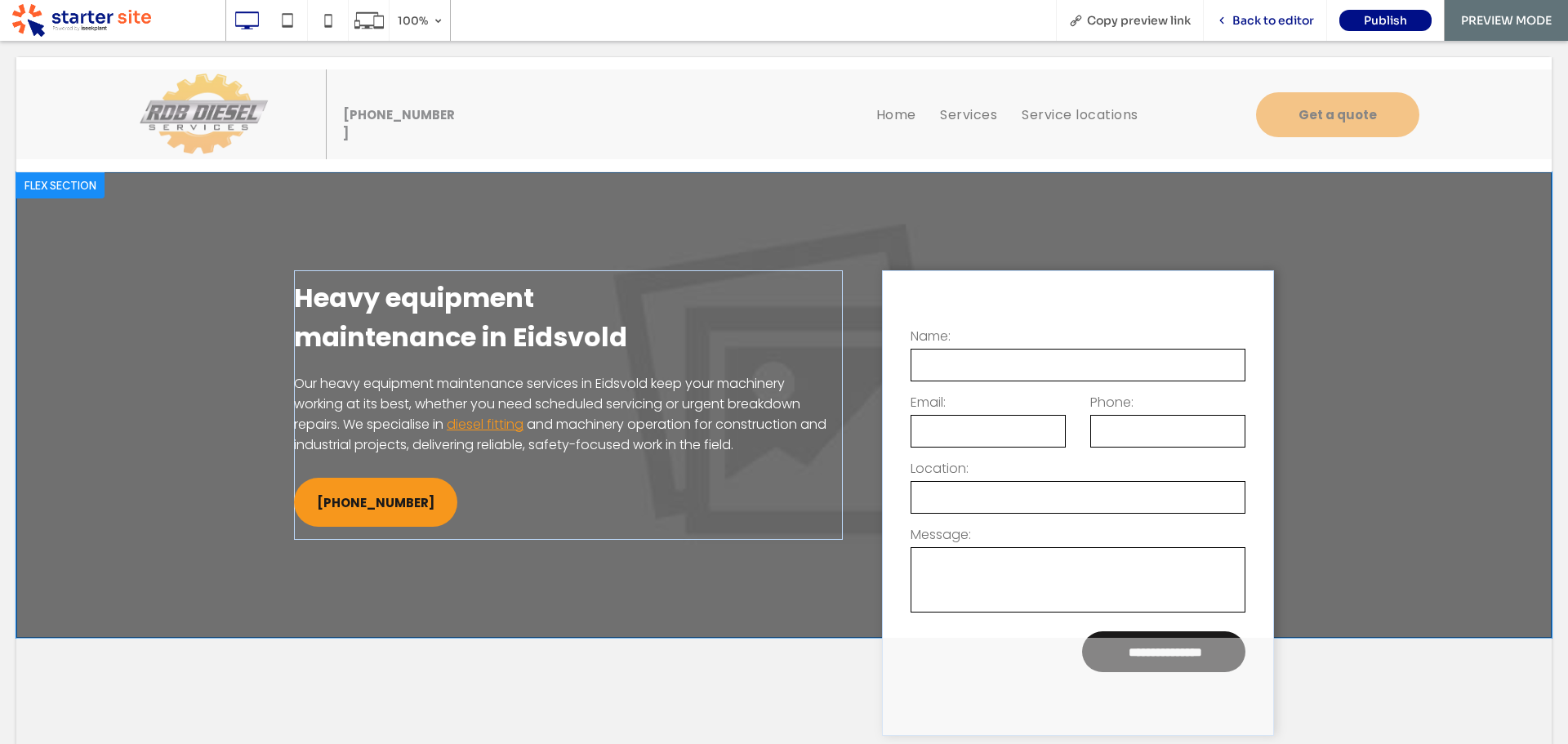
click at [1265, 25] on span "Back to editor" at bounding box center [1273, 20] width 82 height 14
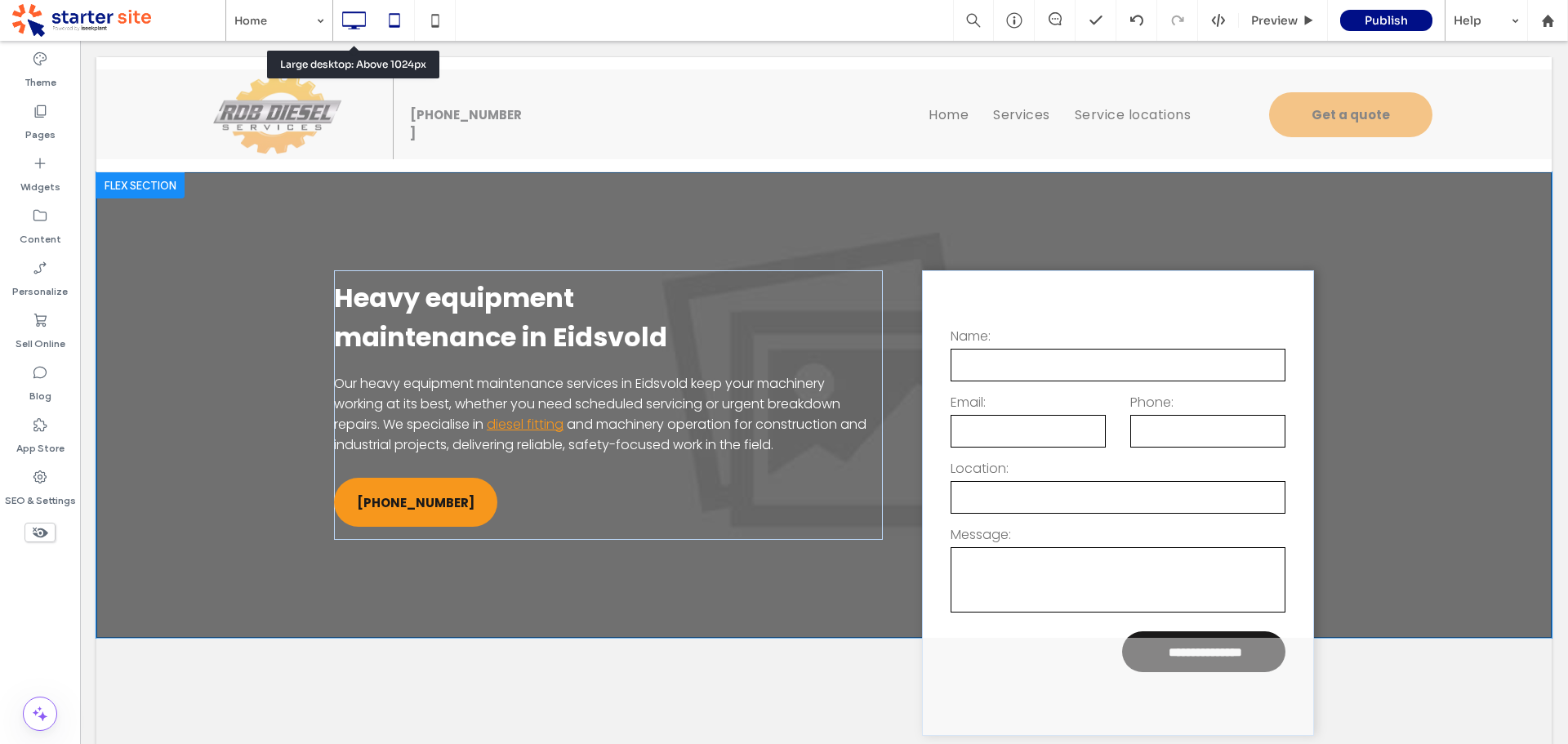
click at [392, 22] on icon at bounding box center [394, 21] width 32 height 32
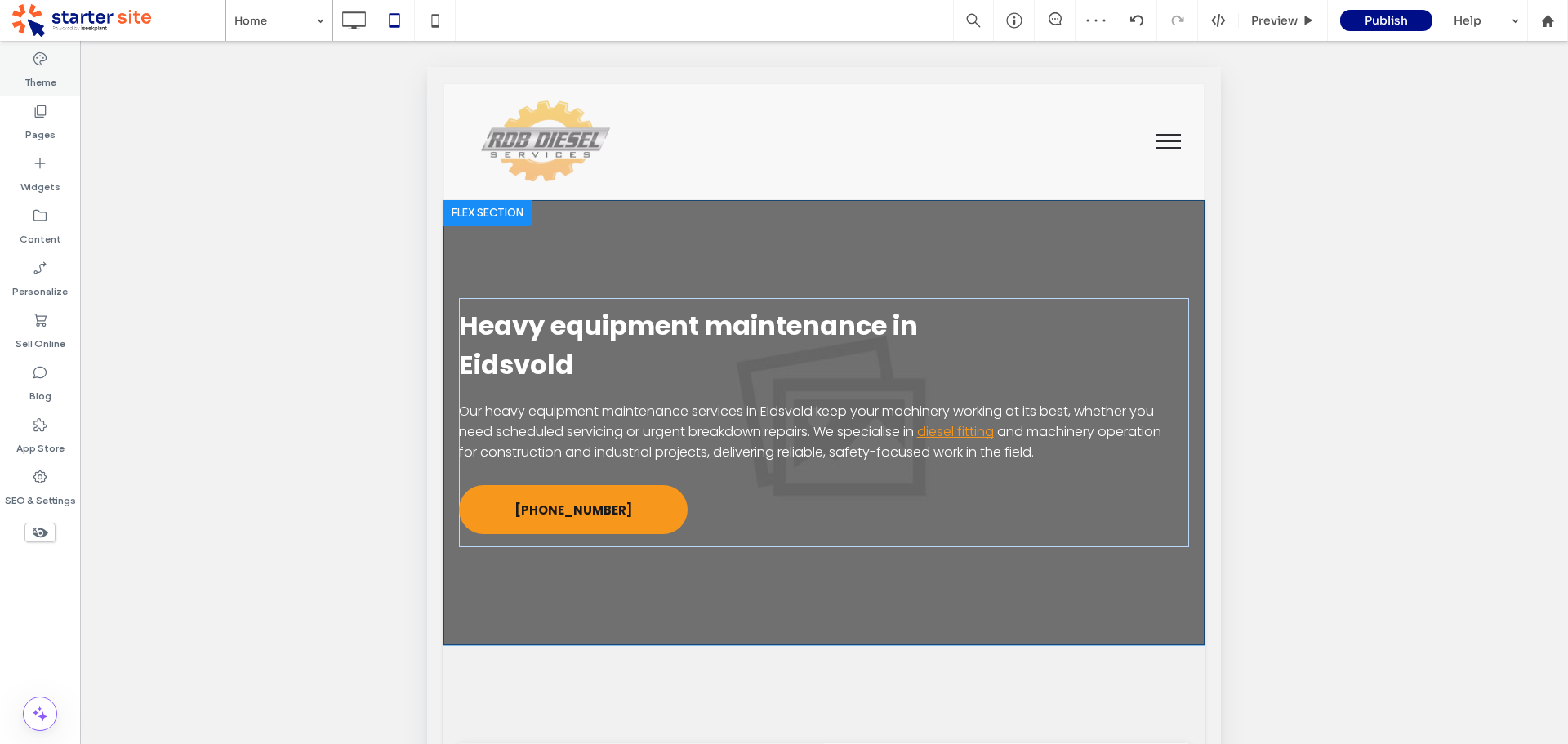
click at [28, 74] on div "Theme" at bounding box center [40, 70] width 80 height 52
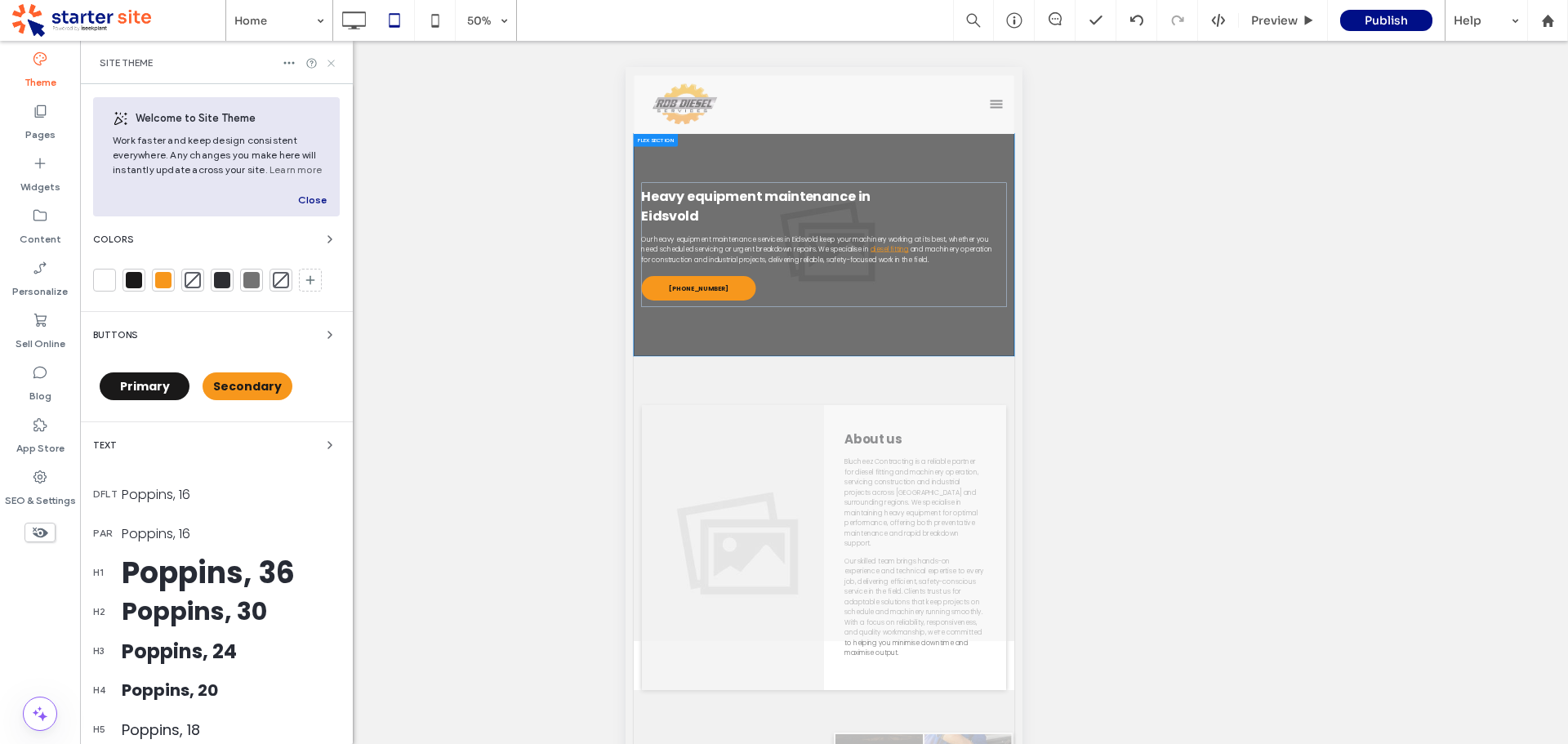
click at [334, 65] on icon at bounding box center [331, 63] width 13 height 13
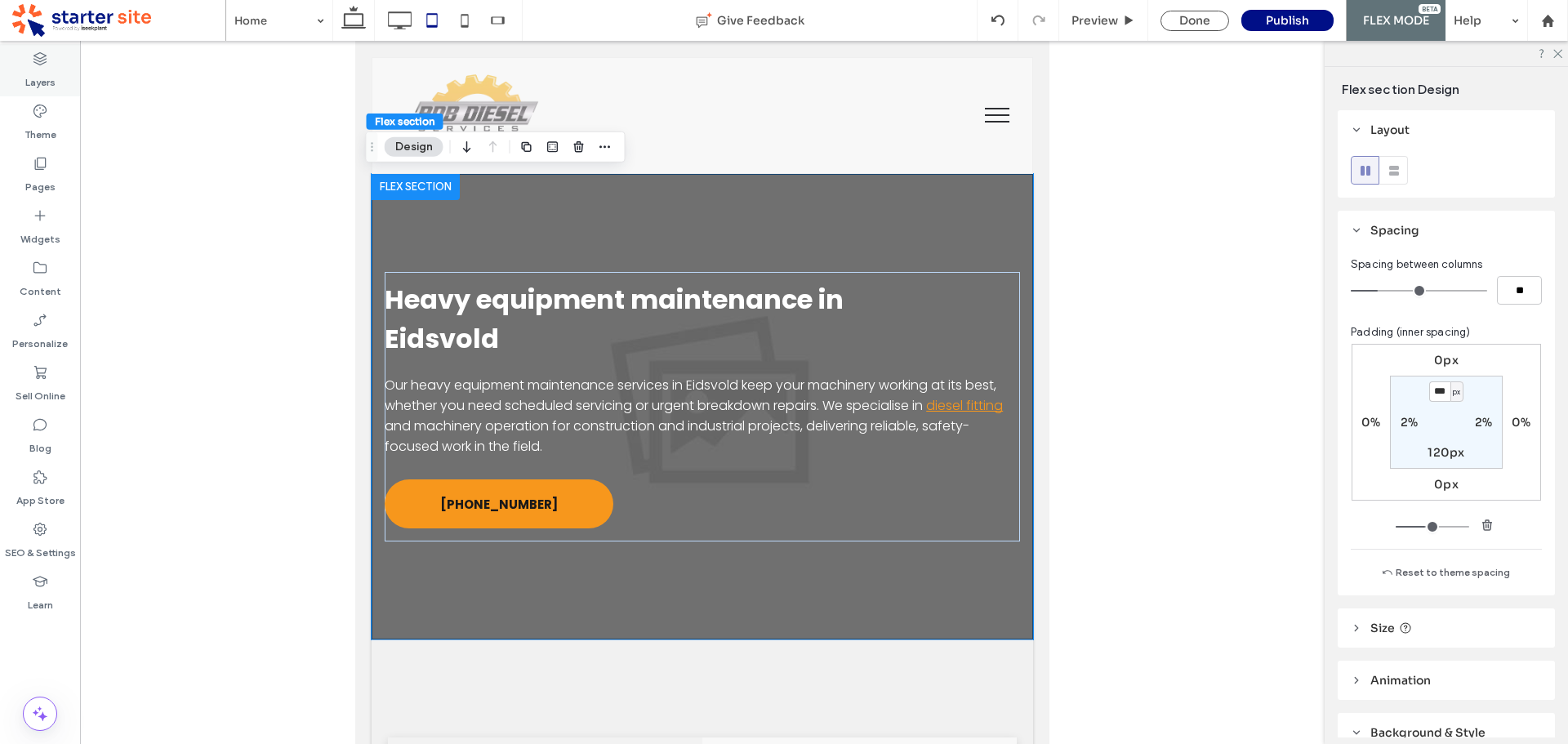
click at [56, 71] on div "Layers" at bounding box center [40, 70] width 80 height 52
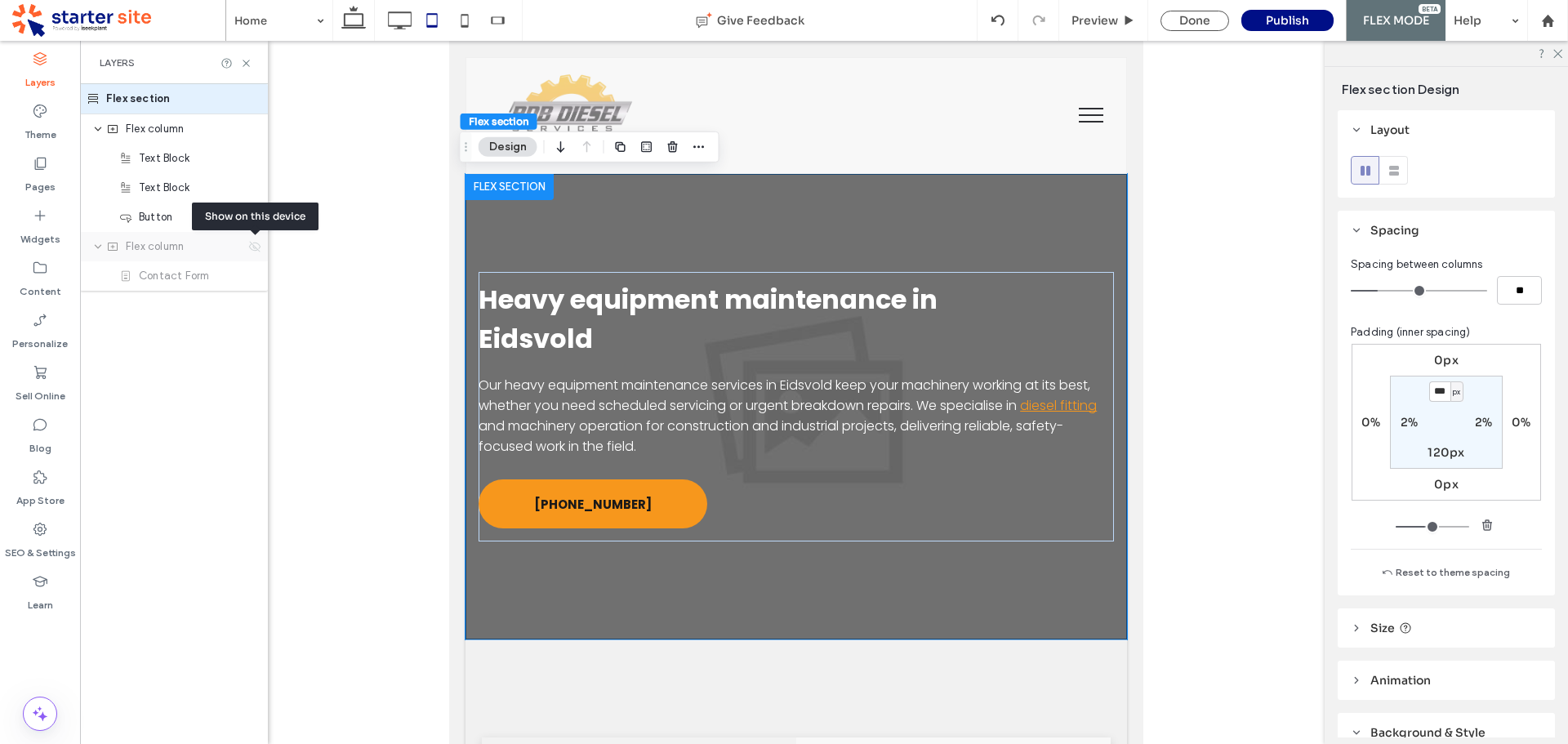
click at [257, 250] on use at bounding box center [254, 246] width 12 height 11
click at [256, 246] on icon at bounding box center [254, 246] width 13 height 13
click at [471, 25] on icon at bounding box center [465, 21] width 32 height 32
type input "**"
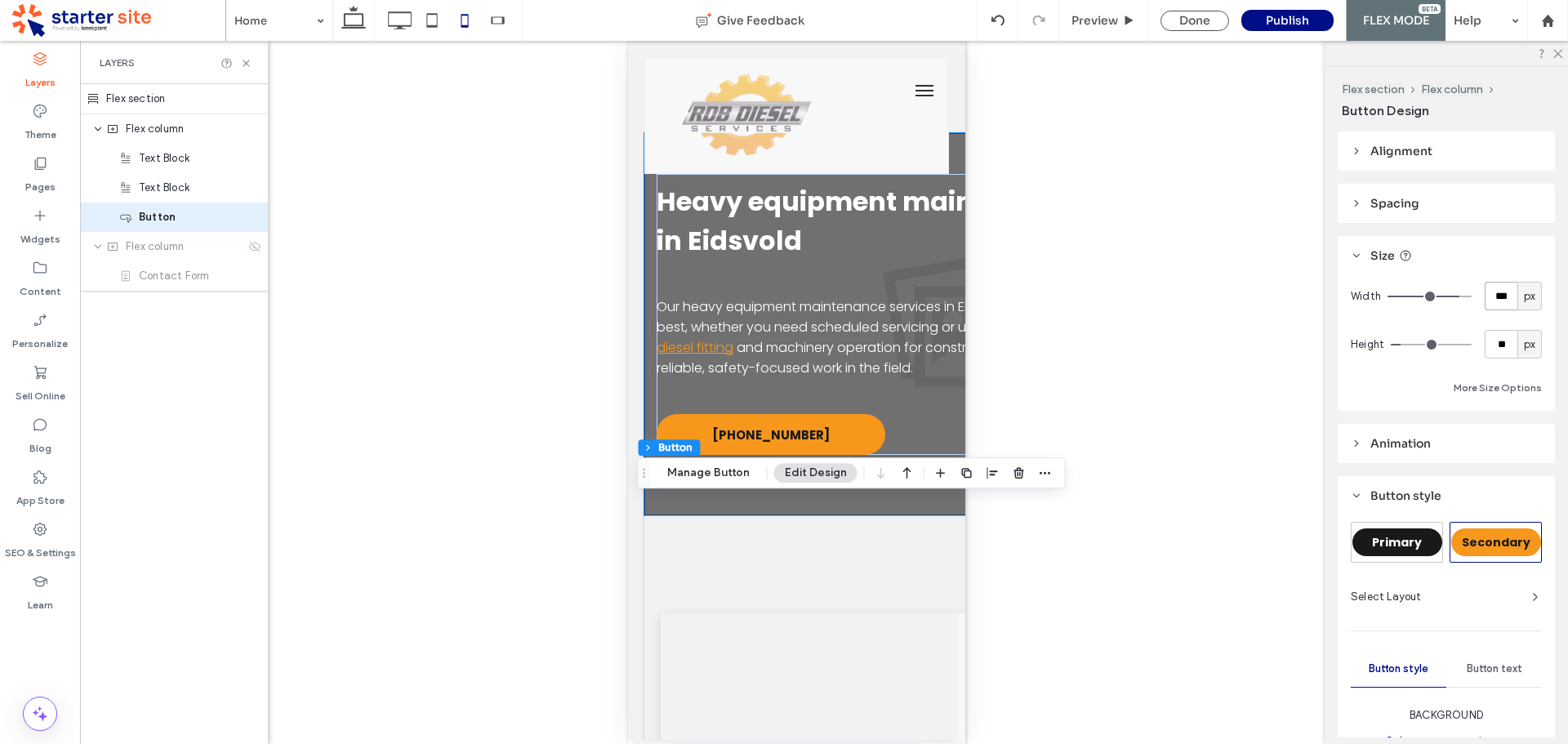
click at [1494, 299] on input "***" at bounding box center [1501, 296] width 32 height 29
type input "***"
click at [1498, 343] on input "**" at bounding box center [1501, 344] width 32 height 29
type input "**"
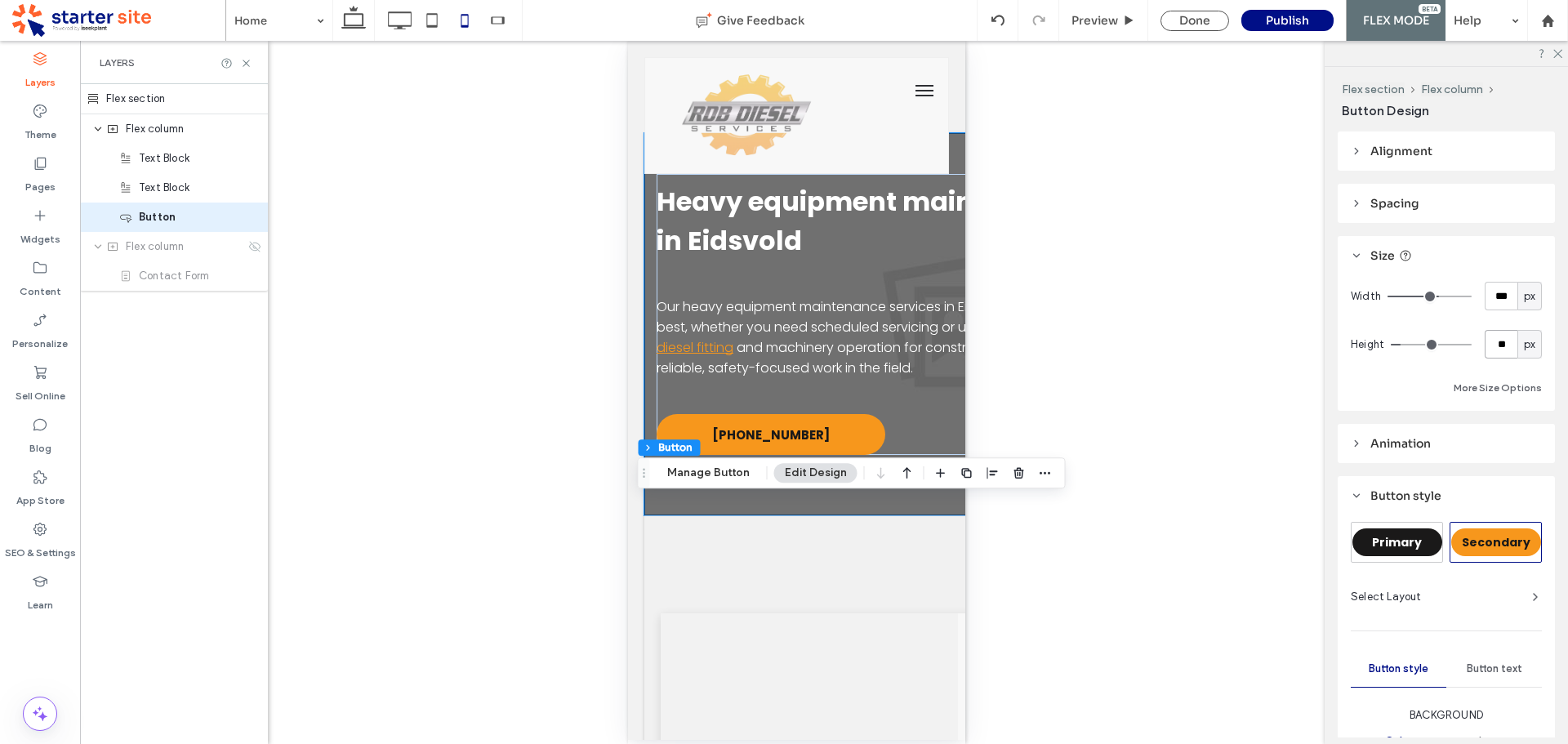
type input "**"
click at [254, 244] on icon at bounding box center [254, 246] width 13 height 13
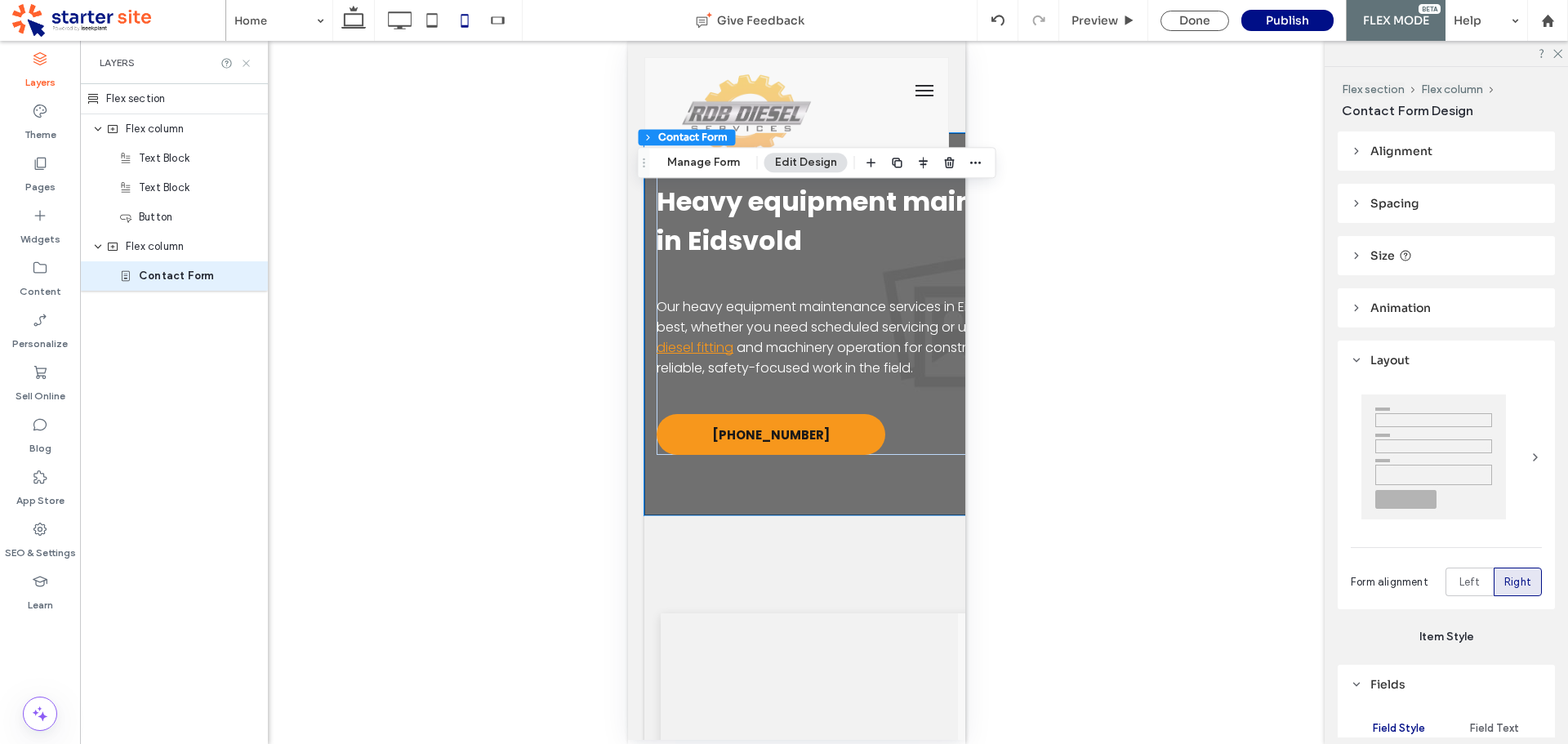
click at [243, 62] on icon at bounding box center [246, 63] width 13 height 13
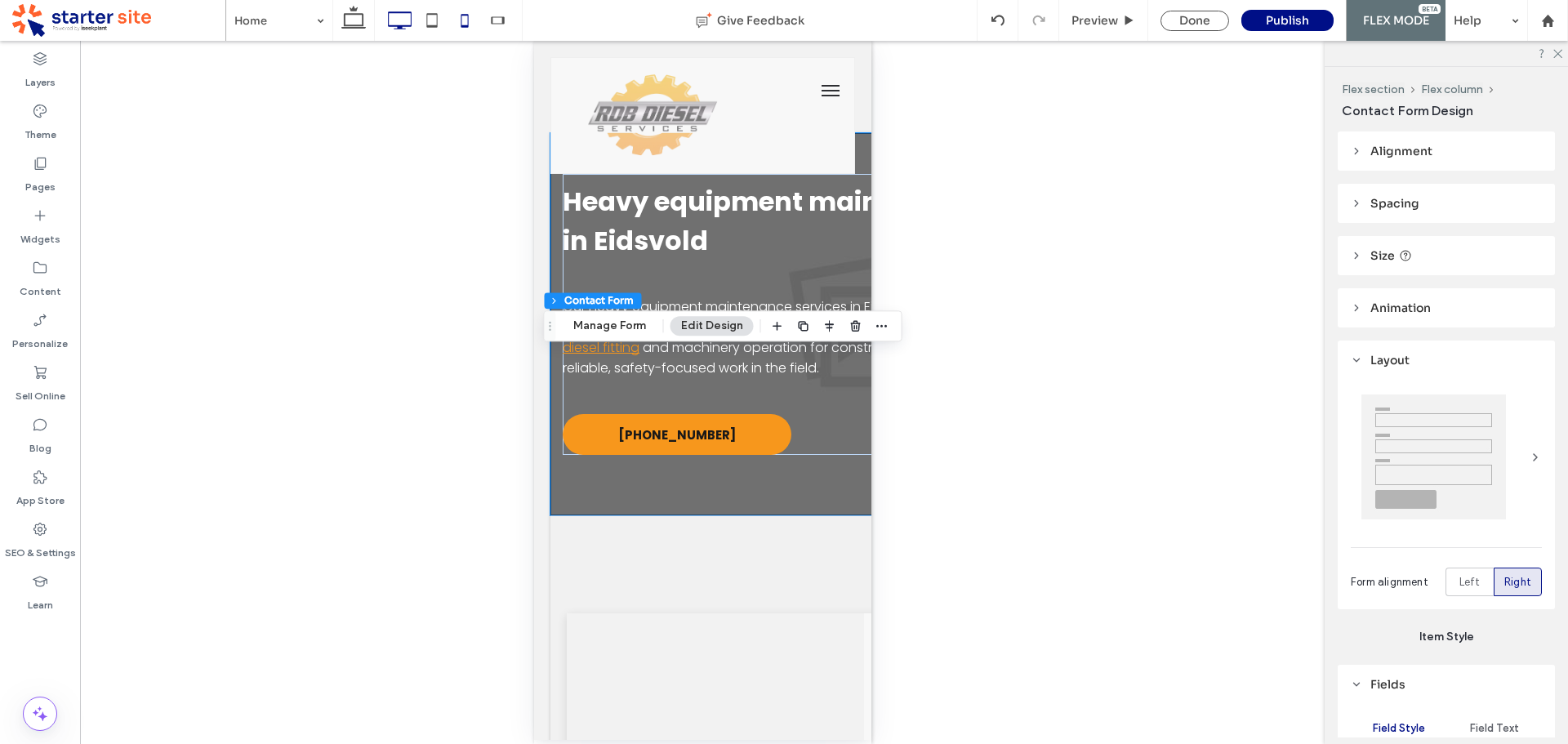
click at [401, 23] on icon at bounding box center [400, 21] width 32 height 32
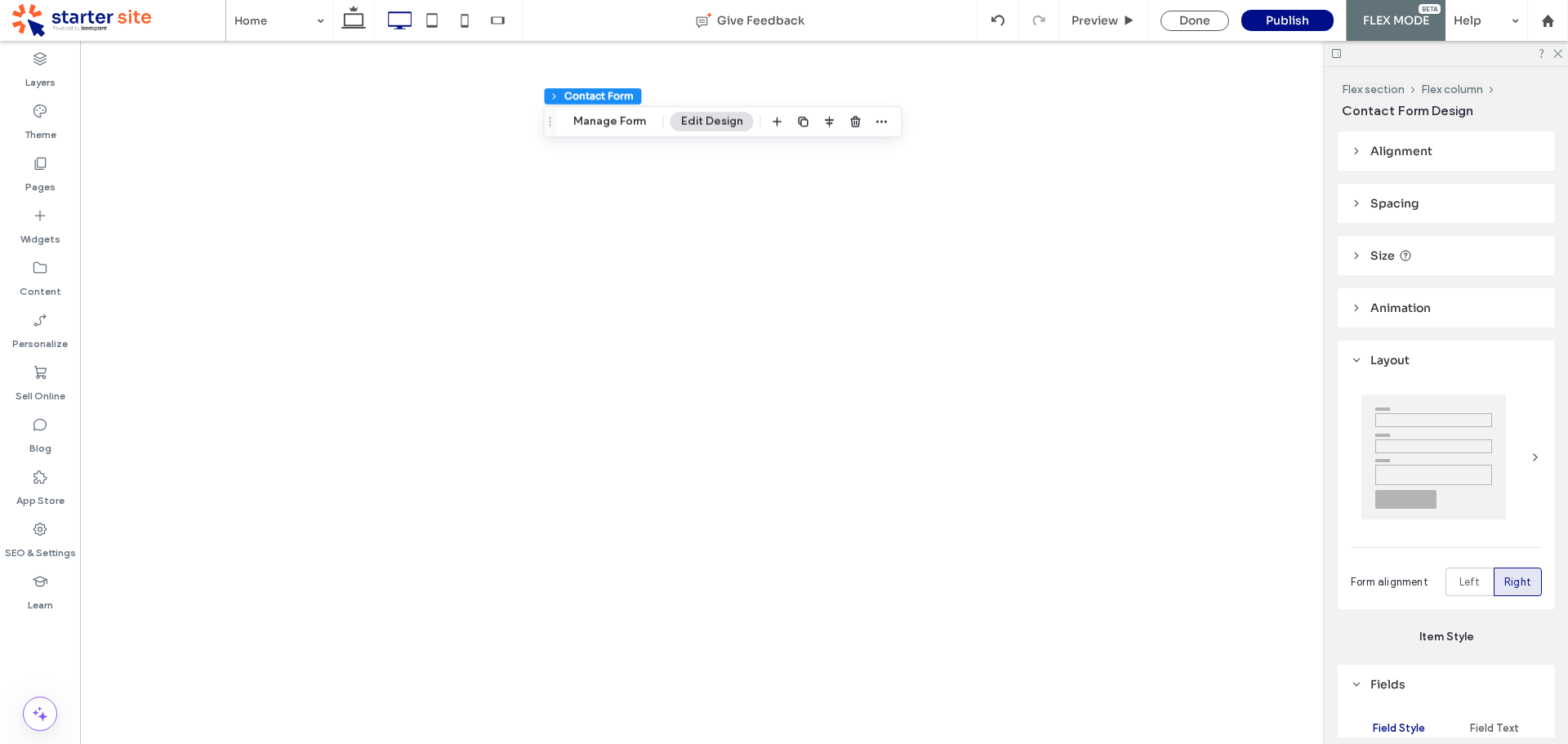
type input "***"
type input "*"
type input "***"
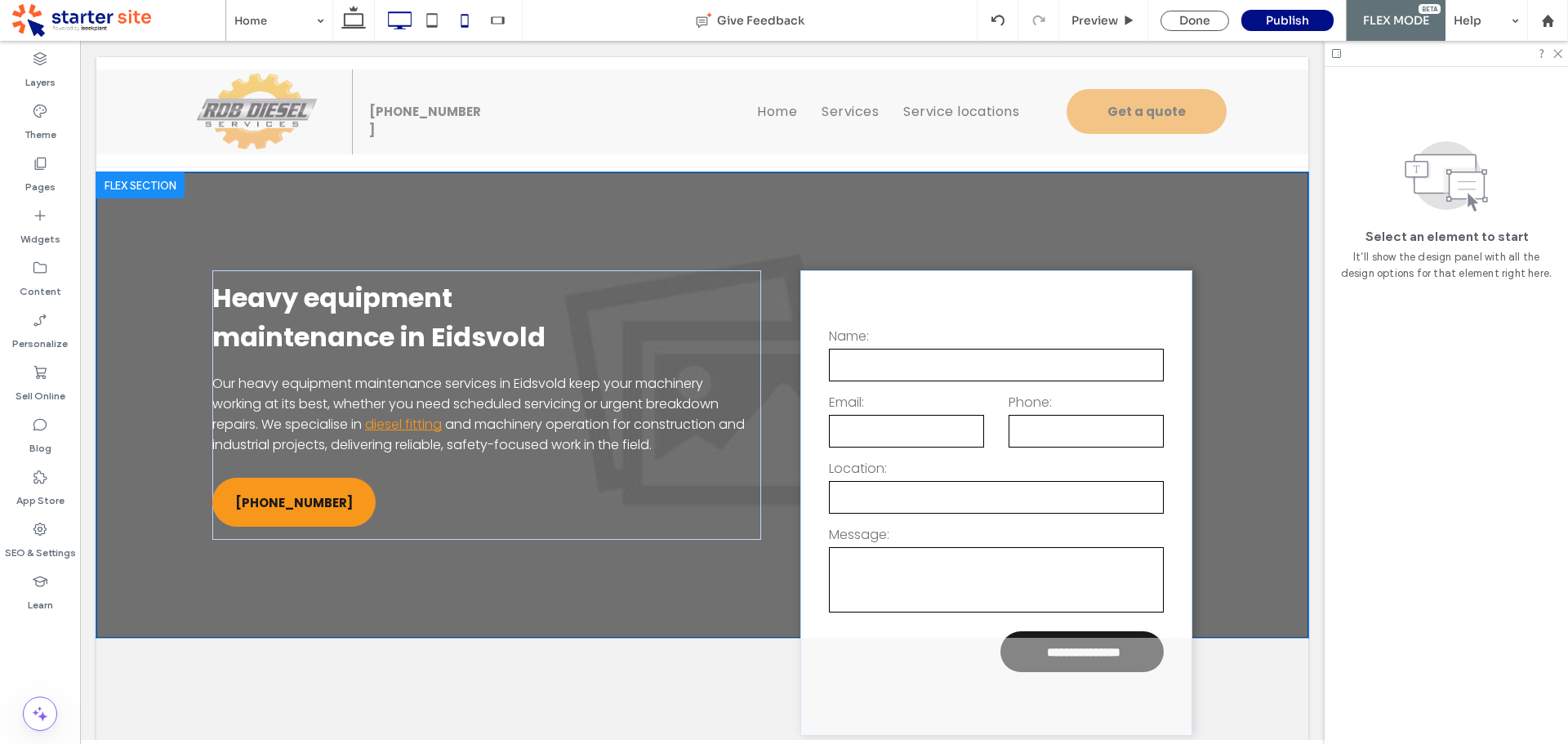
click at [468, 26] on use at bounding box center [465, 20] width 7 height 13
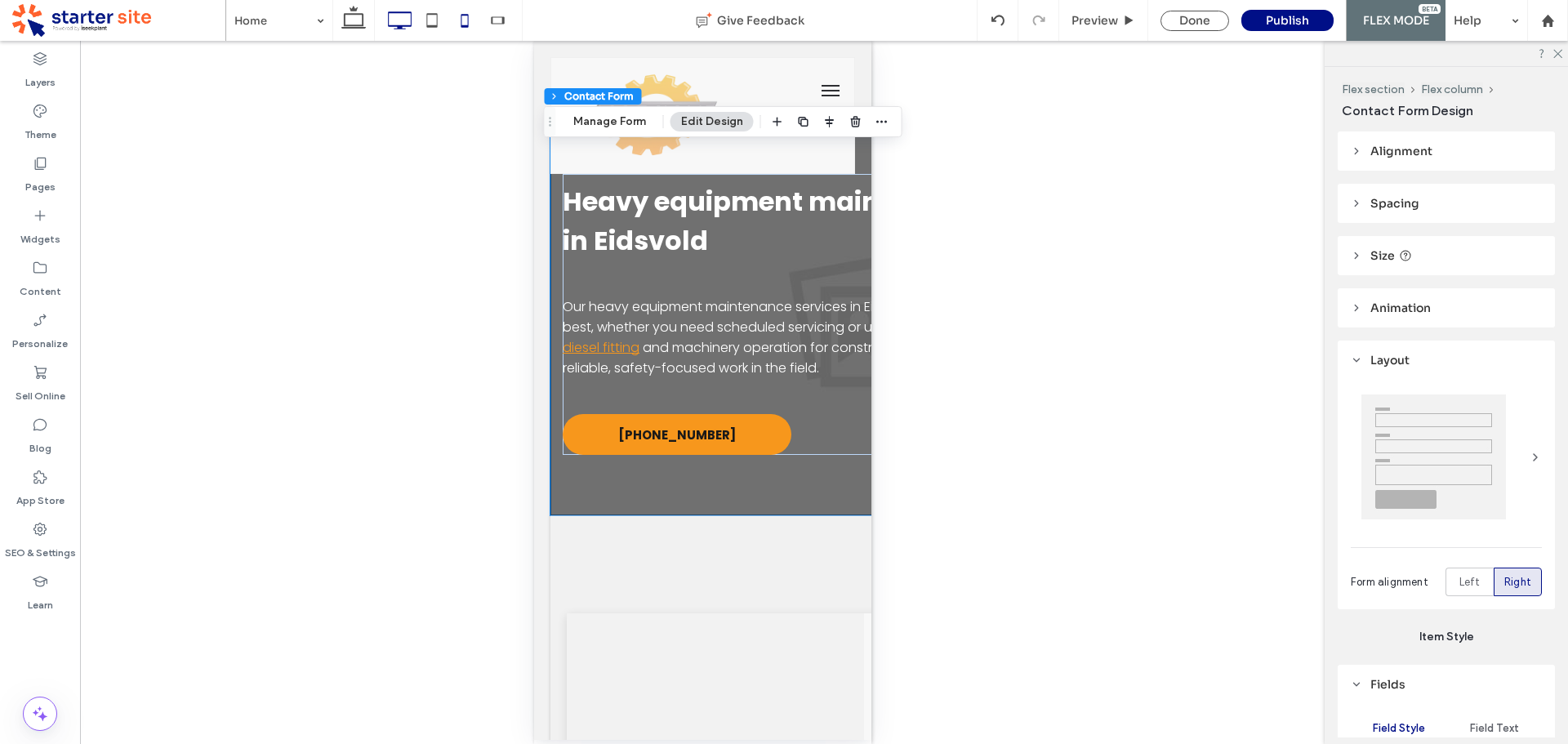
click at [401, 22] on icon at bounding box center [400, 21] width 32 height 32
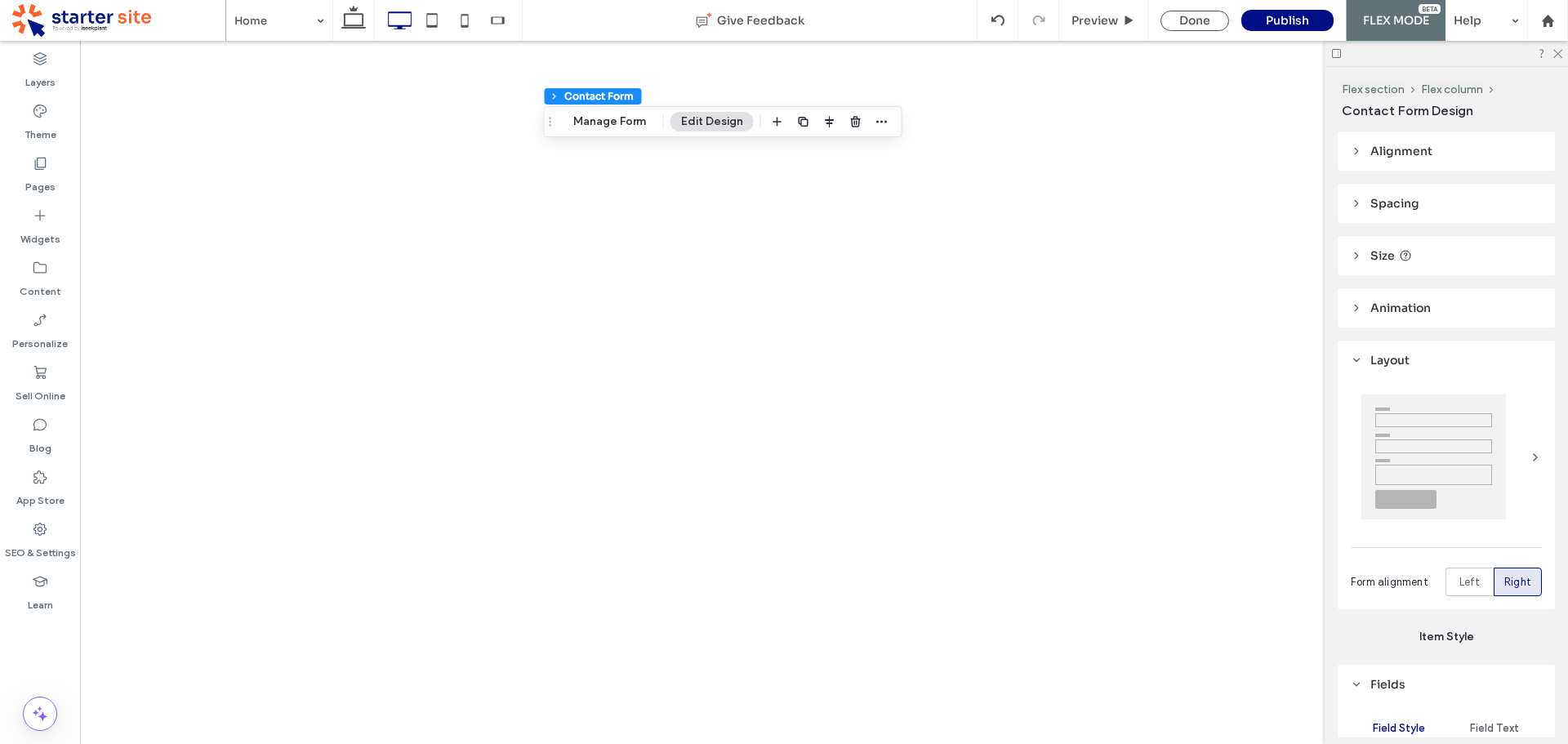
type input "***"
type input "*"
type input "***"
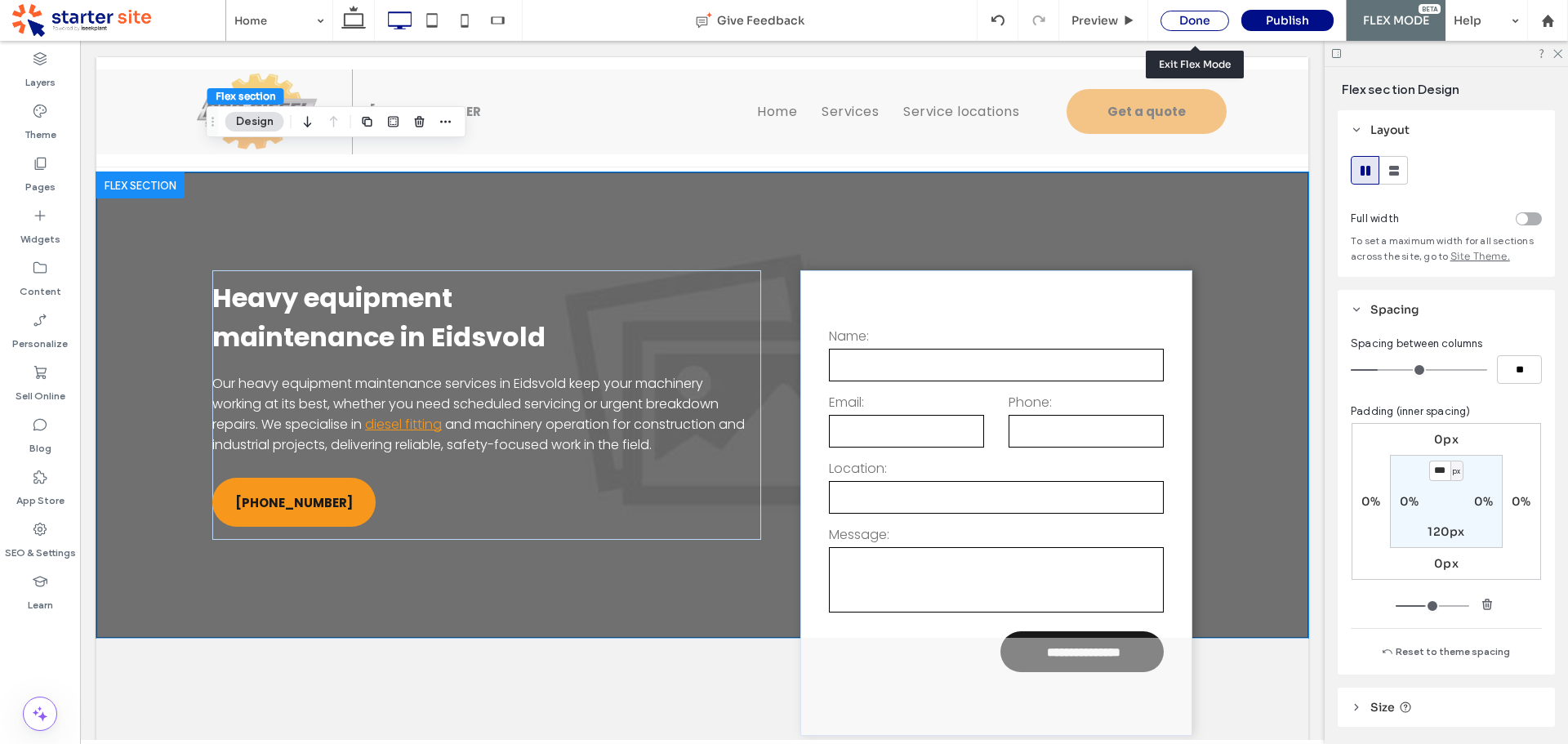
click at [1201, 20] on div "Done" at bounding box center [1194, 21] width 69 height 21
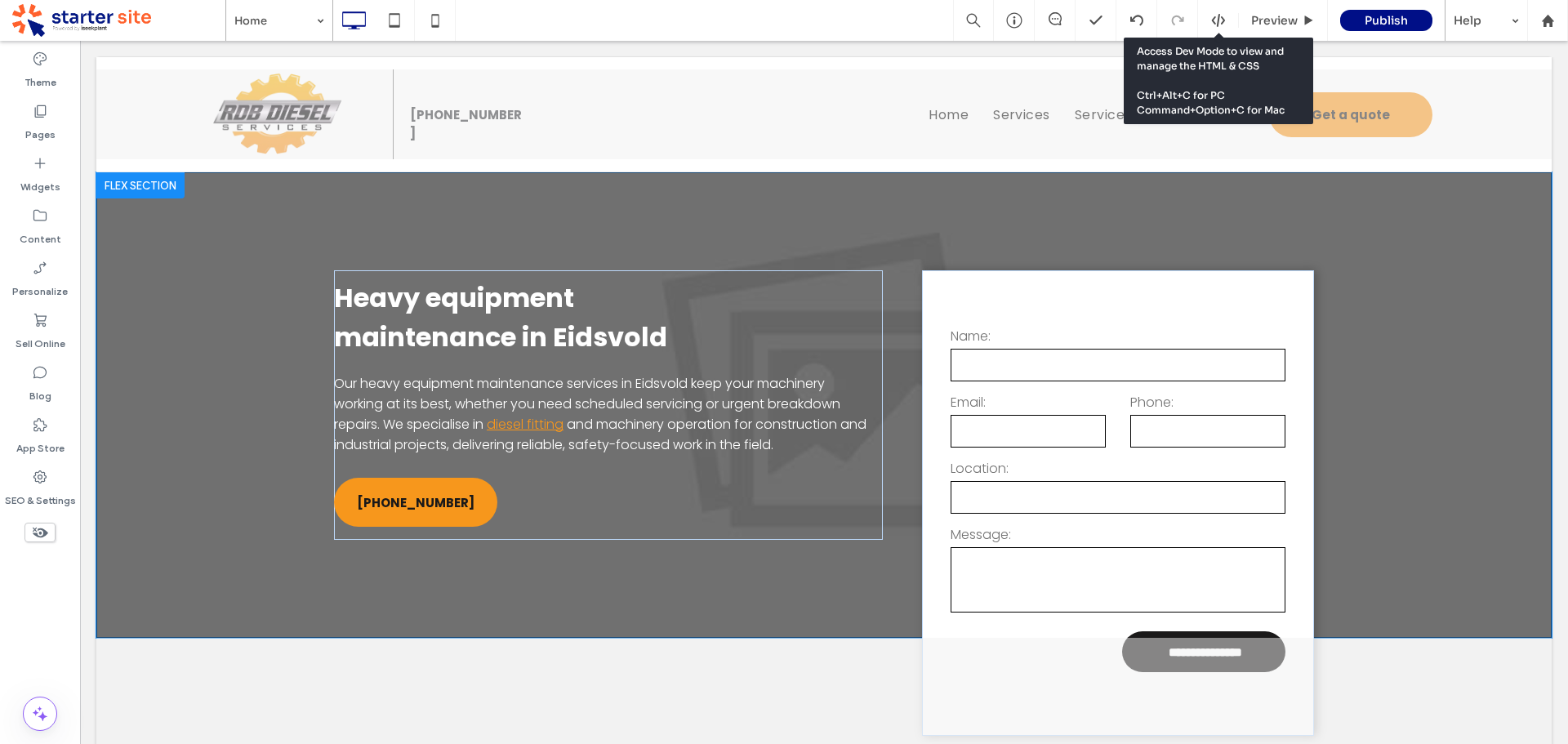
click at [1210, 23] on div at bounding box center [1218, 20] width 40 height 14
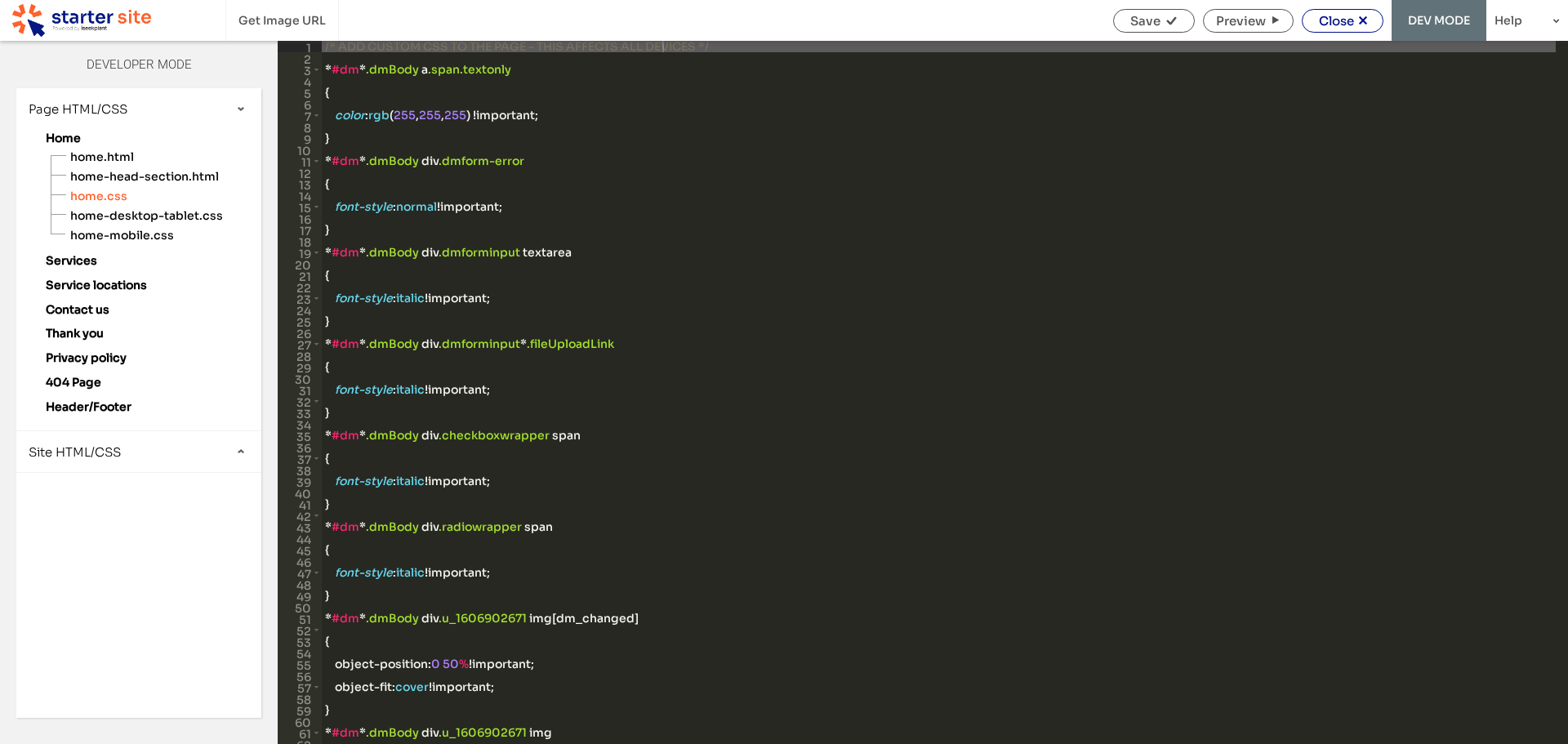
click at [1341, 23] on span "Close" at bounding box center [1336, 20] width 35 height 15
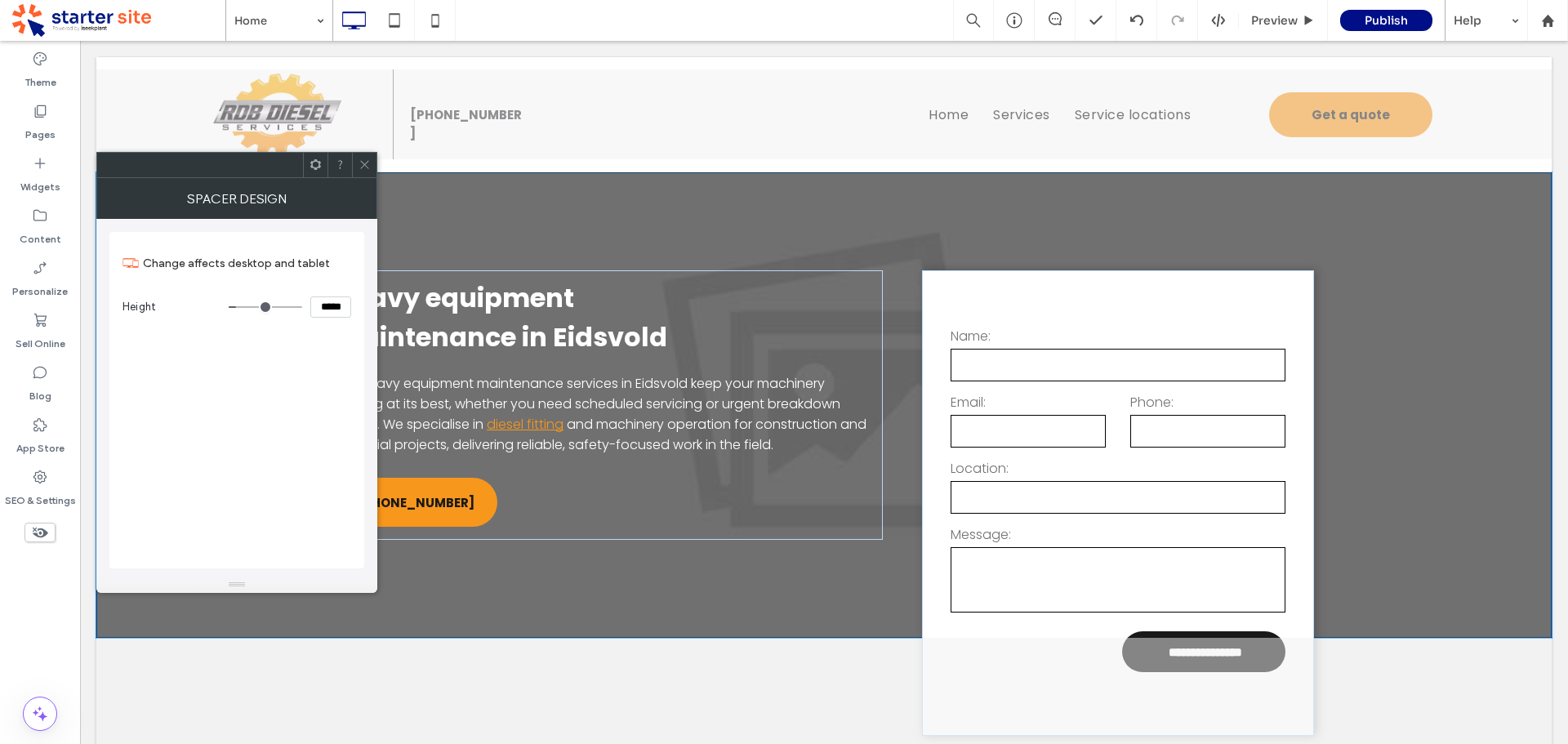
drag, startPoint x: 366, startPoint y: 162, endPoint x: 375, endPoint y: 175, distance: 15.8
click at [367, 162] on icon at bounding box center [364, 165] width 13 height 13
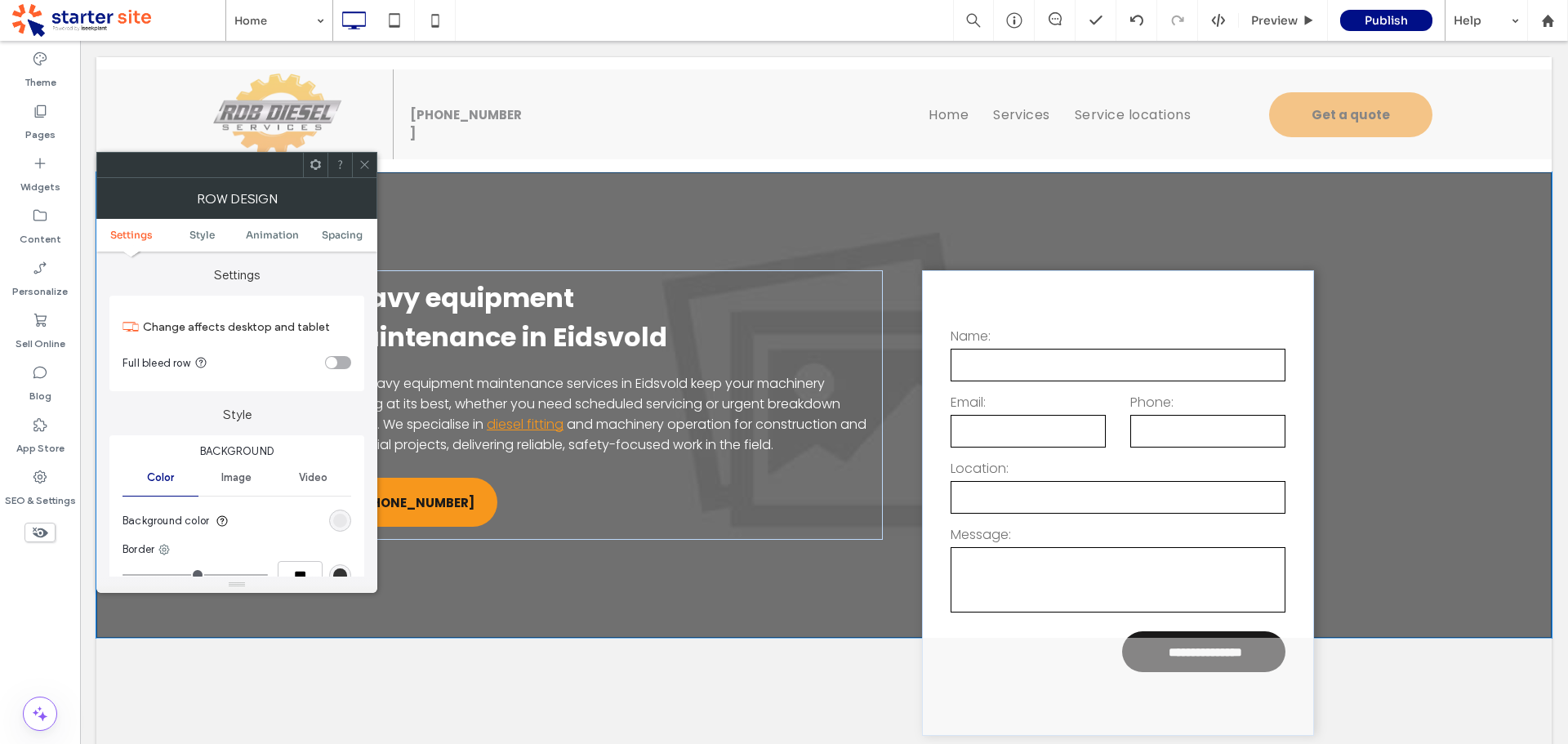
click at [367, 162] on icon at bounding box center [364, 165] width 13 height 13
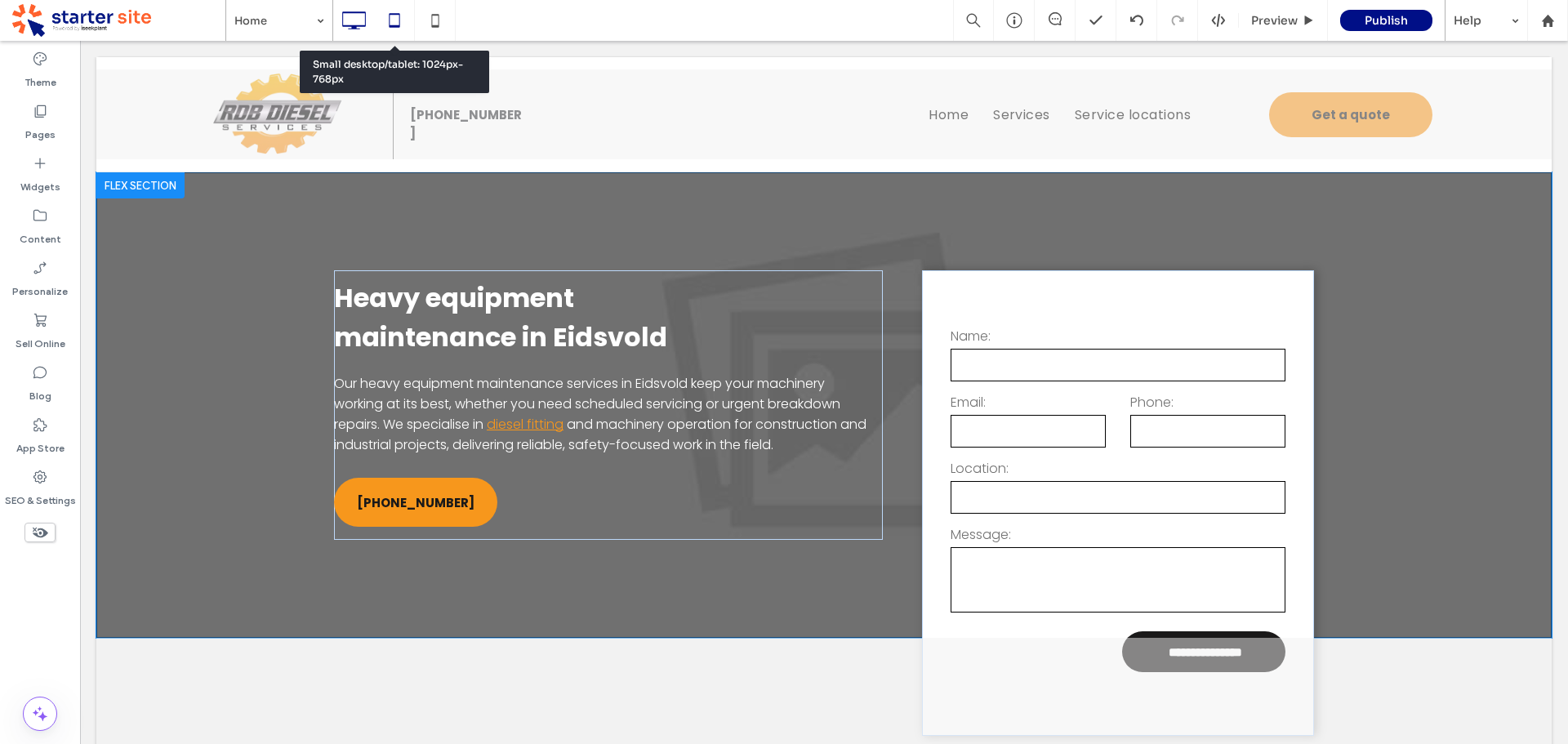
click at [401, 20] on icon at bounding box center [394, 21] width 32 height 32
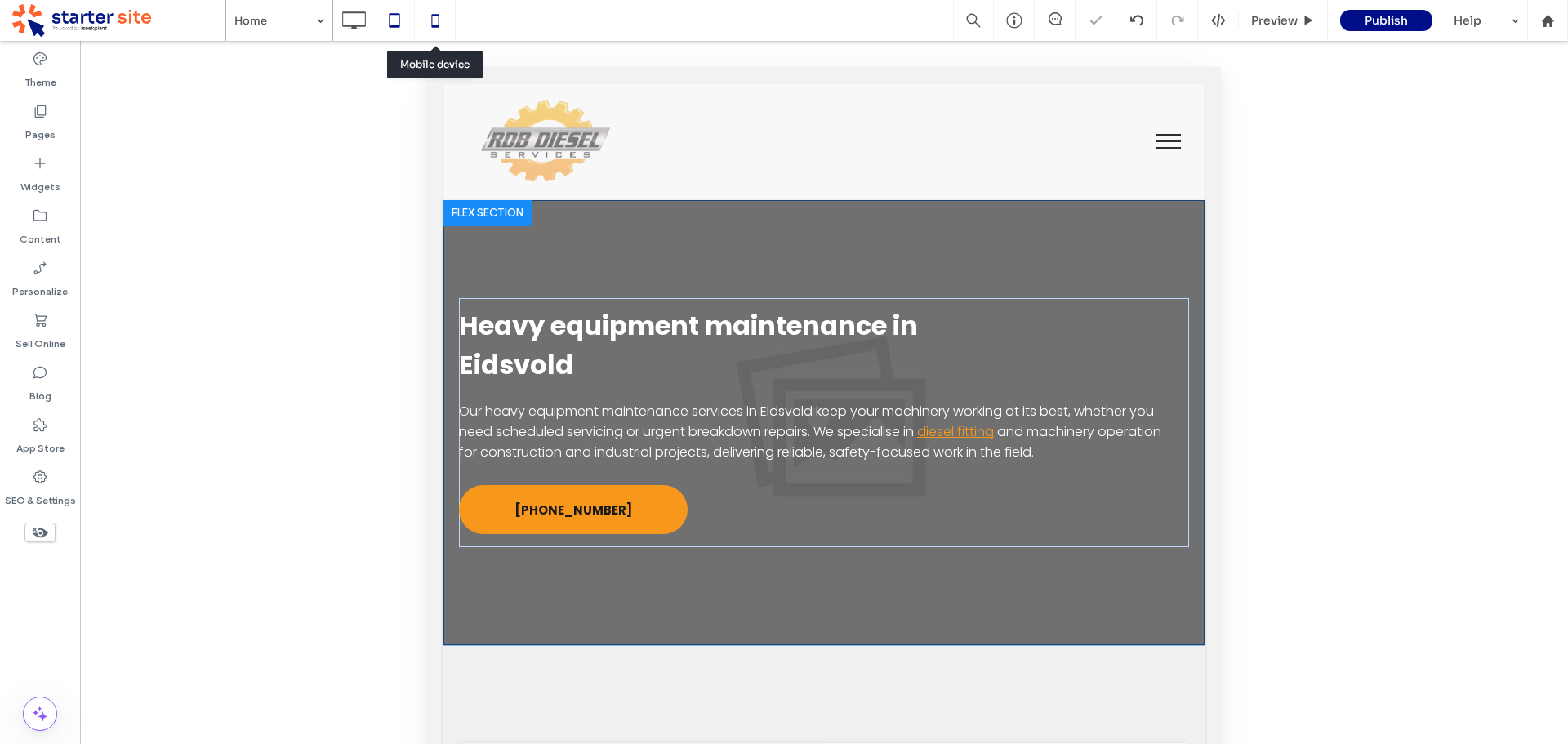
click at [437, 17] on icon at bounding box center [435, 21] width 32 height 32
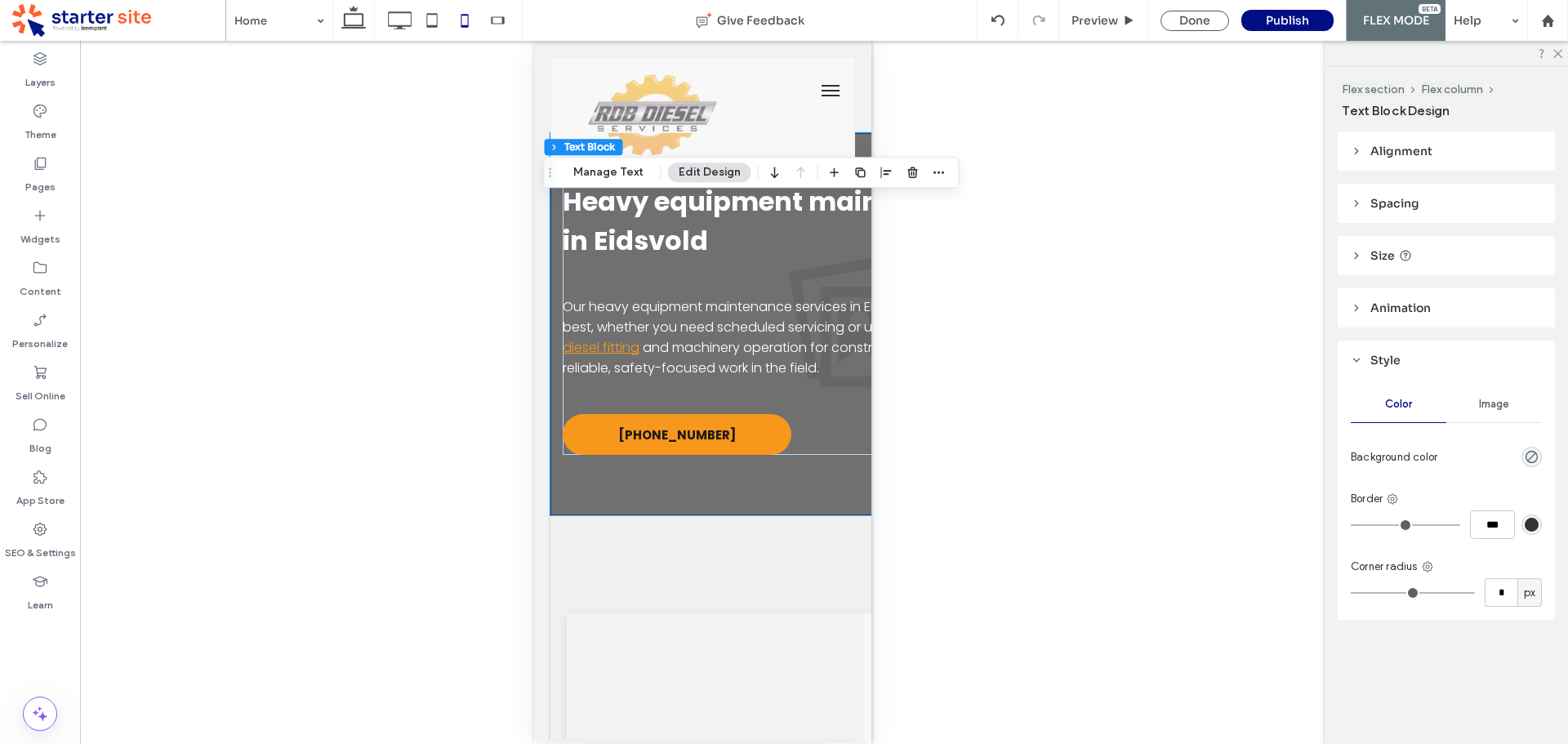
click at [1397, 207] on span "Spacing" at bounding box center [1395, 203] width 49 height 14
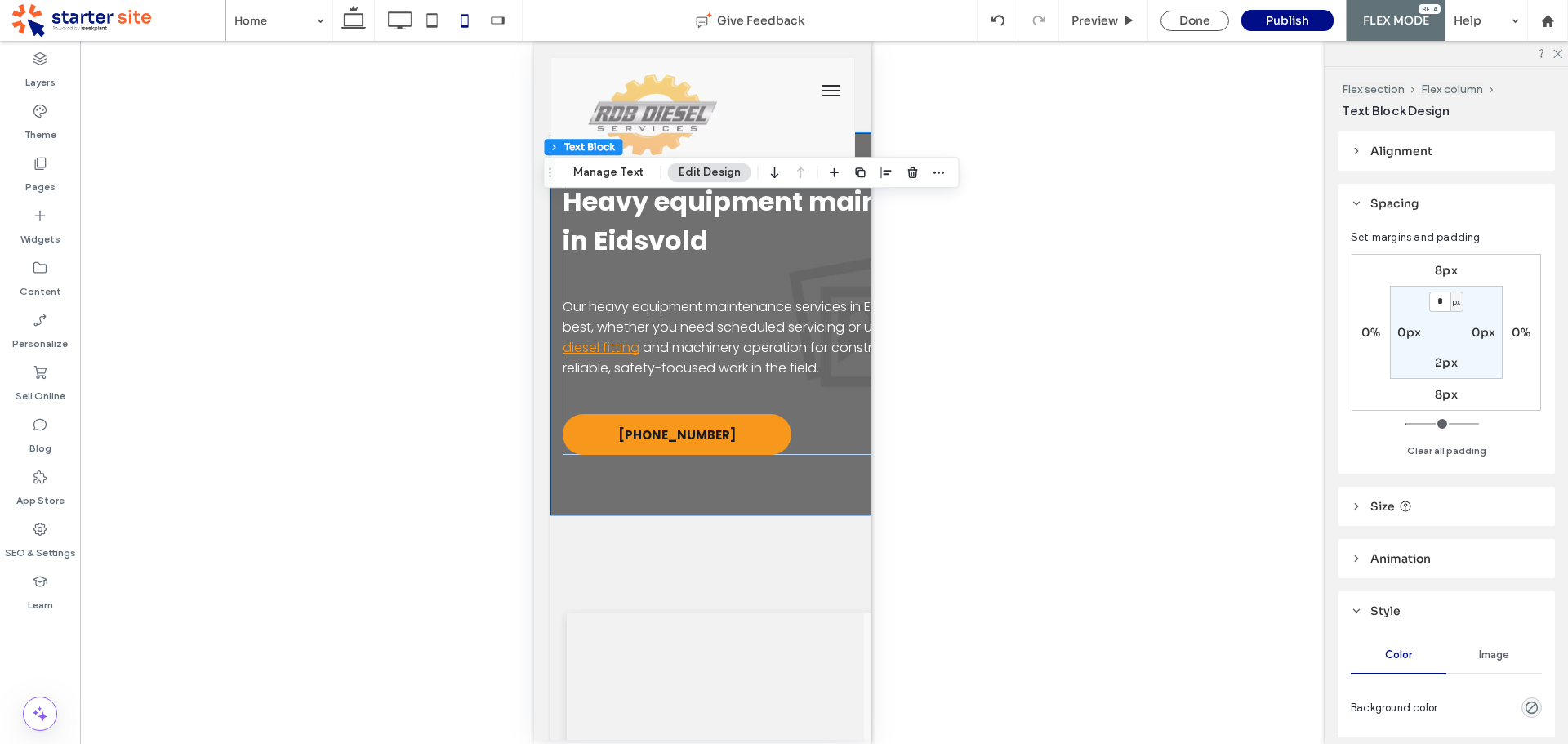
click at [1446, 398] on label "8px" at bounding box center [1446, 394] width 23 height 14
type input "*"
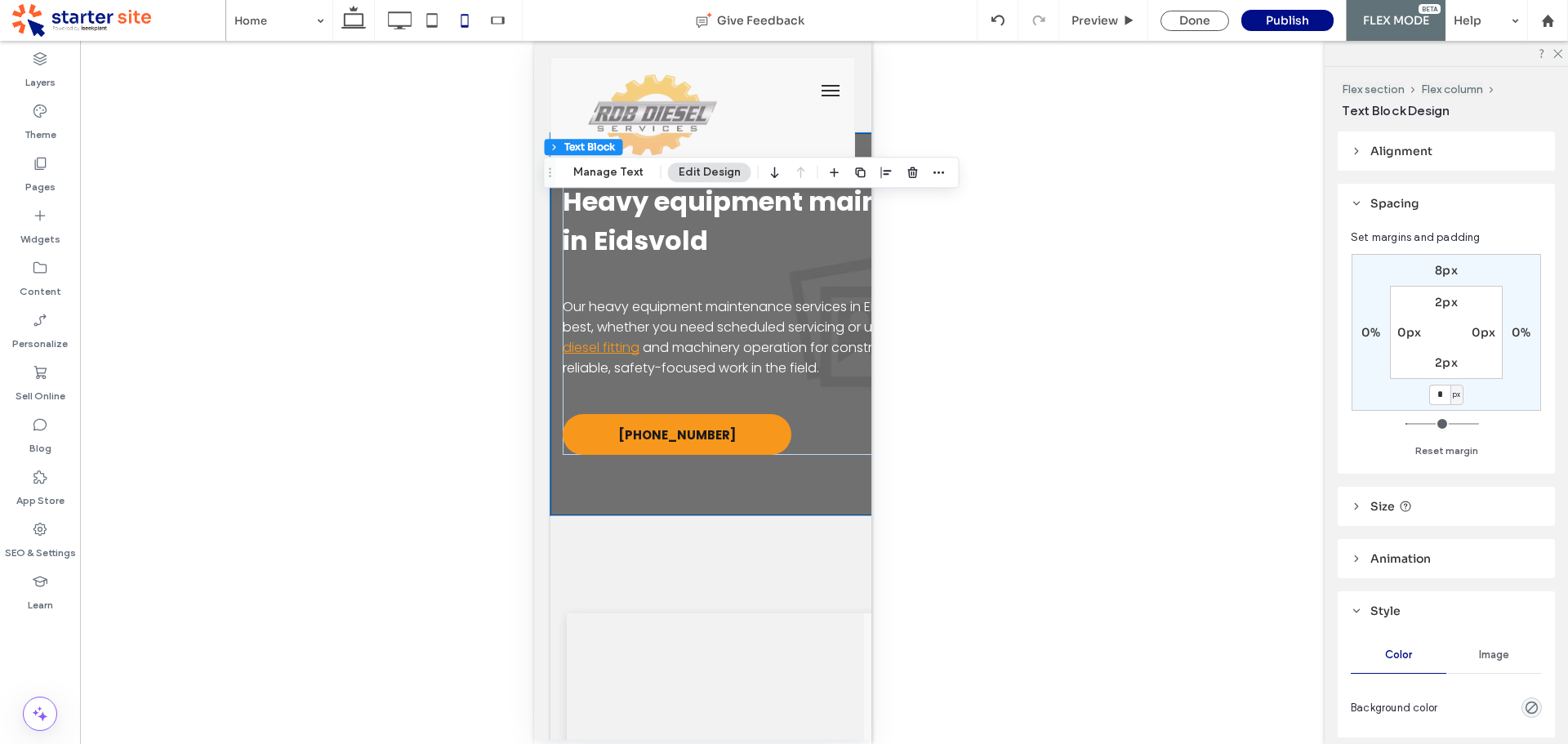
type input "*"
click at [1487, 386] on div "8px 0% * px 0% 2px 0px 2px 0px" at bounding box center [1446, 333] width 189 height 157
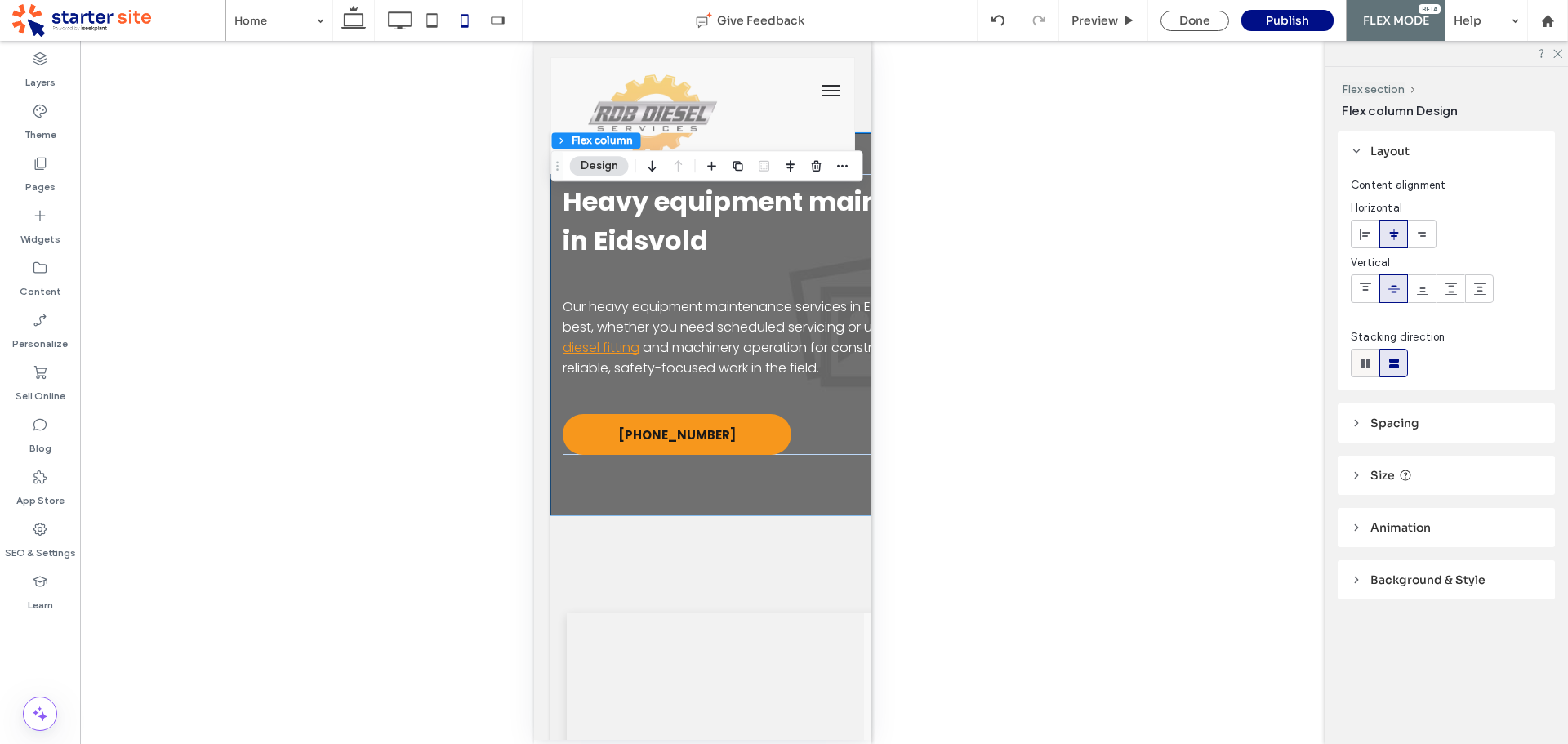
click at [1377, 363] on div at bounding box center [1365, 363] width 27 height 27
type input "*"
type input "**"
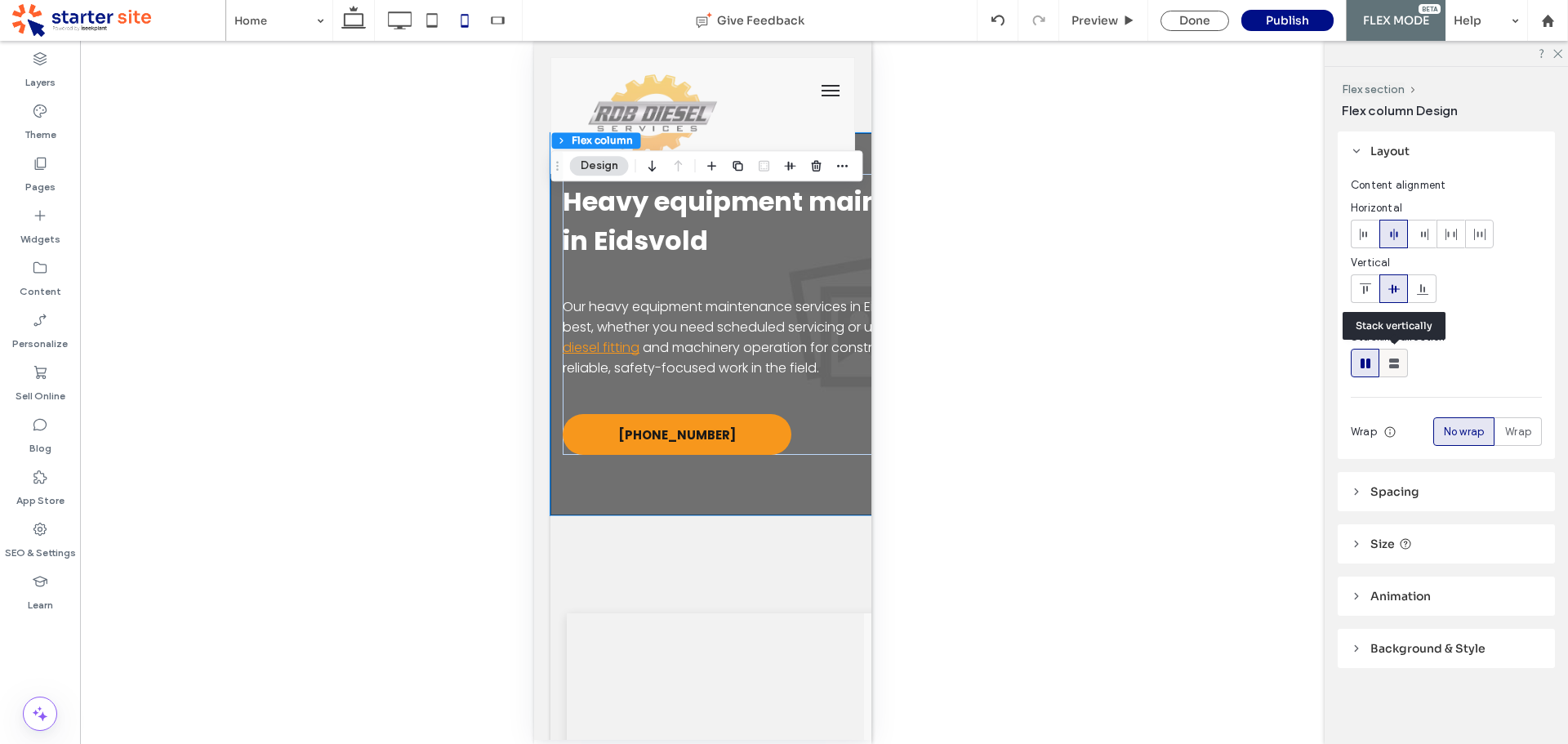
click at [1394, 365] on use at bounding box center [1394, 363] width 10 height 10
type input "**"
type input "****"
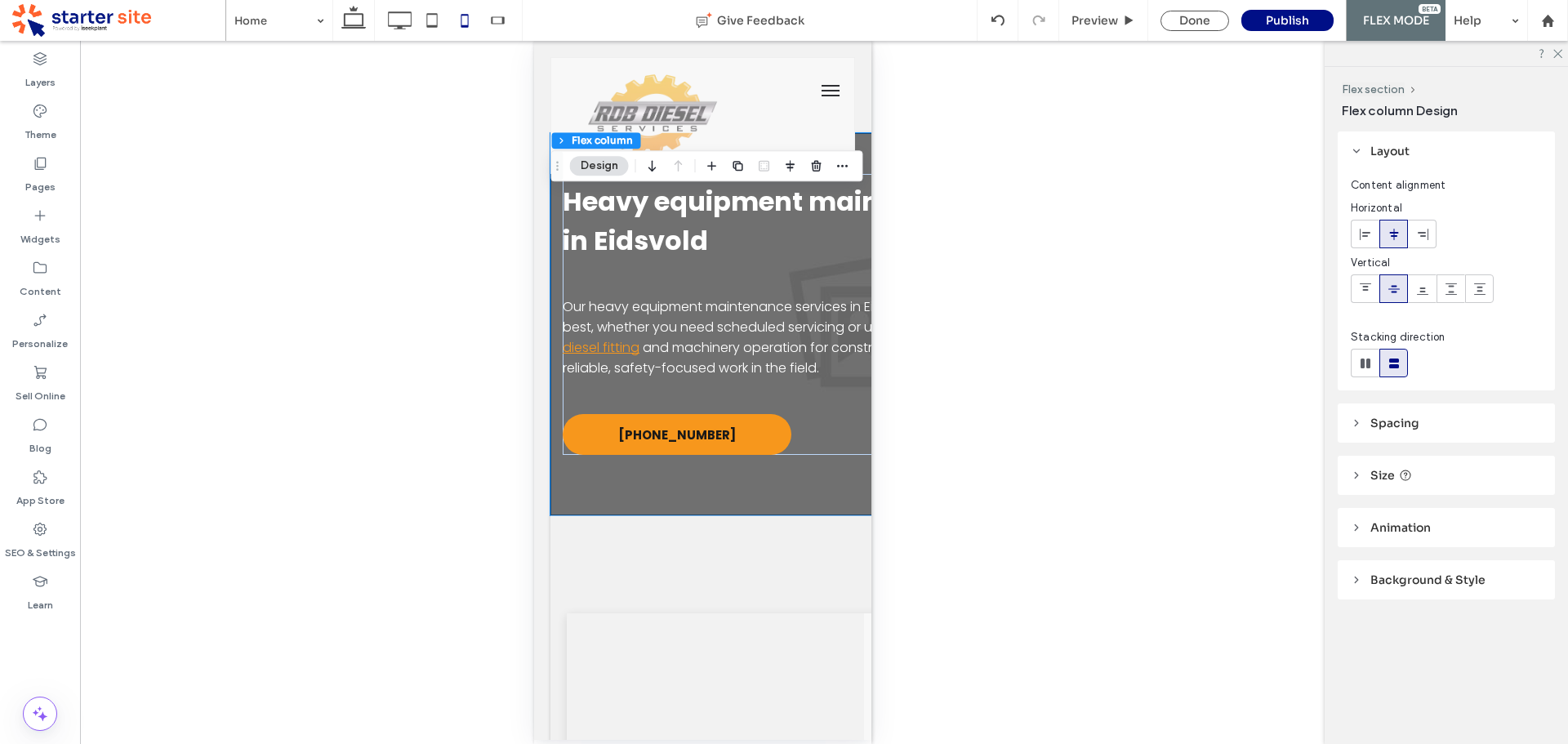
click at [1389, 428] on span "Spacing" at bounding box center [1395, 423] width 49 height 14
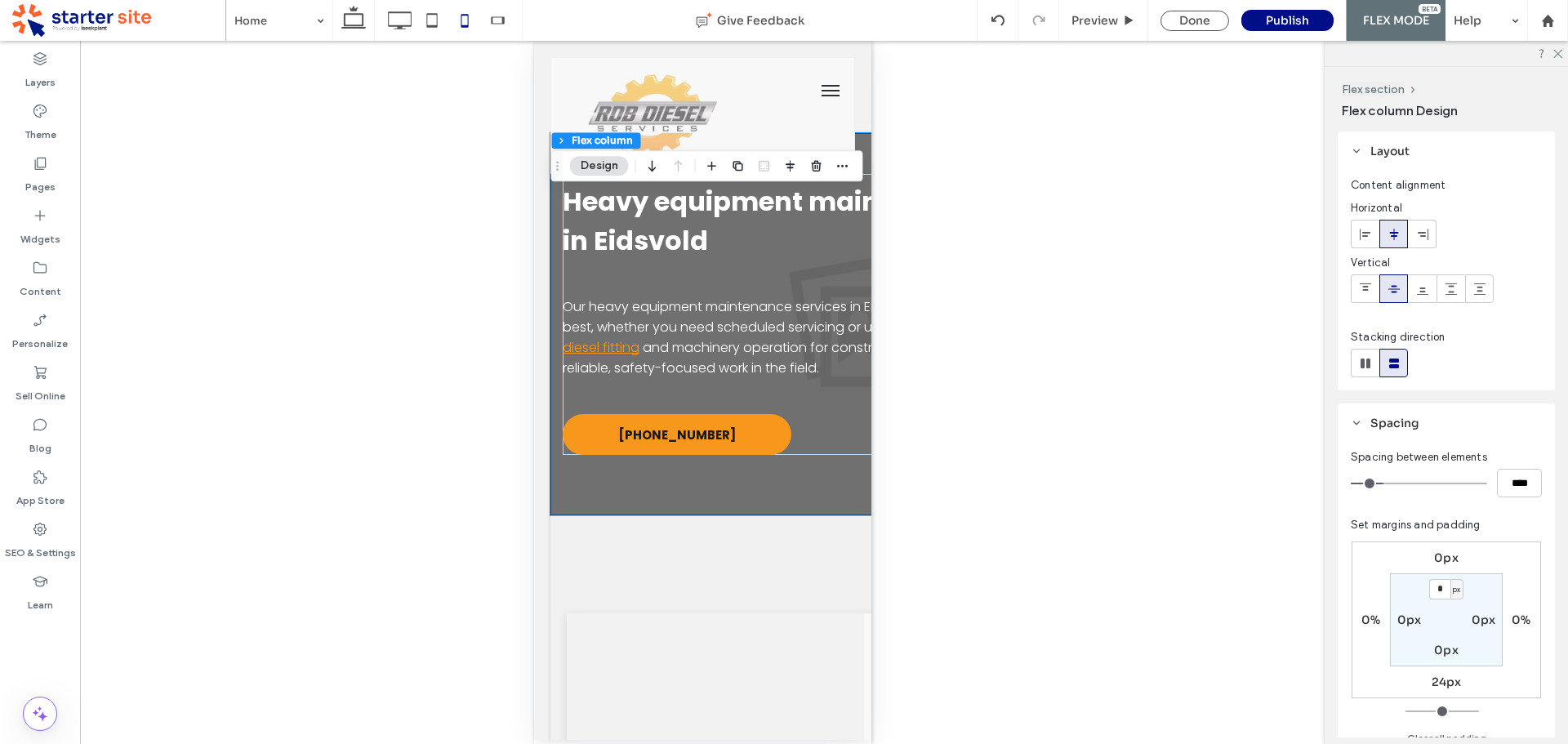
type input "**"
type input "****"
type input "**"
type input "****"
type input "**"
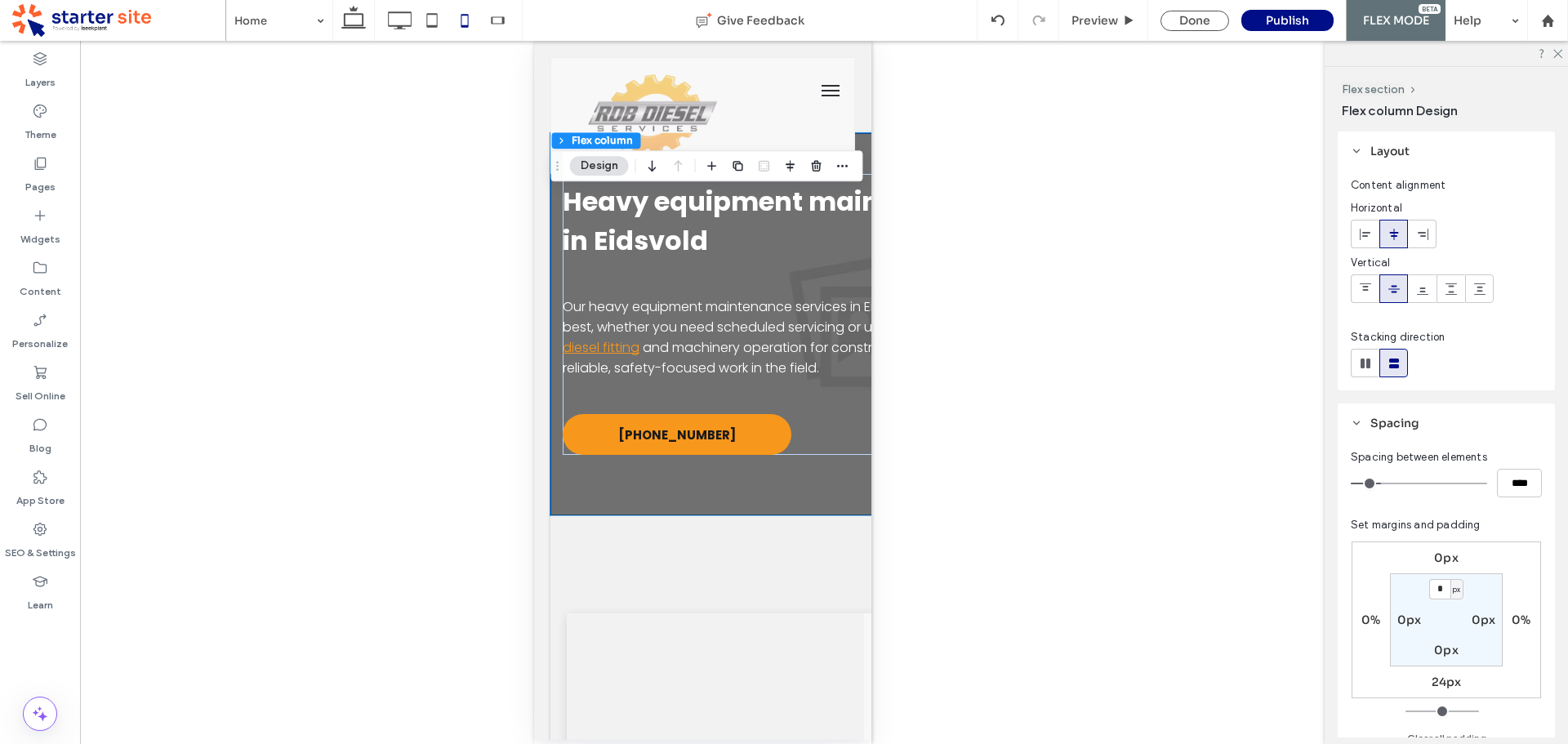
type input "****"
type input "**"
type input "****"
type input "**"
type input "****"
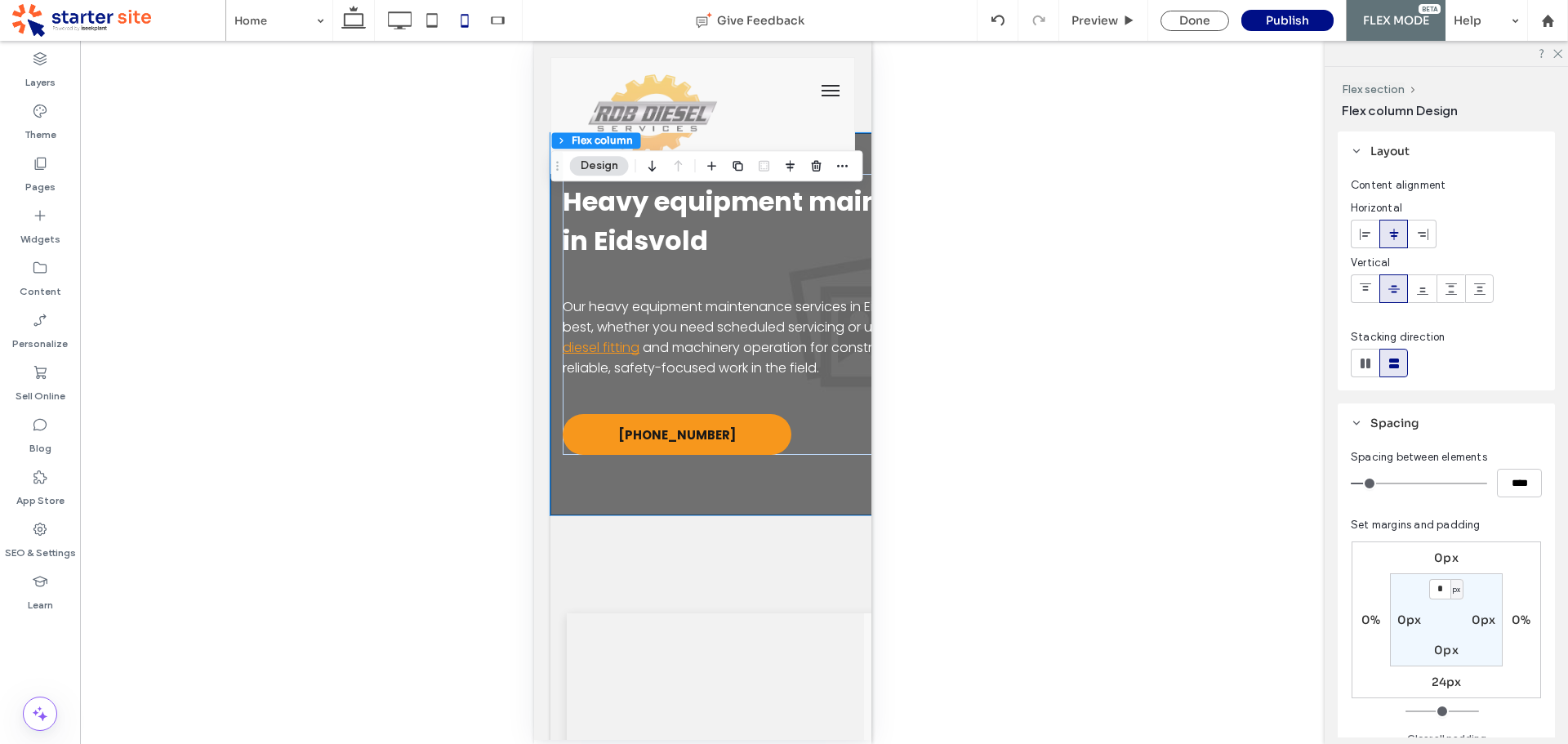
click at [1378, 482] on input "range" at bounding box center [1418, 483] width 136 height 2
type input "**"
type input "****"
type input "**"
type input "****"
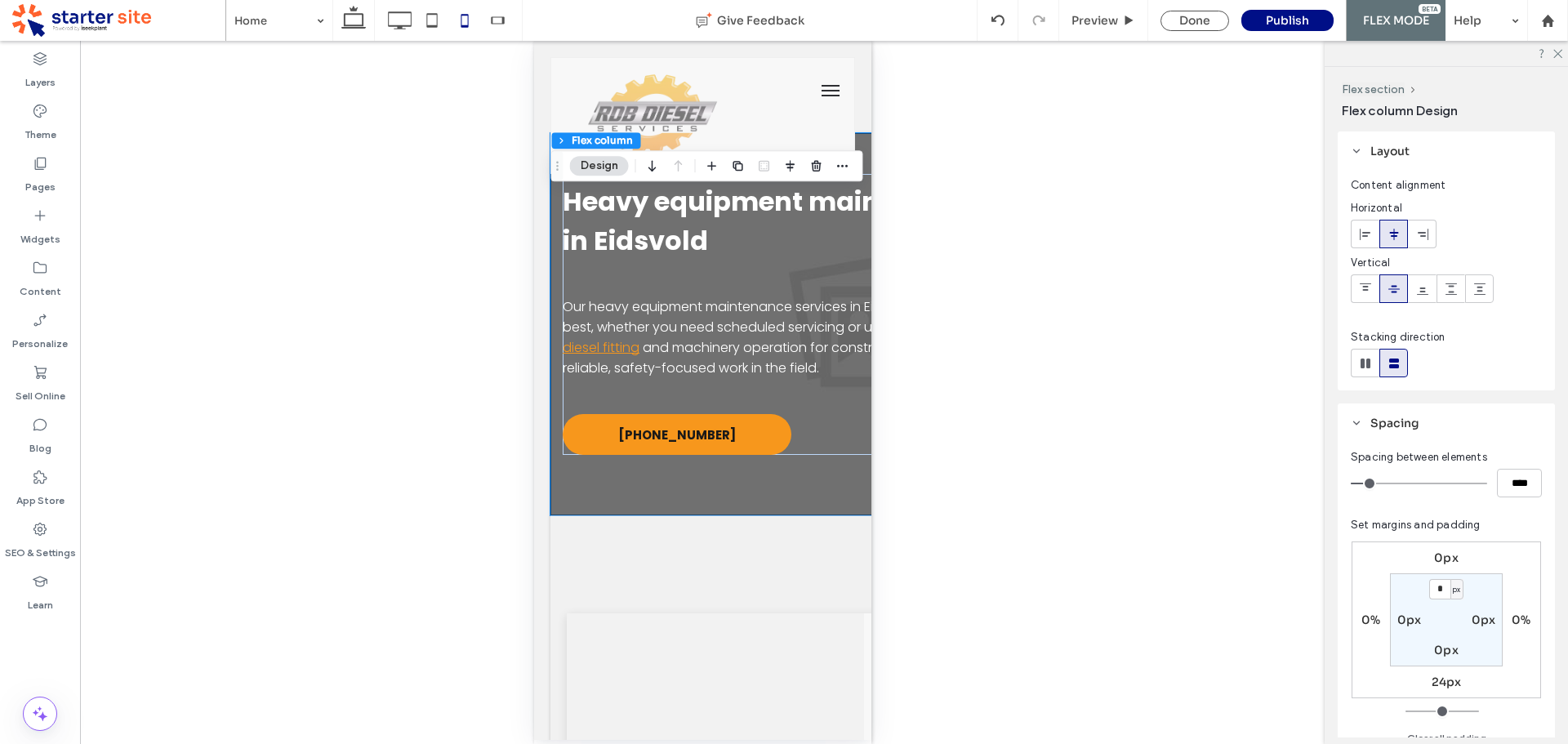
type input "**"
type input "****"
click at [1375, 482] on input "range" at bounding box center [1418, 483] width 136 height 2
type input "**"
type input "****"
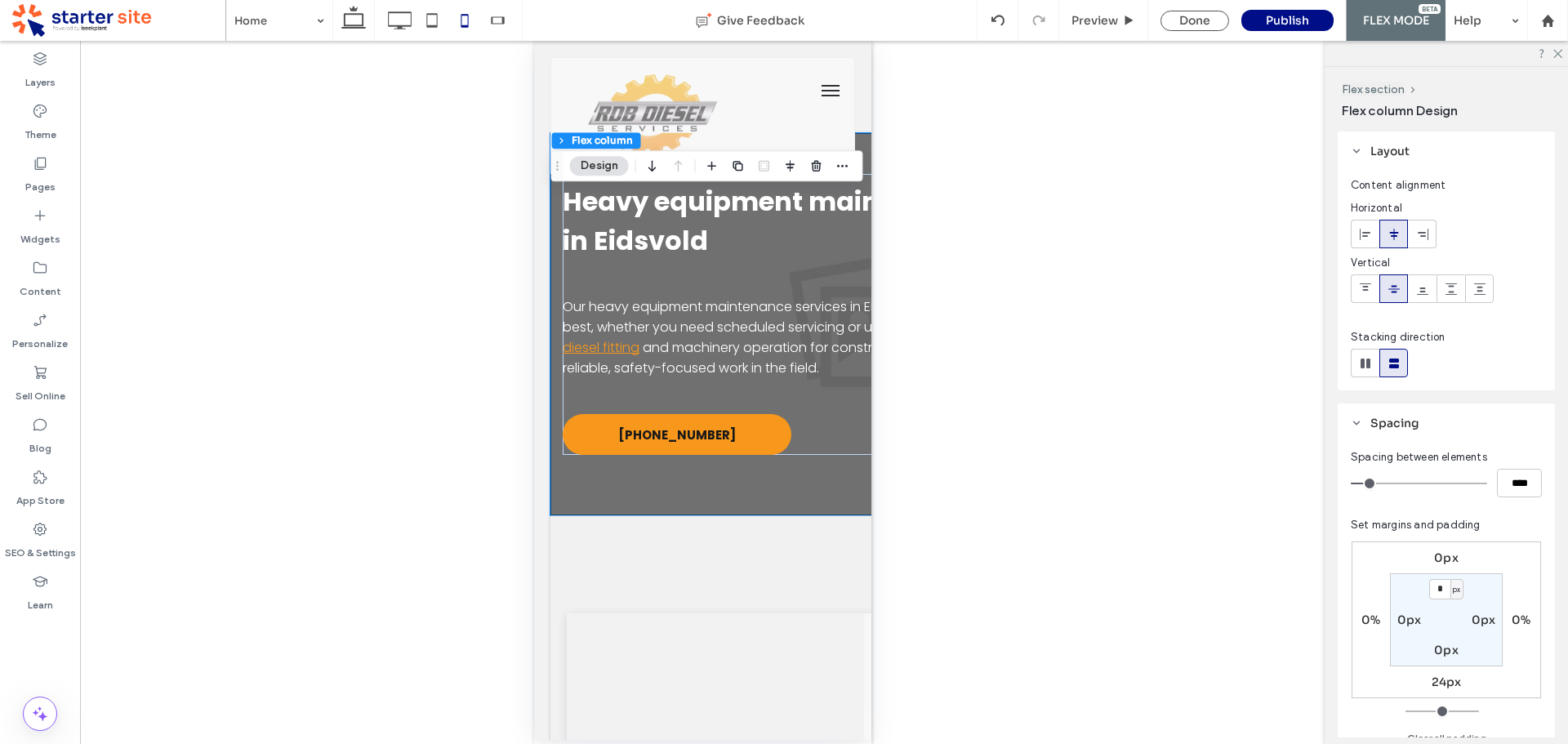
type input "**"
type input "****"
type input "**"
type input "****"
type input "**"
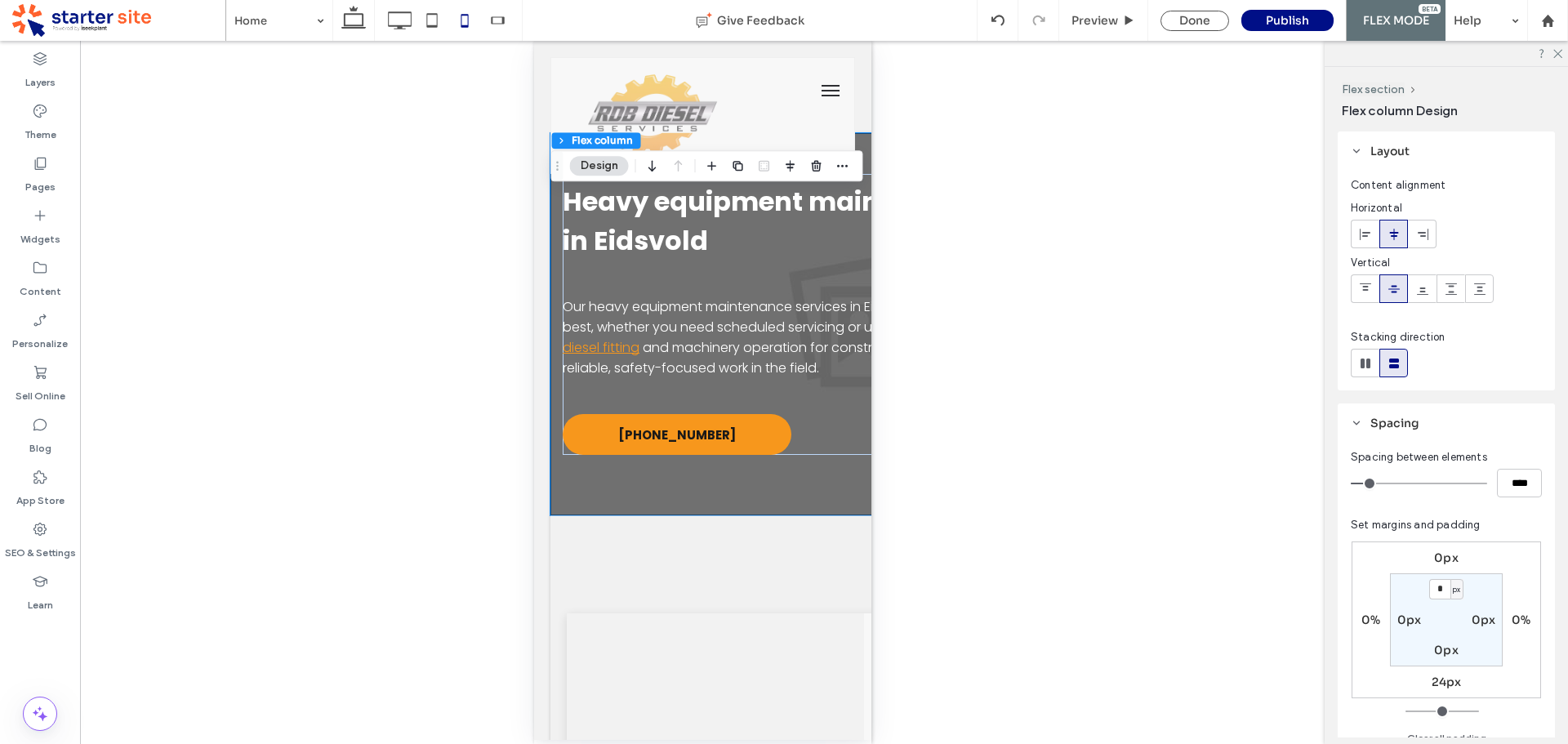
type input "****"
type input "**"
click at [1370, 482] on input "range" at bounding box center [1418, 483] width 136 height 2
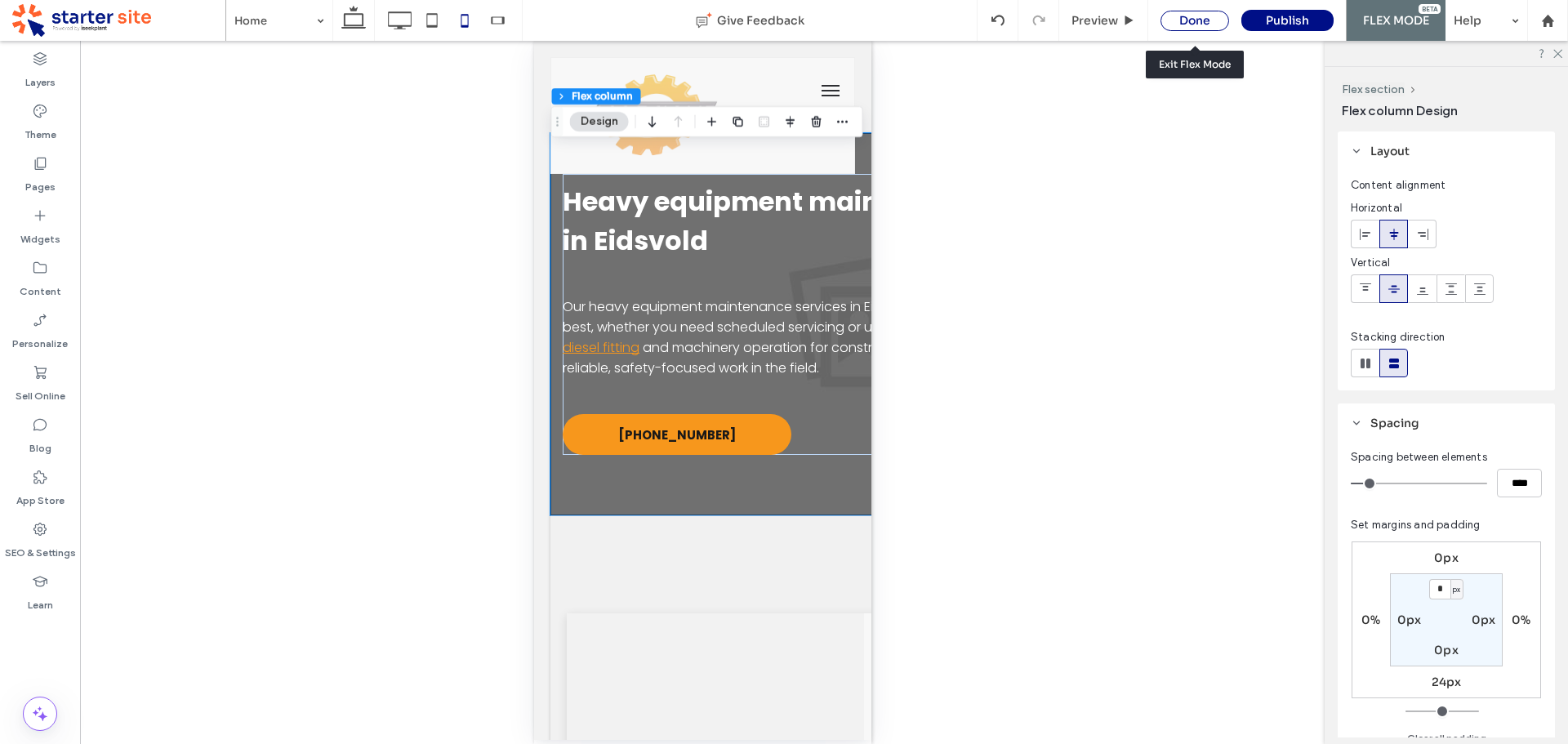
click at [1207, 16] on div "Done" at bounding box center [1194, 21] width 69 height 21
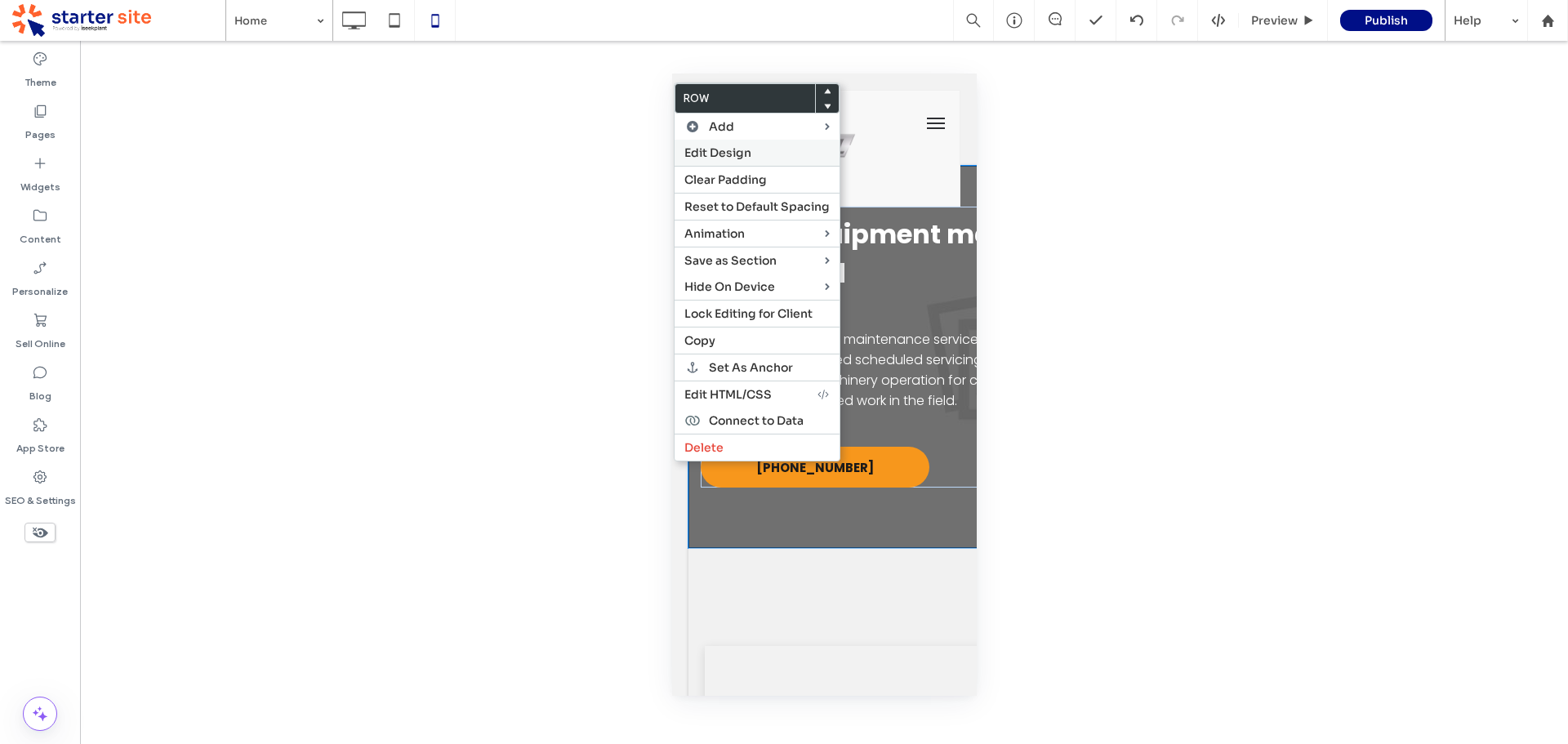
click at [715, 152] on span "Edit Design" at bounding box center [718, 152] width 67 height 14
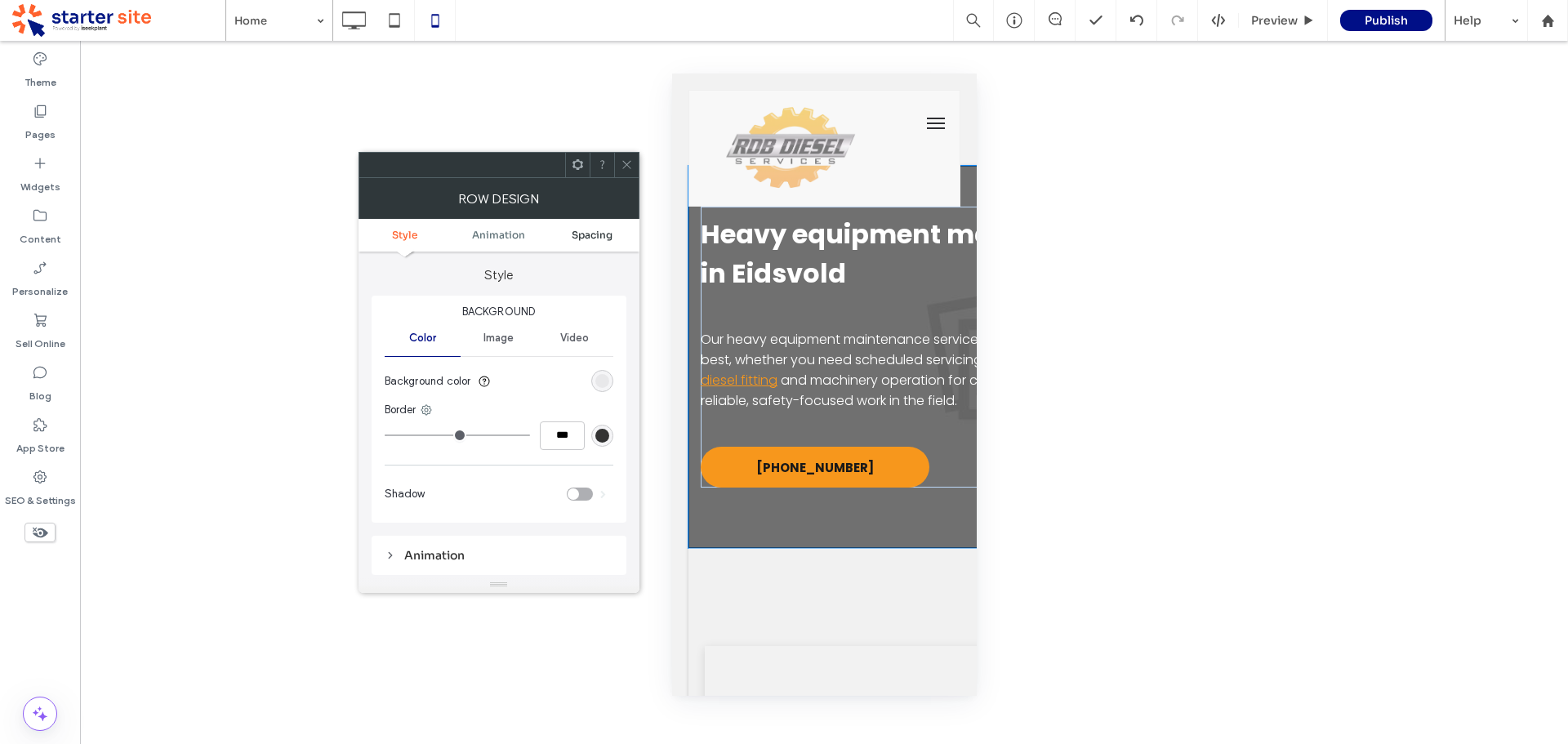
click at [602, 232] on span "Spacing" at bounding box center [592, 234] width 41 height 13
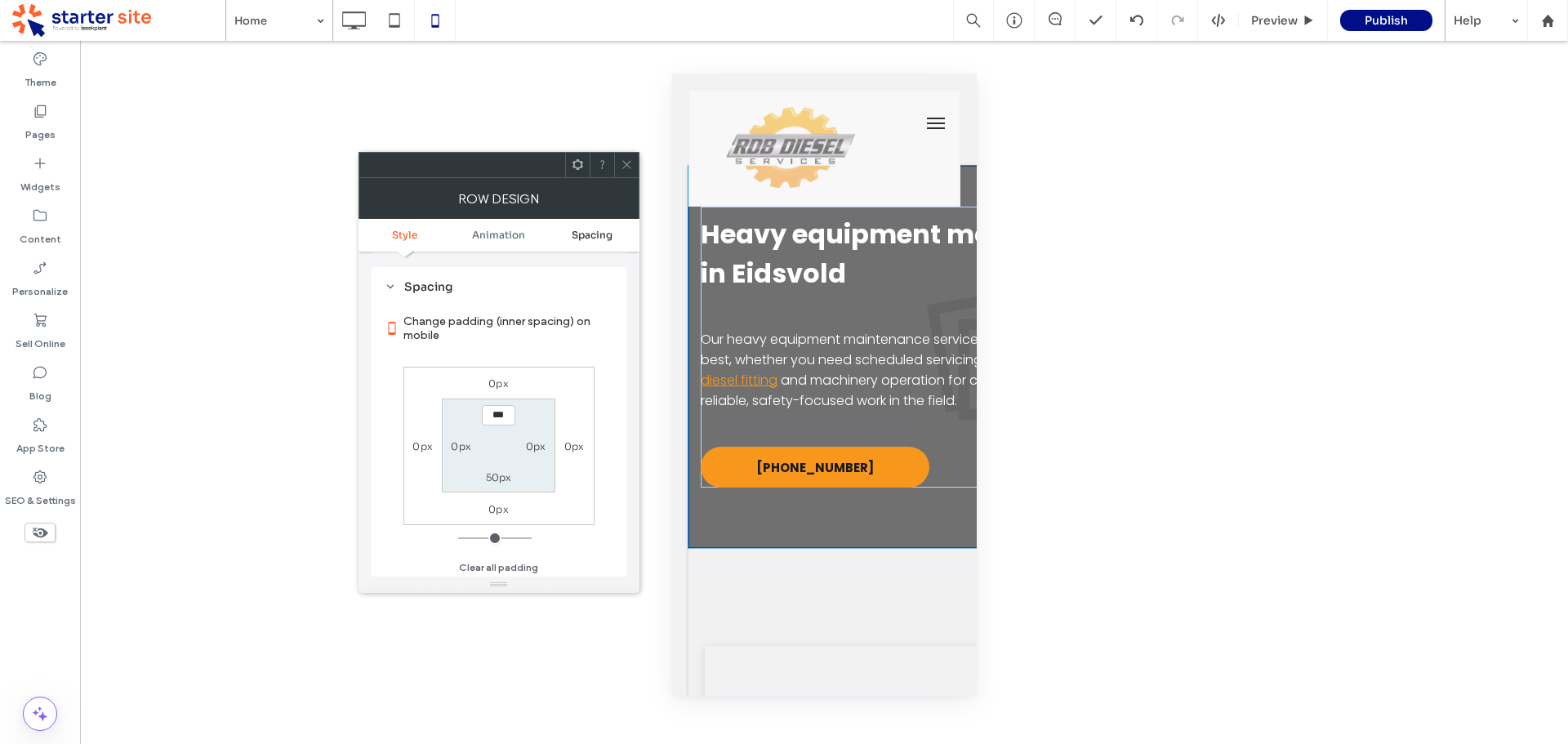
scroll to position [323, 0]
type input "****"
type input "**"
click at [503, 409] on input "****" at bounding box center [498, 412] width 33 height 21
click at [623, 164] on icon at bounding box center [627, 165] width 13 height 13
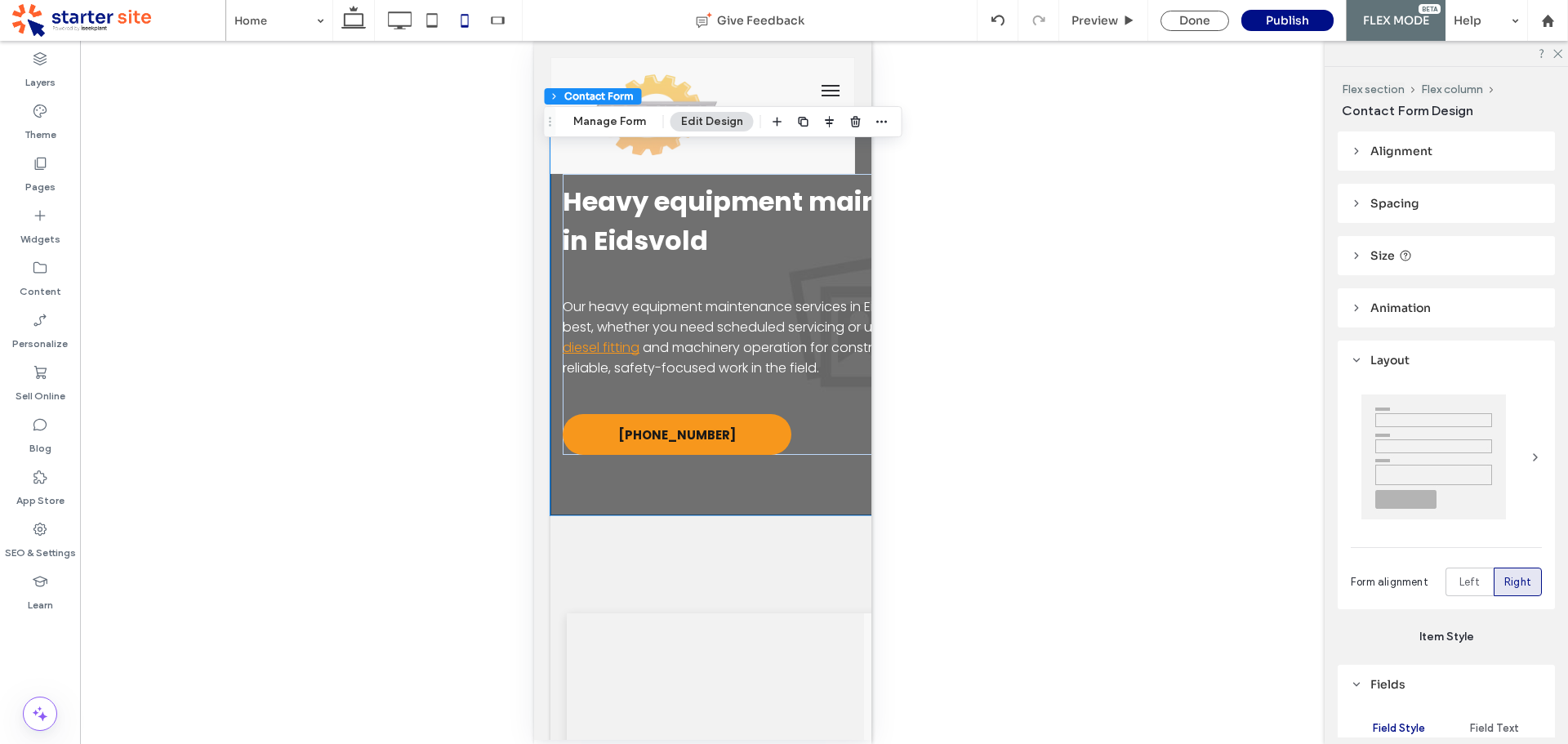
type input "*"
type input "***"
type input "*****"
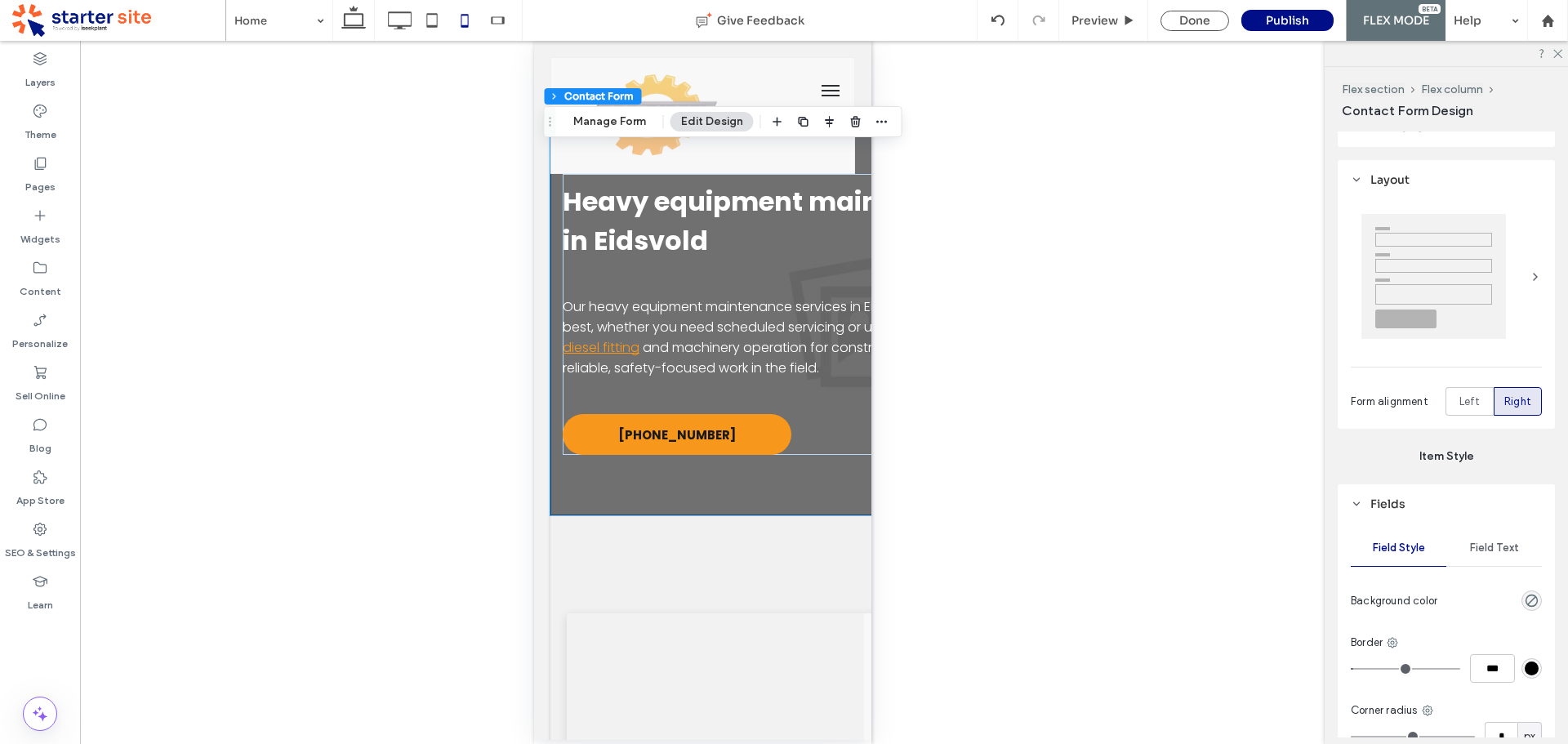
scroll to position [163, 0]
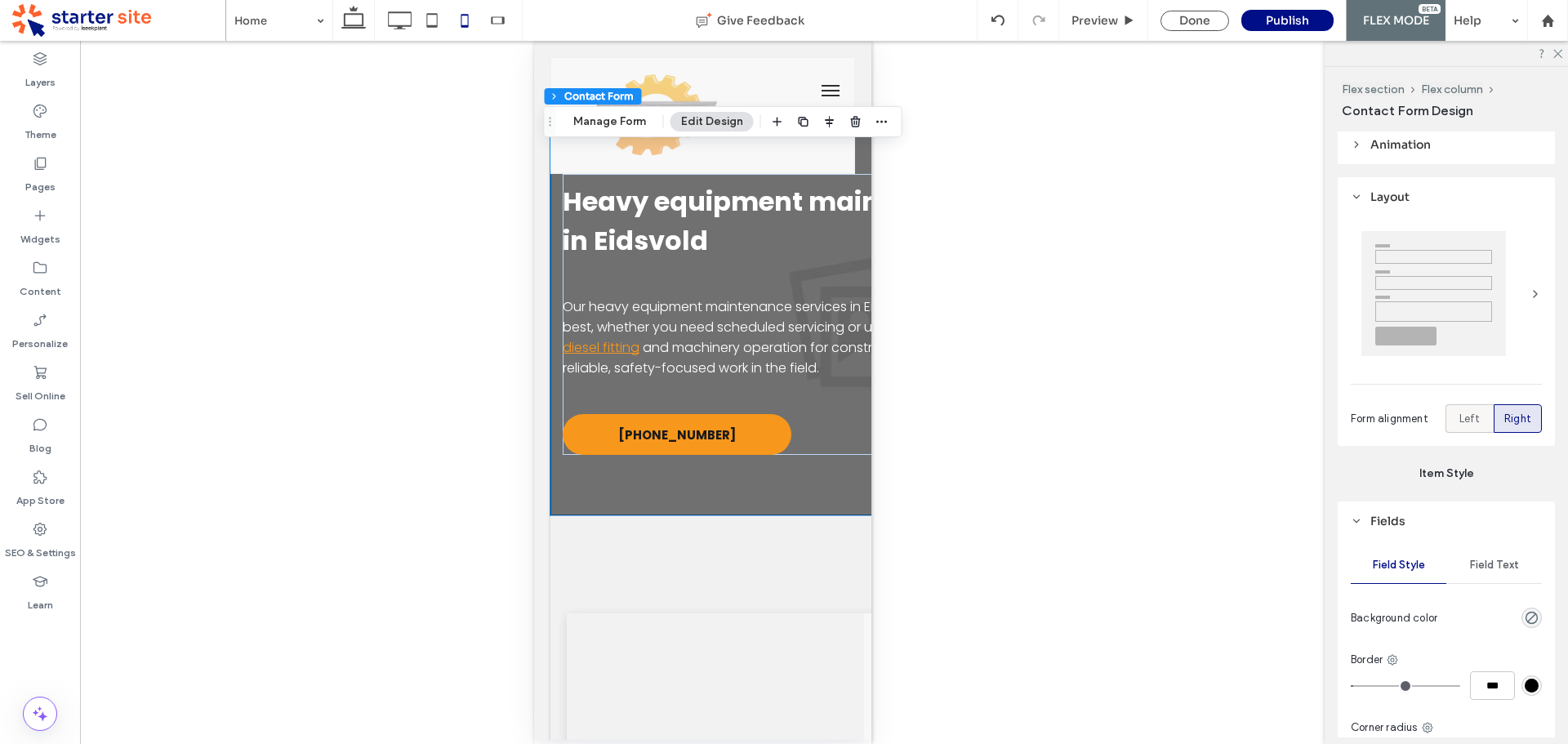
click at [1461, 415] on span "Left" at bounding box center [1471, 418] width 22 height 16
click at [1521, 415] on span "Right" at bounding box center [1517, 418] width 27 height 16
click at [1467, 412] on span "Left" at bounding box center [1471, 418] width 22 height 16
drag, startPoint x: 1504, startPoint y: 423, endPoint x: 1478, endPoint y: 412, distance: 28.2
click at [1506, 423] on span "Right" at bounding box center [1517, 418] width 27 height 16
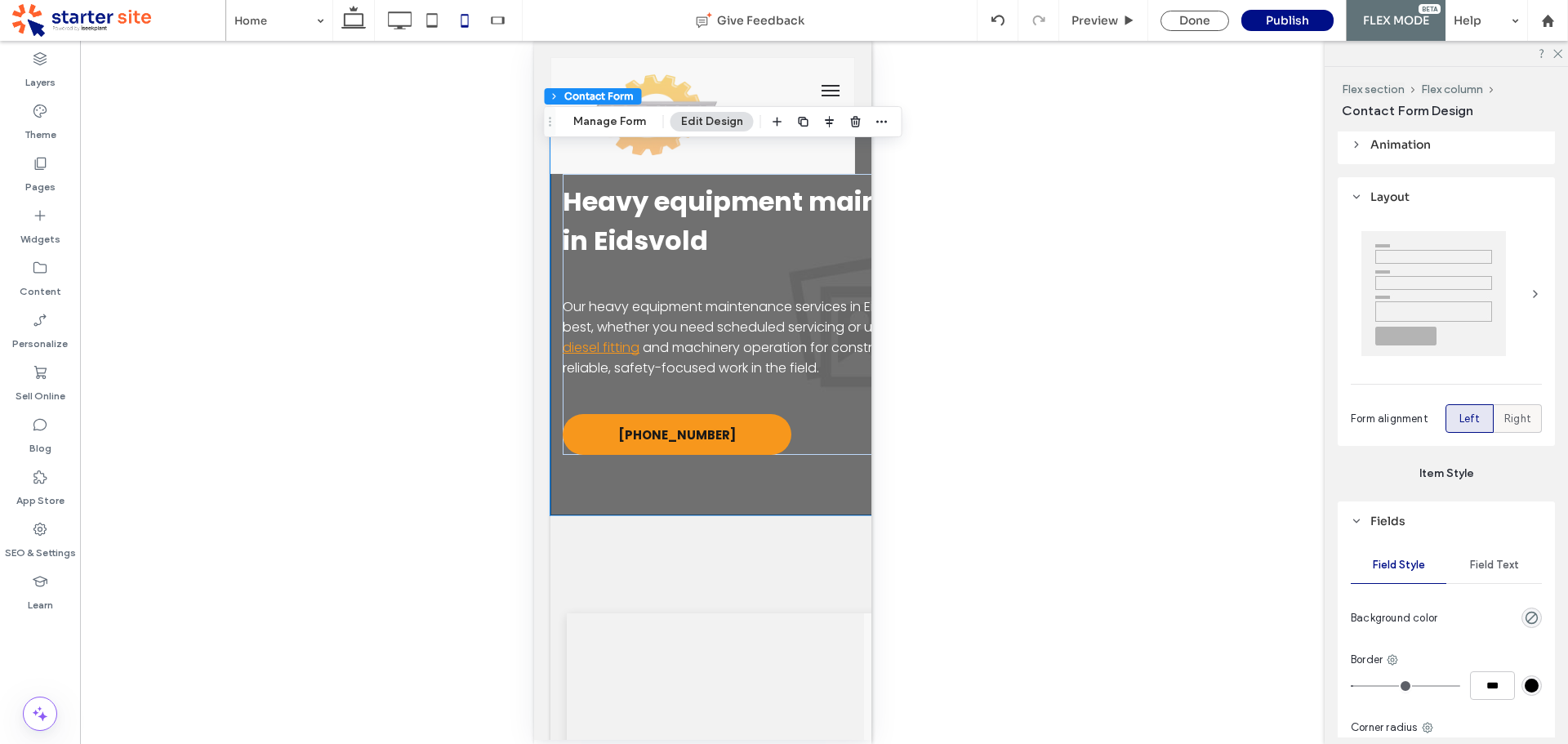
click at [1515, 420] on span "Right" at bounding box center [1517, 418] width 27 height 16
click at [1464, 418] on span "Left" at bounding box center [1471, 418] width 22 height 16
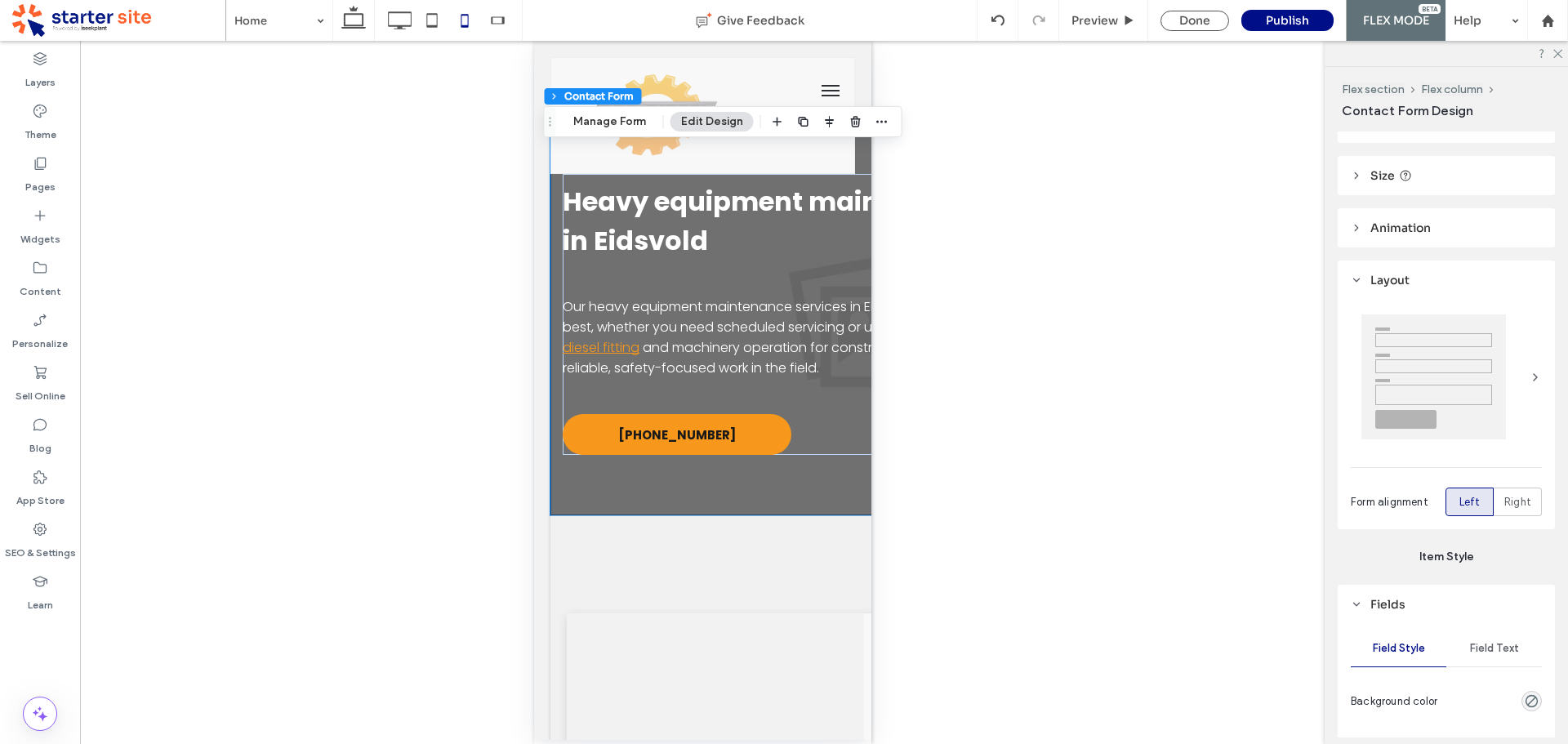
scroll to position [0, 0]
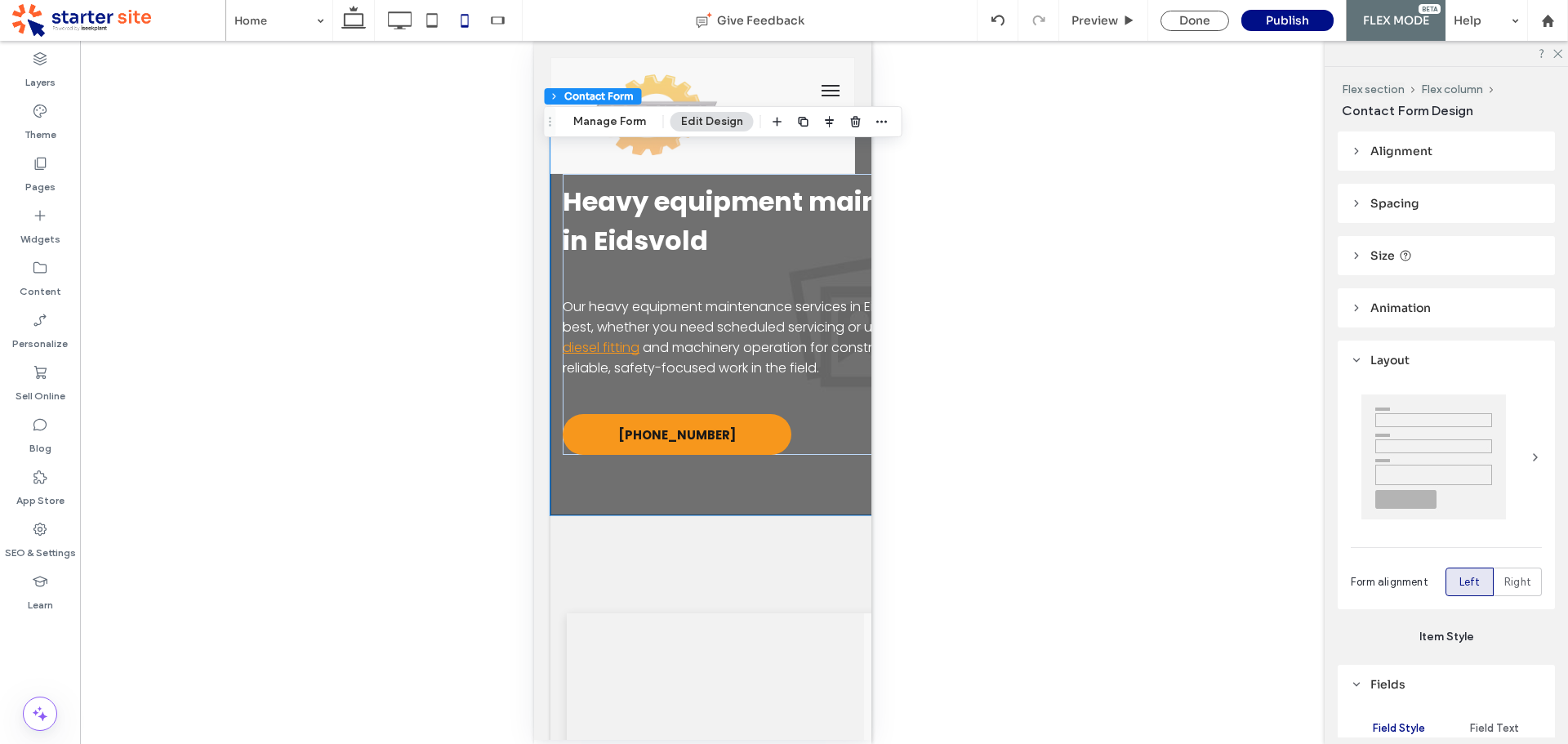
click at [1383, 355] on span "Layout" at bounding box center [1389, 360] width 39 height 14
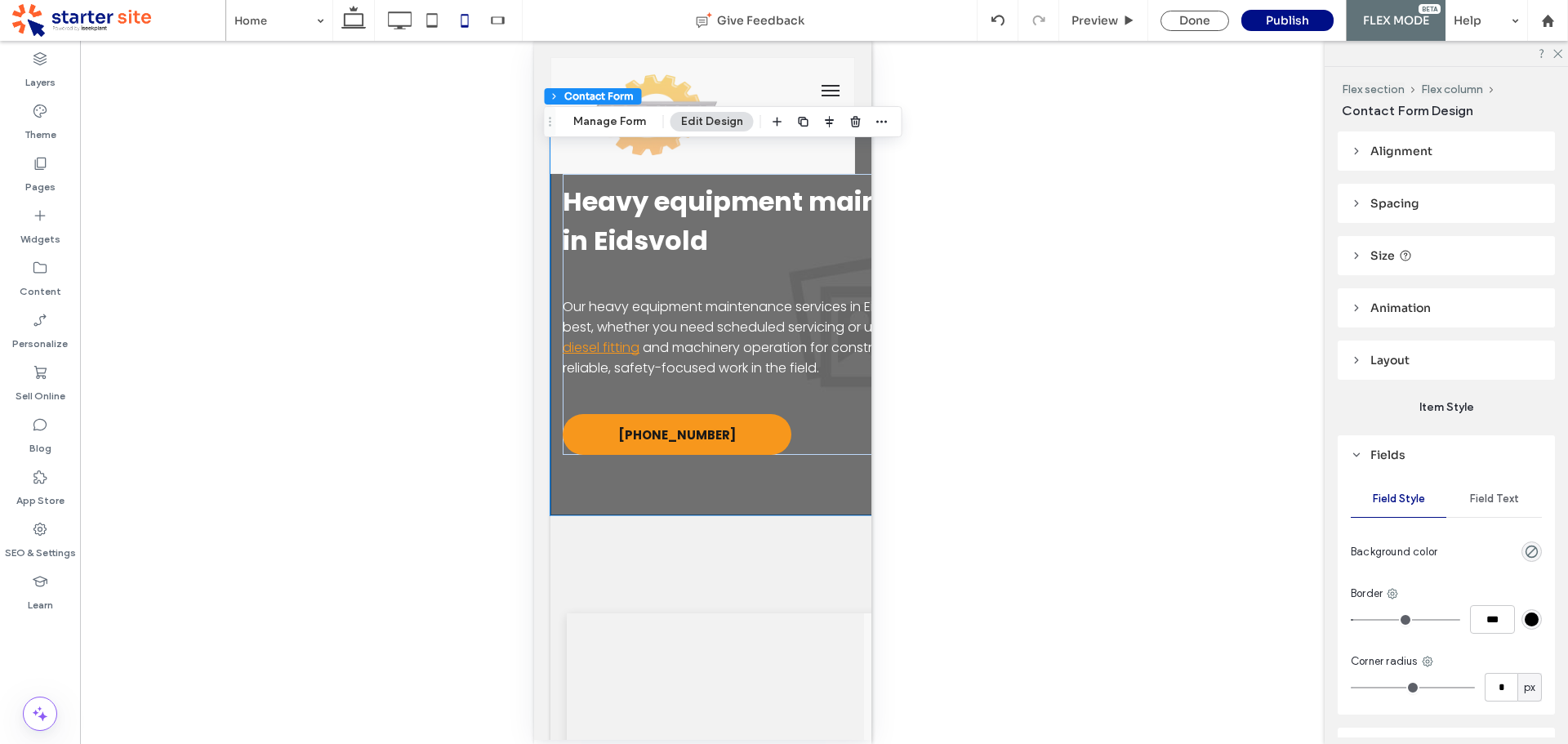
click at [1368, 254] on header "Size" at bounding box center [1446, 255] width 217 height 39
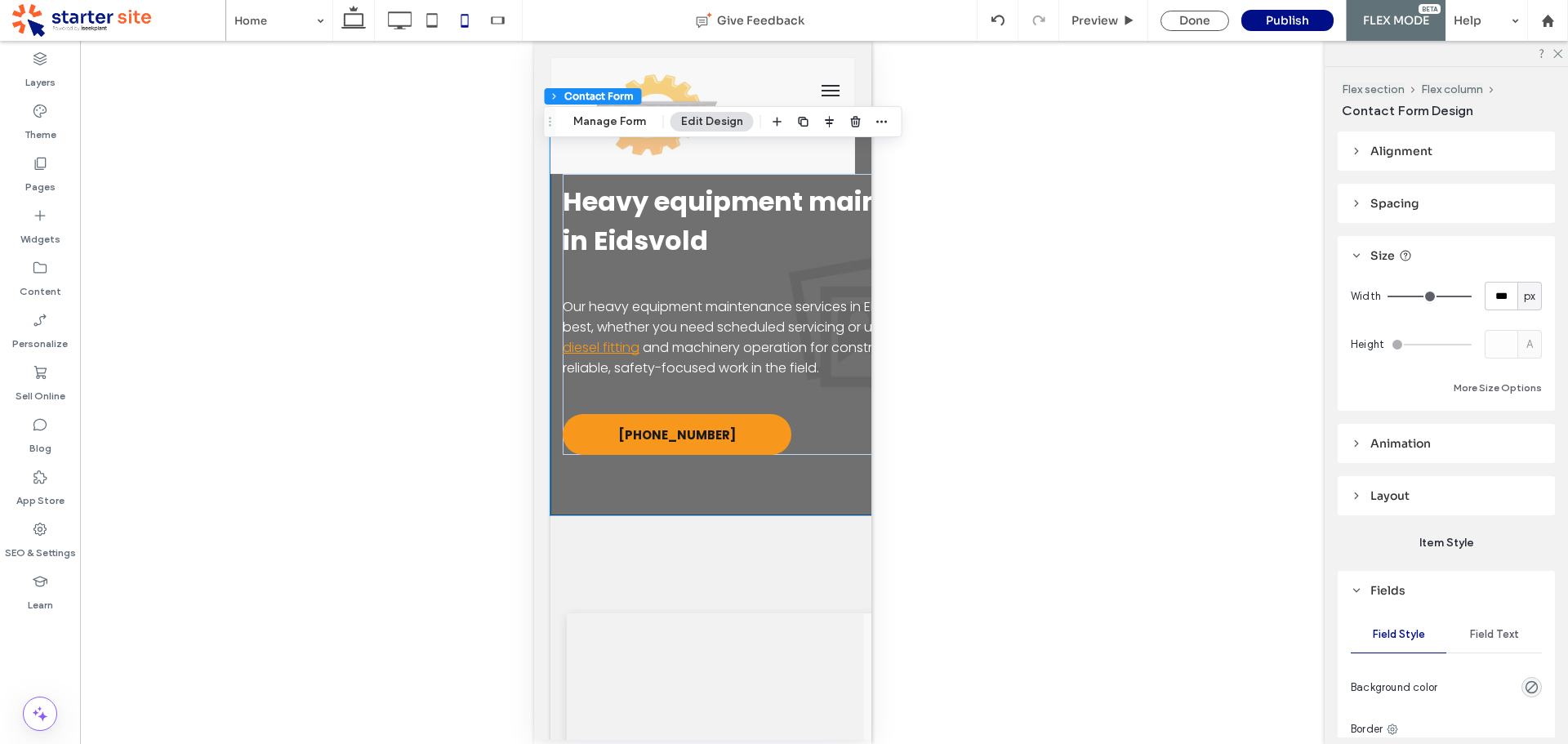
click at [1524, 291] on span "px" at bounding box center [1529, 297] width 12 height 16
click at [1498, 299] on input "***" at bounding box center [1501, 296] width 32 height 29
type input "***"
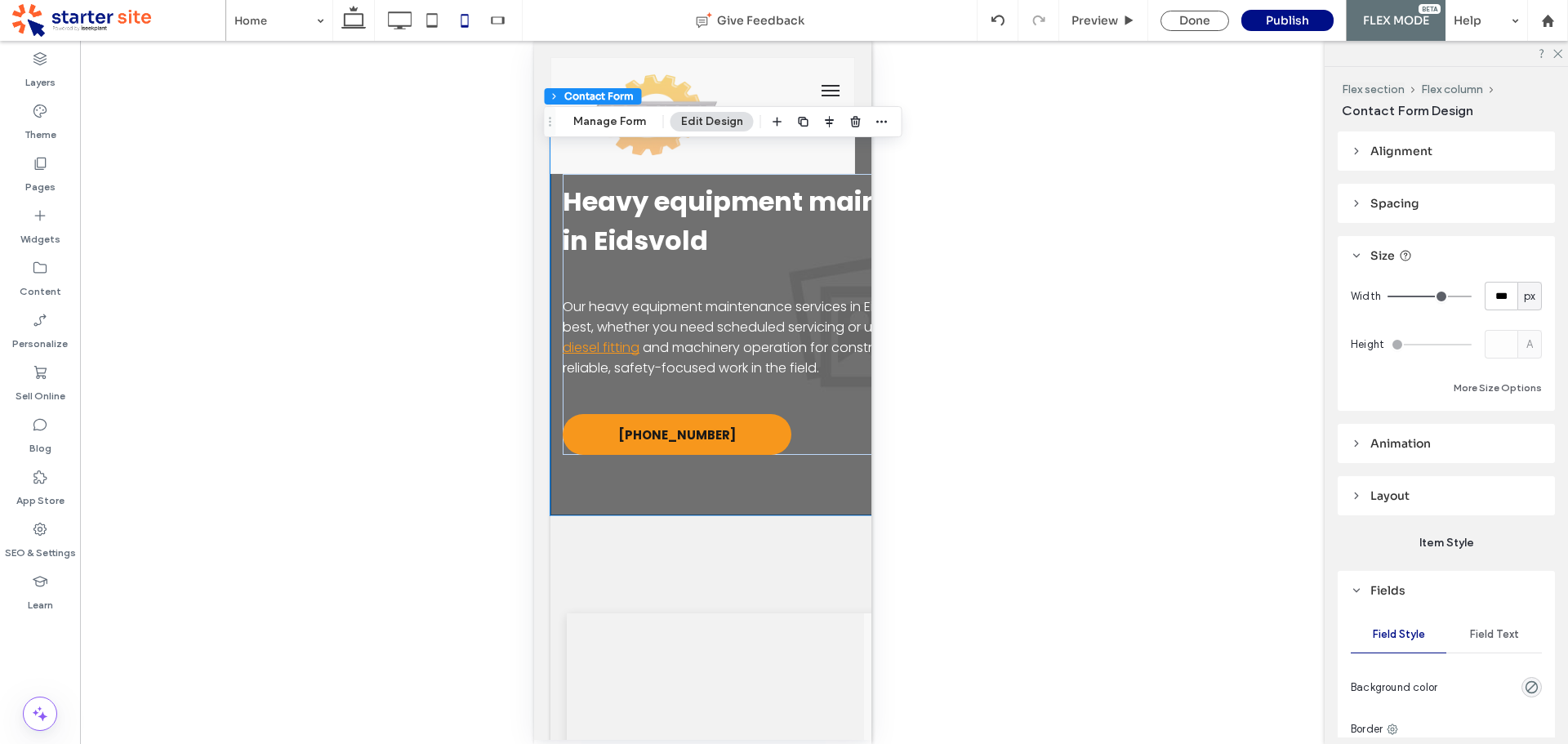
type input "***"
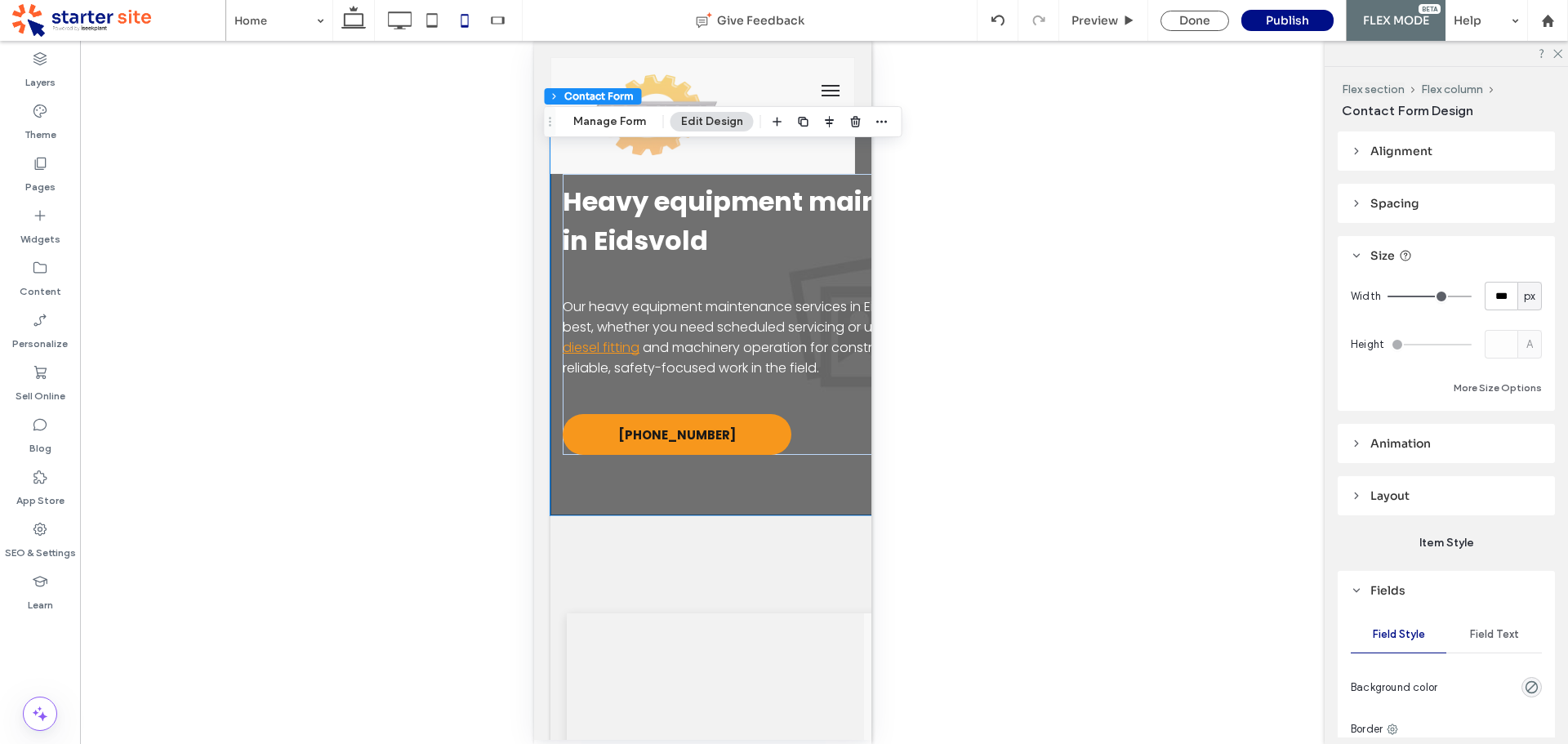
type input "***"
drag, startPoint x: 1434, startPoint y: 294, endPoint x: 1478, endPoint y: 294, distance: 44.0
click at [1471, 296] on input "range" at bounding box center [1429, 297] width 84 height 2
type input "***"
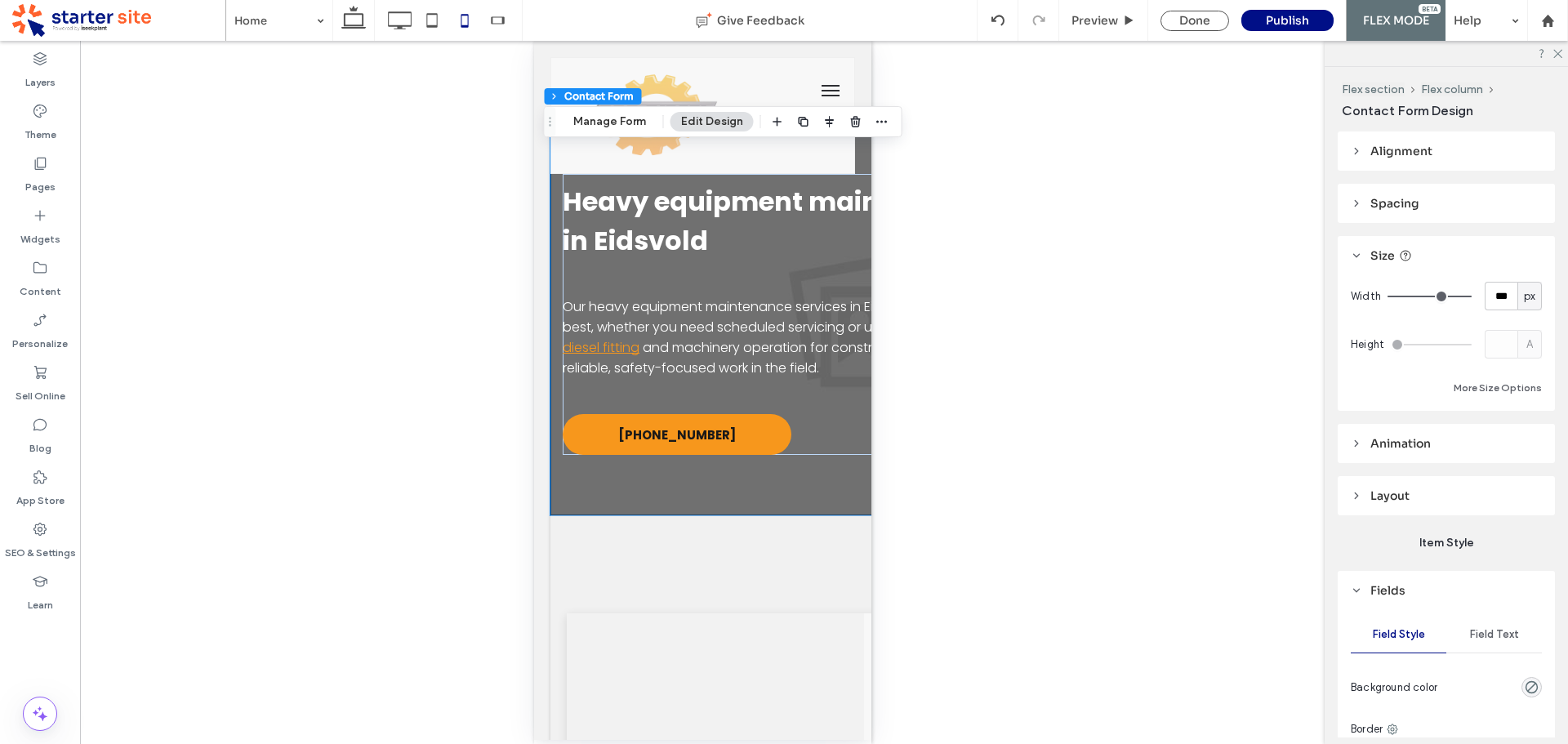
type input "***"
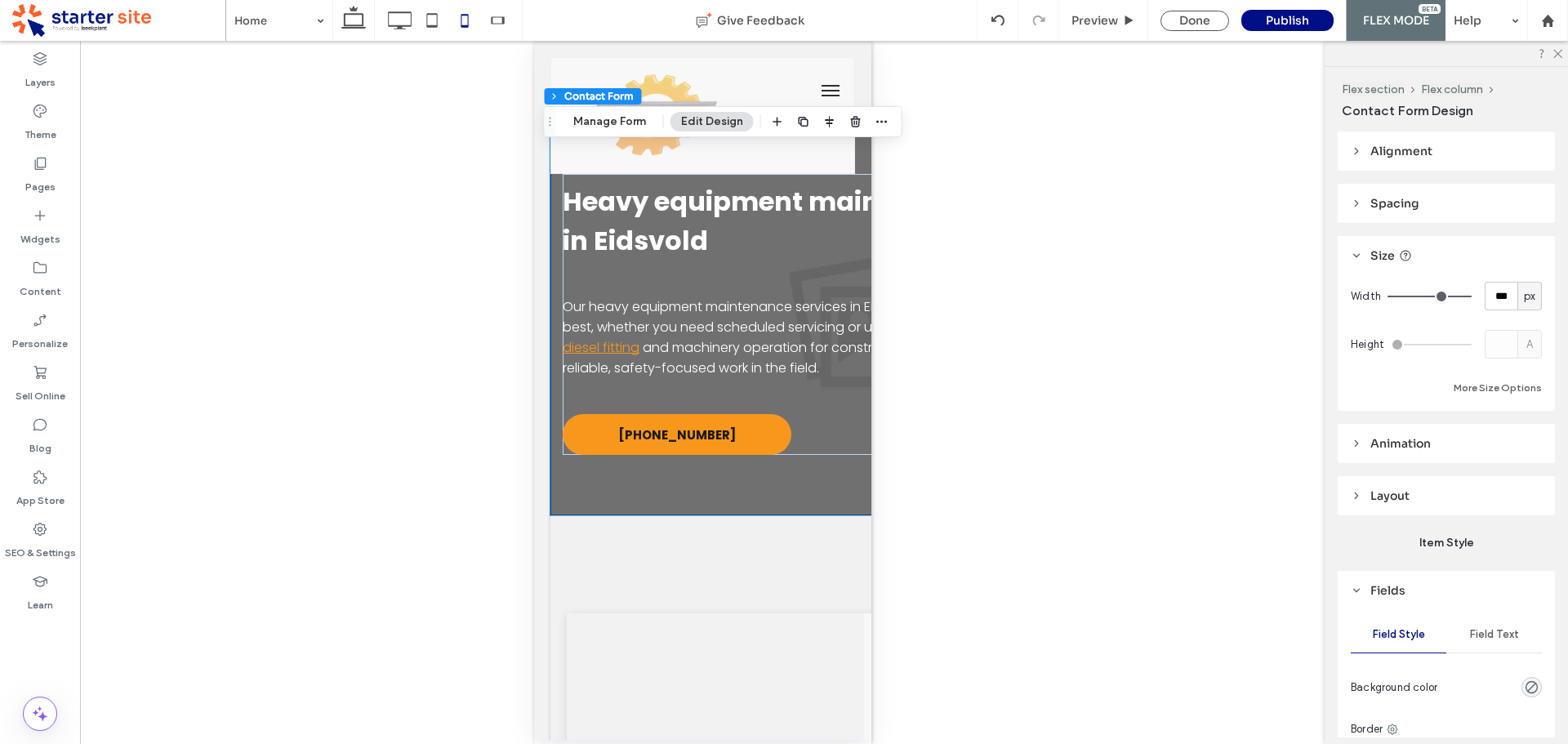
type input "***"
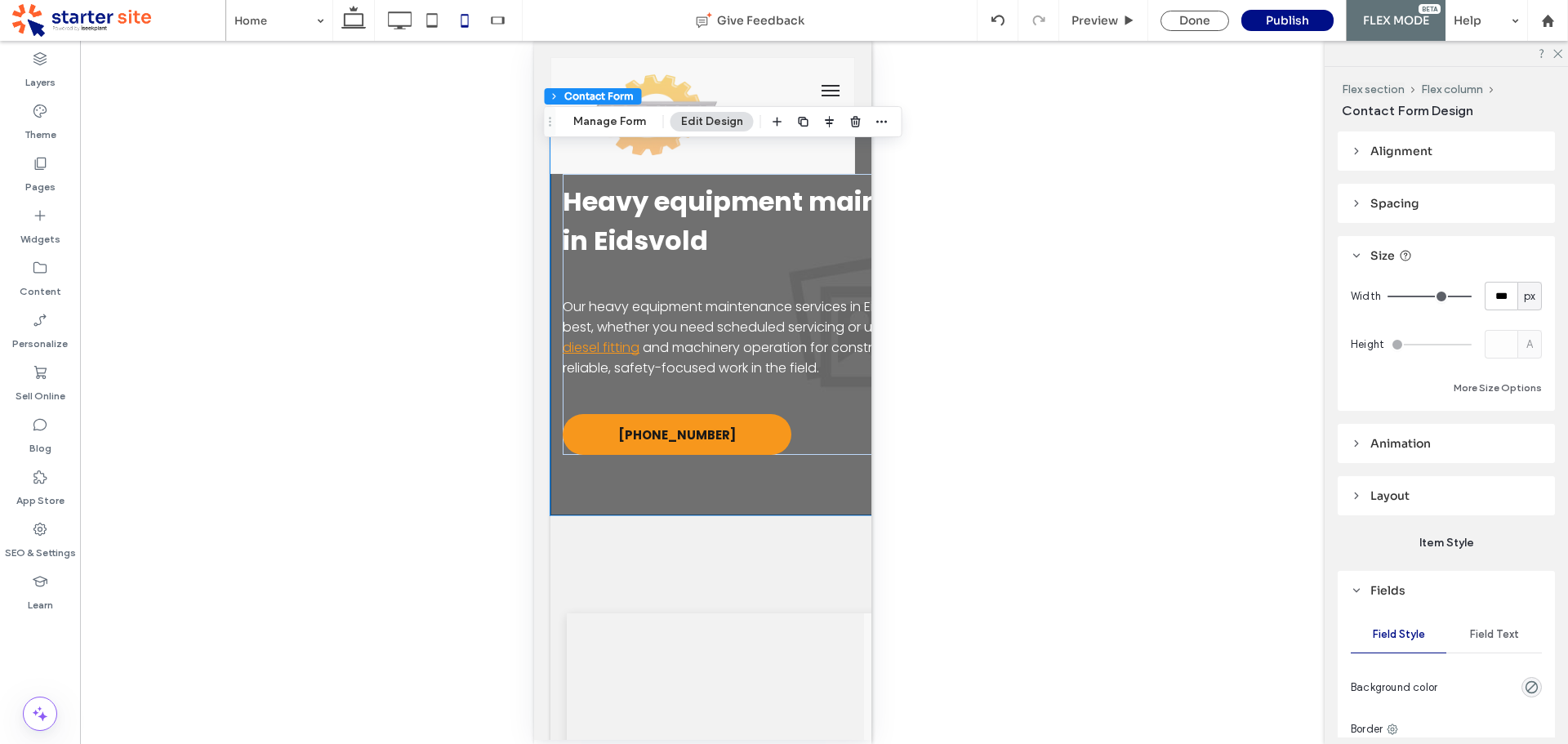
type input "***"
click at [1431, 296] on input "range" at bounding box center [1429, 297] width 84 height 2
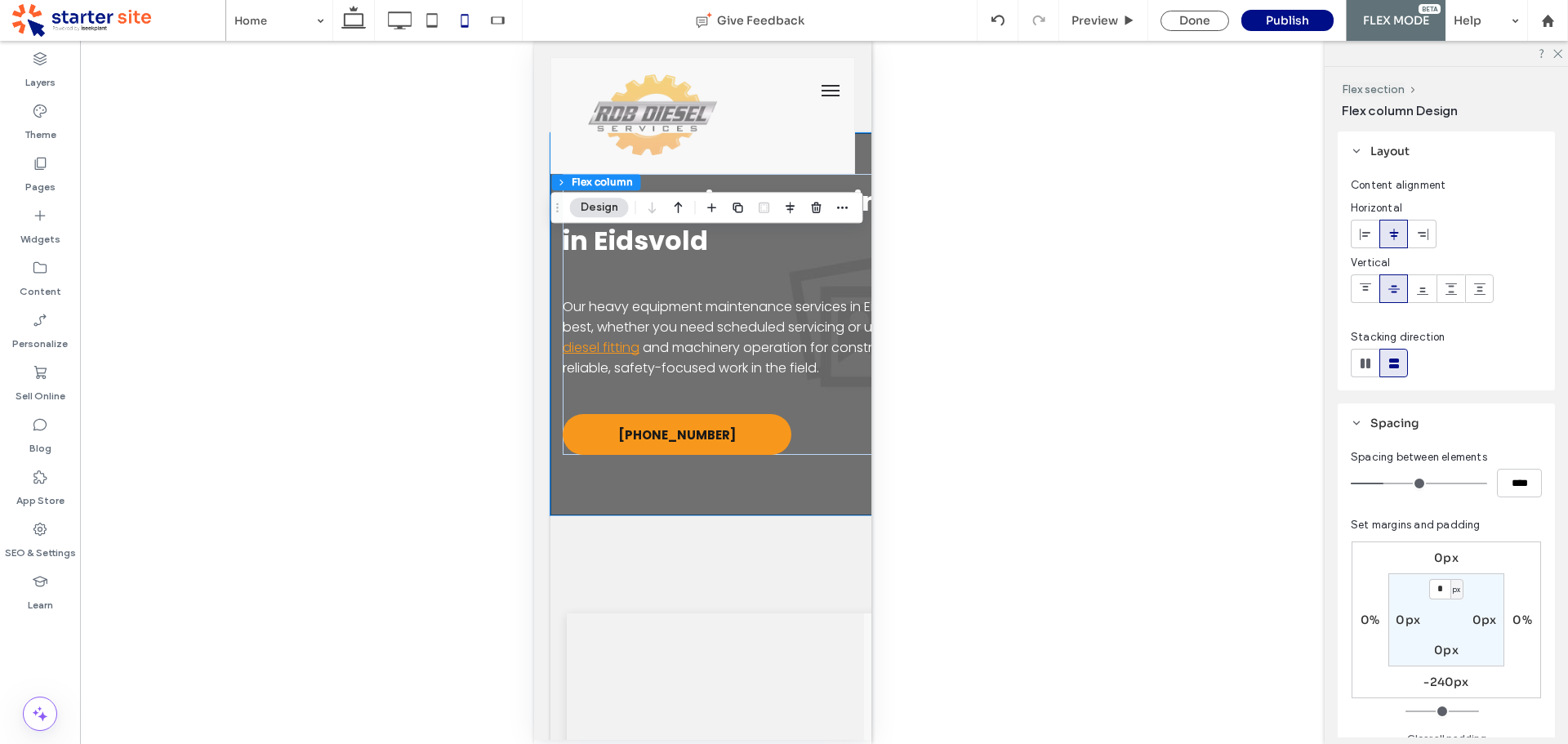
scroll to position [245, 0]
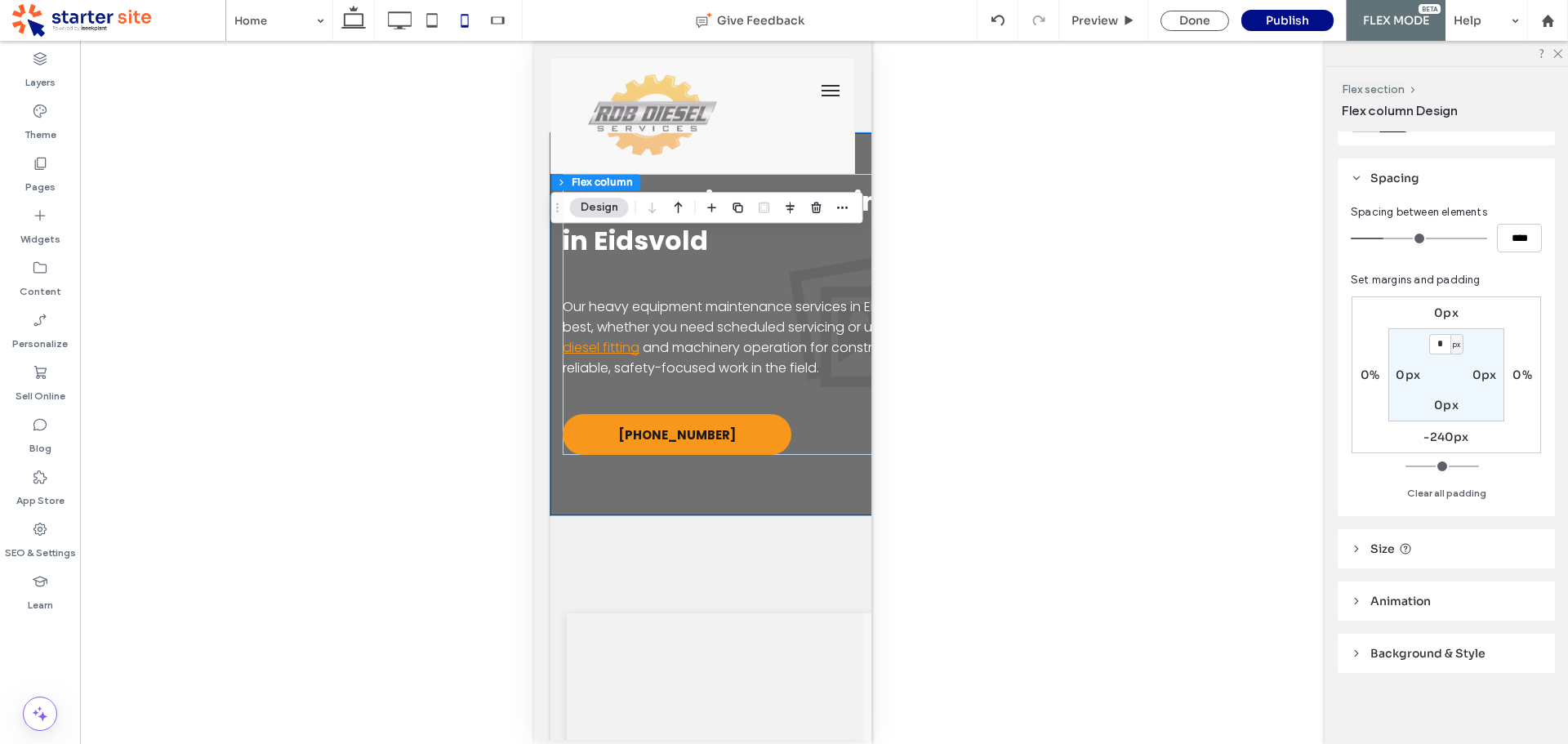
click at [1452, 438] on label "-240px" at bounding box center [1446, 436] width 45 height 14
type input "*"
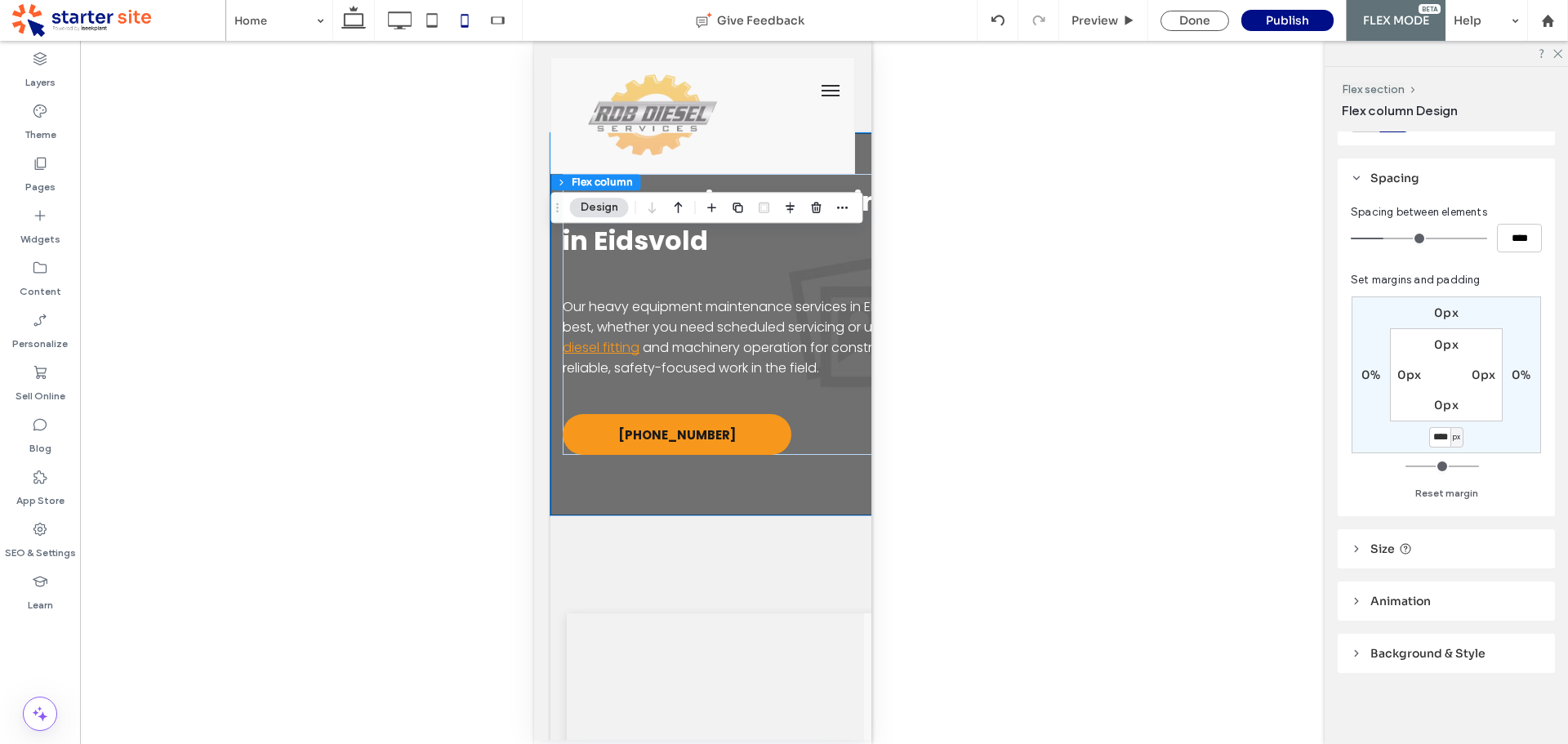
scroll to position [0, 3]
type input "****"
click at [1445, 348] on label "0px" at bounding box center [1446, 344] width 24 height 14
type input "*"
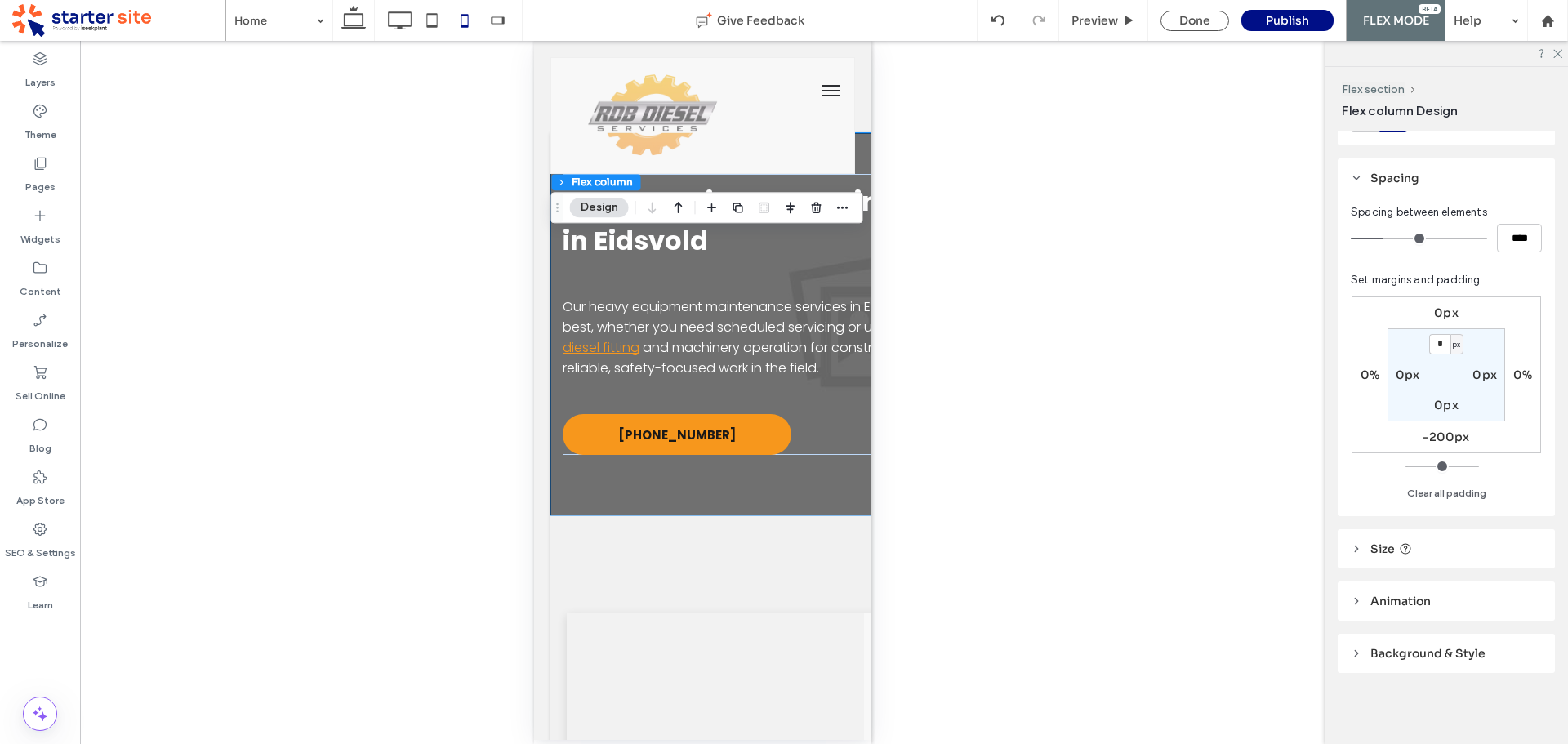
type input "*"
click at [1399, 375] on label "0px" at bounding box center [1407, 374] width 24 height 14
type input "*"
click at [1441, 401] on label "0px" at bounding box center [1446, 405] width 24 height 14
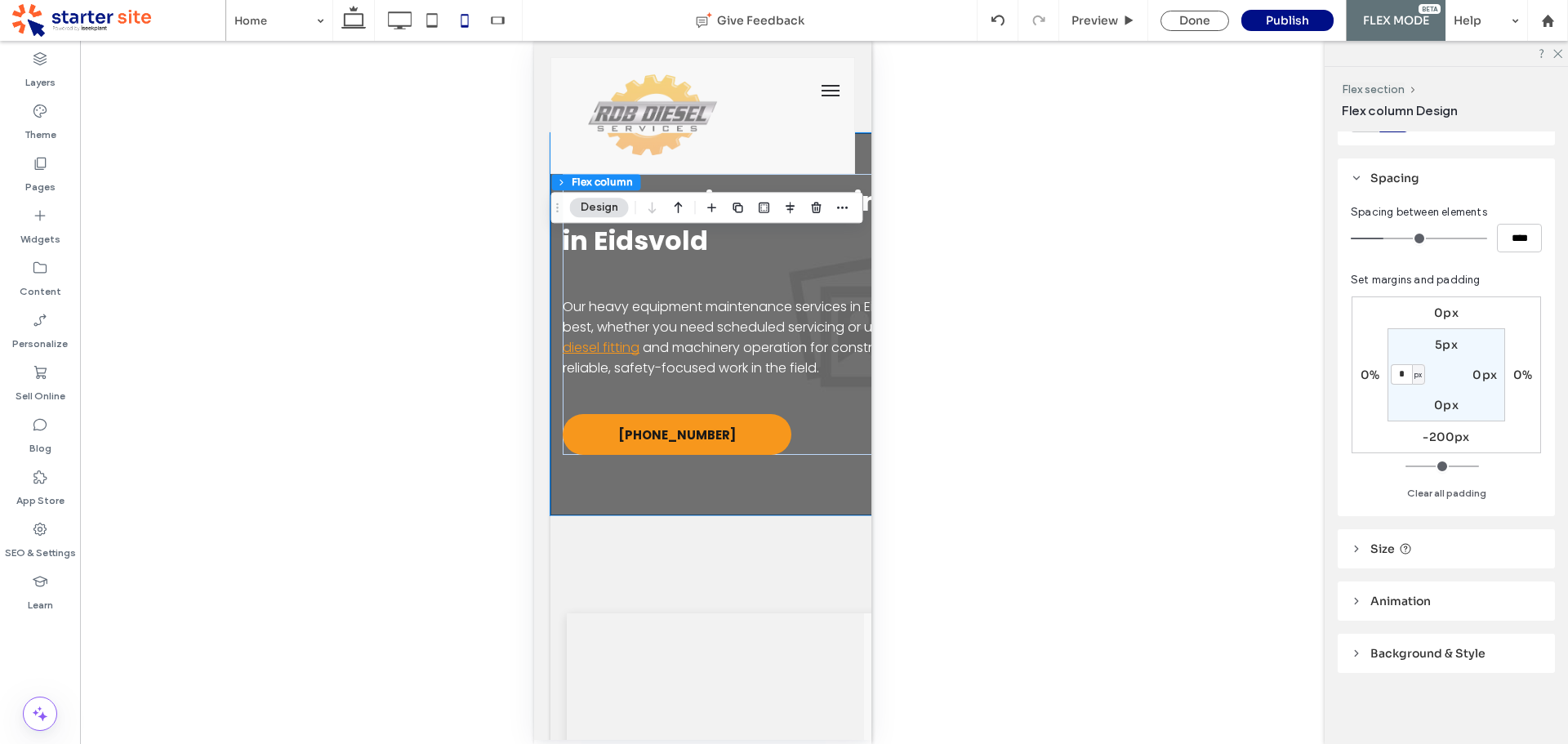
type input "*"
click at [1488, 374] on label "0px" at bounding box center [1484, 374] width 24 height 14
type input "*"
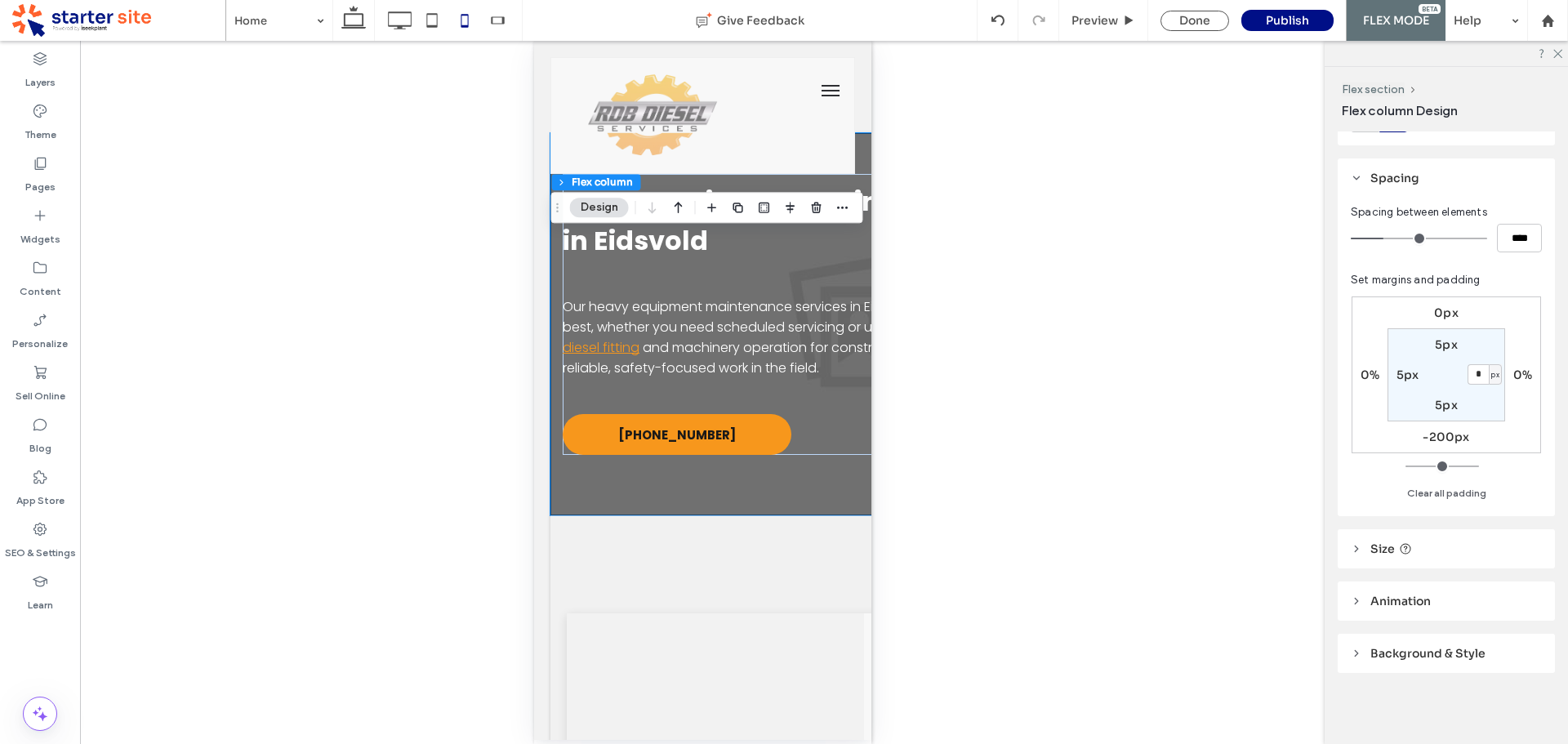
type input "*"
click at [1481, 338] on section "5px * px 5px 5px" at bounding box center [1446, 374] width 117 height 93
click at [1530, 321] on div "0px 0% -200px 0% 5px * px 5px 5px" at bounding box center [1446, 375] width 189 height 157
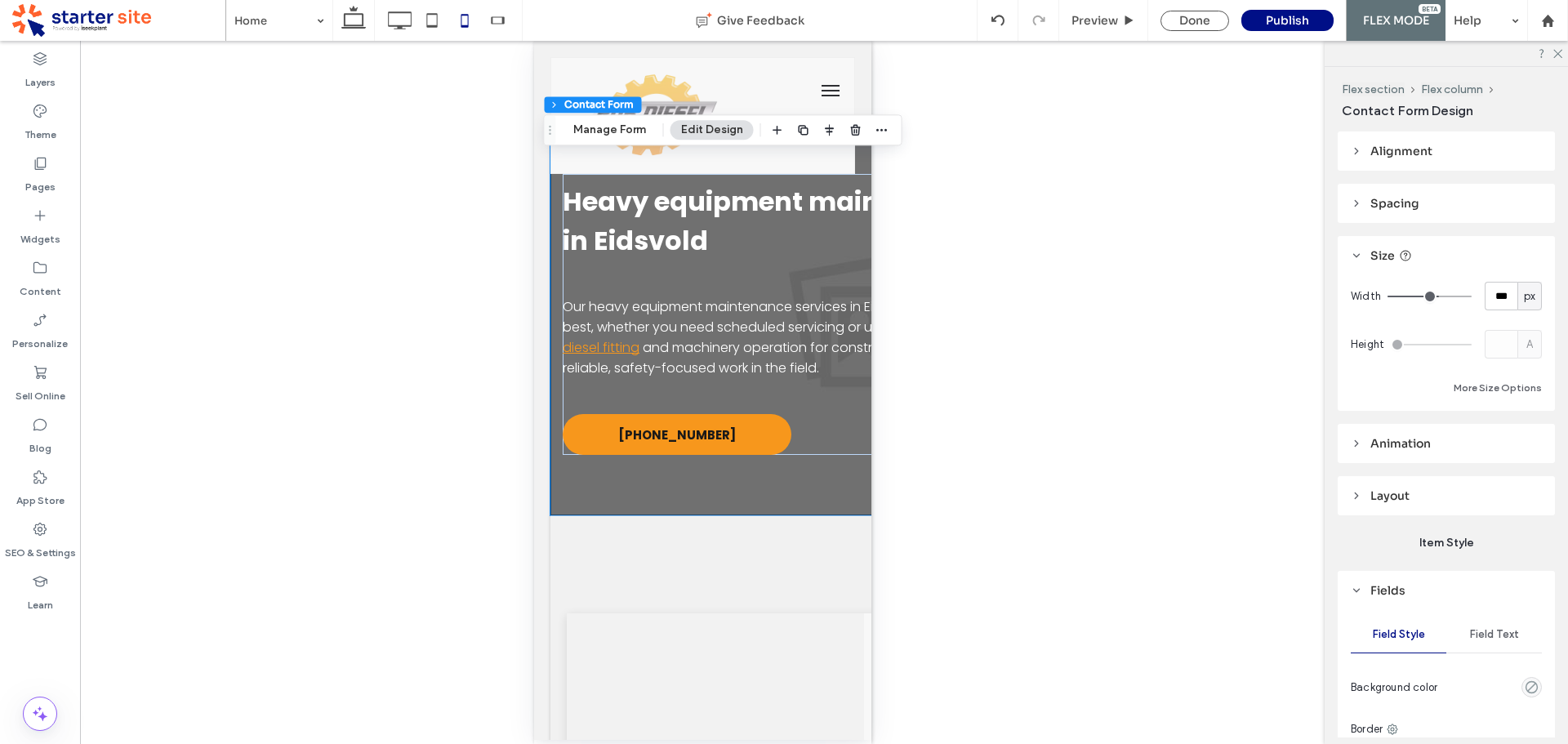
type input "*"
type input "***"
type input "*****"
type input "***"
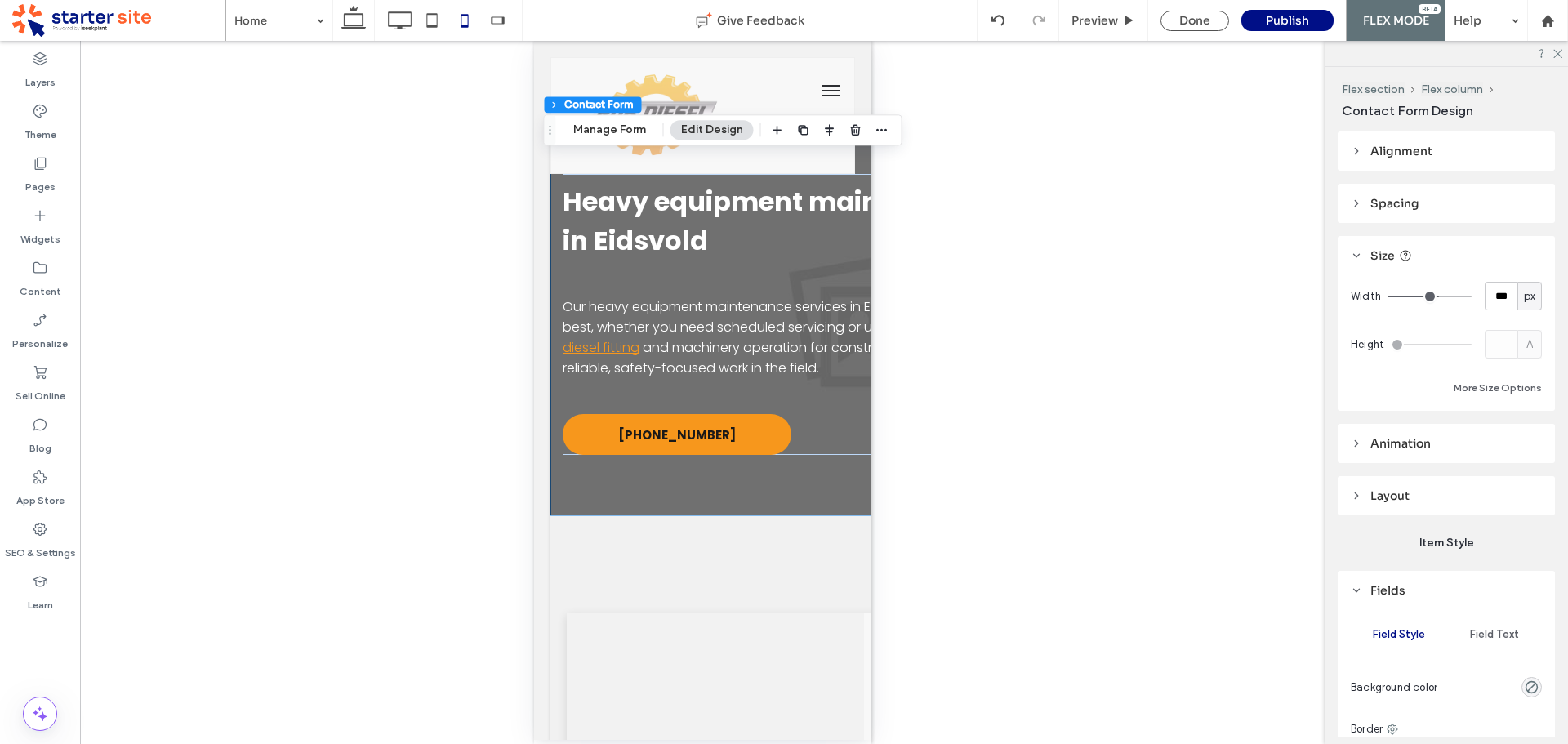
type input "***"
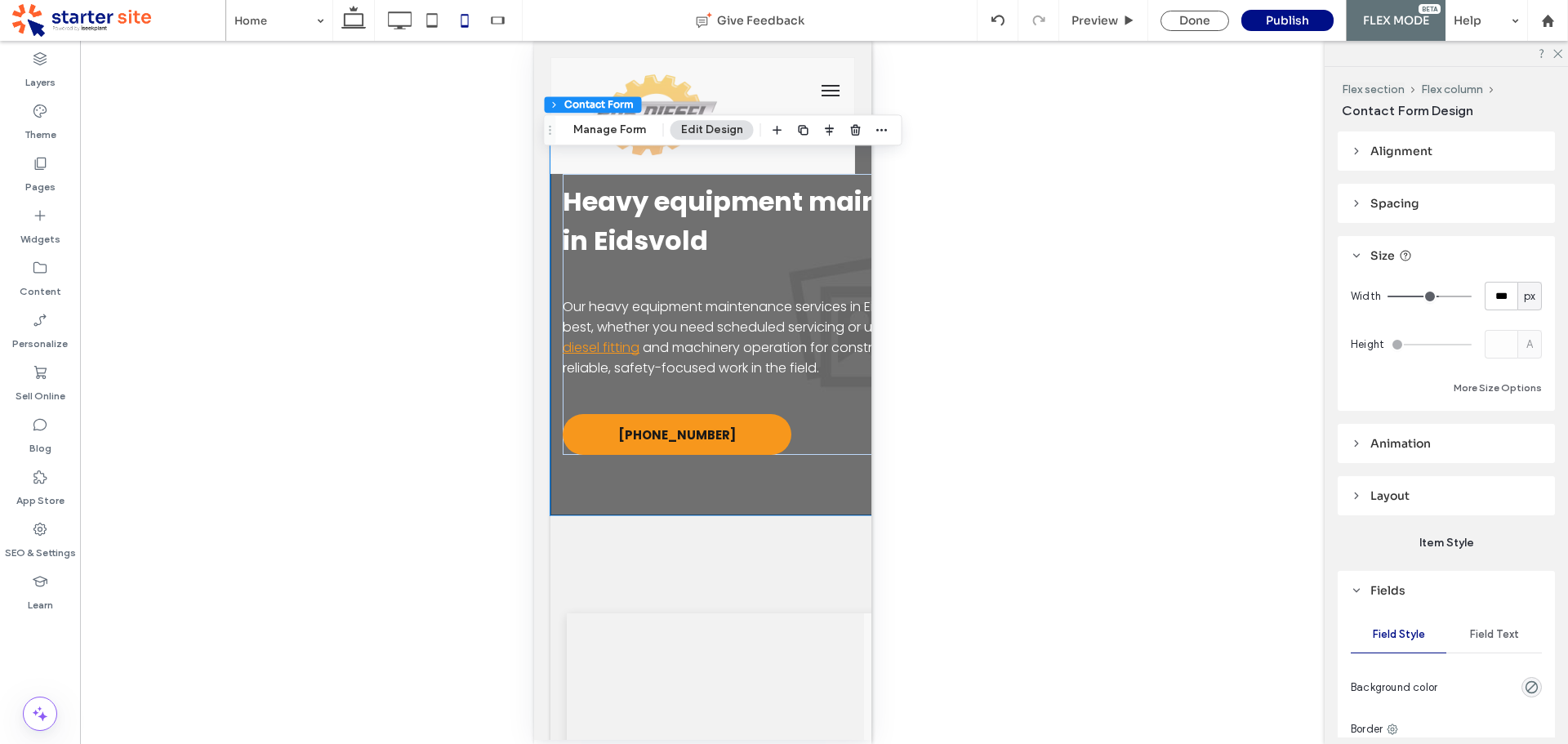
type input "***"
click at [1471, 296] on input "range" at bounding box center [1429, 297] width 84 height 2
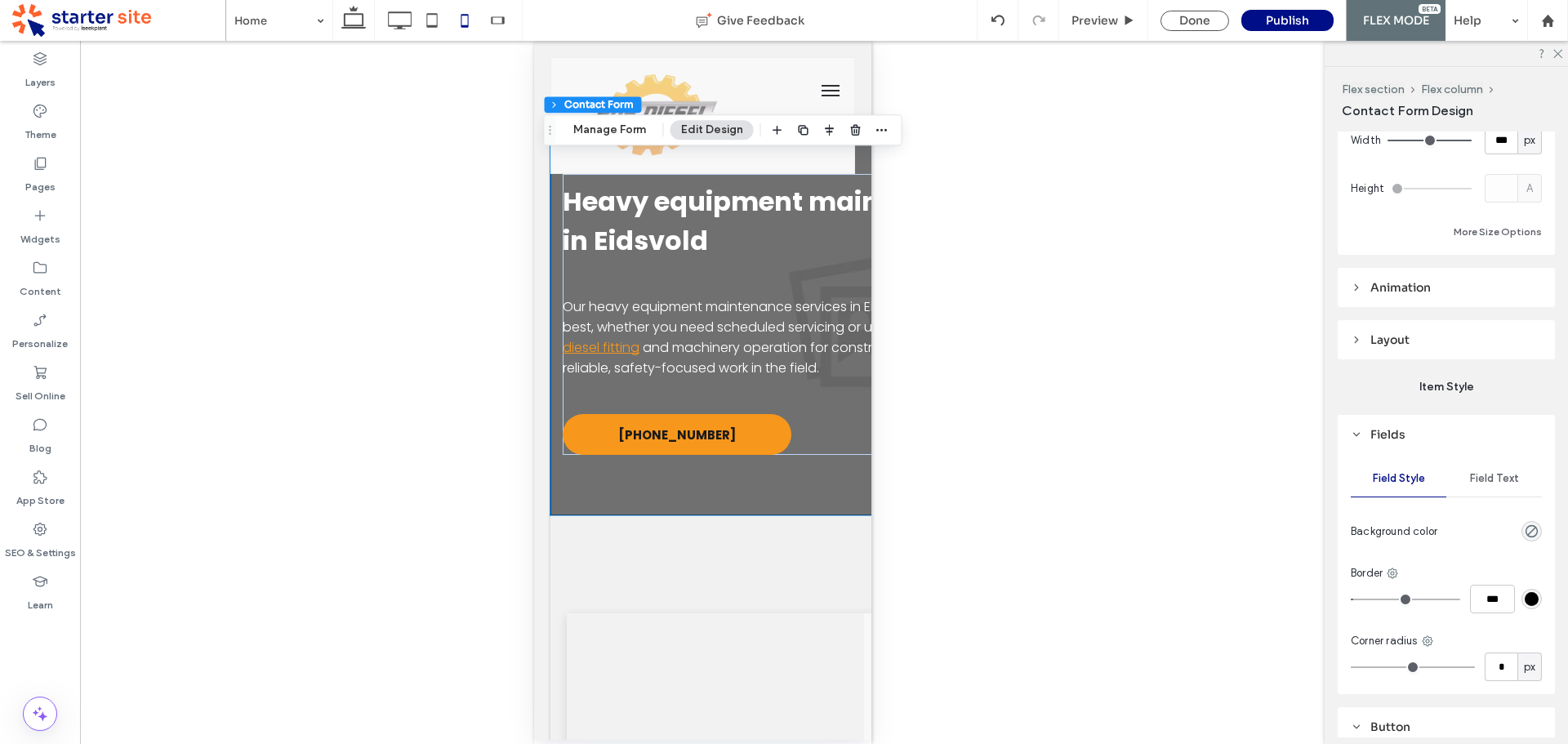
scroll to position [163, 0]
click at [1391, 331] on span "Layout" at bounding box center [1389, 332] width 39 height 14
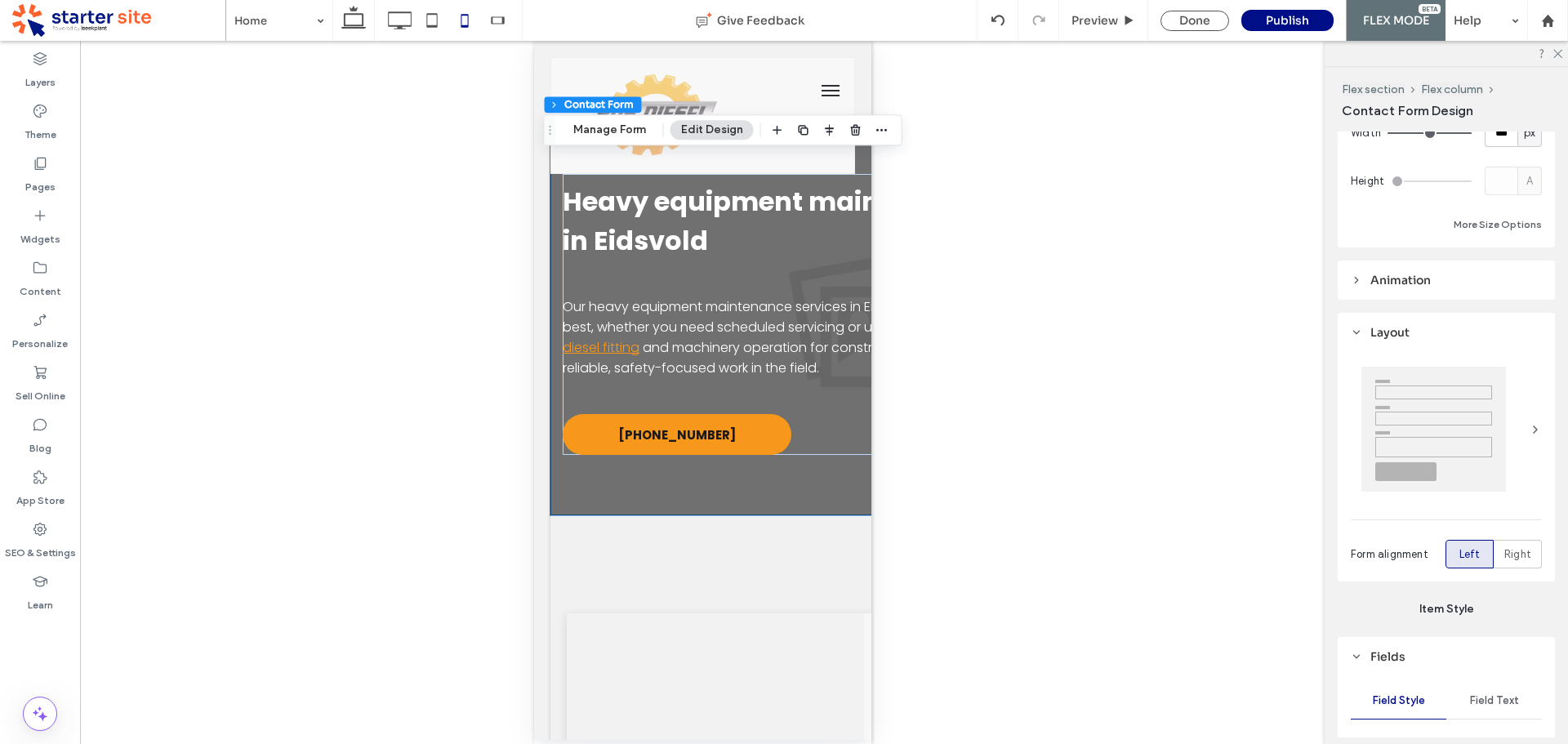
click at [1391, 331] on span "Layout" at bounding box center [1389, 332] width 39 height 14
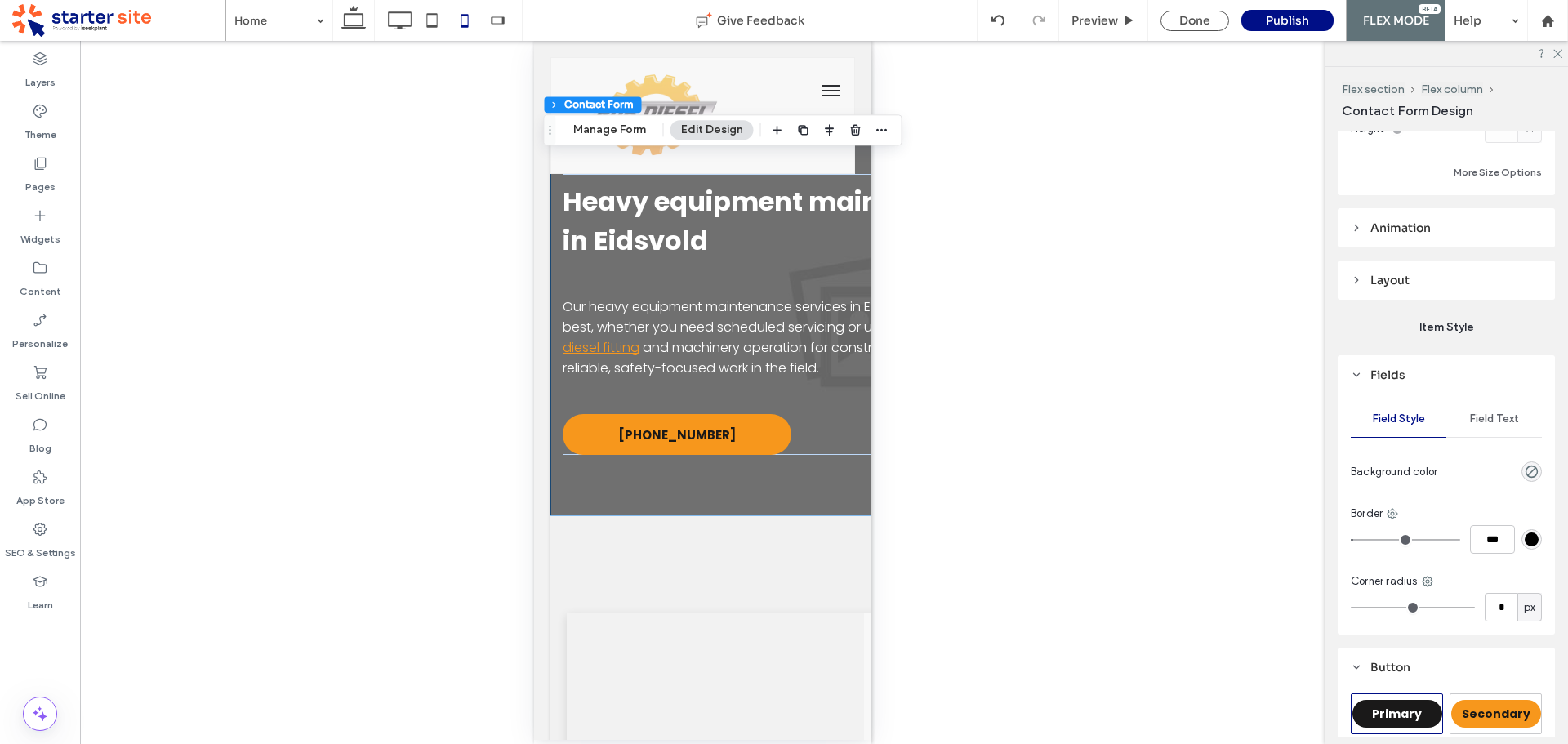
scroll to position [245, 0]
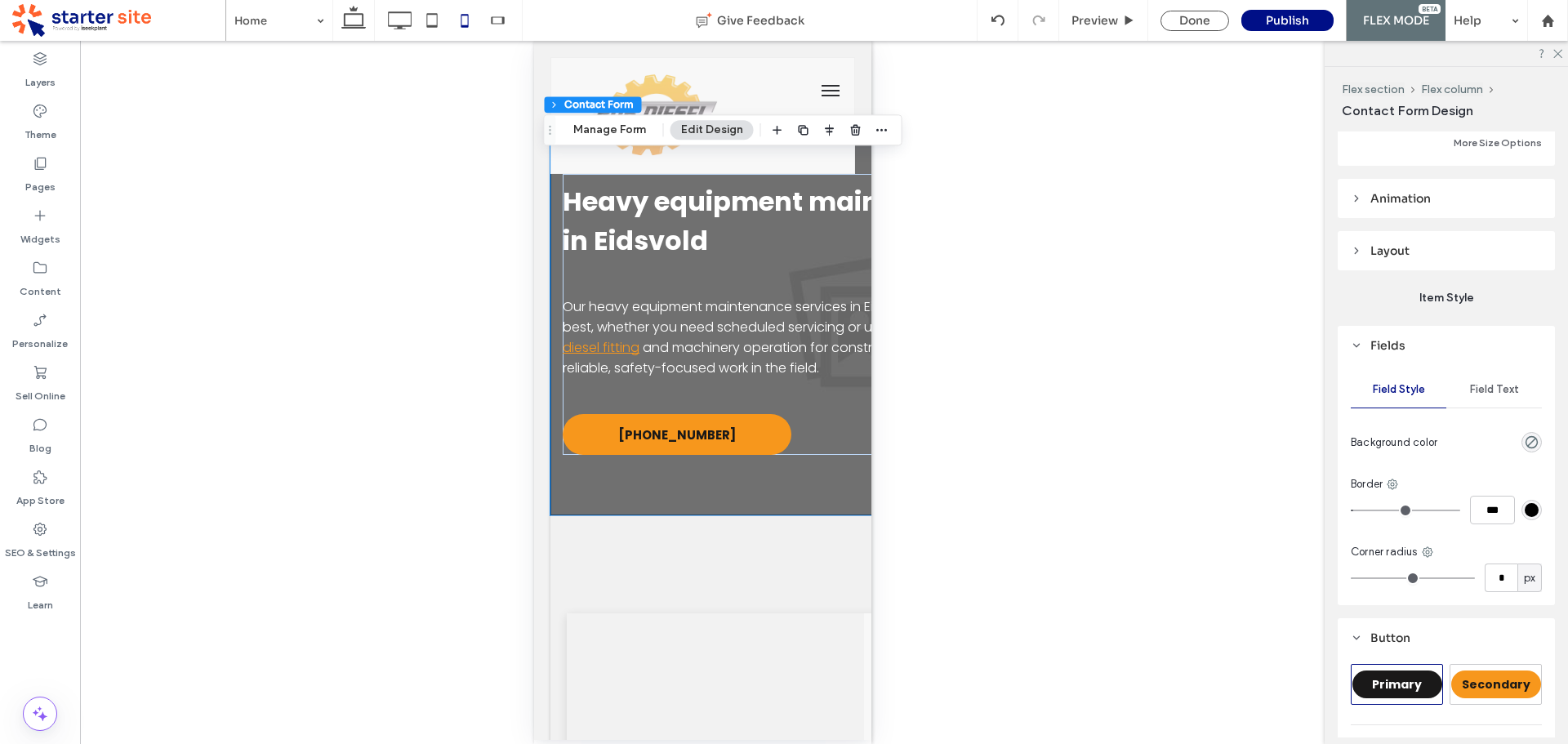
click at [1481, 383] on span "Field Text" at bounding box center [1494, 390] width 49 height 13
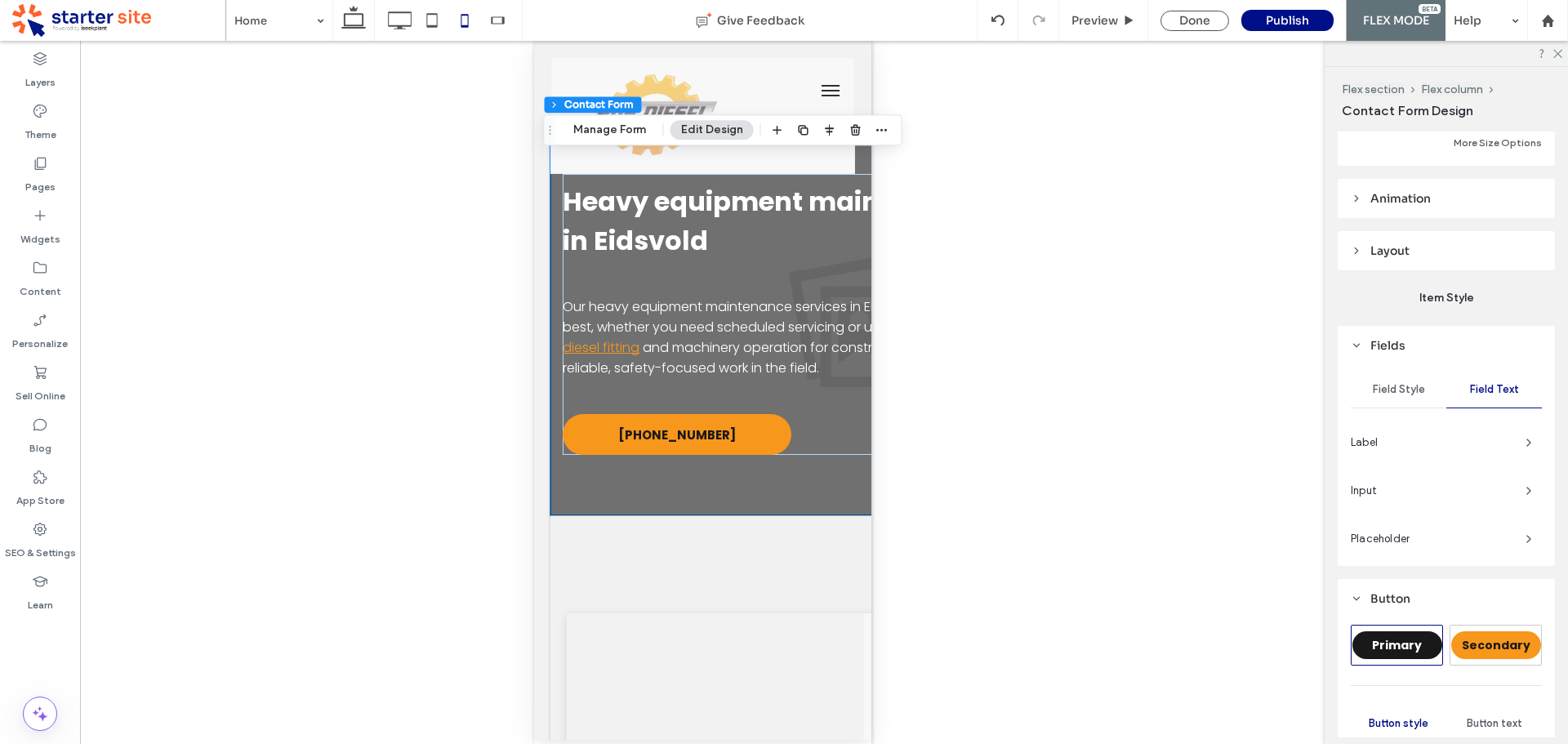
click at [1398, 383] on span "Field Style" at bounding box center [1399, 390] width 52 height 13
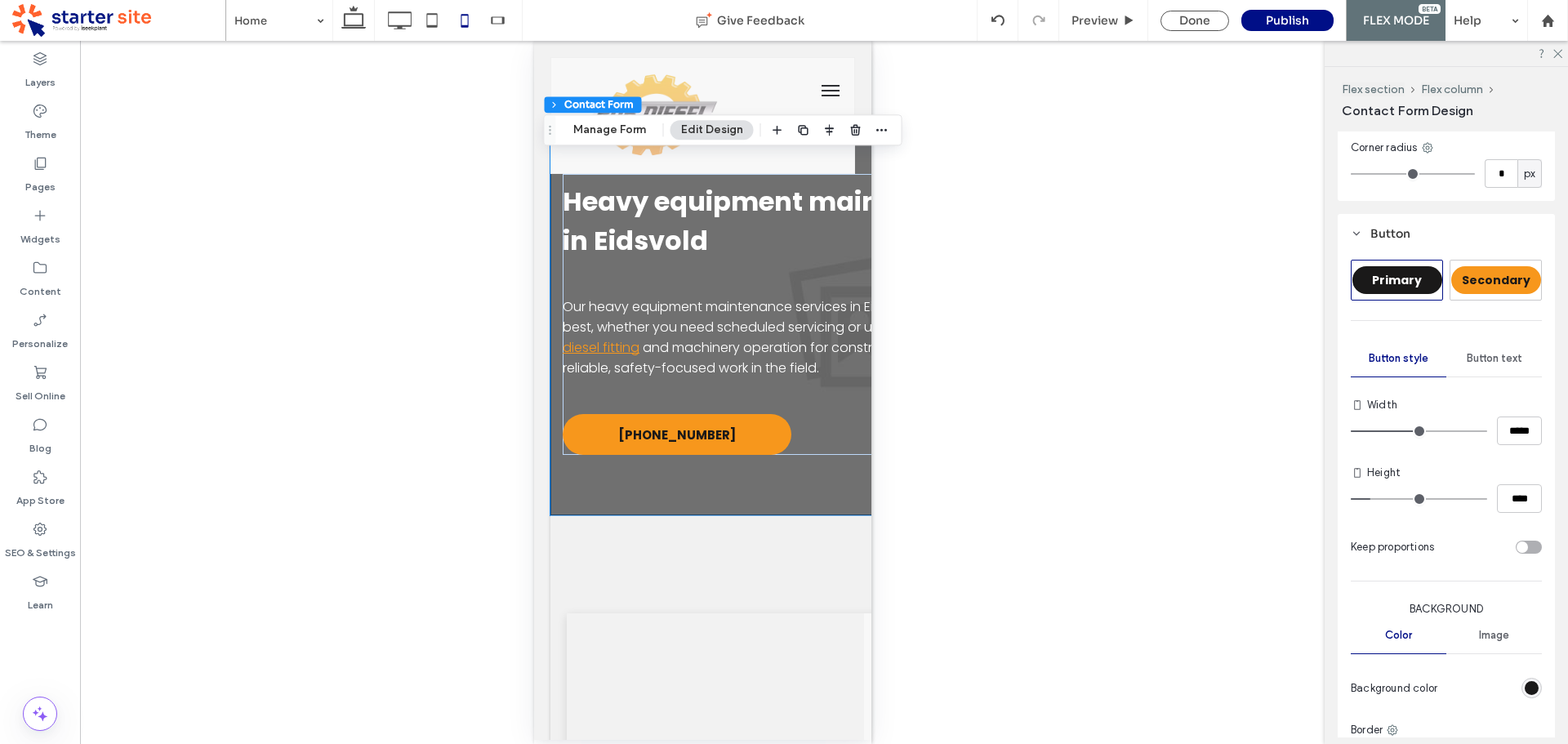
scroll to position [653, 0]
type input "**"
type input "****"
type input "**"
type input "****"
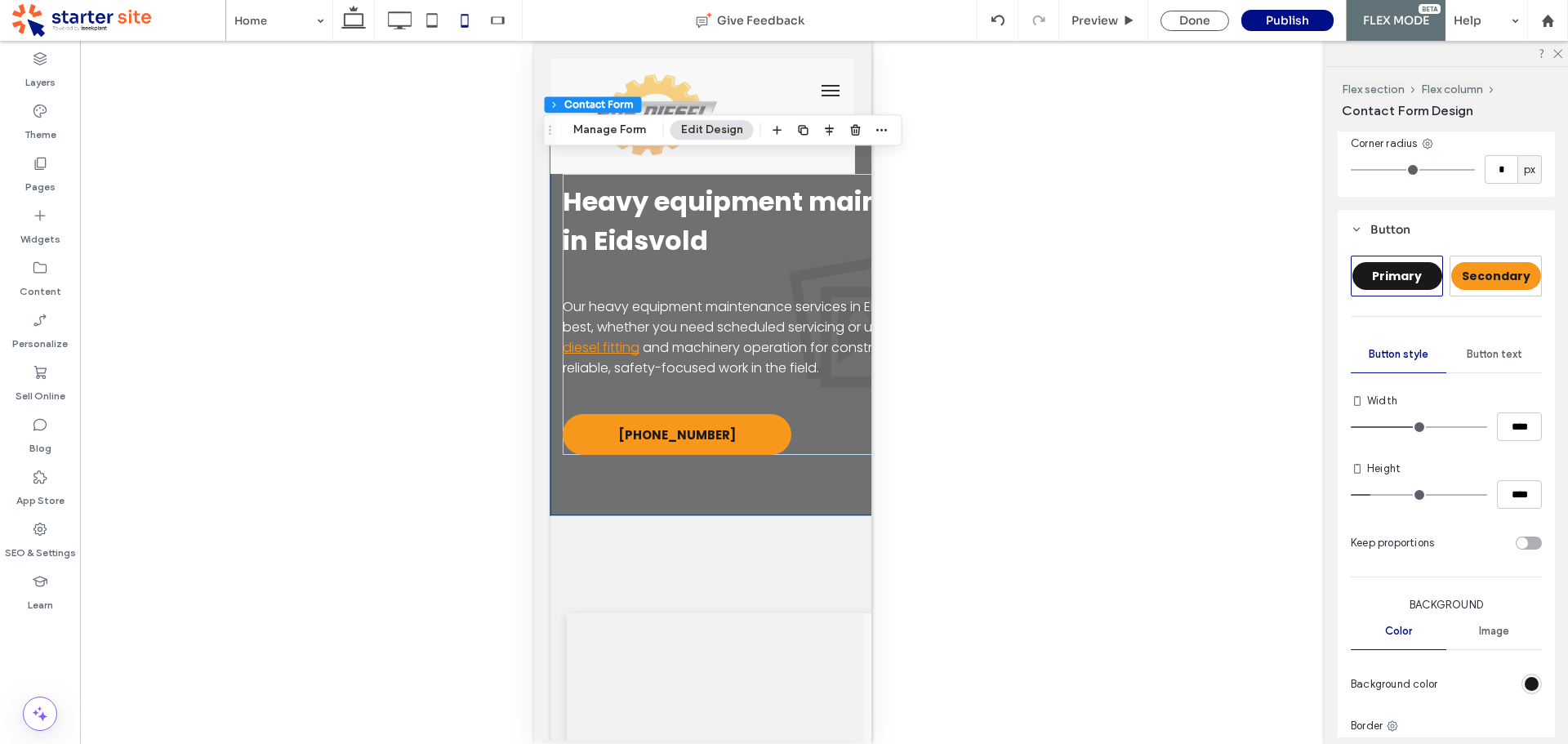
type input "**"
type input "****"
type input "**"
type input "****"
type input "**"
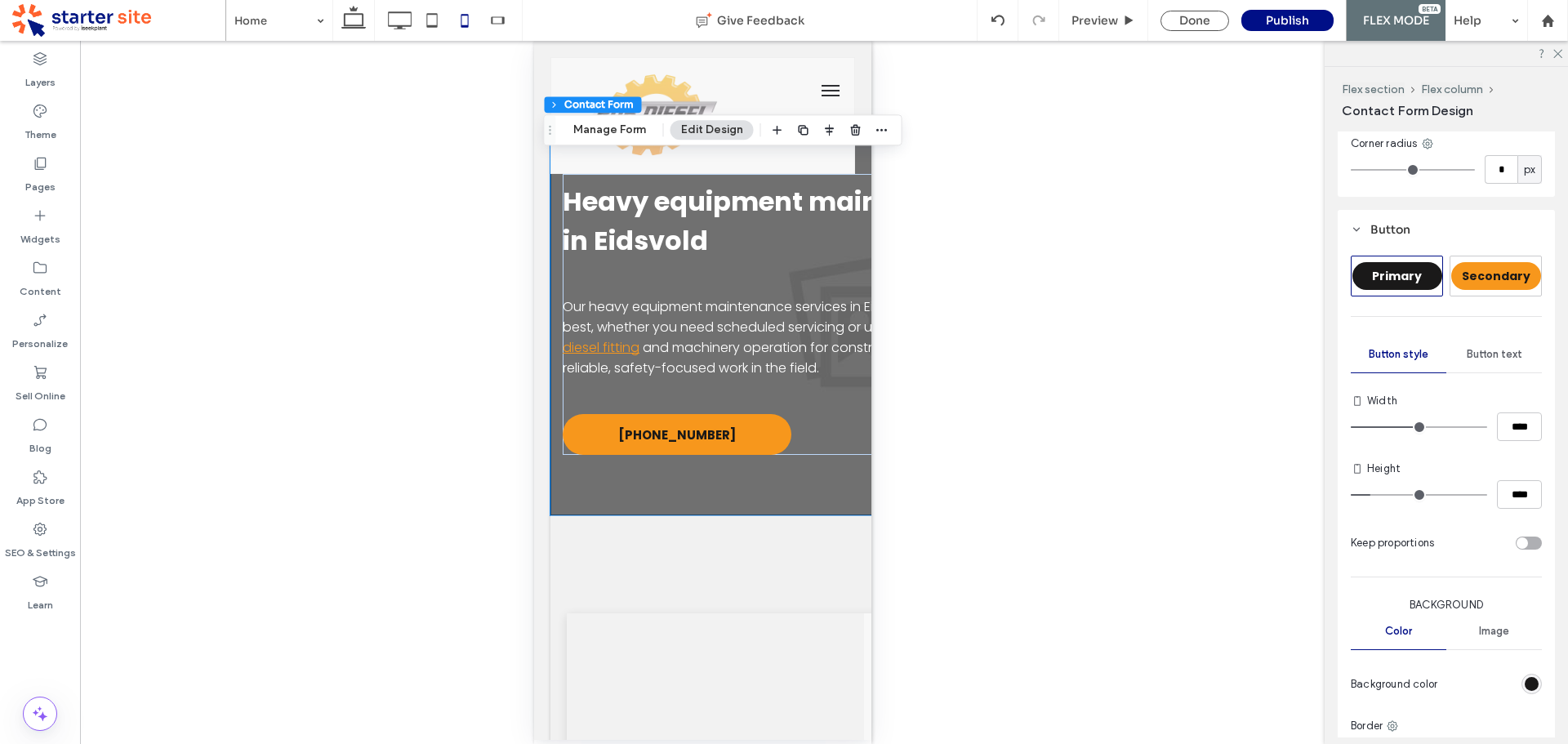
type input "****"
type input "**"
type input "****"
type input "**"
type input "****"
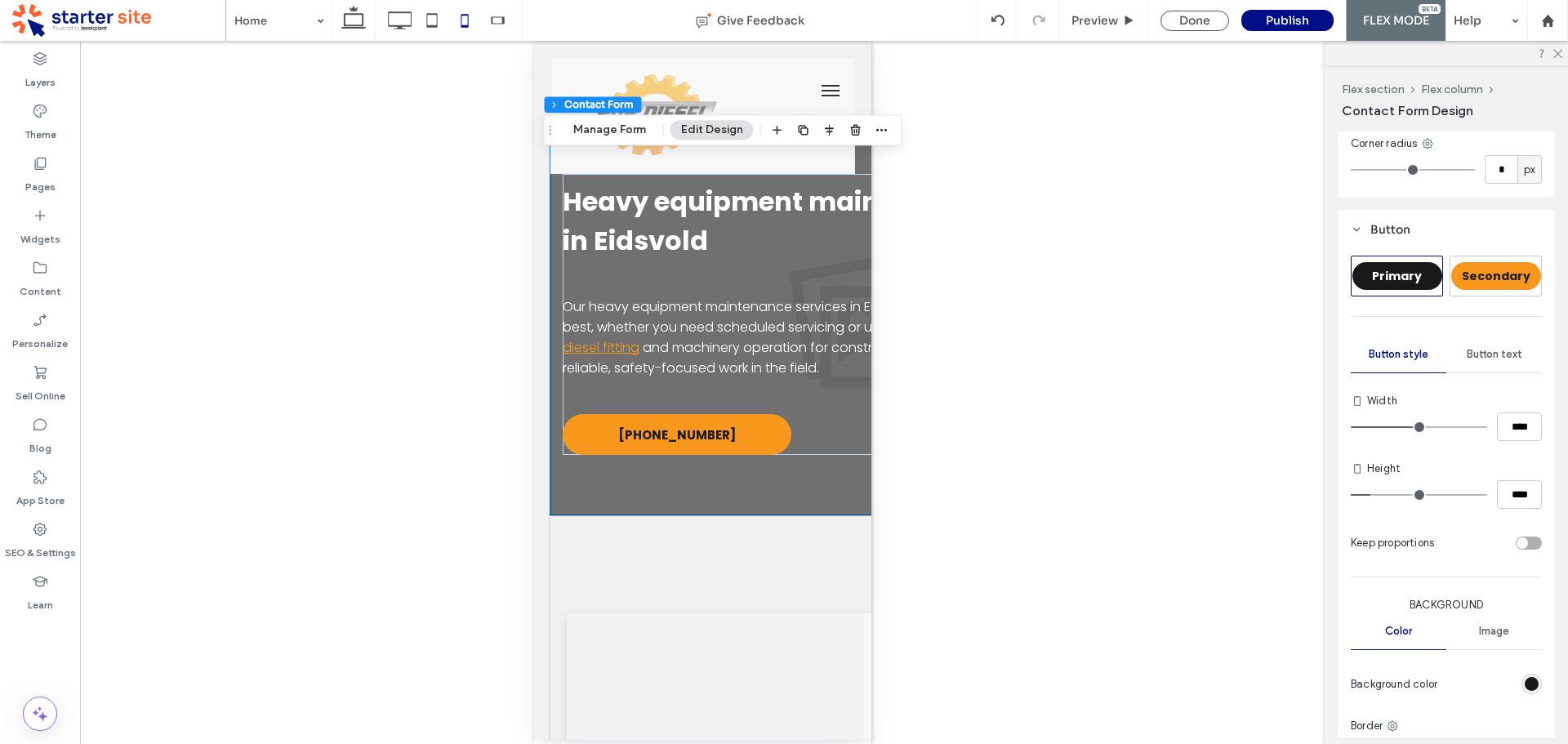
type input "**"
type input "****"
click at [1408, 427] on input "range" at bounding box center [1418, 427] width 136 height 2
type input "***"
type input "*****"
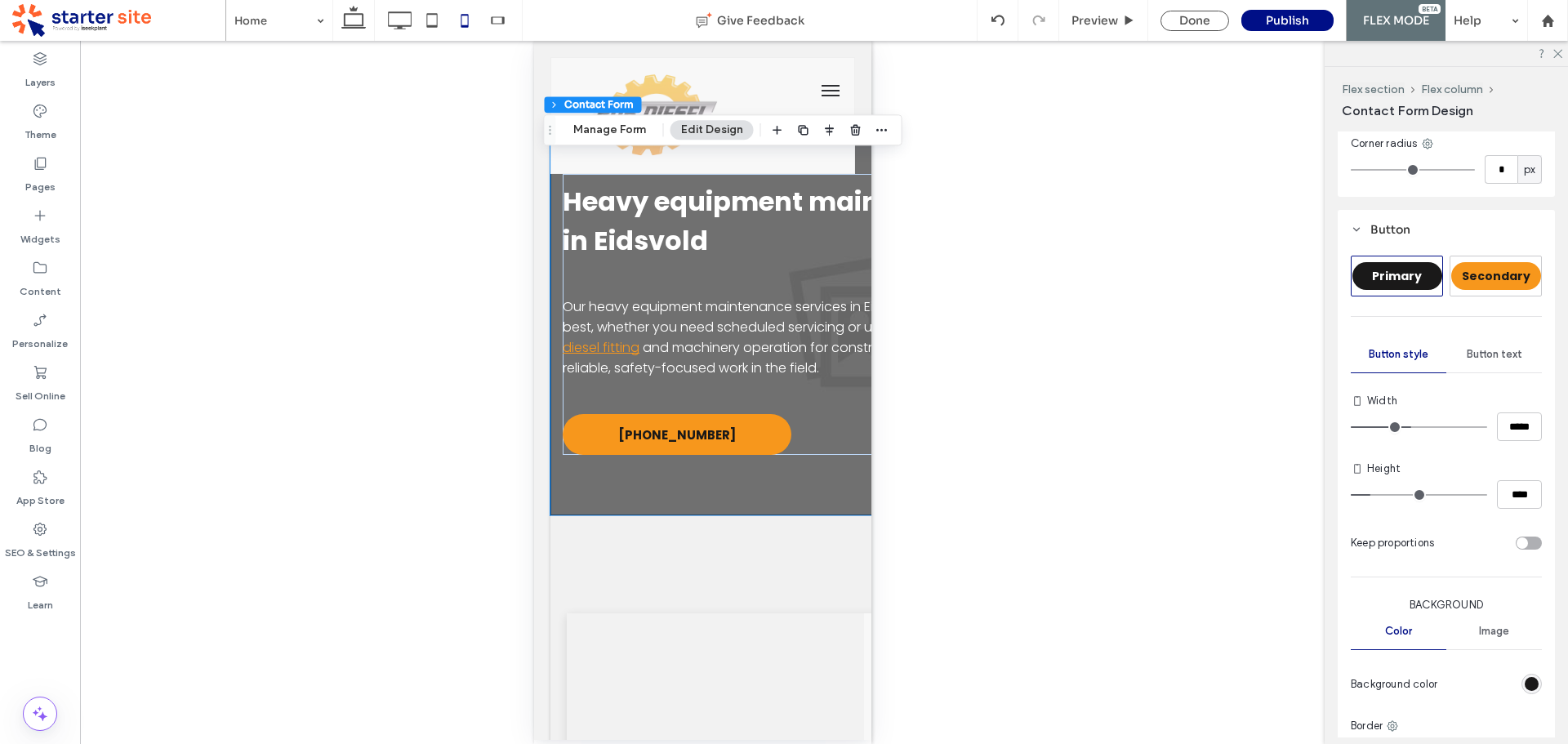
type input "***"
type input "*****"
type input "***"
type input "*****"
type input "***"
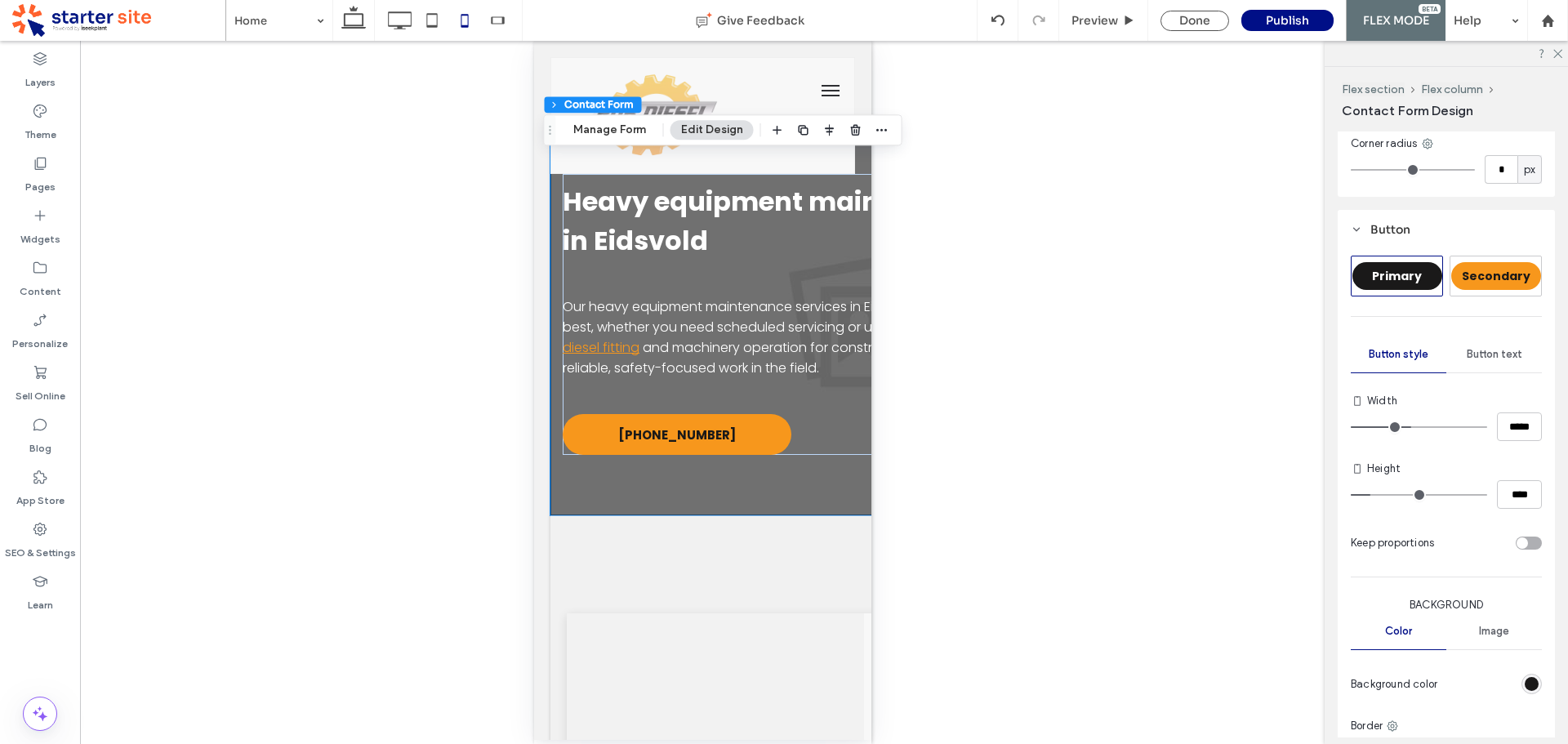
type input "*****"
type input "***"
type input "*****"
type input "***"
type input "*****"
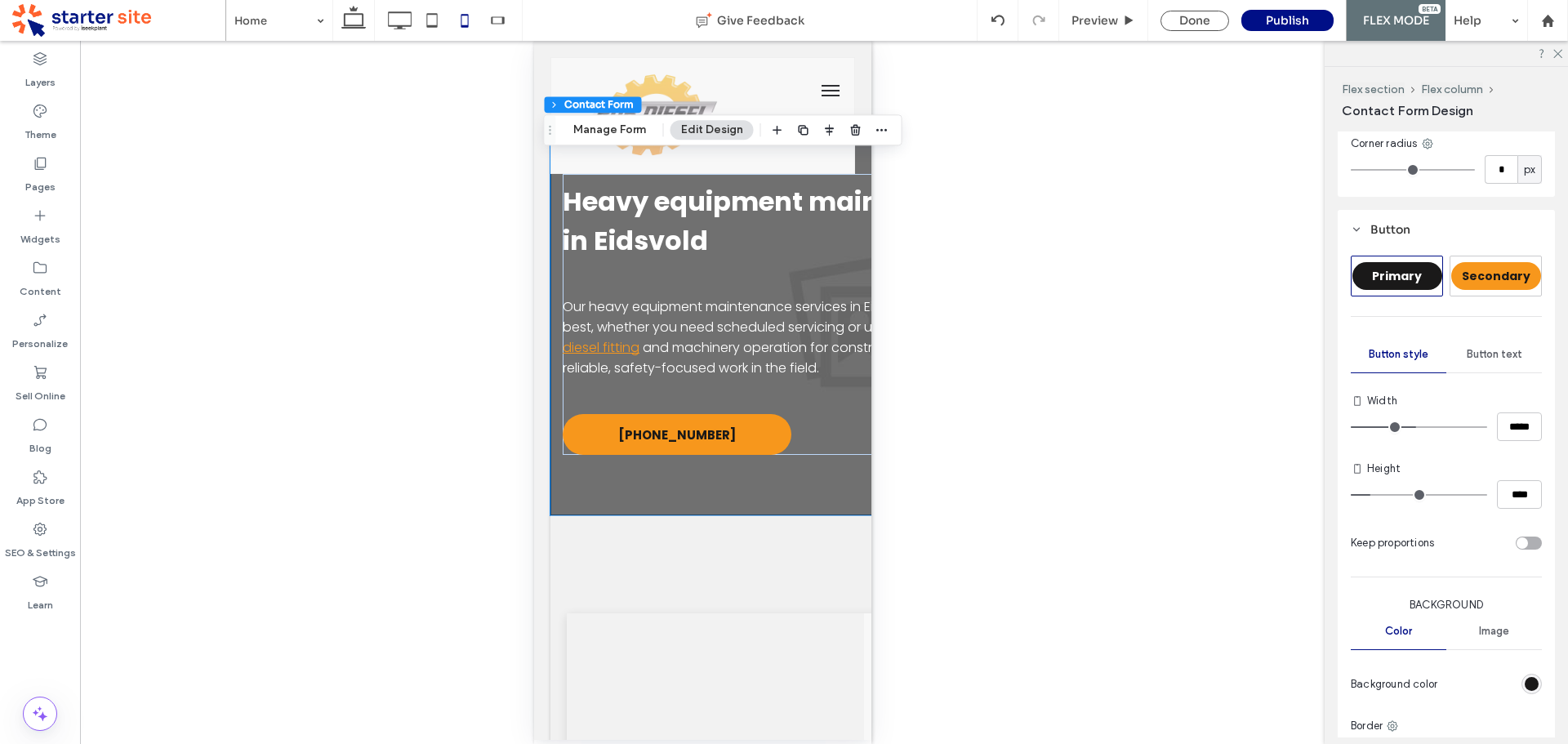
type input "***"
type input "*****"
type input "***"
type input "*****"
type input "***"
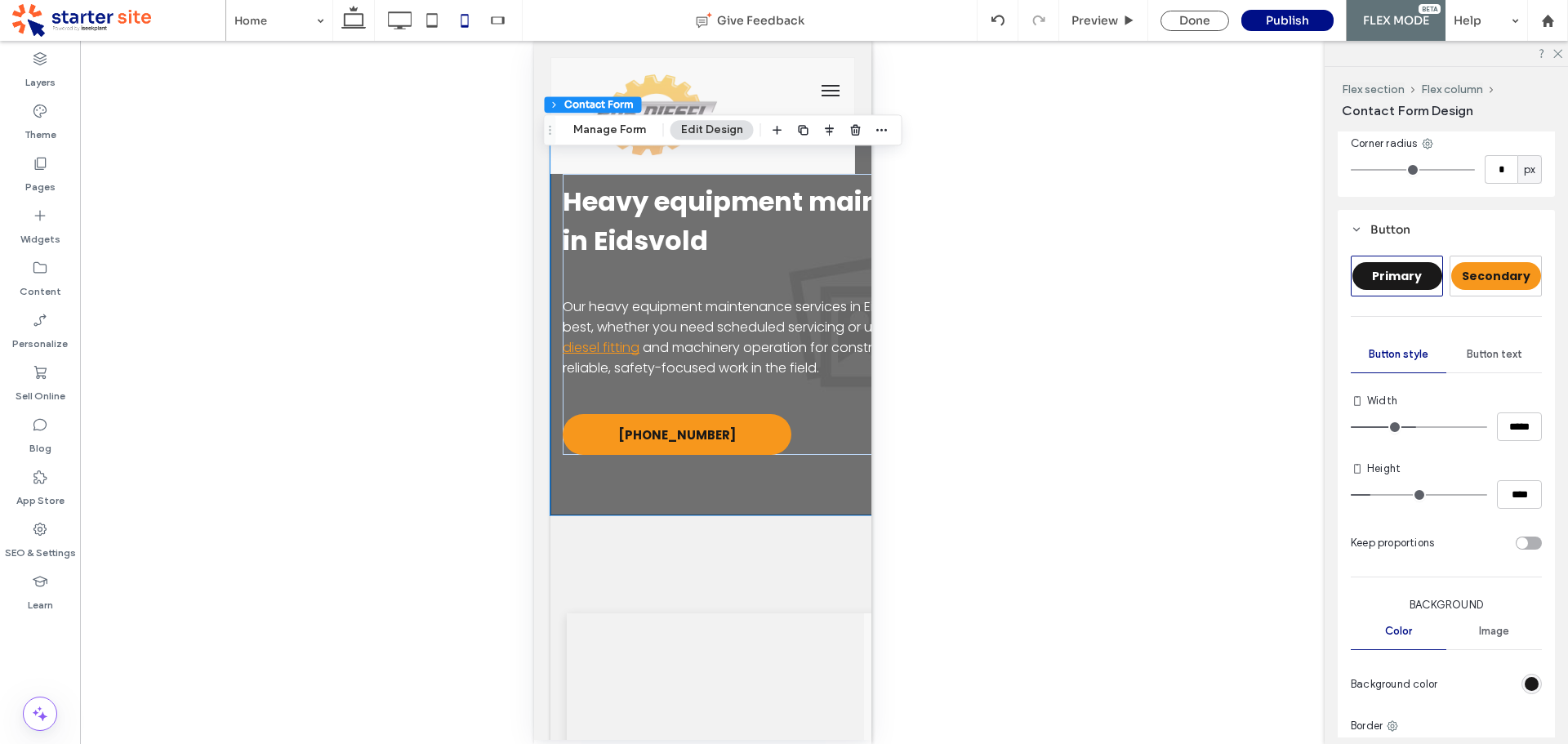
type input "*****"
type input "***"
type input "*****"
click at [1416, 427] on input "range" at bounding box center [1418, 427] width 136 height 2
type input "***"
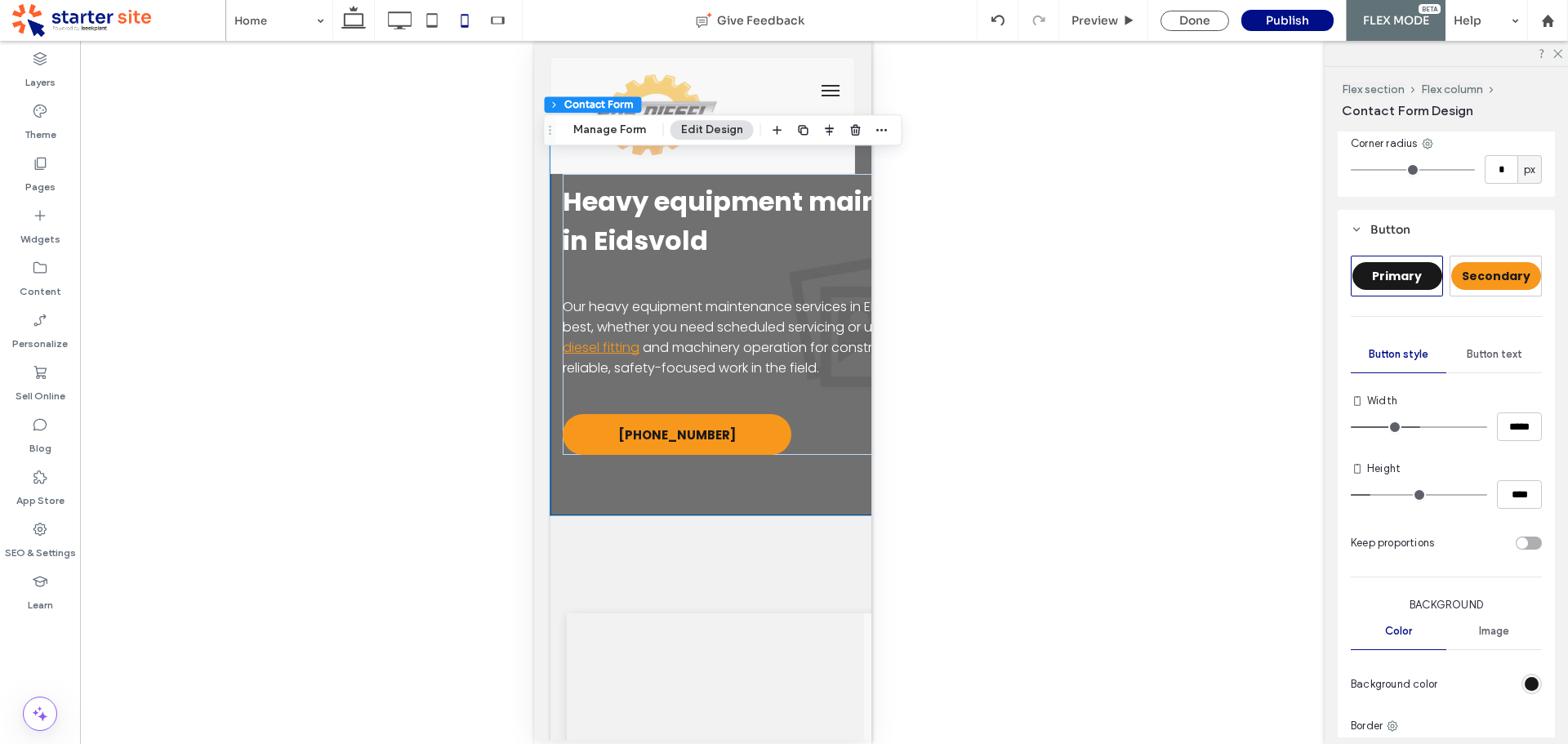
type input "*****"
type input "***"
type input "*****"
type input "***"
type input "*****"
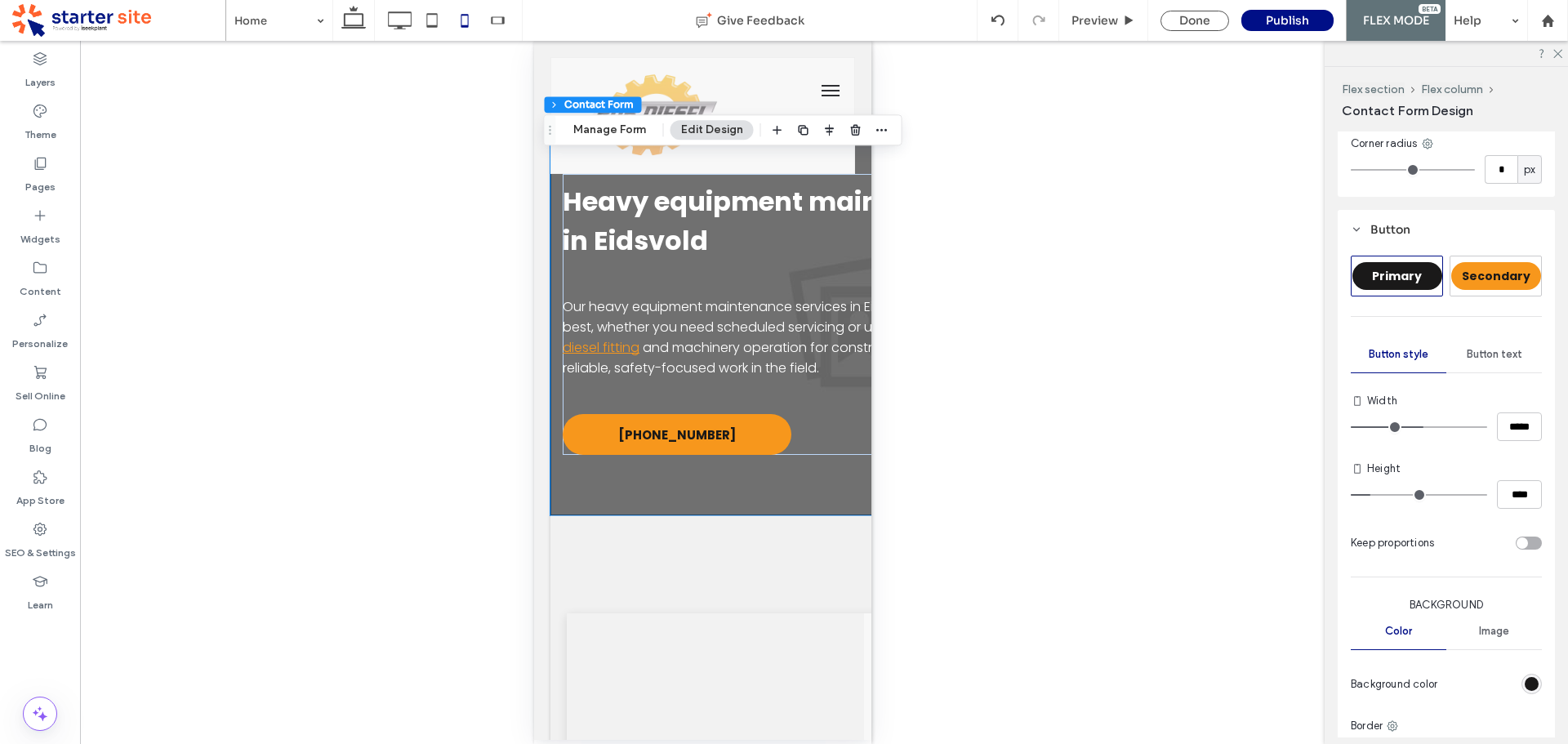
type input "***"
click at [1418, 427] on input "range" at bounding box center [1418, 427] width 136 height 2
drag, startPoint x: 1499, startPoint y: 427, endPoint x: 1546, endPoint y: 427, distance: 47.0
click at [1547, 427] on div "Alignment Spacing Set margins and padding 0px 0% 0px 0% * px 0px 0px 0px Clear …" at bounding box center [1452, 435] width 228 height 606
type input "***"
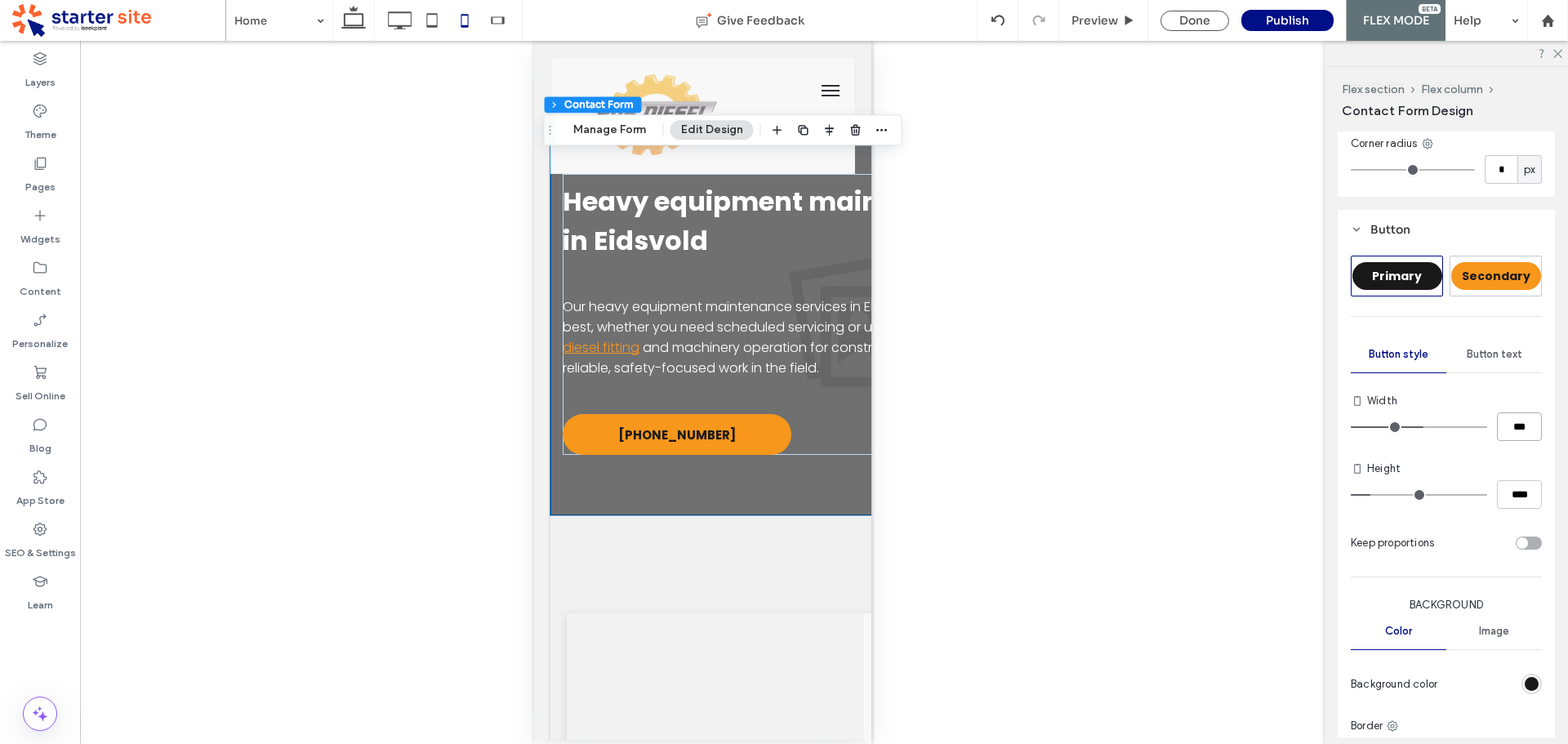
type input "***"
type input "*****"
drag, startPoint x: 1499, startPoint y: 496, endPoint x: 1546, endPoint y: 504, distance: 47.7
click at [1545, 504] on div "Primary Secondary Button style Button text Width ***** Height **** Keep proport…" at bounding box center [1446, 587] width 217 height 676
type input "**"
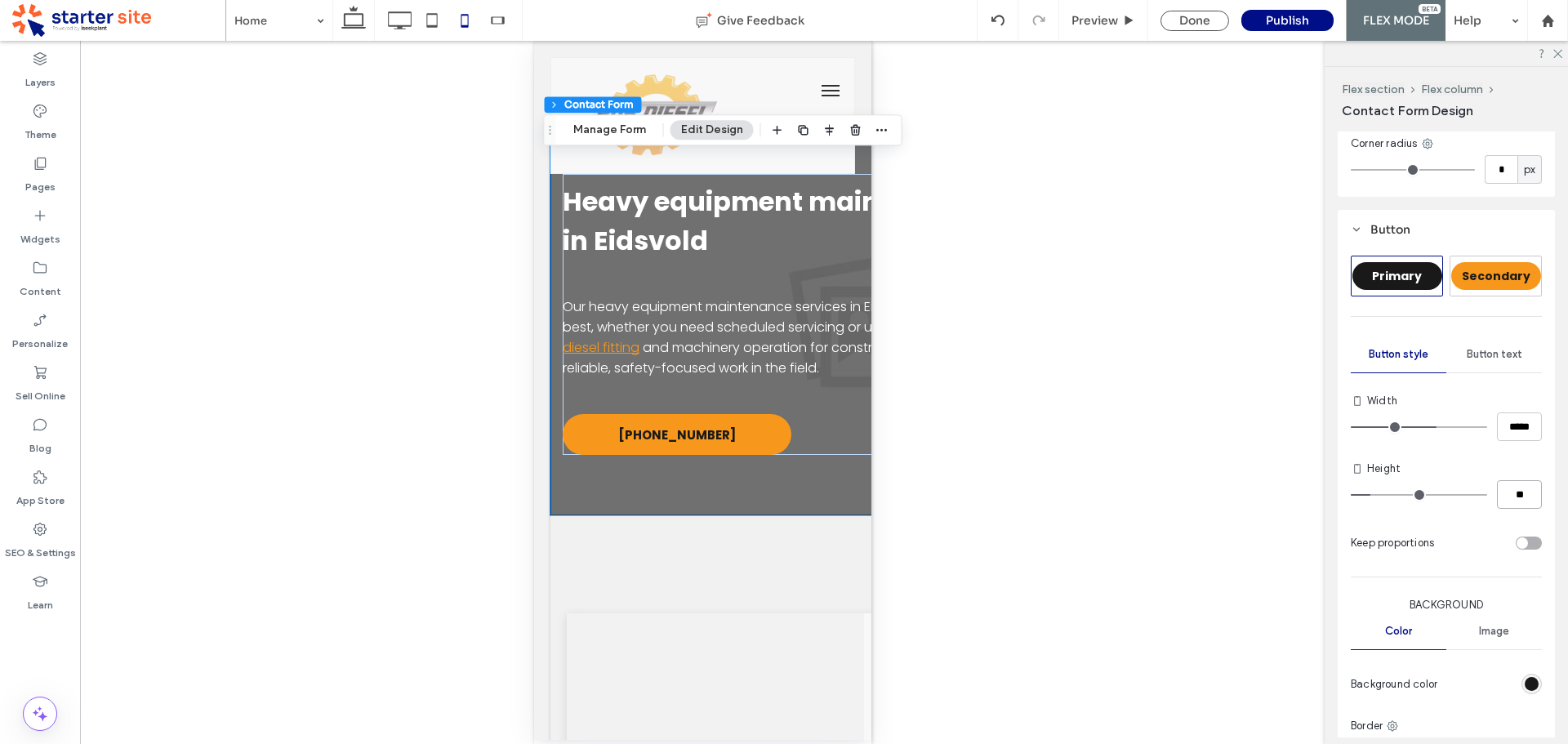
type input "**"
type input "****"
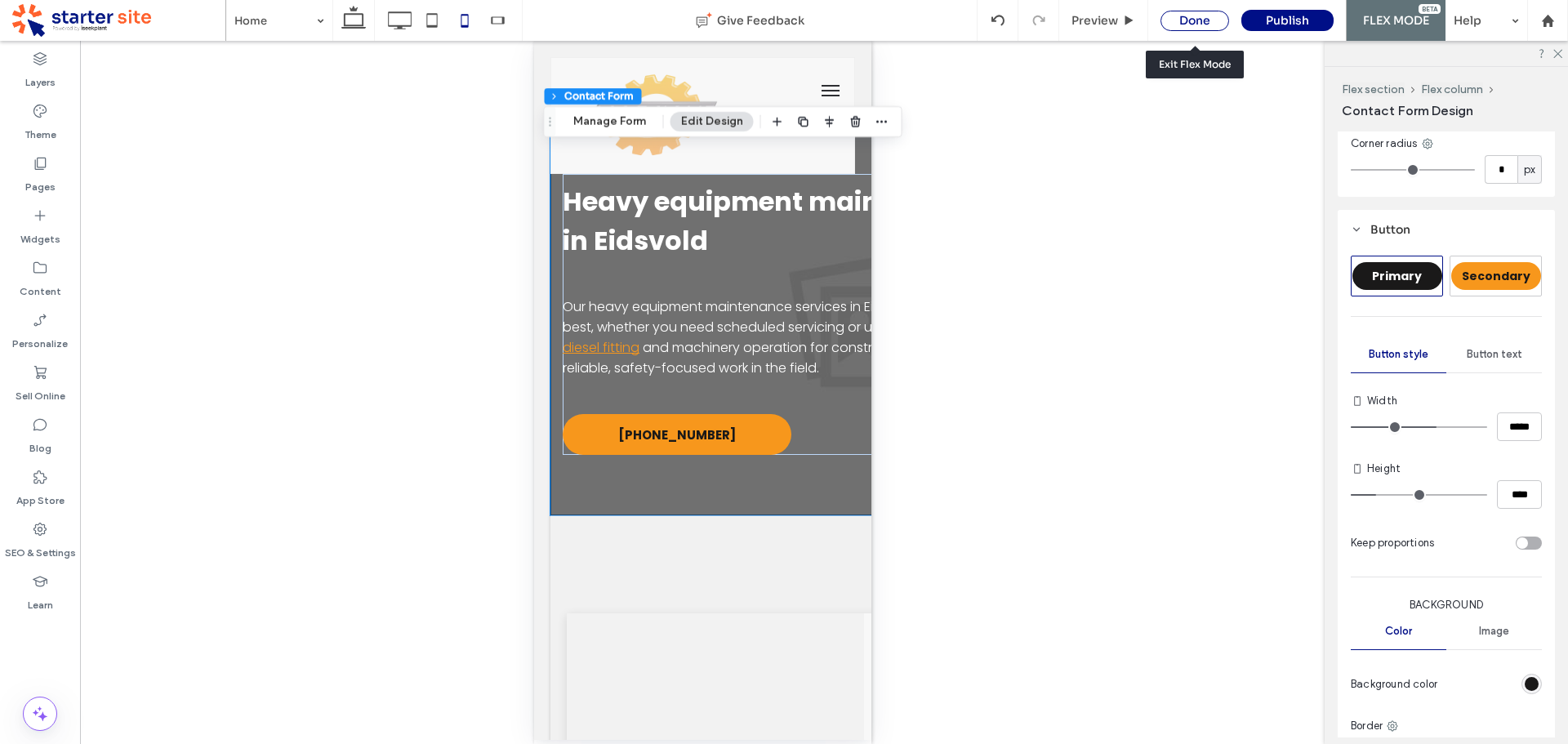
click at [1193, 20] on div "Done" at bounding box center [1194, 21] width 69 height 21
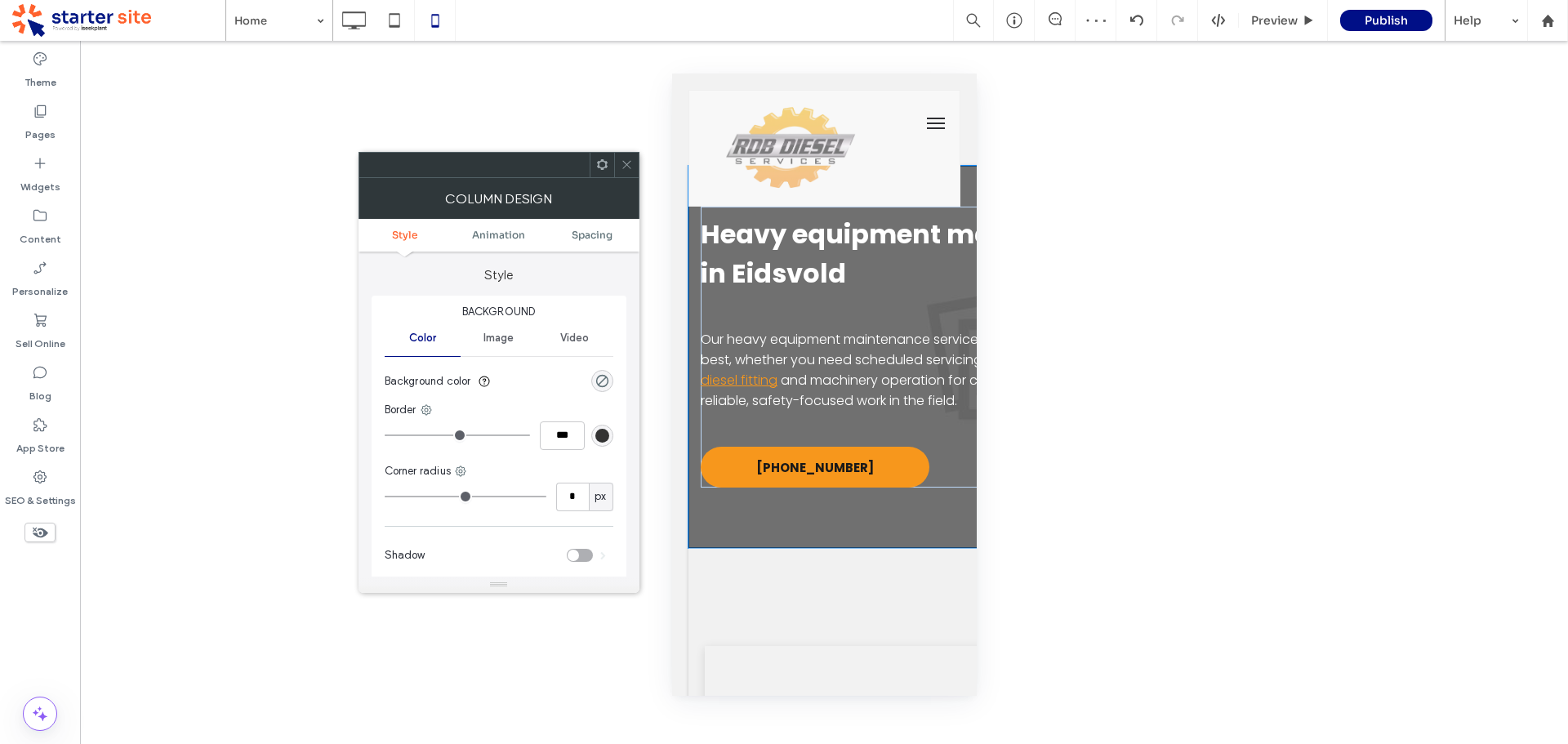
click at [596, 241] on ul "Style Animation Spacing" at bounding box center [498, 235] width 281 height 32
click at [597, 234] on span "Spacing" at bounding box center [592, 234] width 41 height 13
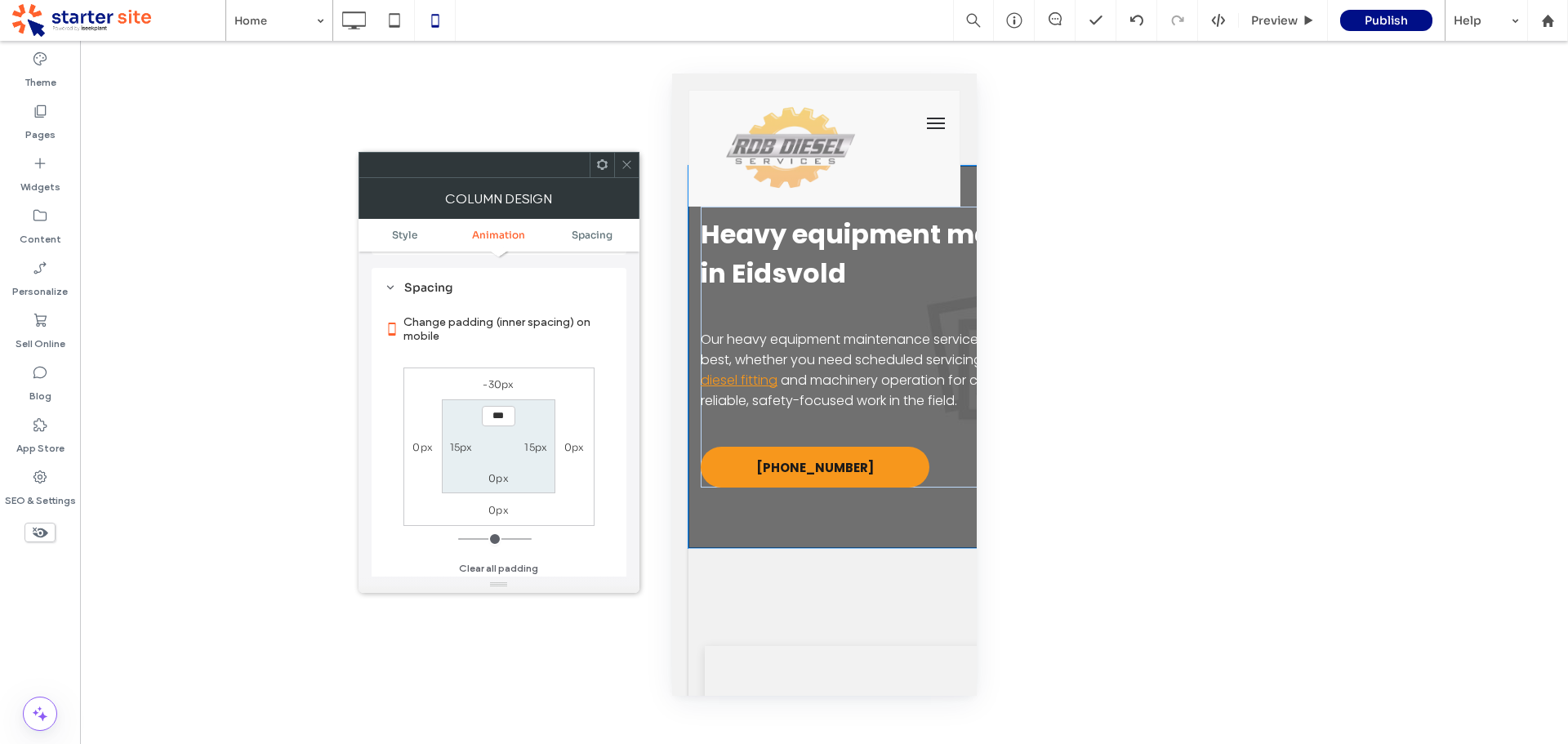
scroll to position [384, 0]
click at [499, 381] on label "-30px" at bounding box center [498, 381] width 31 height 13
type input "*"
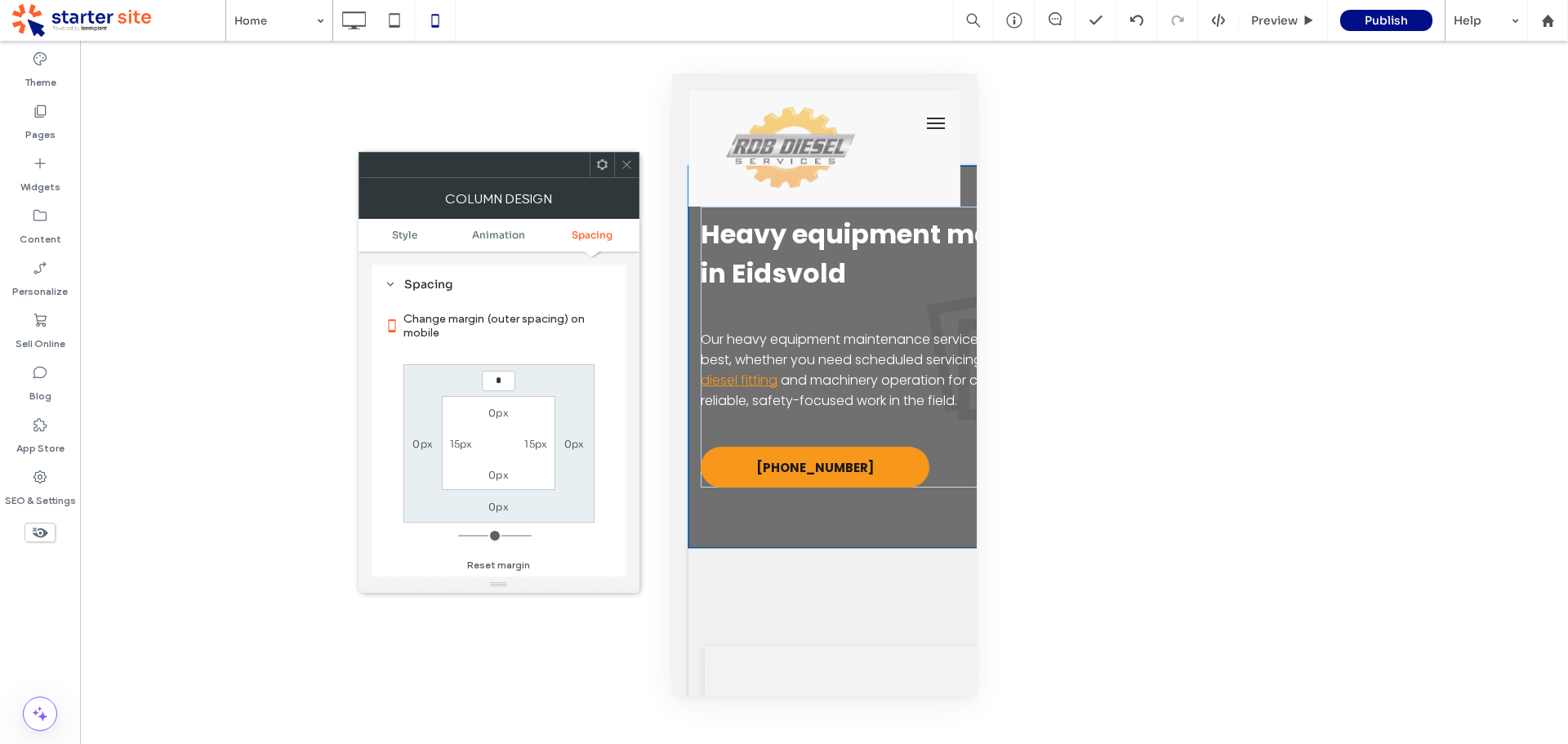
type input "*"
type input "***"
click at [535, 379] on div "*** 0px 0px 0px 0px 15px 0px 15px" at bounding box center [499, 444] width 191 height 159
click at [617, 163] on div at bounding box center [626, 164] width 24 height 24
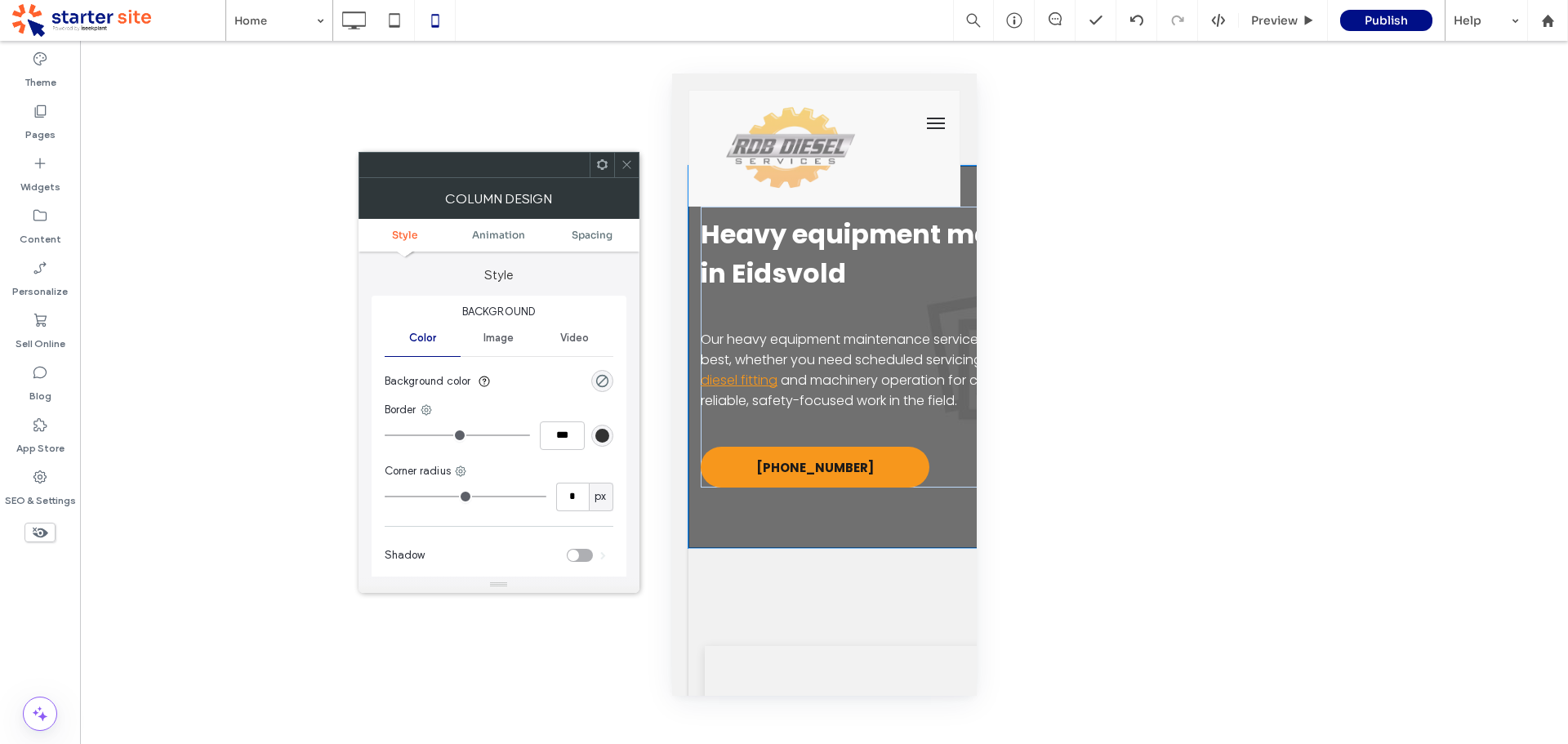
click at [590, 227] on ul "Style Animation Spacing" at bounding box center [498, 235] width 281 height 32
click at [590, 241] on ul "Style Animation Spacing" at bounding box center [498, 235] width 281 height 32
click at [590, 239] on span "Spacing" at bounding box center [592, 234] width 41 height 13
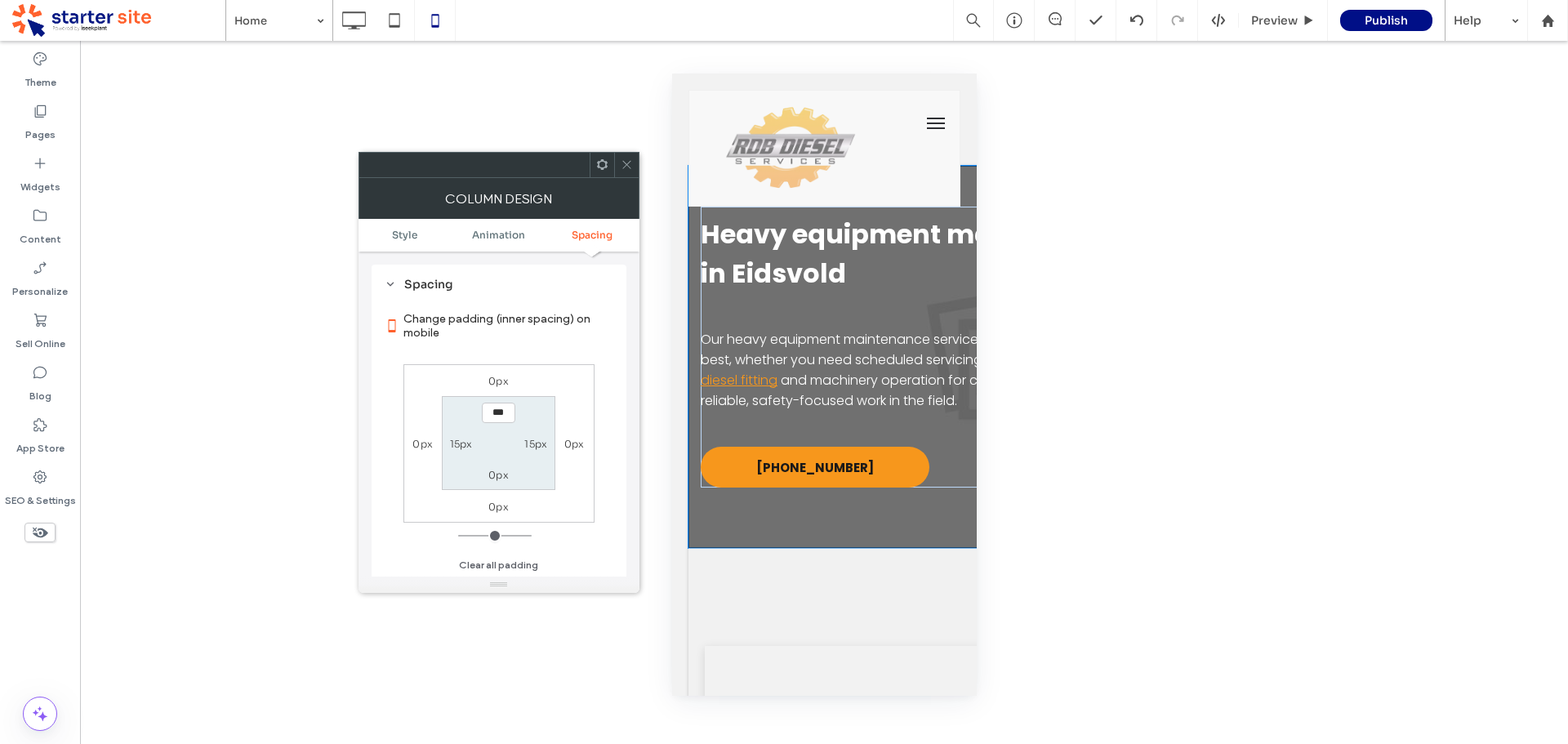
click at [498, 414] on input "***" at bounding box center [498, 412] width 33 height 21
type input "*****"
type input "***"
type input "****"
type input "**"
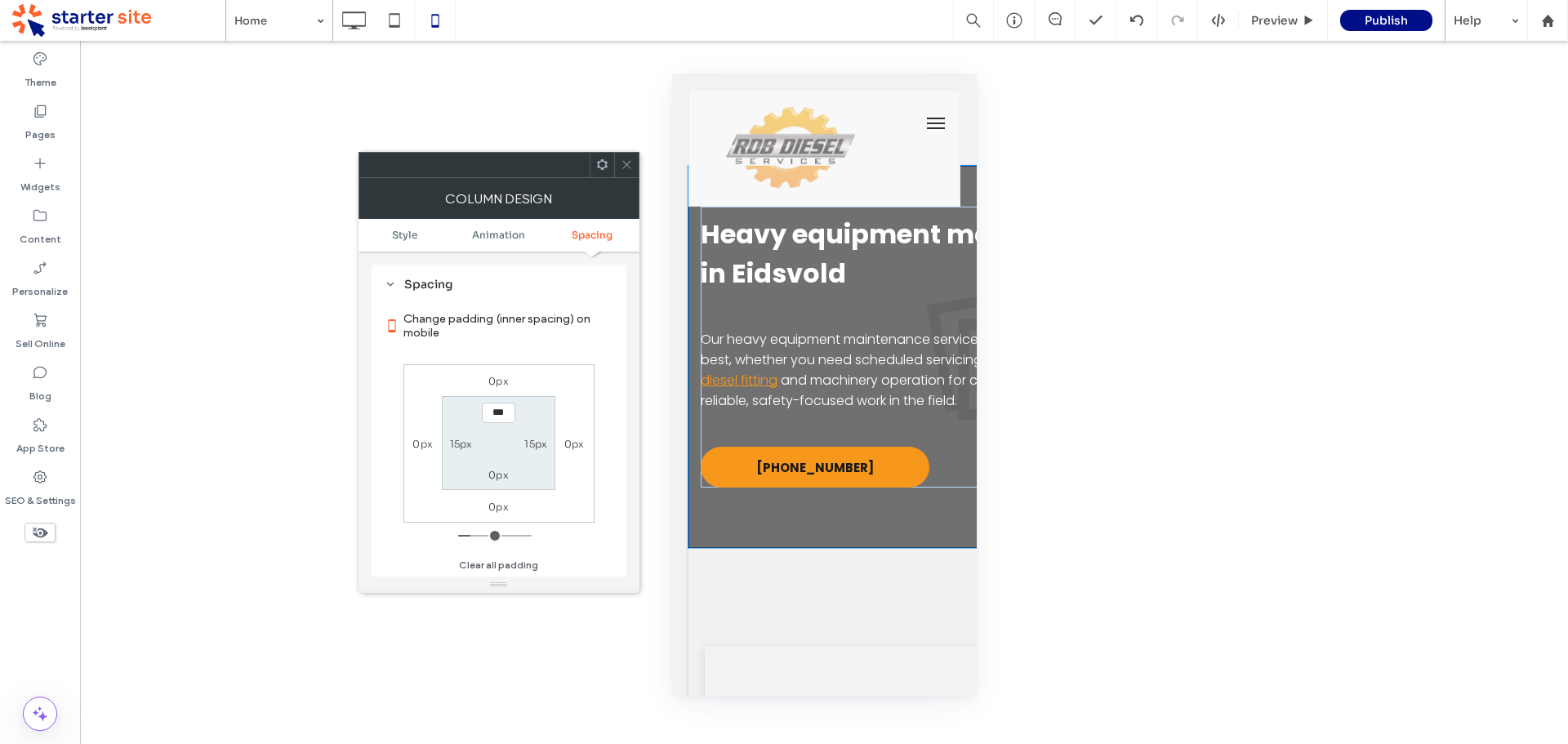
type input "*****"
type input "***"
type input "*****"
type input "***"
type input "*****"
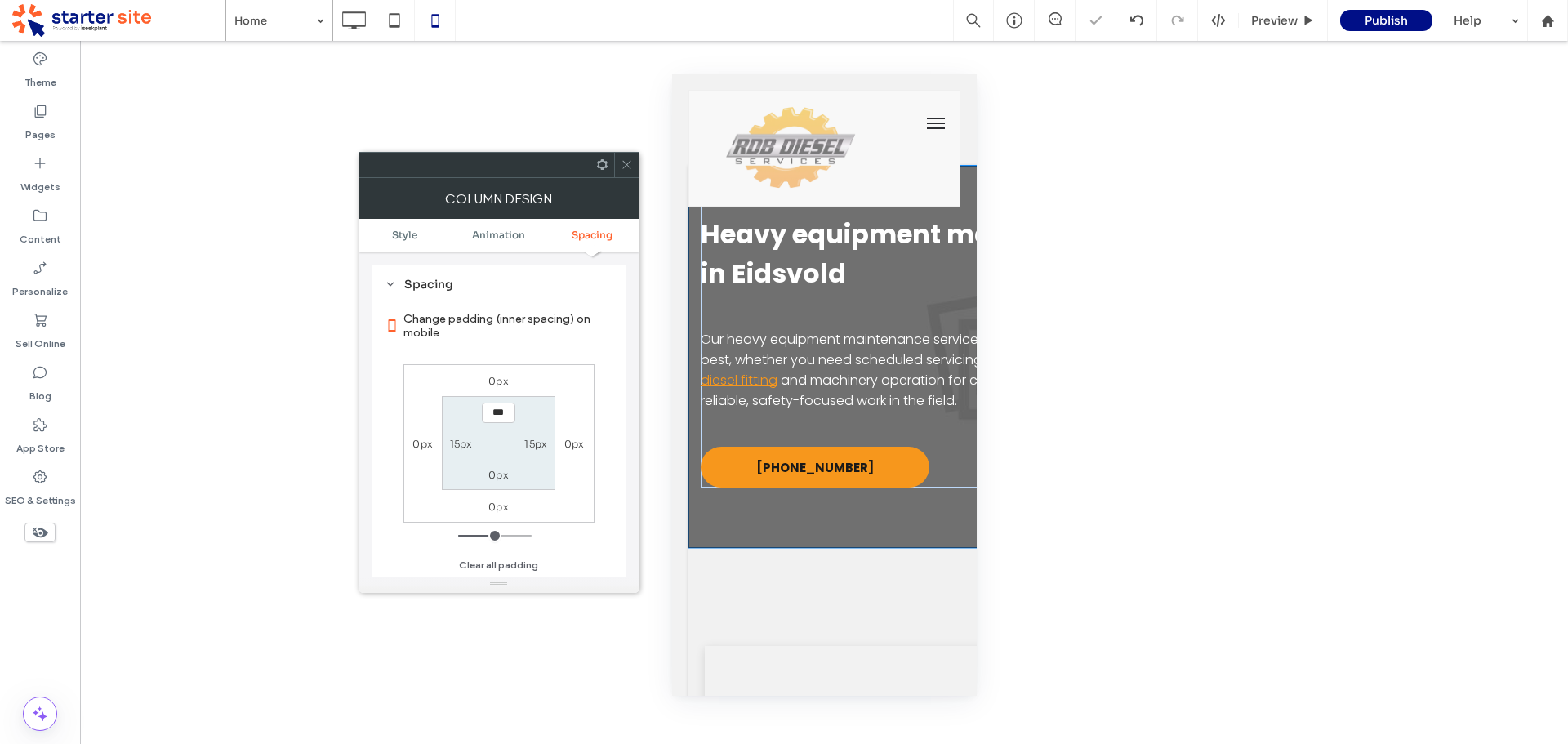
type input "***"
type input "*****"
type input "***"
click at [633, 163] on div at bounding box center [626, 164] width 24 height 24
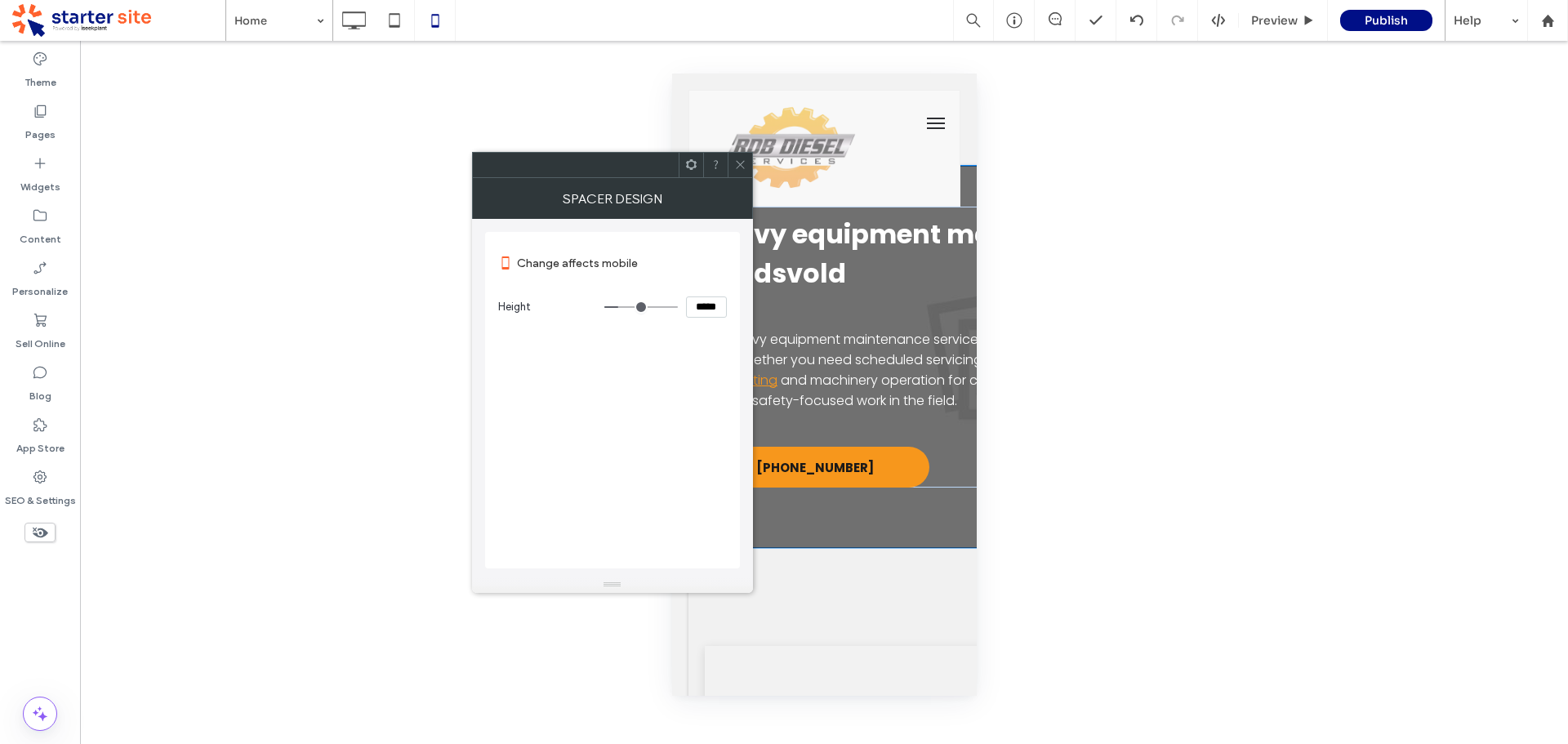
click at [735, 172] on span at bounding box center [741, 164] width 13 height 24
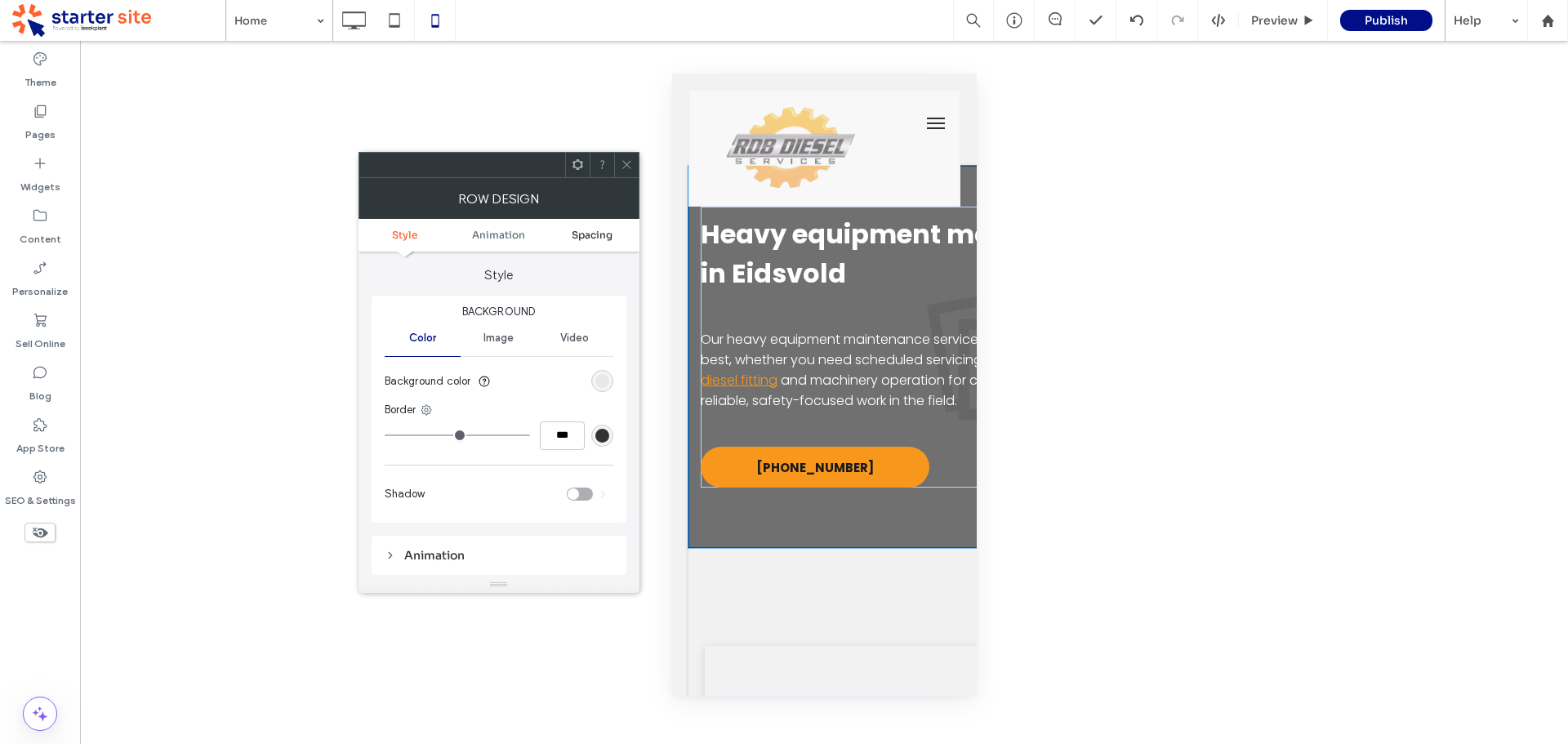
click at [603, 232] on span "Spacing" at bounding box center [592, 234] width 41 height 13
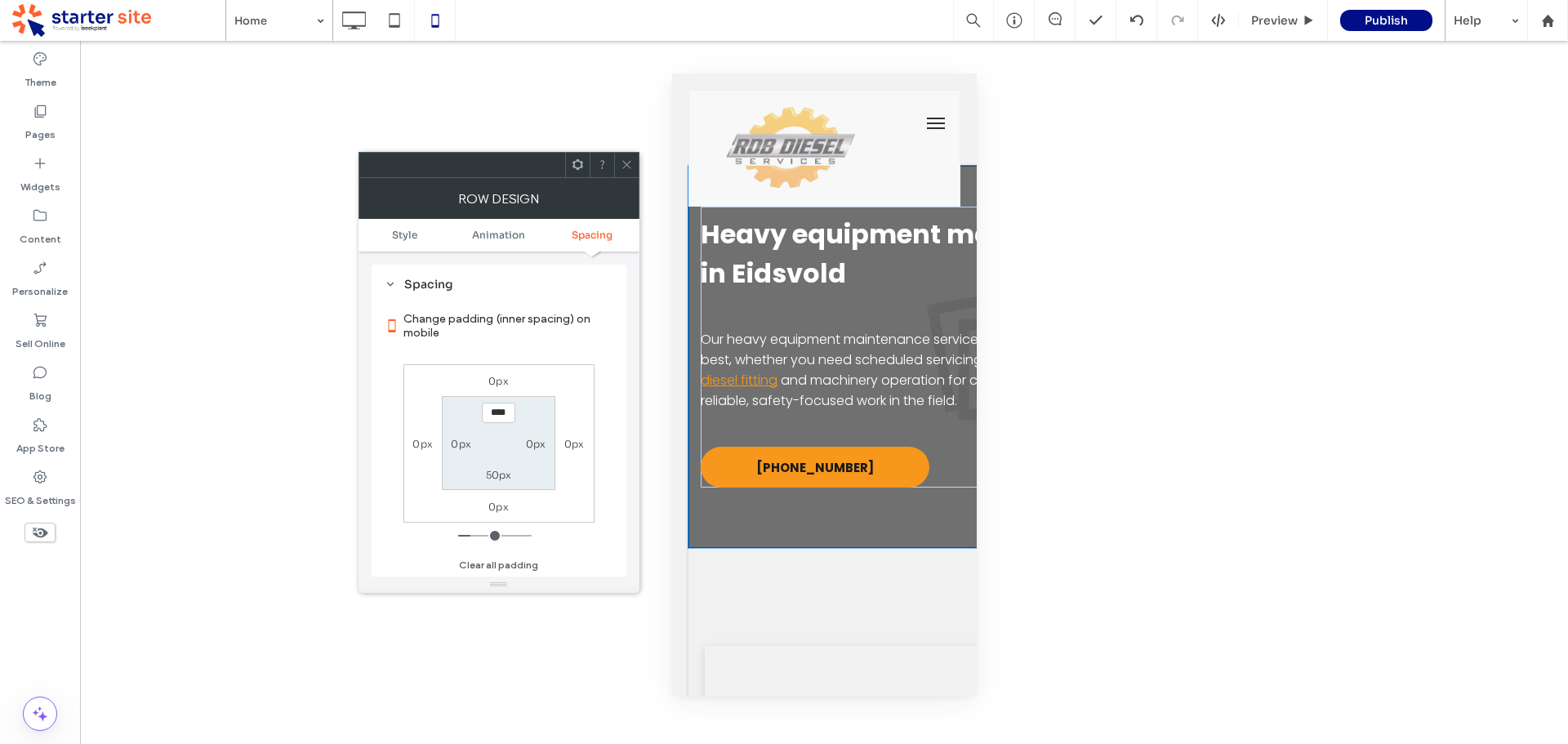
scroll to position [323, 0]
click at [502, 477] on label "50px" at bounding box center [499, 475] width 26 height 13
type input "*"
type input "***"
drag, startPoint x: 528, startPoint y: 476, endPoint x: 541, endPoint y: 436, distance: 42.1
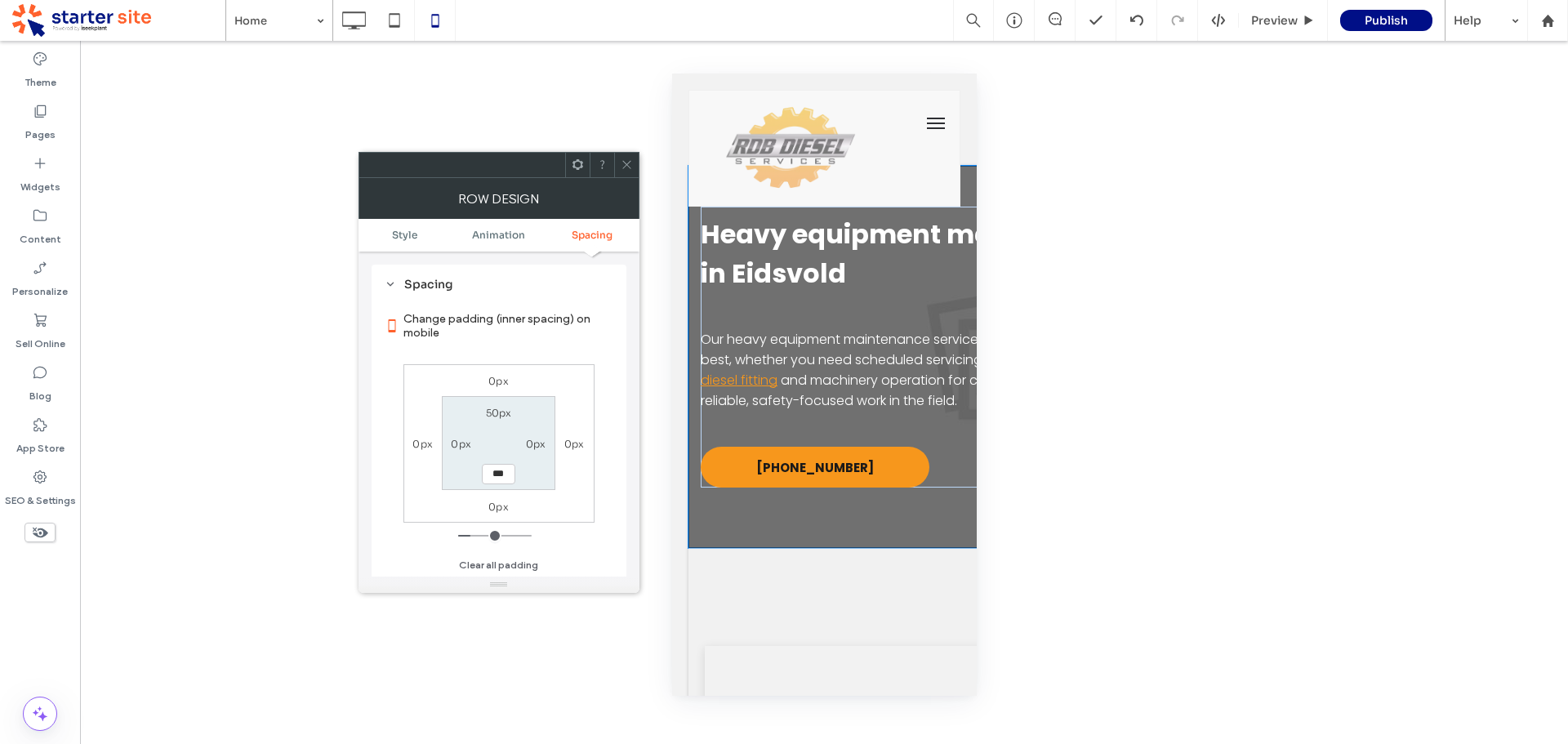
click at [528, 475] on section "50px 0px *** 0px" at bounding box center [499, 443] width 114 height 94
click at [630, 168] on icon at bounding box center [627, 165] width 13 height 13
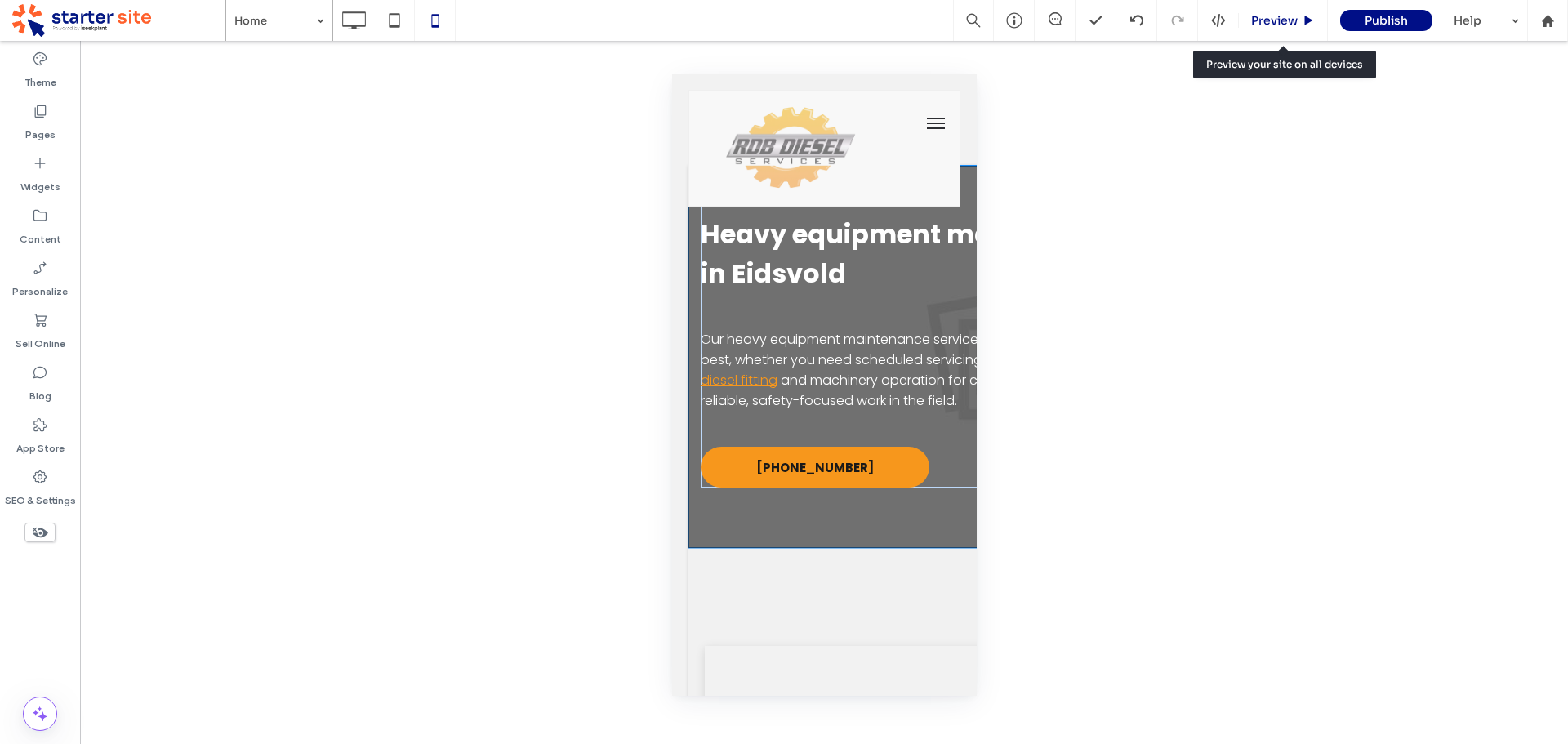
click at [1268, 24] on span "Preview" at bounding box center [1275, 20] width 47 height 14
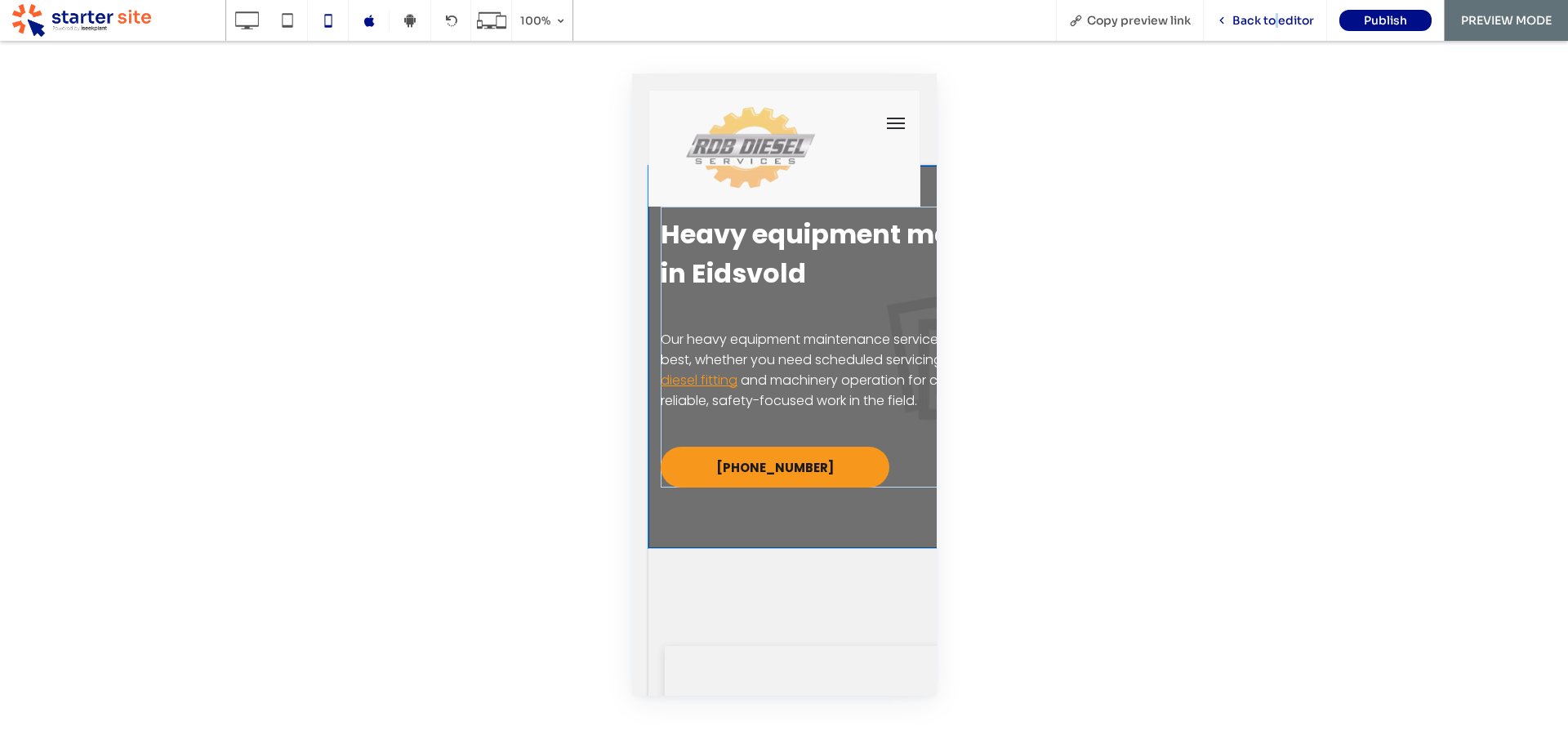
click at [1276, 22] on span "Back to editor" at bounding box center [1273, 20] width 82 height 14
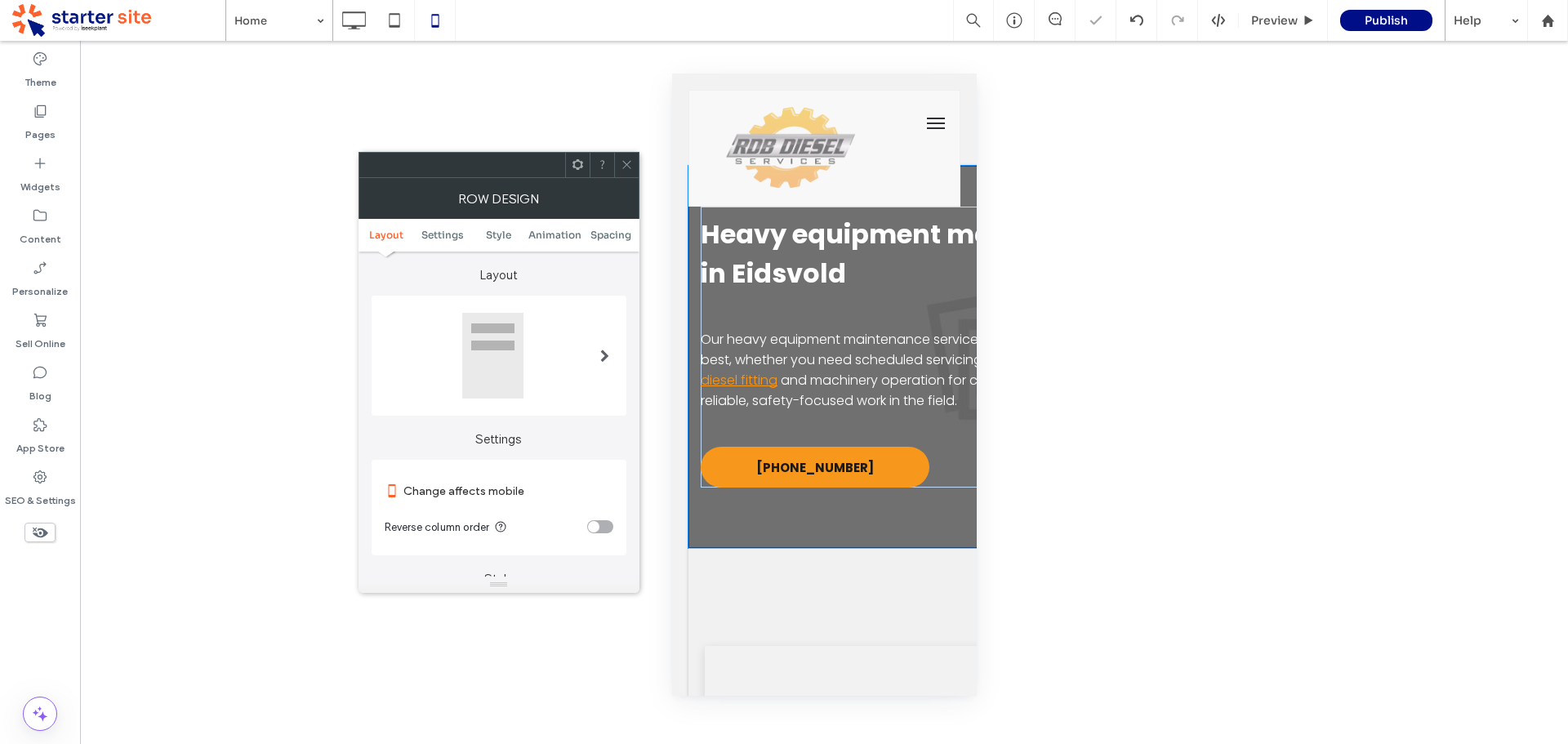
click at [613, 242] on ul "Layout Settings Style Animation Spacing" at bounding box center [498, 235] width 281 height 32
click at [616, 234] on span "Spacing" at bounding box center [610, 234] width 41 height 13
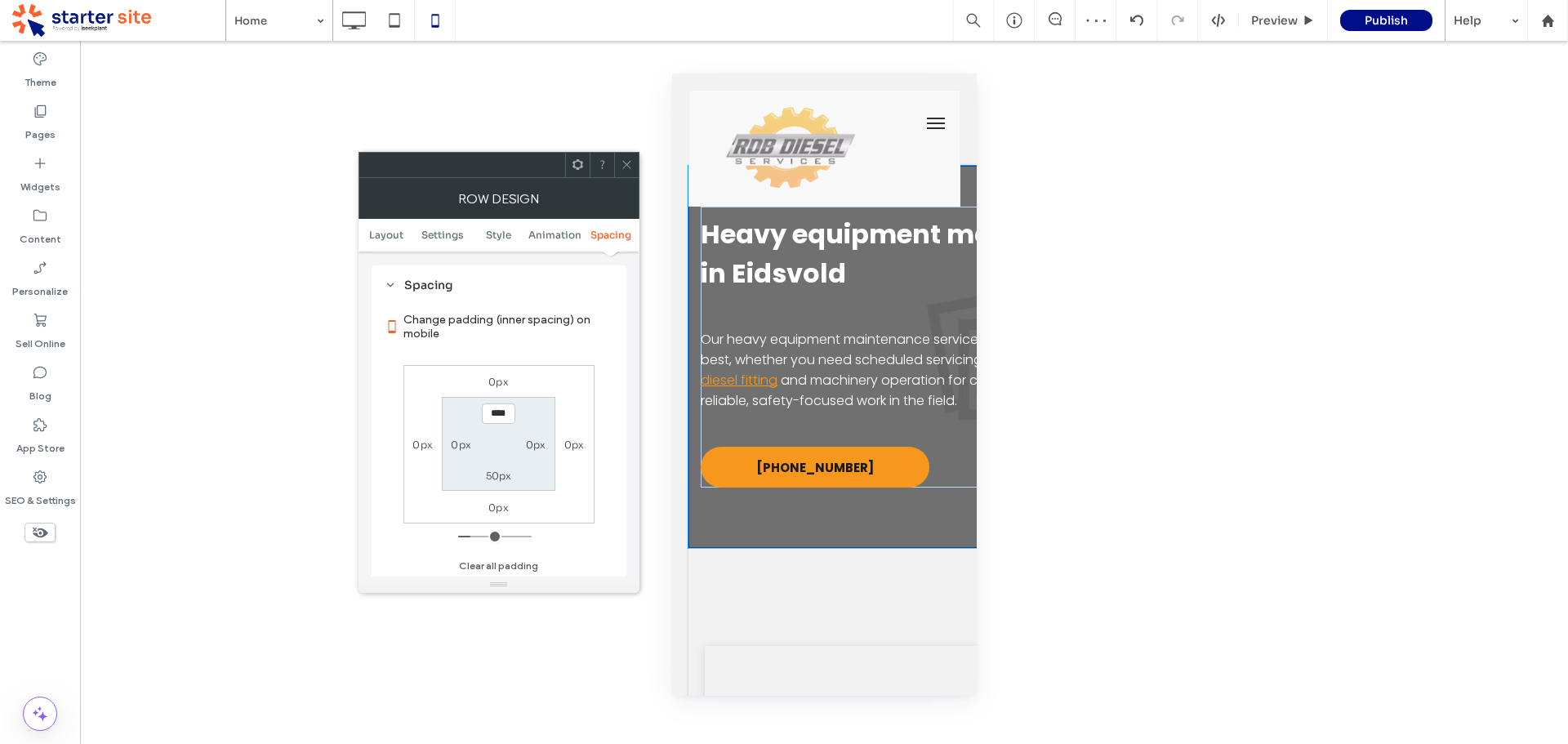
scroll to position [627, 0]
type input "****"
type input "**"
click at [632, 162] on div at bounding box center [626, 164] width 24 height 24
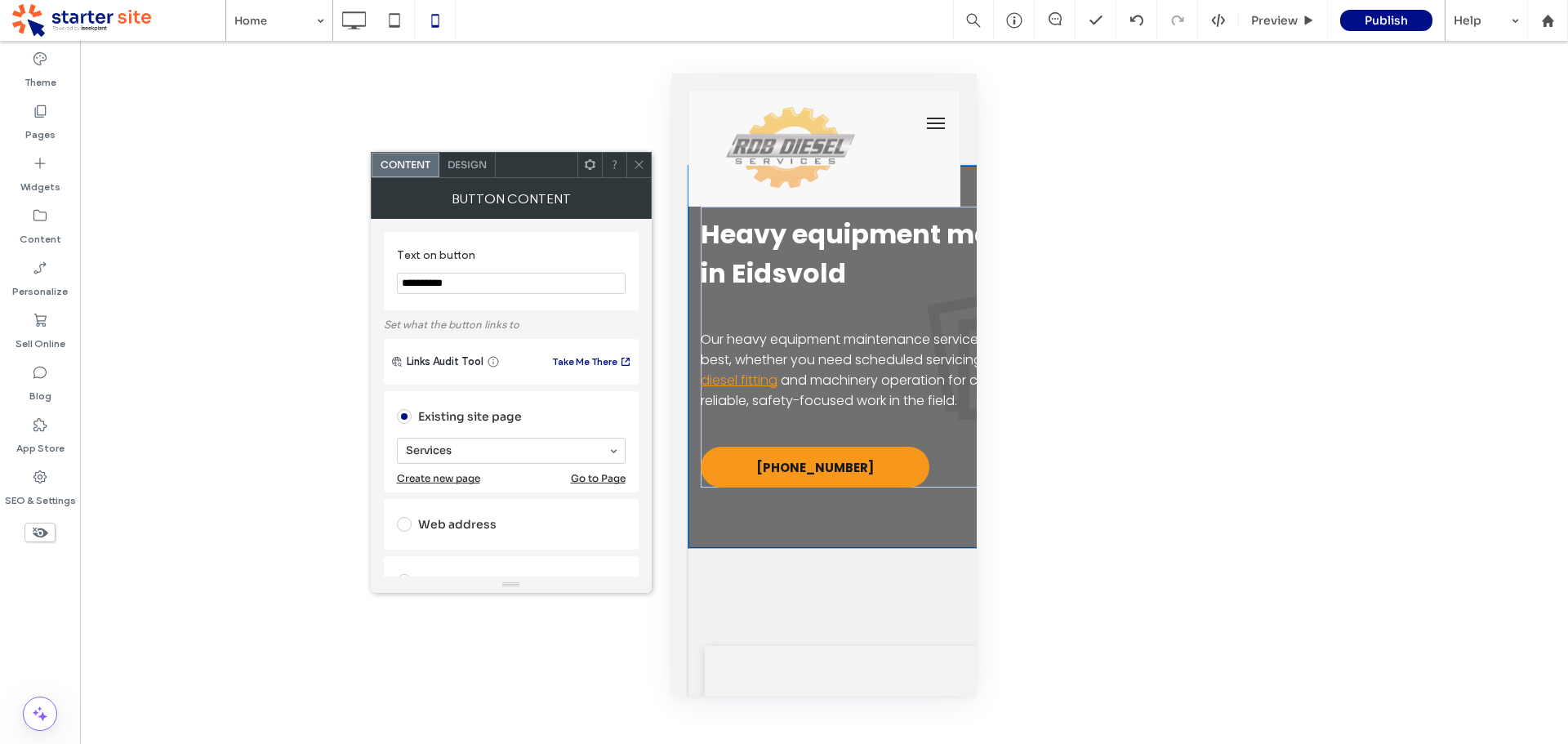
click at [475, 167] on span "Design" at bounding box center [466, 165] width 39 height 13
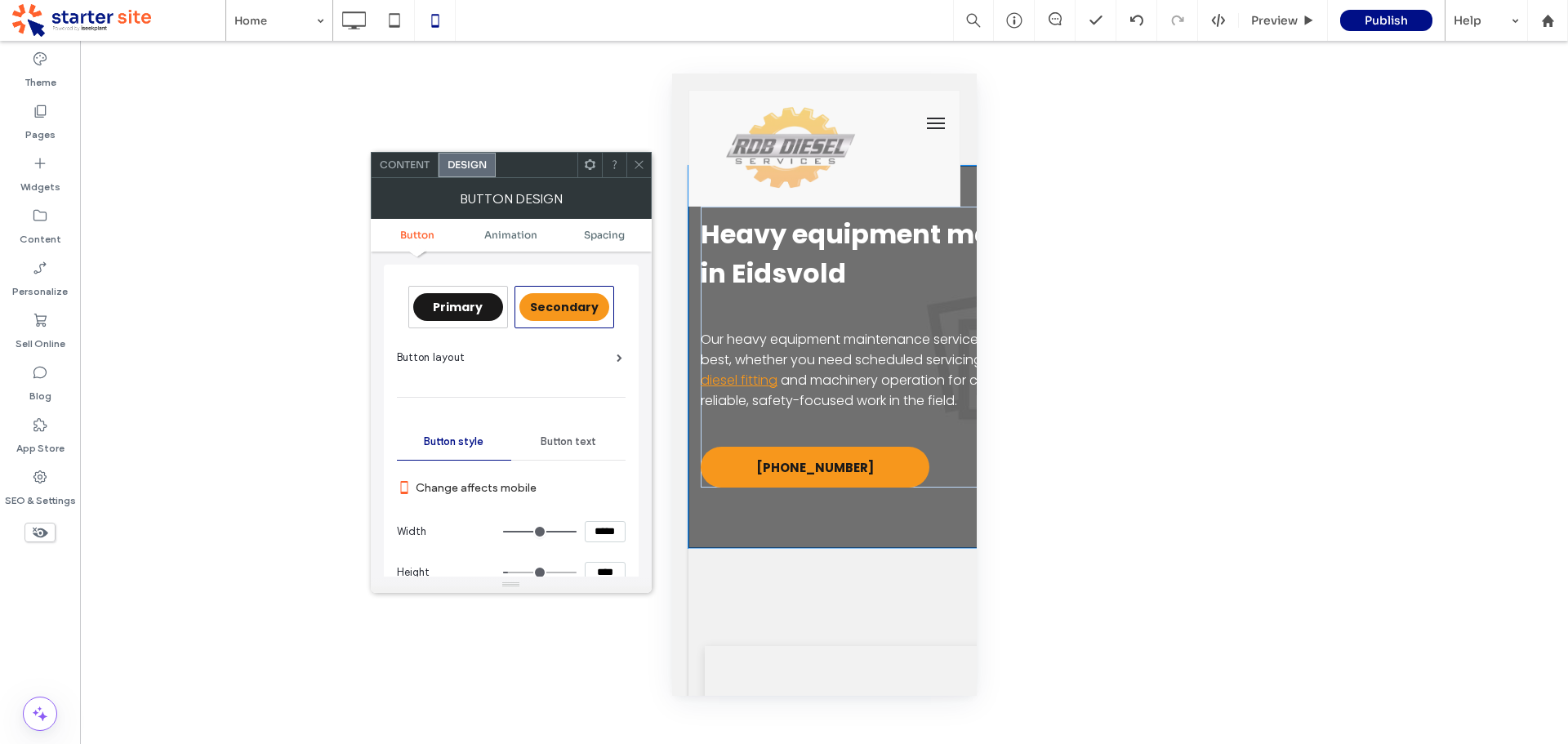
click at [608, 526] on input "*****" at bounding box center [604, 532] width 41 height 22
type input "*****"
type input "***"
click at [613, 570] on input "****" at bounding box center [604, 573] width 41 height 22
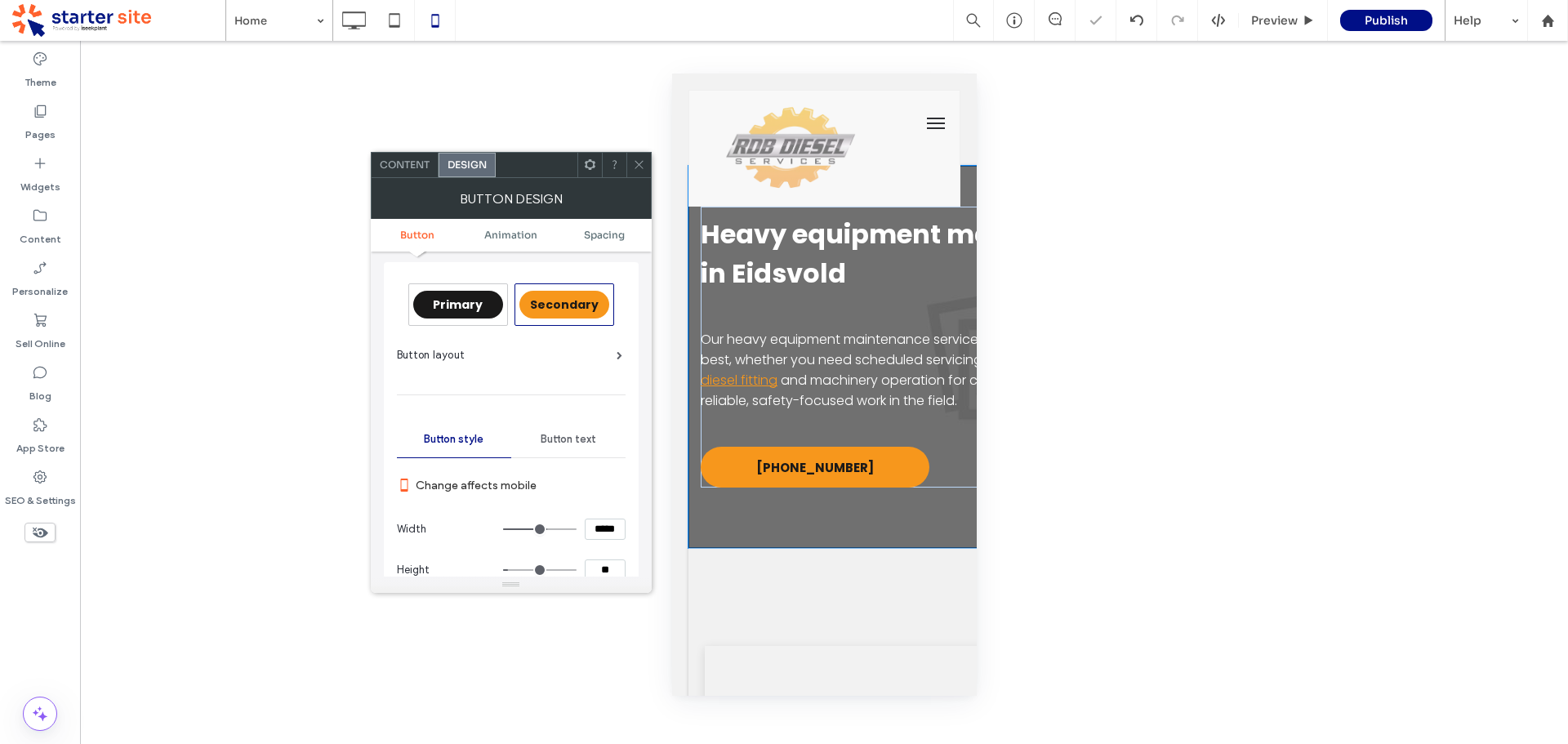
type input "****"
type input "**"
drag, startPoint x: 637, startPoint y: 159, endPoint x: 650, endPoint y: 190, distance: 33.6
click at [637, 160] on icon at bounding box center [640, 165] width 13 height 13
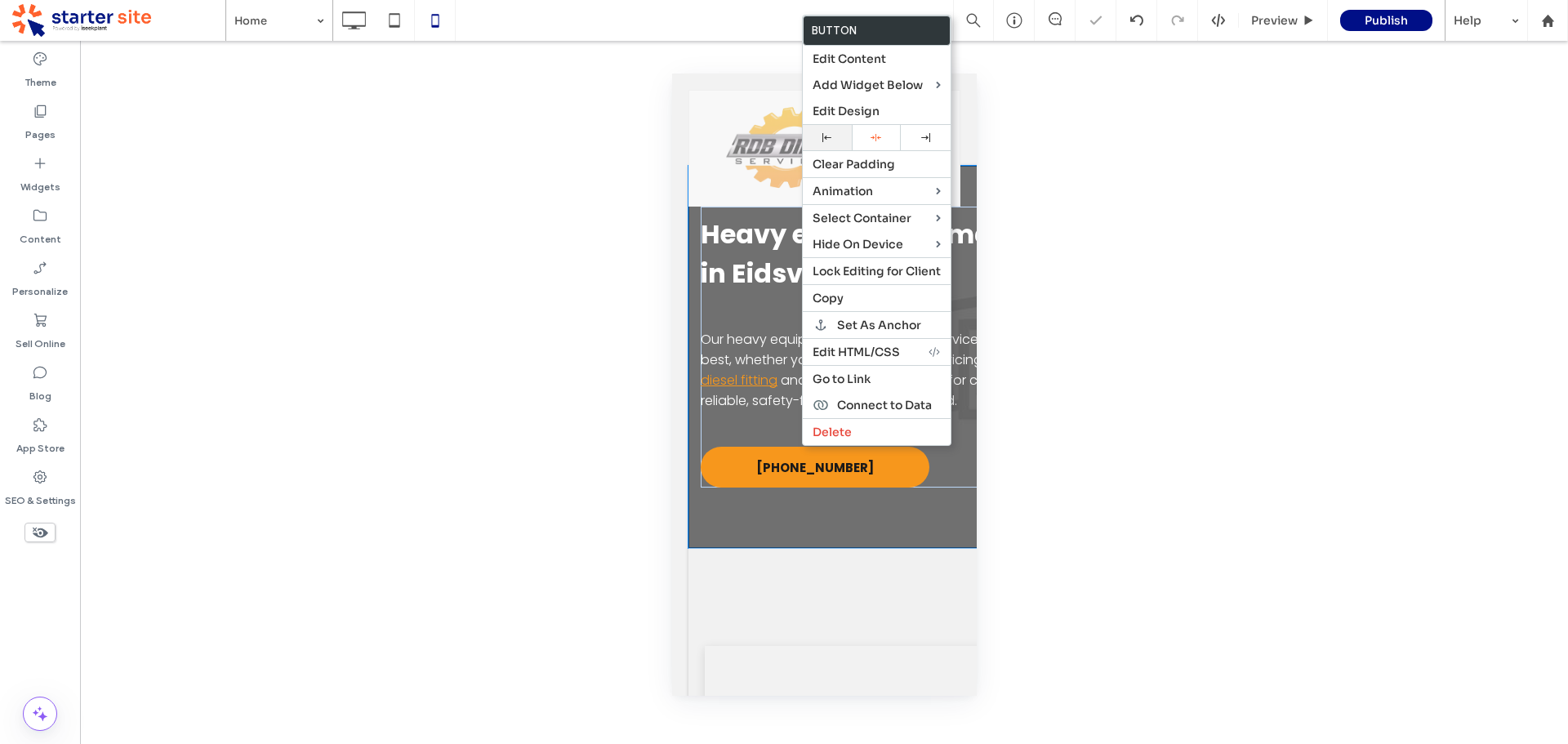
click at [823, 138] on icon at bounding box center [827, 138] width 9 height 9
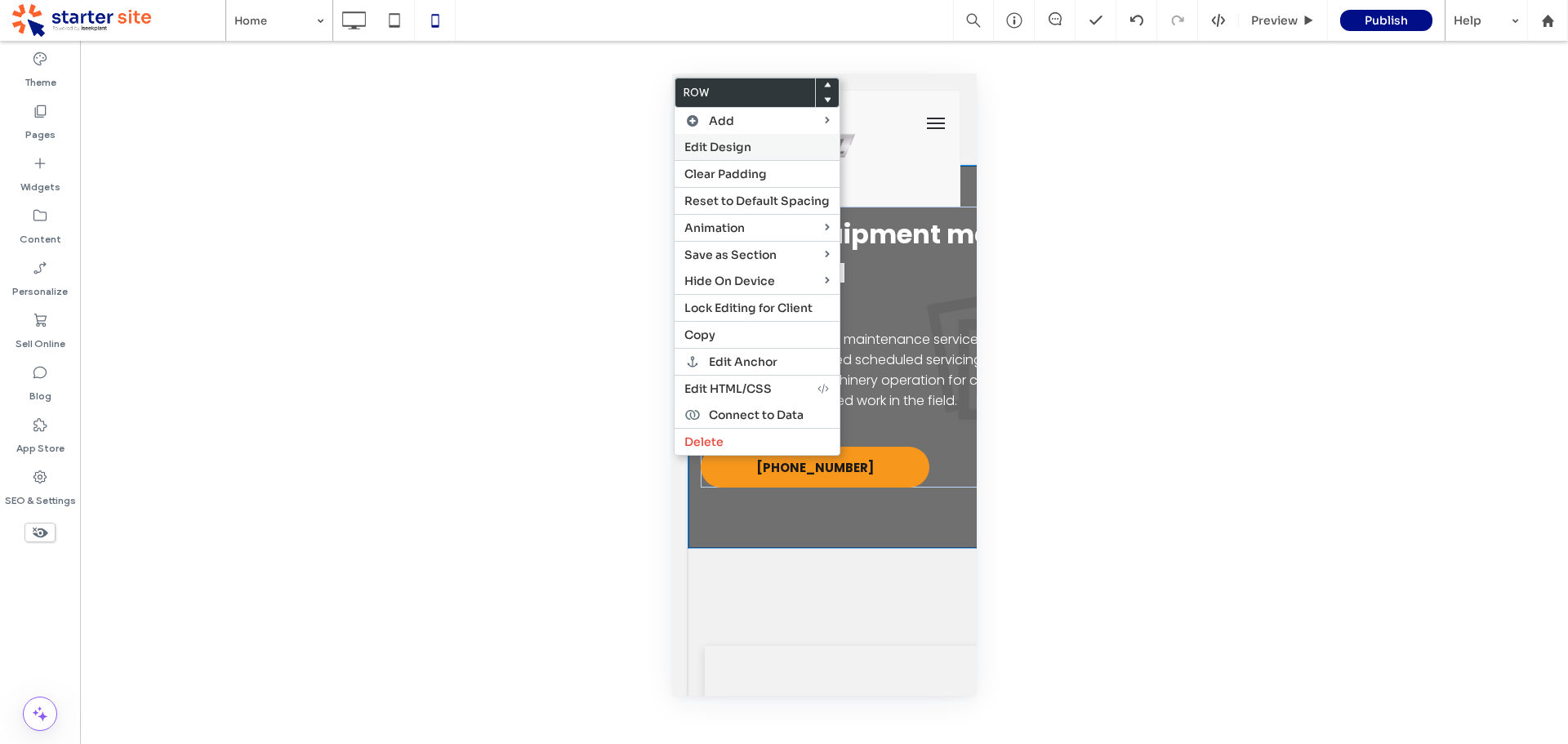
click at [712, 151] on span "Edit Design" at bounding box center [718, 147] width 67 height 14
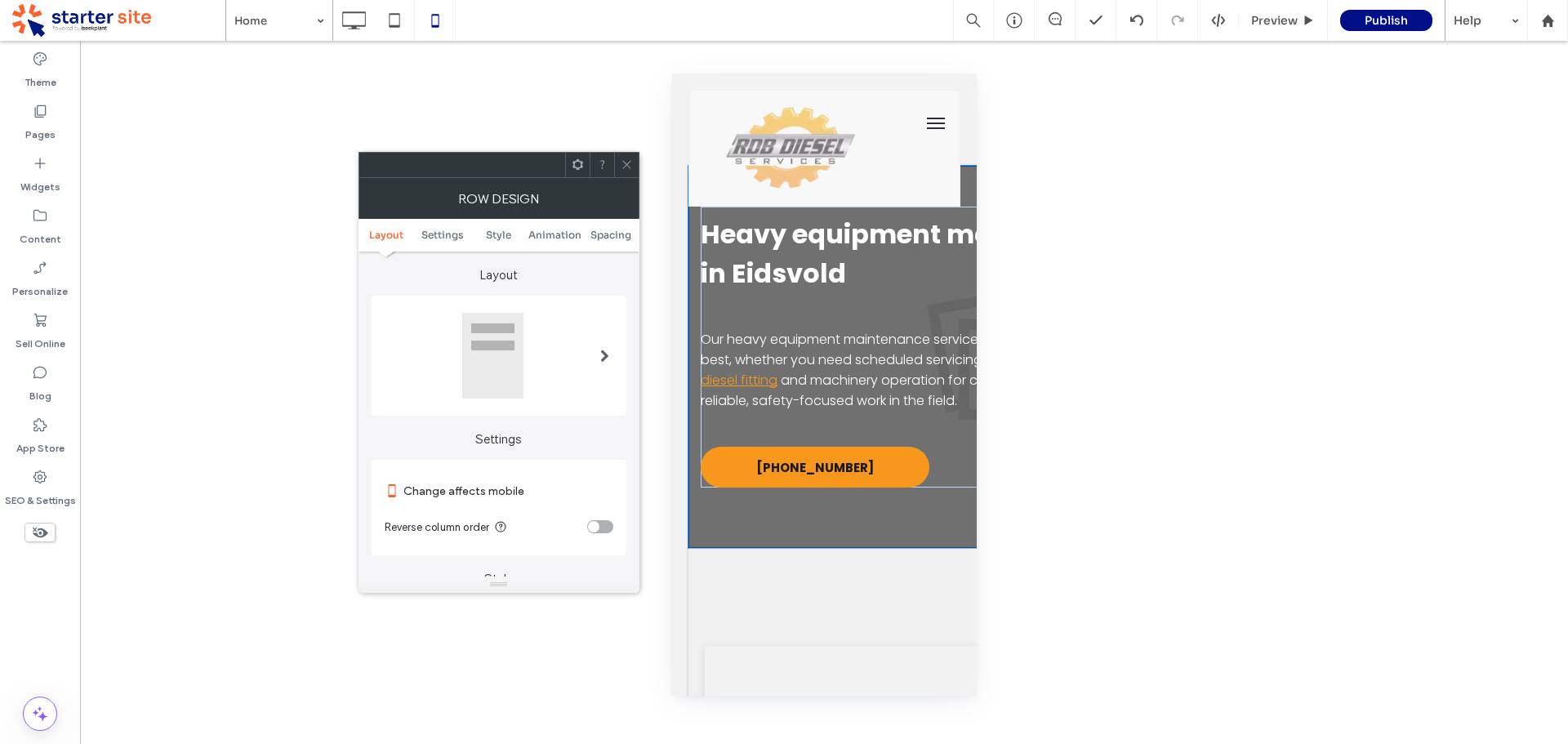
click at [606, 524] on div "toggle" at bounding box center [600, 527] width 26 height 13
click at [622, 168] on icon at bounding box center [627, 165] width 13 height 13
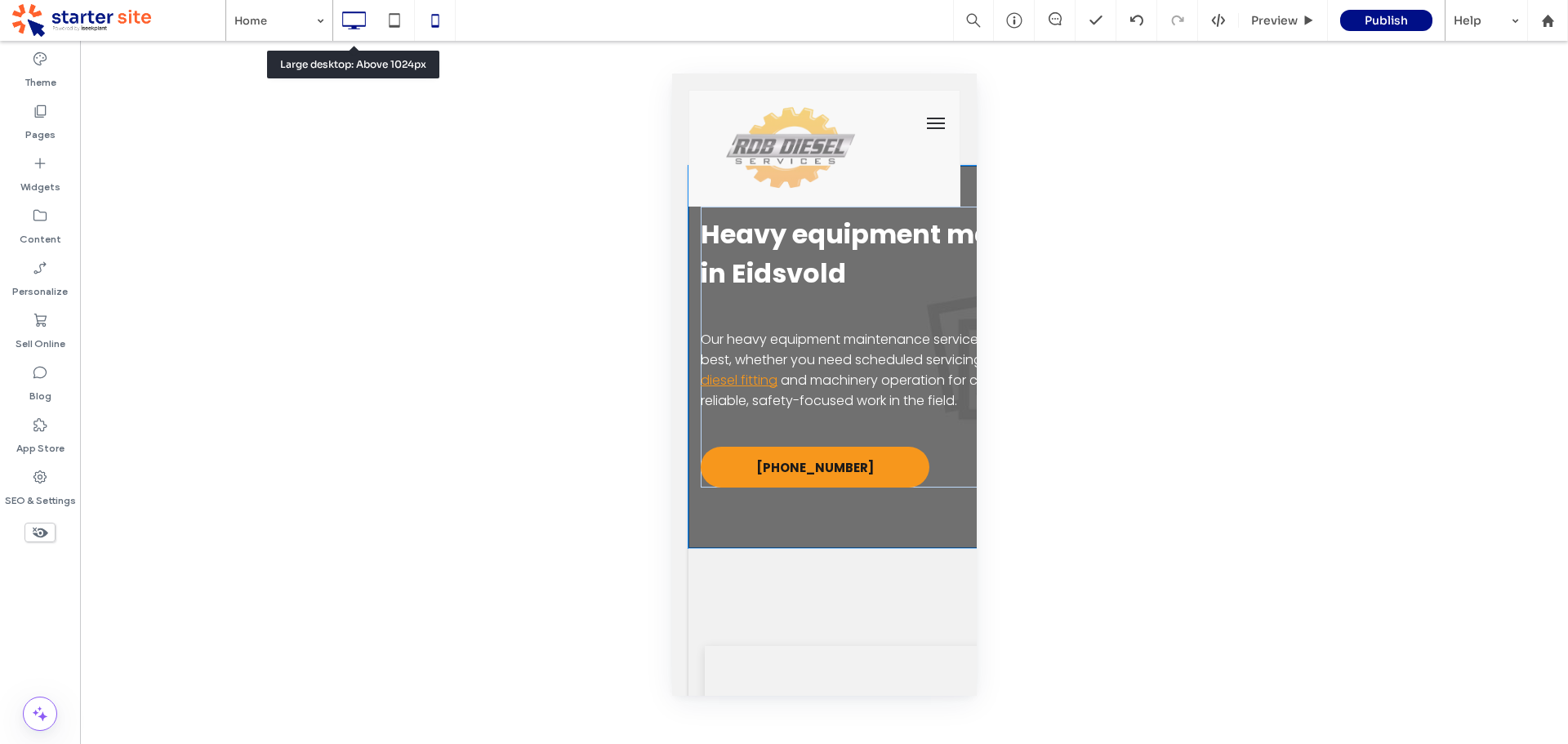
click at [350, 23] on icon at bounding box center [354, 21] width 32 height 32
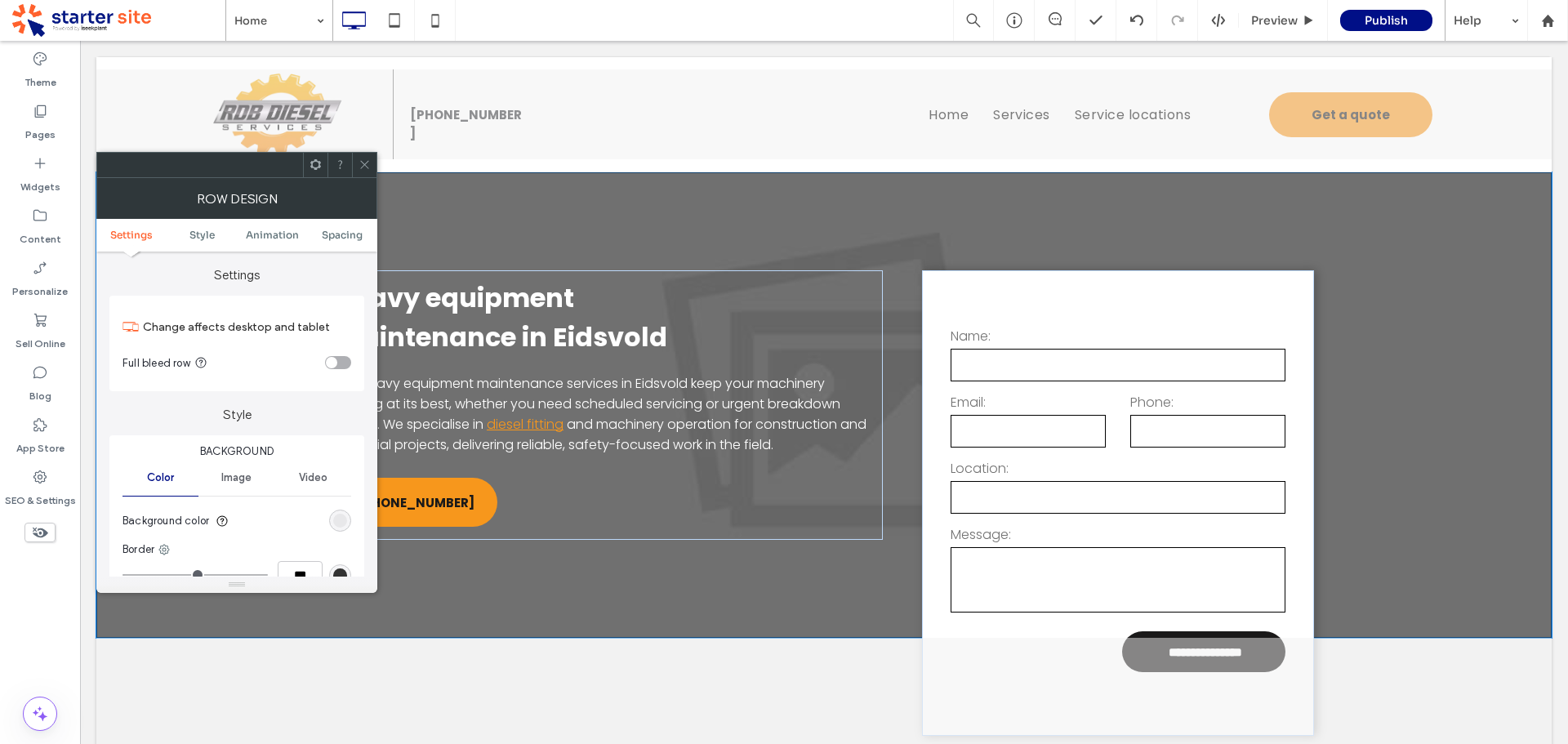
drag, startPoint x: 339, startPoint y: 519, endPoint x: 362, endPoint y: 504, distance: 27.5
click at [338, 519] on div "rgba(0, 0, 0, 0.05)" at bounding box center [339, 519] width 14 height 14
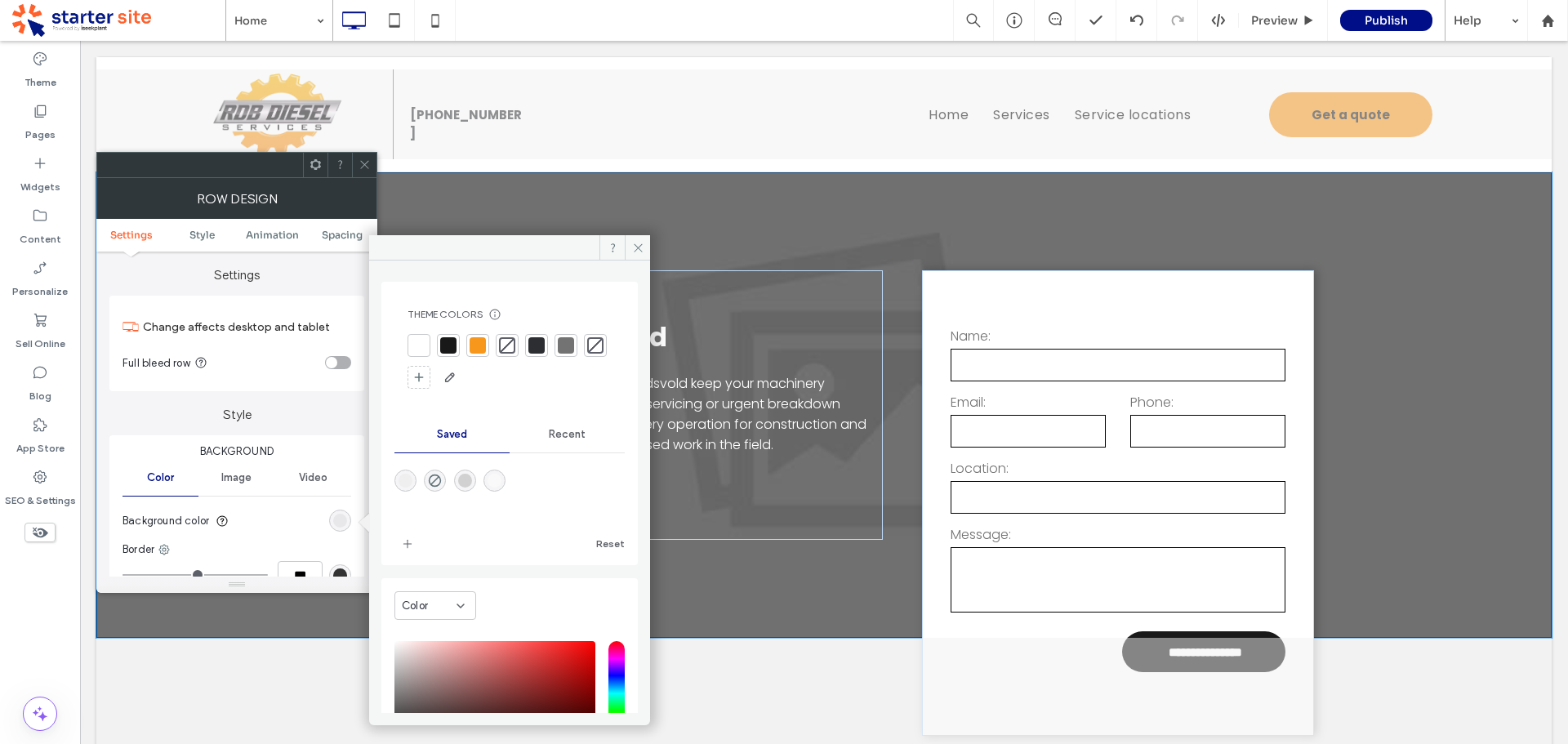
click at [502, 483] on div "rgba(249,249,249,1)" at bounding box center [493, 480] width 14 height 14
type input "*******"
type input "***"
type input "****"
click at [365, 161] on icon at bounding box center [364, 165] width 13 height 13
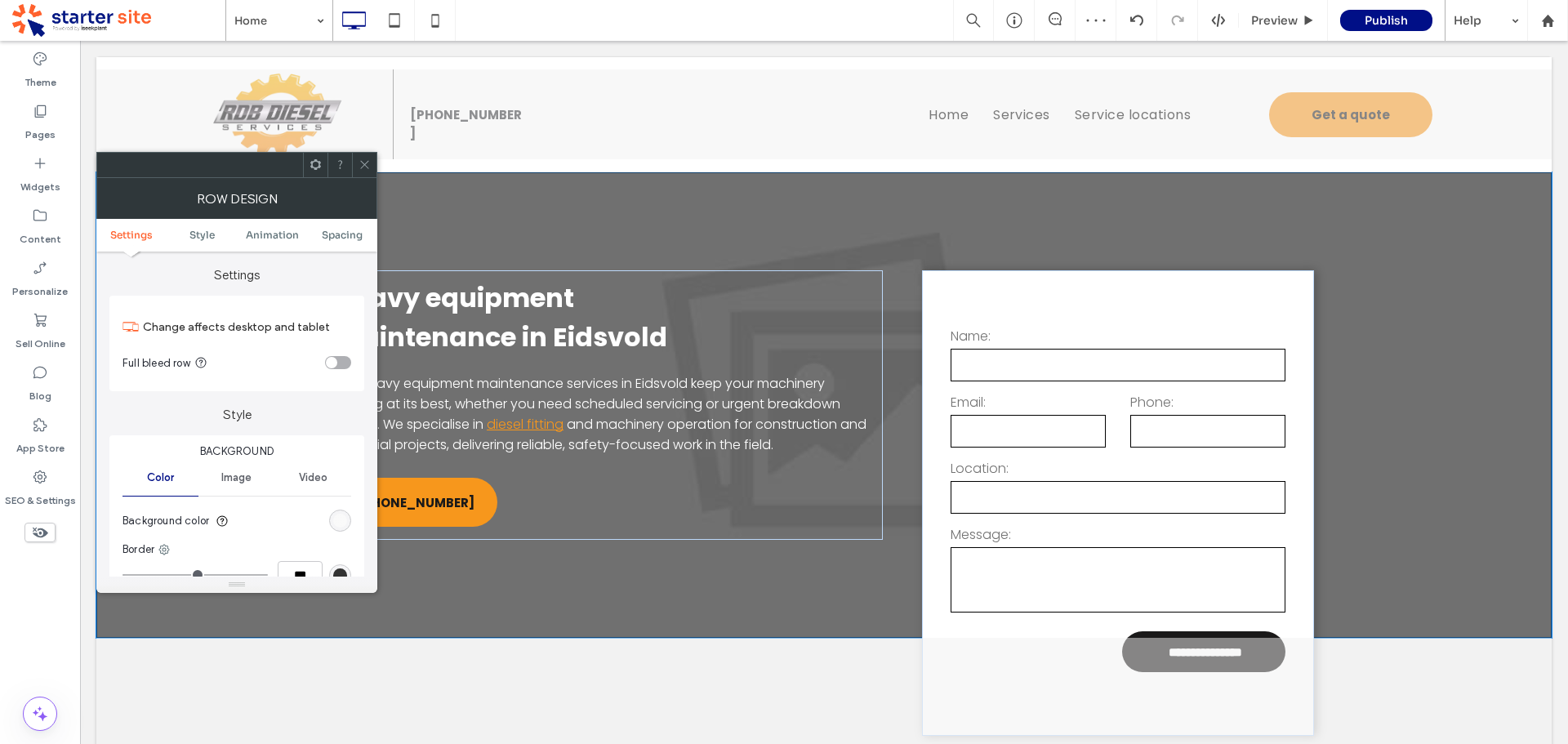
click at [346, 521] on div "rgb(249, 249, 249)" at bounding box center [339, 519] width 14 height 14
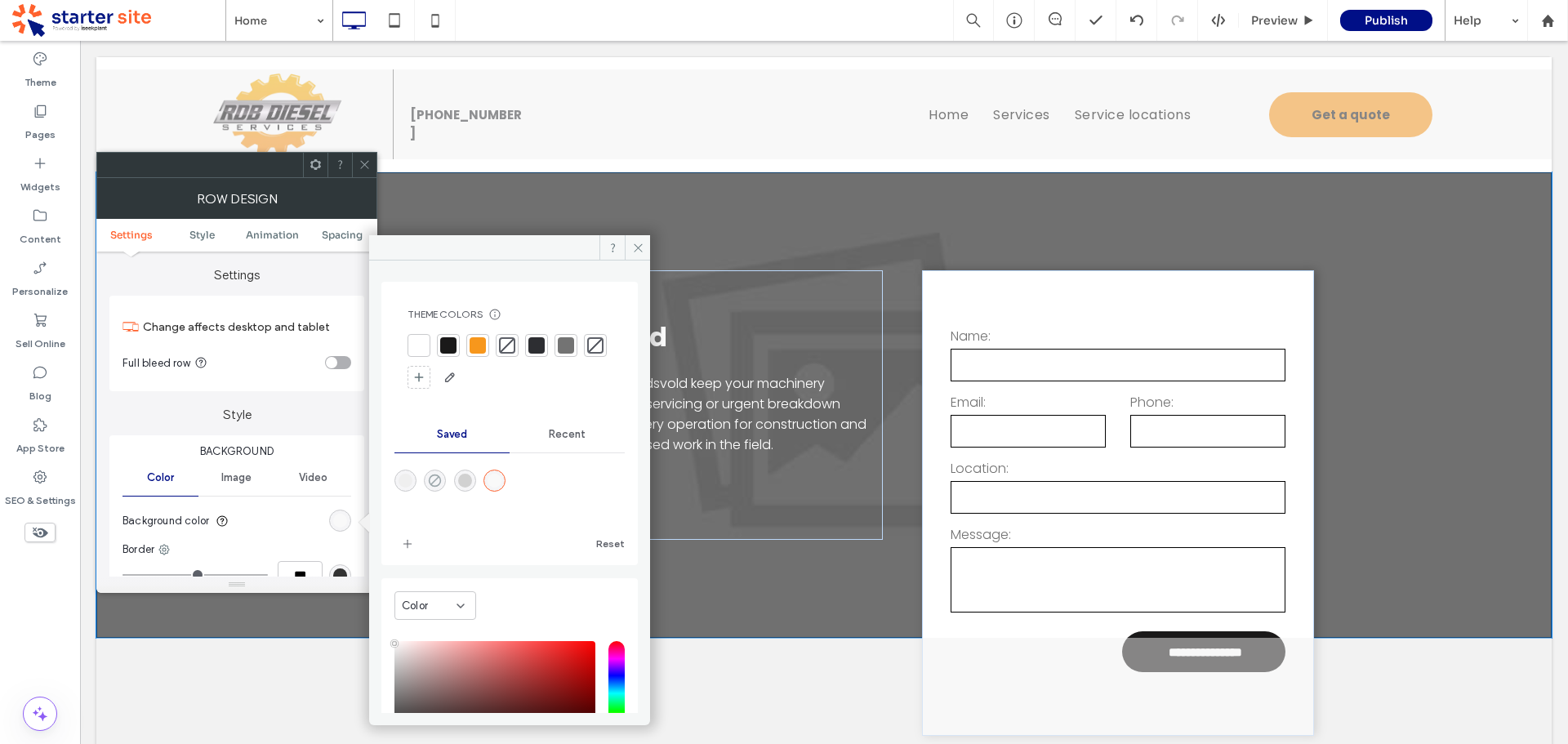
click at [442, 481] on icon "rgba(239,239,239,0)" at bounding box center [434, 480] width 14 height 14
type input "*******"
type input "*"
type input "**"
drag, startPoint x: 372, startPoint y: 162, endPoint x: 194, endPoint y: 459, distance: 346.3
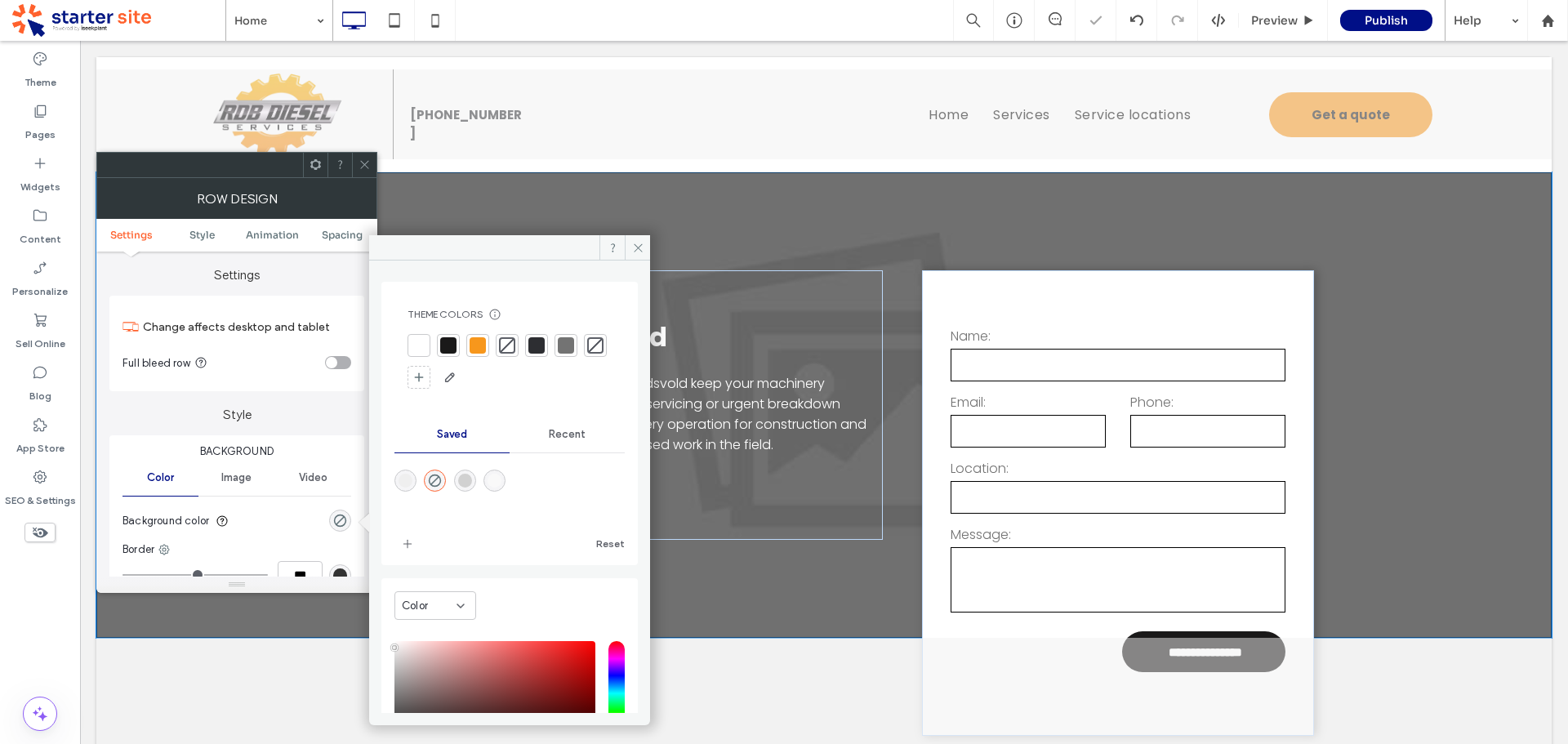
click at [373, 162] on div at bounding box center [364, 164] width 24 height 24
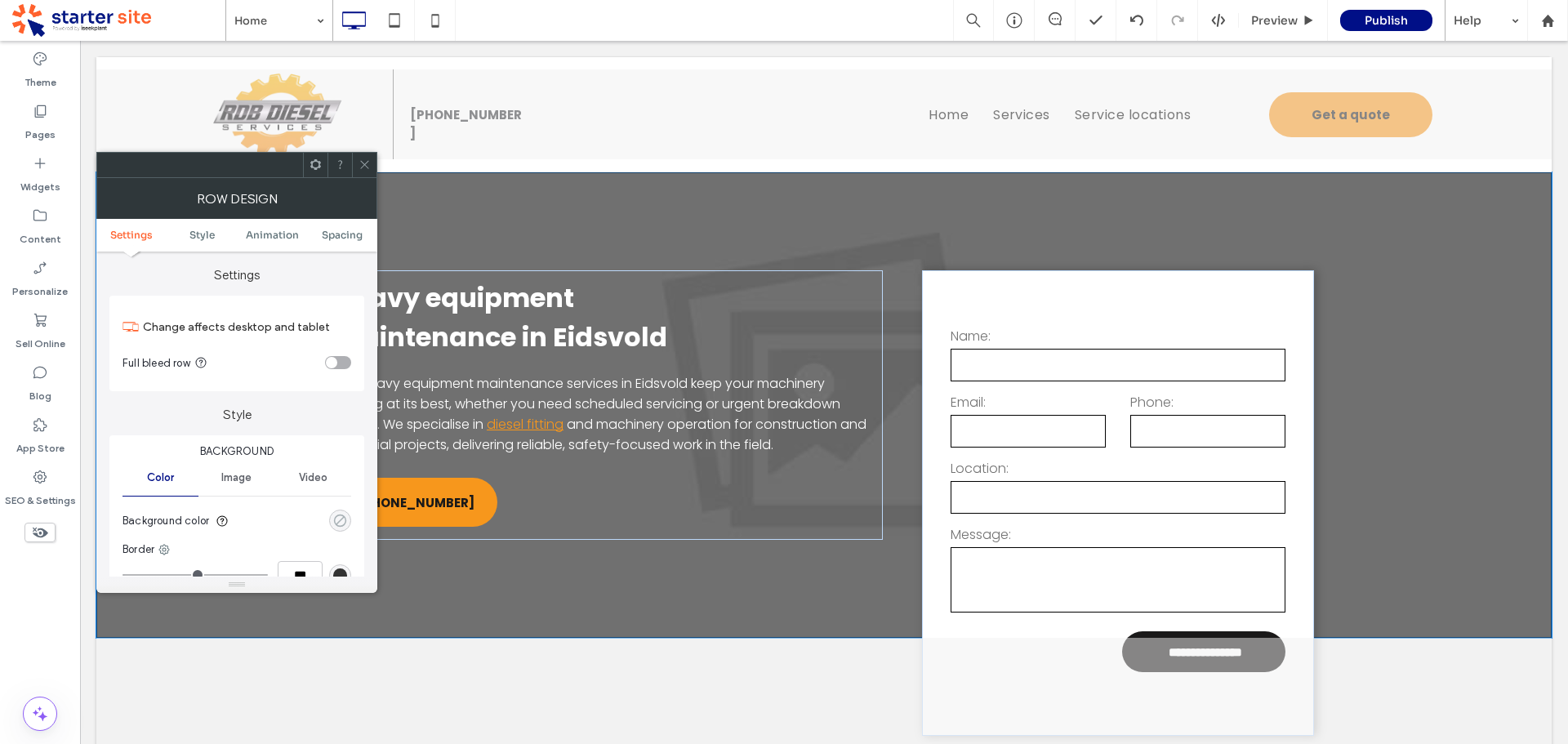
click at [343, 520] on icon "rgba(0, 0, 0, 0)" at bounding box center [339, 519] width 14 height 14
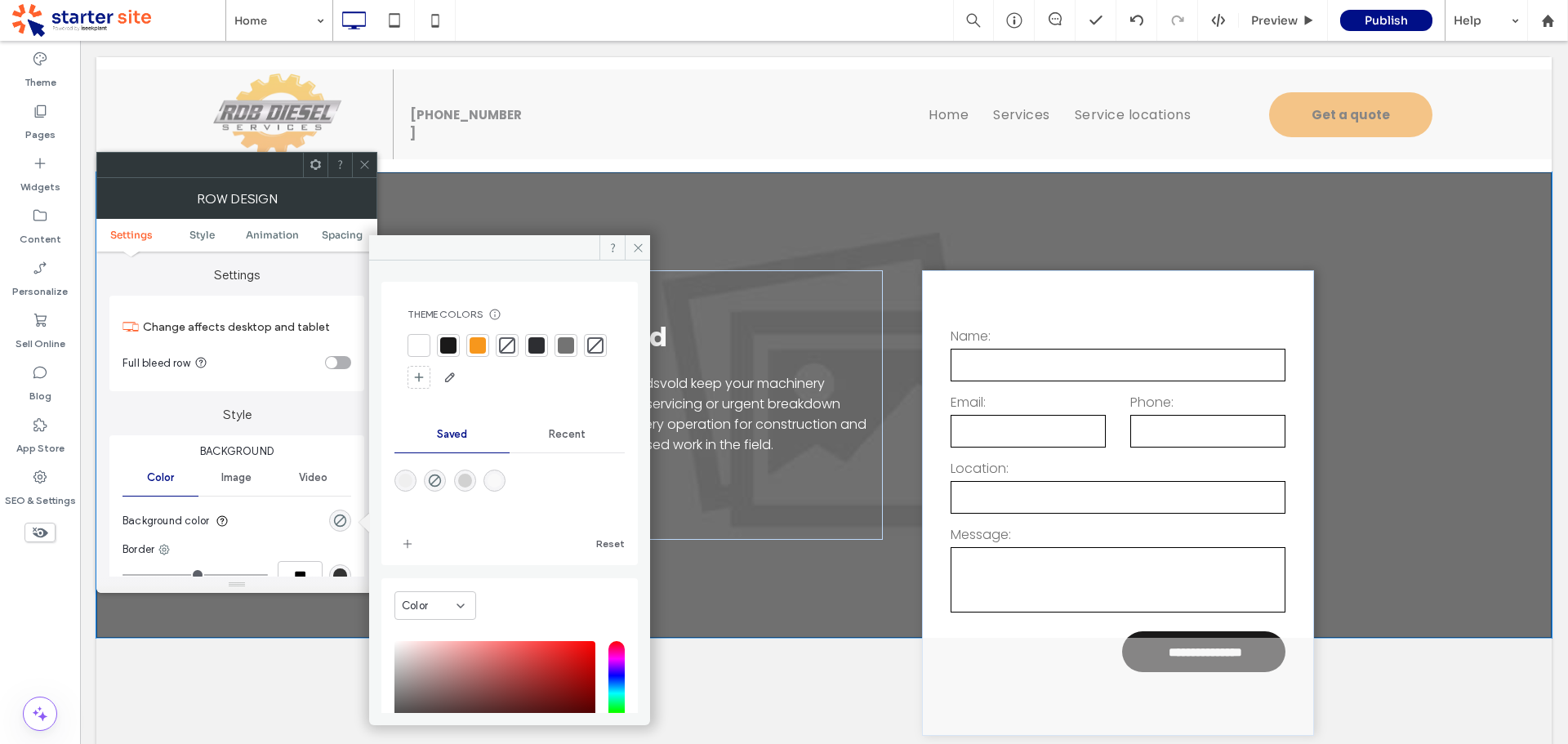
click at [472, 481] on div "rgba(209,209,209,1)" at bounding box center [465, 480] width 14 height 14
click at [411, 483] on div "rgba(239,239,239,1)" at bounding box center [405, 481] width 22 height 22
click at [371, 163] on div at bounding box center [364, 164] width 24 height 24
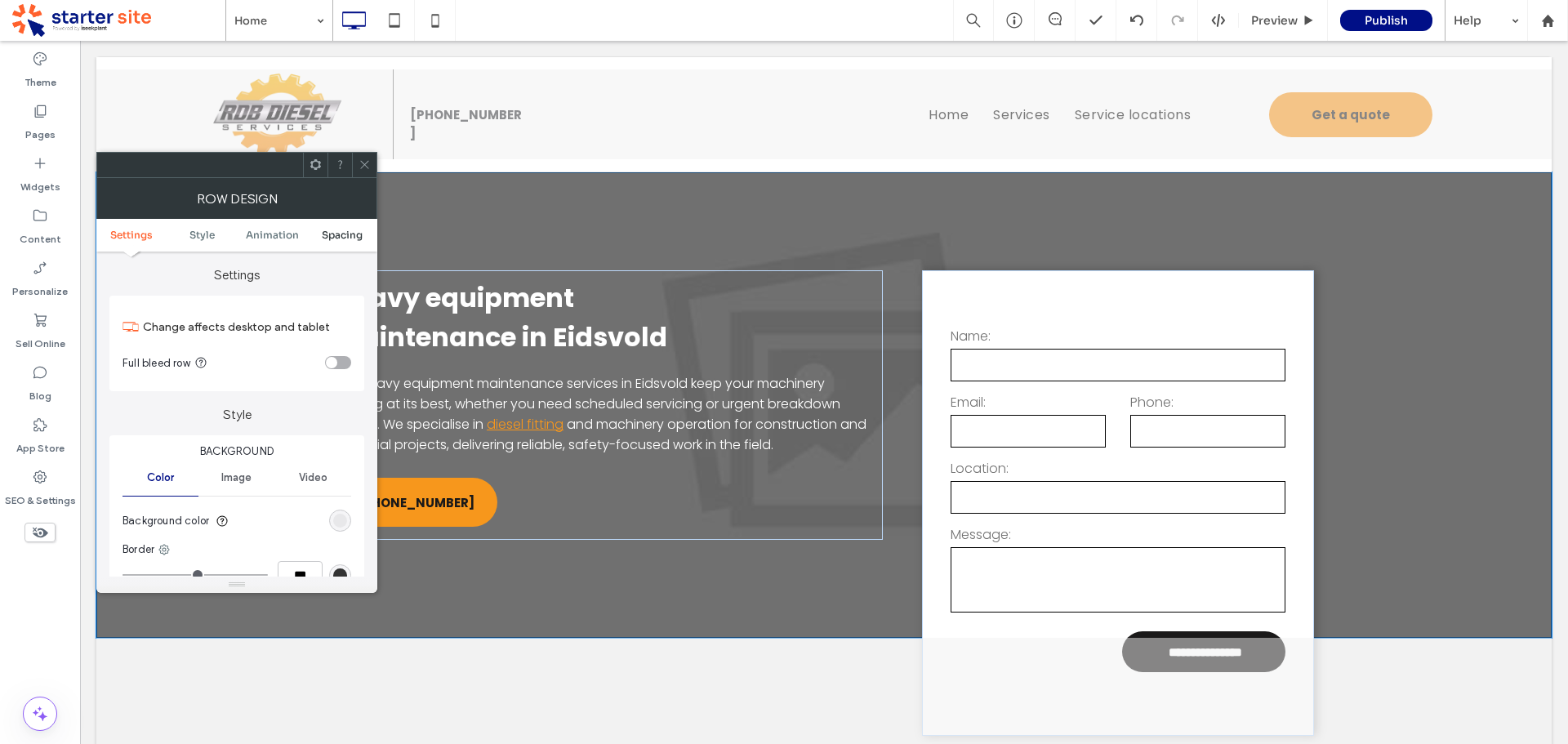
click at [356, 234] on span "Spacing" at bounding box center [342, 234] width 41 height 13
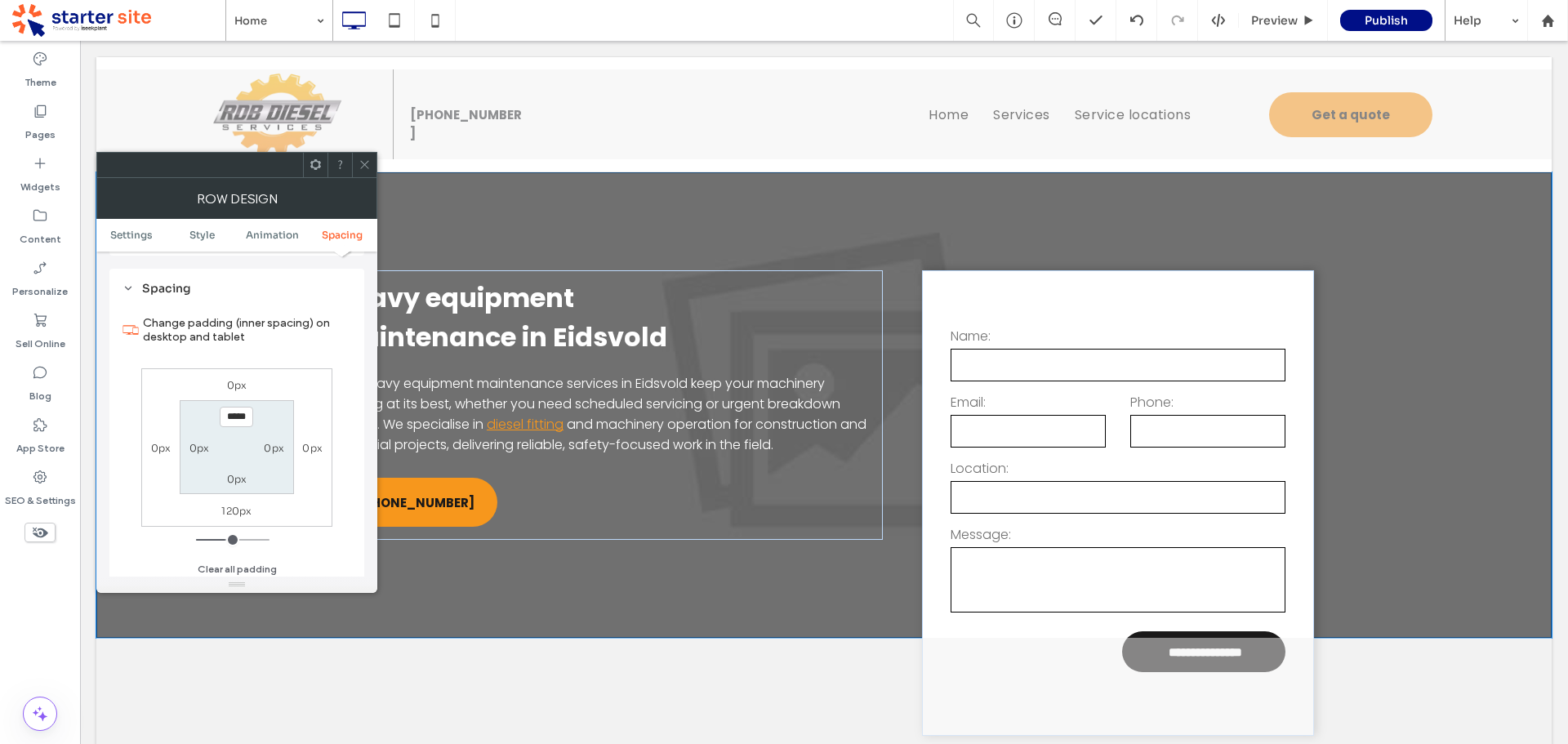
scroll to position [463, 0]
click at [366, 163] on icon at bounding box center [364, 165] width 13 height 13
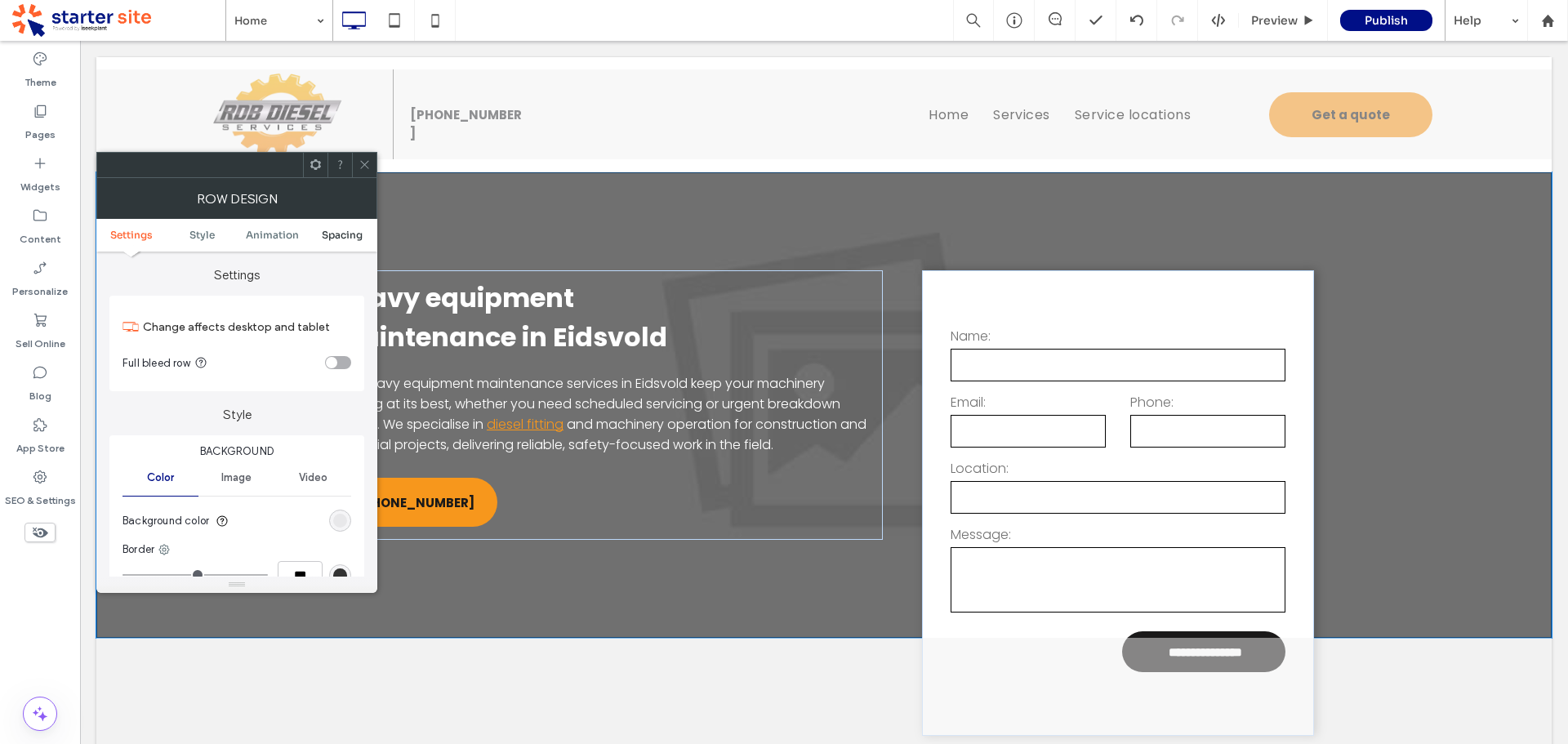
click at [345, 235] on span "Spacing" at bounding box center [342, 234] width 41 height 13
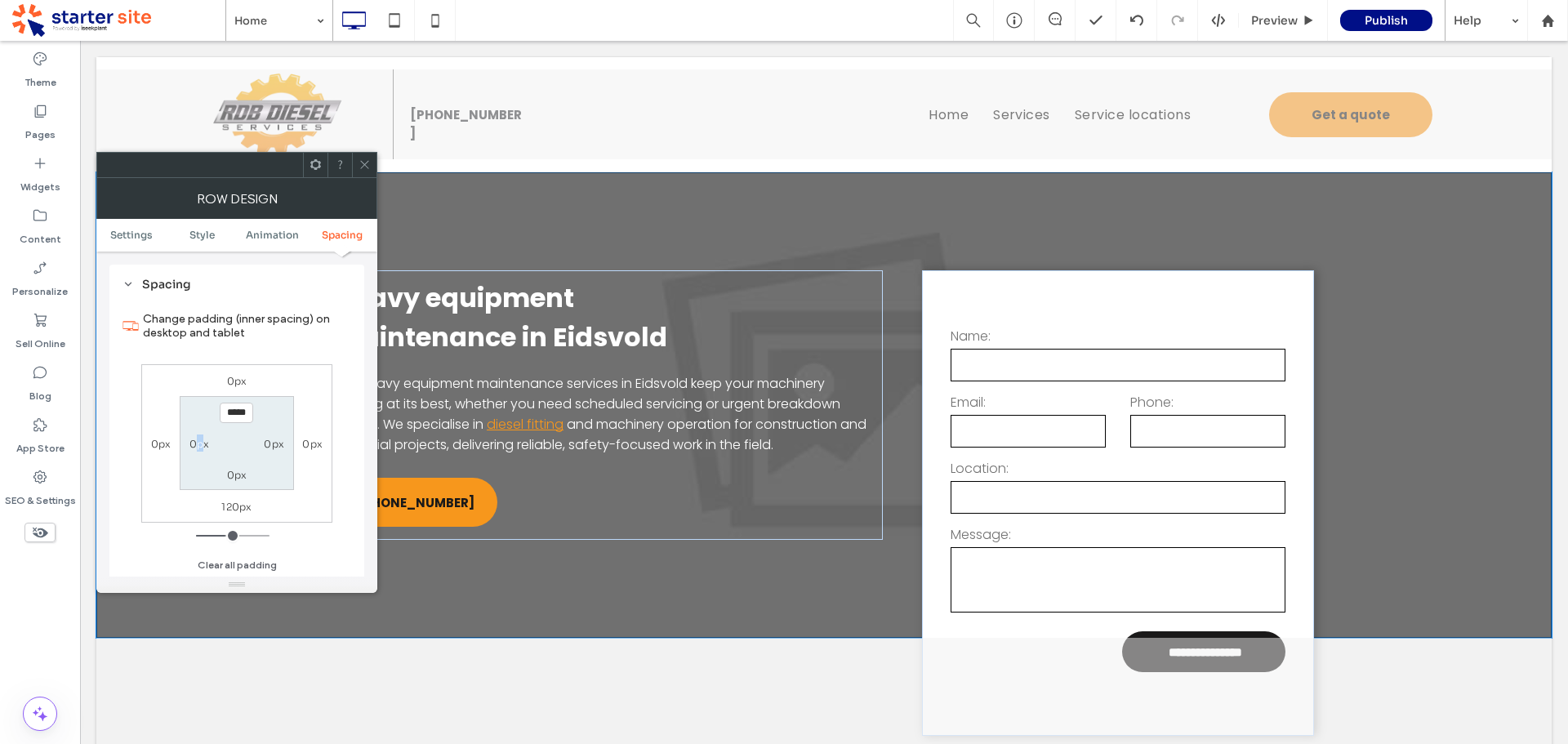
click at [200, 442] on label "0px" at bounding box center [199, 444] width 21 height 13
click at [273, 444] on label "0px" at bounding box center [273, 444] width 21 height 13
click at [273, 420] on section "120px **** 0px 30px" at bounding box center [236, 443] width 114 height 94
click at [374, 167] on div at bounding box center [364, 164] width 24 height 24
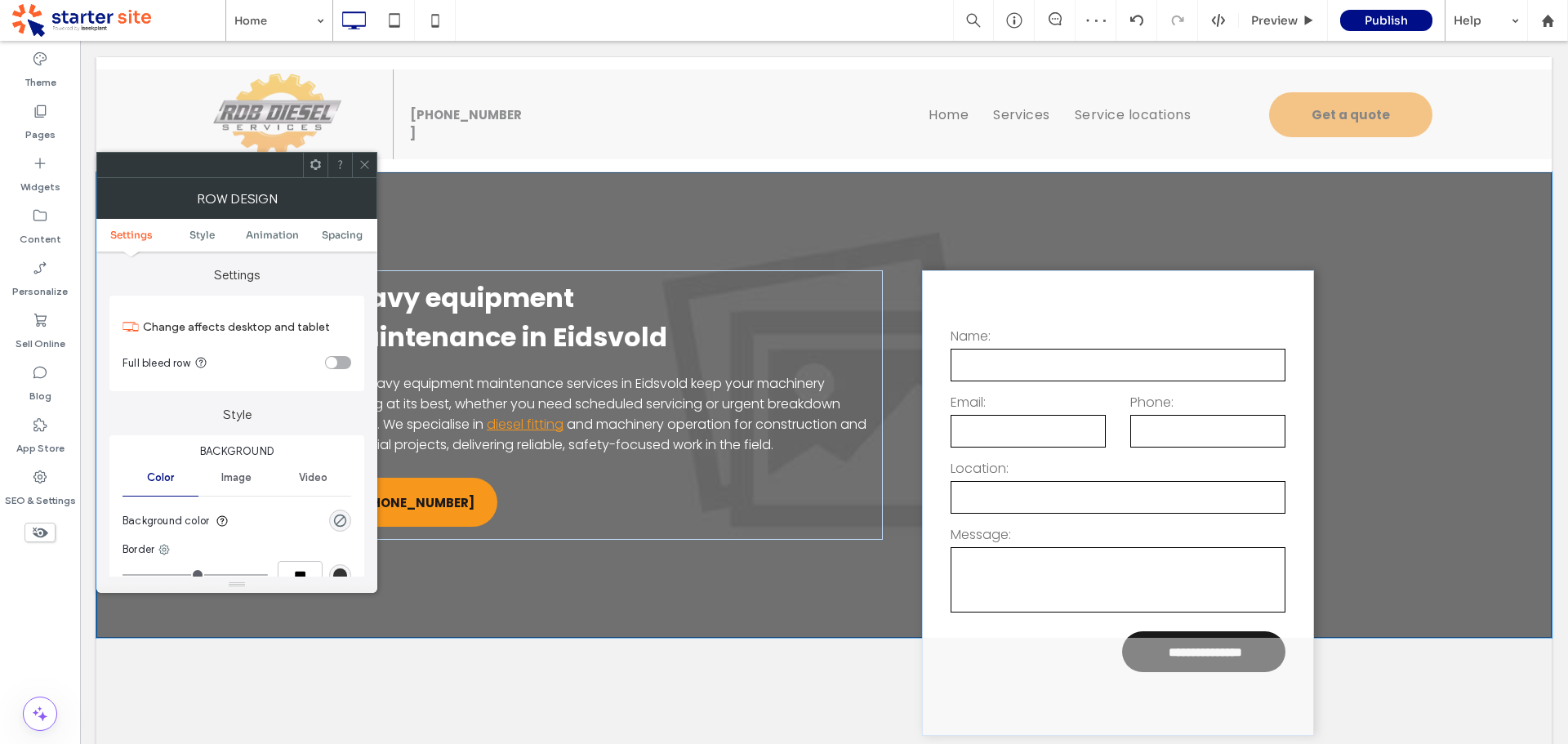
click at [338, 241] on ul "Settings Style Animation Spacing" at bounding box center [236, 235] width 281 height 32
click at [340, 231] on span "Spacing" at bounding box center [342, 234] width 41 height 13
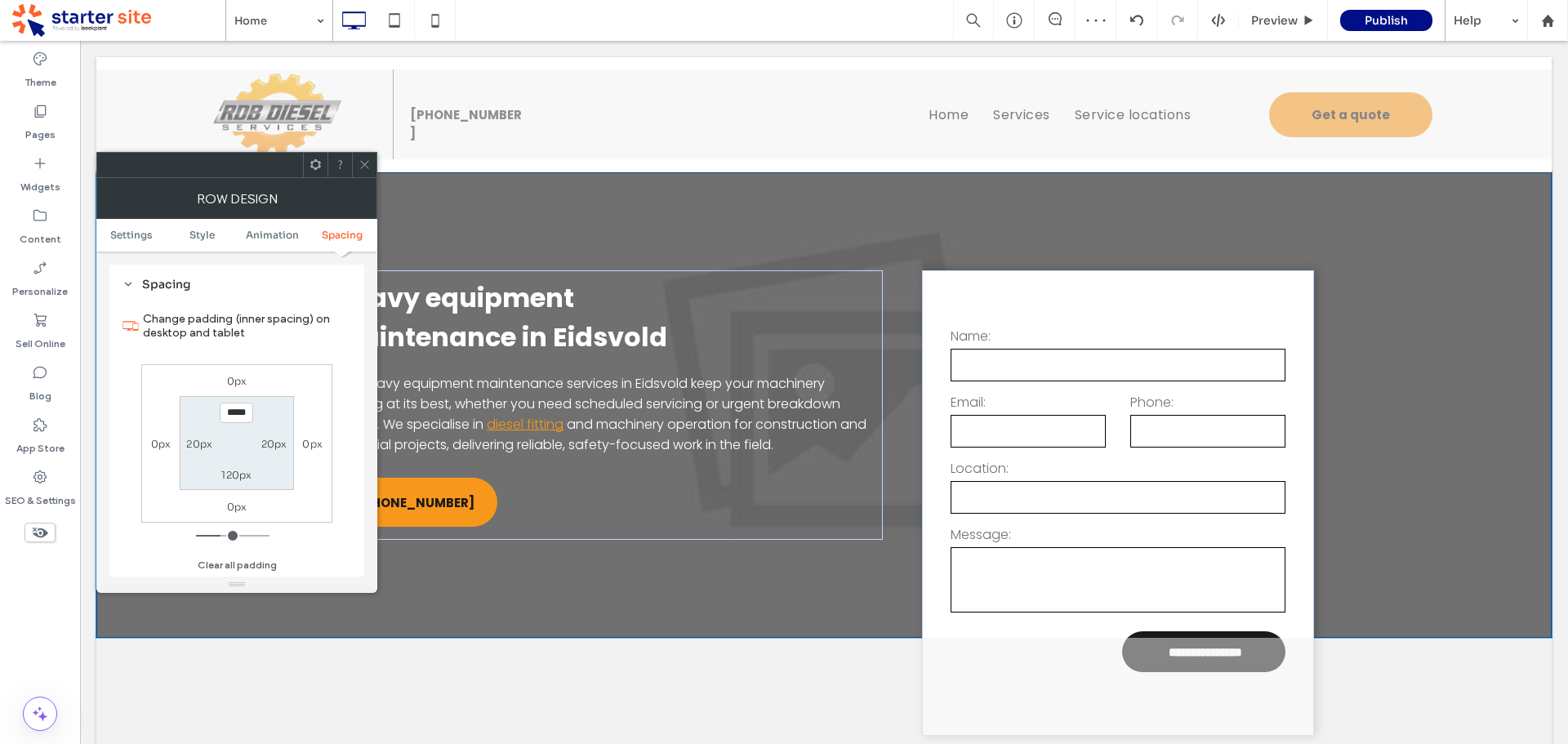
click at [204, 438] on label "20px" at bounding box center [198, 444] width 26 height 13
click at [275, 440] on label "20px" at bounding box center [274, 444] width 26 height 13
click at [269, 424] on section "100px **** 120px 30px" at bounding box center [236, 443] width 114 height 94
click at [366, 159] on icon at bounding box center [364, 165] width 13 height 13
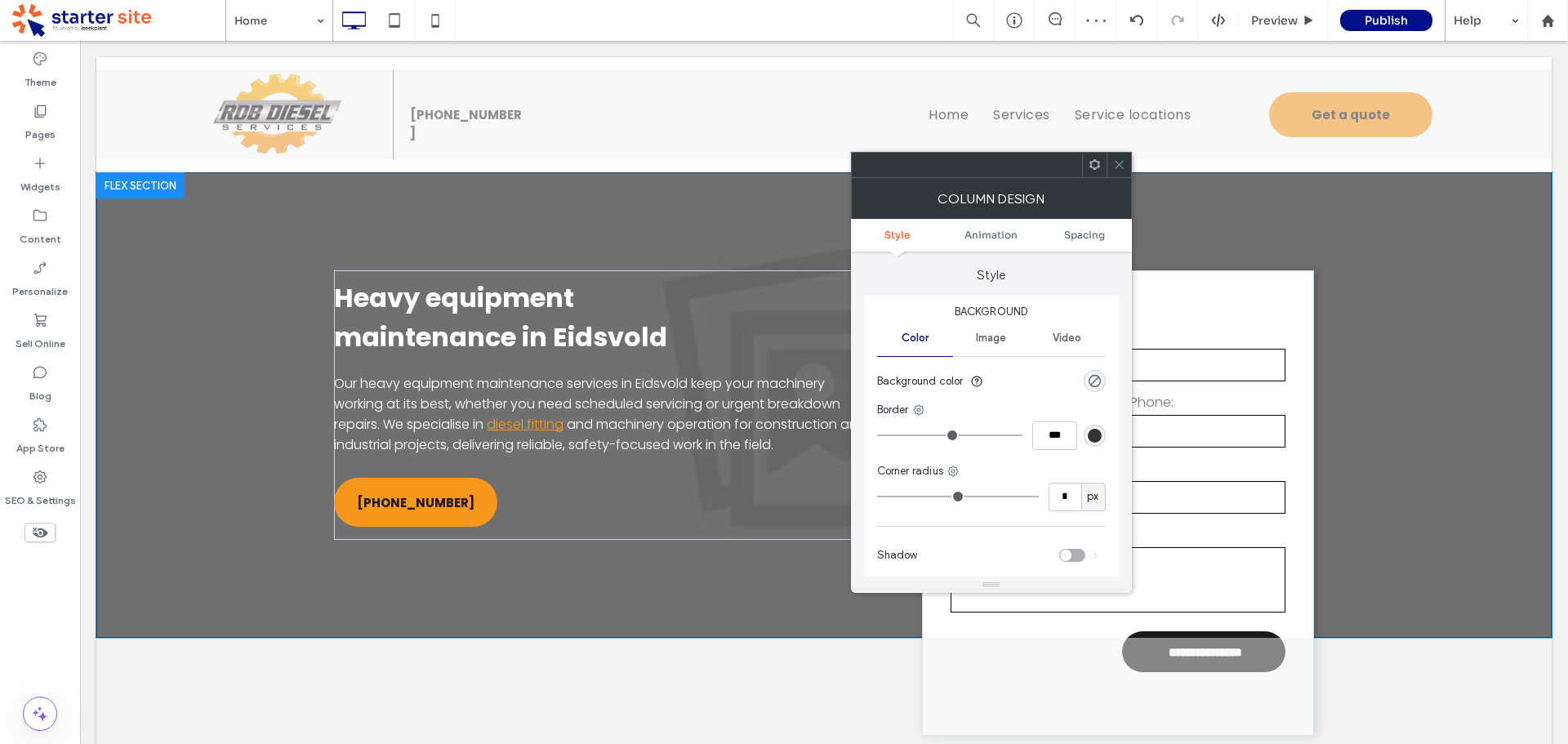
click at [1114, 169] on icon at bounding box center [1120, 165] width 13 height 13
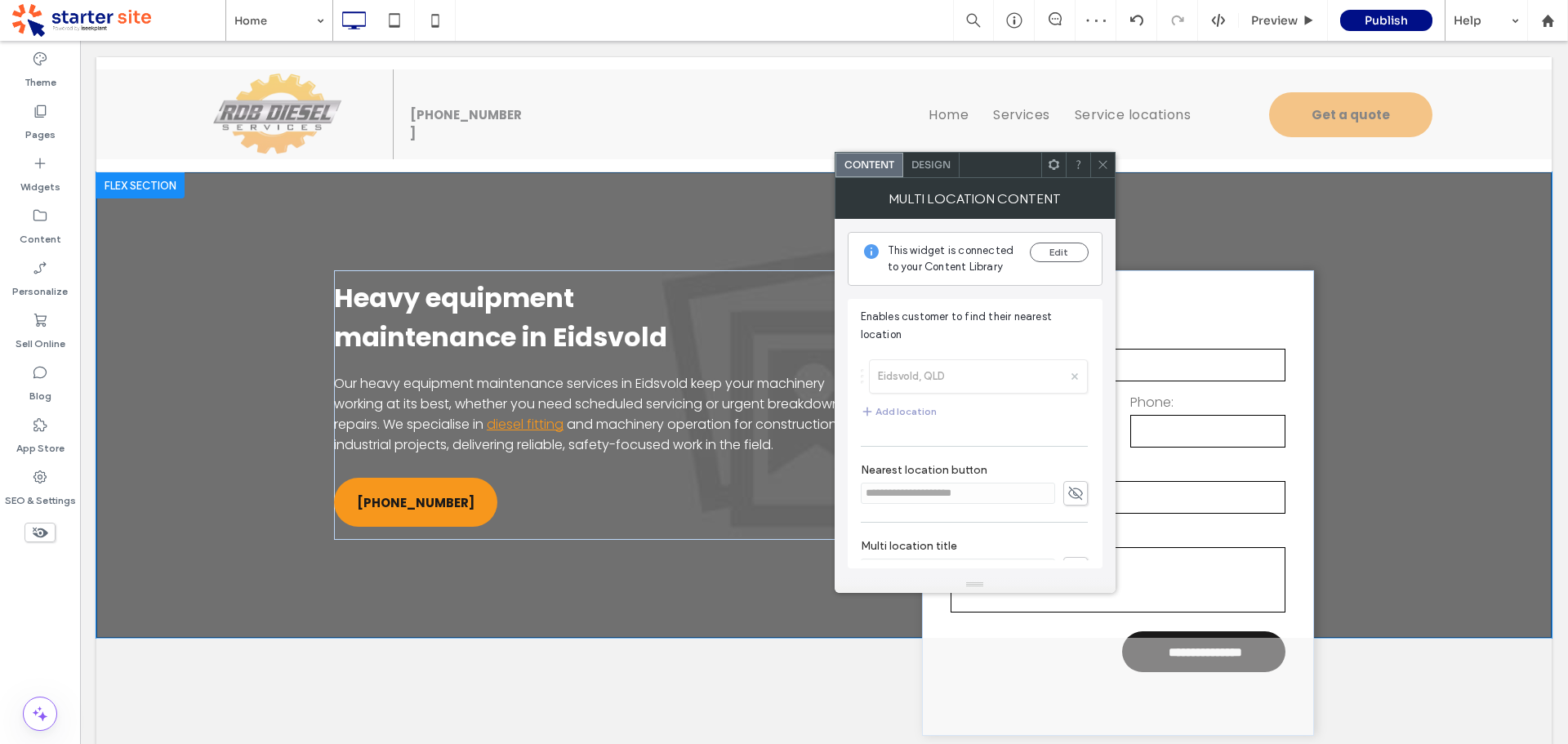
click at [936, 170] on span "Design" at bounding box center [930, 165] width 39 height 13
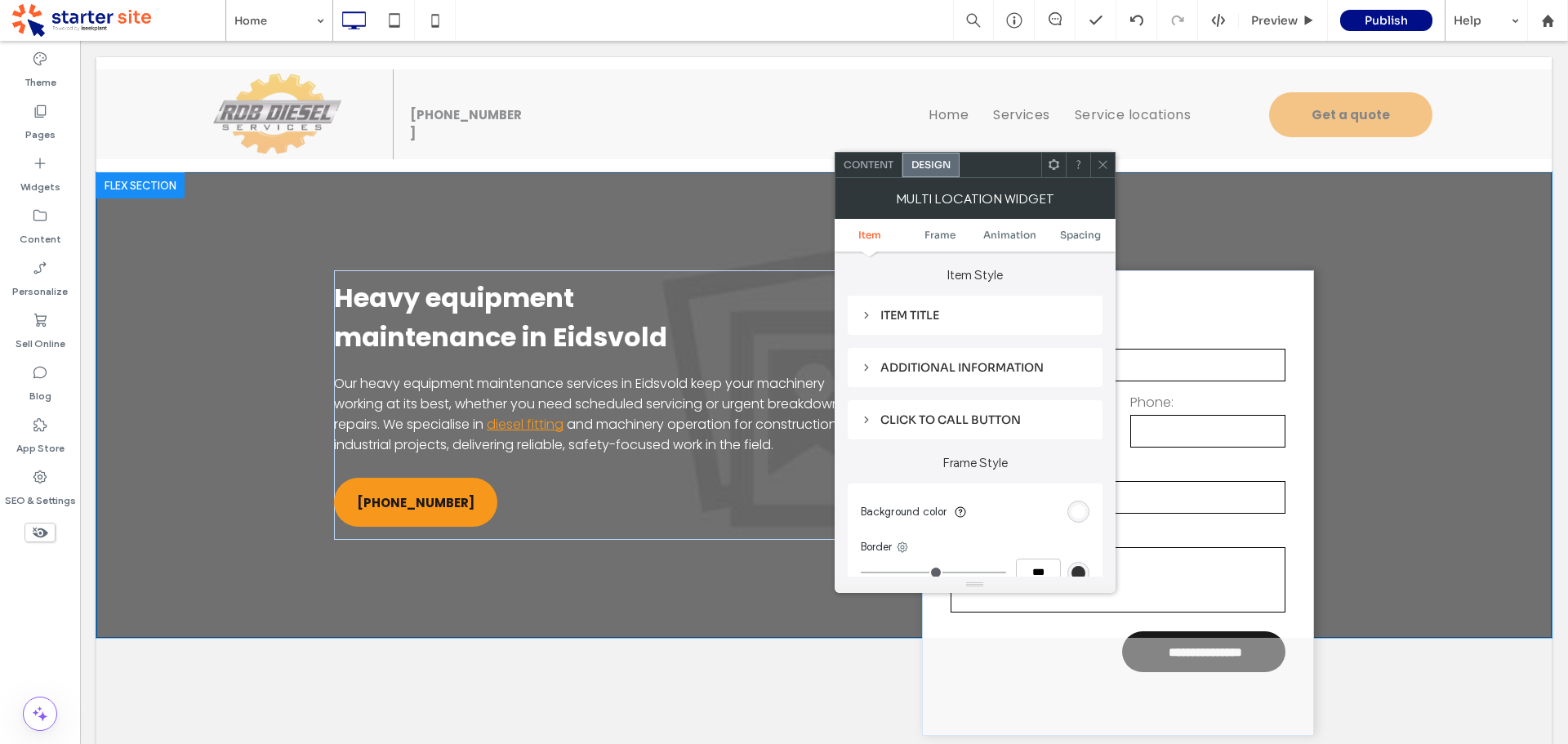
click at [1069, 512] on section "Background color" at bounding box center [974, 511] width 228 height 41
click at [1084, 511] on div "rgb(255, 255, 255)" at bounding box center [1078, 510] width 14 height 14
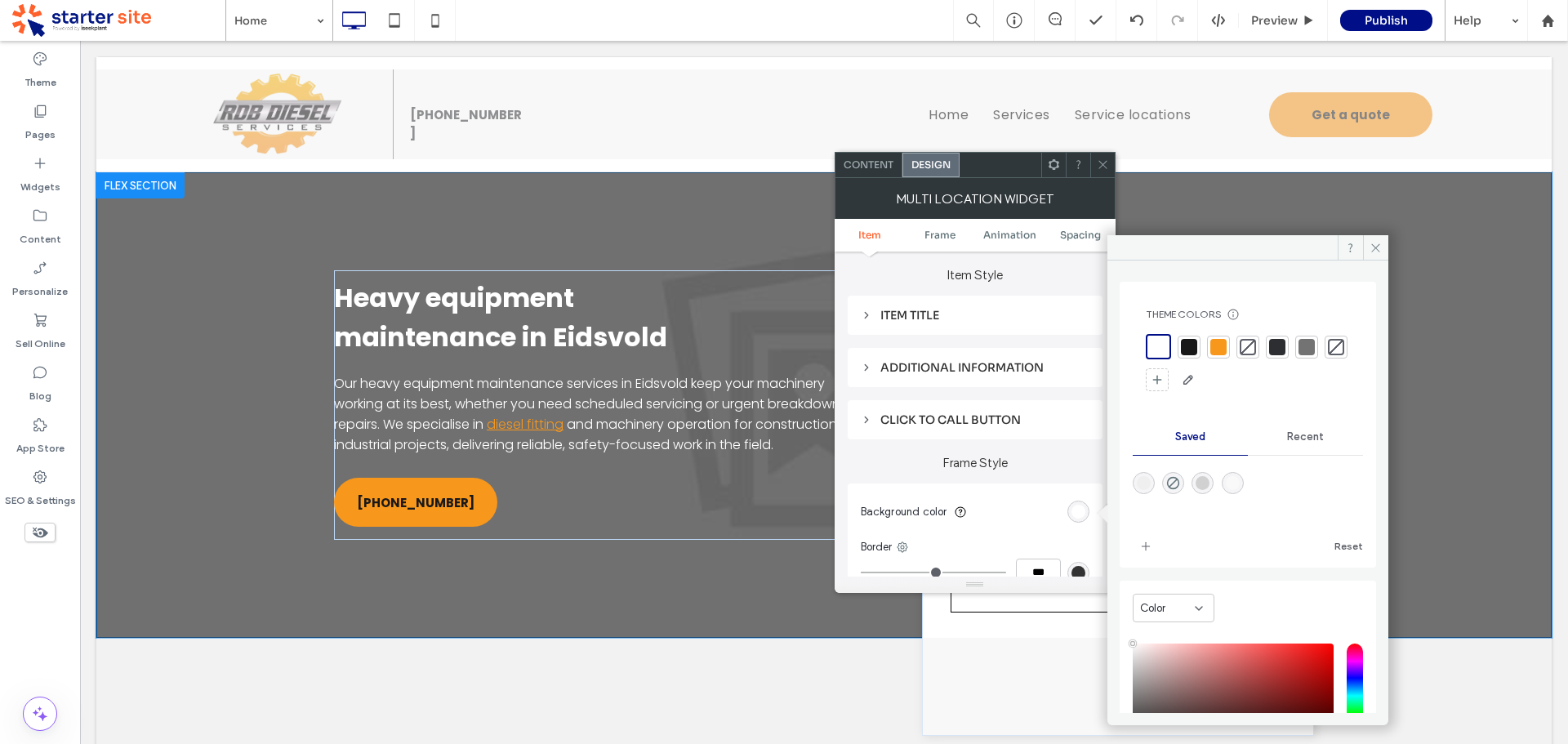
click at [1165, 486] on div at bounding box center [1248, 494] width 230 height 61
click at [1175, 477] on icon "rgba(239,239,239,0)" at bounding box center [1173, 482] width 14 height 14
drag, startPoint x: 1101, startPoint y: 168, endPoint x: 1016, endPoint y: 220, distance: 99.6
click at [1102, 168] on icon at bounding box center [1103, 165] width 13 height 13
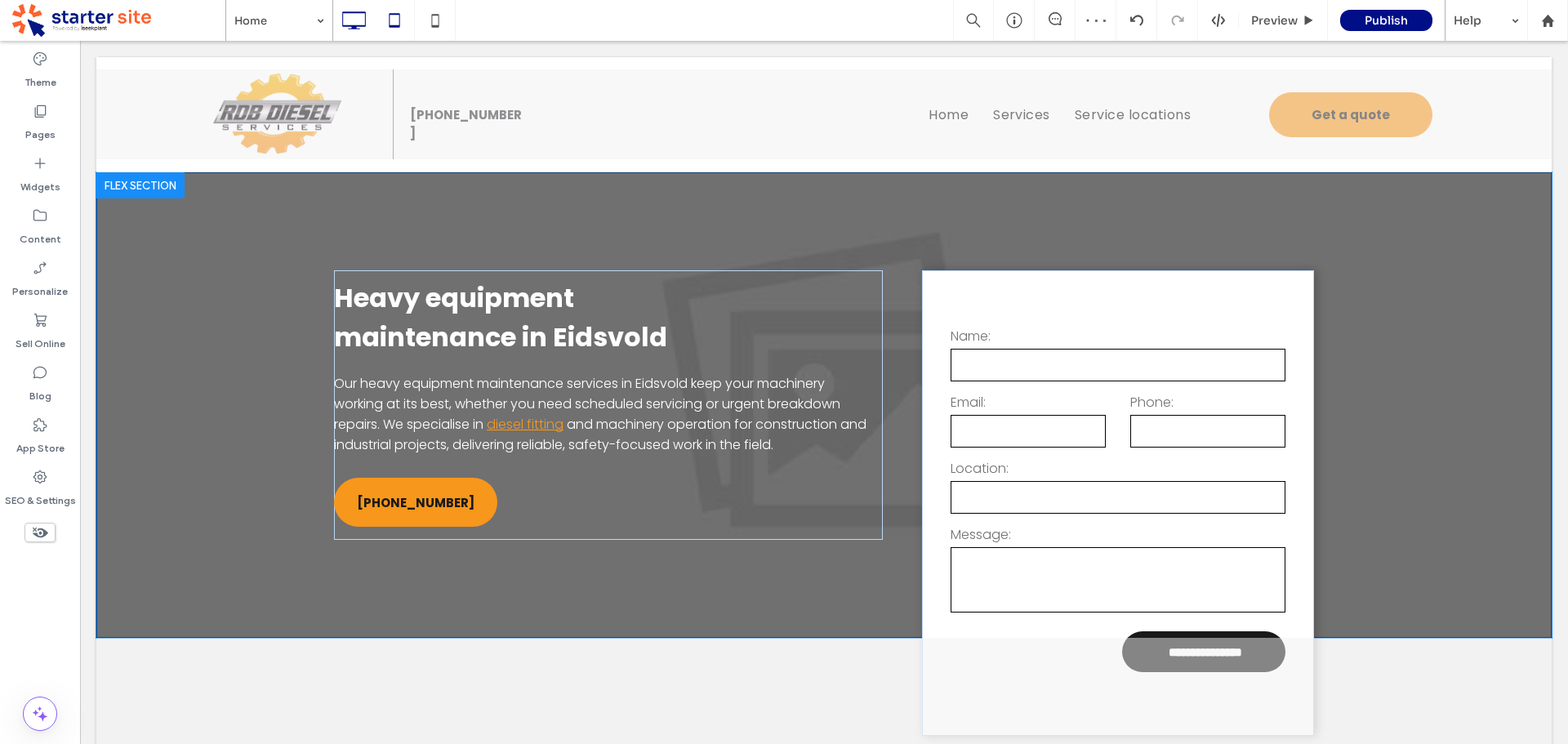
click at [400, 36] on icon at bounding box center [394, 21] width 32 height 32
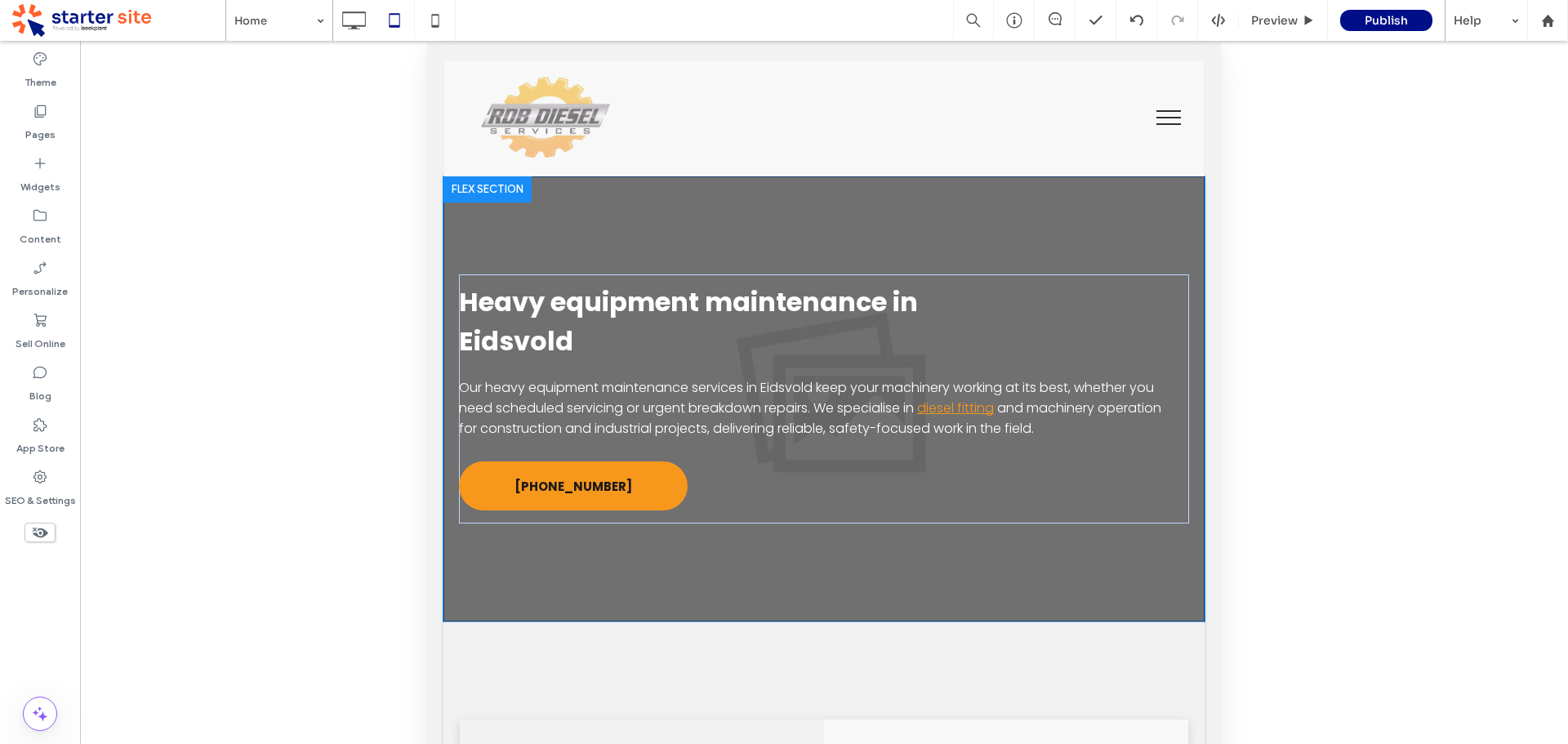
scroll to position [0, 0]
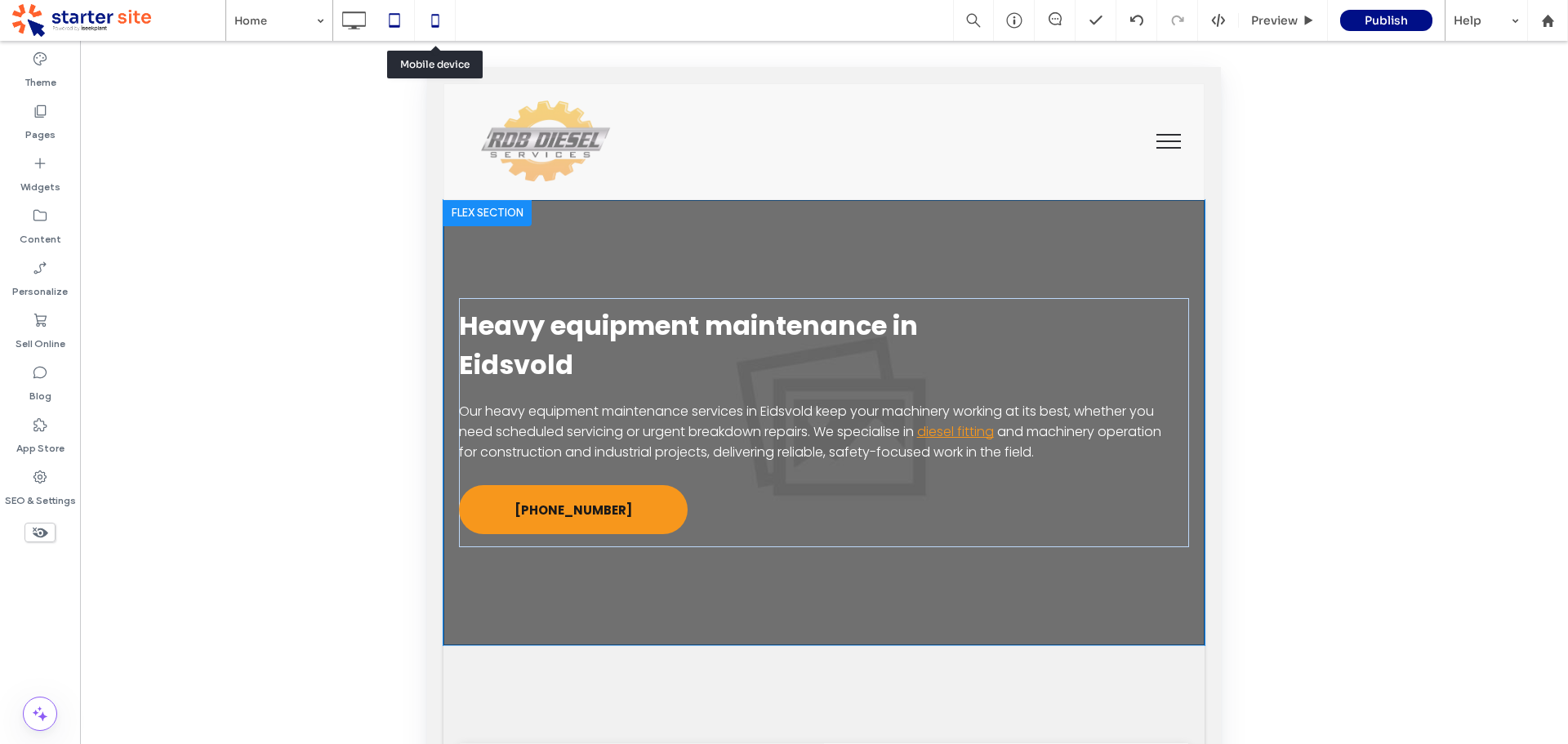
click at [435, 14] on use at bounding box center [435, 20] width 7 height 13
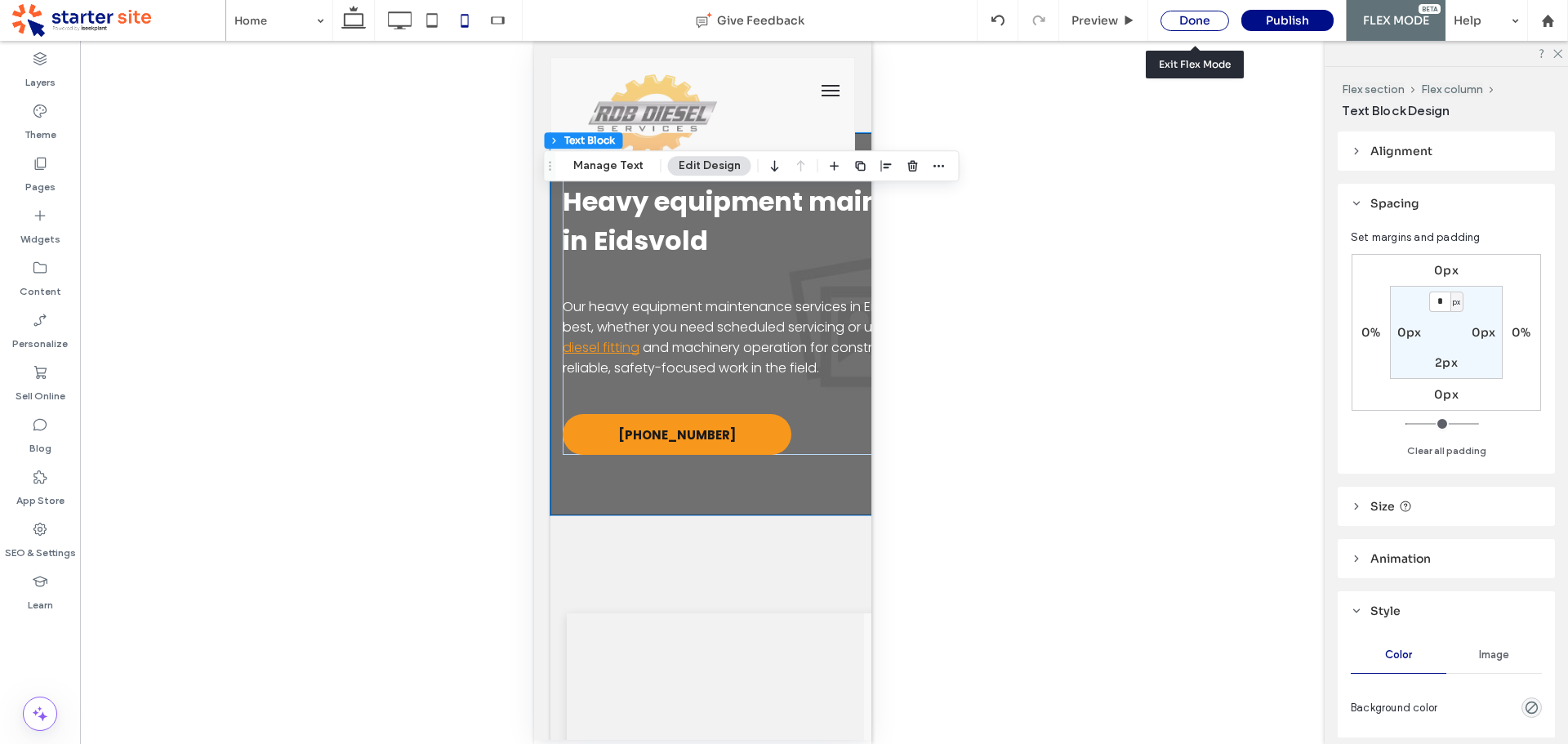
click at [1184, 14] on div "Done" at bounding box center [1194, 21] width 69 height 21
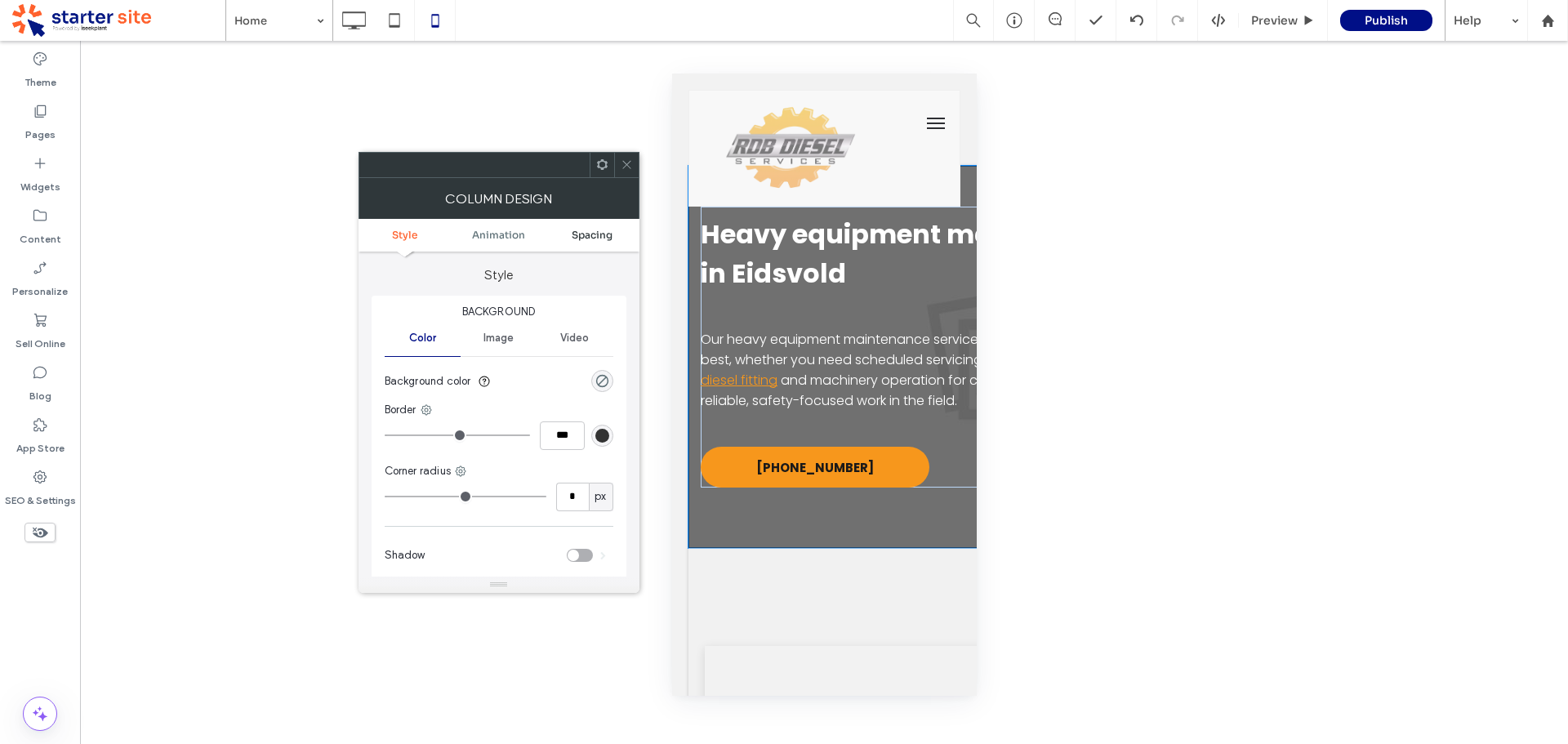
click at [594, 231] on span "Spacing" at bounding box center [592, 234] width 41 height 13
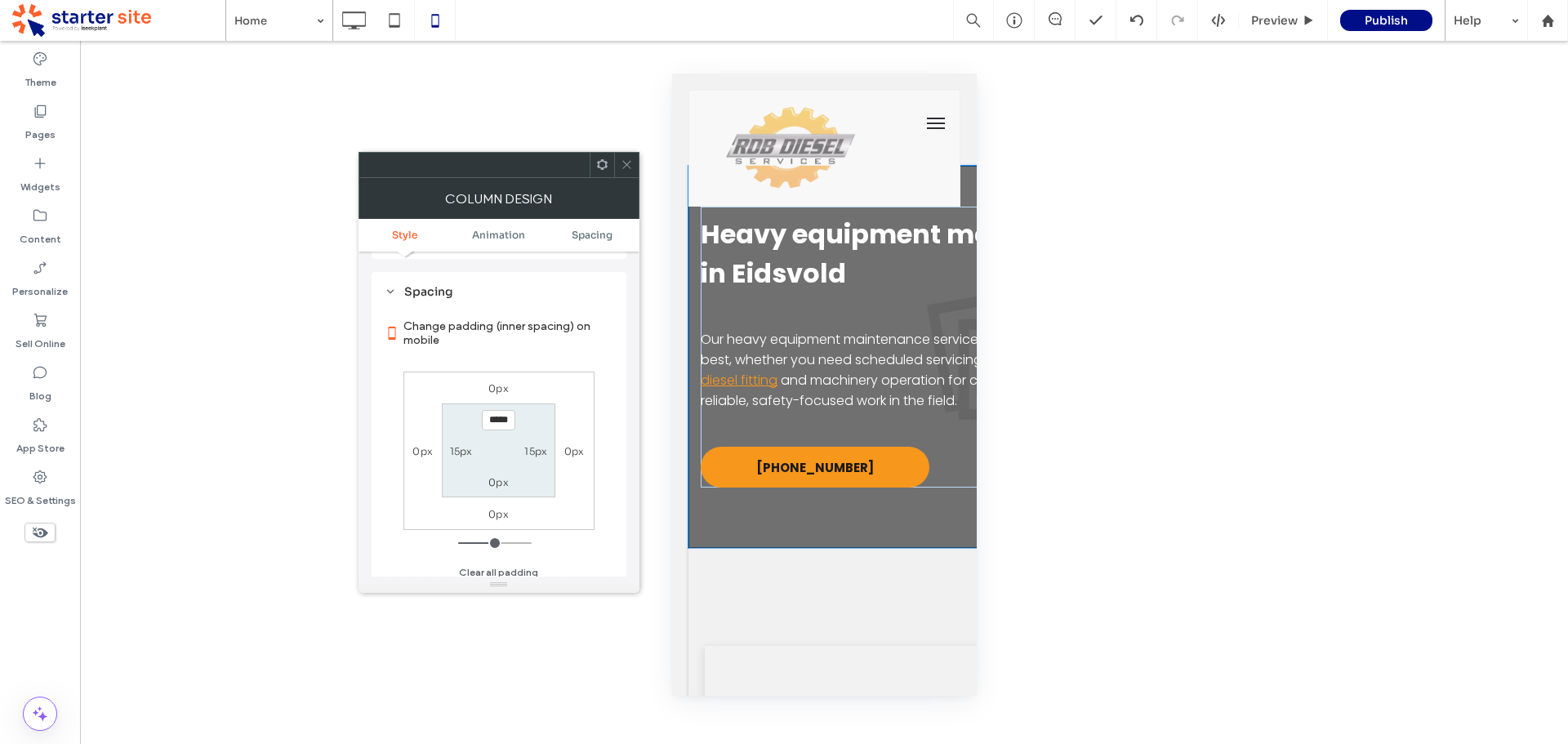
scroll to position [384, 0]
click at [497, 479] on label "0px" at bounding box center [498, 475] width 21 height 13
click at [625, 160] on icon at bounding box center [627, 165] width 13 height 13
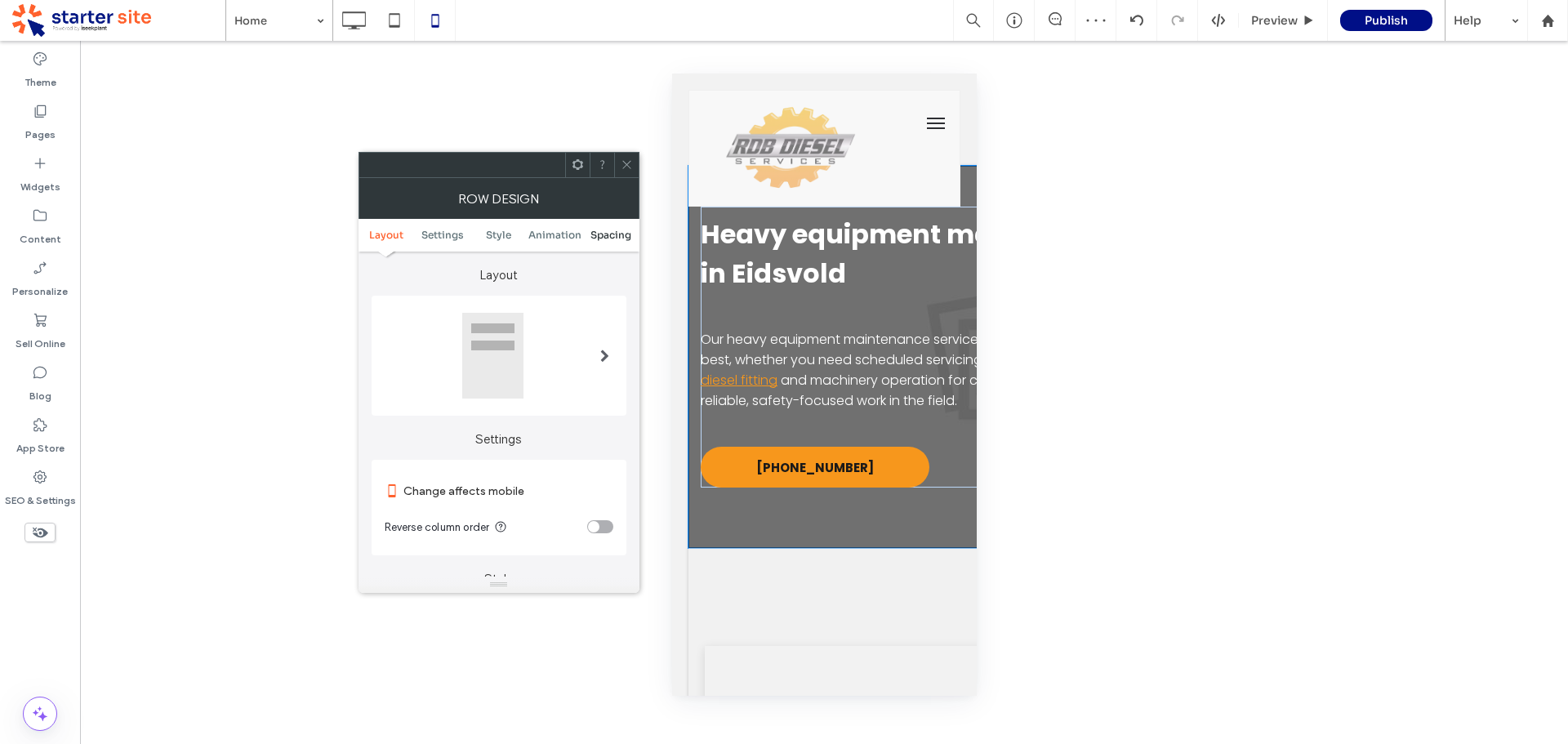
click at [604, 235] on span "Spacing" at bounding box center [610, 234] width 41 height 13
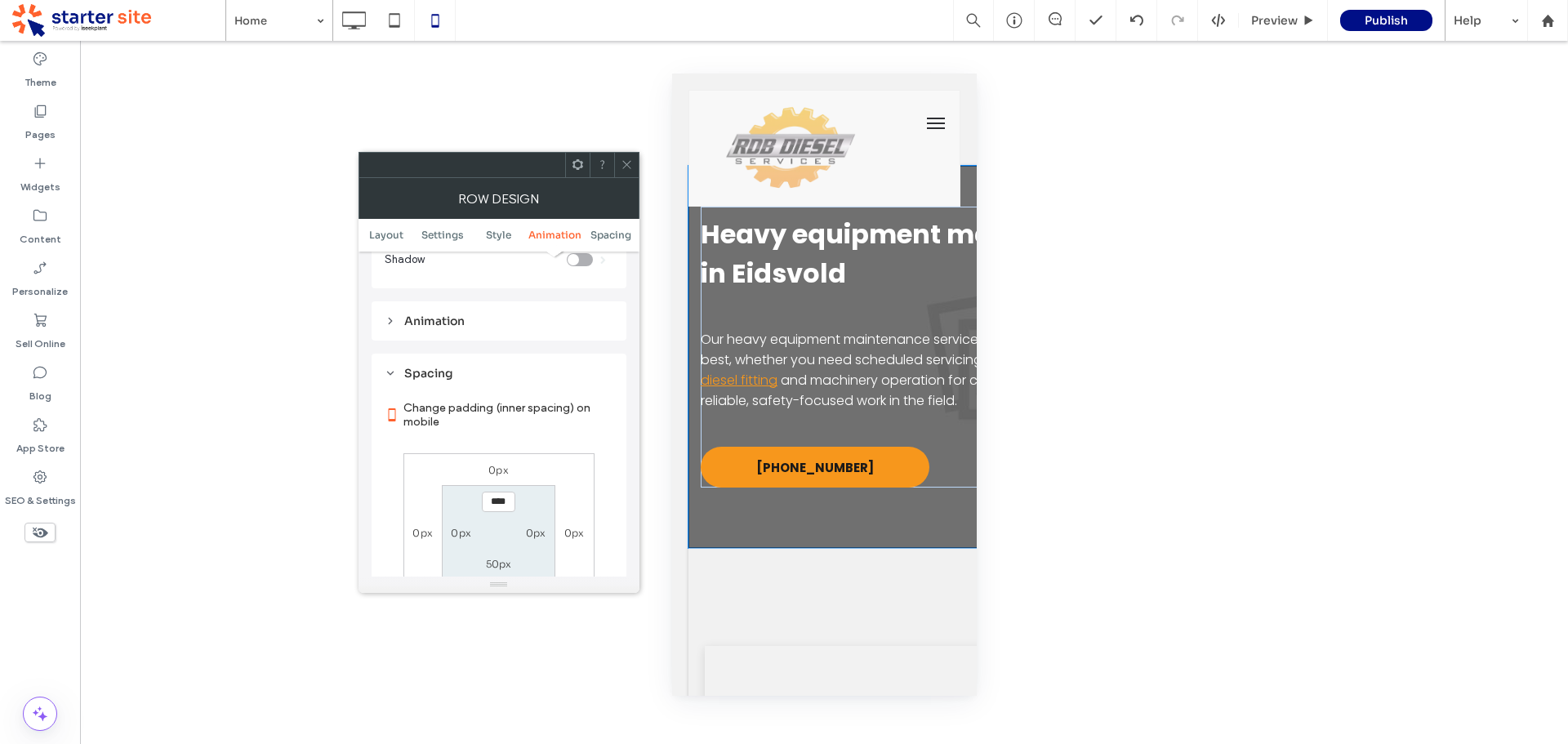
scroll to position [627, 0]
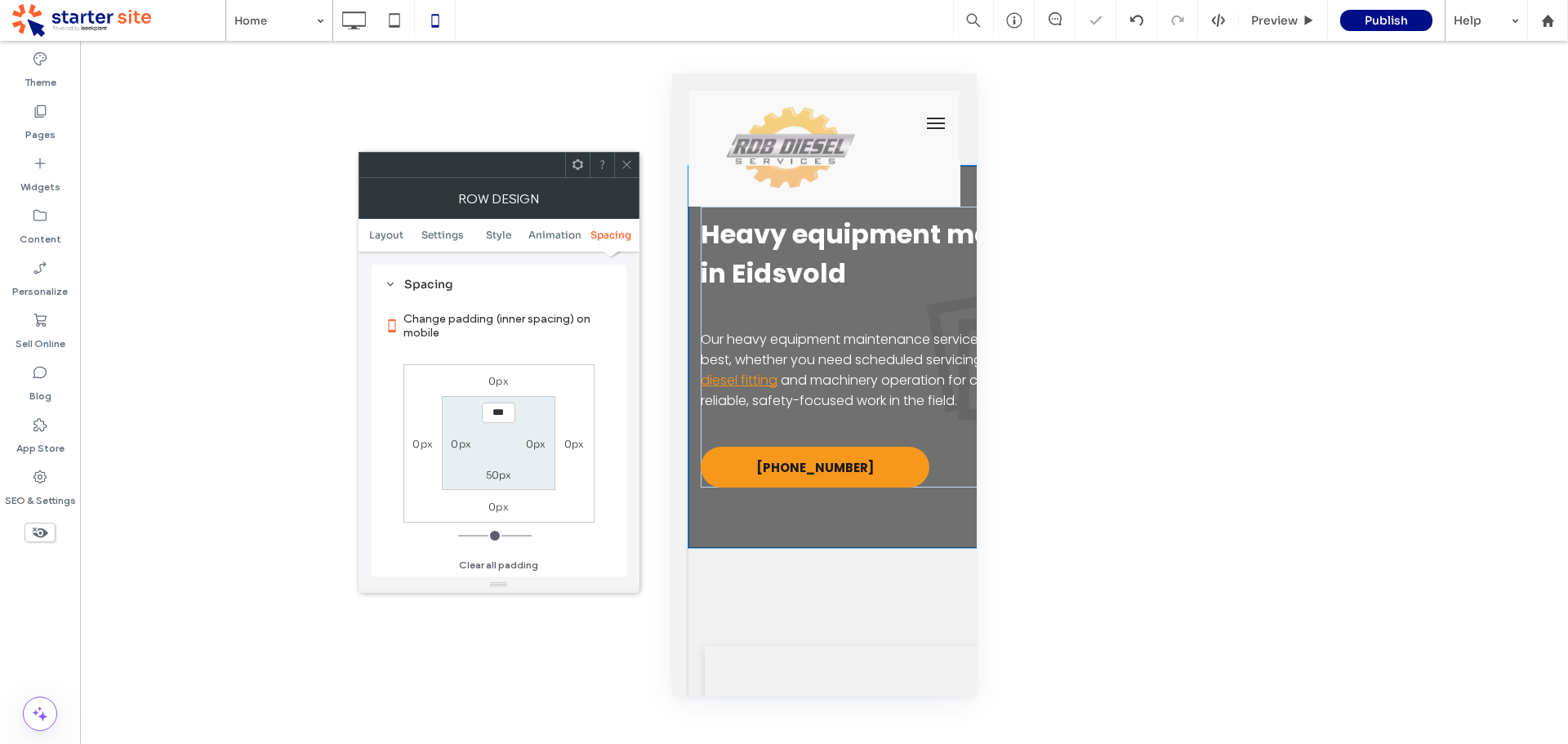
click at [509, 414] on input "***" at bounding box center [498, 412] width 33 height 21
drag, startPoint x: 507, startPoint y: 413, endPoint x: 484, endPoint y: 413, distance: 23.0
click at [484, 413] on input "***" at bounding box center [498, 412] width 33 height 21
click at [624, 161] on icon at bounding box center [627, 165] width 13 height 13
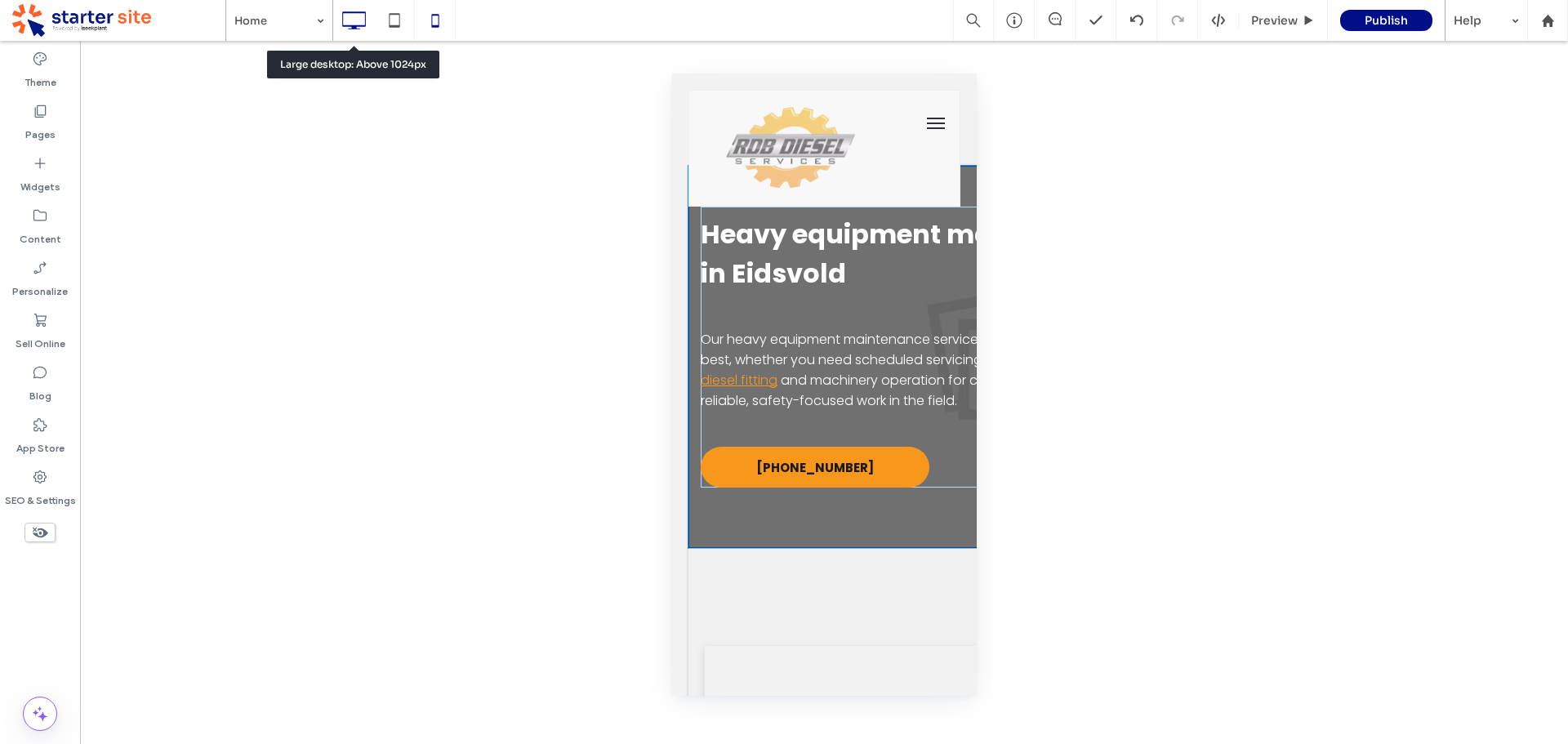
click at [364, 13] on use at bounding box center [355, 21] width 23 height 18
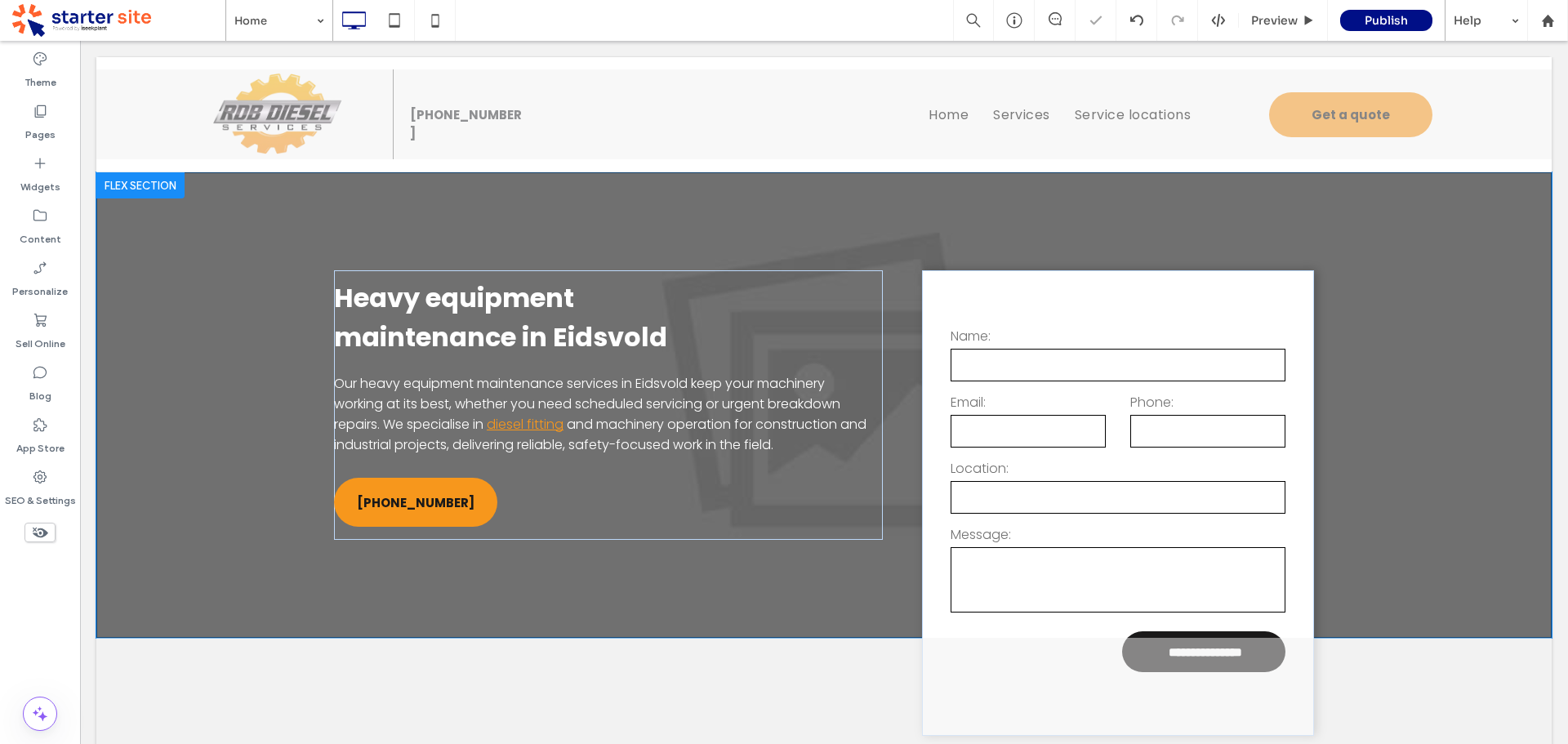
click at [37, 111] on icon at bounding box center [40, 111] width 16 height 16
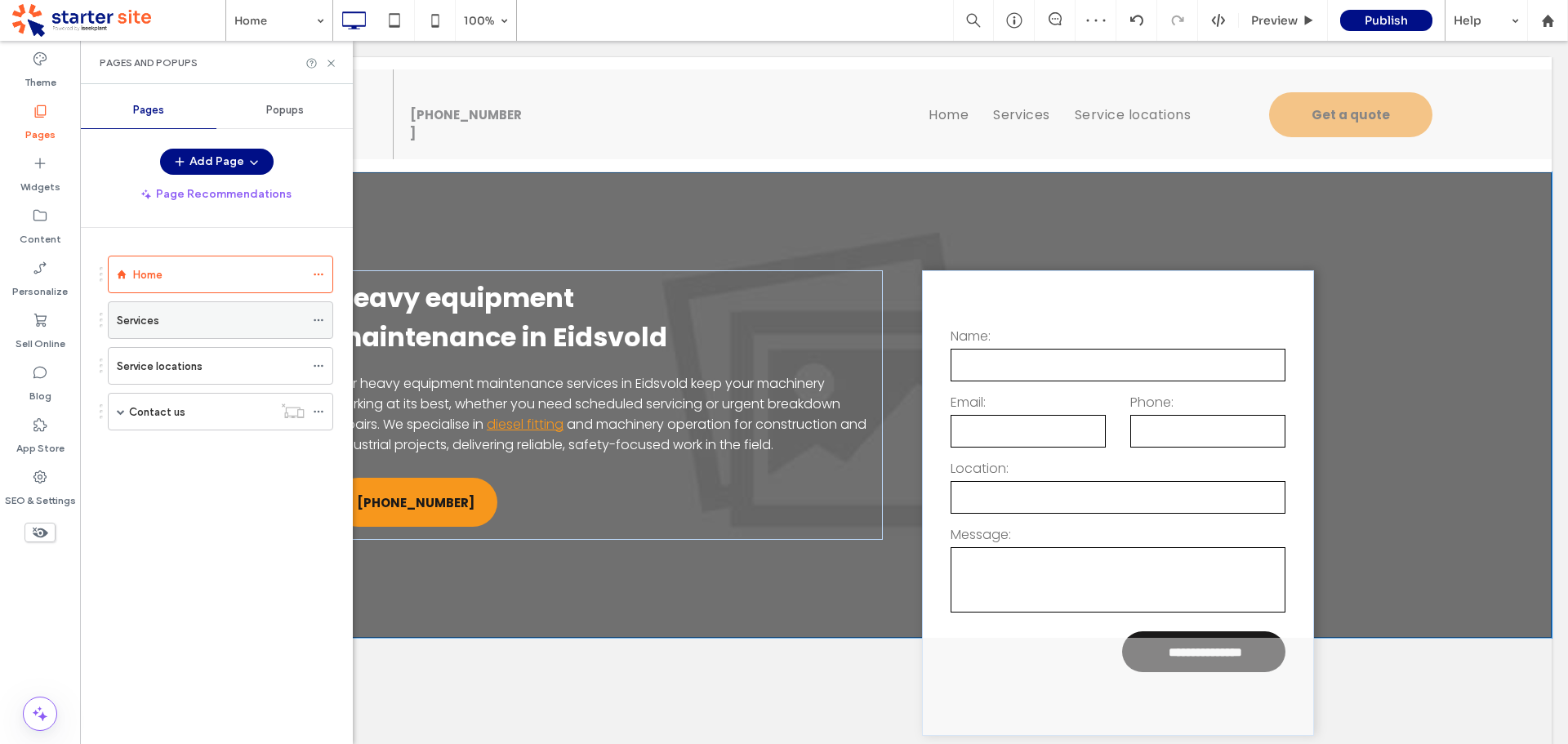
click at [161, 329] on div "Services" at bounding box center [210, 320] width 188 height 36
click at [332, 63] on icon at bounding box center [331, 63] width 13 height 13
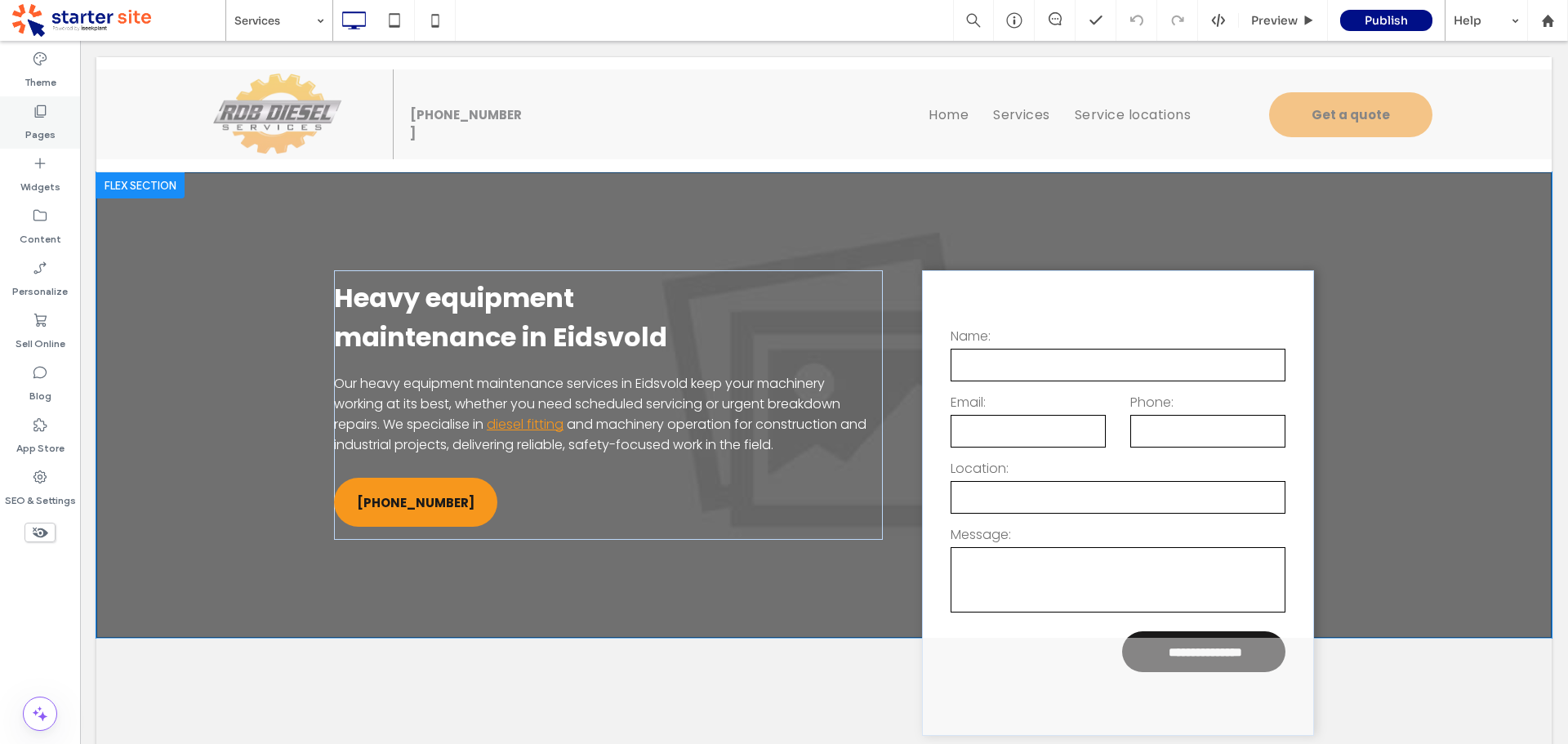
click at [47, 126] on label "Pages" at bounding box center [40, 130] width 30 height 23
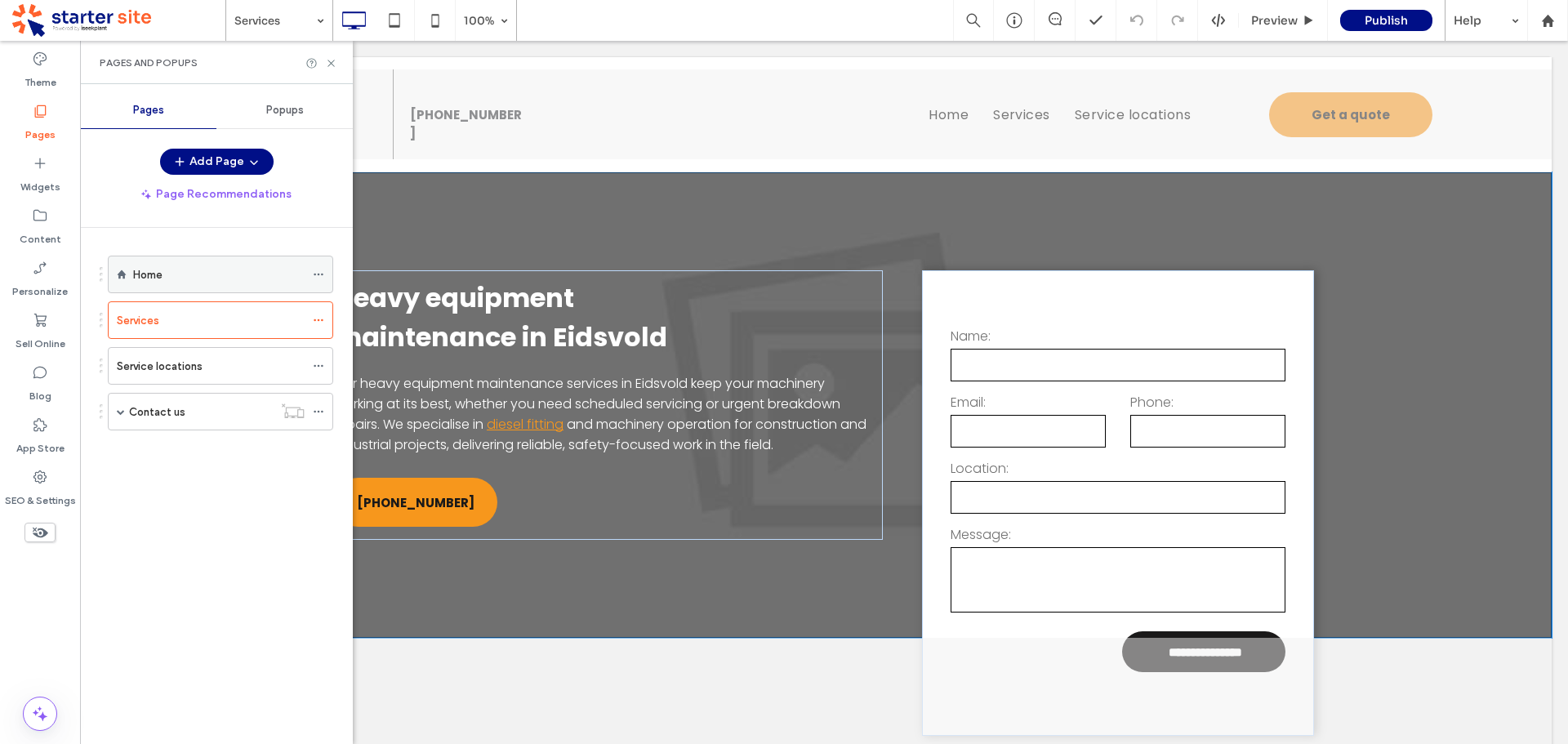
click at [167, 269] on div "Home" at bounding box center [219, 274] width 171 height 18
click at [332, 62] on use at bounding box center [330, 62] width 6 height 6
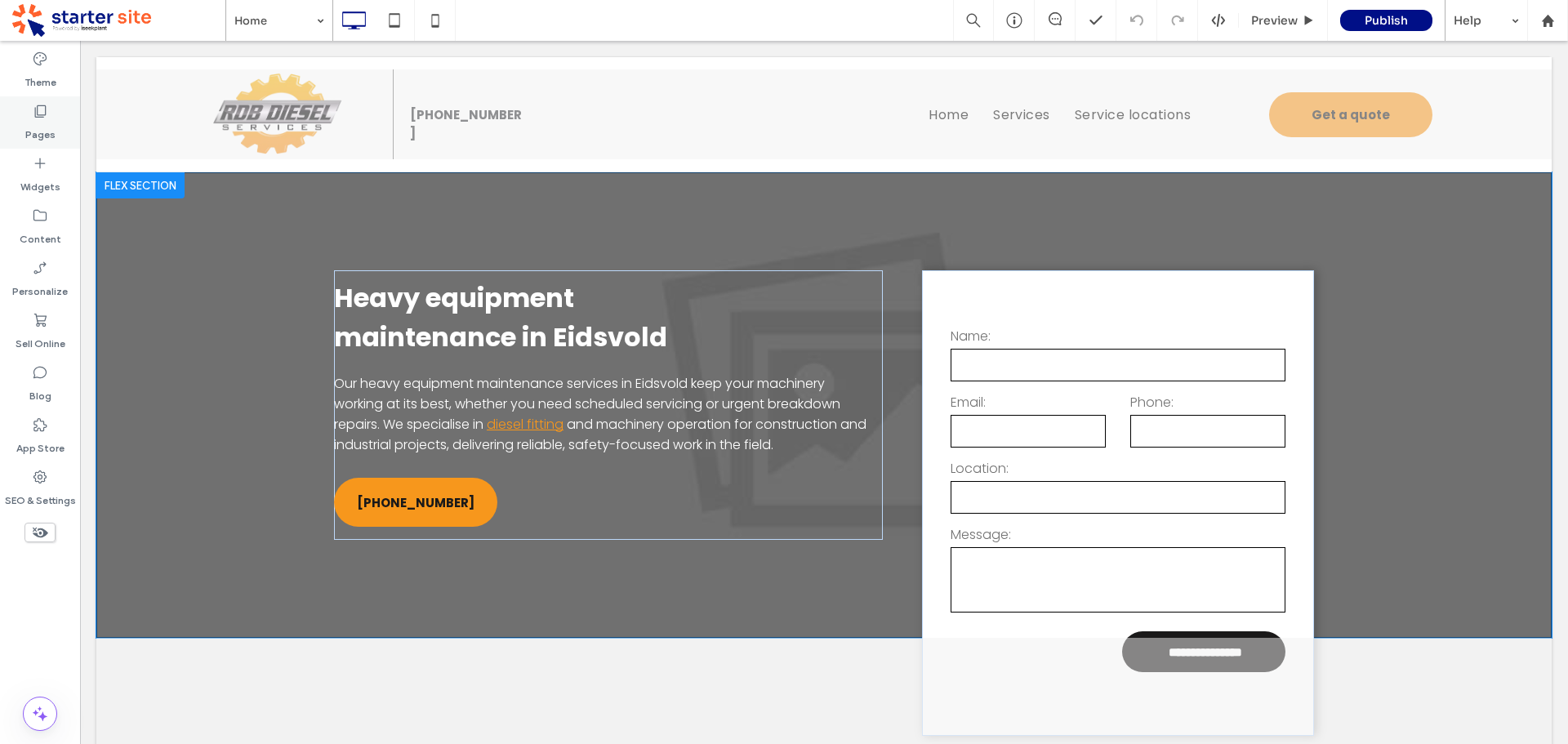
click at [34, 121] on label "Pages" at bounding box center [40, 130] width 30 height 23
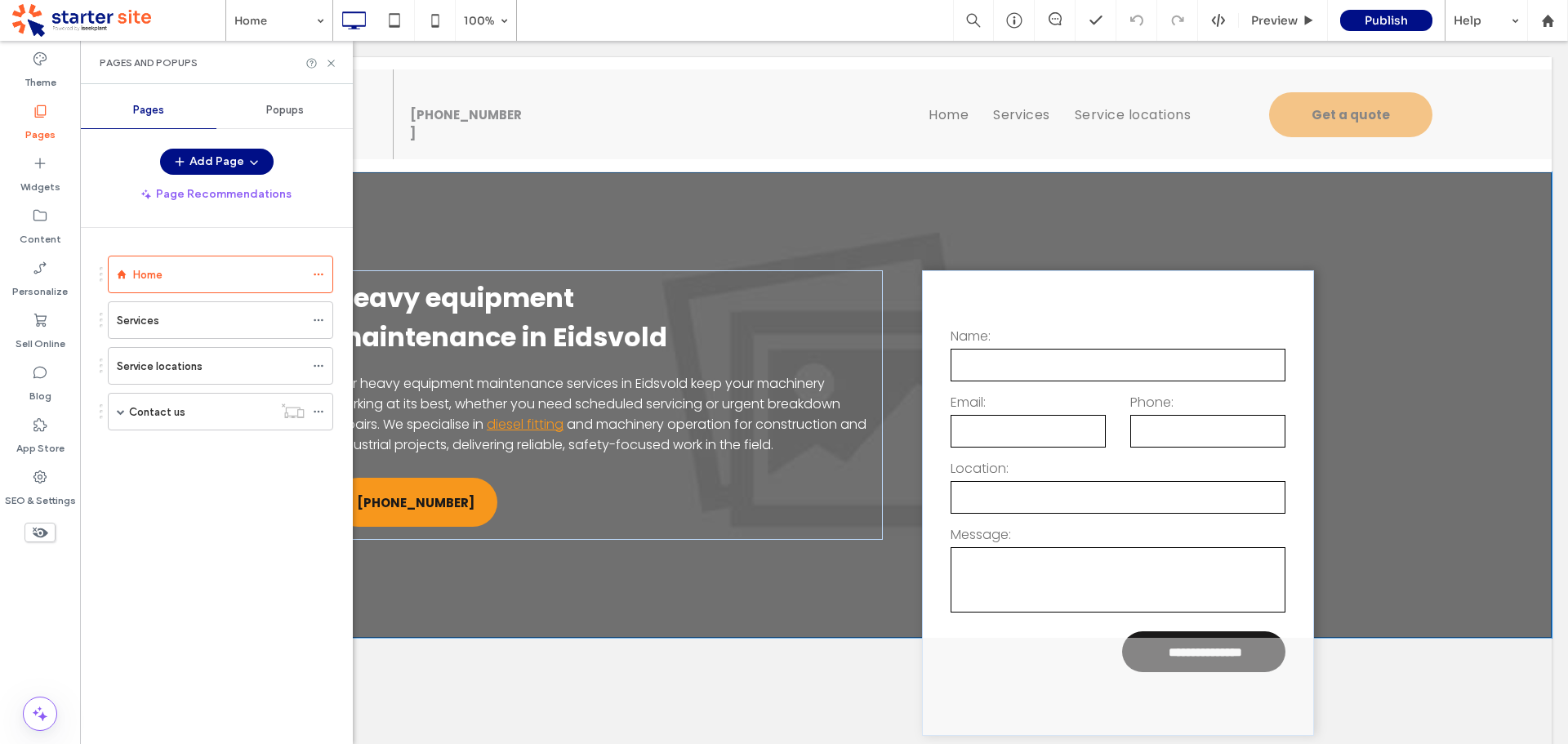
drag, startPoint x: 189, startPoint y: 318, endPoint x: 189, endPoint y: 308, distance: 10.0
click at [188, 317] on div "Services" at bounding box center [210, 320] width 188 height 18
click at [331, 65] on icon at bounding box center [331, 63] width 13 height 13
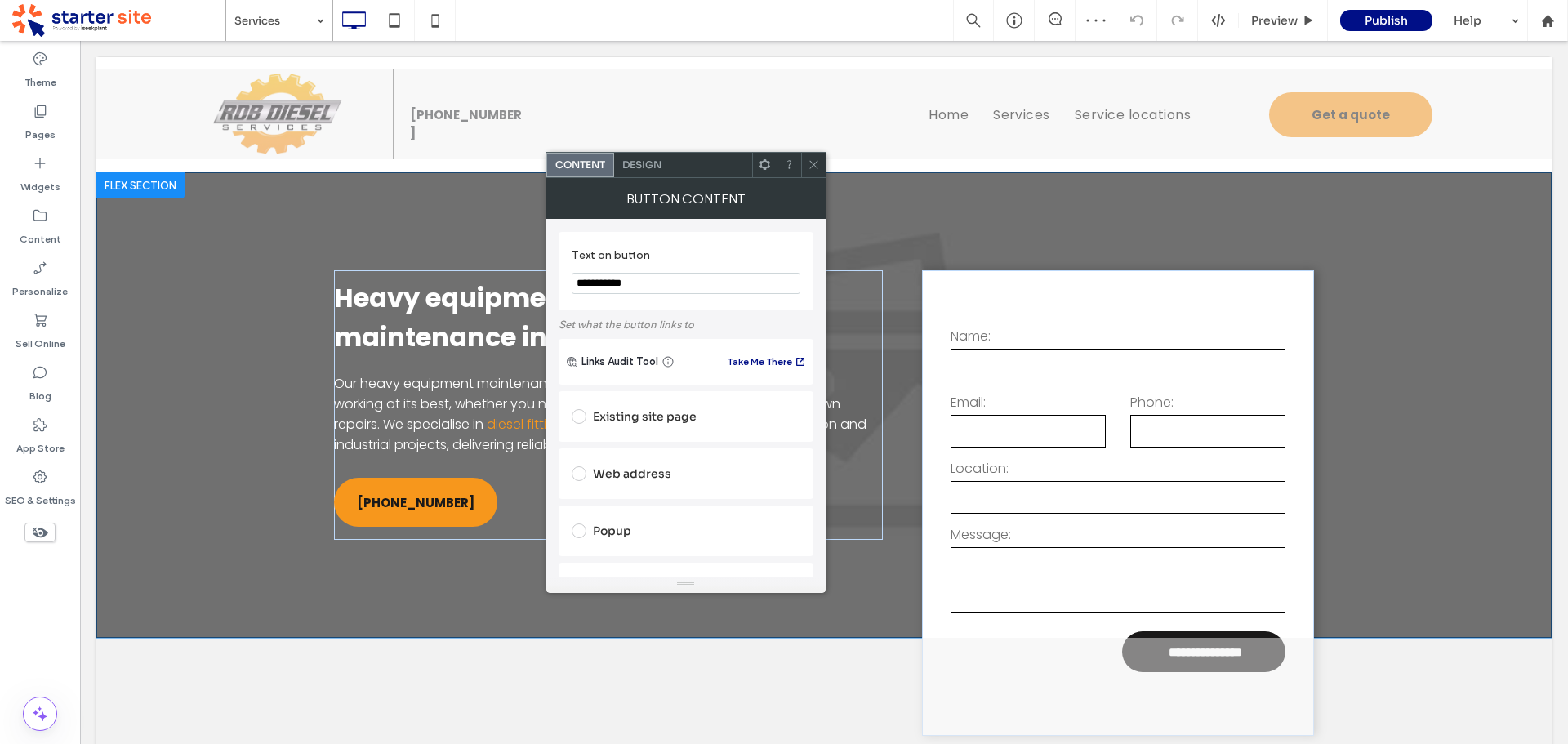
click at [694, 280] on input "**********" at bounding box center [686, 283] width 228 height 22
click at [636, 163] on span "Design" at bounding box center [641, 165] width 39 height 13
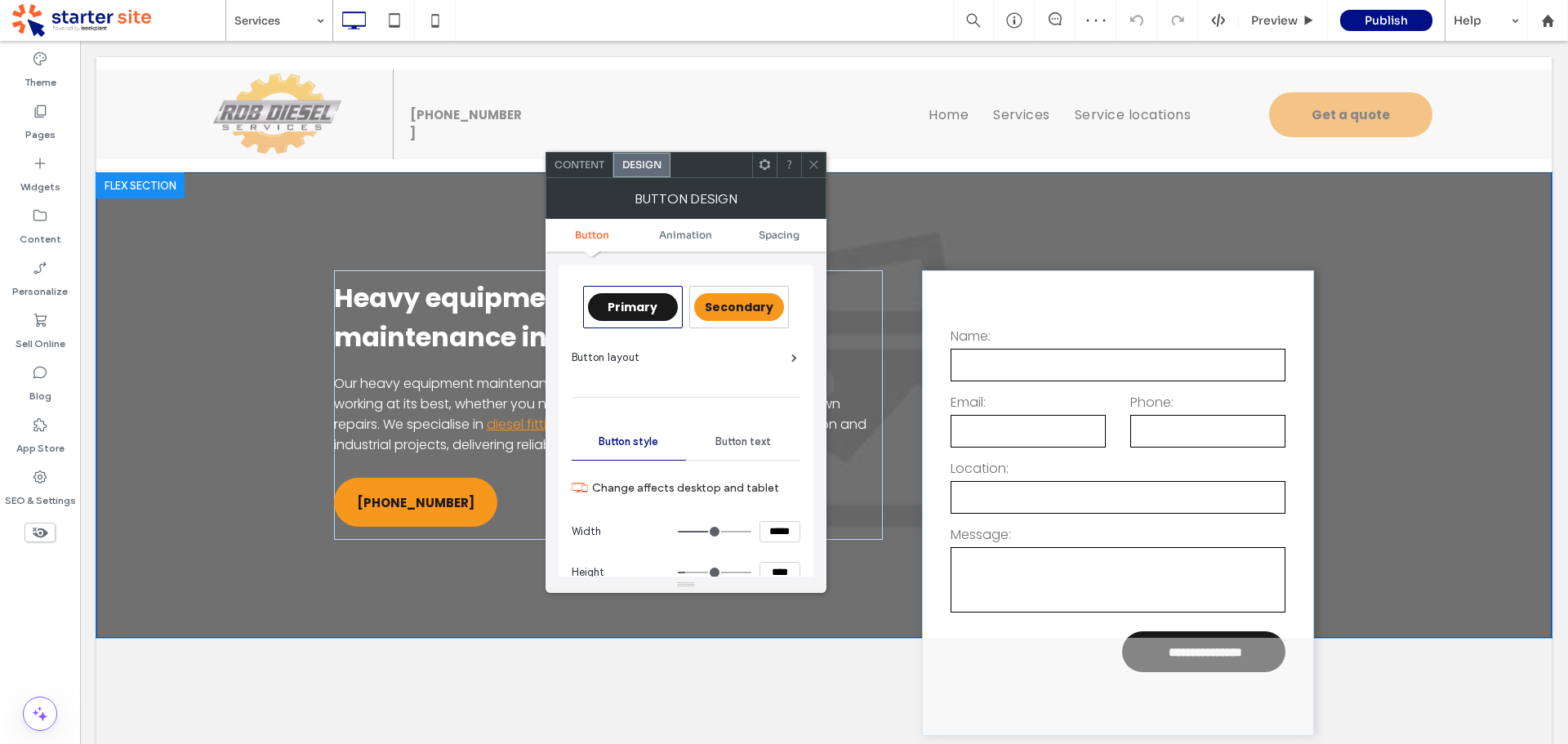
click at [580, 168] on span "Content" at bounding box center [579, 165] width 50 height 13
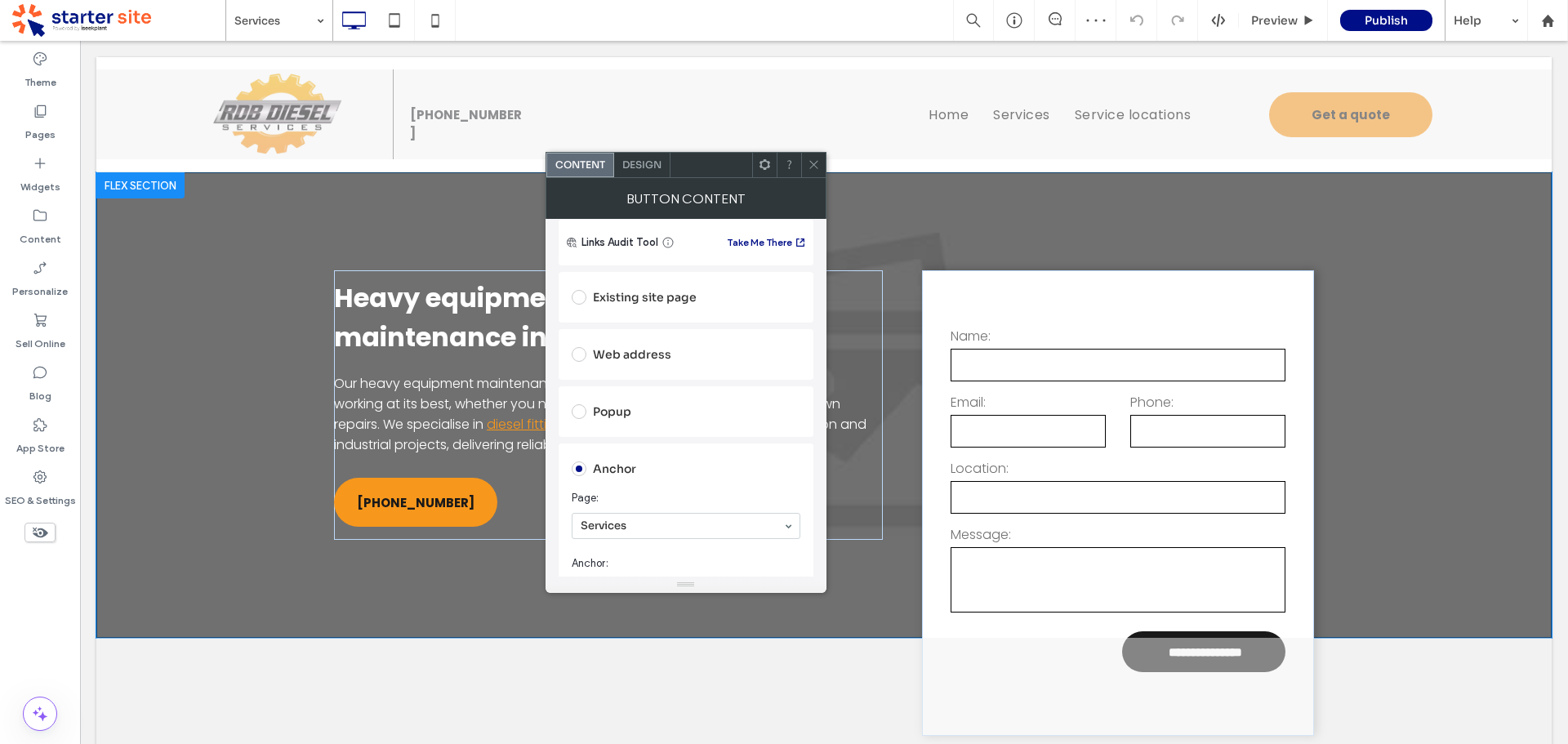
scroll to position [245, 0]
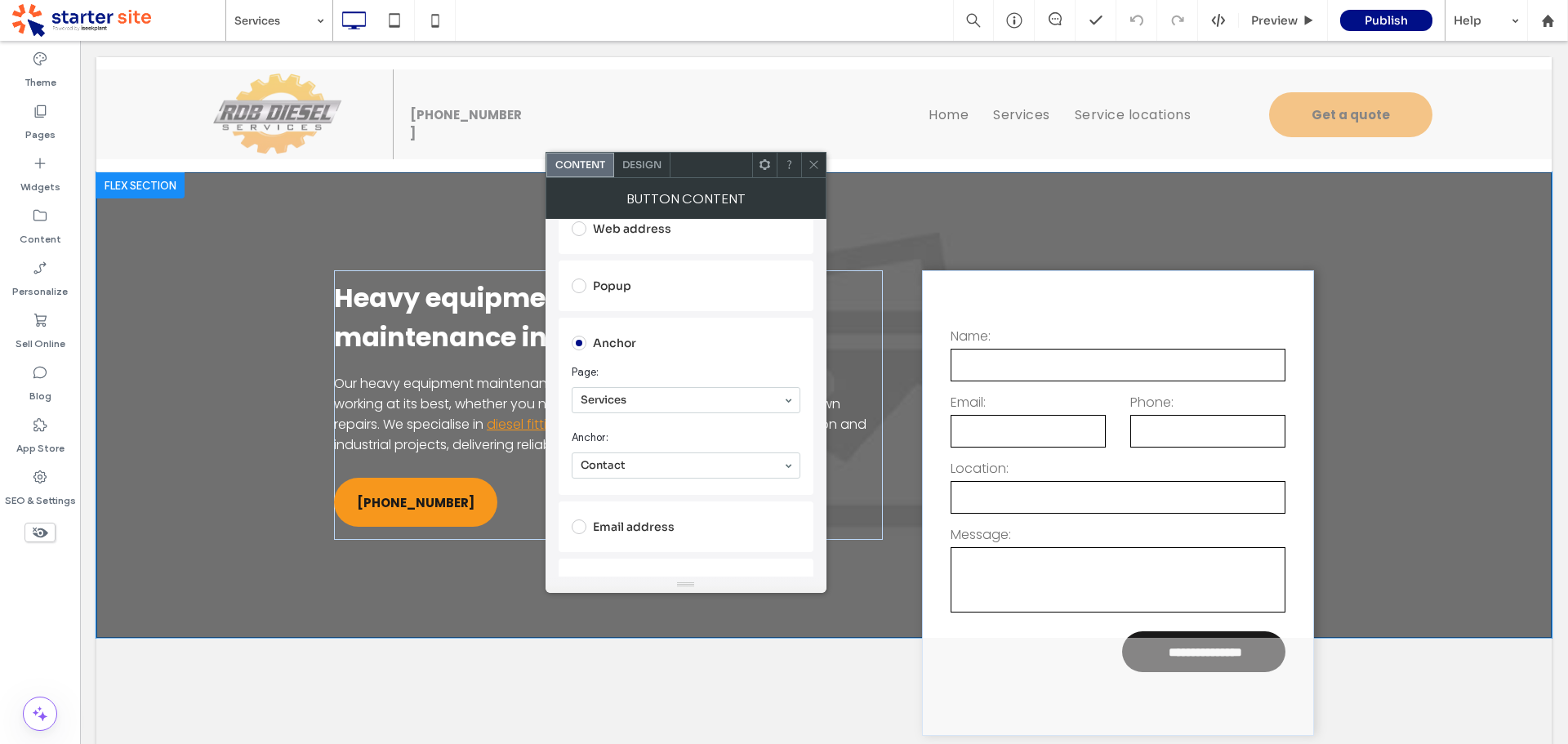
click at [815, 165] on icon at bounding box center [814, 165] width 13 height 13
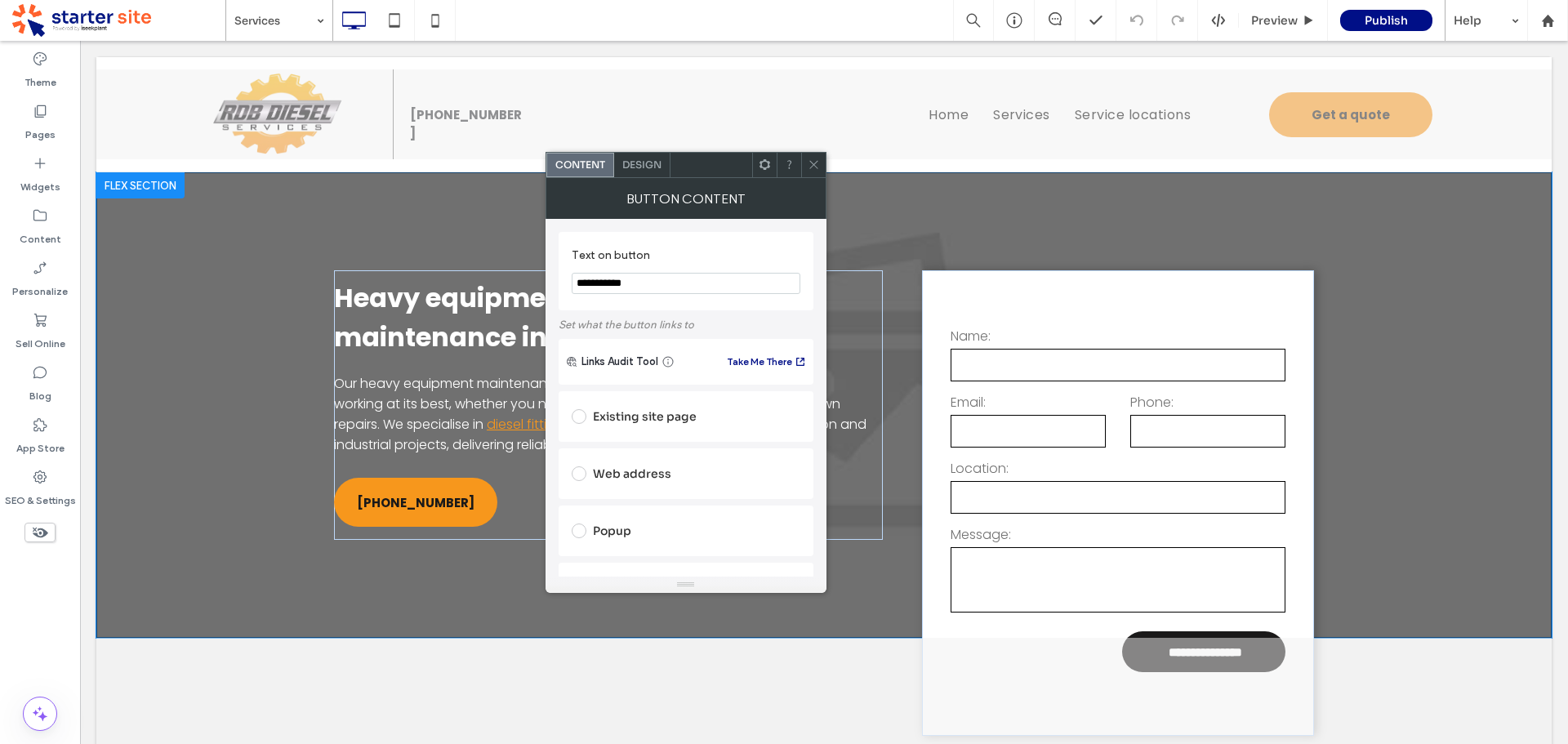
click at [647, 171] on div "Design" at bounding box center [642, 164] width 56 height 24
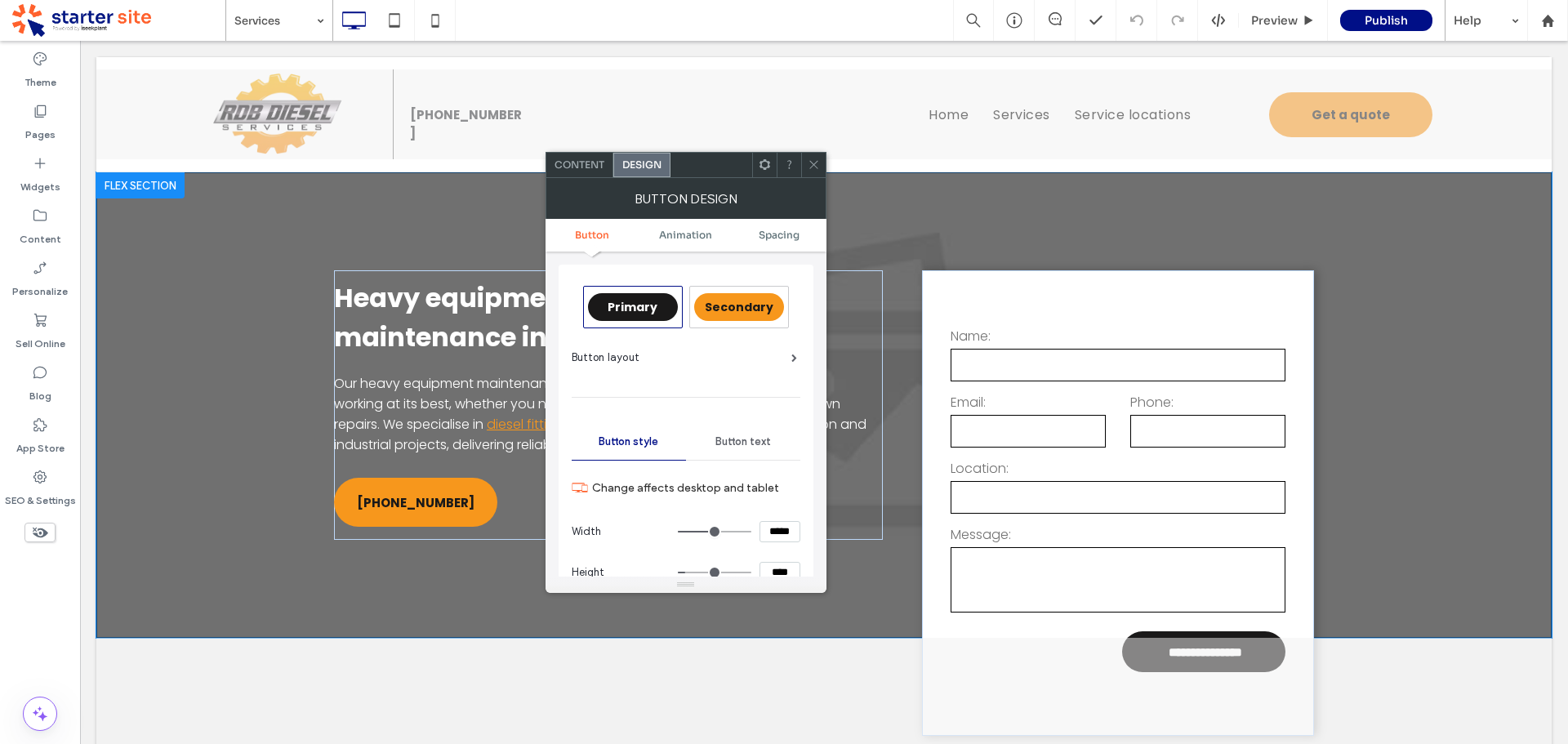
click at [774, 534] on input "*****" at bounding box center [779, 532] width 41 height 22
click at [786, 228] on ul "Button Animation Spacing" at bounding box center [686, 235] width 281 height 32
click at [780, 220] on ul "Button Animation Spacing" at bounding box center [686, 235] width 281 height 32
click at [780, 234] on span "Spacing" at bounding box center [779, 234] width 41 height 13
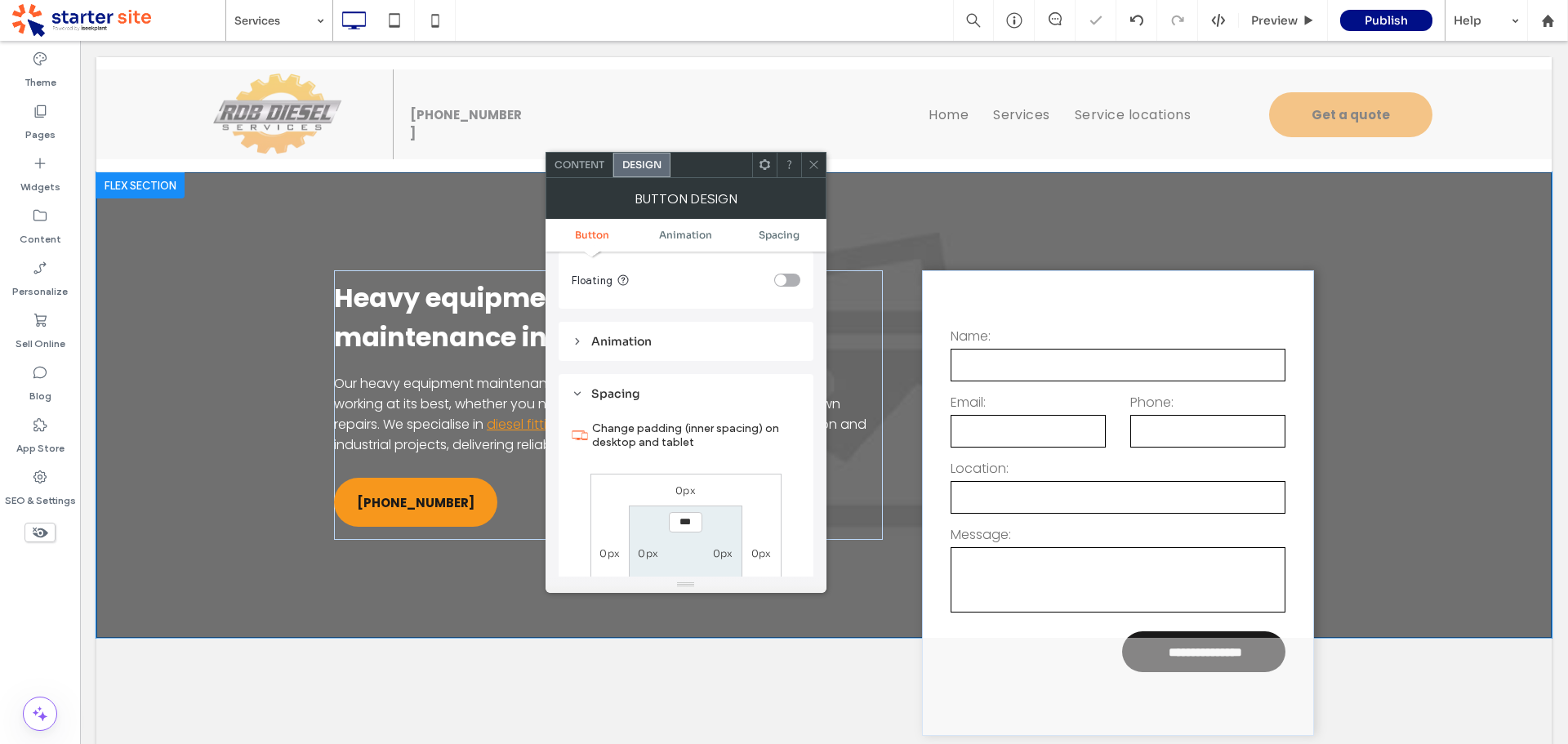
scroll to position [770, 0]
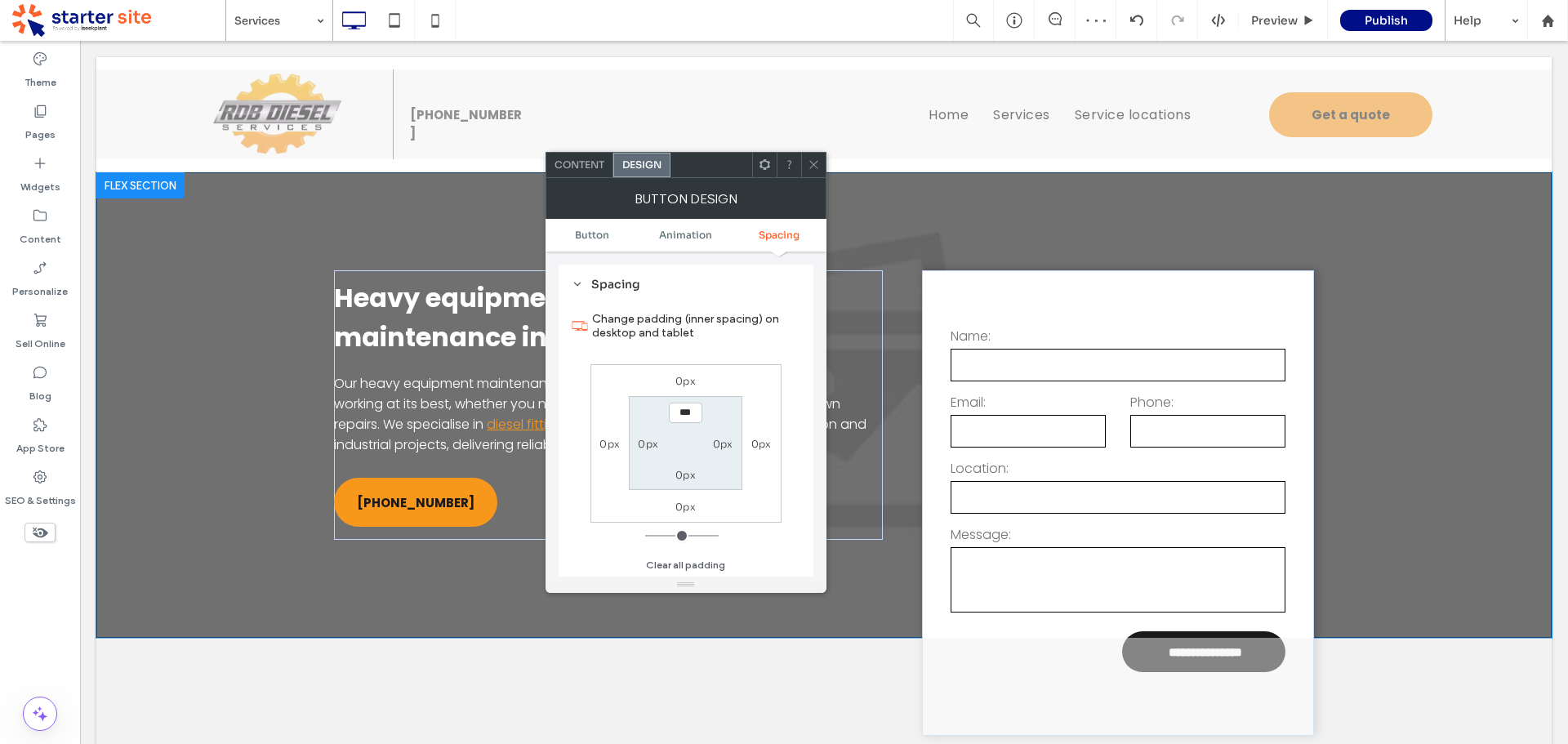
click at [685, 377] on label "0px" at bounding box center [686, 381] width 21 height 13
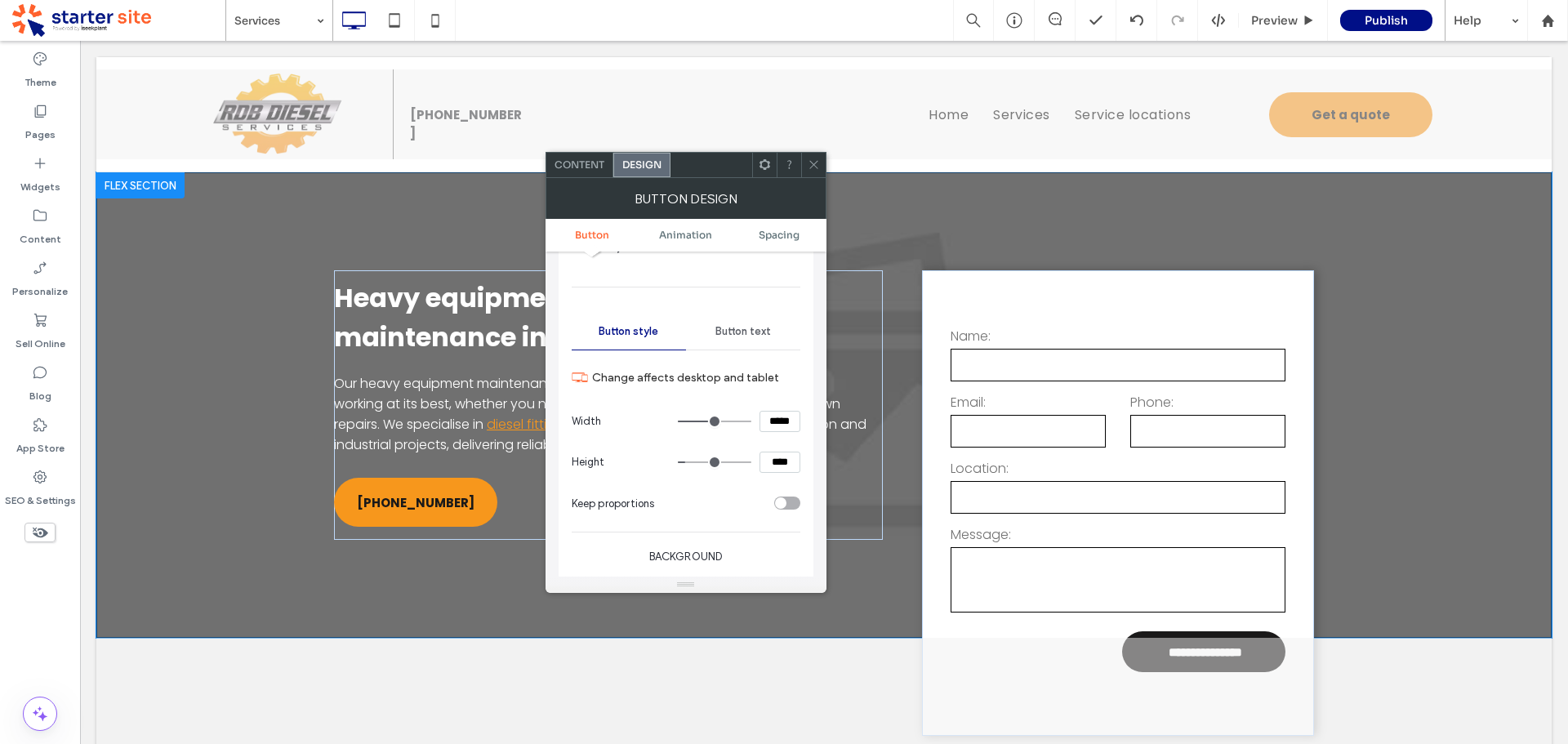
scroll to position [35, 0]
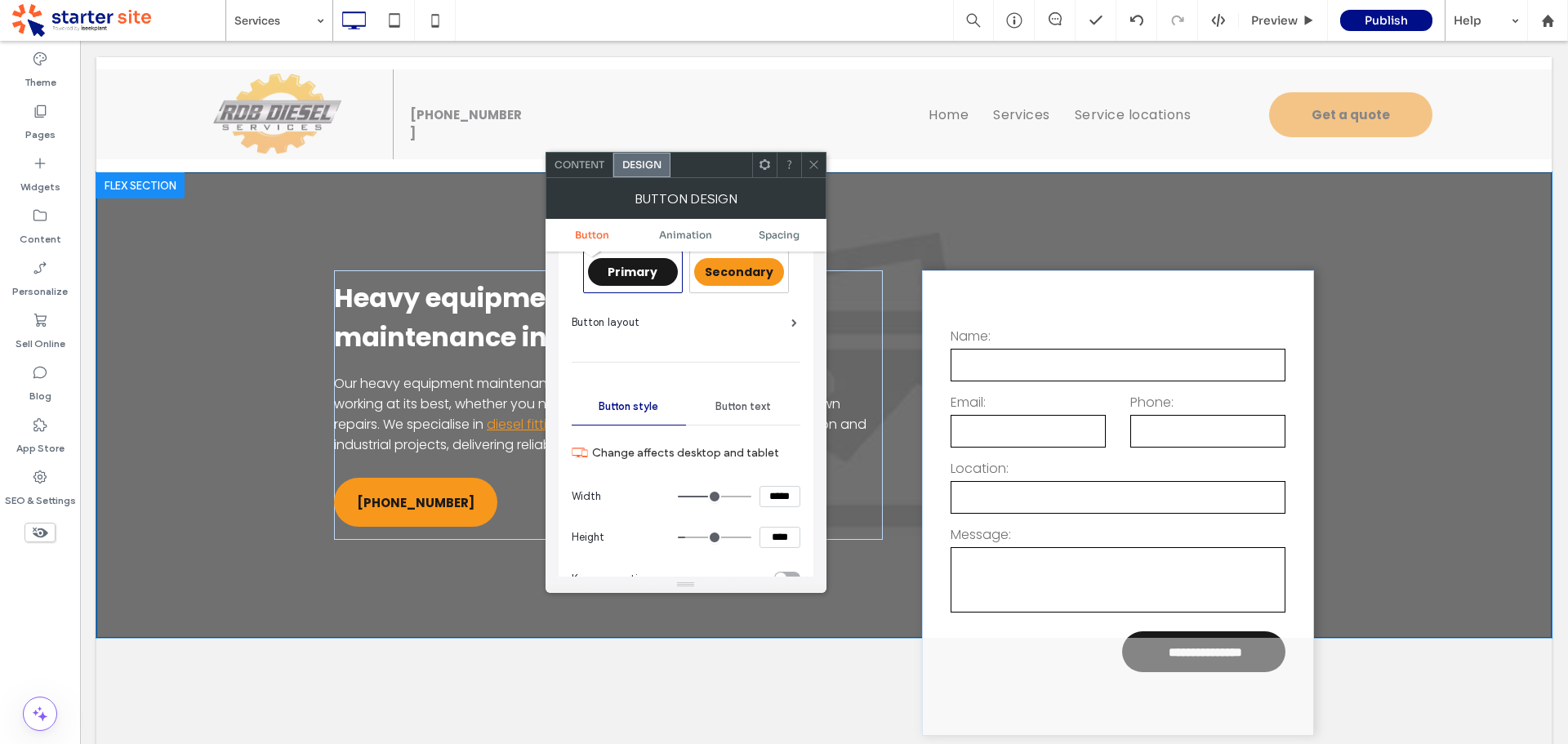
drag, startPoint x: 748, startPoint y: 271, endPoint x: 753, endPoint y: 262, distance: 10.3
click at [749, 271] on span "Secondary" at bounding box center [739, 271] width 69 height 16
click at [816, 161] on icon at bounding box center [814, 165] width 13 height 13
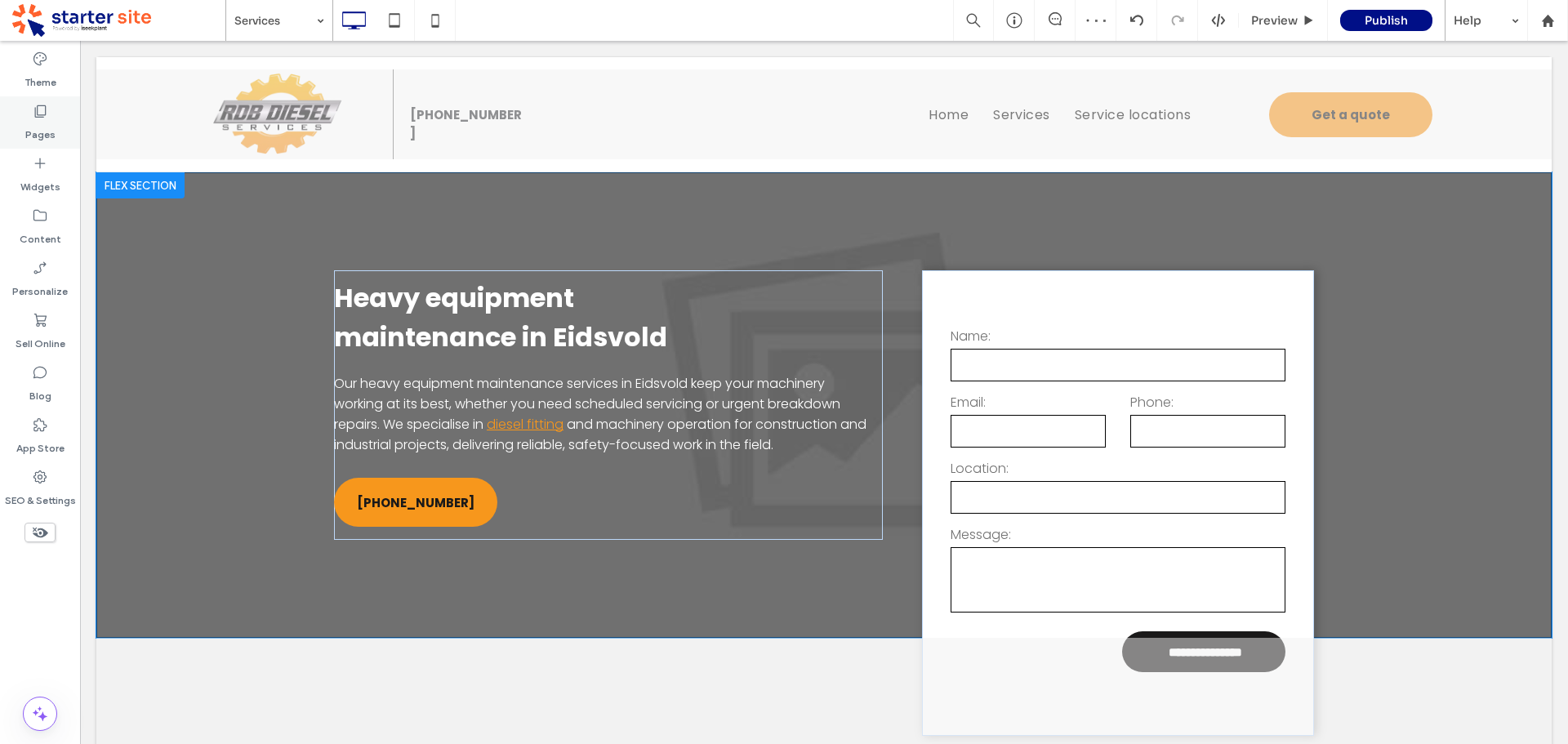
click at [14, 120] on div "Pages" at bounding box center [40, 123] width 80 height 52
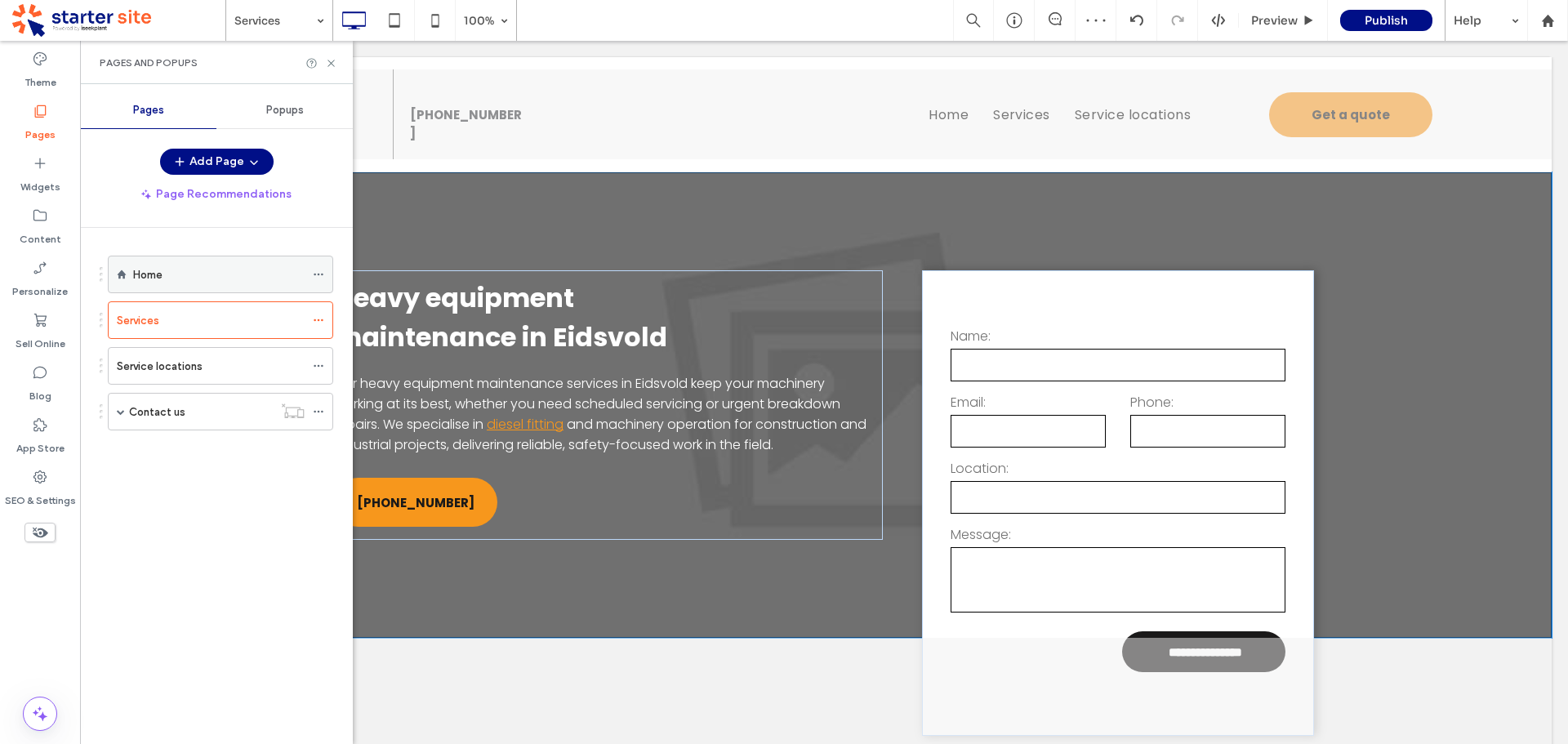
drag, startPoint x: 189, startPoint y: 286, endPoint x: 235, endPoint y: 207, distance: 91.4
click at [189, 285] on div "Home" at bounding box center [219, 274] width 171 height 36
click at [330, 61] on use at bounding box center [330, 62] width 6 height 6
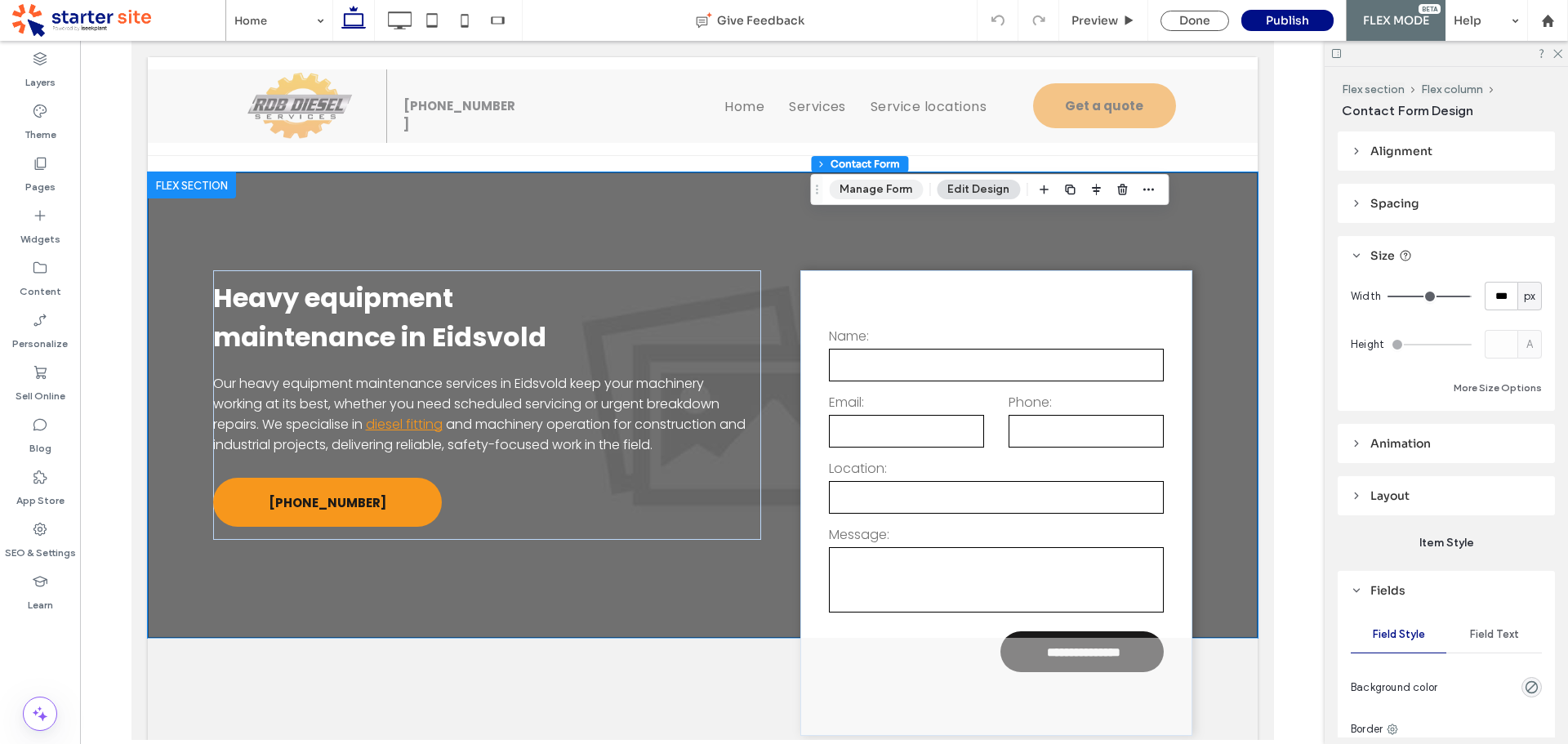
click at [858, 195] on button "Manage Form" at bounding box center [876, 189] width 94 height 20
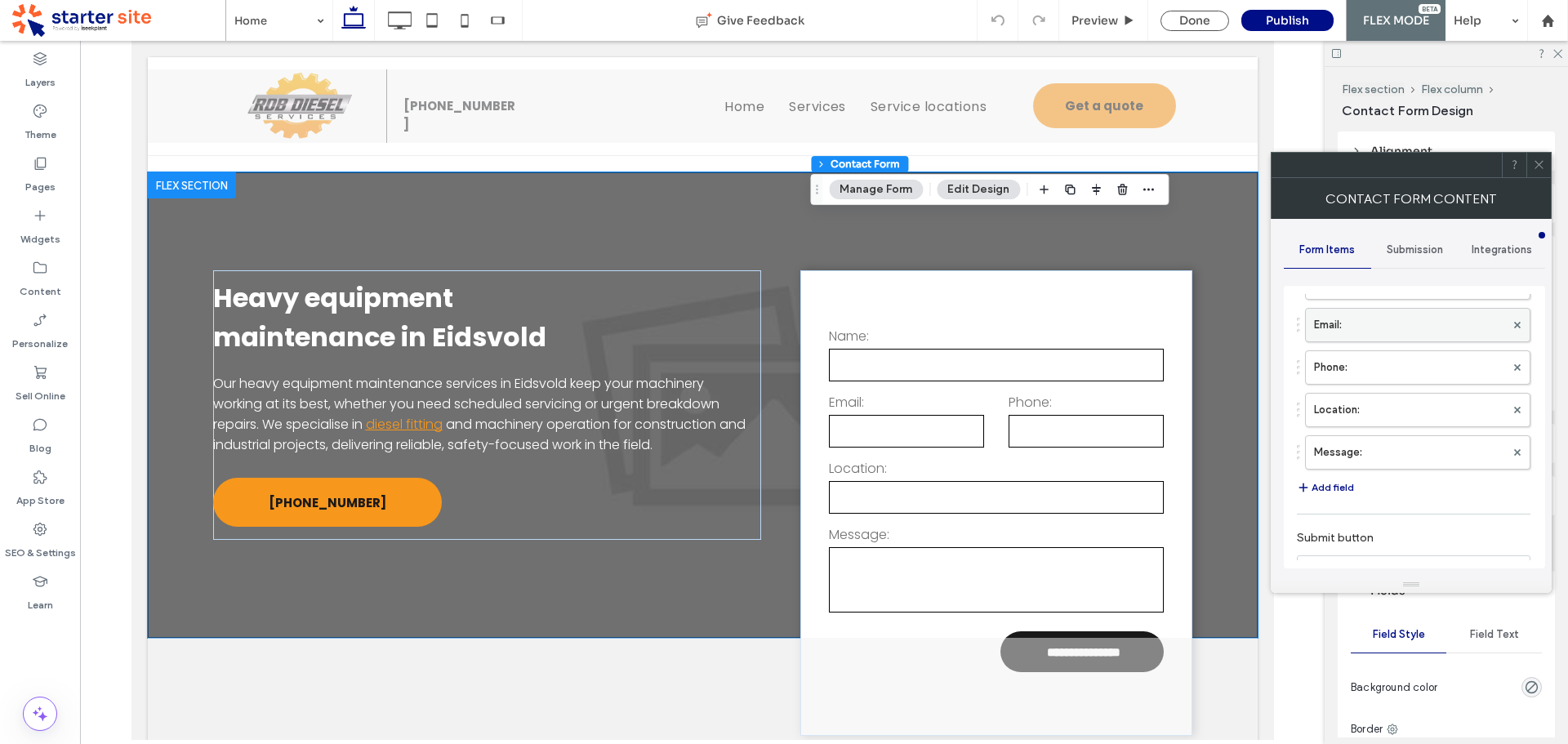
scroll to position [326, 0]
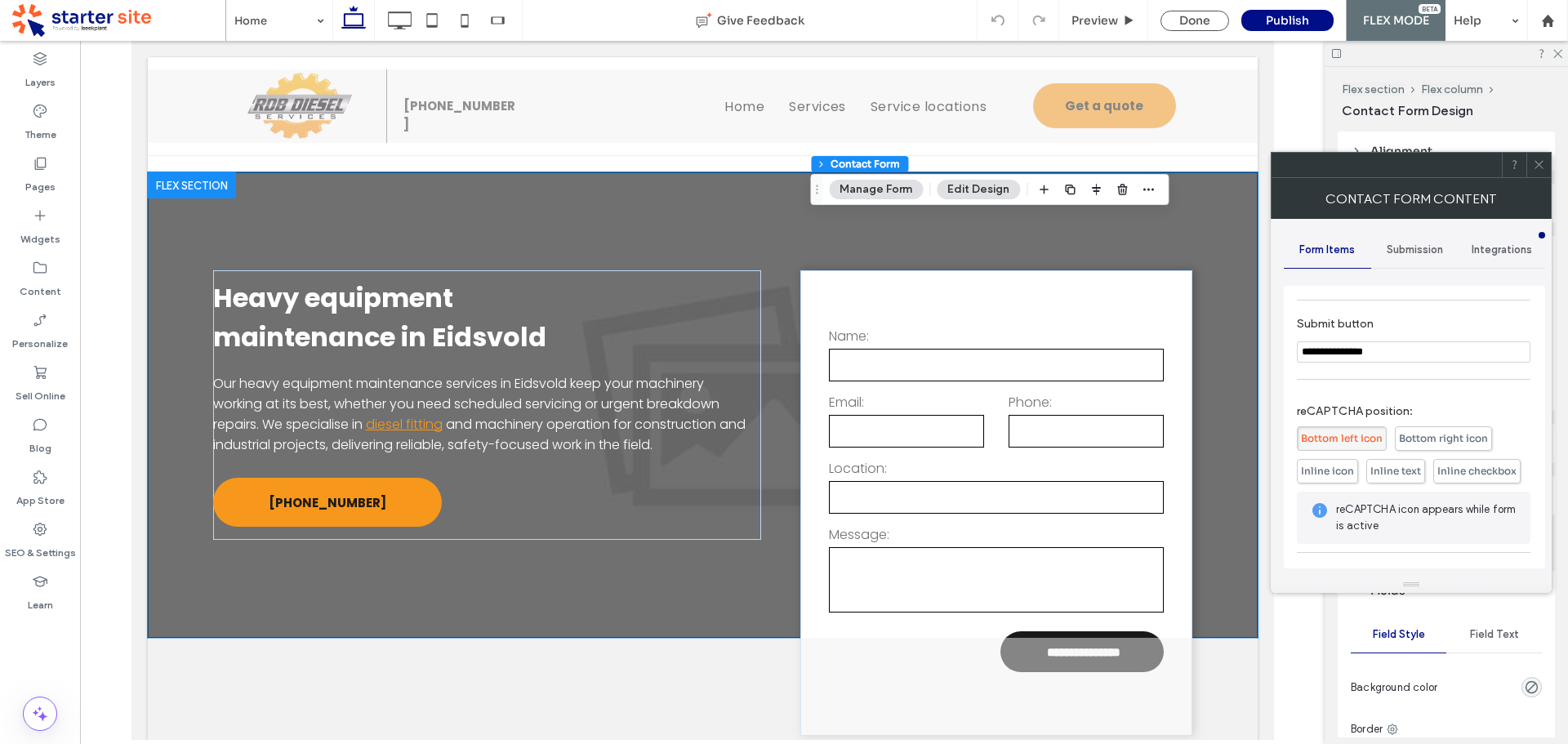
click at [1365, 337] on section "**********" at bounding box center [1414, 339] width 234 height 62
click at [1372, 350] on input "**********" at bounding box center [1414, 352] width 234 height 22
paste input "Submit button"
click at [1443, 324] on label "Submit button" at bounding box center [1411, 326] width 227 height 18
click at [1538, 163] on use at bounding box center [1538, 164] width 8 height 8
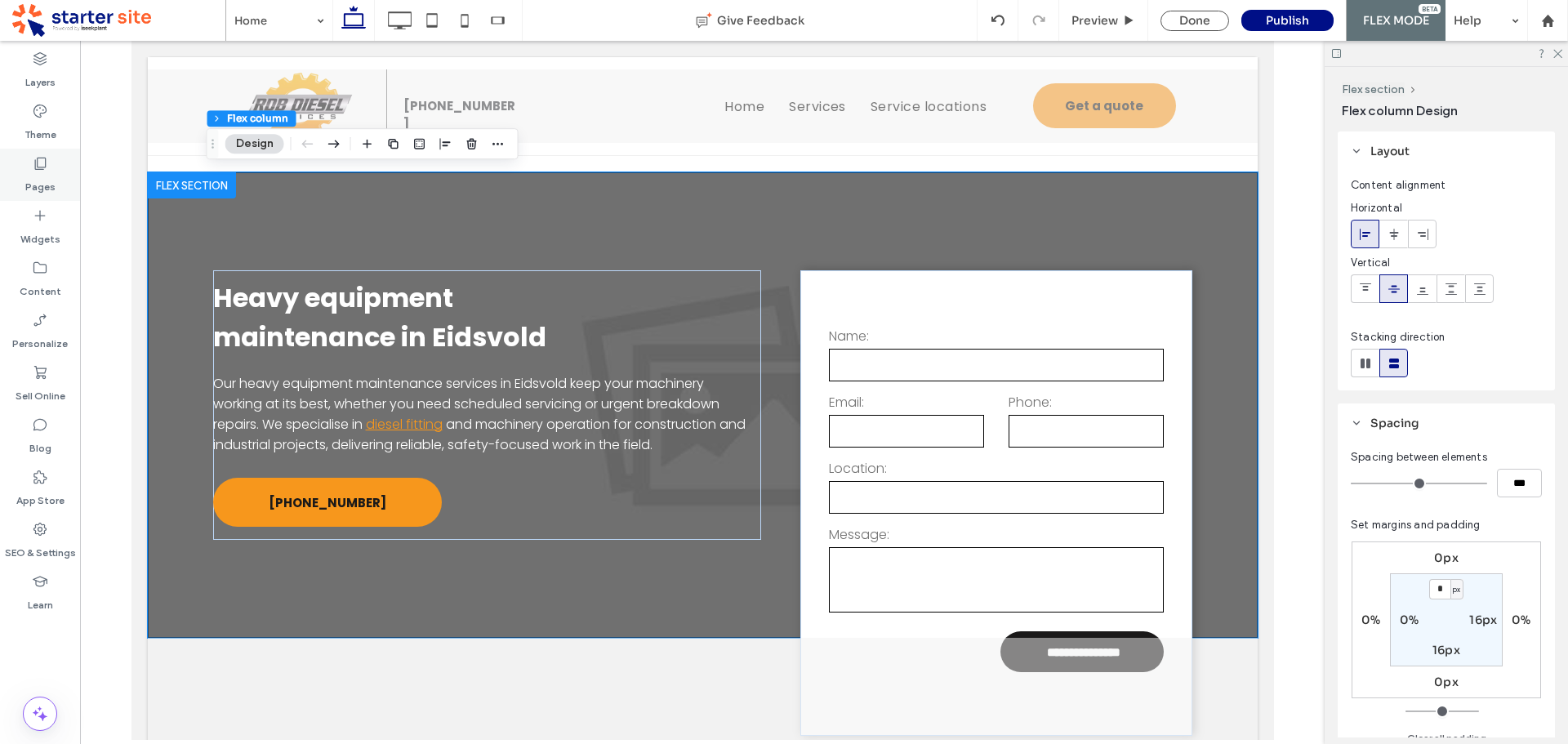
click at [40, 174] on label "Pages" at bounding box center [40, 182] width 30 height 23
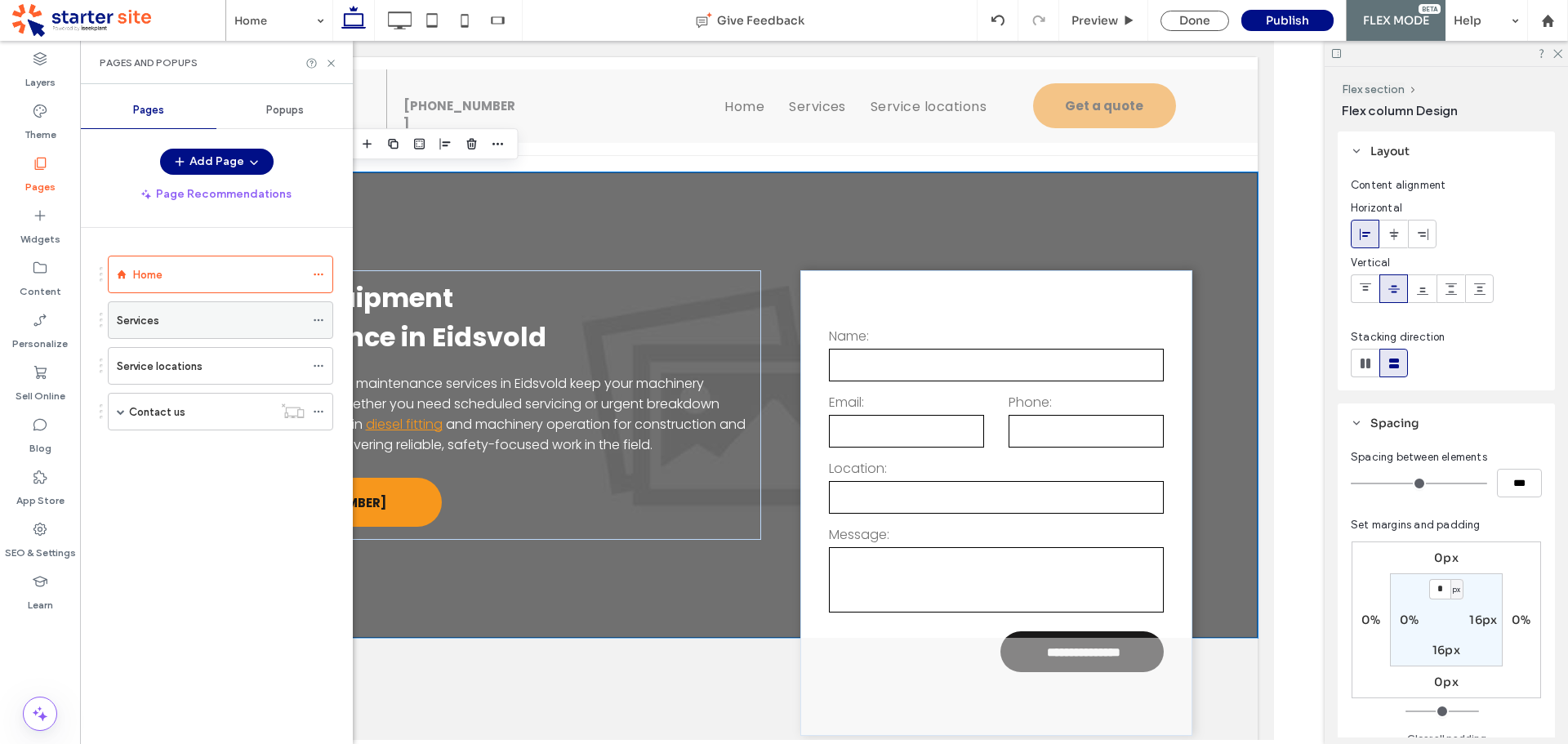
click at [228, 316] on div "Services" at bounding box center [210, 320] width 188 height 18
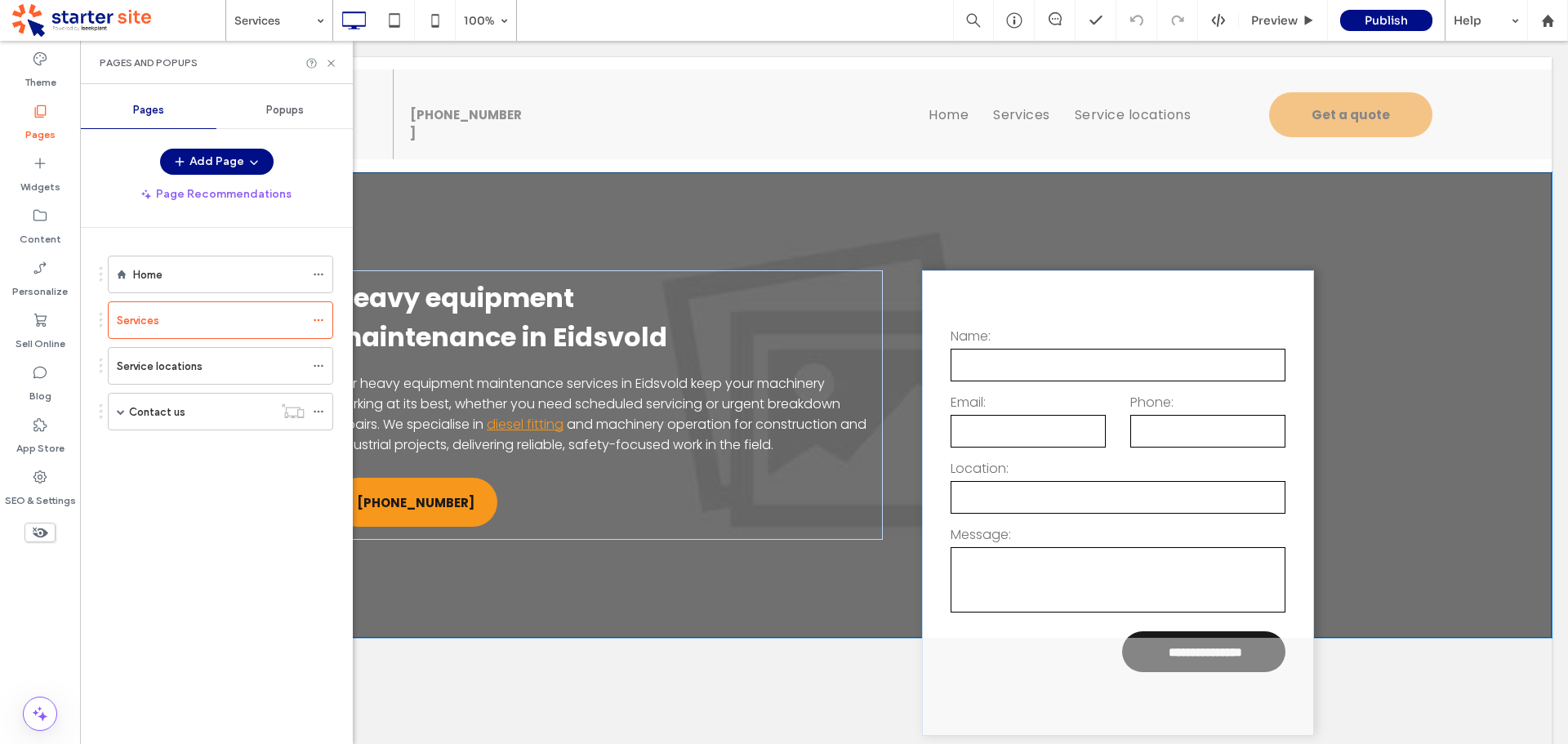
click at [324, 62] on div "Pages and Popups" at bounding box center [216, 62] width 234 height 13
click at [328, 62] on icon at bounding box center [331, 63] width 13 height 13
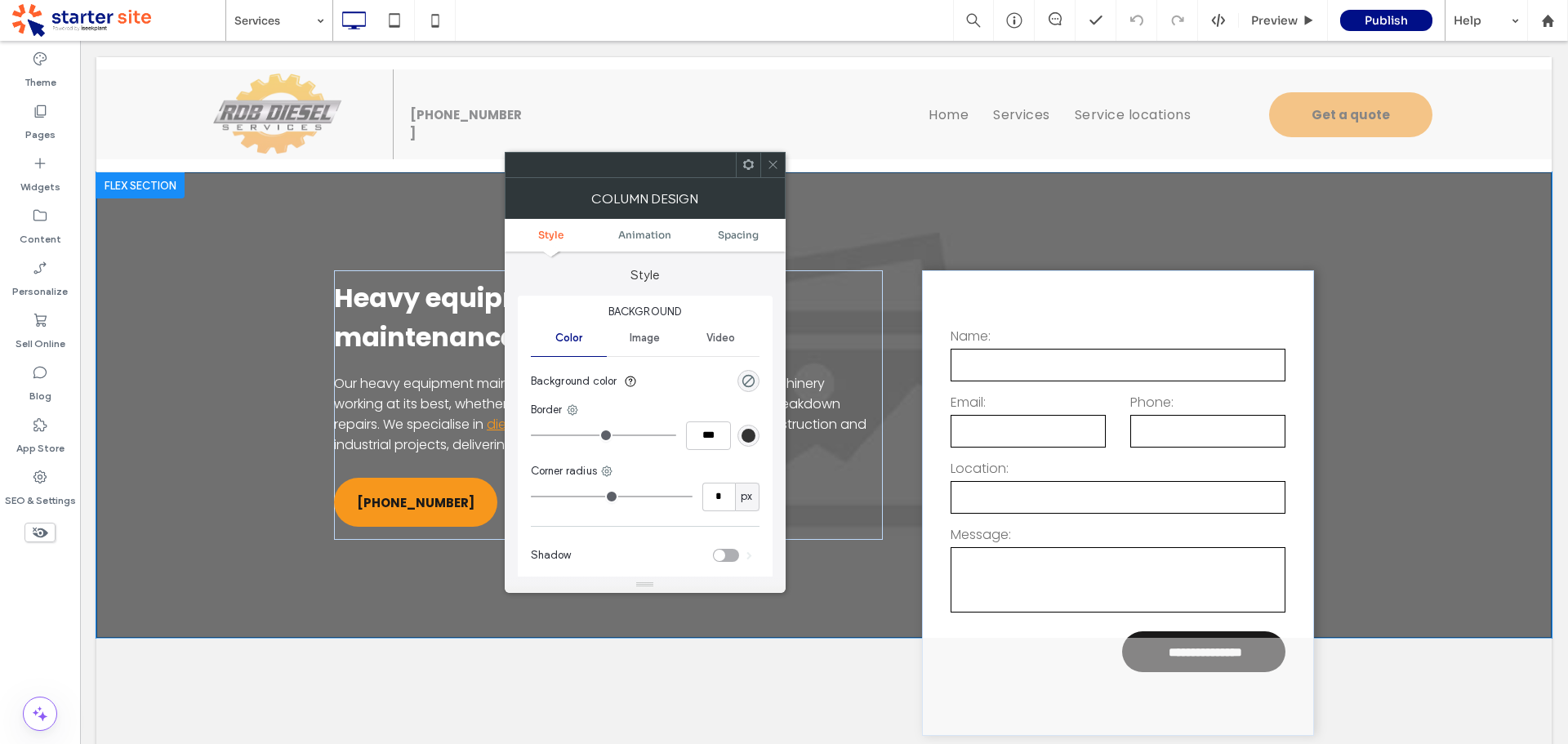
drag, startPoint x: 769, startPoint y: 159, endPoint x: 781, endPoint y: 177, distance: 21.6
click at [770, 159] on icon at bounding box center [773, 165] width 13 height 13
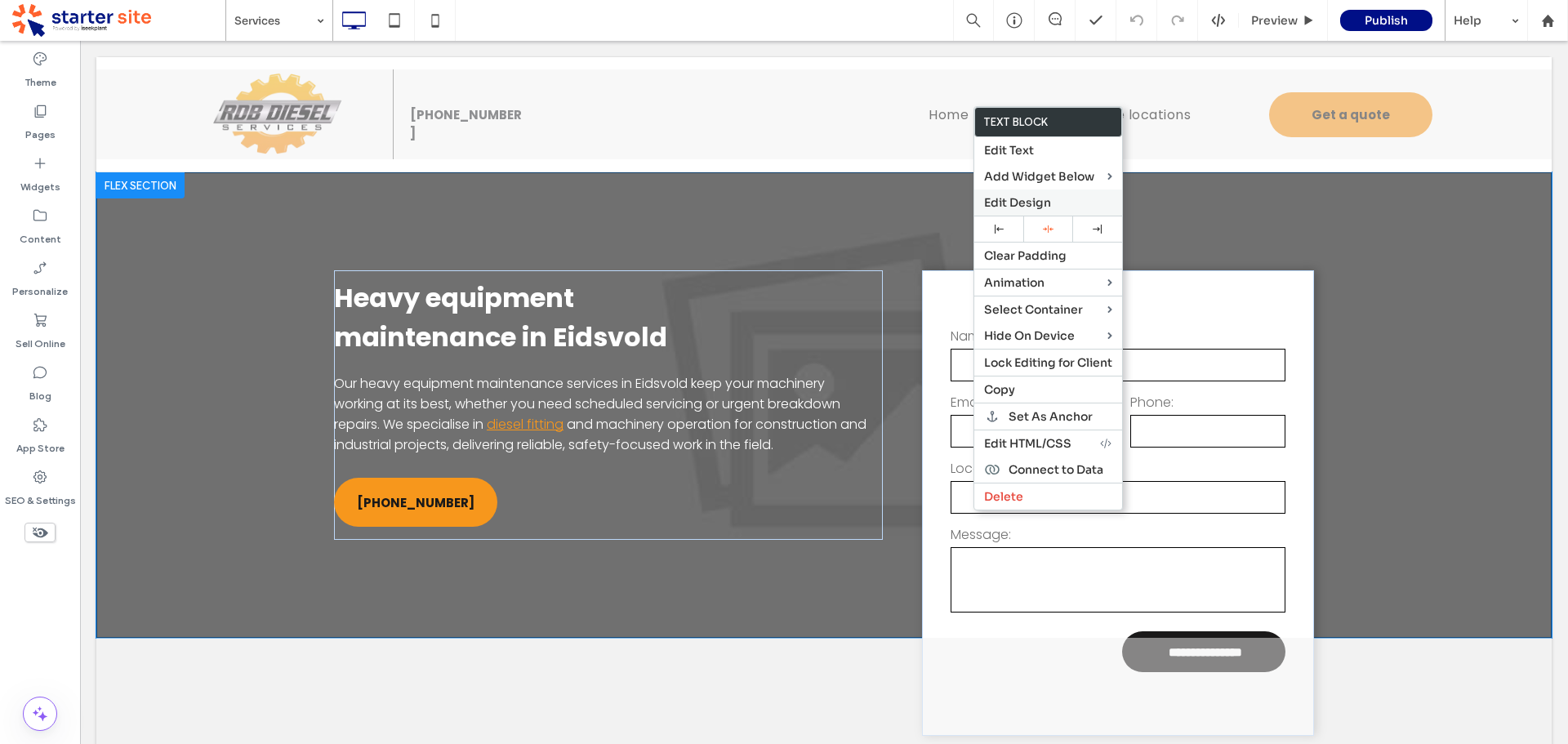
click at [1018, 198] on span "Edit Design" at bounding box center [1018, 202] width 67 height 14
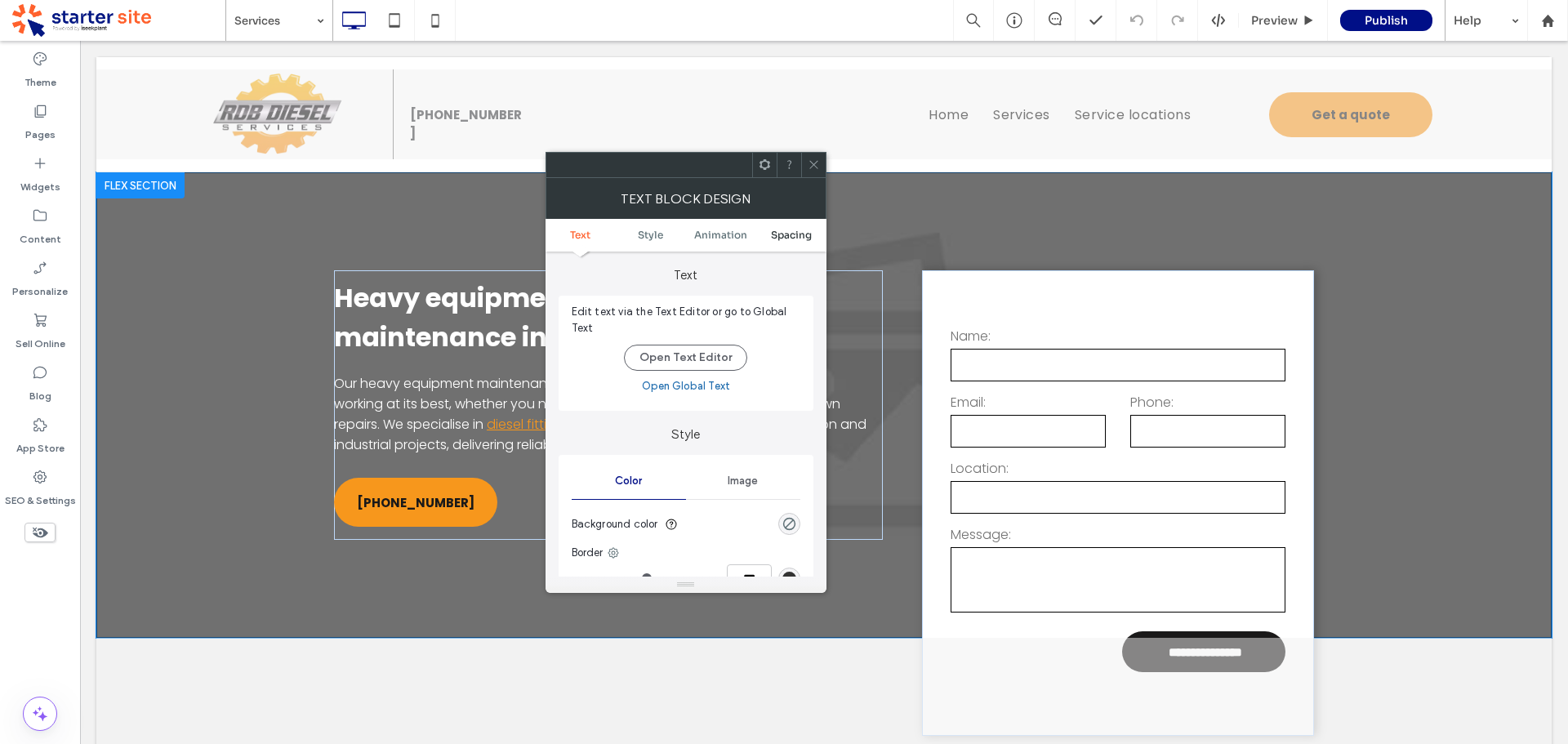
click at [782, 234] on span "Spacing" at bounding box center [791, 234] width 41 height 13
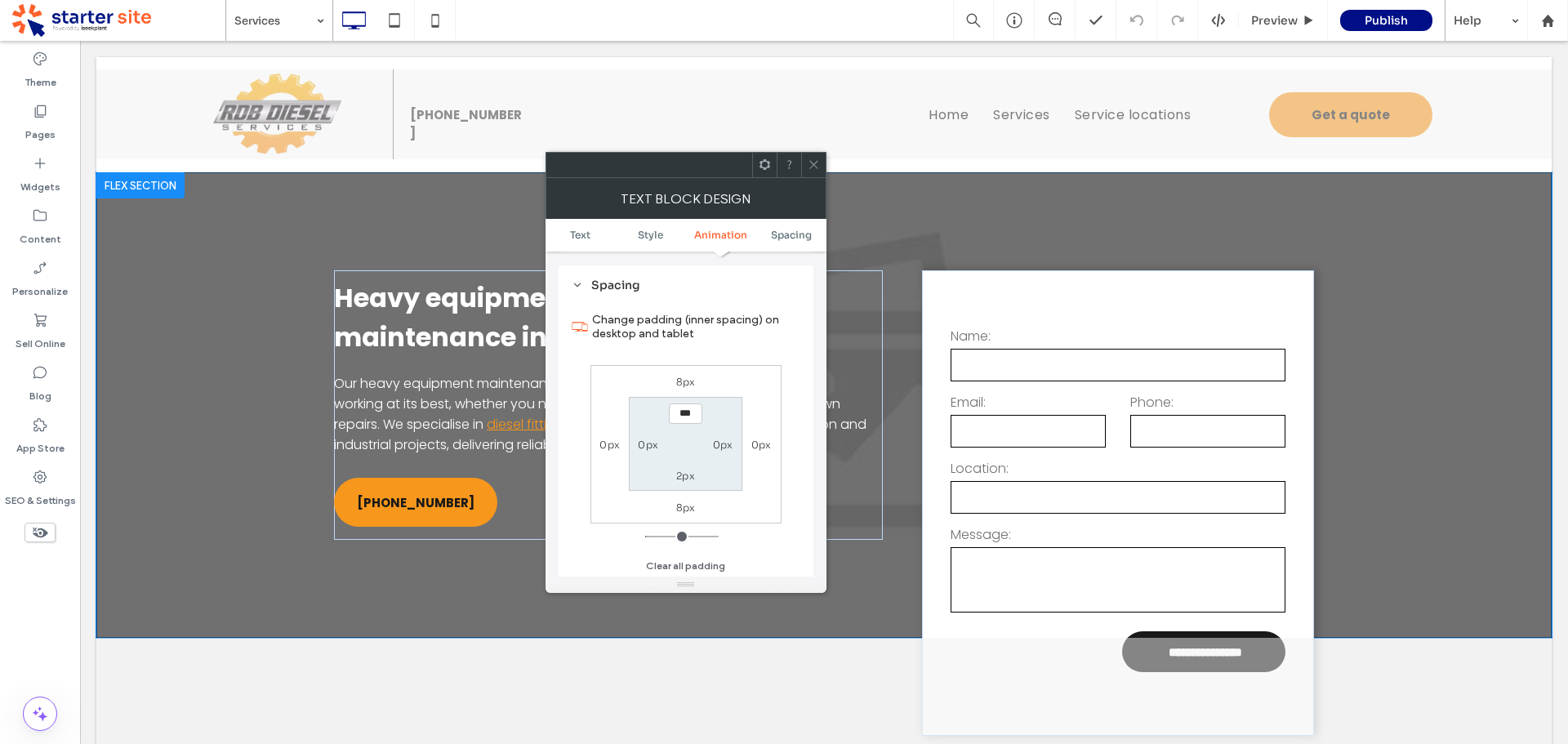
scroll to position [470, 0]
click at [815, 161] on icon at bounding box center [814, 165] width 13 height 13
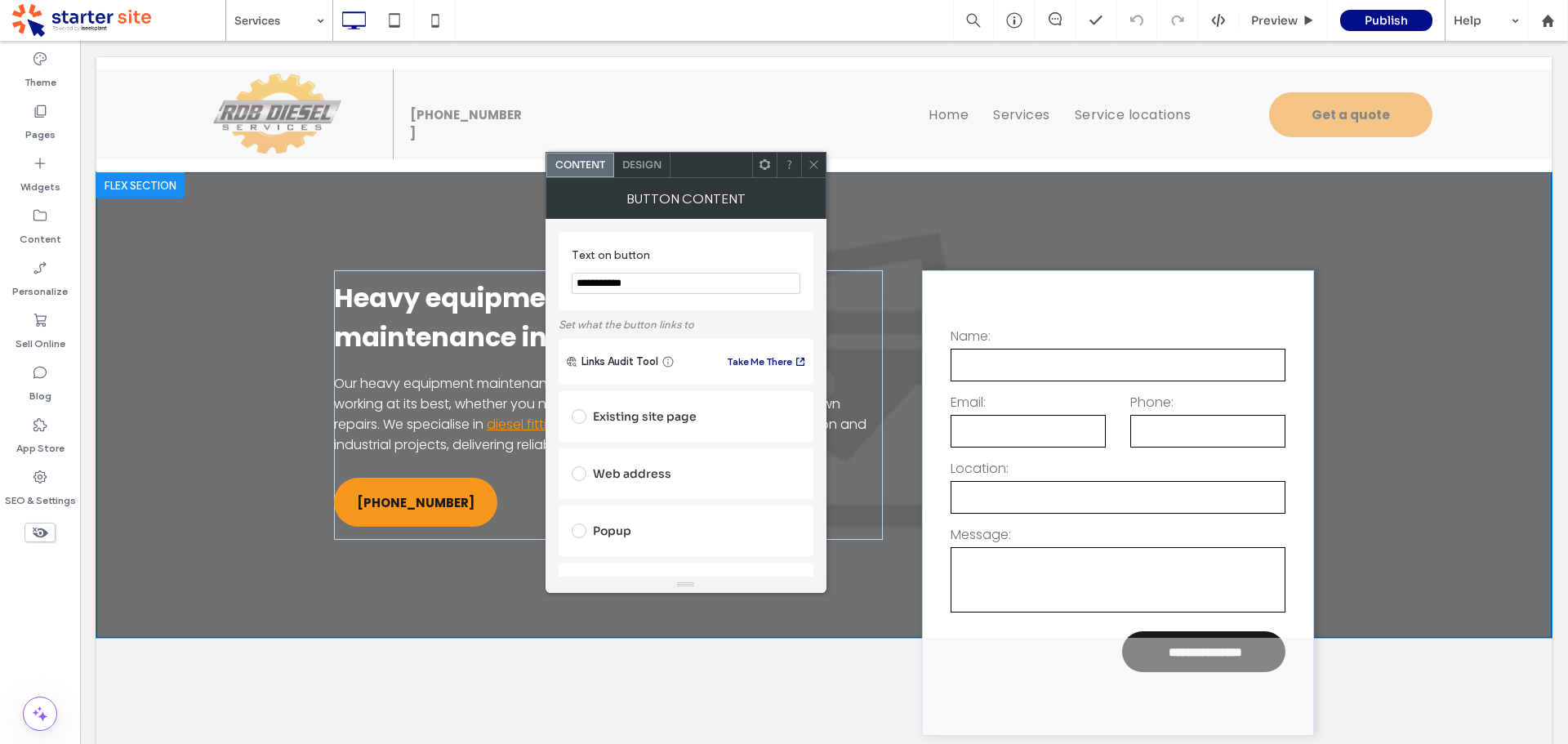
click at [650, 160] on span "Design" at bounding box center [641, 165] width 39 height 13
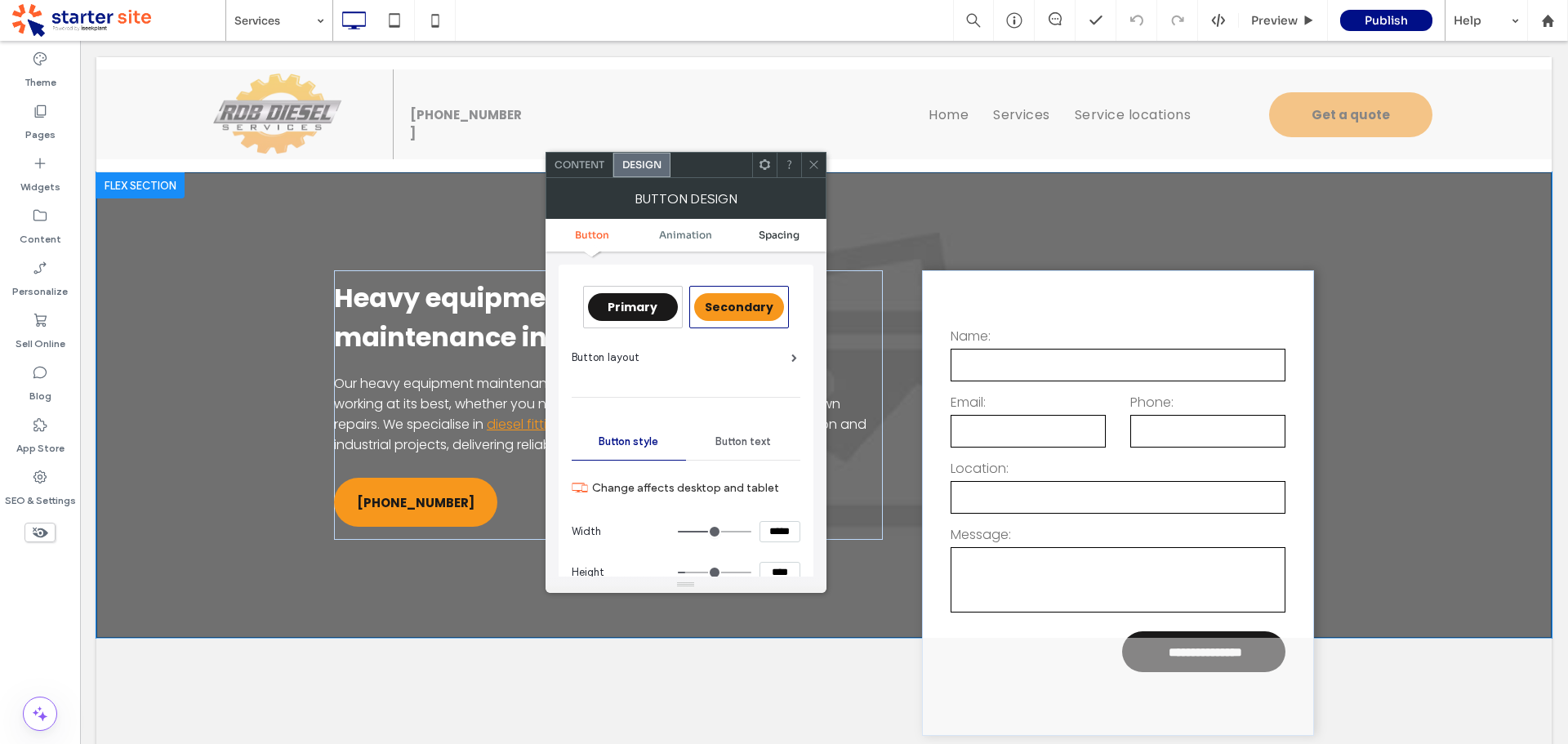
click at [779, 234] on span "Spacing" at bounding box center [779, 234] width 41 height 13
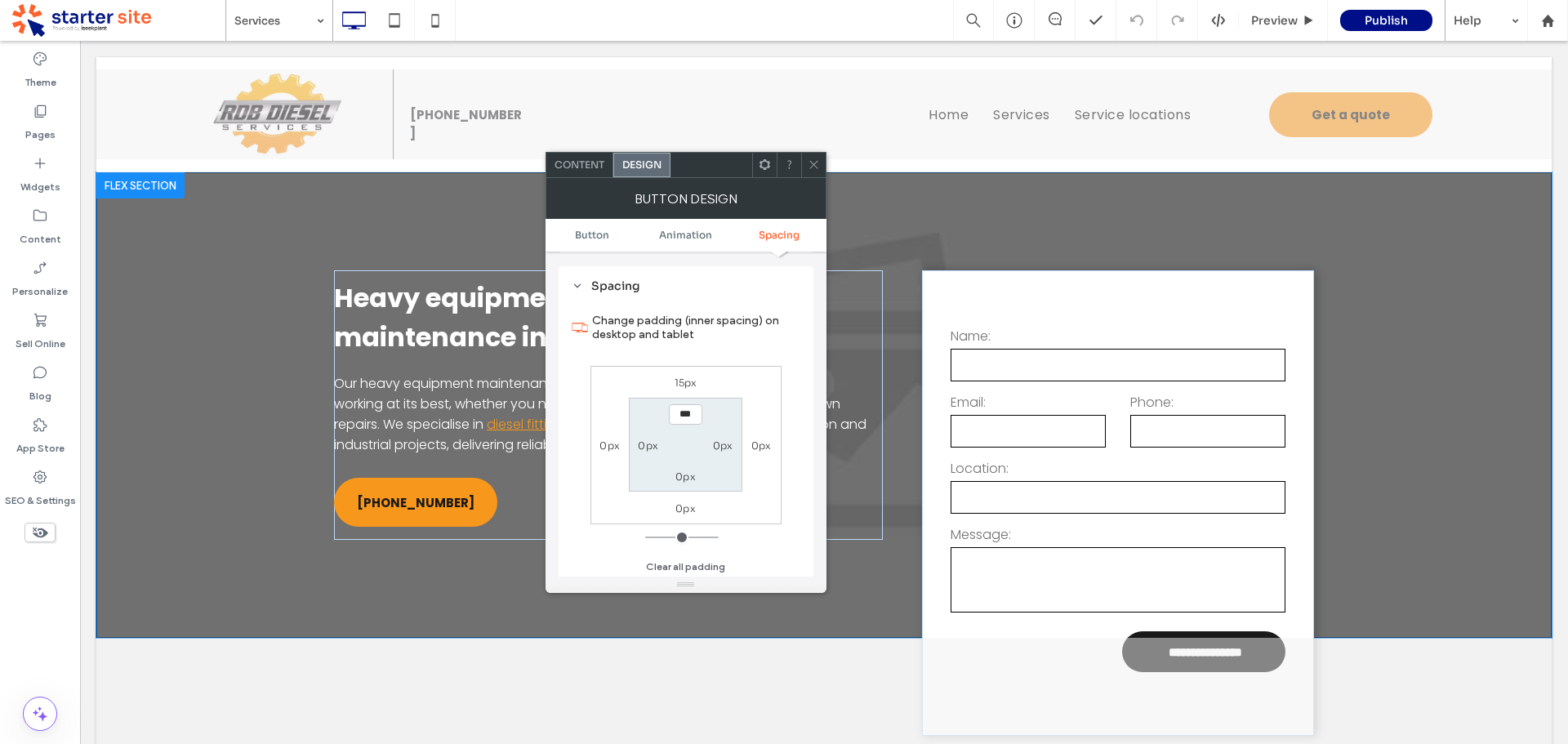
scroll to position [770, 0]
click at [688, 381] on label "15px" at bounding box center [686, 381] width 23 height 13
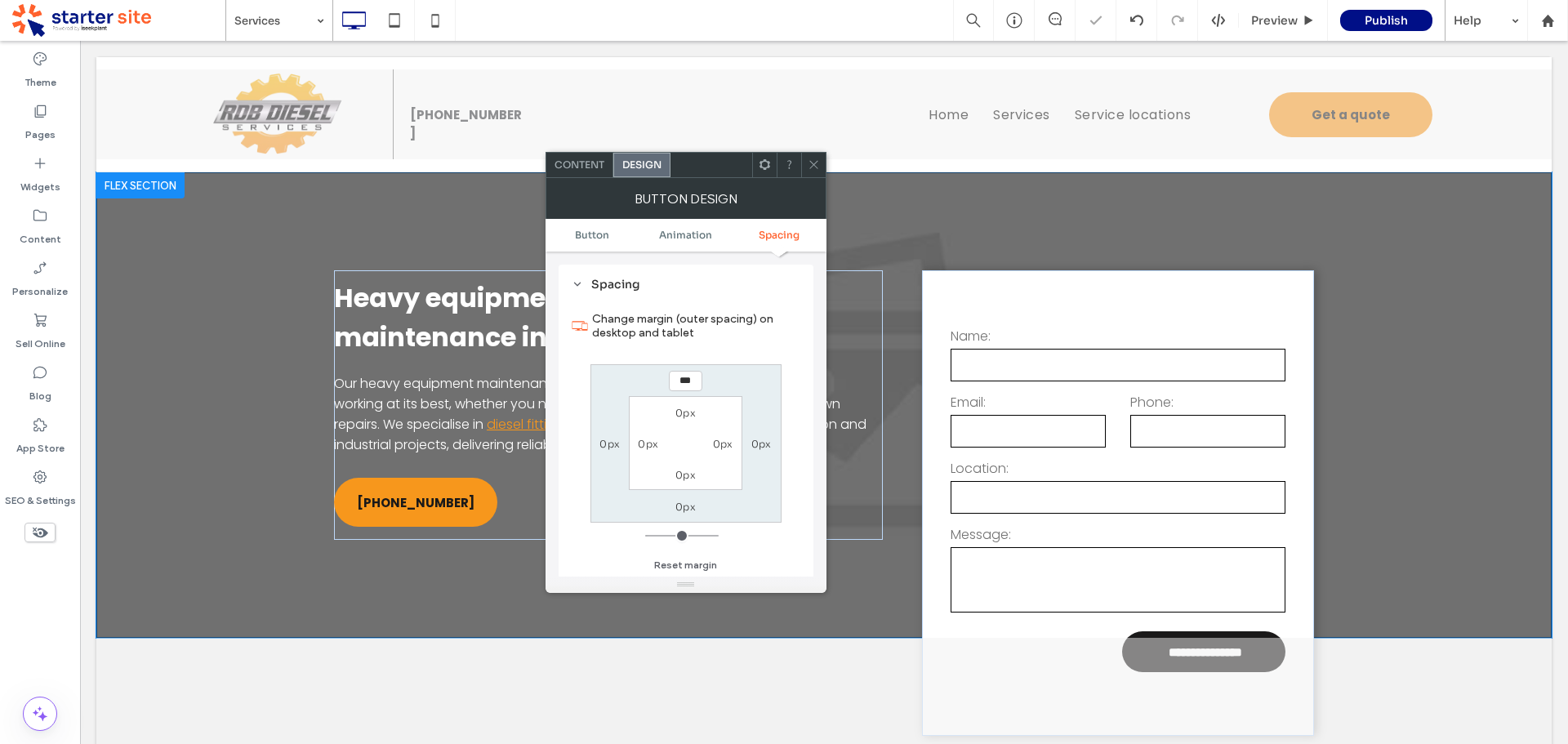
click at [813, 169] on icon at bounding box center [814, 165] width 13 height 13
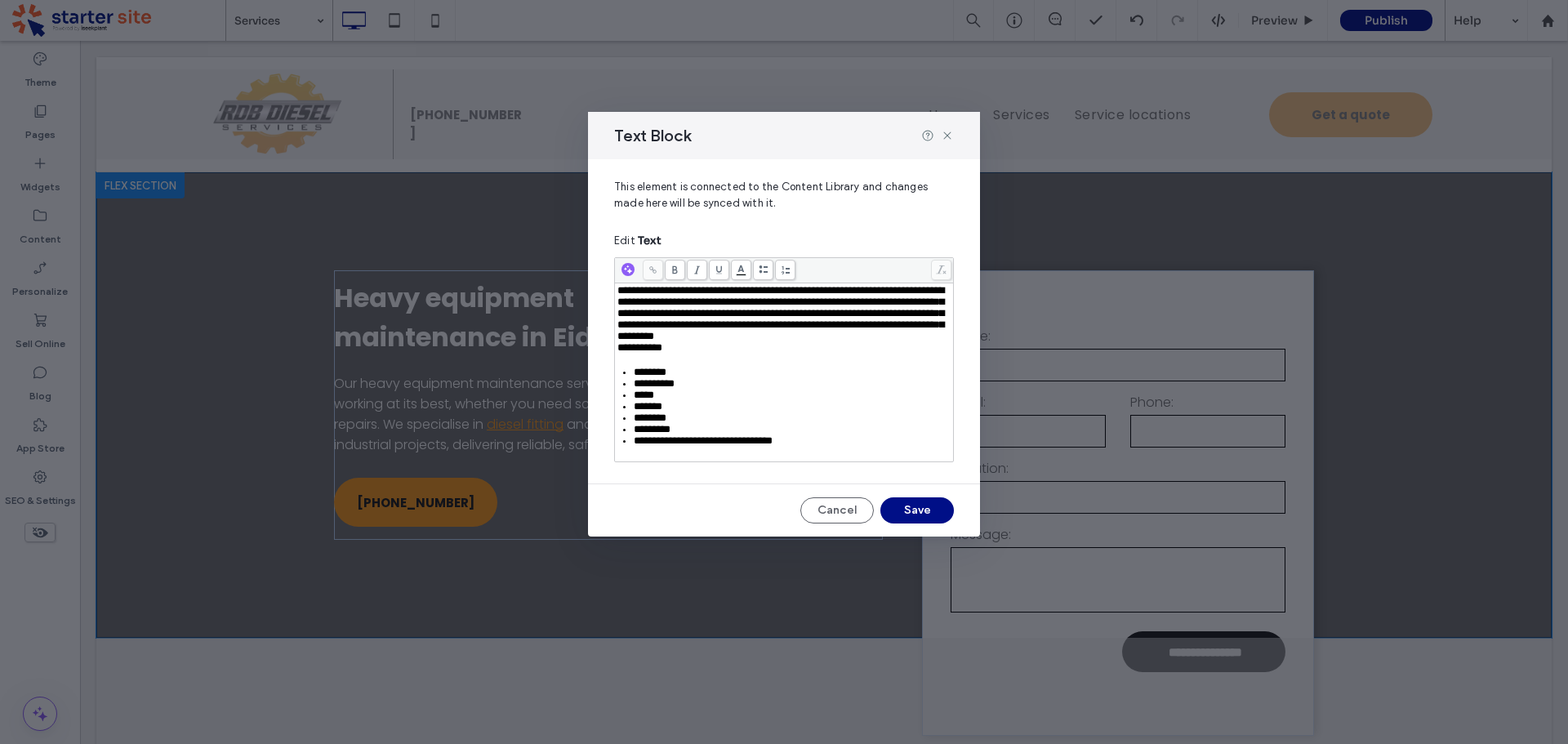
click at [662, 353] on span "**********" at bounding box center [640, 347] width 45 height 11
drag, startPoint x: 690, startPoint y: 372, endPoint x: 590, endPoint y: 372, distance: 100.0
click at [590, 372] on div "**********" at bounding box center [784, 315] width 392 height 311
click at [922, 523] on button "Save" at bounding box center [917, 510] width 73 height 26
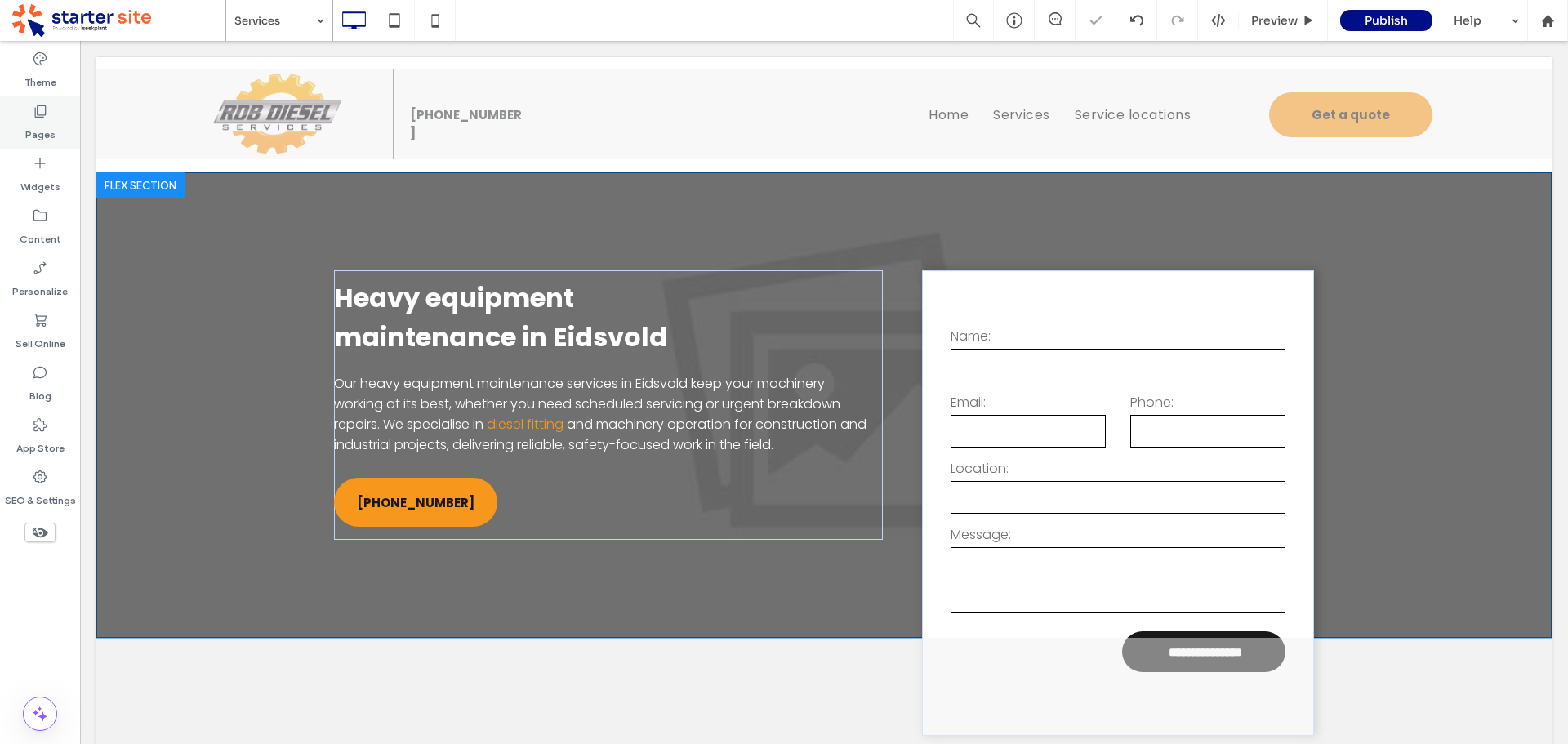
click at [42, 128] on label "Pages" at bounding box center [40, 130] width 30 height 23
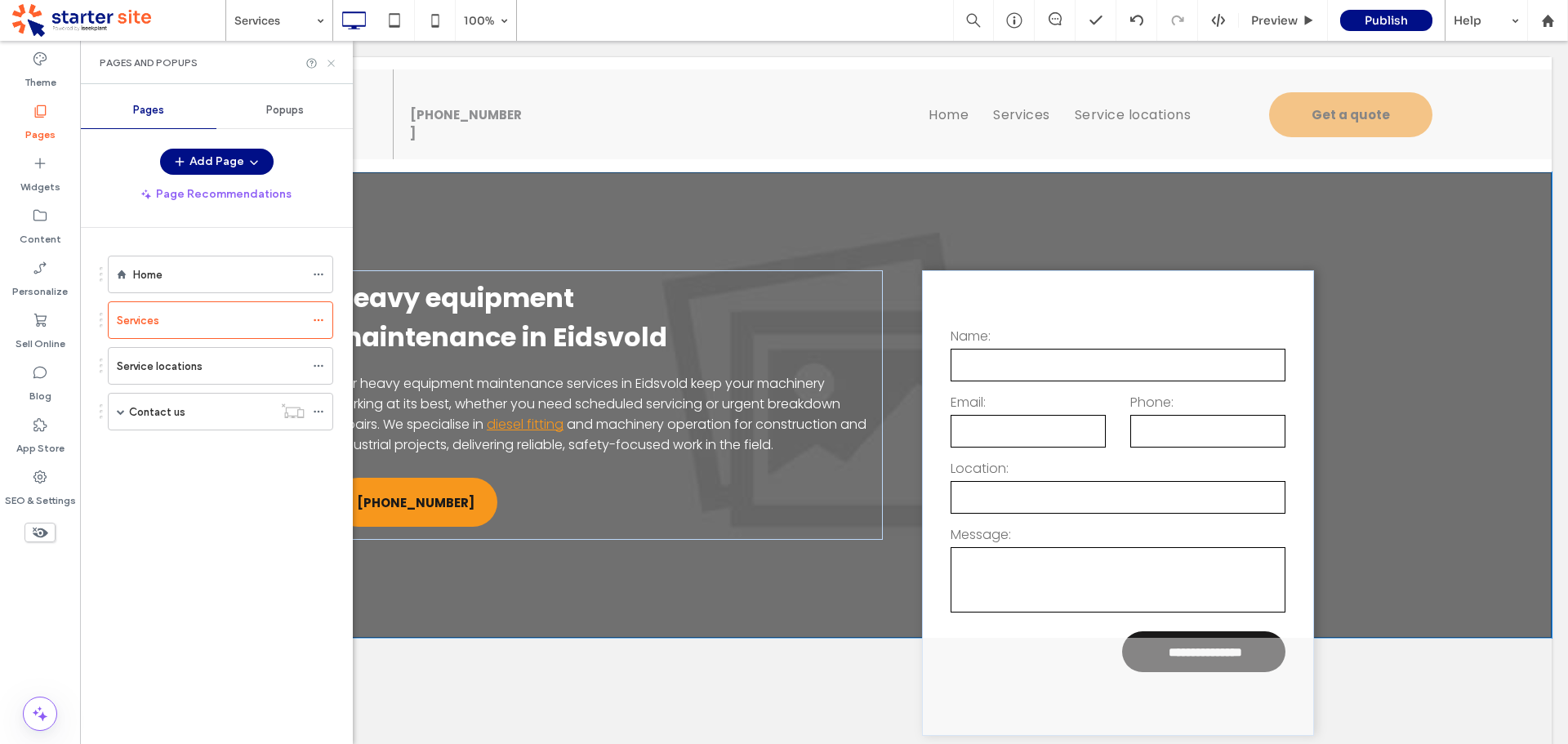
click at [327, 62] on icon at bounding box center [331, 63] width 13 height 13
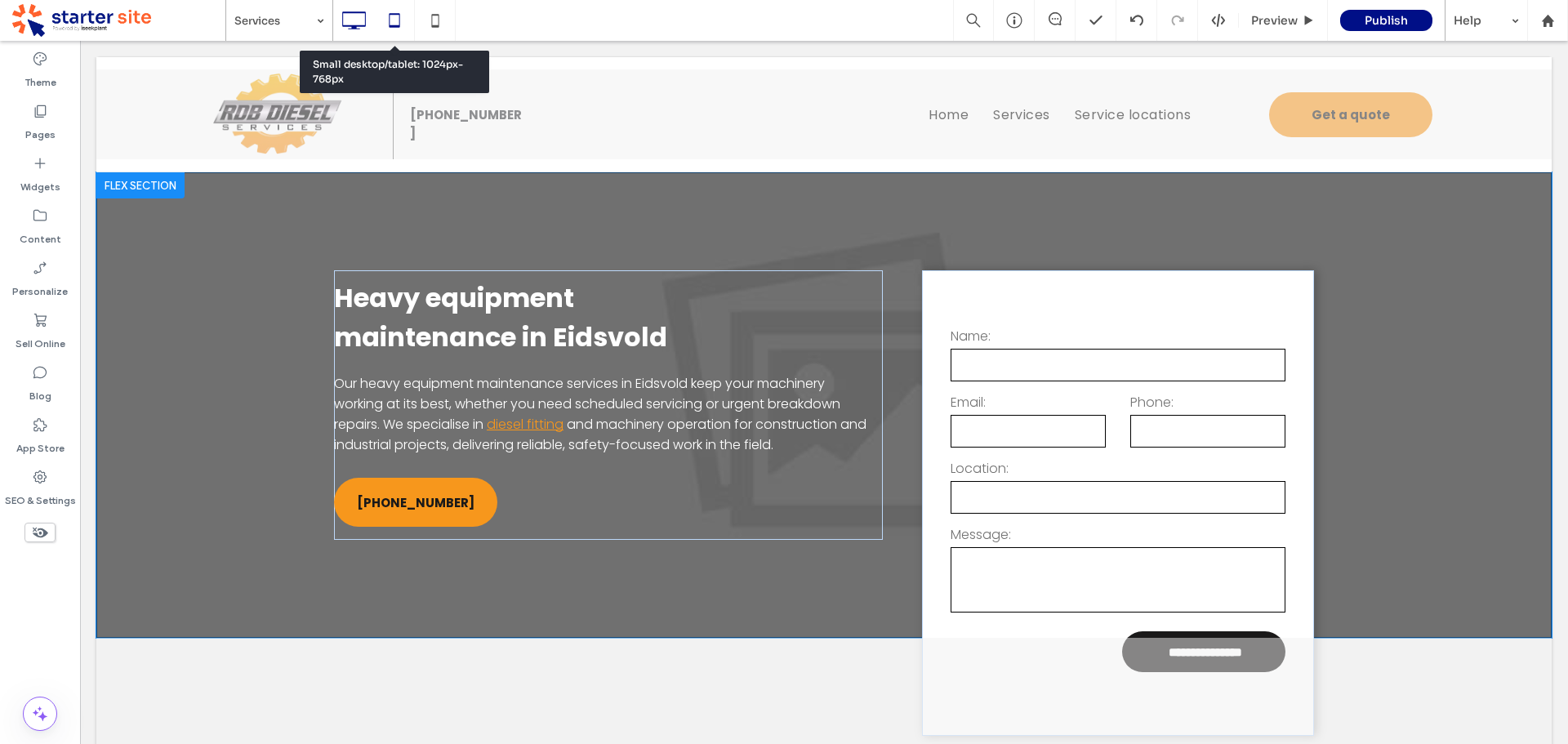
click at [394, 20] on icon at bounding box center [394, 21] width 32 height 32
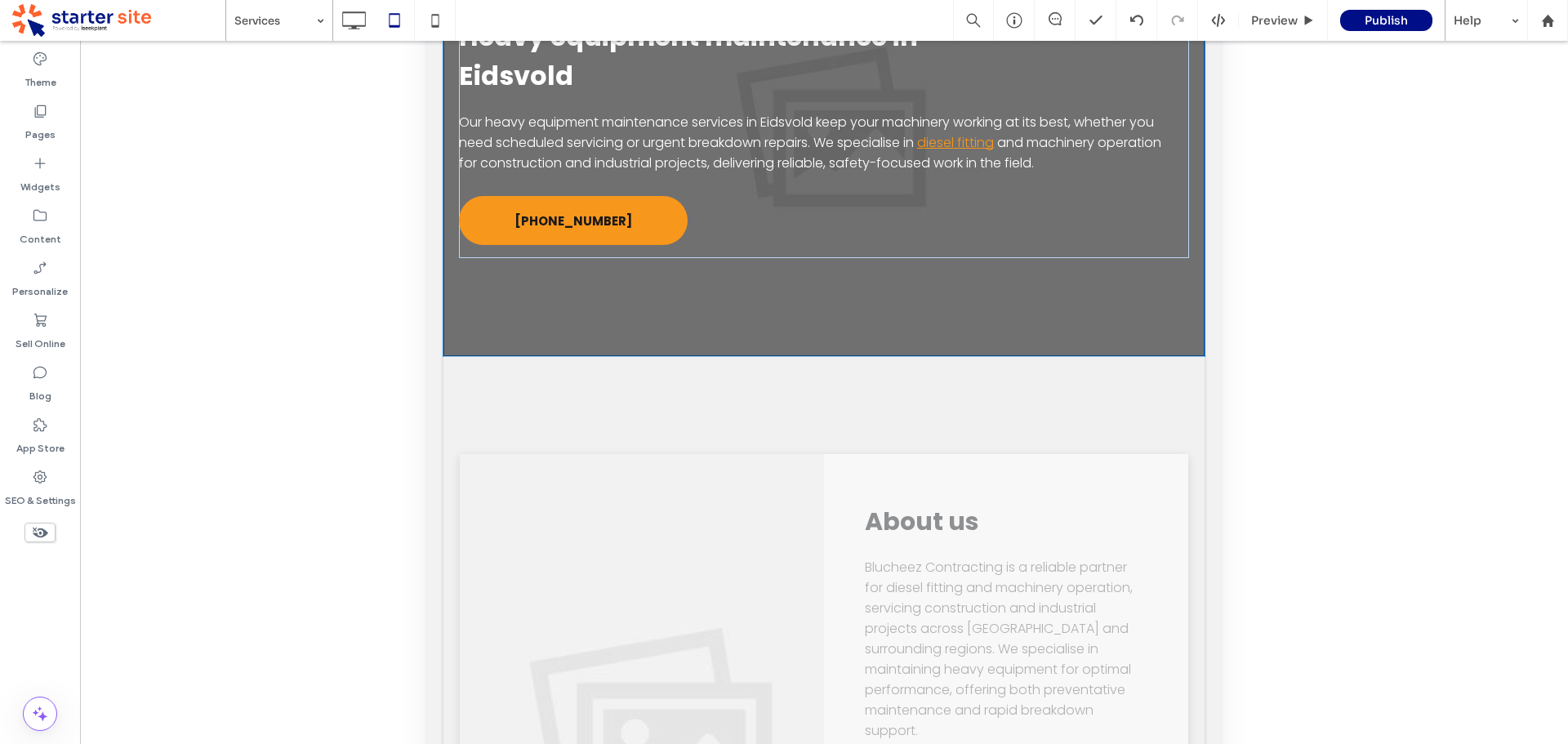
scroll to position [150, 0]
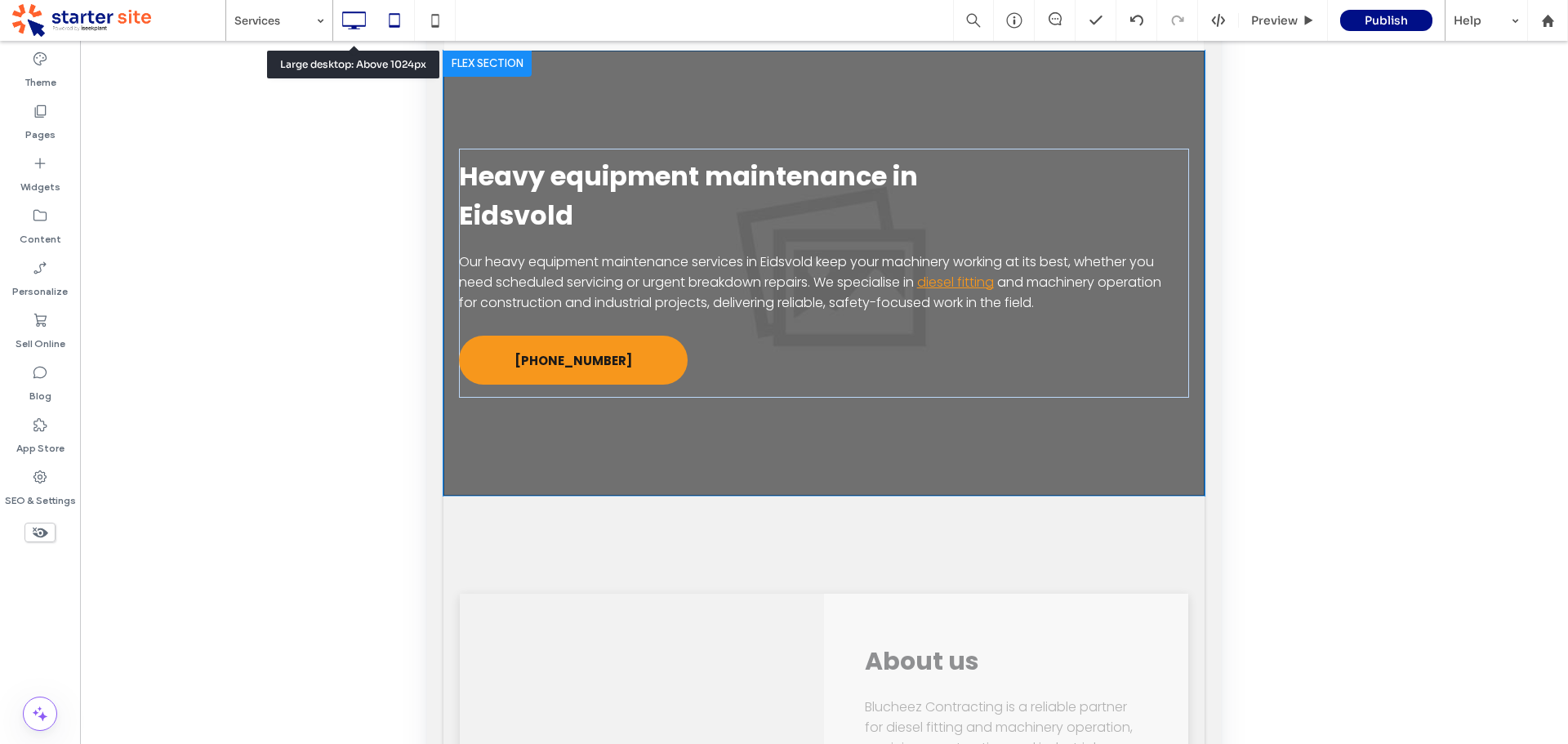
click at [355, 12] on icon at bounding box center [354, 21] width 32 height 32
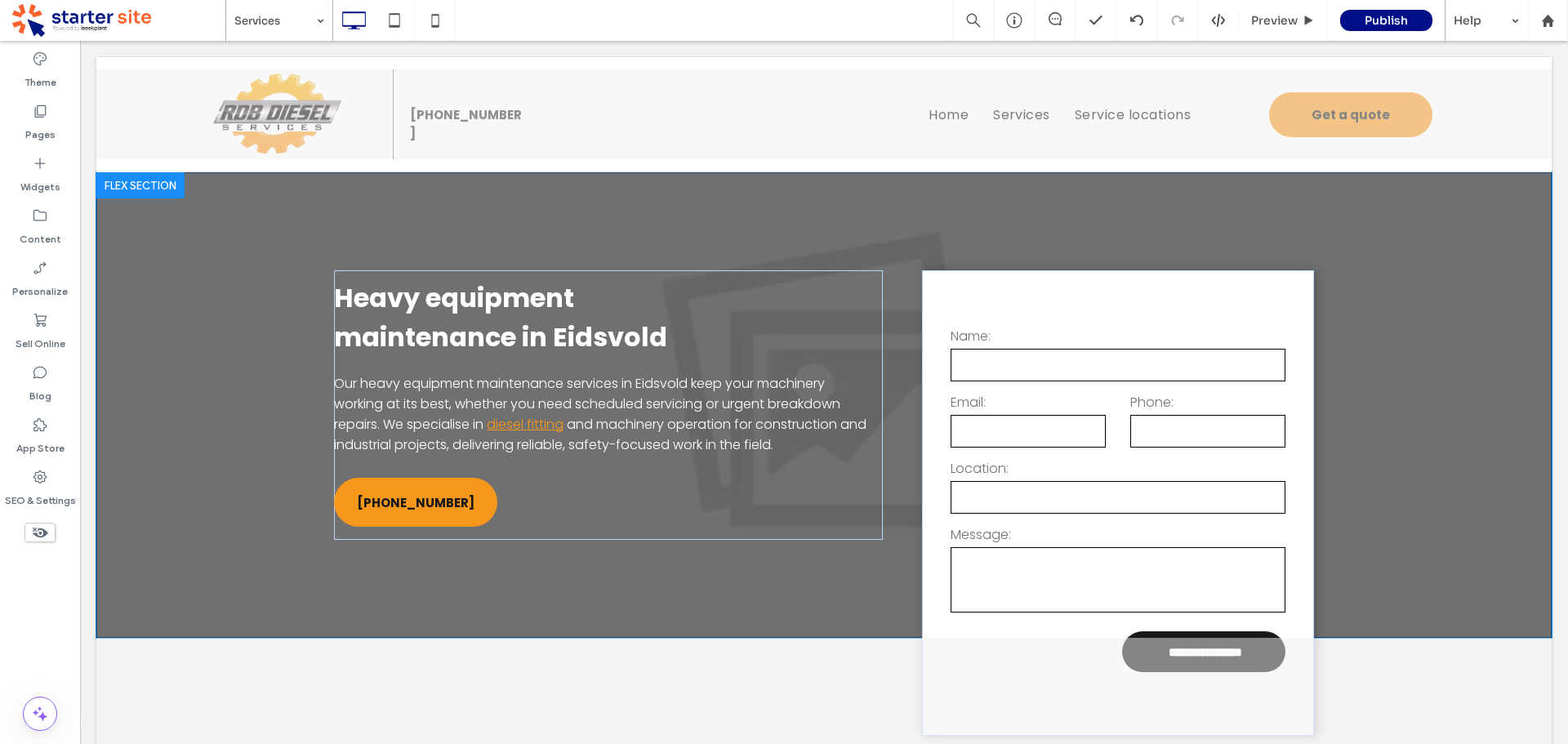
scroll to position [0, 0]
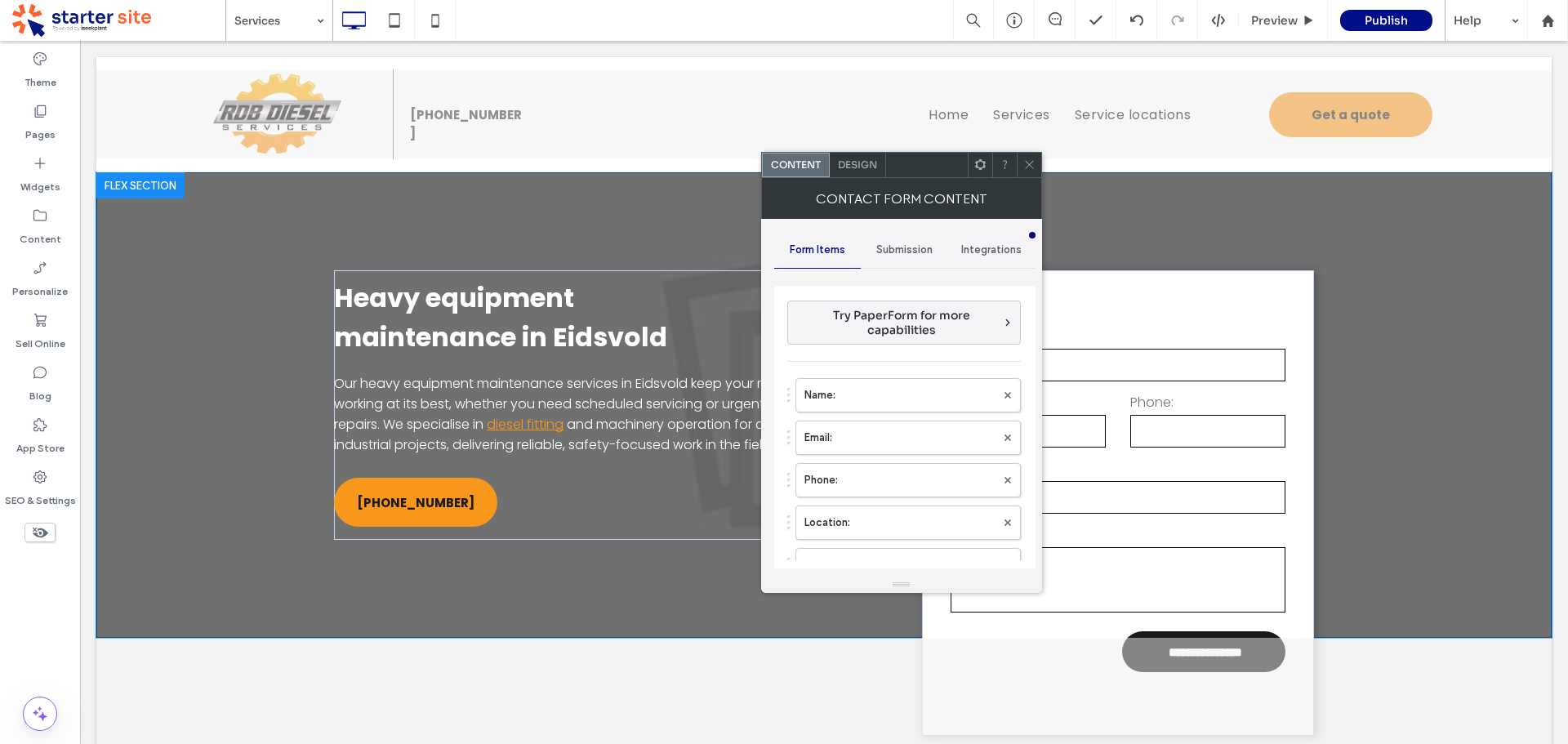
click at [855, 161] on span "Design" at bounding box center [857, 165] width 39 height 13
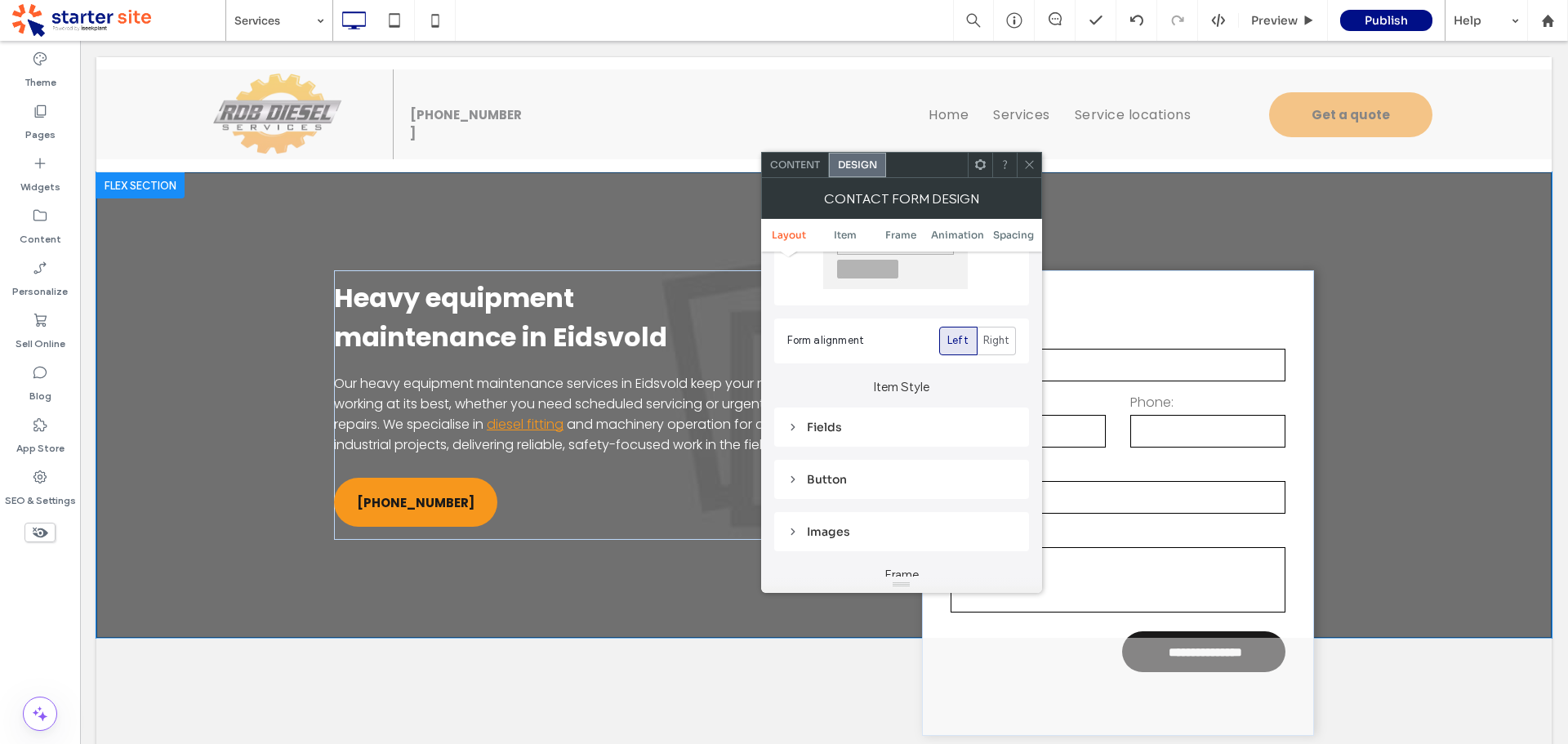
scroll to position [163, 0]
click at [798, 162] on span "Content" at bounding box center [795, 165] width 50 height 13
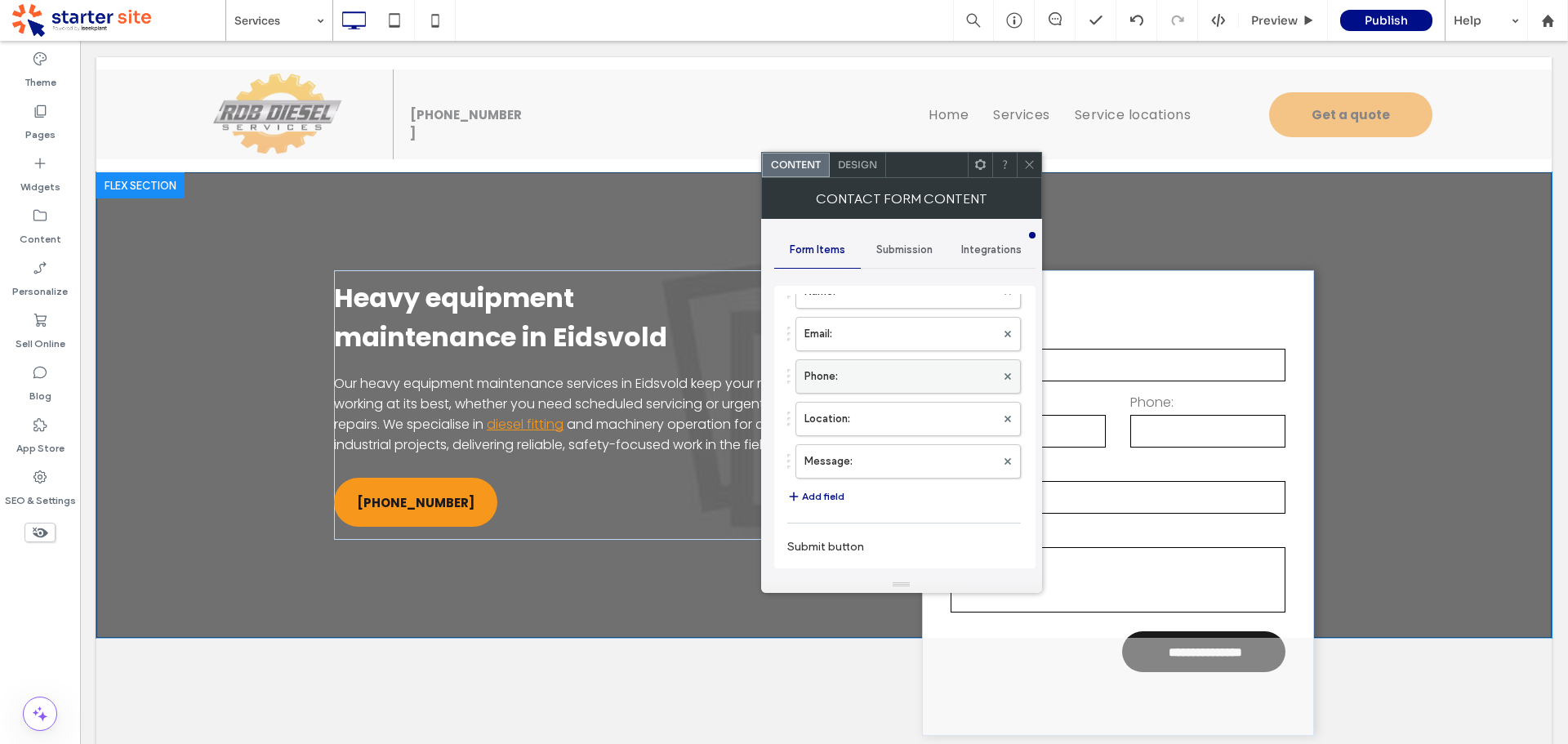
scroll to position [245, 0]
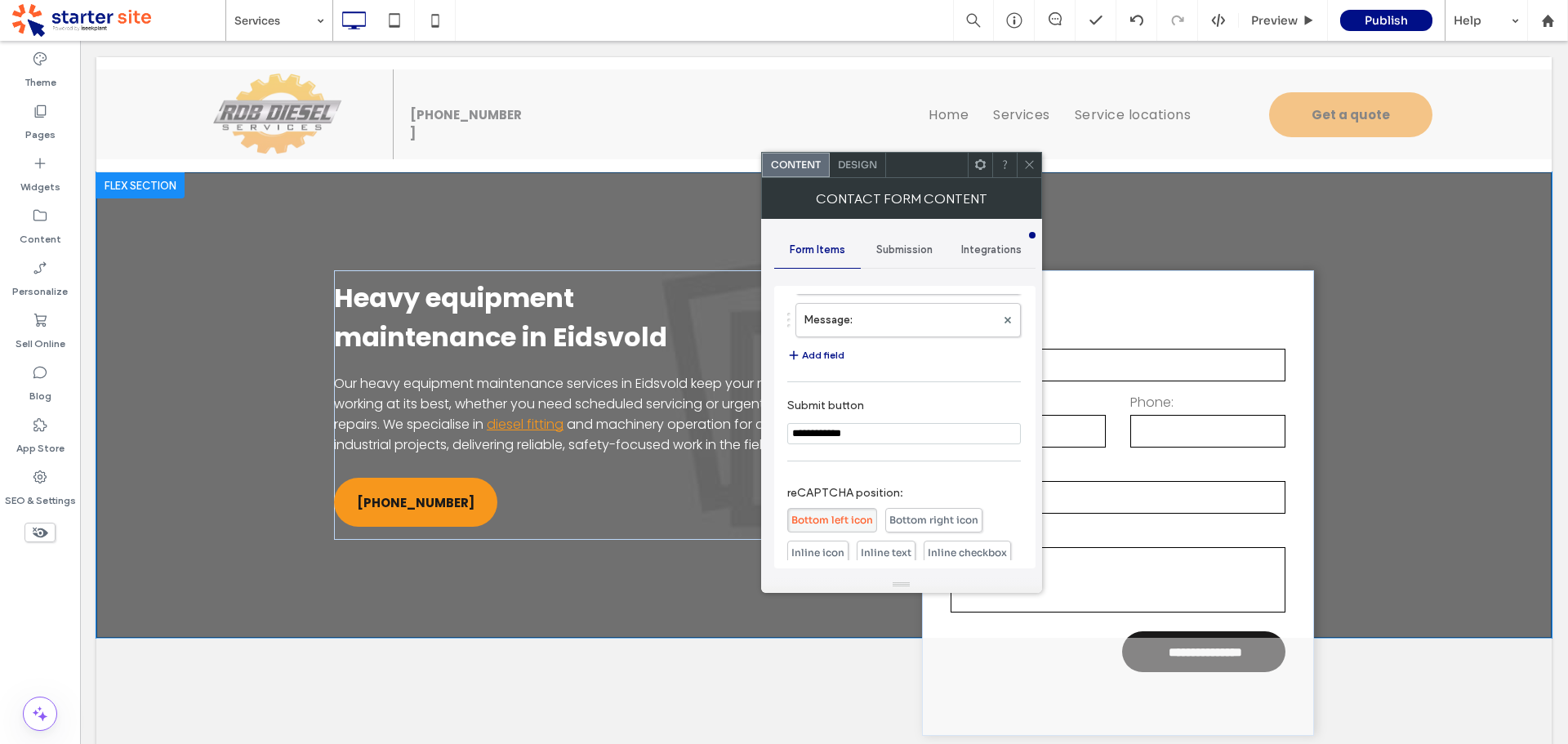
click at [850, 436] on input "**********" at bounding box center [904, 434] width 234 height 22
paste input "**********"
drag, startPoint x: 1030, startPoint y: 168, endPoint x: 761, endPoint y: 172, distance: 269.0
click at [1028, 168] on icon at bounding box center [1029, 165] width 13 height 13
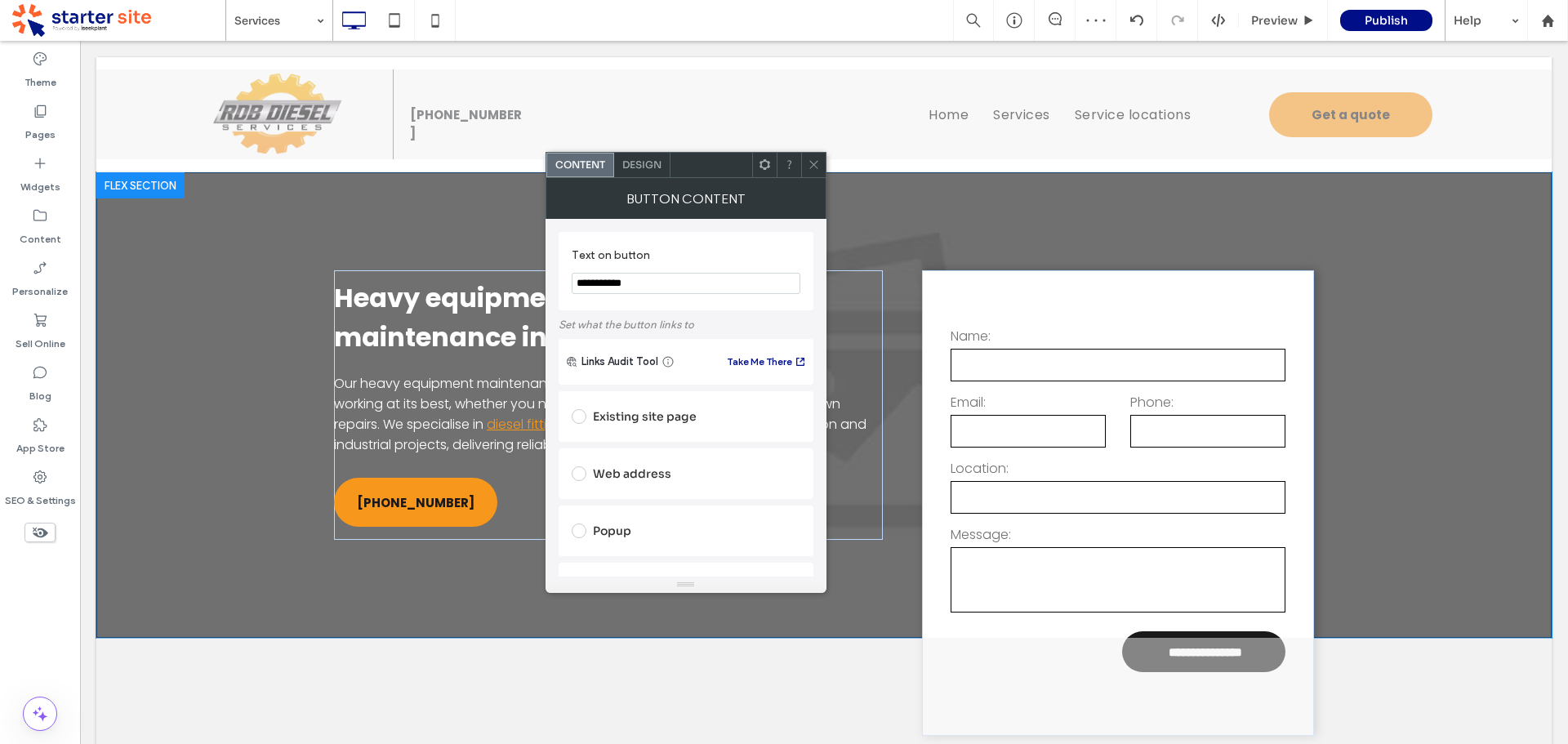
click at [662, 276] on input "**********" at bounding box center [686, 283] width 228 height 22
drag, startPoint x: 806, startPoint y: 157, endPoint x: 813, endPoint y: 164, distance: 9.9
click at [806, 156] on div at bounding box center [813, 164] width 24 height 24
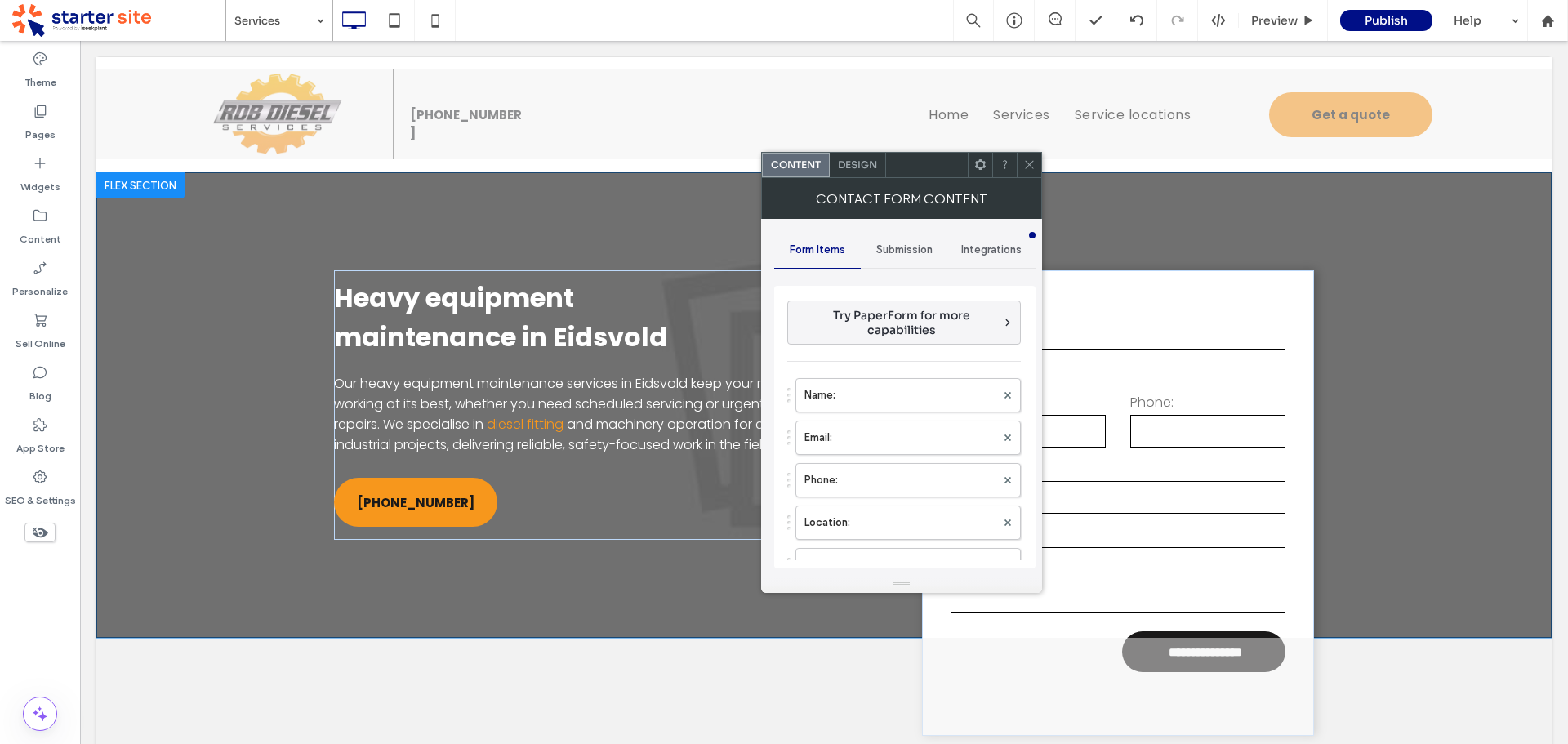
click at [854, 167] on span "Design" at bounding box center [857, 165] width 39 height 13
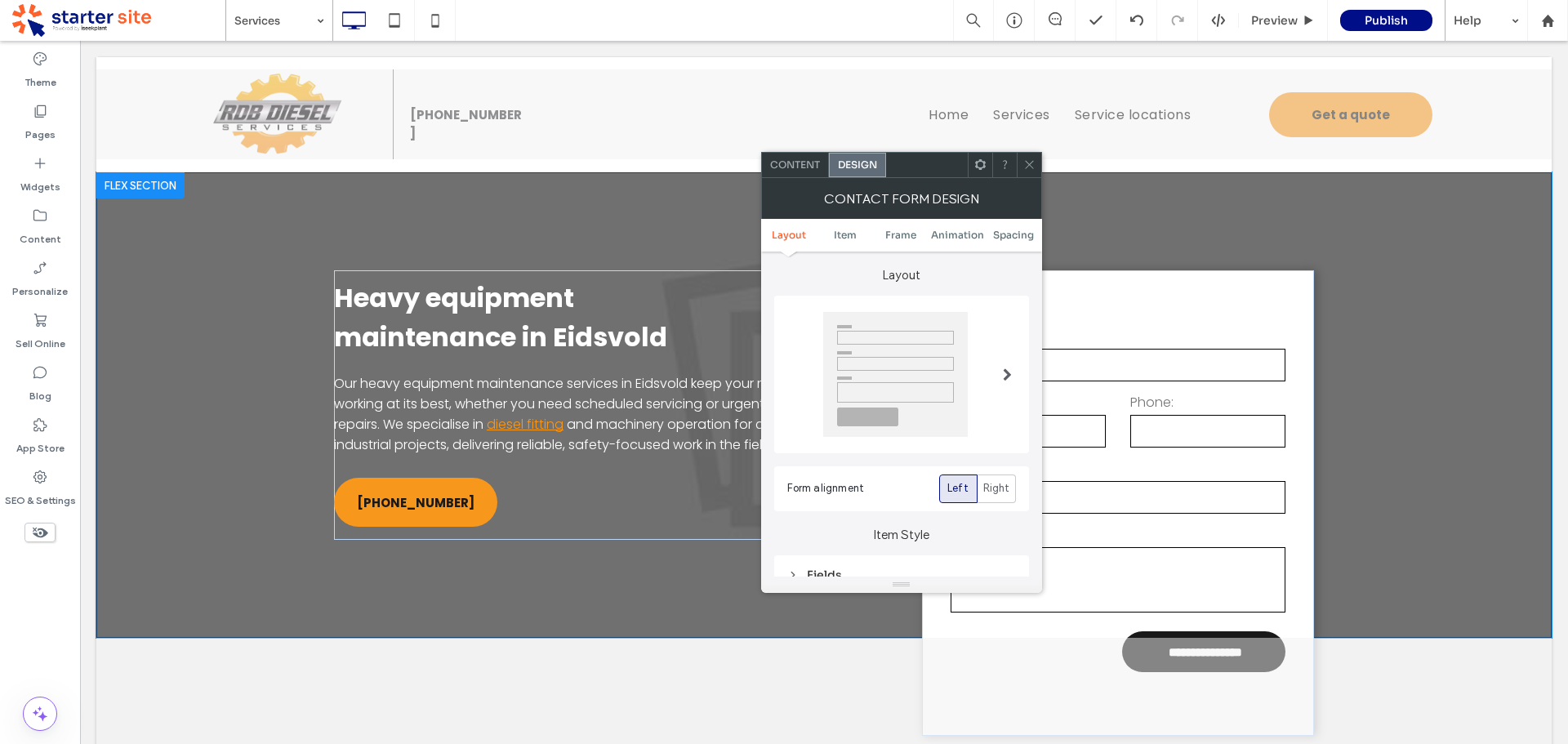
scroll to position [245, 0]
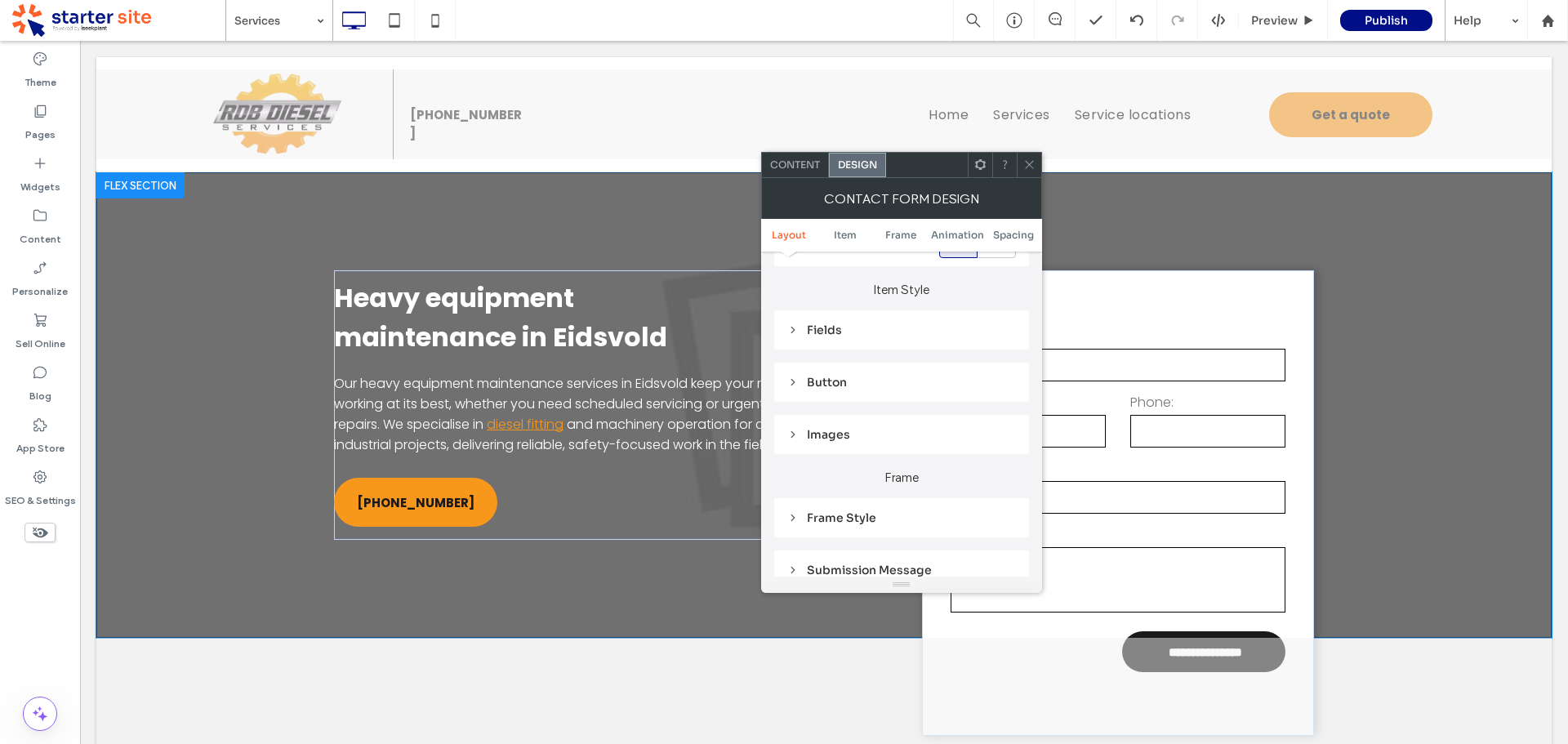
click at [794, 170] on div "Content" at bounding box center [796, 164] width 67 height 24
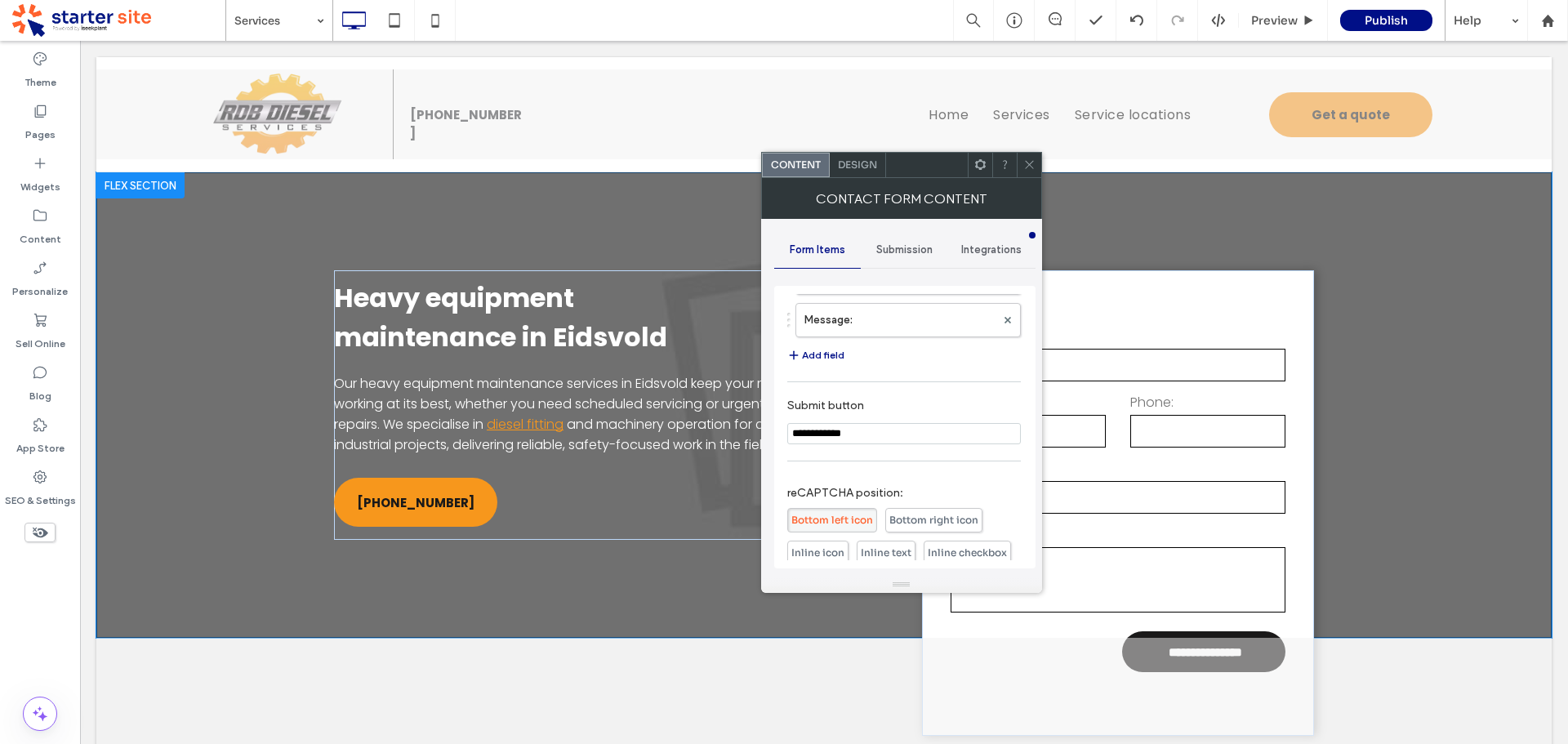
click at [833, 427] on input "**********" at bounding box center [904, 434] width 234 height 22
paste input "Submit button"
click at [927, 405] on label "Submit button" at bounding box center [901, 408] width 227 height 18
click at [1030, 174] on span at bounding box center [1029, 164] width 13 height 24
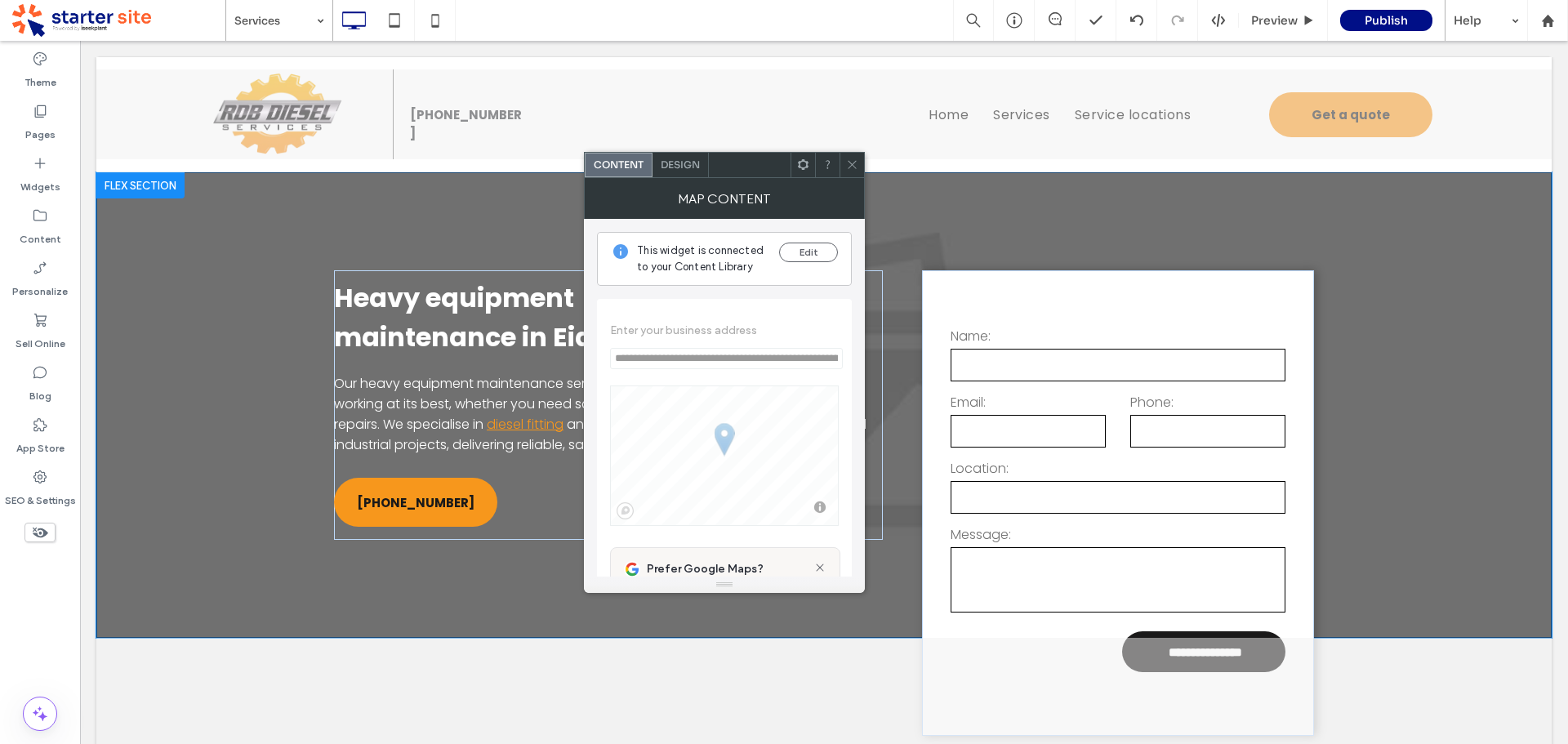
click at [672, 156] on div "Design" at bounding box center [680, 164] width 56 height 24
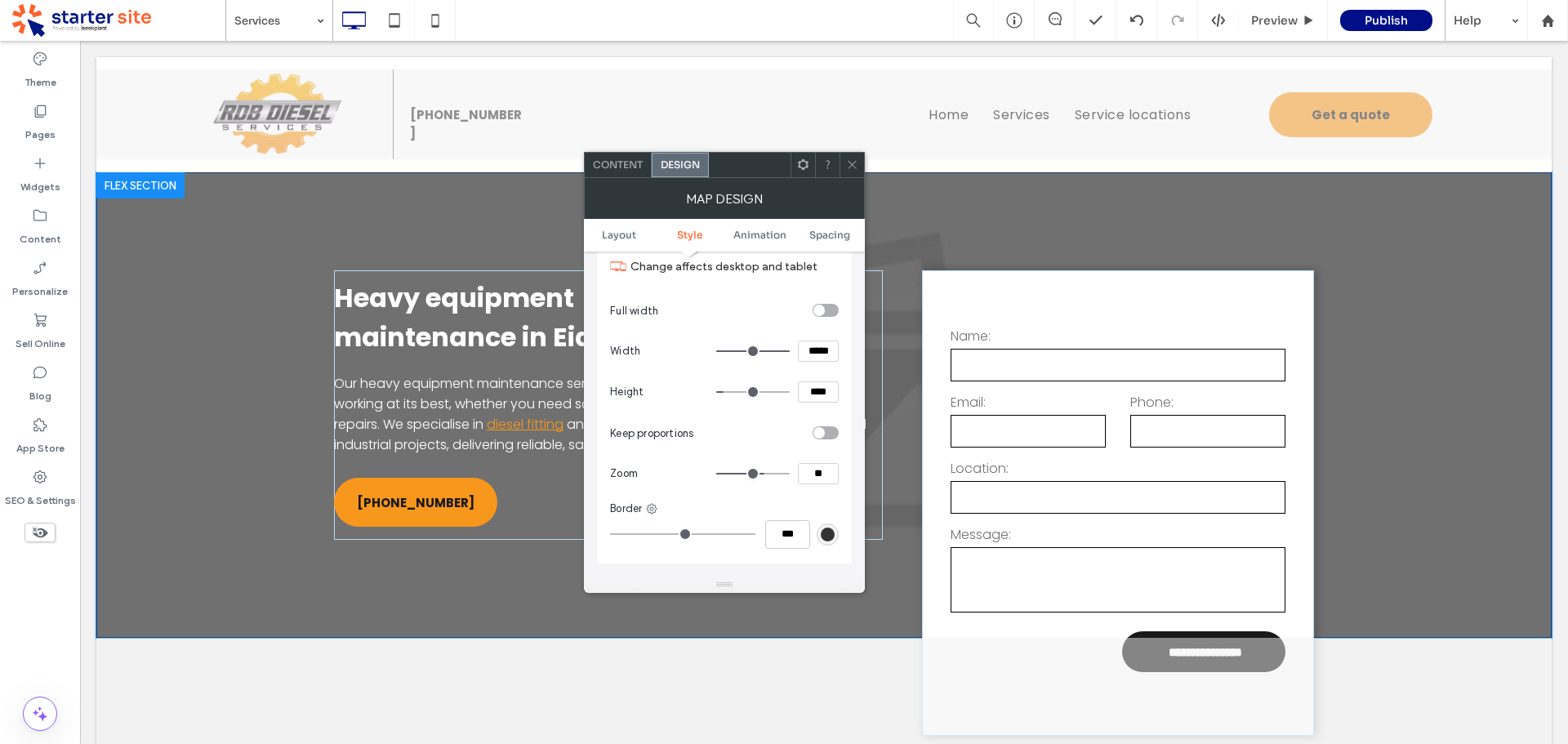
scroll to position [326, 0]
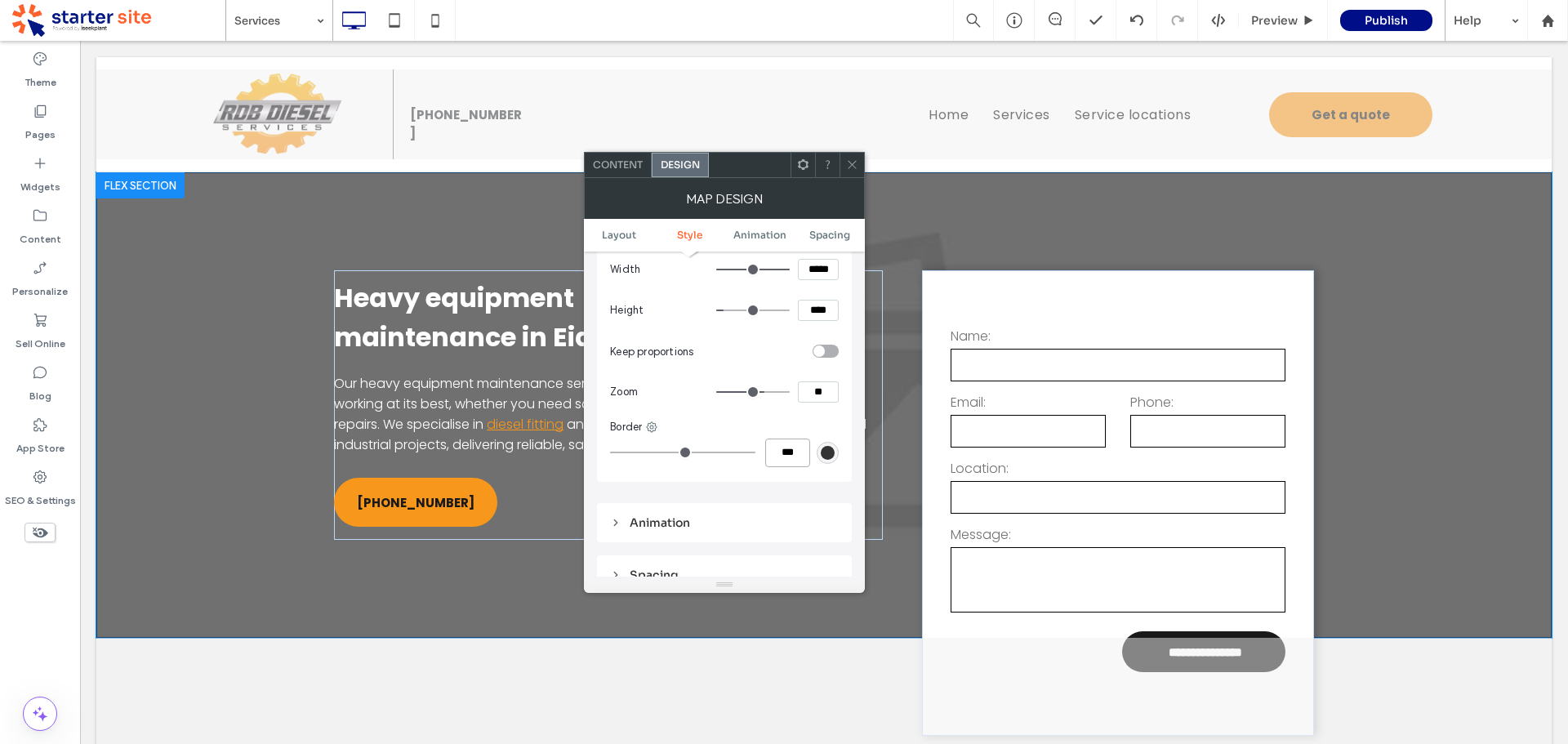
click at [802, 453] on input "***" at bounding box center [788, 453] width 45 height 29
click at [840, 455] on div "Change affects desktop and tablet Full width Width ***** Height **** Keep propo…" at bounding box center [724, 317] width 254 height 328
click at [823, 452] on div "rgb(51, 51, 51)" at bounding box center [827, 452] width 14 height 14
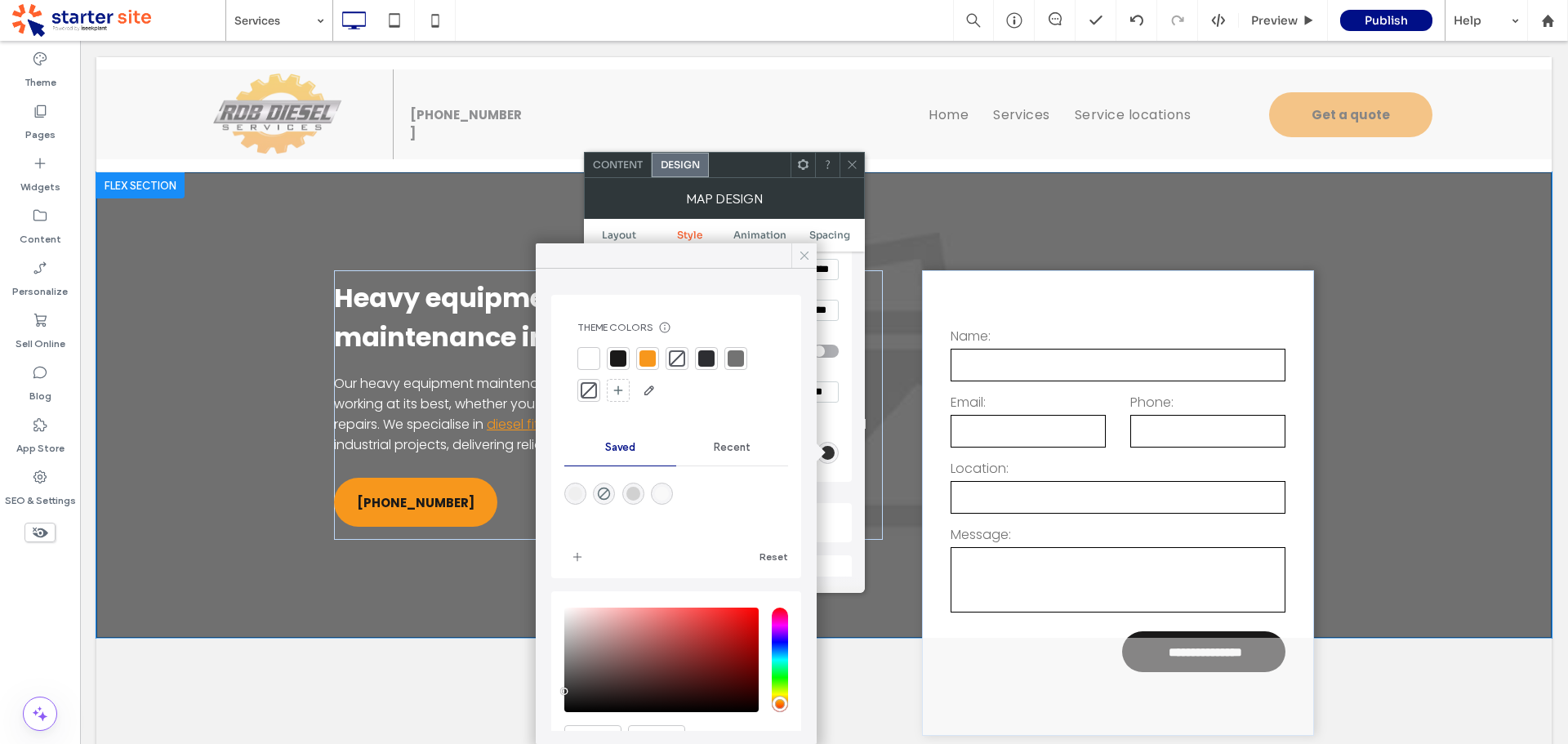
click at [803, 255] on icon at bounding box center [805, 255] width 14 height 14
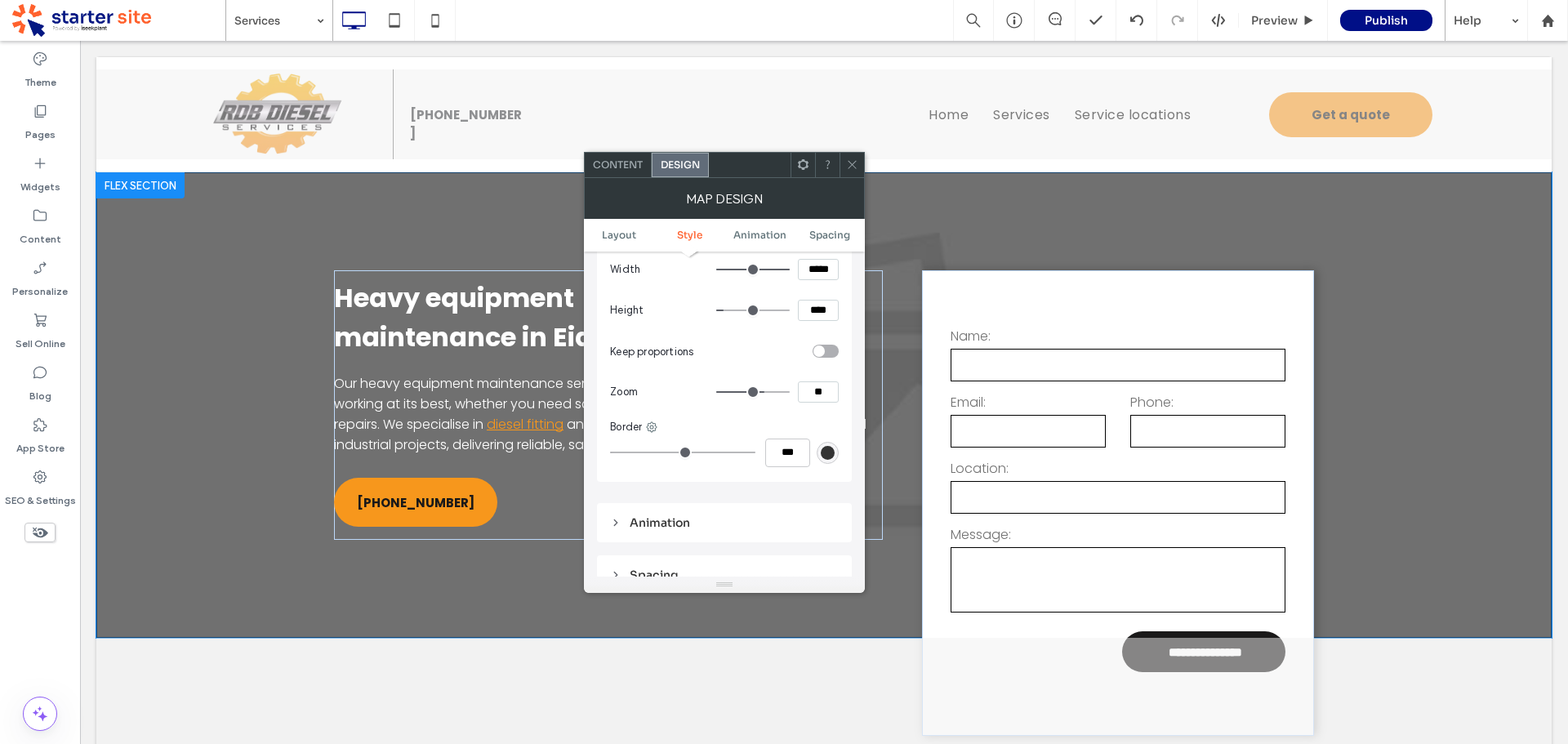
drag, startPoint x: 851, startPoint y: 164, endPoint x: 861, endPoint y: 168, distance: 10.8
click at [853, 164] on icon at bounding box center [853, 165] width 13 height 13
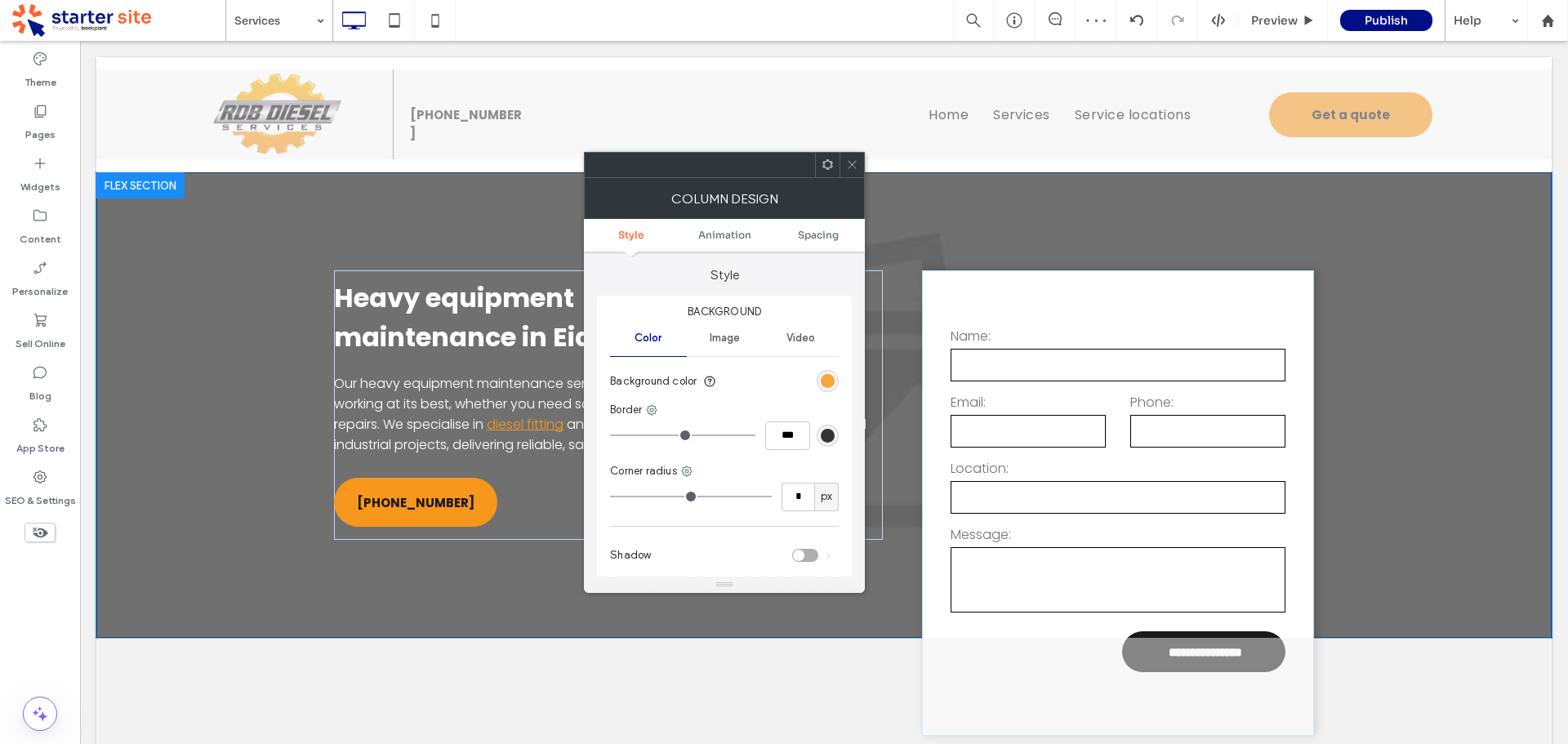
click at [829, 380] on div "rgb(247, 151, 28)" at bounding box center [827, 381] width 14 height 14
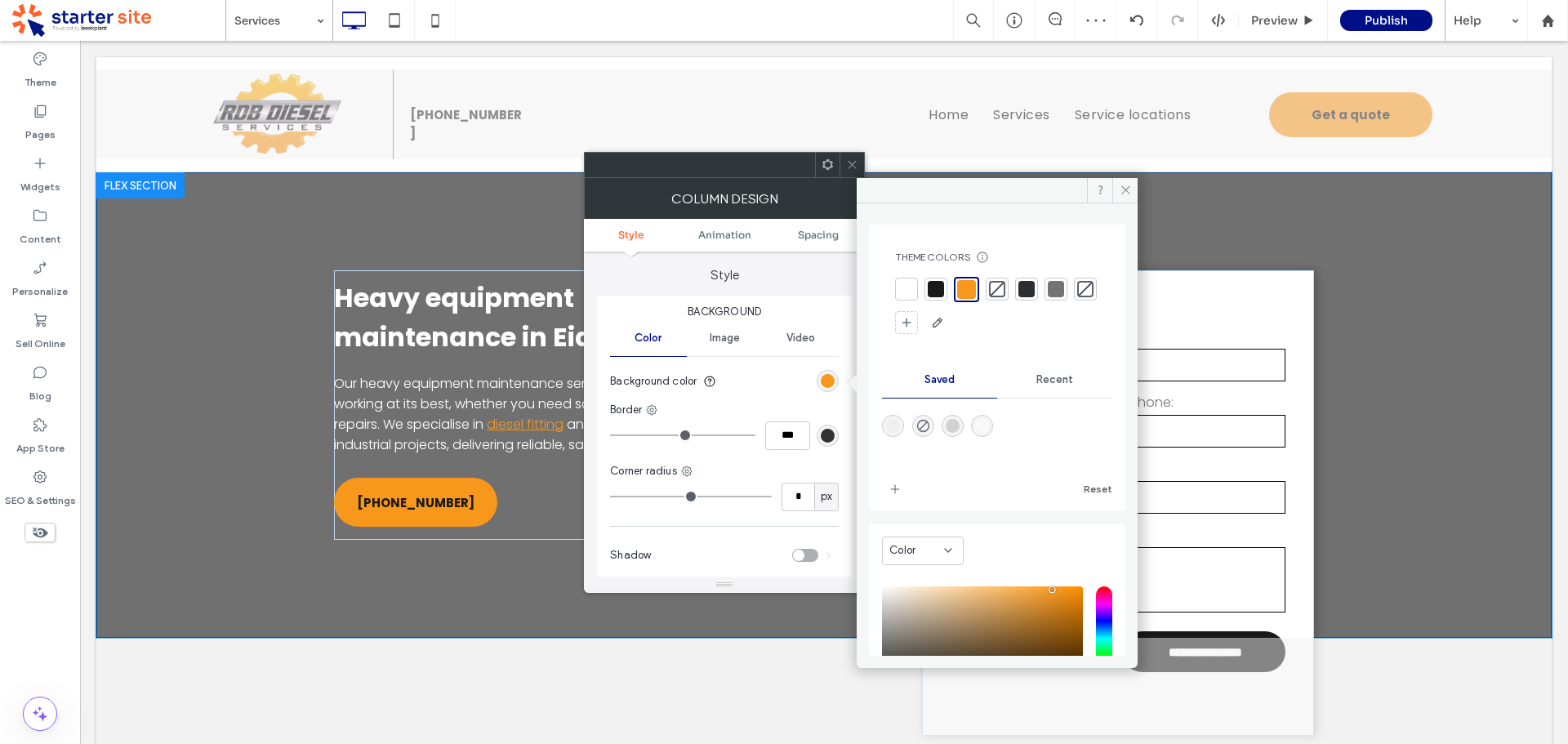
click at [912, 429] on div at bounding box center [997, 437] width 230 height 61
click at [927, 427] on icon "rgba(239,239,239,0)" at bounding box center [923, 425] width 14 height 14
click at [851, 164] on icon at bounding box center [853, 165] width 13 height 13
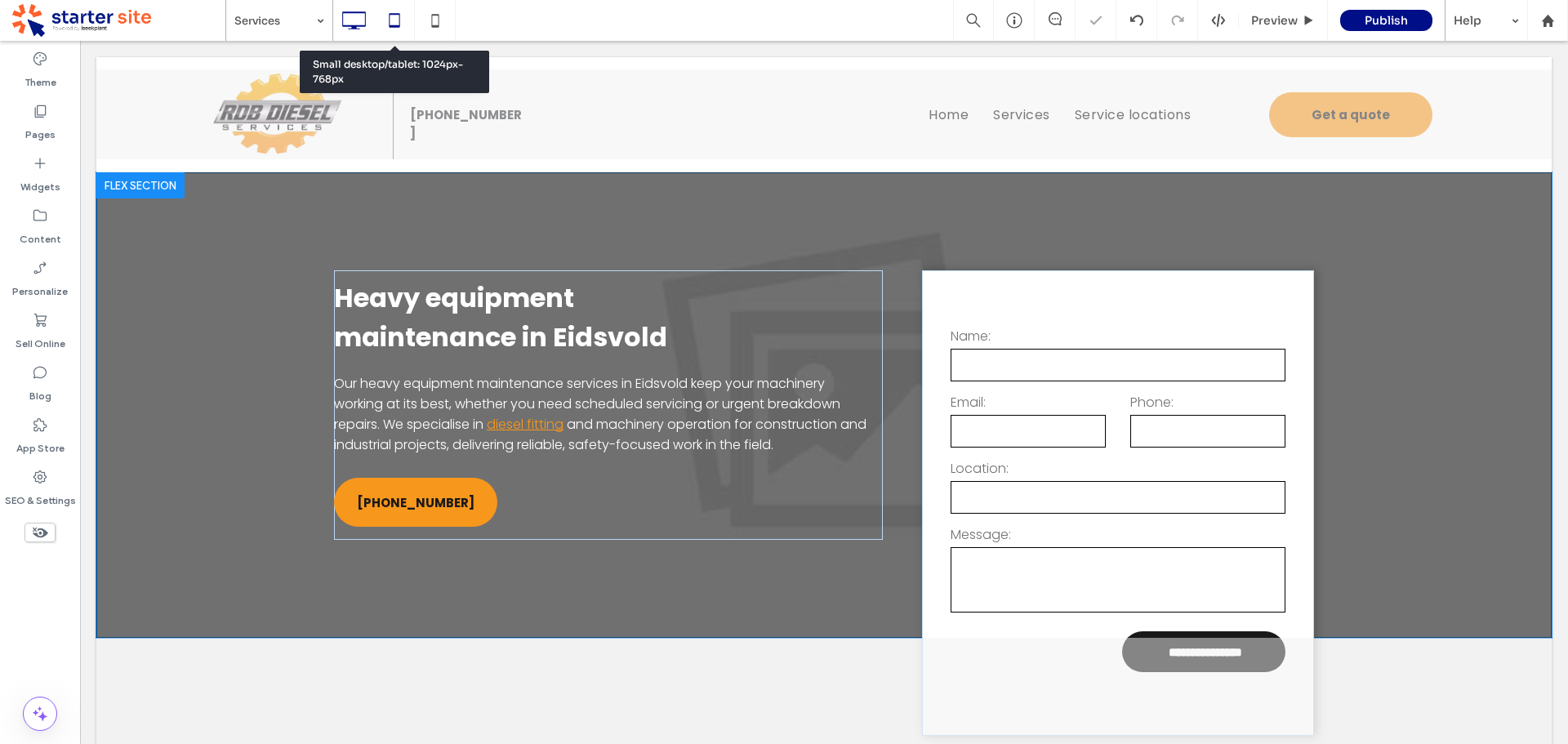
click at [395, 18] on icon at bounding box center [394, 21] width 32 height 32
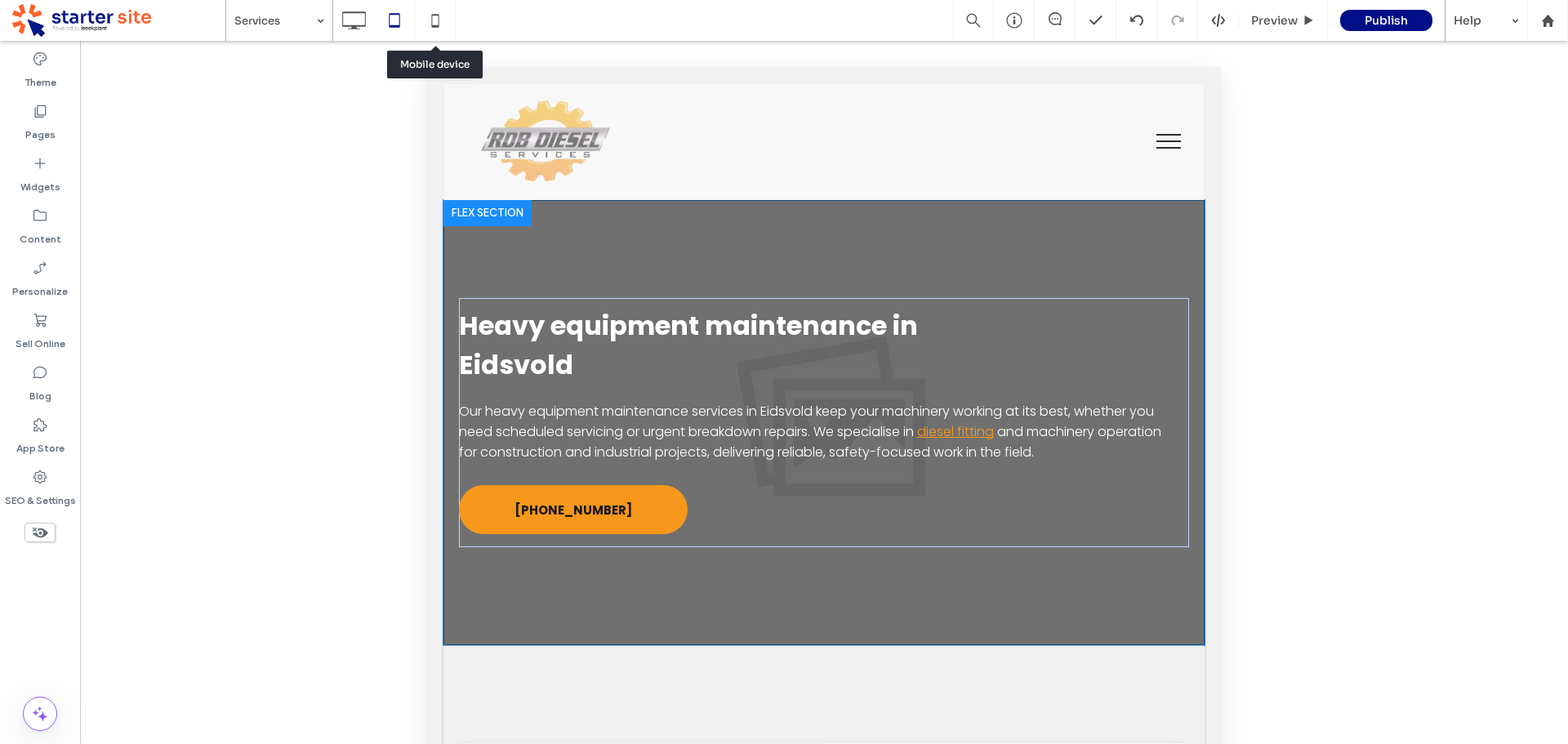
click at [445, 27] on icon at bounding box center [435, 21] width 32 height 32
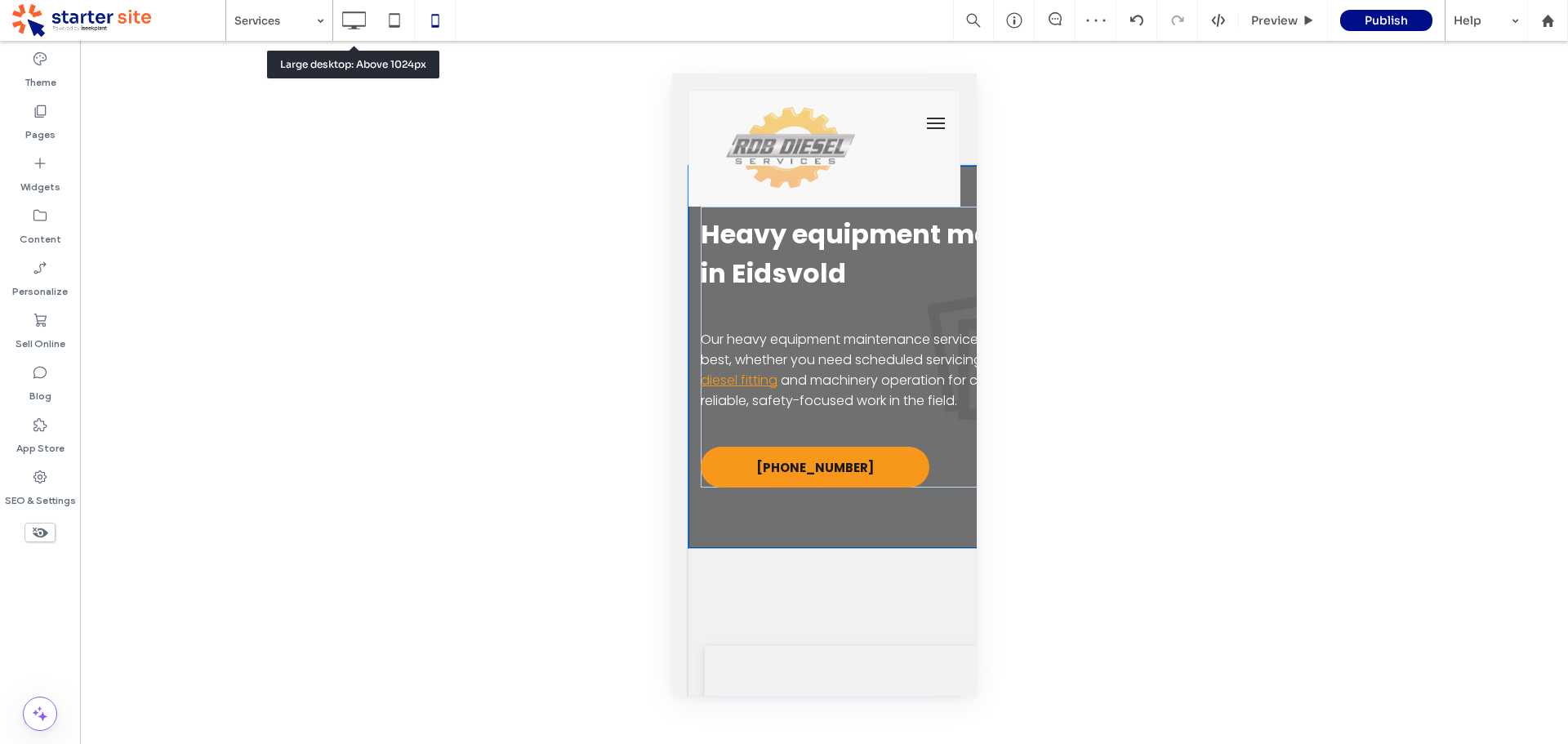
click at [349, 20] on icon at bounding box center [354, 21] width 32 height 32
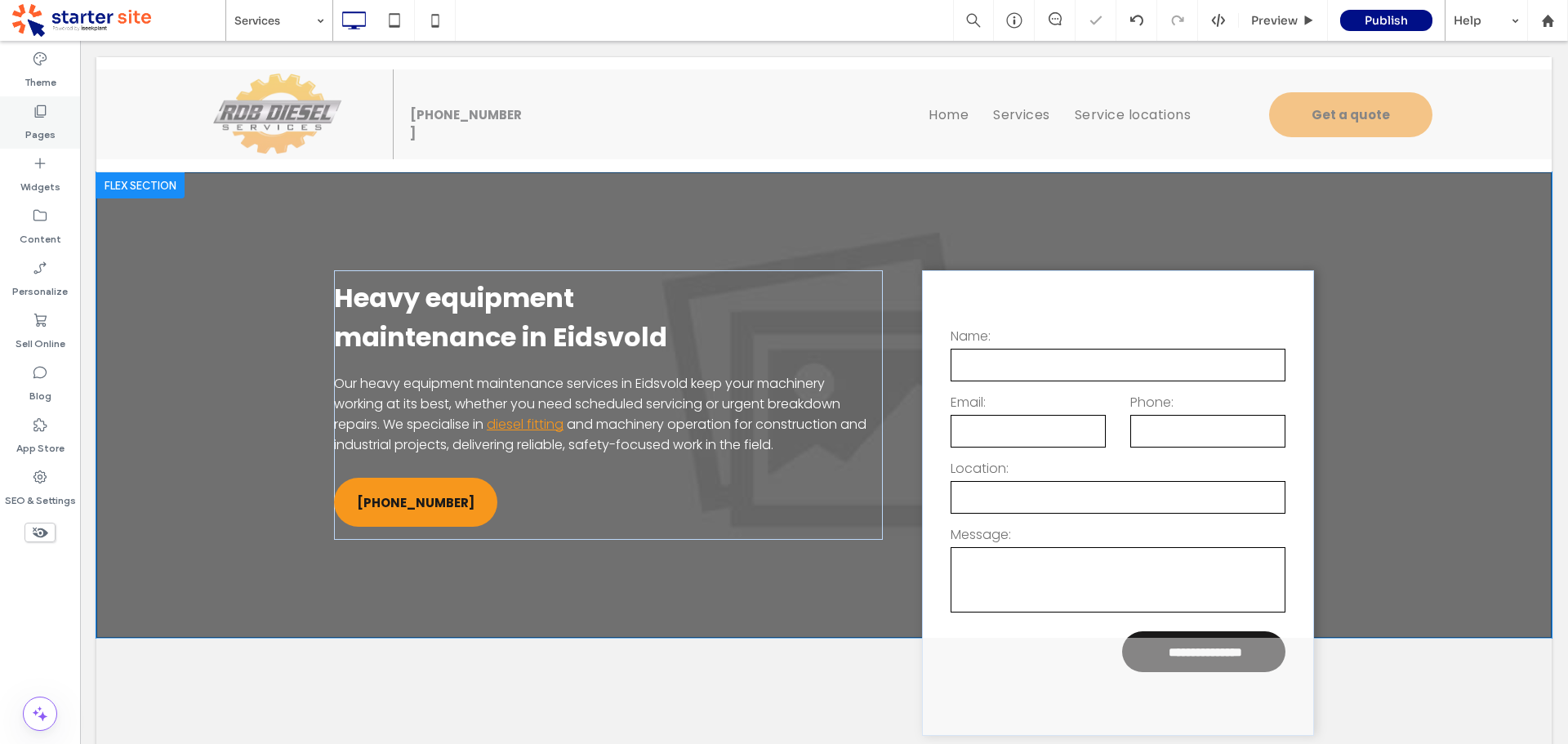
click at [40, 116] on icon at bounding box center [40, 111] width 16 height 16
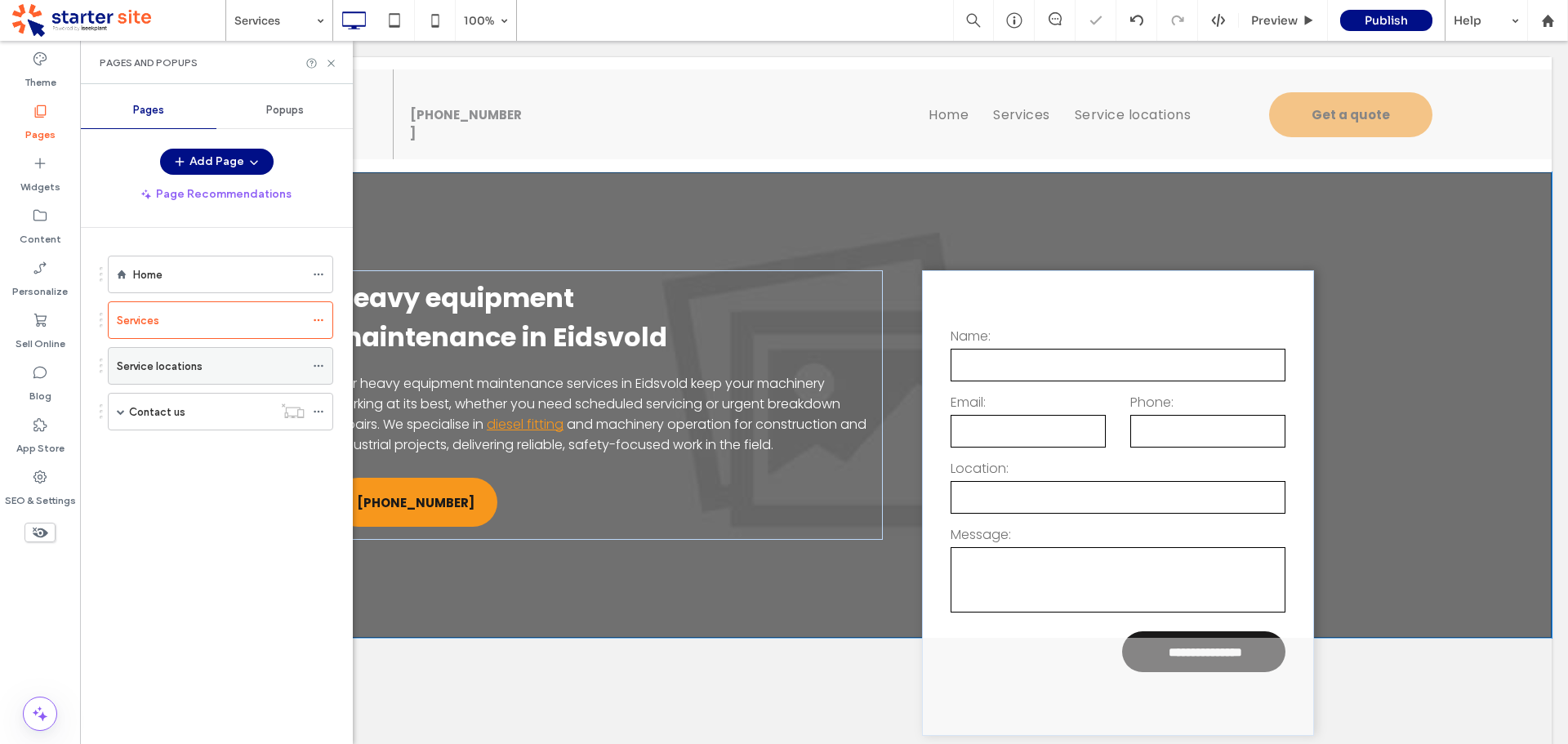
click at [195, 374] on label "Service locations" at bounding box center [159, 366] width 86 height 29
click at [330, 60] on icon at bounding box center [331, 63] width 13 height 13
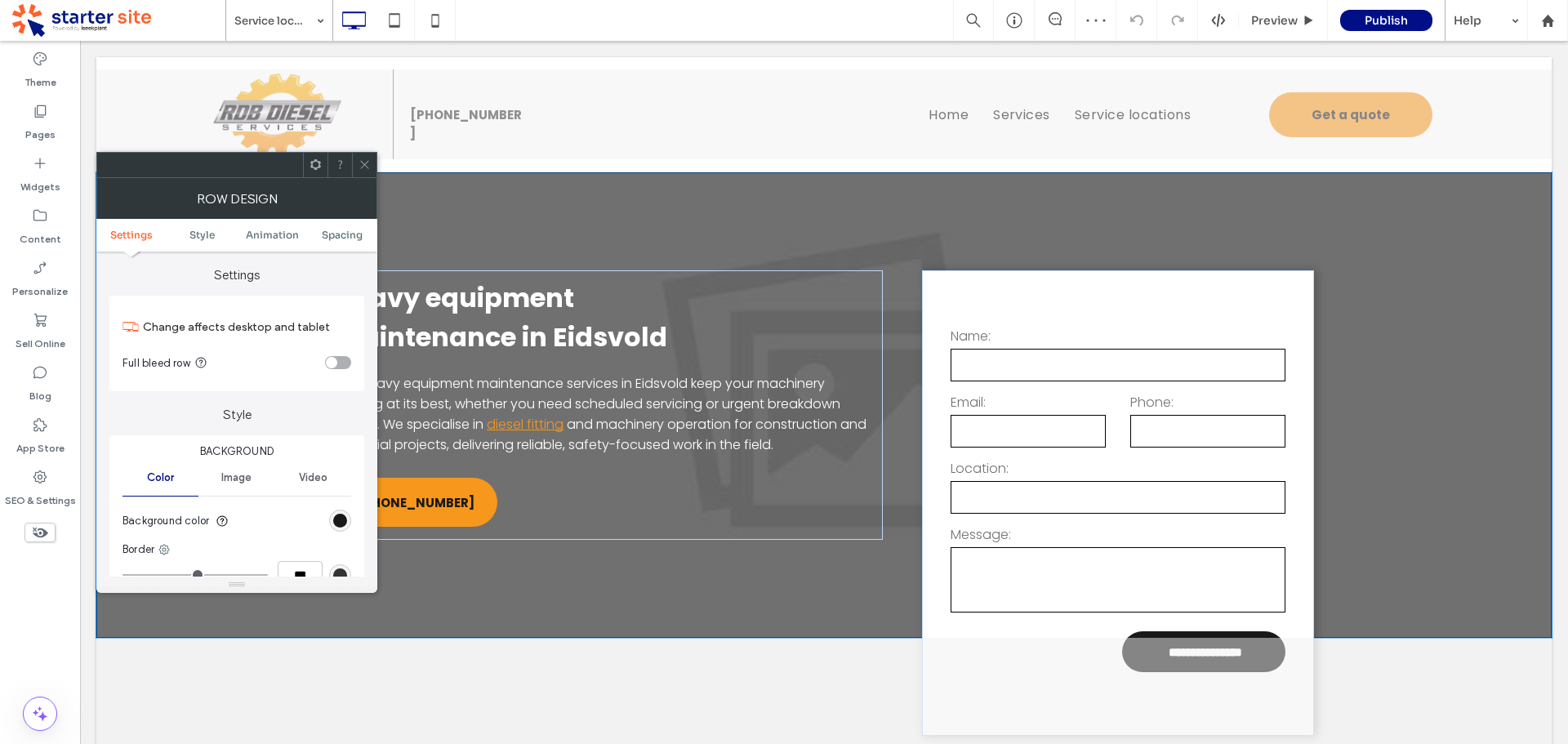
click at [248, 483] on span "Image" at bounding box center [235, 477] width 30 height 13
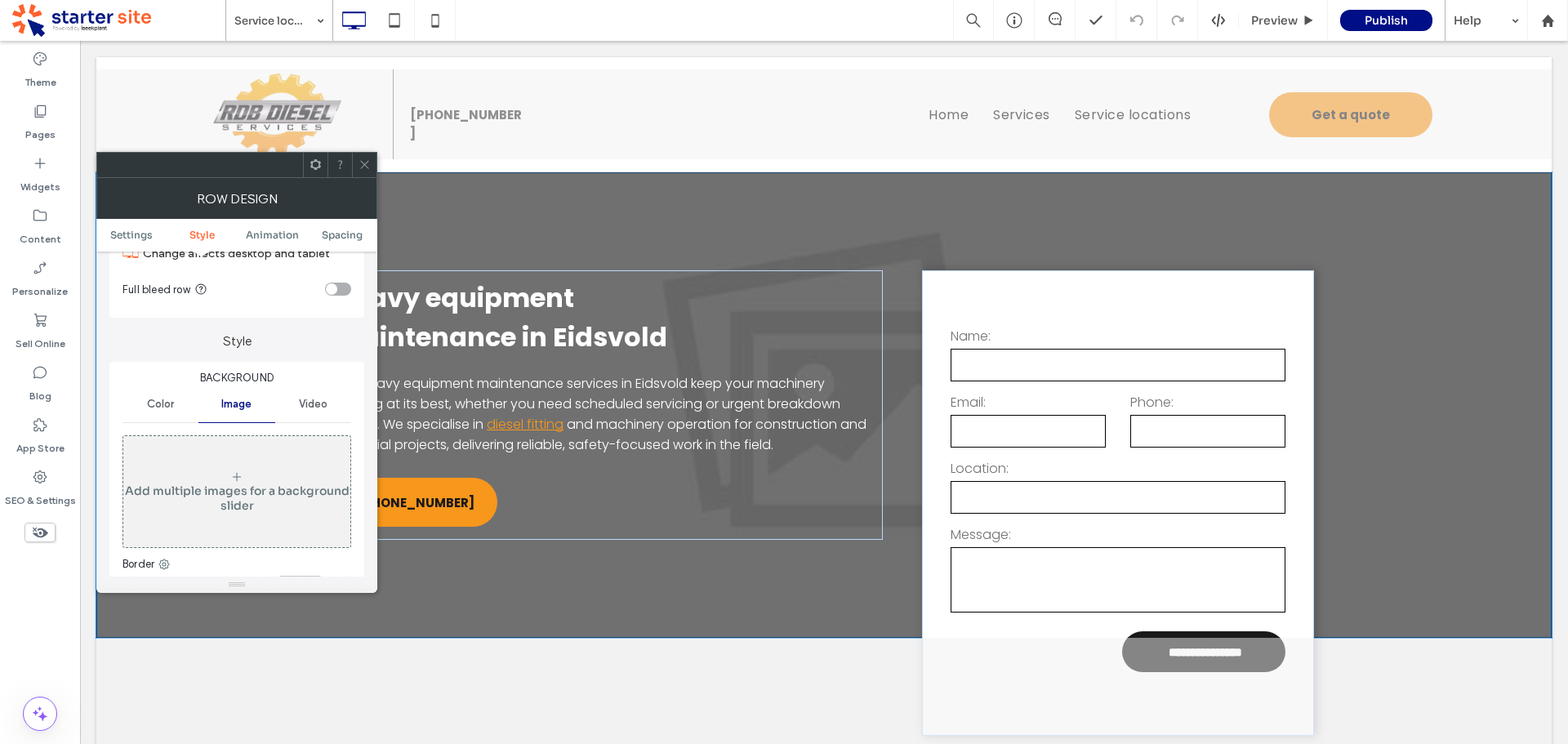
scroll to position [163, 0]
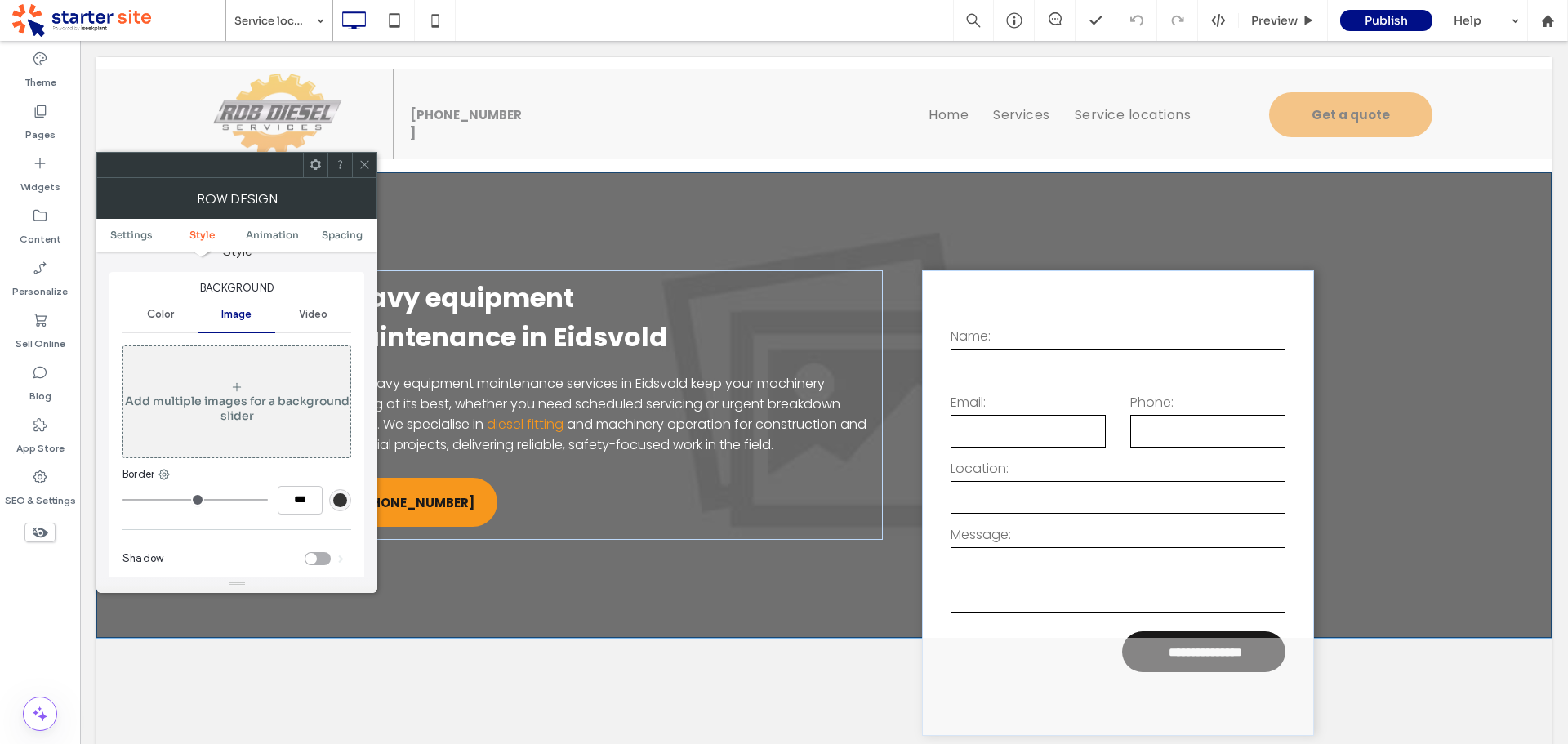
click at [272, 406] on div "Add multiple images for a background slider" at bounding box center [237, 408] width 227 height 30
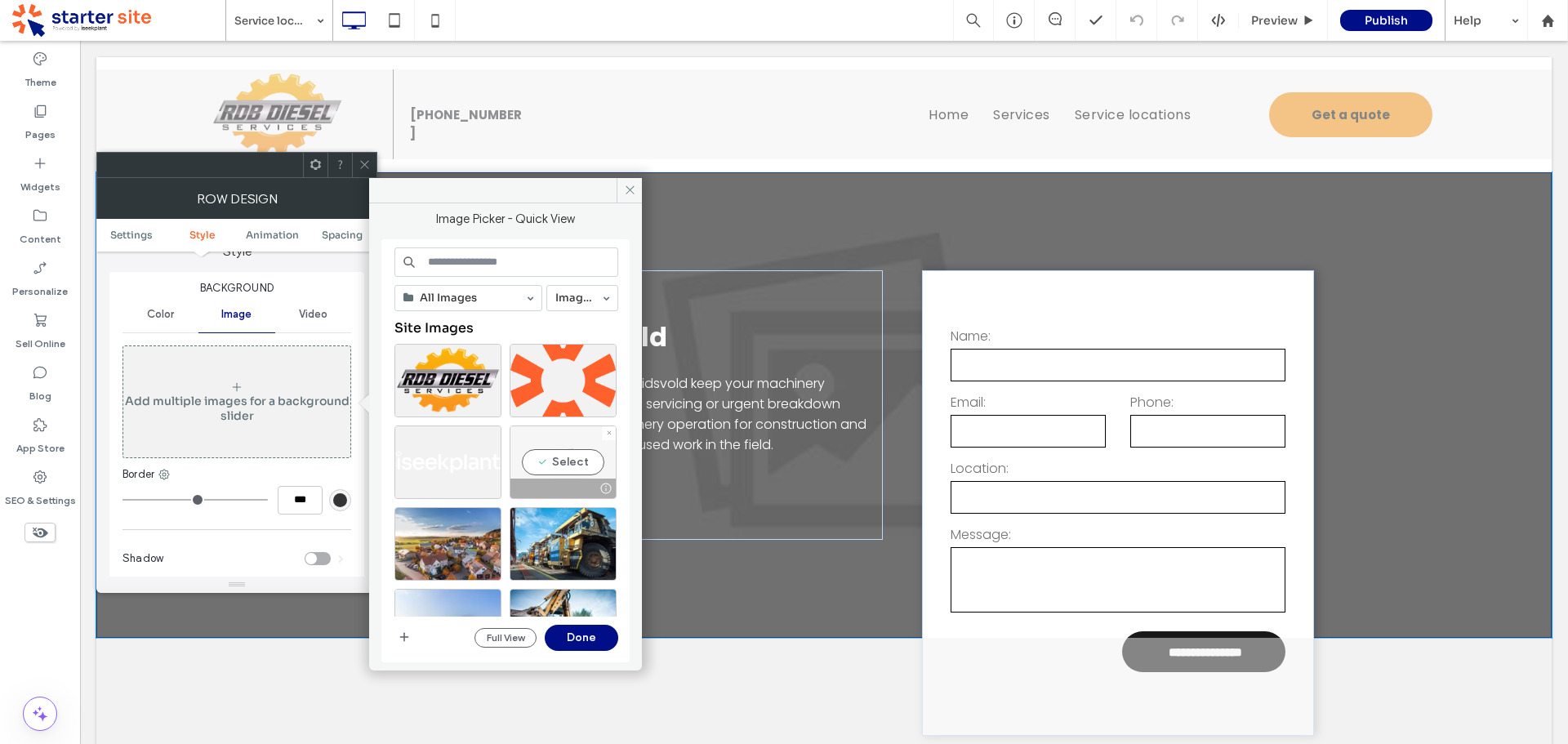
click at [567, 480] on div at bounding box center [563, 488] width 106 height 20
click at [599, 638] on button "Done" at bounding box center [581, 638] width 73 height 26
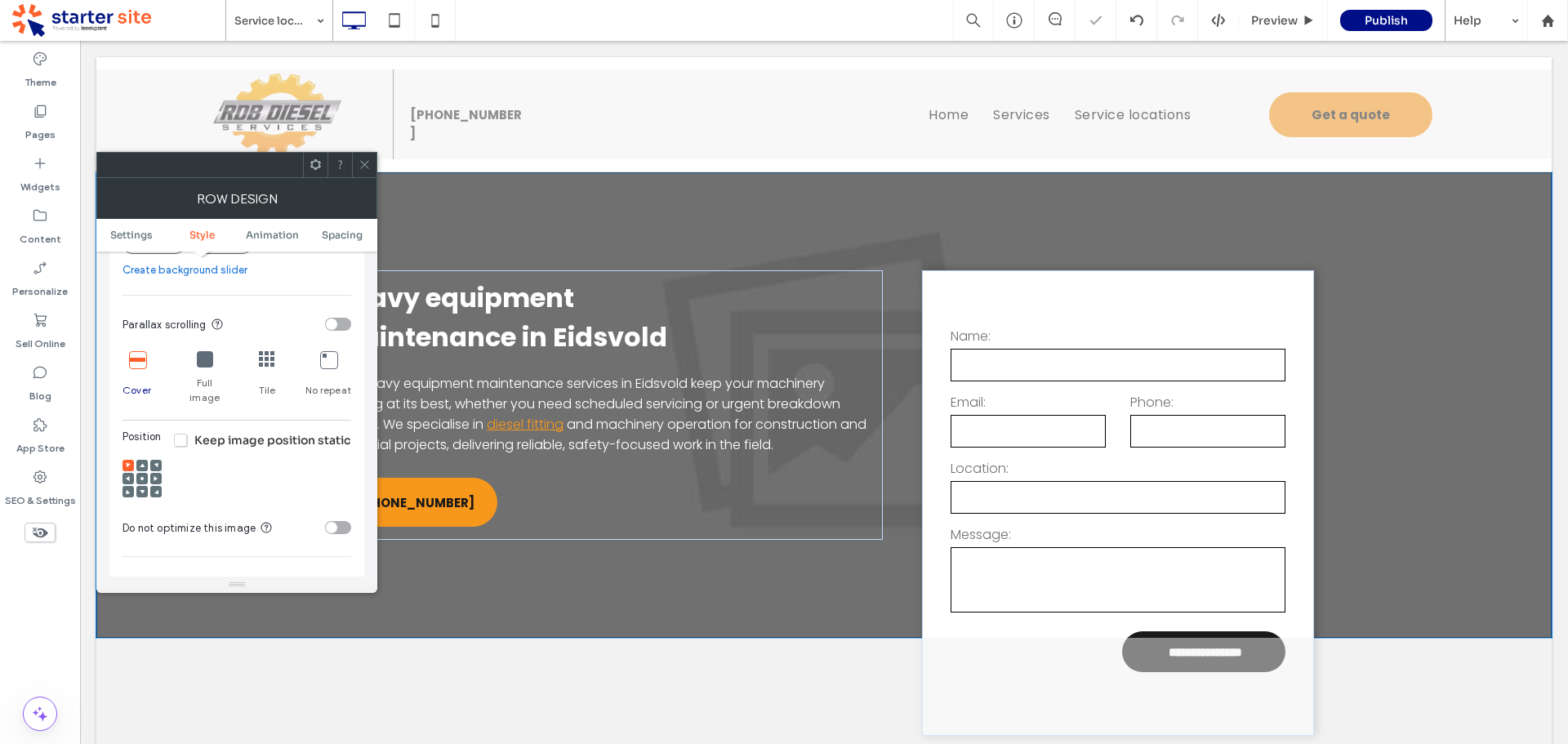
scroll to position [490, 0]
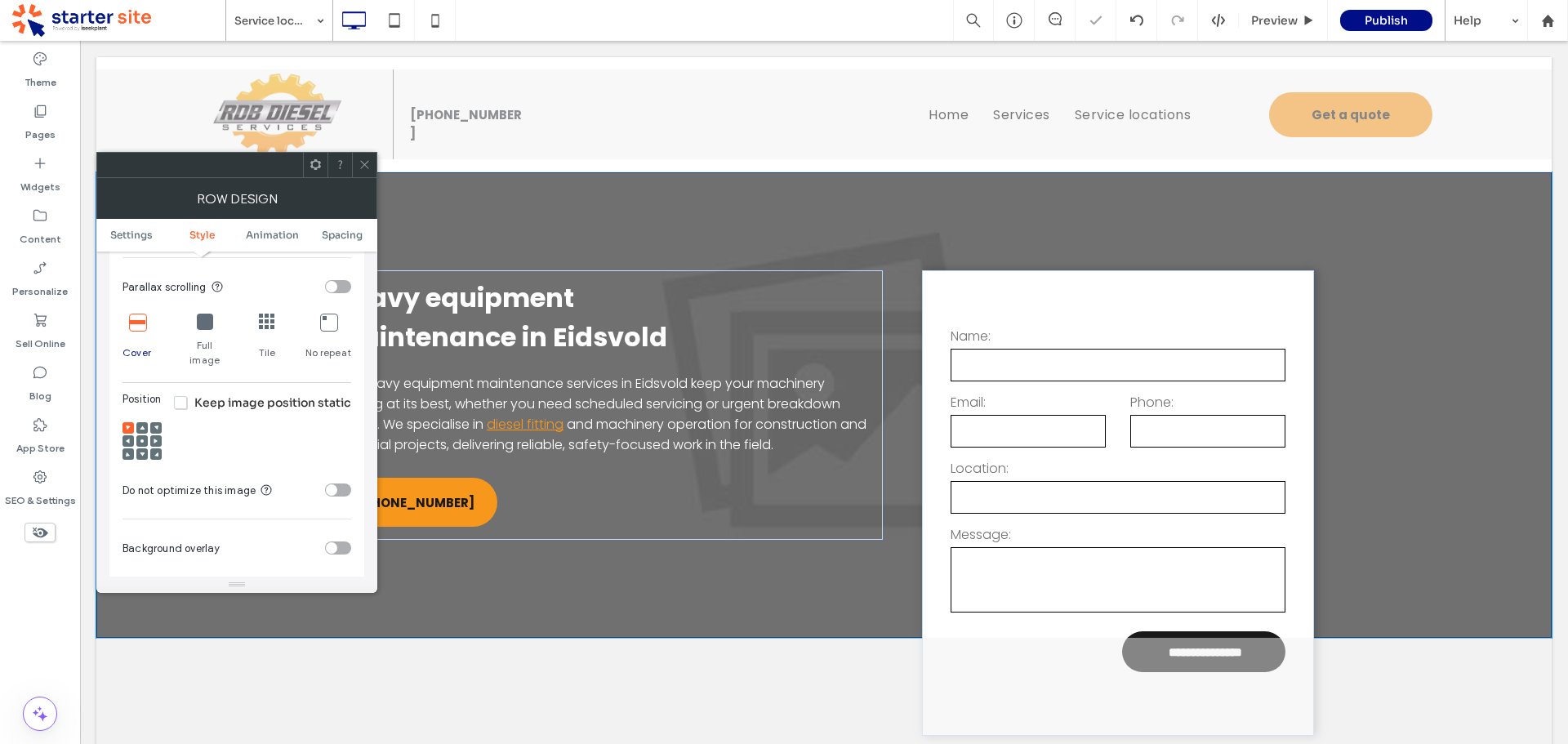
drag, startPoint x: 140, startPoint y: 427, endPoint x: 177, endPoint y: 405, distance: 43.0
click at [141, 438] on icon at bounding box center [142, 440] width 5 height 5
click at [179, 395] on span "Keep image position static" at bounding box center [263, 402] width 177 height 14
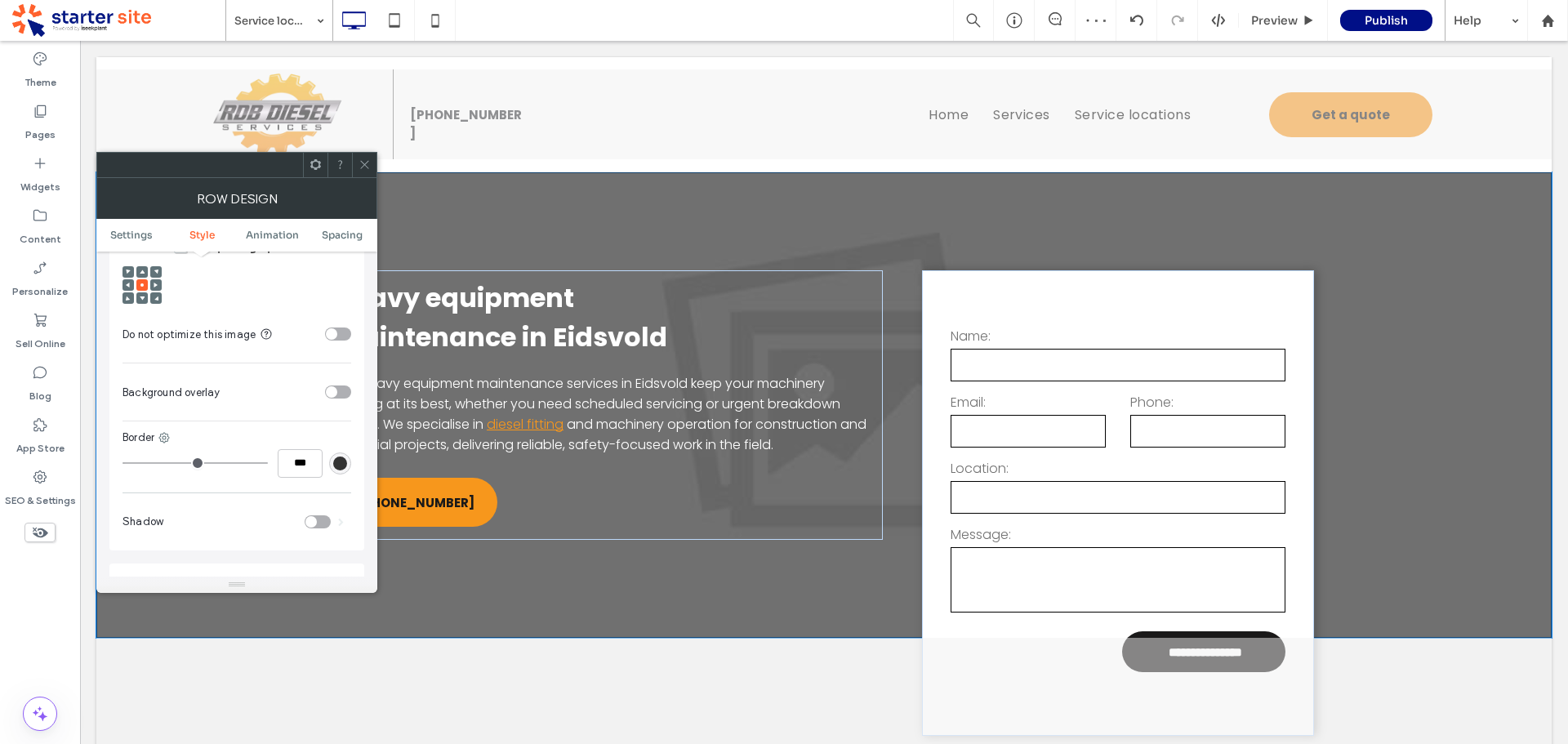
scroll to position [653, 0]
click at [338, 378] on div "toggle" at bounding box center [337, 384] width 26 height 13
click at [340, 418] on div "rgb(255,255,255)" at bounding box center [339, 424] width 14 height 14
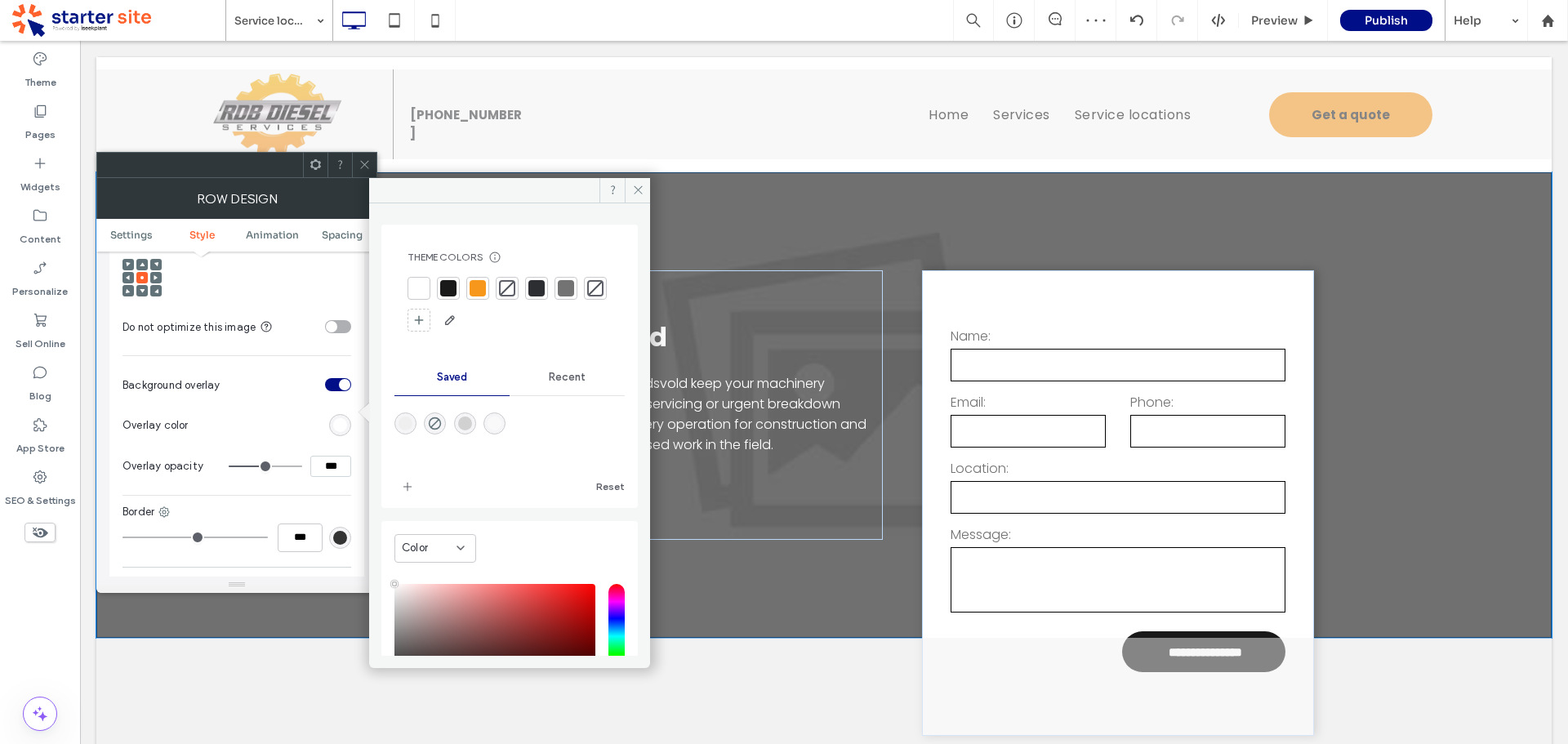
click at [447, 289] on div at bounding box center [448, 289] width 16 height 16
click at [330, 455] on input "***" at bounding box center [330, 466] width 41 height 22
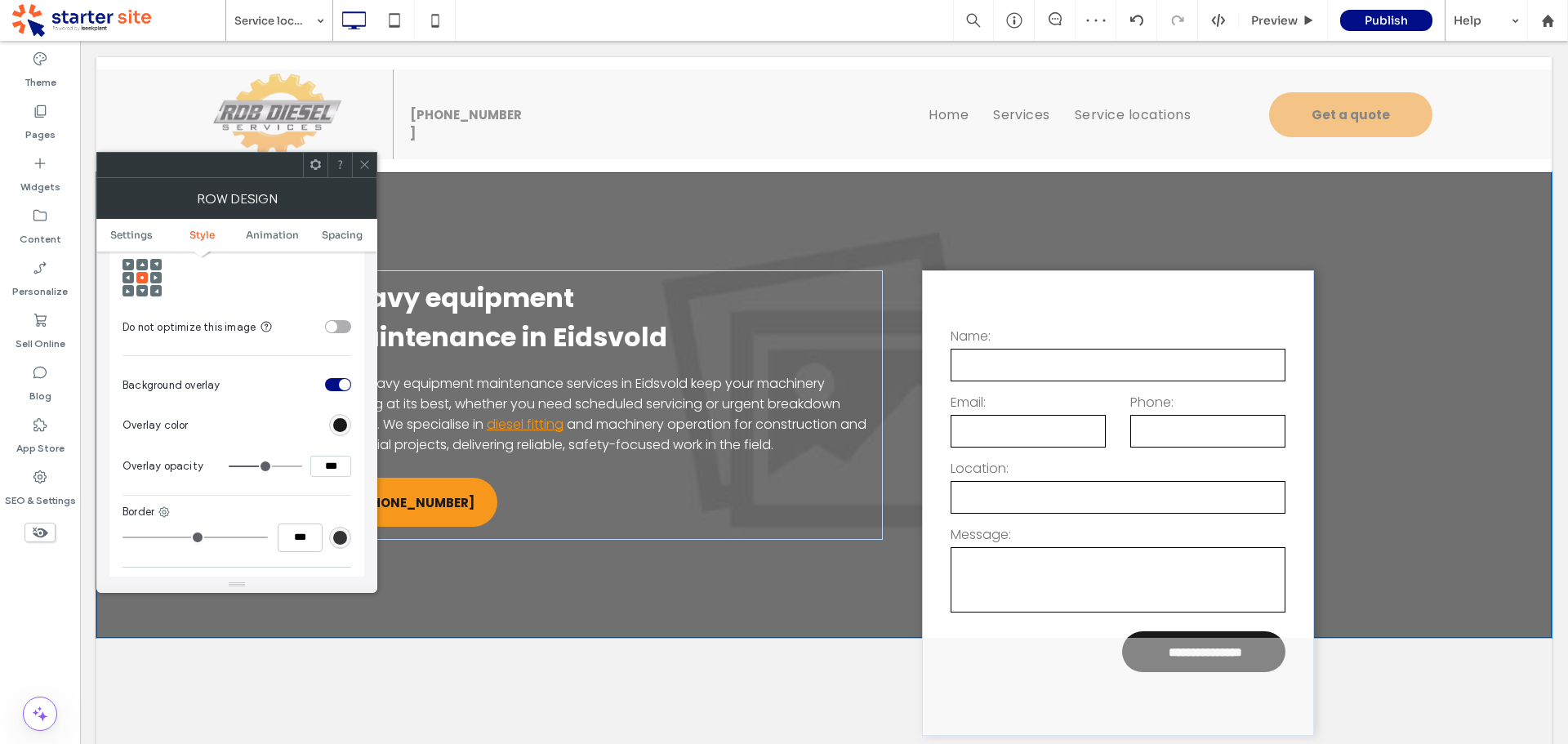
drag, startPoint x: 314, startPoint y: 450, endPoint x: 355, endPoint y: 447, distance: 41.1
click at [356, 453] on div "Background Color Image Video Name: Placeholder-Image.jpeg Size: 900x497 Replace…" at bounding box center [236, 203] width 254 height 842
drag, startPoint x: 358, startPoint y: 162, endPoint x: 319, endPoint y: 185, distance: 45.3
click at [361, 166] on icon at bounding box center [364, 165] width 13 height 13
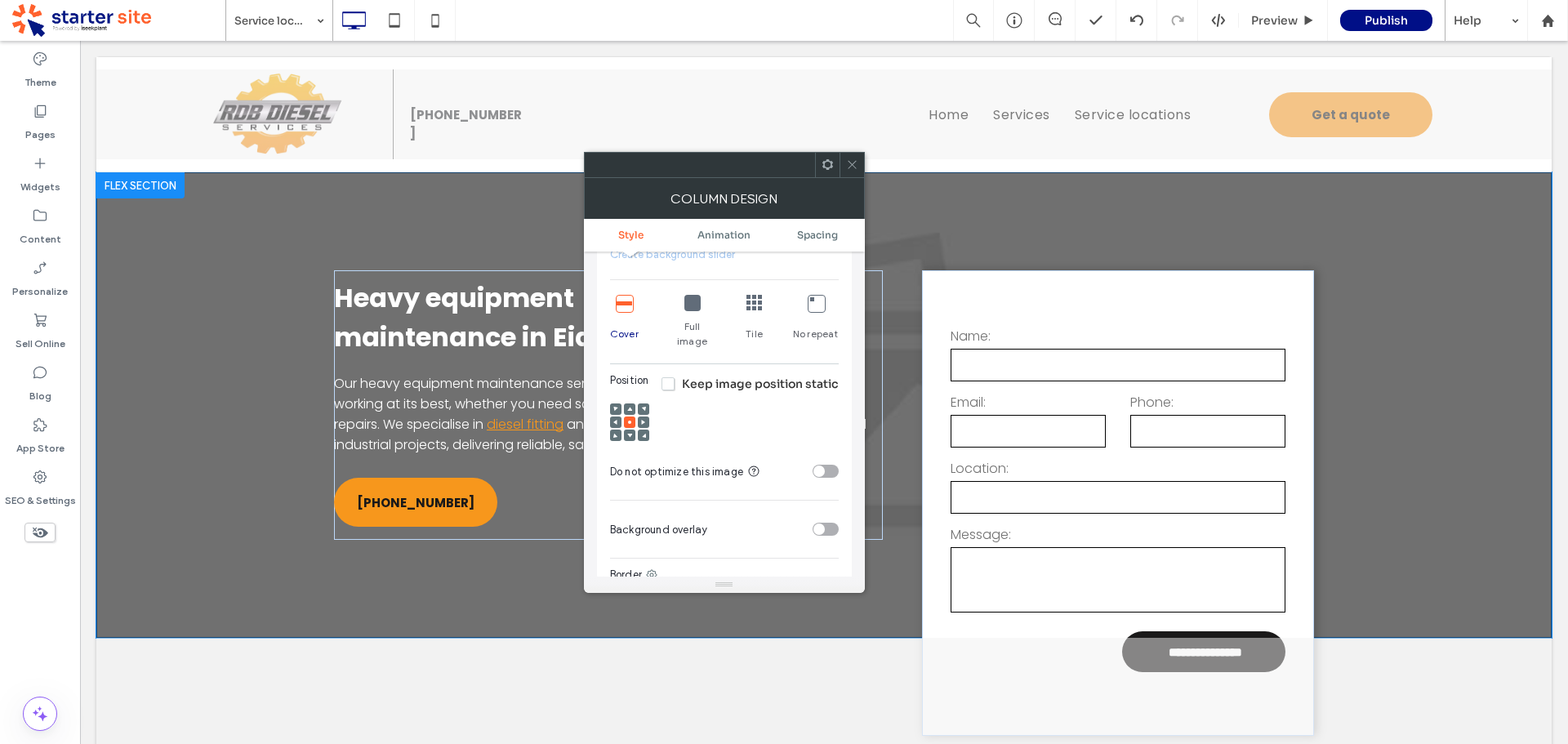
scroll to position [572, 0]
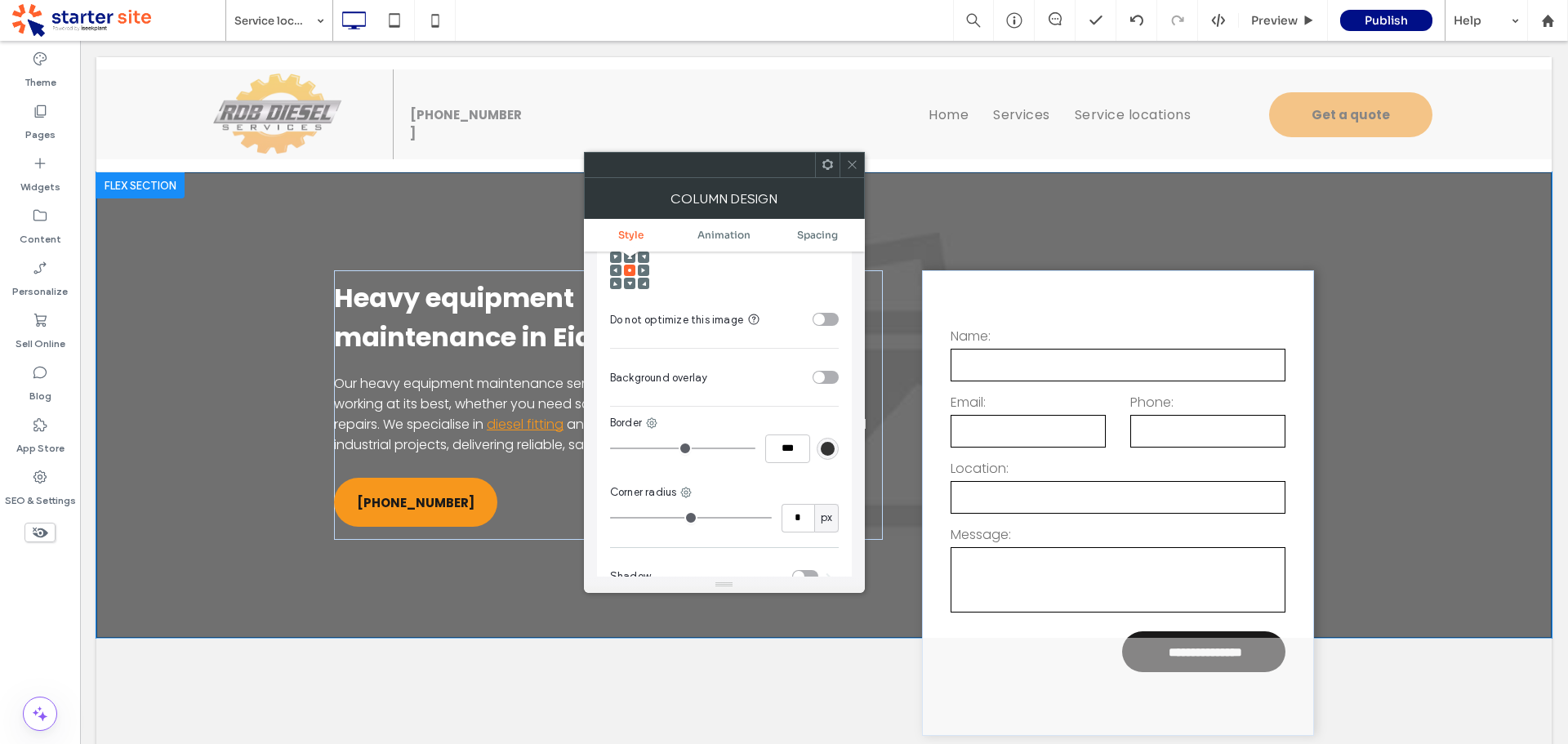
drag, startPoint x: 849, startPoint y: 167, endPoint x: 801, endPoint y: 245, distance: 91.6
click at [853, 166] on icon at bounding box center [853, 165] width 13 height 13
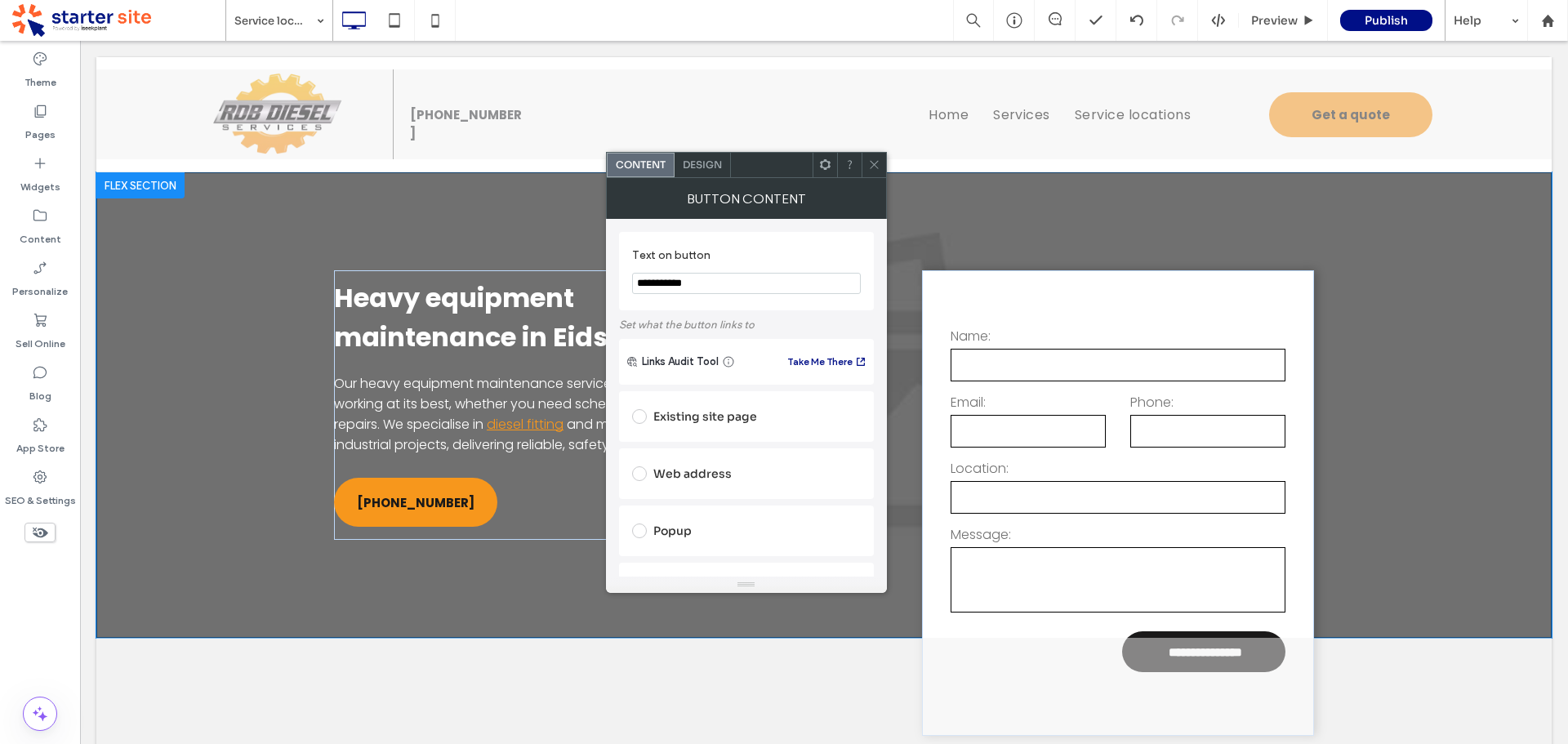
click at [875, 163] on icon at bounding box center [874, 165] width 13 height 13
drag, startPoint x: 703, startPoint y: 286, endPoint x: 724, endPoint y: 282, distance: 21.4
click at [704, 285] on input "**********" at bounding box center [746, 283] width 228 height 22
paste input "Text on button"
drag, startPoint x: 771, startPoint y: 252, endPoint x: 711, endPoint y: 197, distance: 81.4
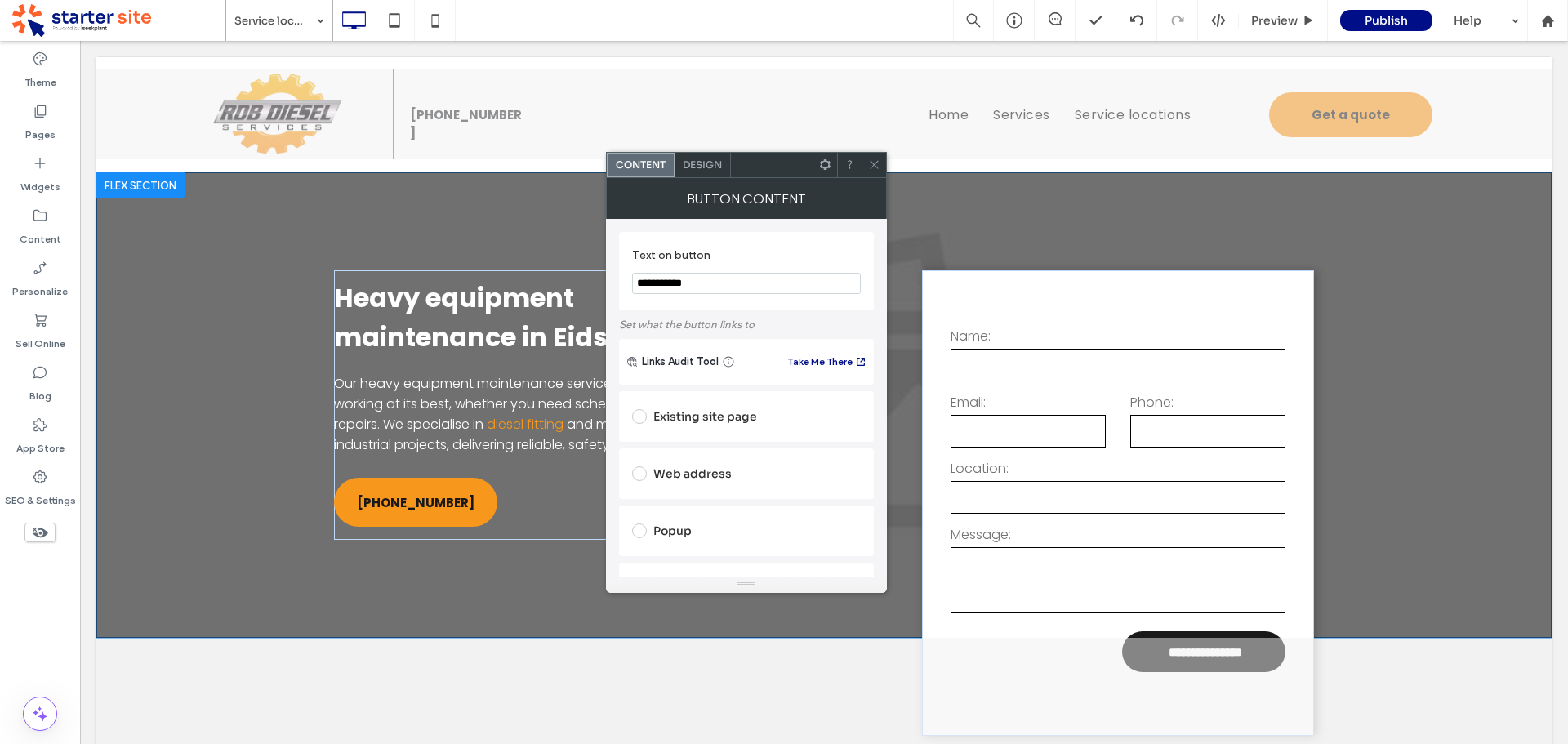
click at [770, 249] on label "Text on button" at bounding box center [743, 257] width 222 height 18
click at [691, 165] on span "Design" at bounding box center [702, 165] width 39 height 13
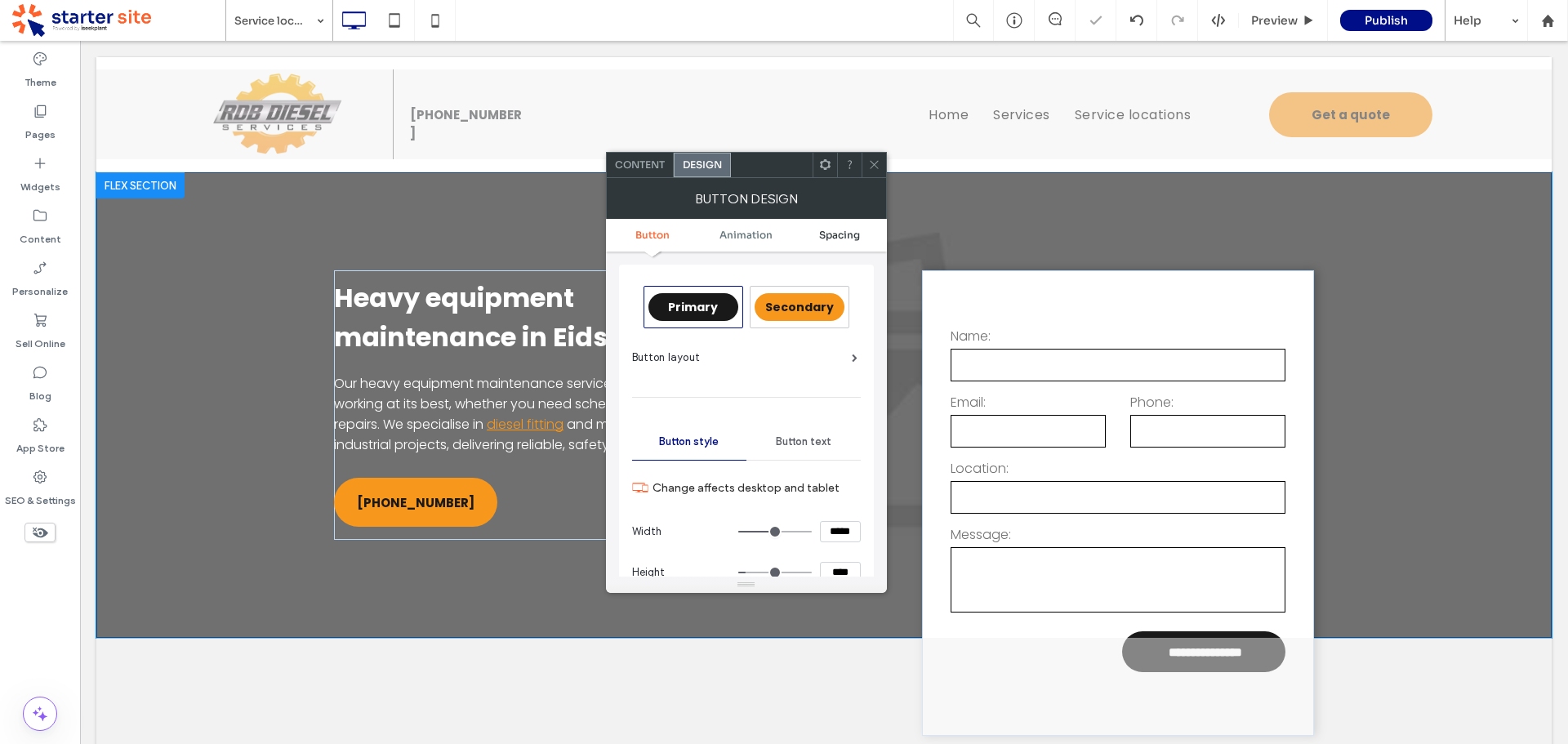
click at [835, 233] on span "Spacing" at bounding box center [839, 234] width 41 height 13
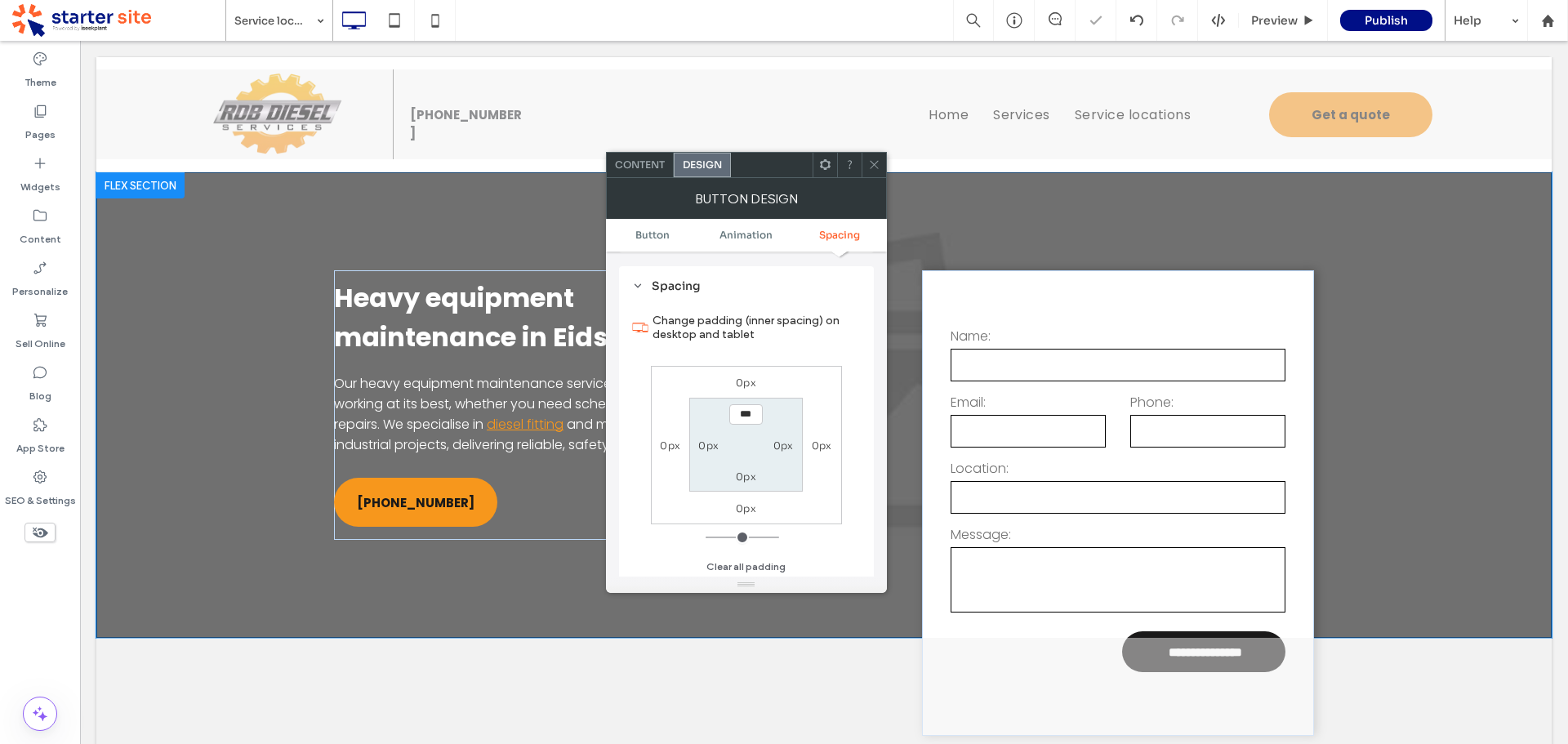
scroll to position [770, 0]
click at [748, 380] on label "0px" at bounding box center [746, 381] width 21 height 13
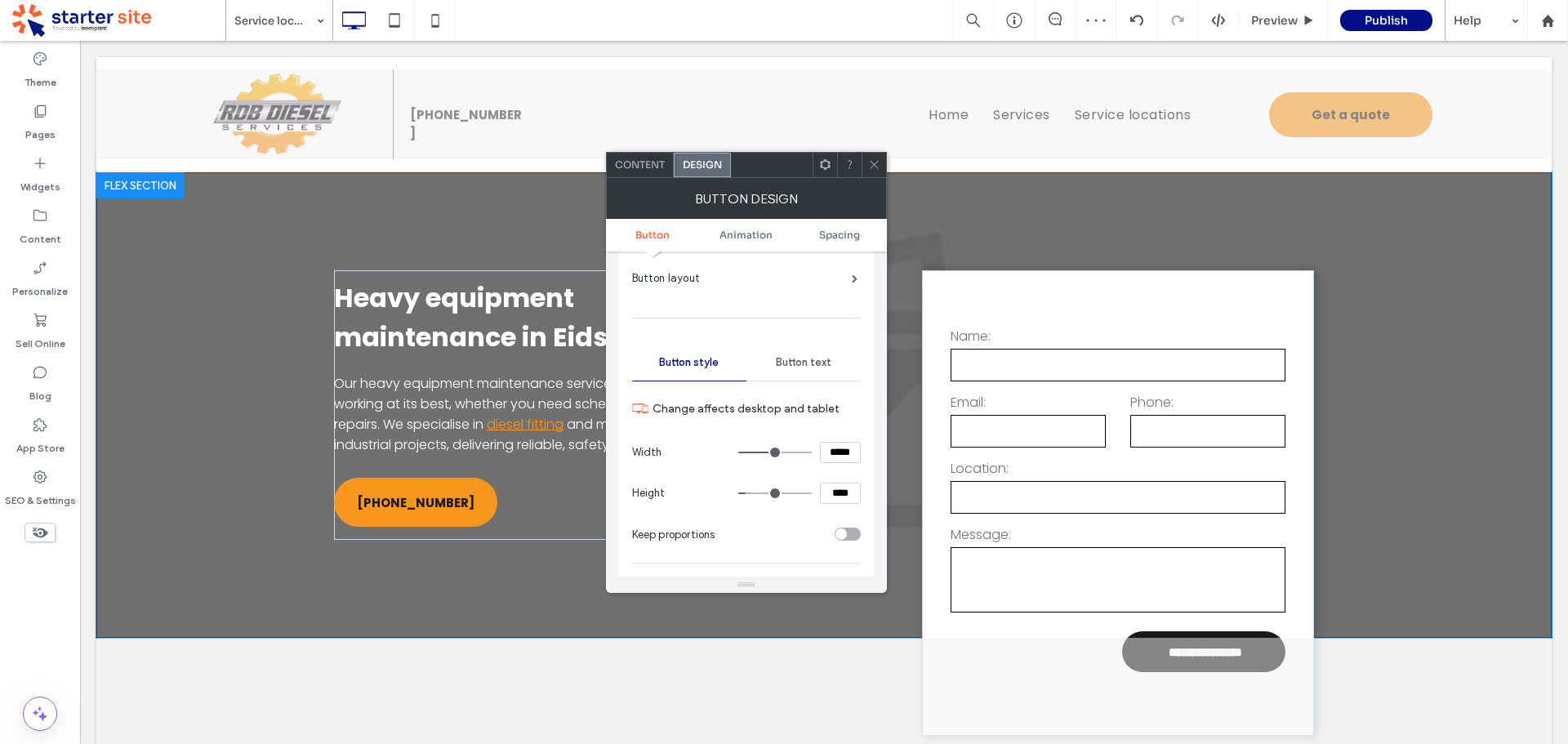
scroll to position [35, 0]
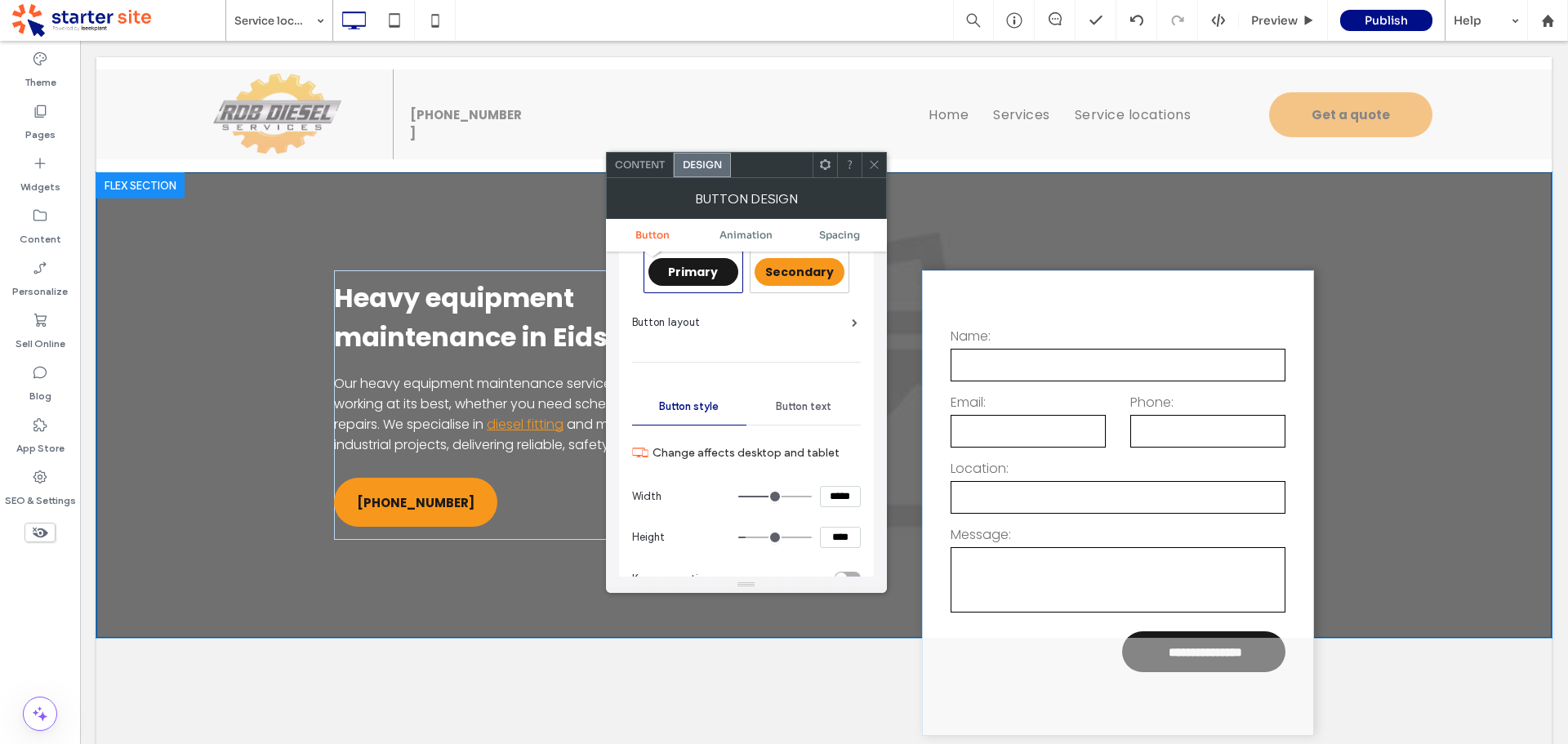
click at [798, 270] on span "Secondary" at bounding box center [799, 271] width 69 height 16
click at [848, 496] on input "*****" at bounding box center [840, 497] width 41 height 22
click at [873, 162] on icon at bounding box center [874, 165] width 13 height 13
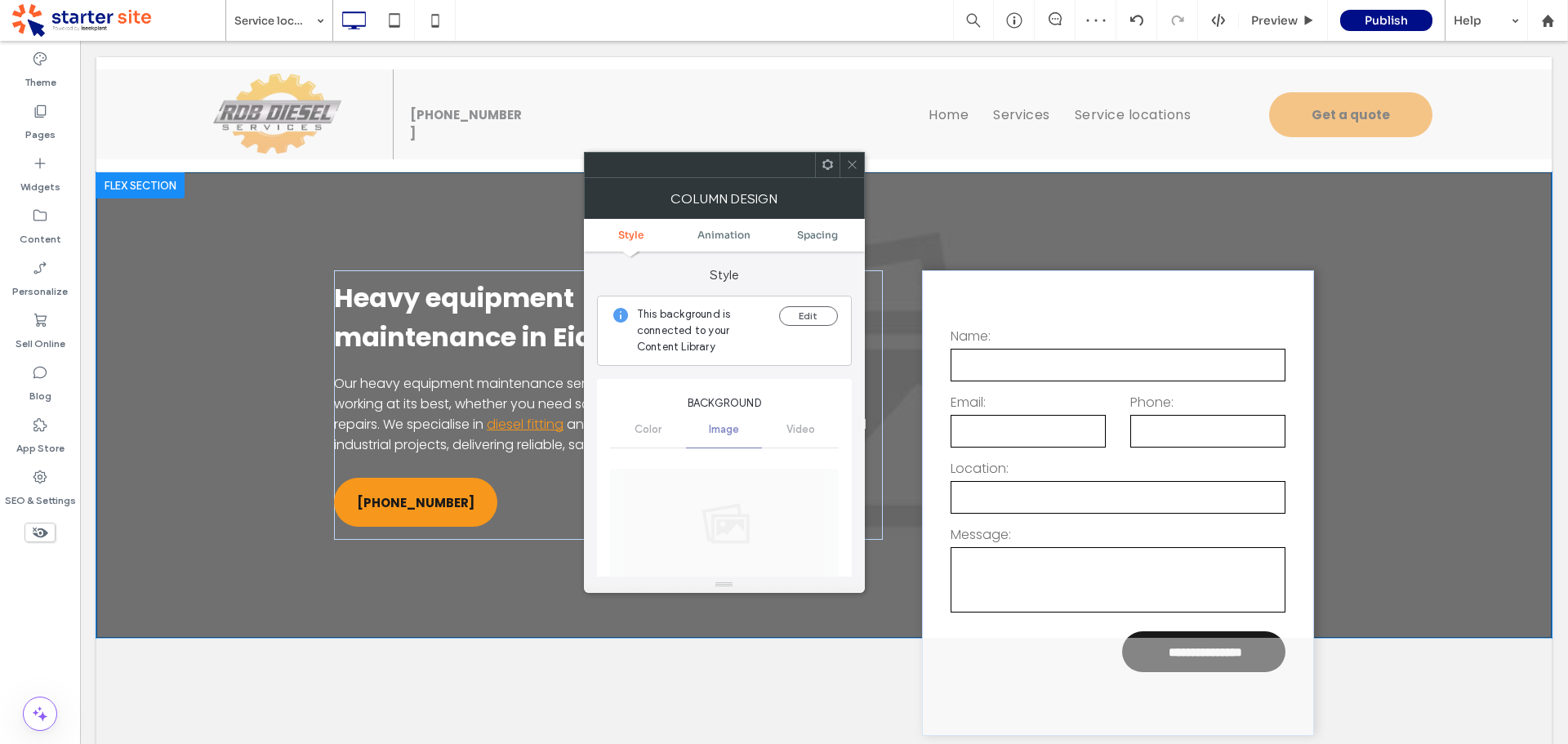
drag, startPoint x: 848, startPoint y: 166, endPoint x: 856, endPoint y: 177, distance: 13.6
click at [849, 166] on icon at bounding box center [853, 165] width 13 height 13
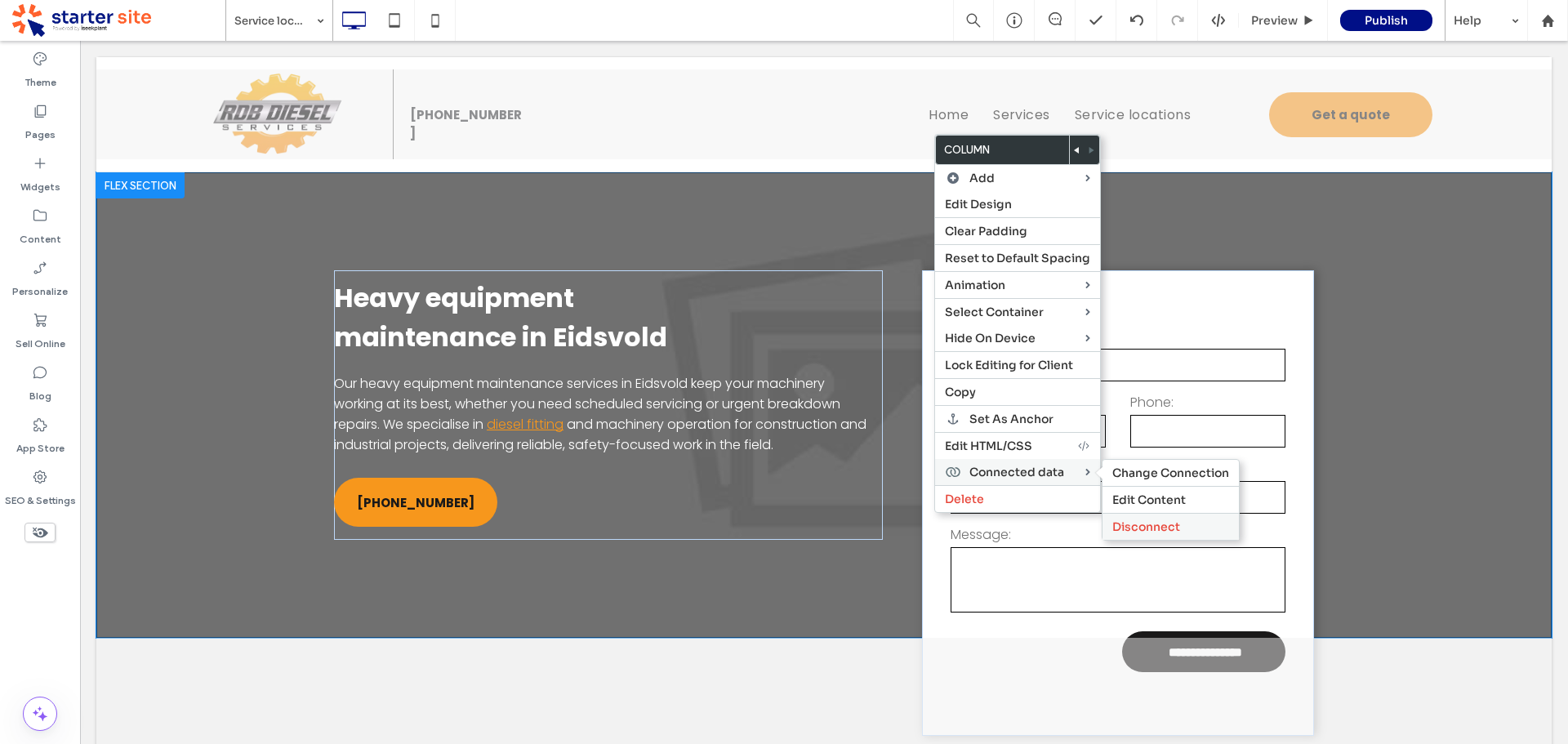
click at [1151, 529] on span "Disconnect" at bounding box center [1146, 527] width 68 height 14
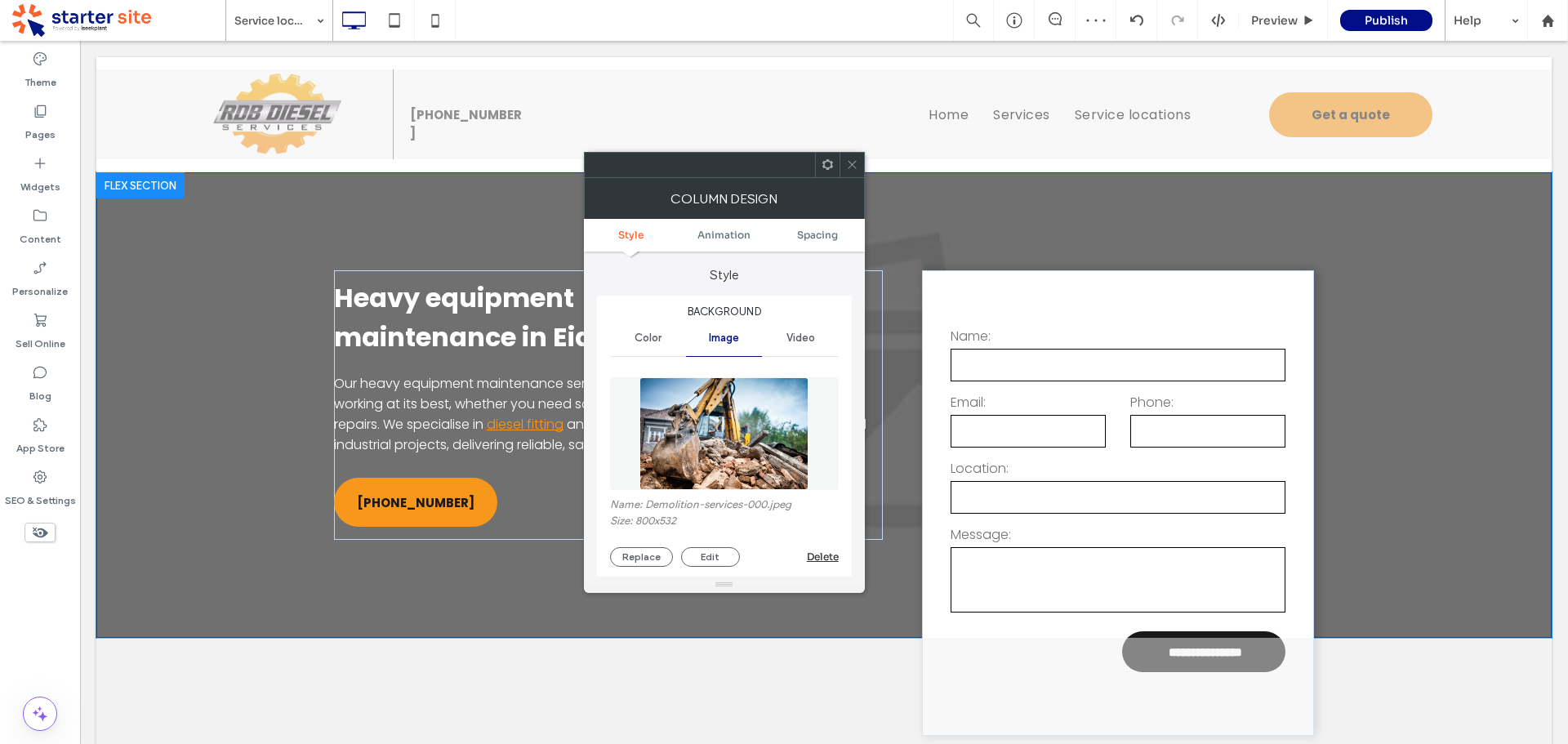
click at [754, 453] on img at bounding box center [724, 433] width 169 height 113
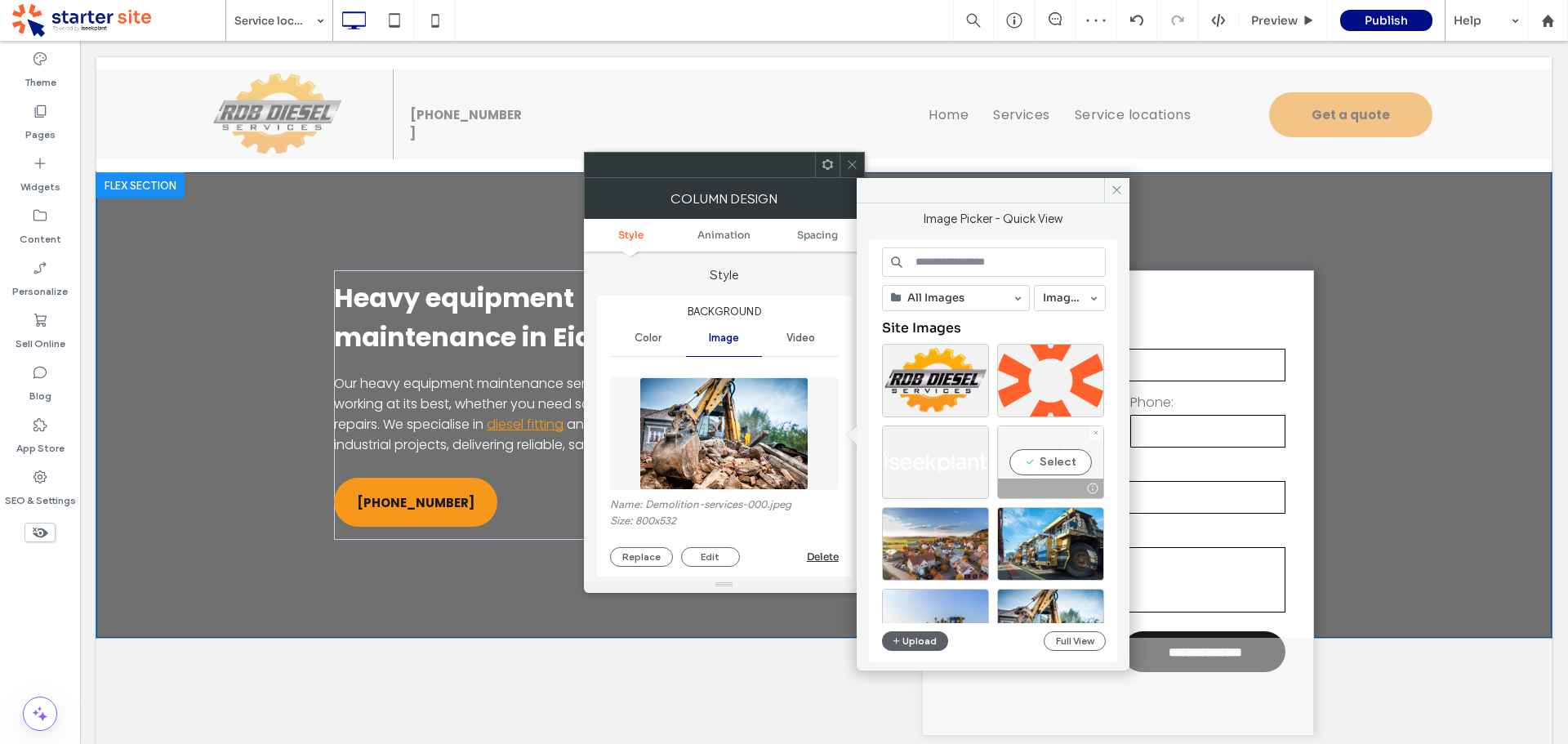
click at [1047, 464] on div "Select" at bounding box center [1050, 462] width 107 height 73
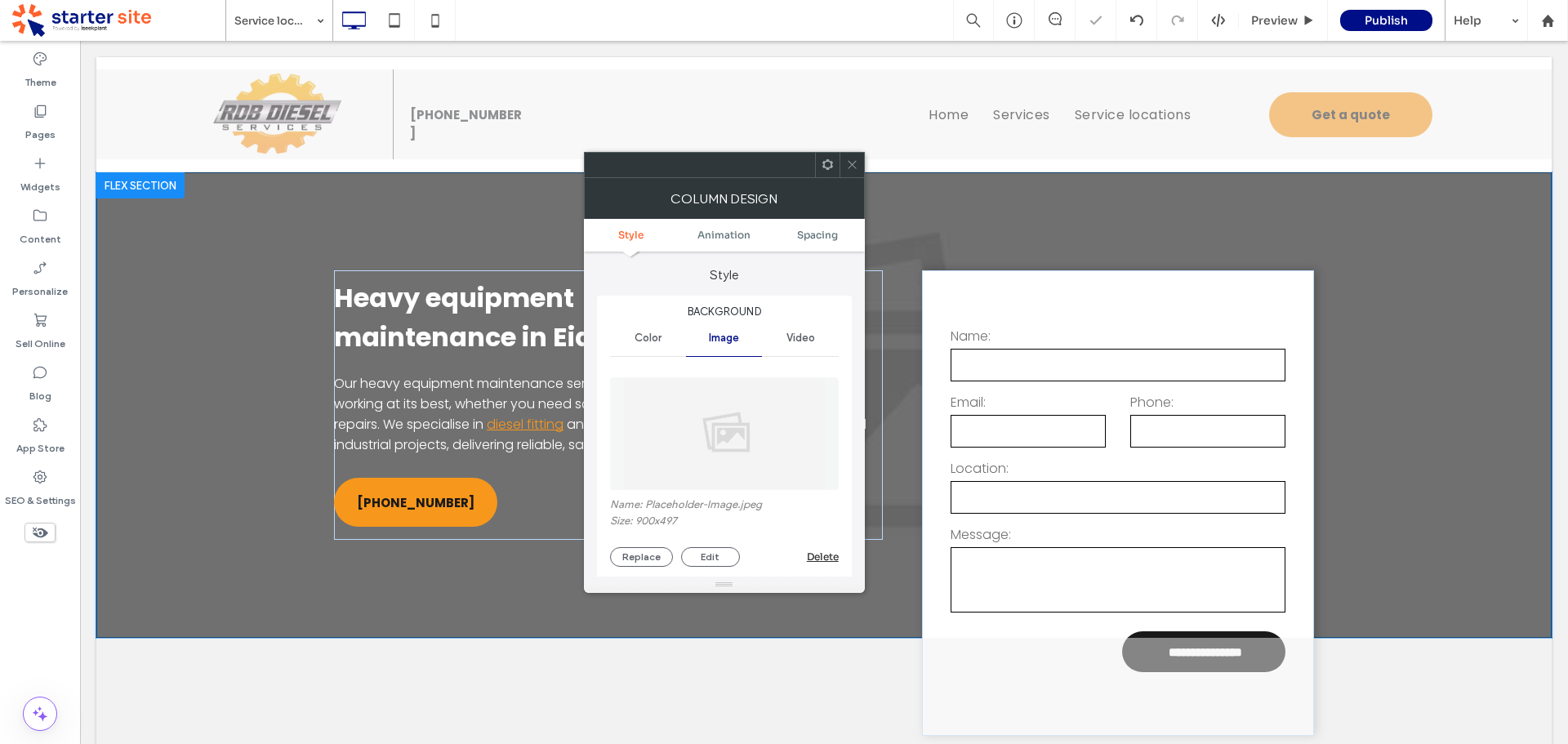
click at [854, 162] on icon at bounding box center [853, 165] width 13 height 13
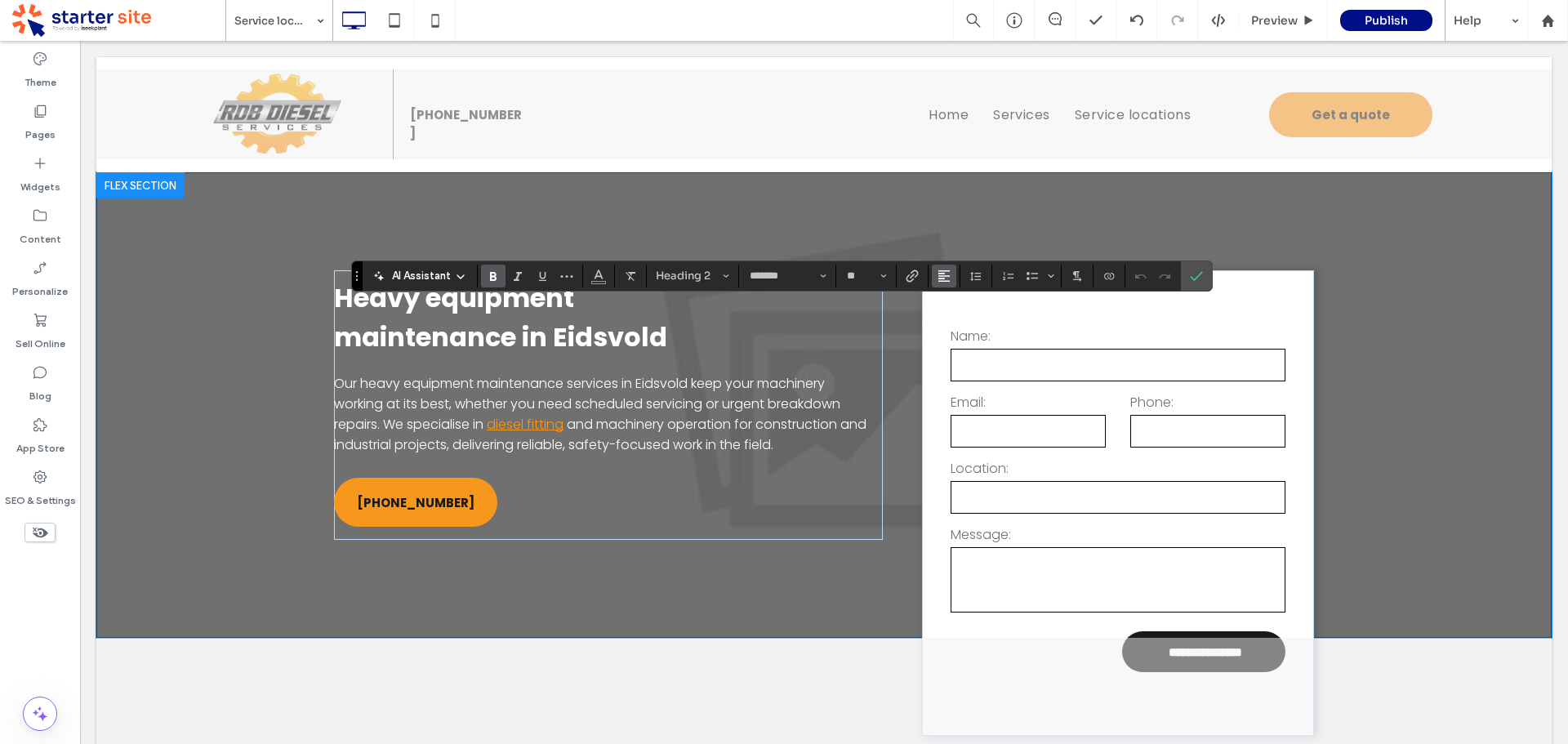
click at [951, 270] on button "Alignment" at bounding box center [944, 275] width 24 height 23
click at [961, 330] on icon "ui.textEditor.alignment.center" at bounding box center [956, 326] width 13 height 13
click at [1195, 270] on icon "Confirm" at bounding box center [1196, 276] width 13 height 13
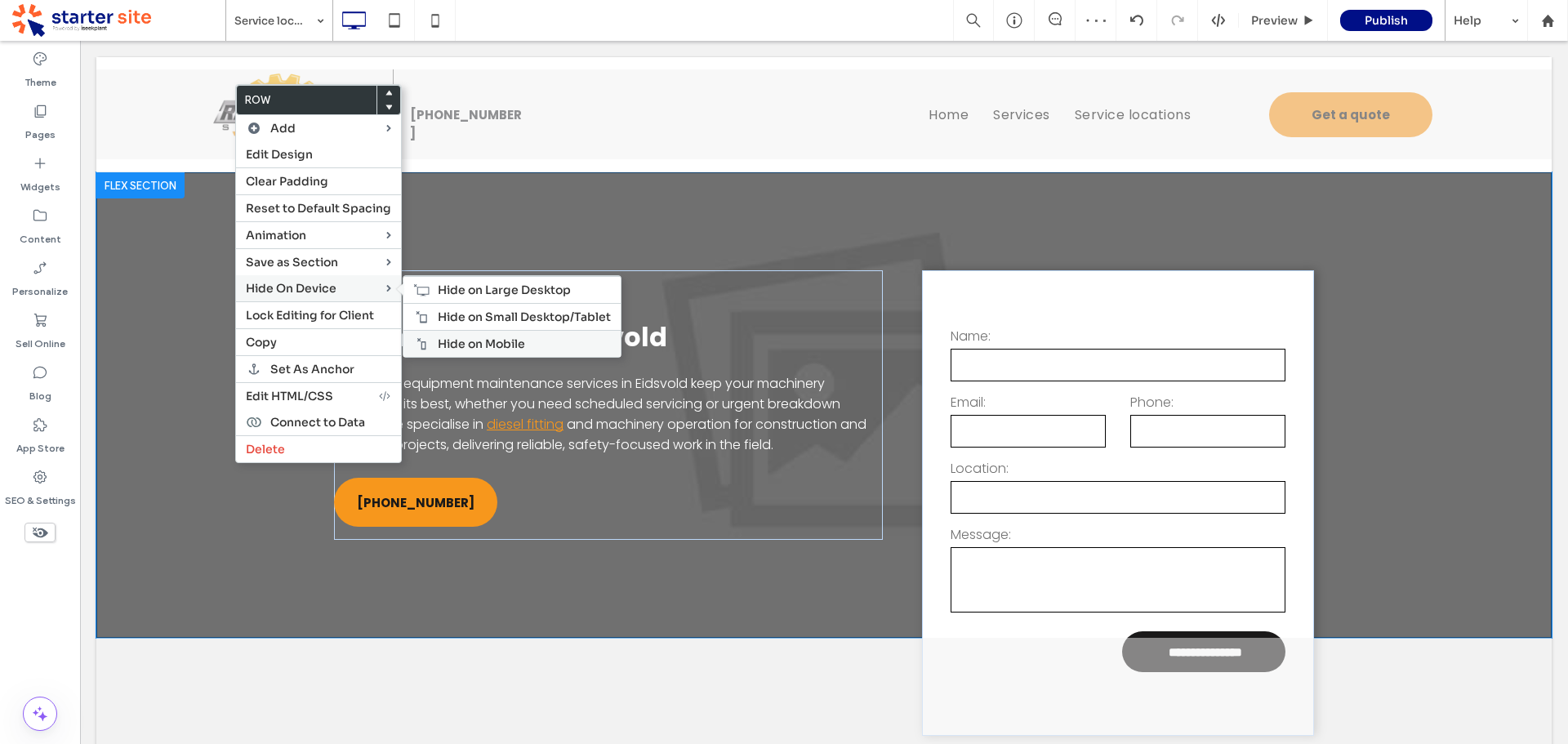
click at [476, 348] on span "Hide on Mobile" at bounding box center [481, 344] width 88 height 14
click at [482, 321] on span "Hide on Small Desktop/Tablet" at bounding box center [524, 317] width 173 height 14
drag, startPoint x: 448, startPoint y: 285, endPoint x: 444, endPoint y: 344, distance: 59.1
click at [451, 286] on span "Hide on Large Desktop" at bounding box center [504, 289] width 134 height 14
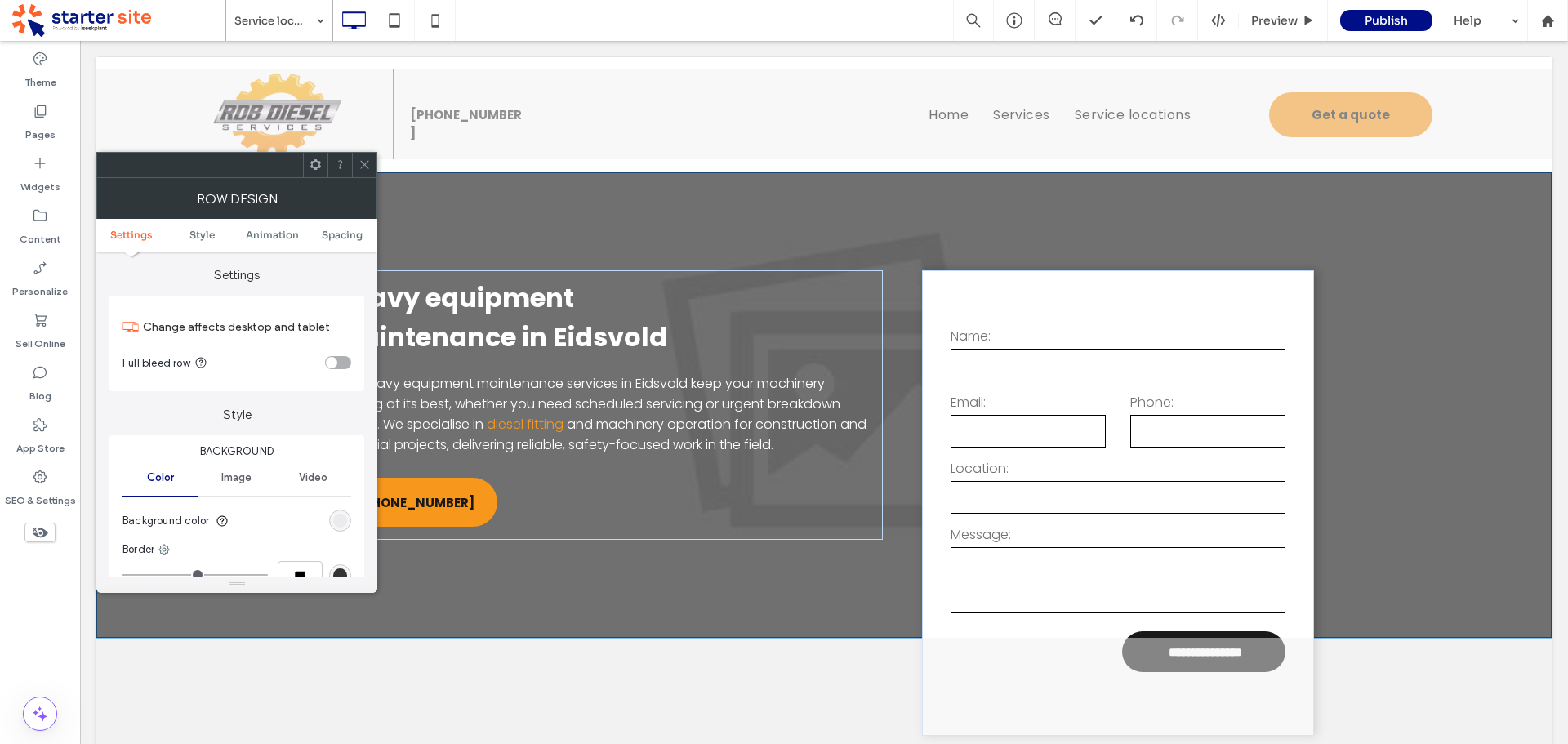
click at [341, 525] on div "rgba(0, 0, 0, 0.05)" at bounding box center [339, 519] width 14 height 14
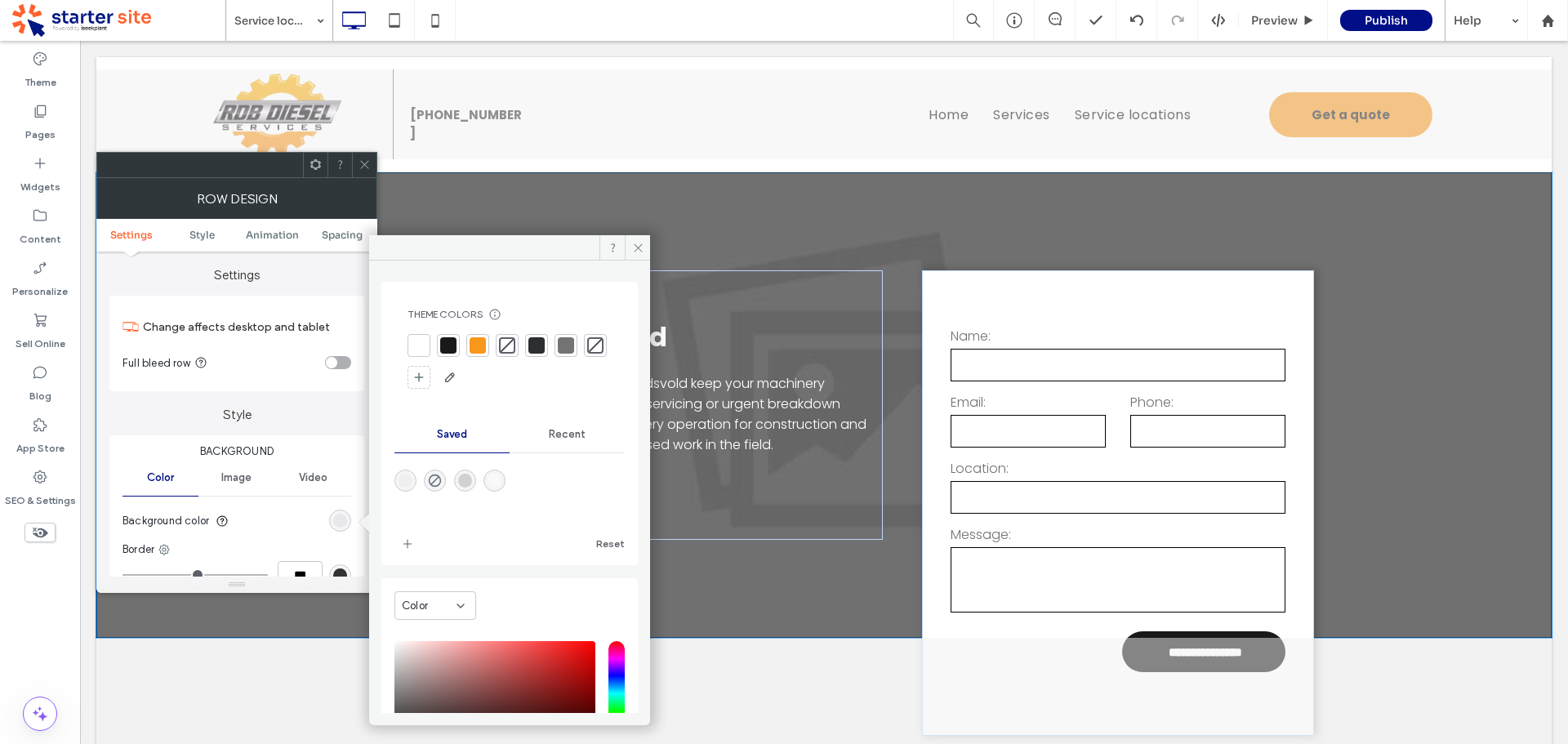
click at [418, 344] on div at bounding box center [419, 345] width 16 height 16
drag, startPoint x: 361, startPoint y: 166, endPoint x: 327, endPoint y: 218, distance: 62.1
click at [361, 165] on icon at bounding box center [364, 165] width 13 height 13
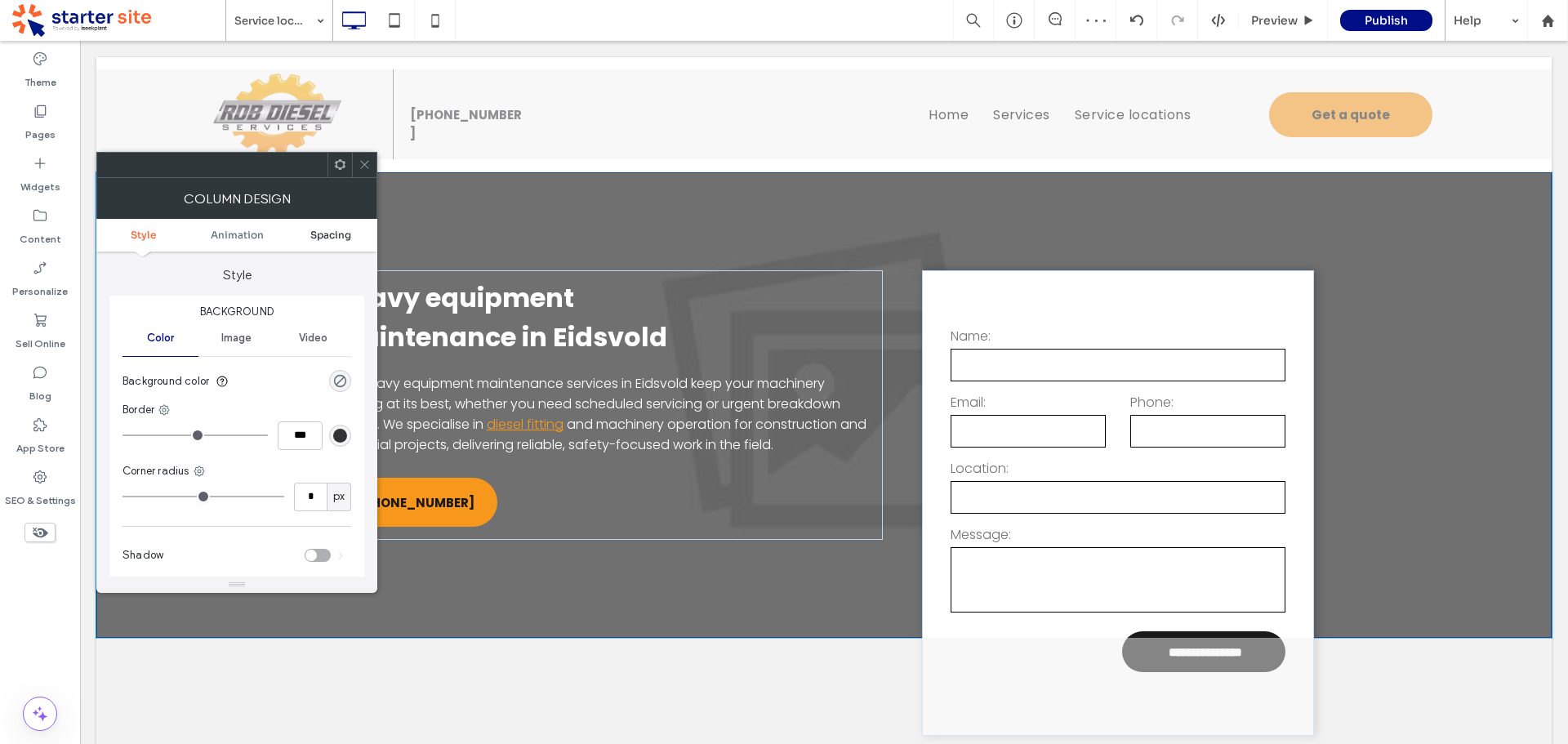
click at [340, 237] on span "Spacing" at bounding box center [330, 234] width 41 height 13
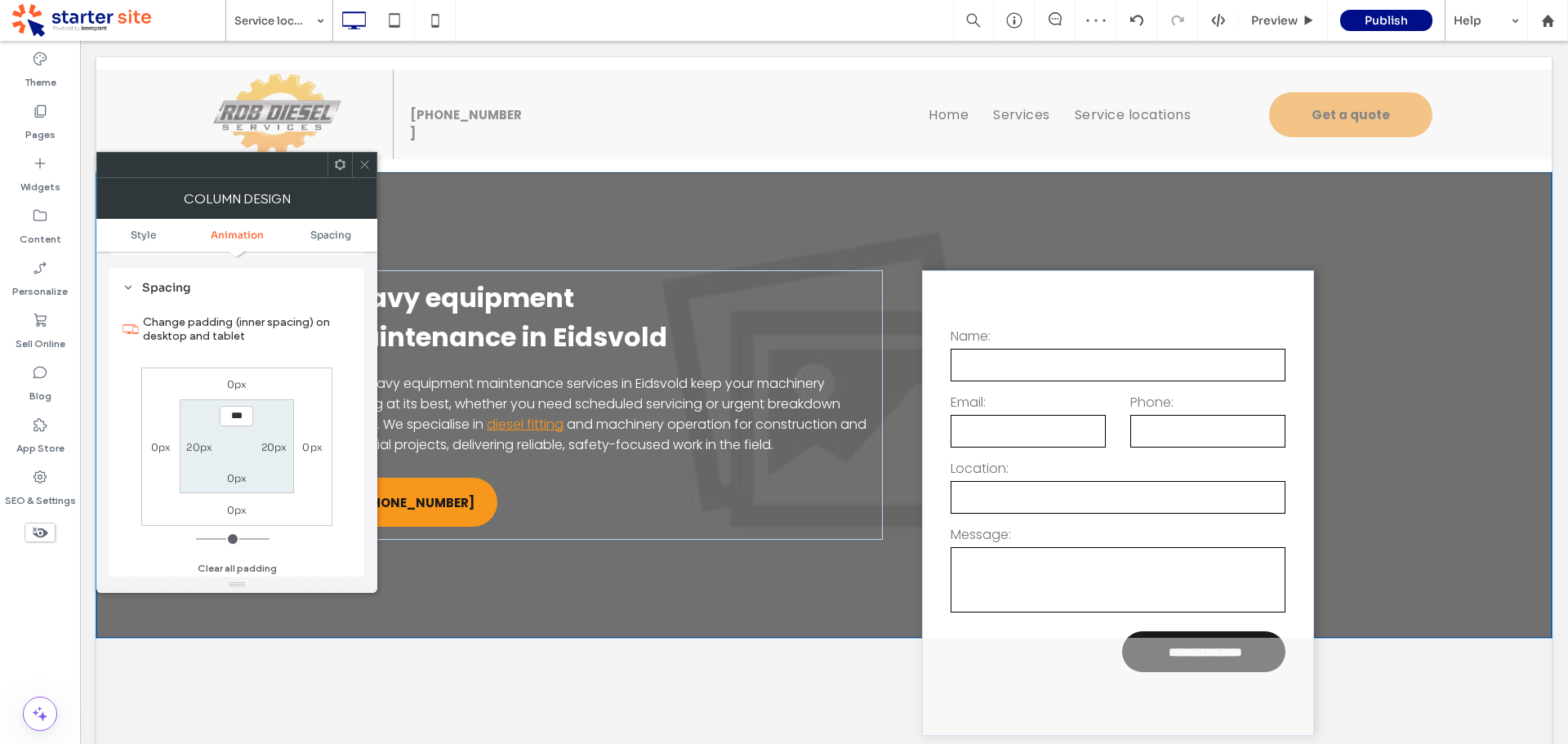
scroll to position [384, 0]
click at [366, 165] on icon at bounding box center [364, 165] width 13 height 13
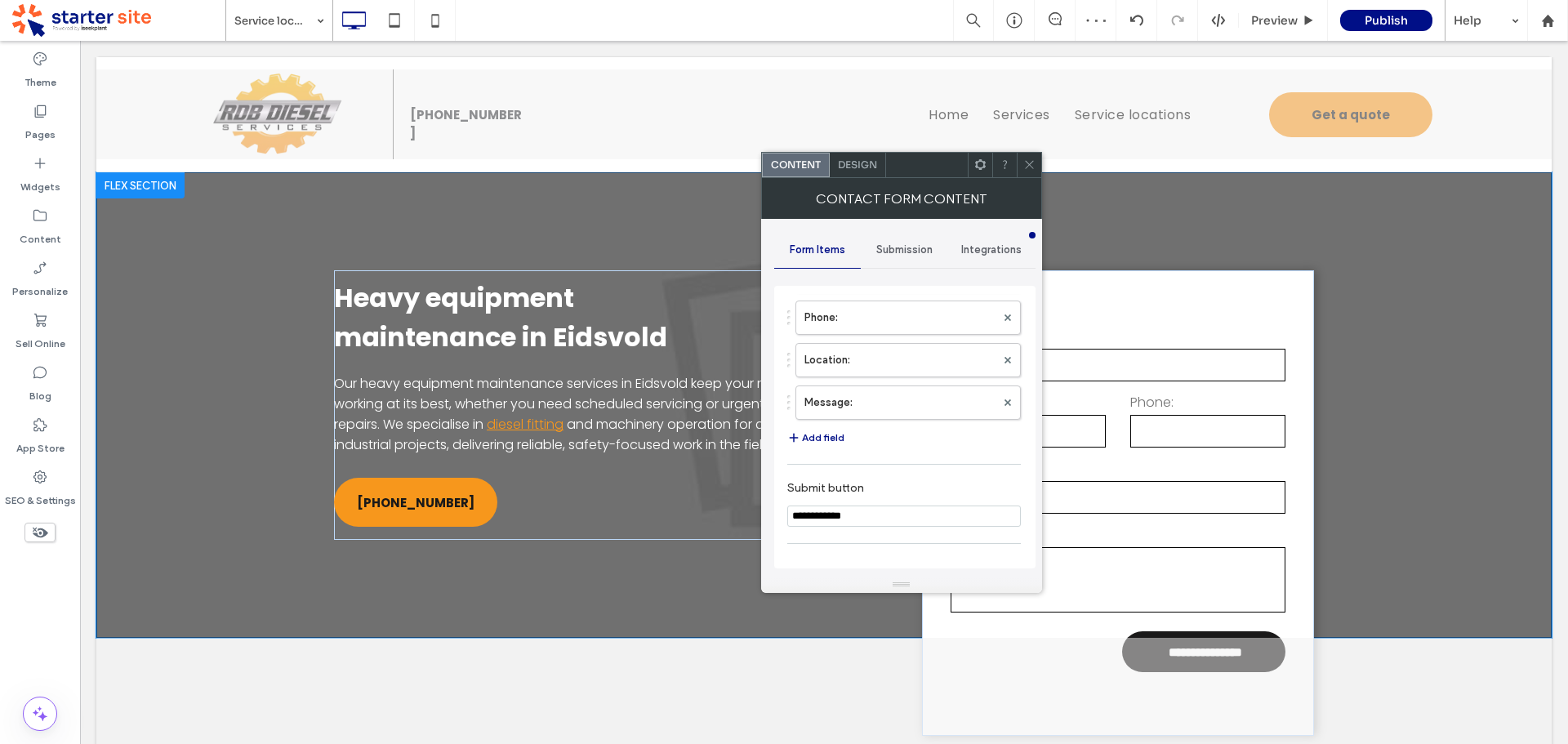
scroll to position [163, 0]
click at [858, 514] on input "**********" at bounding box center [904, 515] width 234 height 22
paste input "Submit button"
click at [907, 478] on section "**********" at bounding box center [904, 502] width 234 height 62
click at [854, 161] on span "Design" at bounding box center [857, 165] width 39 height 13
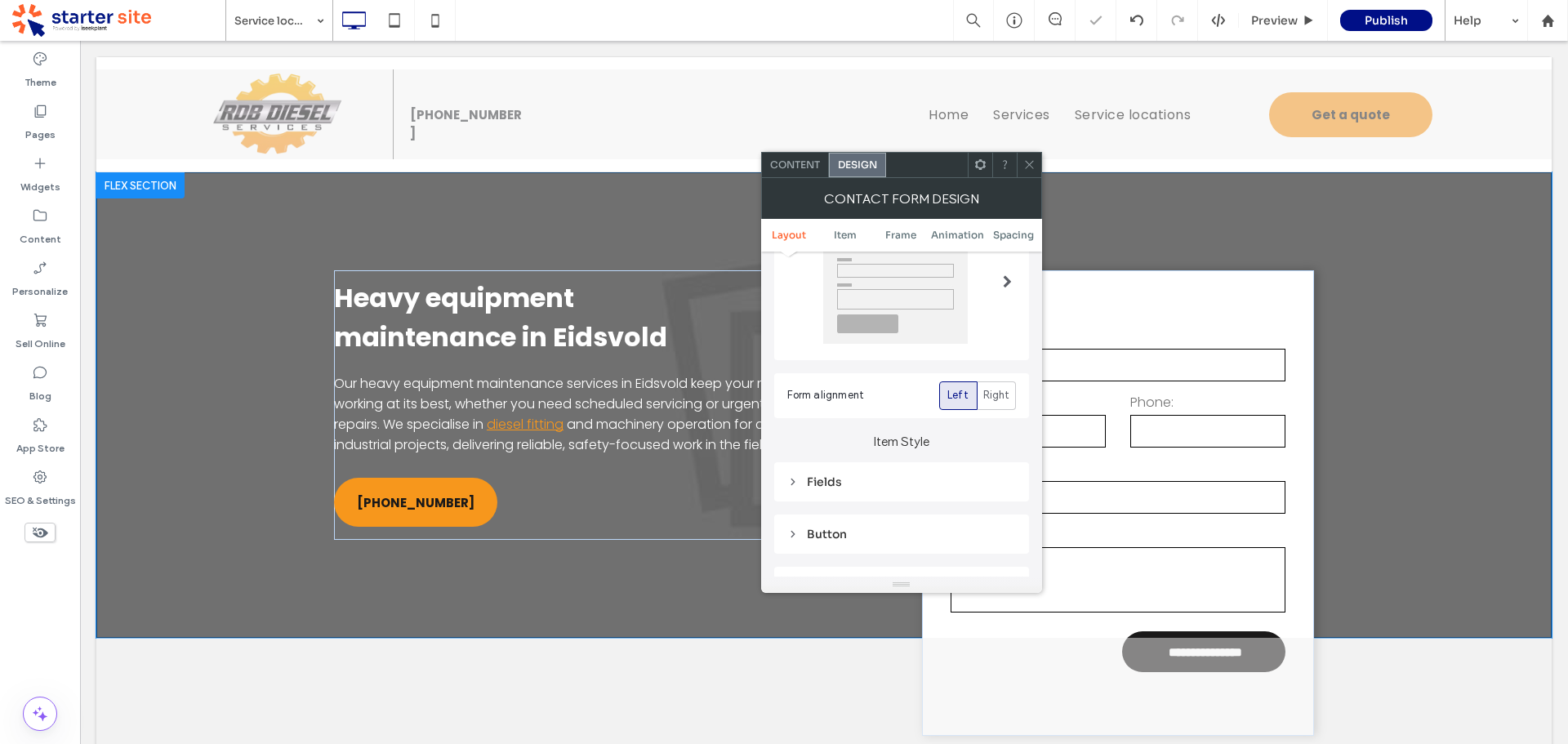
scroll to position [245, 0]
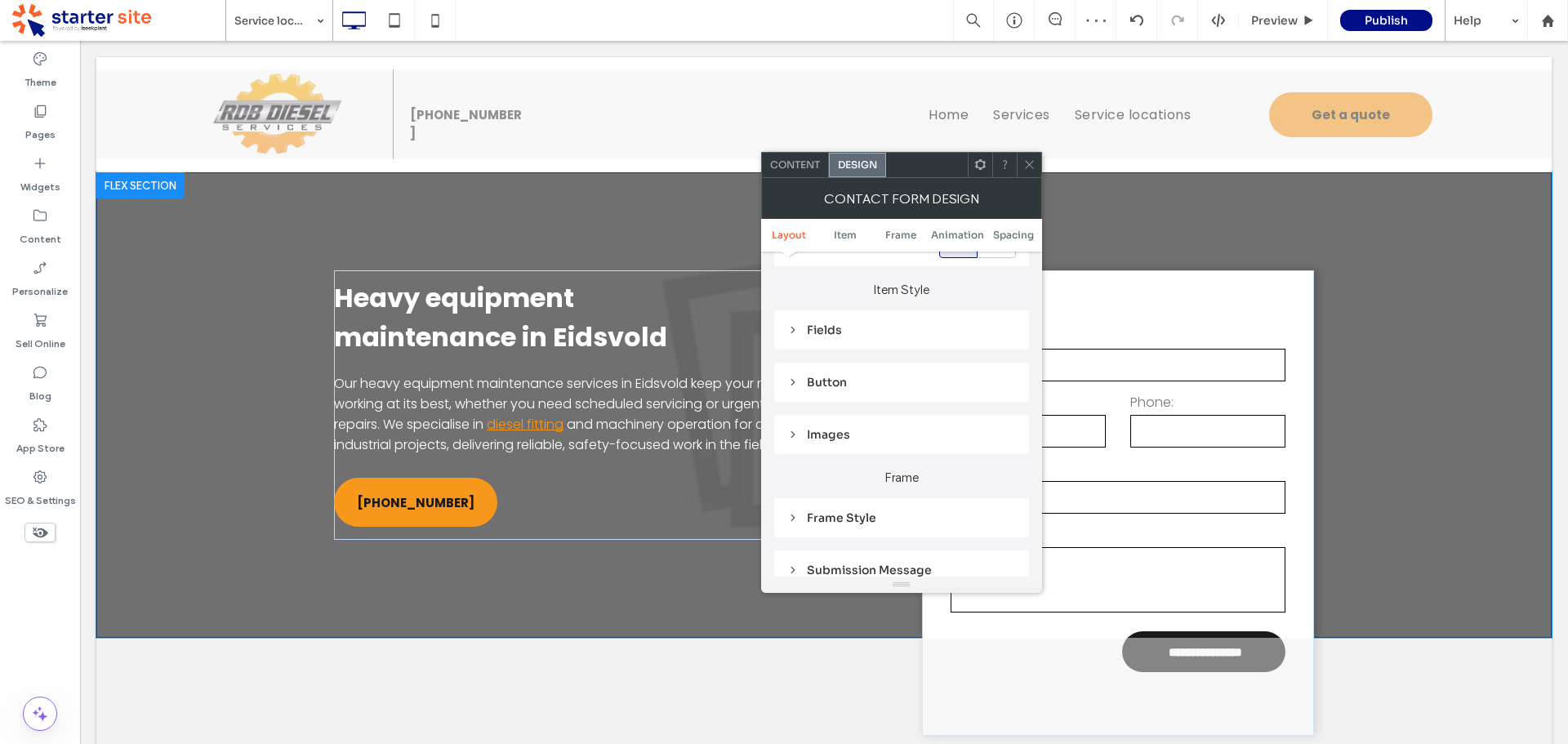
click at [833, 383] on div "Button" at bounding box center [901, 382] width 228 height 14
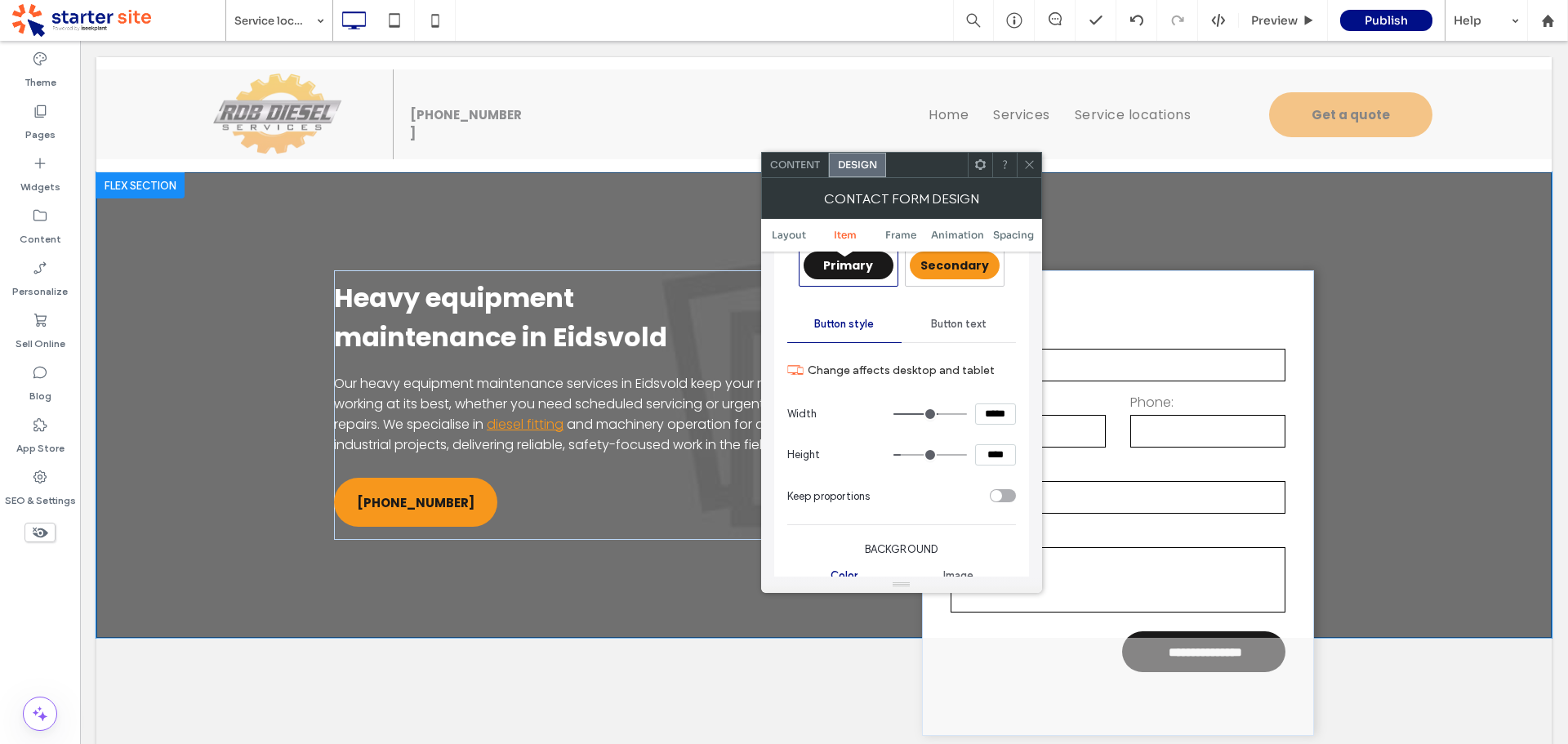
scroll to position [409, 0]
click at [947, 262] on span "Secondary" at bounding box center [955, 264] width 69 height 16
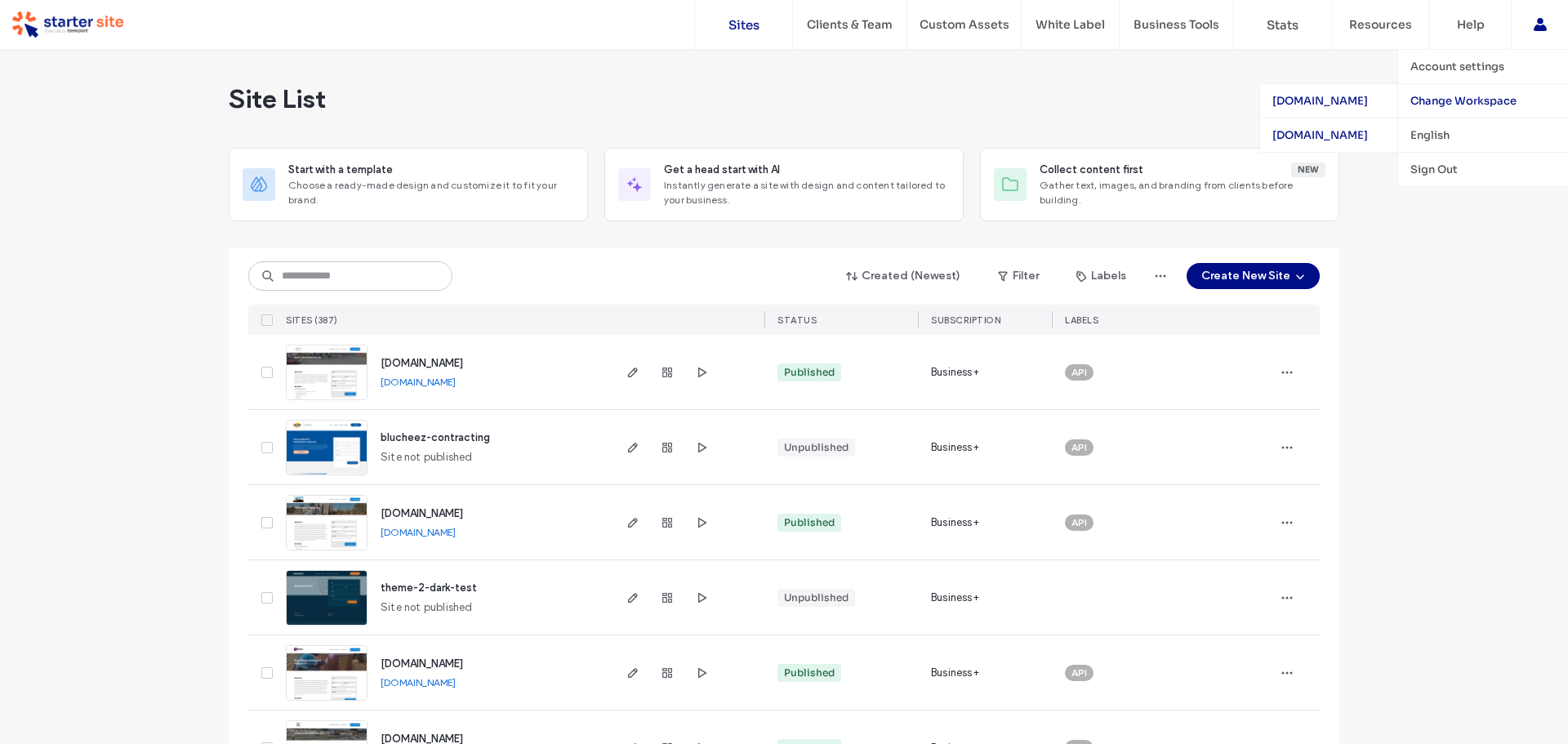
click at [1324, 134] on div "[DOMAIN_NAME]" at bounding box center [1329, 134] width 137 height 34
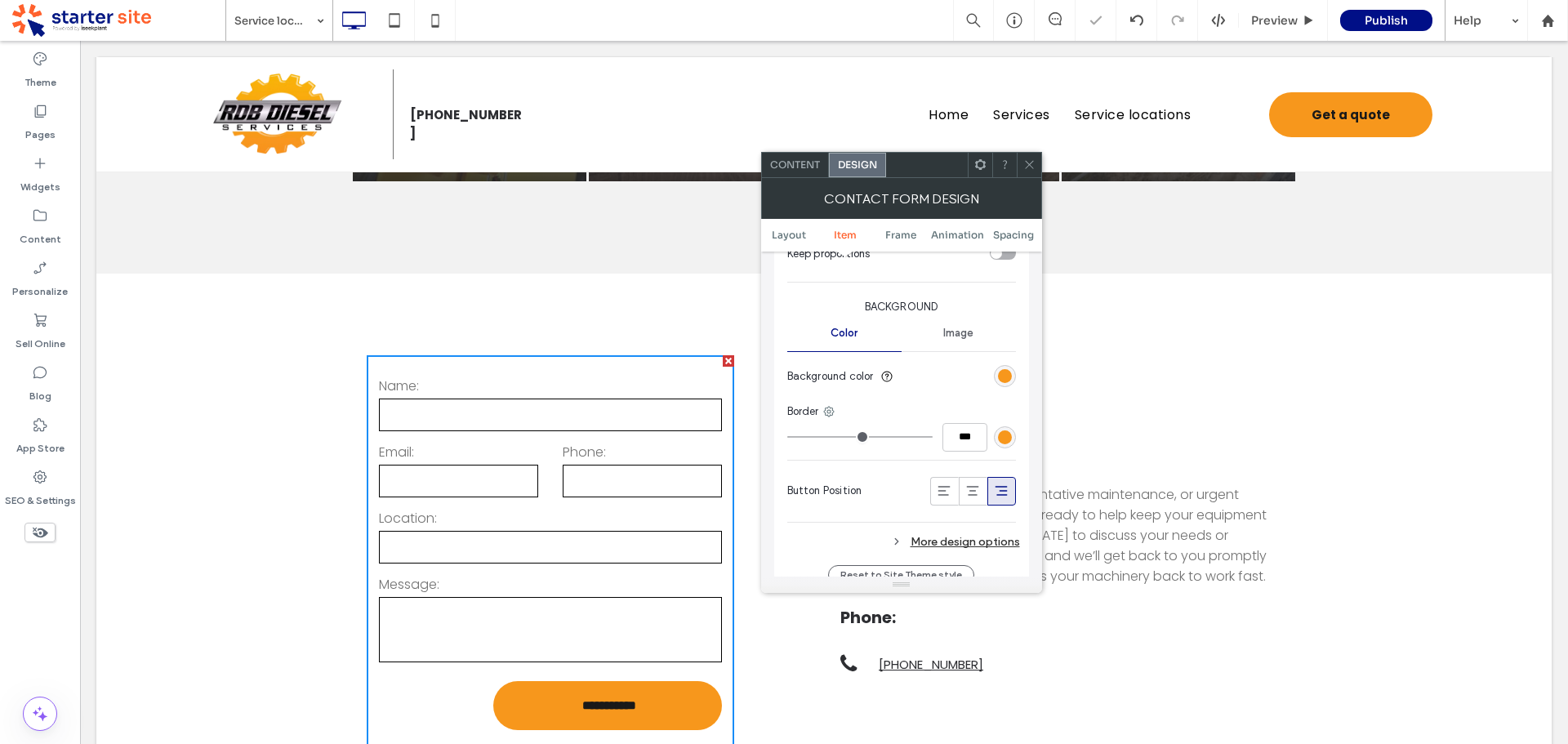
scroll to position [653, 0]
click at [943, 488] on icon at bounding box center [944, 487] width 16 height 16
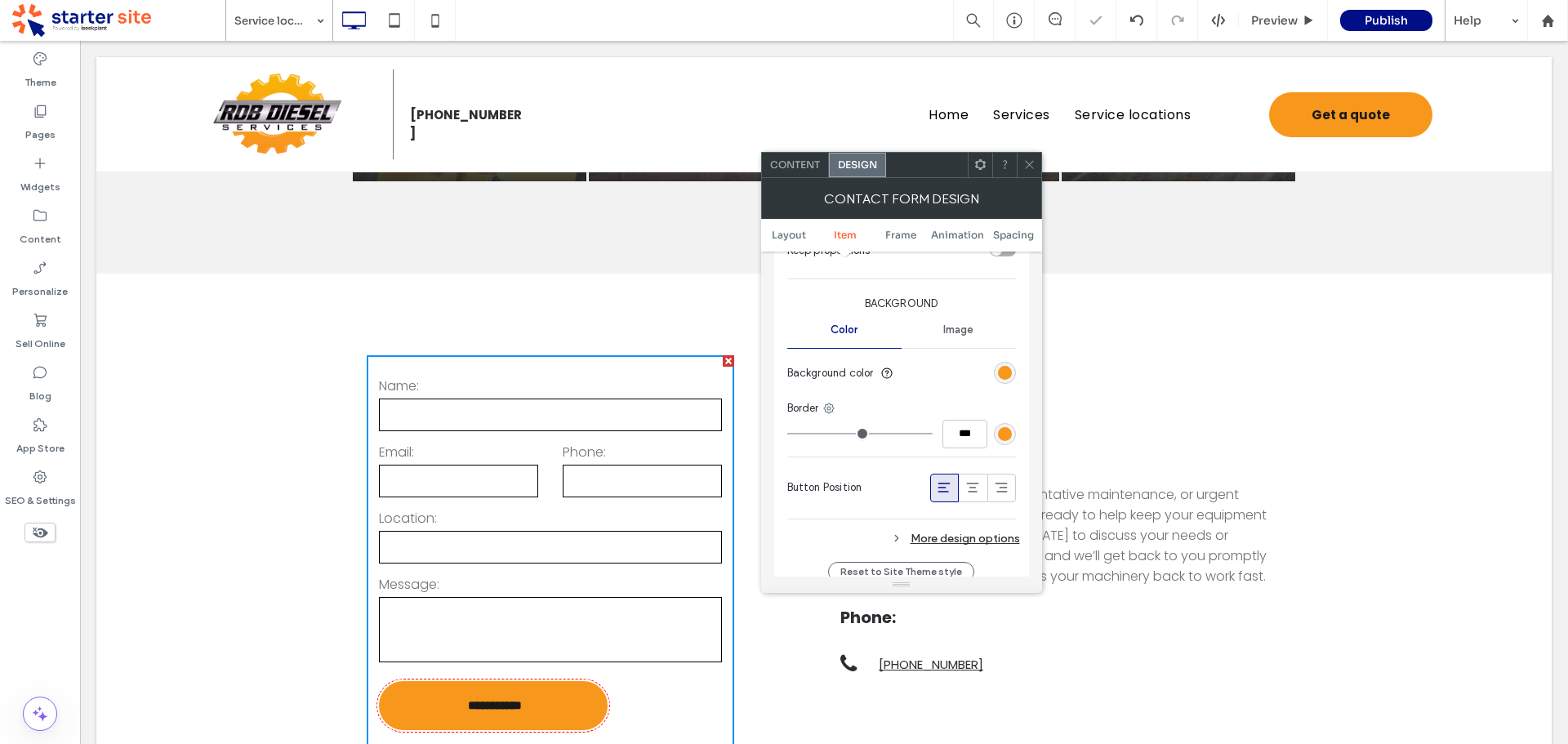
click at [1030, 168] on icon at bounding box center [1029, 165] width 13 height 13
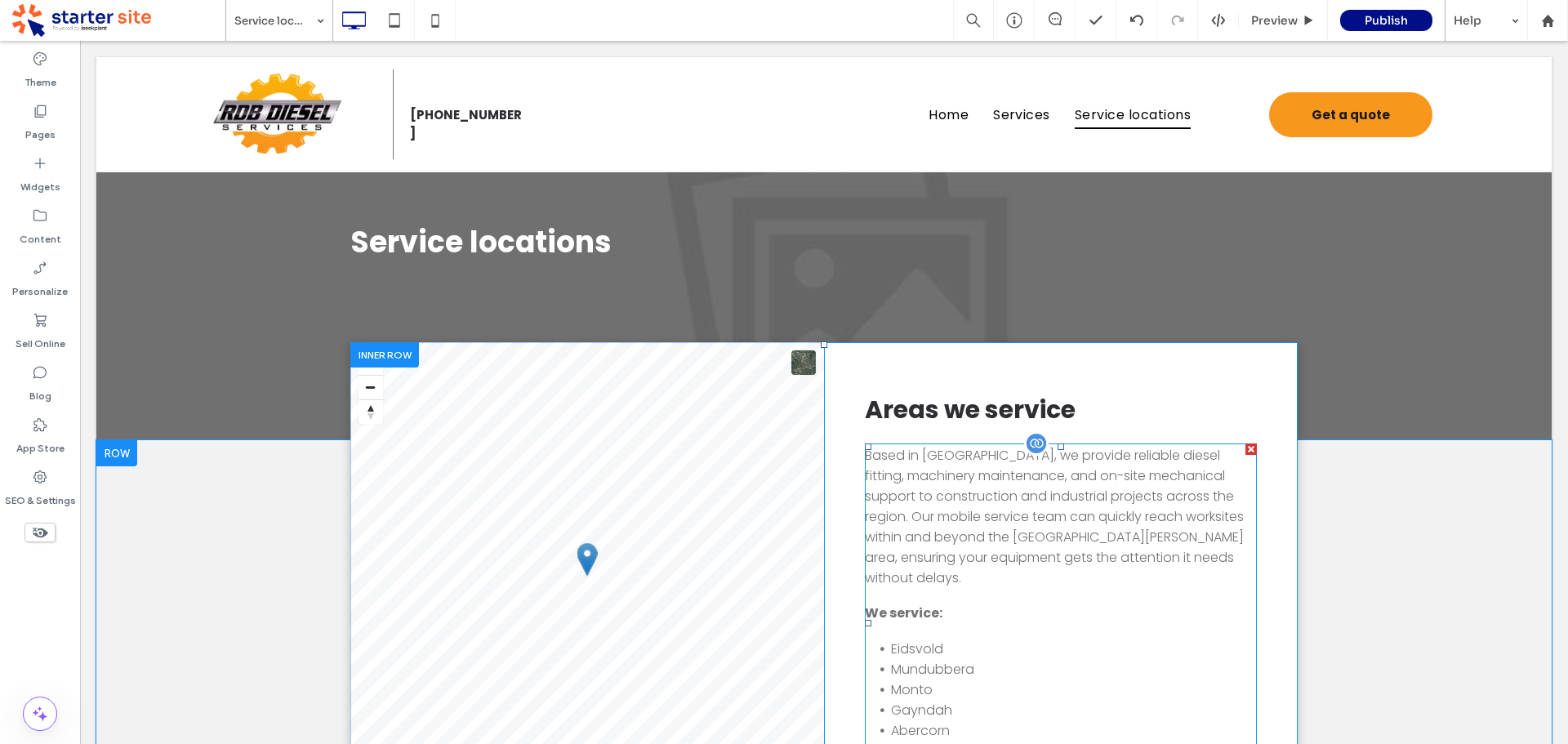
scroll to position [0, 0]
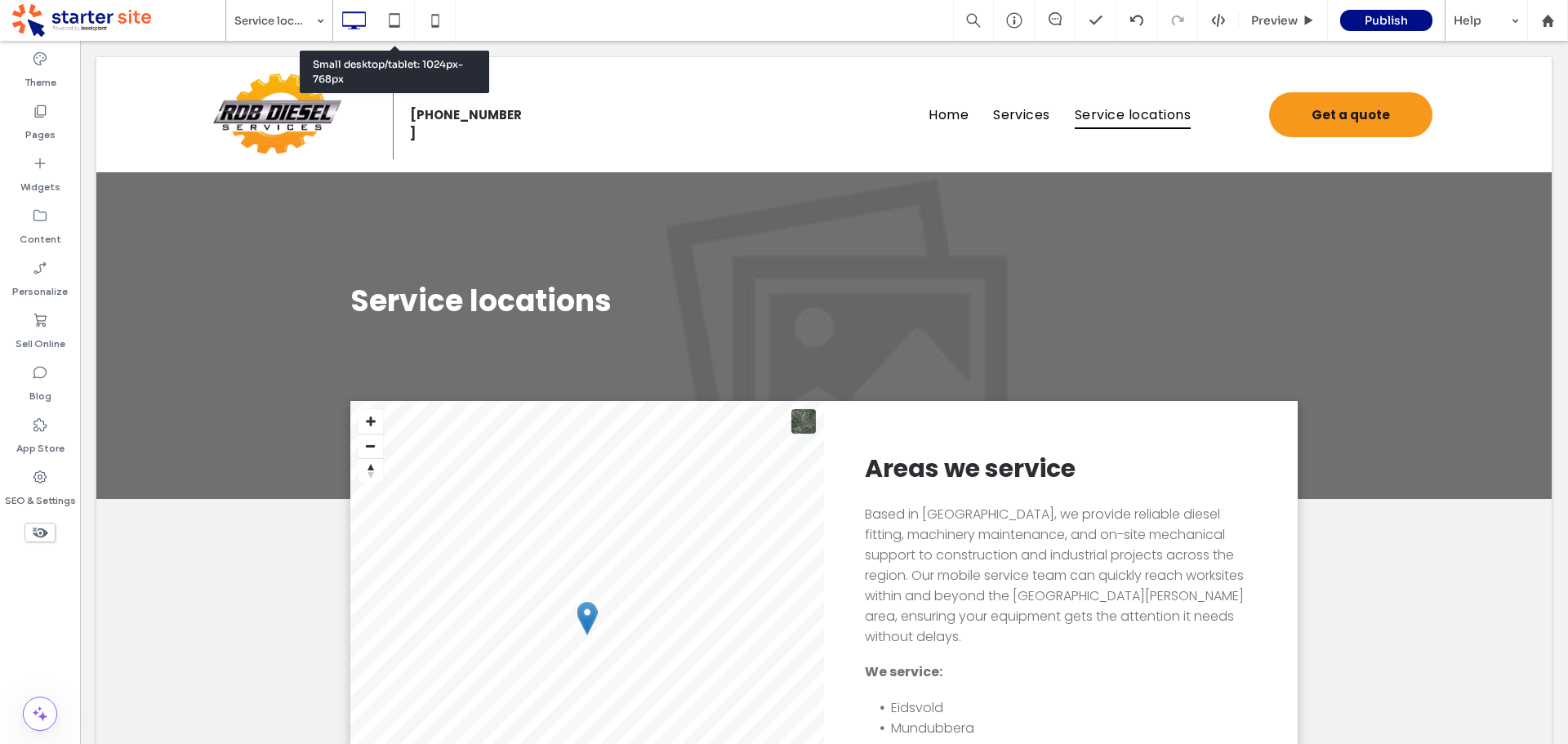
drag, startPoint x: 404, startPoint y: 23, endPoint x: 421, endPoint y: 62, distance: 42.5
click at [403, 24] on icon at bounding box center [394, 21] width 32 height 32
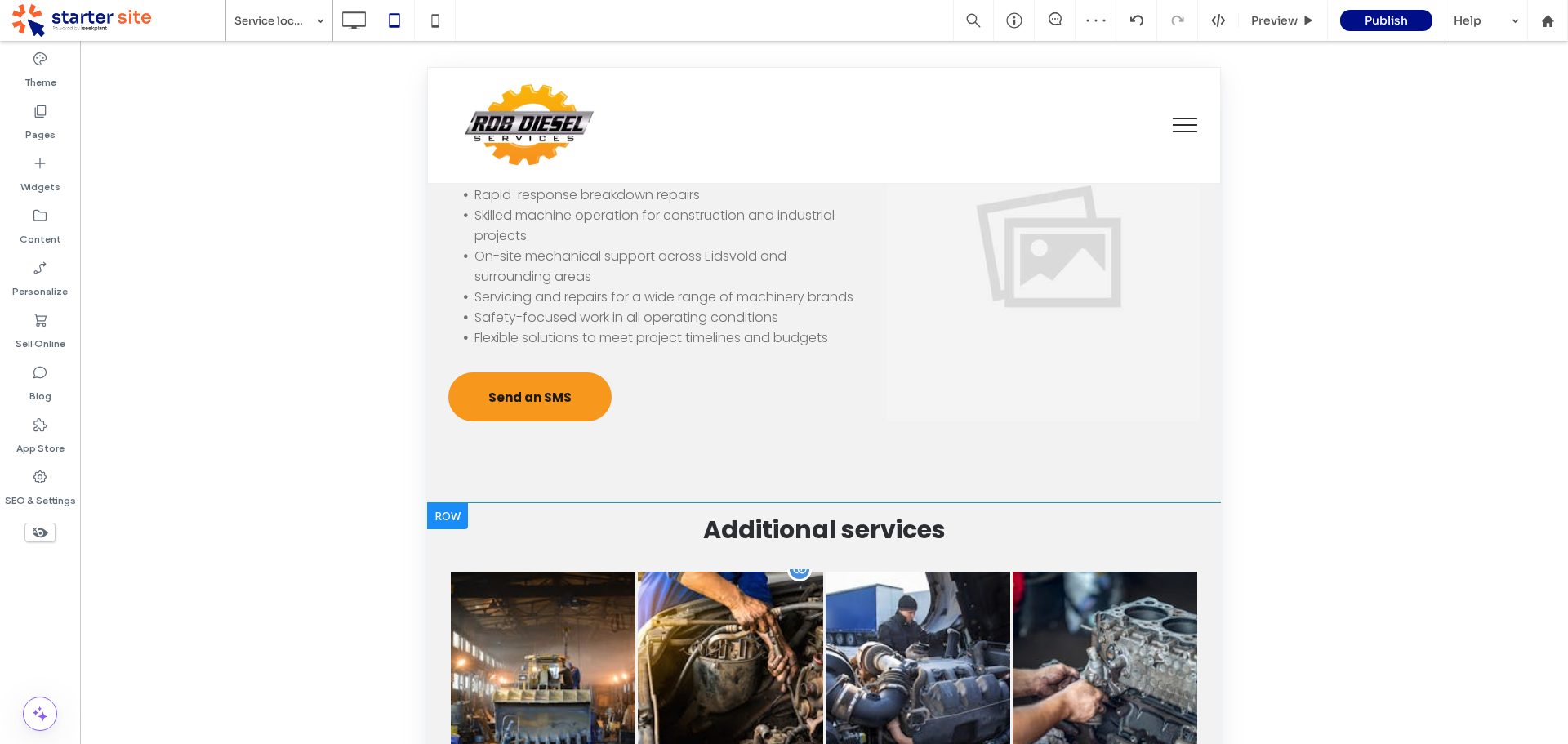
scroll to position [1225, 0]
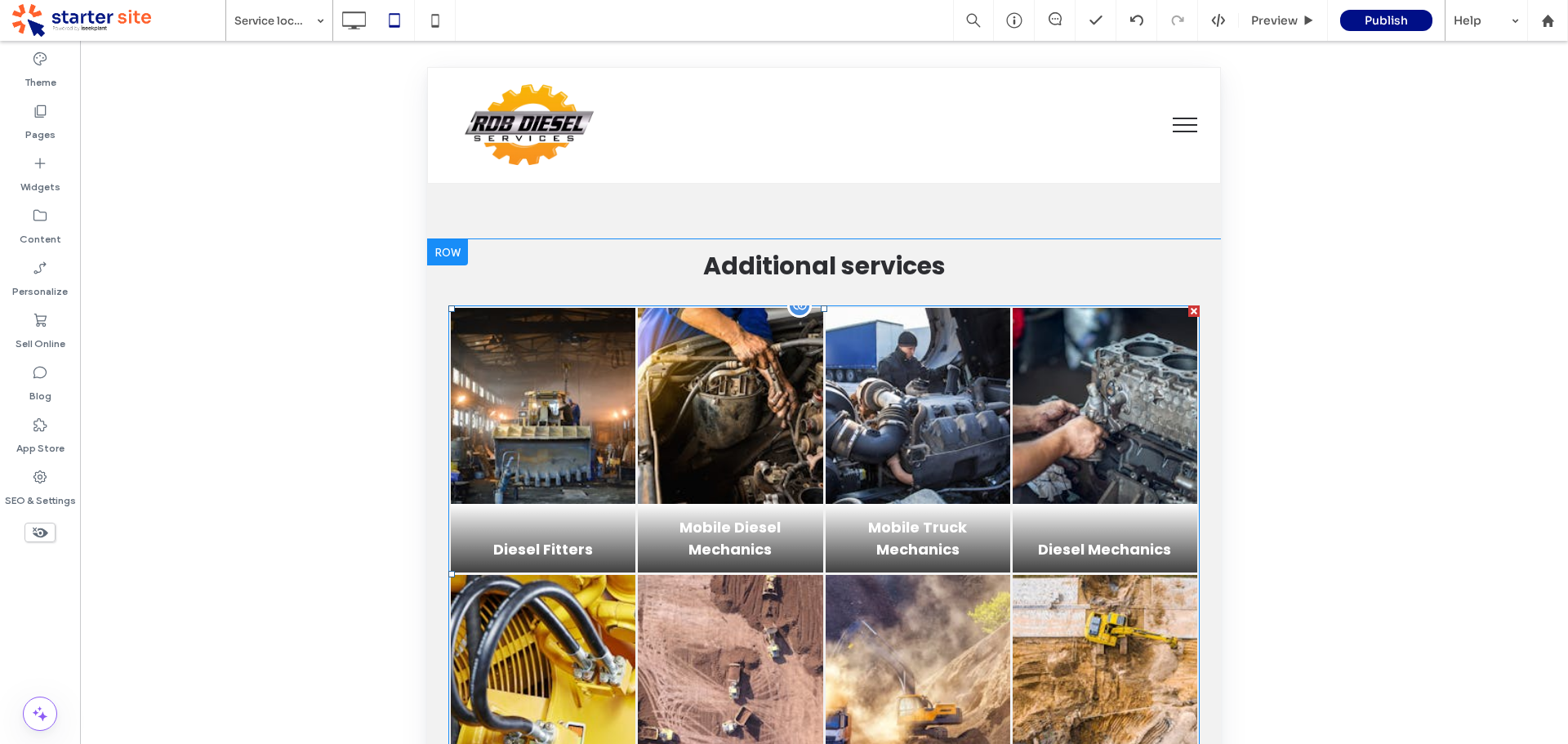
click at [891, 400] on link at bounding box center [918, 405] width 185 height 196
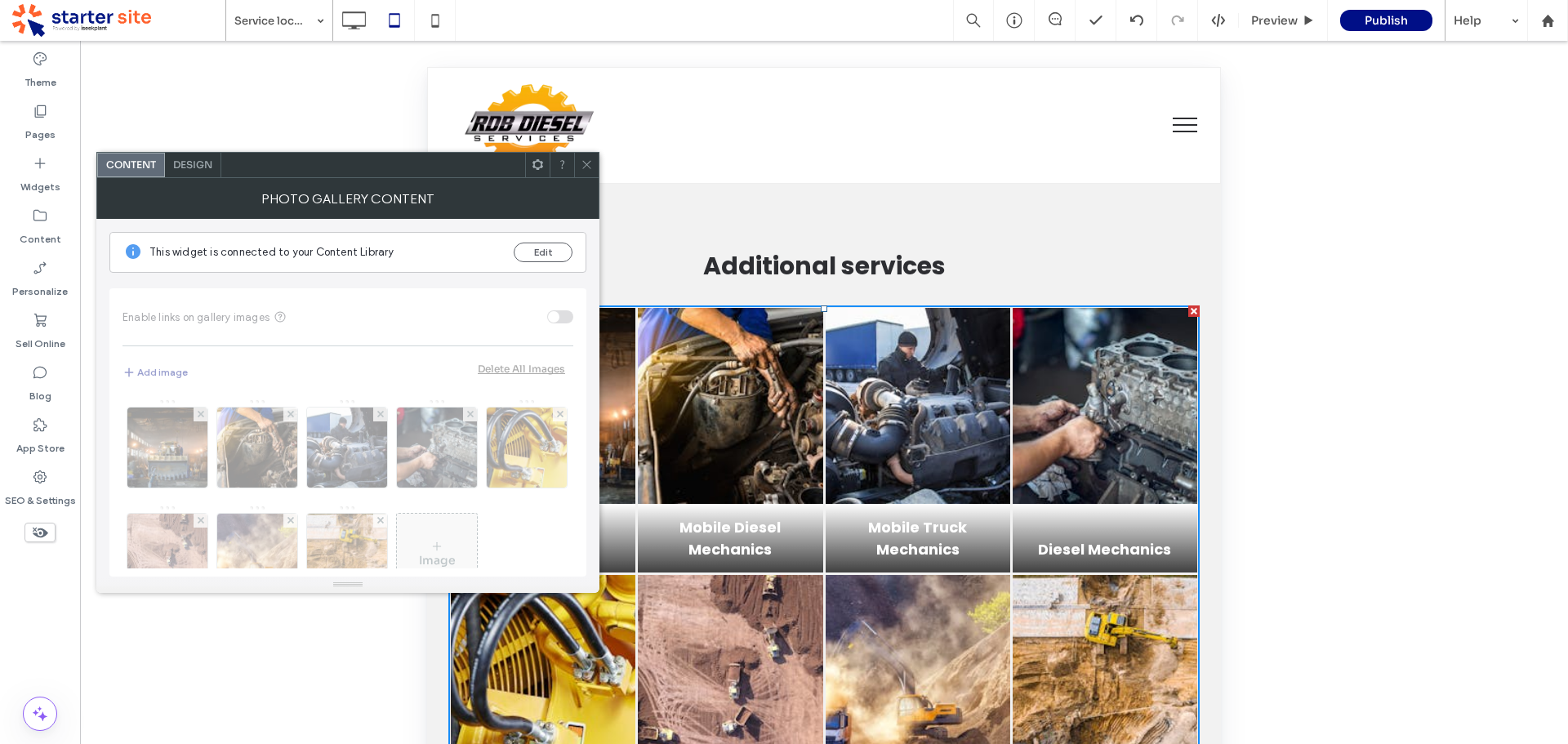
click at [198, 166] on span "Design" at bounding box center [192, 165] width 39 height 13
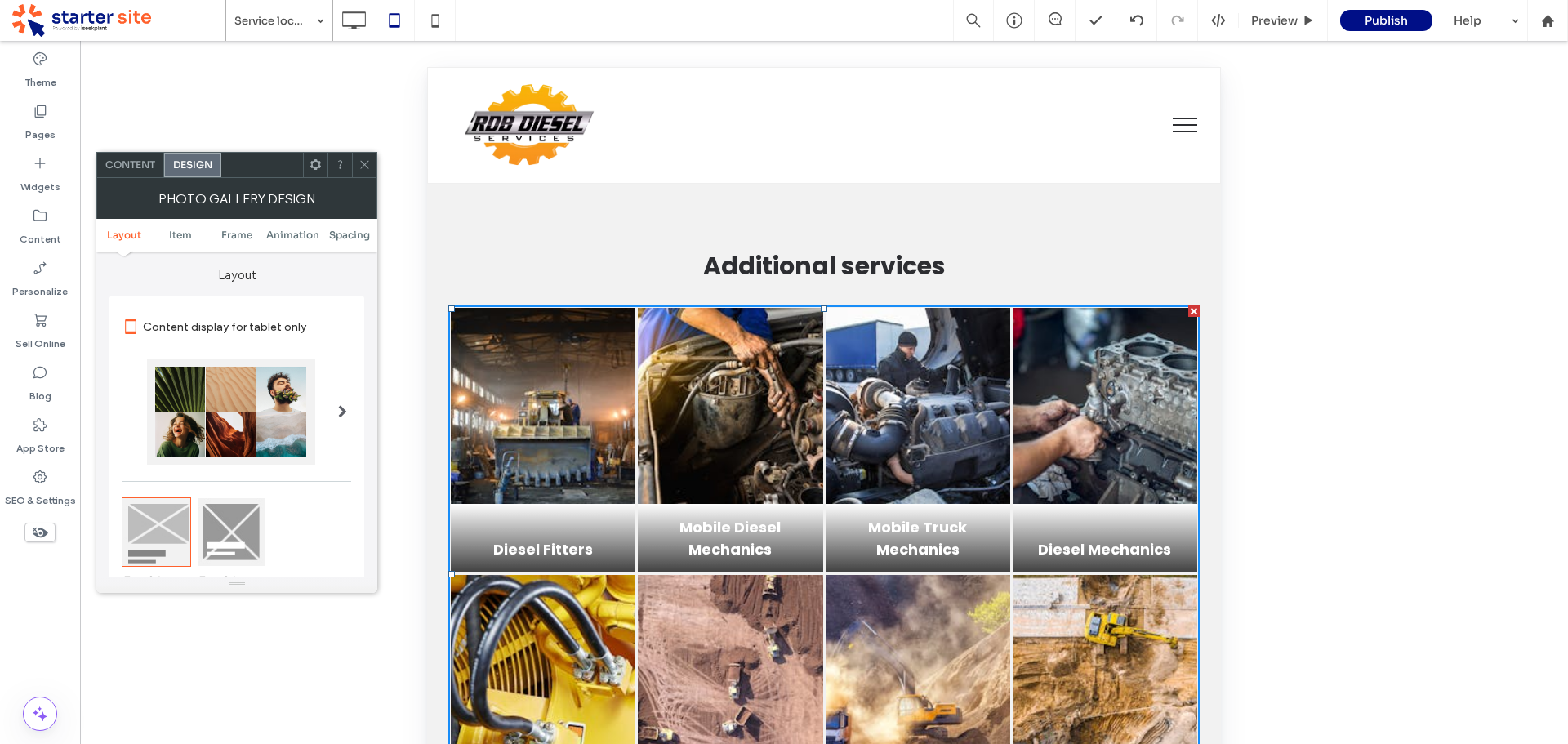
click at [249, 522] on div at bounding box center [231, 531] width 68 height 68
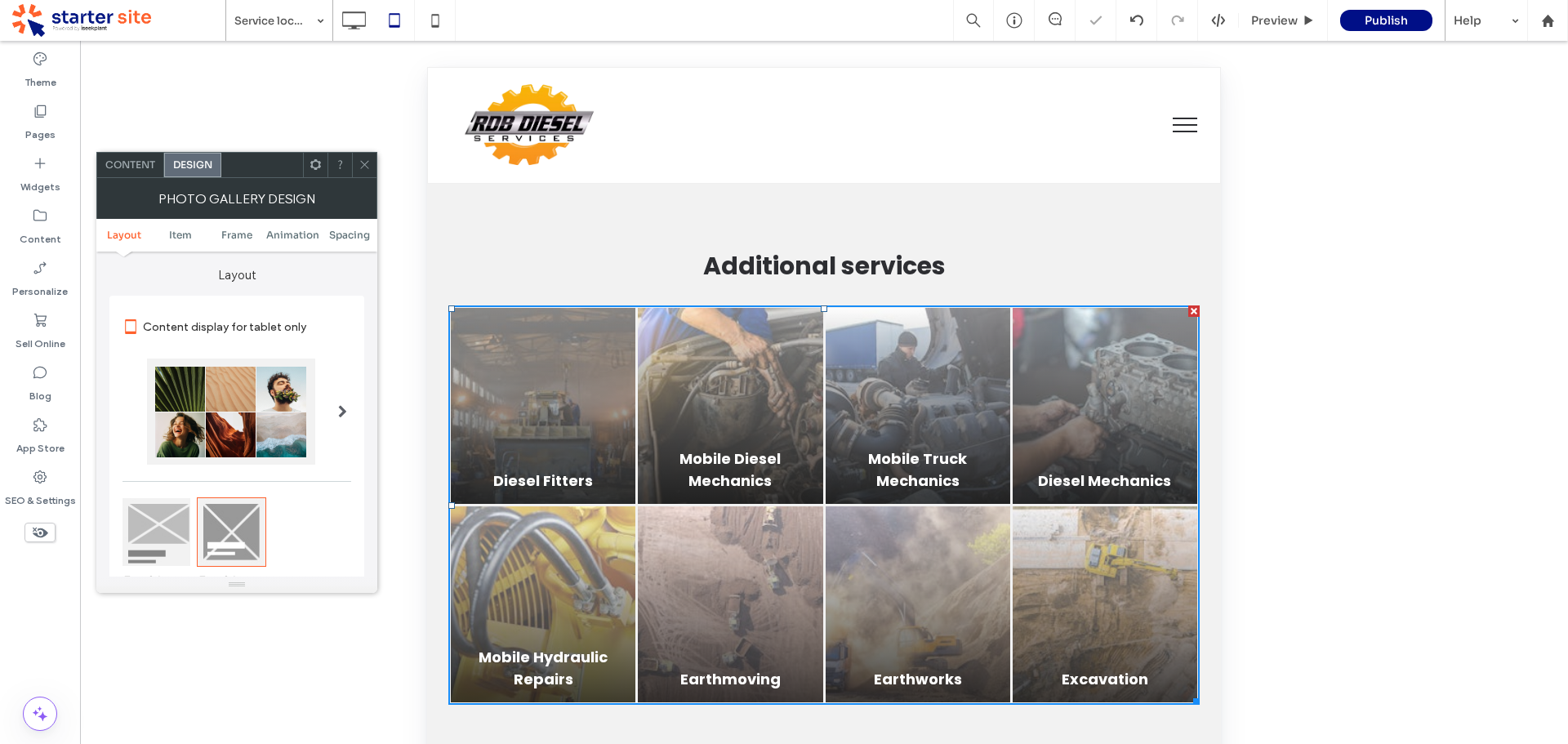
drag, startPoint x: 365, startPoint y: 162, endPoint x: 394, endPoint y: 185, distance: 37.0
click at [365, 166] on icon at bounding box center [364, 165] width 13 height 13
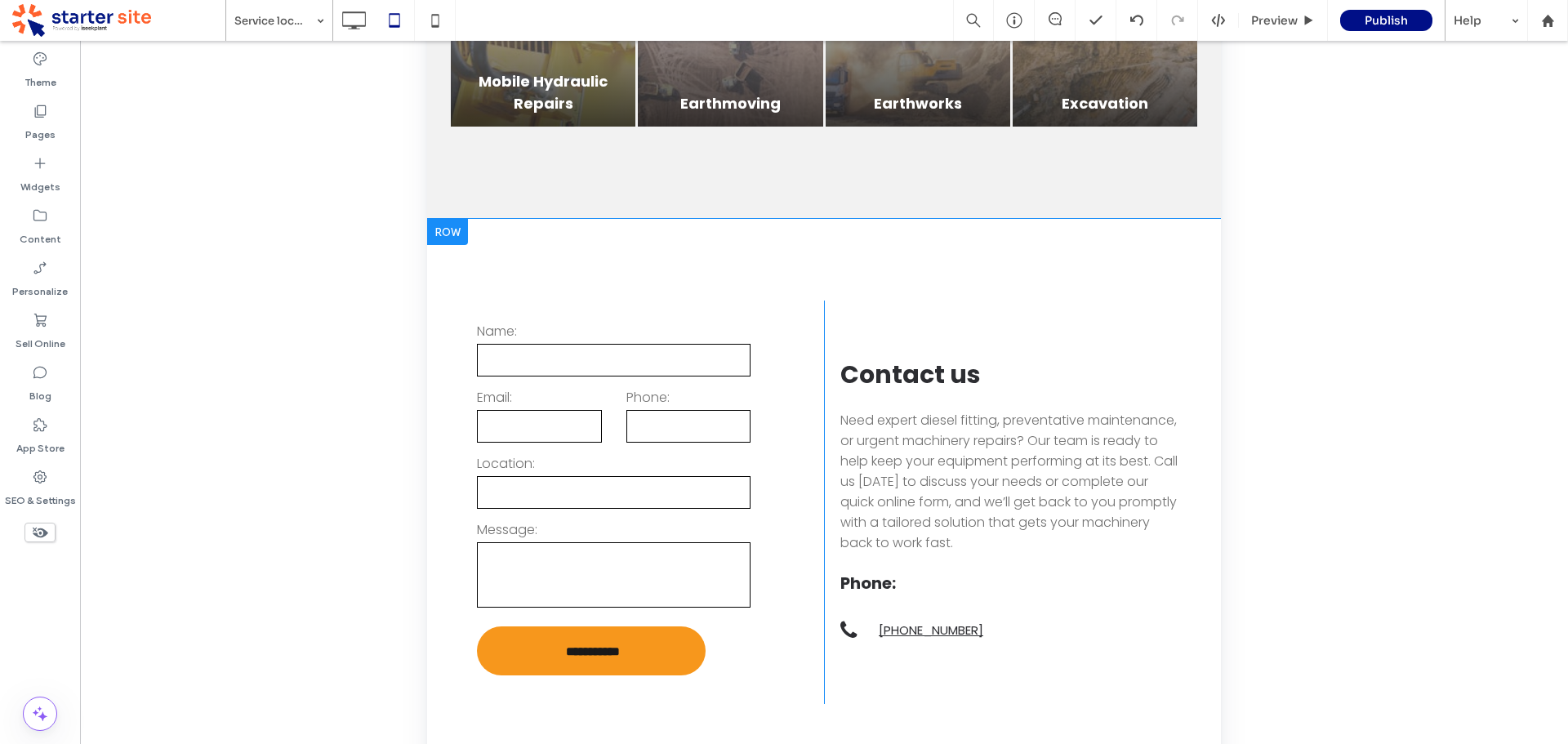
scroll to position [394, 0]
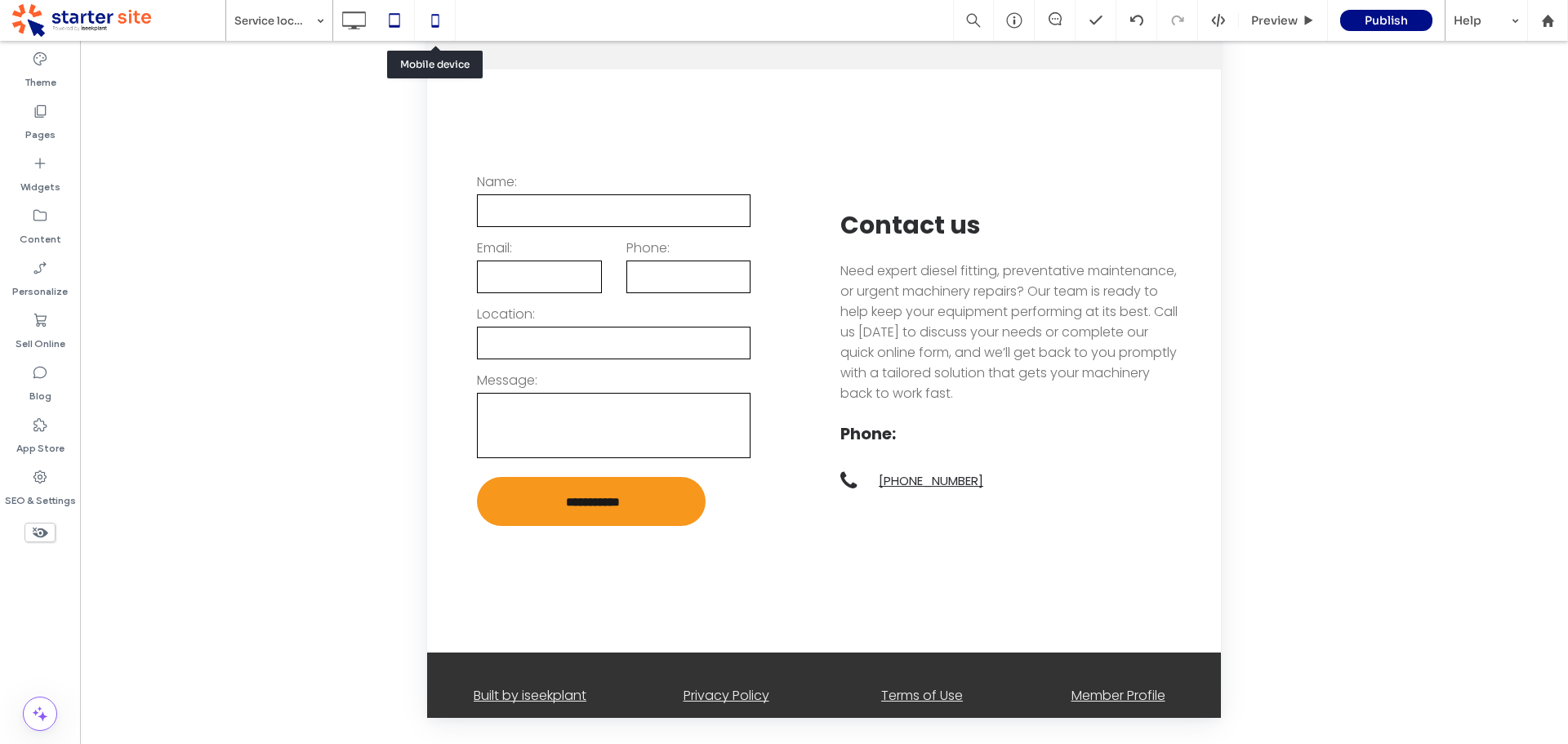
click at [440, 23] on icon at bounding box center [435, 21] width 32 height 32
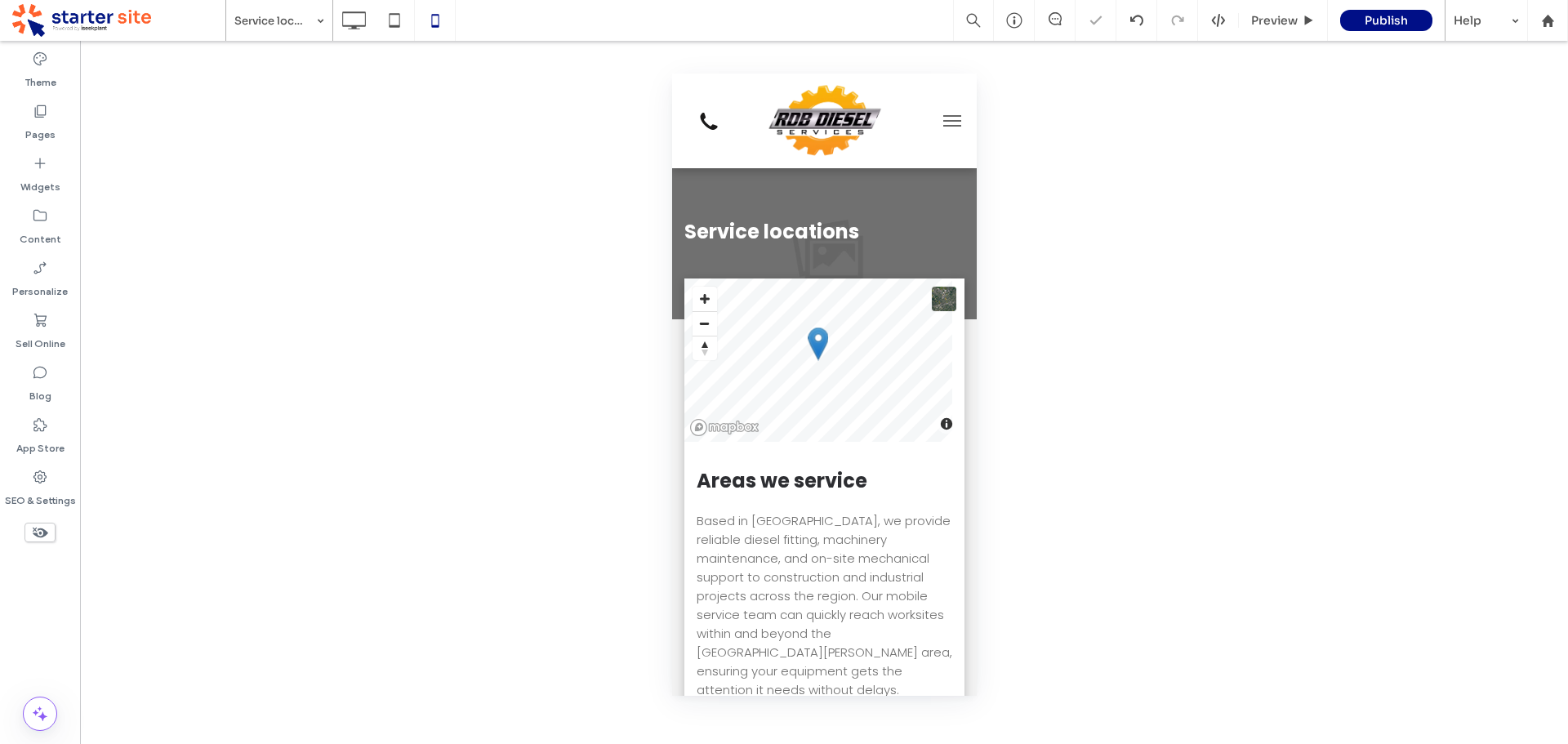
scroll to position [0, 0]
click at [936, 118] on button "menu" at bounding box center [952, 121] width 32 height 32
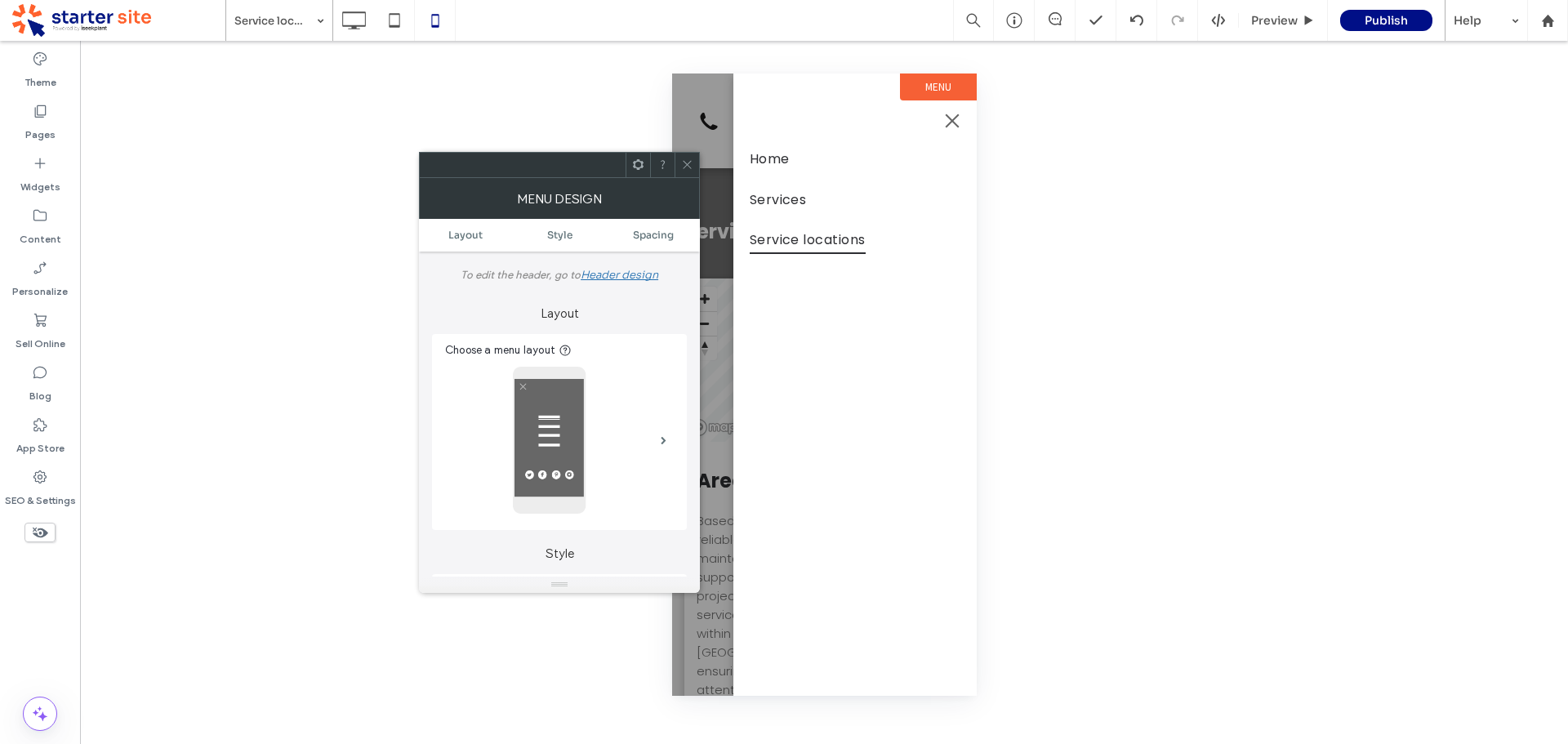
click at [957, 121] on span "menu" at bounding box center [952, 121] width 18 height 2
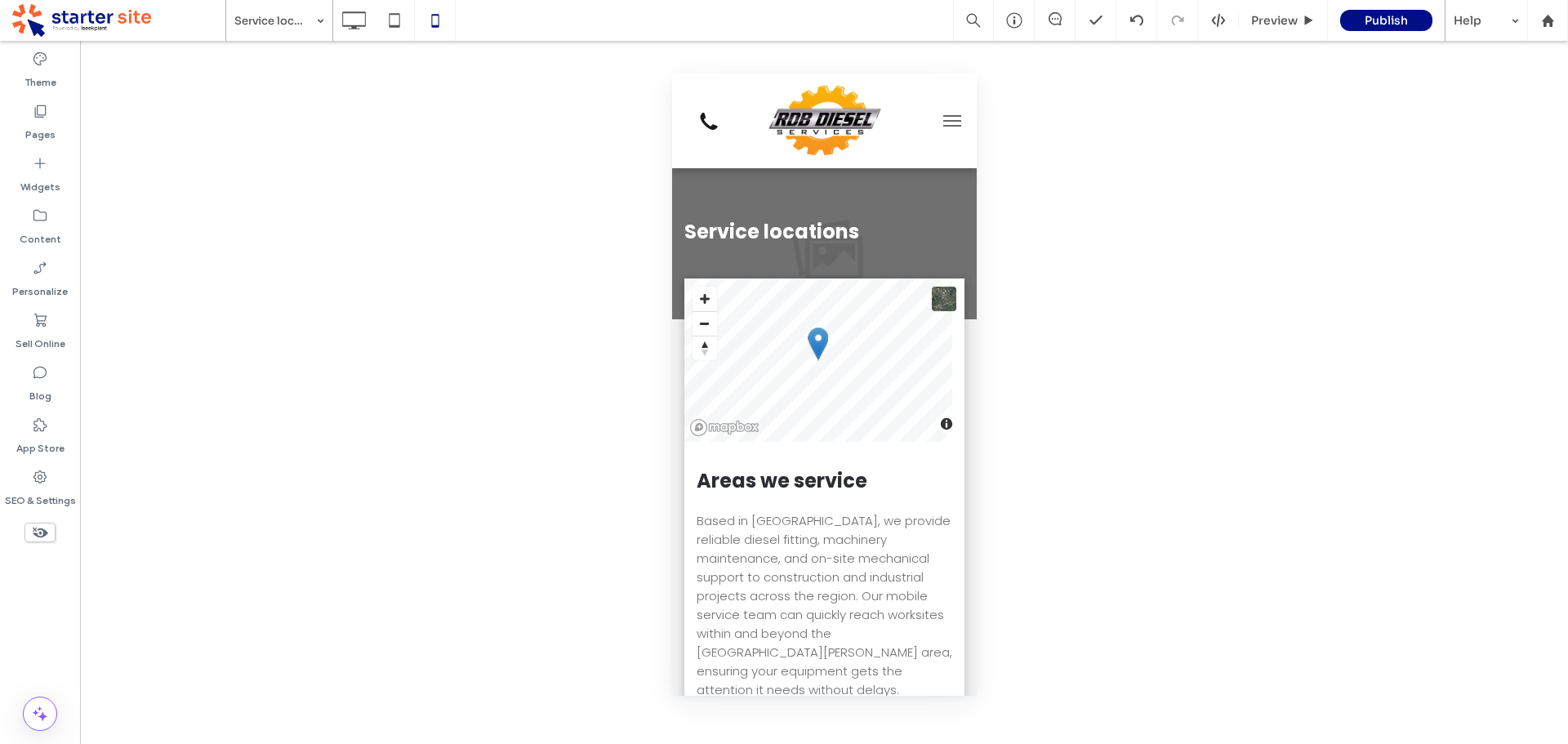
click at [939, 118] on button "menu" at bounding box center [952, 121] width 32 height 32
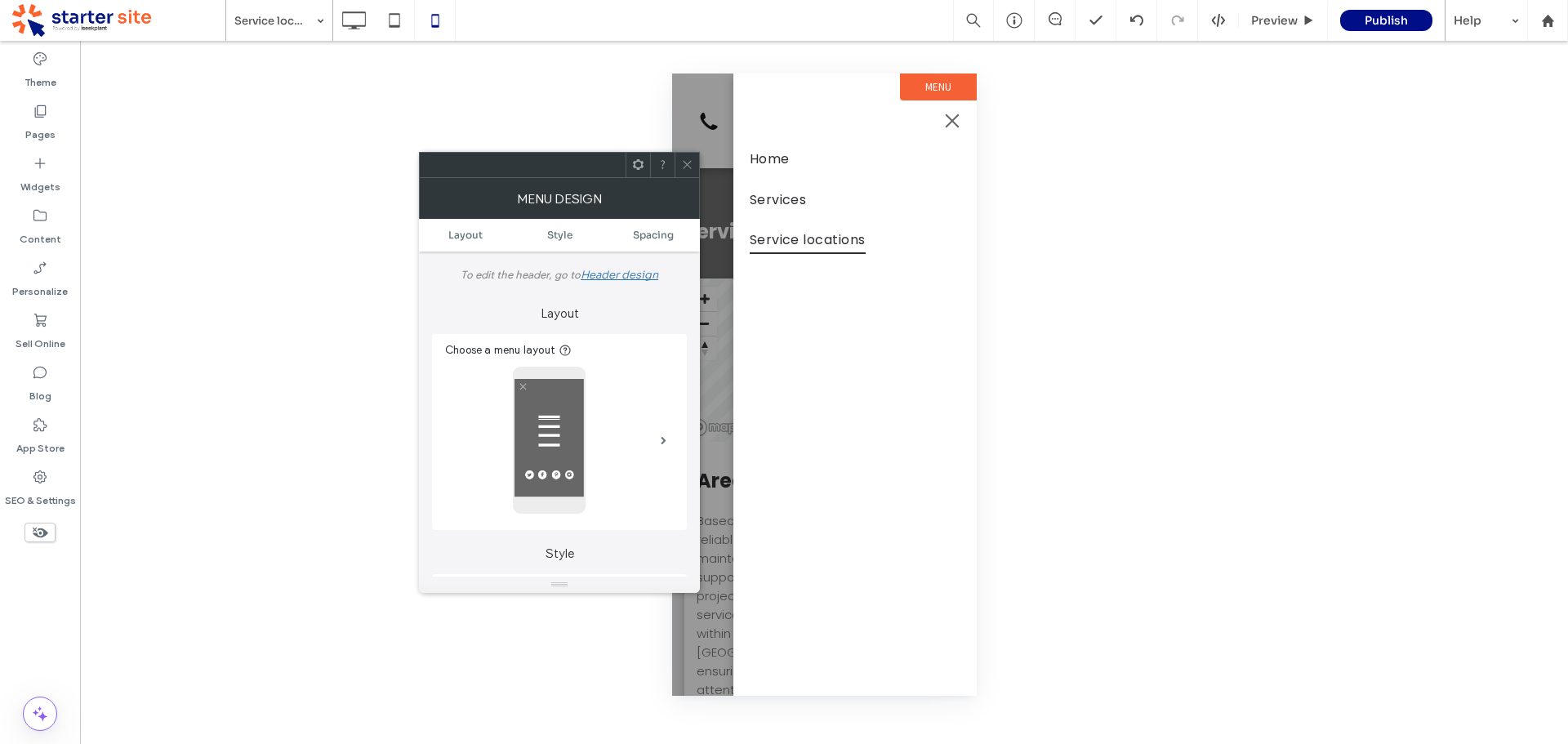
click at [940, 118] on button "menu" at bounding box center [952, 121] width 32 height 32
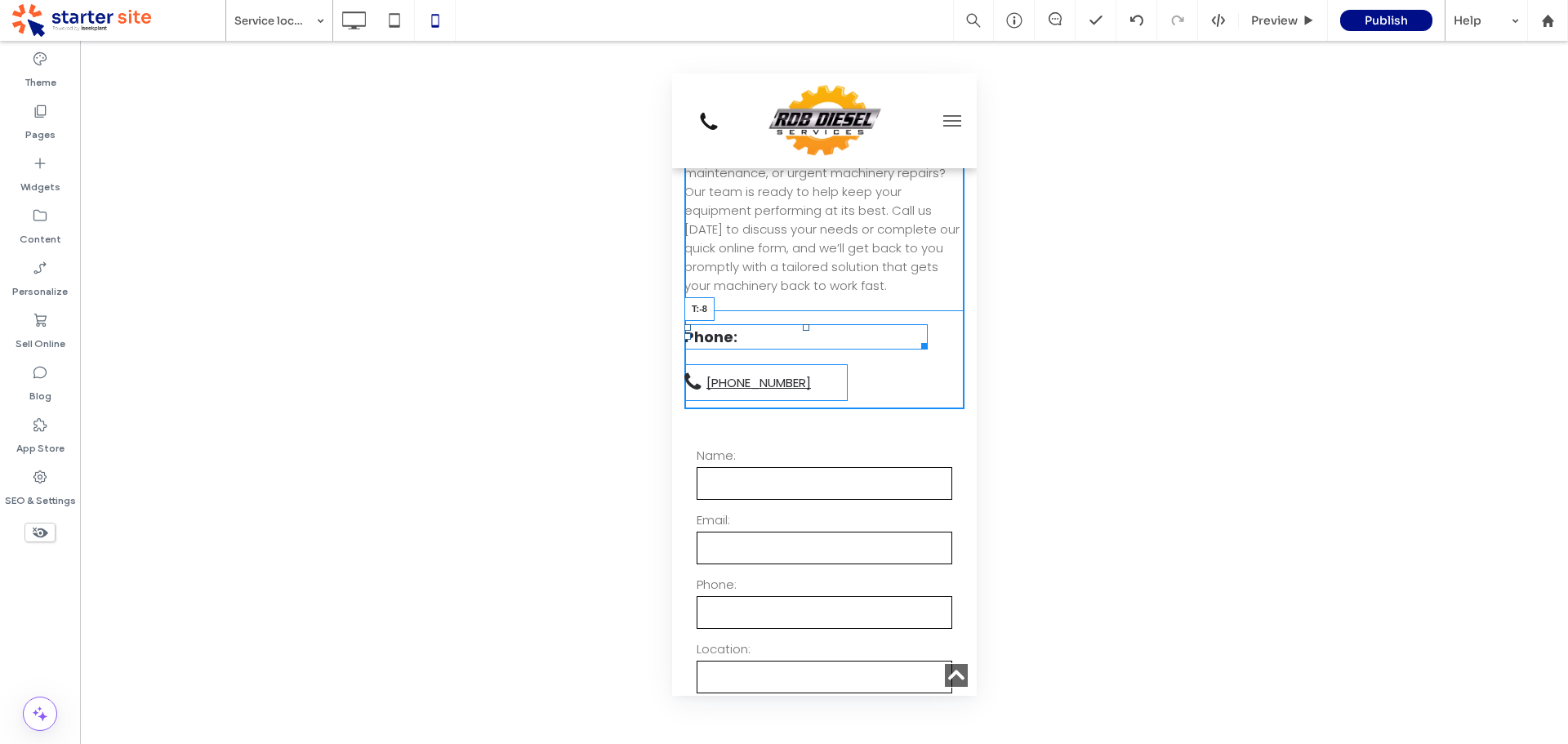
scroll to position [2109, 0]
drag, startPoint x: 803, startPoint y: 283, endPoint x: 1578, endPoint y: 421, distance: 787.2
click at [805, 278] on div "Contact us Need expert diesel fitting, preventative maintenance, or urgent mach…" at bounding box center [824, 256] width 281 height 317
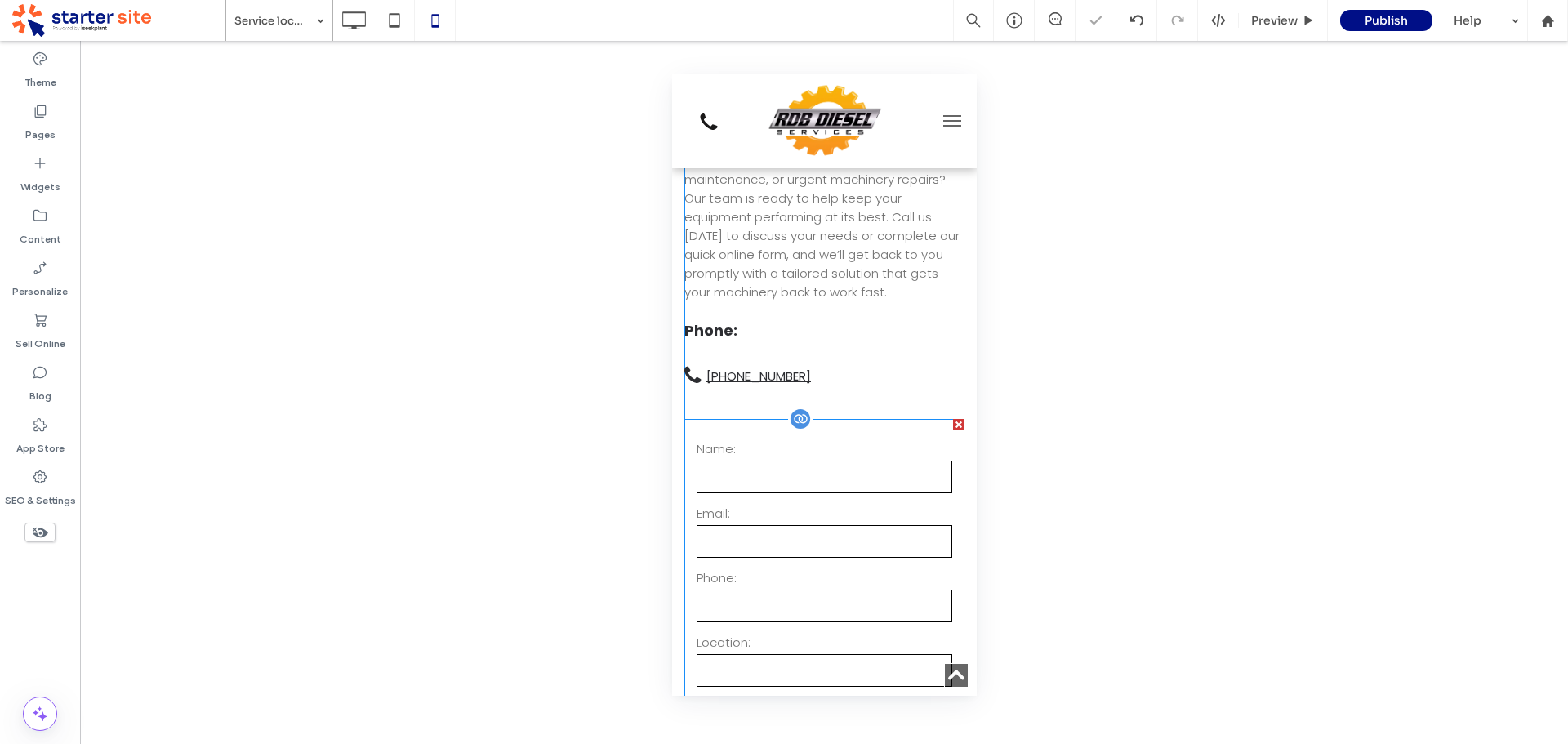
drag, startPoint x: 726, startPoint y: 396, endPoint x: 1324, endPoint y: 453, distance: 600.7
click at [726, 418] on form "**********" at bounding box center [824, 639] width 281 height 442
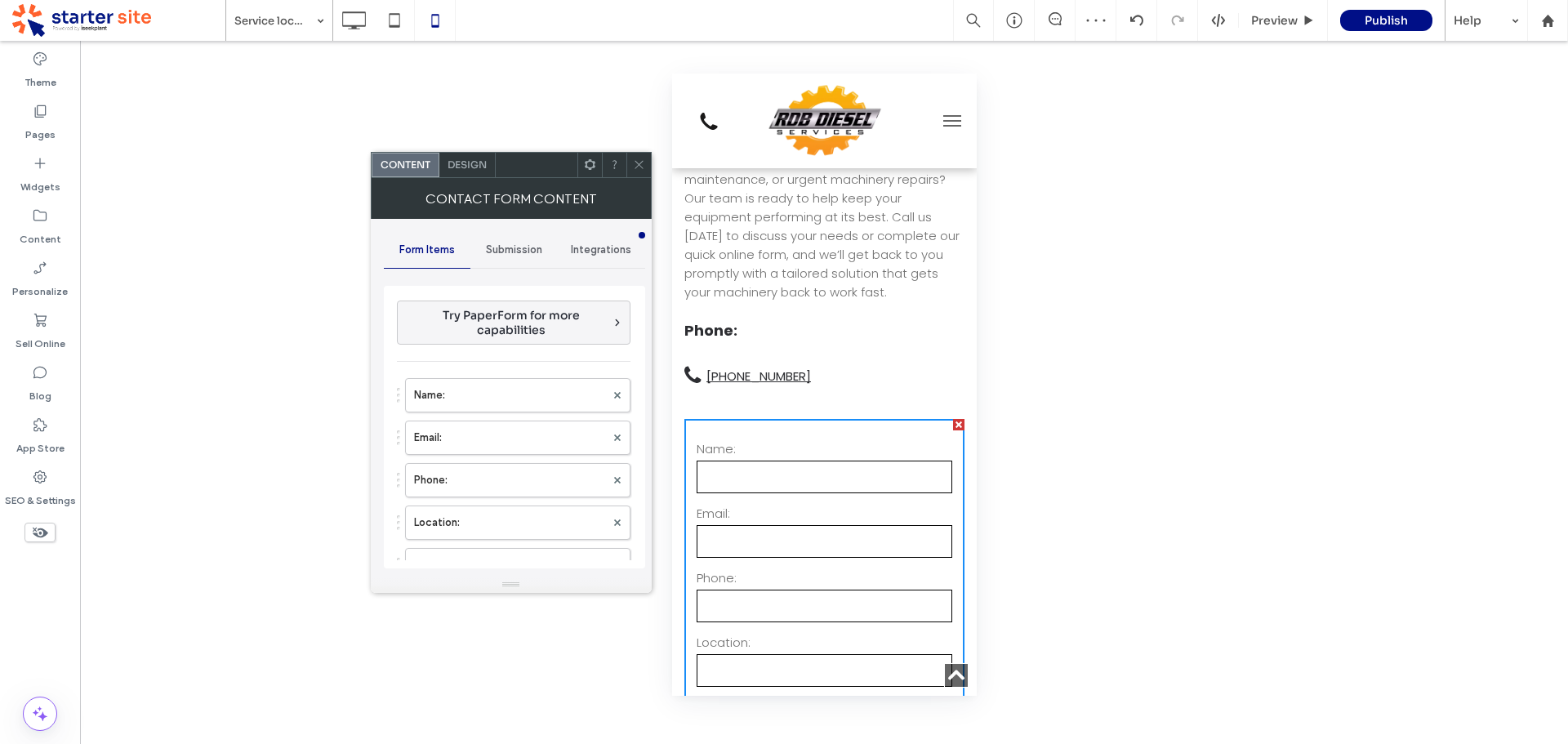
click at [475, 164] on span "Design" at bounding box center [466, 165] width 39 height 13
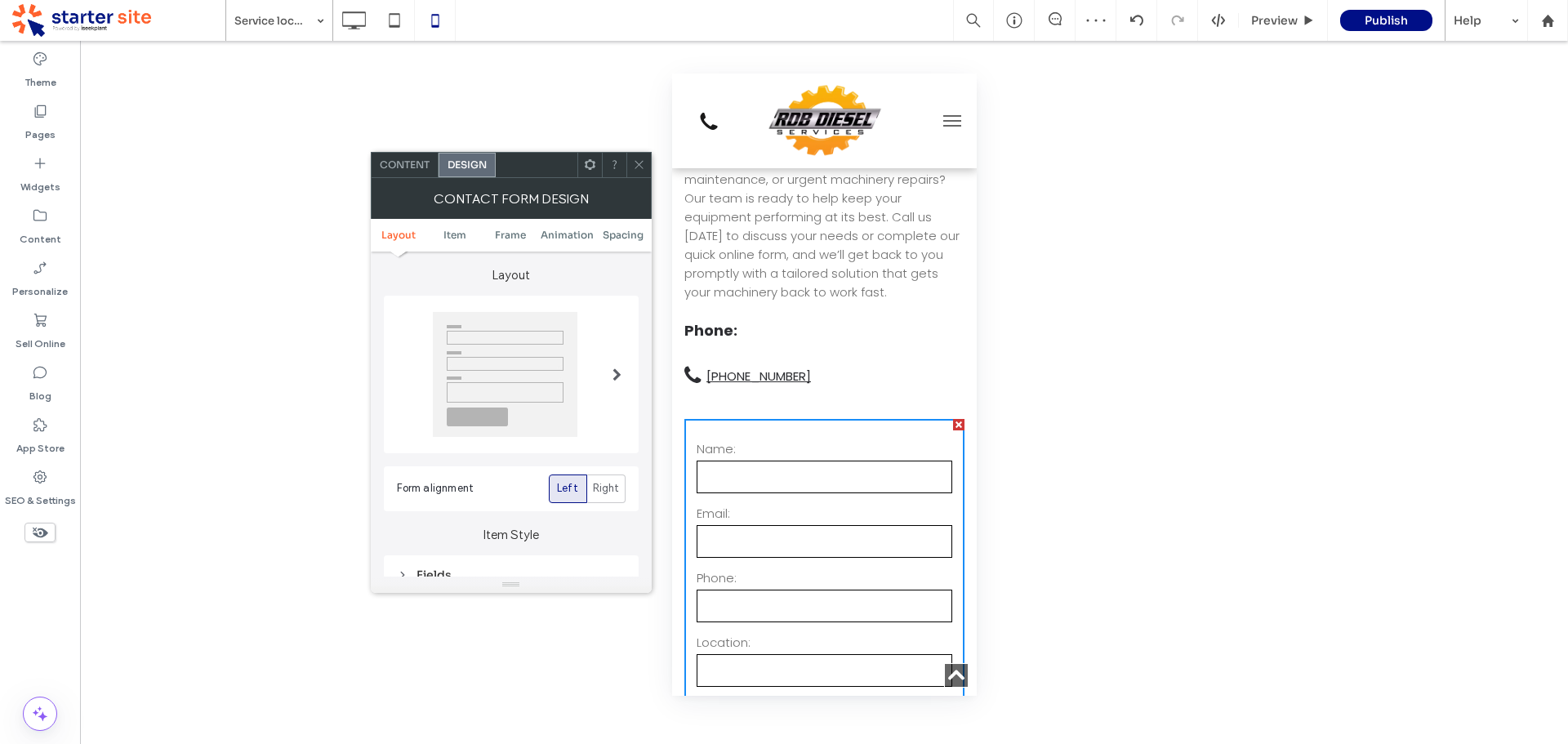
click at [625, 241] on ul "Layout Item Frame Animation Spacing" at bounding box center [511, 235] width 281 height 32
click at [625, 236] on span "Spacing" at bounding box center [623, 234] width 41 height 13
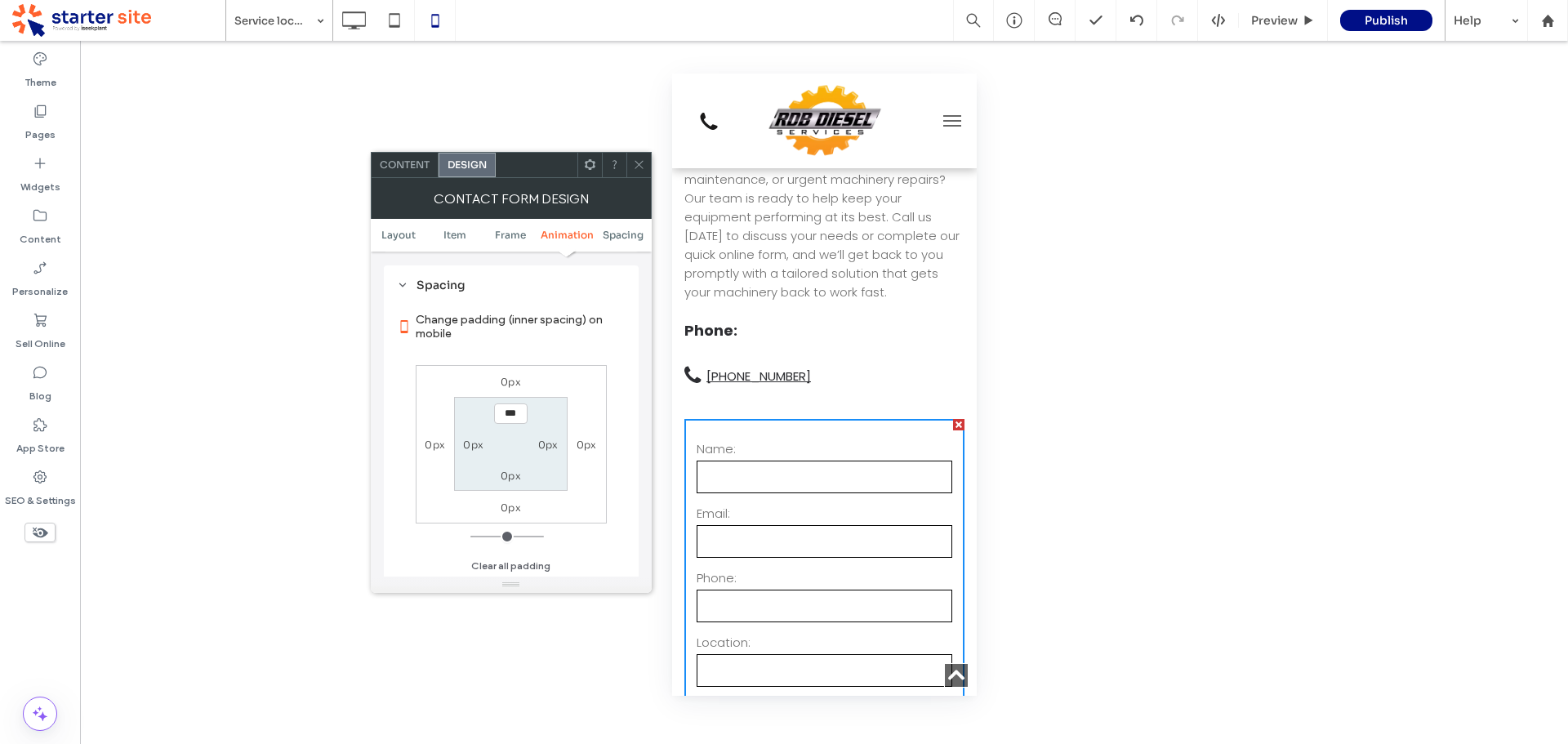
scroll to position [635, 0]
drag, startPoint x: 635, startPoint y: 168, endPoint x: 659, endPoint y: 208, distance: 46.6
click at [636, 168] on icon at bounding box center [640, 165] width 13 height 13
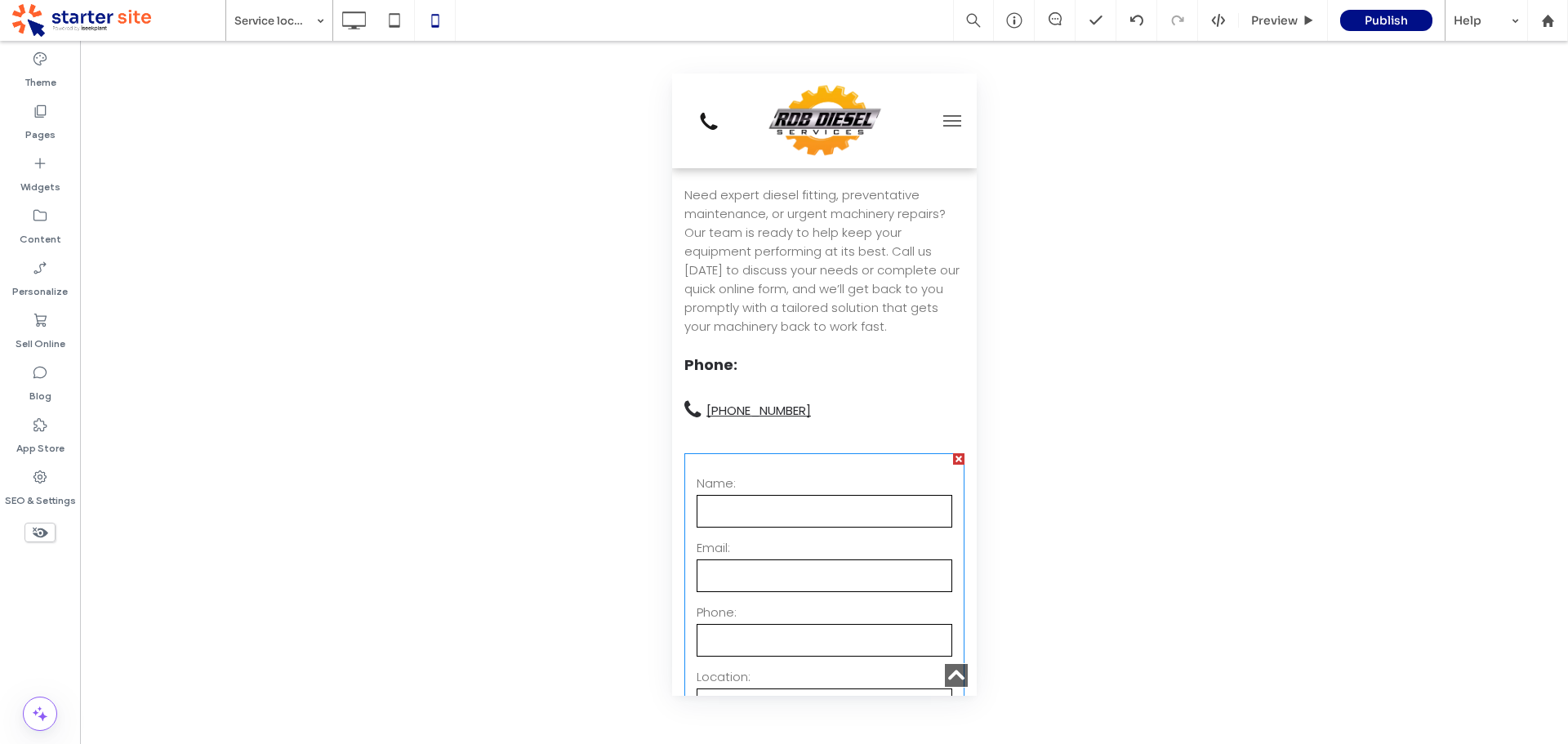
scroll to position [1950, 0]
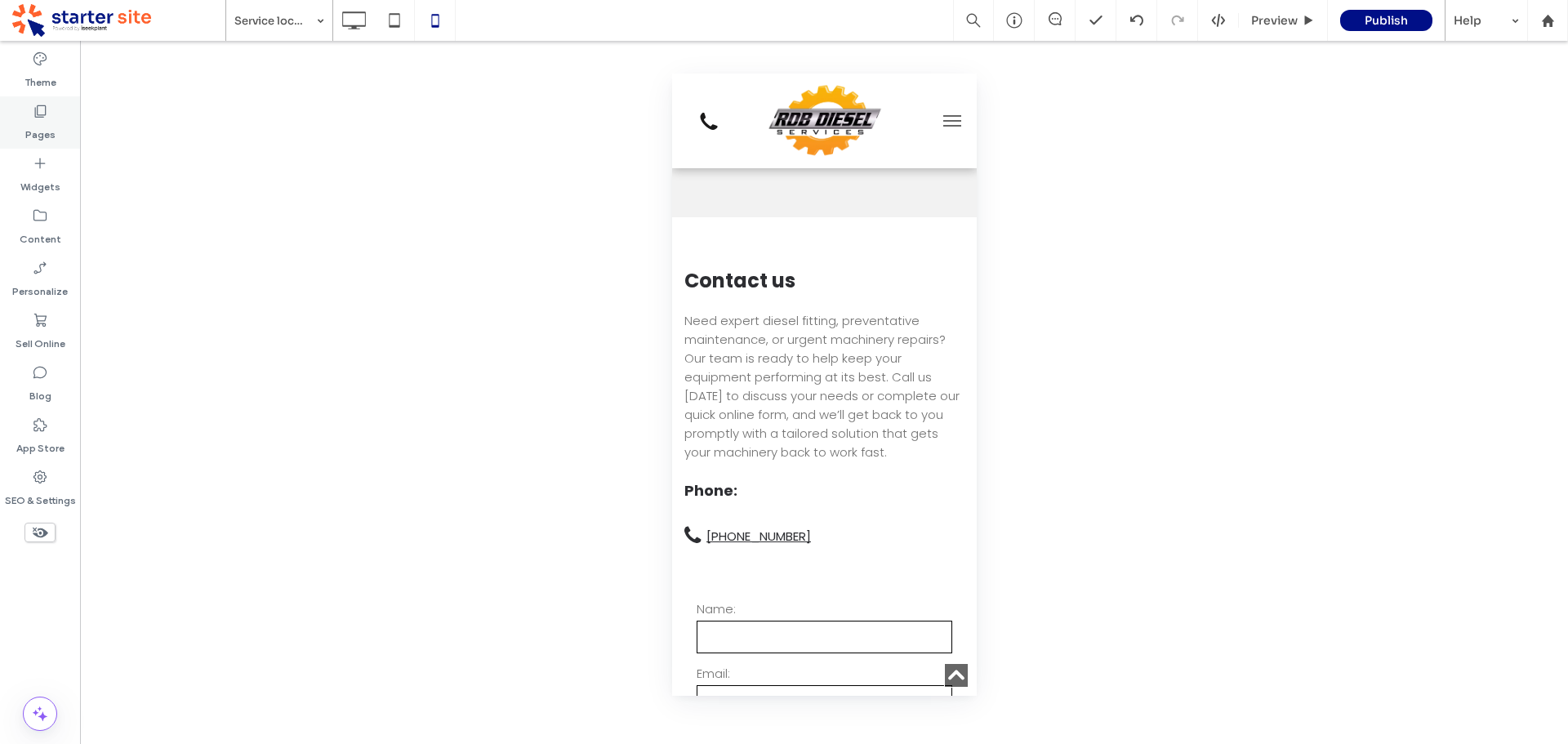
click at [29, 127] on label "Pages" at bounding box center [40, 130] width 30 height 23
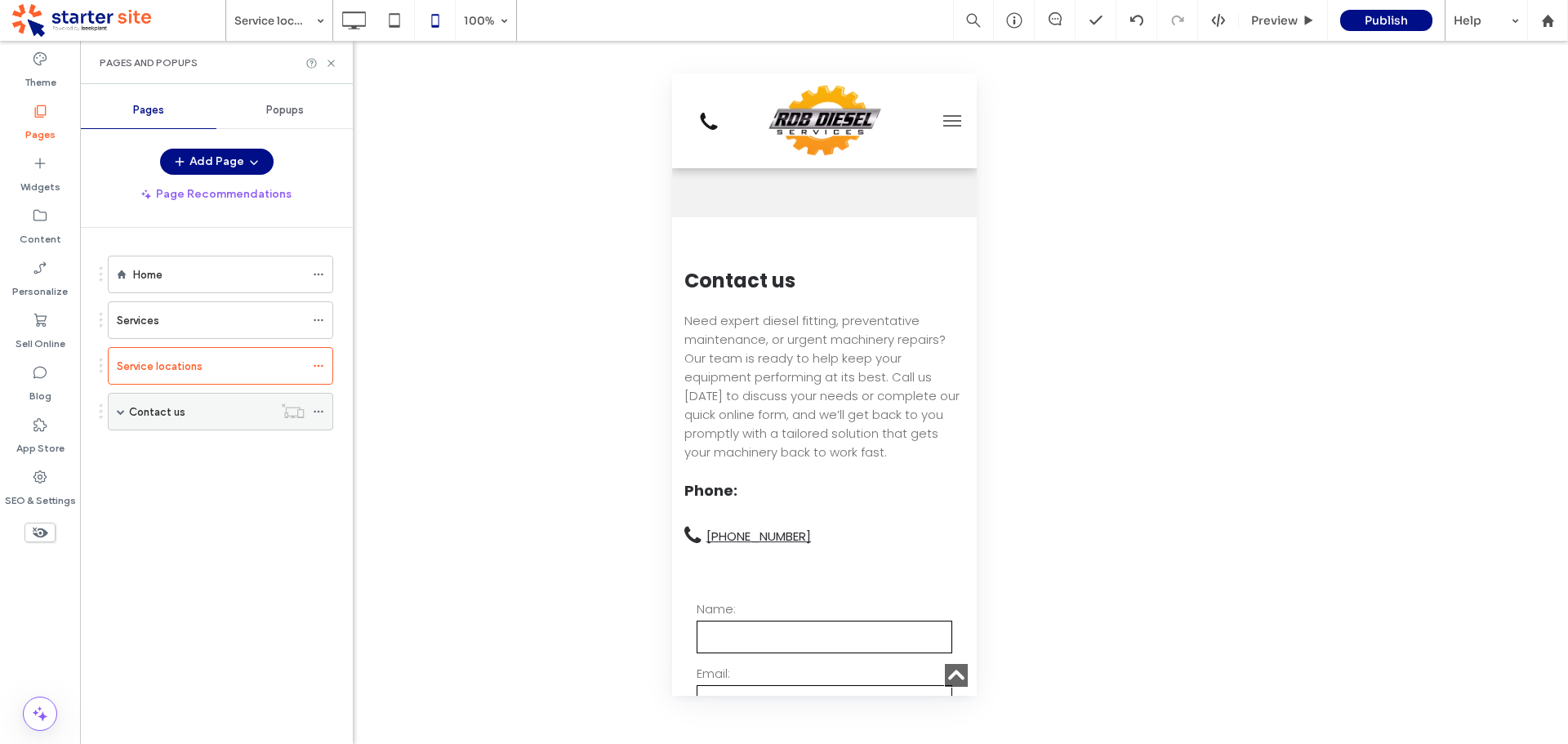
click at [161, 409] on label "Contact us" at bounding box center [157, 412] width 56 height 29
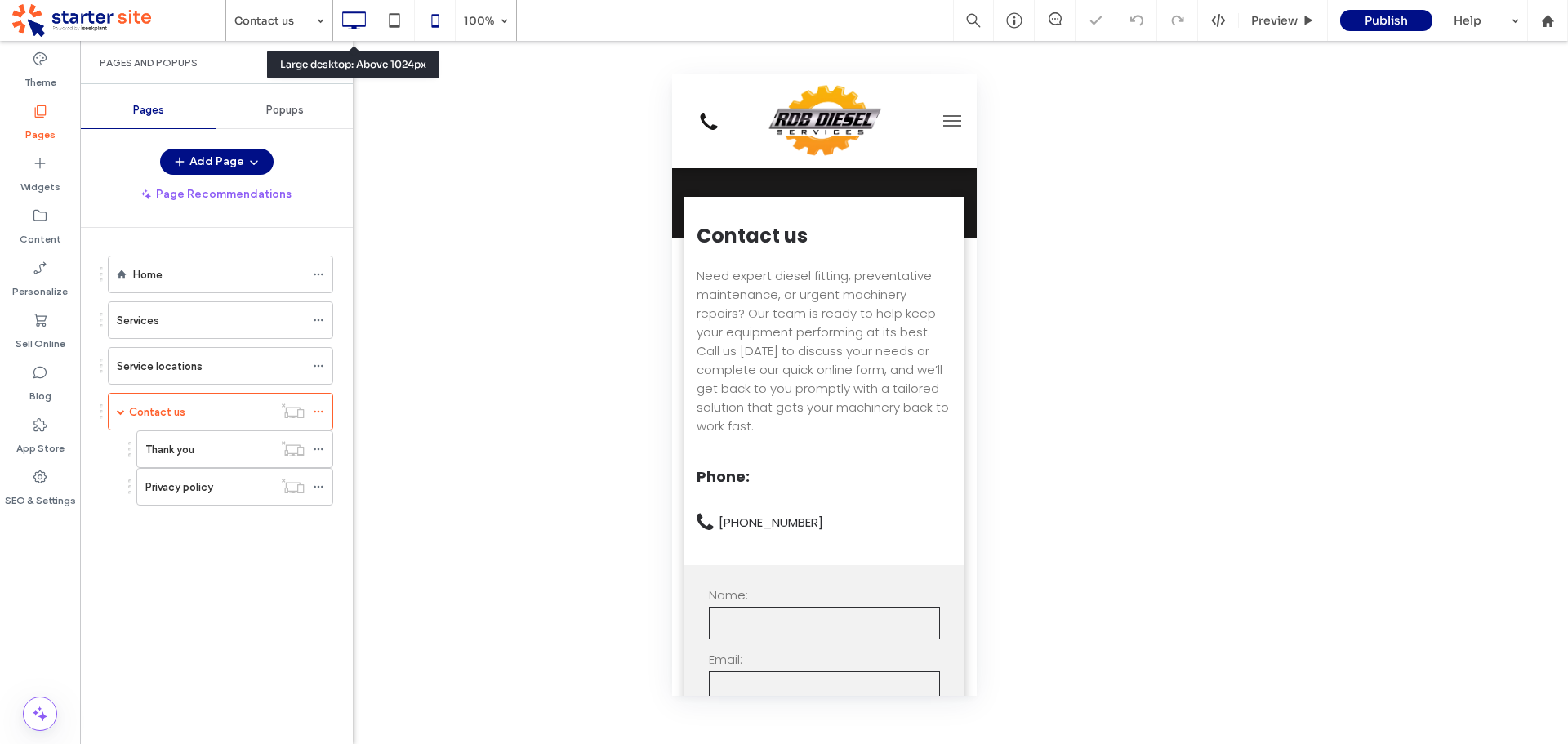
click at [353, 19] on icon at bounding box center [354, 21] width 32 height 32
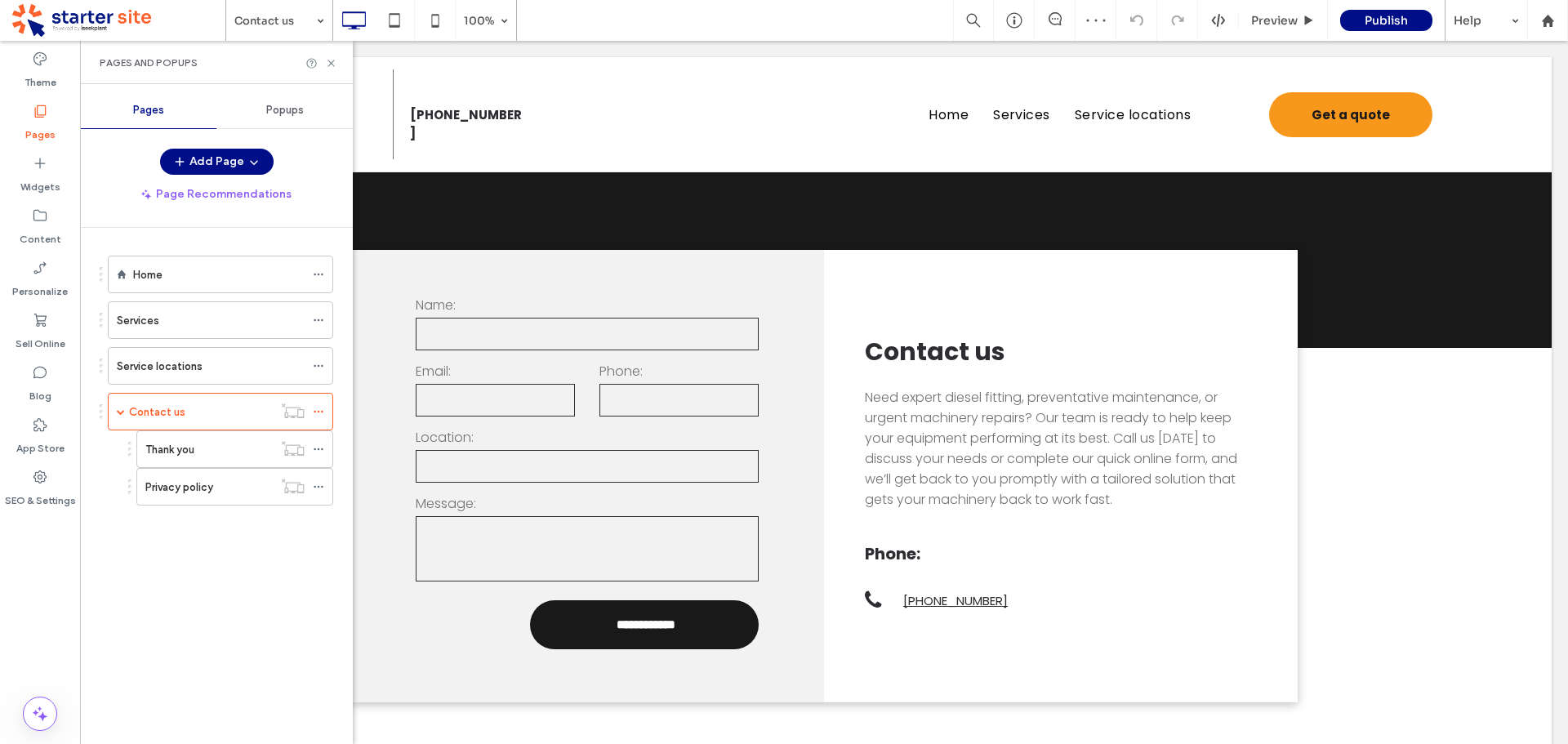
click at [327, 55] on div "Pages and Popups" at bounding box center [217, 62] width 272 height 43
click at [330, 69] on div "Pages and Popups" at bounding box center [217, 62] width 272 height 43
drag, startPoint x: 330, startPoint y: 60, endPoint x: 225, endPoint y: 37, distance: 107.5
click at [330, 60] on icon at bounding box center [331, 63] width 13 height 13
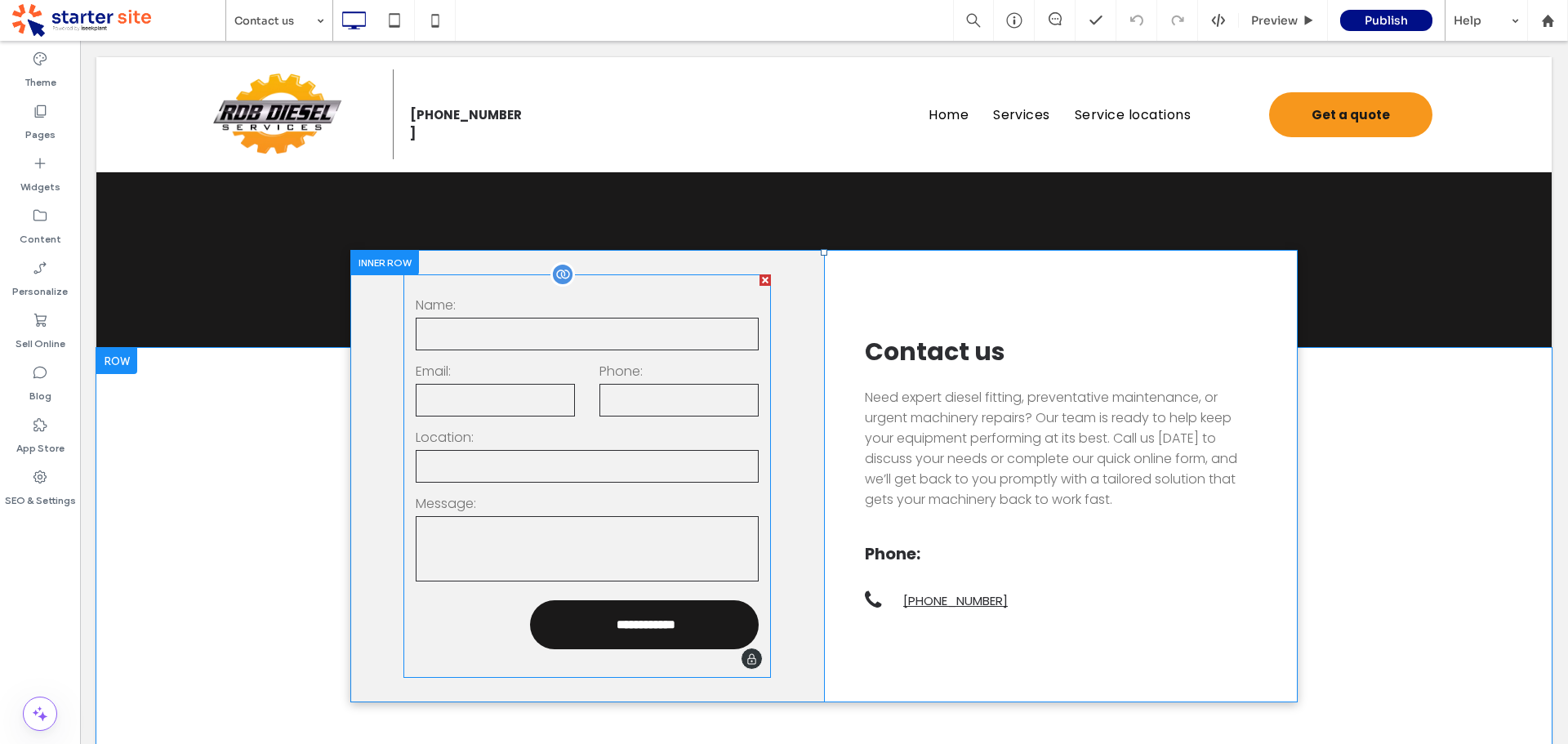
click at [445, 623] on form "**********" at bounding box center [586, 475] width 367 height 403
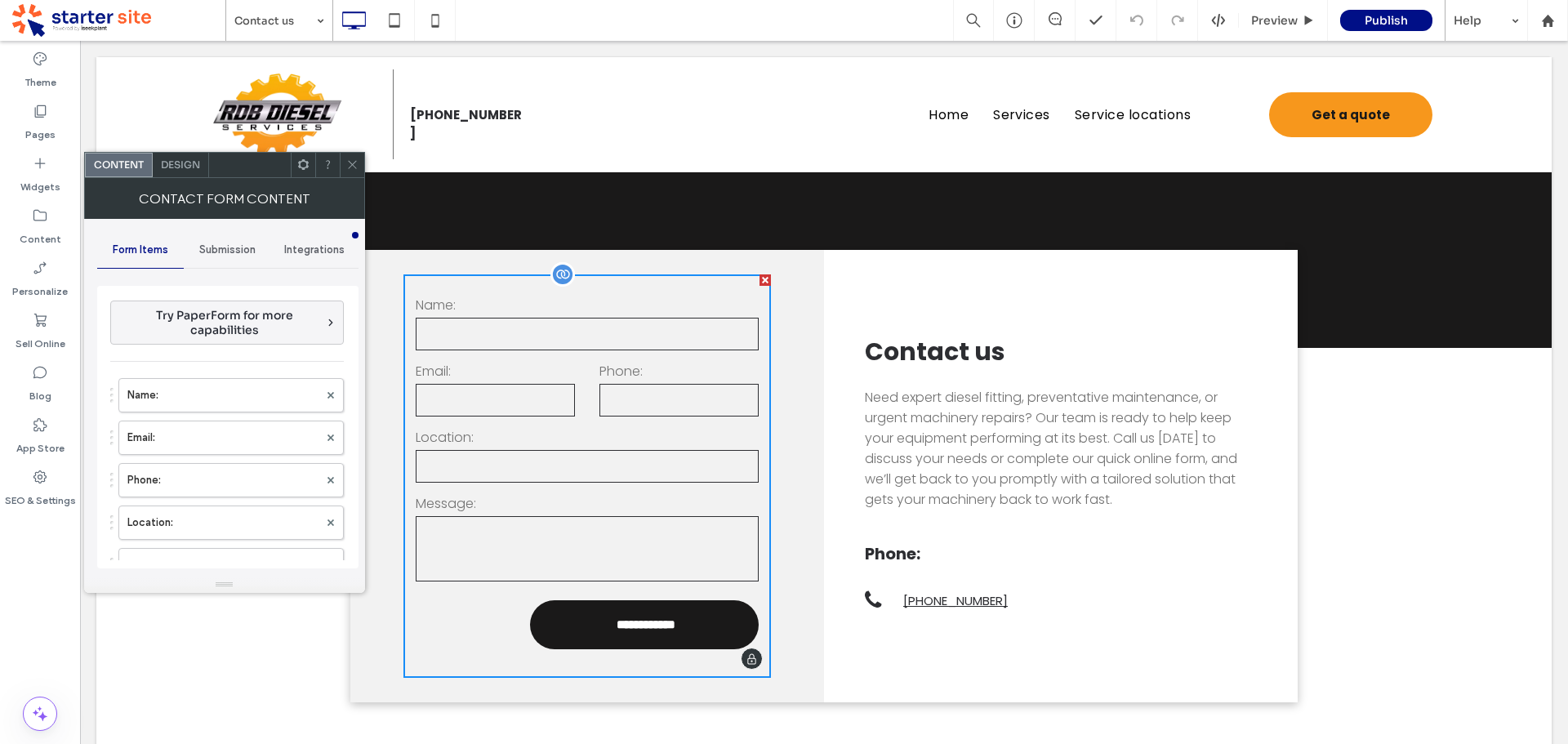
type input "**********"
click at [203, 160] on div "Design" at bounding box center [180, 164] width 56 height 24
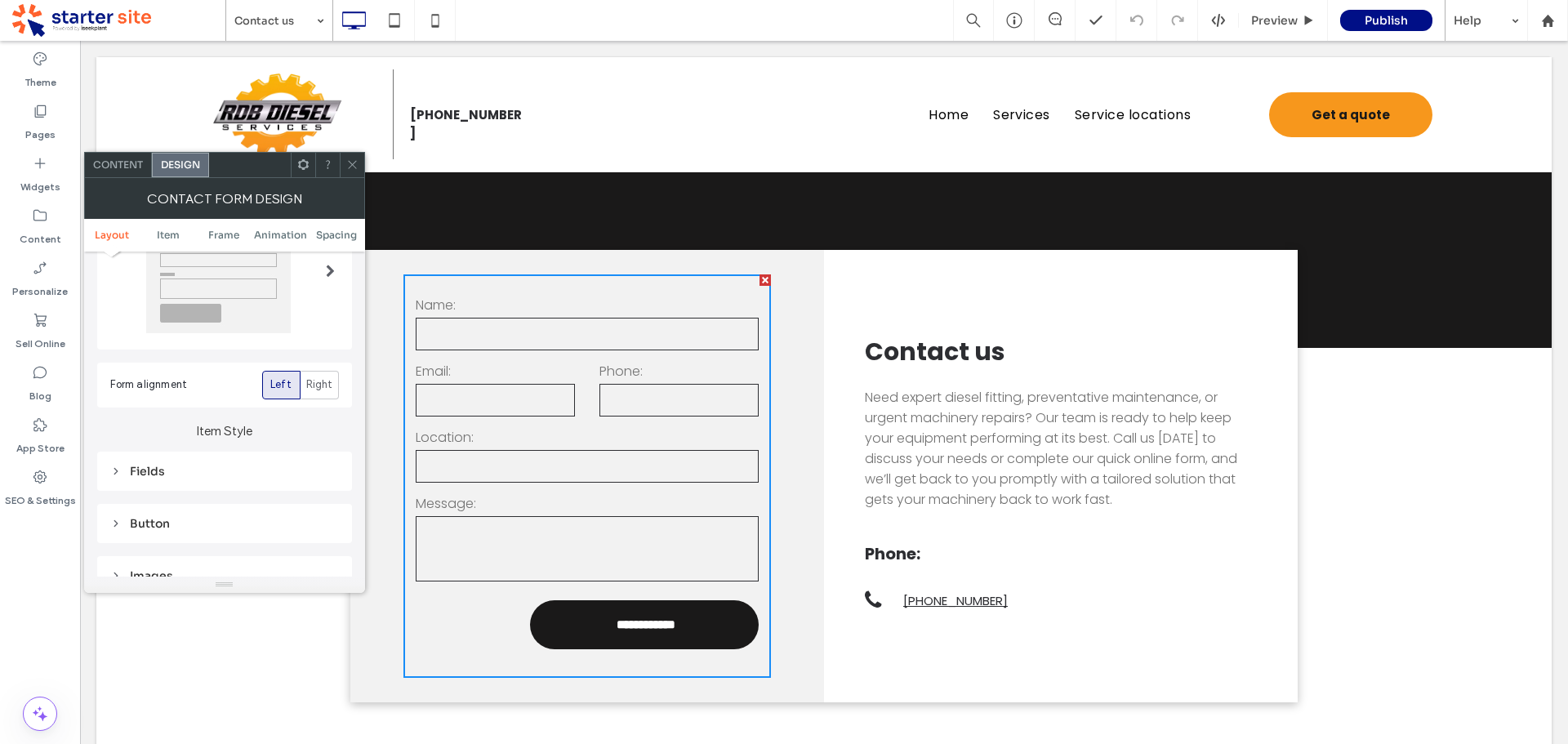
scroll to position [245, 0]
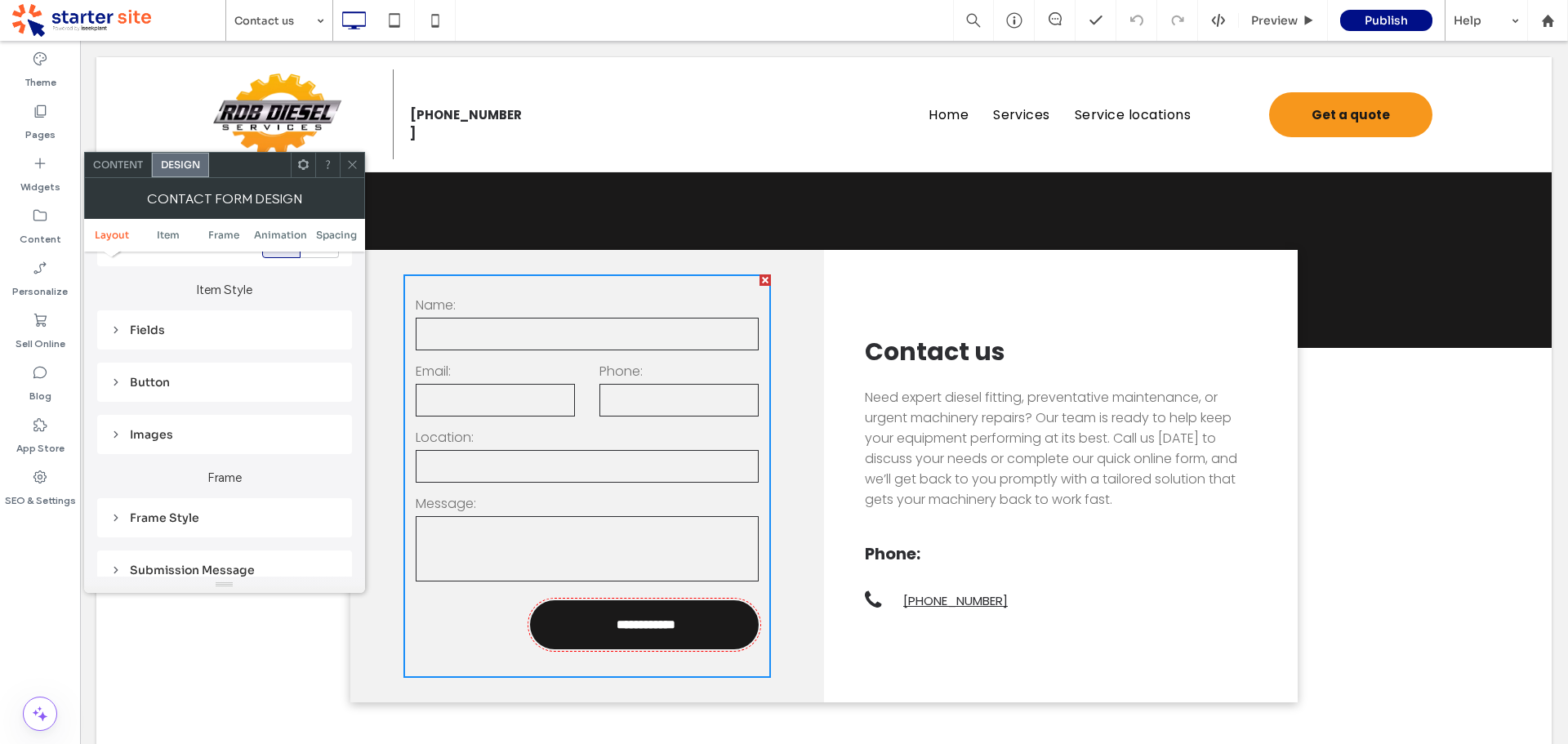
click at [161, 378] on div "Button" at bounding box center [224, 382] width 228 height 14
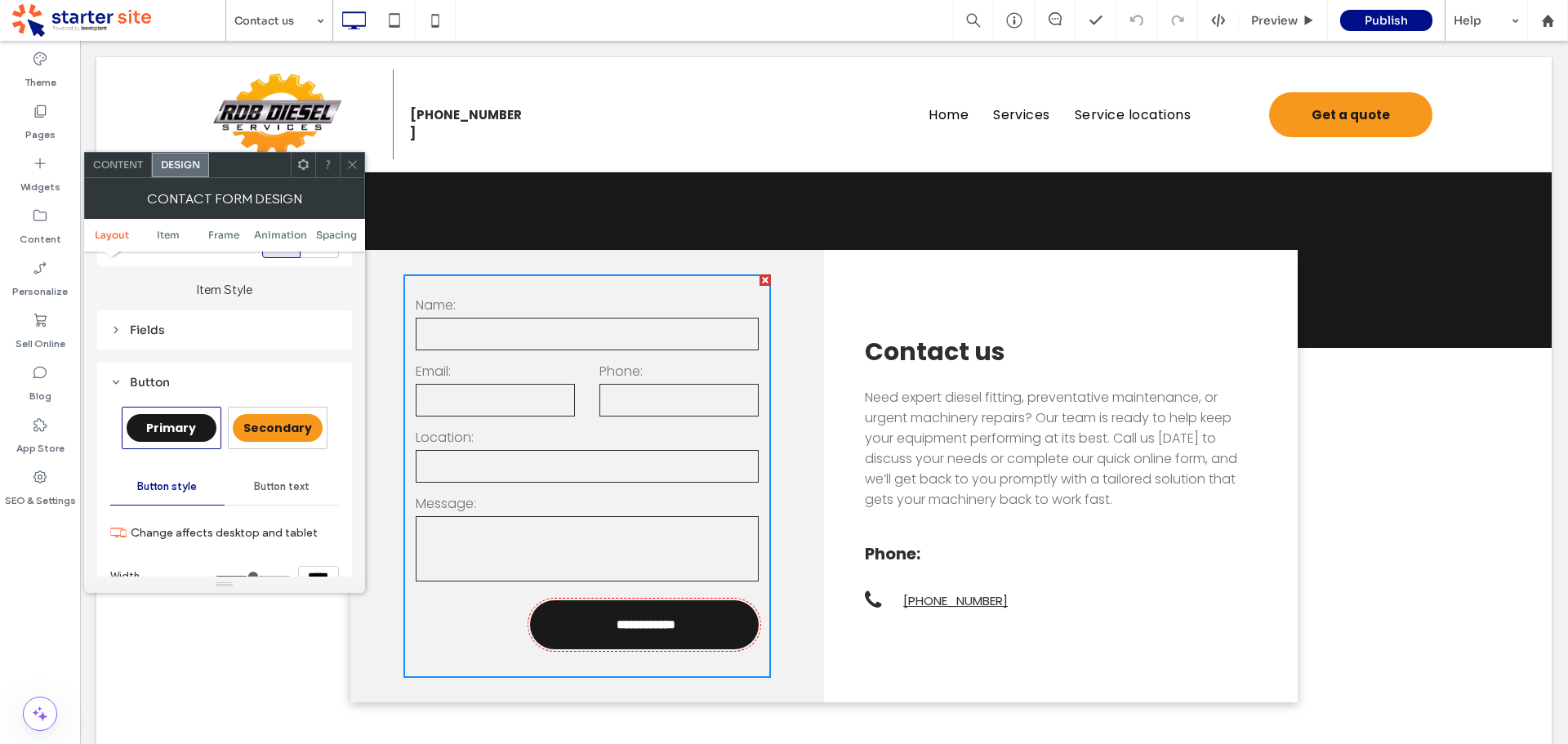
click at [268, 430] on span "Secondary" at bounding box center [278, 427] width 69 height 16
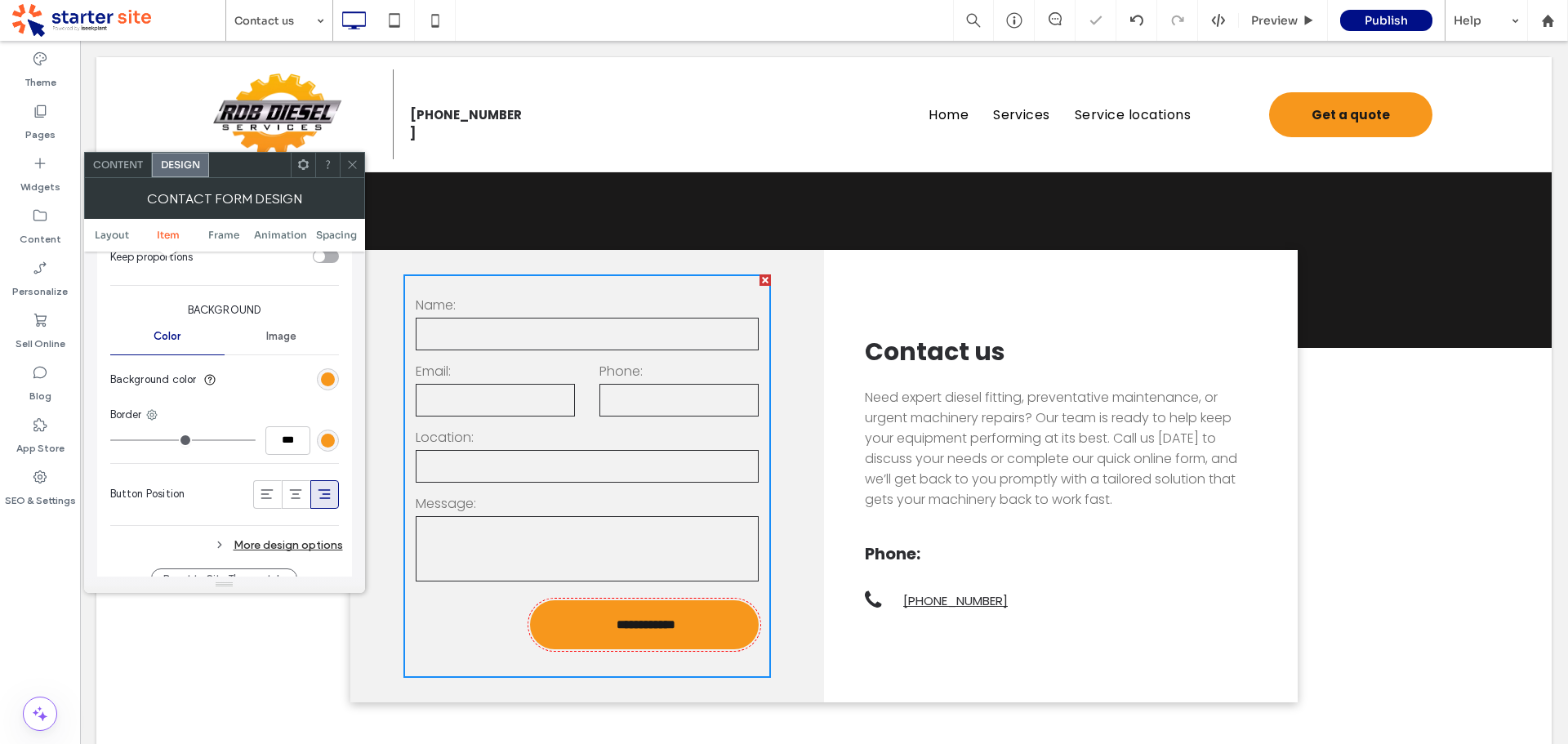
scroll to position [653, 0]
click at [265, 485] on icon at bounding box center [267, 487] width 16 height 16
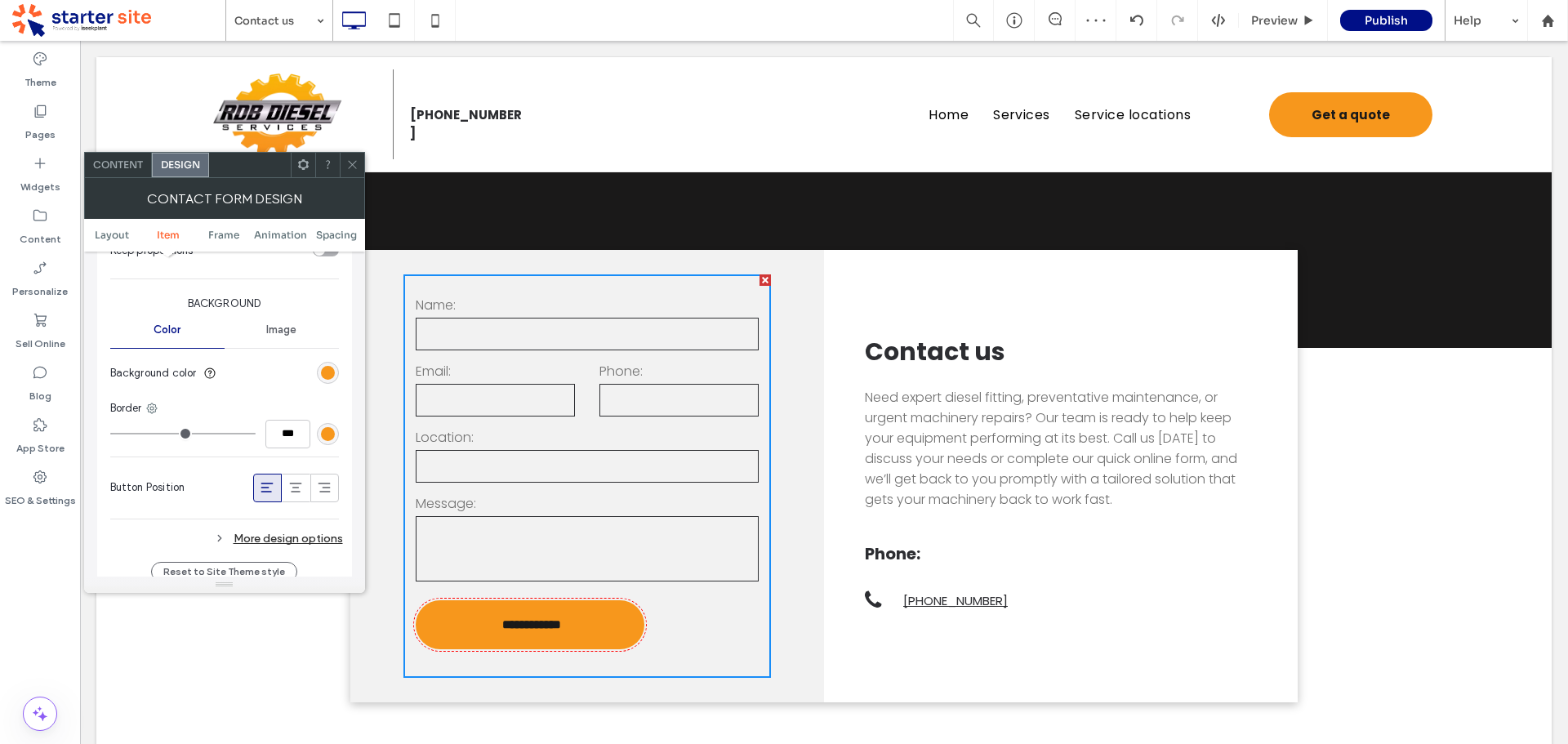
click at [356, 167] on icon at bounding box center [353, 165] width 13 height 13
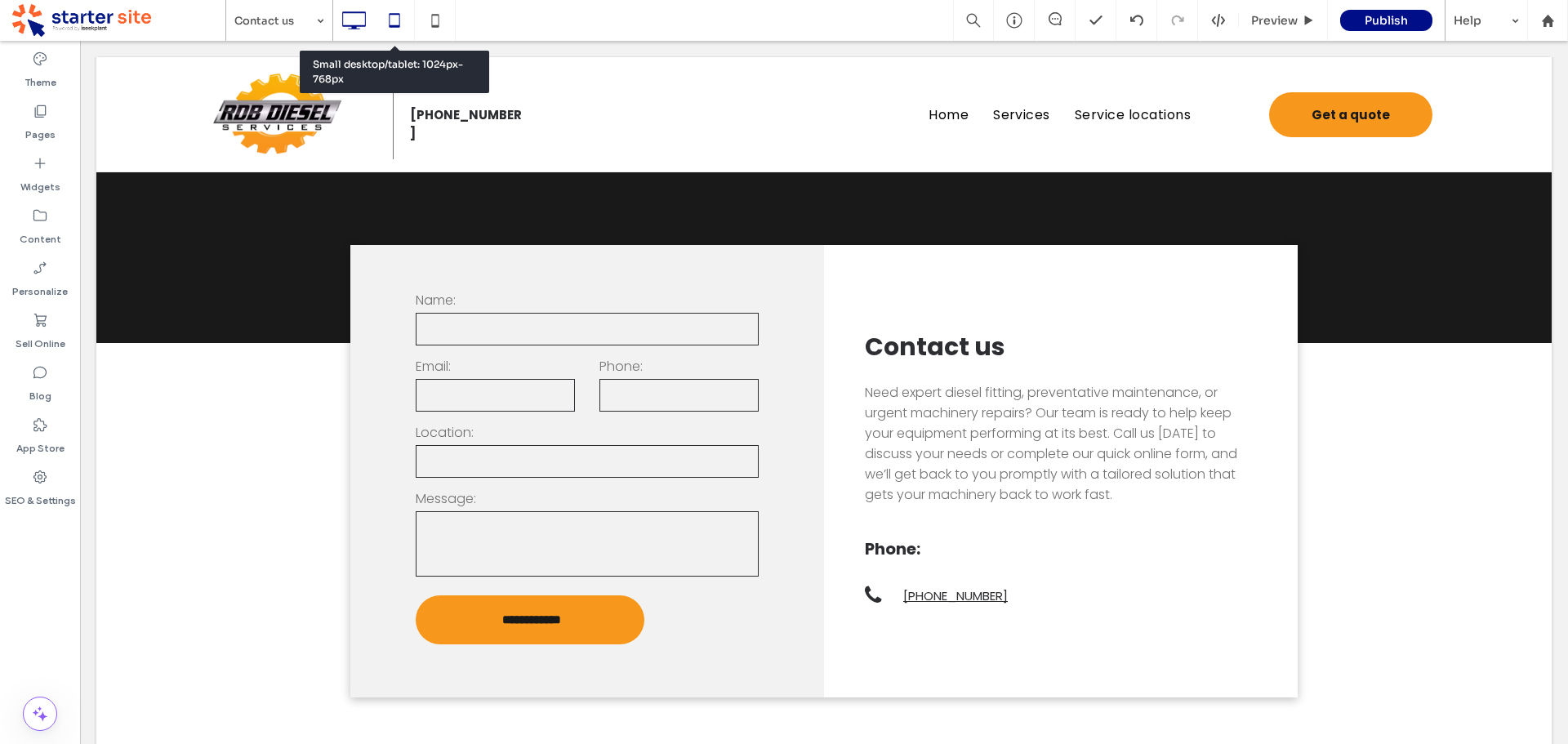
scroll to position [0, 0]
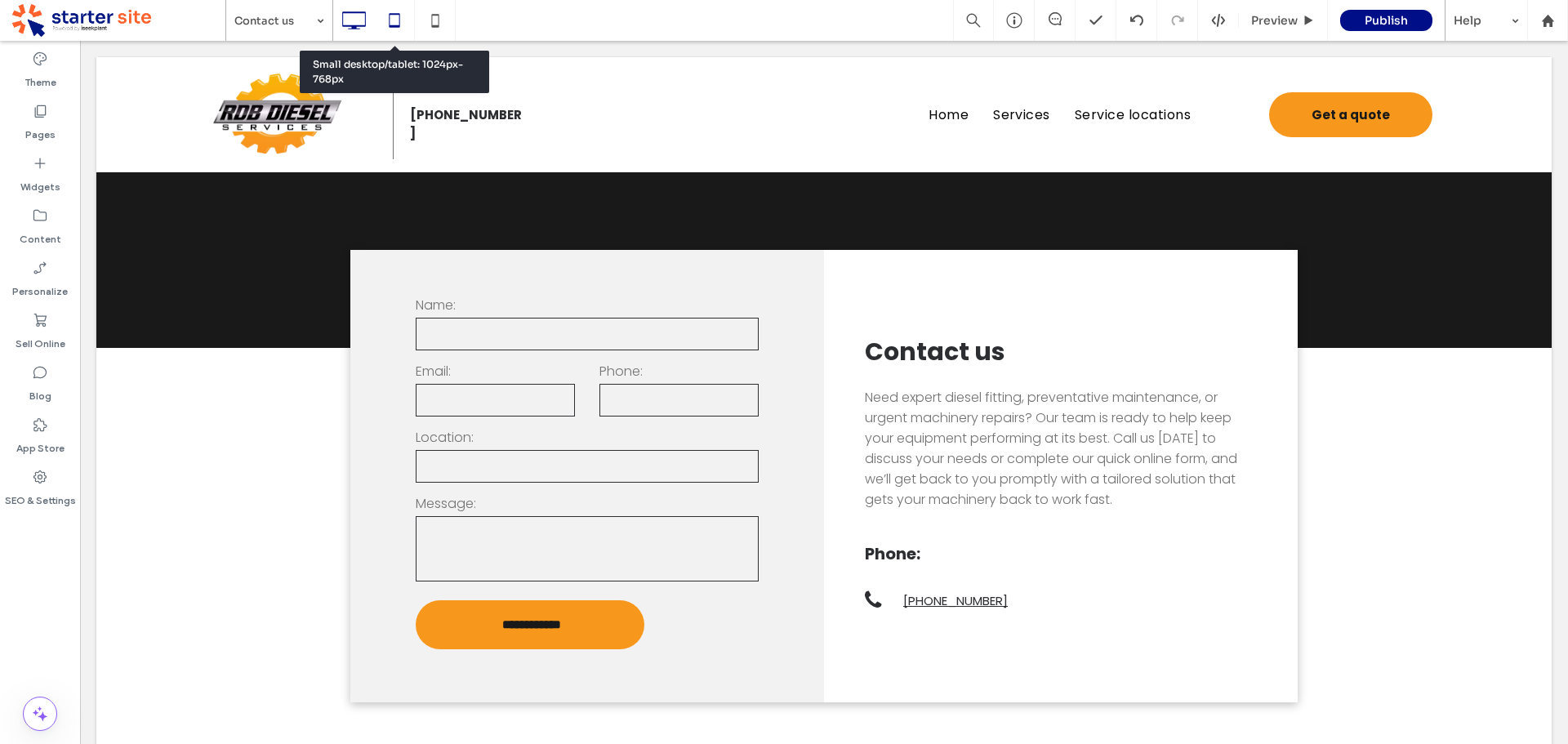
click at [398, 23] on icon at bounding box center [394, 21] width 32 height 32
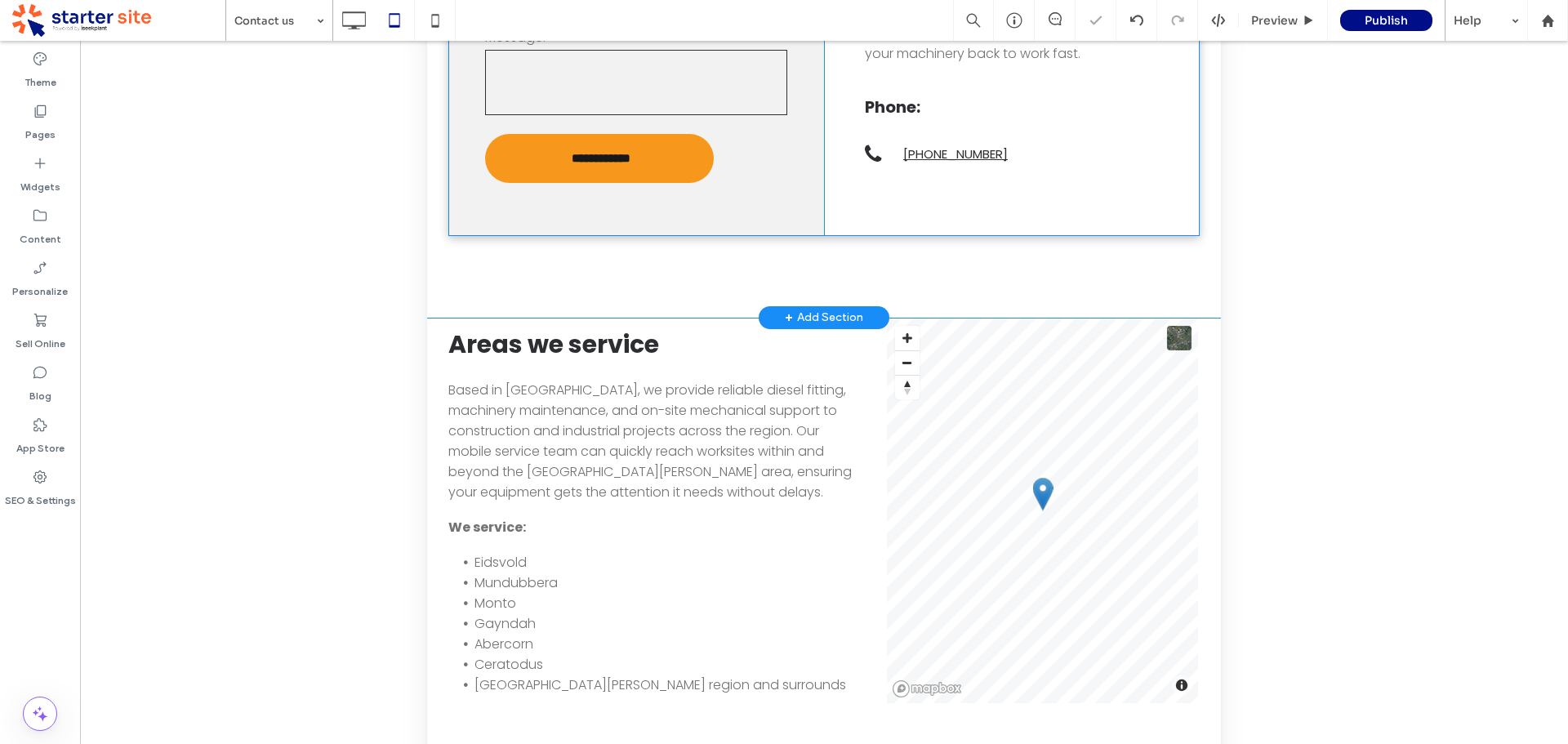
scroll to position [150, 0]
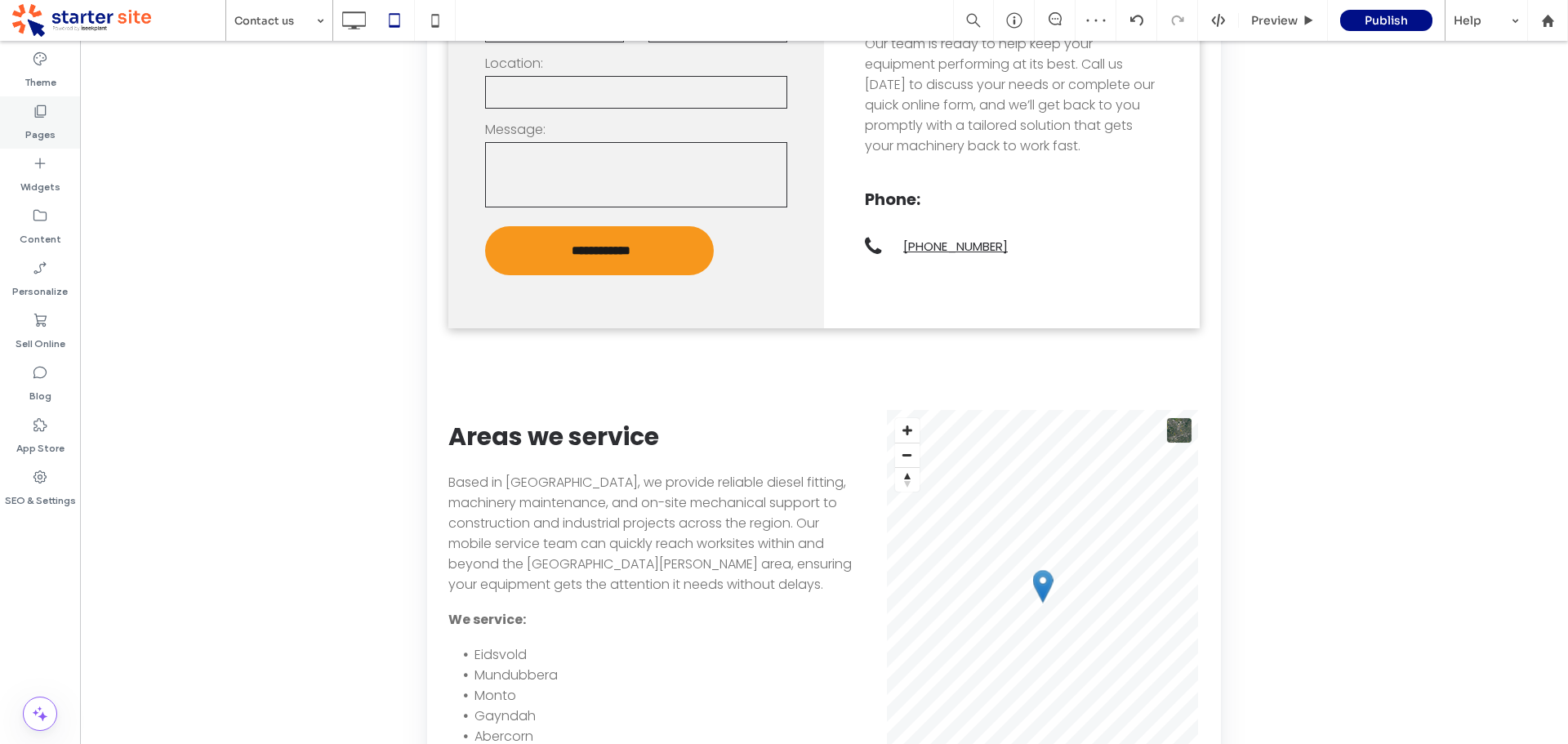
click at [42, 136] on label "Pages" at bounding box center [40, 130] width 30 height 23
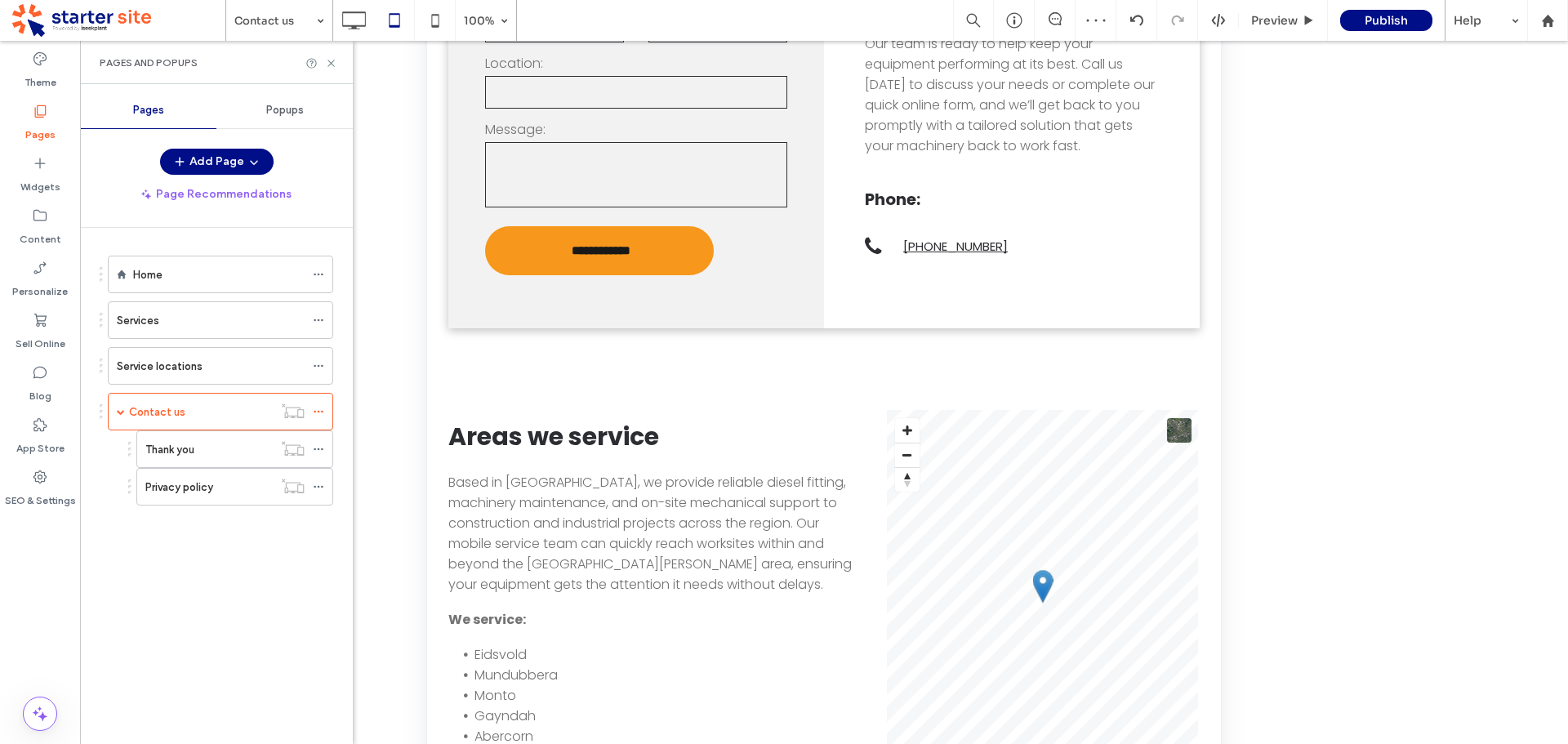
click at [181, 370] on label "Service locations" at bounding box center [159, 366] width 86 height 29
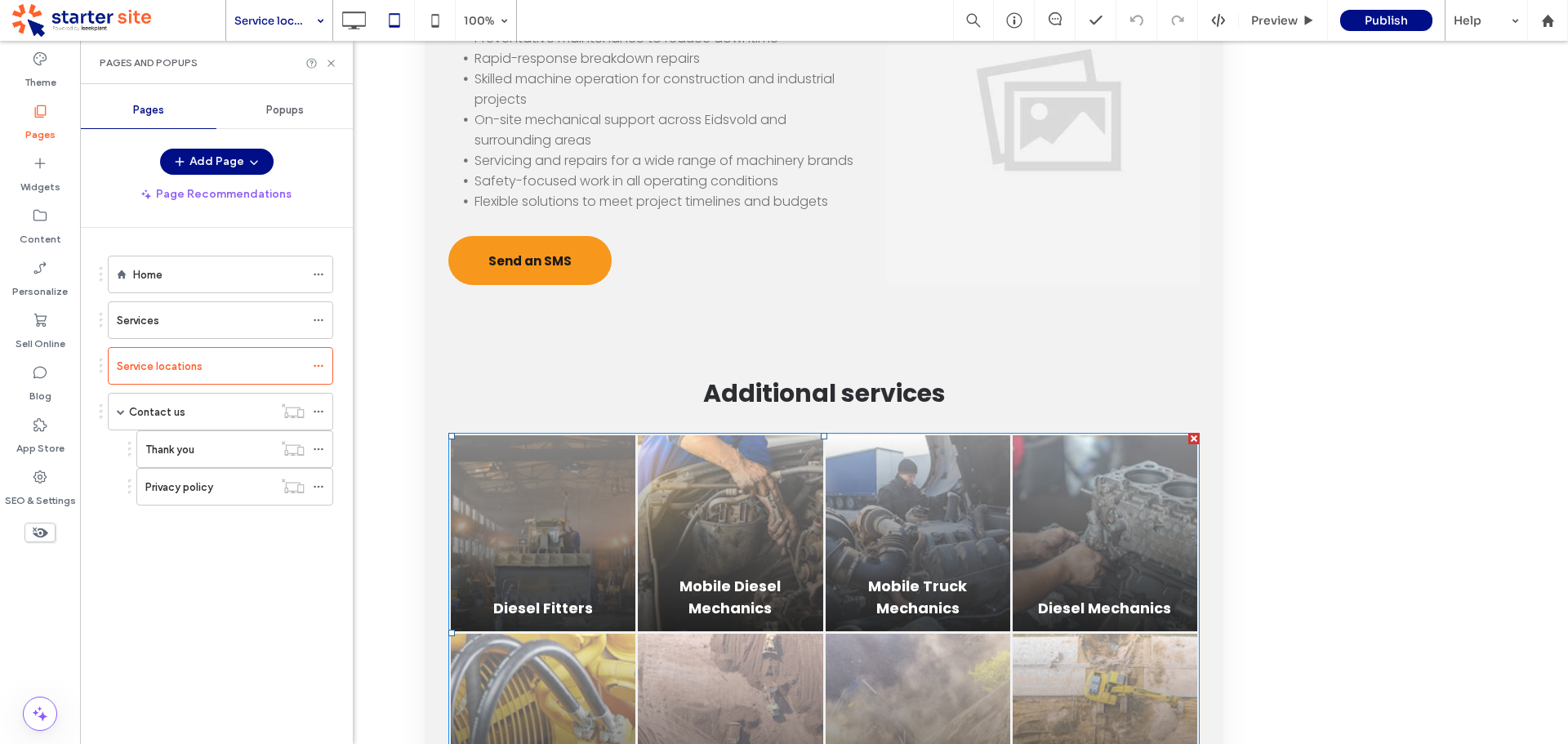
scroll to position [816, 0]
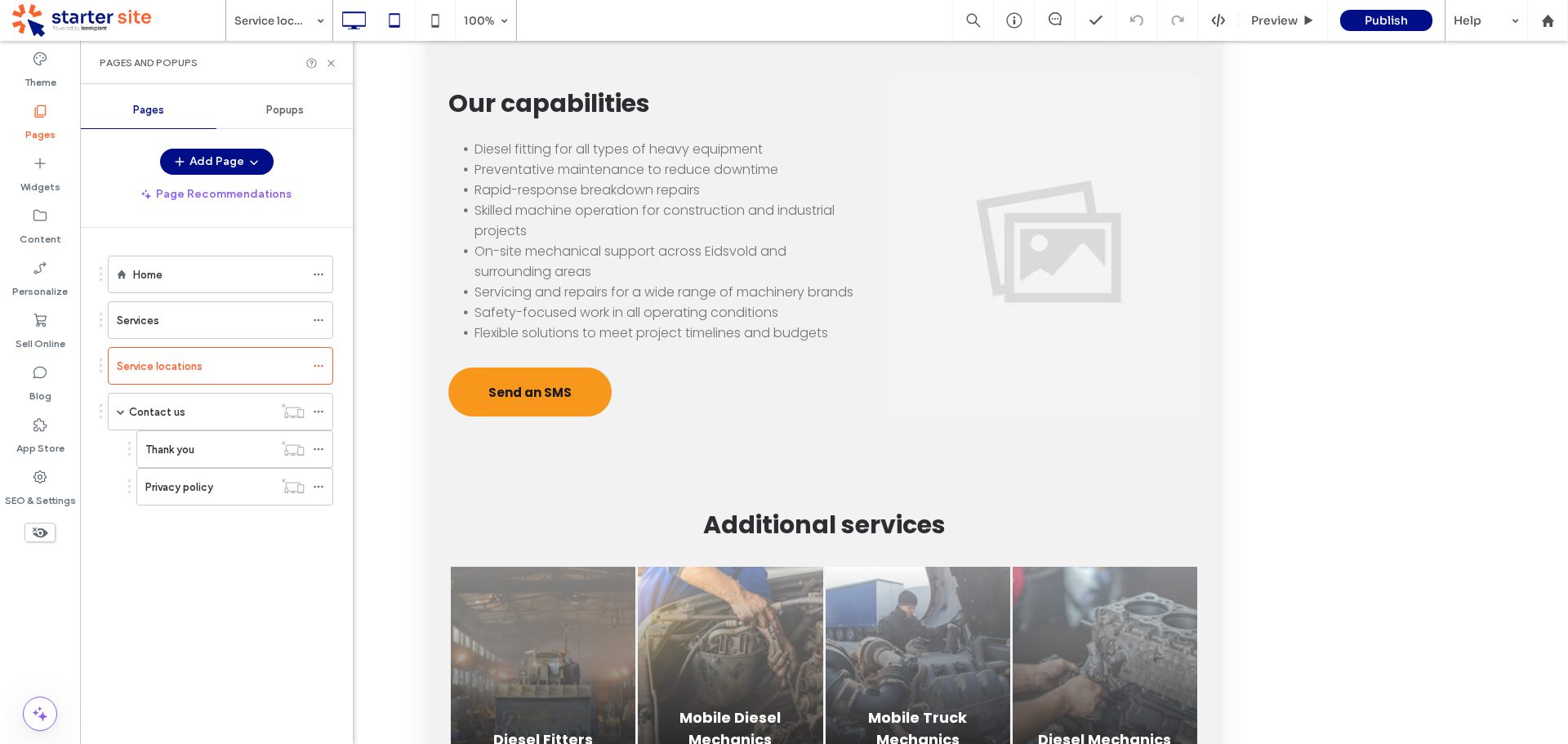
click at [350, 20] on icon at bounding box center [354, 21] width 32 height 32
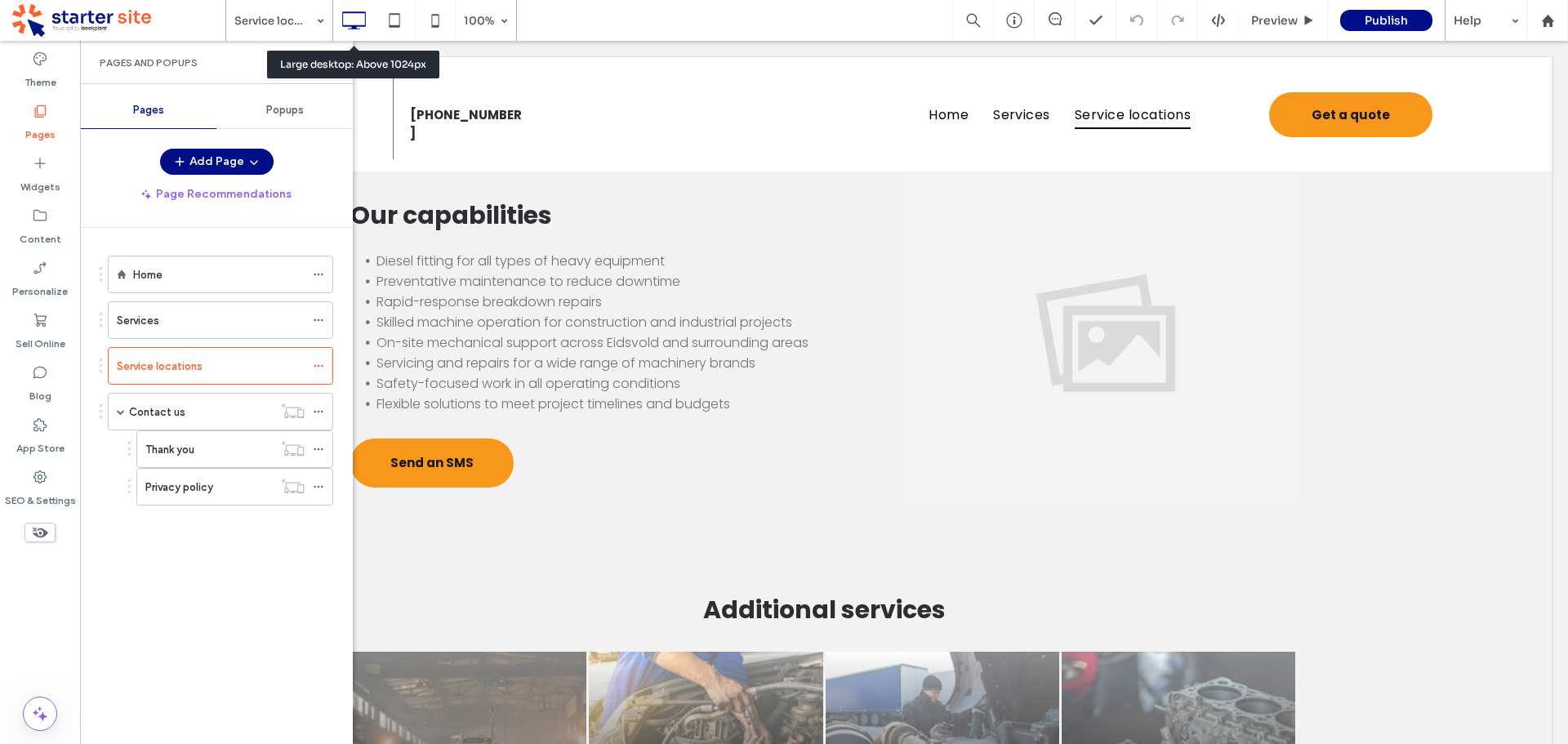
scroll to position [0, 0]
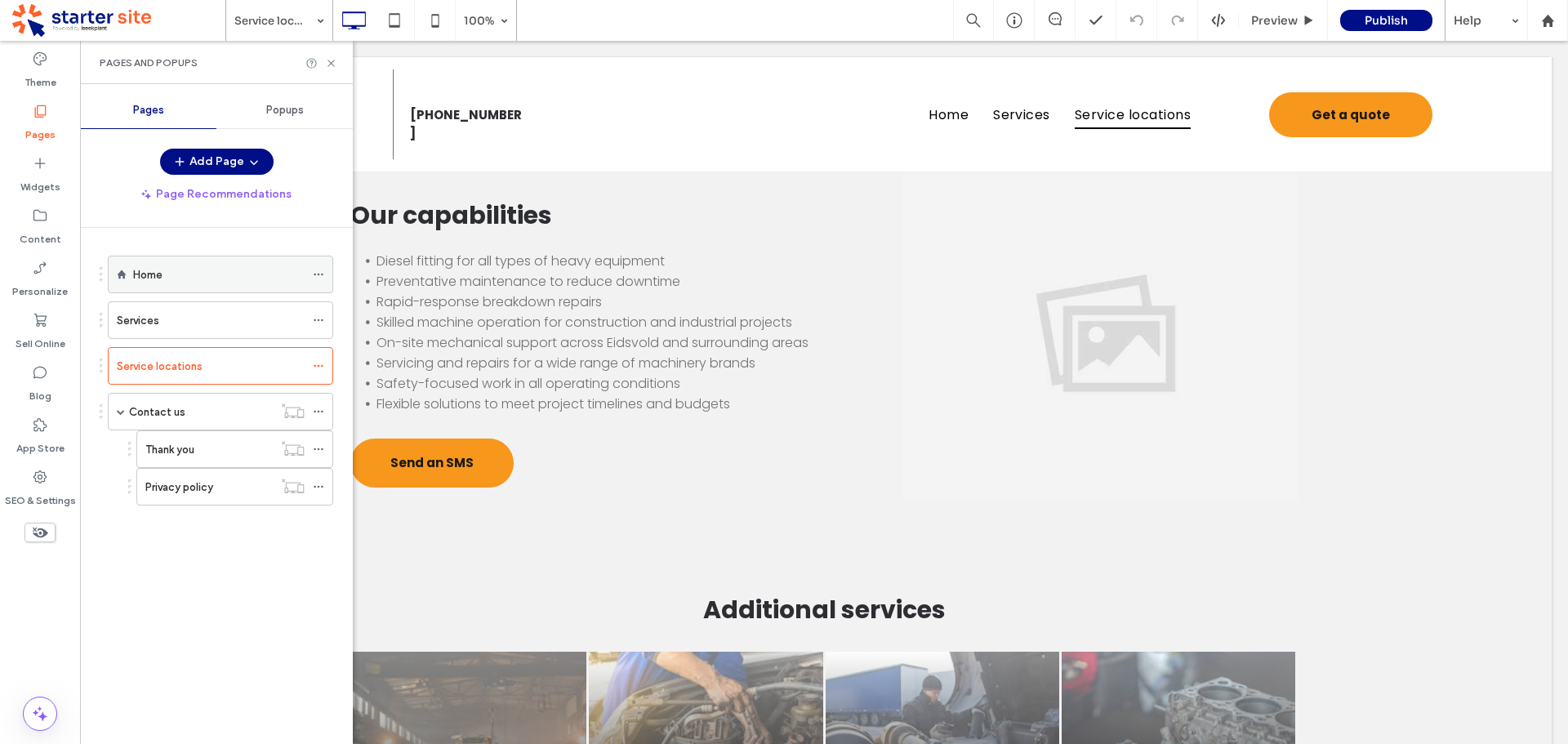
click at [180, 273] on div "Home" at bounding box center [219, 274] width 171 height 18
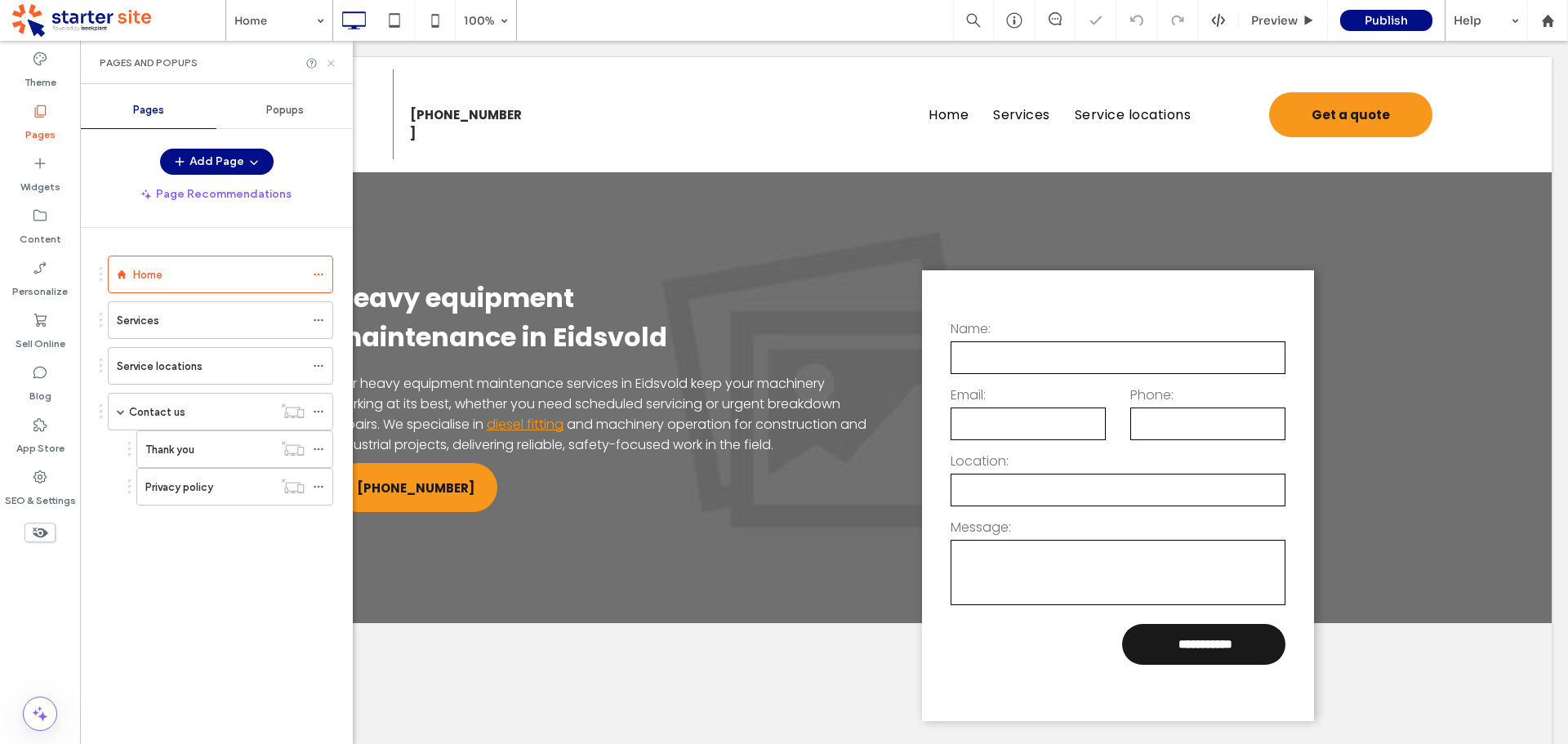
click at [331, 61] on icon at bounding box center [331, 63] width 13 height 13
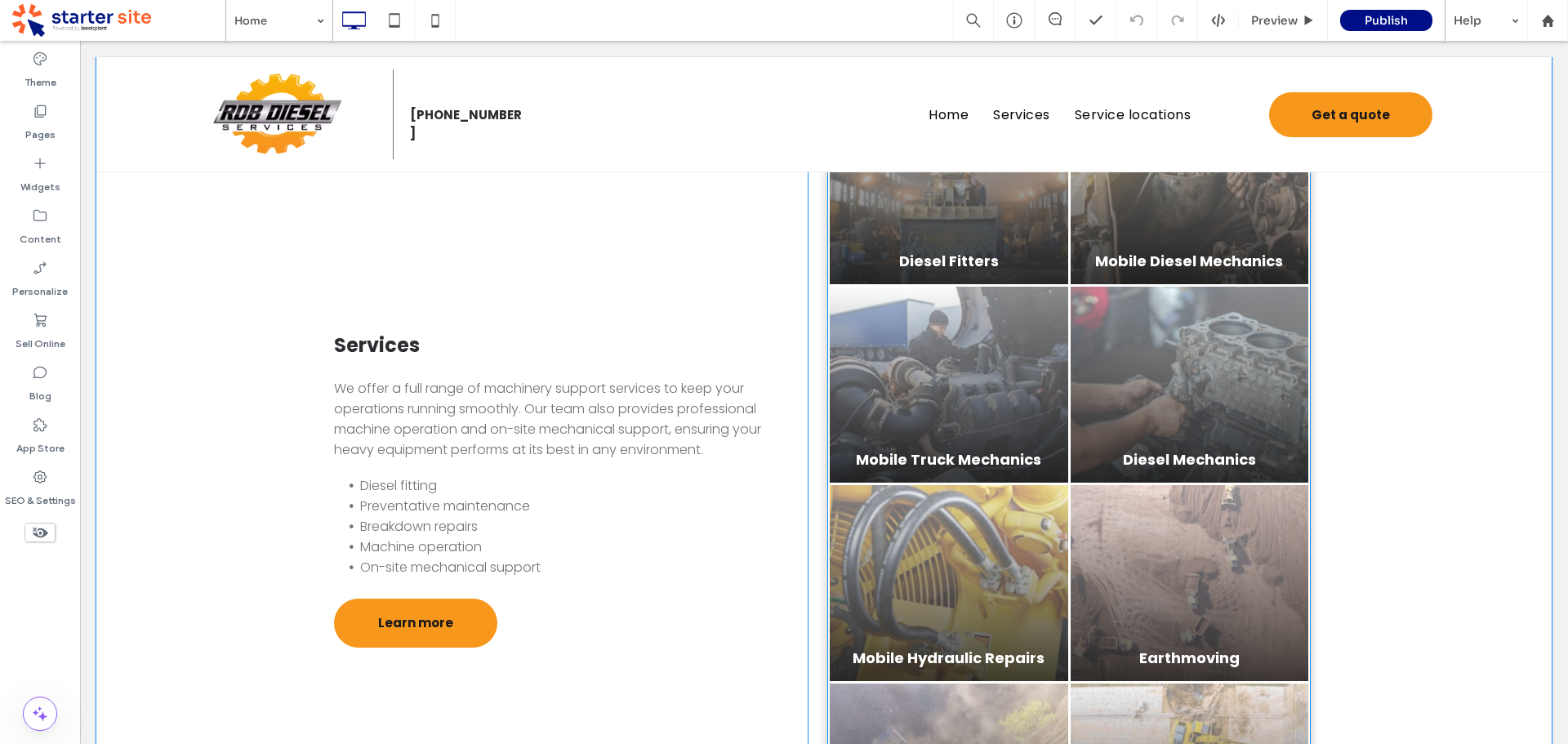
scroll to position [1061, 0]
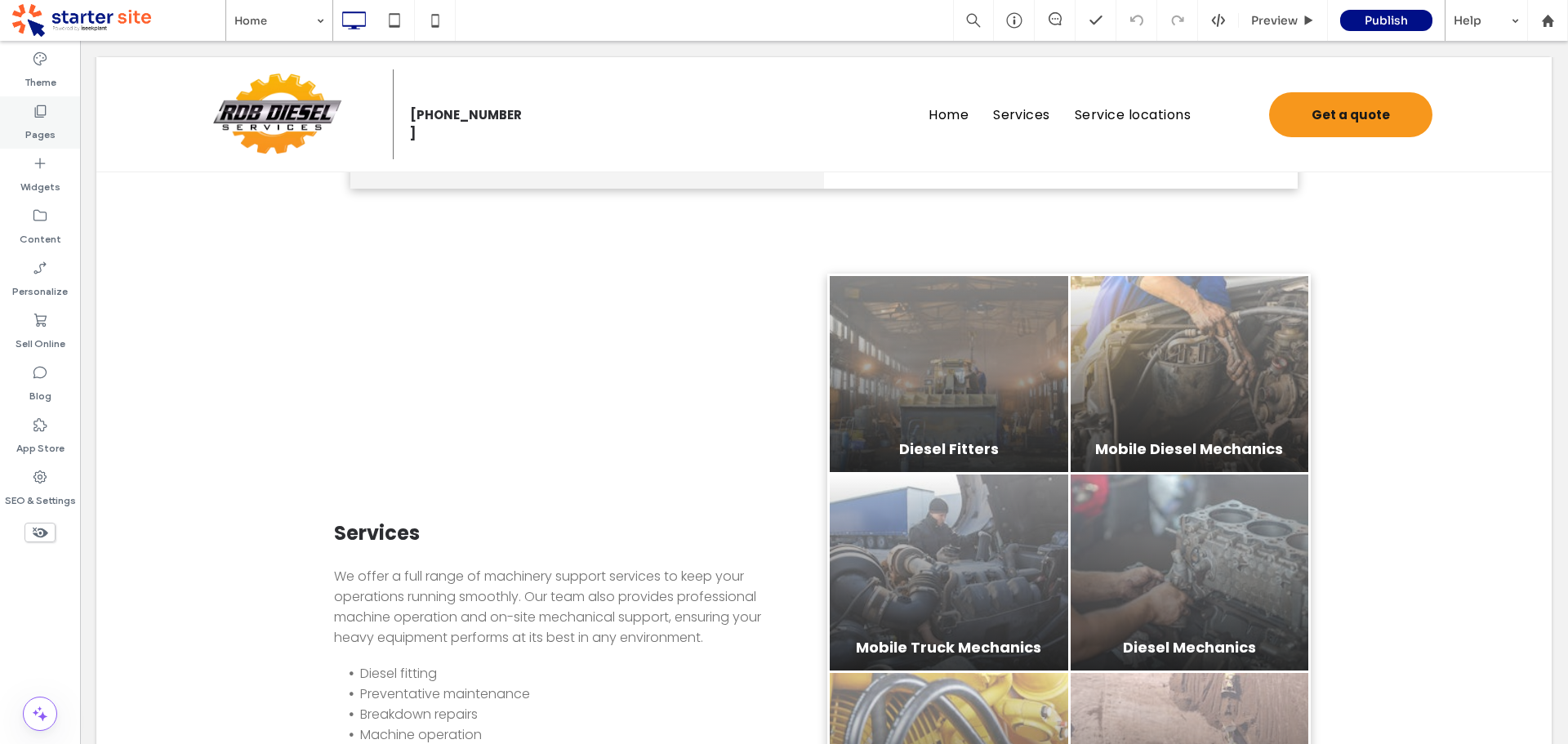
click at [43, 116] on use at bounding box center [41, 112] width 12 height 13
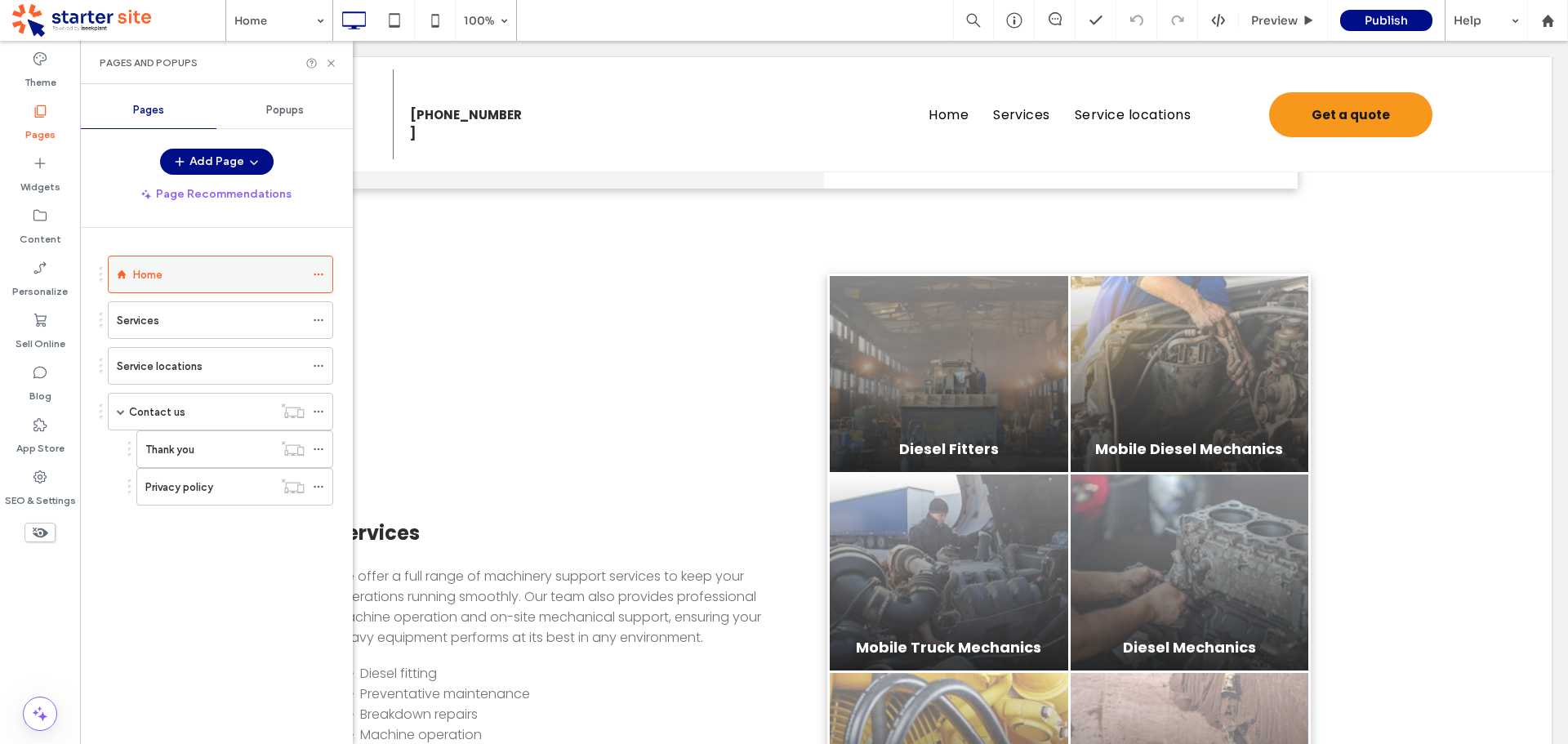
click at [160, 271] on label "Home" at bounding box center [148, 275] width 30 height 29
click at [332, 62] on use at bounding box center [330, 62] width 6 height 6
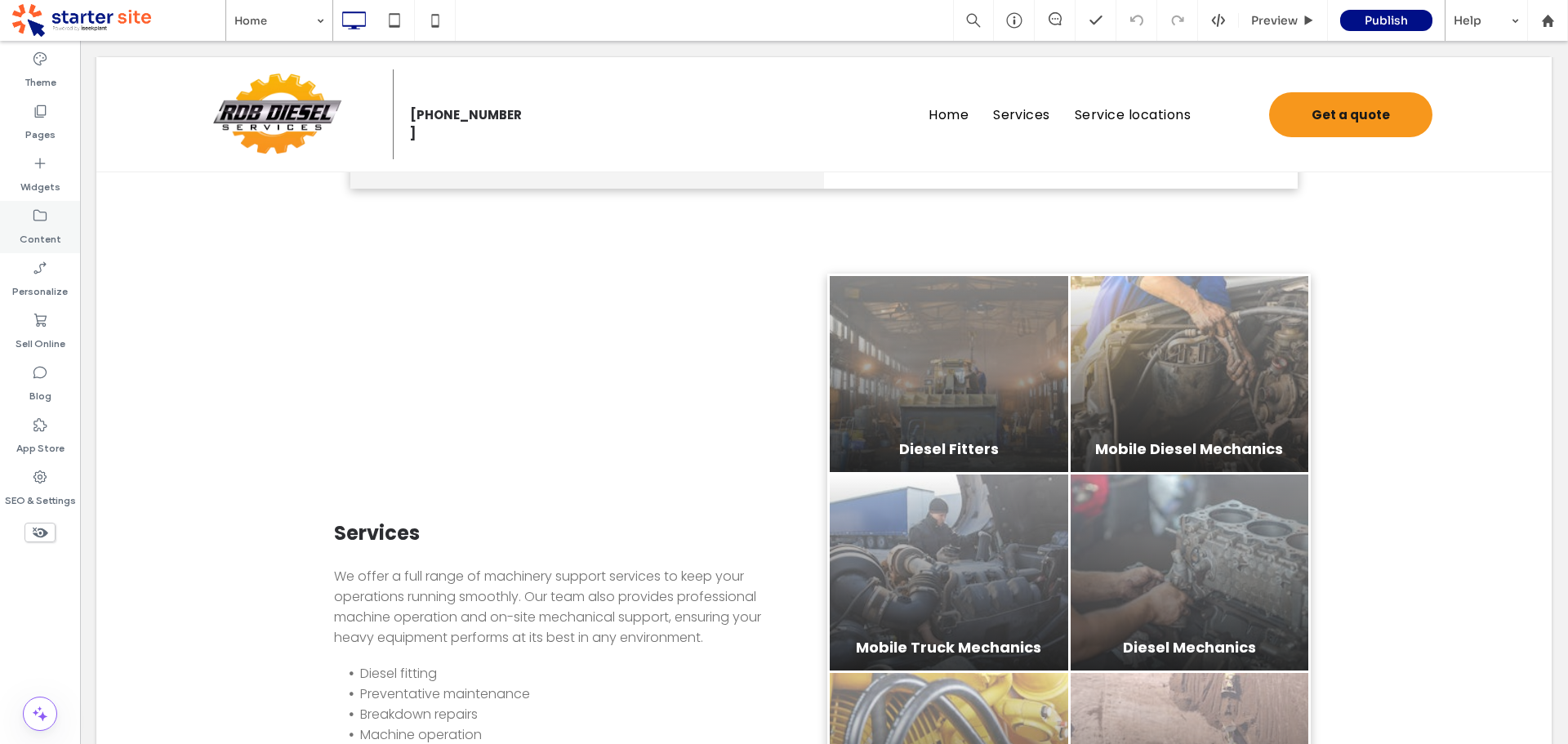
click at [46, 229] on label "Content" at bounding box center [41, 234] width 42 height 23
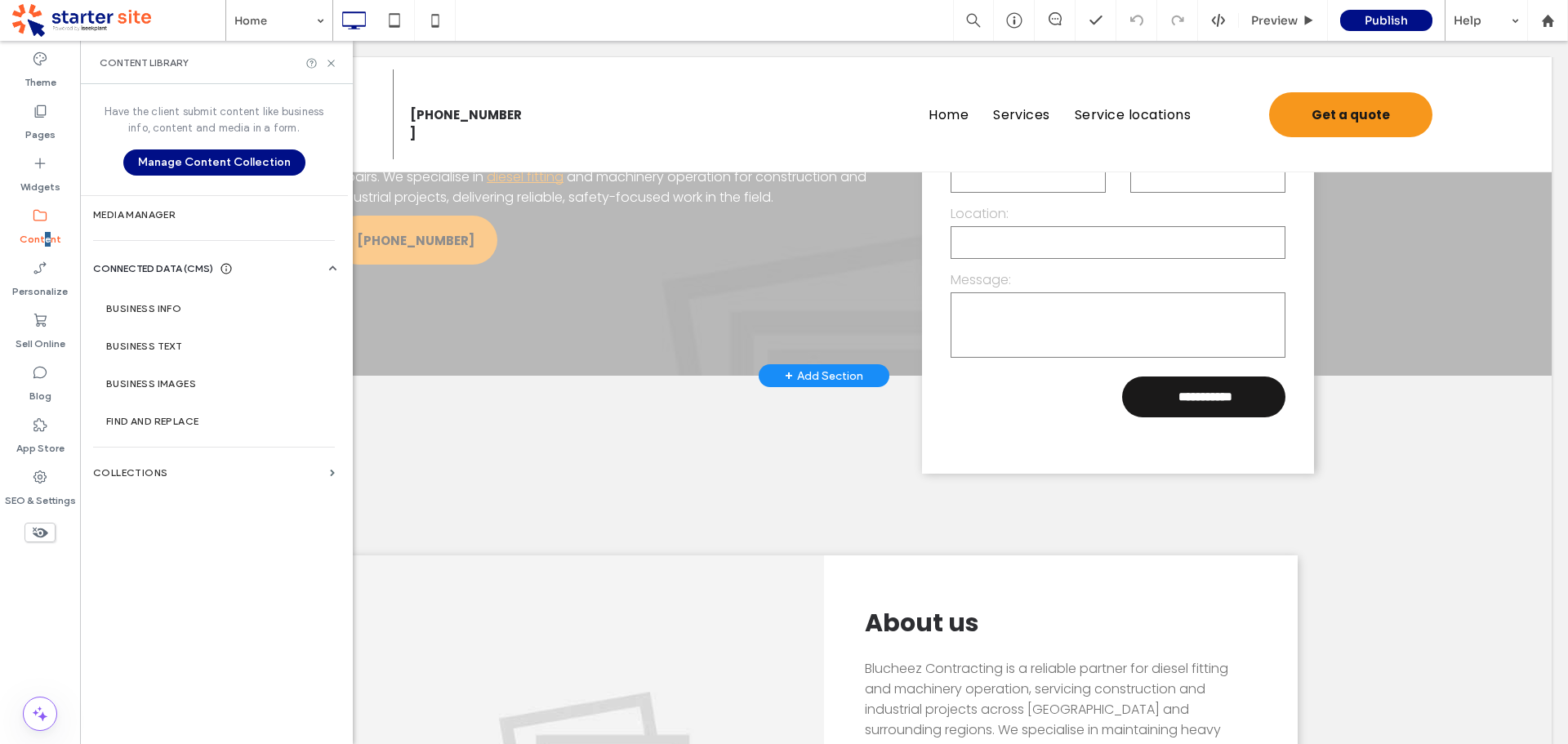
scroll to position [245, 0]
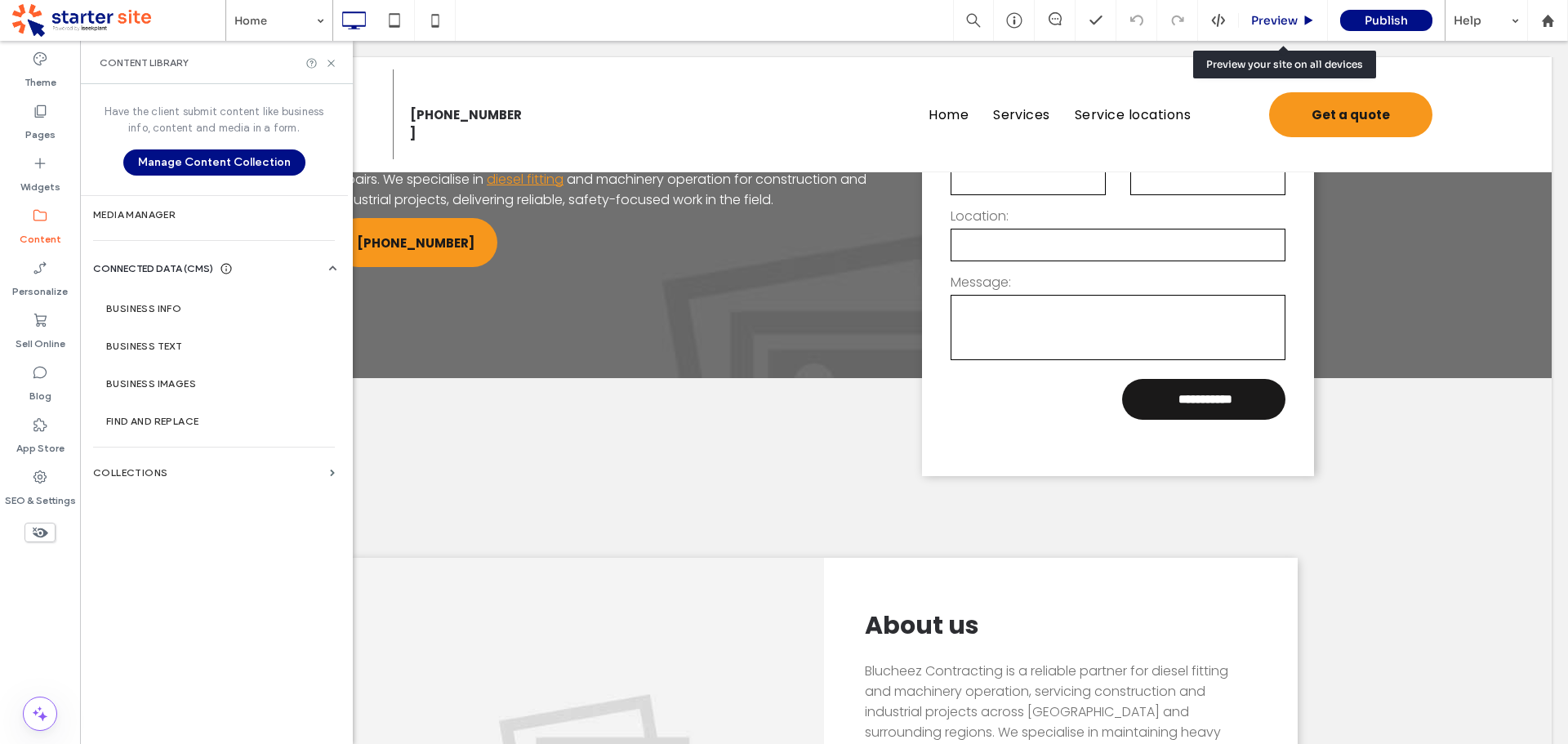
drag, startPoint x: 1279, startPoint y: 19, endPoint x: 1088, endPoint y: 1, distance: 191.8
click at [1279, 19] on span "Preview" at bounding box center [1275, 20] width 47 height 14
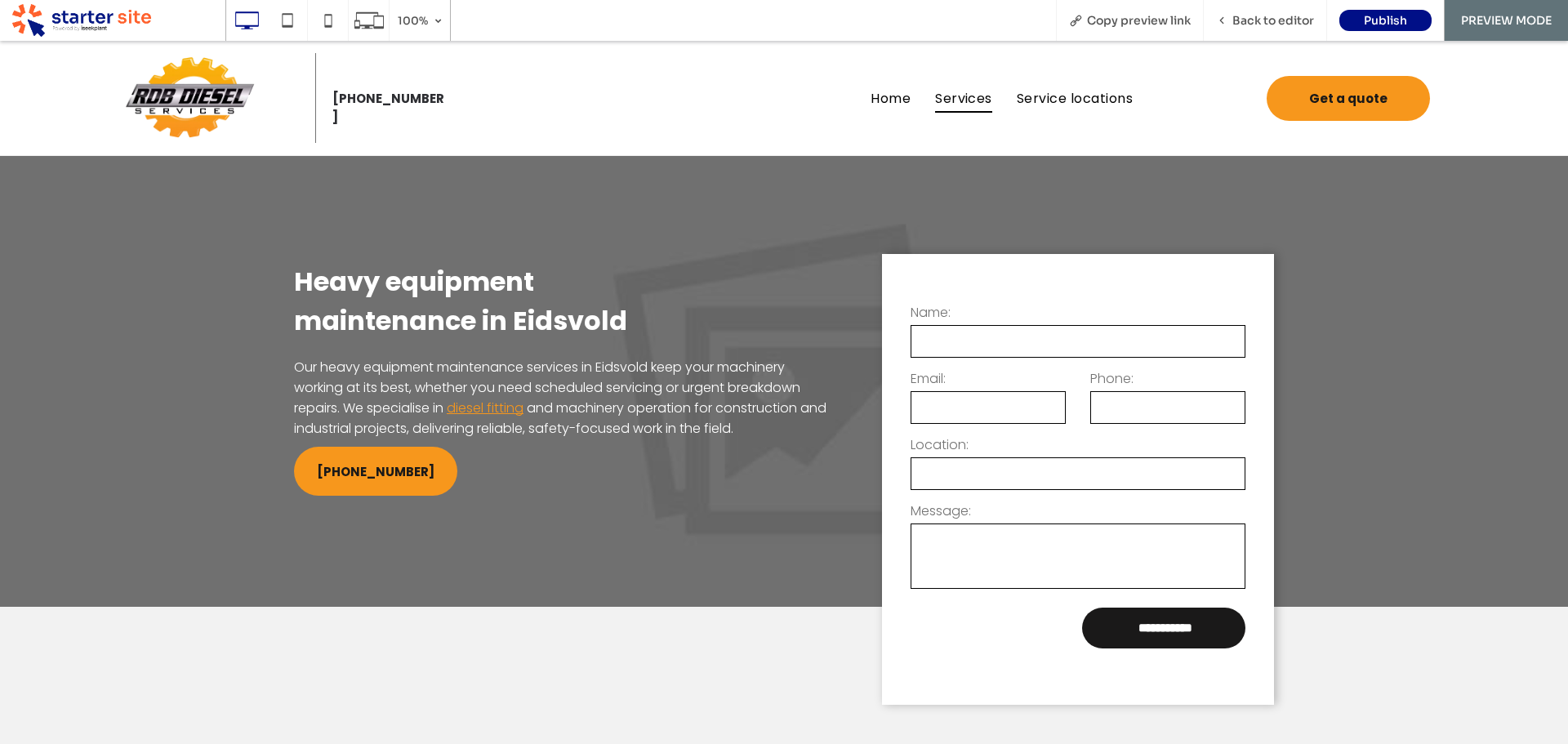
click at [973, 106] on span "Services" at bounding box center [964, 97] width 57 height 29
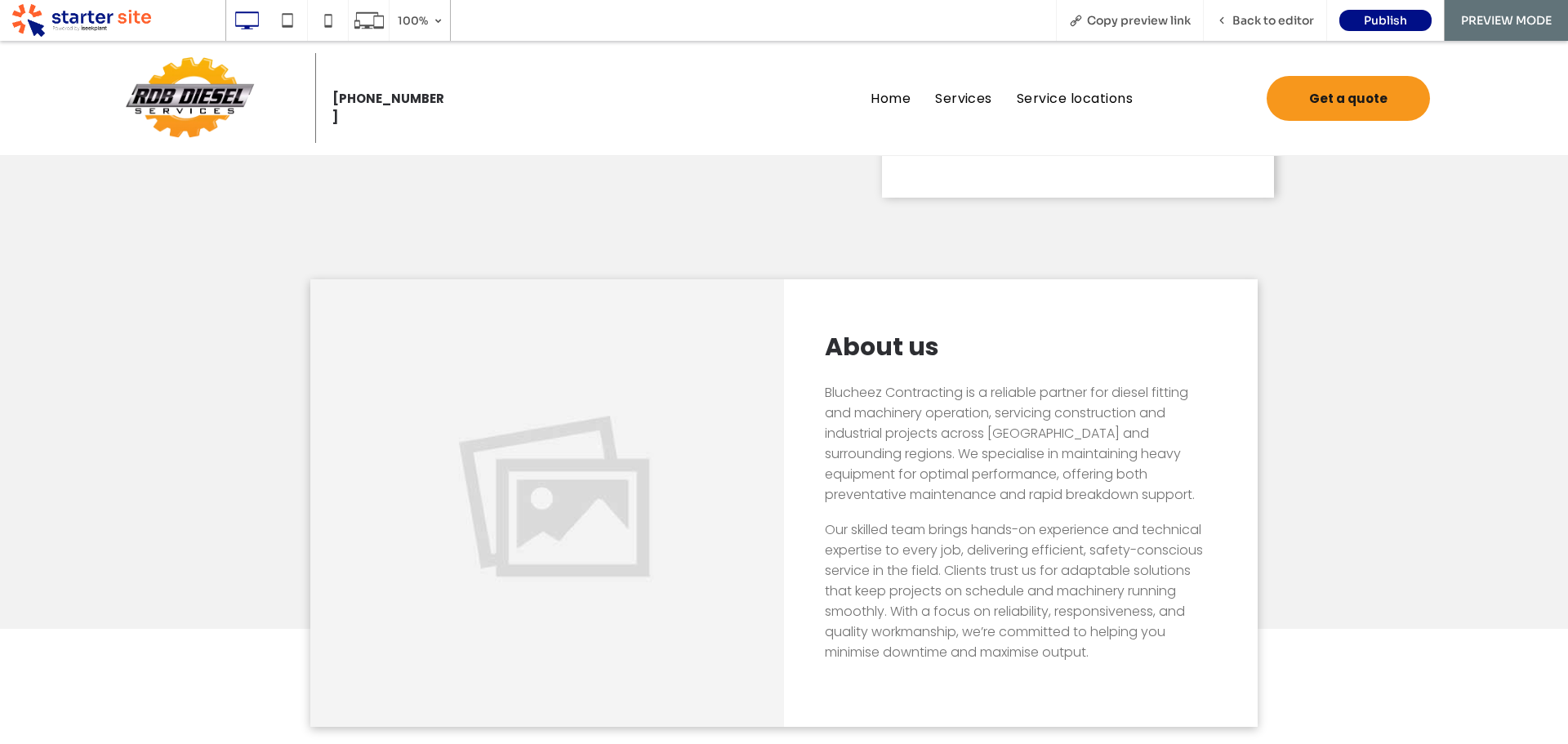
scroll to position [653, 0]
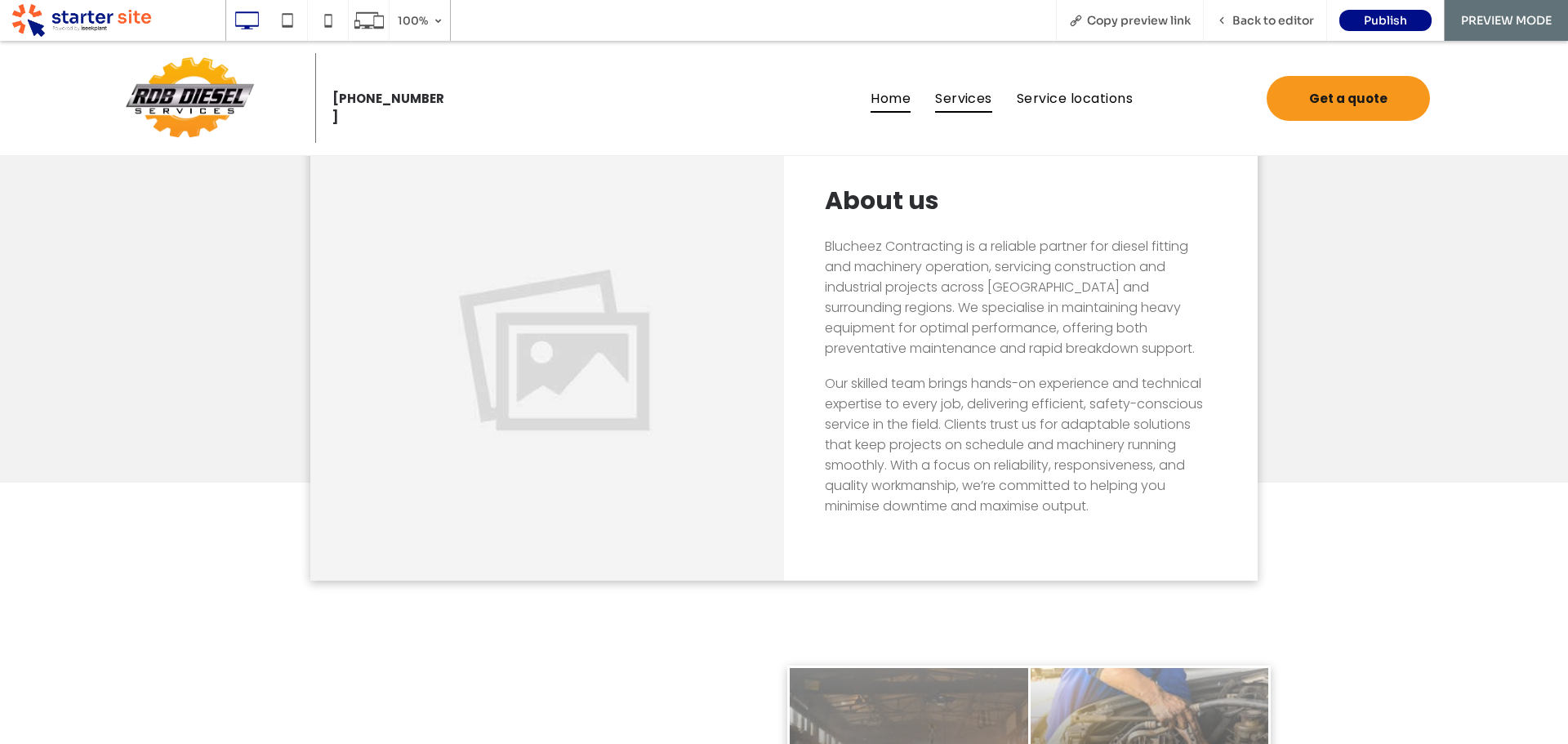
click at [963, 95] on span "Services" at bounding box center [964, 97] width 57 height 29
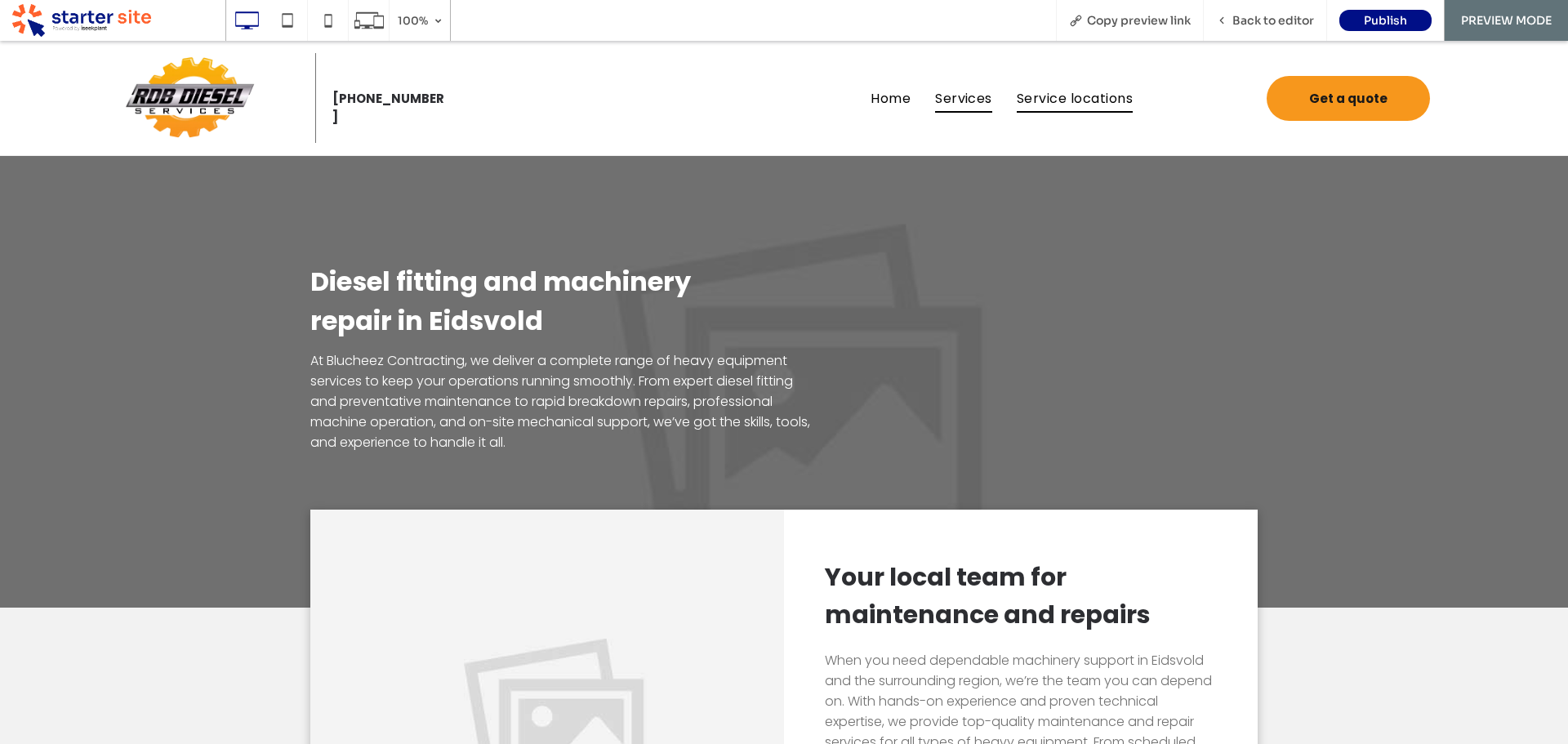
click at [1074, 99] on span "Service locations" at bounding box center [1075, 97] width 116 height 29
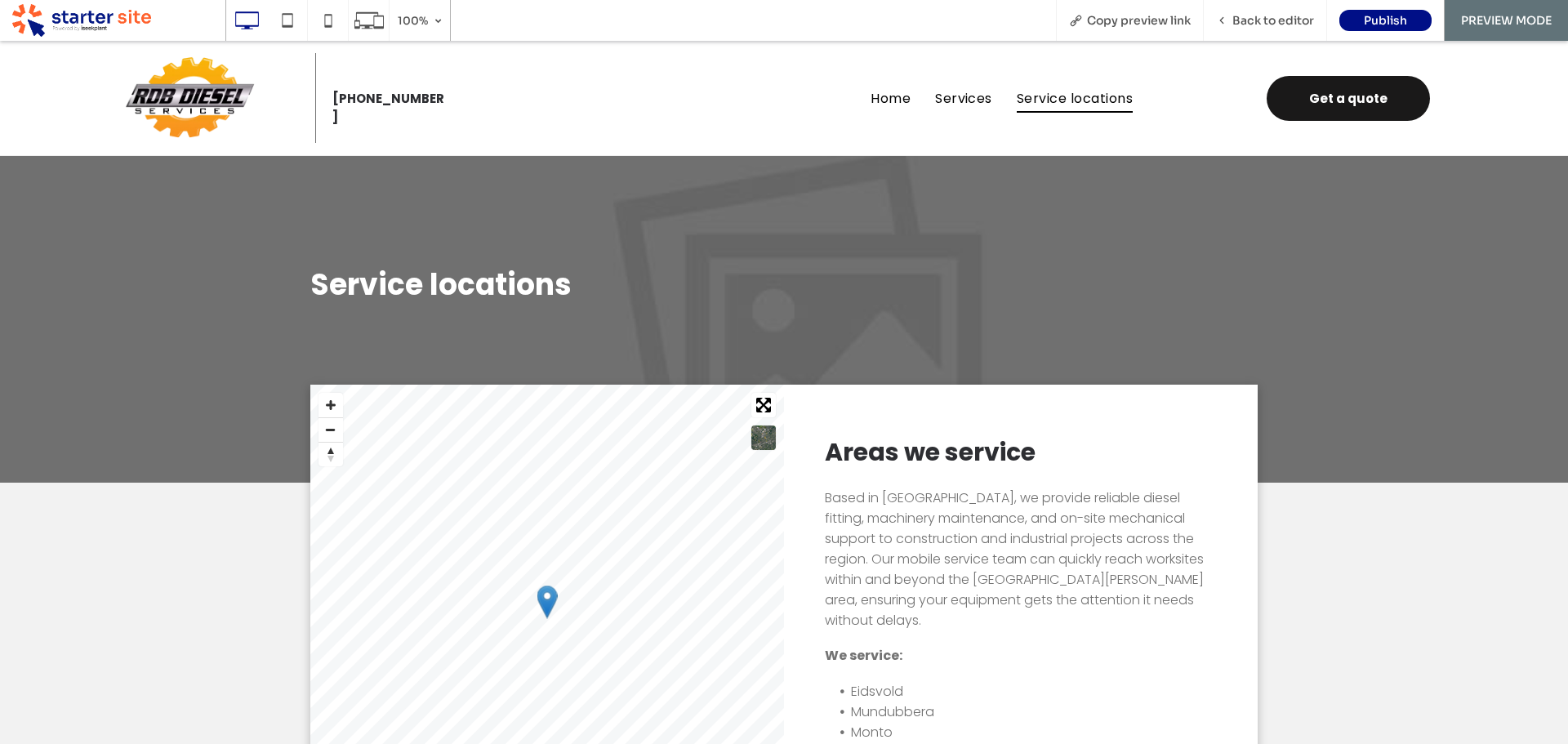
drag, startPoint x: 1323, startPoint y: 105, endPoint x: 996, endPoint y: 197, distance: 339.7
click at [1323, 105] on span "Get a quote" at bounding box center [1348, 98] width 78 height 35
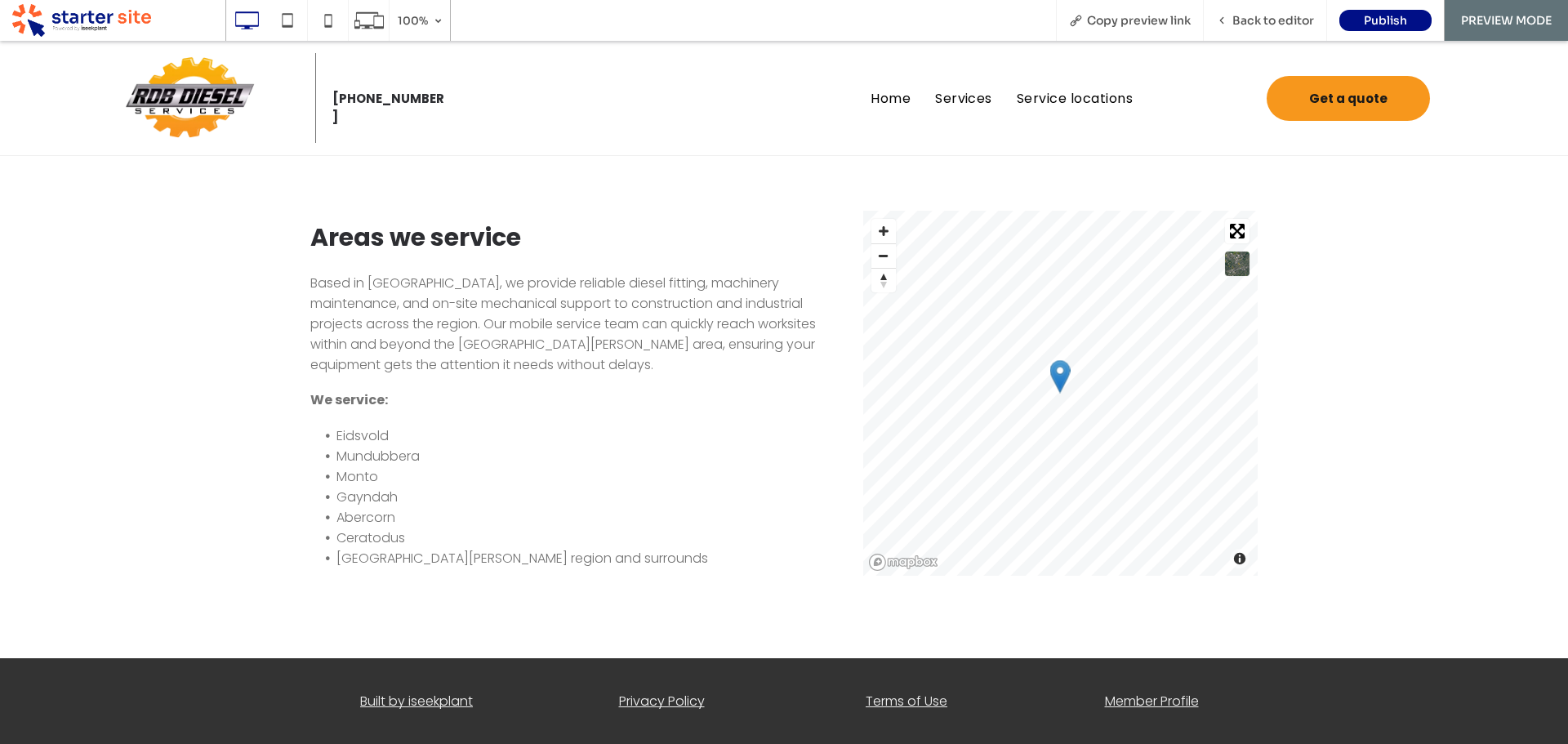
scroll to position [230, 0]
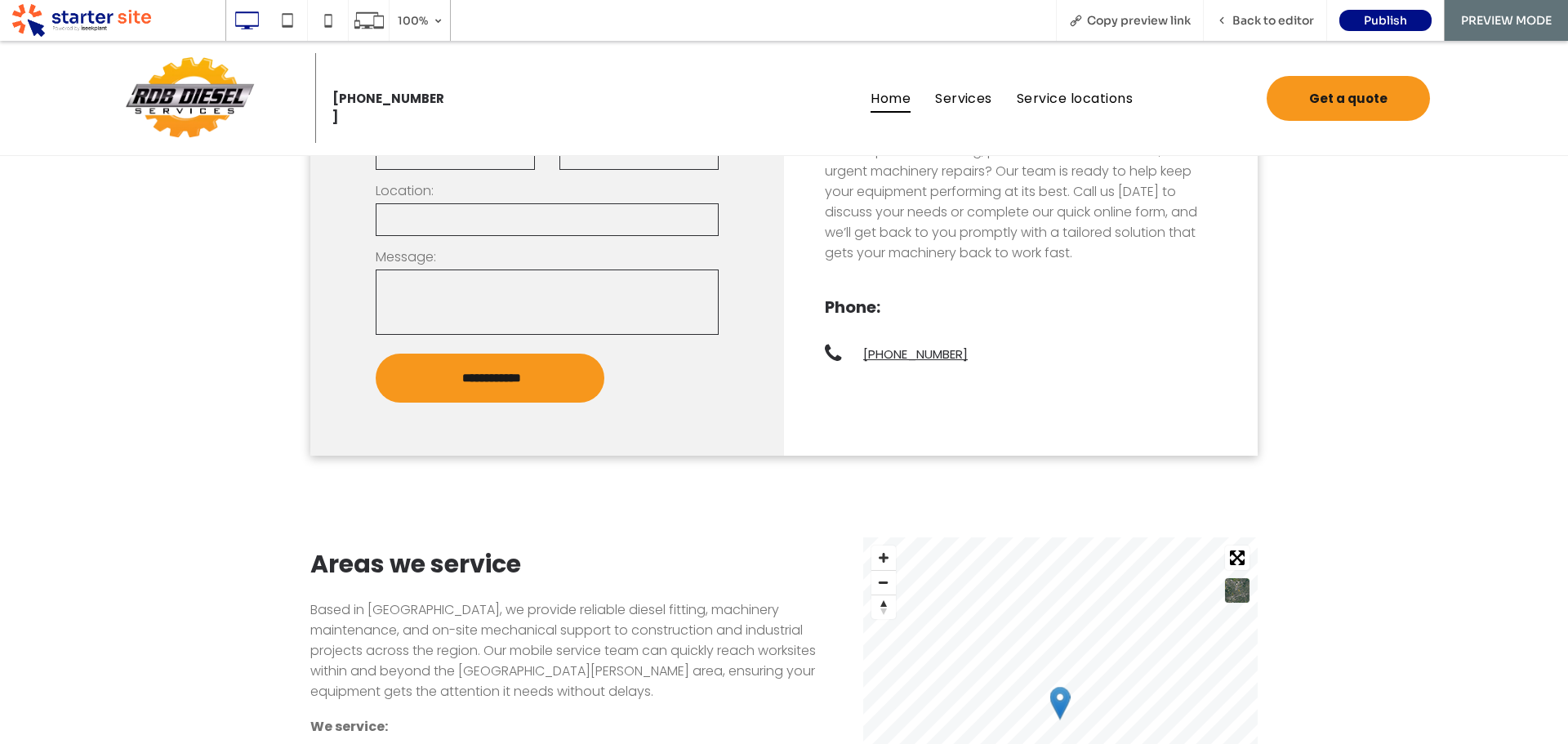
click at [886, 92] on span "Home" at bounding box center [890, 97] width 40 height 29
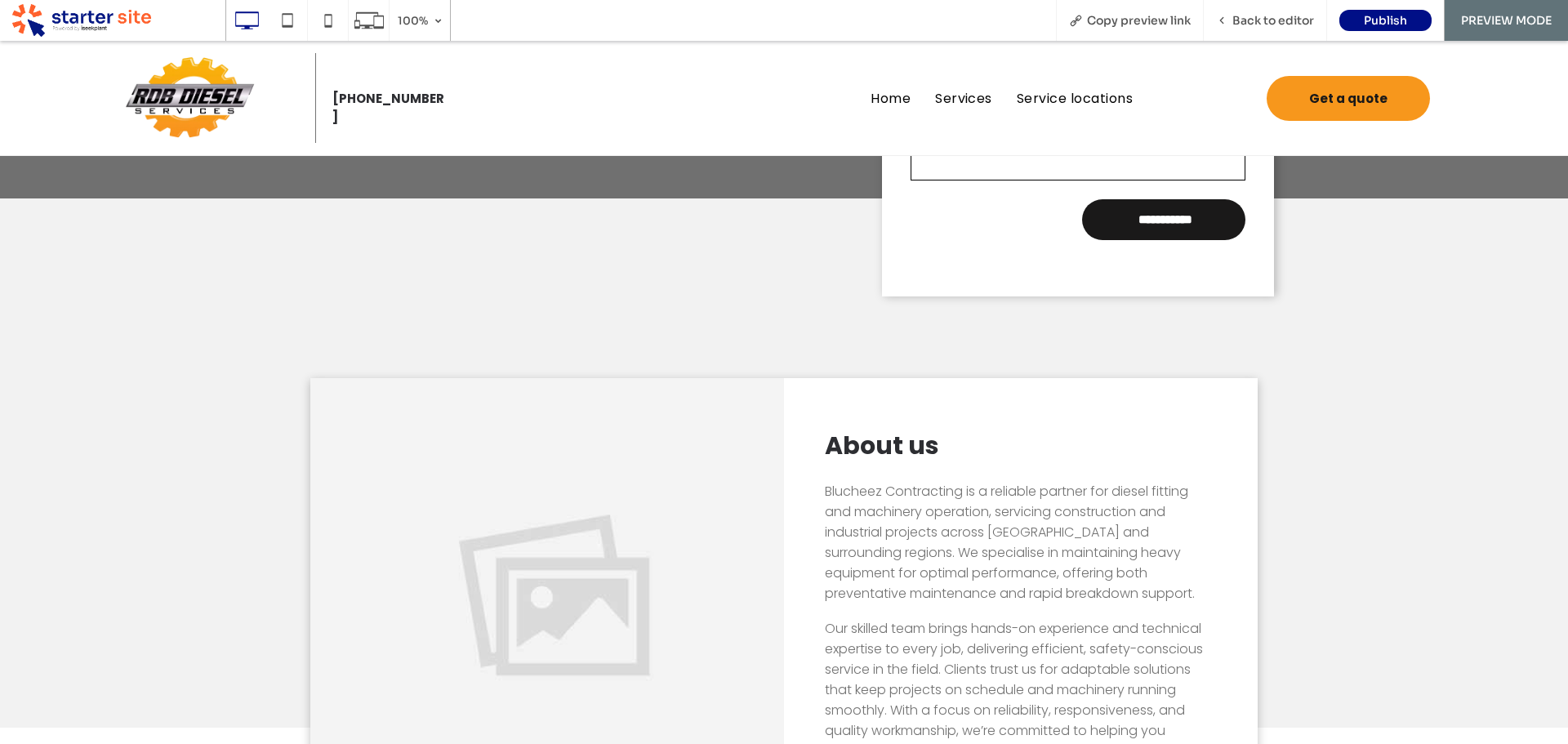
scroll to position [735, 0]
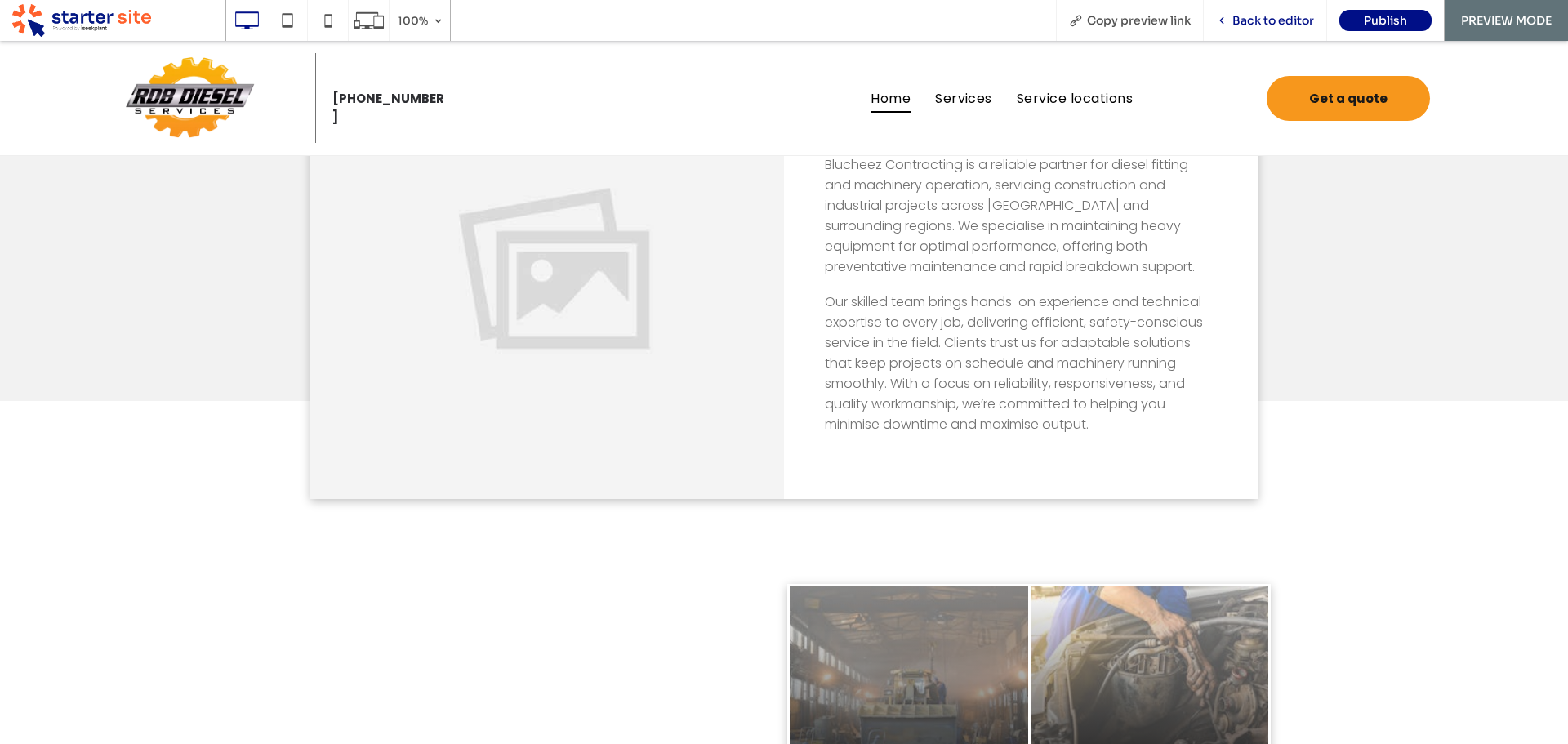
click at [1261, 28] on div "Back to editor" at bounding box center [1265, 20] width 124 height 41
click at [1253, 22] on span "Back to editor" at bounding box center [1273, 20] width 82 height 14
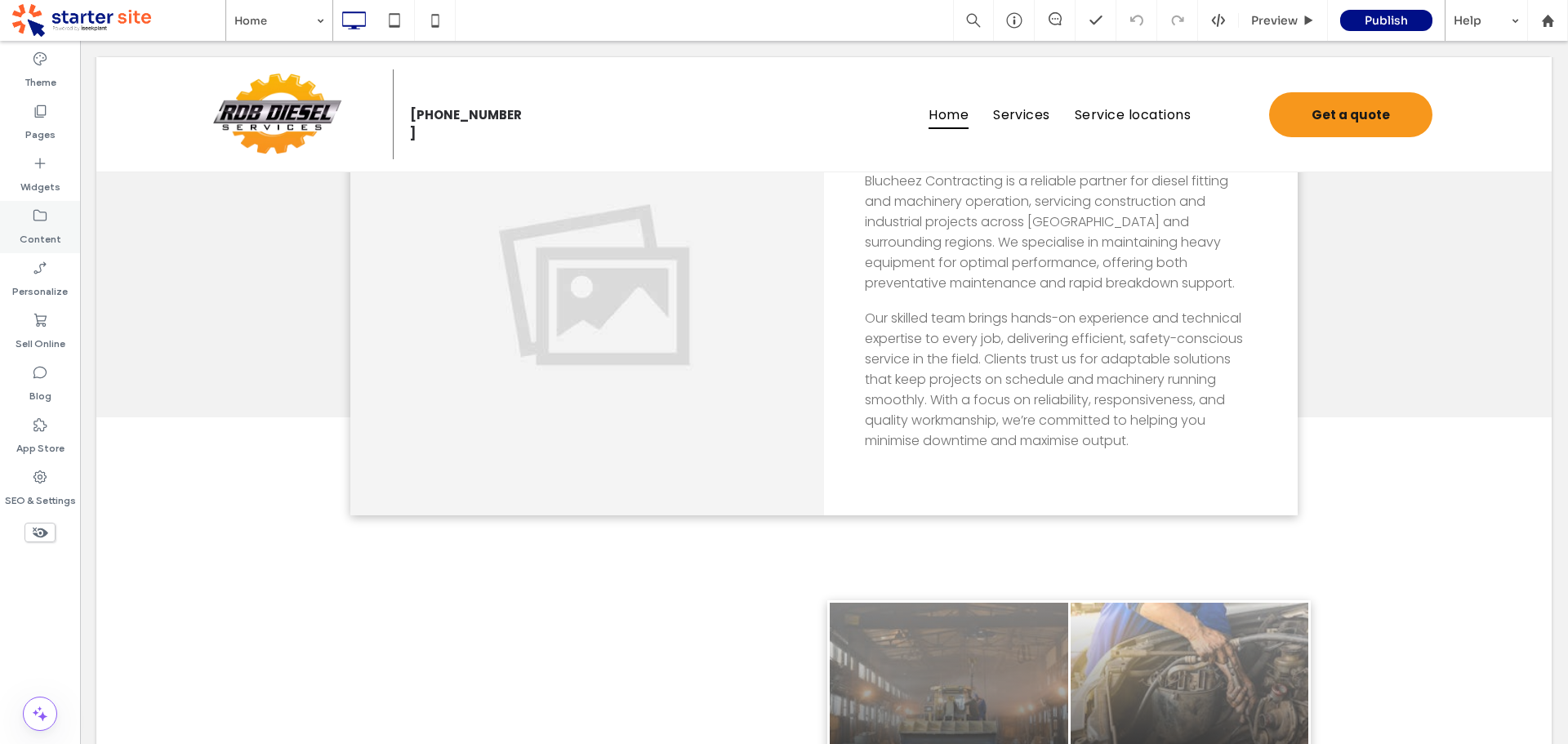
click at [43, 239] on label "Content" at bounding box center [41, 234] width 42 height 23
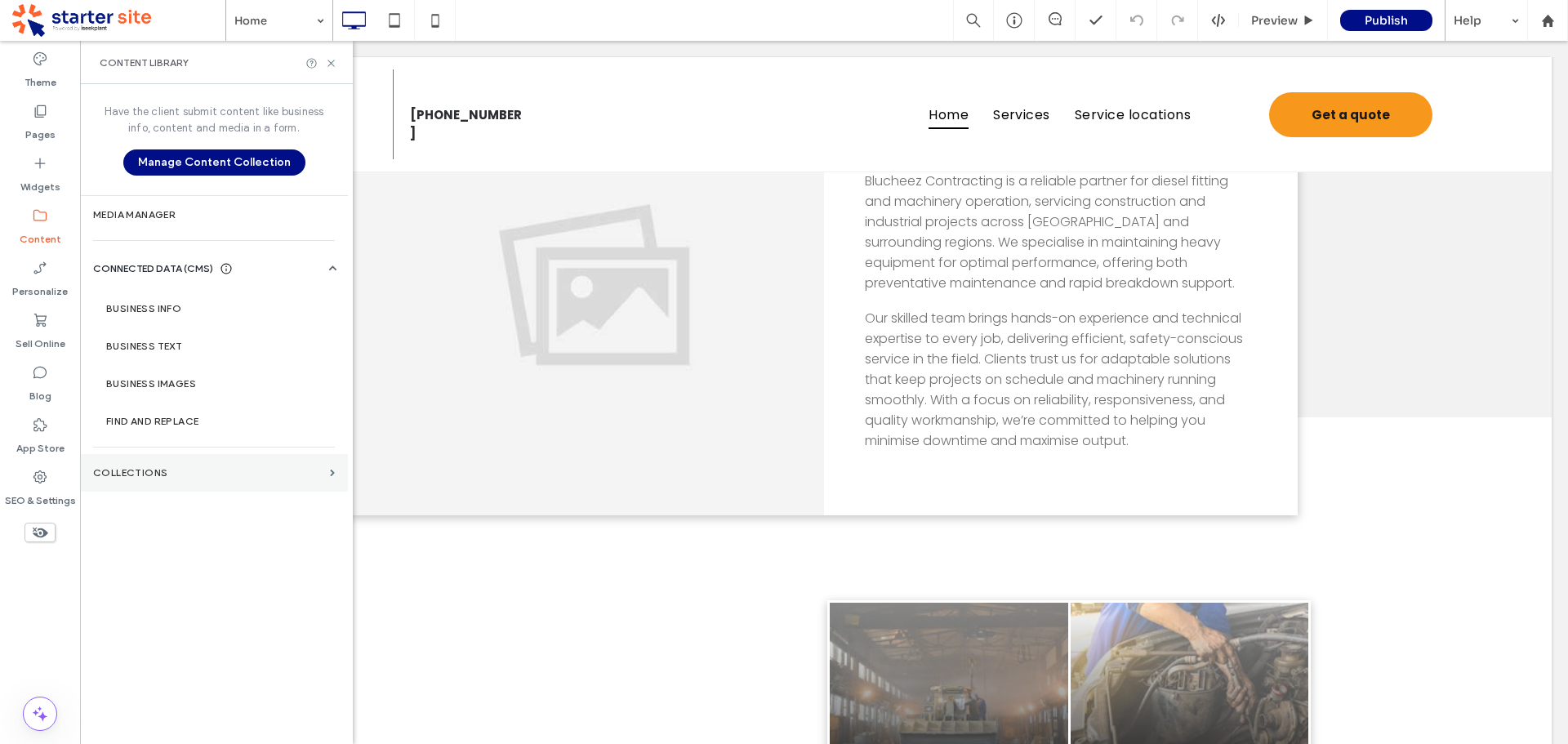
click at [136, 470] on label "Collections" at bounding box center [208, 473] width 230 height 12
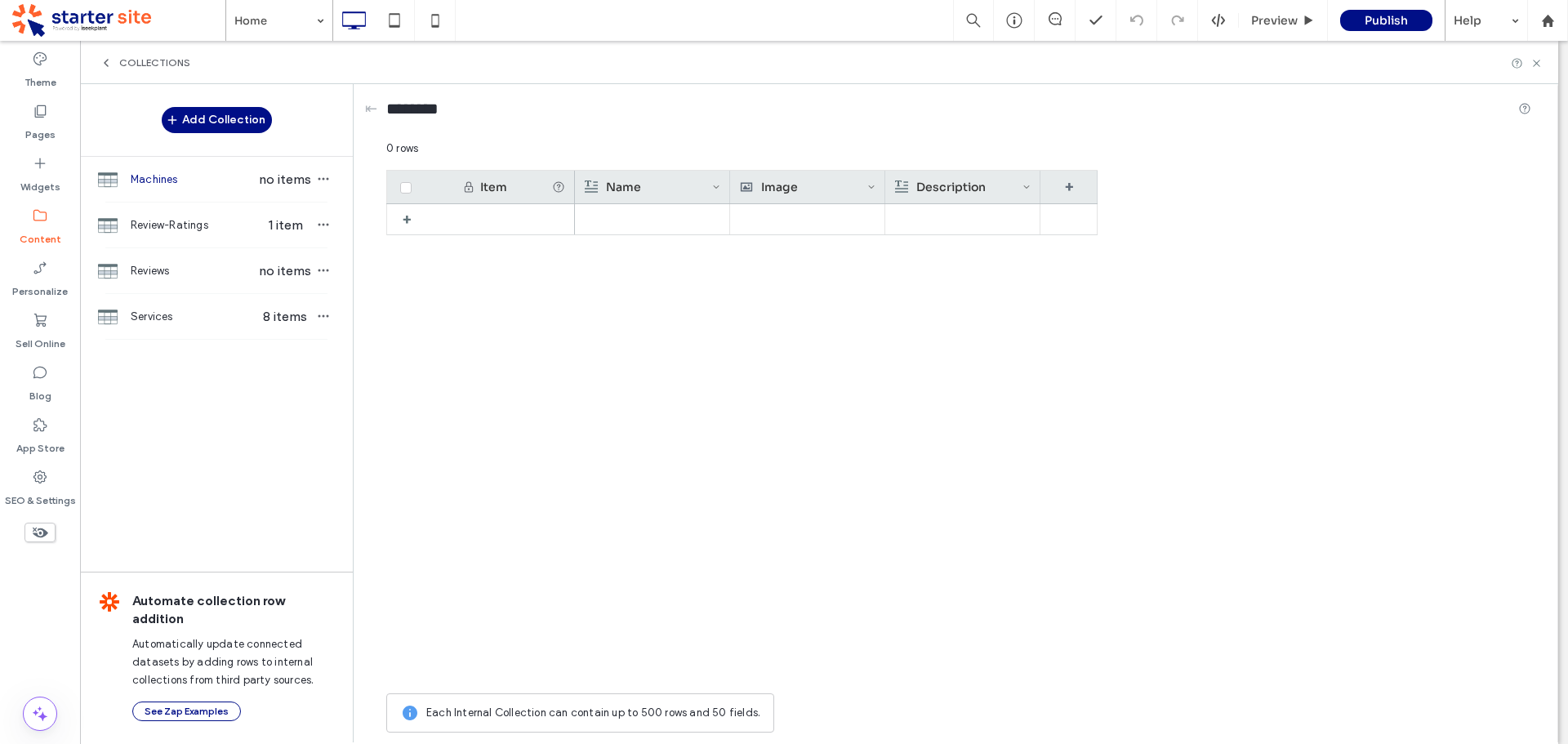
click at [57, 232] on label "Content" at bounding box center [41, 234] width 42 height 23
click at [1535, 67] on icon at bounding box center [1536, 63] width 13 height 13
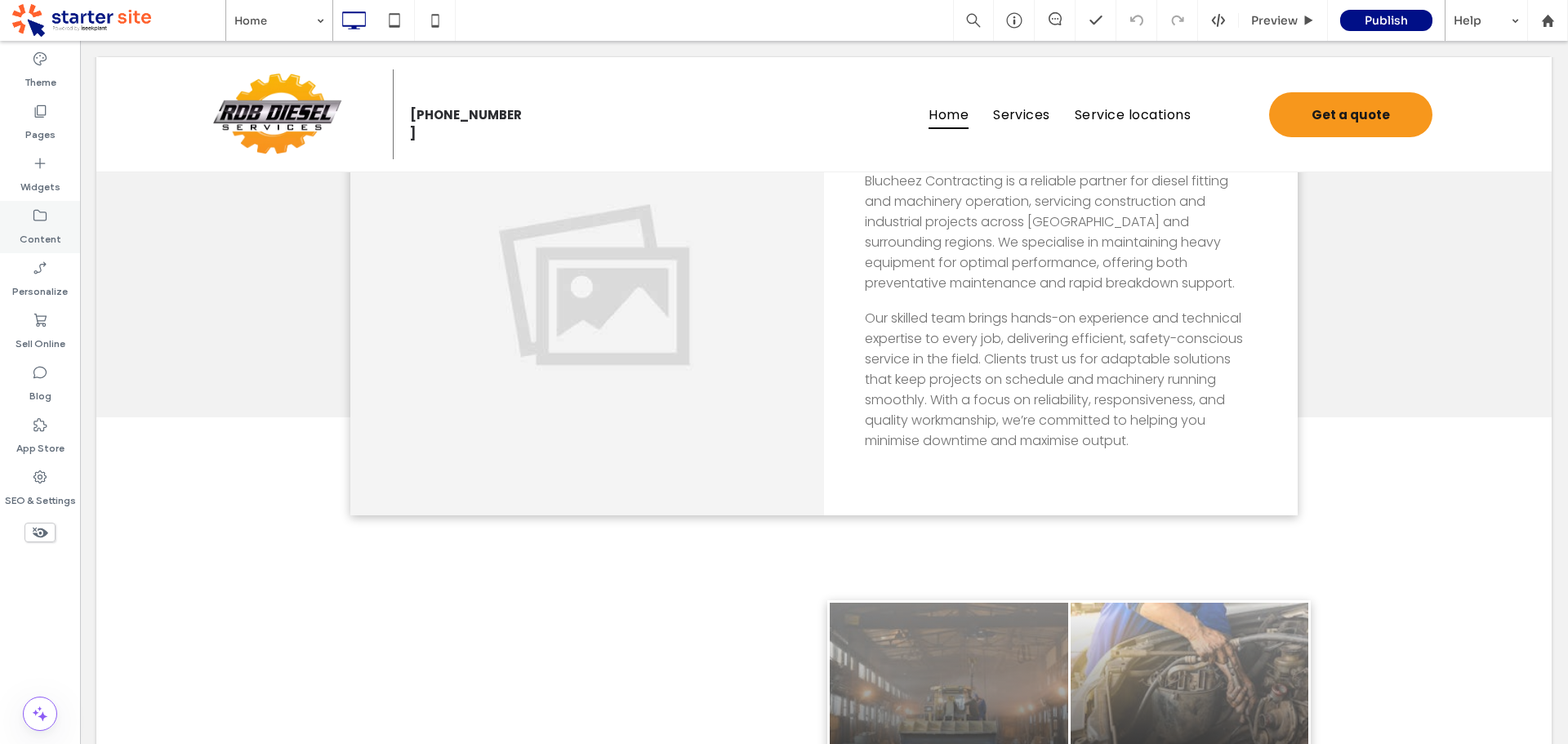
click at [45, 245] on div "Content" at bounding box center [40, 227] width 80 height 52
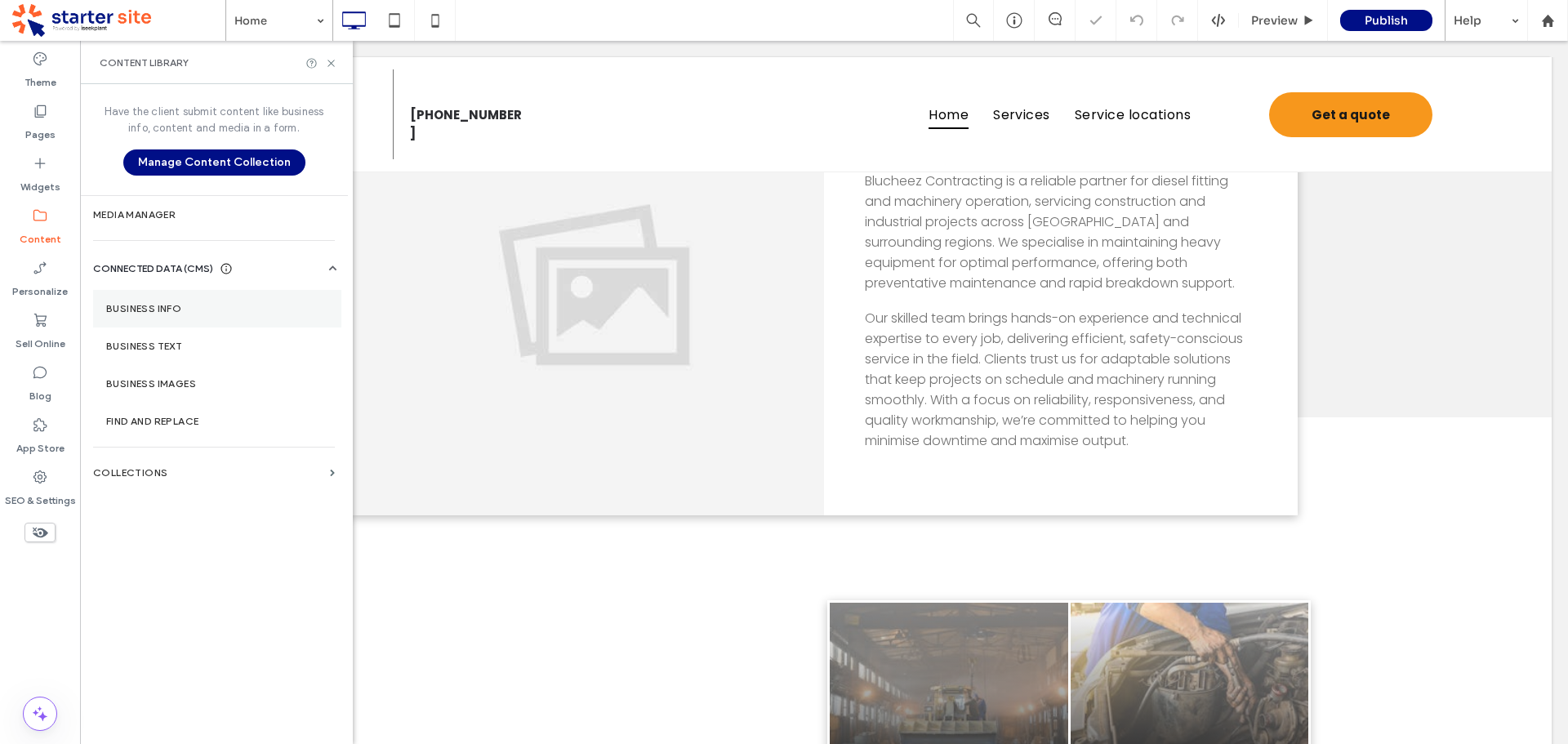
click at [140, 312] on label "Business Info" at bounding box center [217, 308] width 222 height 12
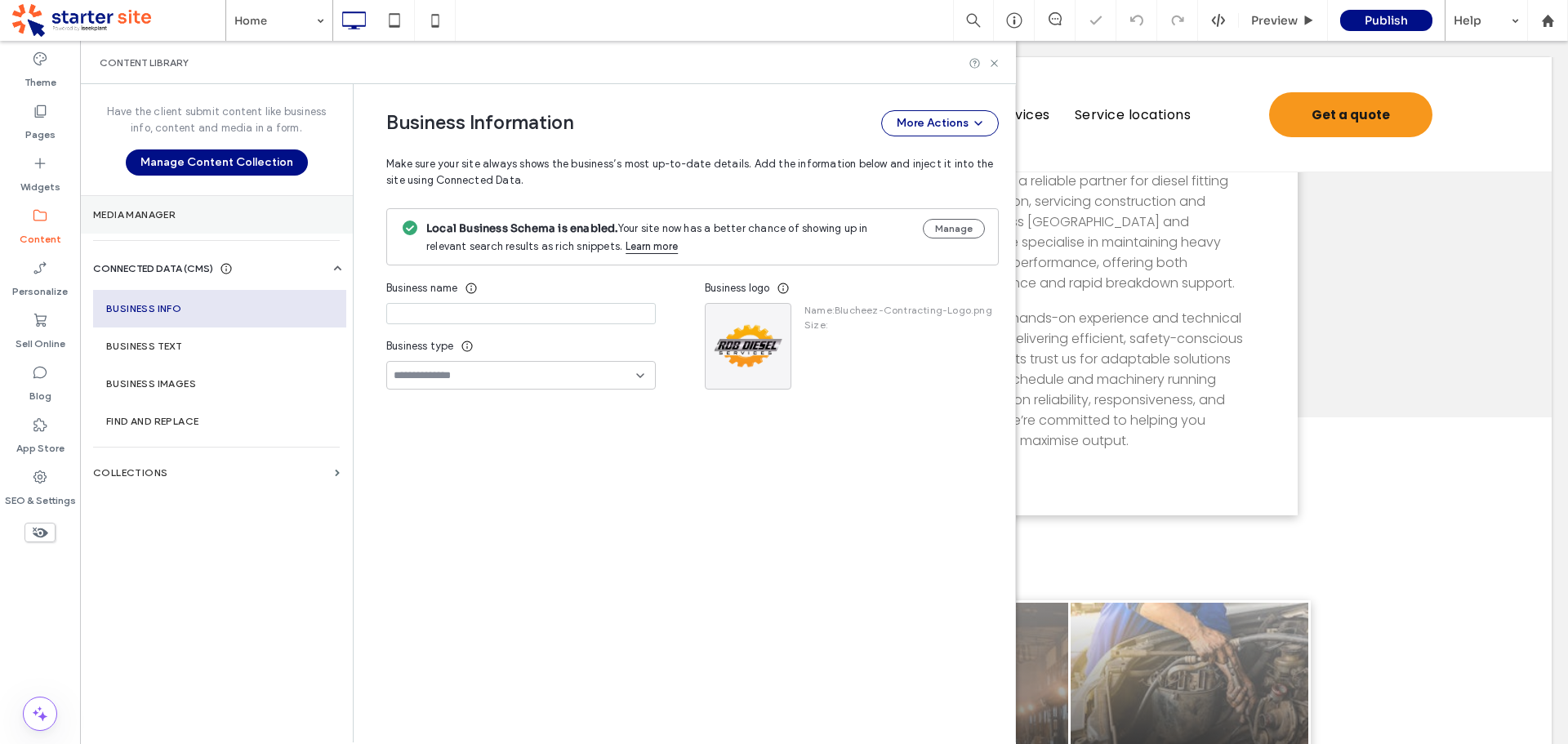
click at [154, 220] on label "Media Manager" at bounding box center [216, 215] width 246 height 12
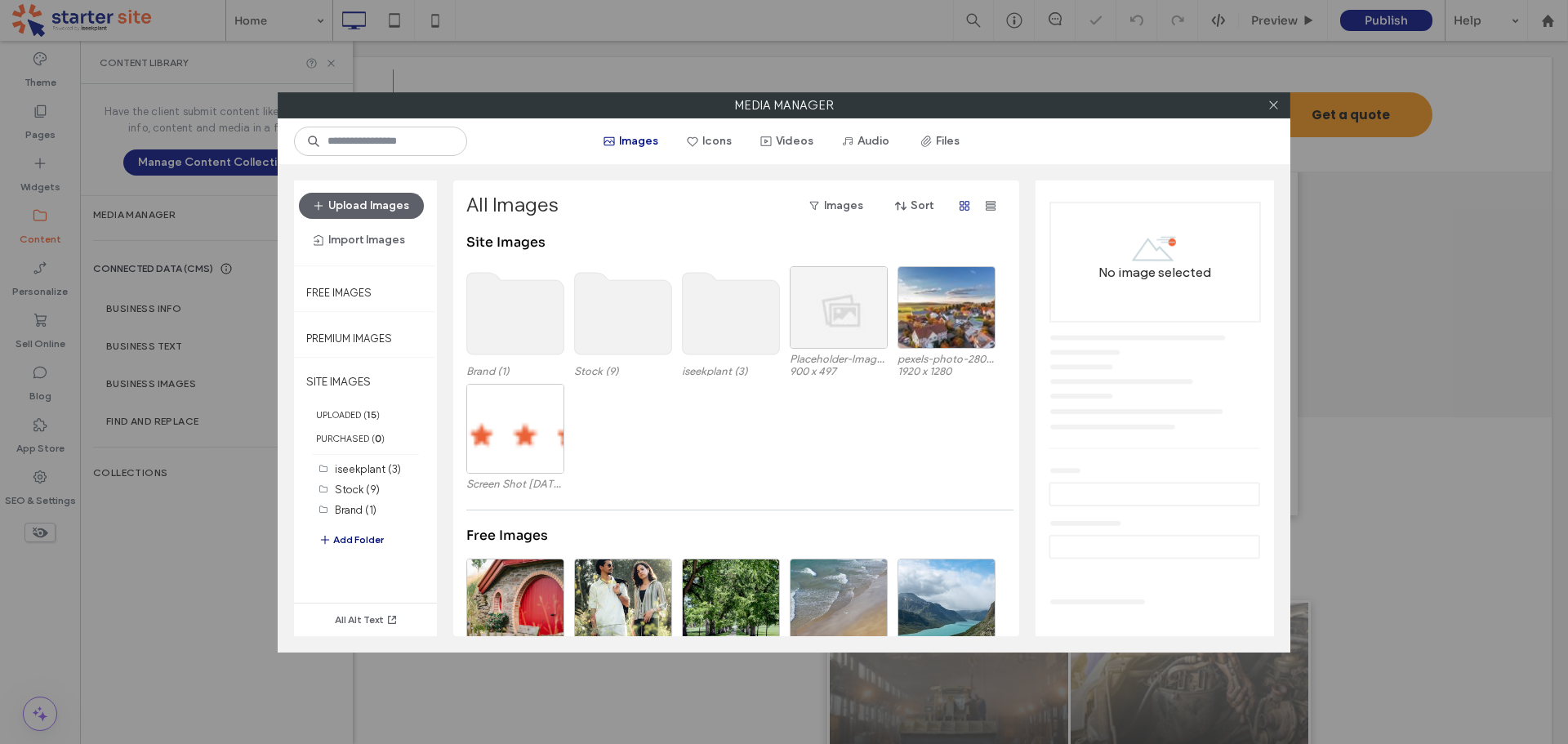
click at [358, 538] on button "Add Folder" at bounding box center [351, 540] width 65 height 20
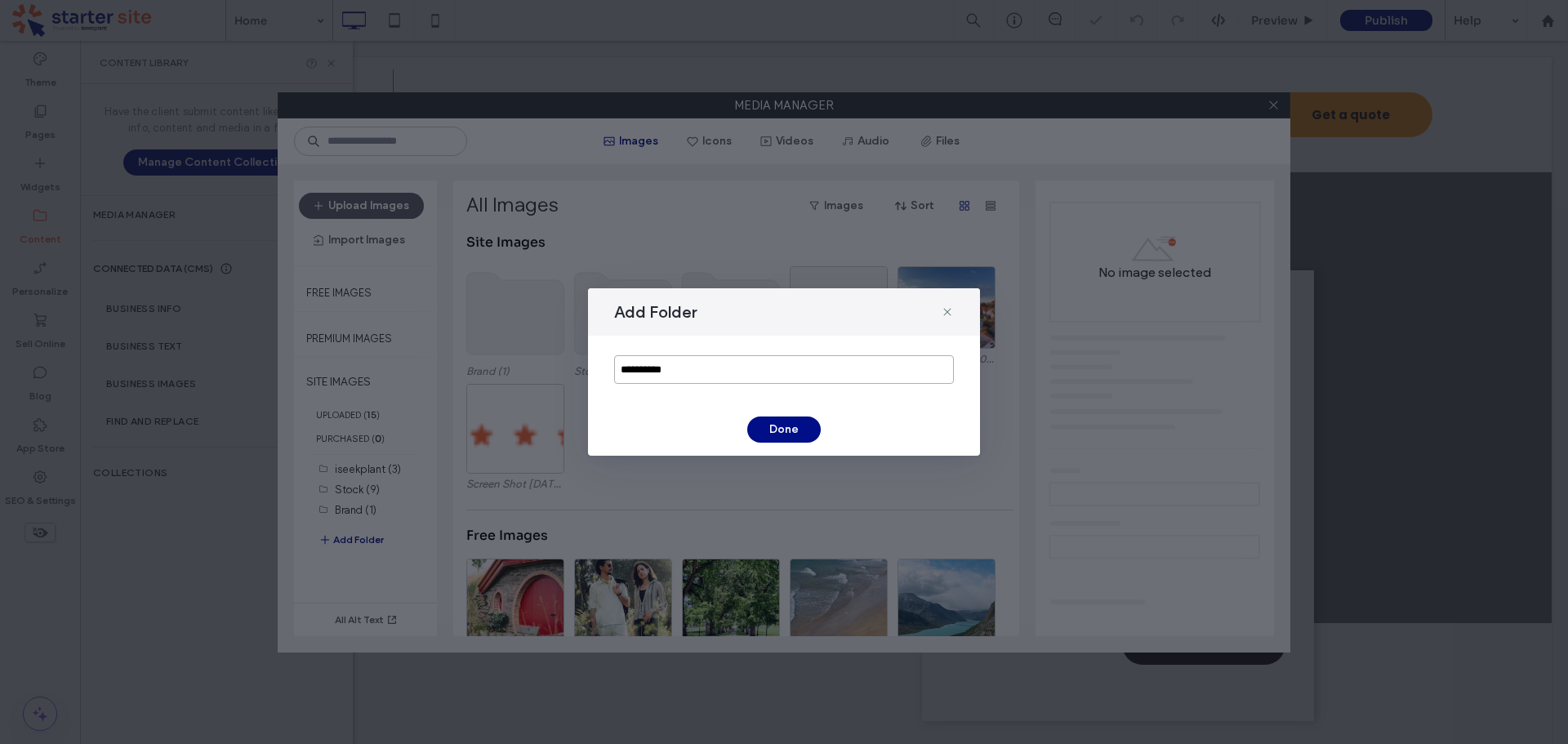
drag, startPoint x: 639, startPoint y: 366, endPoint x: 579, endPoint y: 375, distance: 60.7
click at [579, 375] on div "**********" at bounding box center [784, 372] width 1568 height 744
drag, startPoint x: 945, startPoint y: 312, endPoint x: 519, endPoint y: 400, distance: 435.0
click at [945, 313] on icon at bounding box center [947, 312] width 13 height 13
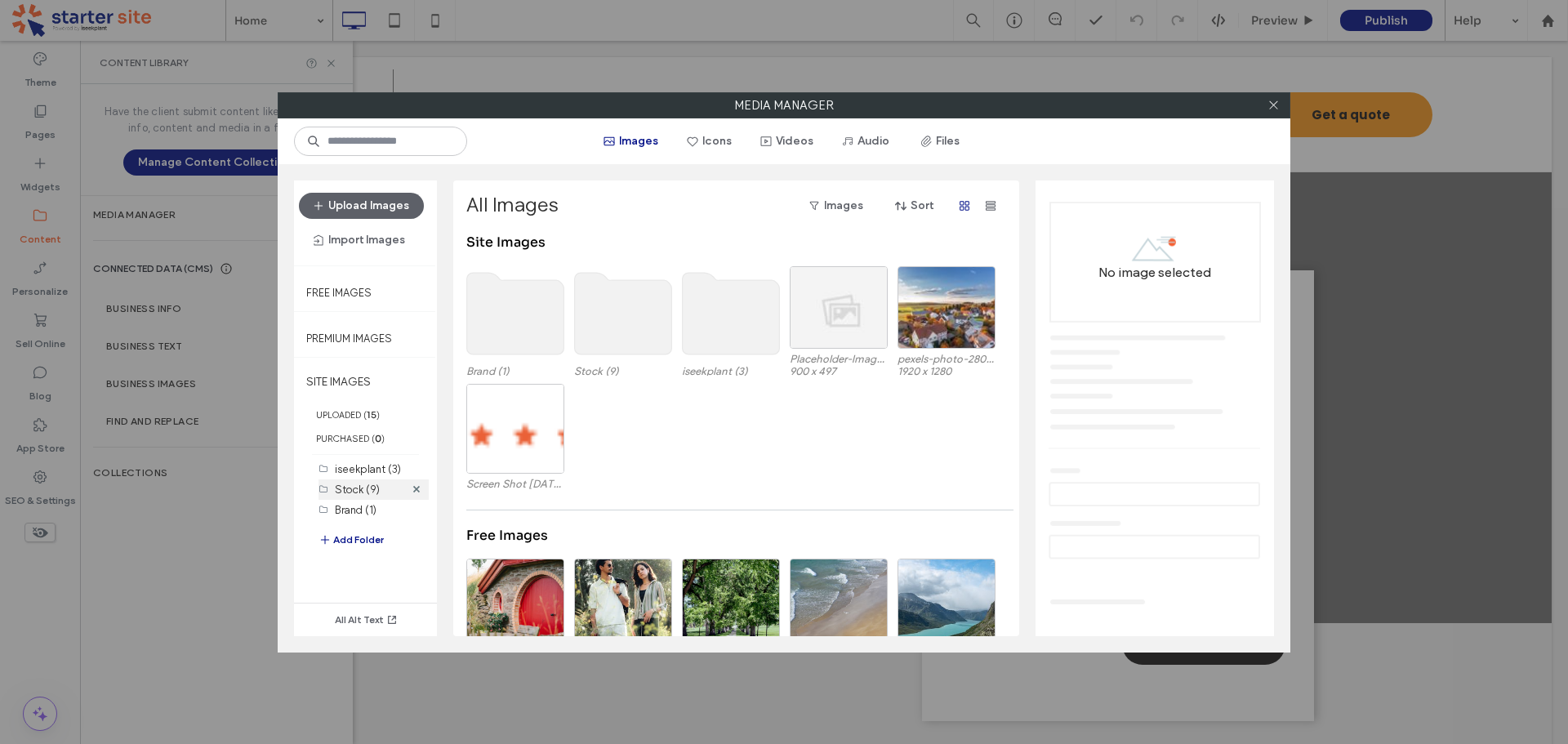
drag, startPoint x: 376, startPoint y: 487, endPoint x: 362, endPoint y: 485, distance: 14.1
click at [375, 487] on label "Stock (9)" at bounding box center [357, 490] width 45 height 13
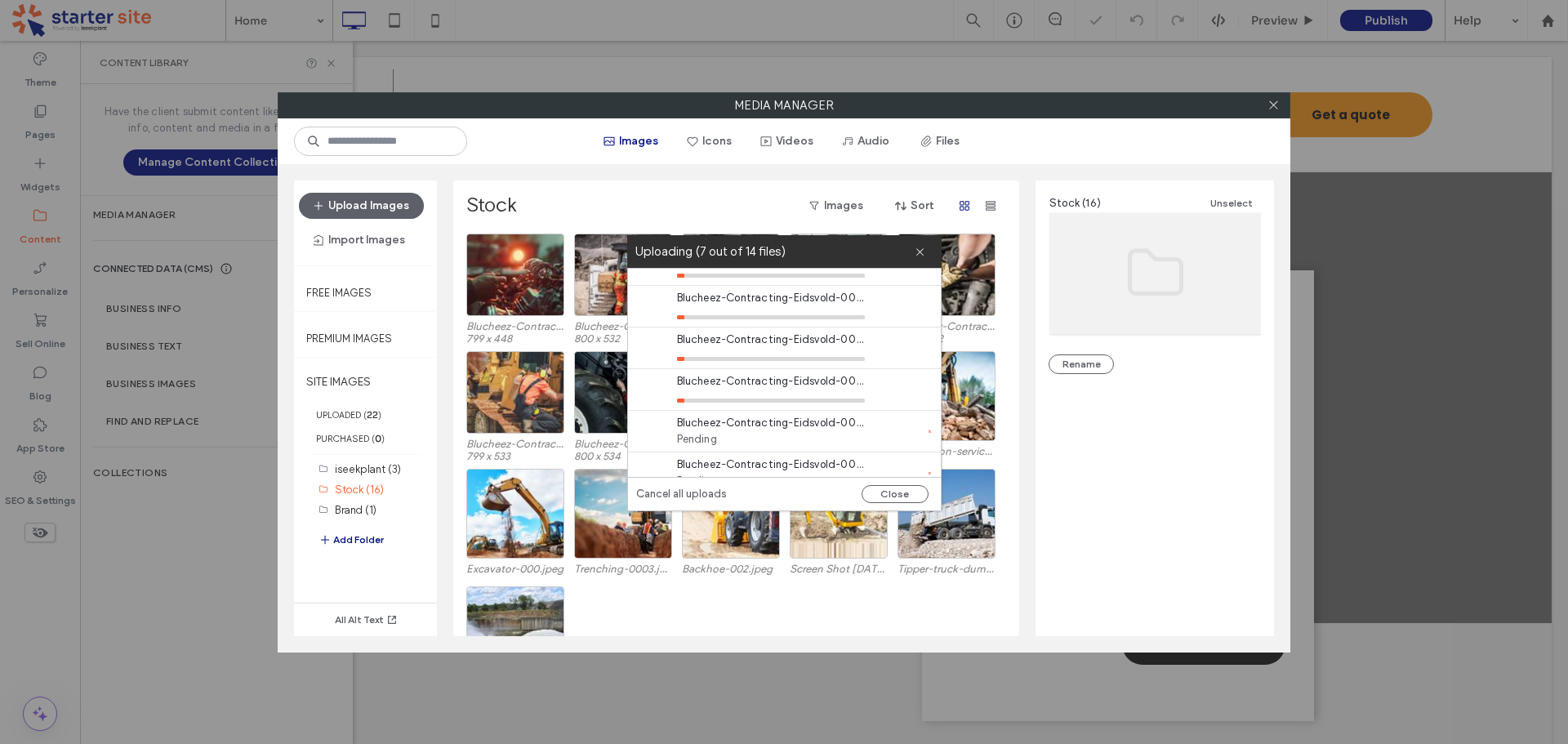
scroll to position [375, 0]
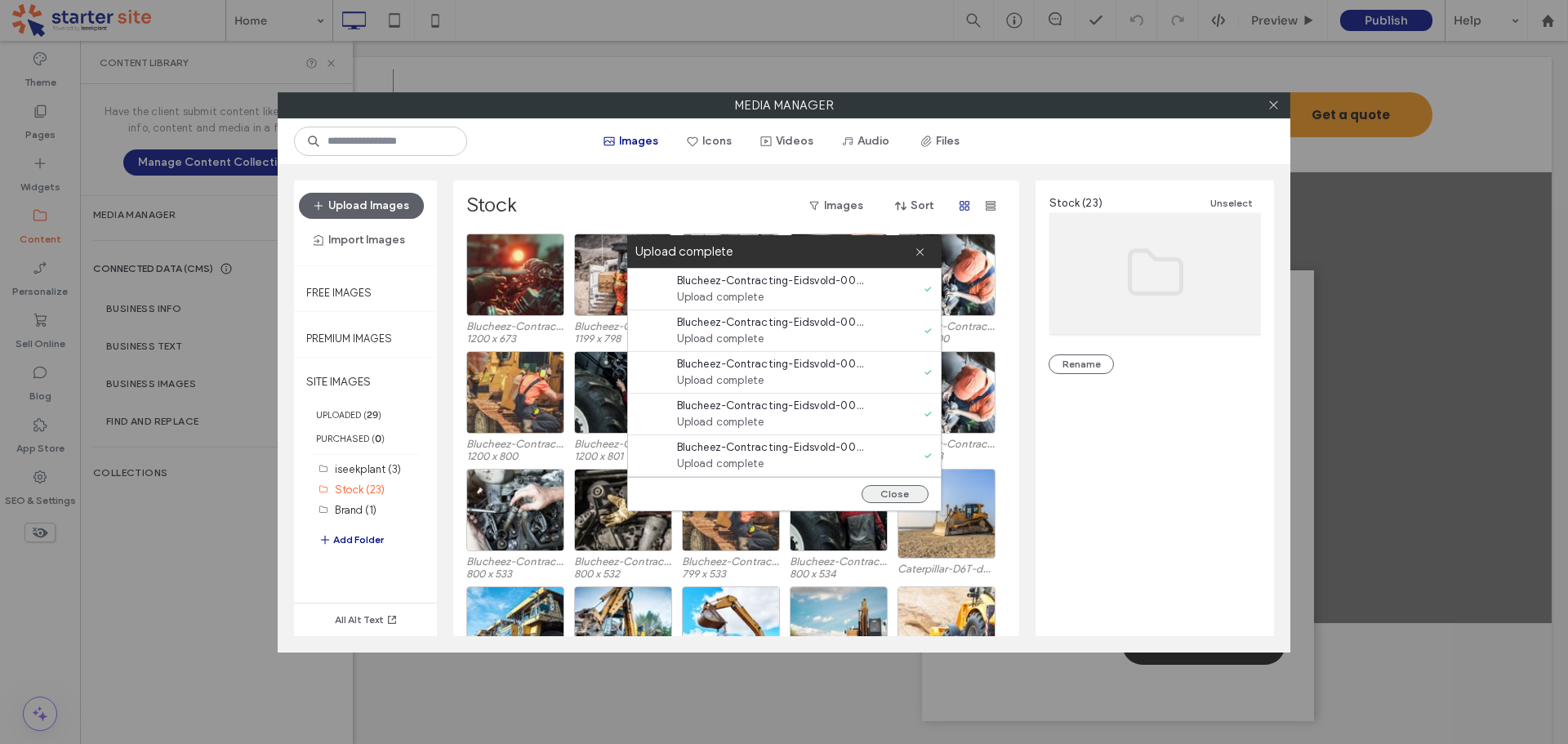
click at [897, 490] on button "Close" at bounding box center [895, 494] width 67 height 18
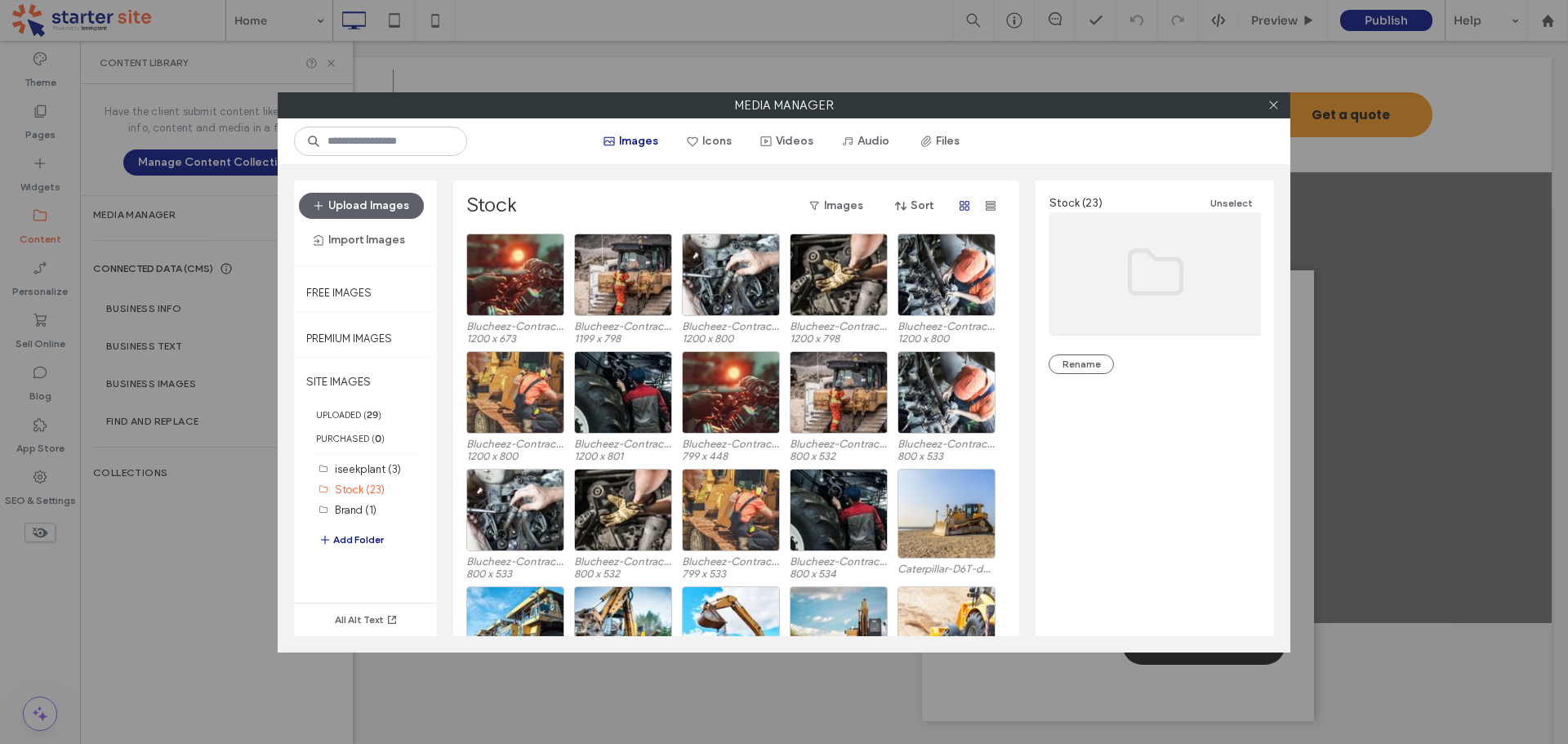
scroll to position [0, 0]
click at [1271, 106] on icon at bounding box center [1274, 106] width 13 height 13
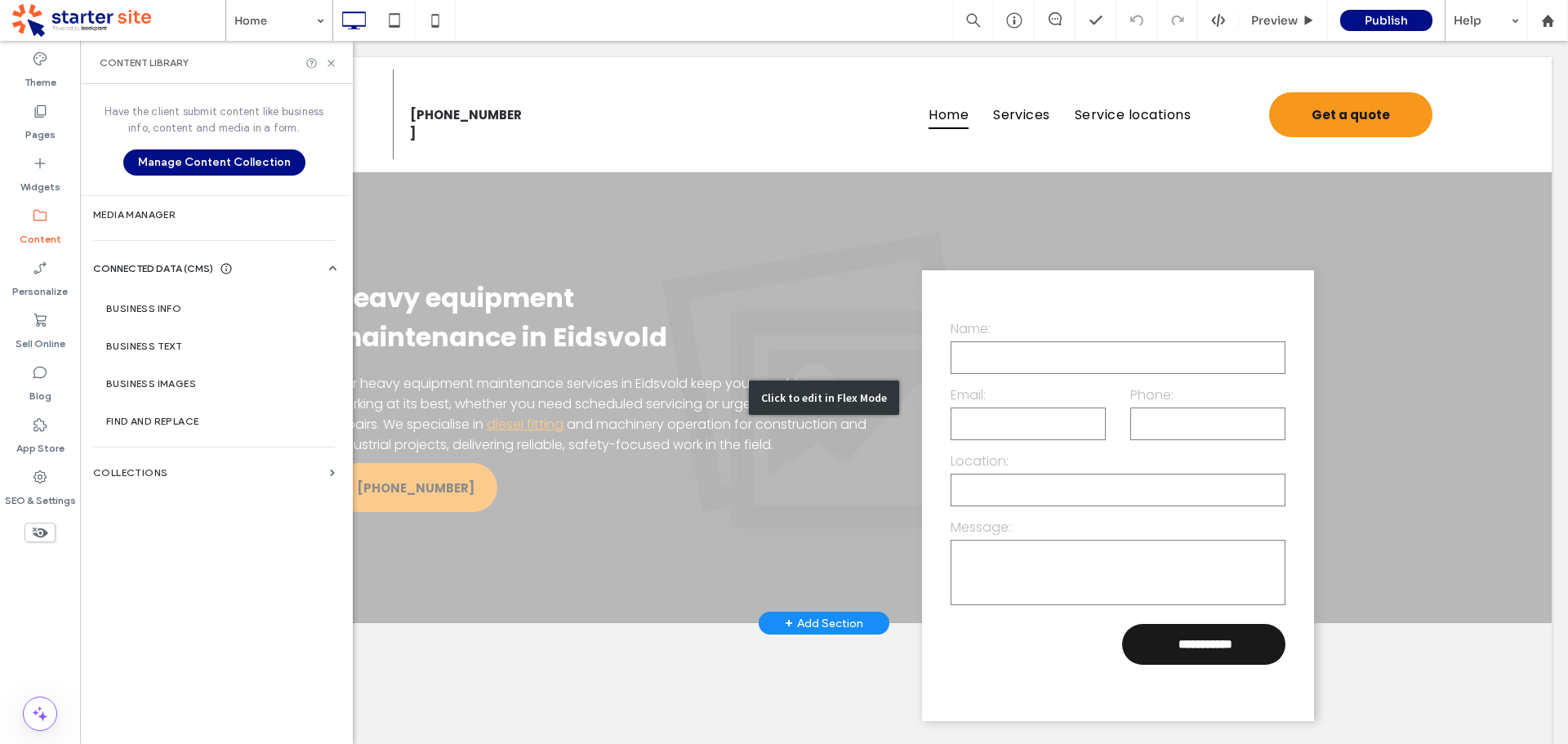
click at [558, 243] on div "Click to edit in Flex Mode" at bounding box center [824, 398] width 1455 height 451
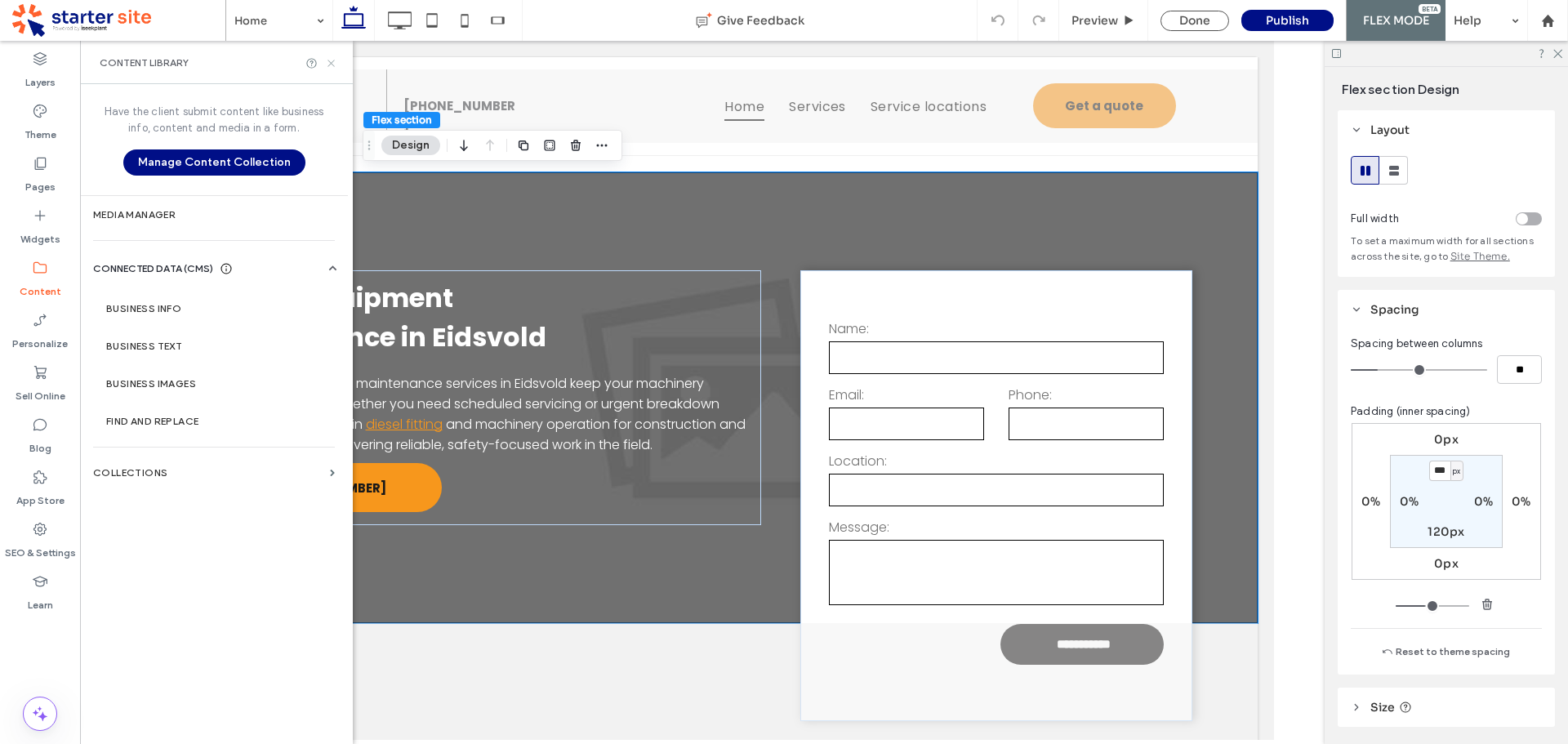
click at [327, 60] on icon at bounding box center [331, 63] width 13 height 13
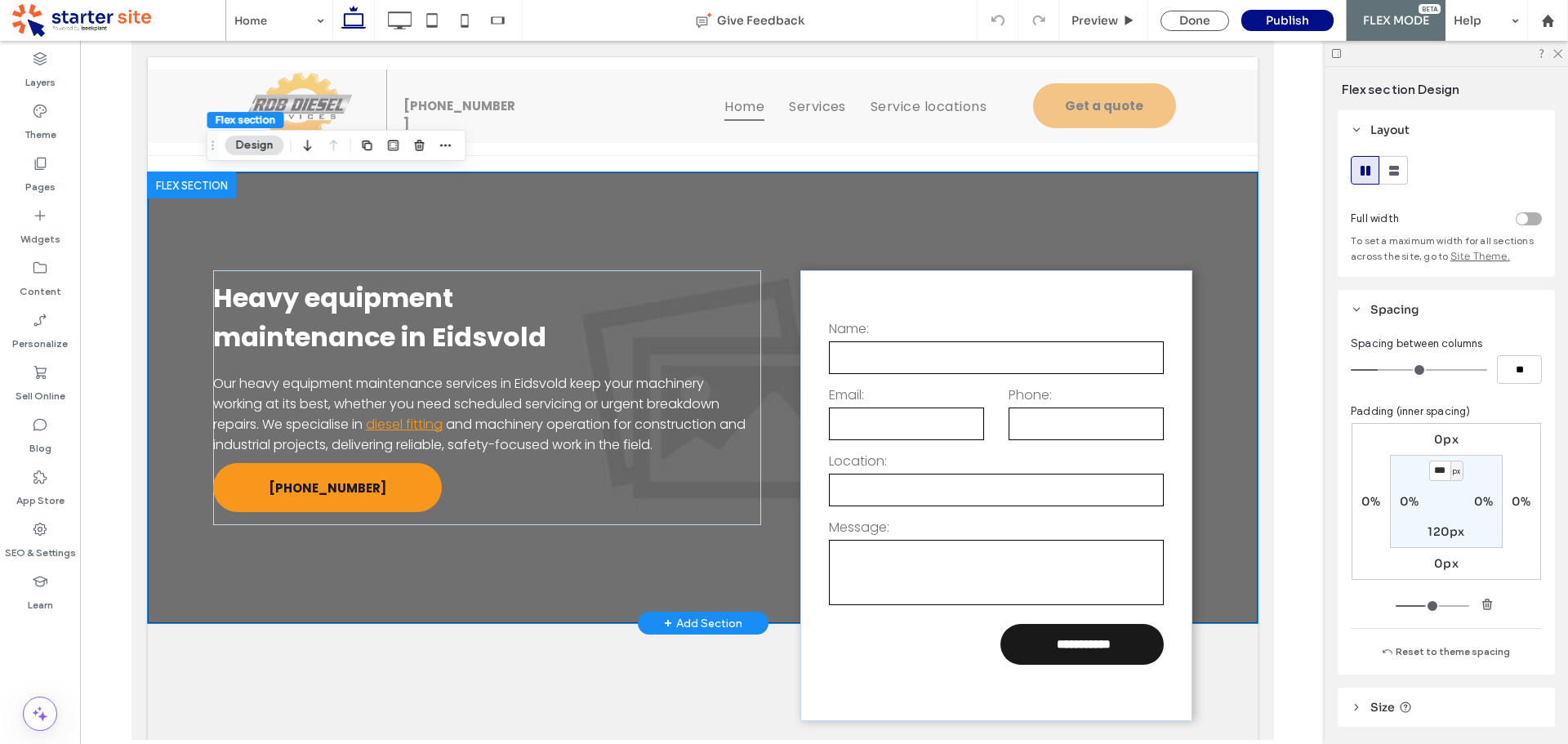
click at [288, 219] on div "**********" at bounding box center [702, 398] width 980 height 451
click at [1056, 225] on div "**********" at bounding box center [702, 398] width 980 height 451
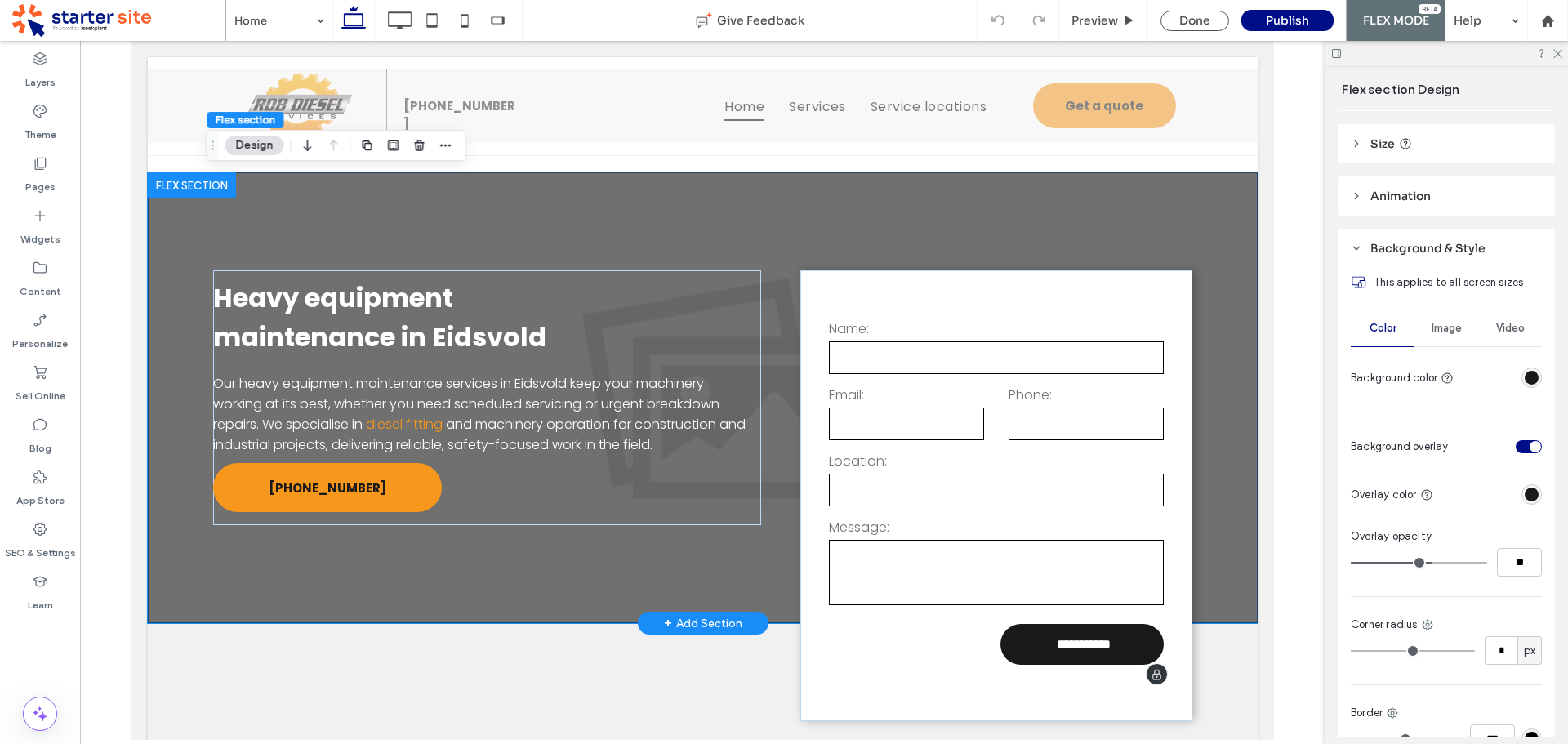
scroll to position [481, 0]
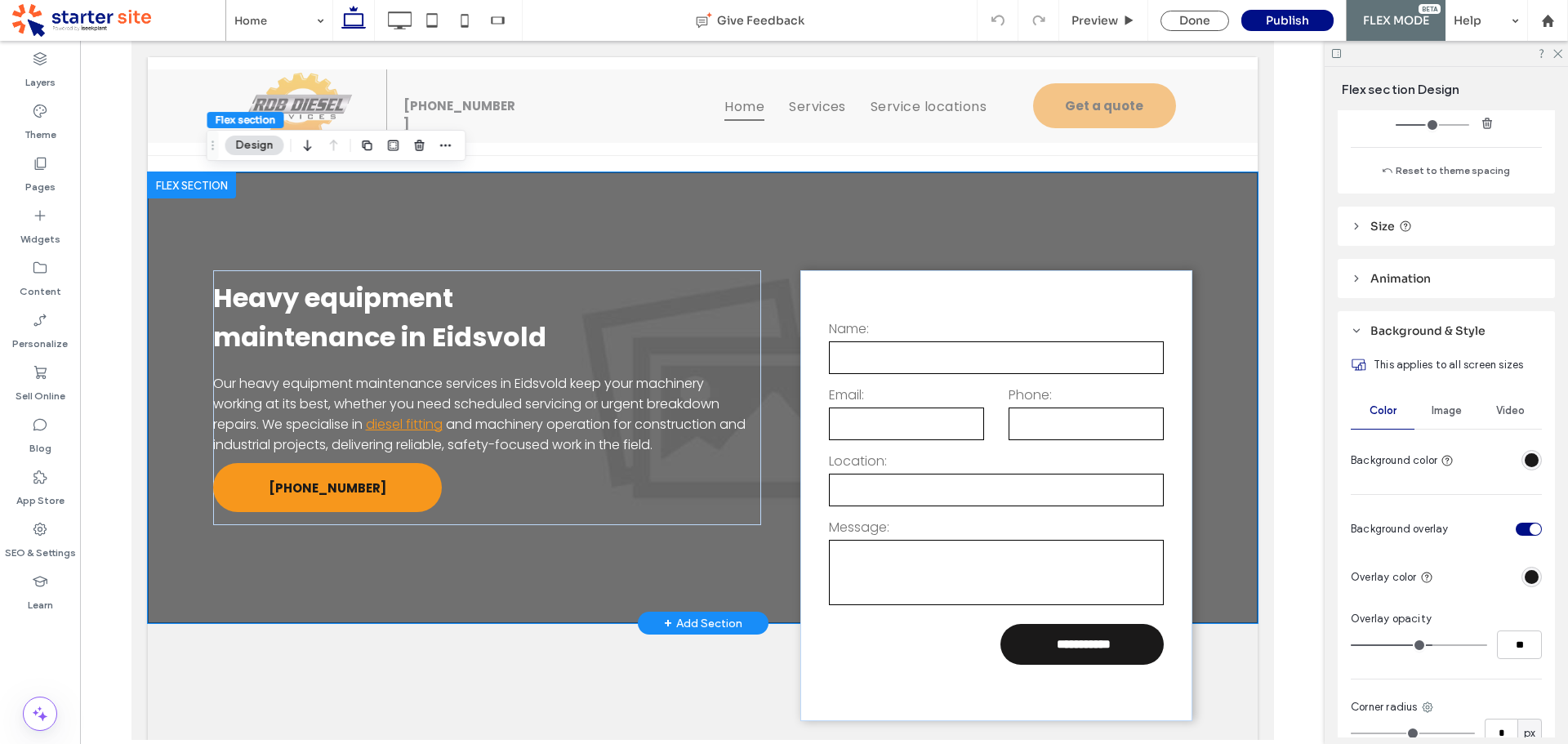
click at [720, 231] on div "**********" at bounding box center [702, 398] width 980 height 451
click at [1445, 410] on span "Image" at bounding box center [1446, 410] width 30 height 13
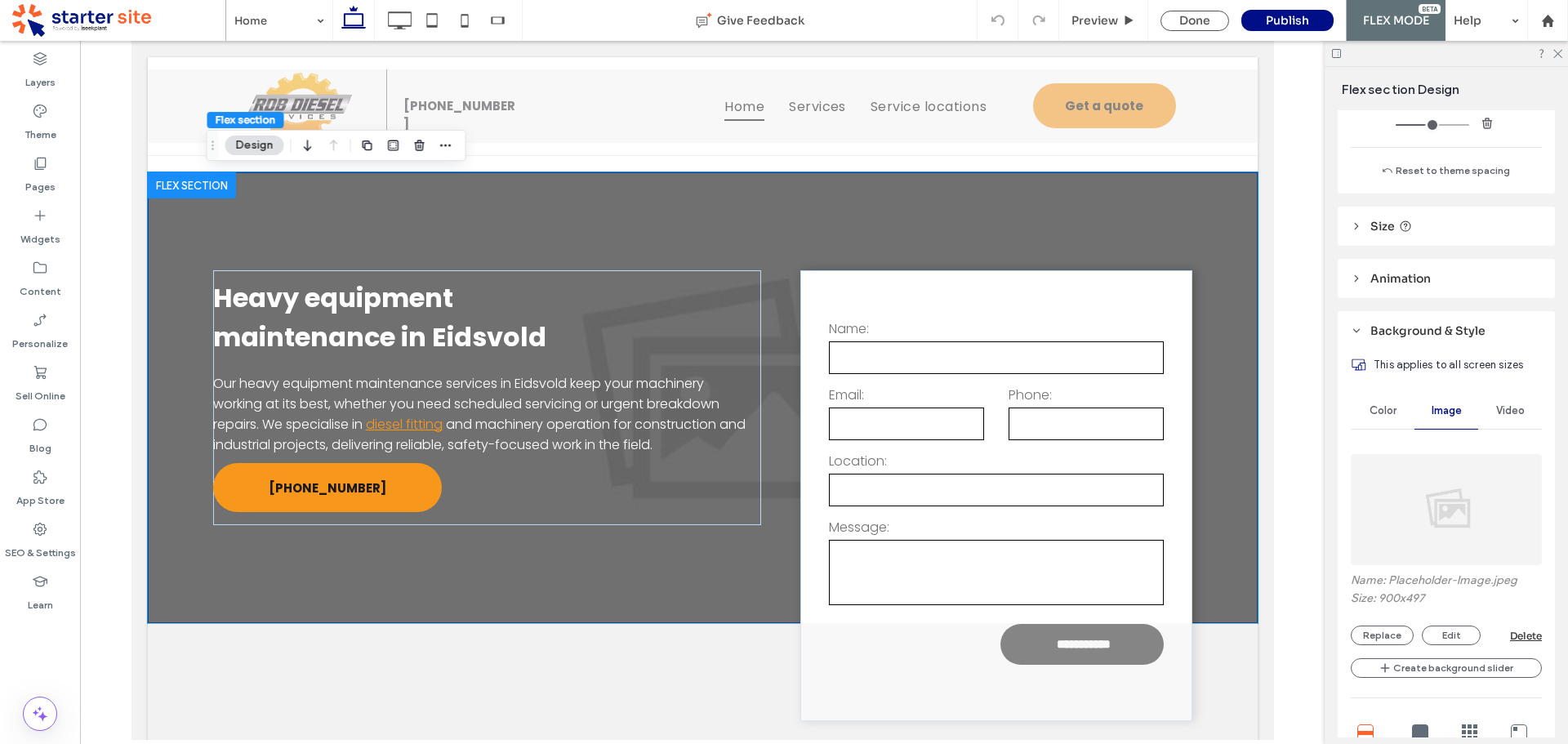
click at [1445, 499] on img at bounding box center [1446, 509] width 191 height 111
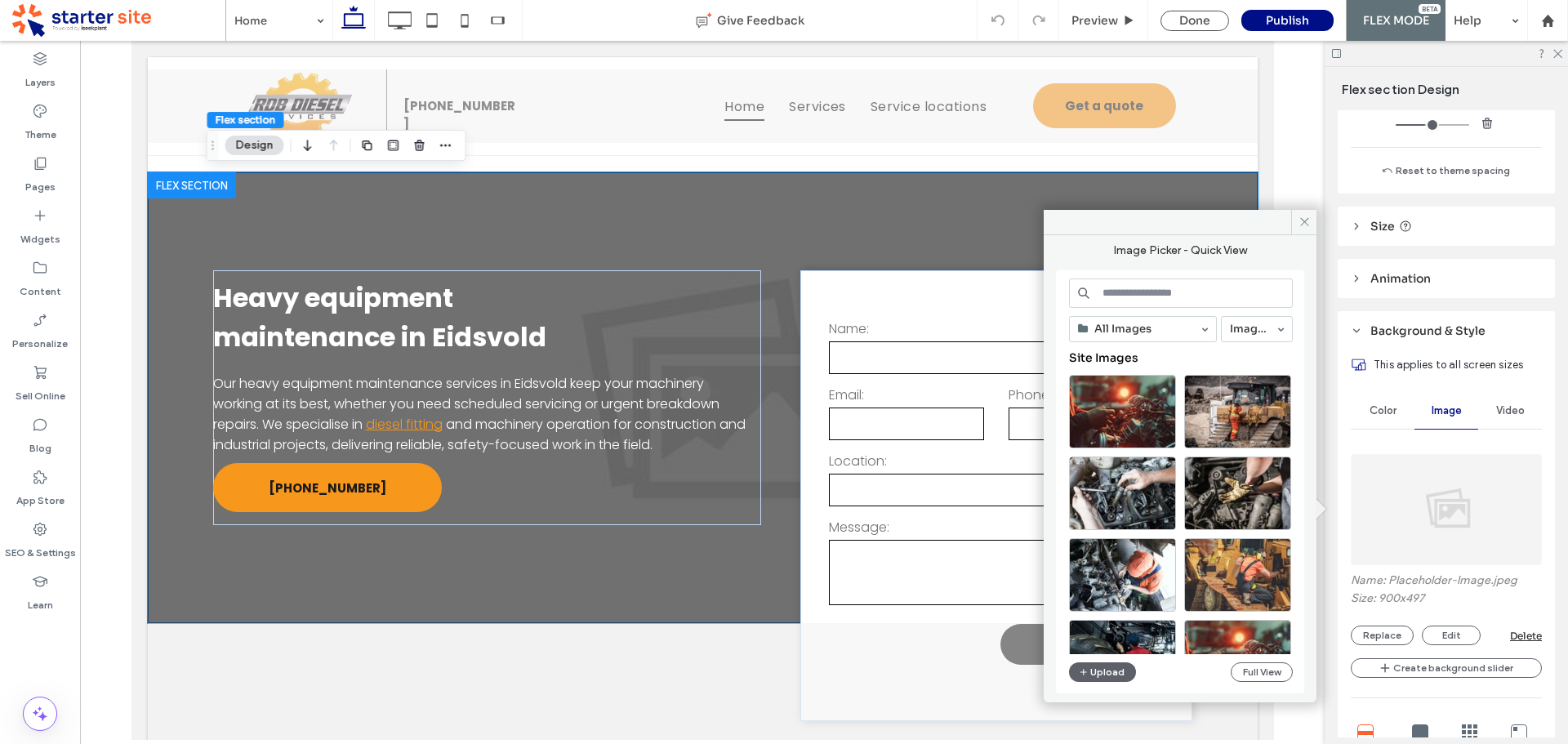
click at [1144, 301] on input at bounding box center [1181, 293] width 224 height 30
paste input "**********"
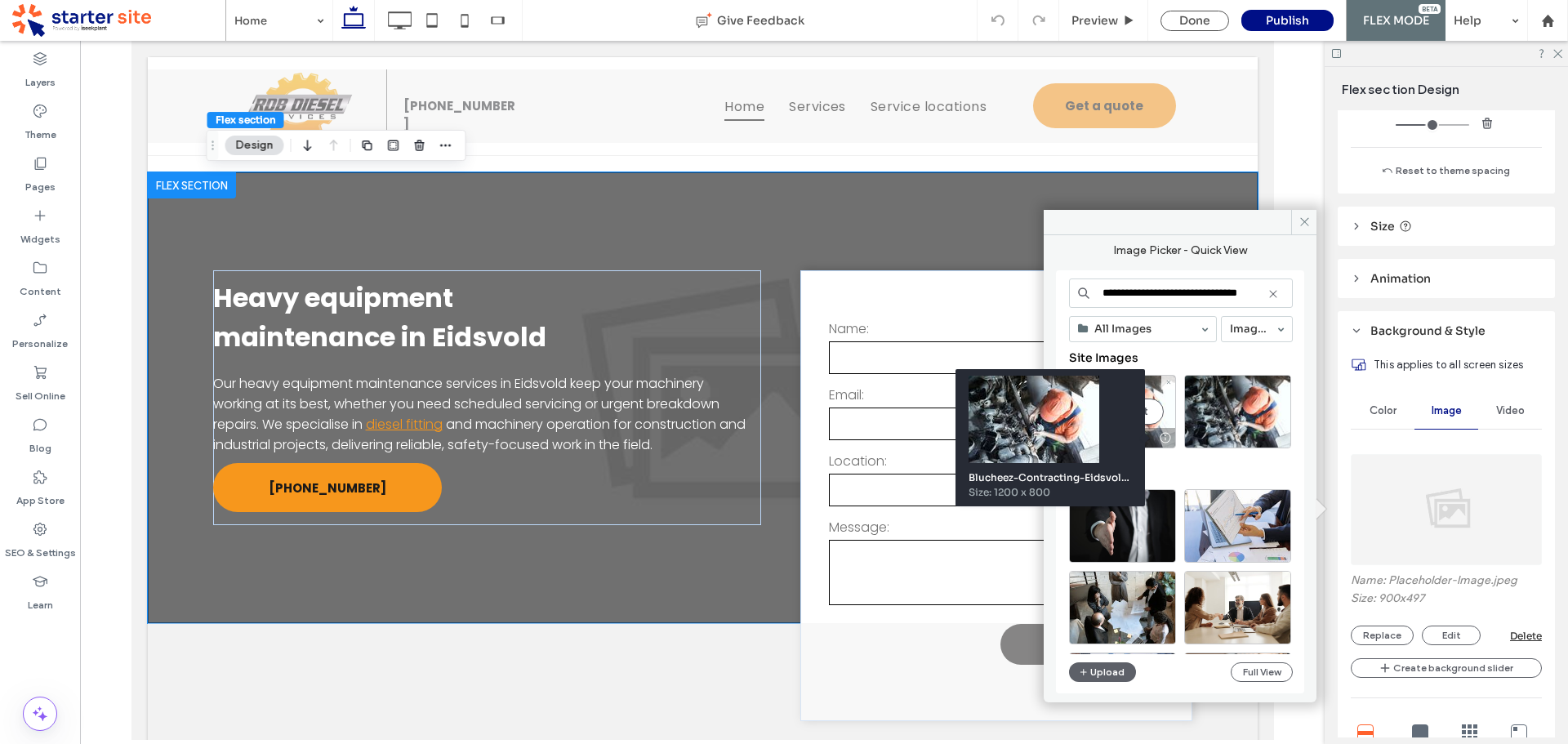
type input "**********"
drag, startPoint x: 1027, startPoint y: 382, endPoint x: 1158, endPoint y: 424, distance: 137.6
click at [1158, 424] on div "Select" at bounding box center [1122, 411] width 107 height 73
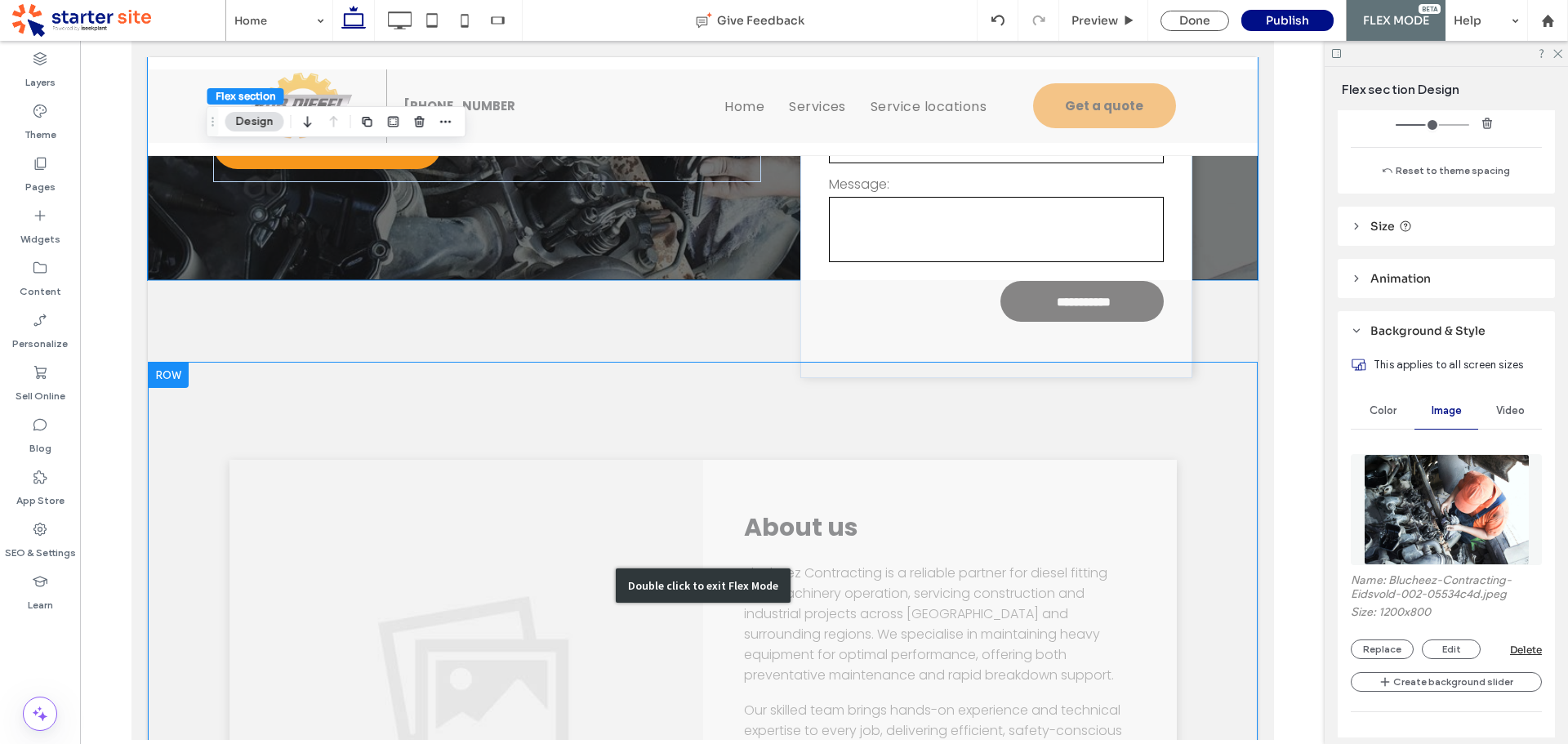
scroll to position [326, 0]
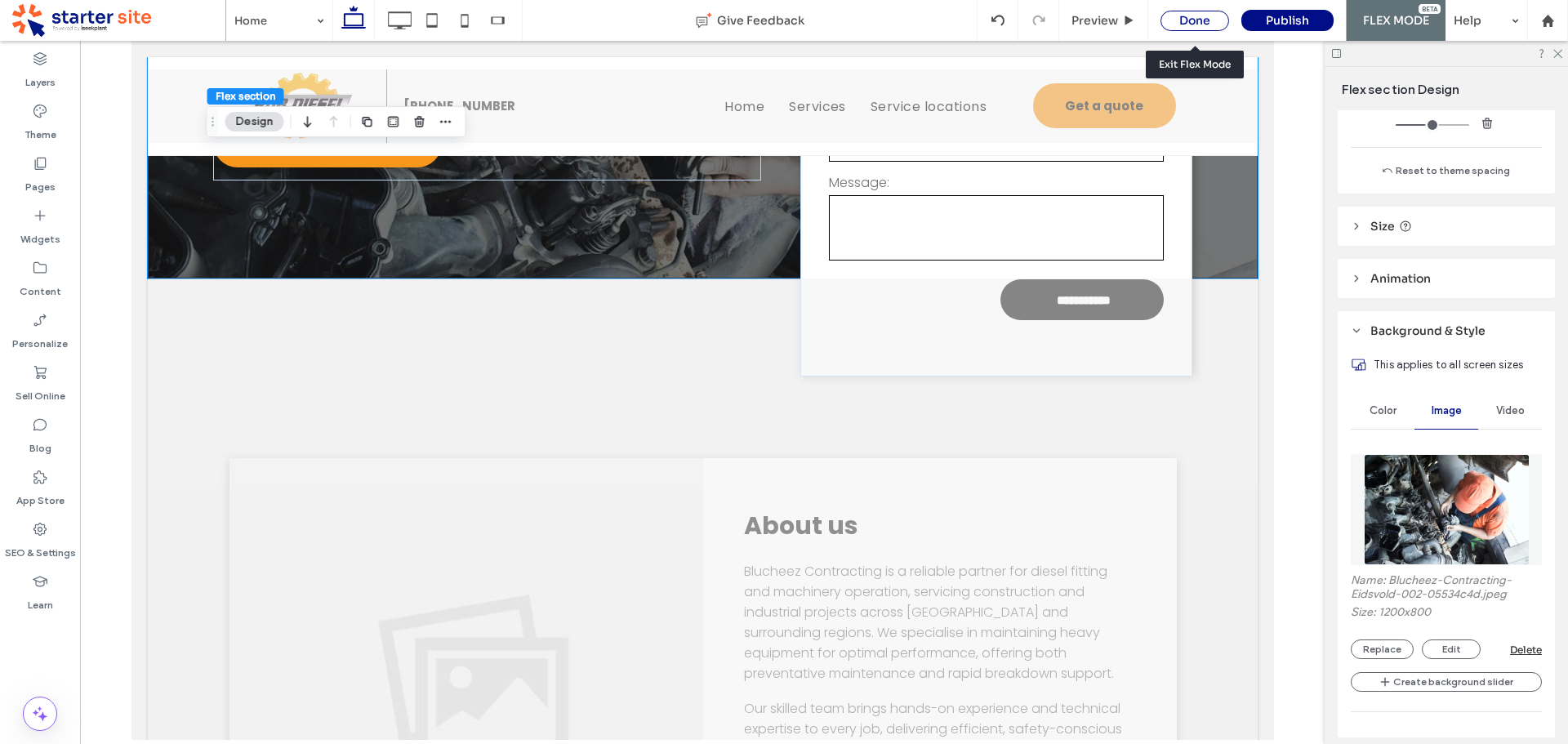
drag, startPoint x: 1169, startPoint y: 186, endPoint x: 1202, endPoint y: 22, distance: 167.3
click at [1202, 22] on div "Done" at bounding box center [1194, 21] width 69 height 21
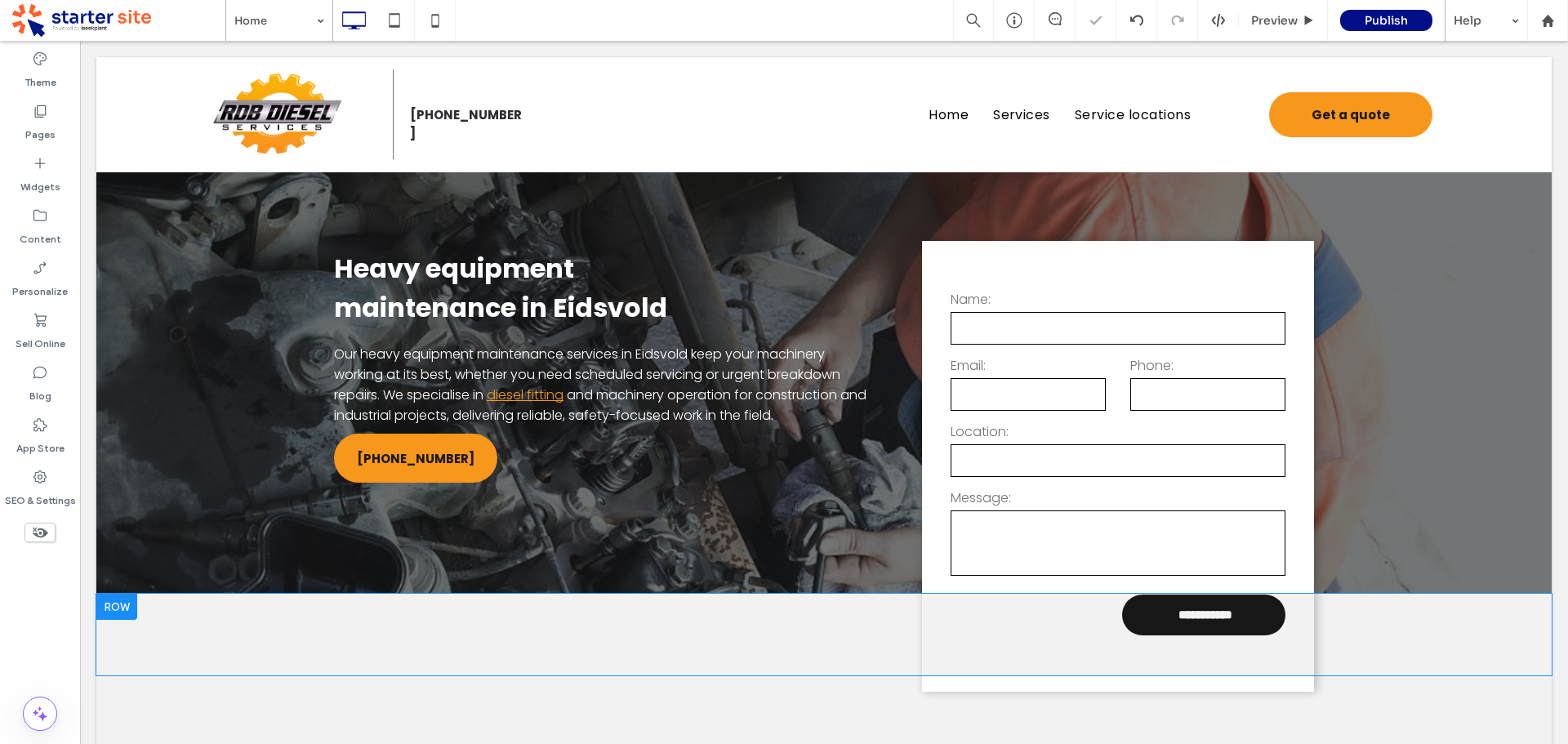
scroll to position [0, 0]
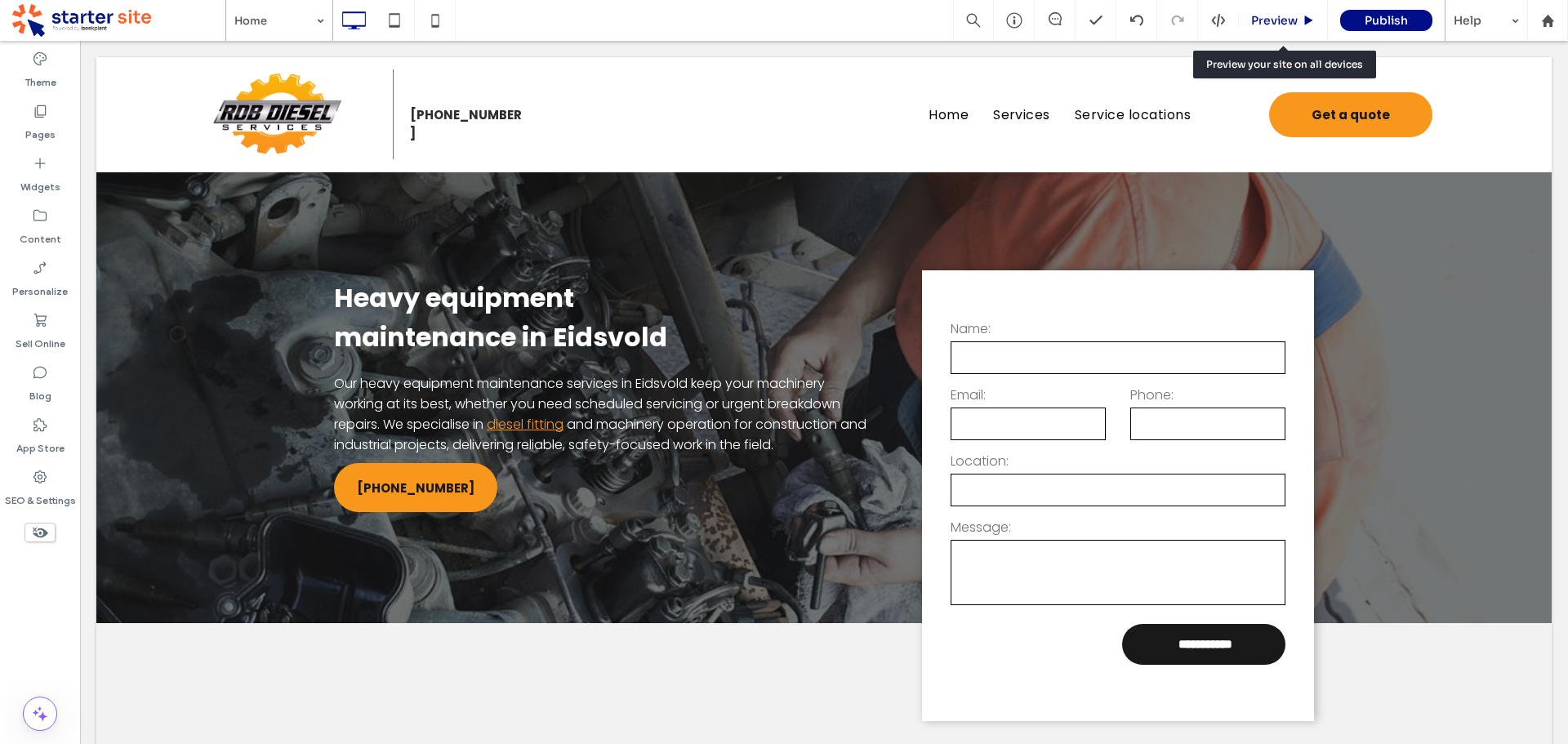
click at [1269, 22] on span "Preview" at bounding box center [1275, 20] width 47 height 14
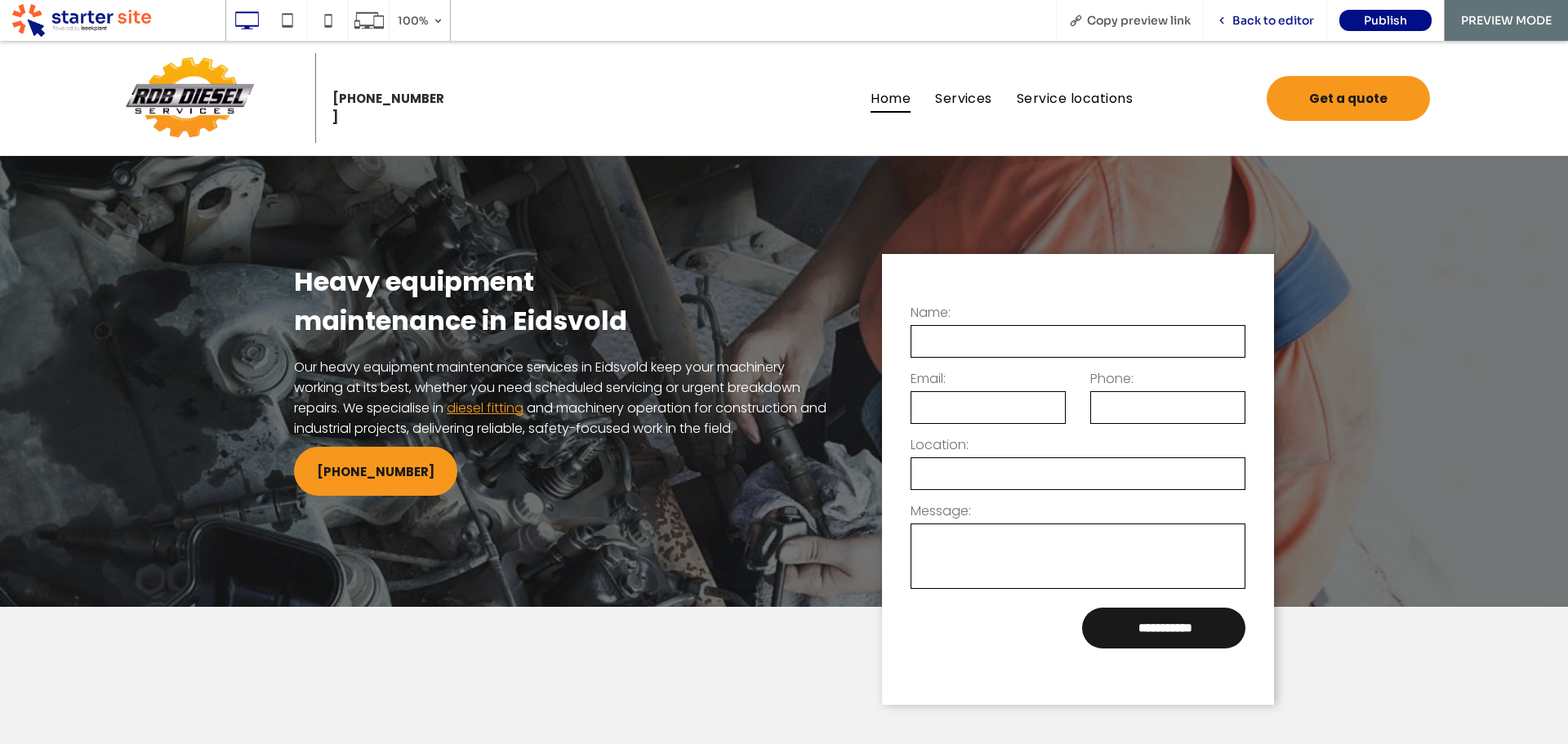
click at [1272, 22] on span "Back to editor" at bounding box center [1273, 20] width 82 height 14
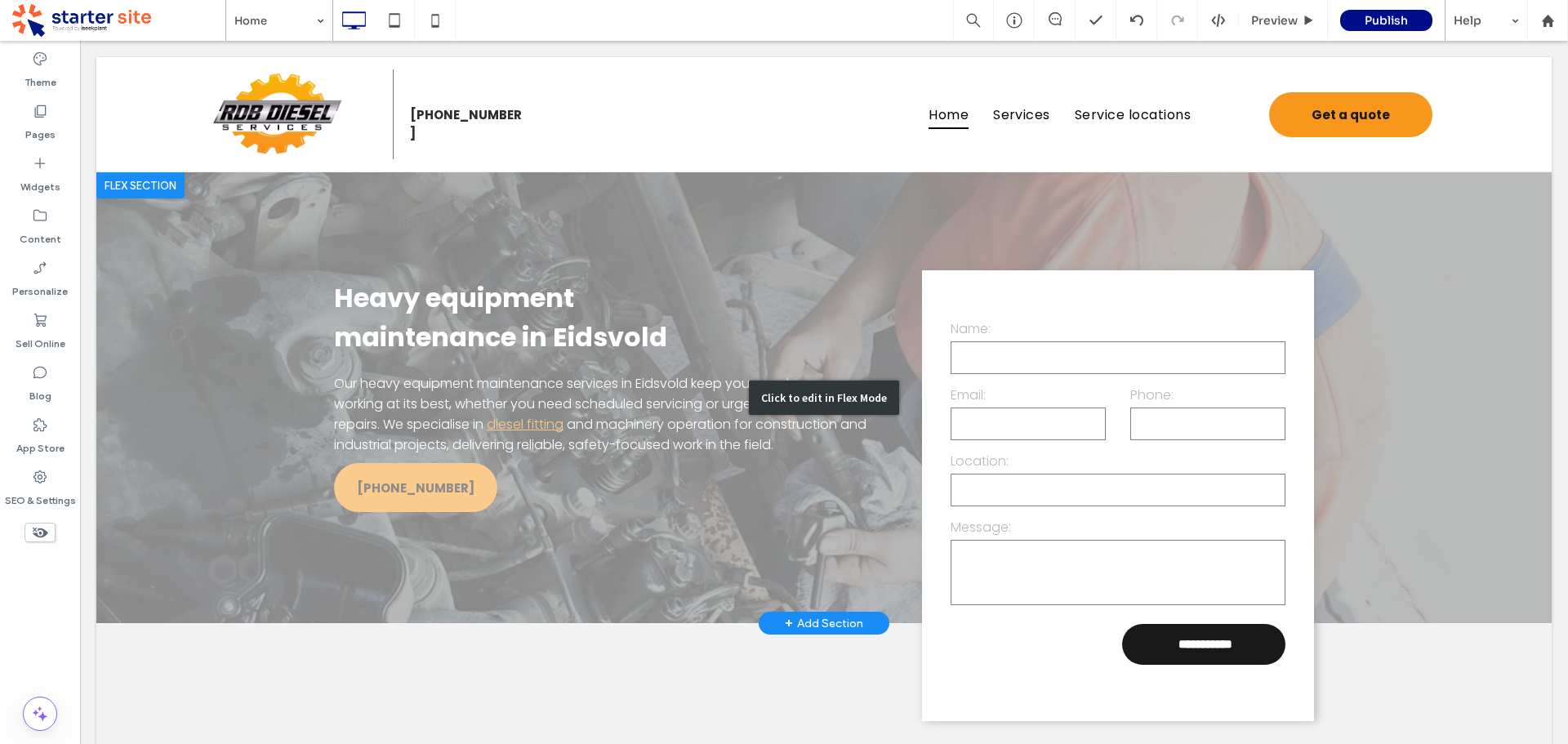
click at [284, 238] on div "Click to edit in Flex Mode" at bounding box center [824, 398] width 1455 height 451
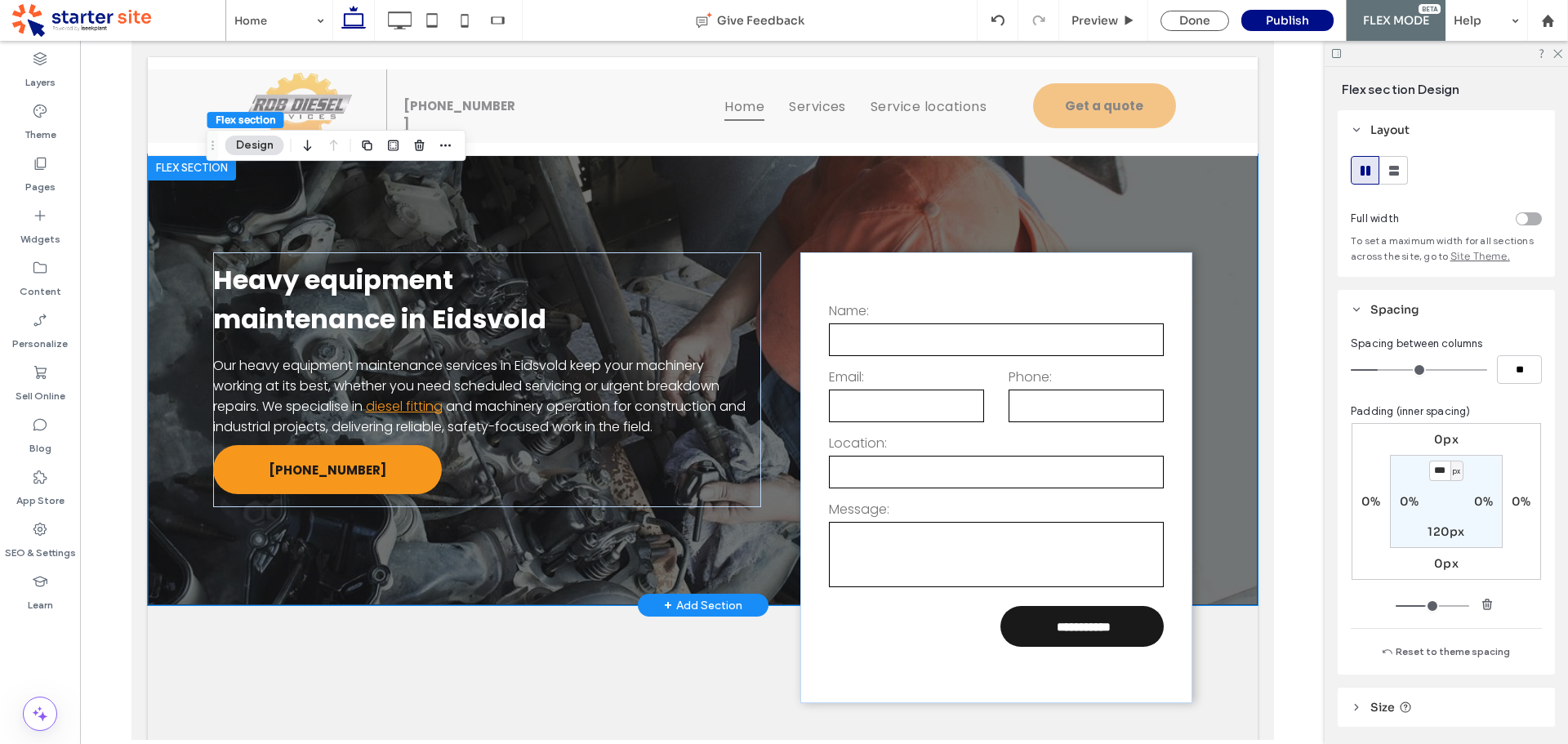
click at [635, 211] on div "**********" at bounding box center [702, 380] width 980 height 451
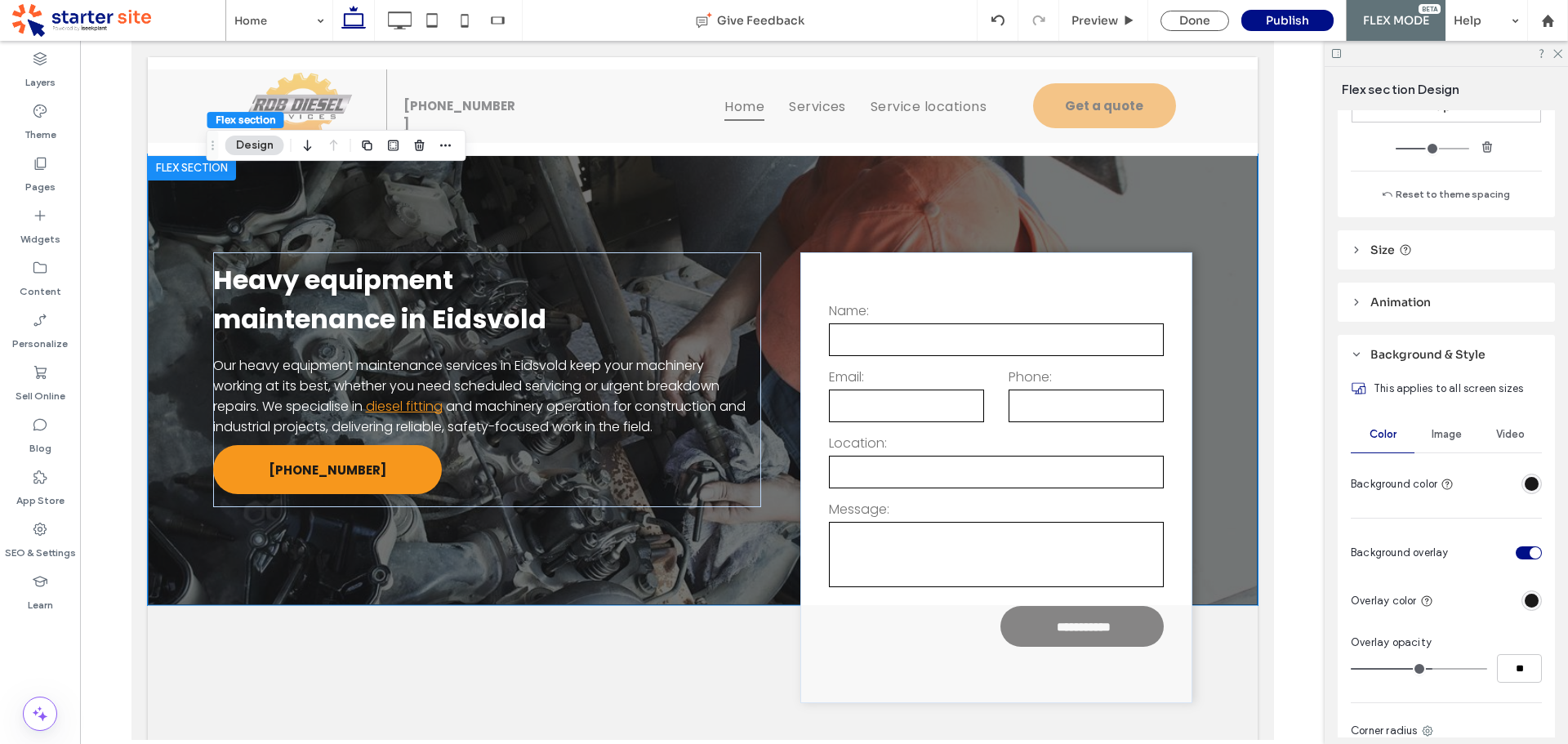
scroll to position [572, 0]
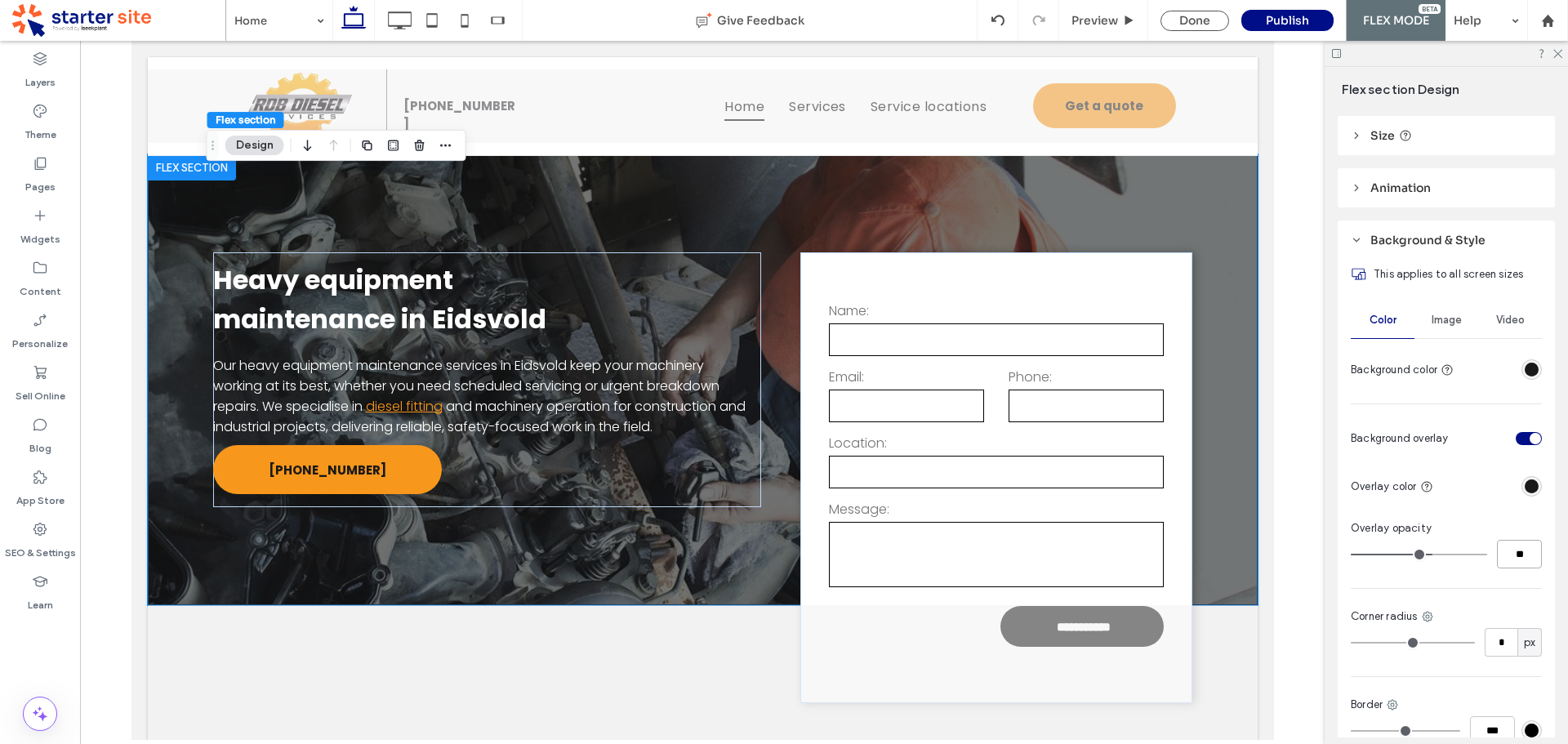
click at [1513, 553] on input "**" at bounding box center [1519, 554] width 45 height 29
type input "**"
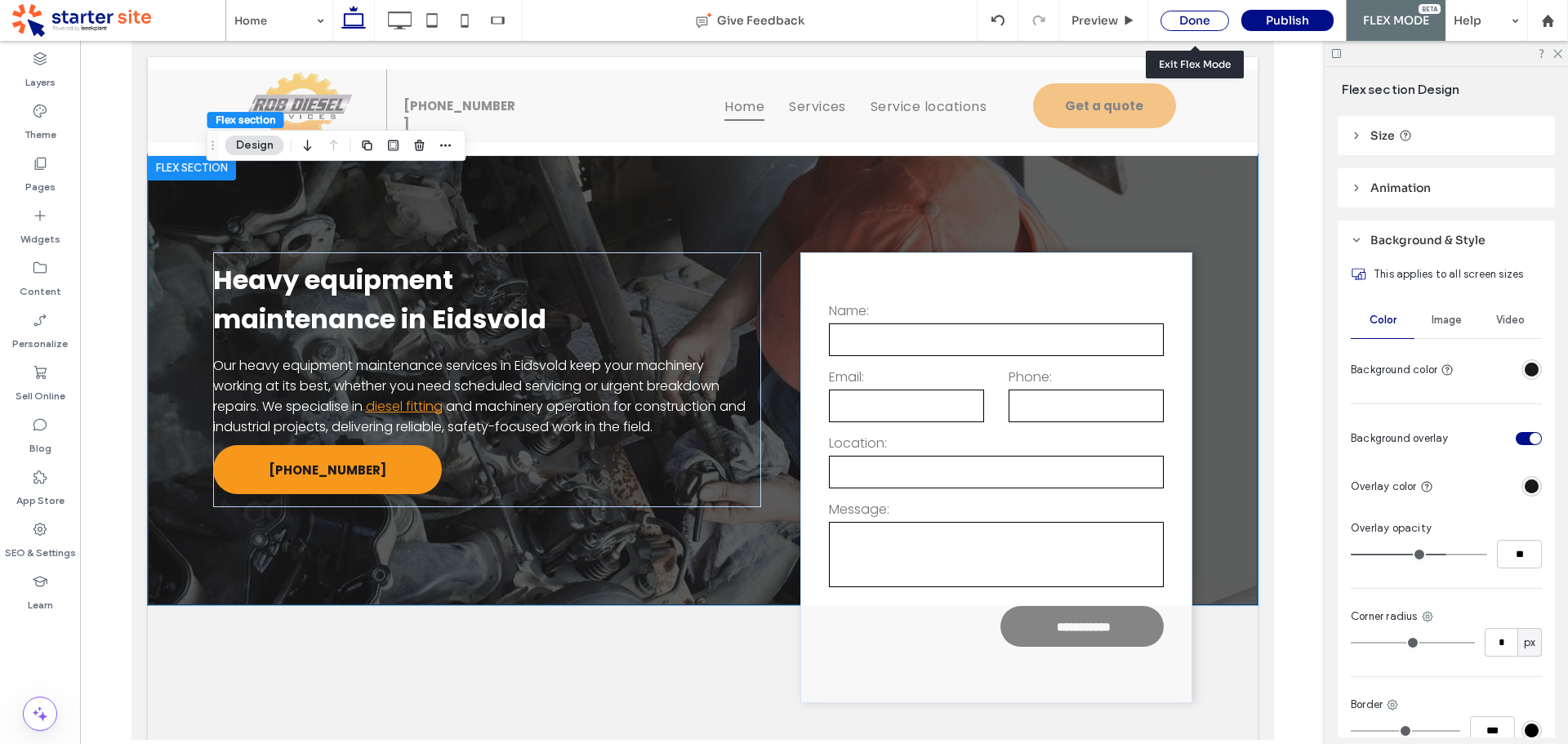
click at [1200, 18] on div "Done" at bounding box center [1194, 21] width 69 height 21
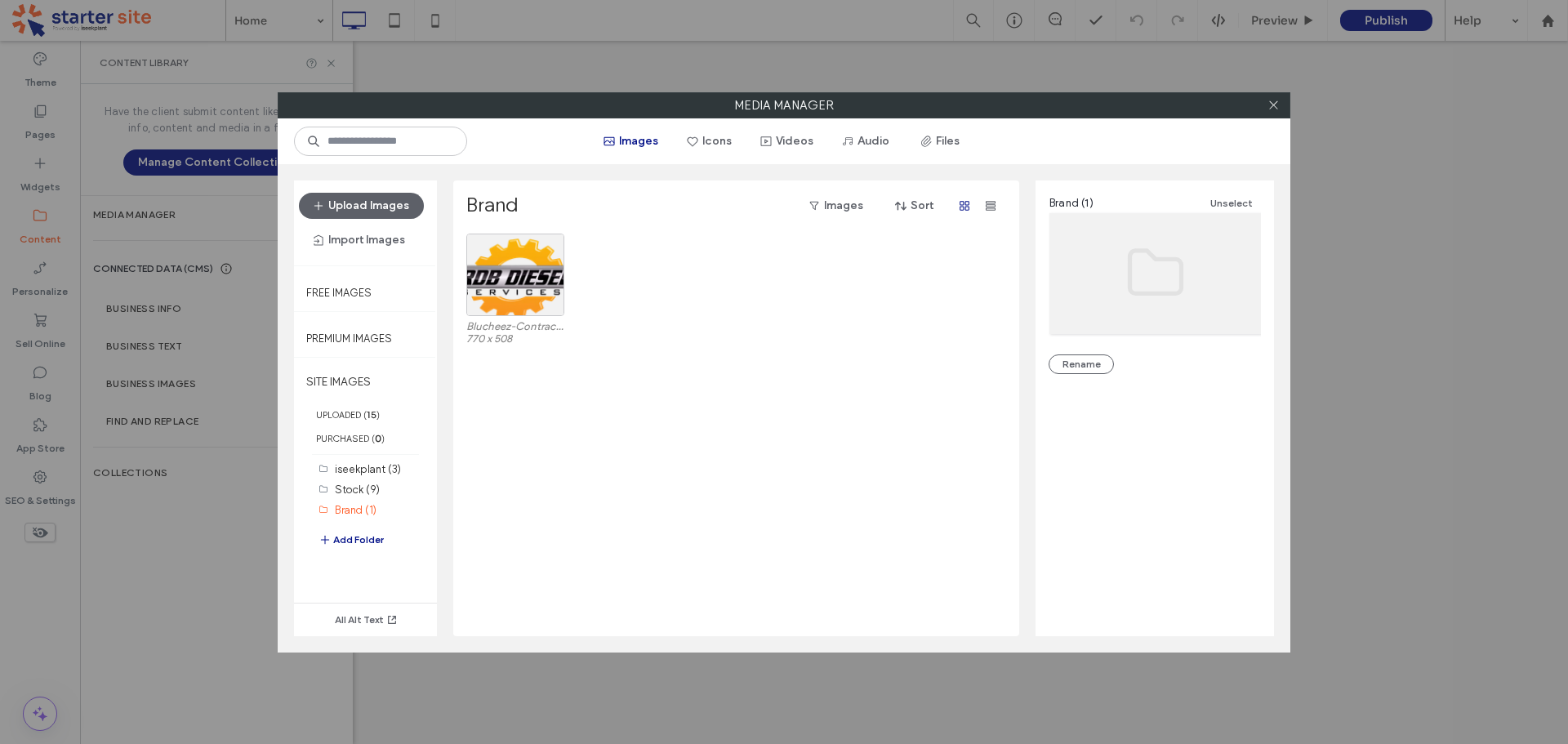
click at [1274, 104] on icon at bounding box center [1274, 106] width 13 height 13
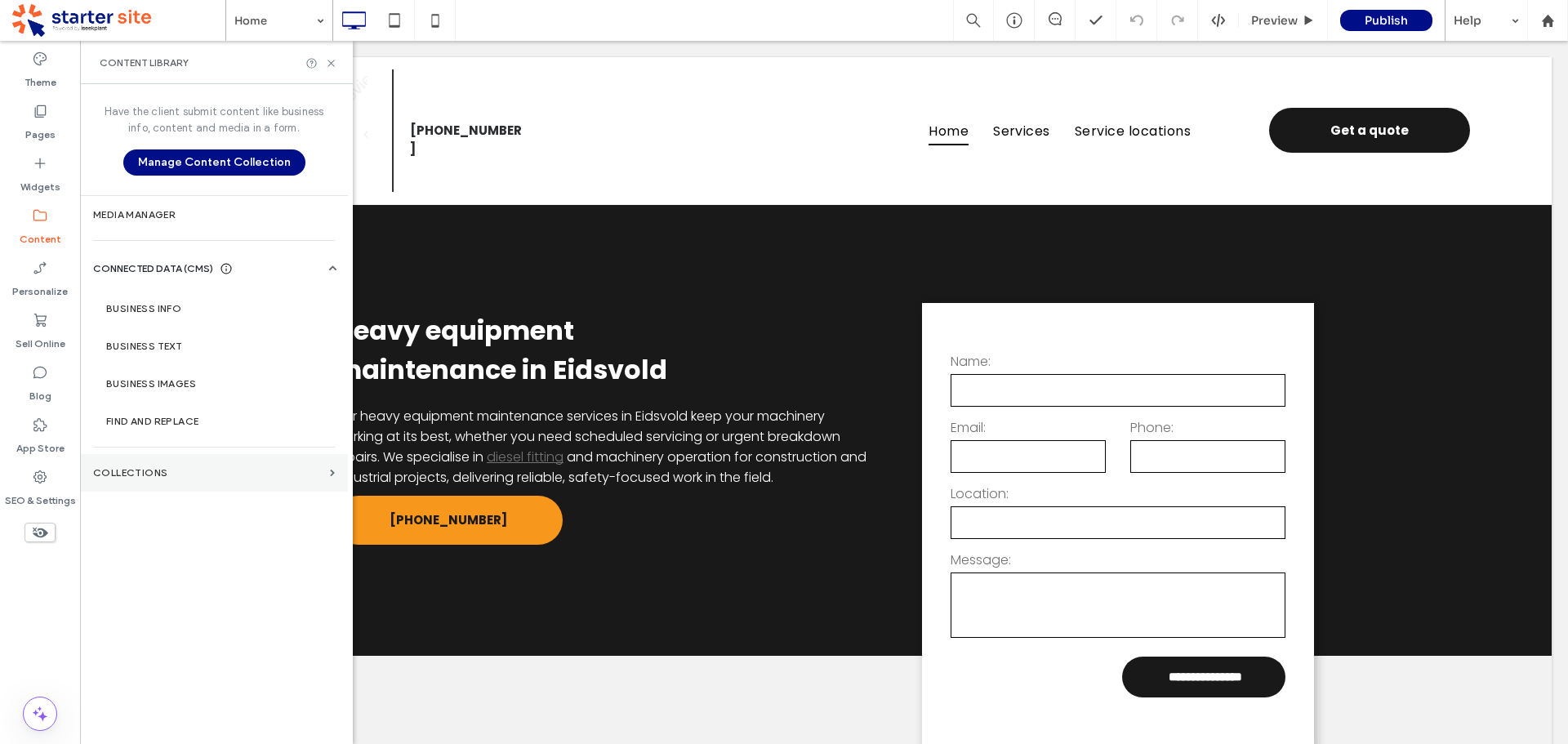
click at [160, 468] on label "Collections" at bounding box center [208, 473] width 230 height 12
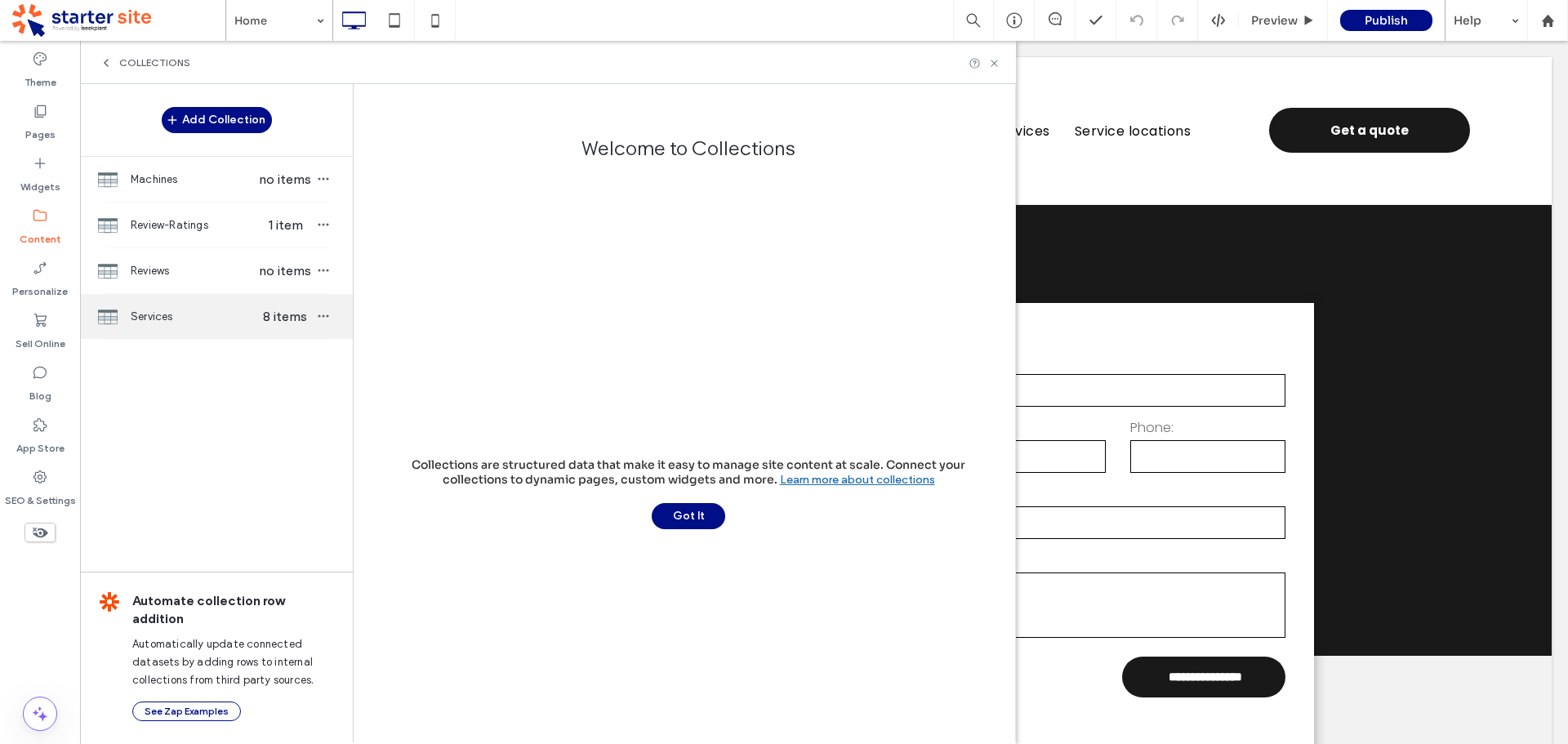
click at [165, 318] on span "Services" at bounding box center [193, 317] width 125 height 16
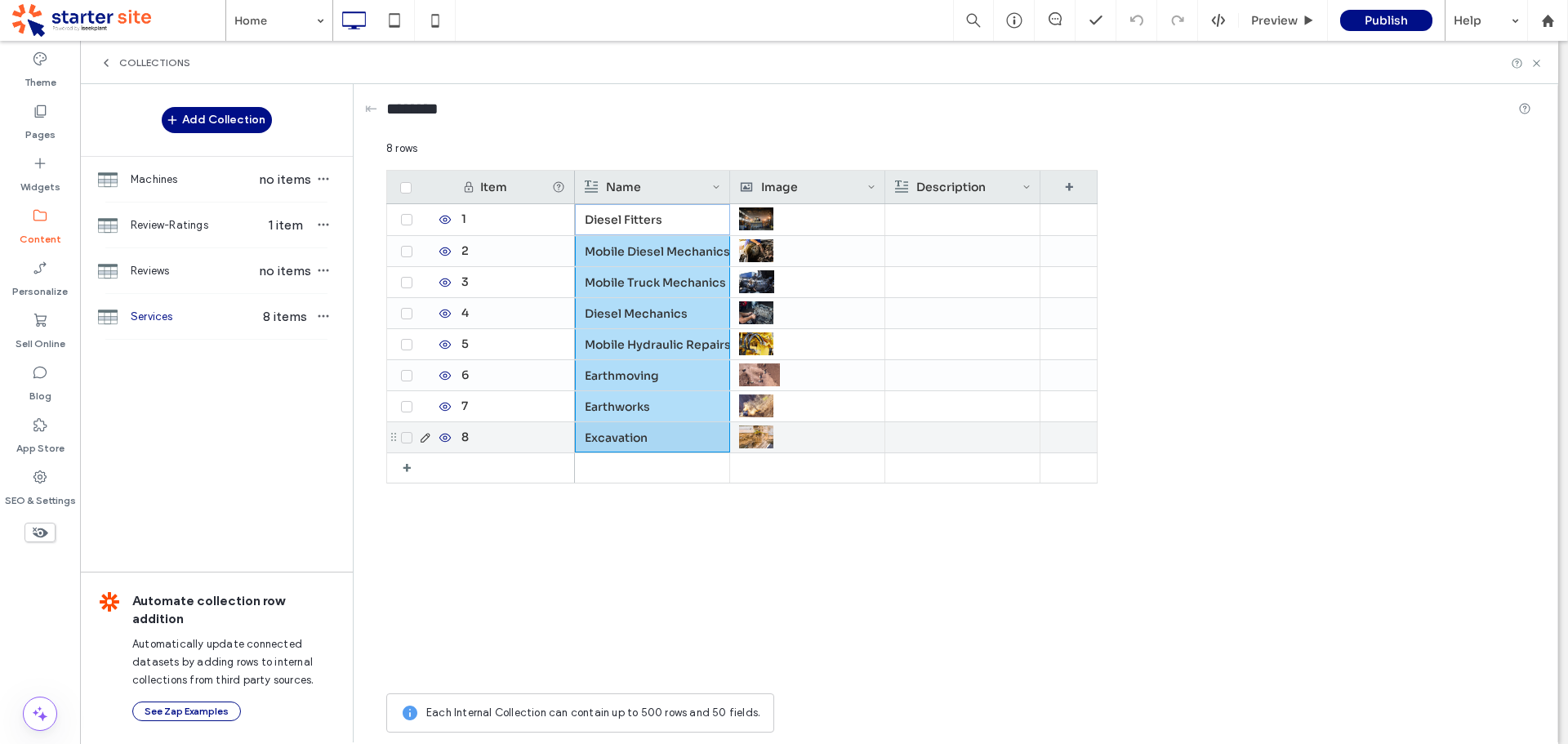
drag, startPoint x: 624, startPoint y: 217, endPoint x: 699, endPoint y: 427, distance: 223.0
click at [625, 430] on div "Diesel Fitters Mobile Diesel Mechanics Mobile Truck Mechanics Diesel Mechanics …" at bounding box center [835, 344] width 522 height 280
drag, startPoint x: 614, startPoint y: 556, endPoint x: 632, endPoint y: 283, distance: 273.6
click at [613, 545] on div "Diesel Fitters Mobile Diesel Mechanics Mobile Truck Mechanics Diesel Mechanics …" at bounding box center [835, 444] width 522 height 481
click at [634, 221] on div "Diesel Fitters" at bounding box center [652, 219] width 135 height 30
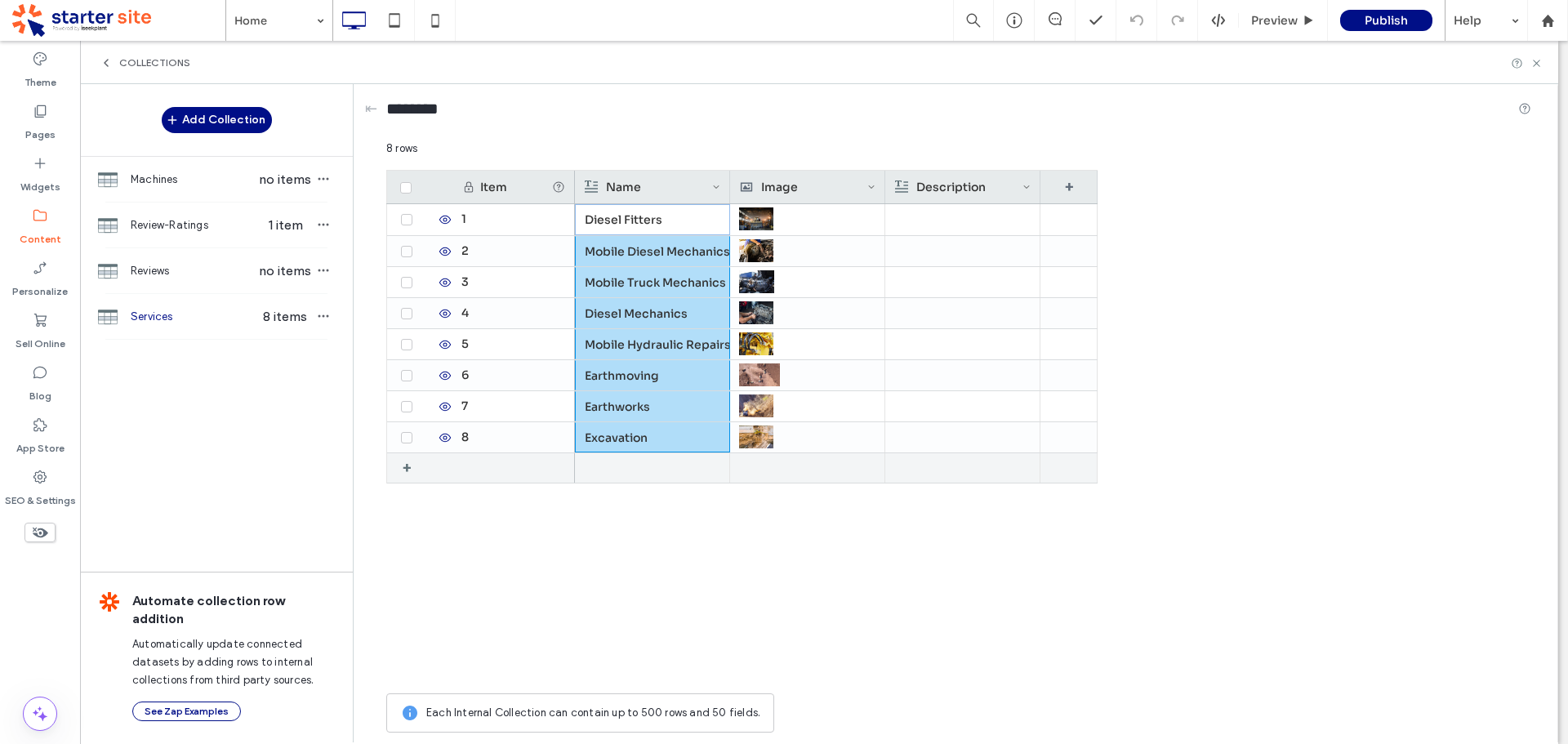
drag, startPoint x: 650, startPoint y: 218, endPoint x: 650, endPoint y: 453, distance: 235.0
click at [650, 453] on div "Diesel Fitters Mobile Diesel Mechanics Mobile Truck Mechanics Diesel Mechanics …" at bounding box center [835, 344] width 522 height 280
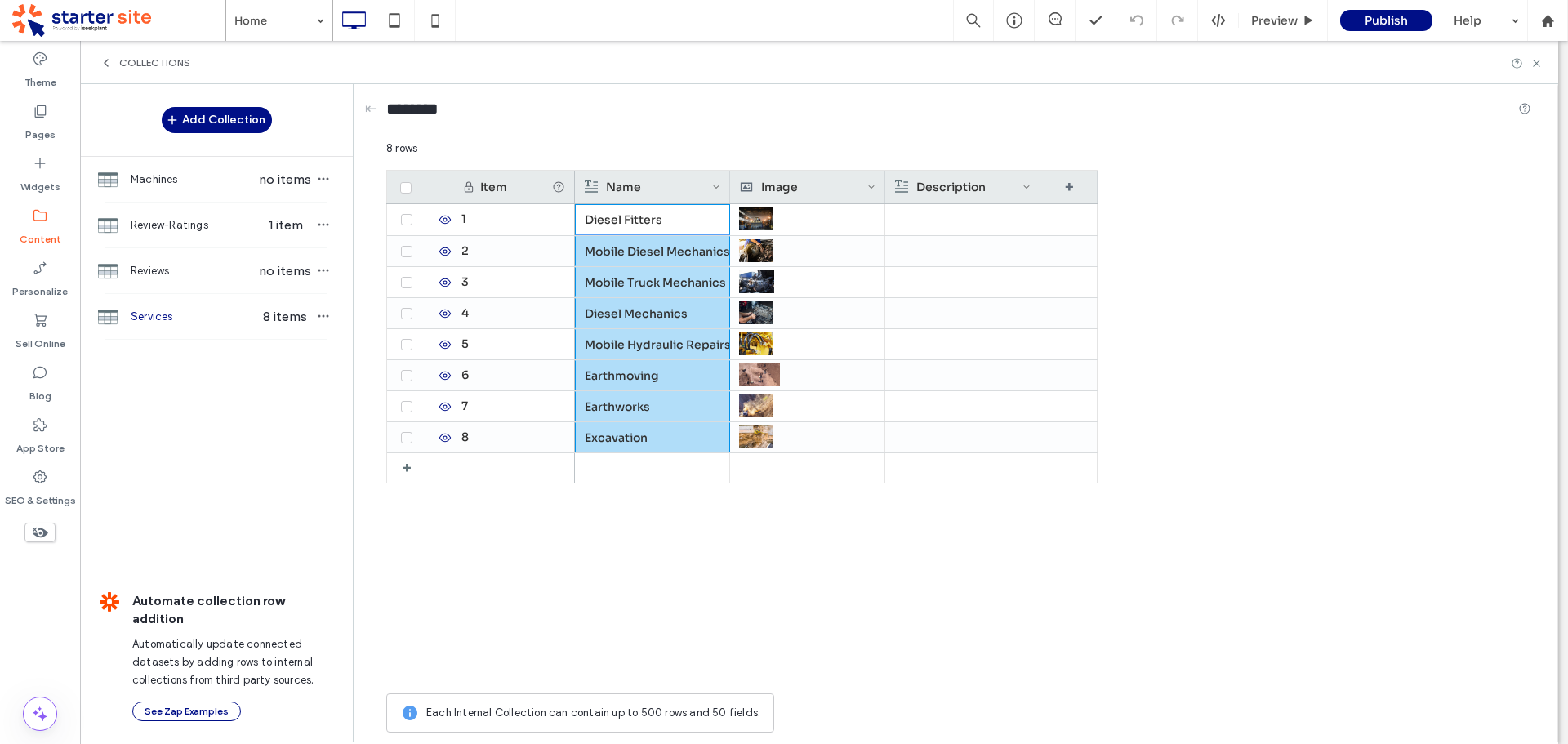
click at [820, 567] on div "Diesel Fitters Mobile Diesel Mechanics Mobile Truck Mechanics Diesel Mechanics …" at bounding box center [835, 444] width 522 height 481
click at [641, 294] on div "Mobile Truck Mechanics" at bounding box center [652, 282] width 135 height 30
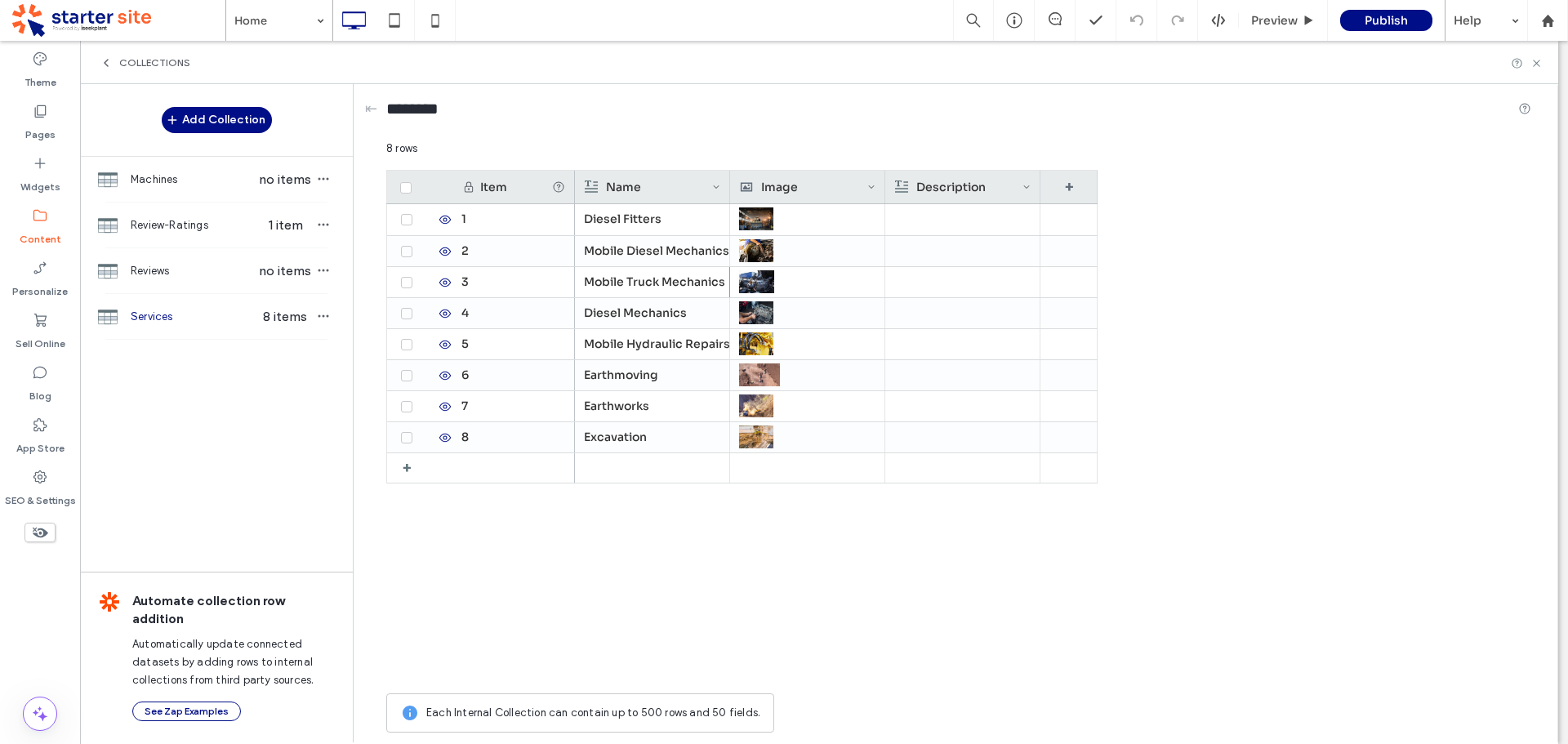
click at [616, 583] on div "Diesel Fitters Mobile Diesel Mechanics Mobile Truck Mechanics Diesel Mechanics …" at bounding box center [835, 444] width 522 height 481
click at [1537, 65] on icon at bounding box center [1536, 63] width 13 height 13
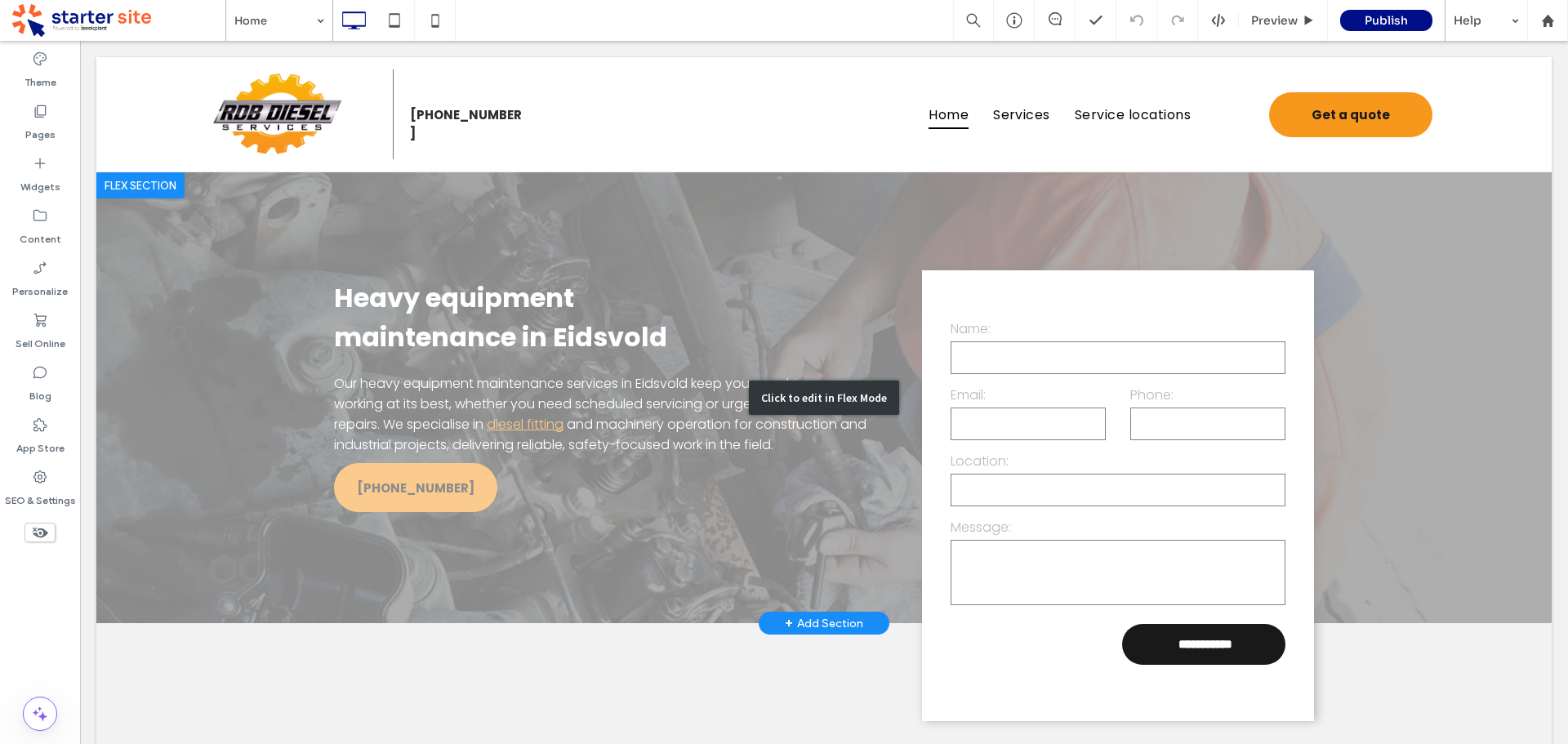
click at [852, 225] on div "Click to edit in Flex Mode" at bounding box center [824, 398] width 1455 height 451
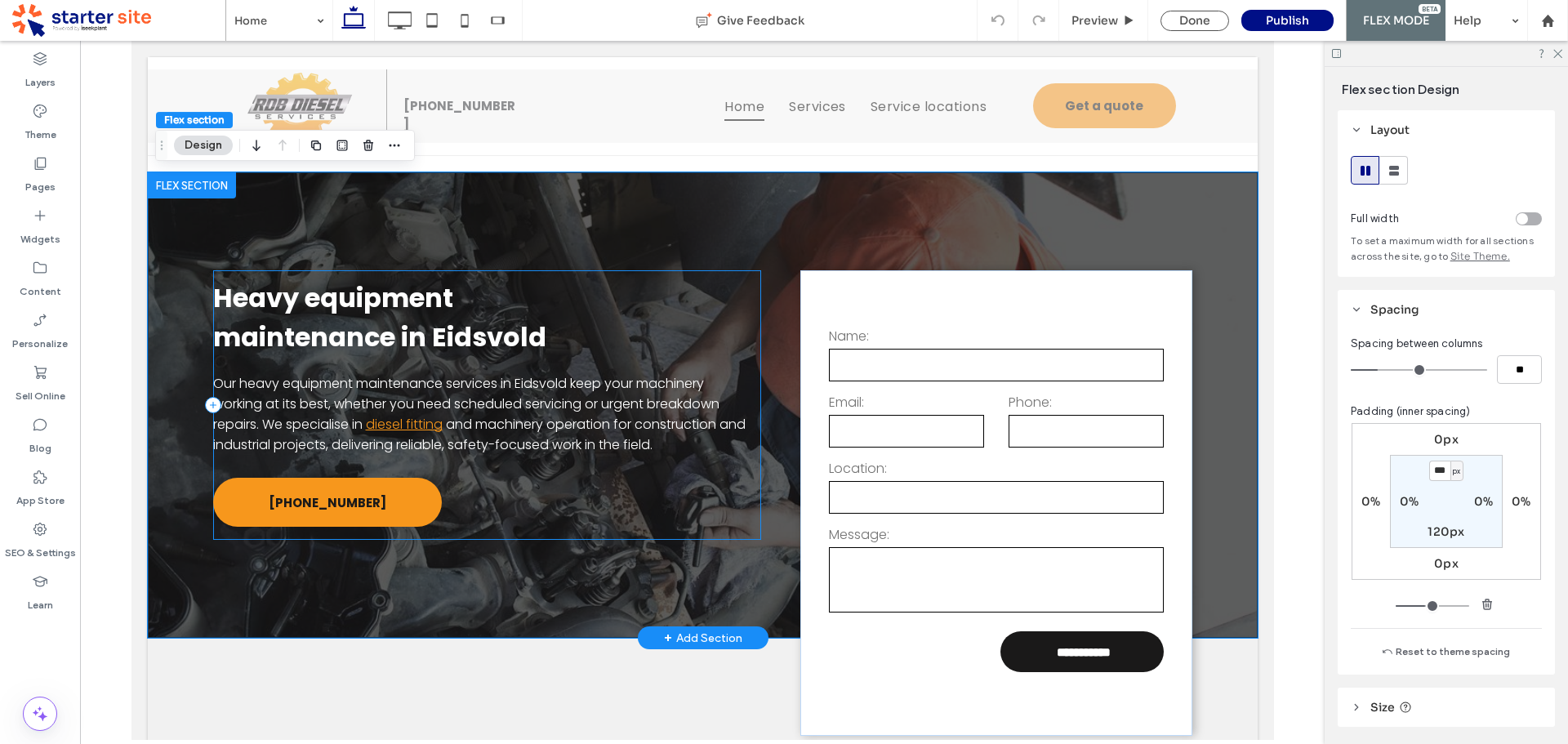
click at [615, 491] on div "Heavy equipment maintenance in Eidsvold Our heavy equipment maintenance service…" at bounding box center [486, 405] width 549 height 270
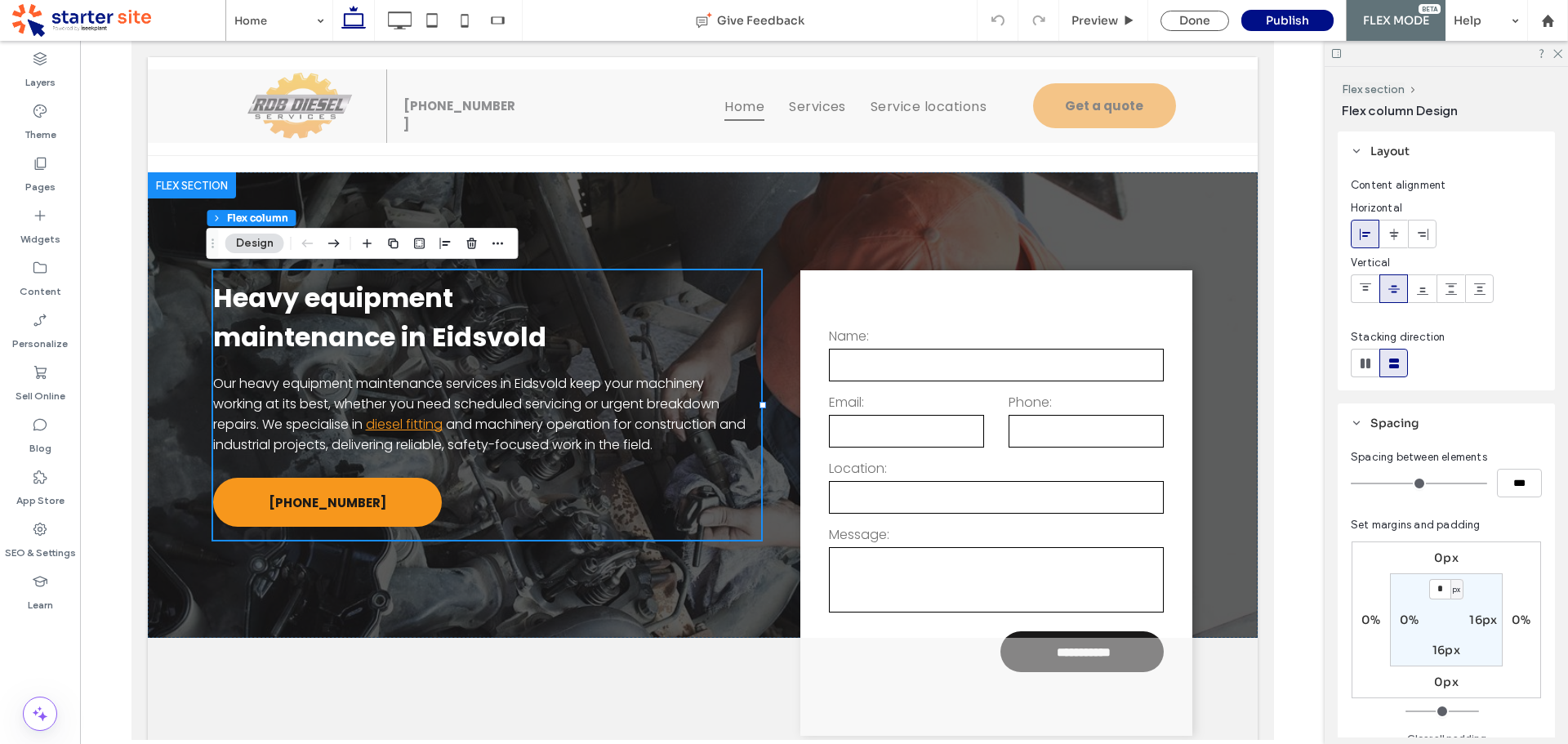
type input "*"
type input "***"
type input "*"
type input "***"
type input "*"
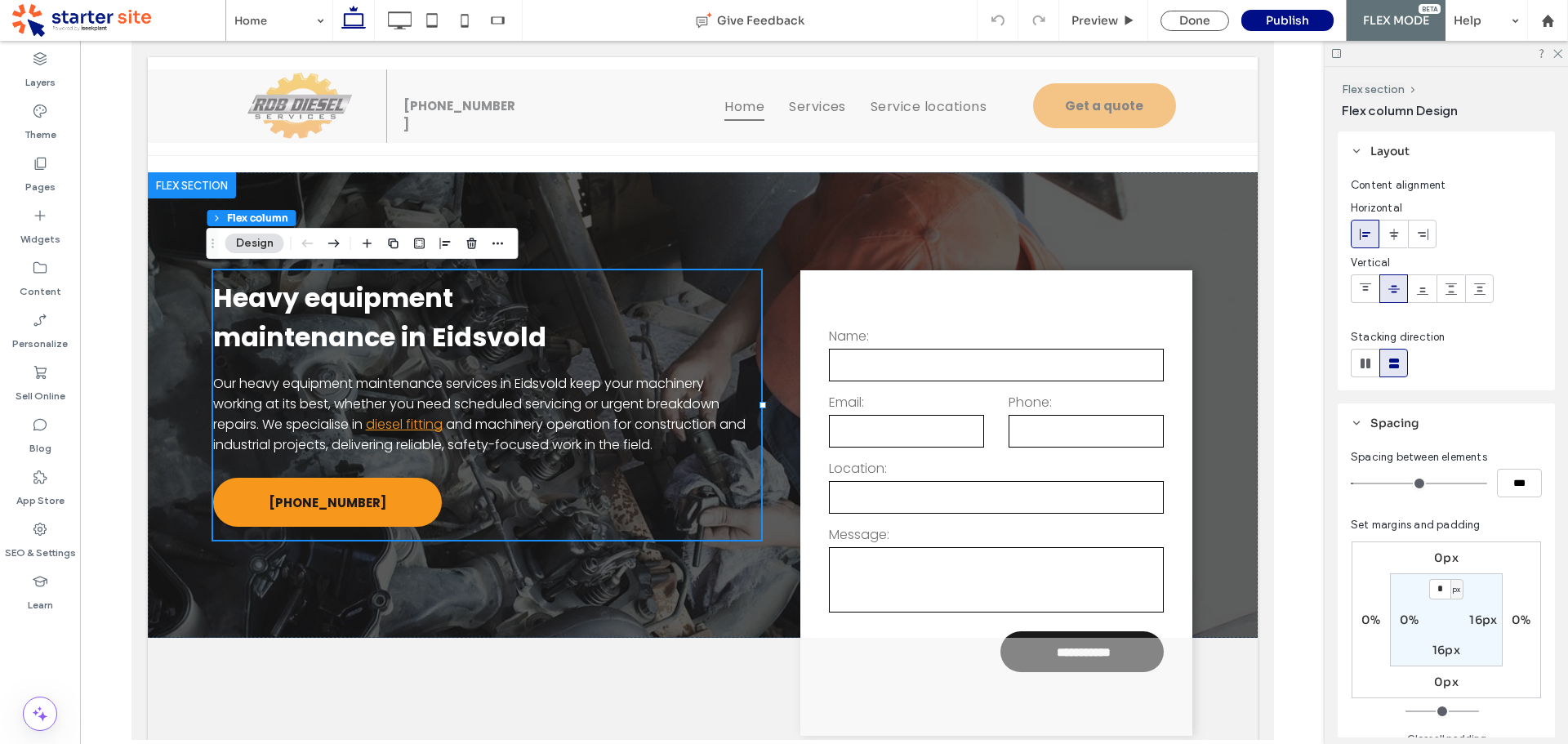
type input "***"
type input "*"
click at [1362, 484] on input "range" at bounding box center [1418, 483] width 136 height 2
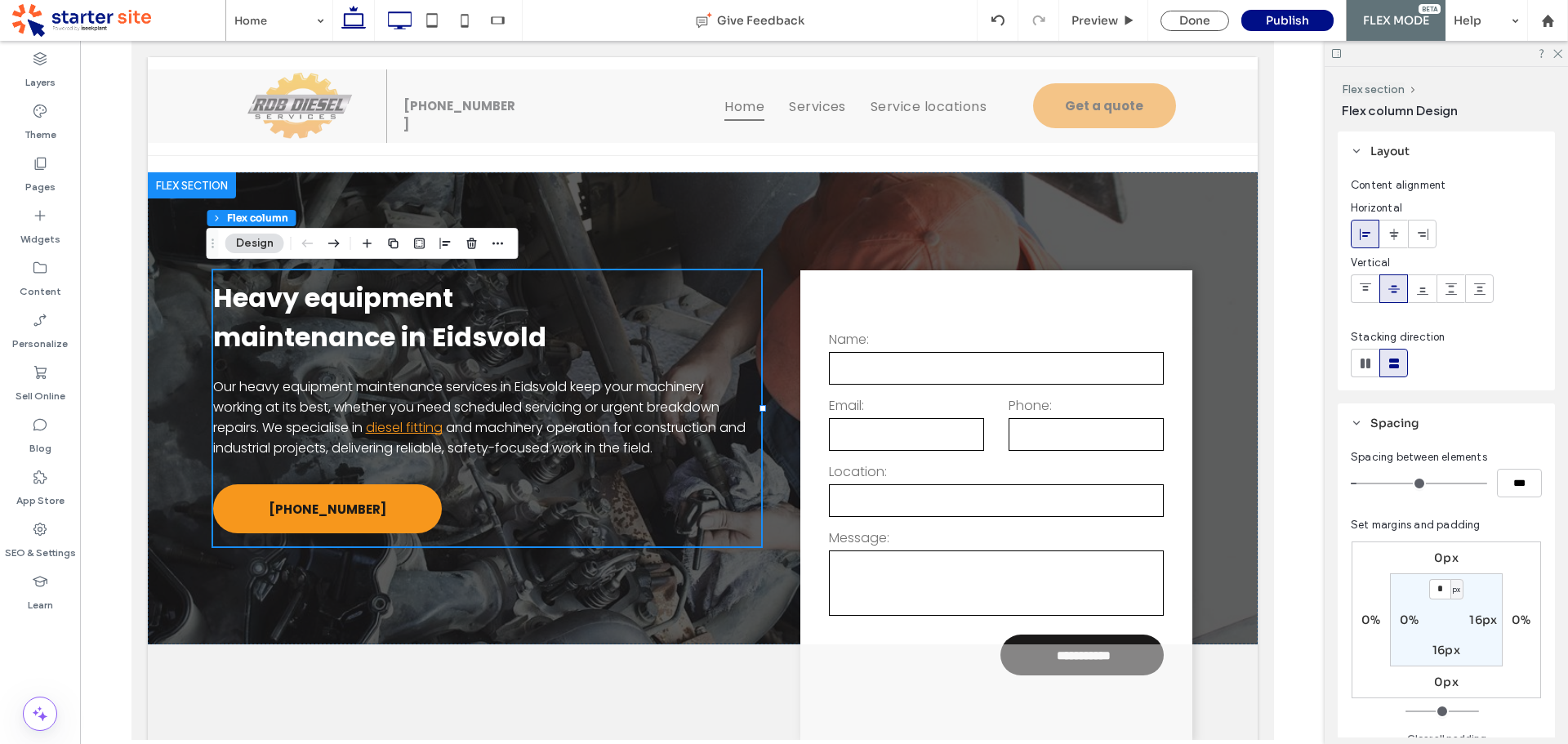
click at [391, 15] on icon at bounding box center [400, 21] width 32 height 32
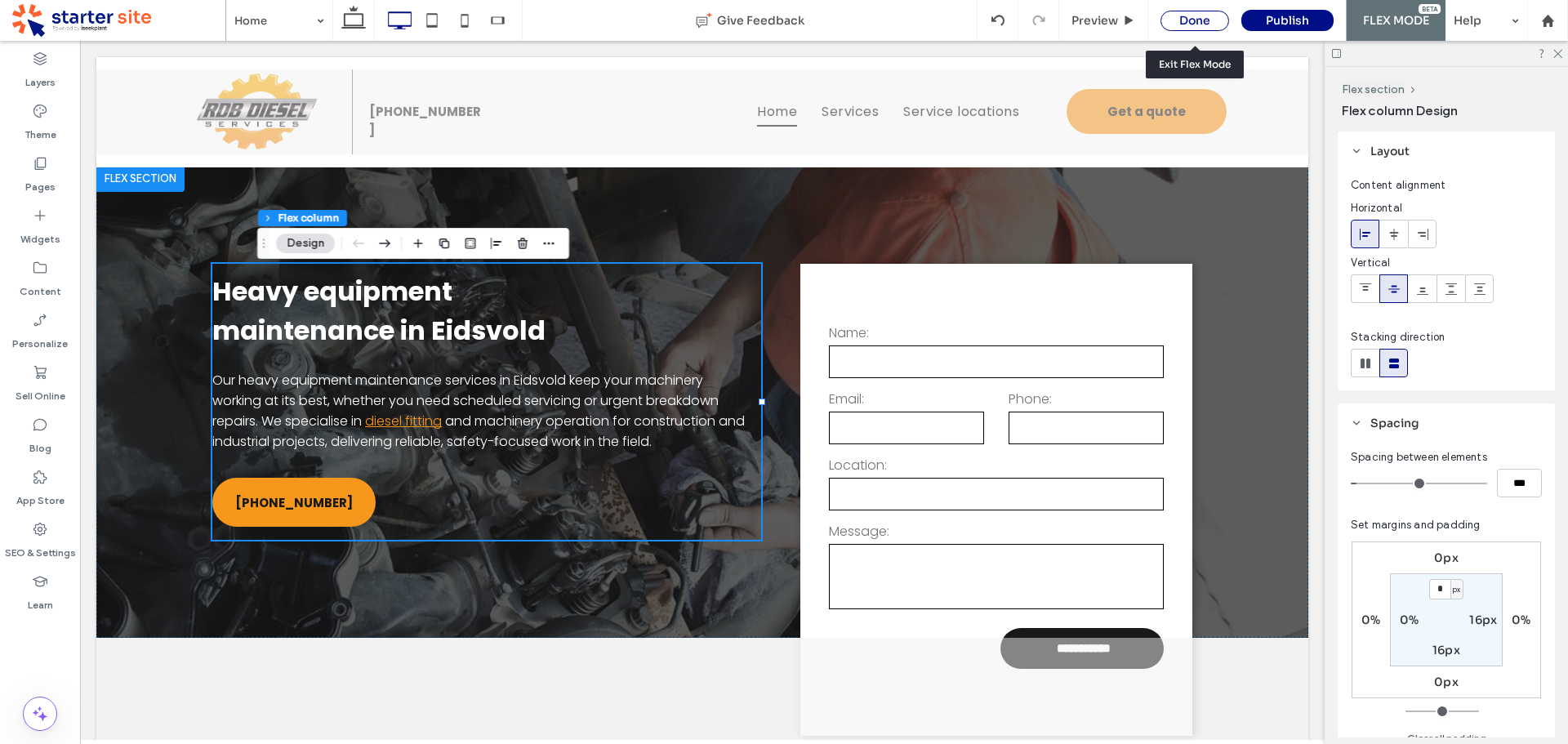
drag, startPoint x: 1183, startPoint y: 19, endPoint x: 1154, endPoint y: 472, distance: 453.9
click at [1183, 19] on div "Done" at bounding box center [1194, 21] width 69 height 21
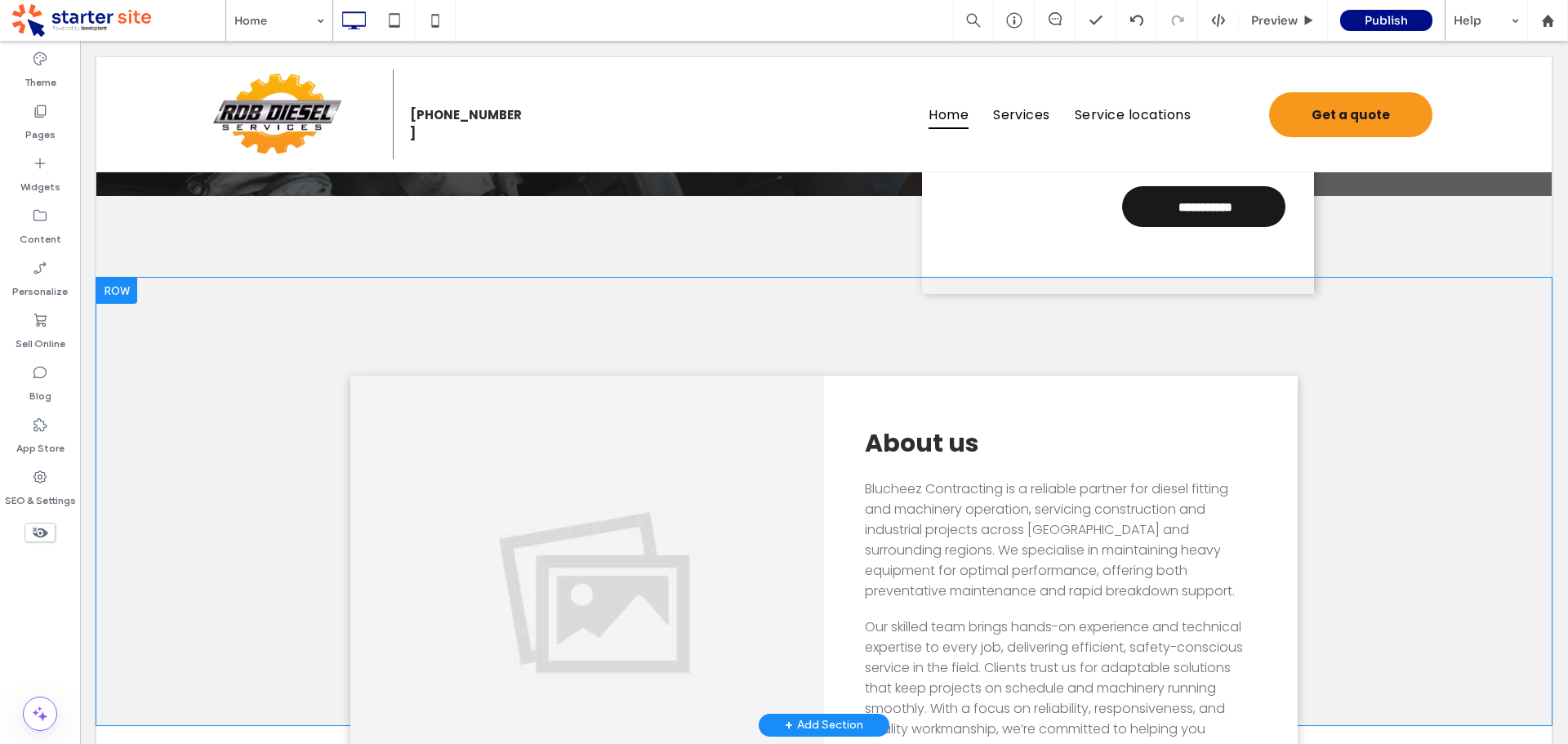
scroll to position [572, 0]
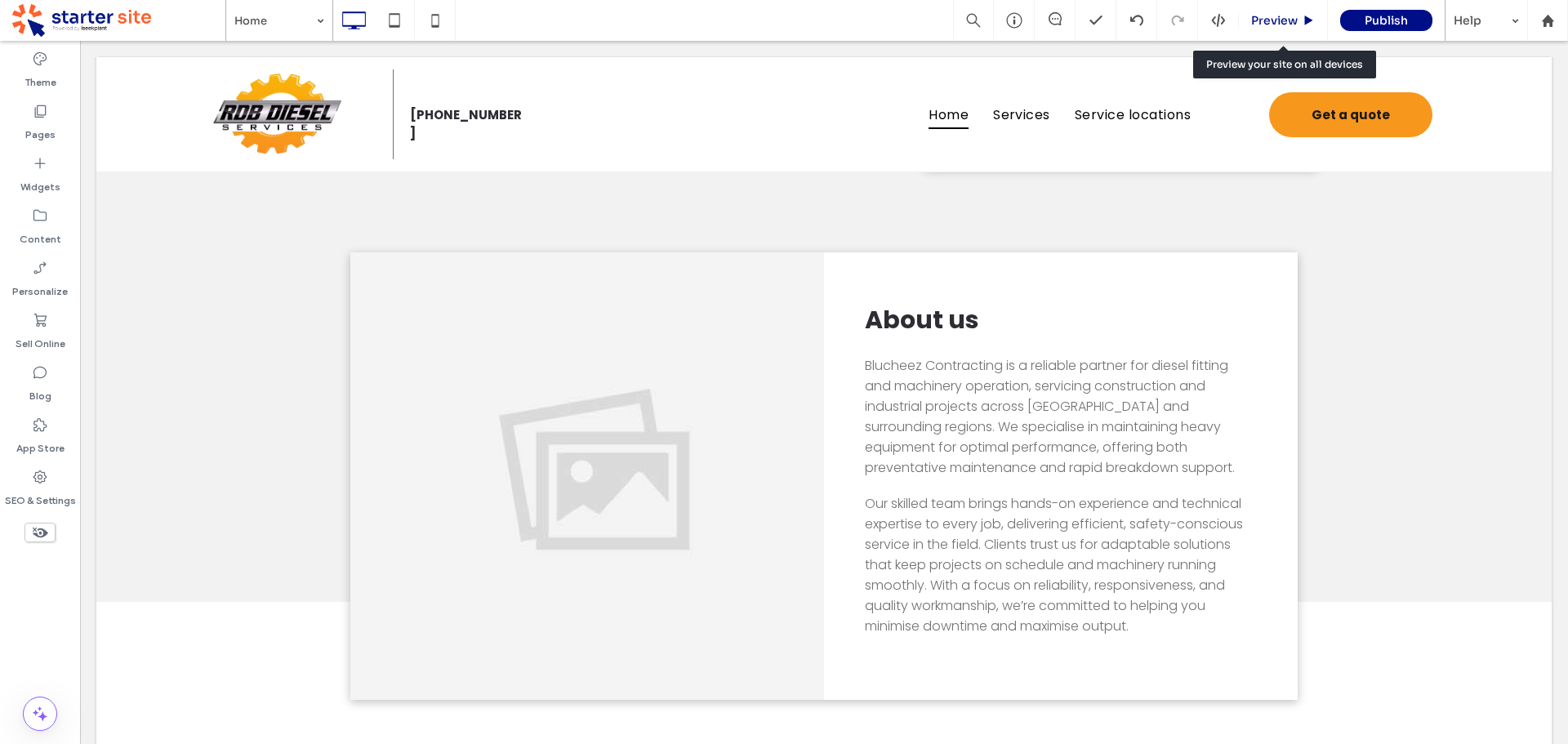
click at [1278, 14] on span "Preview" at bounding box center [1275, 20] width 47 height 14
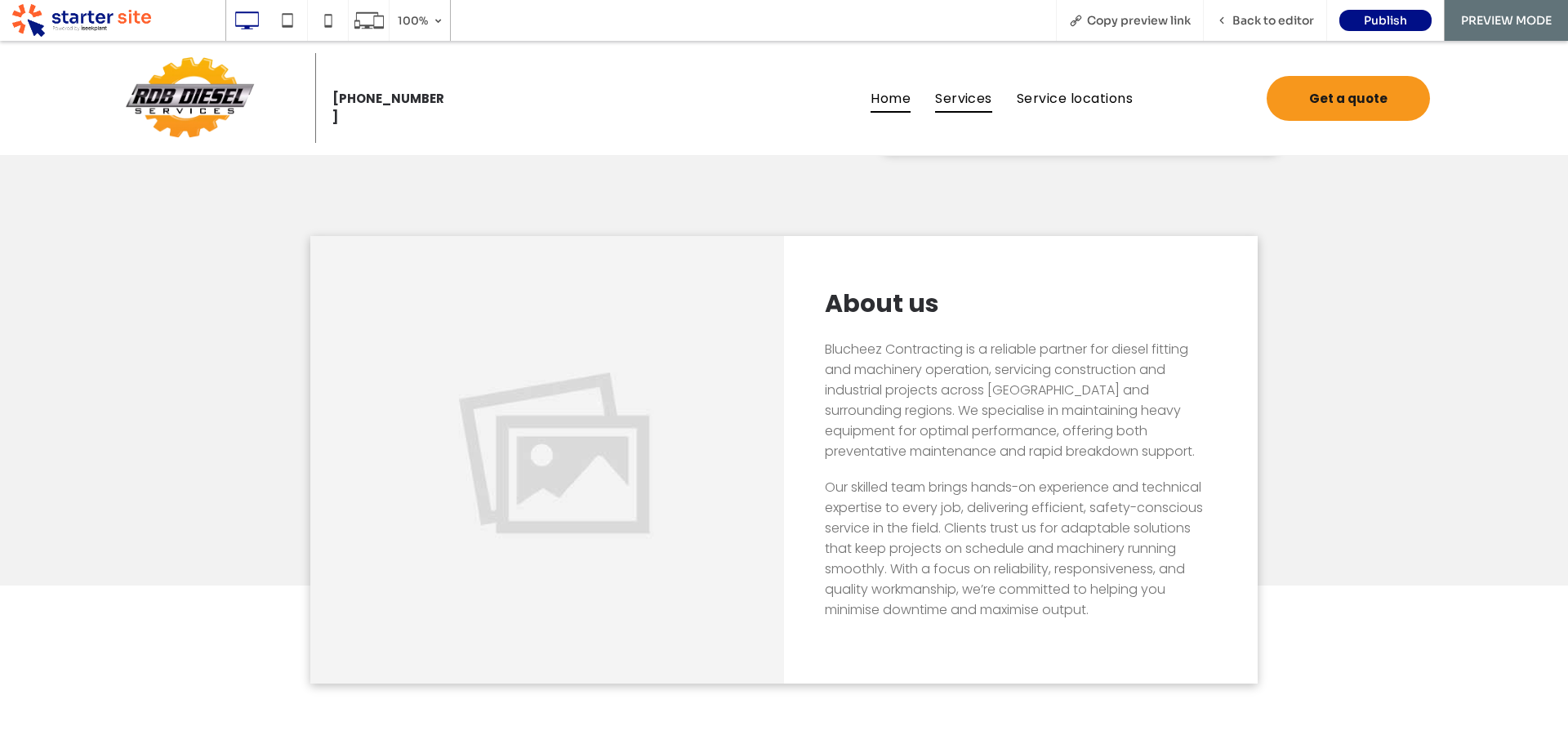
click at [950, 101] on span "Services" at bounding box center [964, 97] width 57 height 29
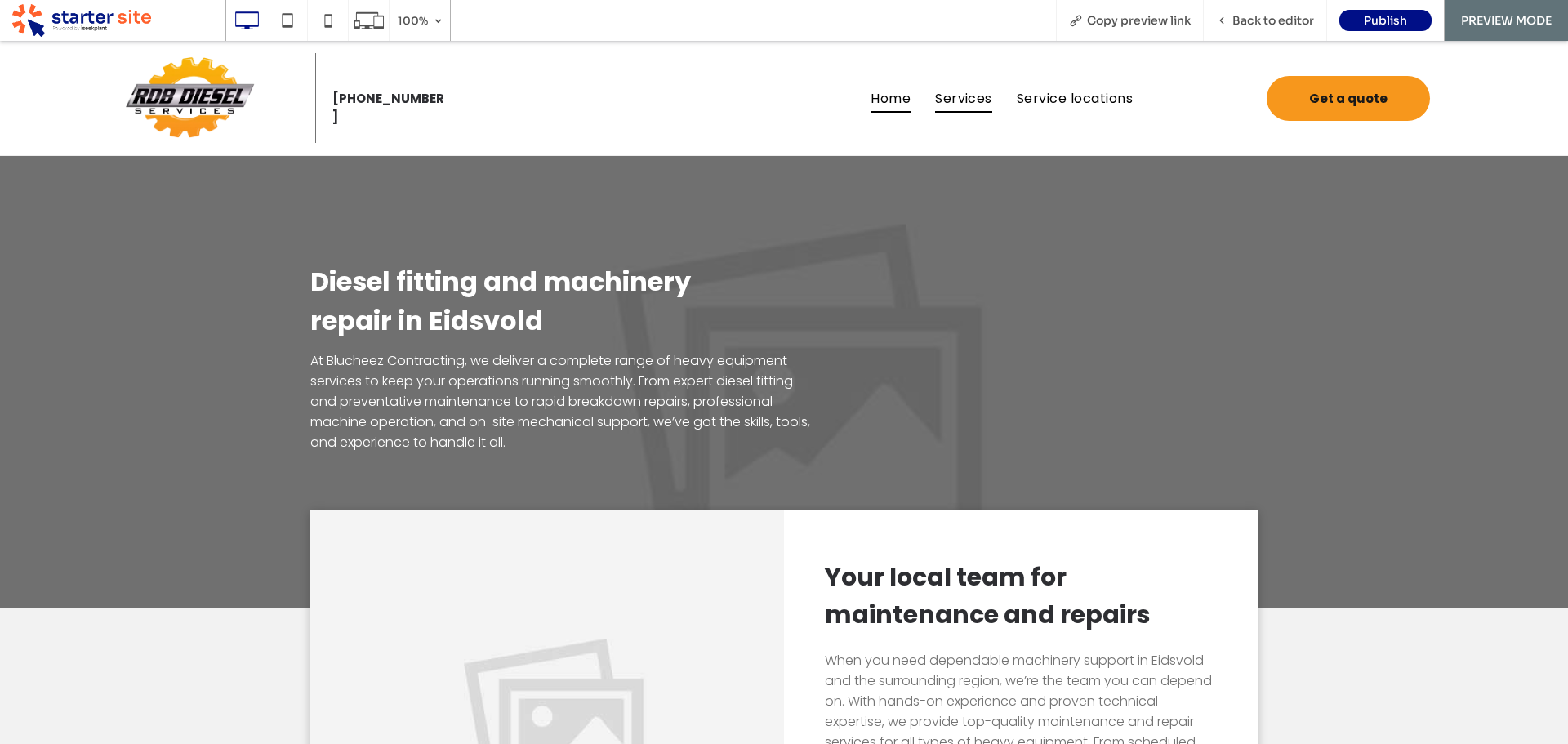
click at [895, 96] on span "Home" at bounding box center [890, 97] width 40 height 29
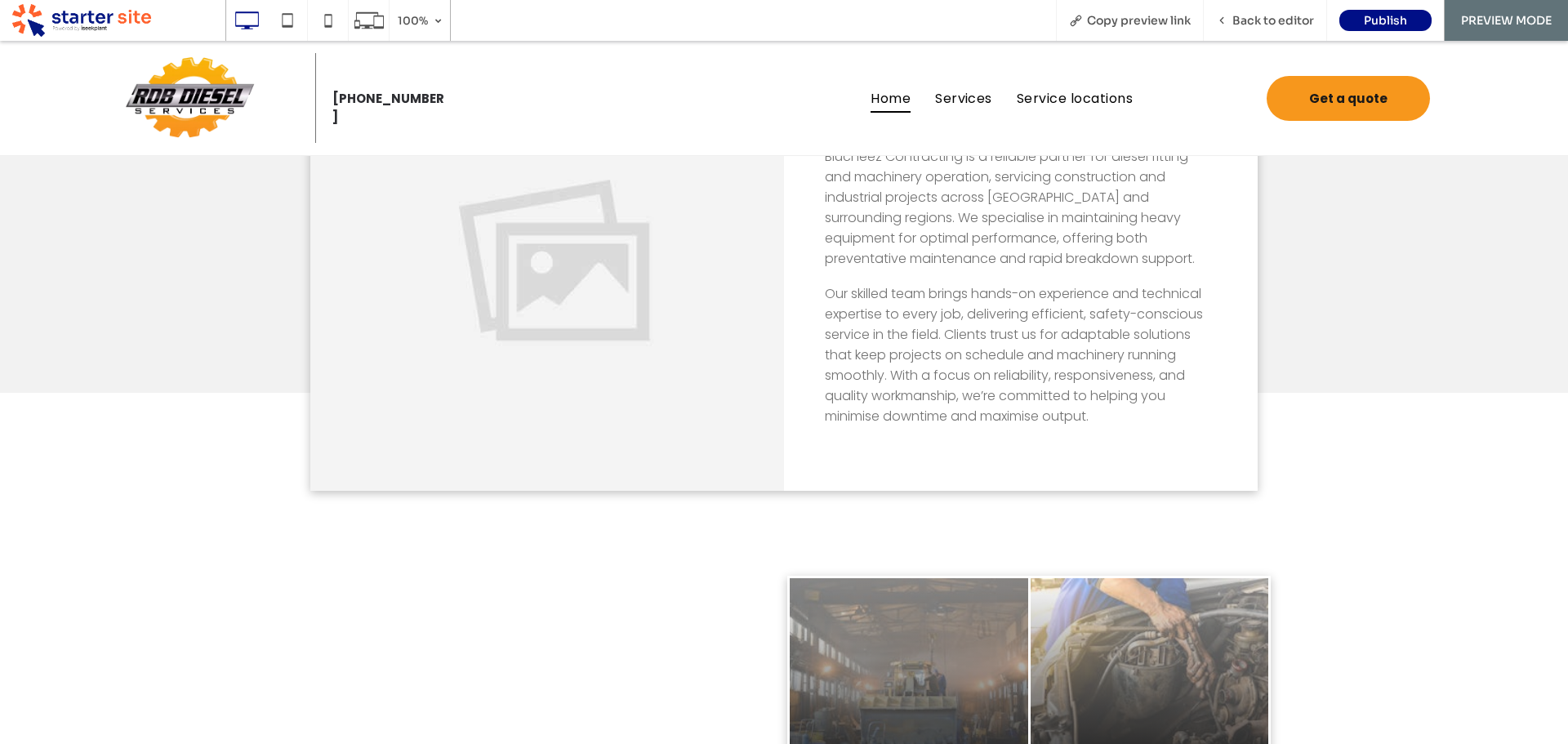
scroll to position [572, 0]
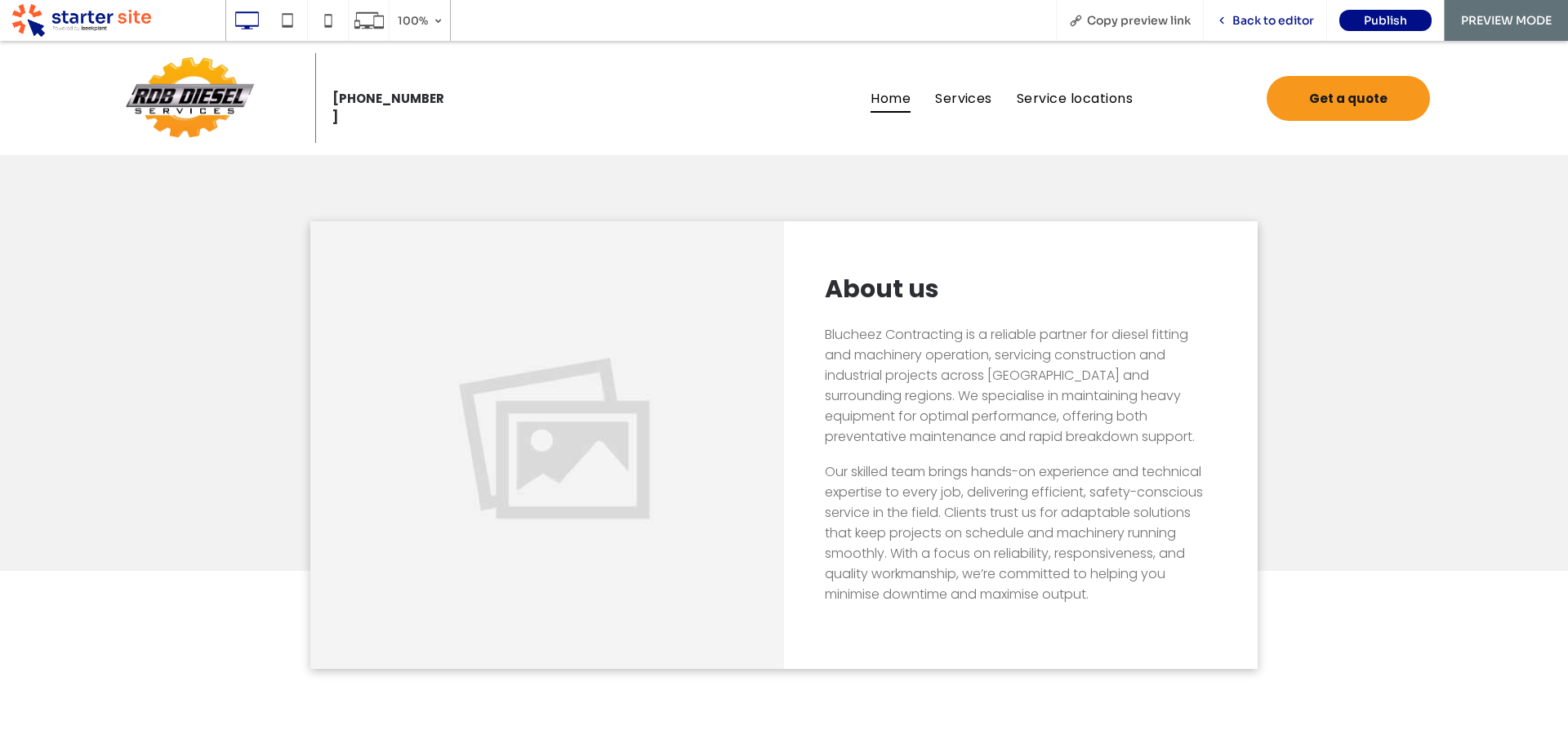
click at [1268, 17] on span "Back to editor" at bounding box center [1273, 20] width 82 height 14
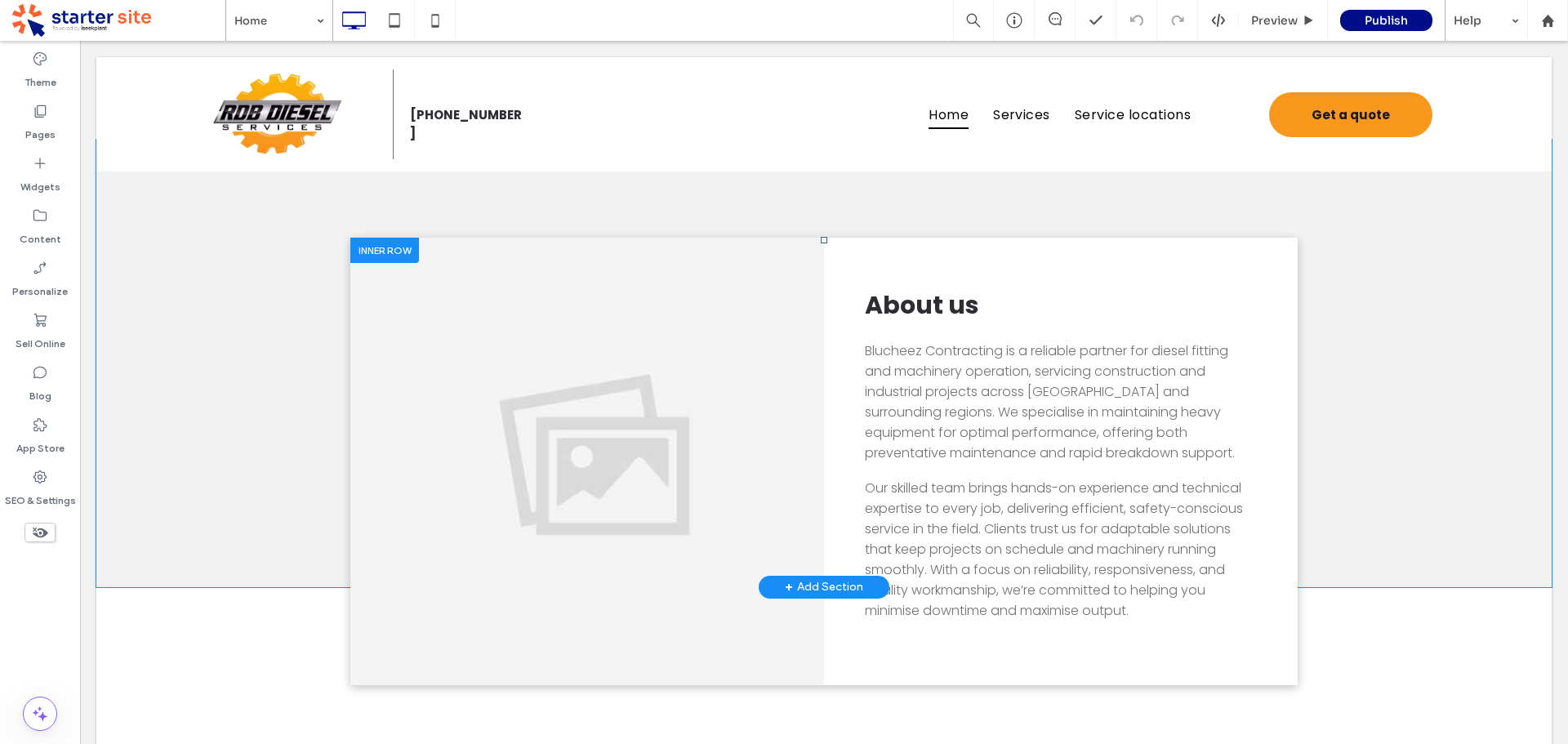
click at [734, 431] on div "Click To Paste" at bounding box center [586, 460] width 474 height 446
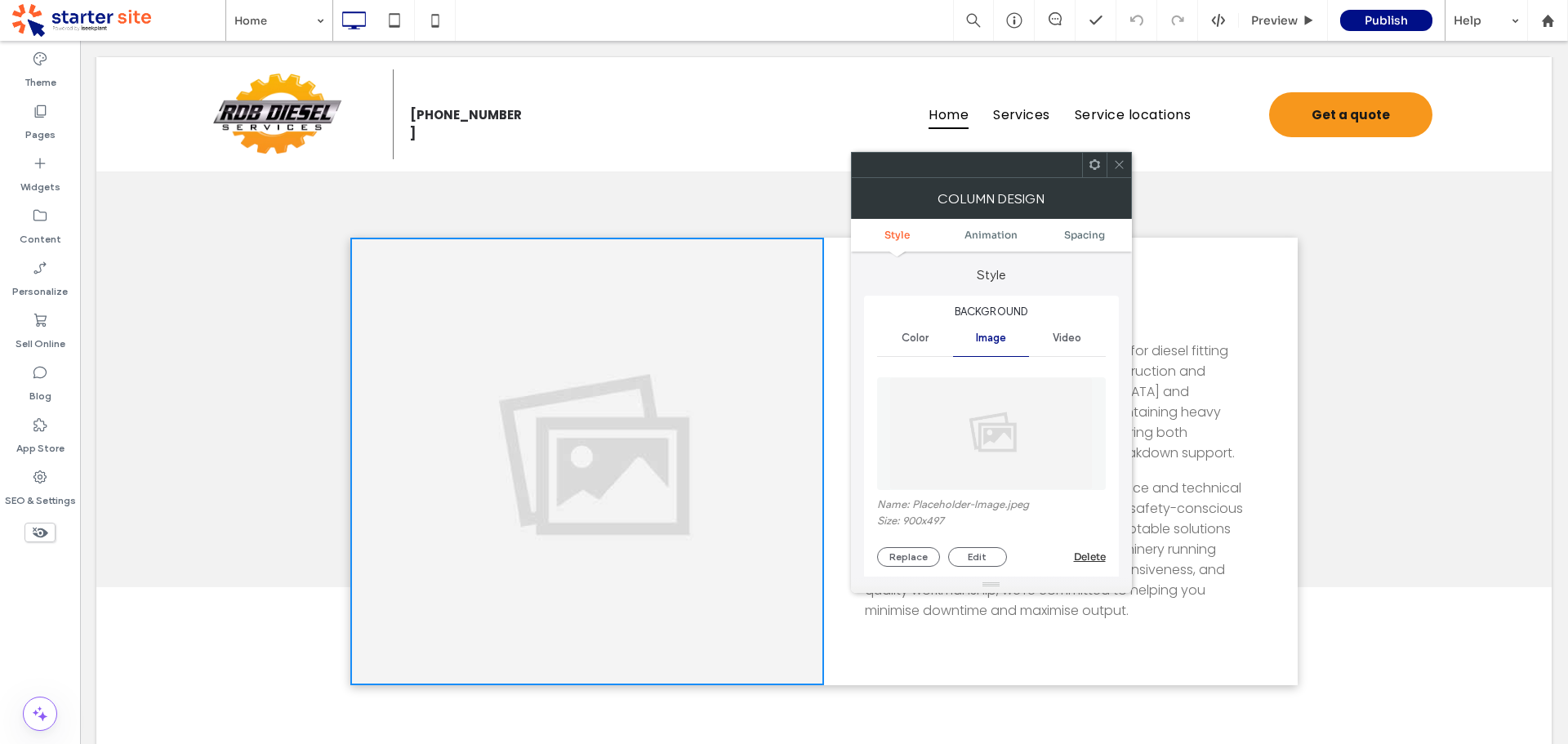
drag, startPoint x: 971, startPoint y: 436, endPoint x: 996, endPoint y: 415, distance: 32.6
click at [971, 436] on img at bounding box center [991, 433] width 203 height 113
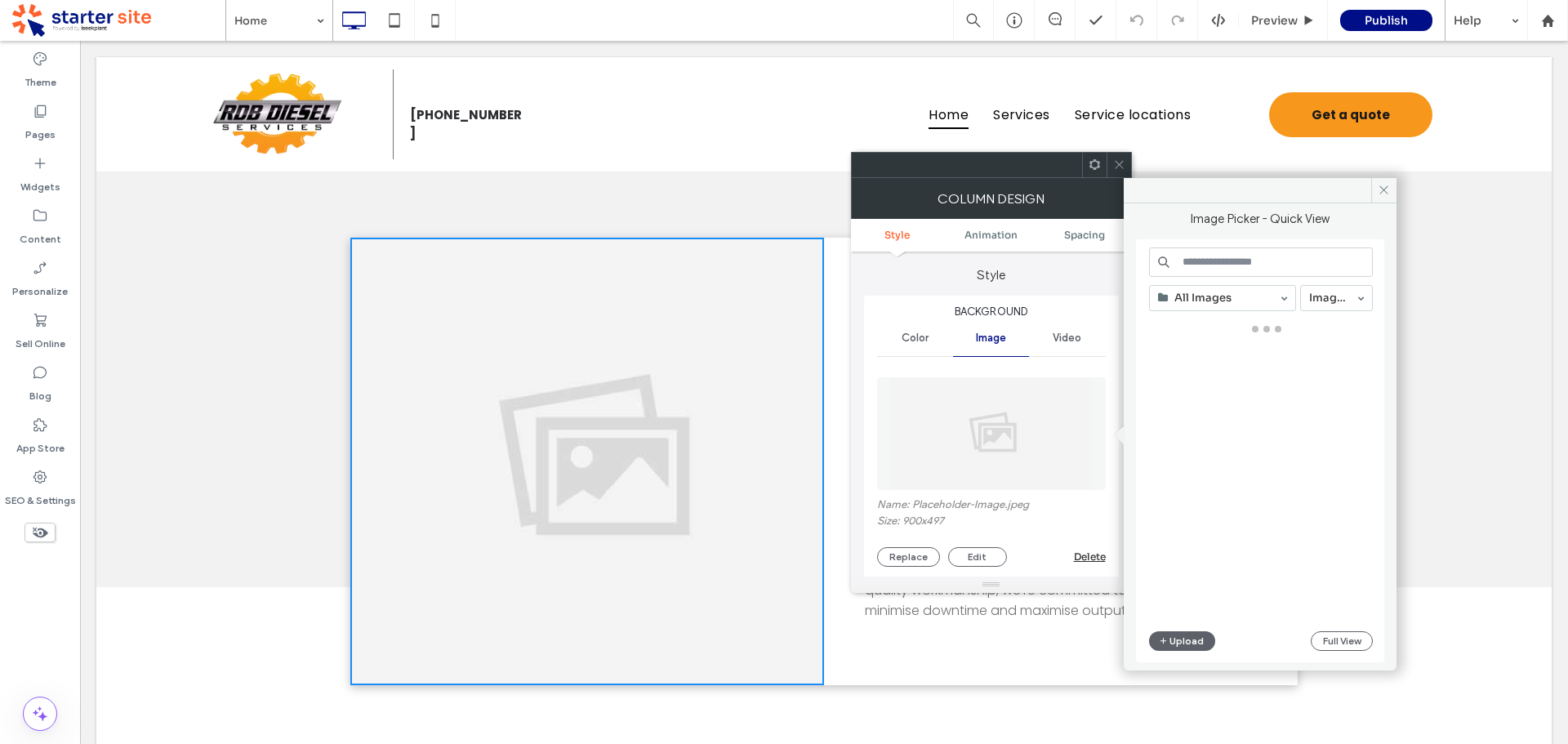
click at [1220, 262] on input at bounding box center [1261, 262] width 224 height 30
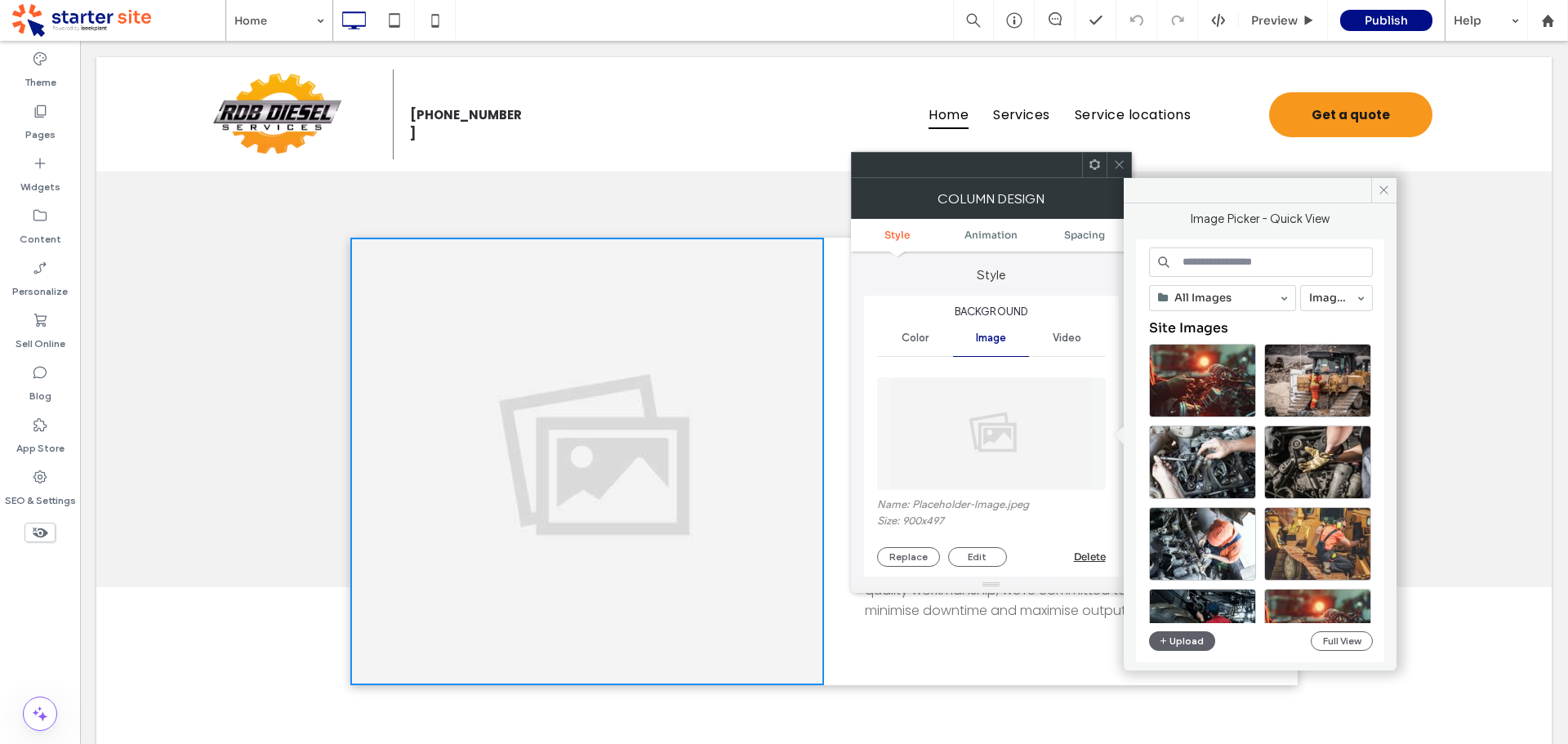
click at [1244, 262] on input at bounding box center [1261, 262] width 224 height 30
paste input "**********"
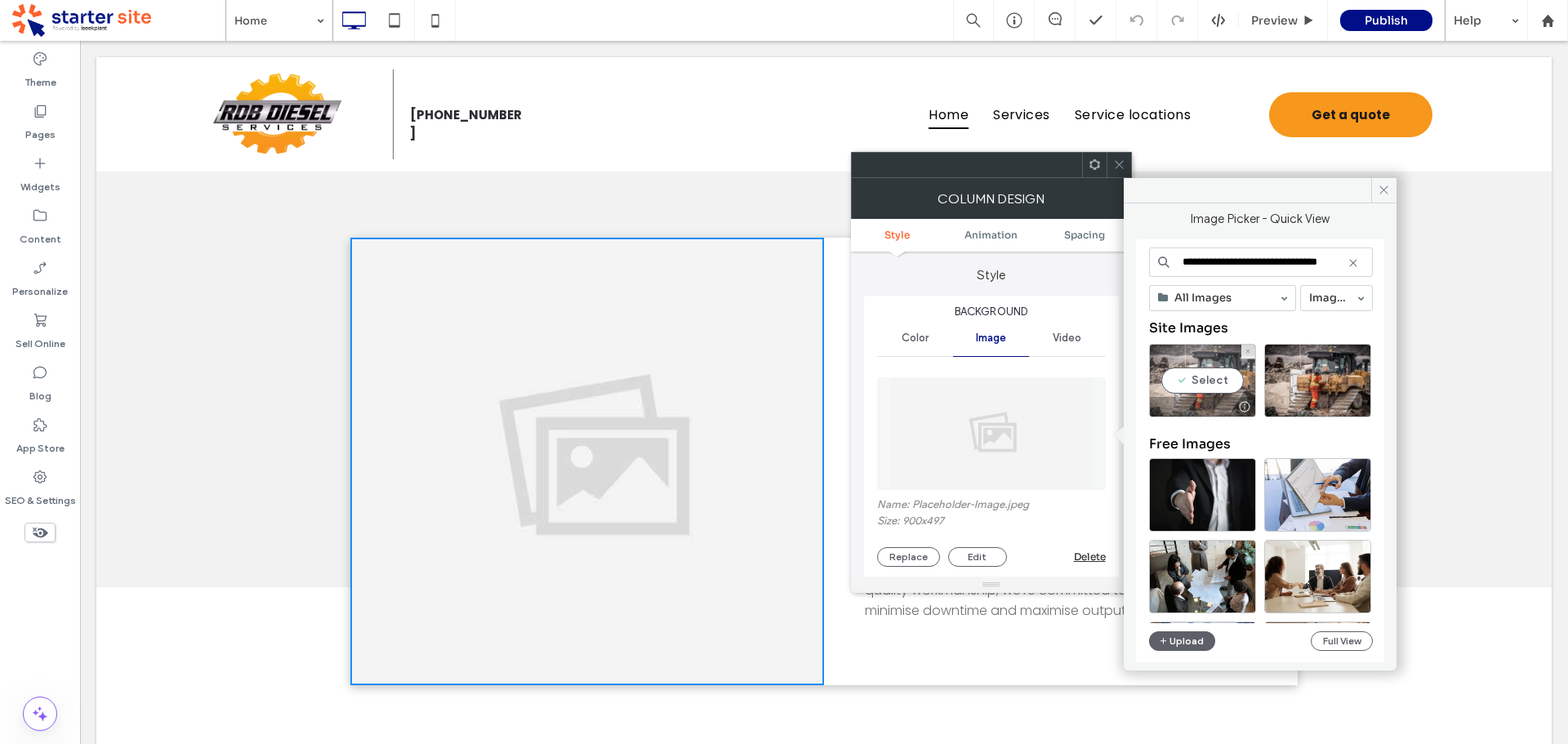
type input "**********"
click at [1211, 392] on div "Select" at bounding box center [1203, 380] width 107 height 73
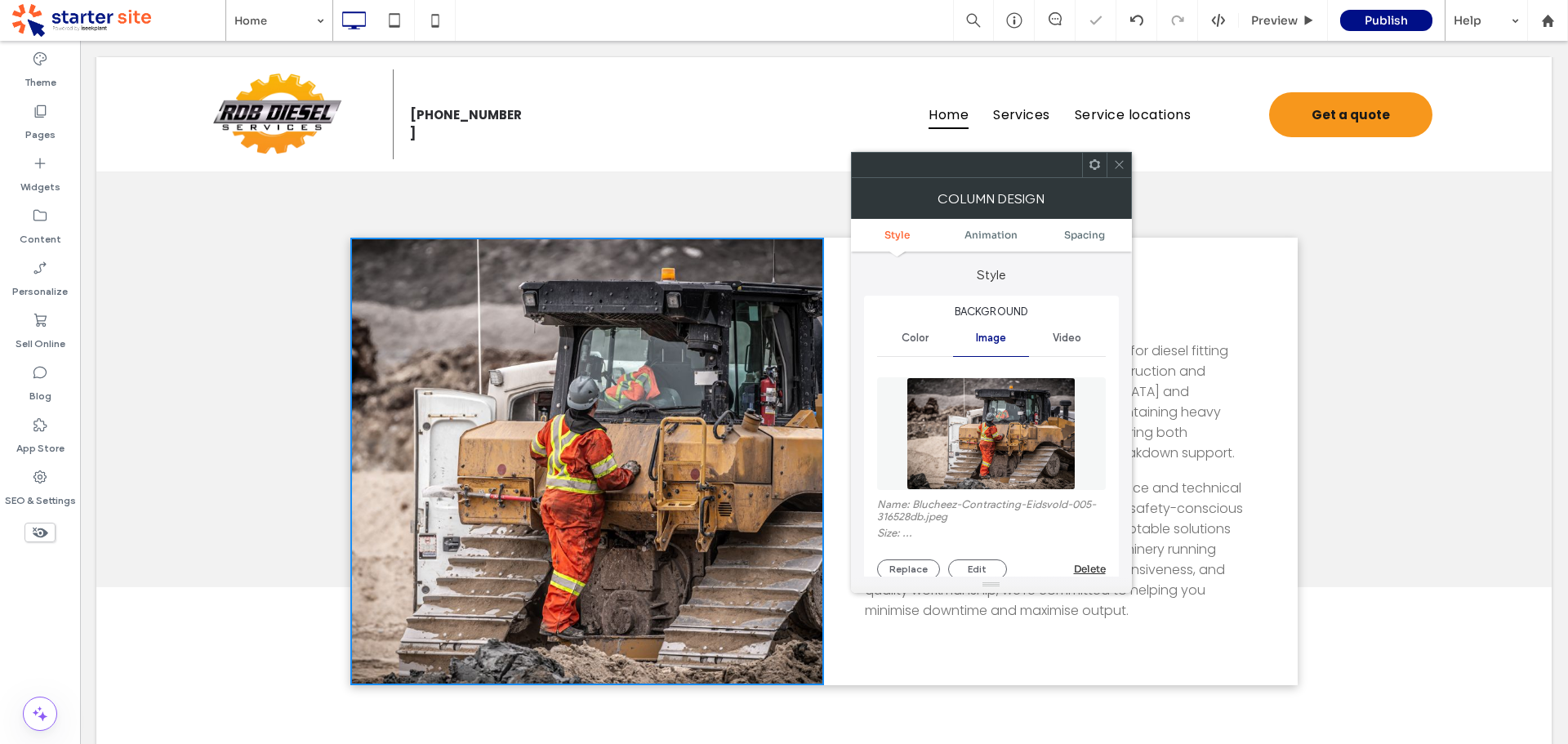
click at [1017, 415] on img at bounding box center [991, 433] width 168 height 113
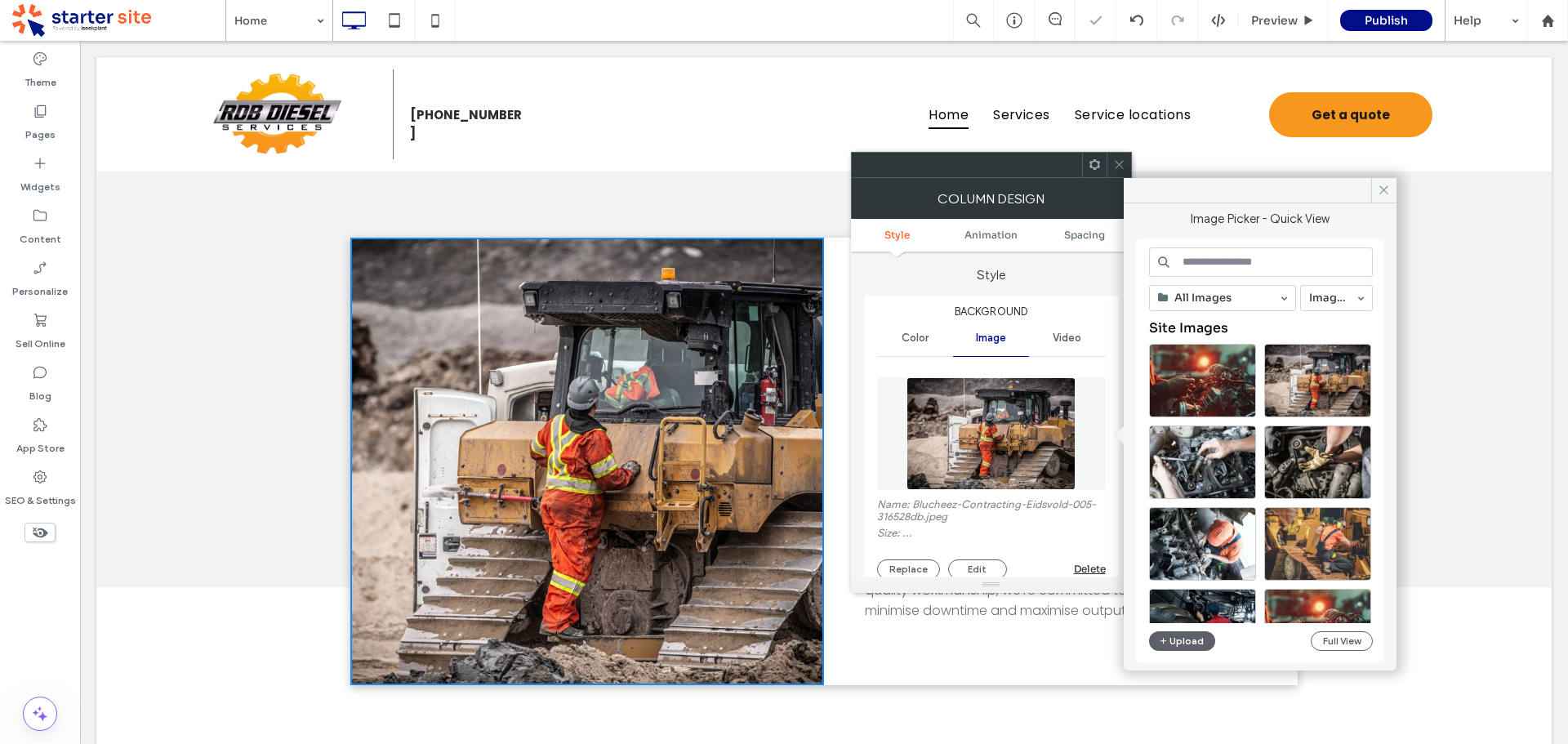
click at [1233, 267] on input at bounding box center [1261, 262] width 224 height 30
paste input "**********"
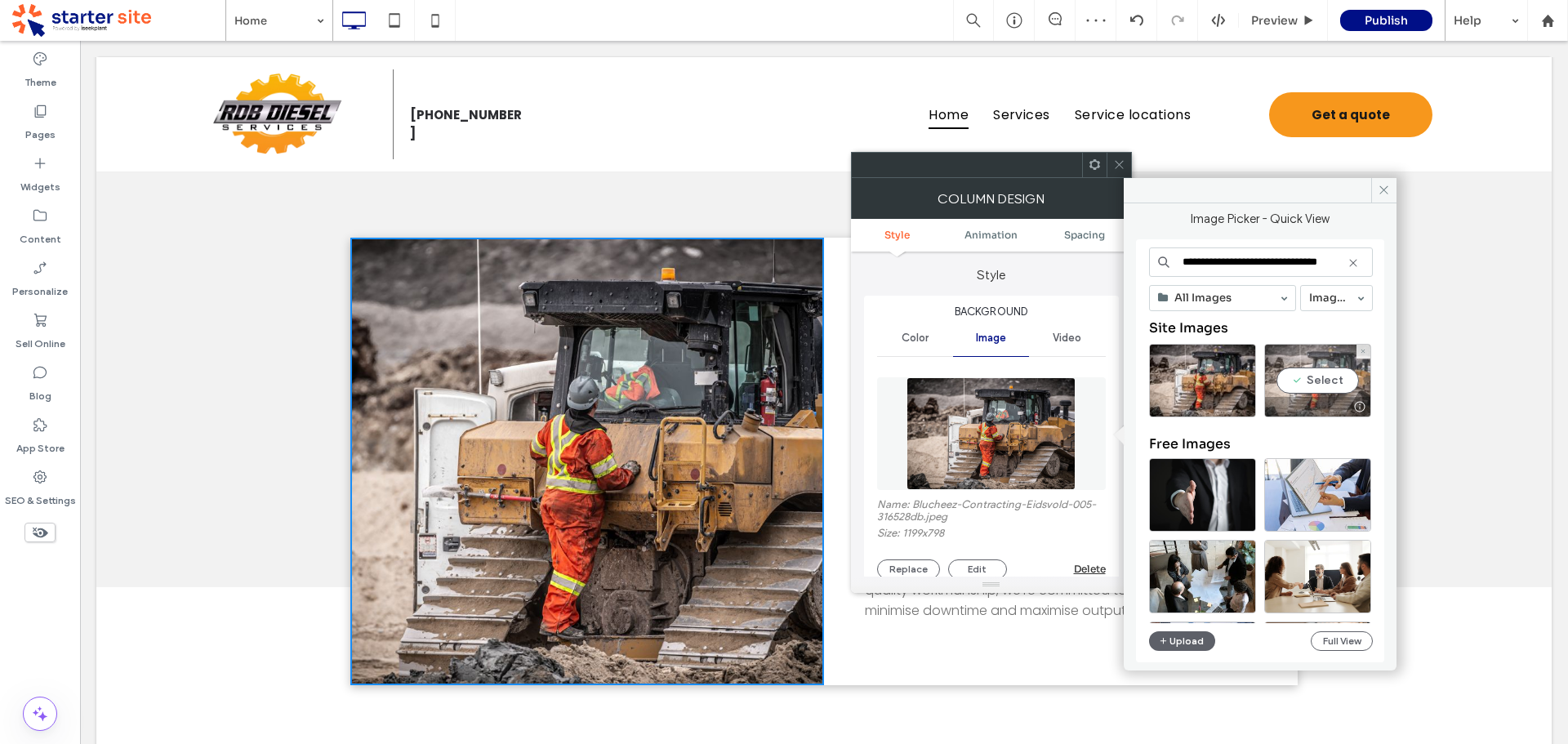
type input "**********"
click at [1314, 386] on div "Select" at bounding box center [1317, 380] width 107 height 73
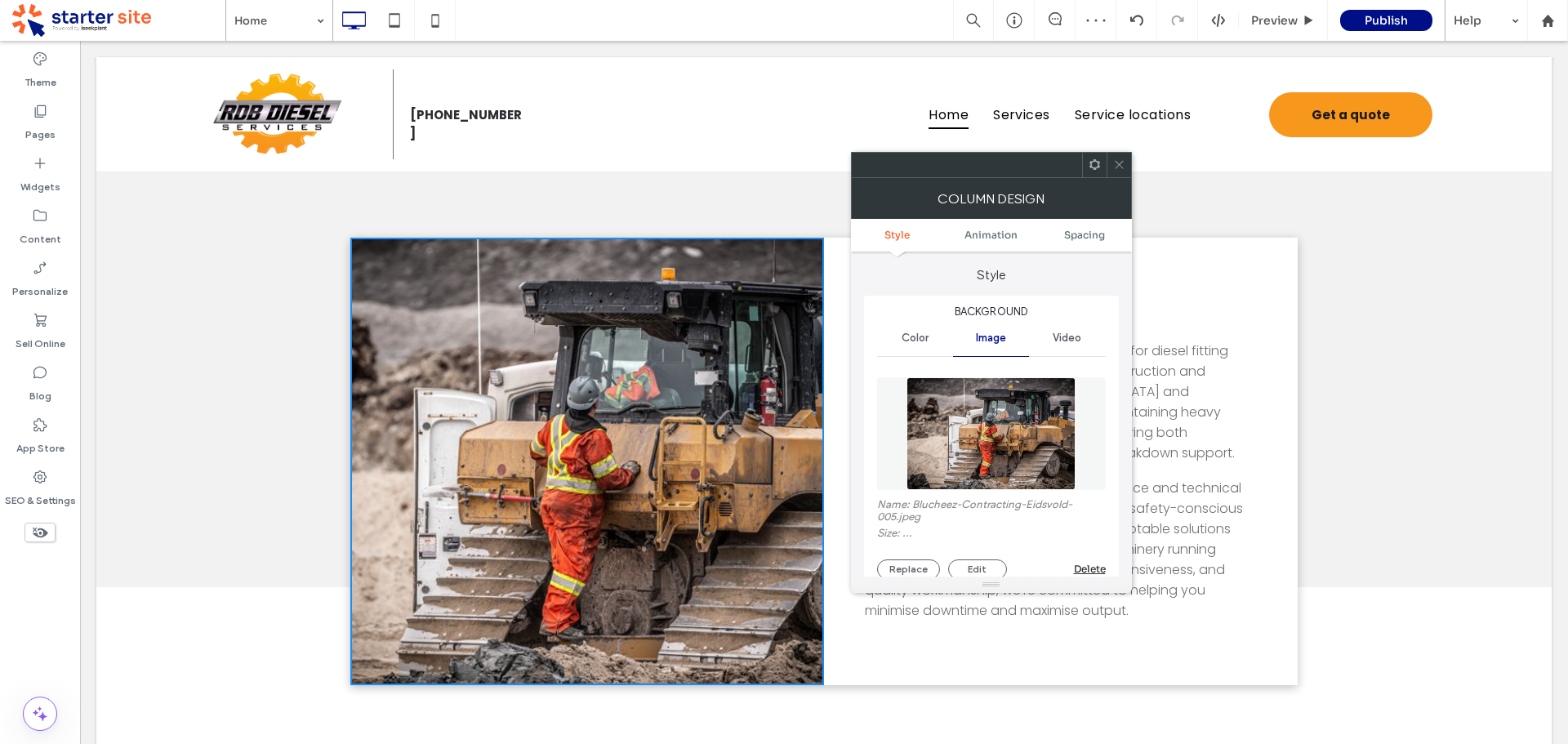
click at [1121, 169] on icon at bounding box center [1120, 165] width 13 height 13
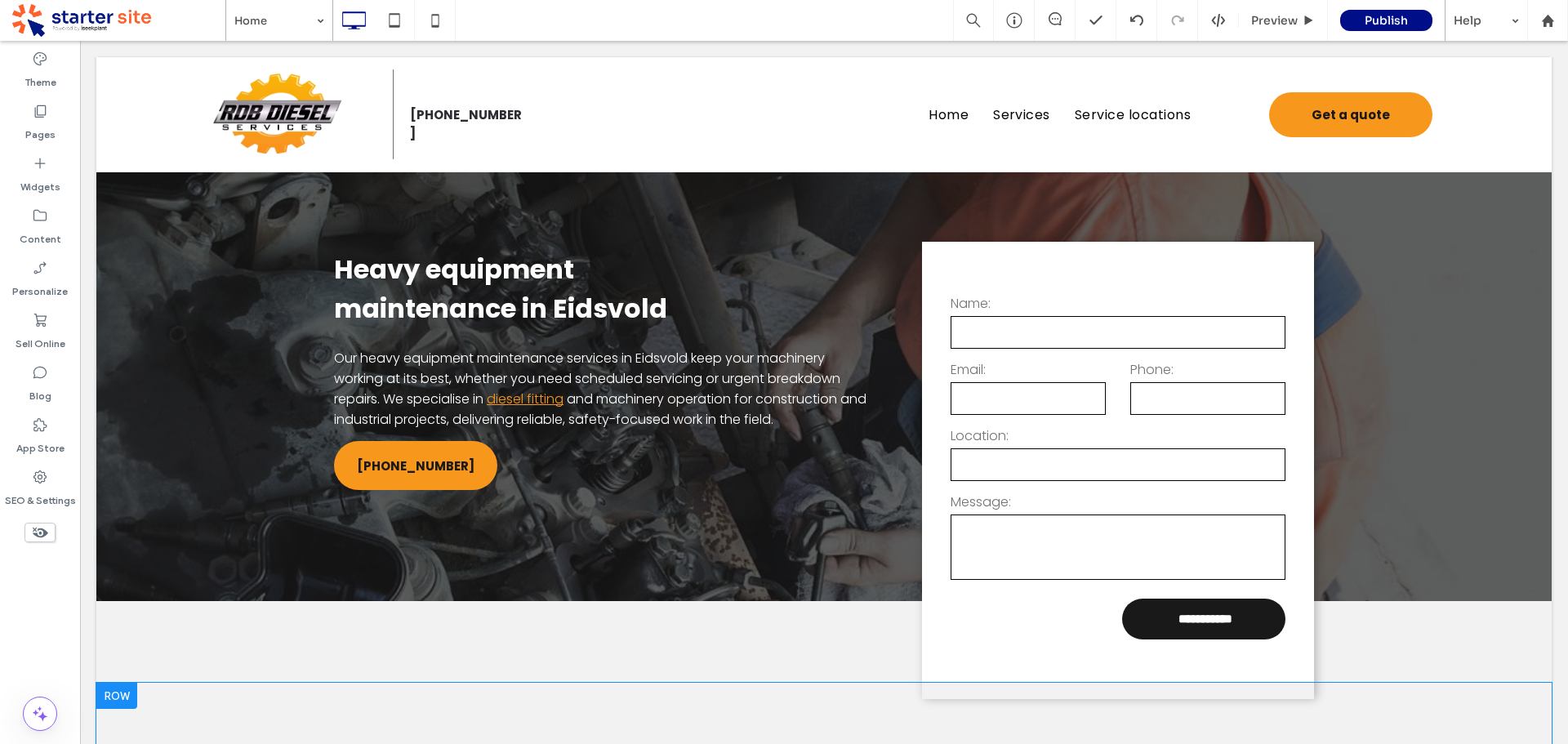
scroll to position [0, 0]
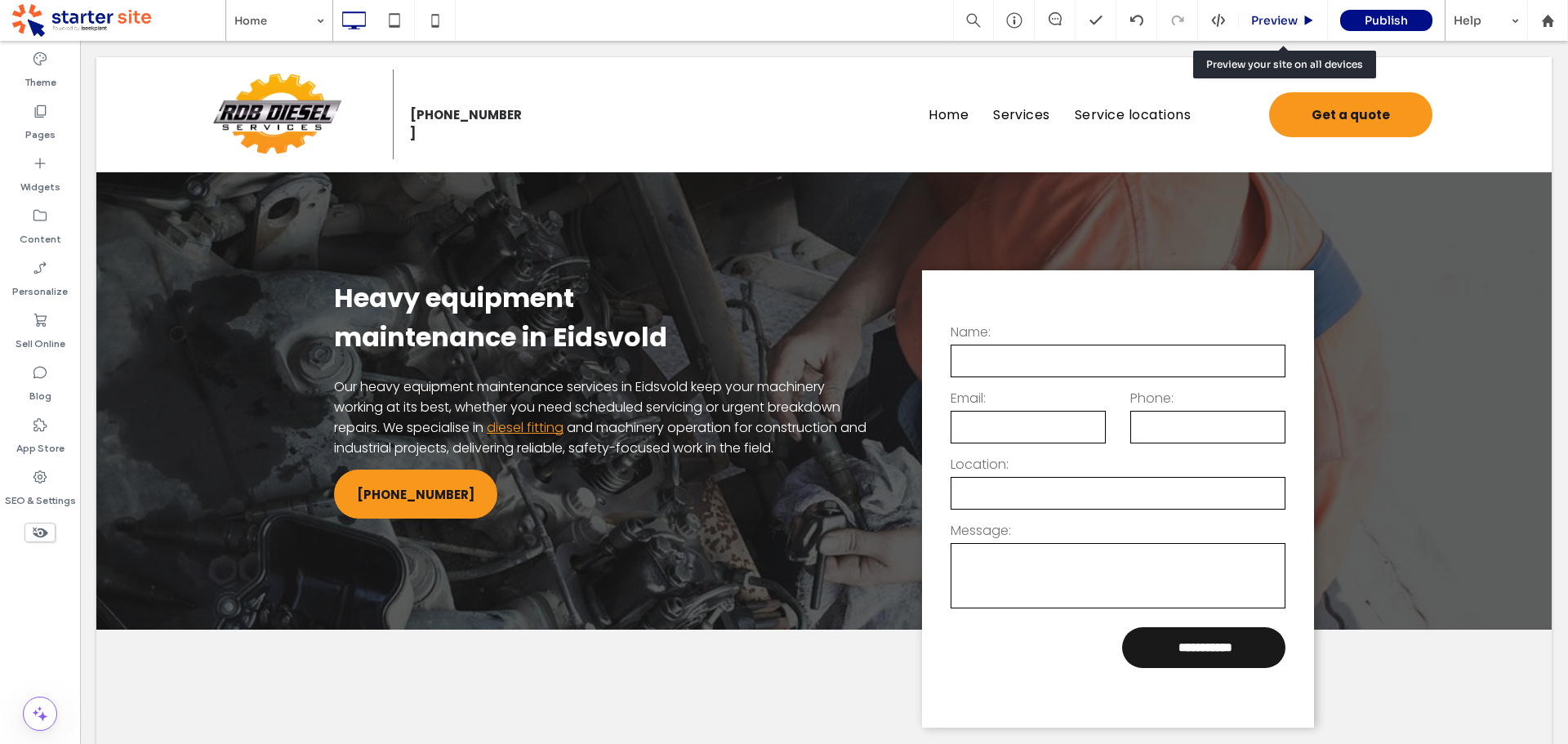
click at [1279, 23] on span "Preview" at bounding box center [1275, 20] width 47 height 14
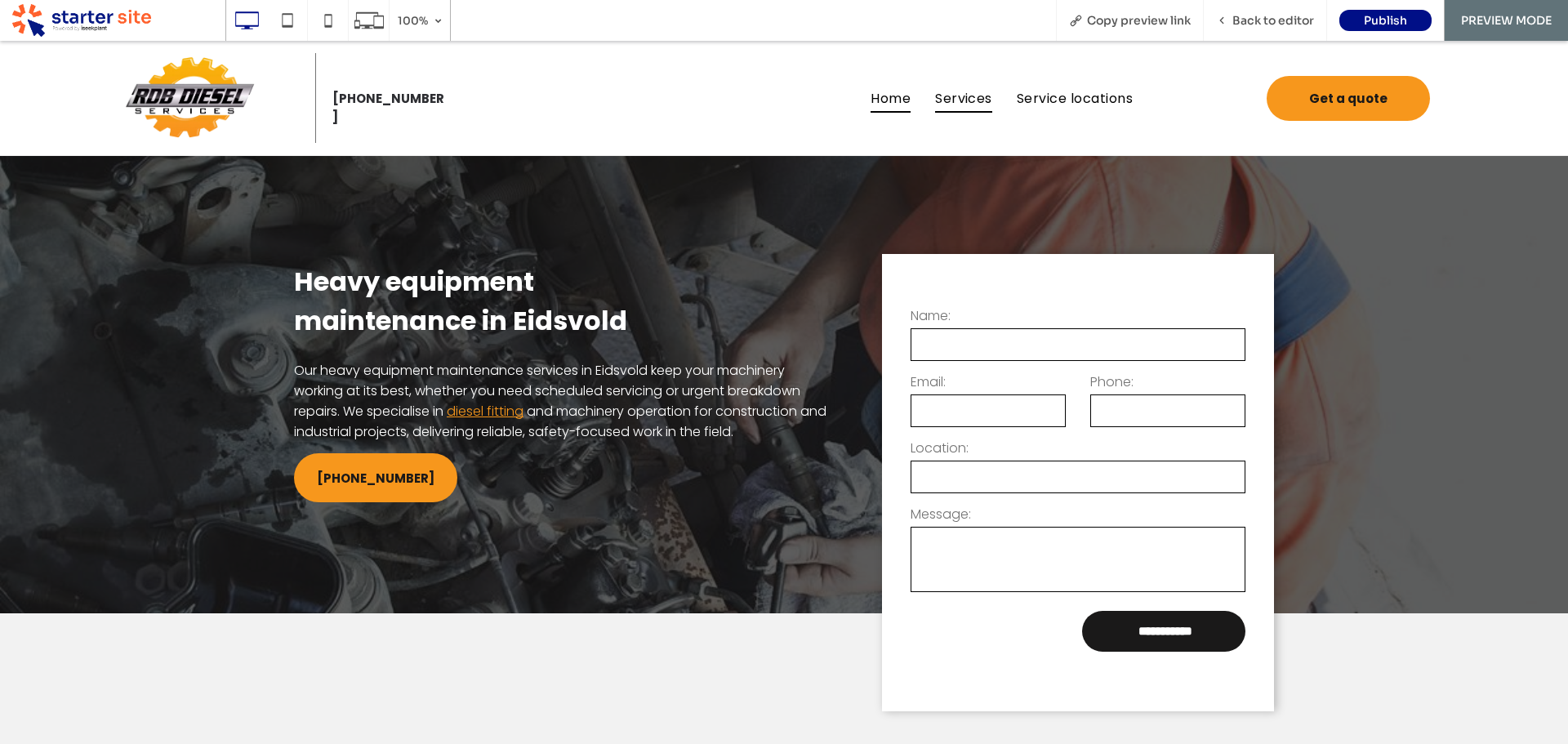
drag, startPoint x: 969, startPoint y: 99, endPoint x: 969, endPoint y: 144, distance: 45.0
click at [969, 99] on span "Services" at bounding box center [964, 97] width 57 height 29
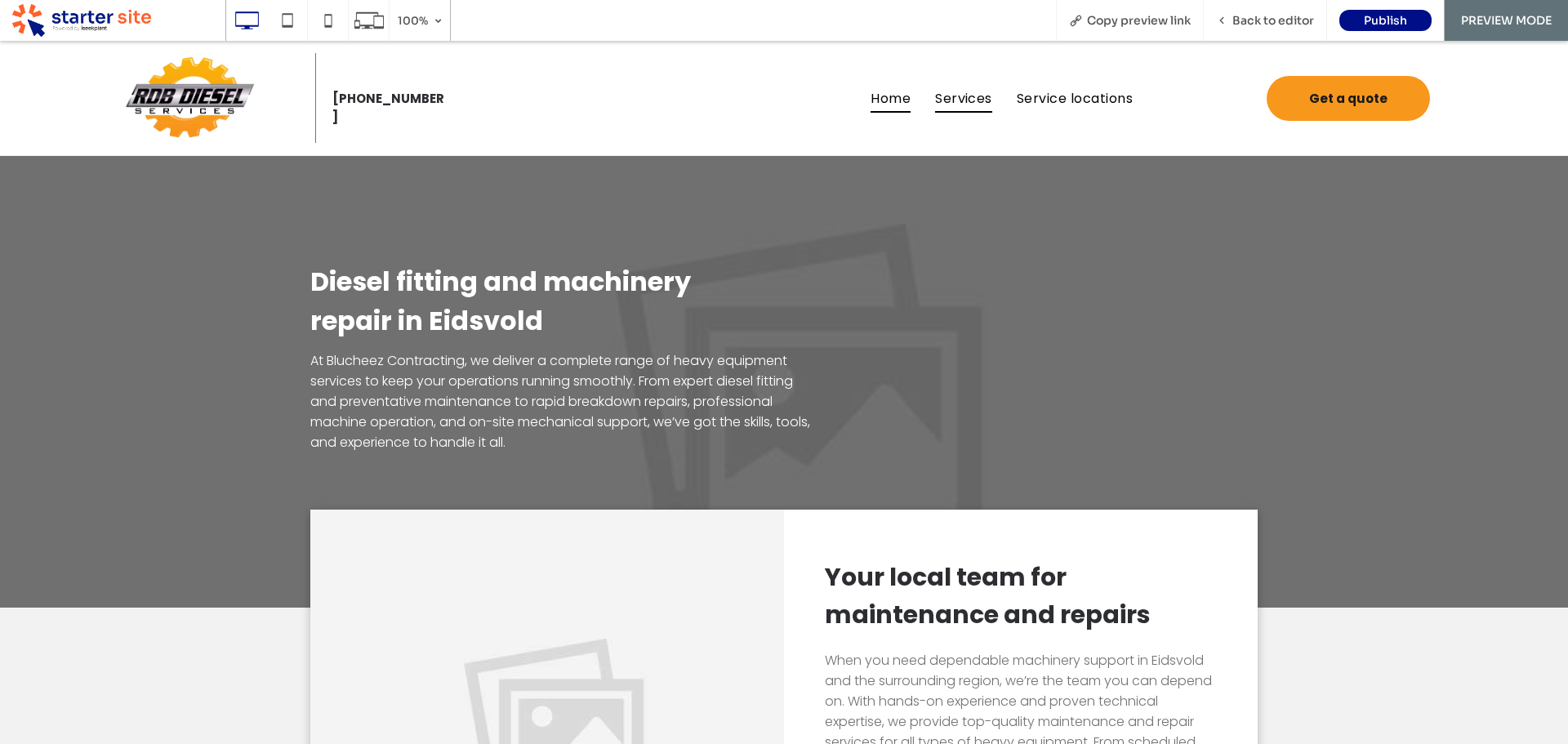
click at [896, 103] on span "Home" at bounding box center [890, 97] width 40 height 29
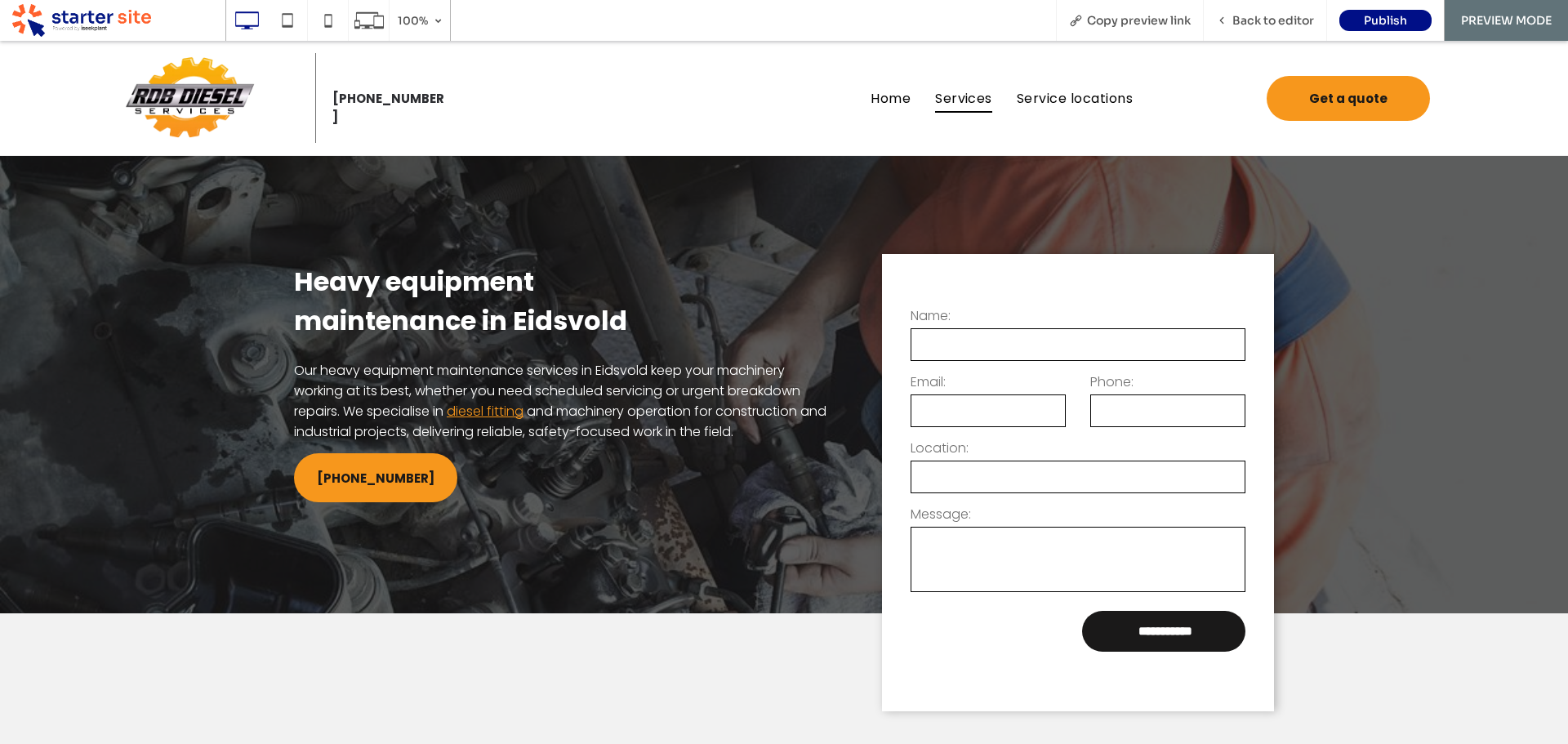
click at [955, 94] on span "Services" at bounding box center [964, 97] width 57 height 29
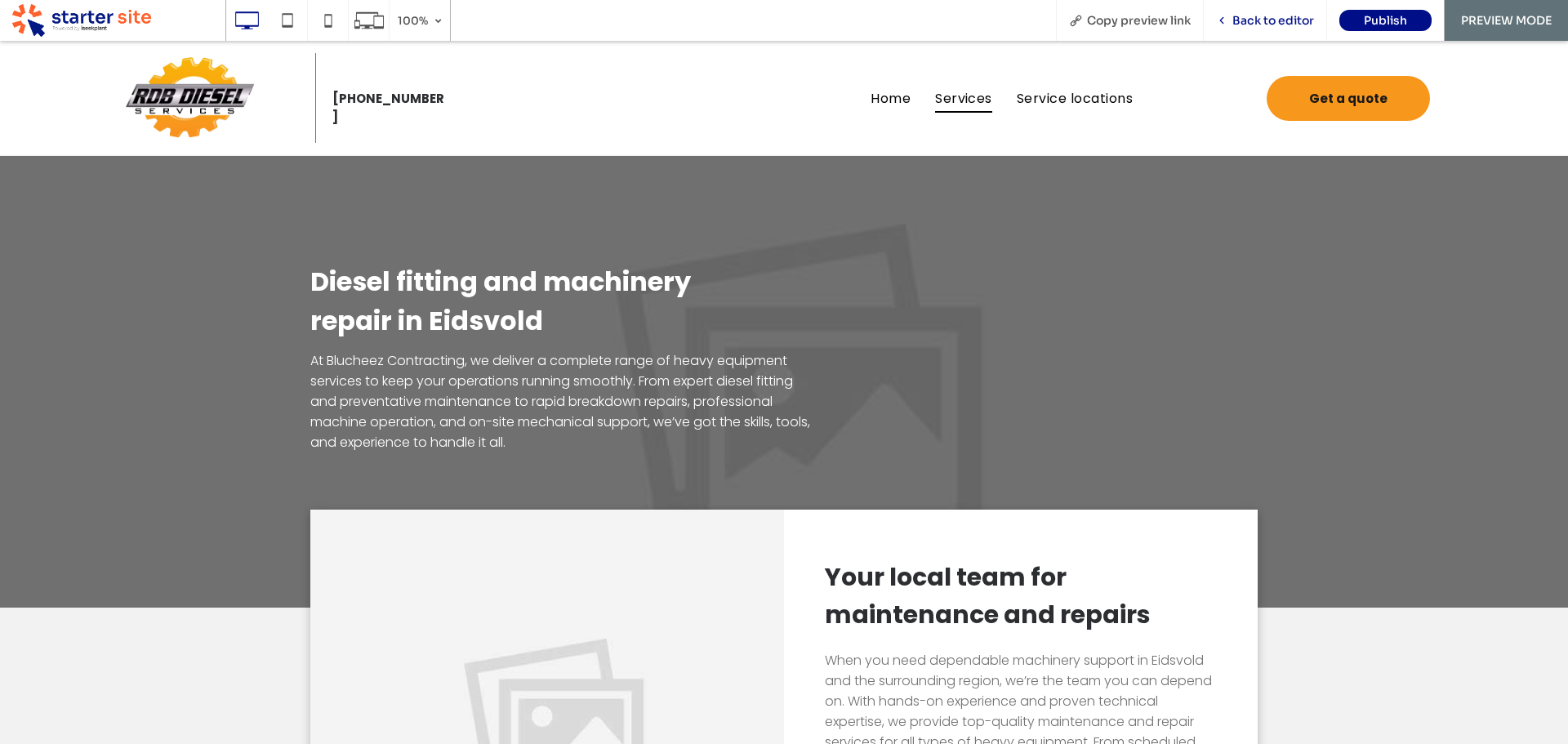
drag, startPoint x: 1272, startPoint y: 29, endPoint x: 1280, endPoint y: 33, distance: 8.9
click at [1272, 29] on div "Back to editor" at bounding box center [1265, 20] width 124 height 41
click at [1271, 25] on span "Back to editor" at bounding box center [1273, 20] width 82 height 14
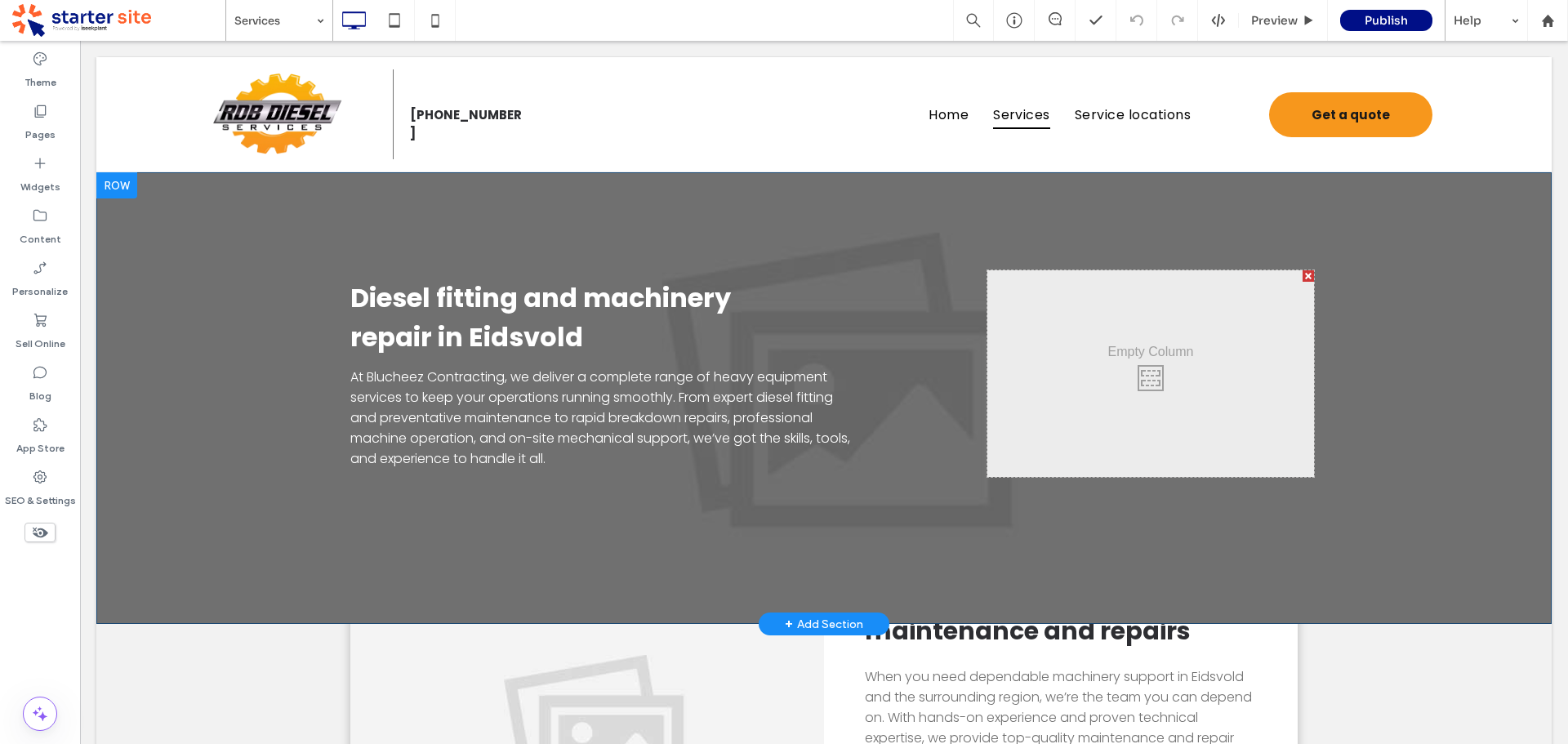
click at [1396, 310] on div "Diesel fitting and machinery repair in Eidsvold At Blucheez Contracting, we del…" at bounding box center [824, 398] width 1455 height 452
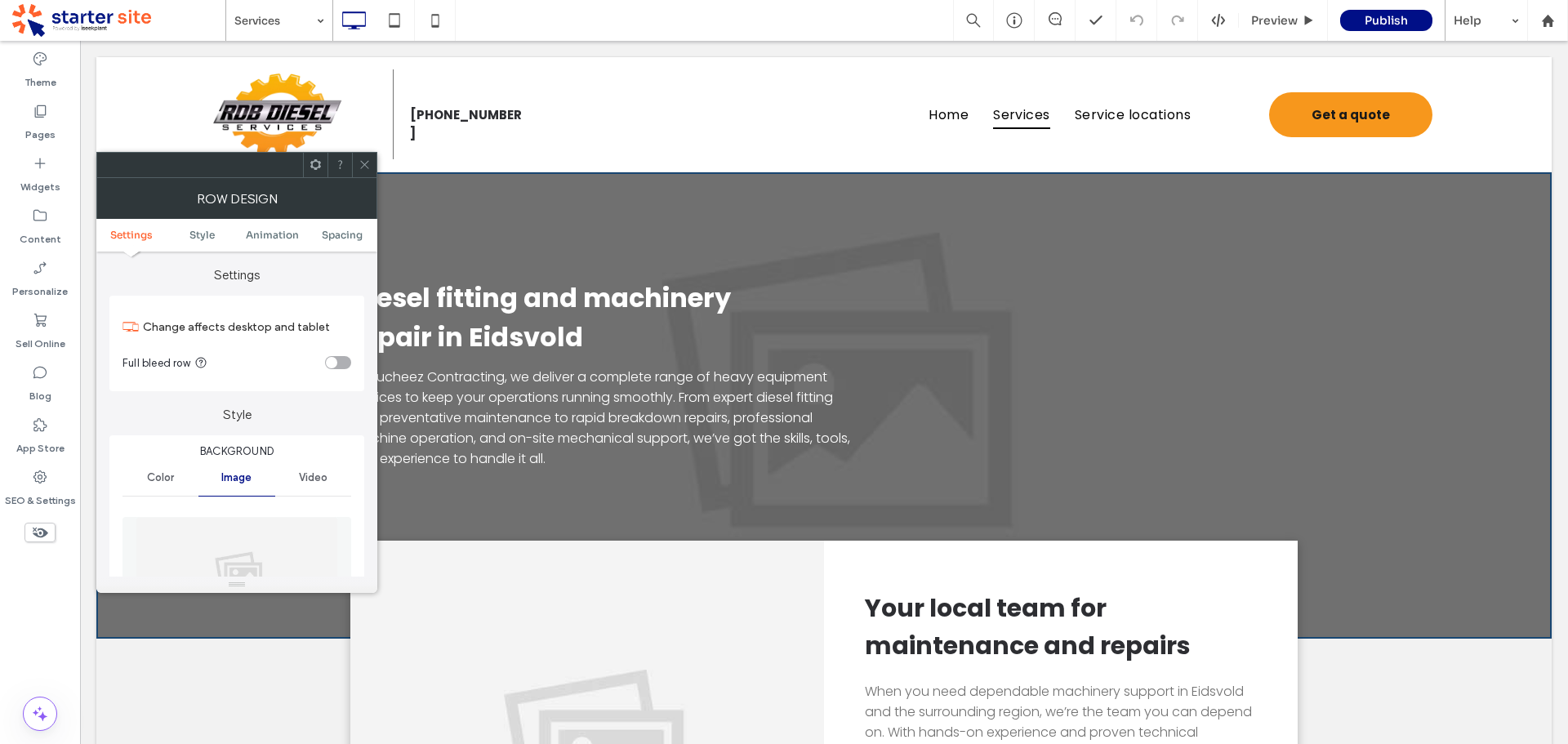
click at [246, 562] on img at bounding box center [236, 573] width 203 height 113
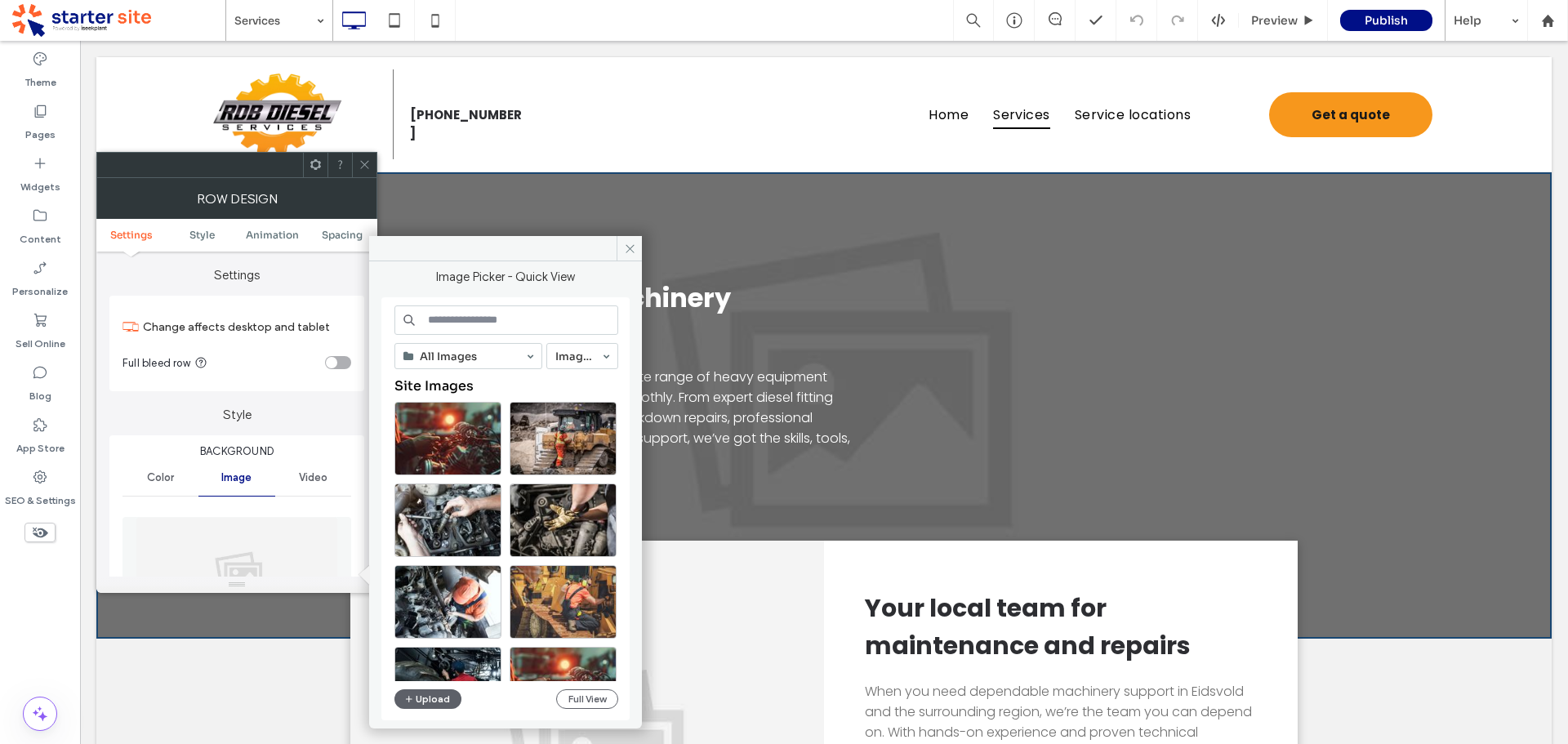
click at [501, 308] on input at bounding box center [506, 320] width 224 height 30
paste input "**********"
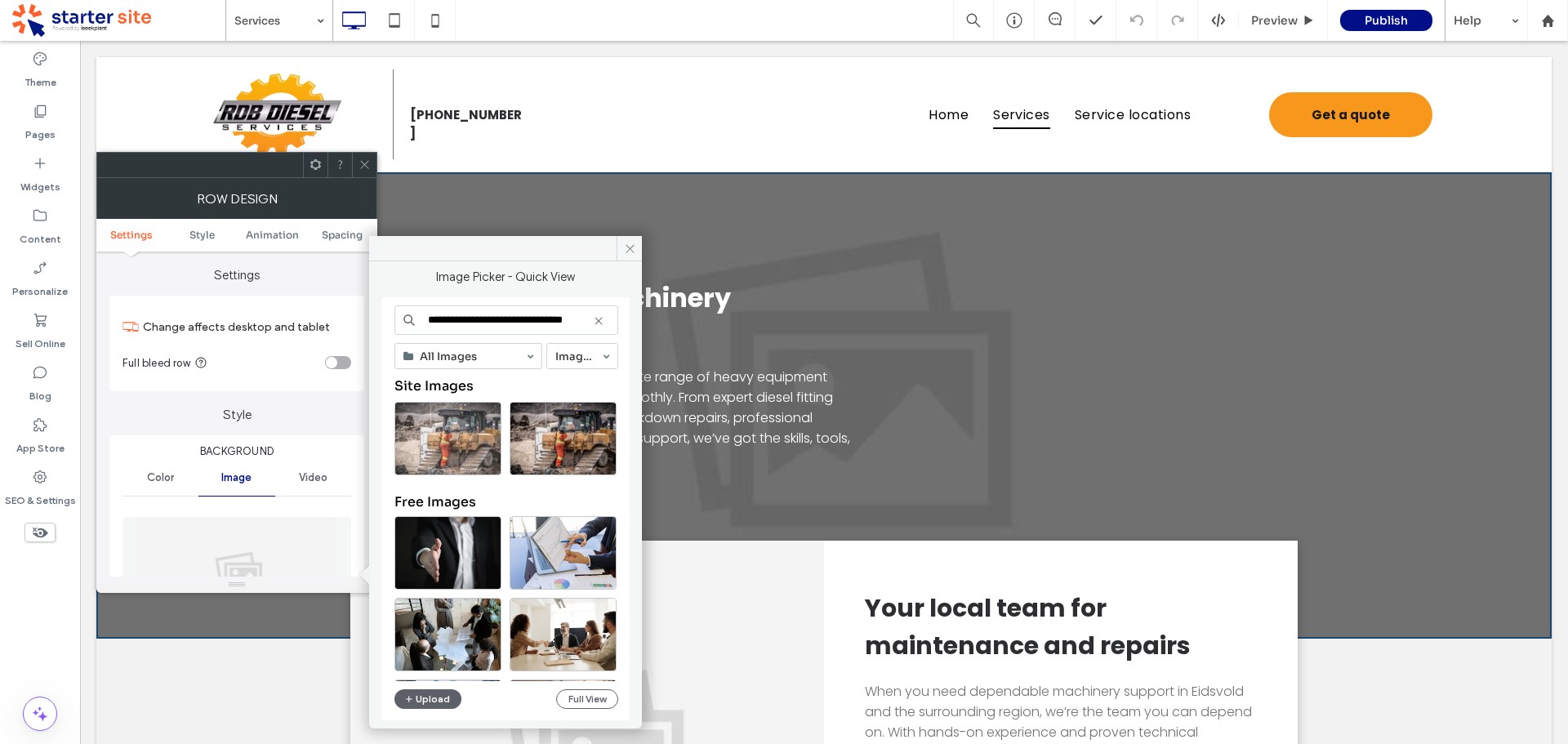
type input "**********"
drag, startPoint x: 452, startPoint y: 444, endPoint x: 310, endPoint y: 285, distance: 213.2
click at [452, 444] on div "Select" at bounding box center [447, 437] width 107 height 73
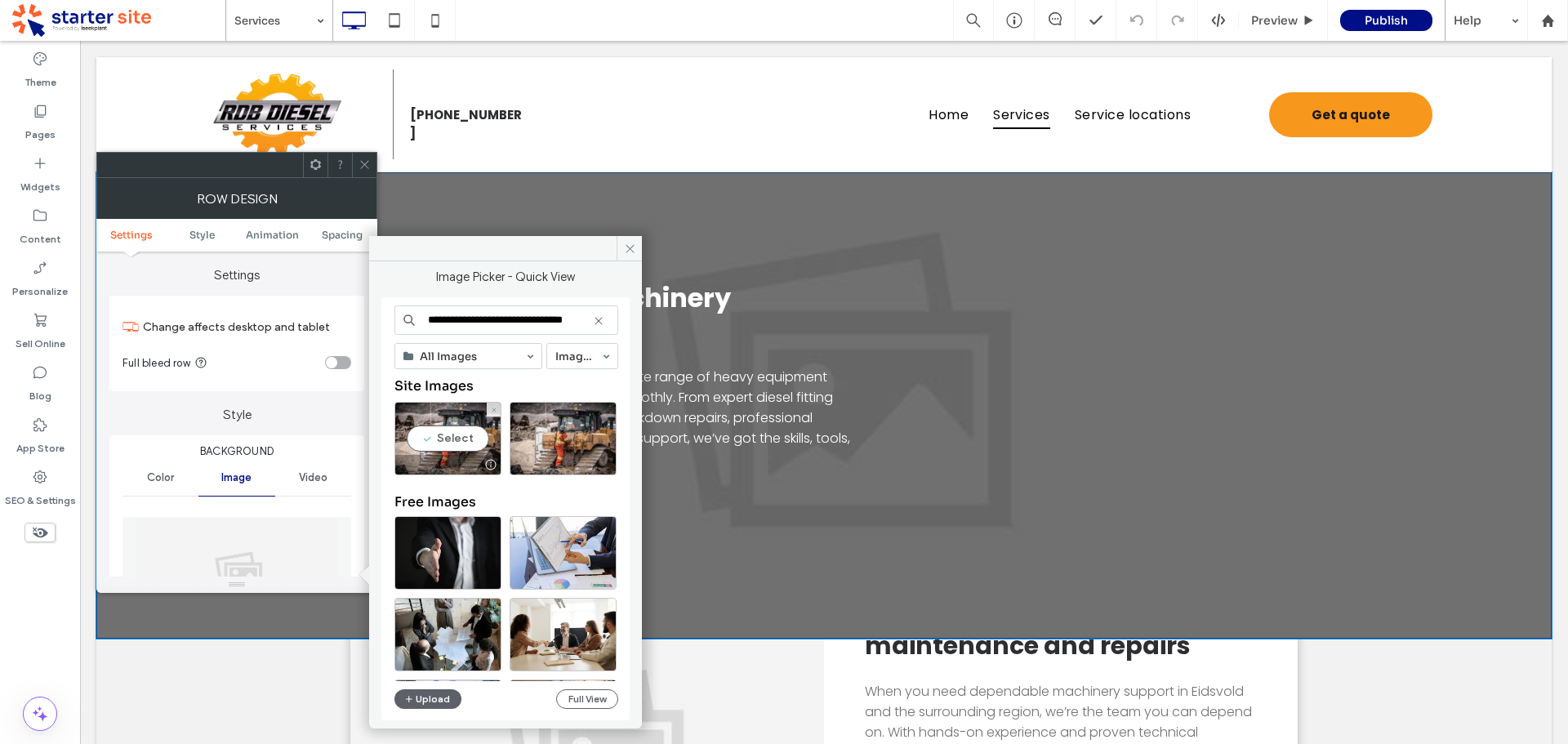
scroll to position [0, 0]
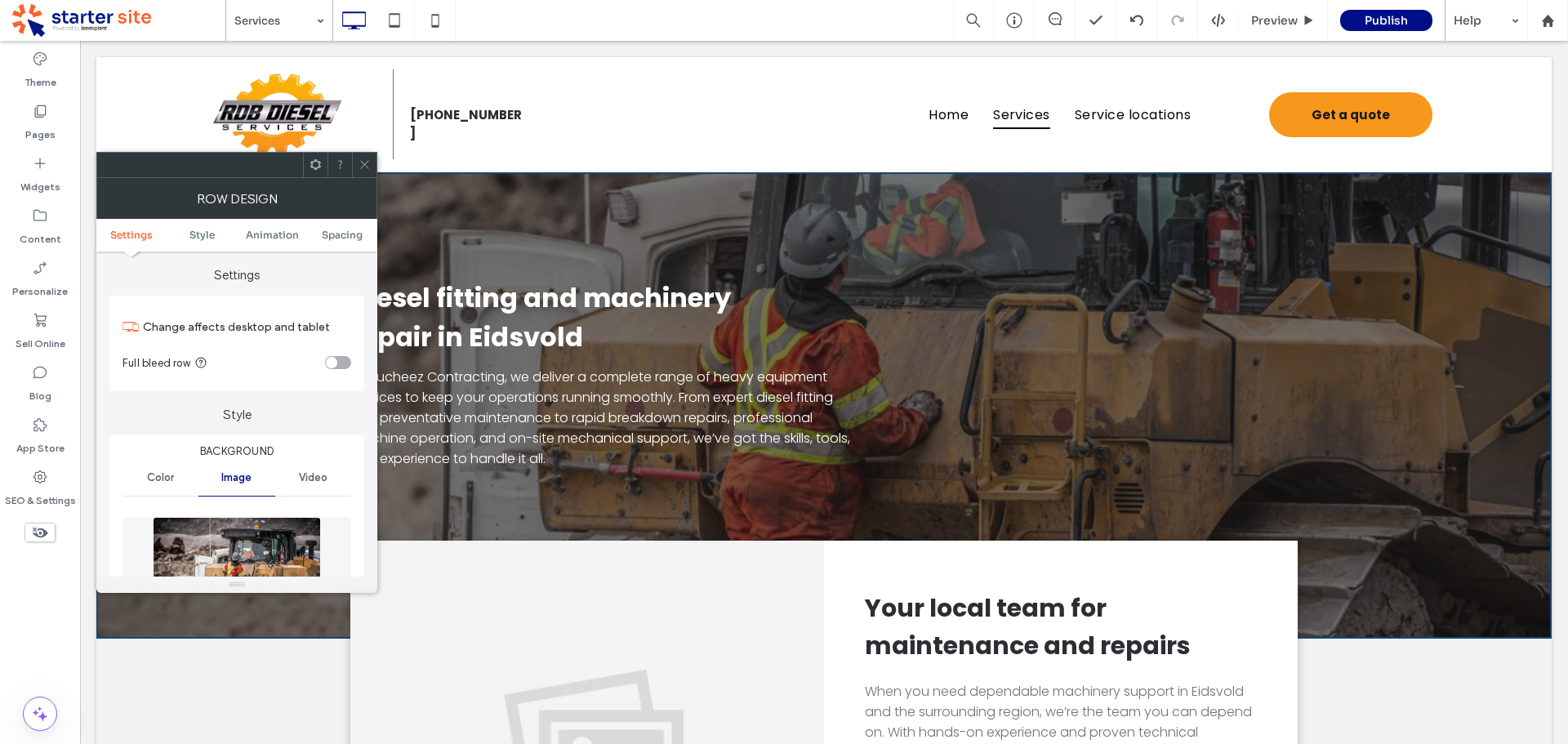
click at [366, 166] on icon at bounding box center [364, 165] width 13 height 13
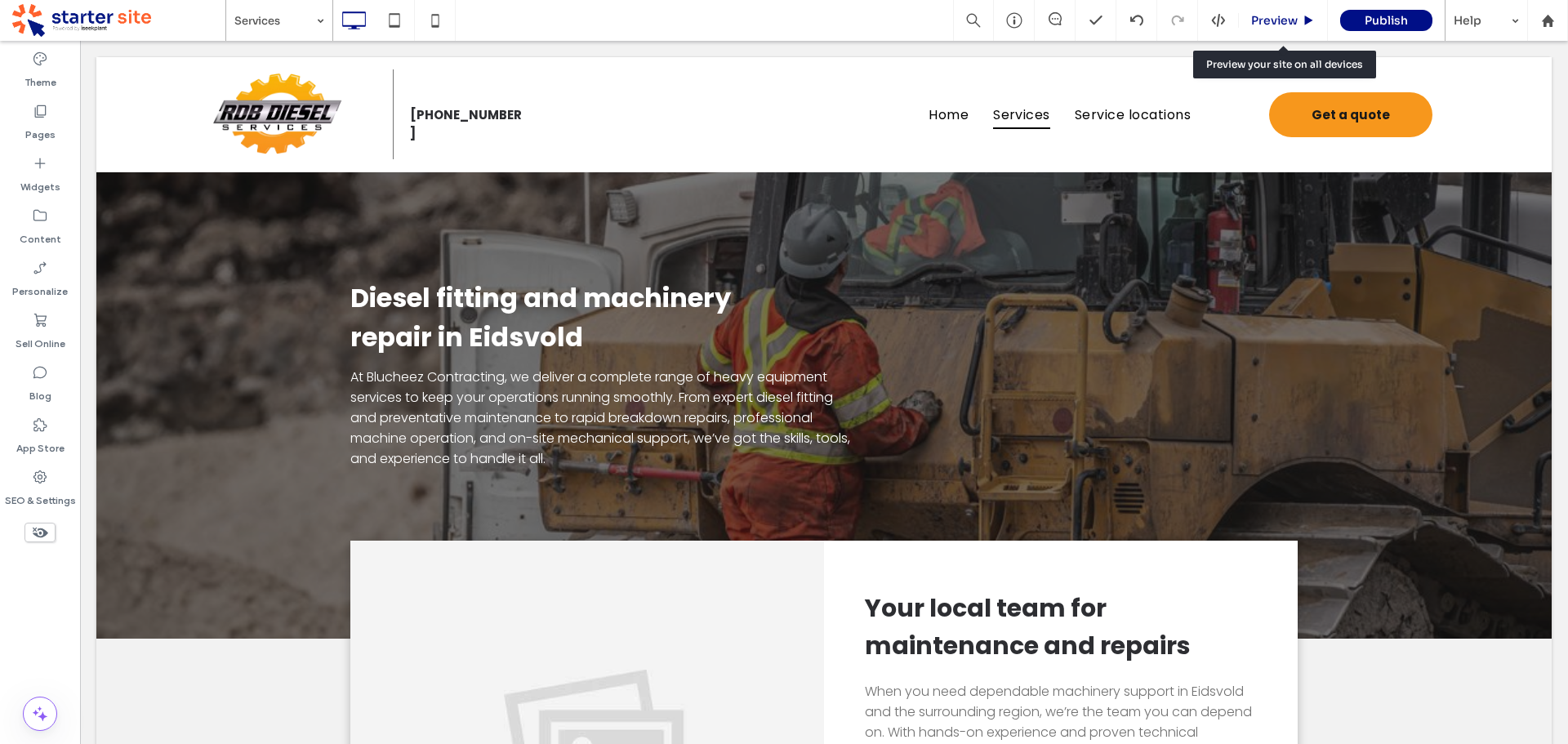
click at [1280, 19] on span "Preview" at bounding box center [1275, 20] width 47 height 14
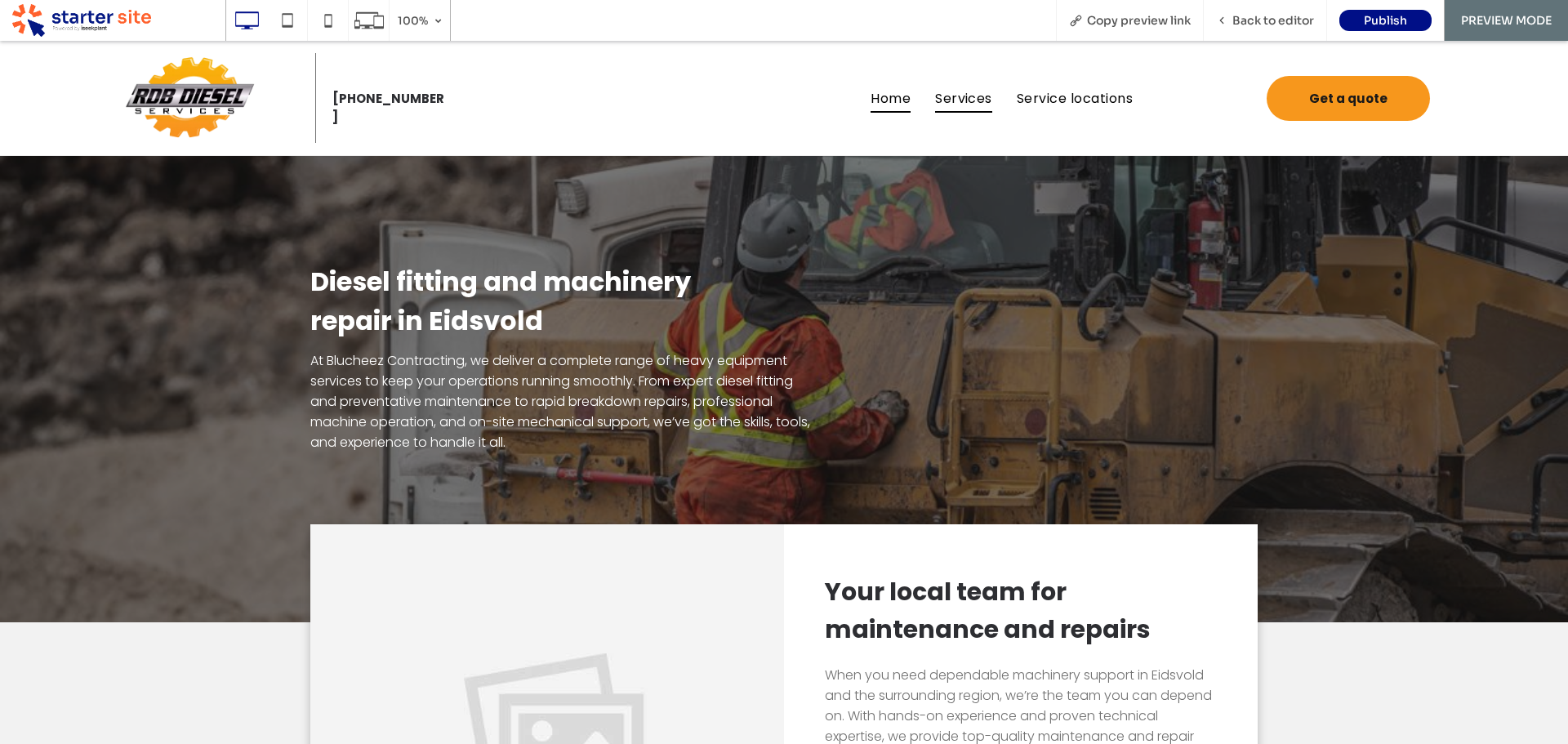
drag, startPoint x: 894, startPoint y: 99, endPoint x: 1533, endPoint y: 270, distance: 661.5
click at [894, 99] on span "Home" at bounding box center [890, 97] width 40 height 29
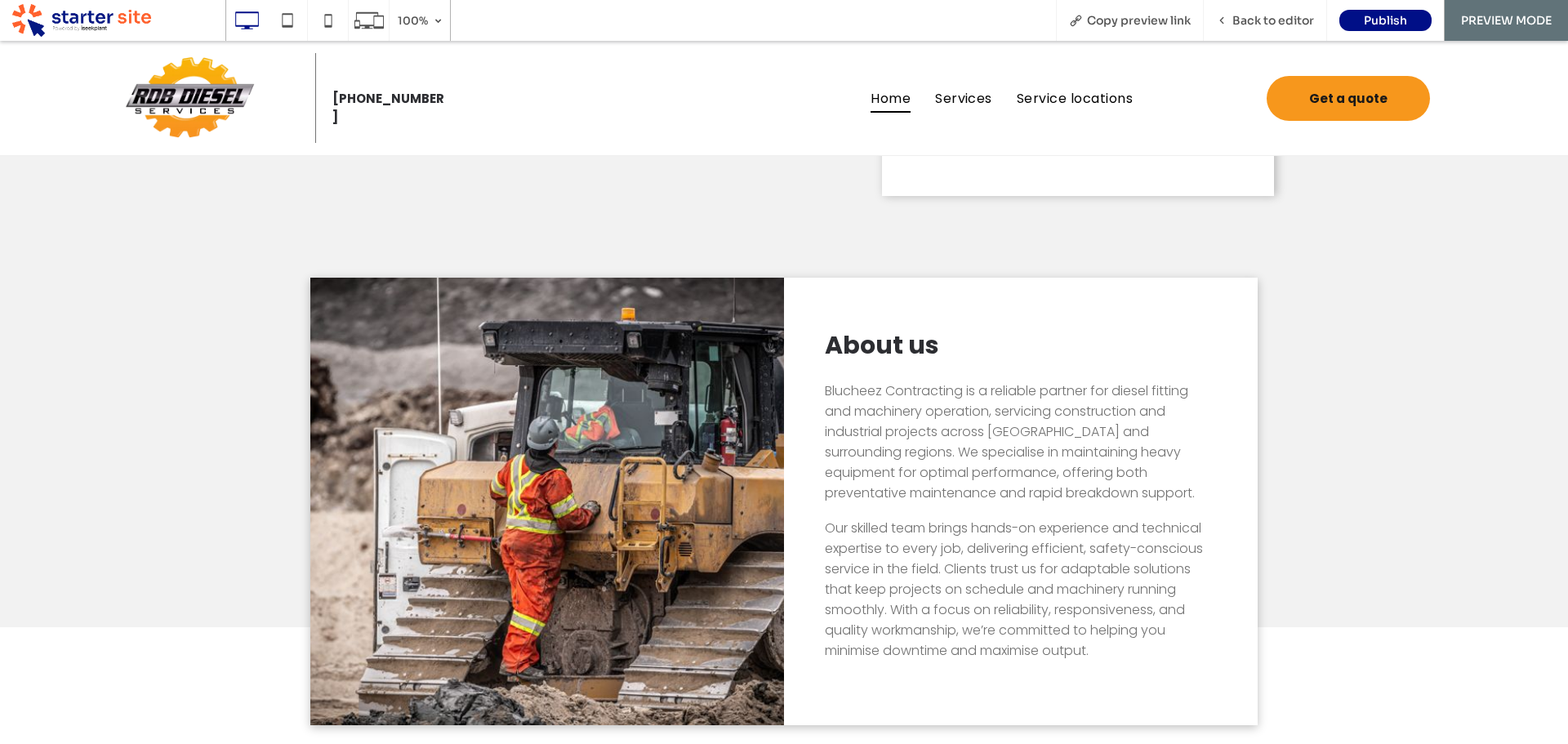
scroll to position [490, 0]
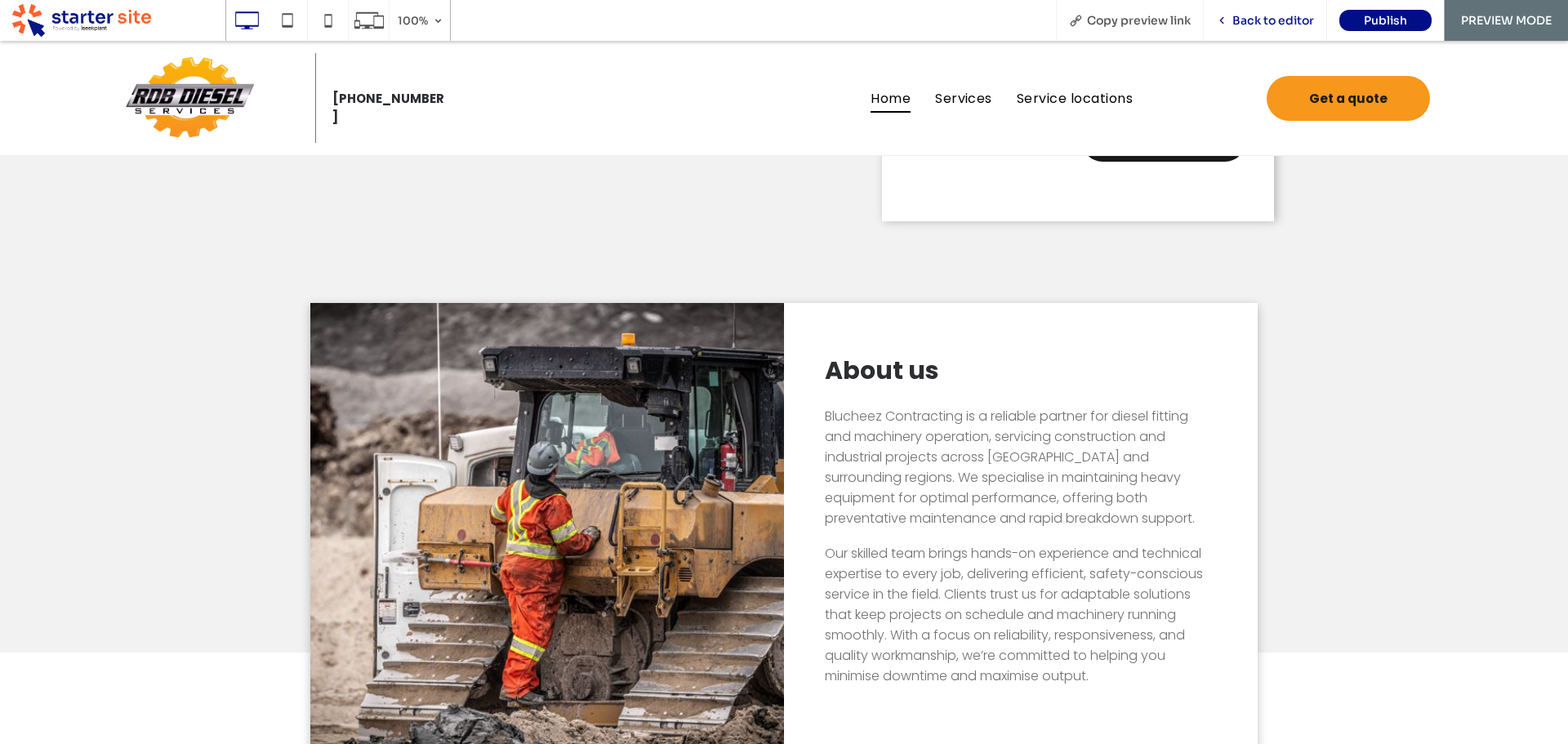
click at [1295, 19] on span "Back to editor" at bounding box center [1273, 20] width 82 height 14
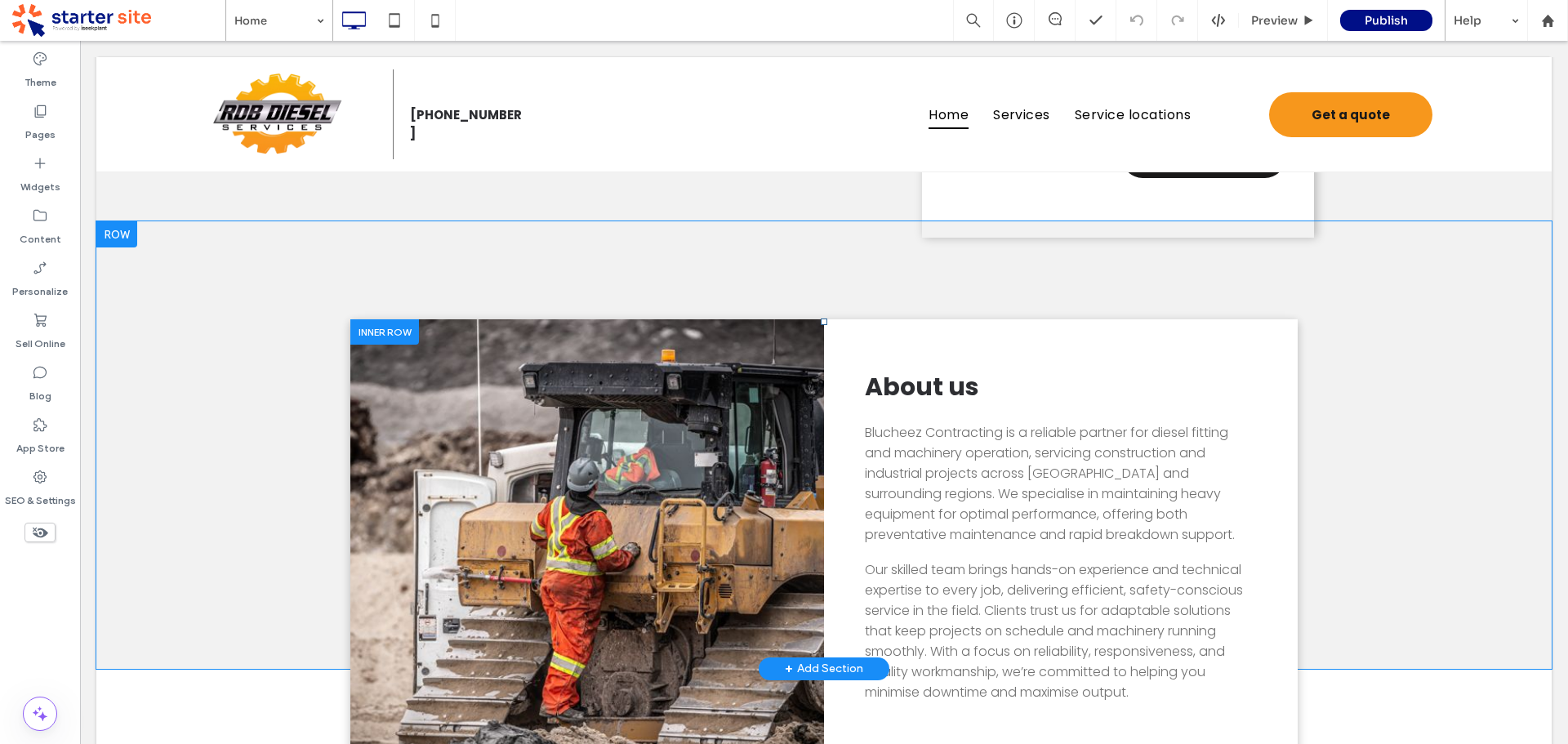
click at [692, 495] on div "Click To Paste" at bounding box center [586, 542] width 474 height 446
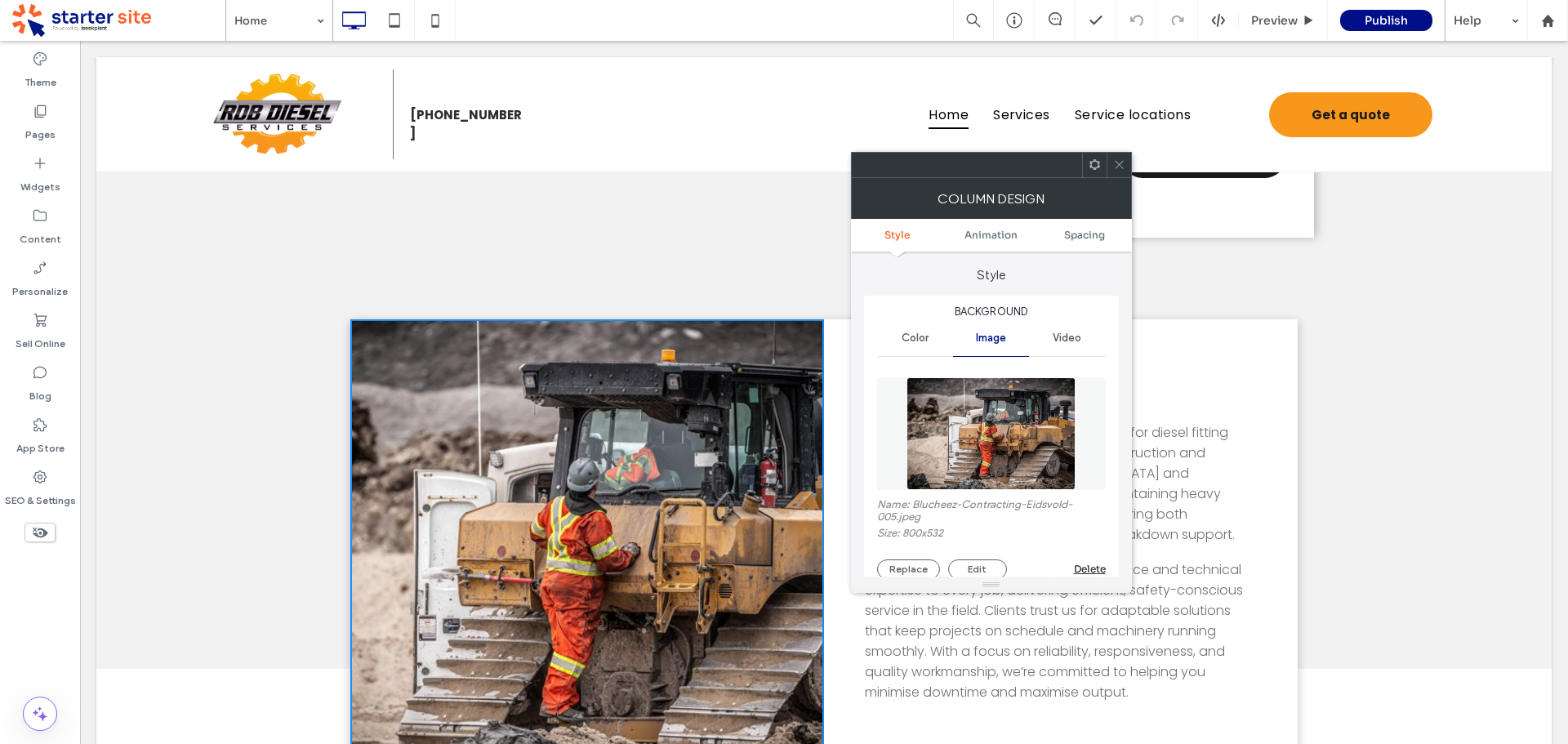
drag, startPoint x: 1000, startPoint y: 445, endPoint x: 1062, endPoint y: 310, distance: 148.6
click at [1000, 444] on img at bounding box center [991, 433] width 169 height 113
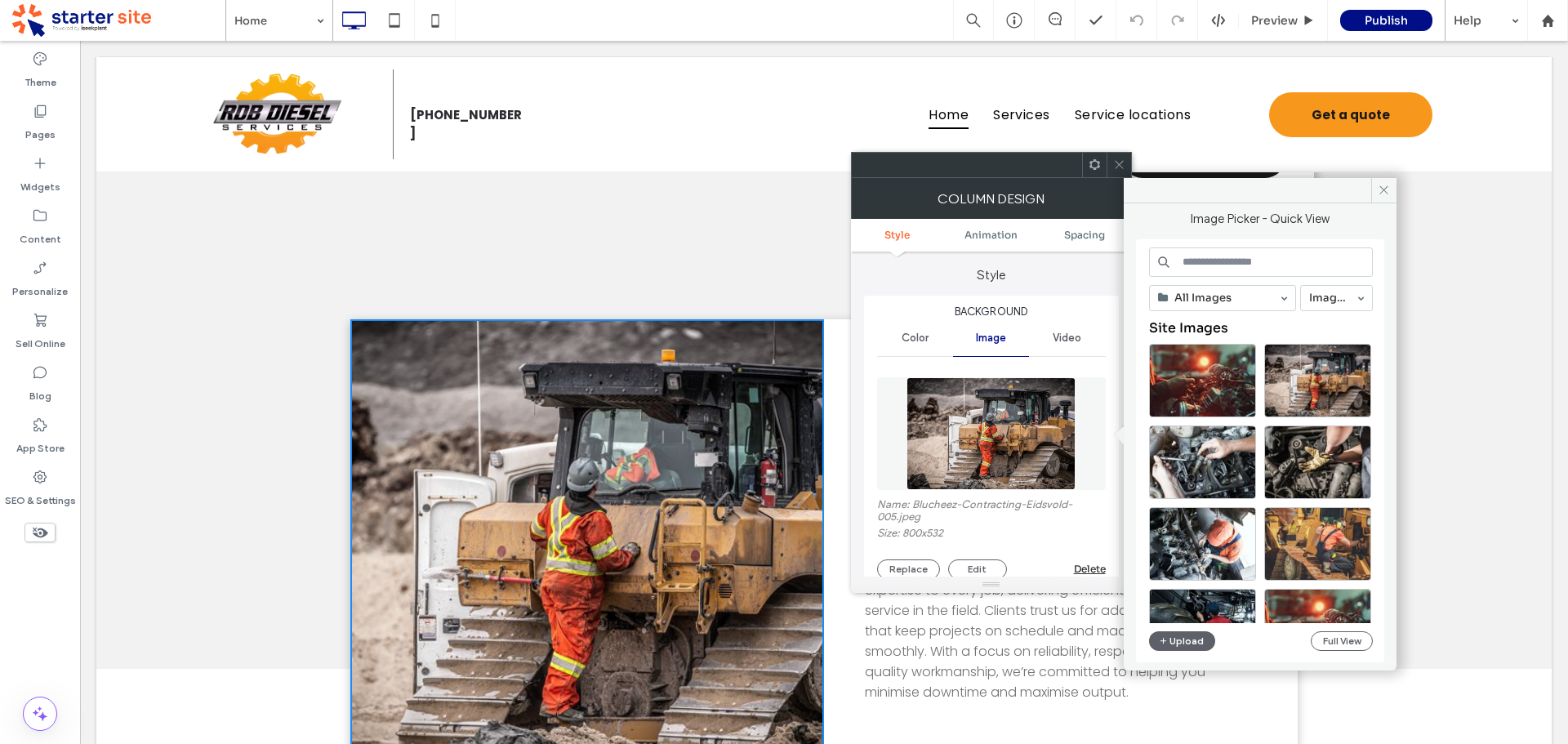
drag, startPoint x: 1198, startPoint y: 251, endPoint x: 1229, endPoint y: 275, distance: 39.2
click at [1199, 251] on input at bounding box center [1261, 262] width 224 height 30
paste input "**********"
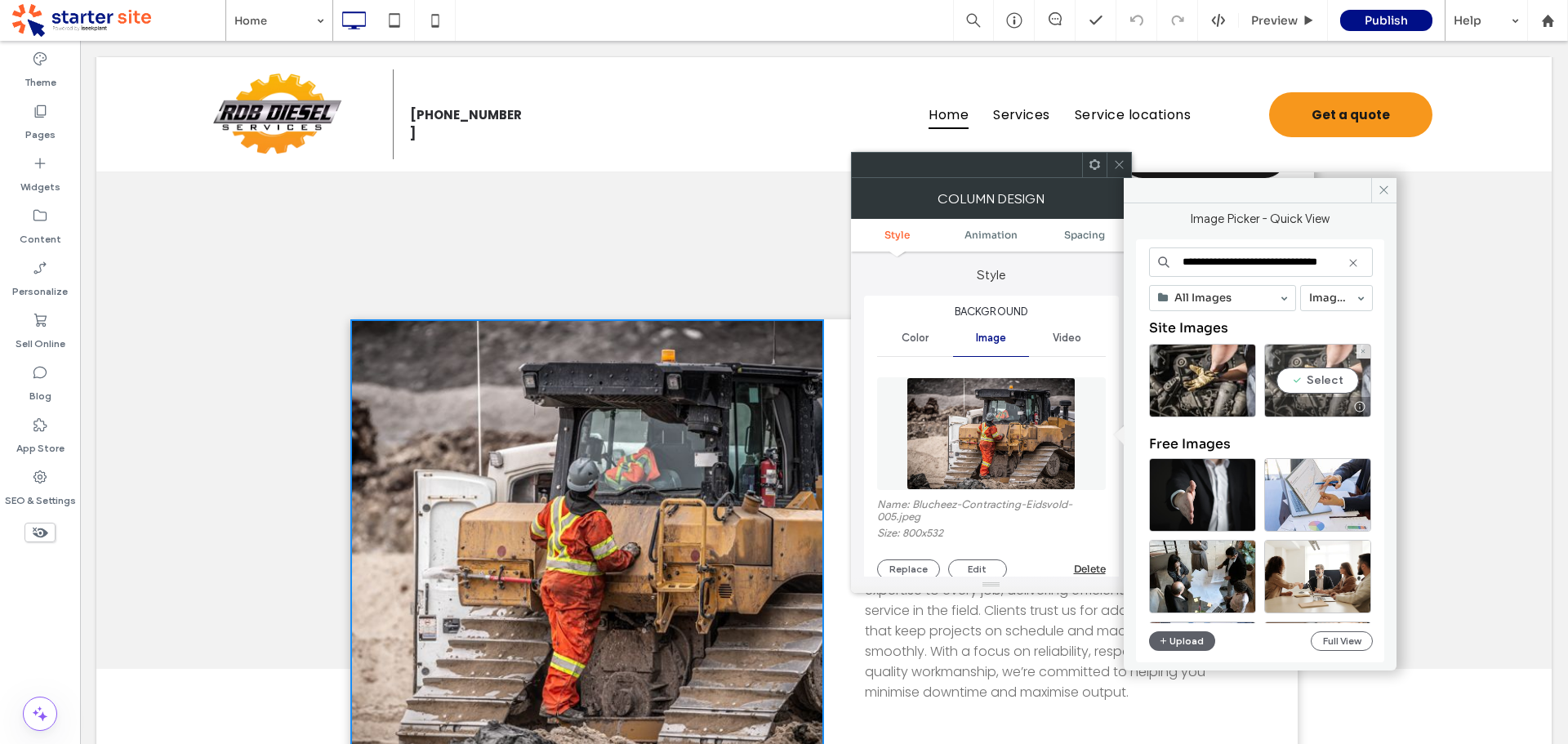
type input "**********"
click at [1320, 388] on div "Select" at bounding box center [1317, 380] width 107 height 73
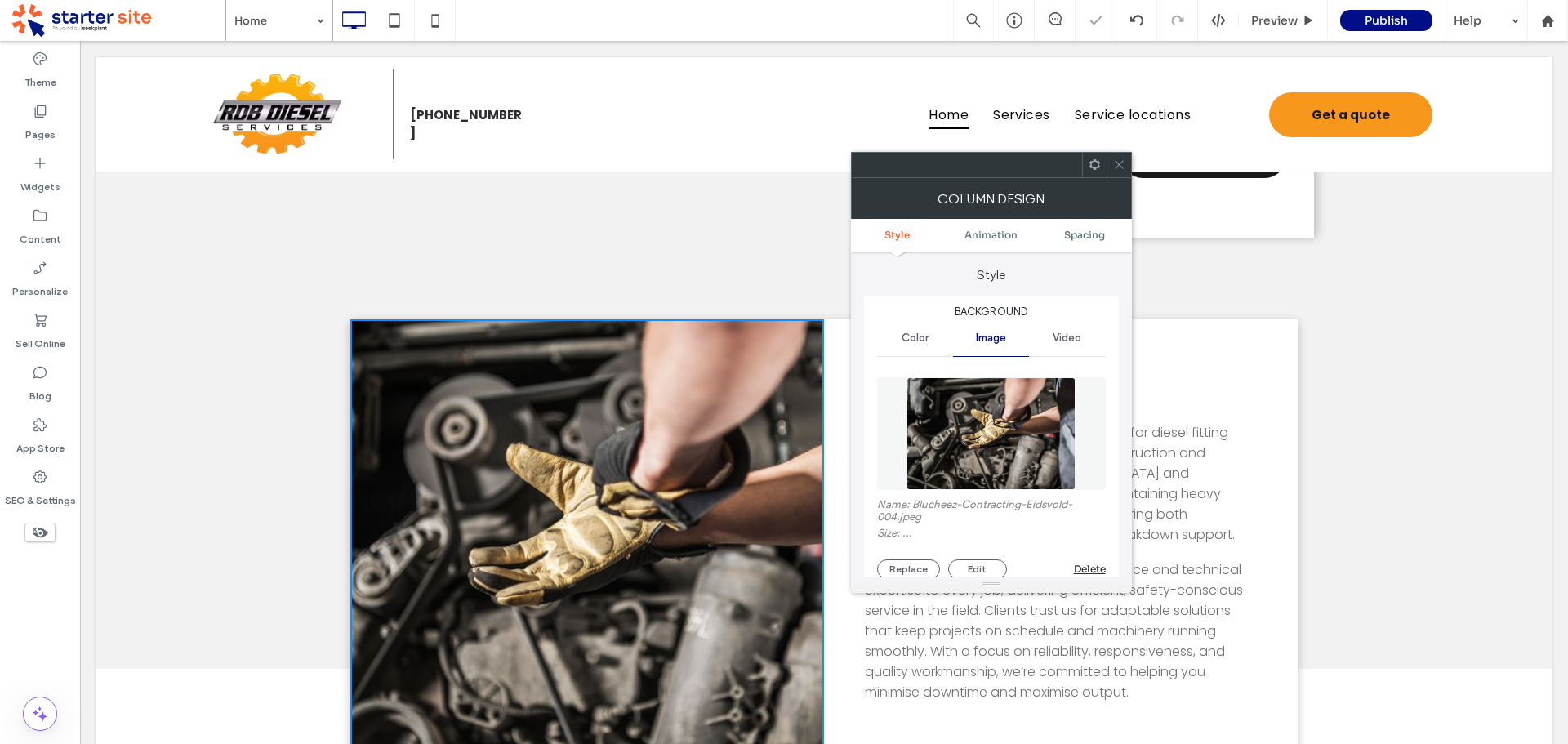
click at [1116, 163] on icon at bounding box center [1120, 165] width 13 height 13
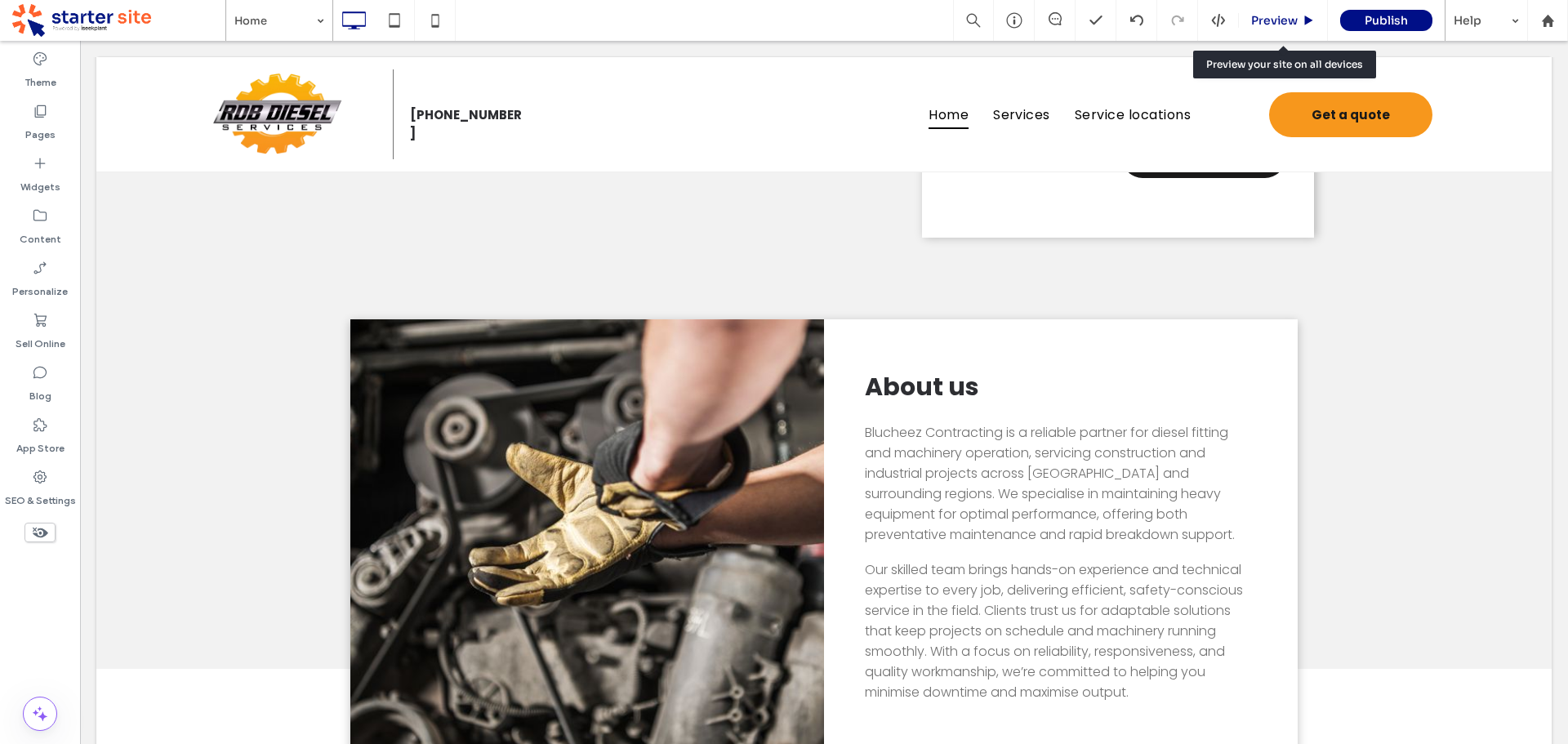
click at [1274, 20] on span "Preview" at bounding box center [1275, 20] width 47 height 14
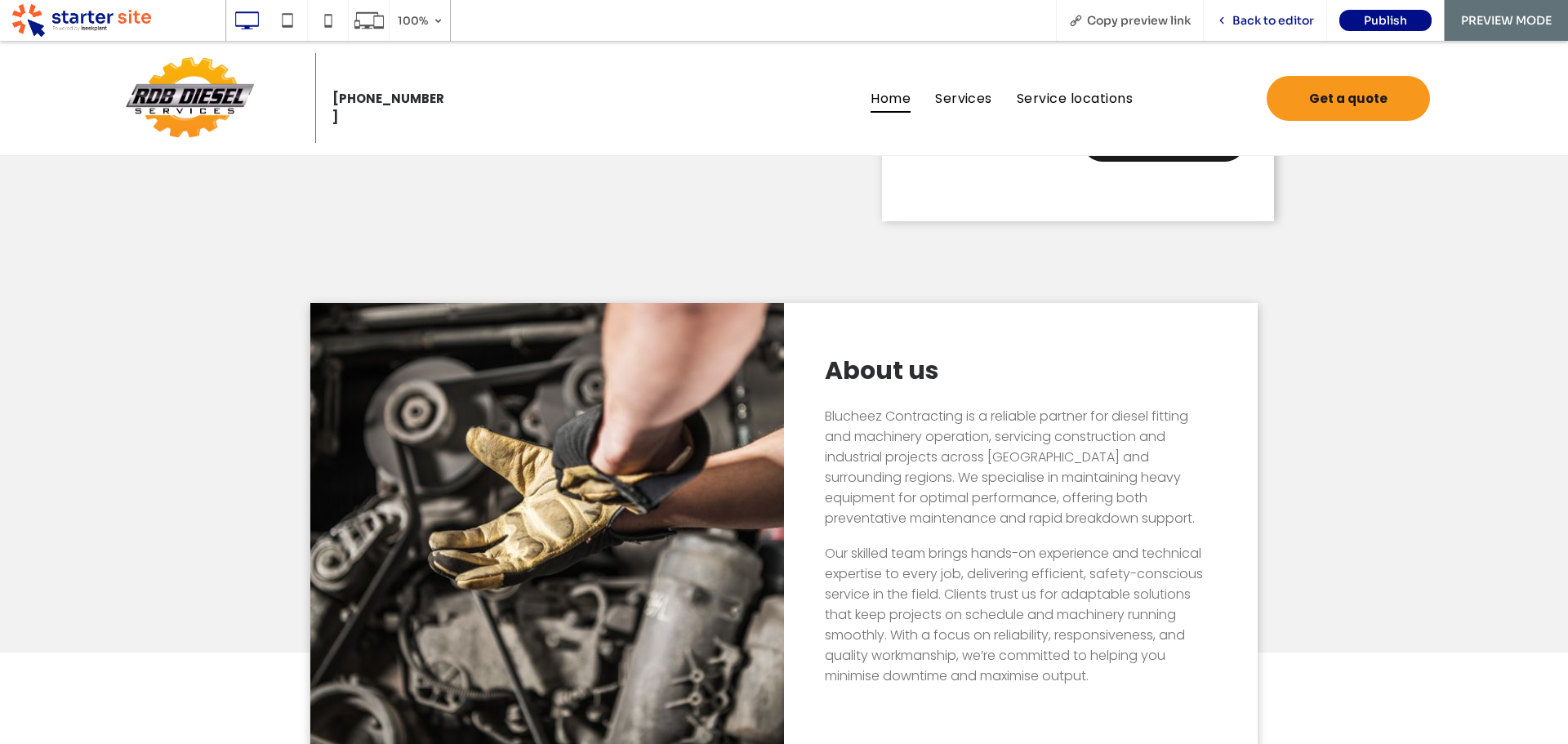
click at [1274, 20] on span "Back to editor" at bounding box center [1273, 20] width 82 height 14
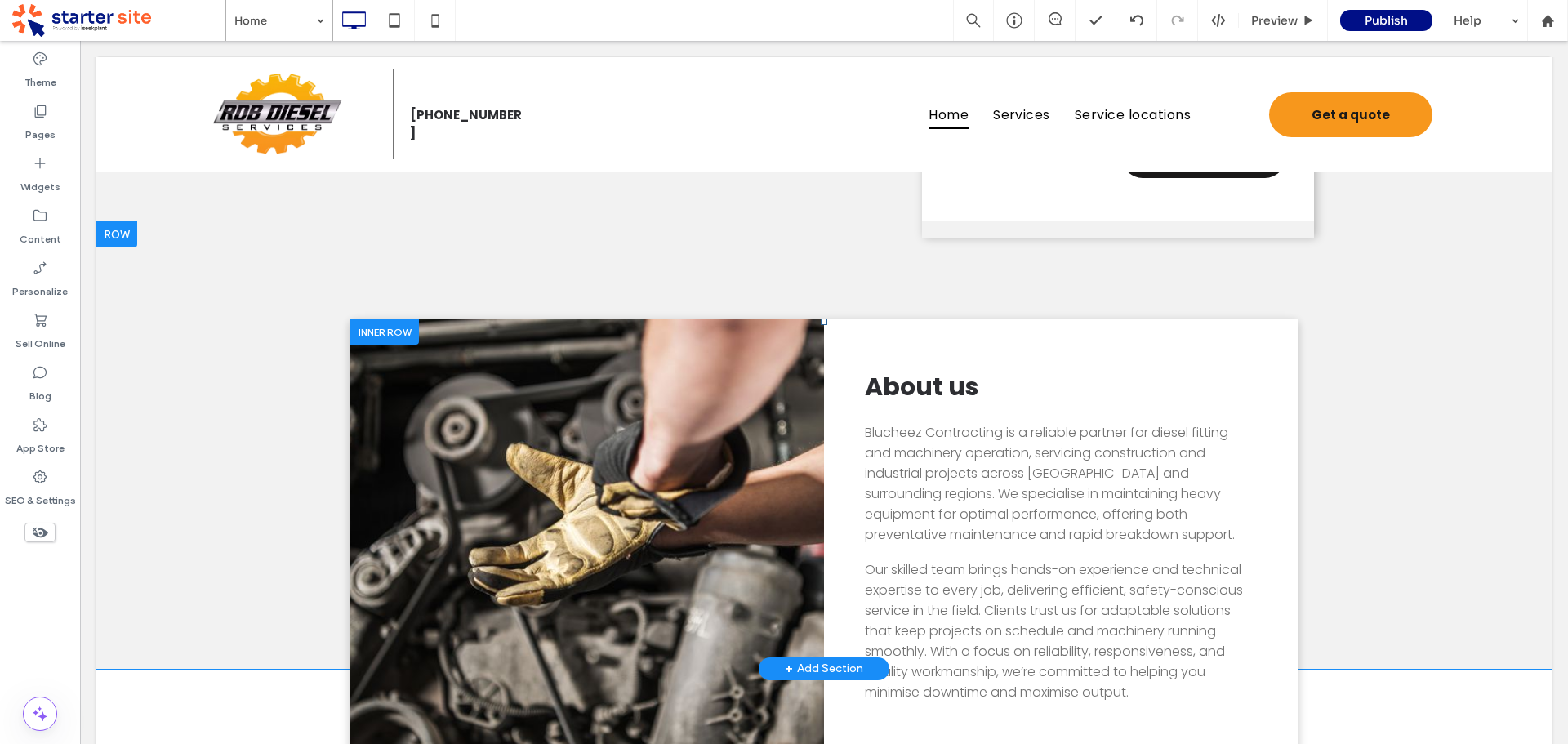
click at [691, 478] on div "Click To Paste" at bounding box center [586, 542] width 474 height 446
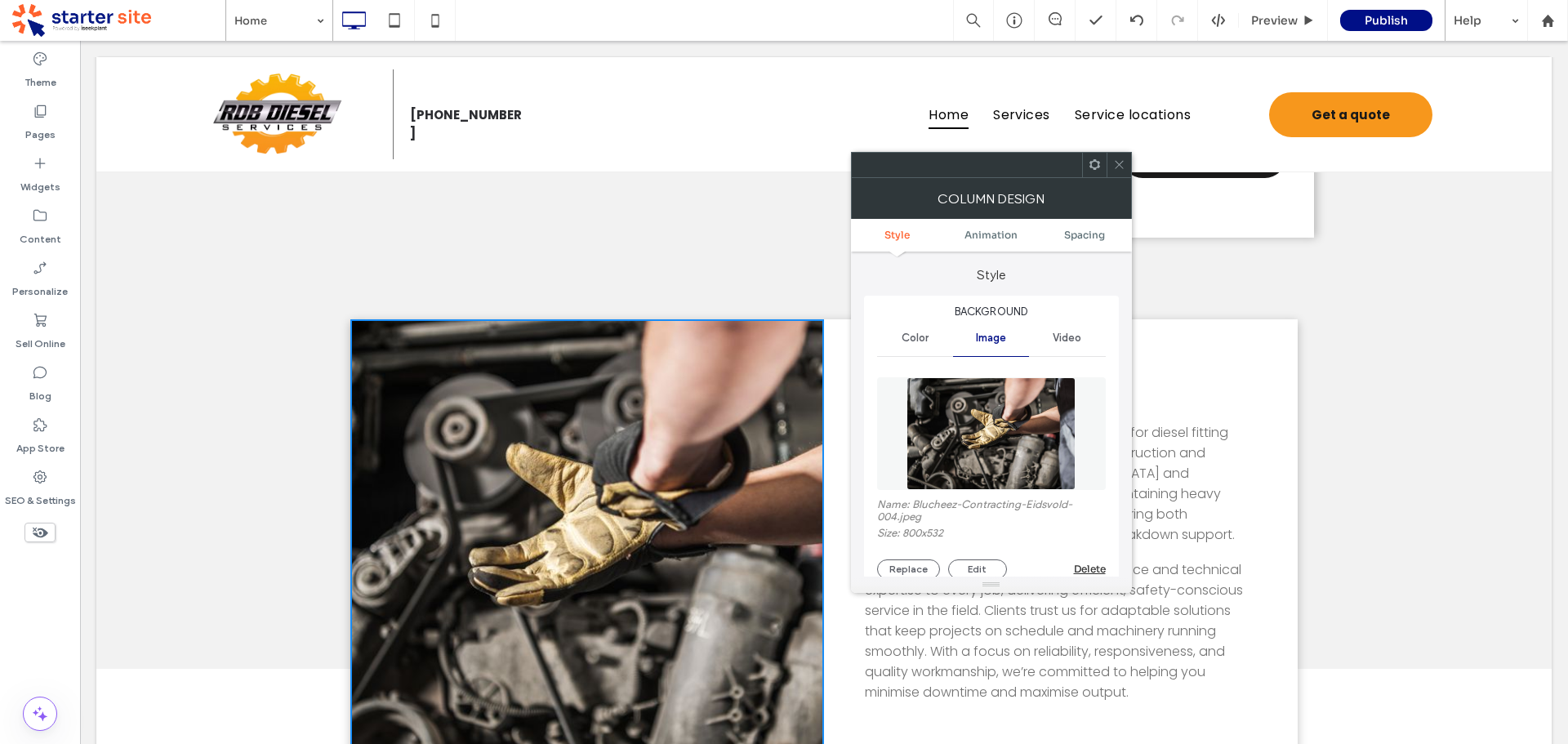
click at [1010, 408] on img at bounding box center [991, 433] width 169 height 113
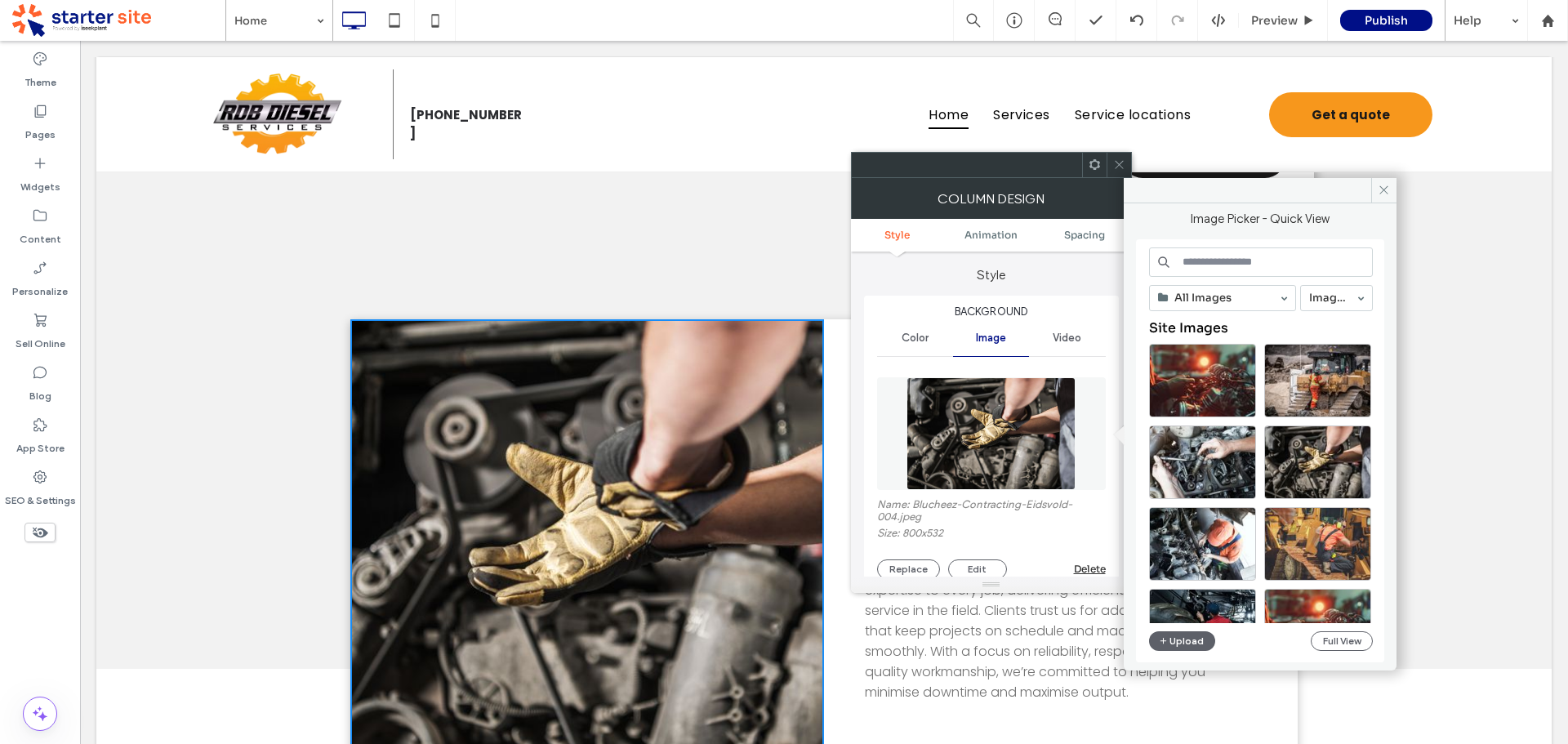
click at [1207, 266] on input at bounding box center [1261, 262] width 224 height 30
paste input "**********"
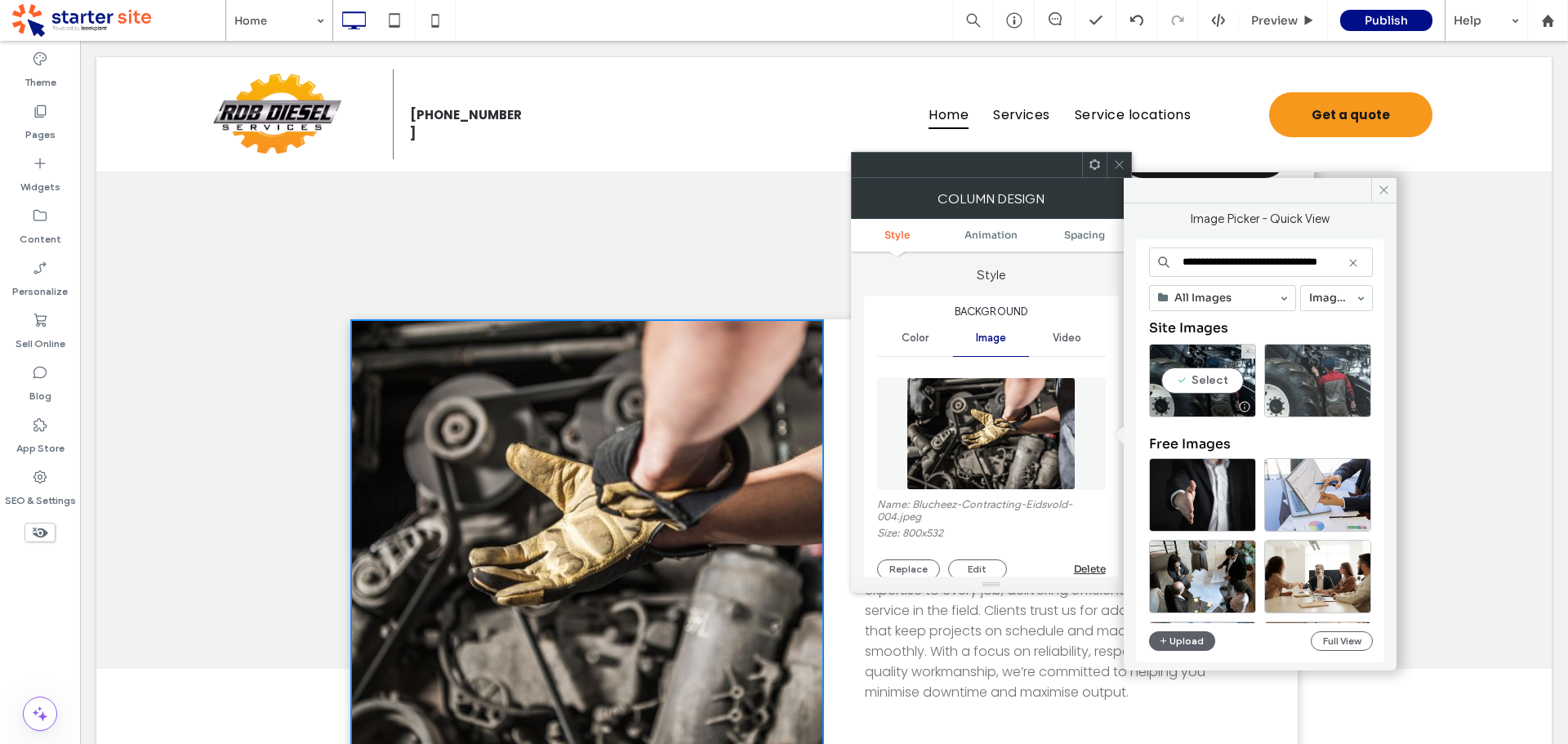
type input "**********"
click at [1336, 381] on div "Select" at bounding box center [1317, 380] width 107 height 73
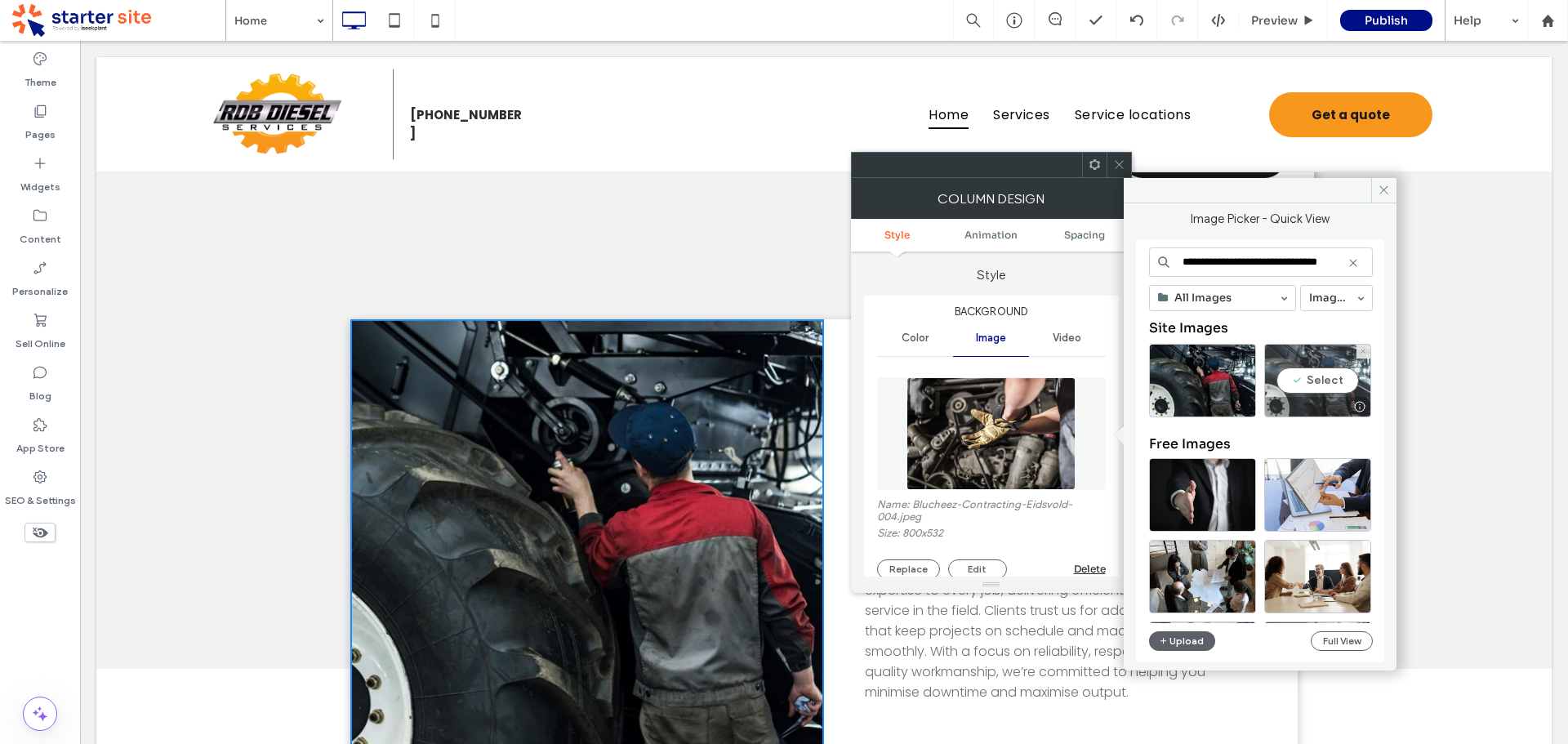
scroll to position [0, 0]
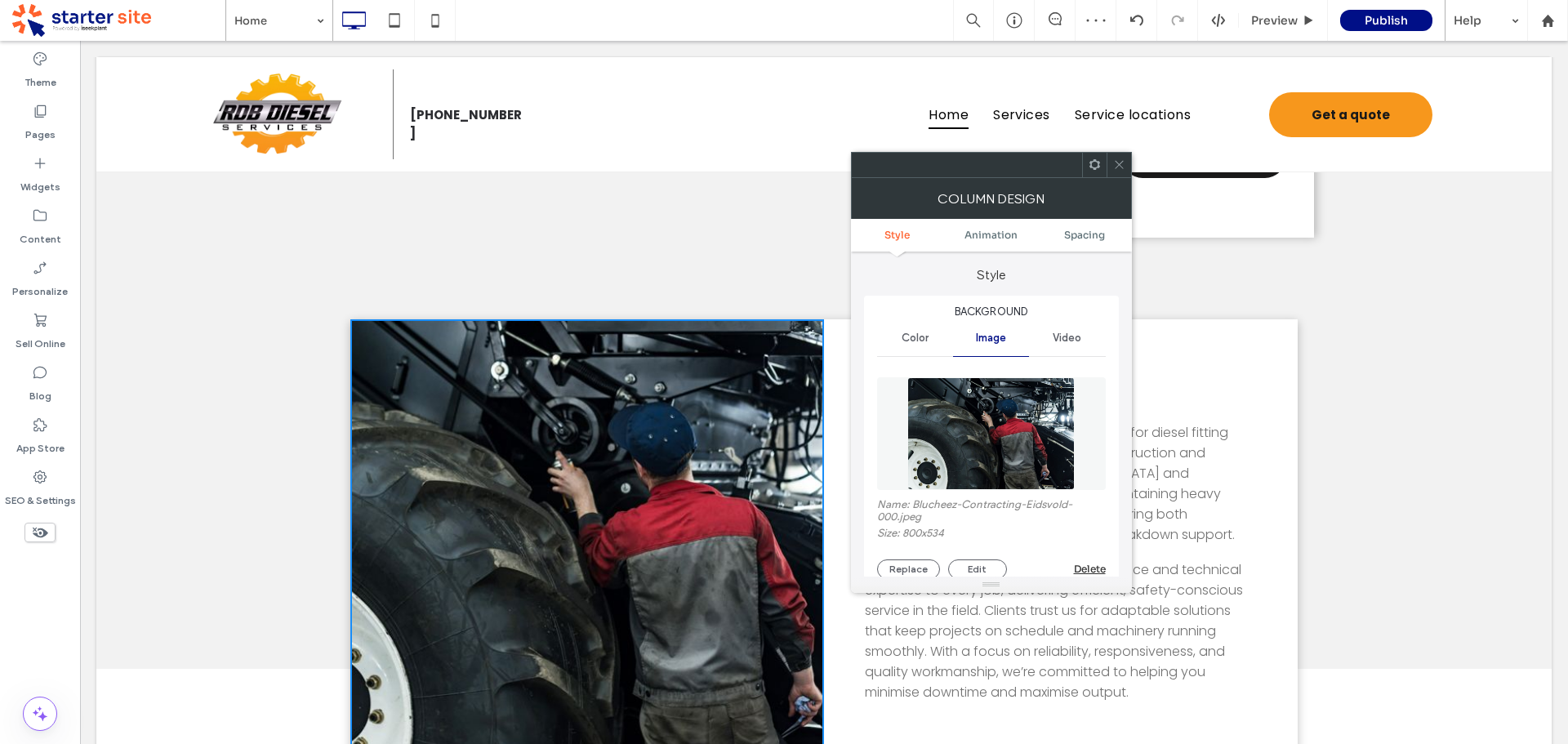
click at [1116, 168] on use at bounding box center [1119, 164] width 8 height 8
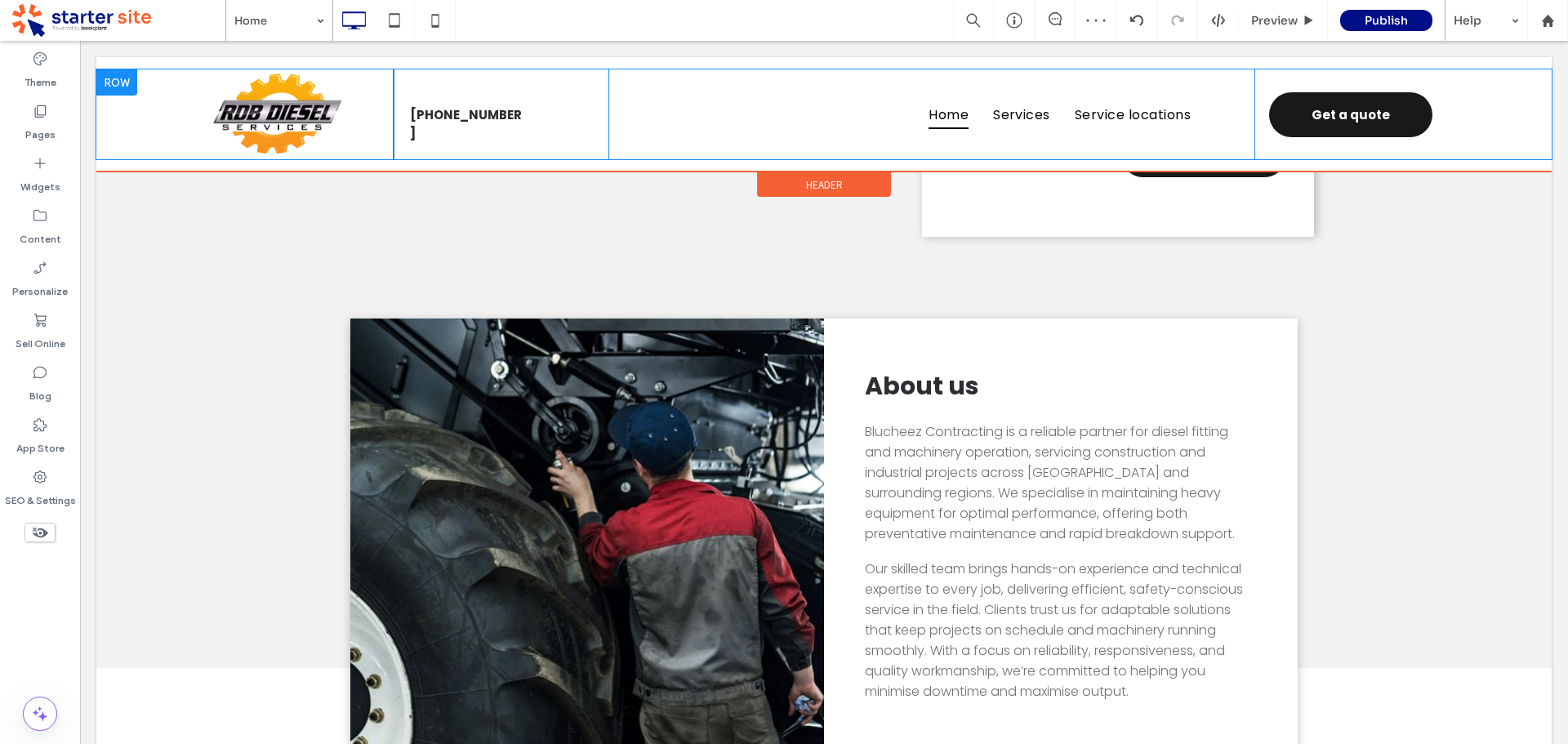
scroll to position [490, 0]
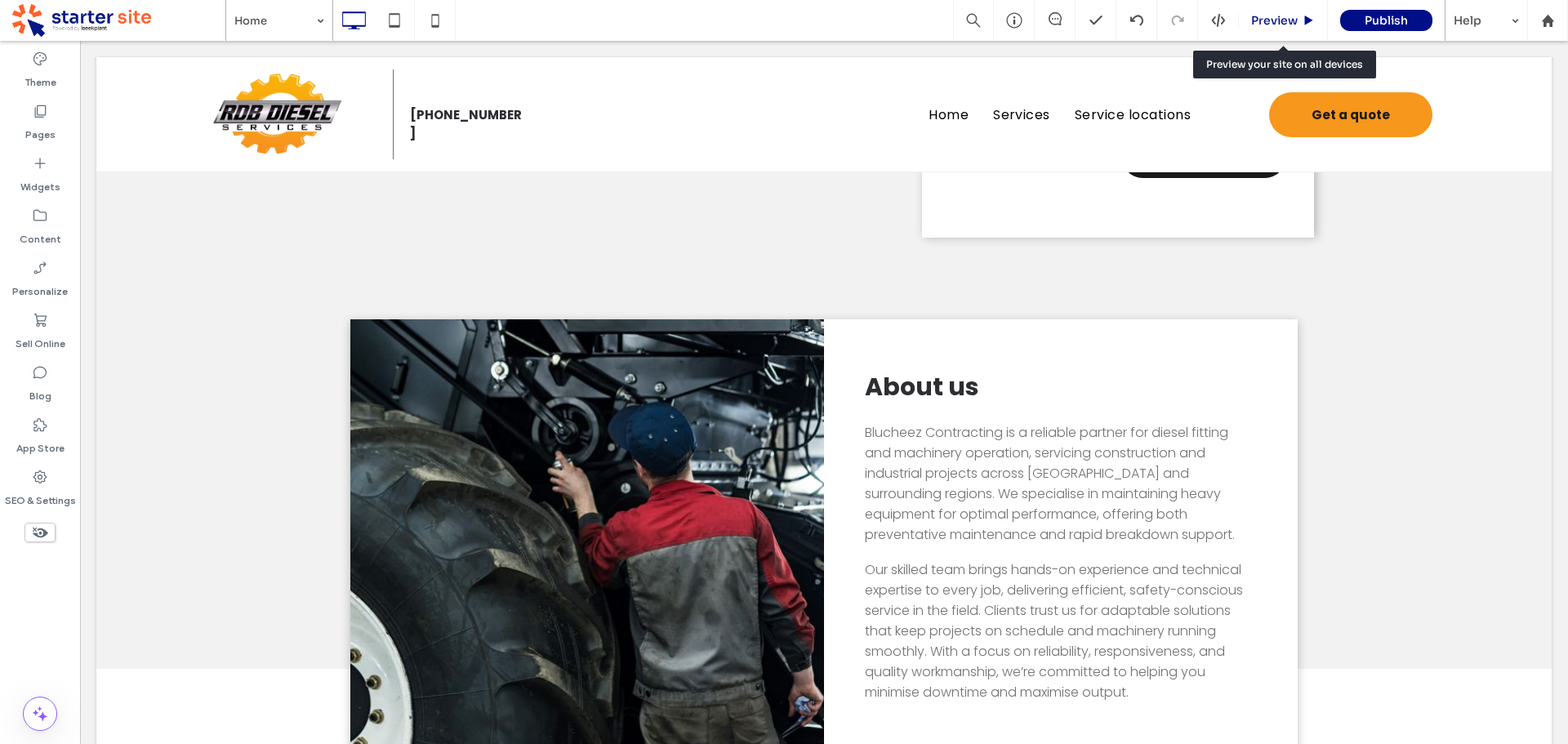
click at [1284, 19] on span "Preview" at bounding box center [1275, 20] width 47 height 14
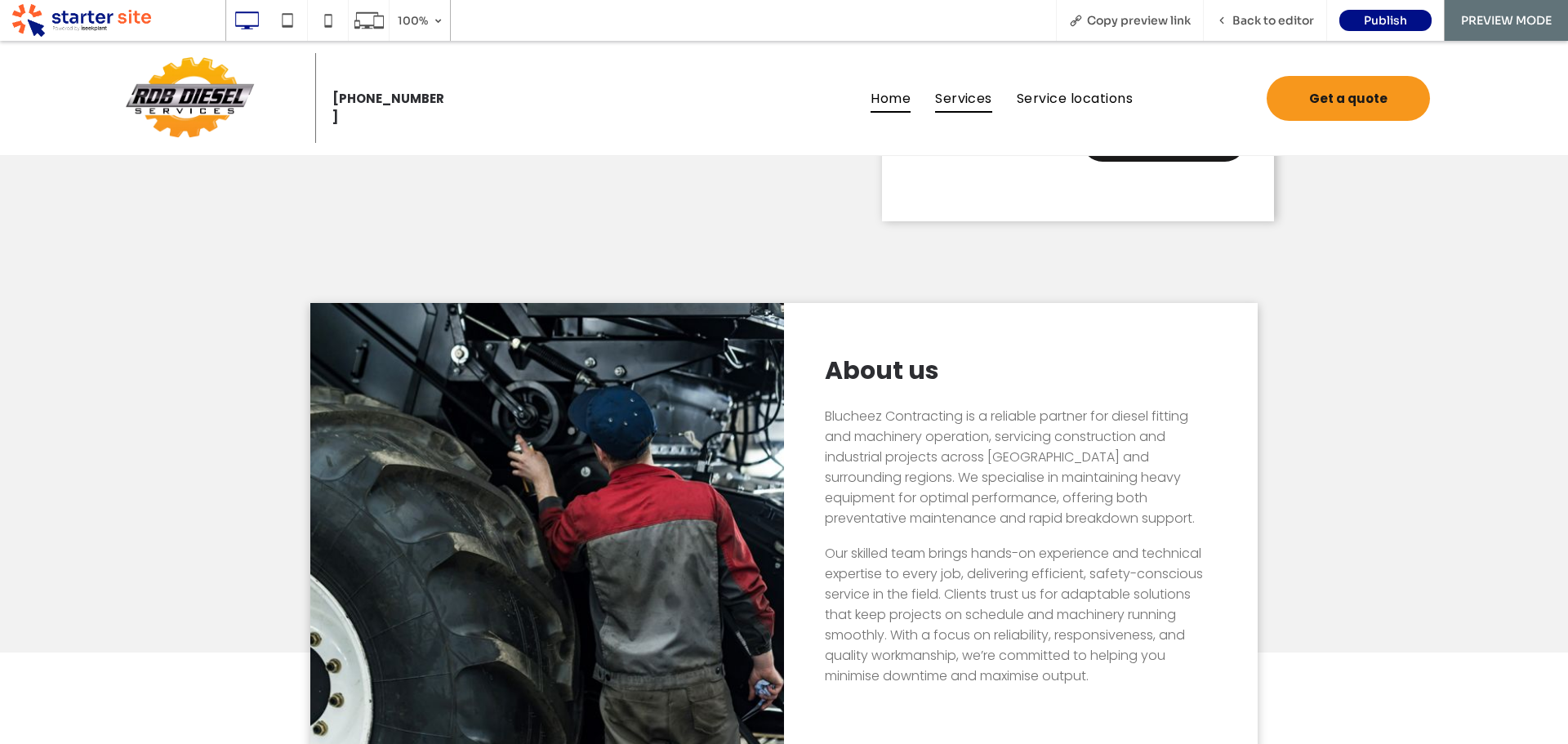
click at [968, 101] on span "Services" at bounding box center [964, 97] width 57 height 29
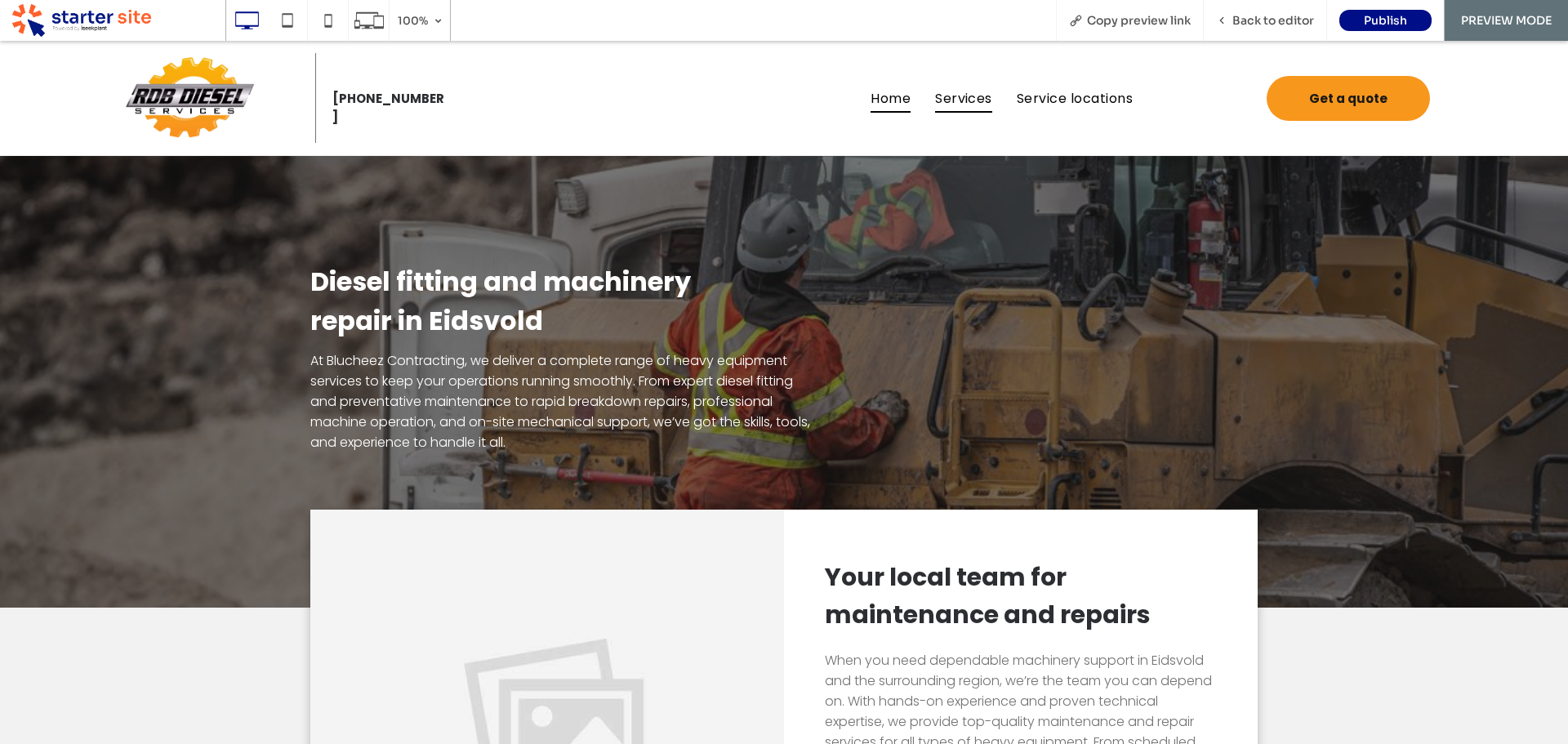
click at [891, 100] on span "Home" at bounding box center [890, 97] width 40 height 29
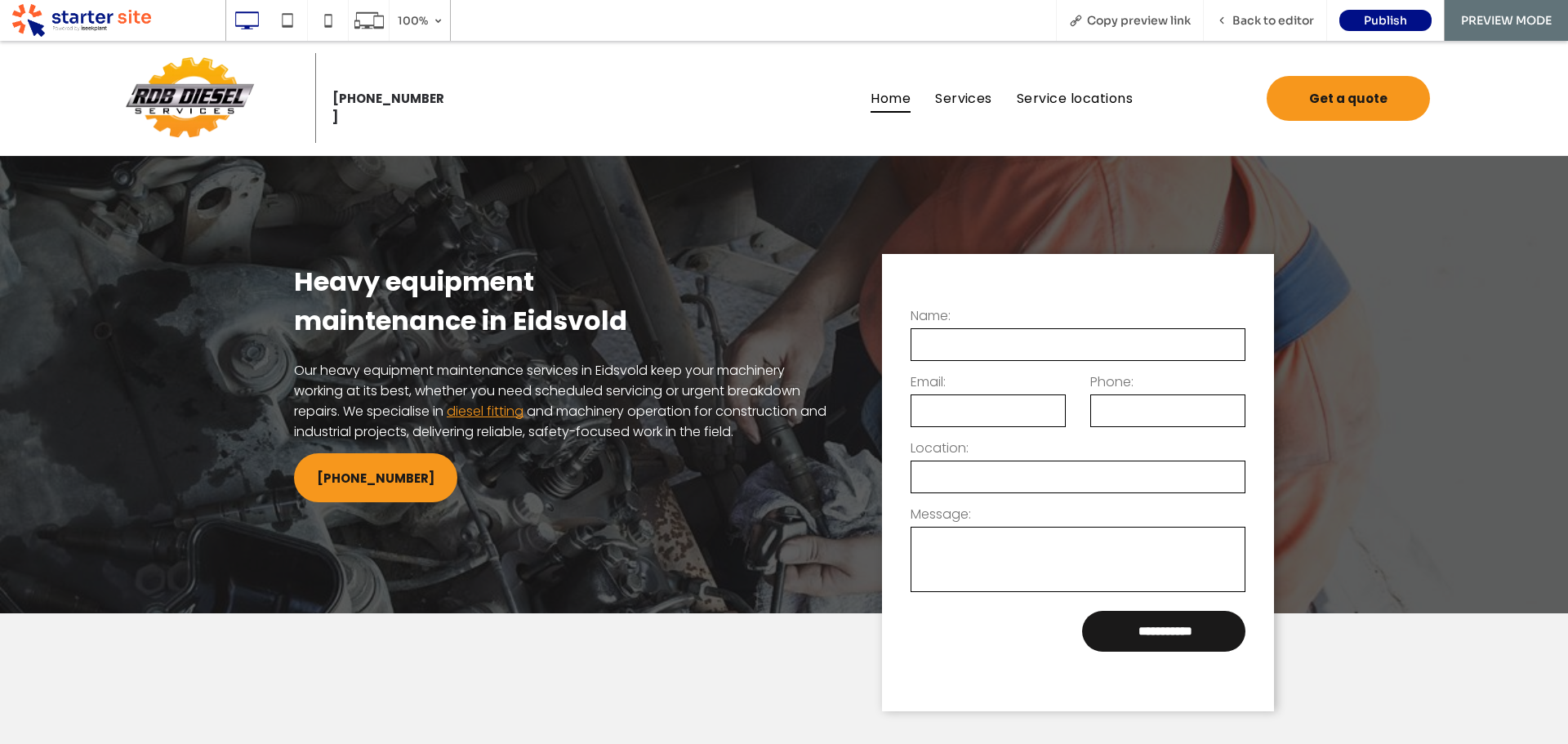
click at [969, 101] on span "Services" at bounding box center [964, 97] width 57 height 29
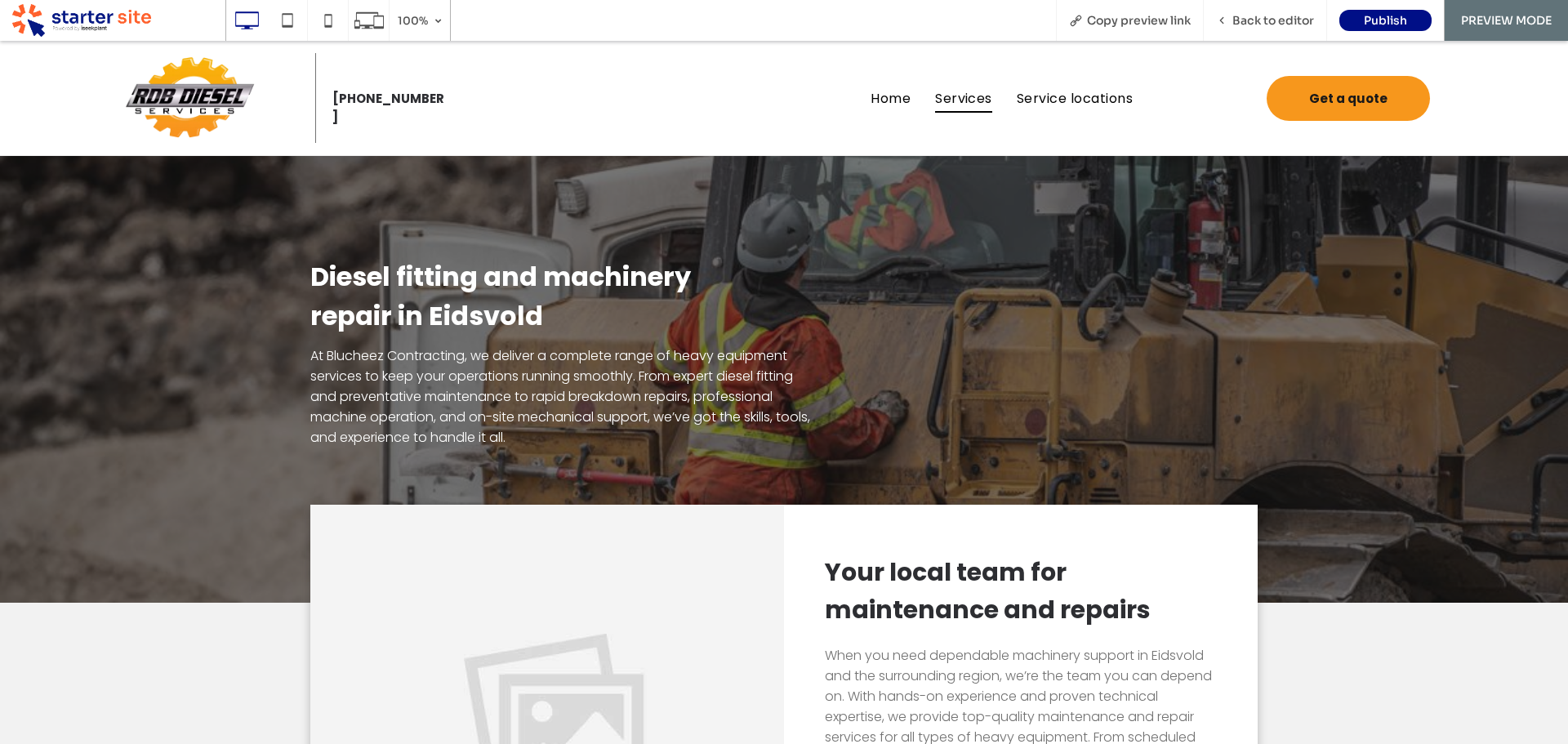
scroll to position [245, 0]
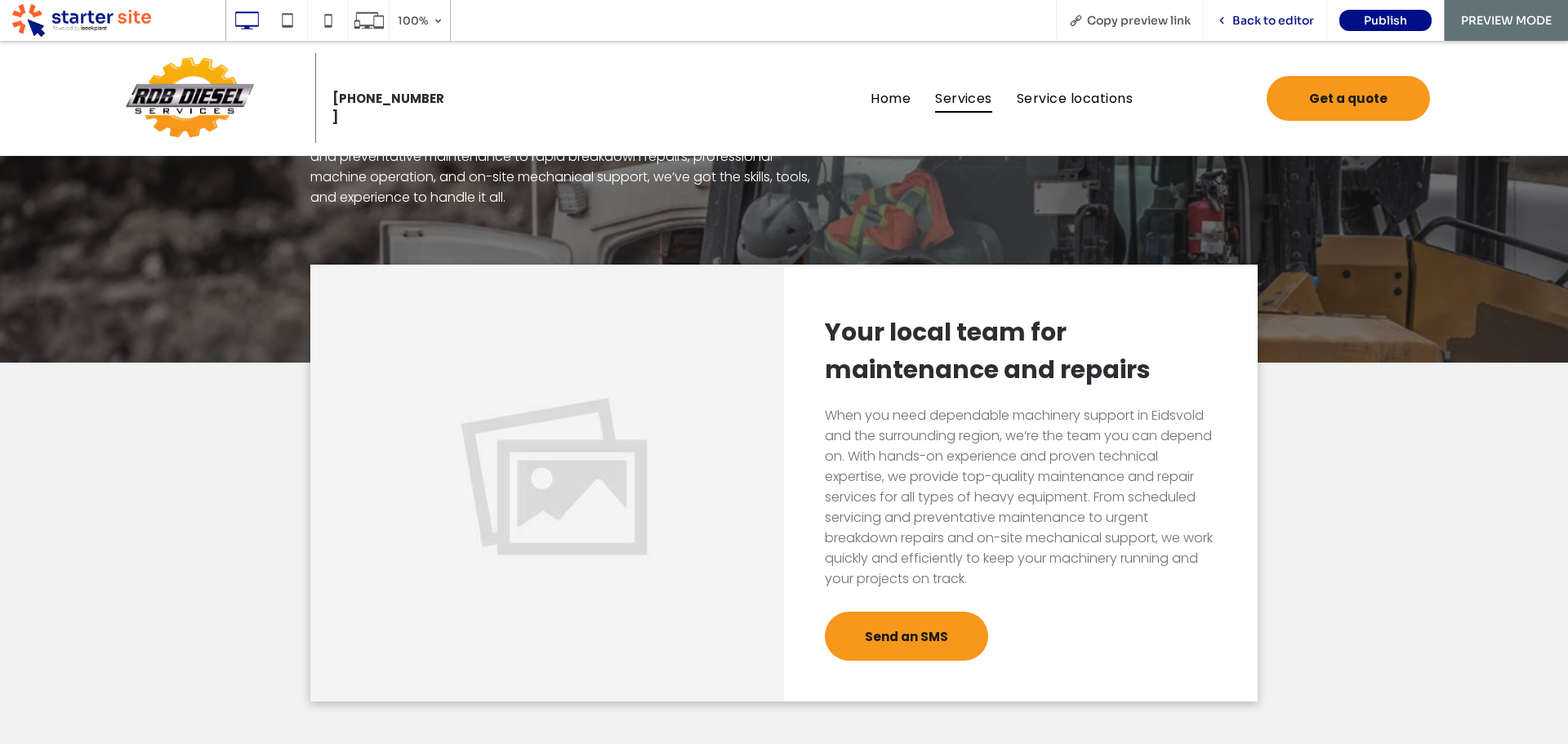
click at [1298, 26] on span "Back to editor" at bounding box center [1273, 20] width 82 height 14
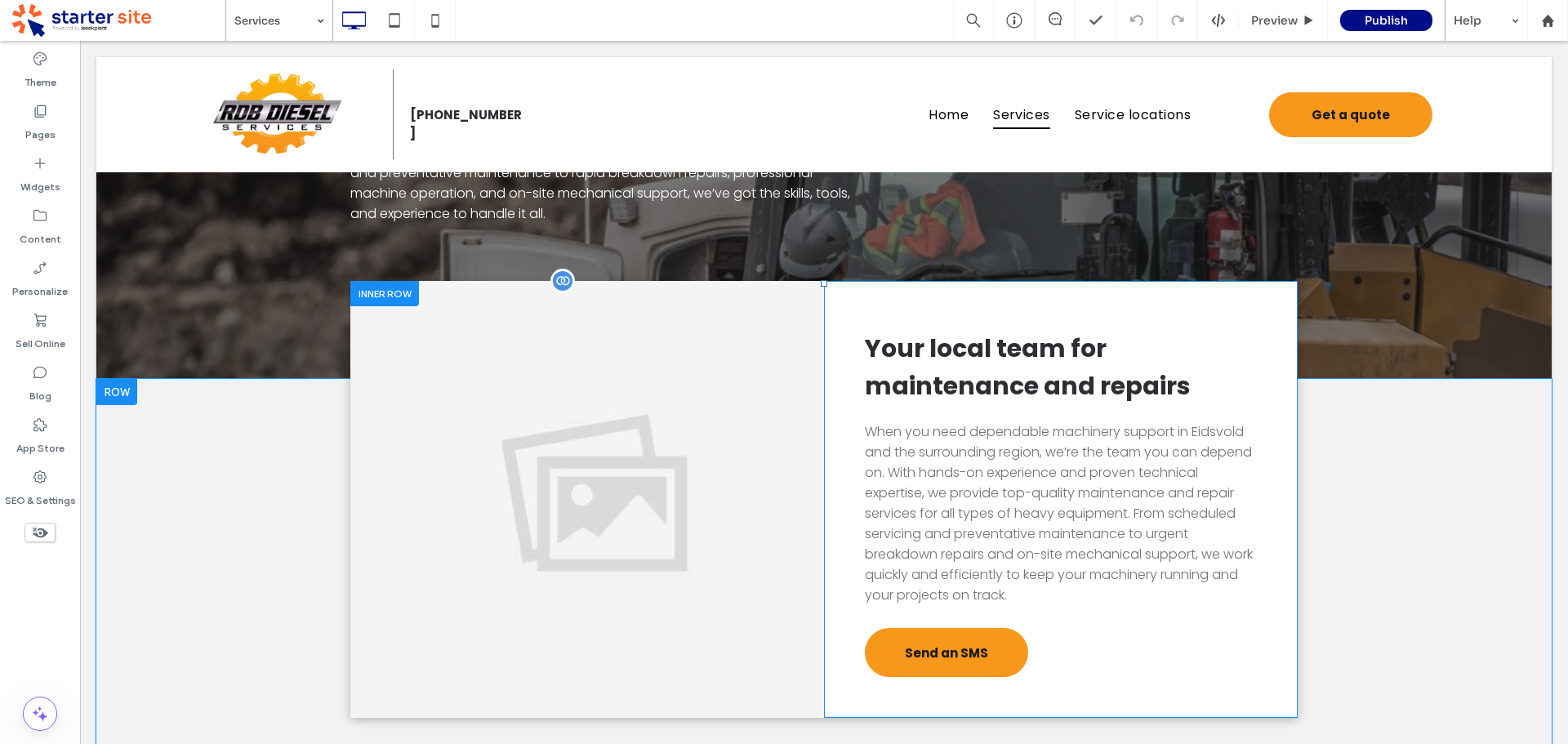
click at [751, 507] on div "Click To Paste" at bounding box center [586, 499] width 474 height 436
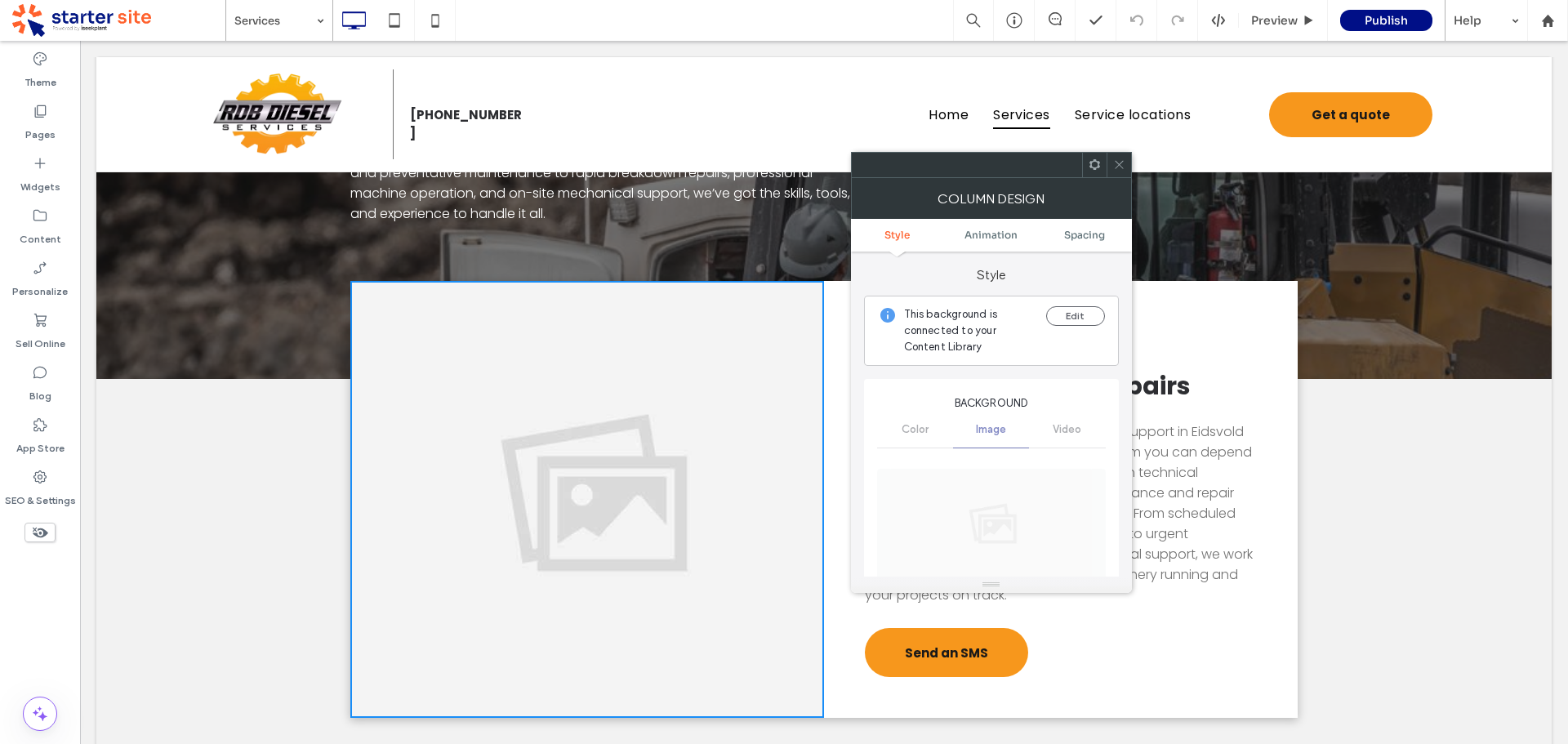
drag, startPoint x: 1123, startPoint y: 162, endPoint x: 1040, endPoint y: 185, distance: 86.1
click at [1121, 162] on icon at bounding box center [1120, 165] width 13 height 13
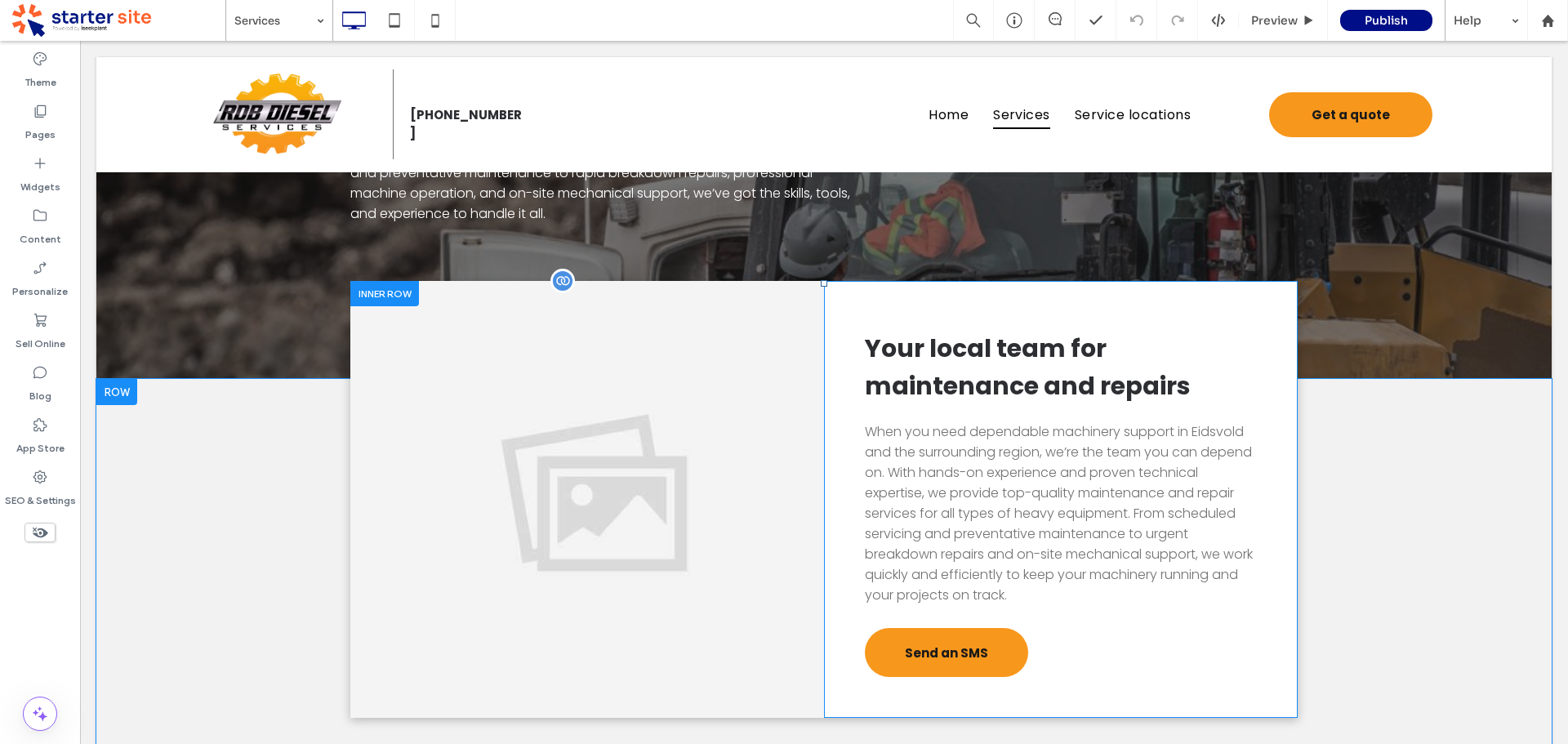
drag, startPoint x: 733, startPoint y: 439, endPoint x: 719, endPoint y: 436, distance: 14.3
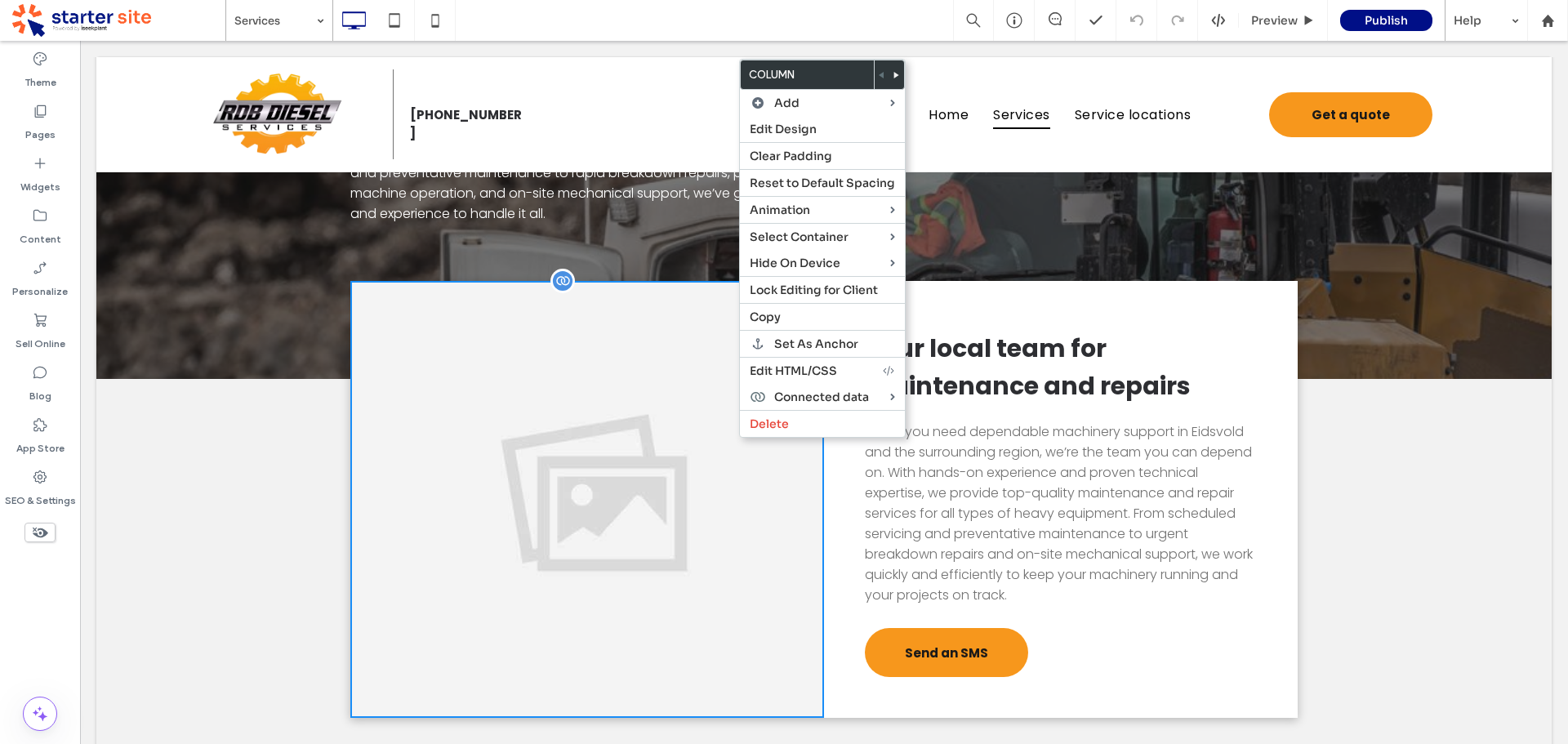
click at [706, 477] on div "Click To Paste" at bounding box center [586, 499] width 474 height 436
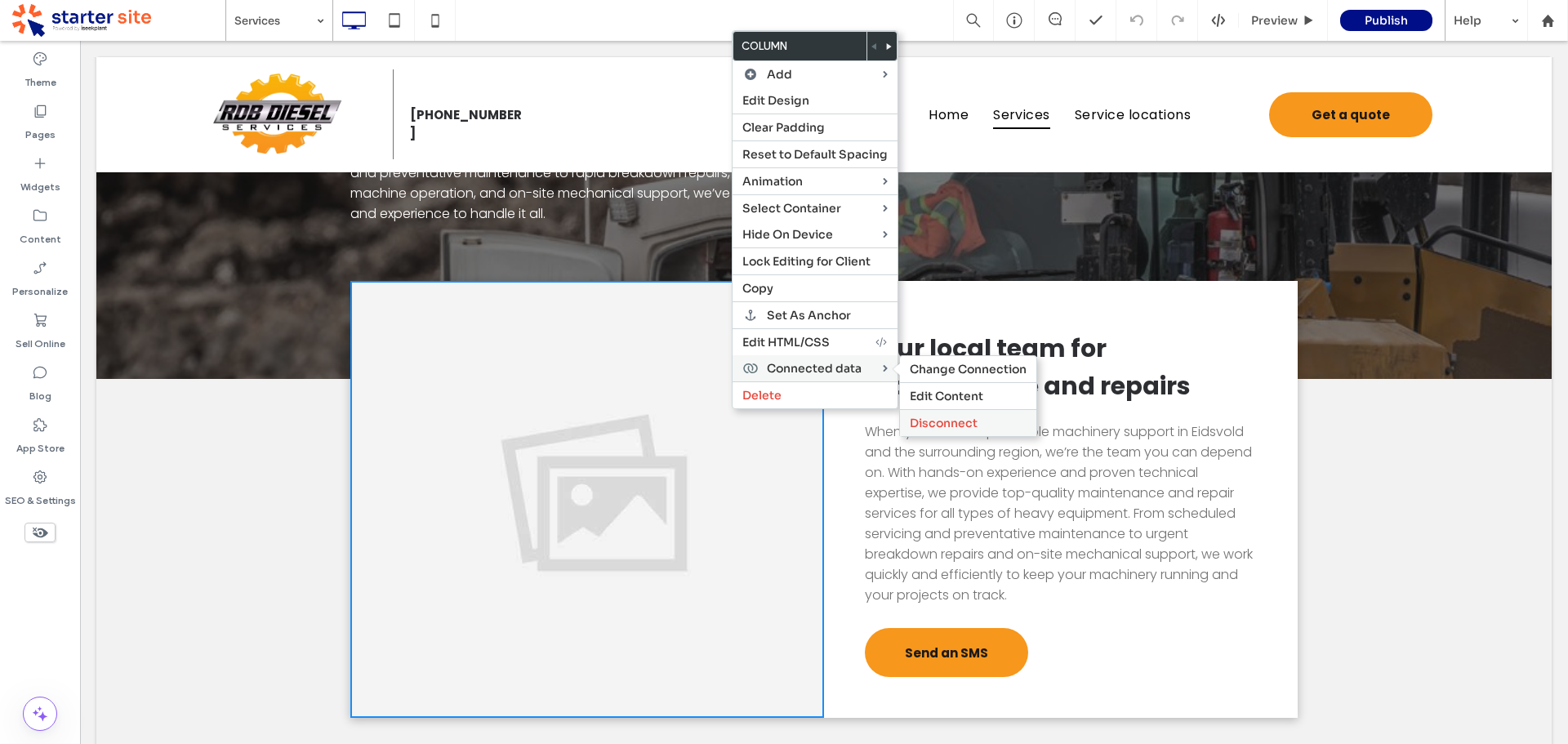
click at [959, 422] on span "Disconnect" at bounding box center [943, 423] width 68 height 14
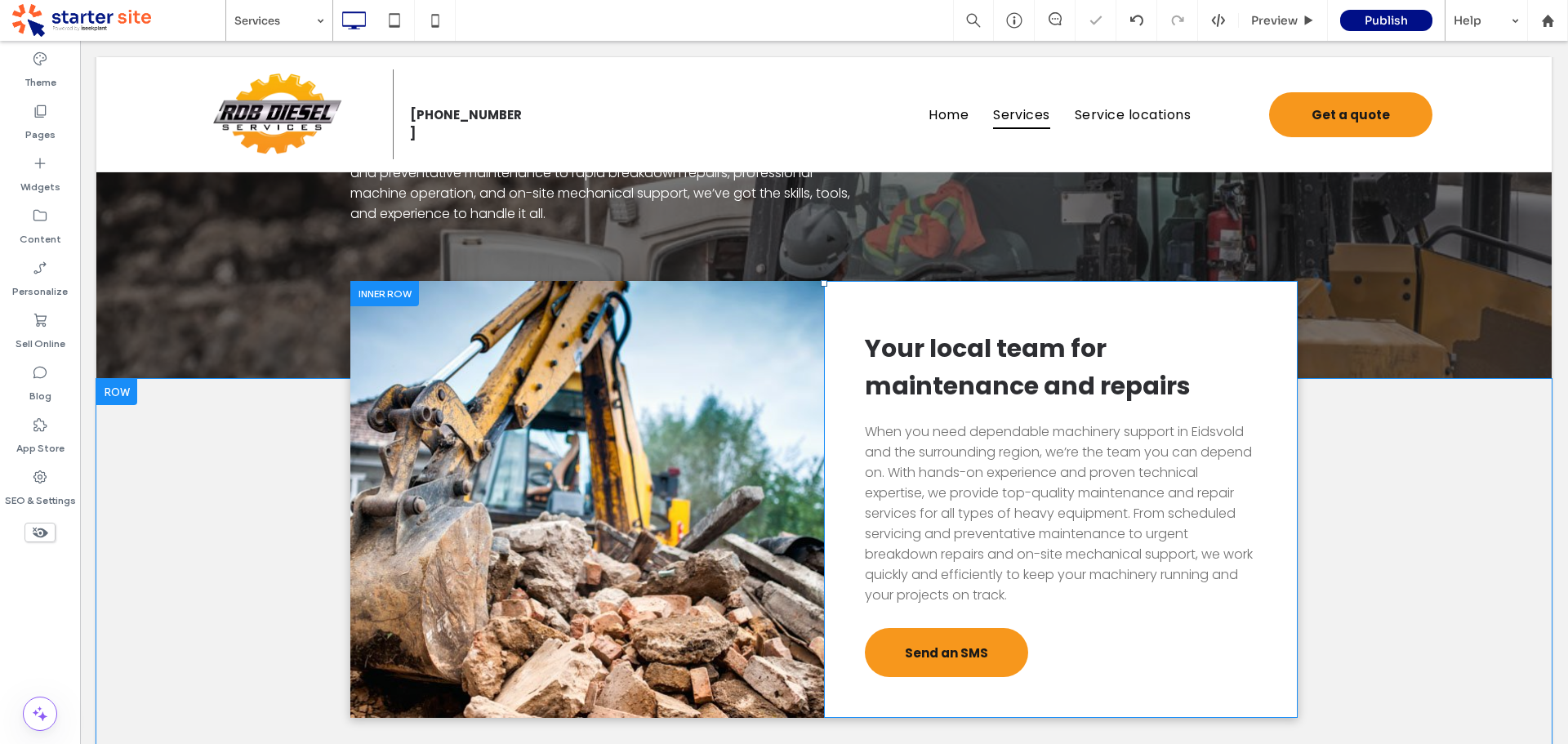
drag, startPoint x: 765, startPoint y: 558, endPoint x: 771, endPoint y: 538, distance: 20.9
click at [764, 557] on div "Click To Paste" at bounding box center [586, 499] width 474 height 436
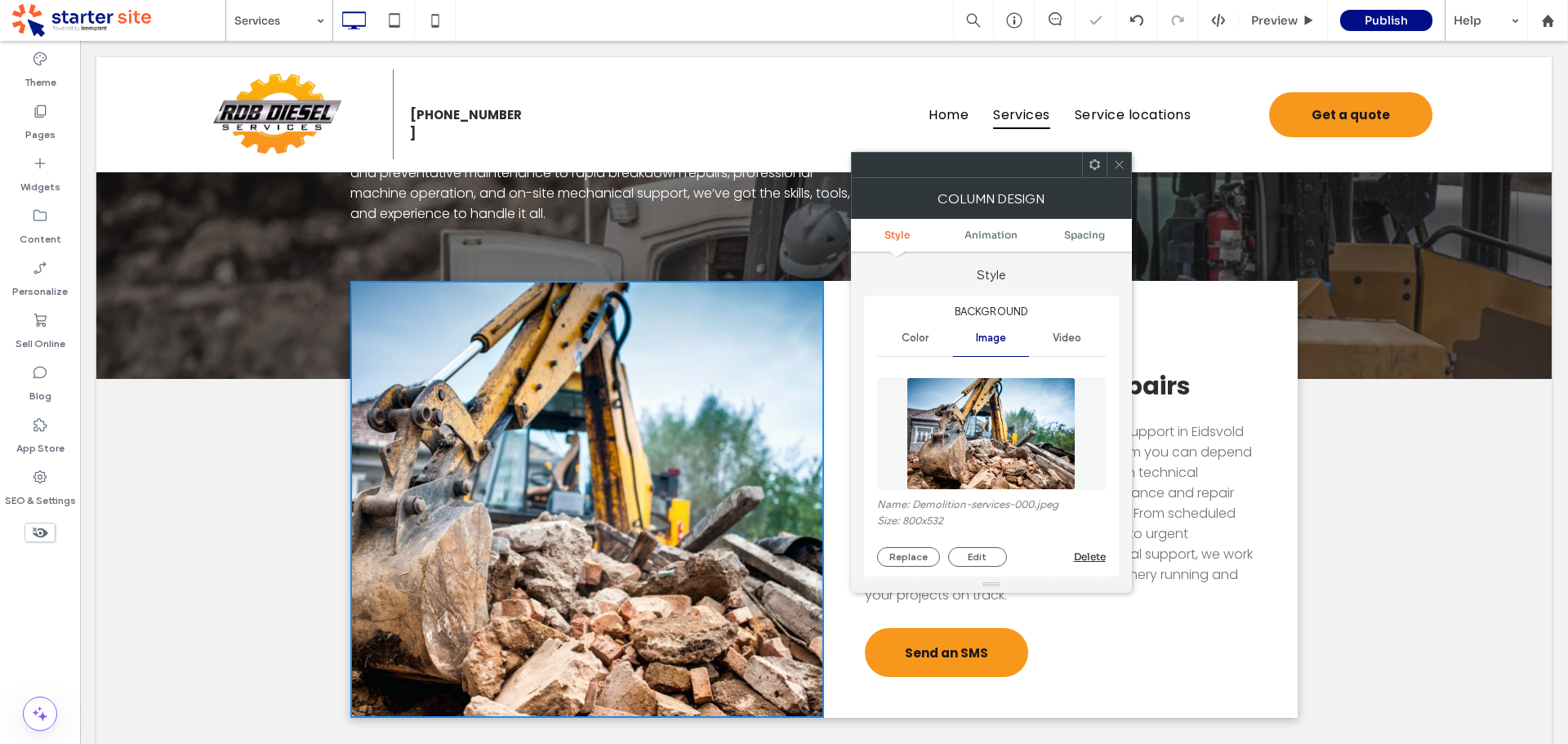
drag, startPoint x: 982, startPoint y: 450, endPoint x: 1028, endPoint y: 379, distance: 84.6
click at [983, 450] on img at bounding box center [991, 433] width 169 height 113
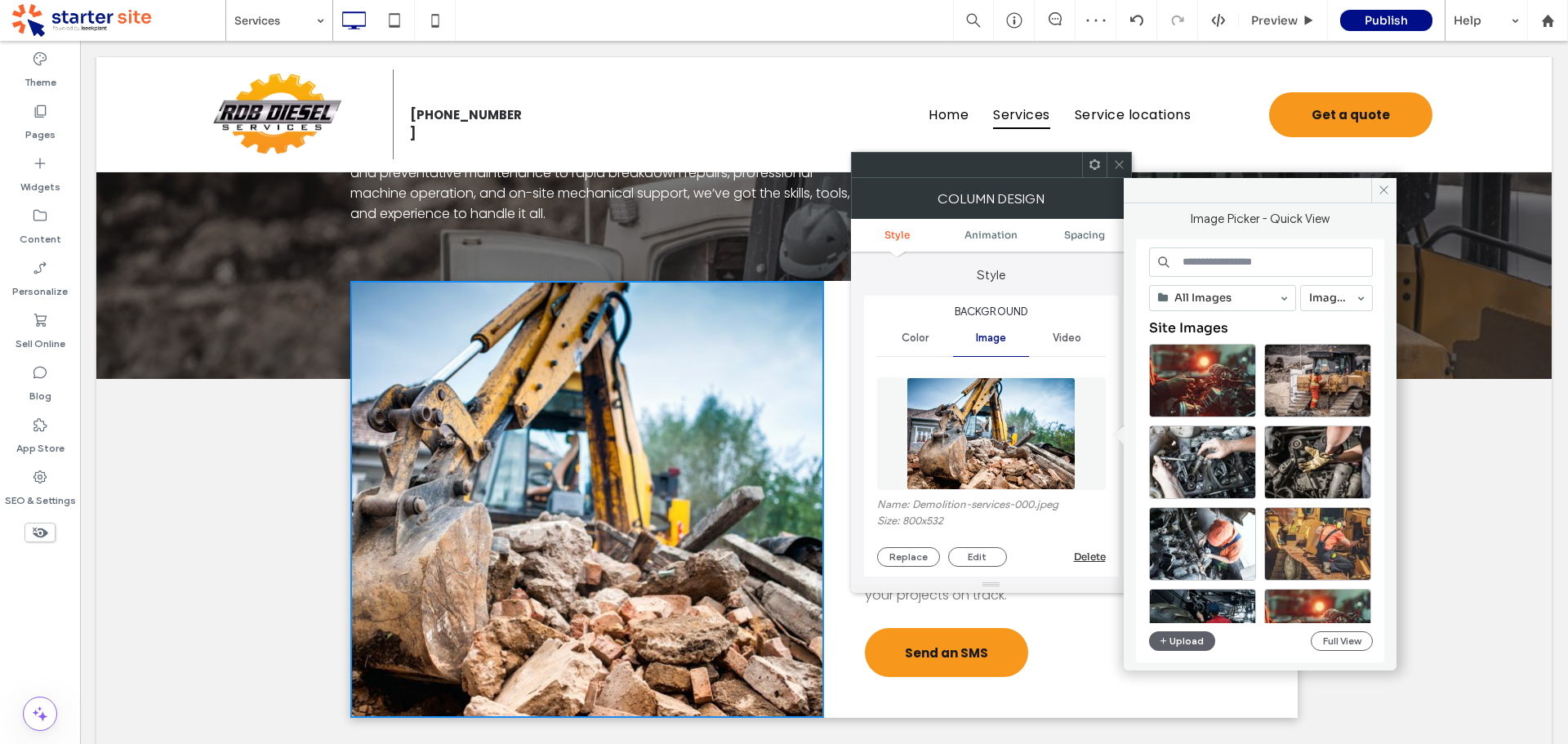
click at [1207, 262] on input at bounding box center [1261, 262] width 224 height 30
paste input "**********"
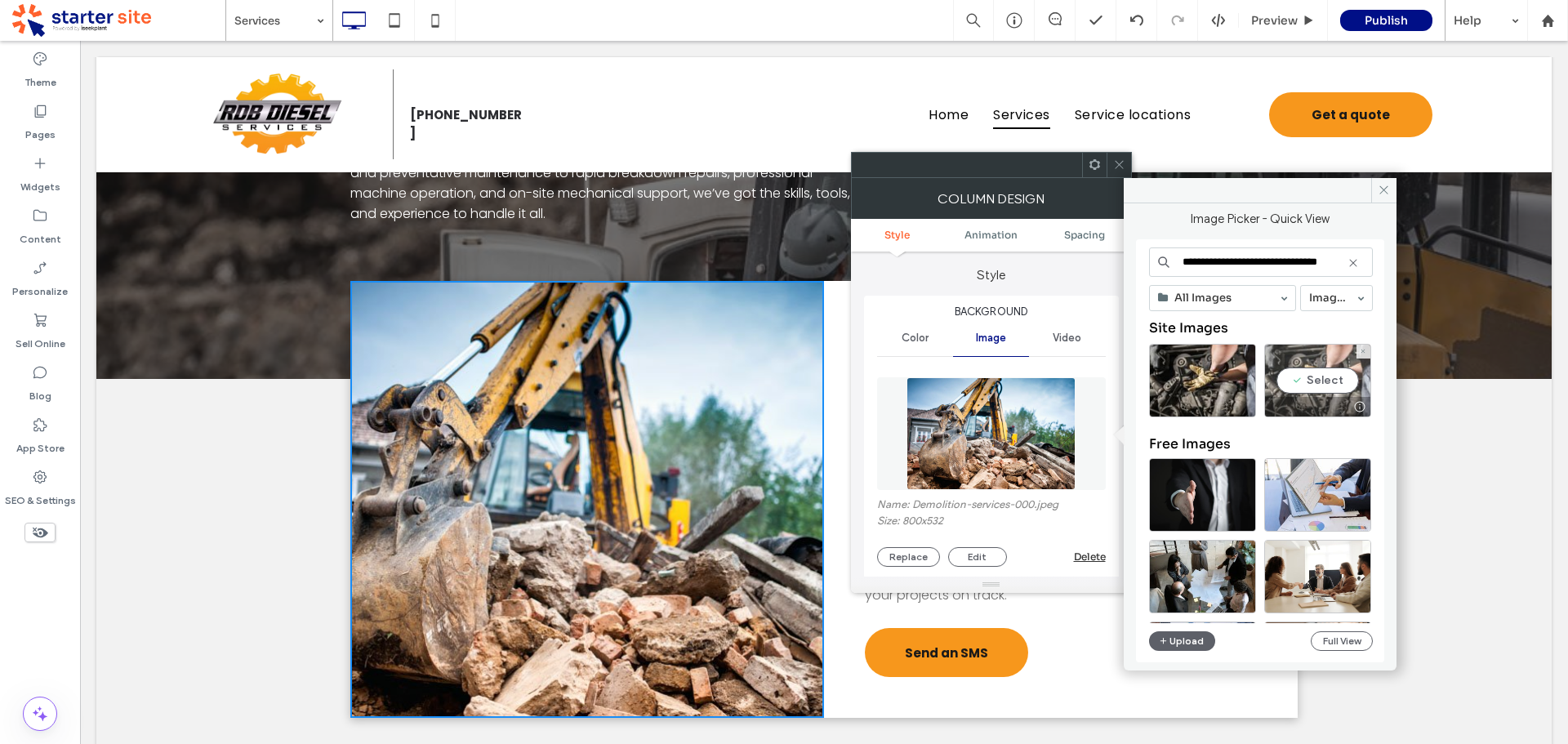
type input "**********"
drag, startPoint x: 1332, startPoint y: 389, endPoint x: 1136, endPoint y: 288, distance: 220.5
click at [1332, 389] on div "Select" at bounding box center [1317, 380] width 107 height 73
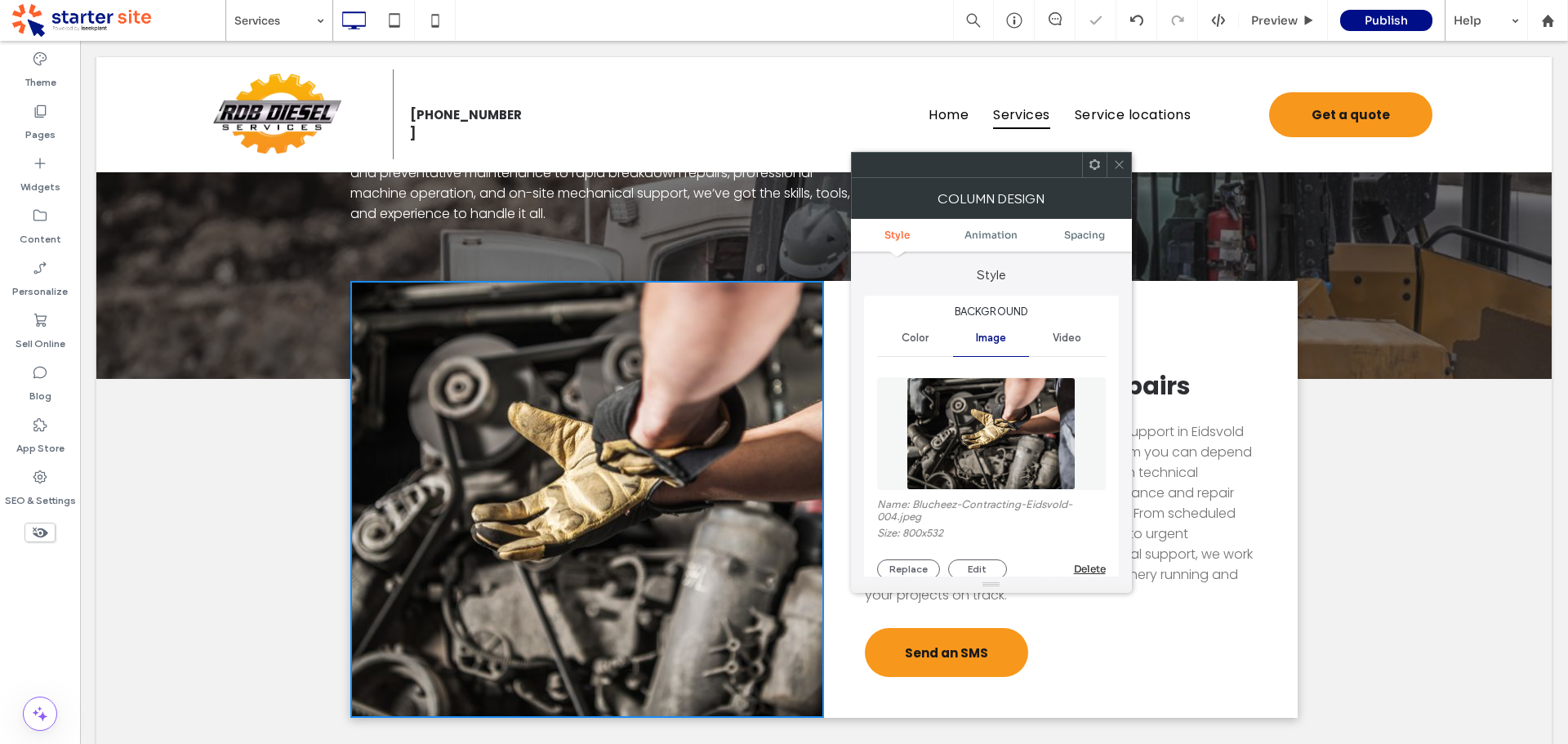
drag, startPoint x: 1117, startPoint y: 162, endPoint x: 1114, endPoint y: 422, distance: 260.0
click at [1116, 162] on icon at bounding box center [1120, 165] width 13 height 13
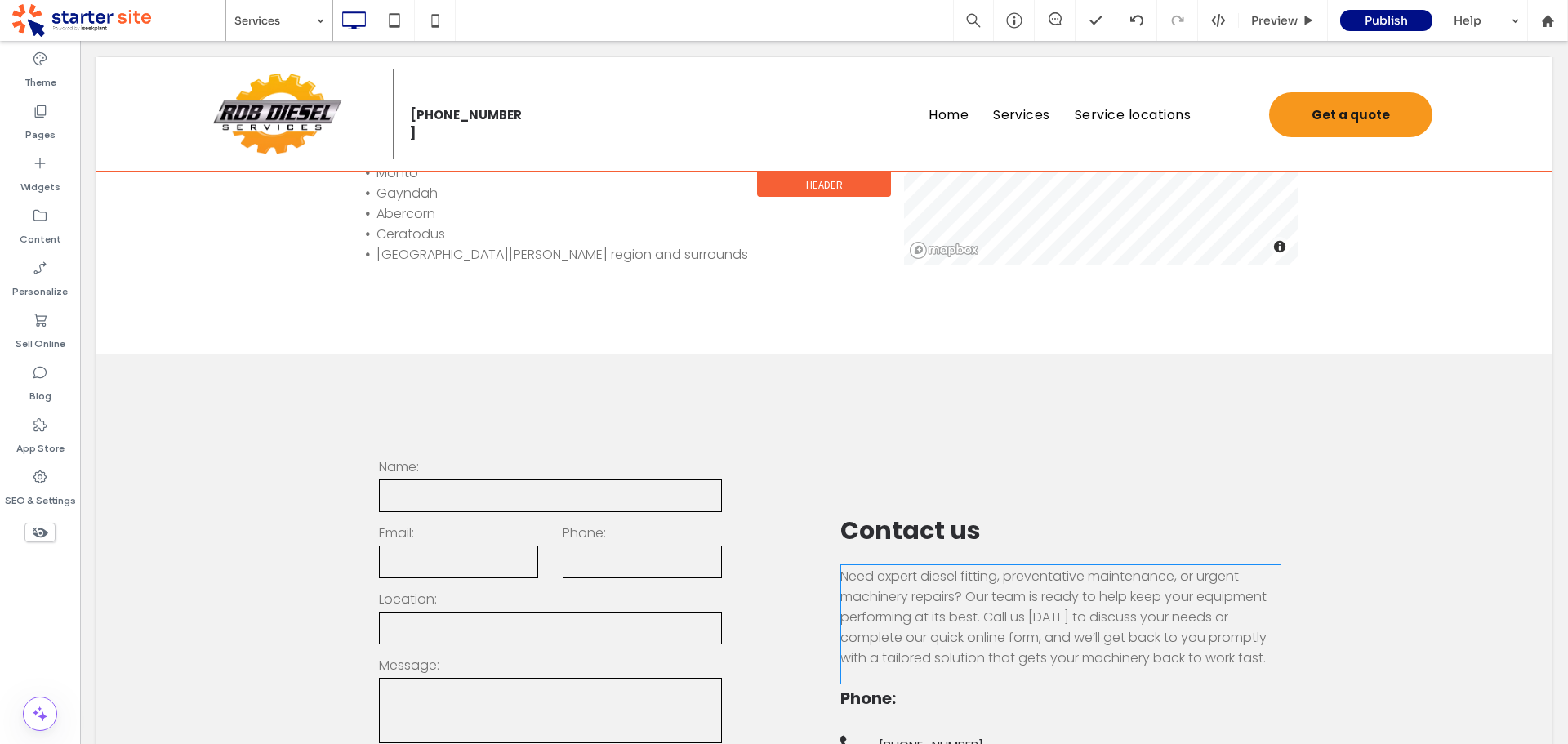
scroll to position [1551, 0]
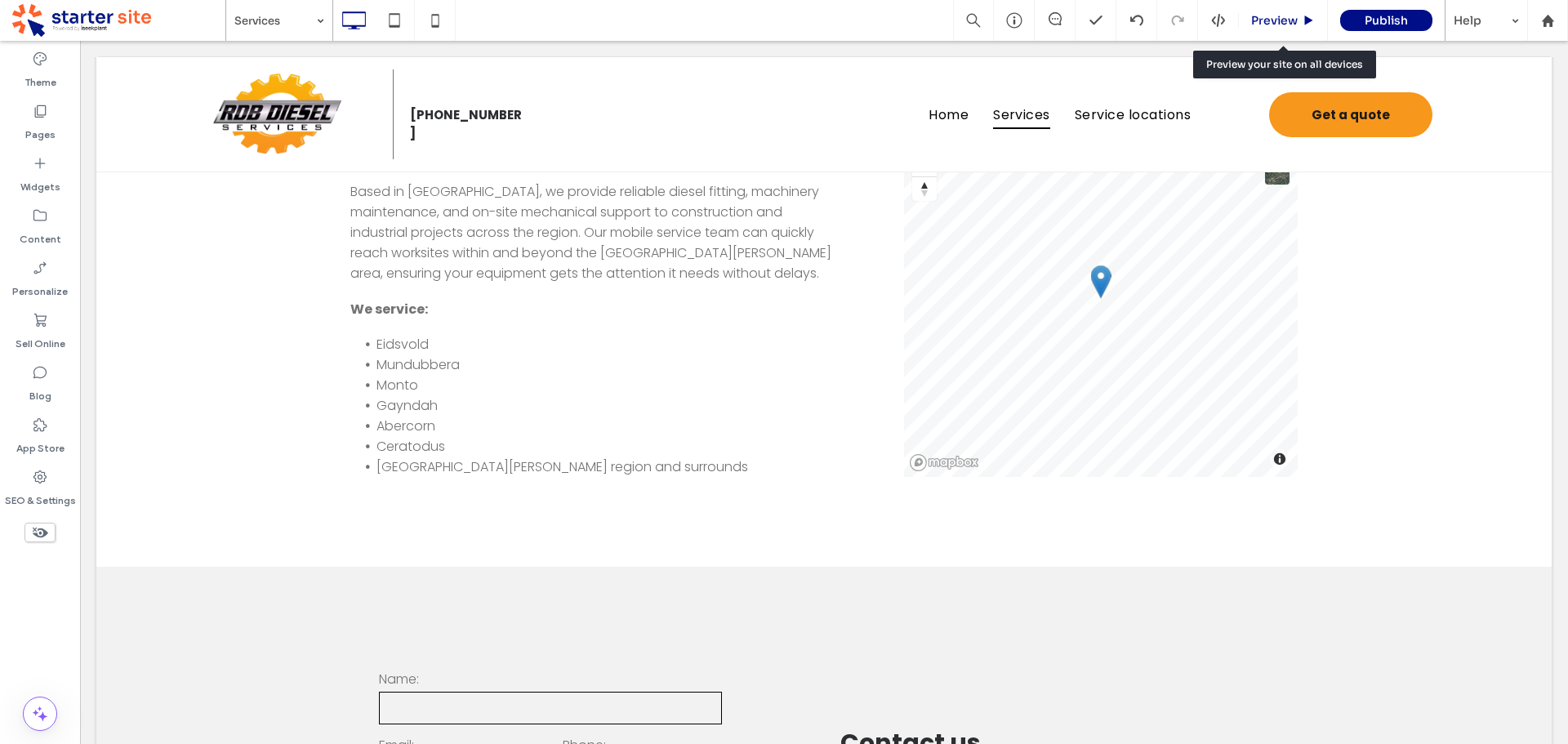
click at [1273, 21] on span "Preview" at bounding box center [1275, 20] width 47 height 14
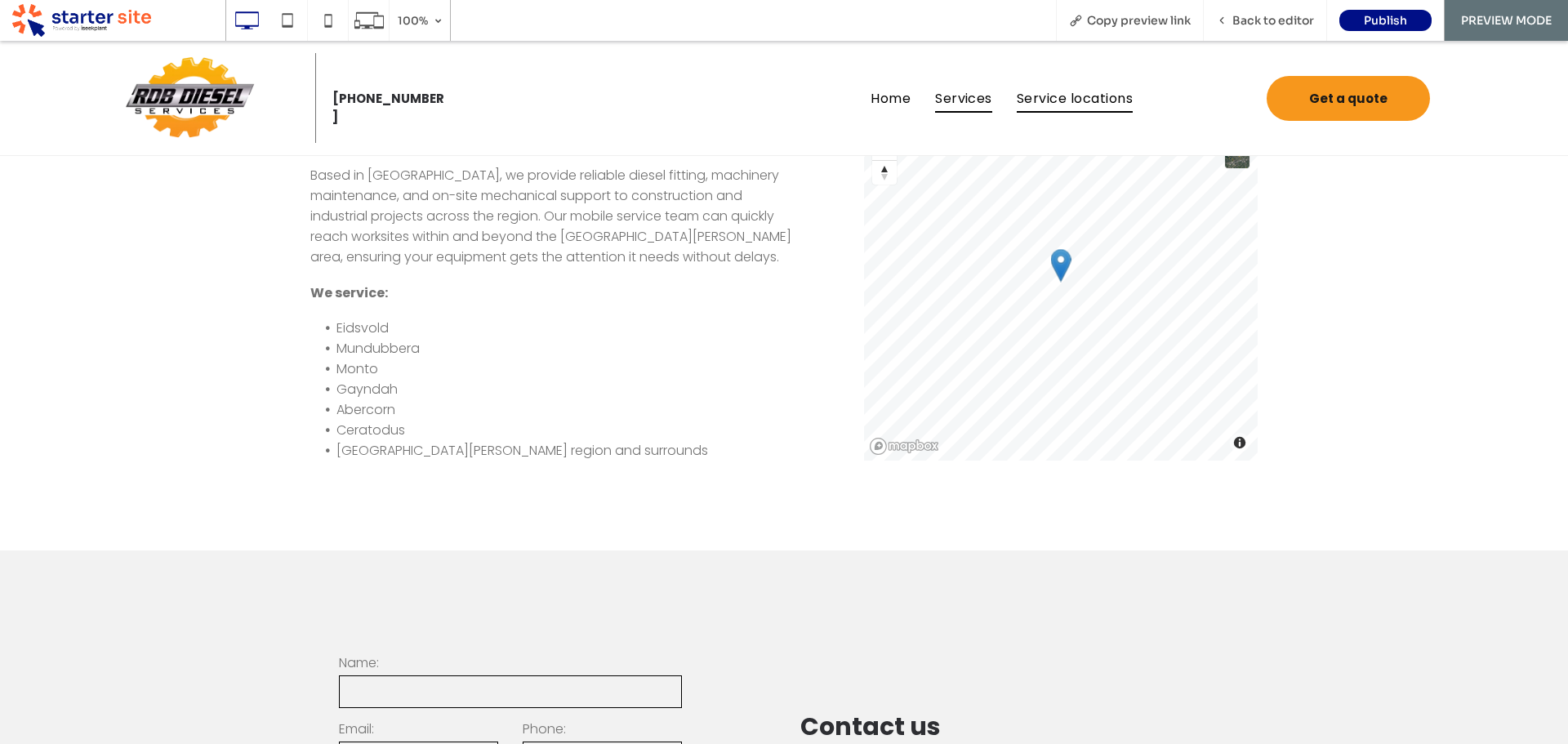
drag, startPoint x: 1094, startPoint y: 96, endPoint x: 1103, endPoint y: 131, distance: 36.1
click at [1094, 96] on span "Service locations" at bounding box center [1075, 97] width 116 height 29
click at [1282, 18] on span "Back to editor" at bounding box center [1273, 20] width 82 height 14
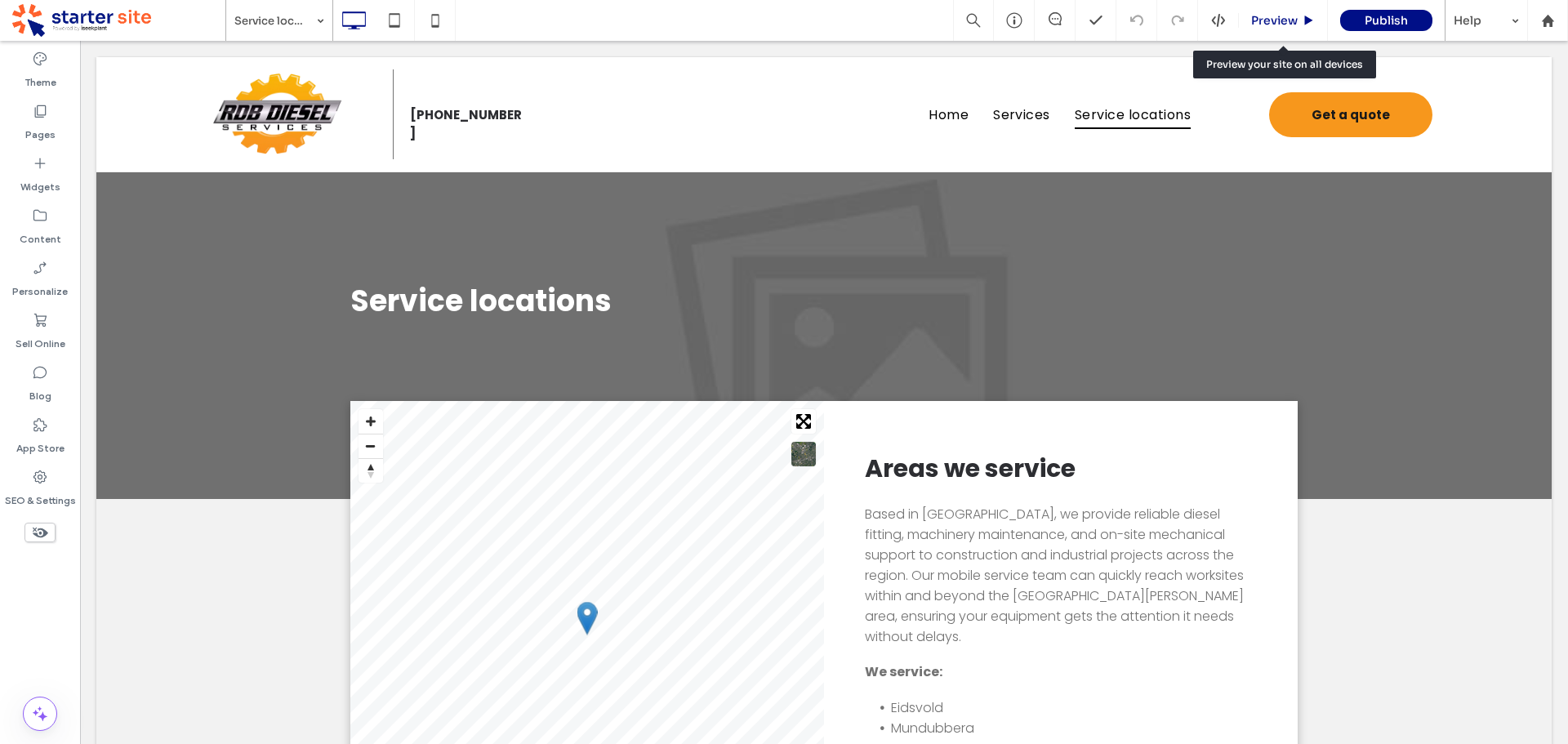
click at [1275, 23] on span "Preview" at bounding box center [1275, 20] width 47 height 14
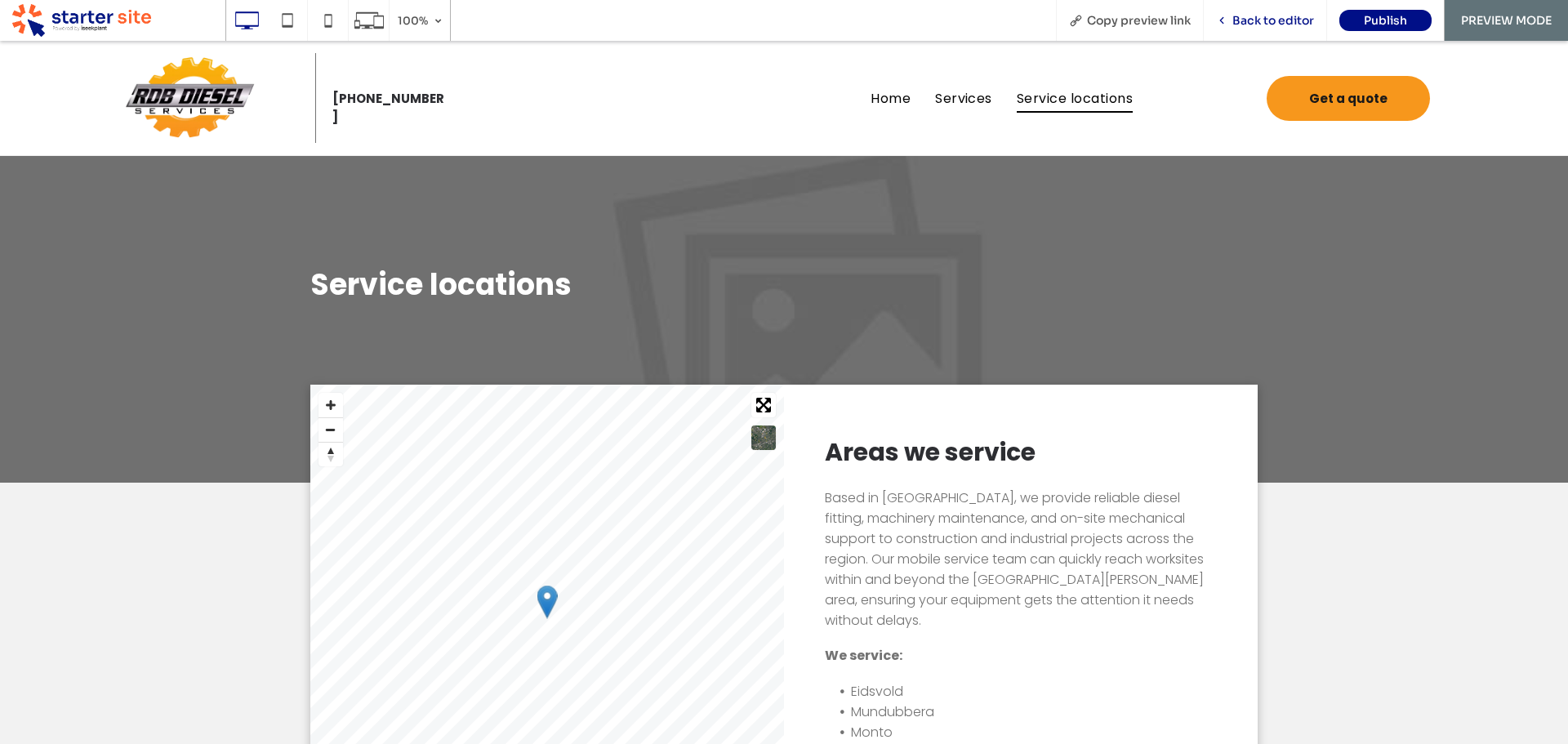
click at [1277, 20] on span "Back to editor" at bounding box center [1273, 20] width 82 height 14
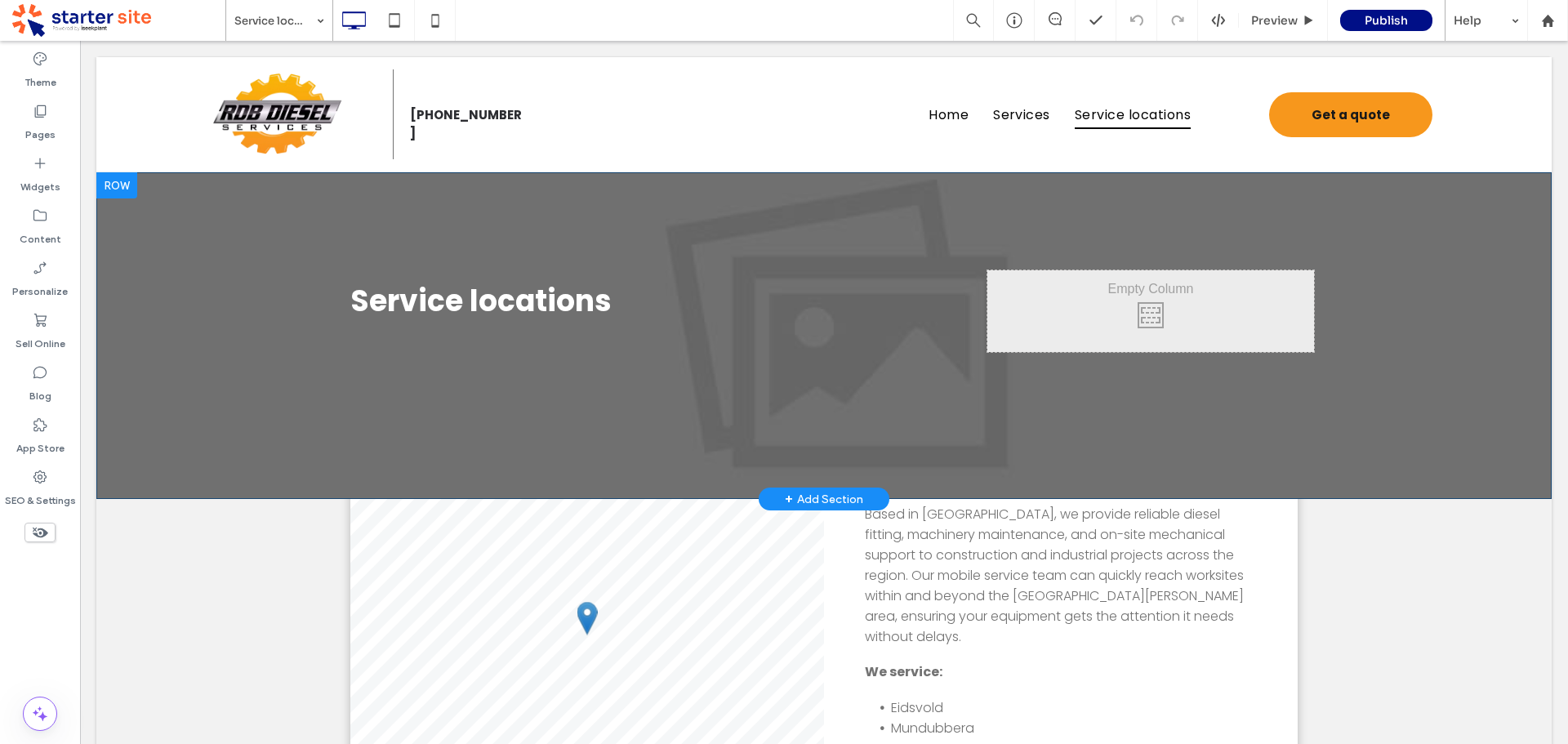
click at [1421, 288] on div "Service locations Click To Paste Click To Paste Row + Add Section" at bounding box center [824, 335] width 1455 height 326
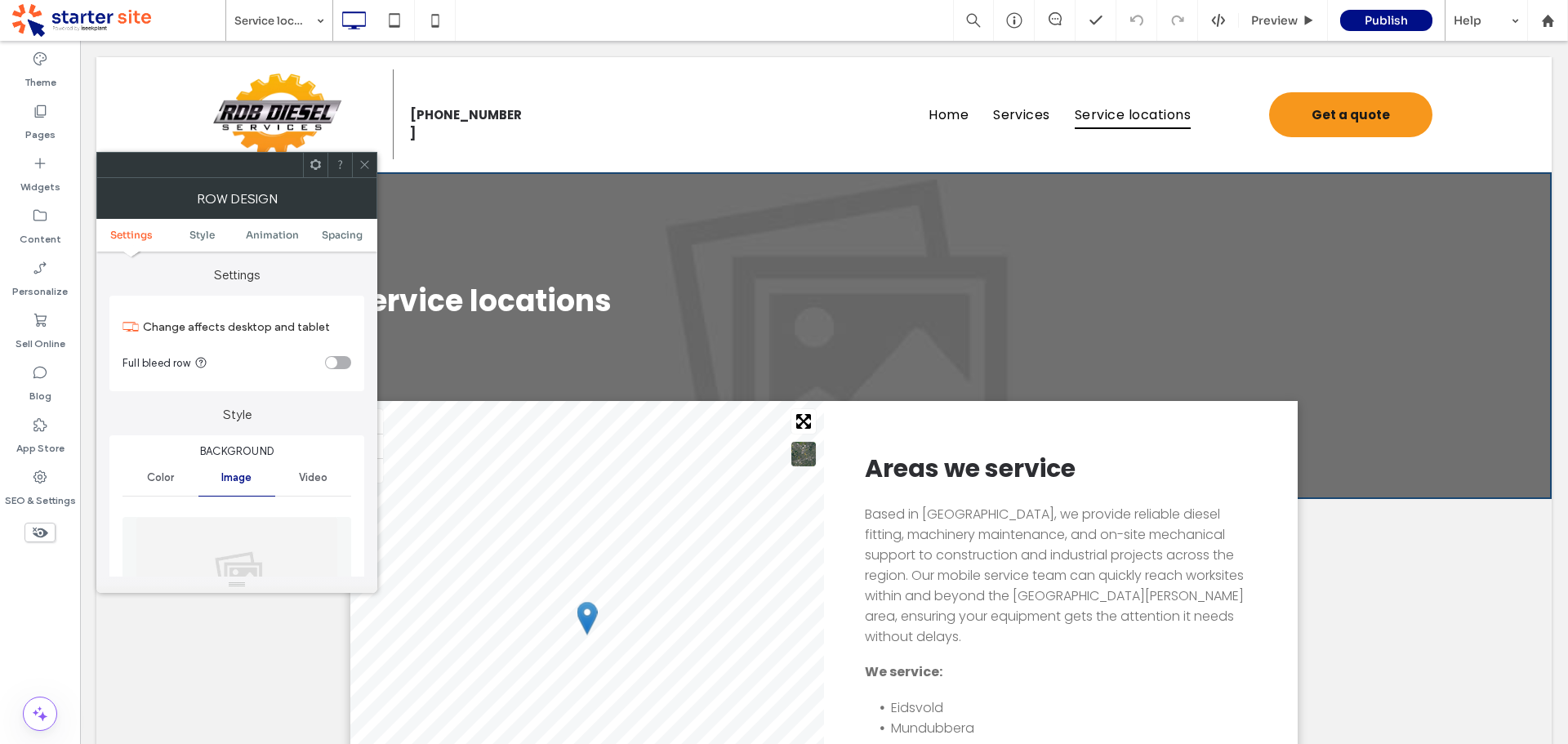
click at [254, 545] on img at bounding box center [236, 573] width 203 height 113
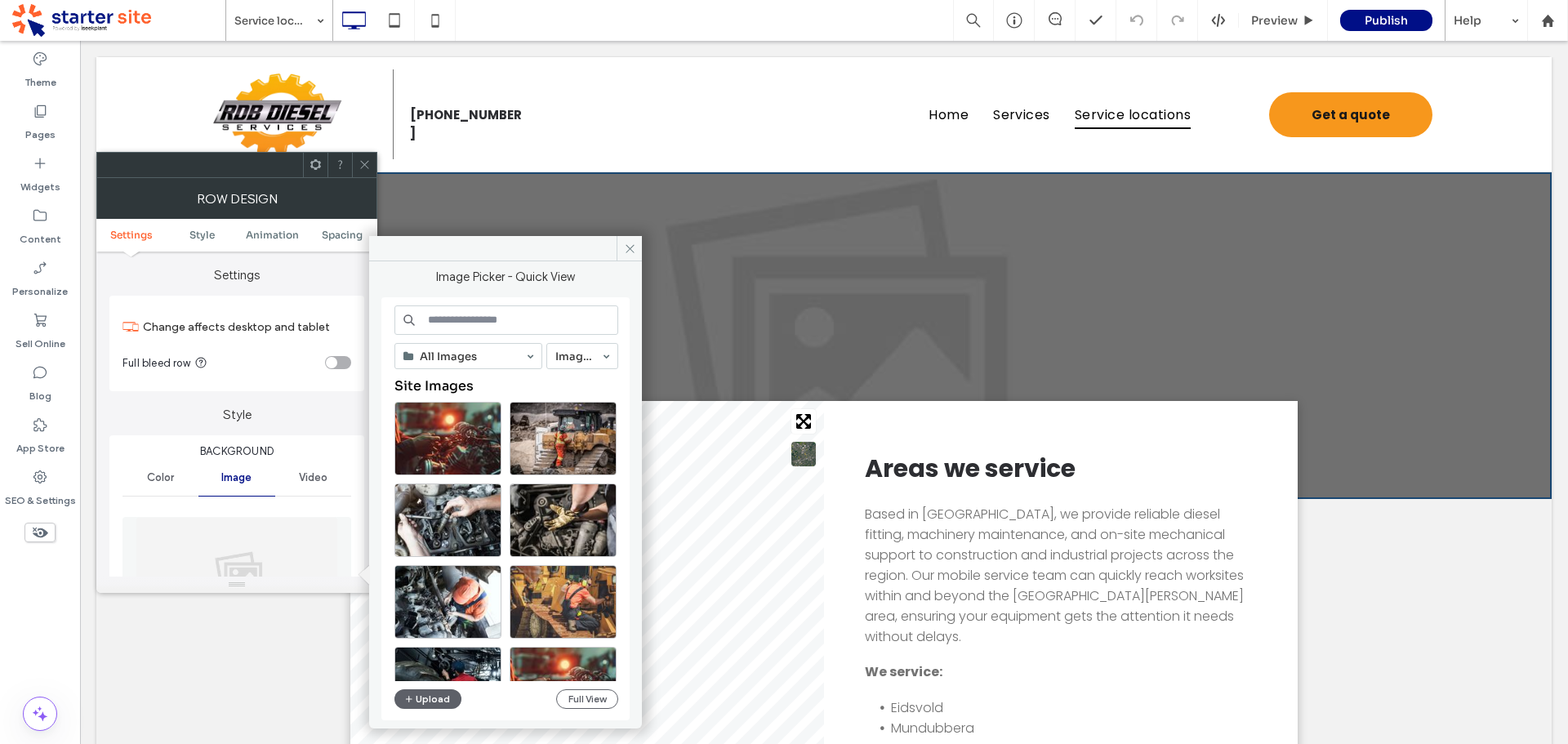
click at [482, 313] on input at bounding box center [506, 320] width 224 height 30
paste input "**********"
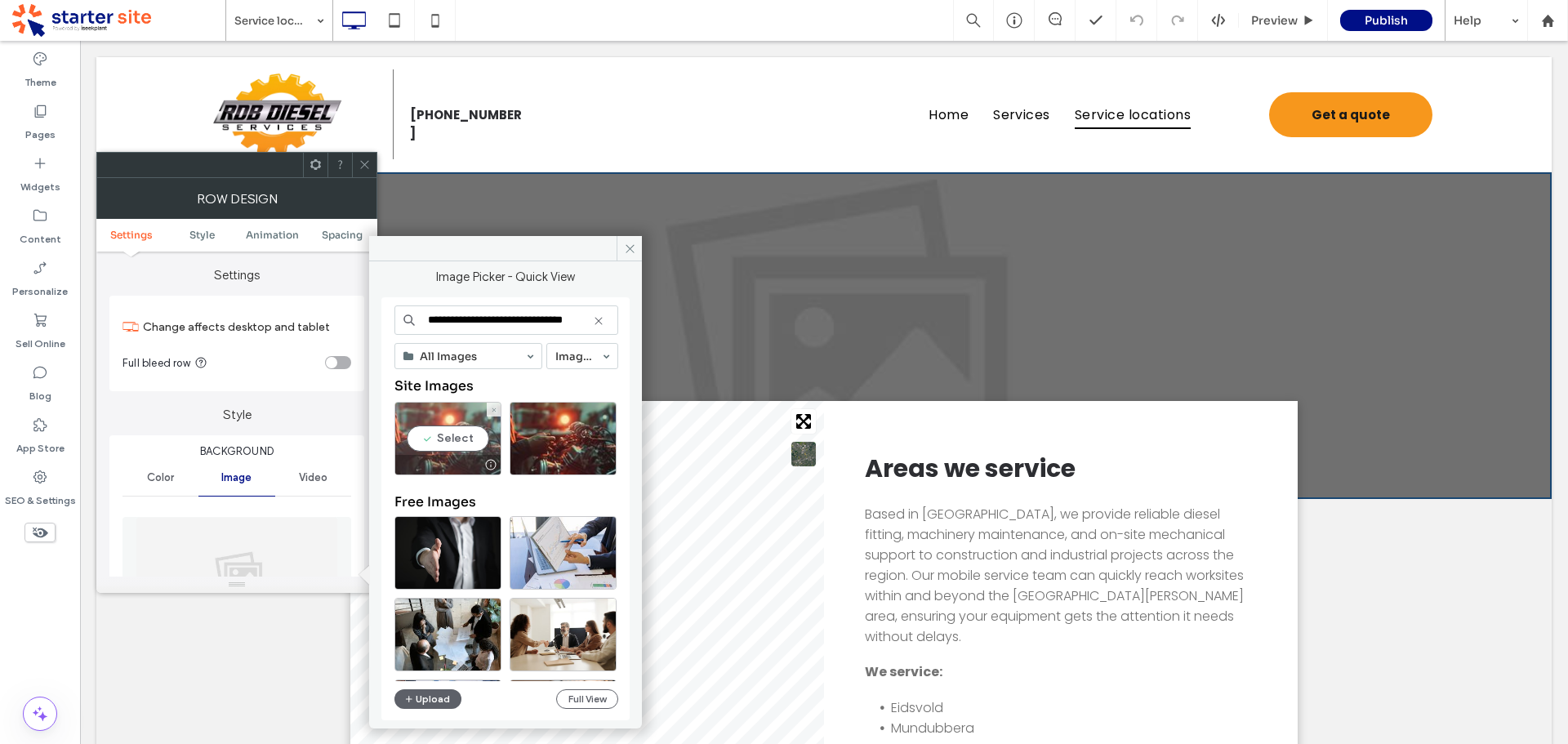
type input "**********"
click at [459, 431] on div "Select" at bounding box center [447, 437] width 107 height 73
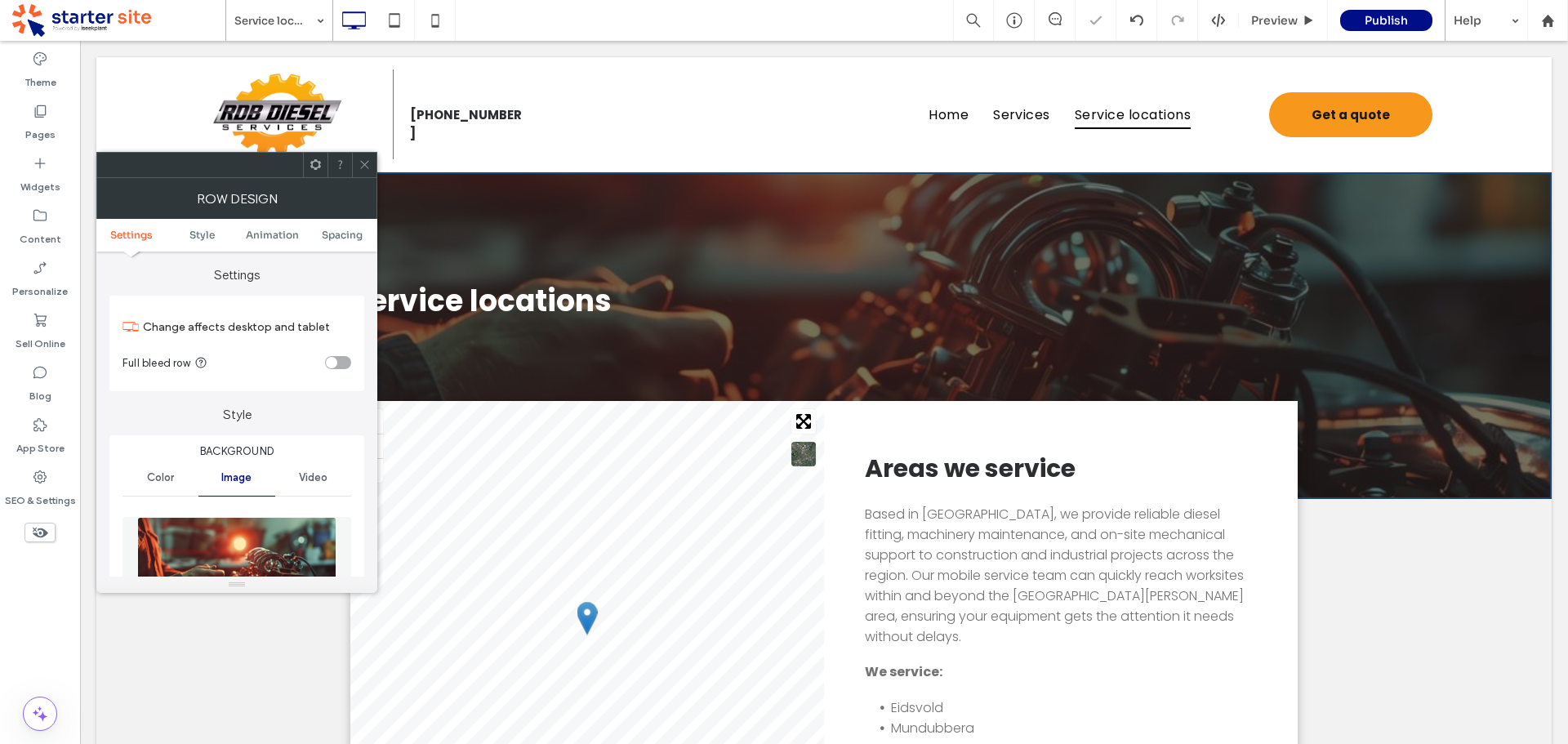
click at [366, 160] on icon at bounding box center [364, 165] width 13 height 13
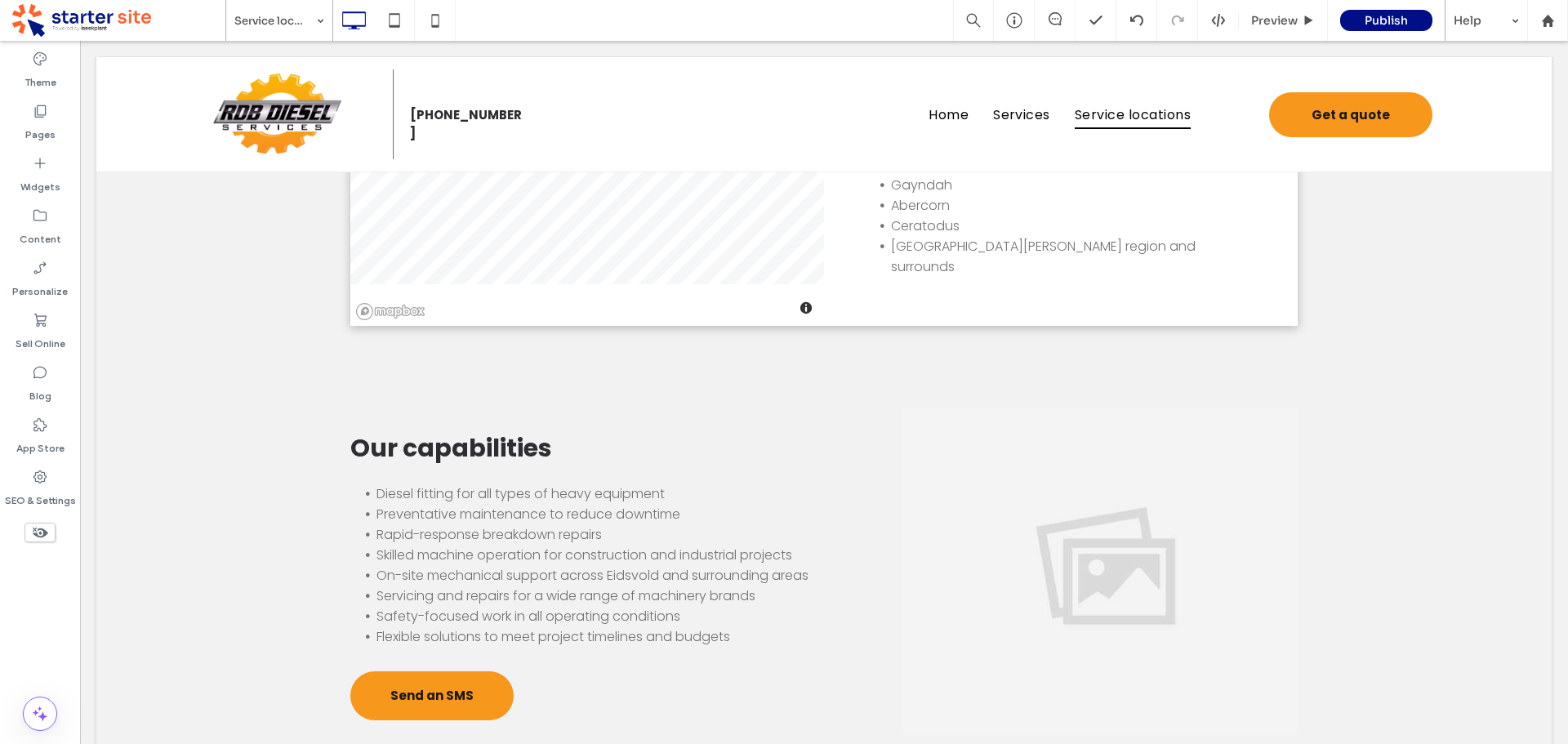
scroll to position [572, 0]
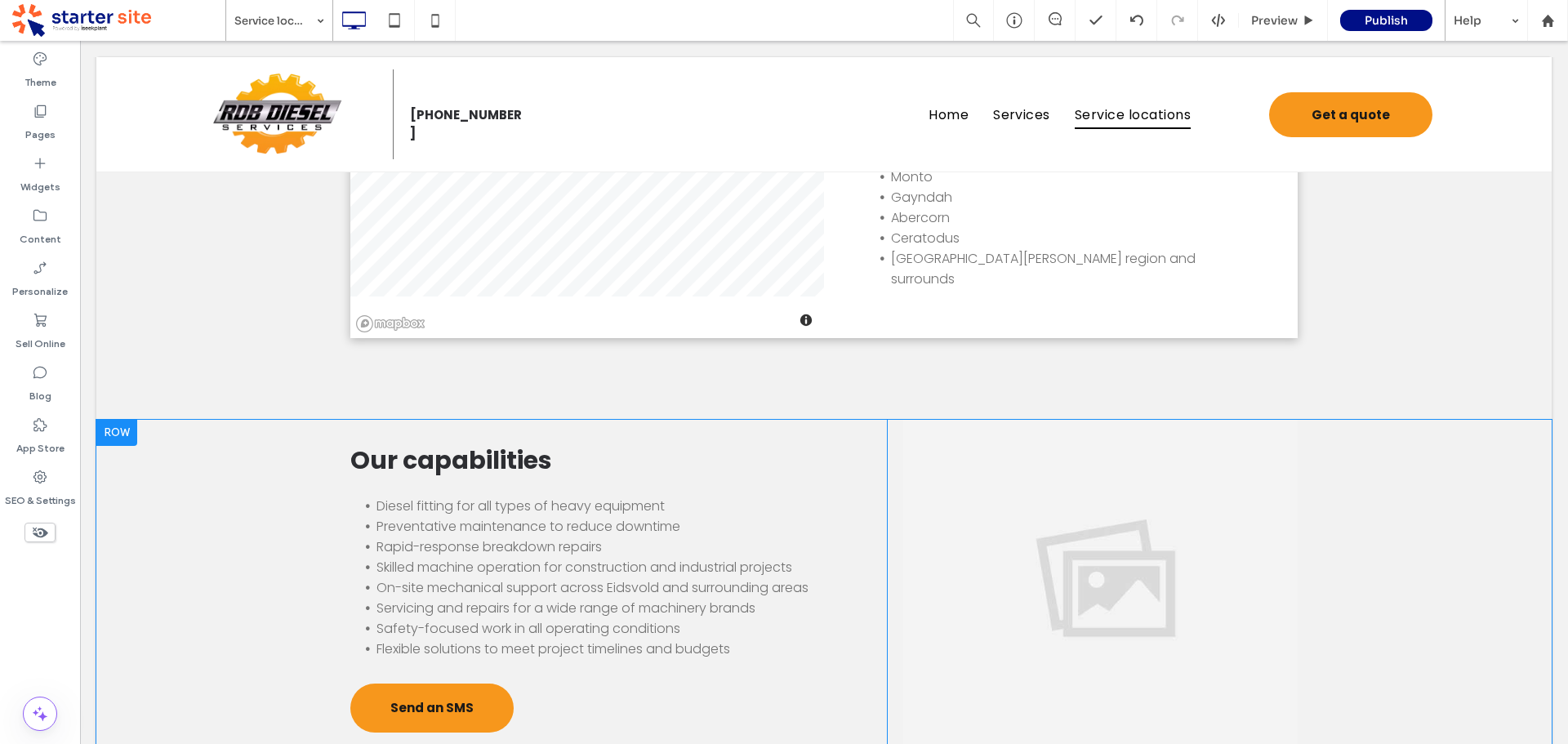
click at [970, 538] on div "Click To Paste" at bounding box center [1100, 583] width 394 height 326
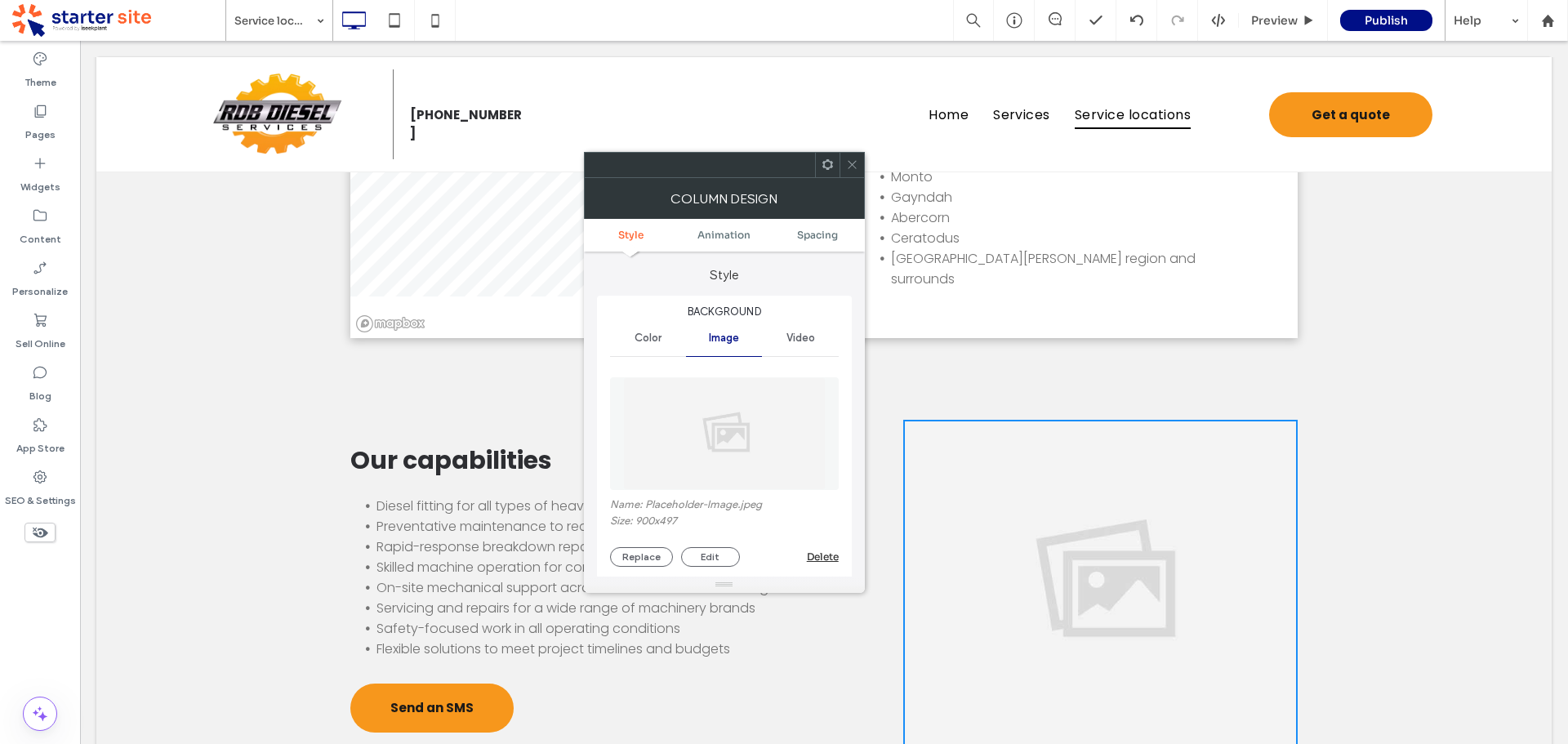
drag, startPoint x: 733, startPoint y: 431, endPoint x: 742, endPoint y: 421, distance: 13.5
click at [733, 432] on img at bounding box center [724, 433] width 203 height 113
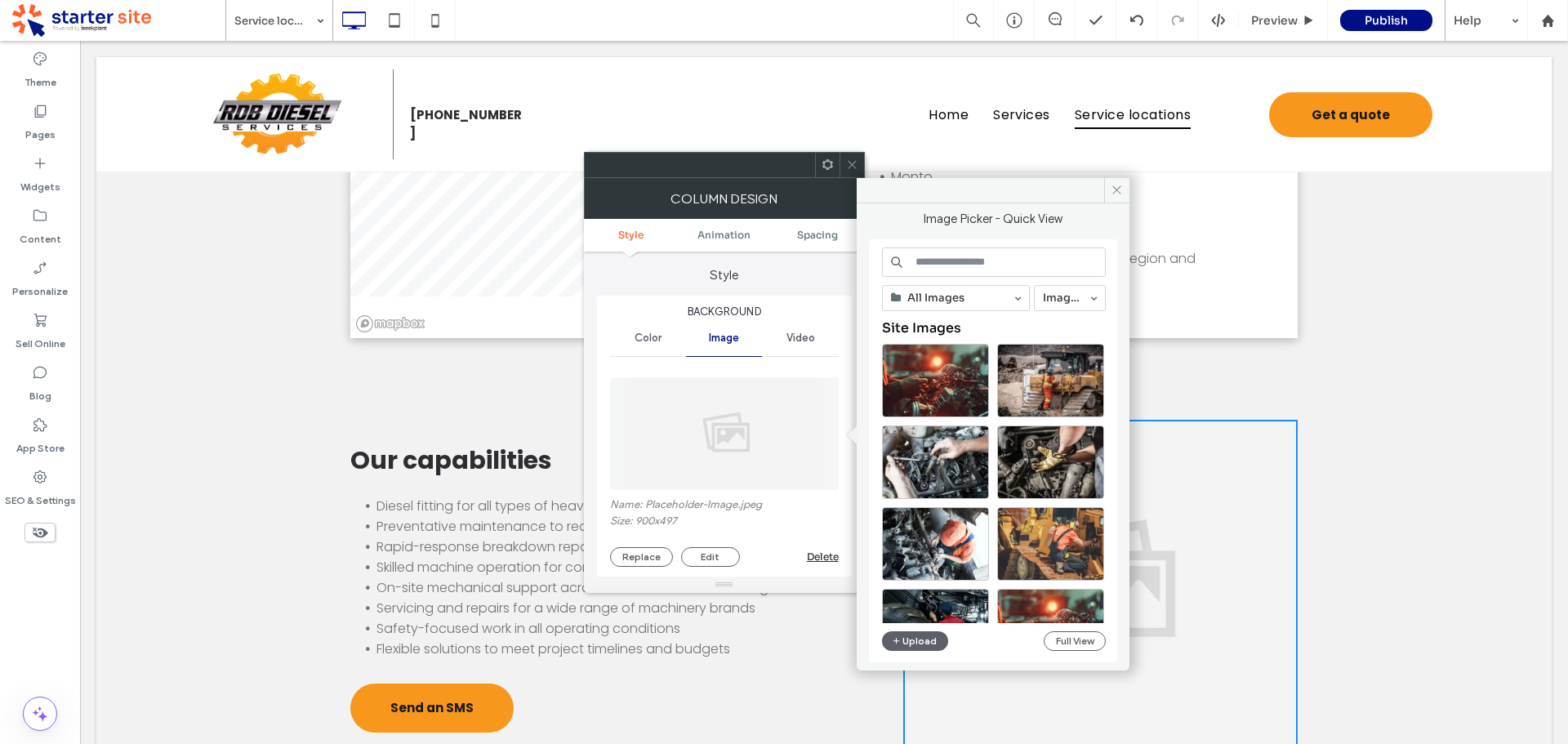
click at [941, 264] on input at bounding box center [994, 262] width 224 height 30
paste input "**********"
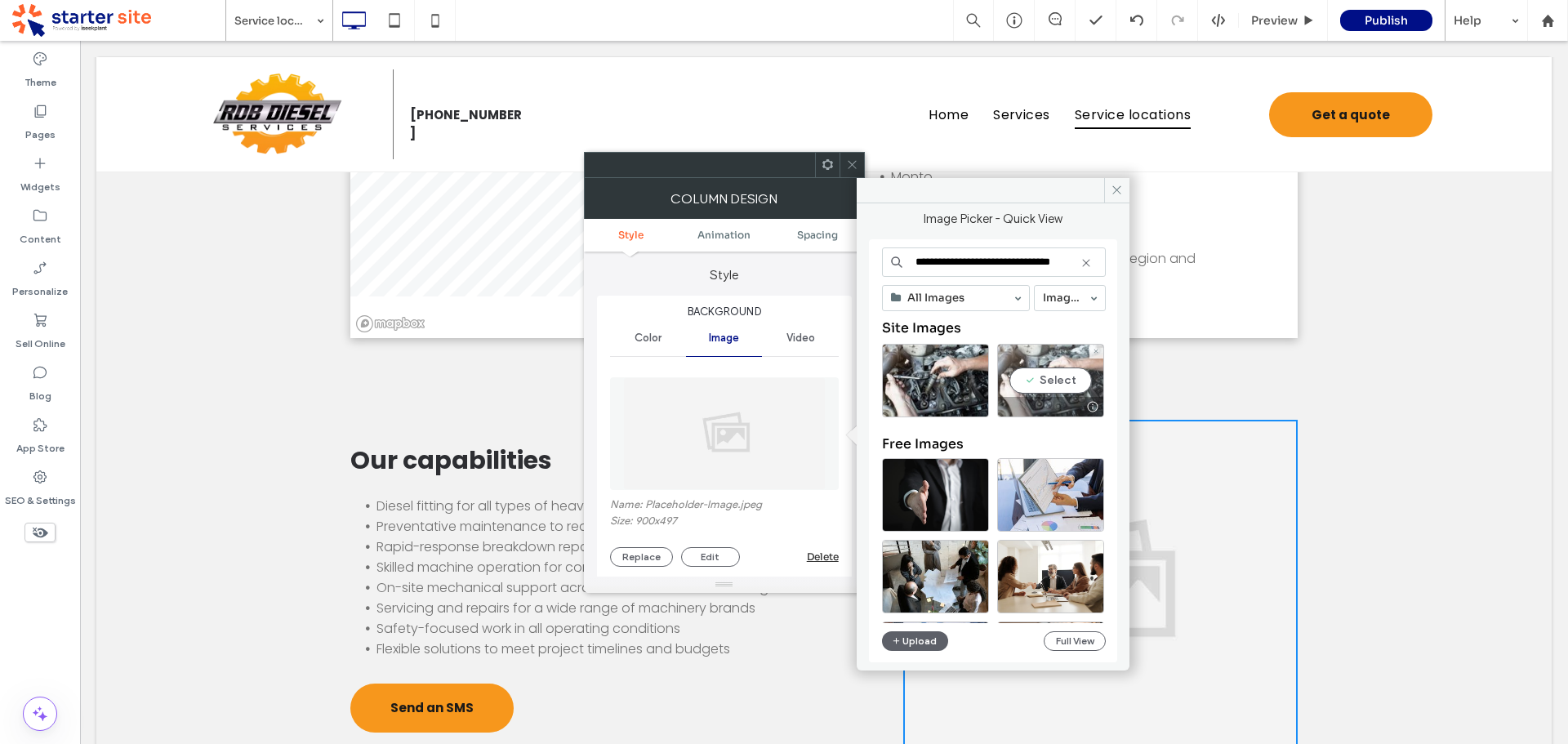
type input "**********"
click at [1056, 389] on div "Select" at bounding box center [1050, 380] width 107 height 73
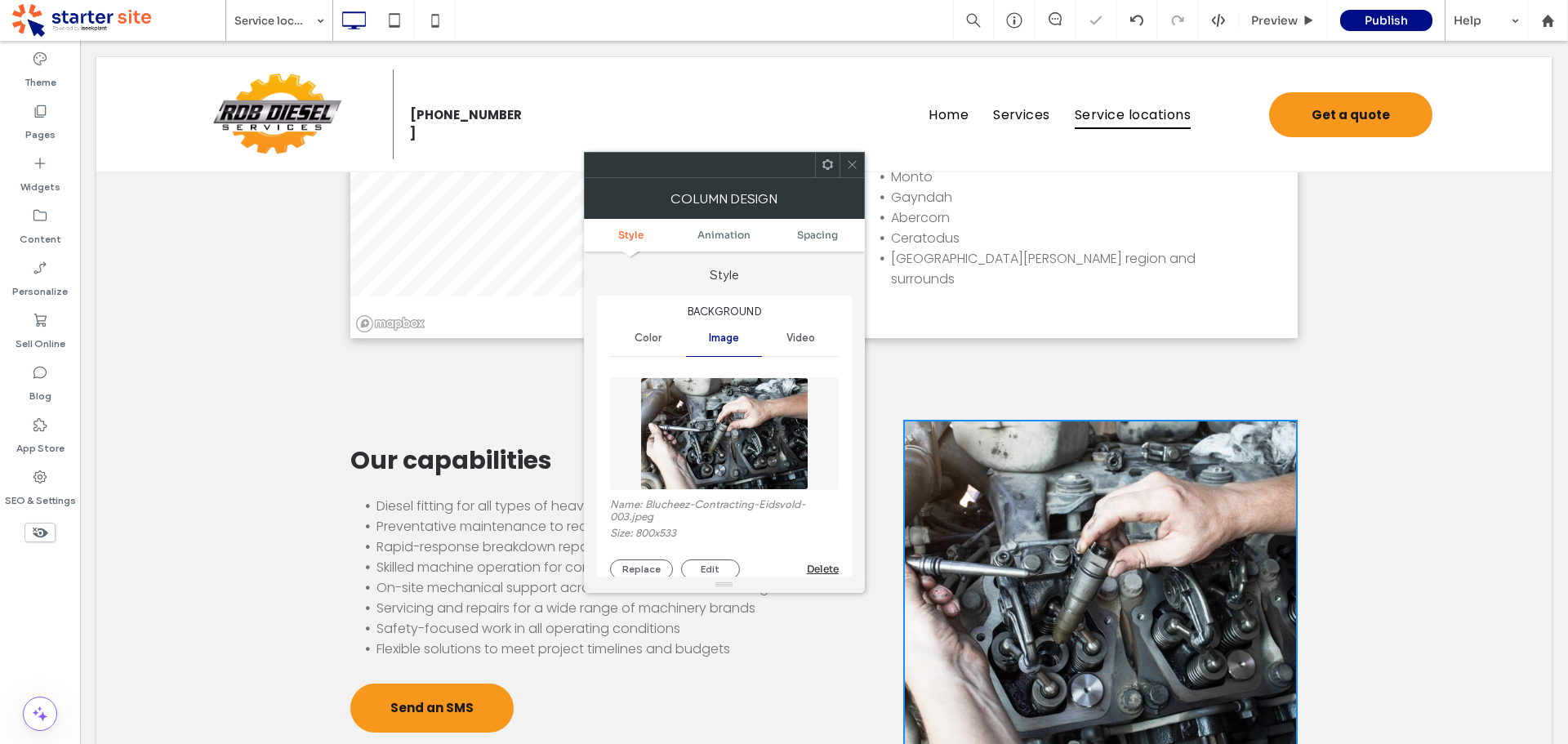
drag, startPoint x: 849, startPoint y: 163, endPoint x: 850, endPoint y: 174, distance: 11.0
click at [849, 164] on icon at bounding box center [853, 165] width 13 height 13
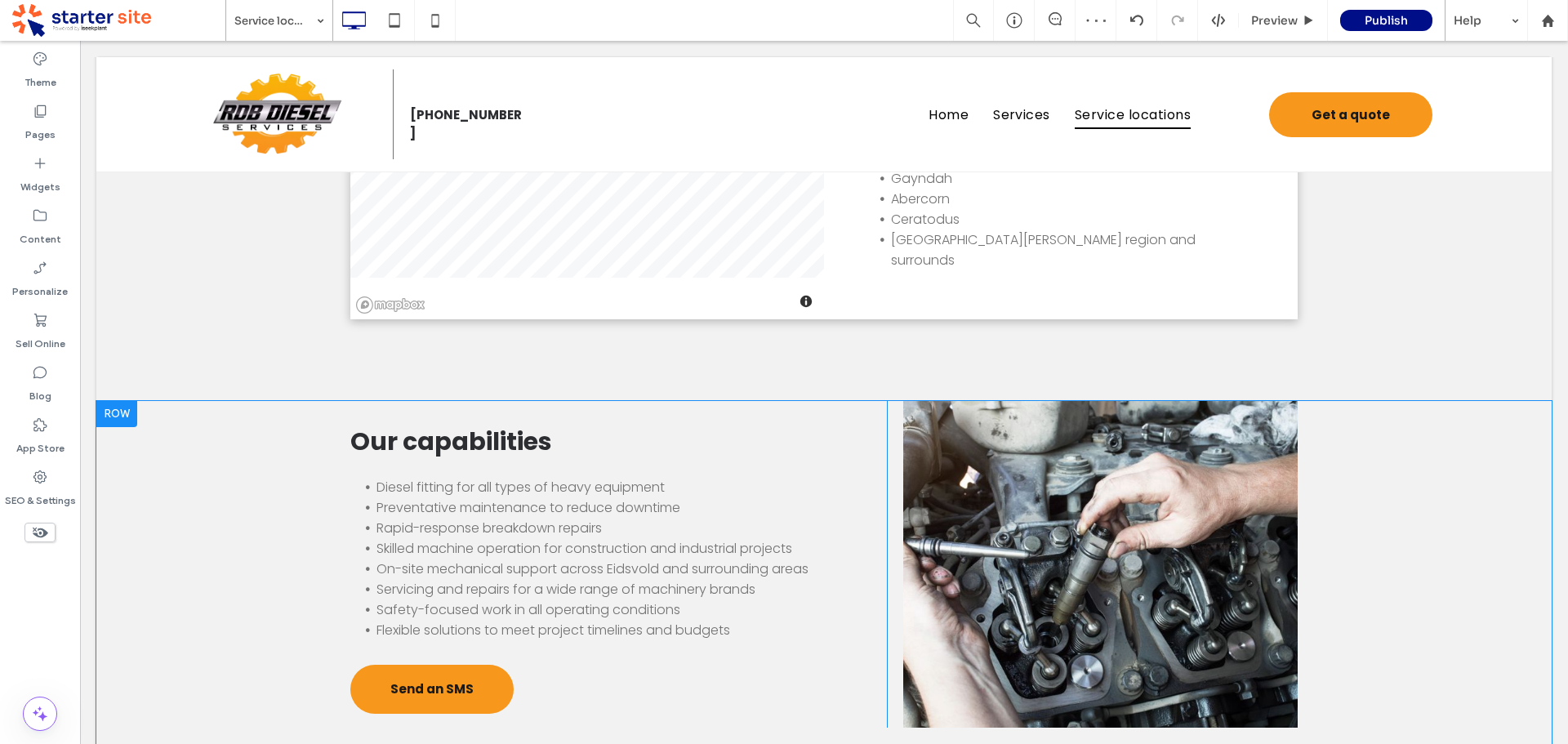
scroll to position [735, 0]
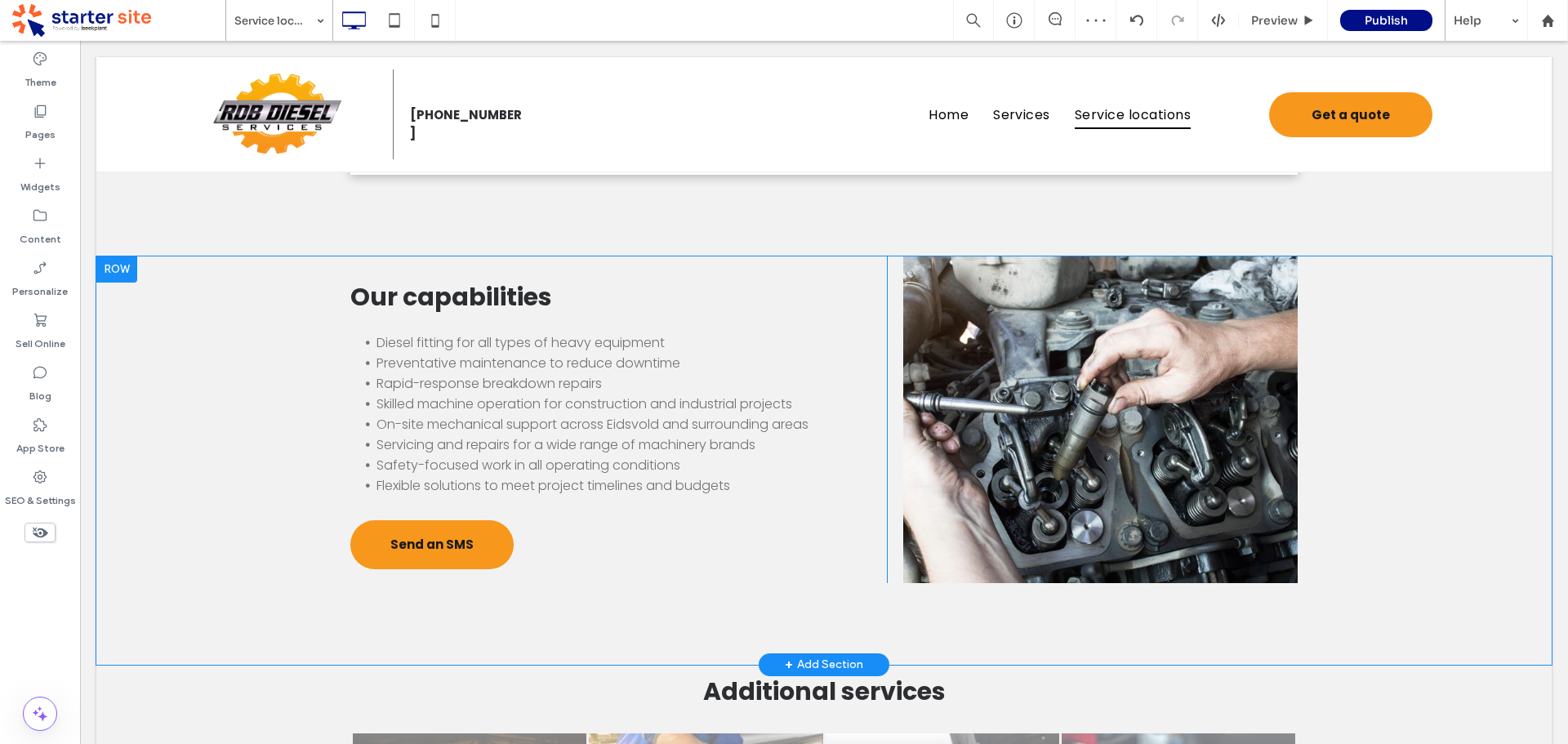
click at [1209, 476] on div "Click To Paste" at bounding box center [1100, 419] width 394 height 326
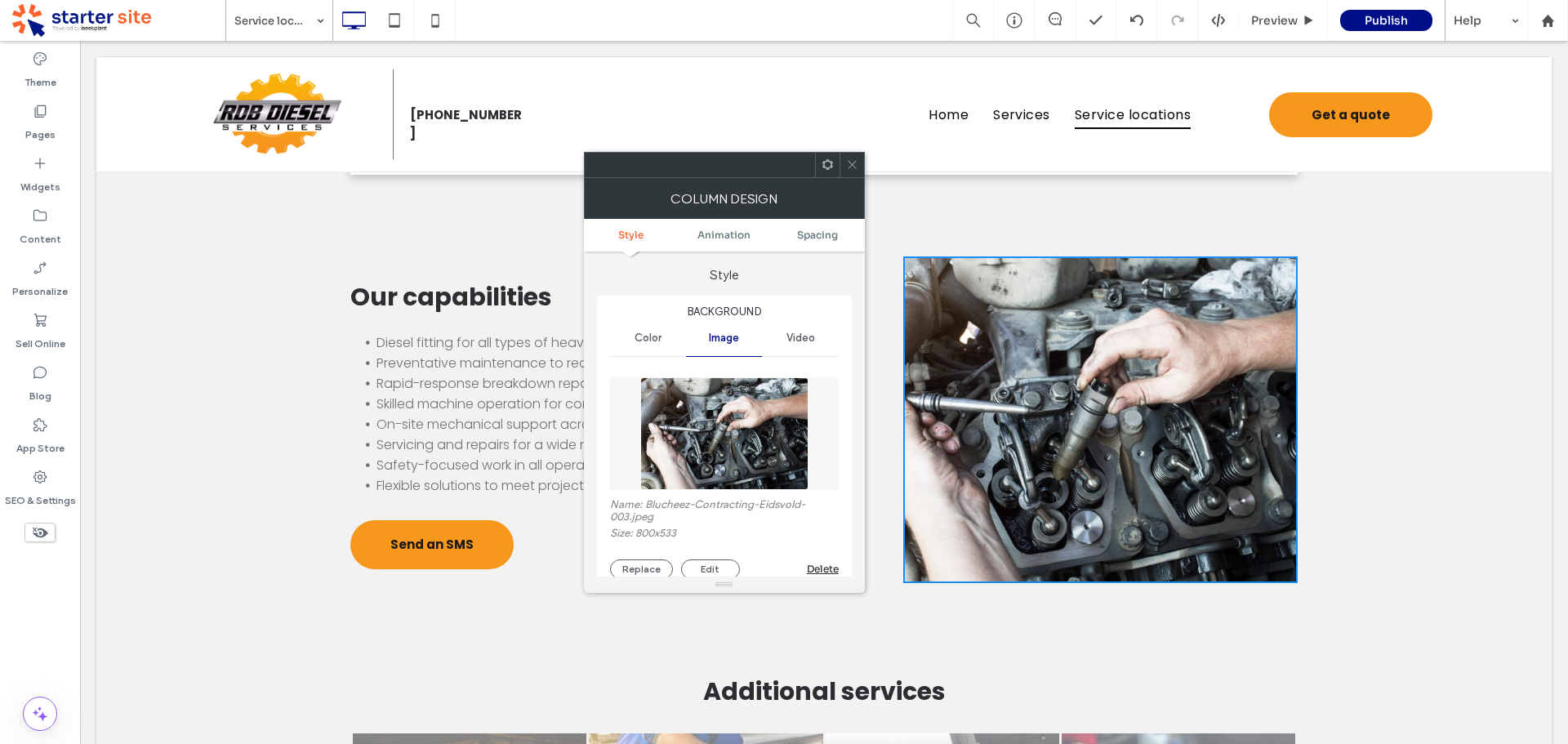
click at [657, 338] on span "Color" at bounding box center [648, 338] width 27 height 13
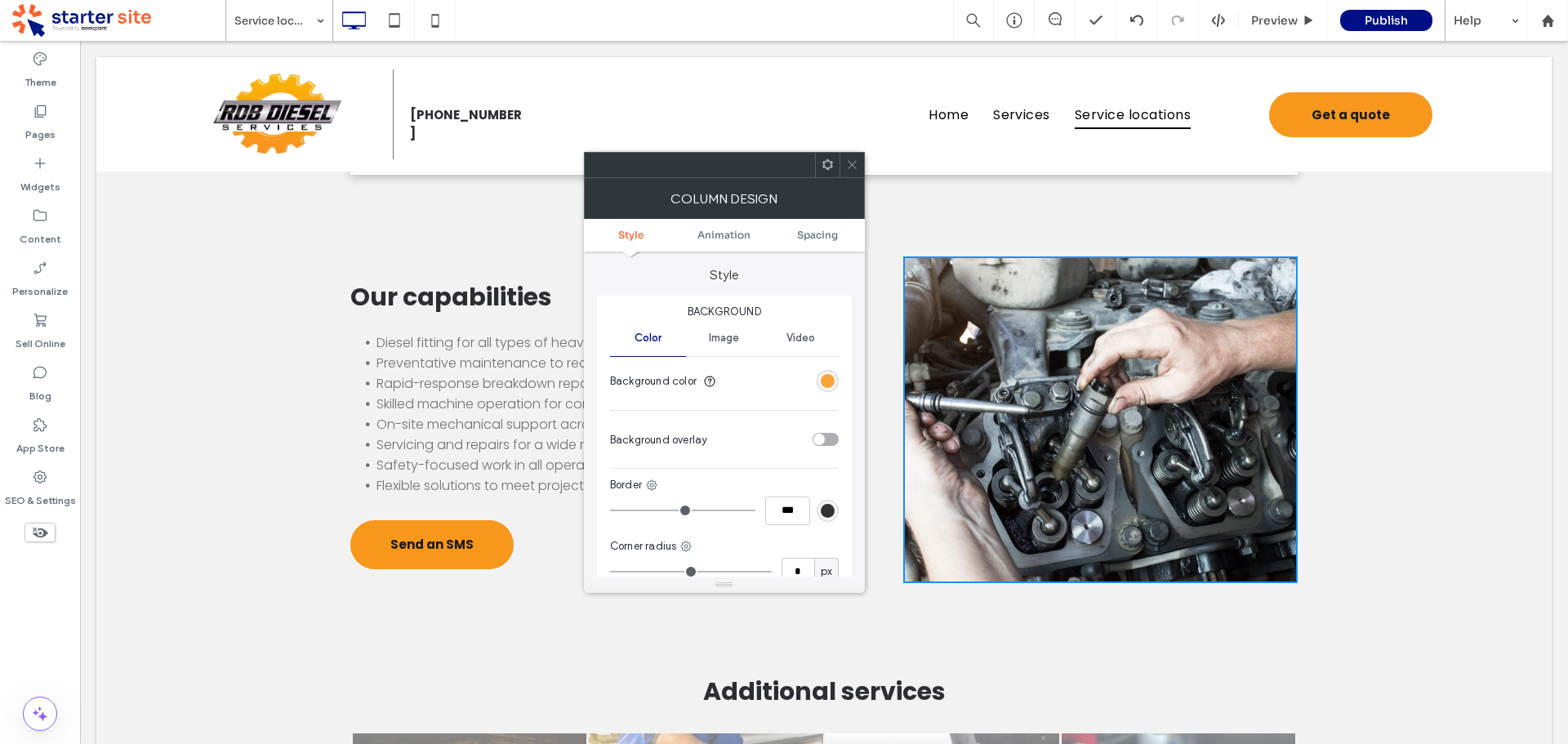
click at [832, 383] on div "rgb(247, 151, 28)" at bounding box center [827, 381] width 14 height 14
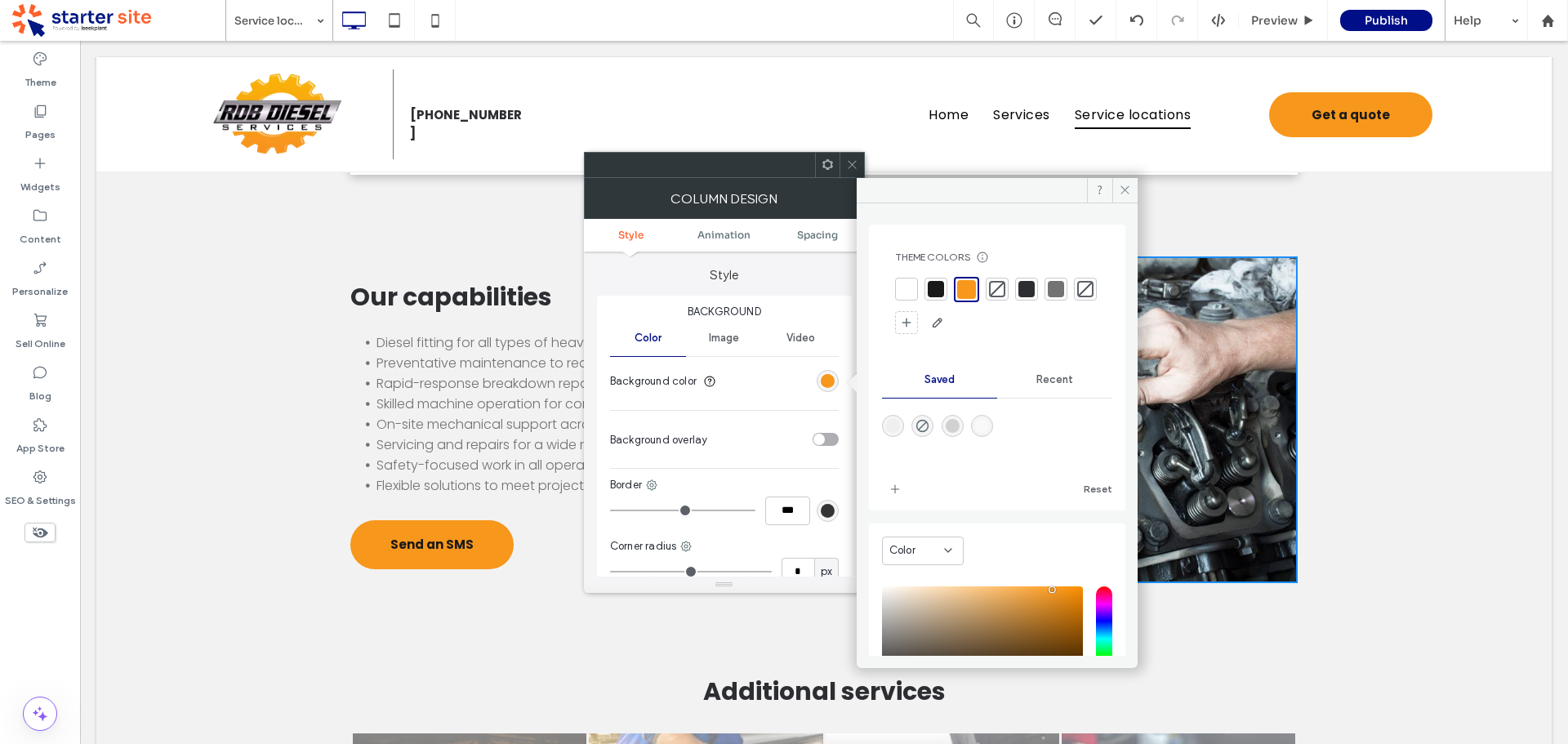
click at [846, 167] on icon at bounding box center [853, 165] width 13 height 13
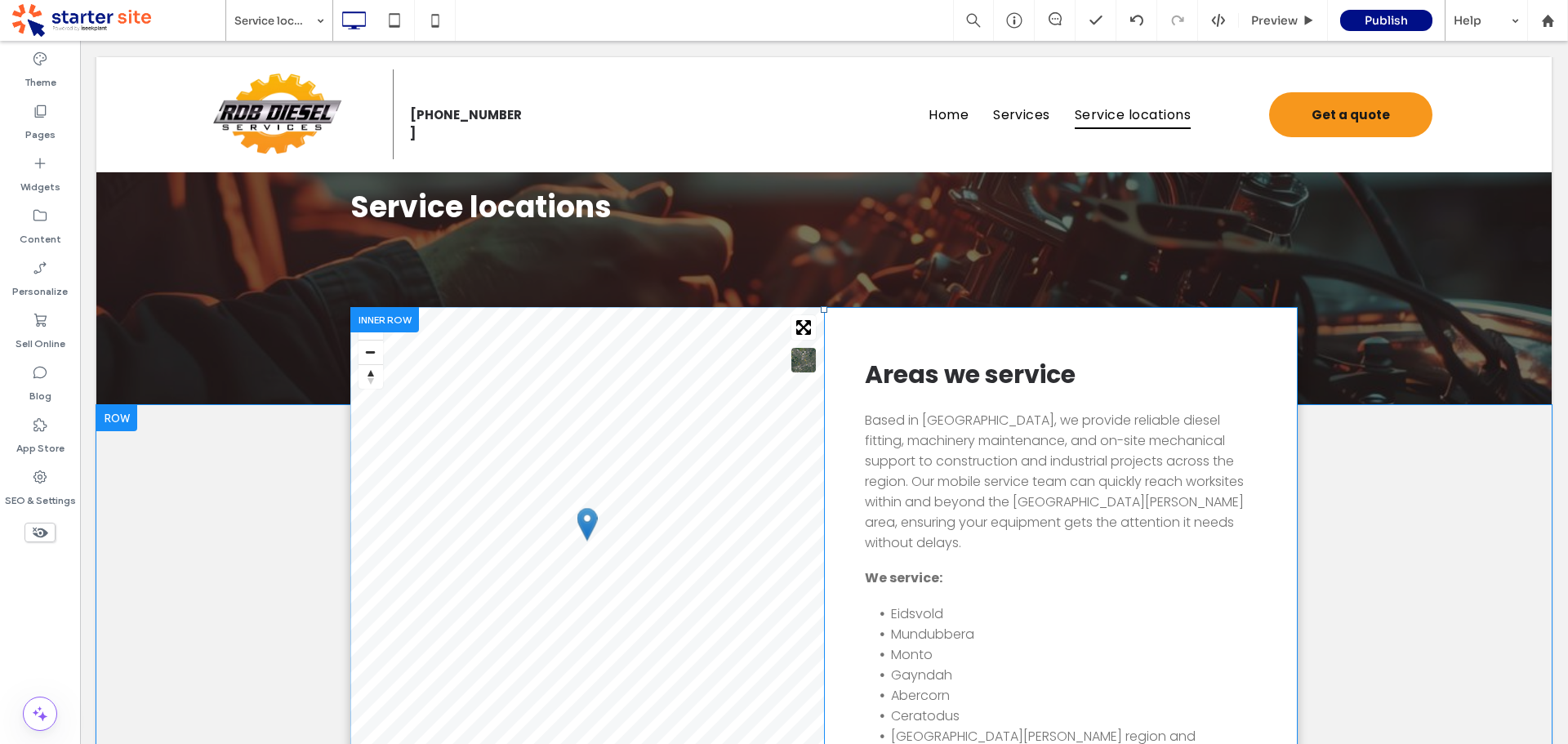
scroll to position [0, 0]
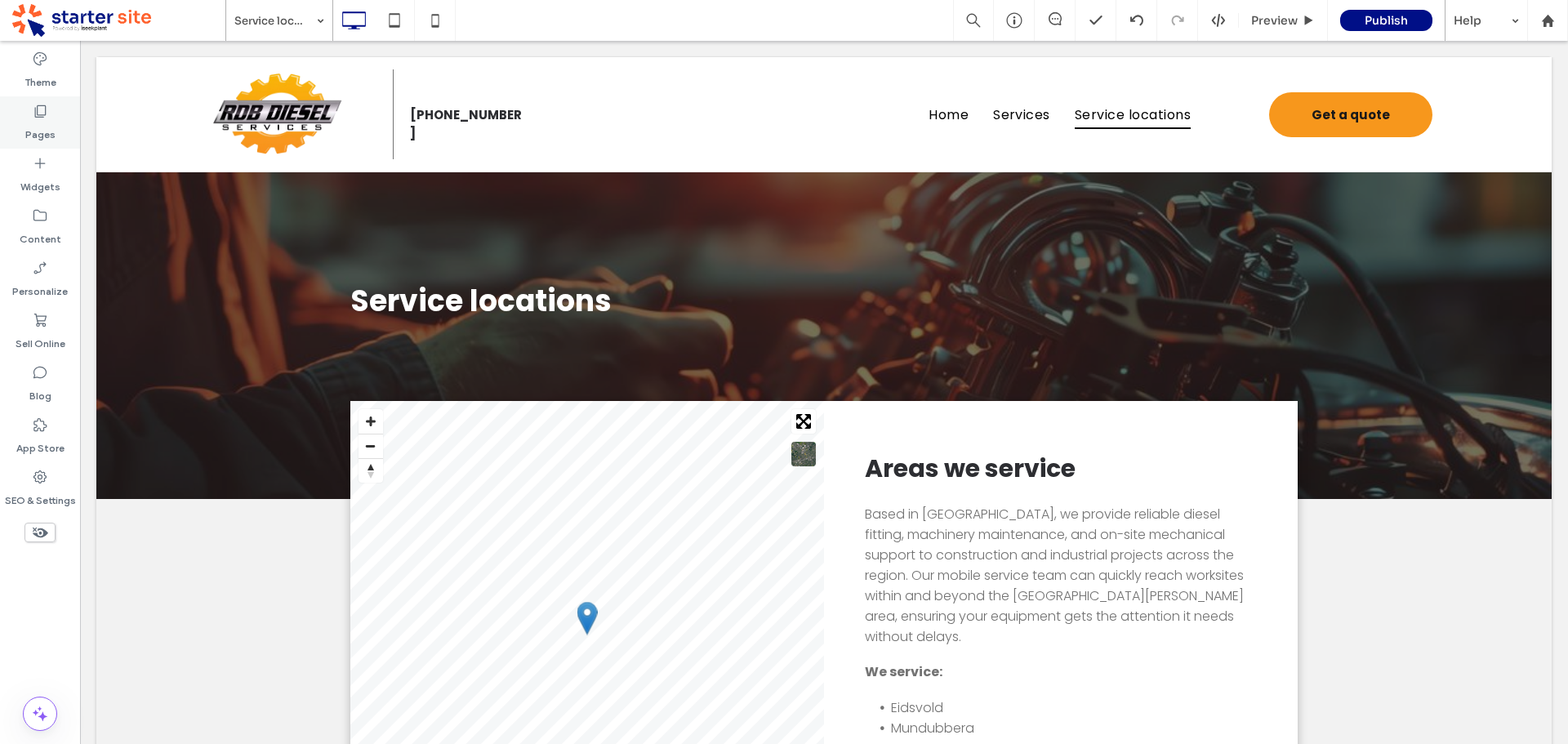
drag, startPoint x: 60, startPoint y: 124, endPoint x: 51, endPoint y: 113, distance: 14.2
click at [51, 113] on div "Pages" at bounding box center [40, 123] width 80 height 52
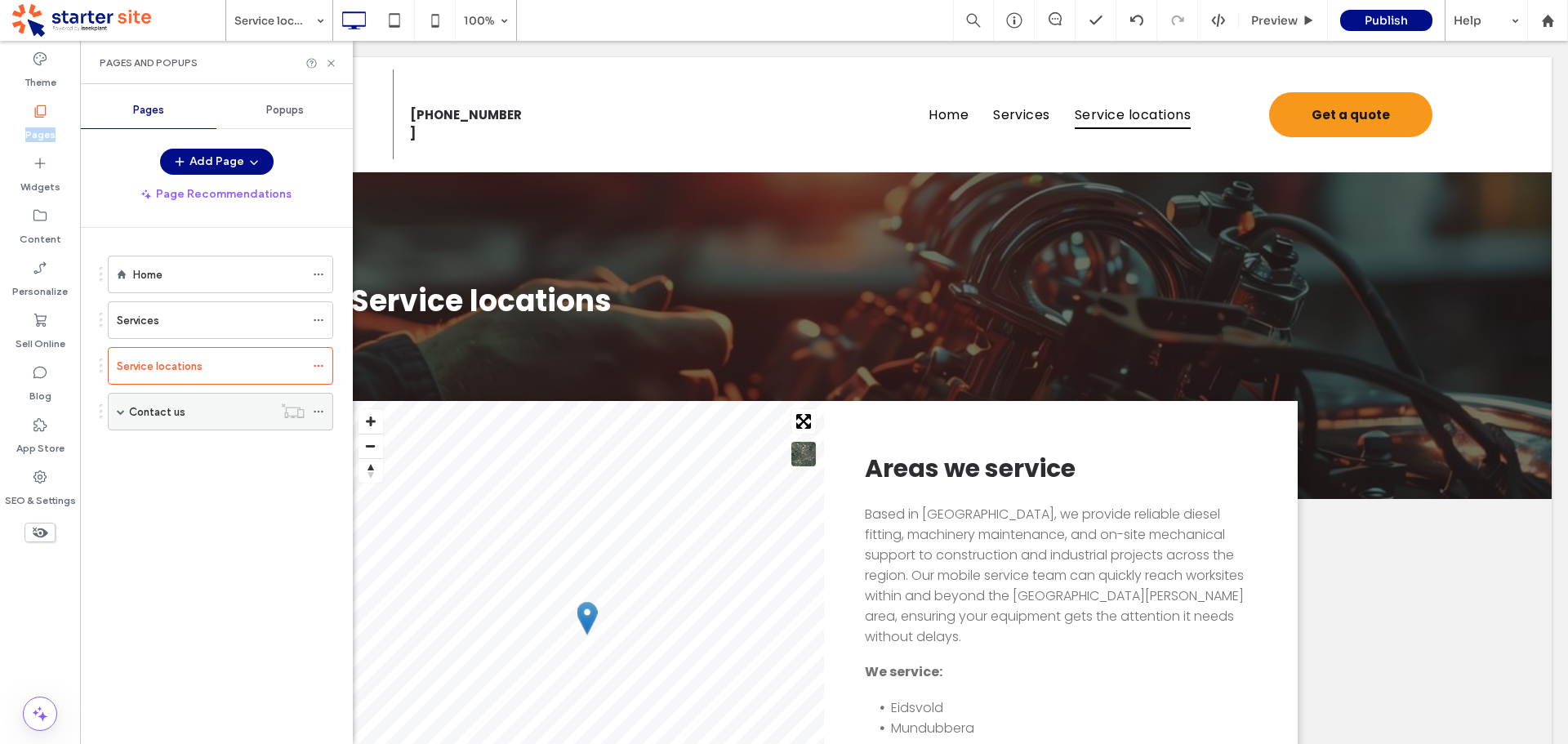
click at [208, 410] on div "Contact us" at bounding box center [200, 411] width 143 height 18
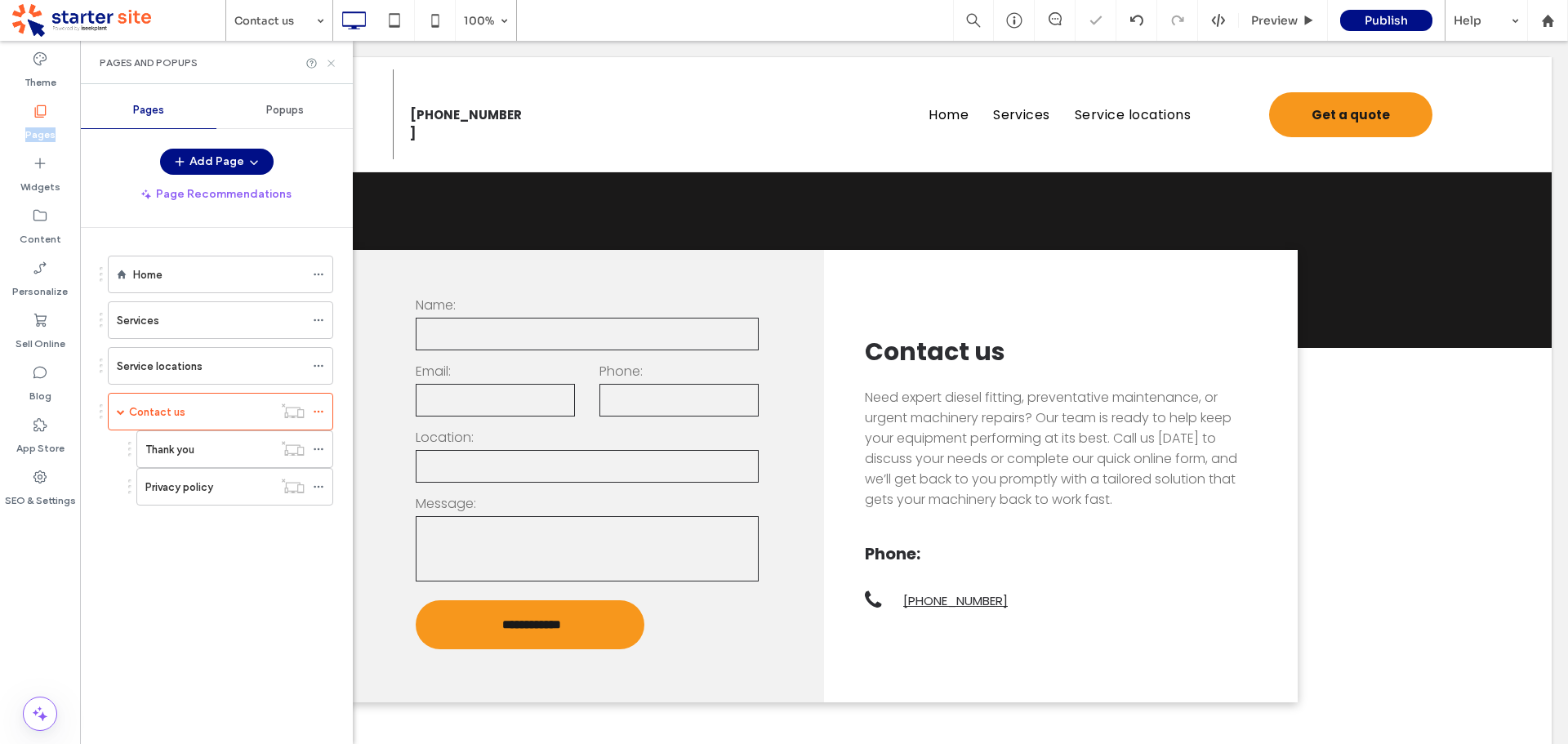
click at [332, 62] on icon at bounding box center [331, 63] width 13 height 13
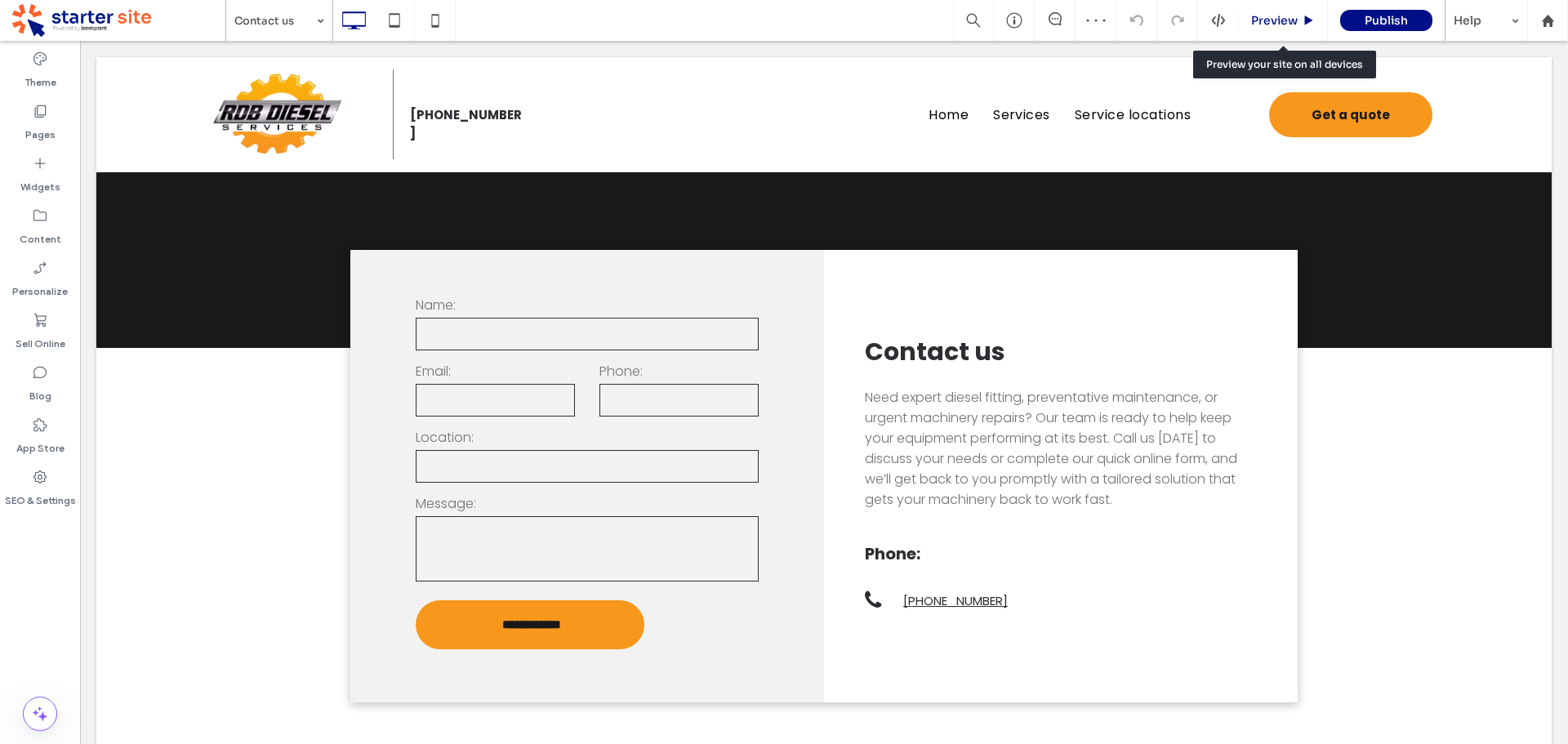
click at [1292, 20] on span "Preview" at bounding box center [1275, 20] width 47 height 14
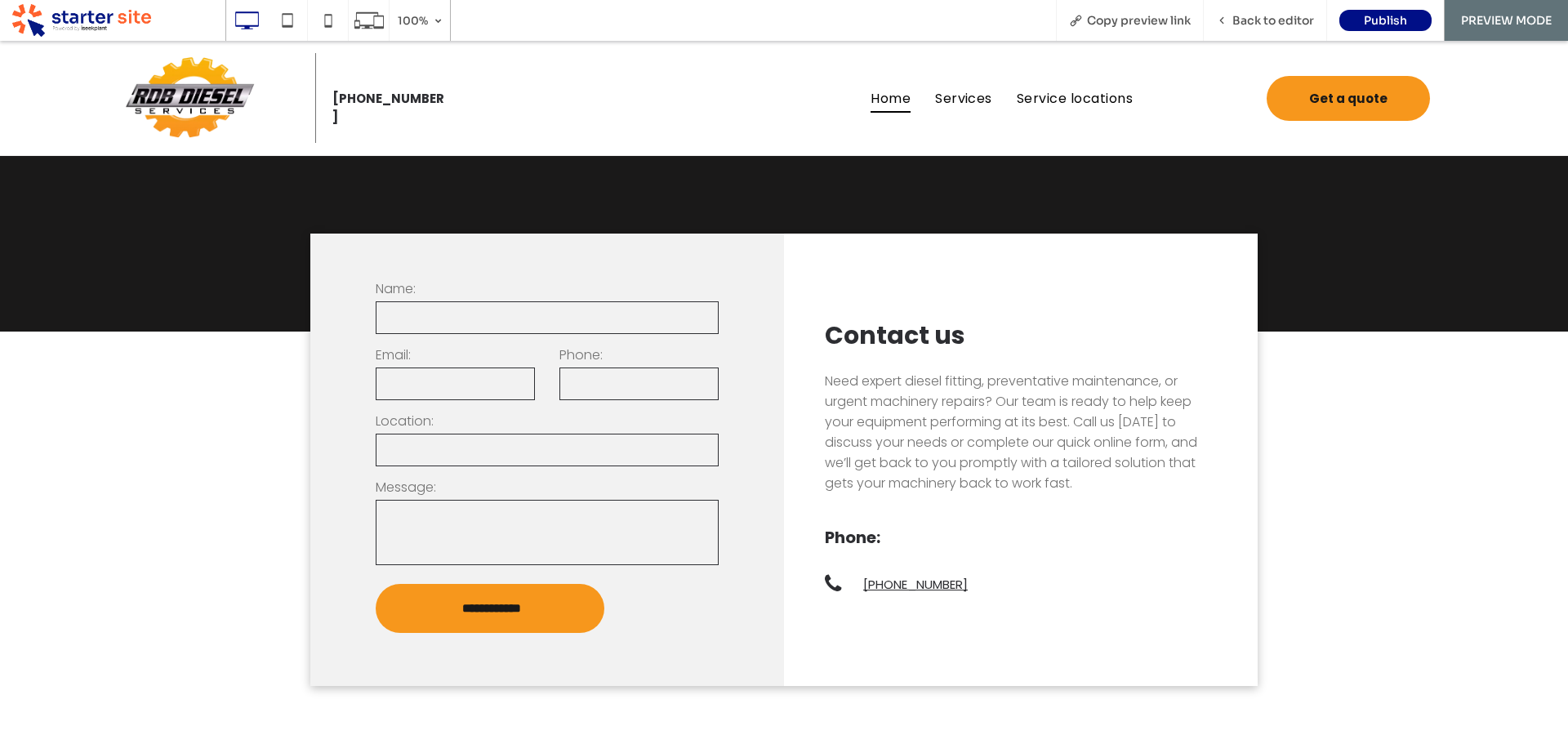
click at [879, 94] on span "Home" at bounding box center [890, 97] width 40 height 29
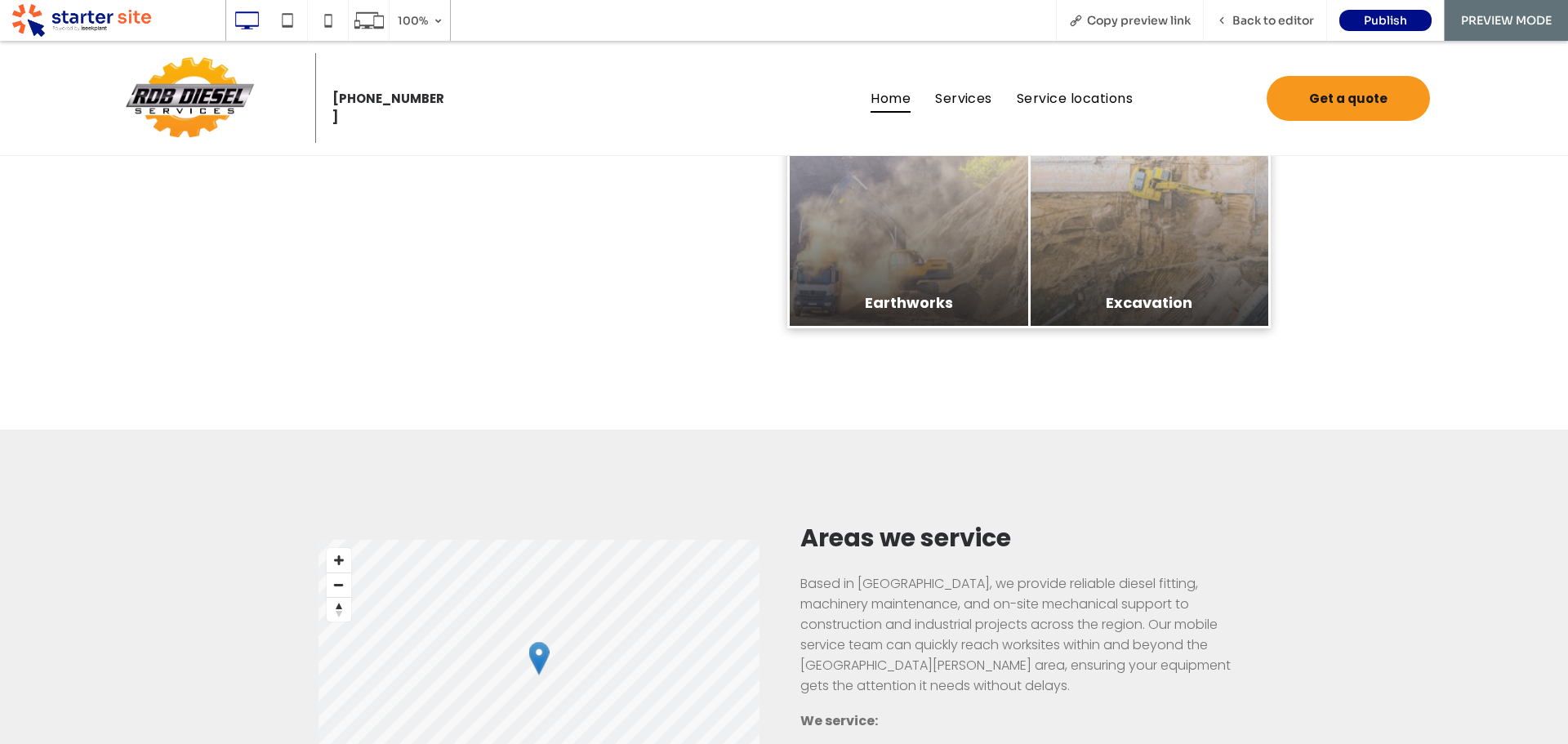
scroll to position [1796, 0]
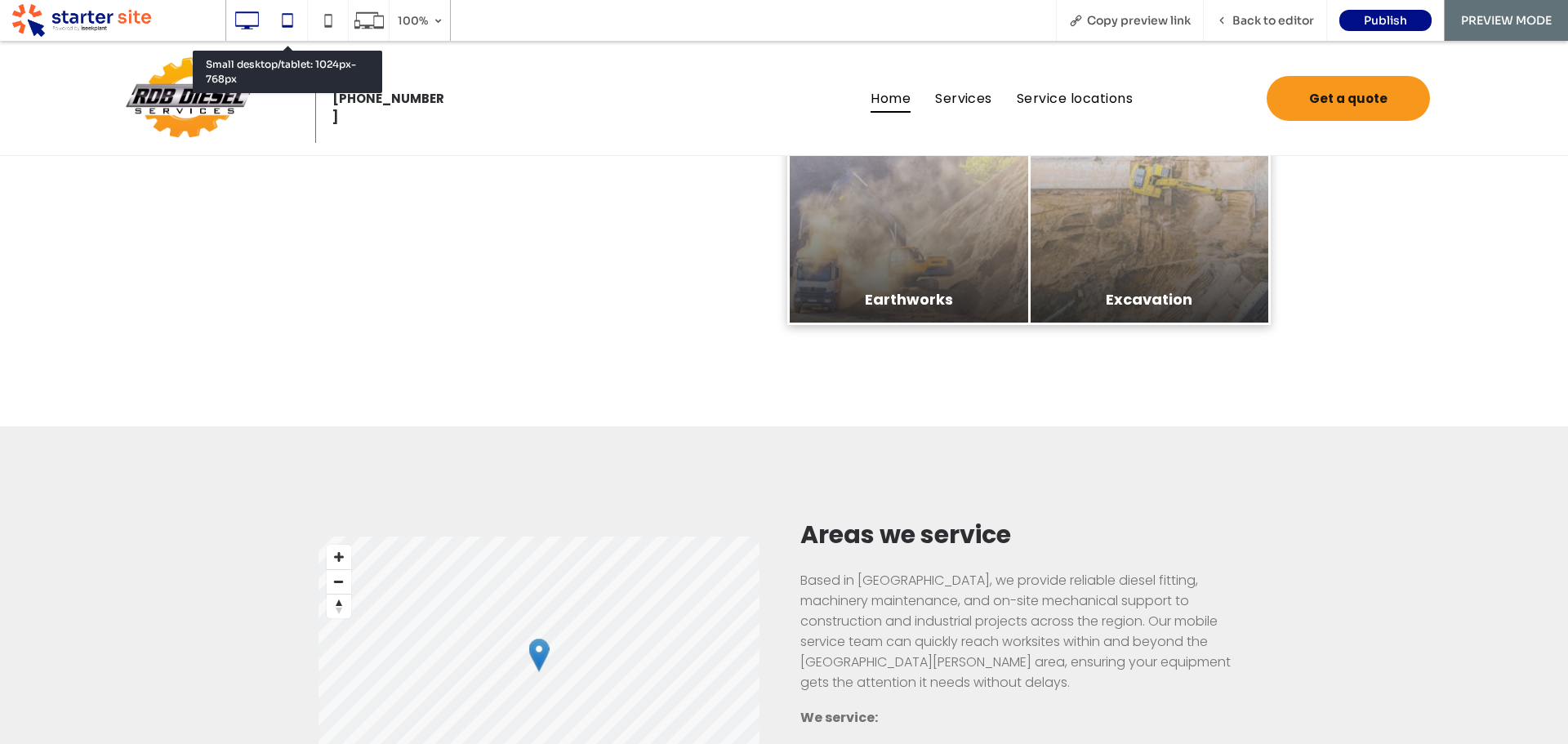
click at [284, 22] on icon at bounding box center [288, 21] width 32 height 32
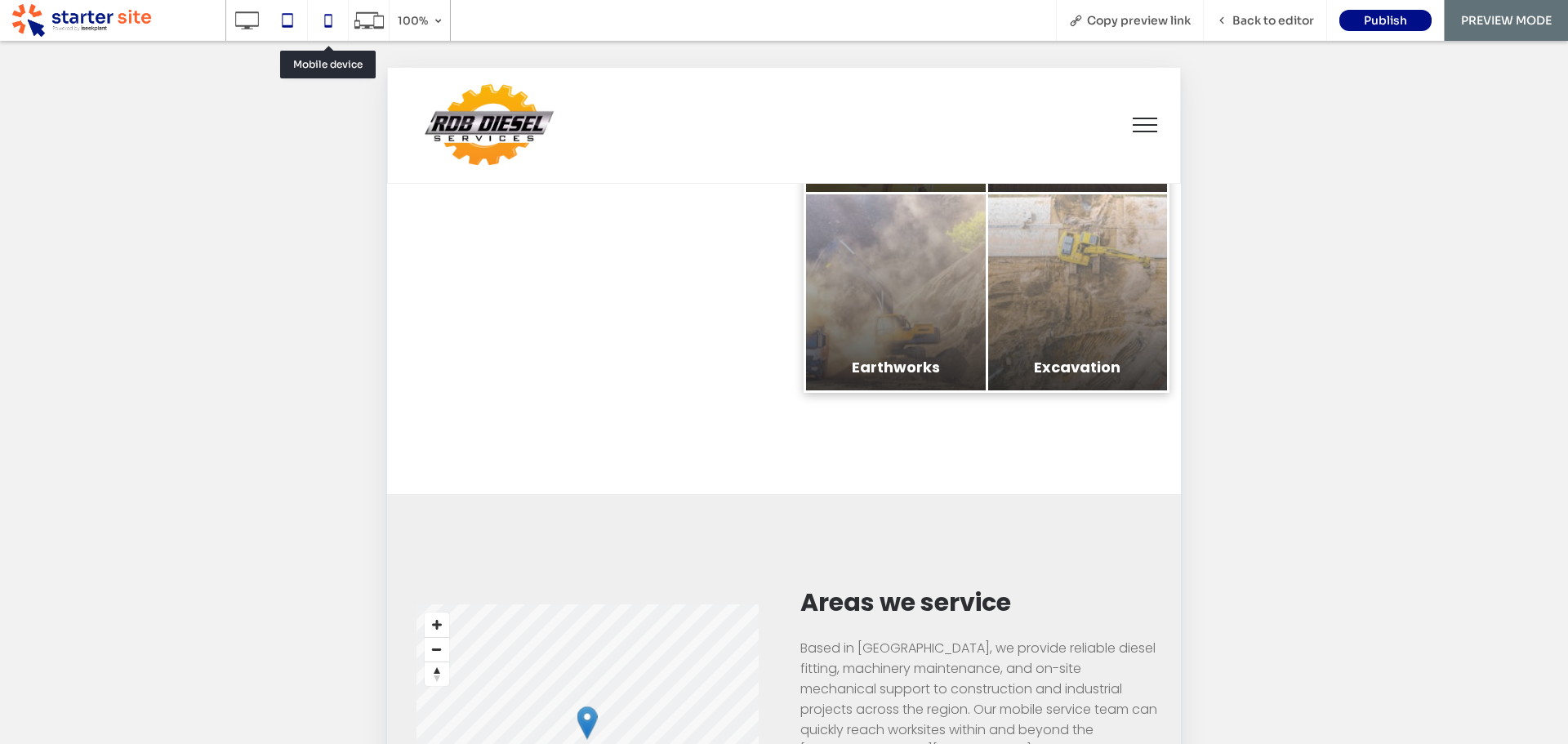
click at [327, 14] on icon at bounding box center [328, 21] width 32 height 32
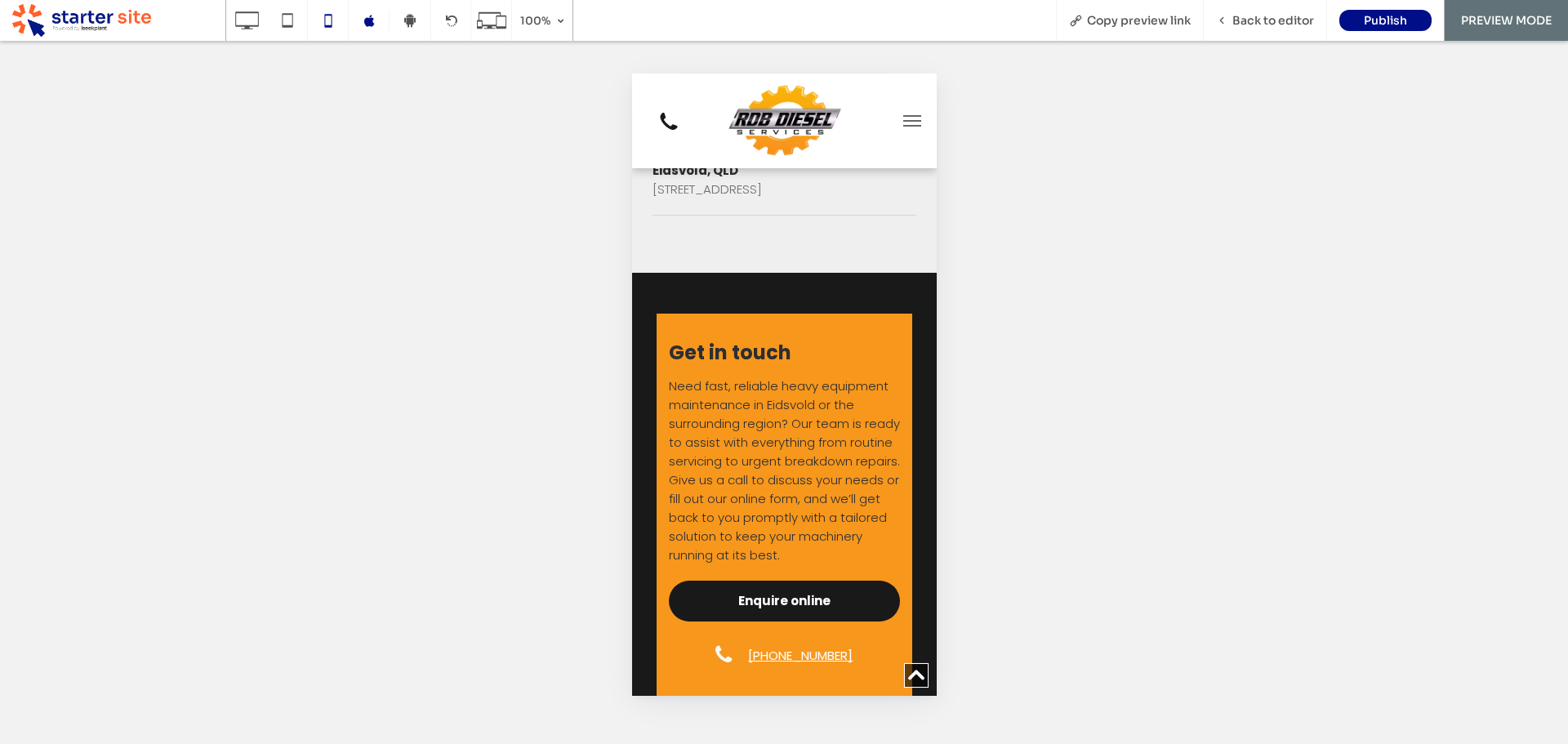
scroll to position [3429, 0]
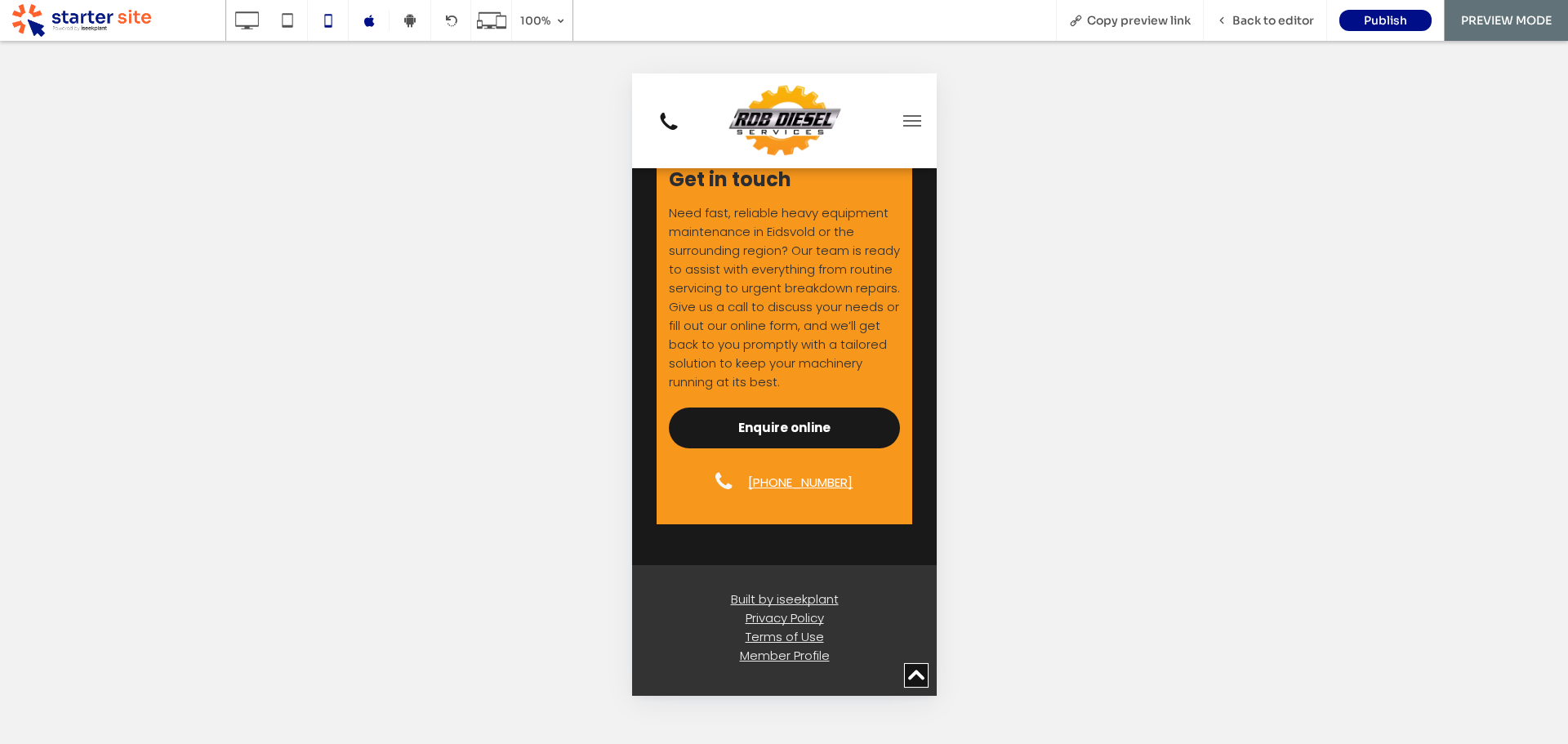
click at [903, 124] on button "menu" at bounding box center [911, 121] width 32 height 32
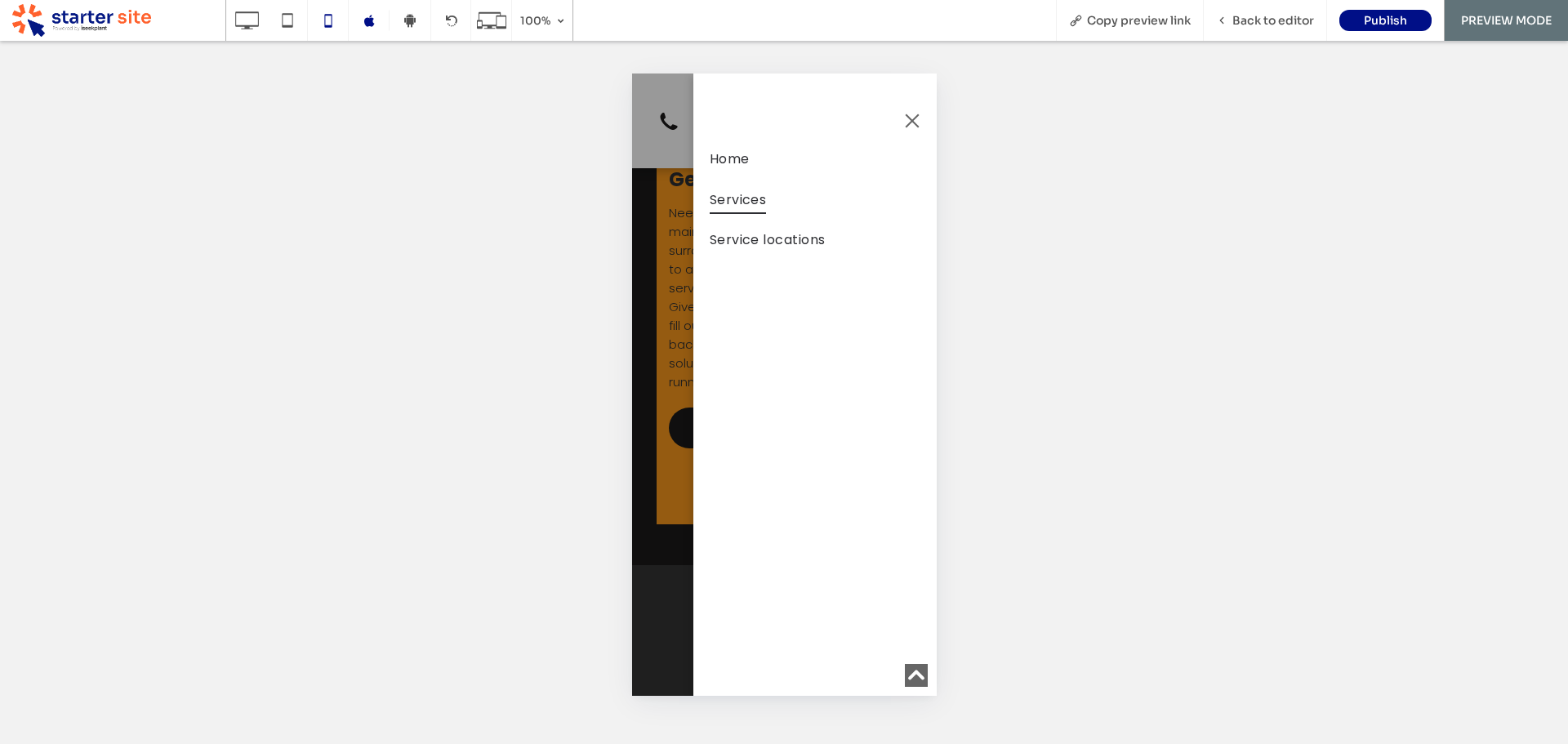
click at [754, 201] on span "Services" at bounding box center [737, 199] width 57 height 29
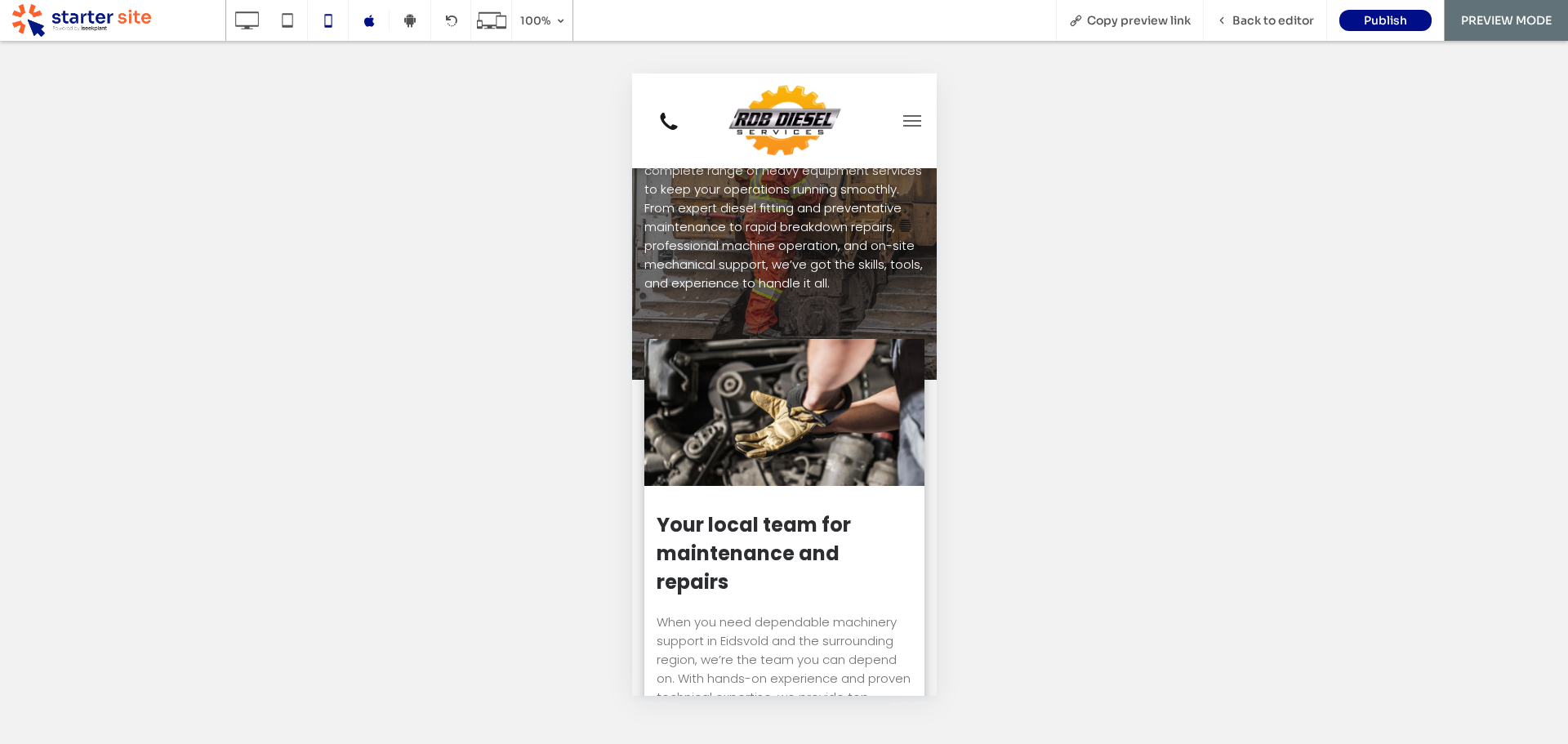
scroll to position [163, 0]
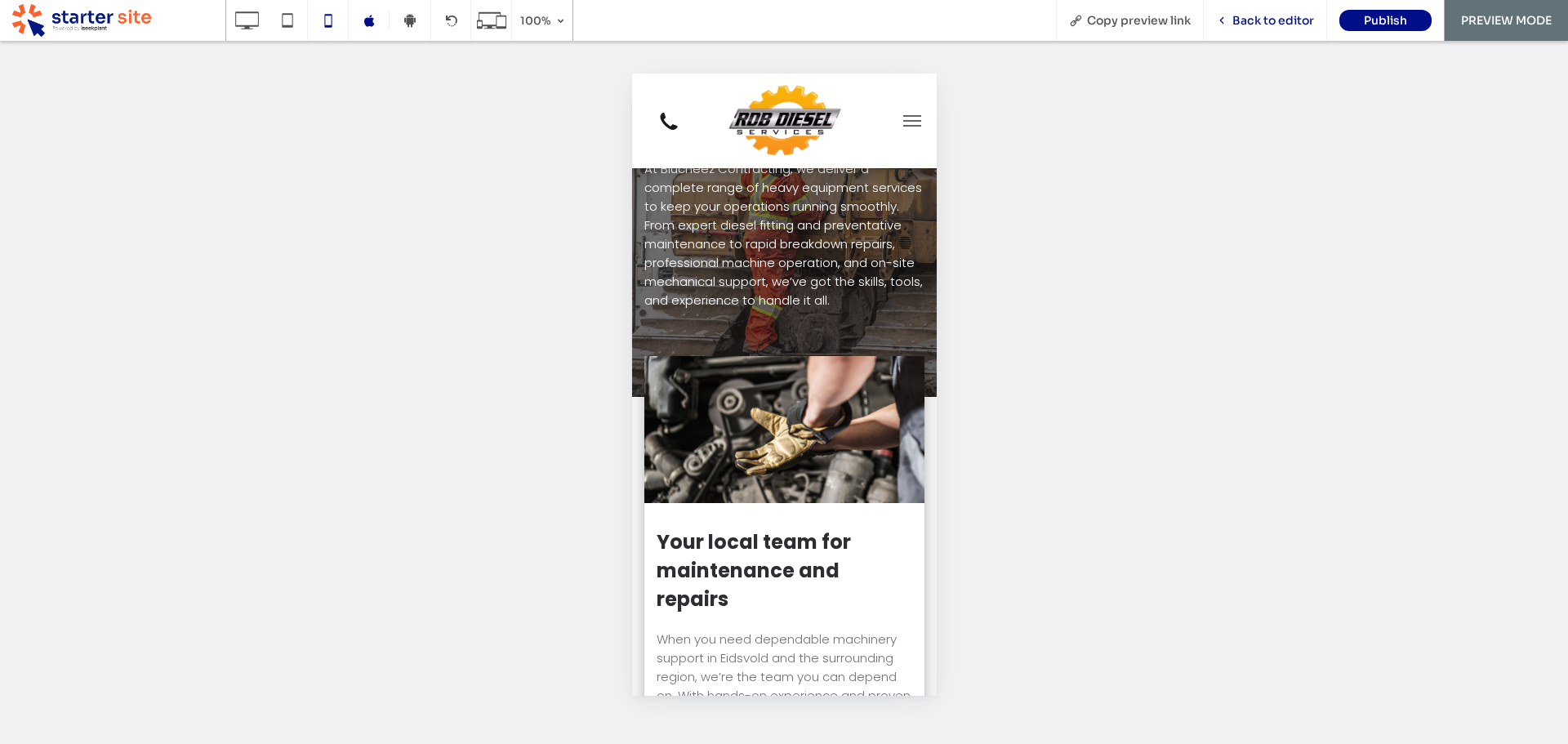
click at [1281, 17] on span "Back to editor" at bounding box center [1273, 20] width 82 height 14
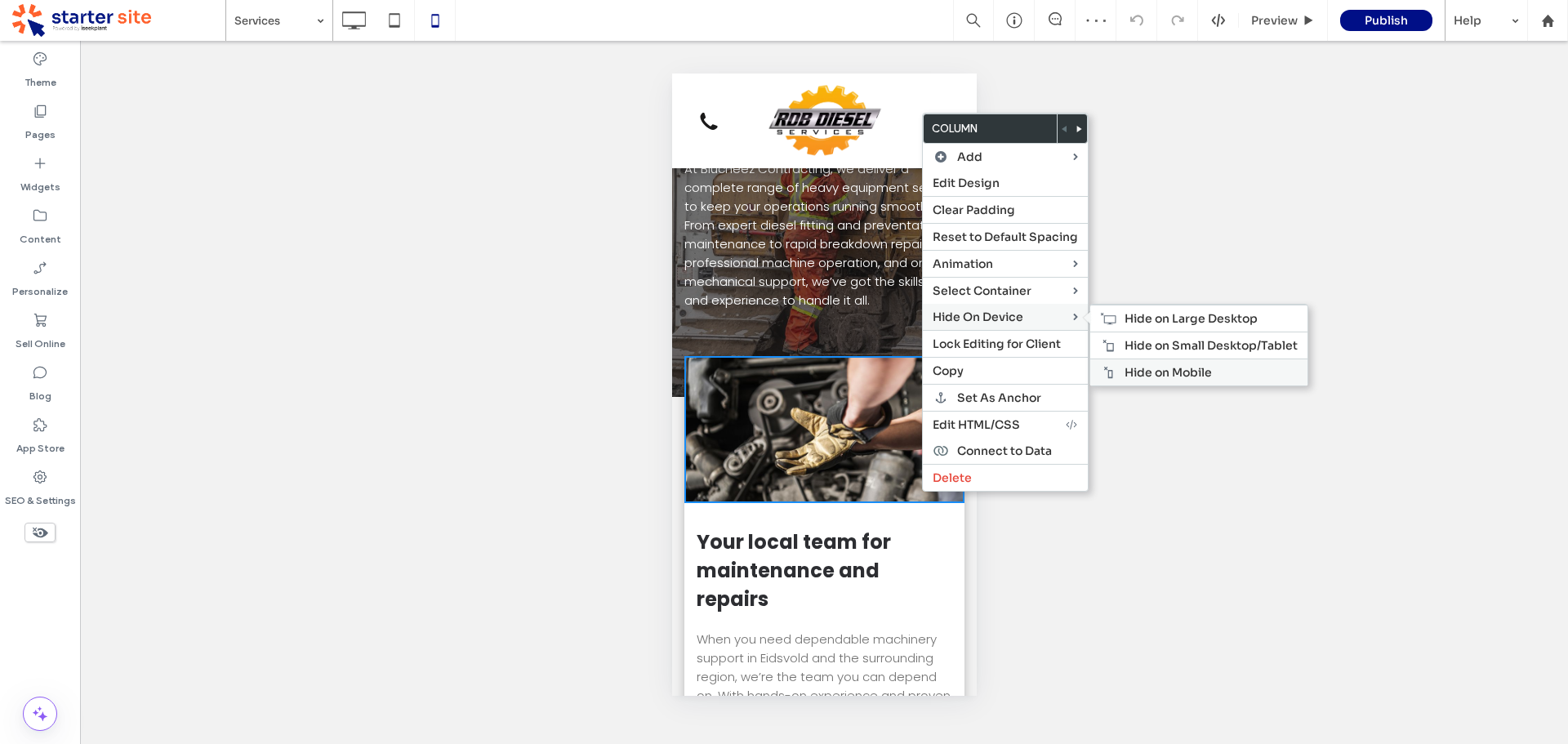
click at [1168, 373] on span "Hide on Mobile" at bounding box center [1168, 372] width 88 height 14
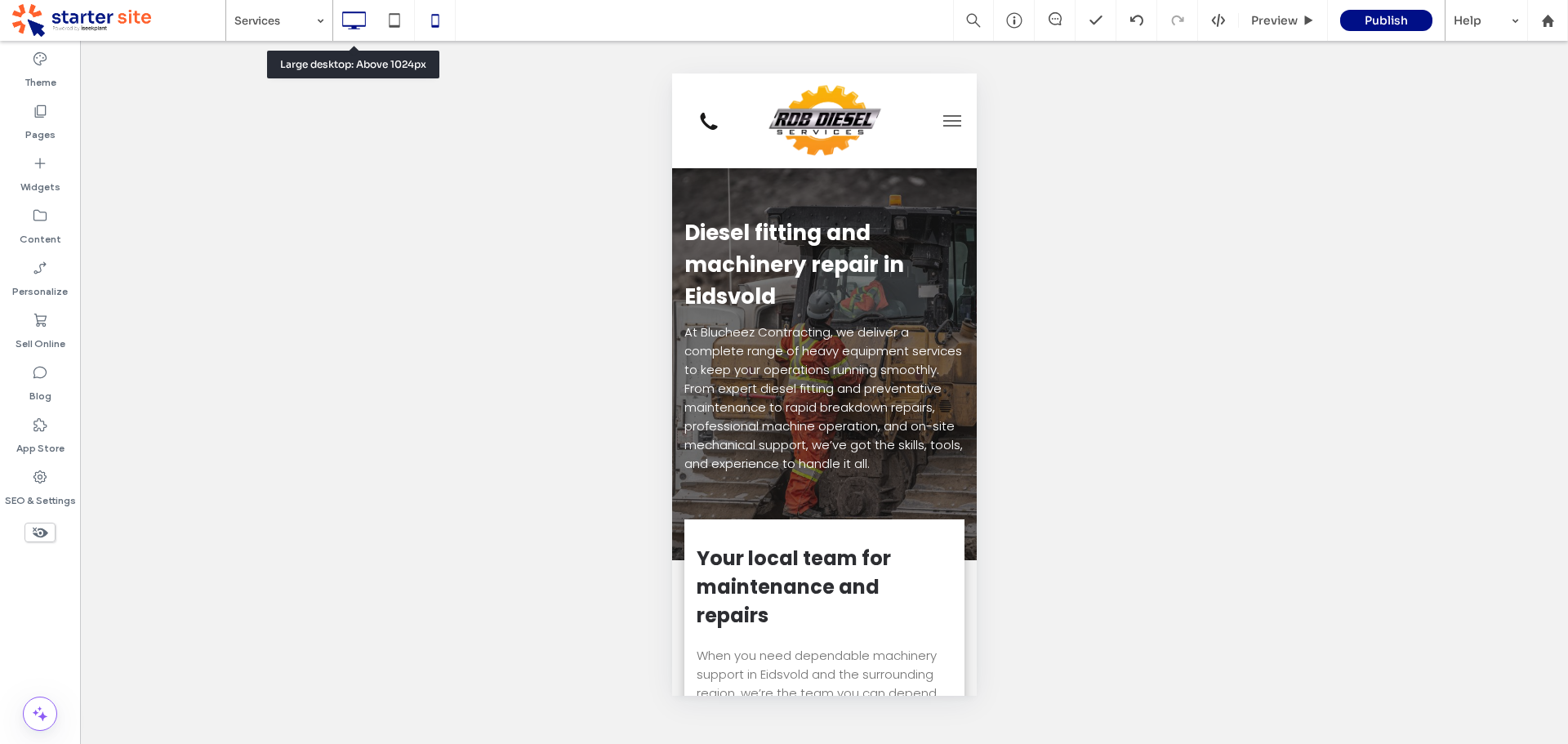
click at [362, 22] on icon at bounding box center [354, 21] width 32 height 32
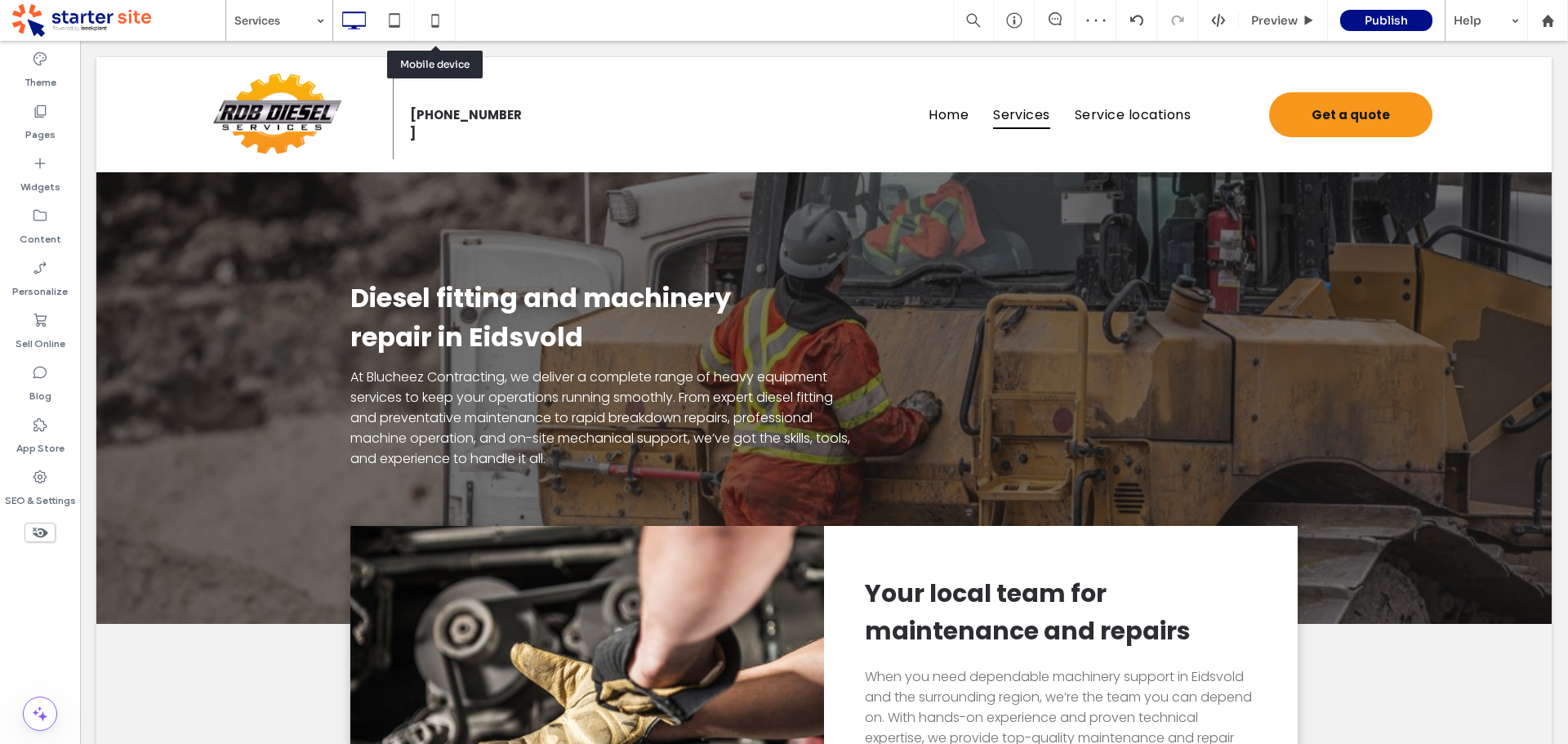
click at [437, 27] on icon at bounding box center [435, 21] width 32 height 32
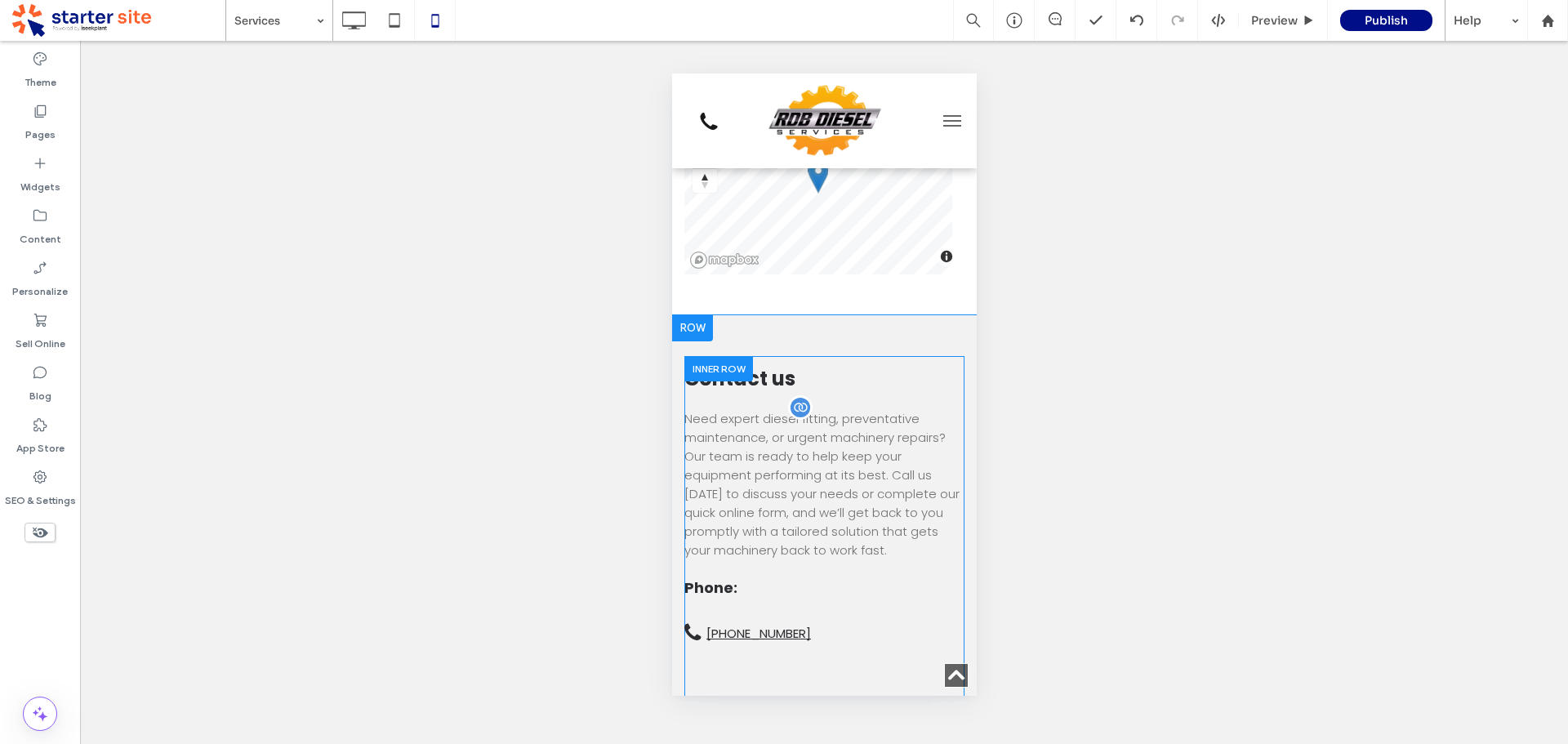
scroll to position [2041, 0]
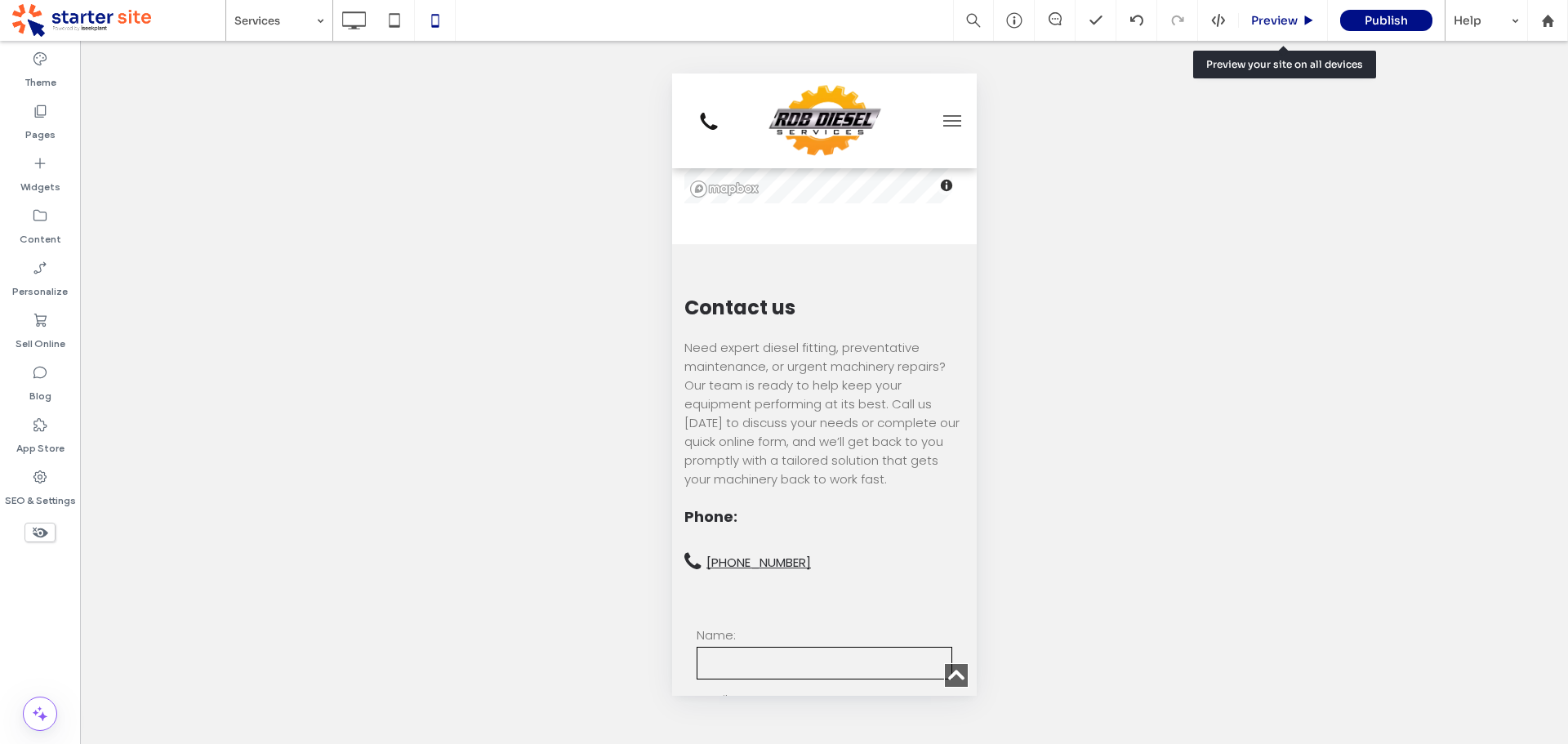
click at [1268, 15] on span "Preview" at bounding box center [1275, 20] width 47 height 14
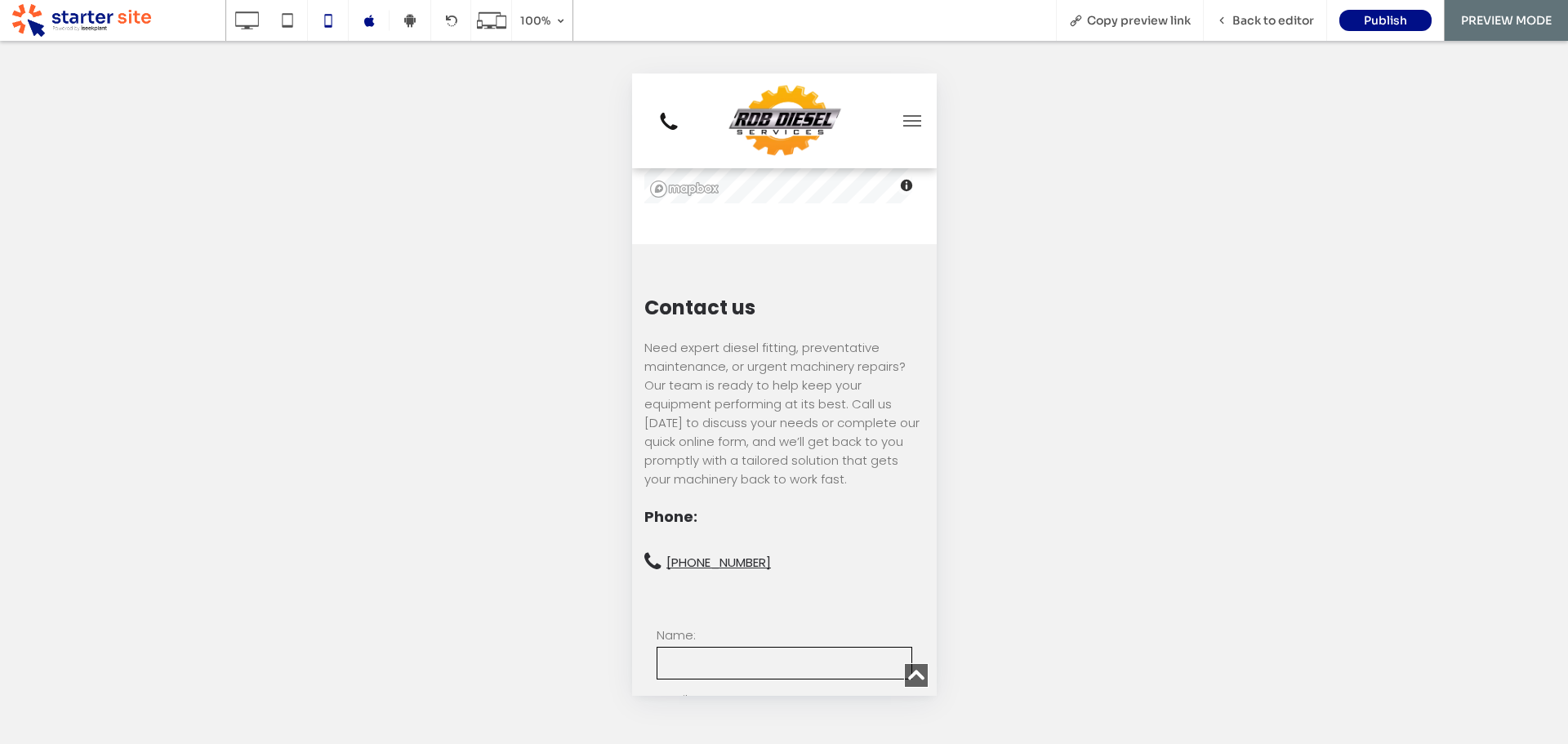
click at [902, 122] on span "menu" at bounding box center [911, 121] width 18 height 2
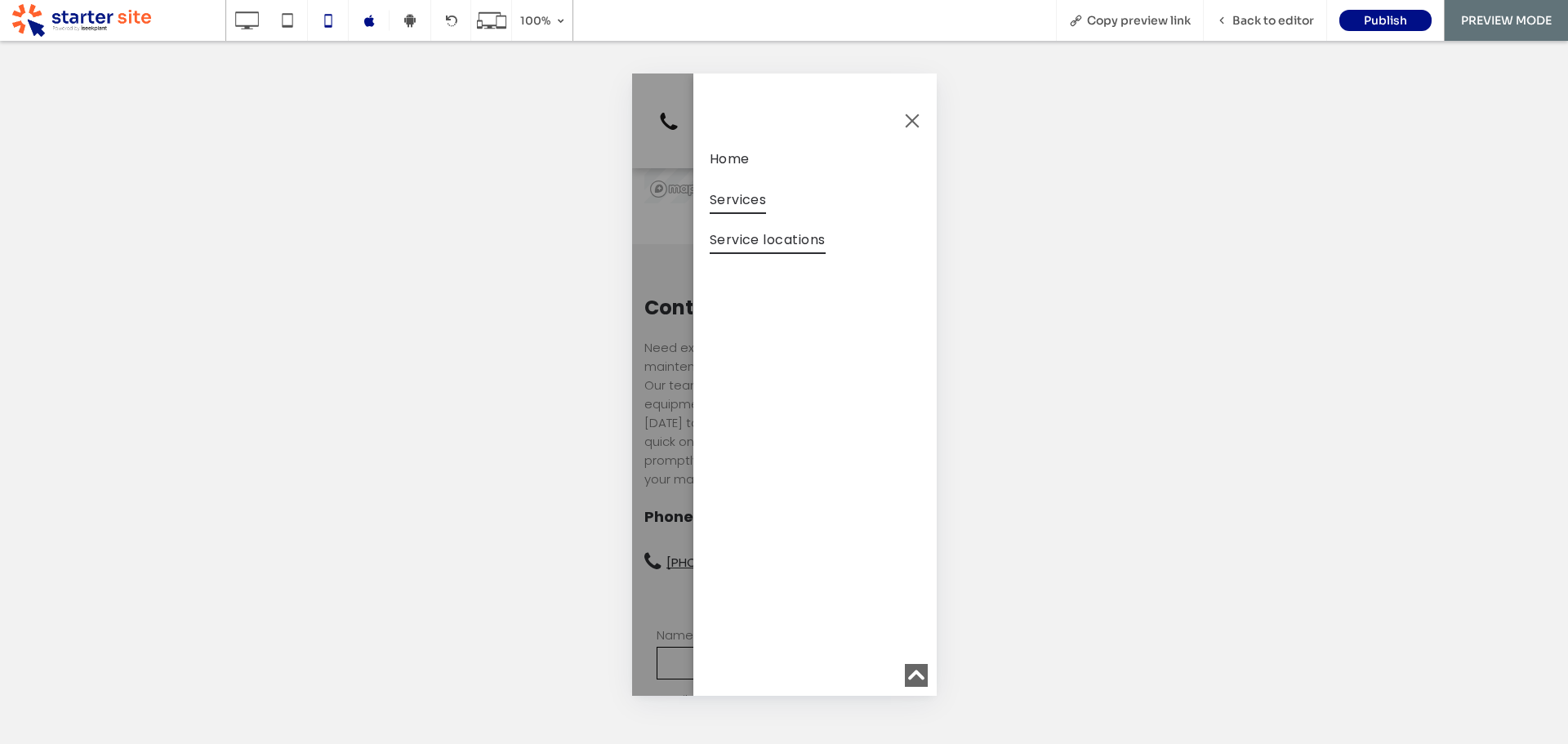
click at [771, 247] on span "Service locations" at bounding box center [767, 240] width 116 height 29
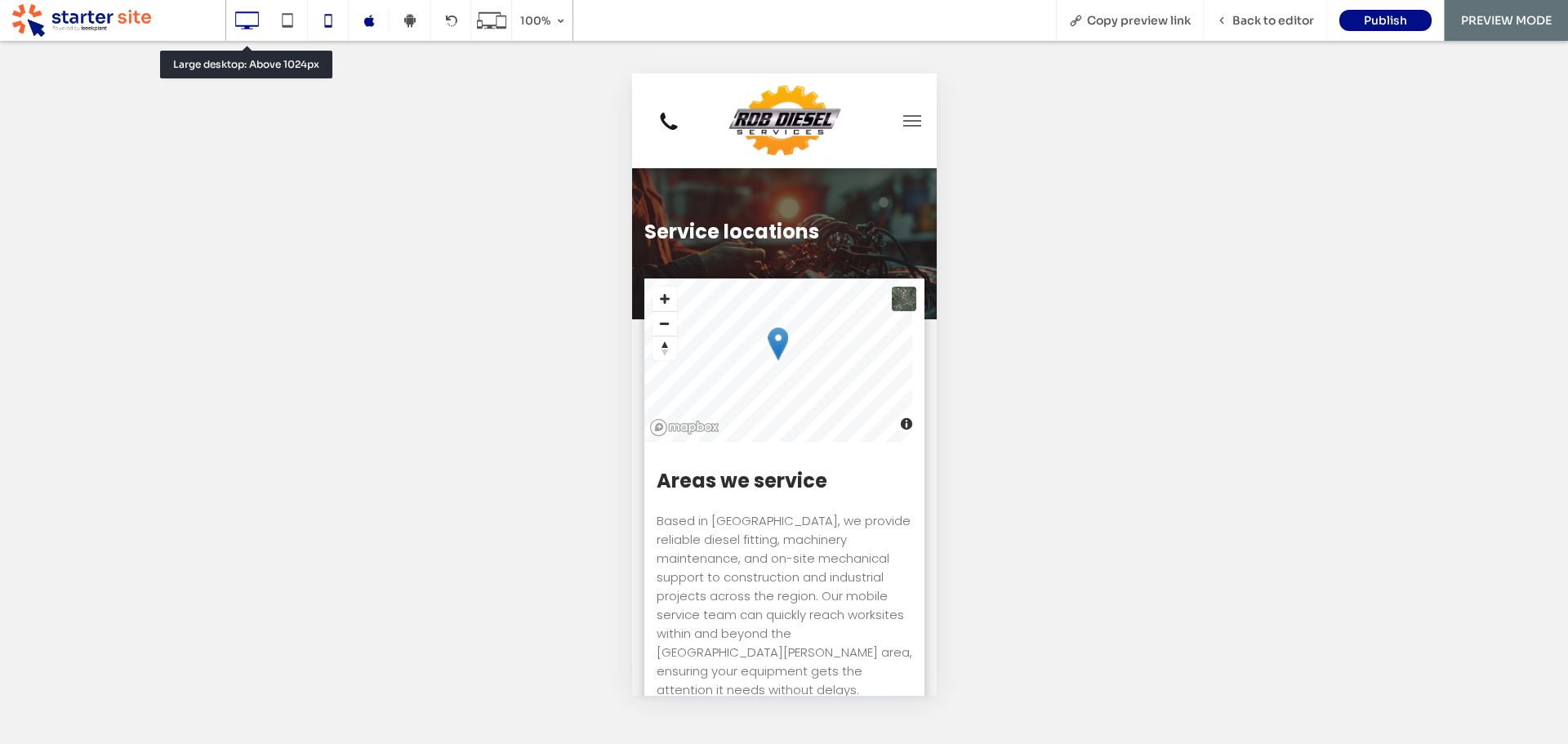
click at [245, 23] on icon at bounding box center [246, 21] width 32 height 32
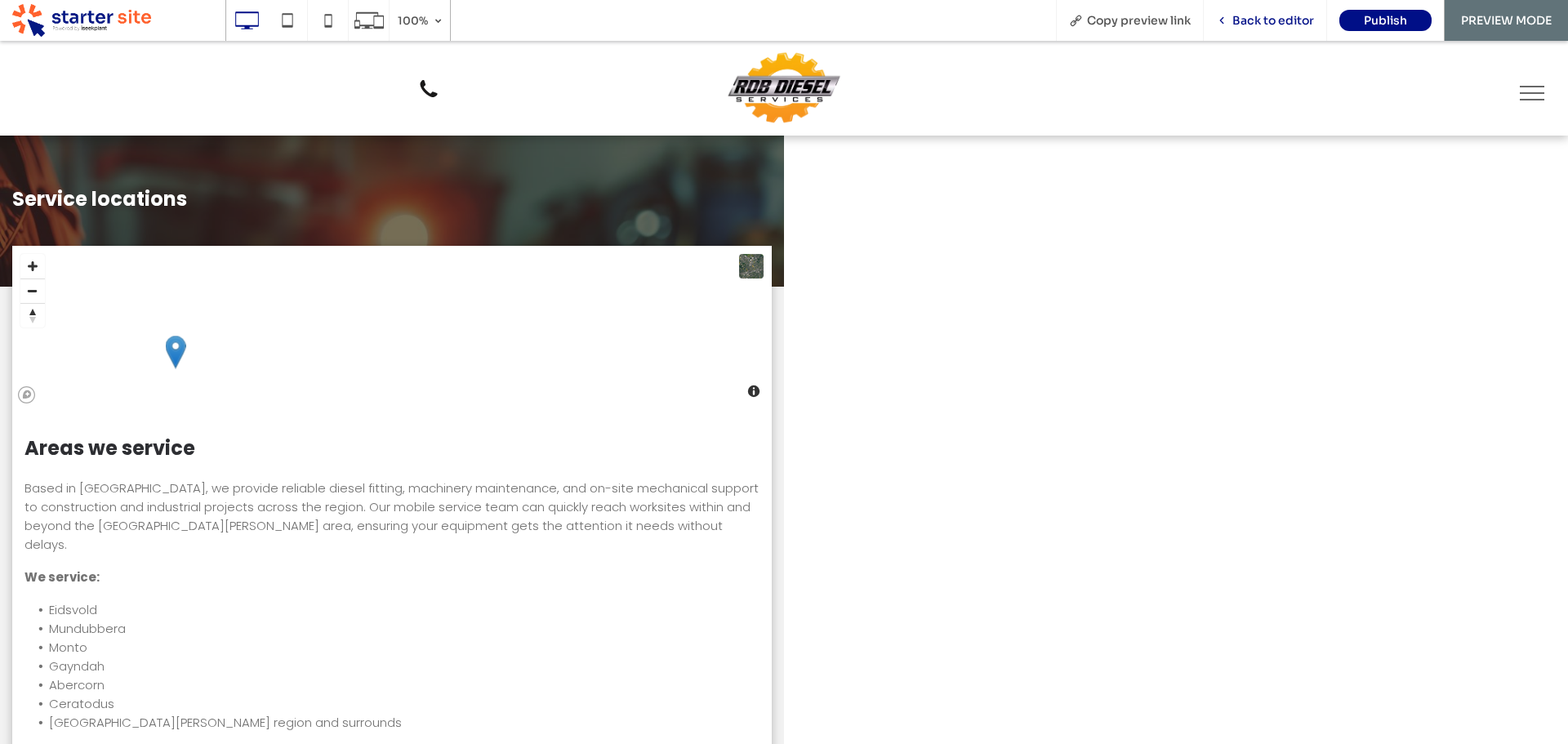
click at [1270, 22] on span "Back to editor" at bounding box center [1273, 20] width 82 height 14
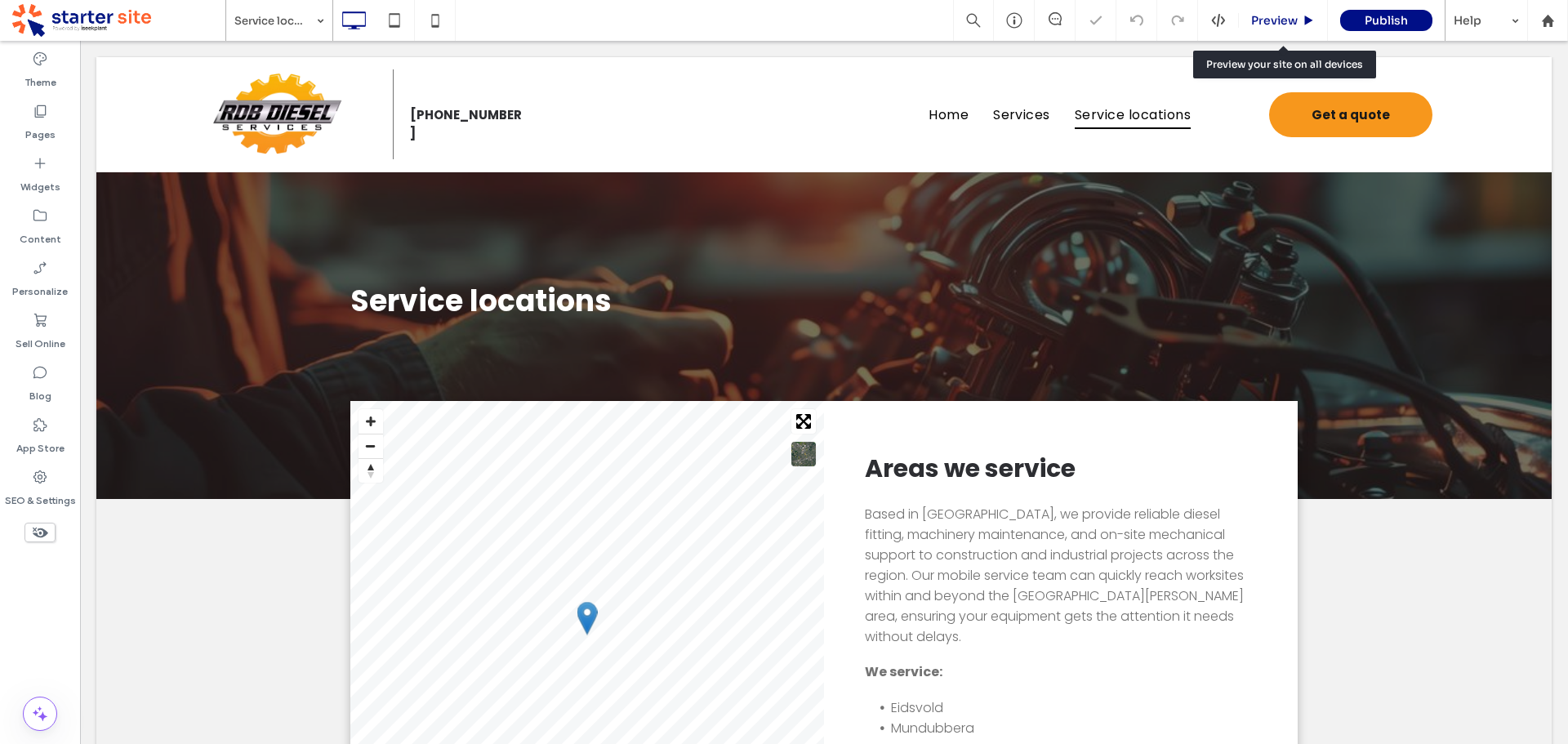
click at [1288, 16] on span "Preview" at bounding box center [1275, 20] width 47 height 14
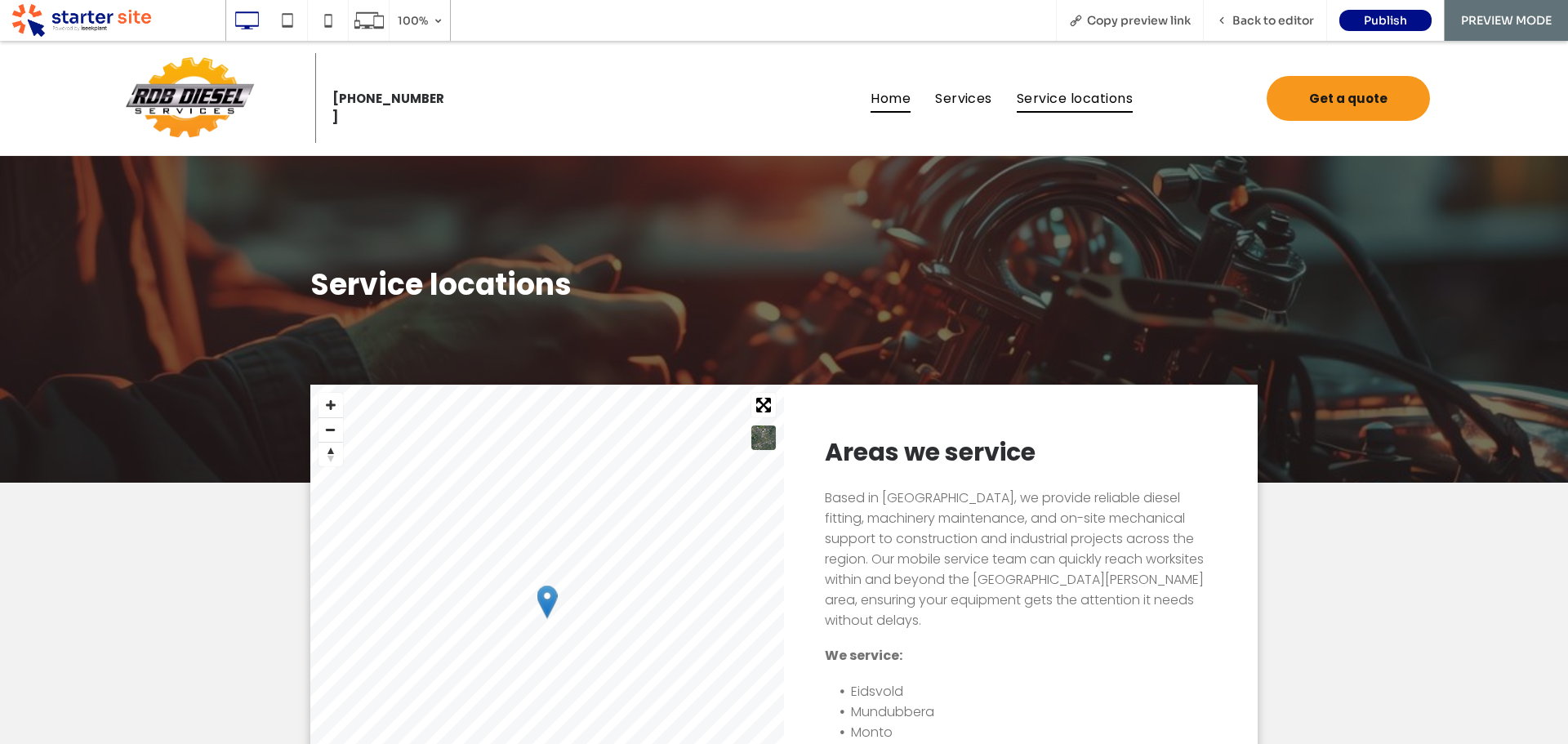
drag, startPoint x: 882, startPoint y: 96, endPoint x: 1079, endPoint y: 271, distance: 263.5
click at [882, 96] on span "Home" at bounding box center [890, 97] width 40 height 29
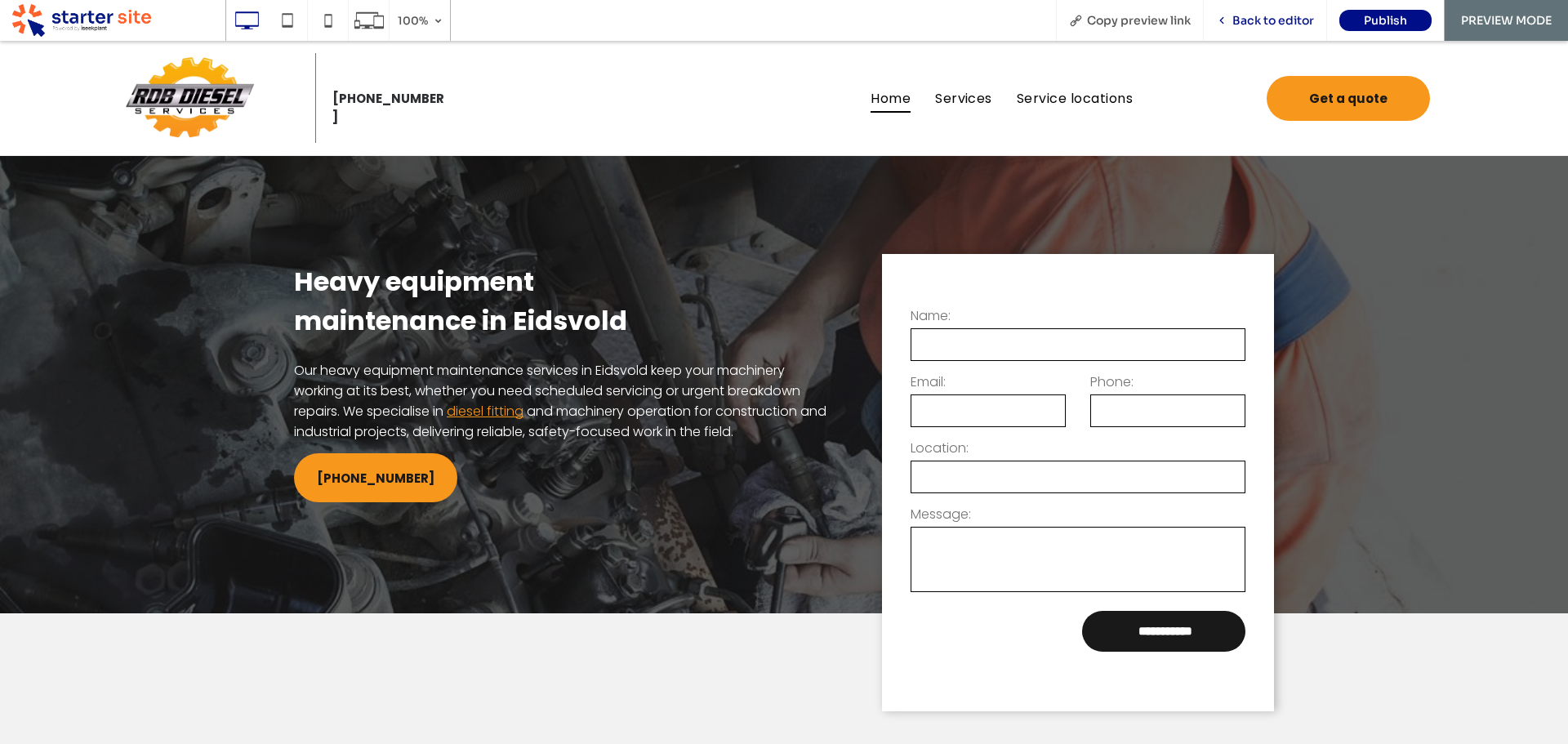
click at [1281, 23] on span "Back to editor" at bounding box center [1273, 20] width 82 height 14
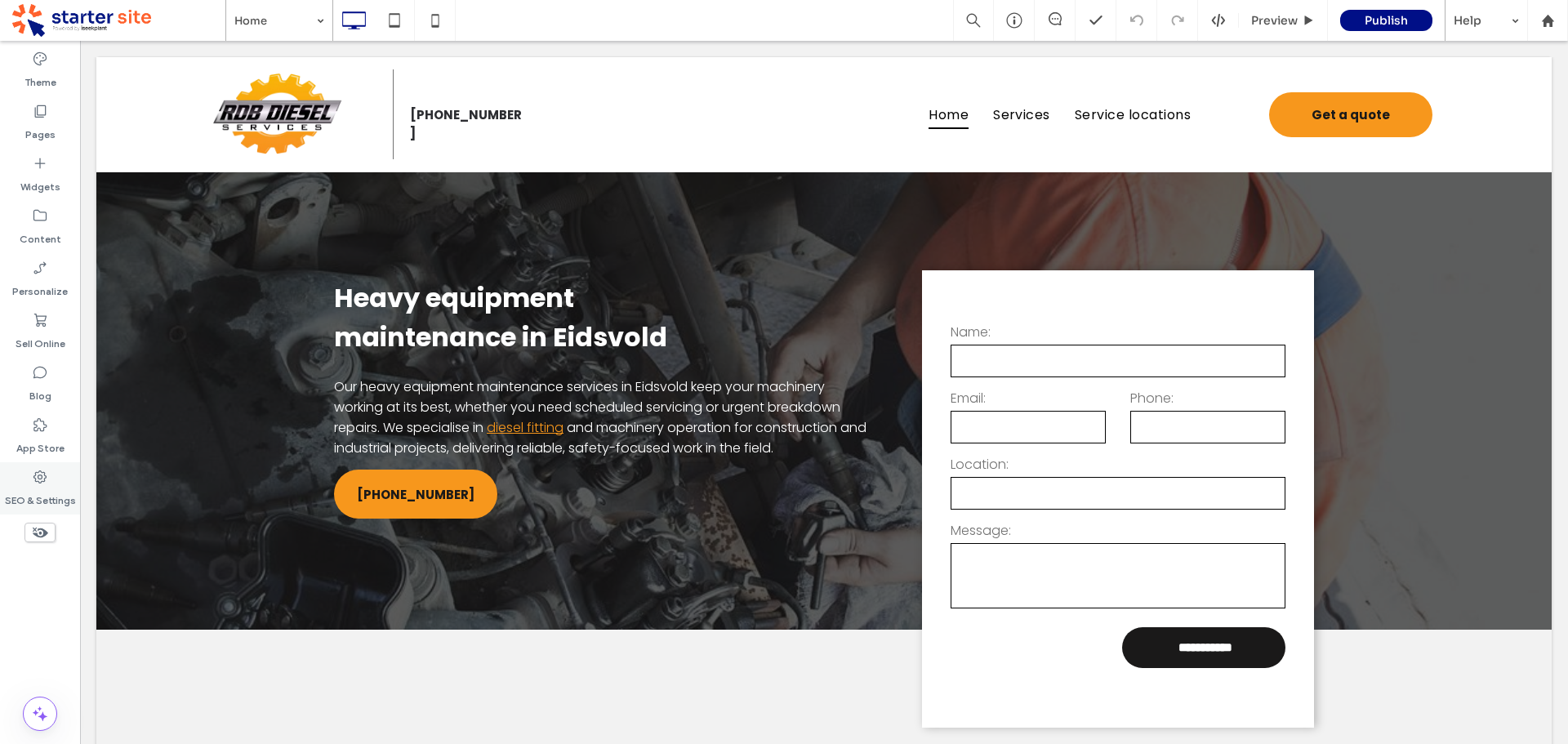
click at [51, 494] on label "SEO & Settings" at bounding box center [40, 496] width 71 height 23
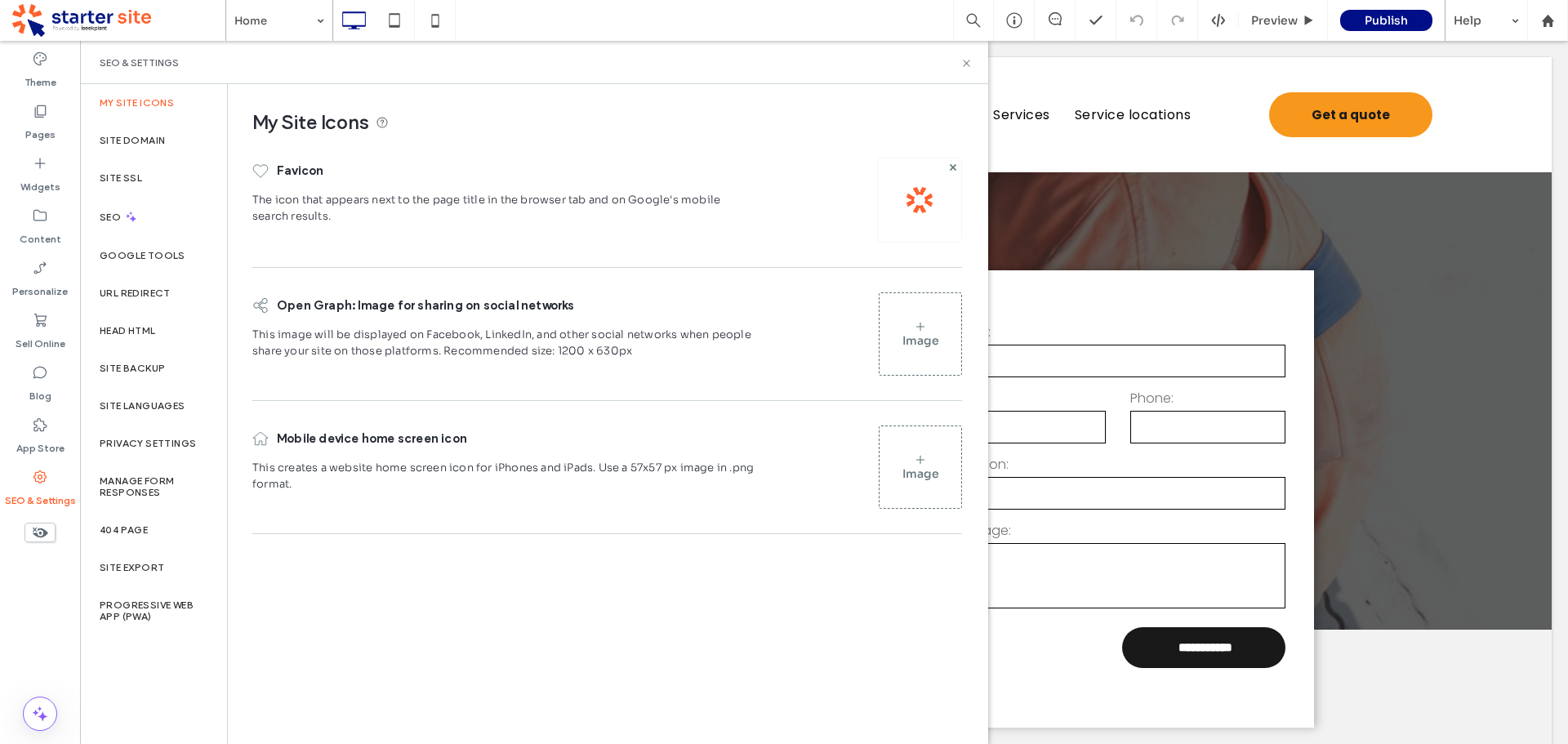
click at [924, 204] on img at bounding box center [919, 199] width 26 height 26
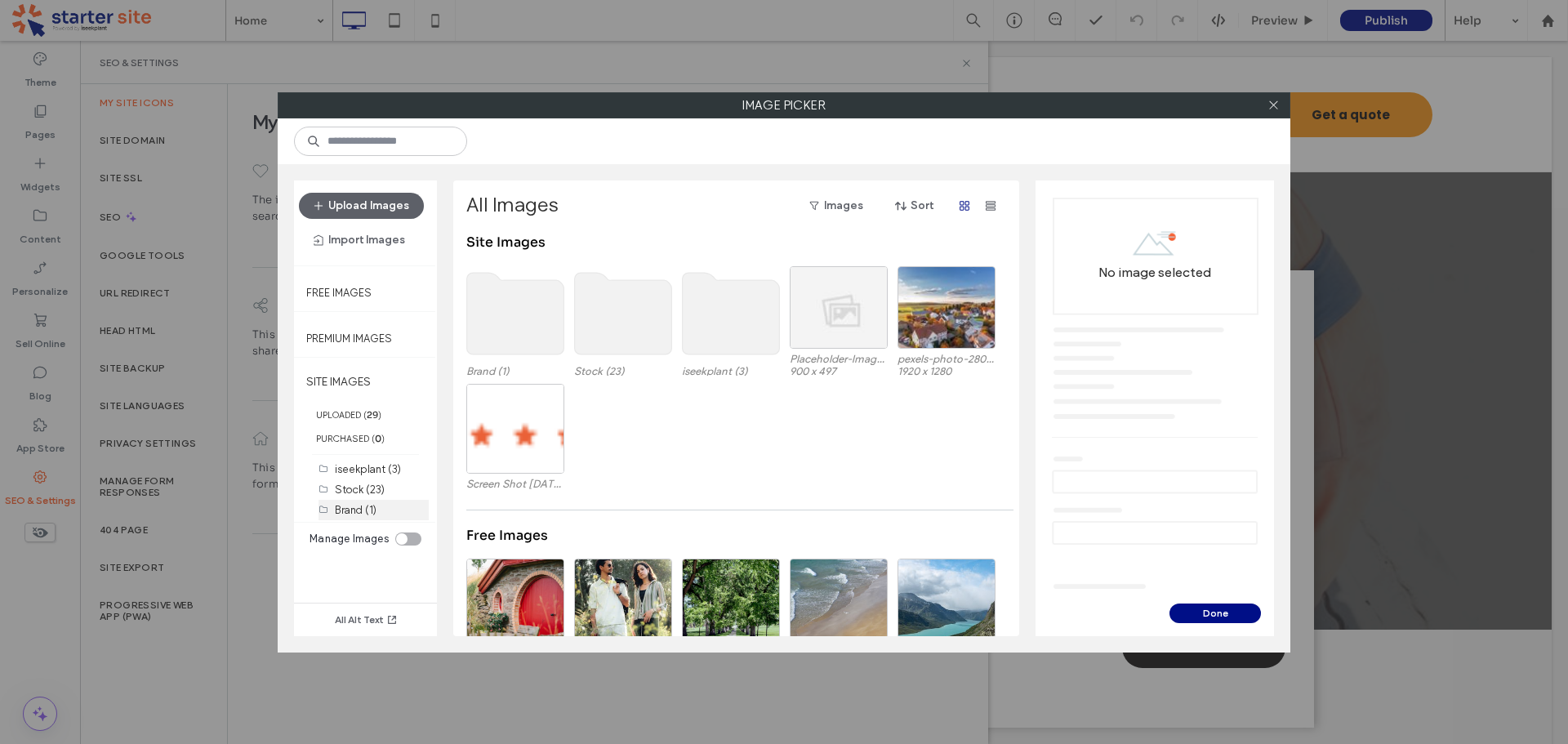
click at [360, 510] on label "Brand (1)" at bounding box center [355, 510] width 42 height 13
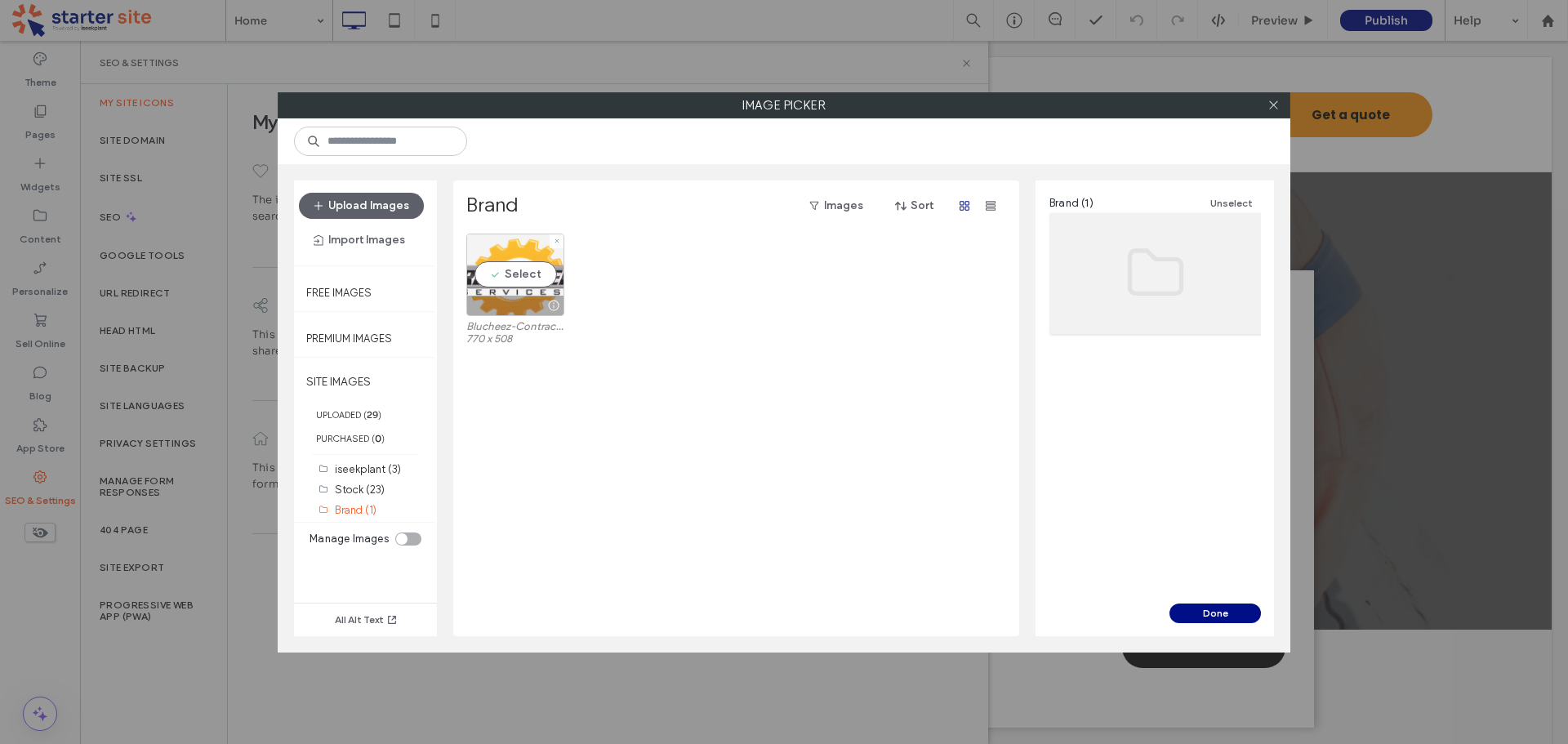
click at [513, 279] on div "Select" at bounding box center [515, 274] width 98 height 82
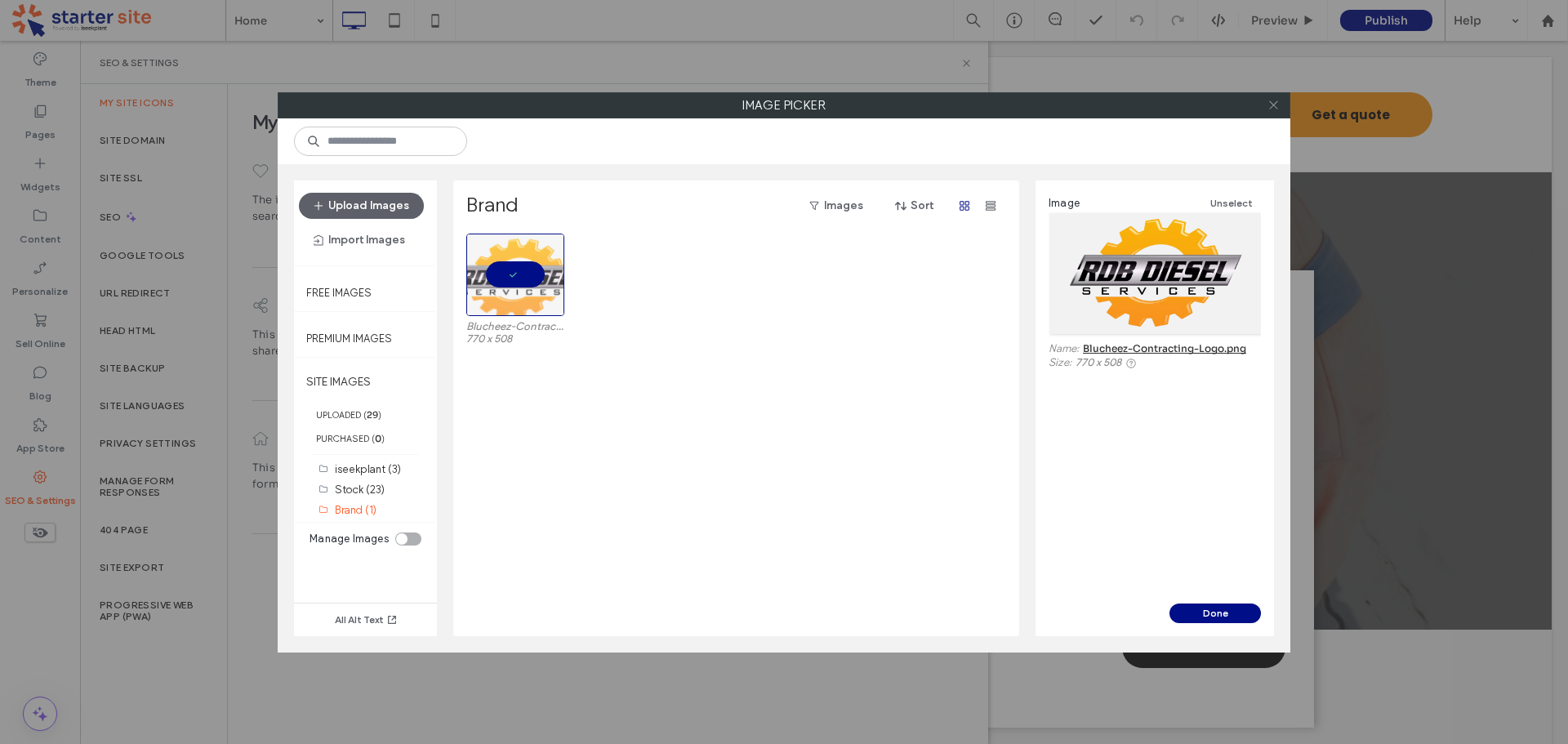
click at [1273, 107] on icon at bounding box center [1274, 106] width 13 height 13
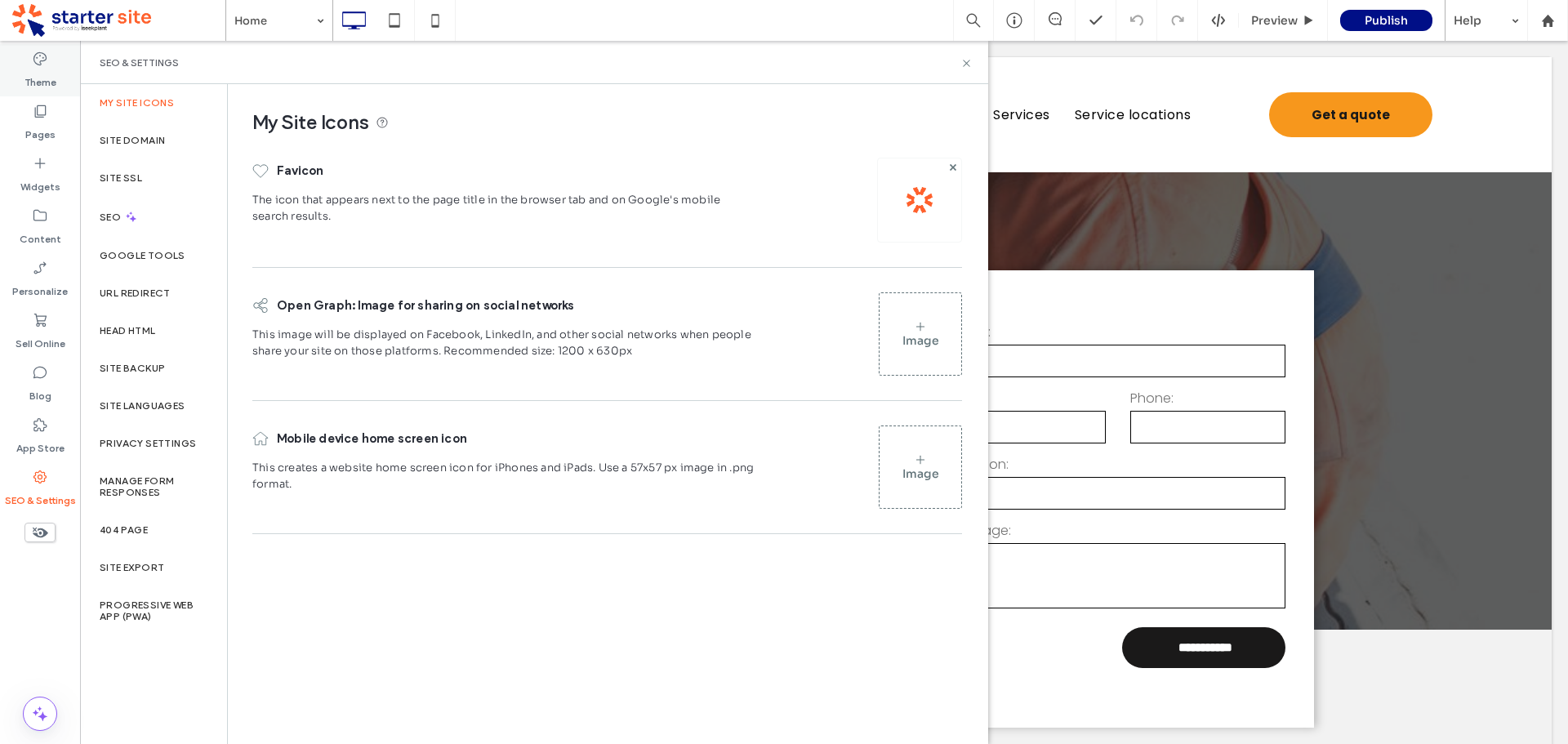
click at [39, 68] on label "Theme" at bounding box center [40, 78] width 32 height 23
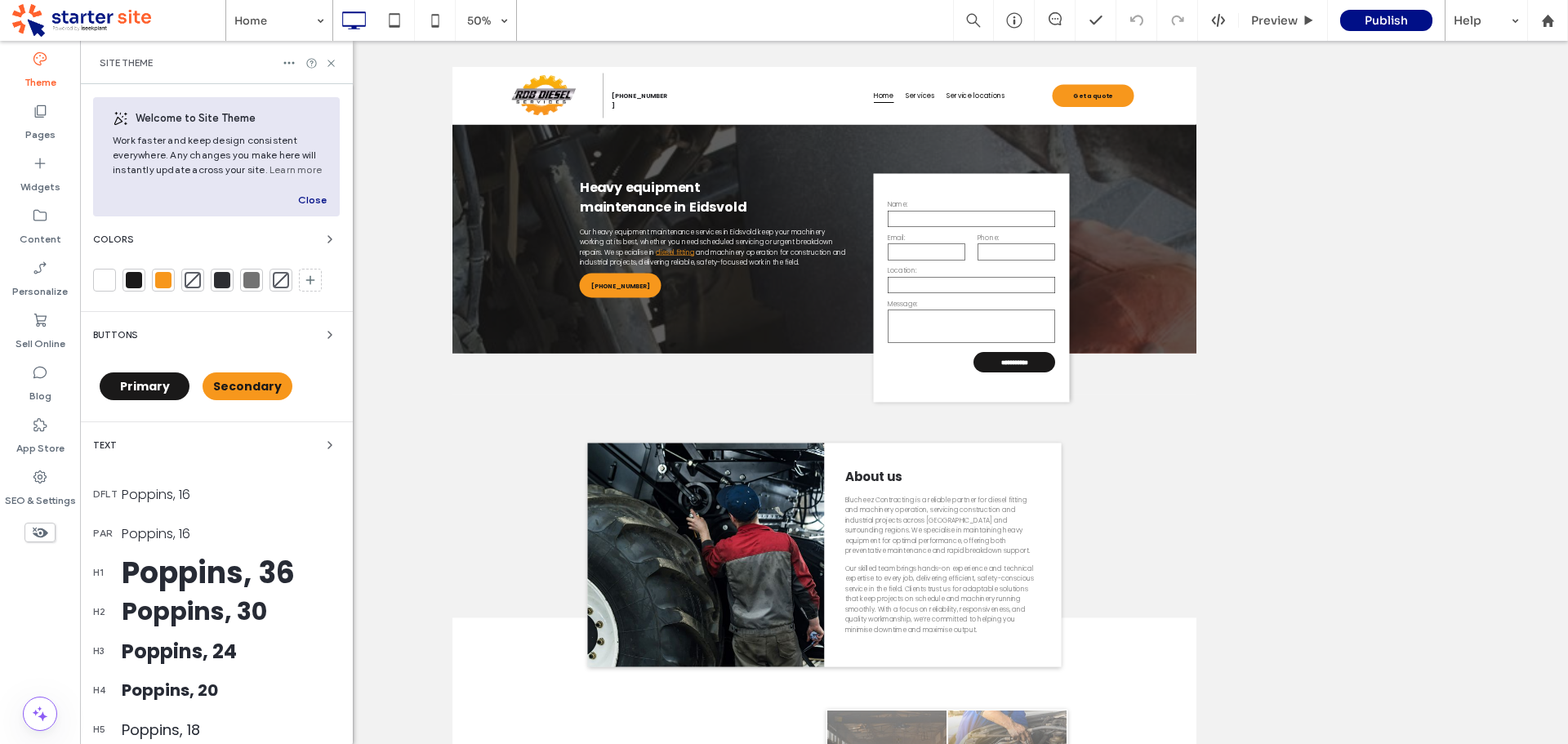
click at [136, 283] on div at bounding box center [134, 280] width 16 height 16
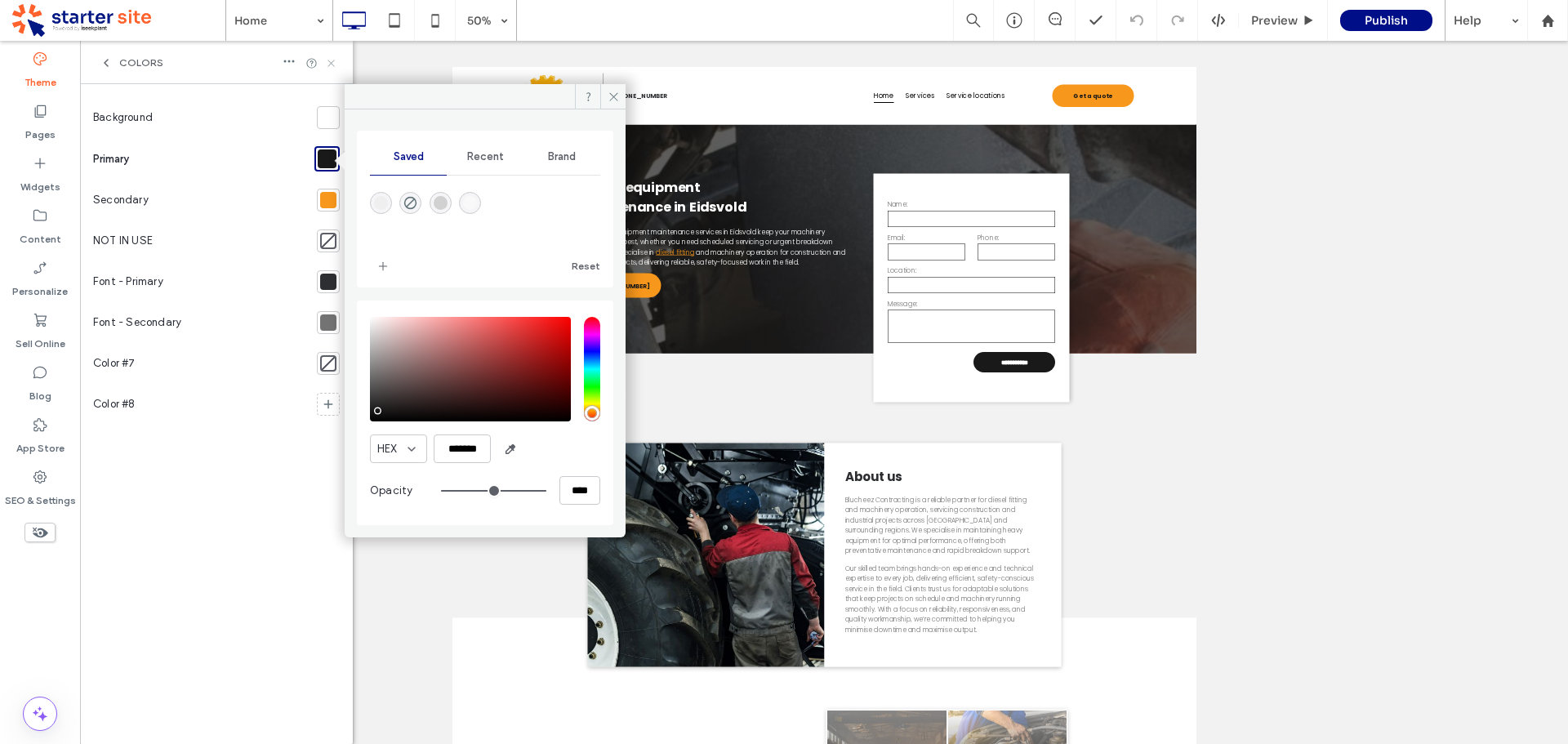
click at [333, 64] on icon at bounding box center [331, 63] width 13 height 13
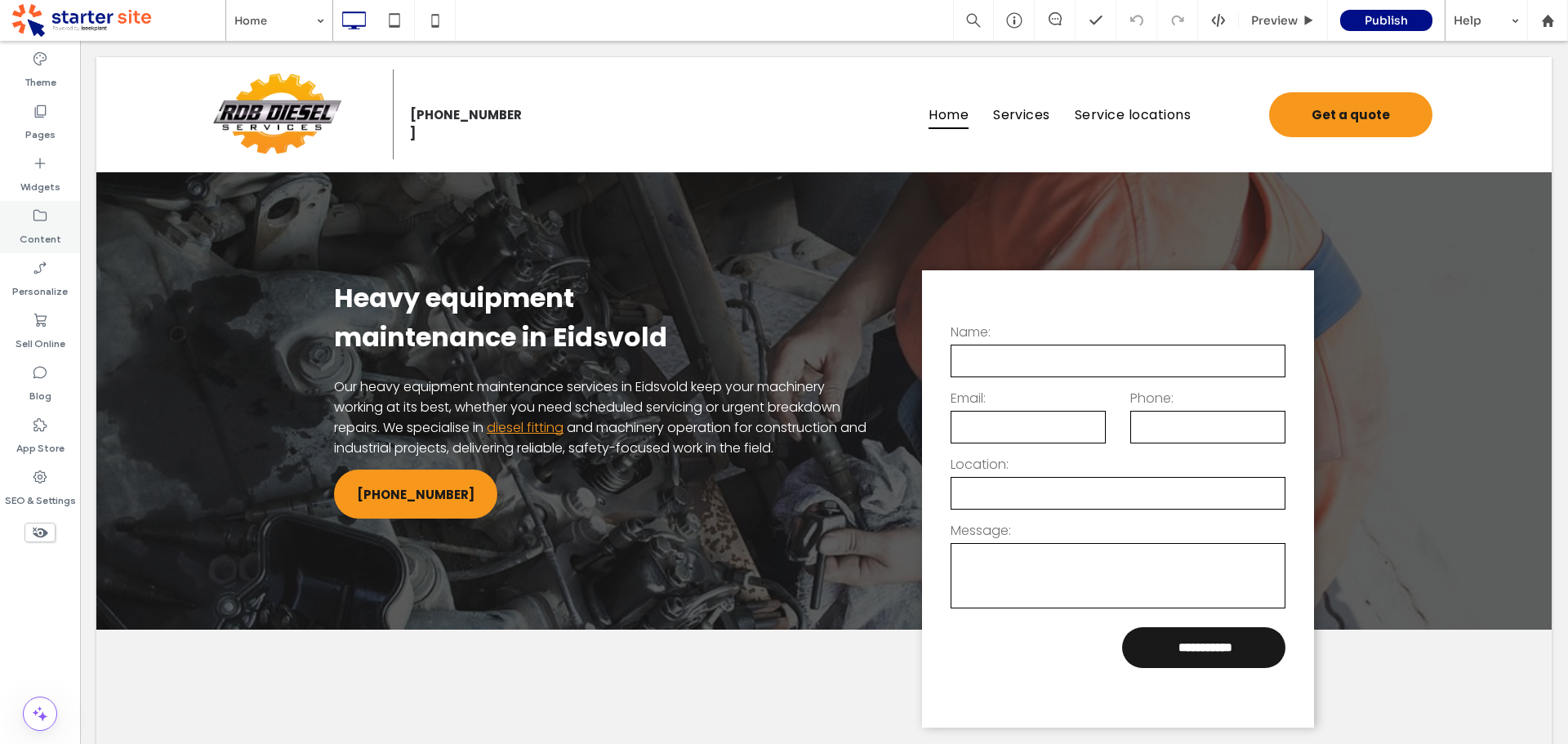
click at [44, 231] on label "Content" at bounding box center [41, 234] width 42 height 23
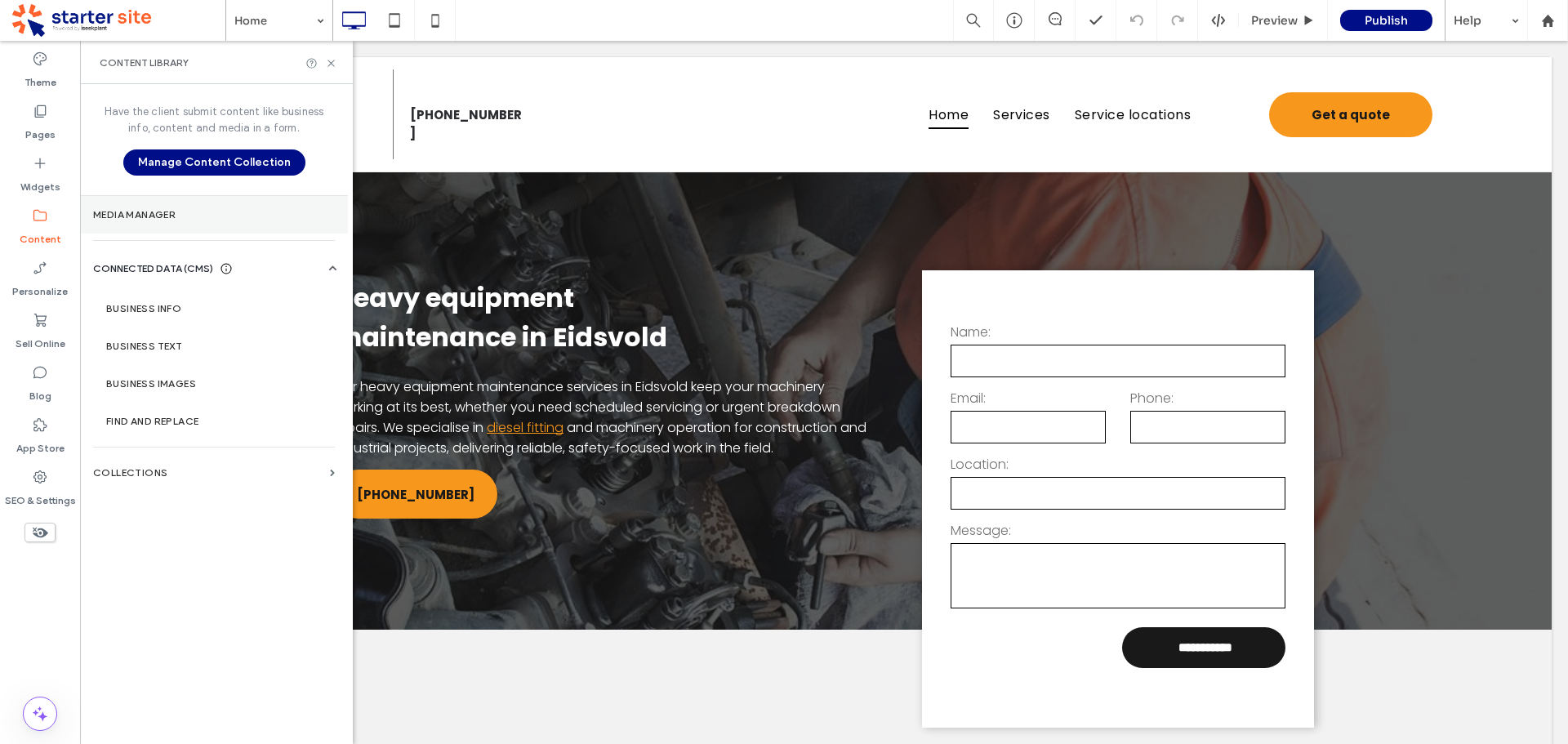
click at [151, 219] on label "Media Manager" at bounding box center [214, 215] width 242 height 12
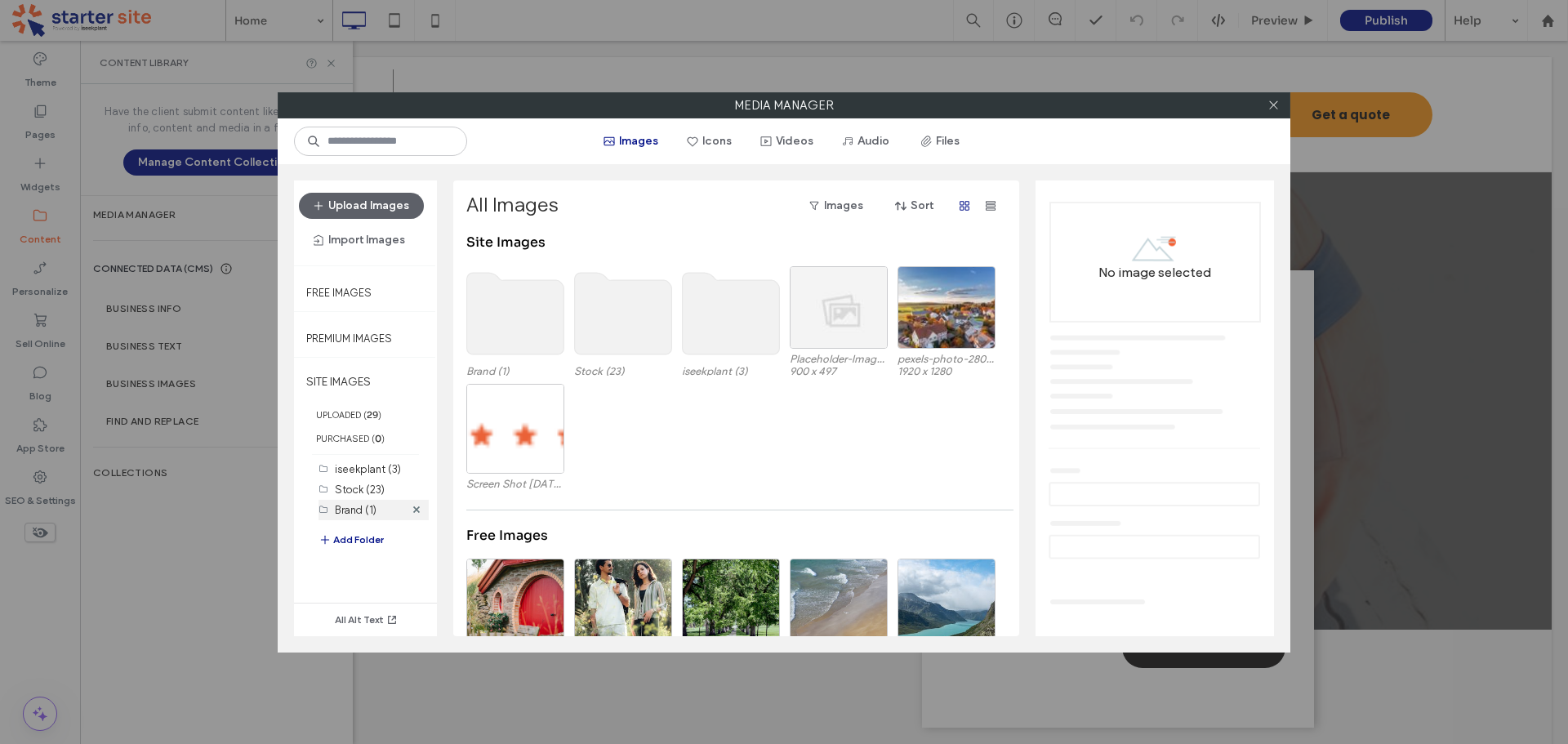
click at [366, 510] on label "Brand (1)" at bounding box center [355, 510] width 42 height 13
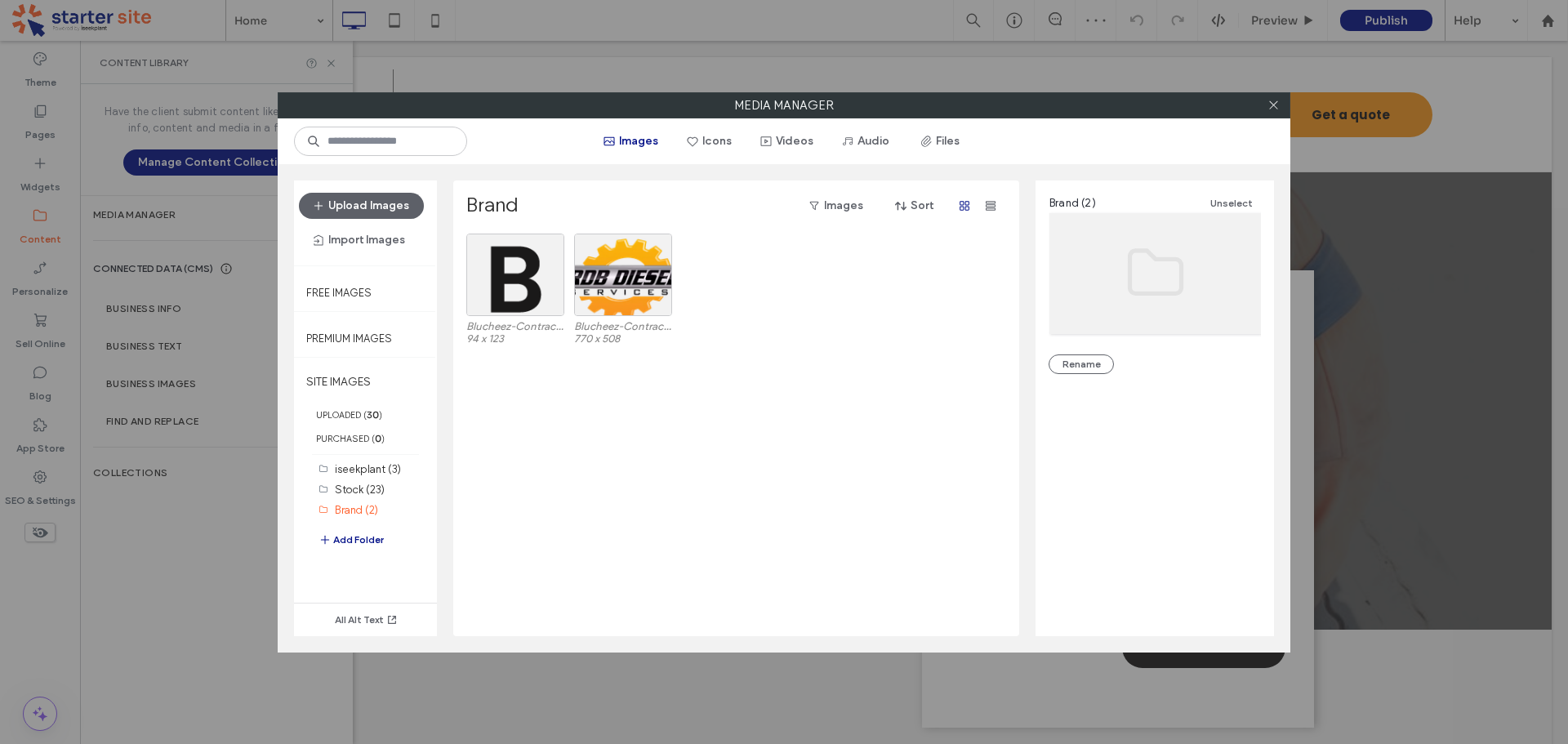
drag, startPoint x: 1282, startPoint y: 106, endPoint x: 1264, endPoint y: 106, distance: 18.0
click at [1271, 106] on div at bounding box center [1273, 105] width 24 height 24
click at [1266, 106] on div at bounding box center [1273, 105] width 24 height 24
click at [1268, 106] on icon at bounding box center [1274, 106] width 13 height 13
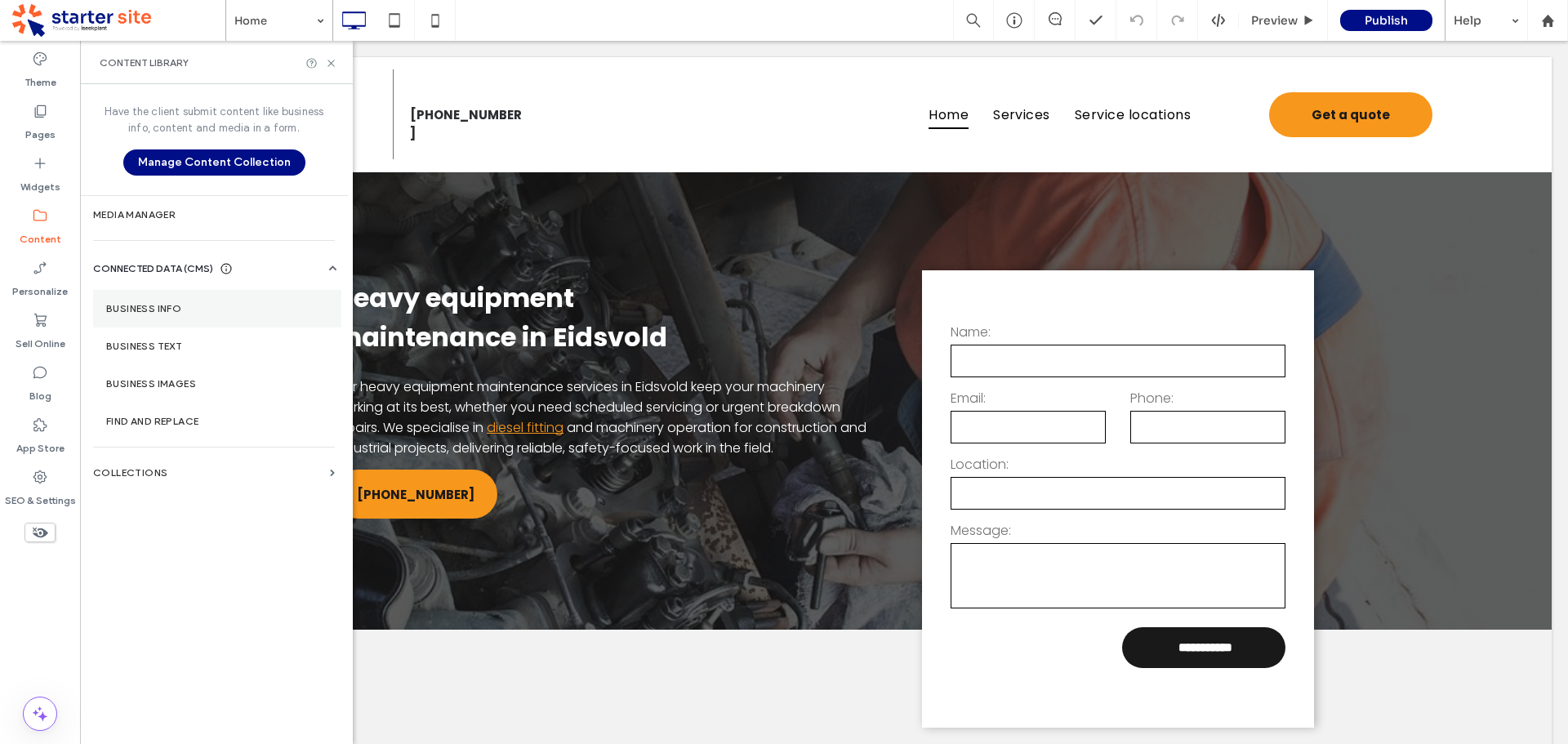
click at [174, 313] on label "Business Info" at bounding box center [217, 308] width 222 height 12
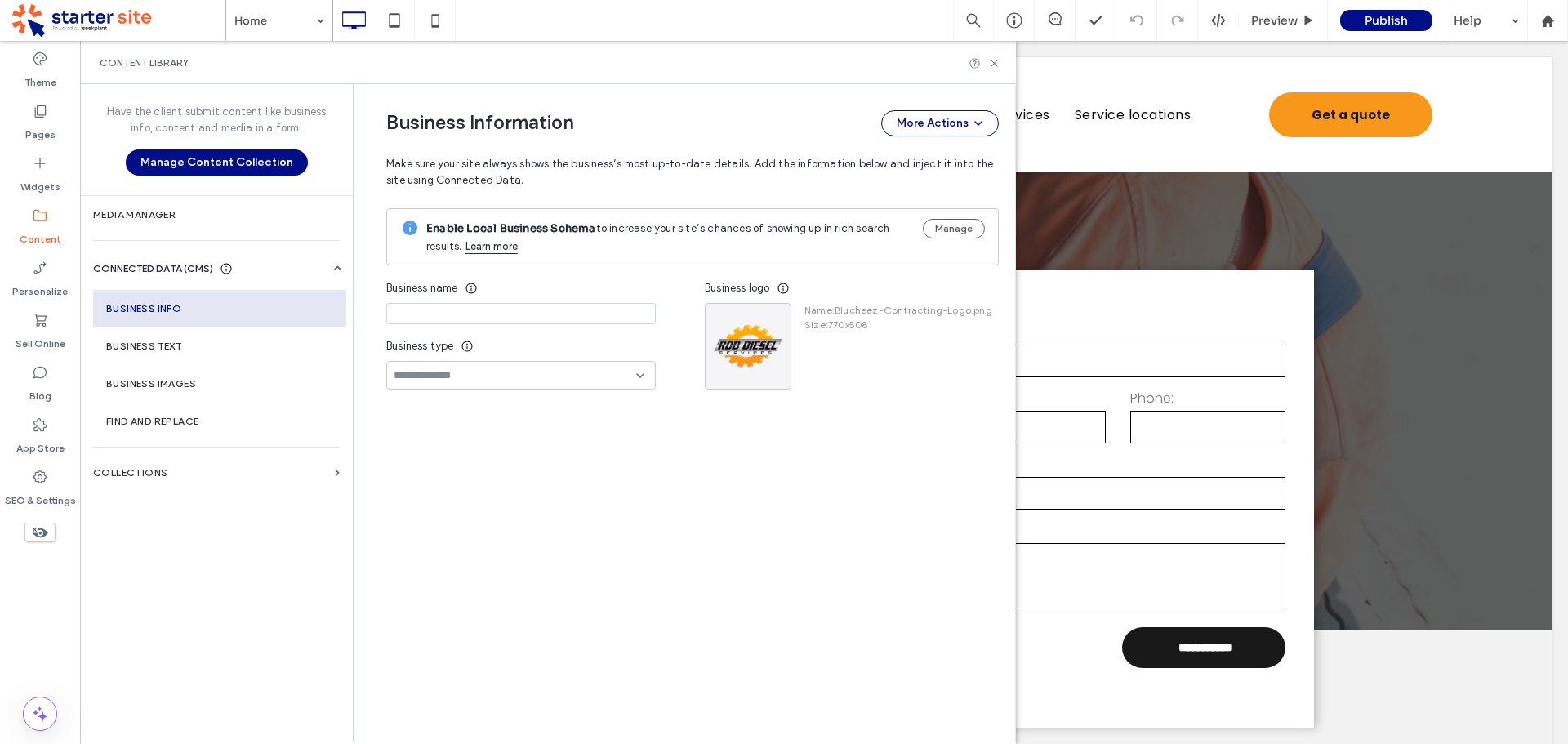
type input "**********"
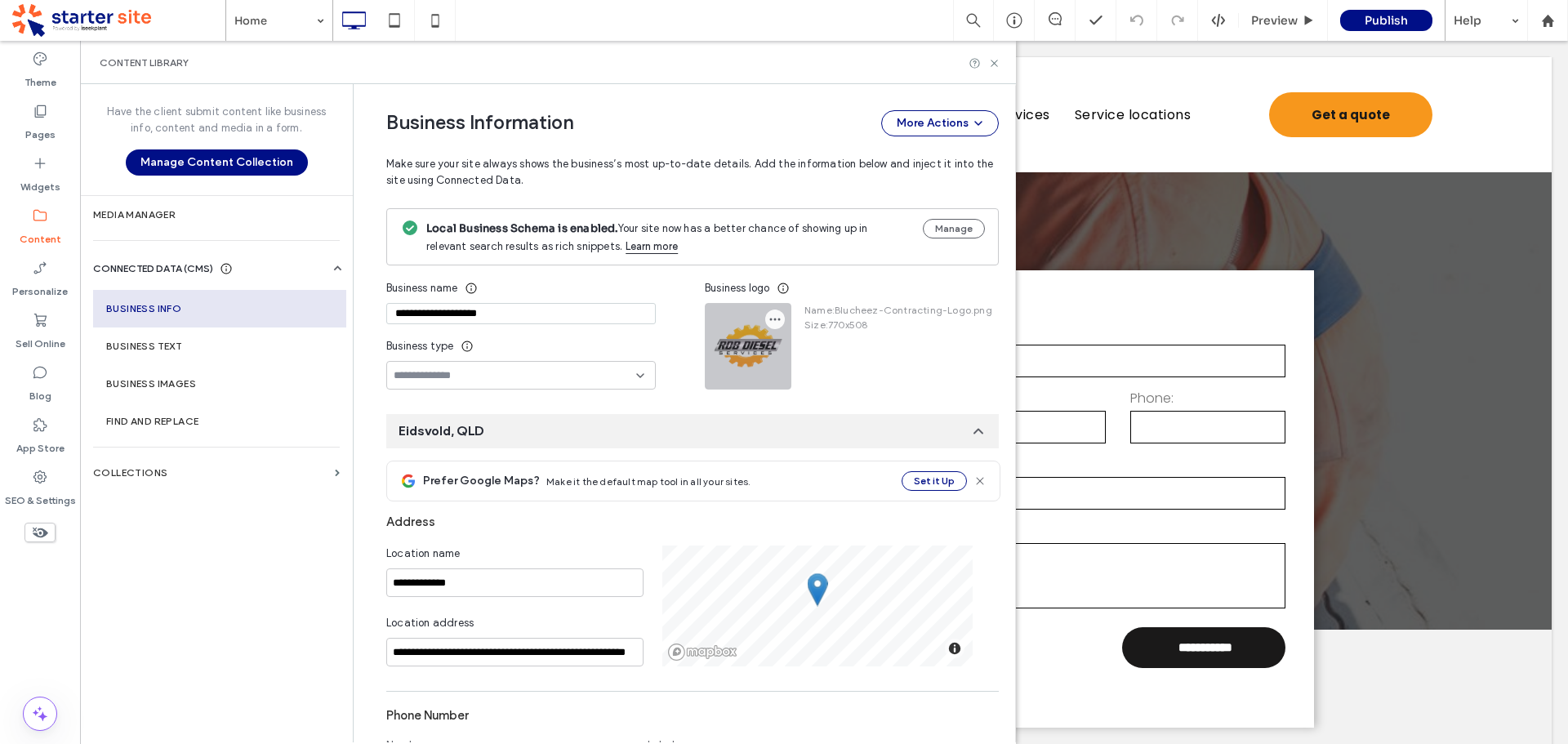
click at [771, 317] on icon "button" at bounding box center [775, 319] width 13 height 13
click at [807, 358] on span "Replace Image" at bounding box center [827, 359] width 75 height 16
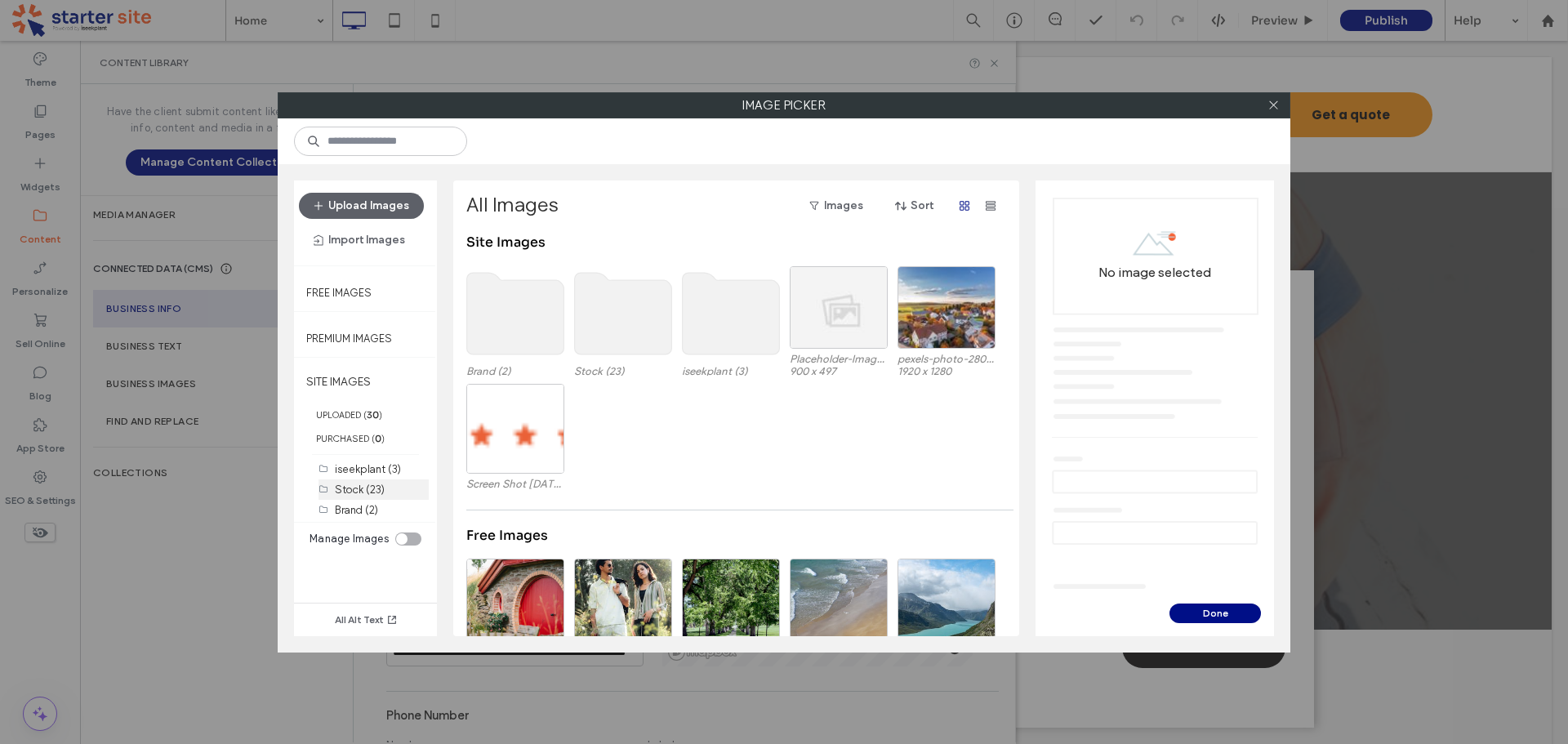
click at [364, 493] on label "Stock (23)" at bounding box center [359, 490] width 50 height 13
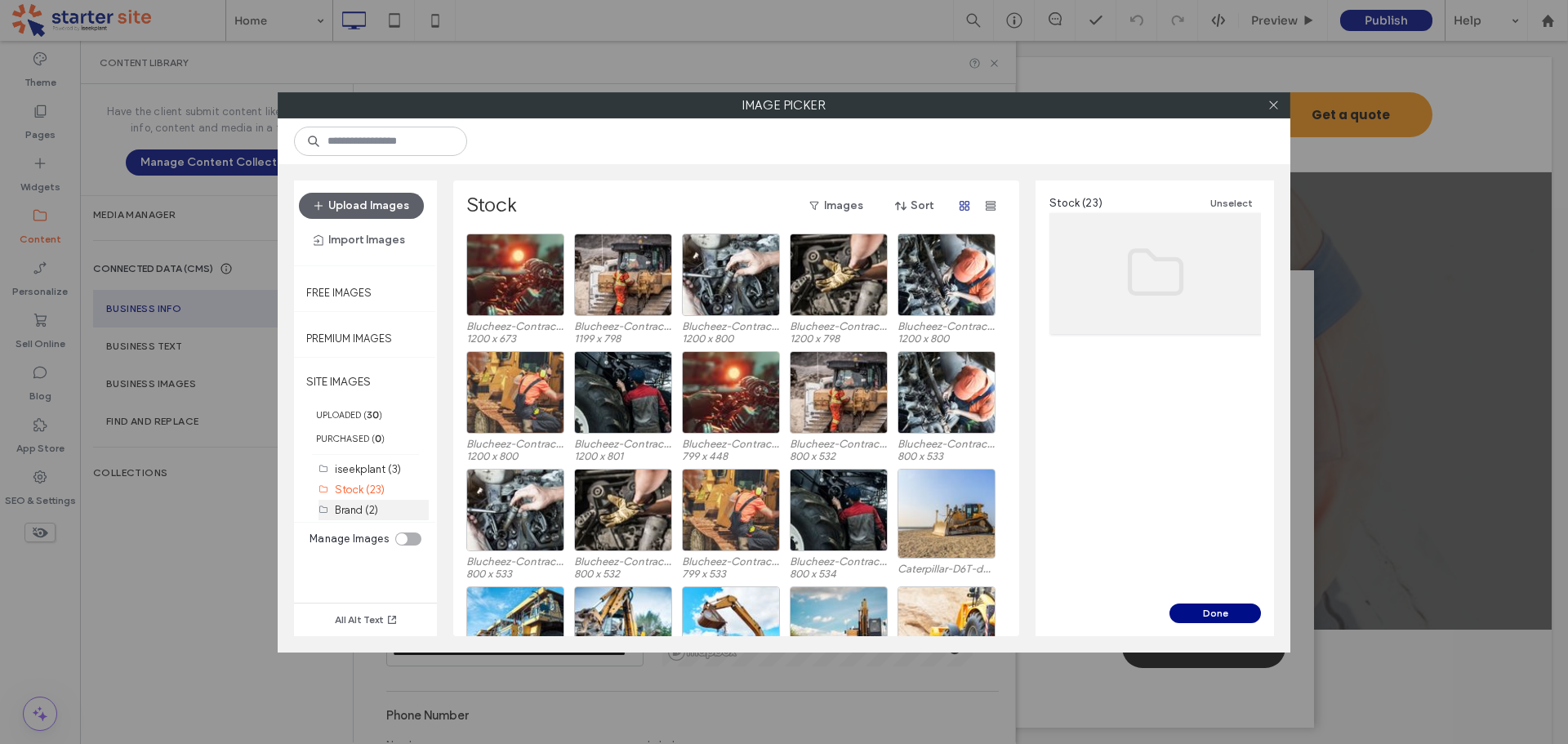
click at [369, 513] on label "Brand (2)" at bounding box center [356, 510] width 43 height 13
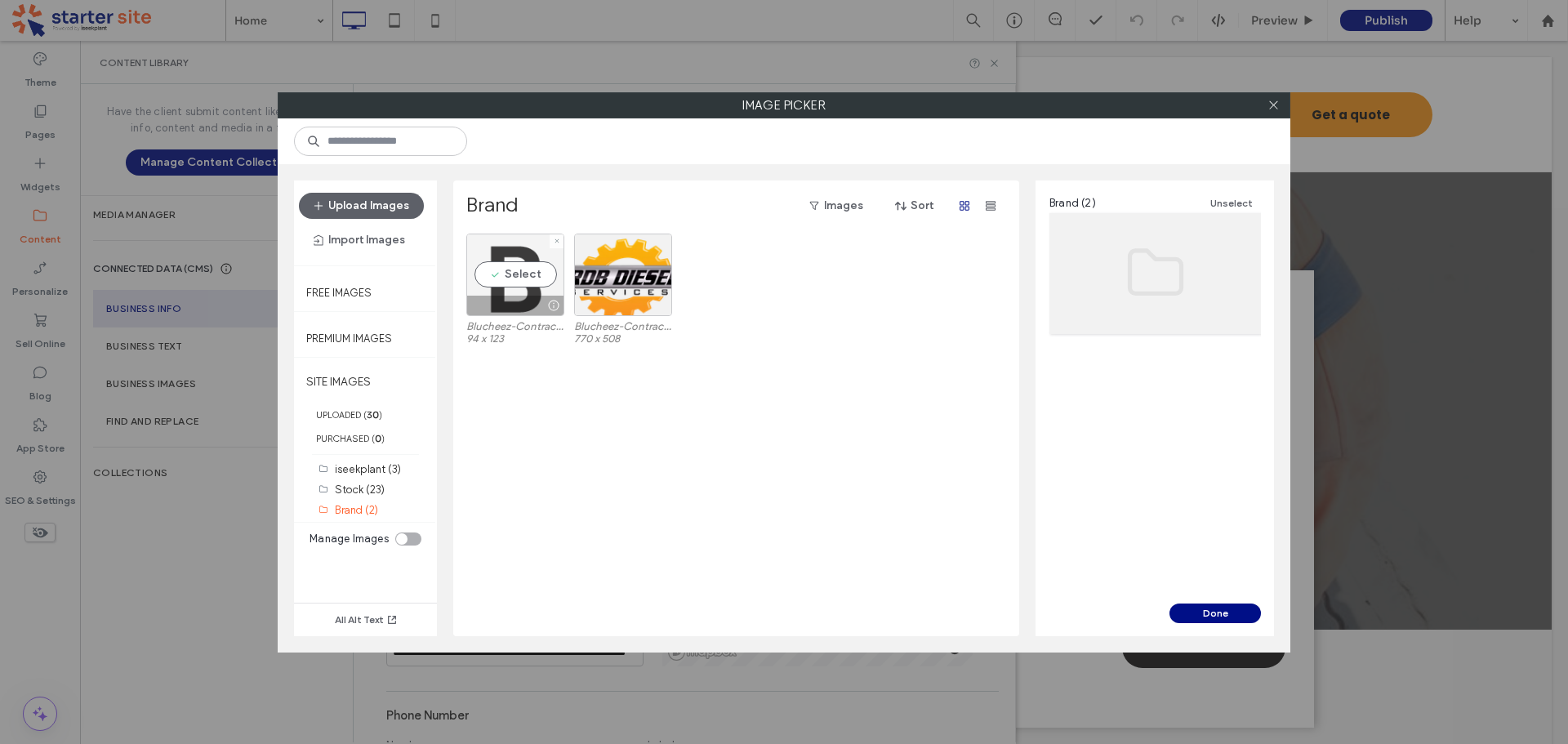
click at [504, 279] on div "Select" at bounding box center [515, 274] width 98 height 82
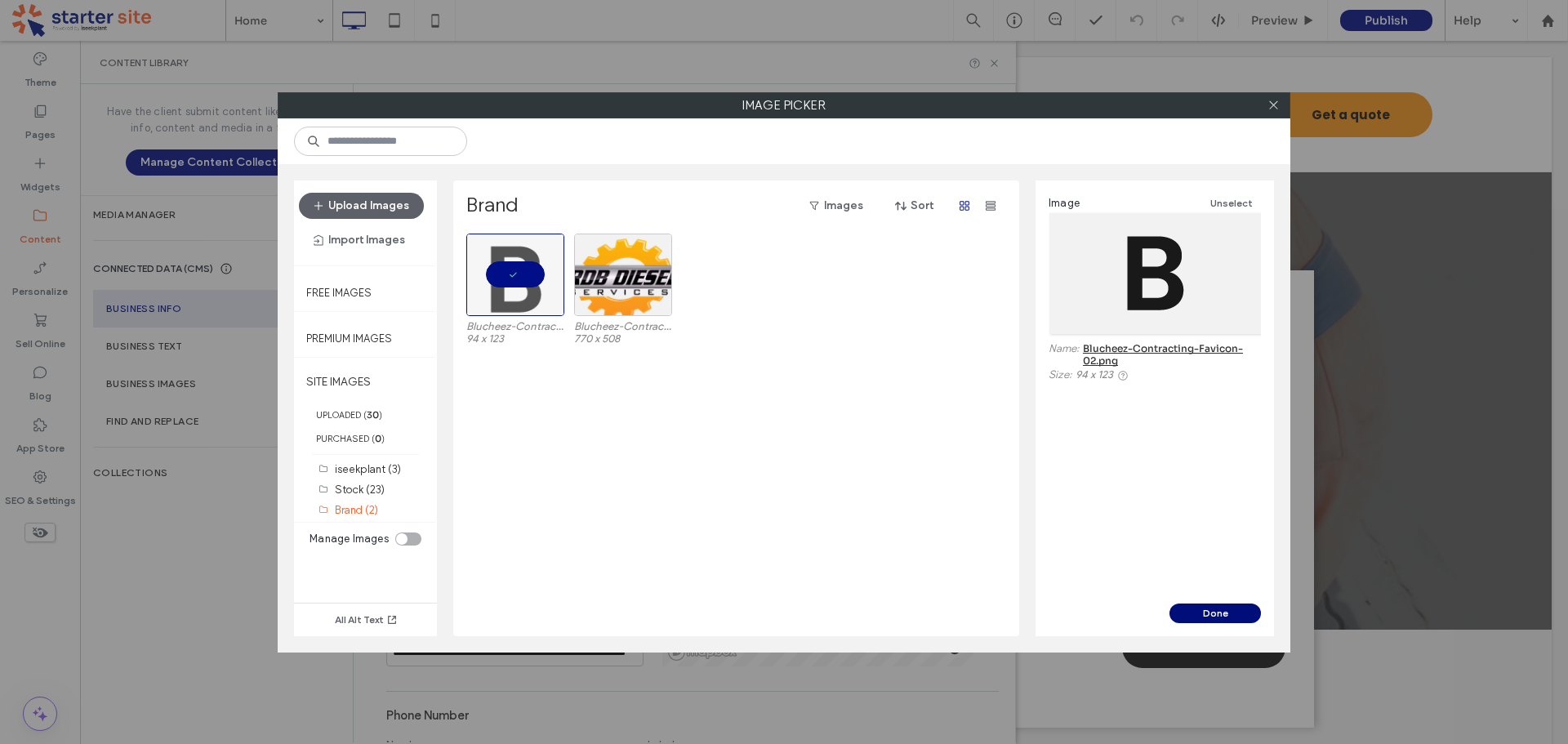
click at [1207, 618] on button "Done" at bounding box center [1214, 613] width 91 height 20
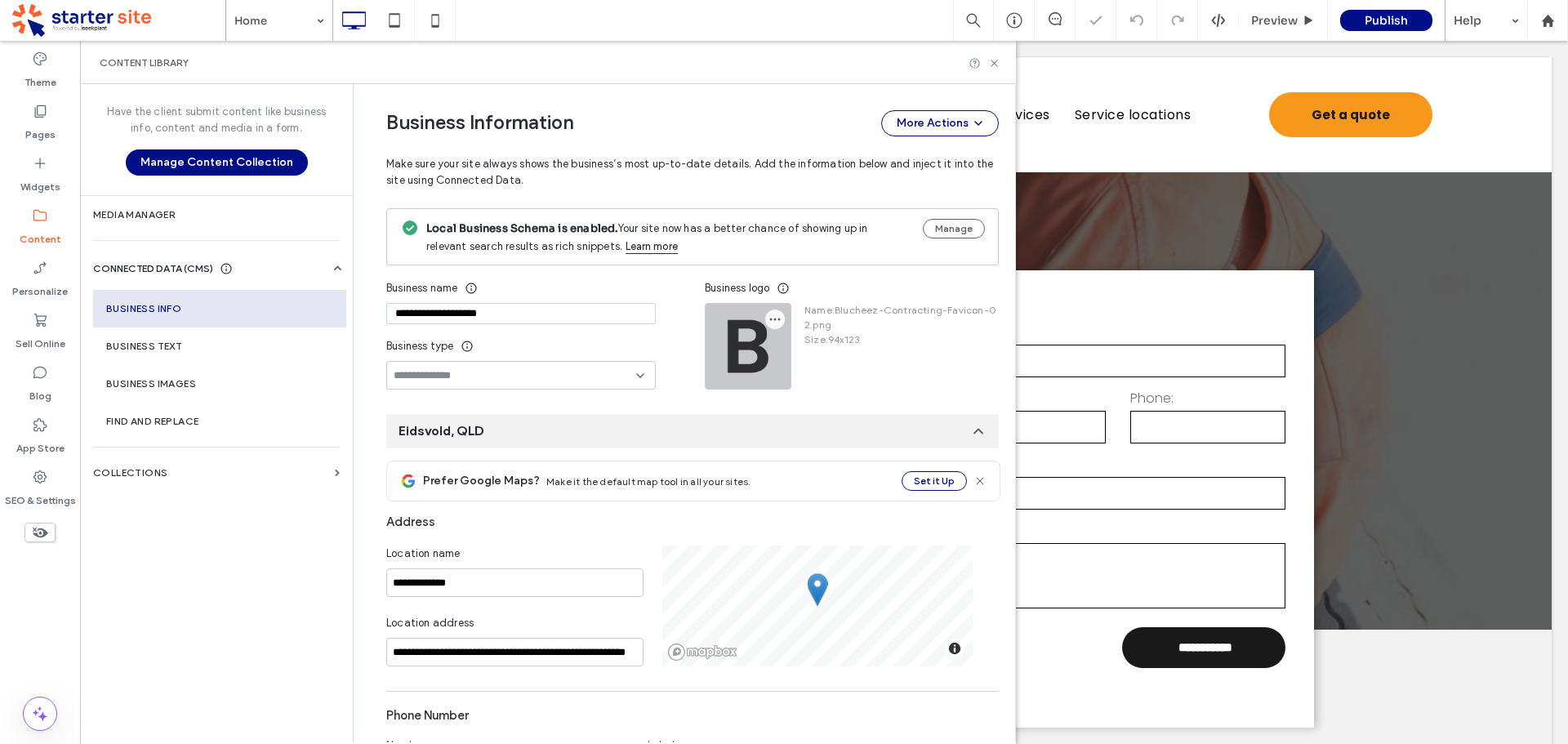
click at [769, 313] on icon "button" at bounding box center [775, 319] width 13 height 13
click at [807, 358] on span "Replace Image" at bounding box center [827, 359] width 75 height 16
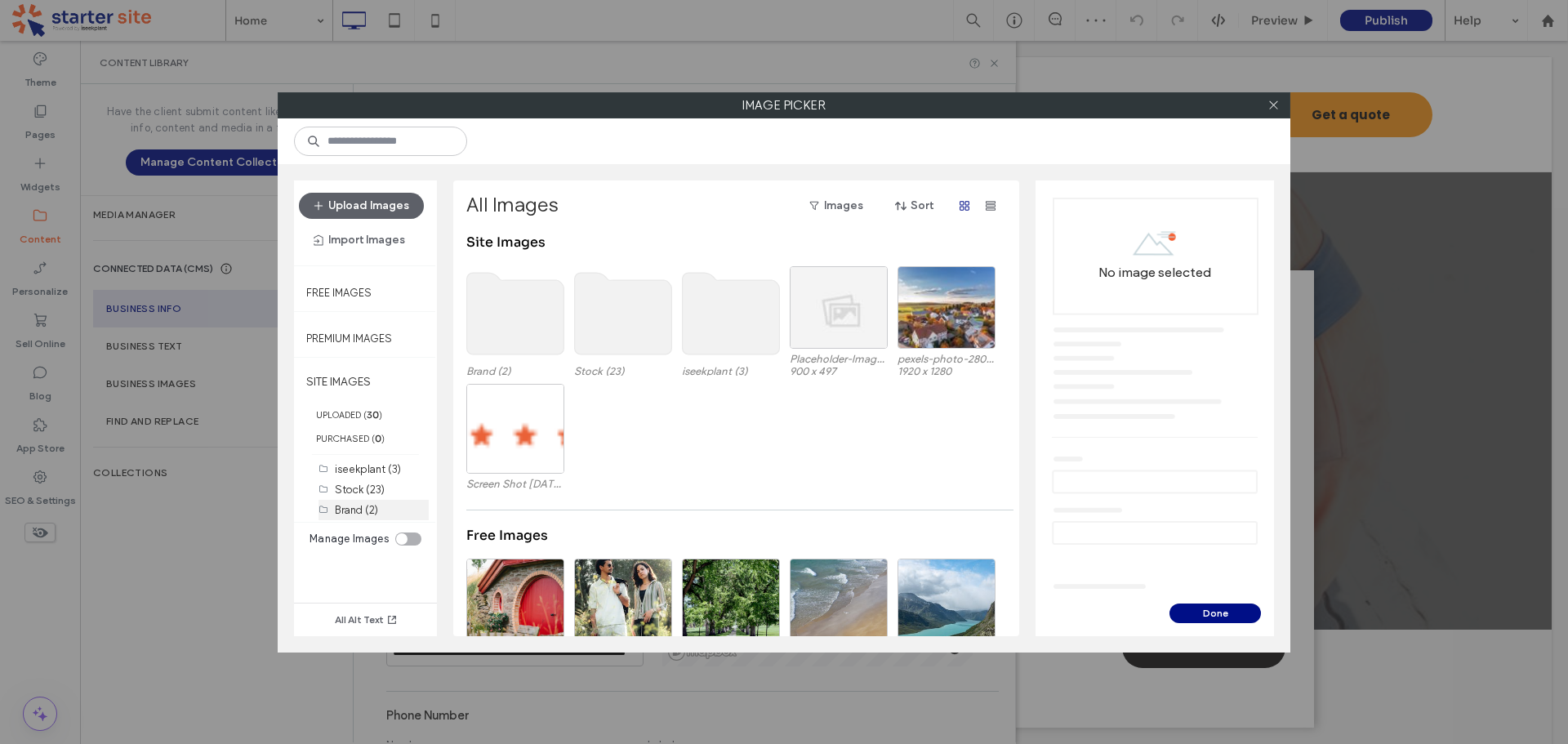
click at [368, 510] on label "Brand (2)" at bounding box center [356, 510] width 43 height 13
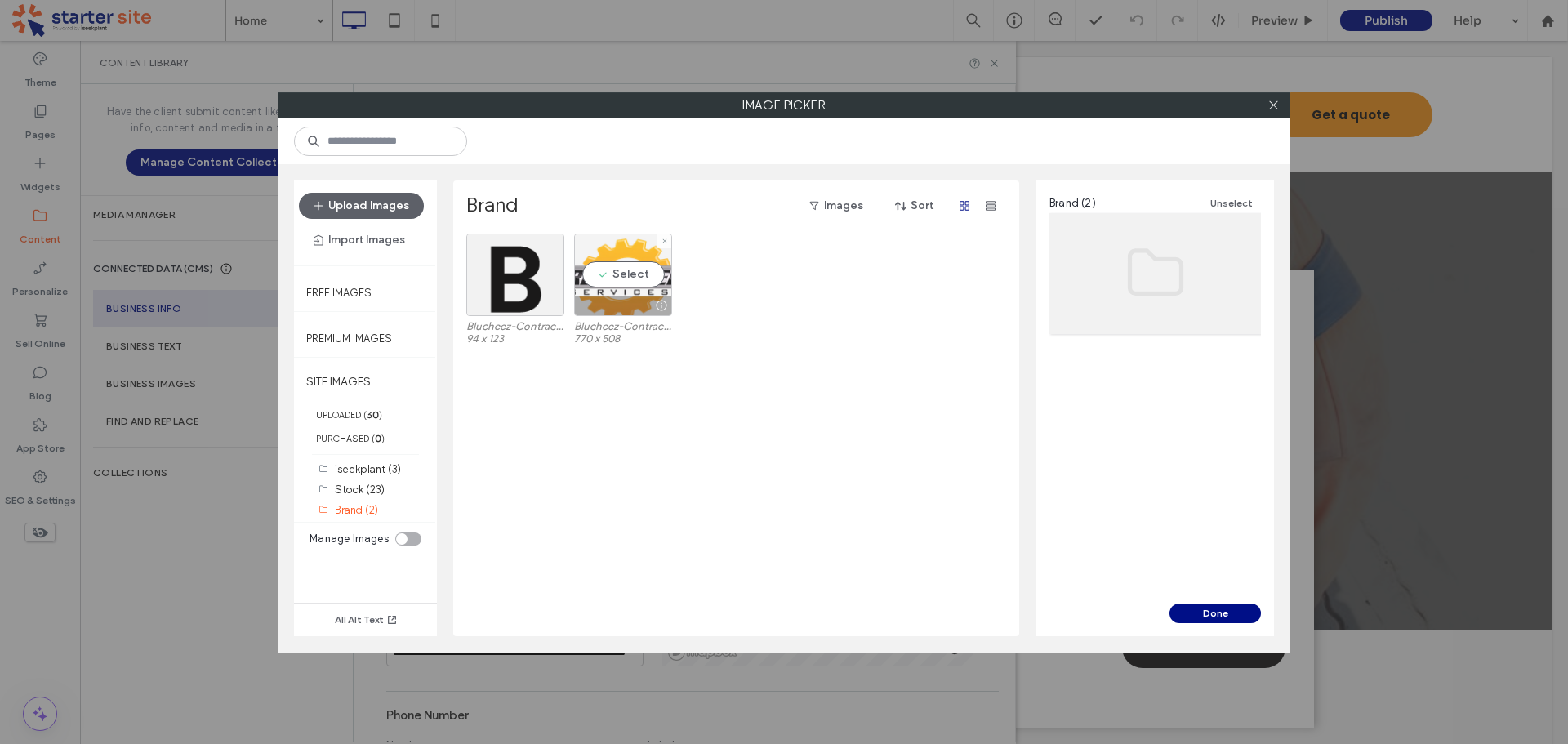
click at [629, 300] on div at bounding box center [623, 306] width 97 height 20
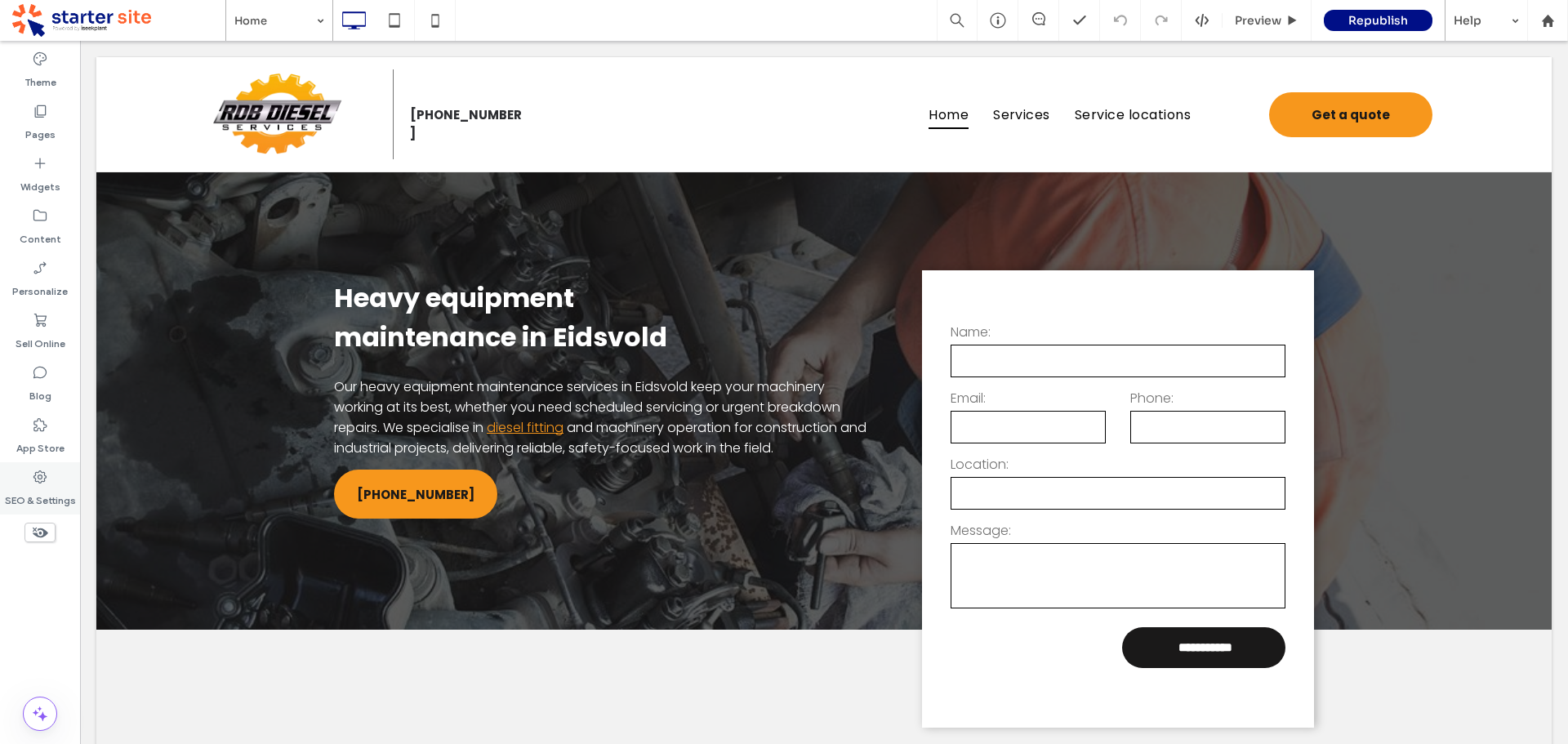
click at [36, 495] on label "SEO & Settings" at bounding box center [40, 496] width 71 height 23
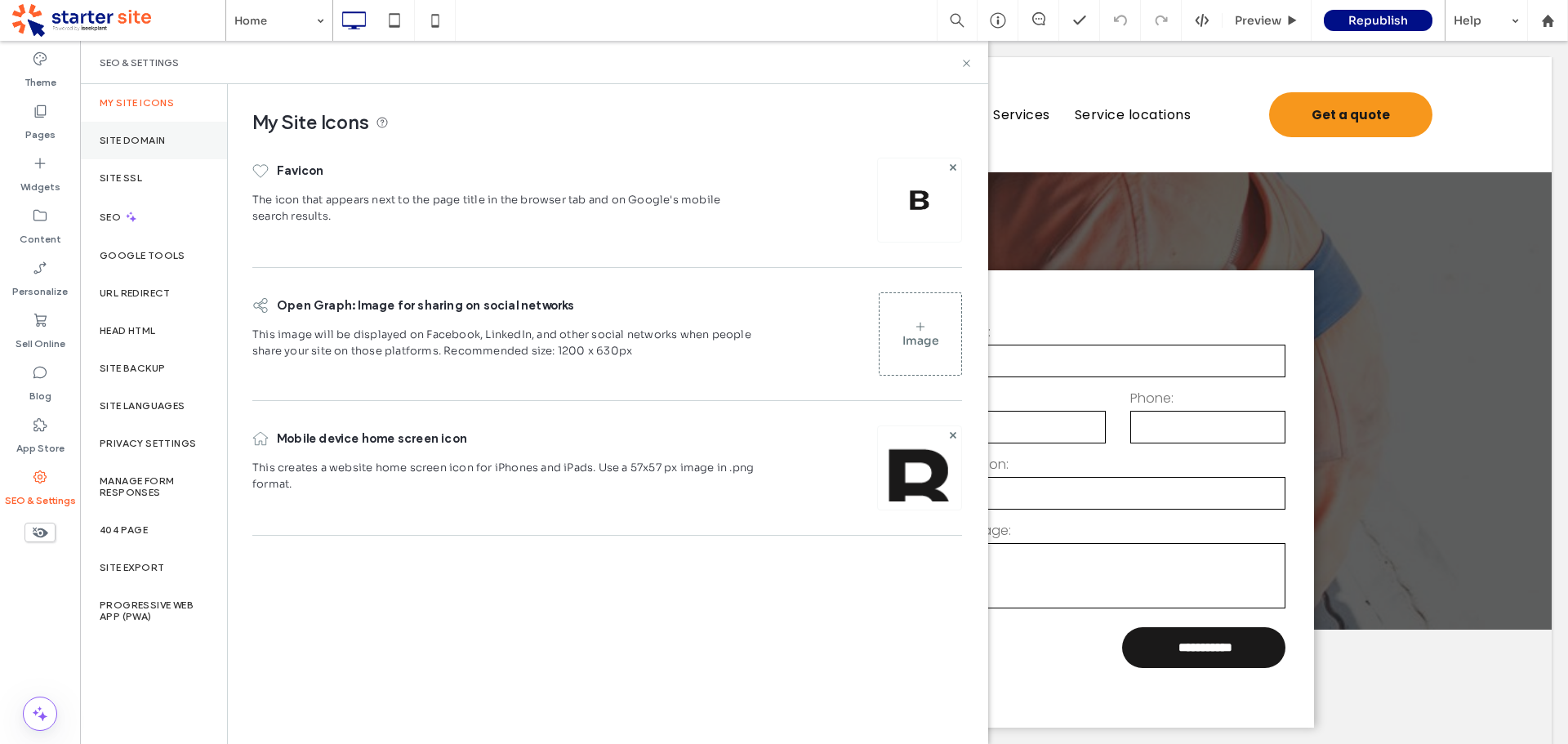
click at [141, 142] on label "Site Domain" at bounding box center [132, 140] width 65 height 12
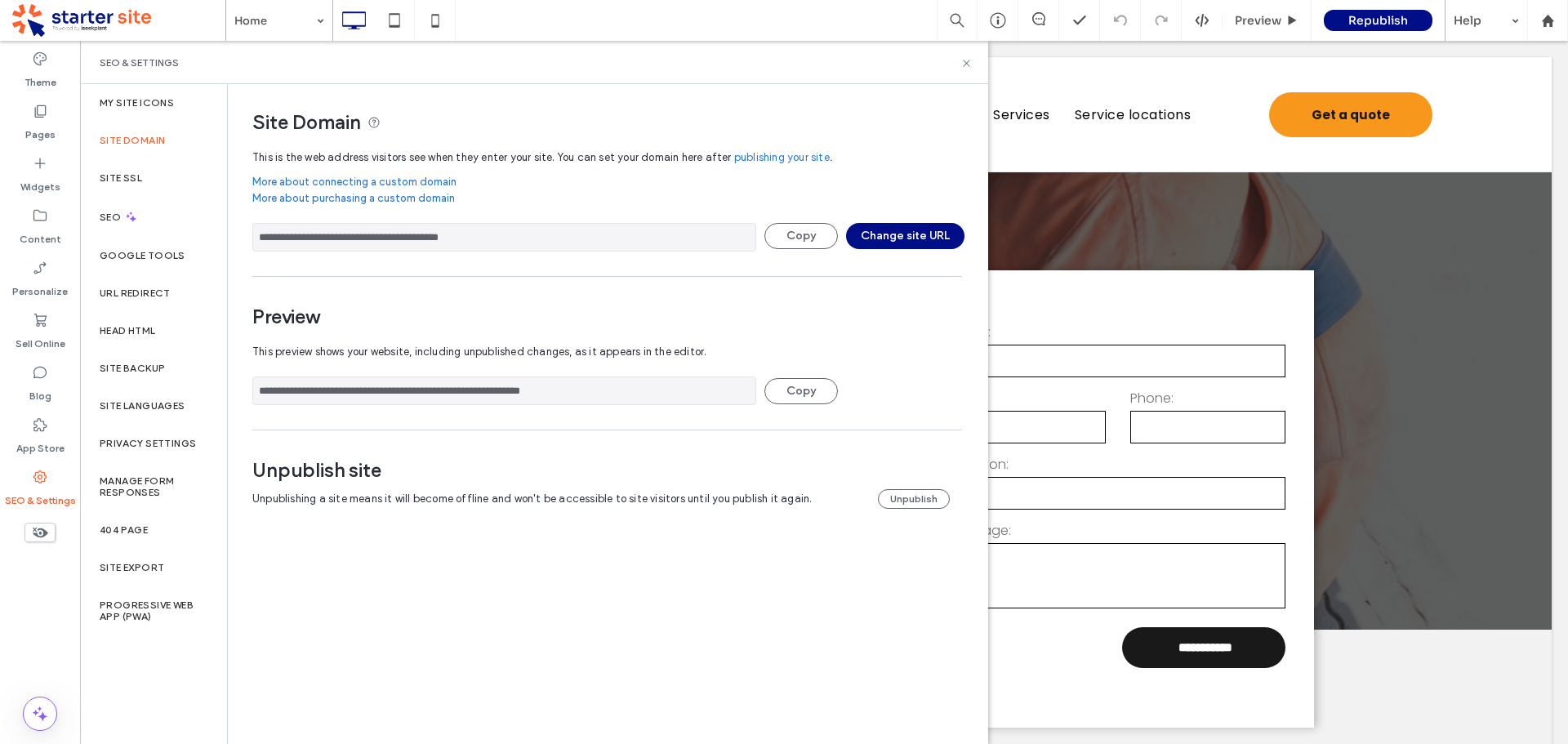
drag, startPoint x: 509, startPoint y: 236, endPoint x: 255, endPoint y: 239, distance: 254.0
click at [255, 239] on input "**********" at bounding box center [504, 237] width 504 height 29
click at [556, 286] on div "**********" at bounding box center [607, 353] width 710 height 136
drag, startPoint x: 442, startPoint y: 386, endPoint x: 488, endPoint y: 3, distance: 385.8
click at [241, 389] on div "**********" at bounding box center [601, 312] width 746 height 457
